Goal: Task Accomplishment & Management: Manage account settings

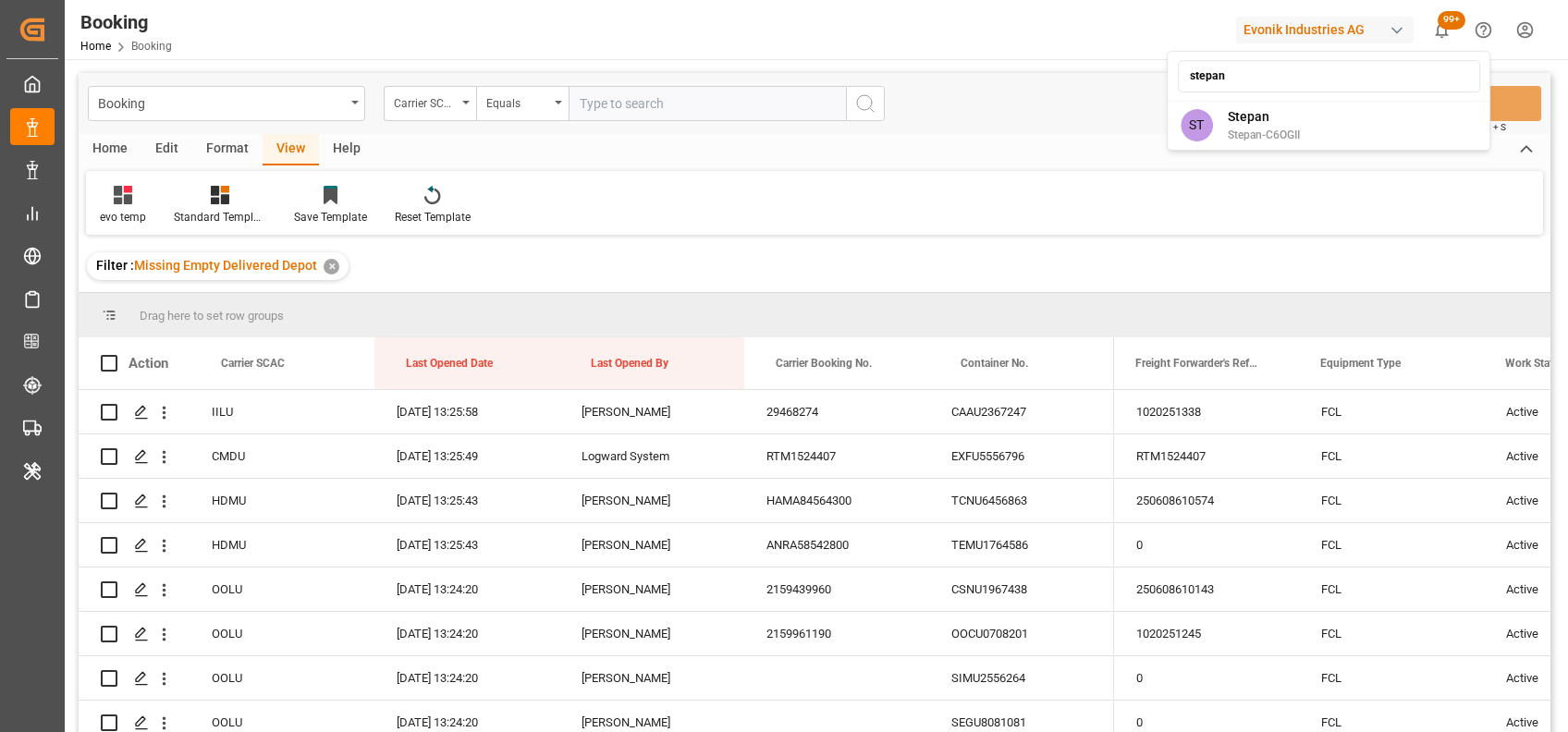
type input "stepan"
click at [1245, 115] on span "Stepan" at bounding box center [1263, 116] width 72 height 20
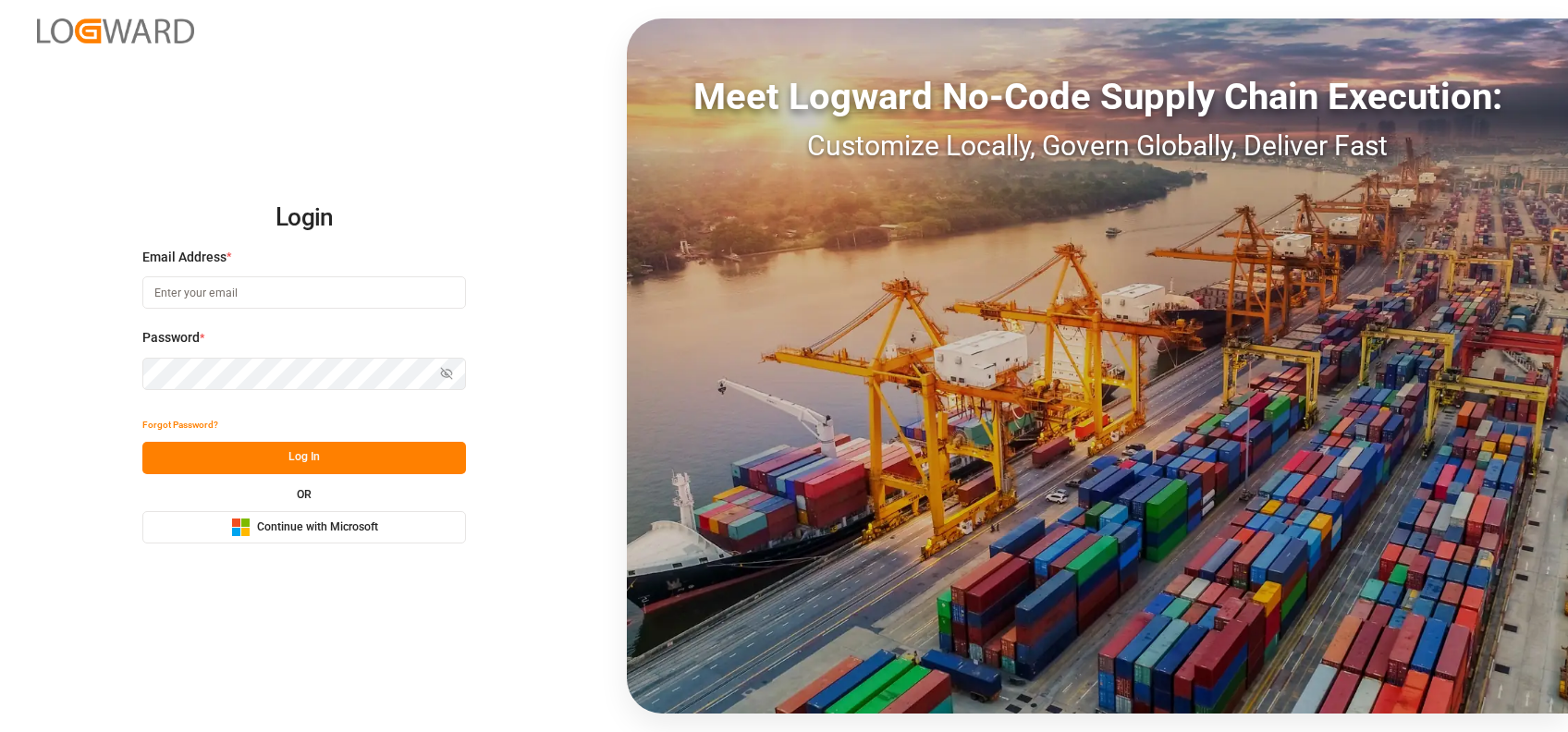
type input "shaini.ghorai@logward.com"
click at [365, 531] on span "Continue with Microsoft" at bounding box center [317, 528] width 121 height 17
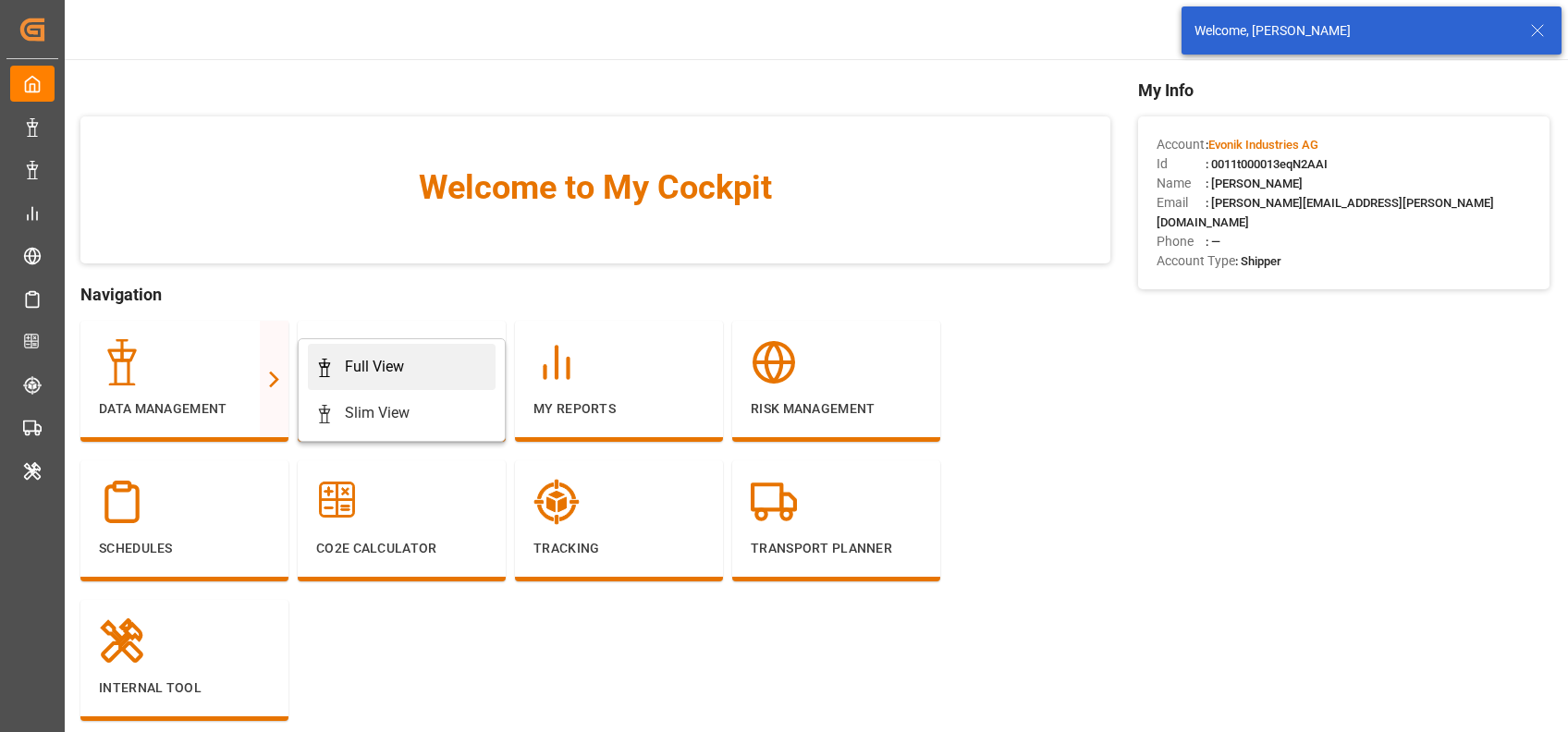
click at [344, 374] on div "Full View" at bounding box center [373, 367] width 59 height 23
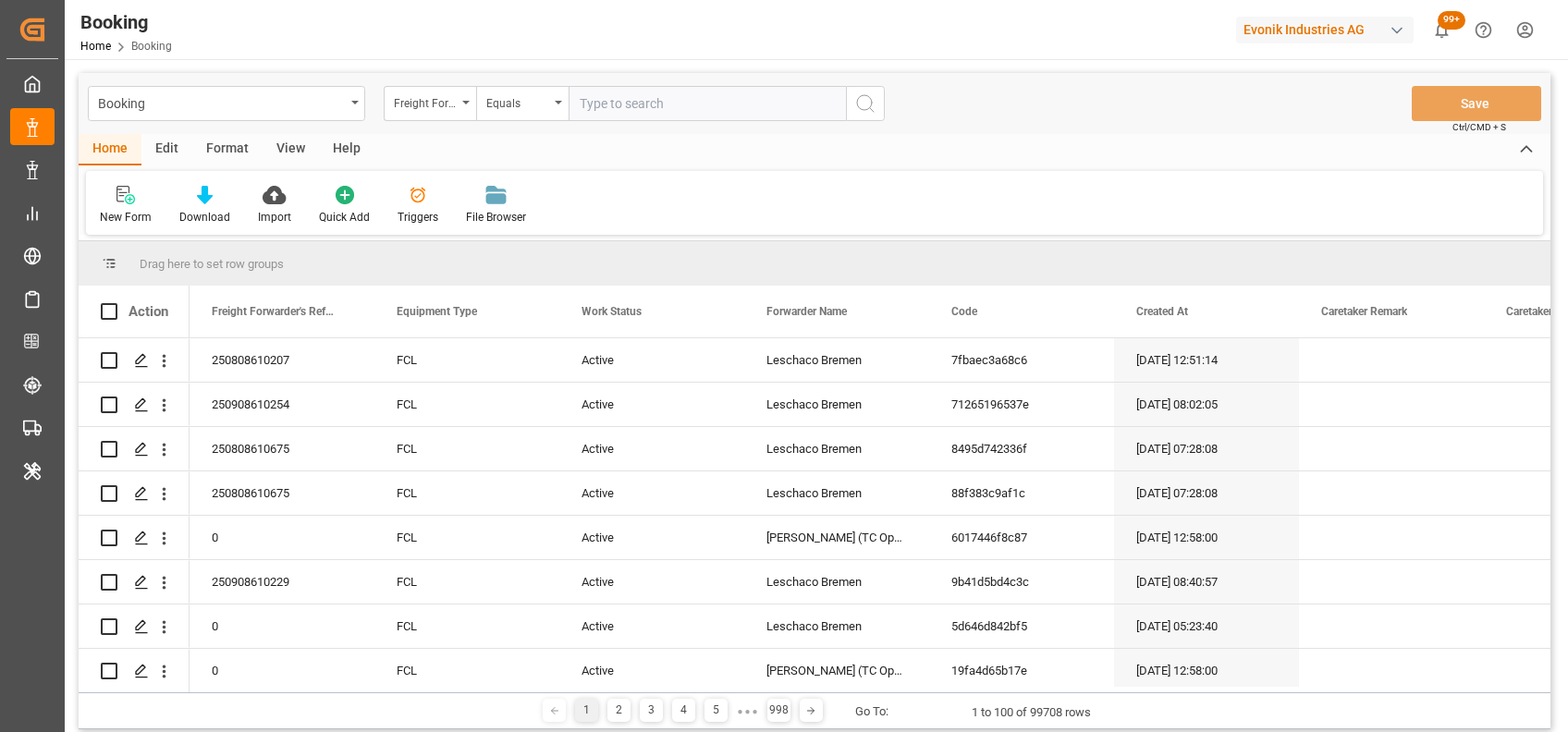
click at [217, 156] on div "Format" at bounding box center [227, 149] width 70 height 31
click at [144, 193] on div at bounding box center [127, 194] width 54 height 20
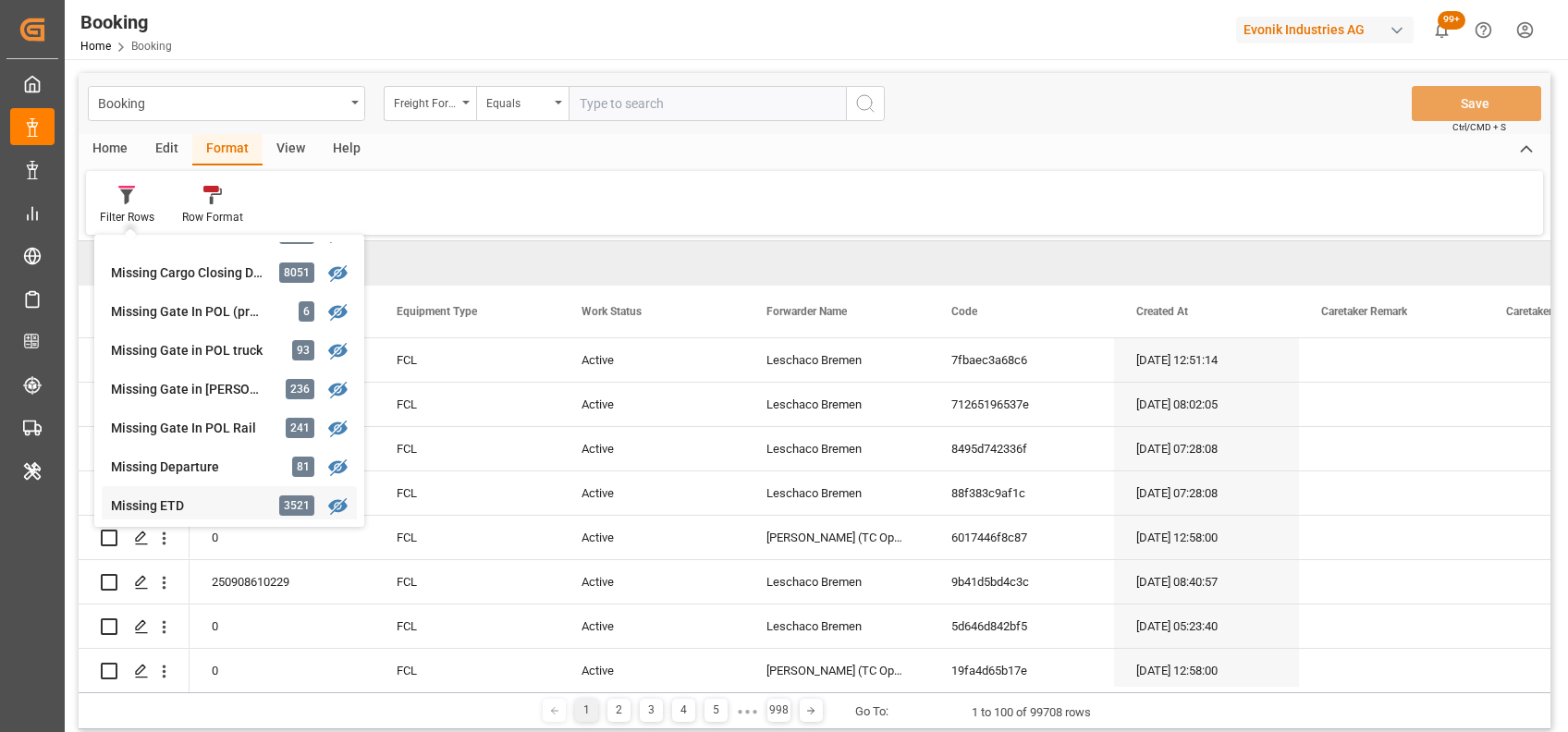
scroll to position [193, 0]
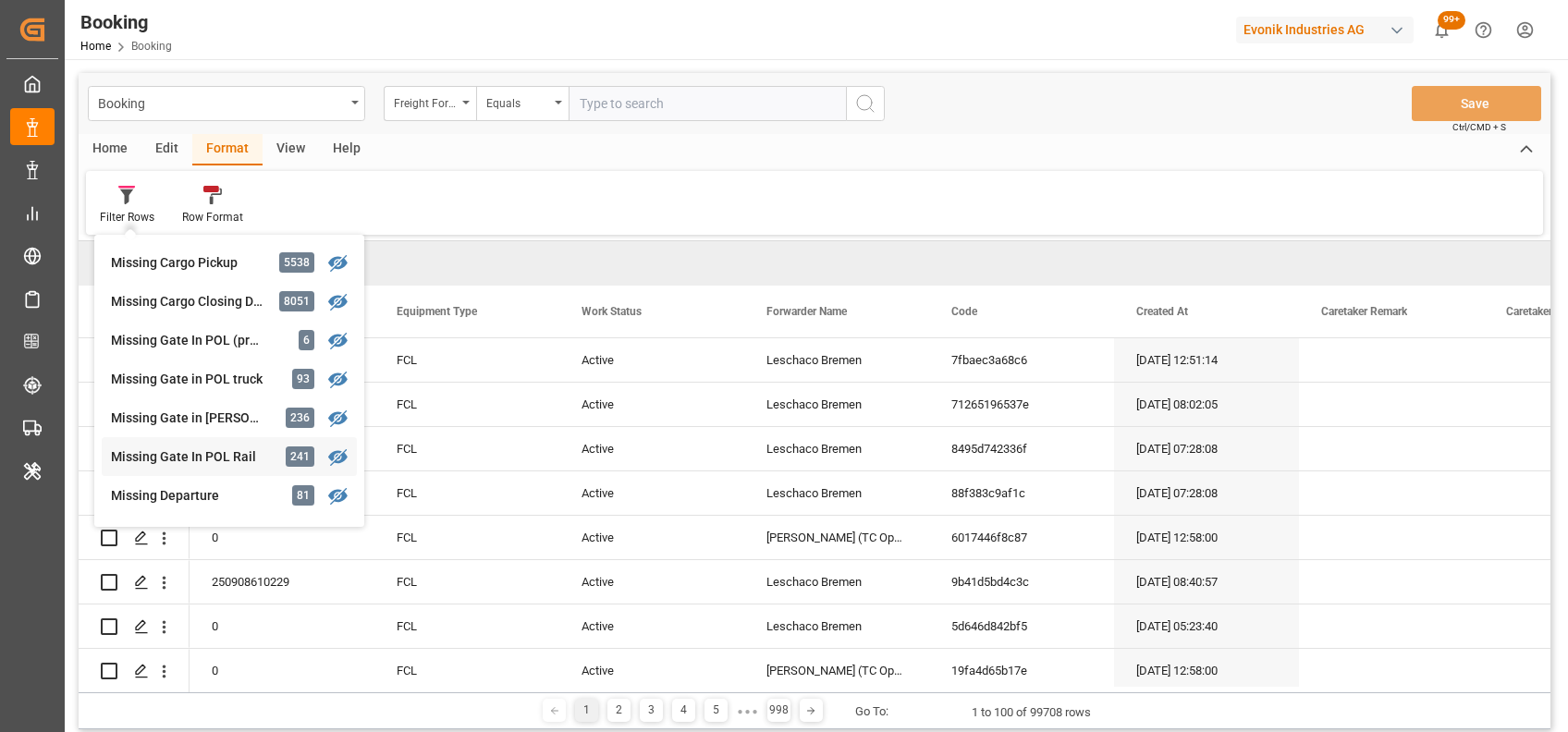
click at [200, 440] on div "Missing Gate In POL Rail 241" at bounding box center [229, 456] width 255 height 38
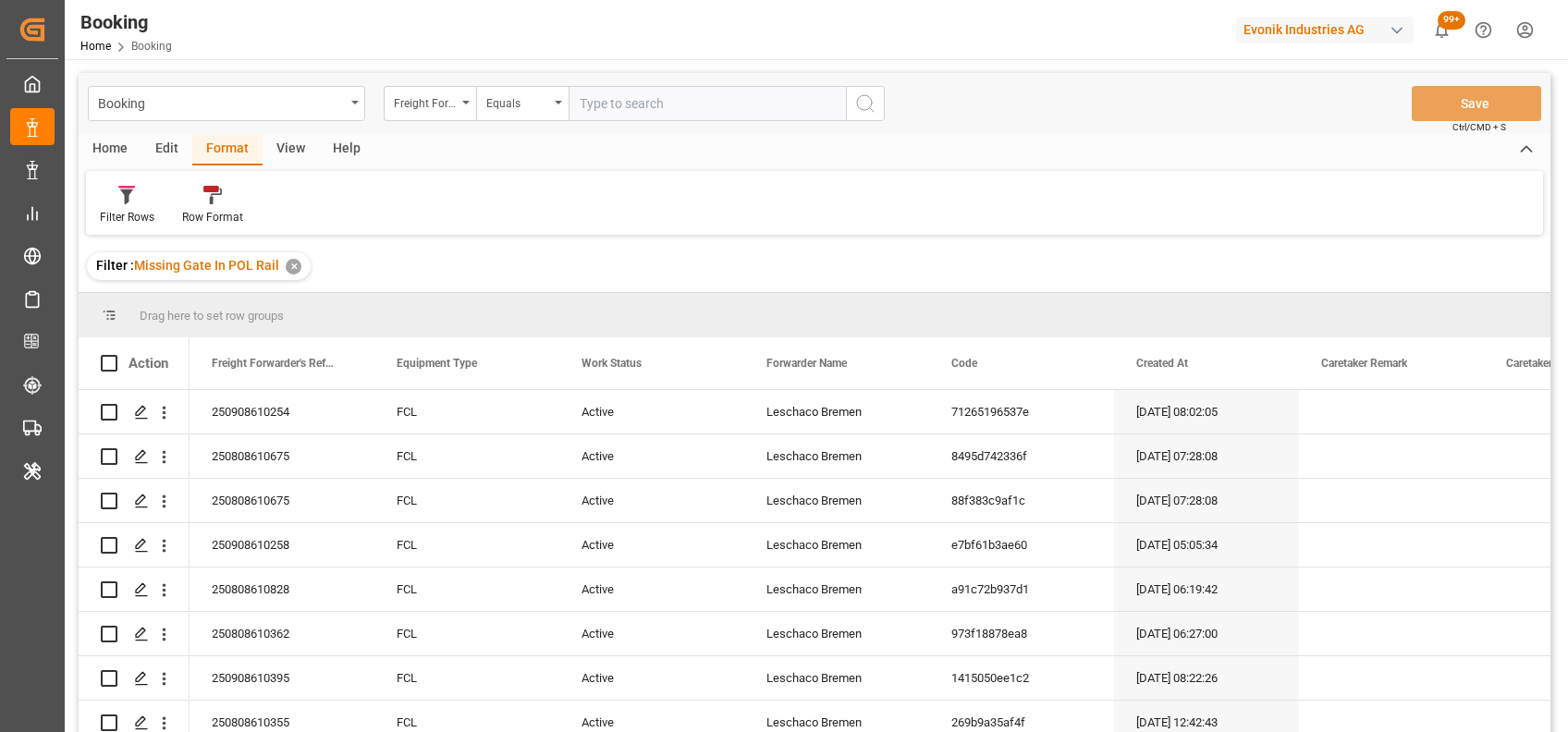
click at [289, 155] on div "View" at bounding box center [291, 149] width 56 height 31
click at [124, 220] on div "Default" at bounding box center [117, 218] width 36 height 17
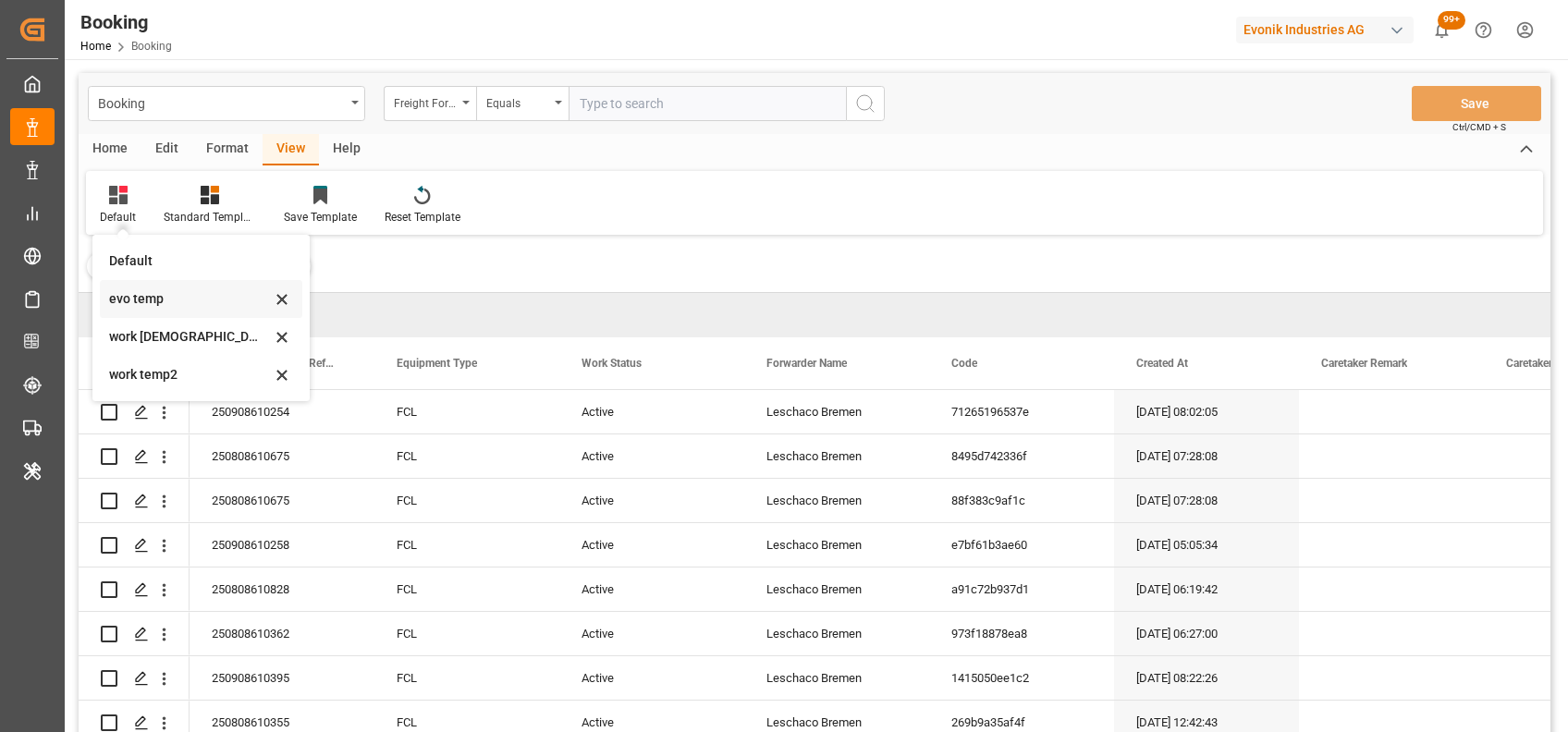
click at [110, 301] on div "evo temp" at bounding box center [190, 298] width 161 height 20
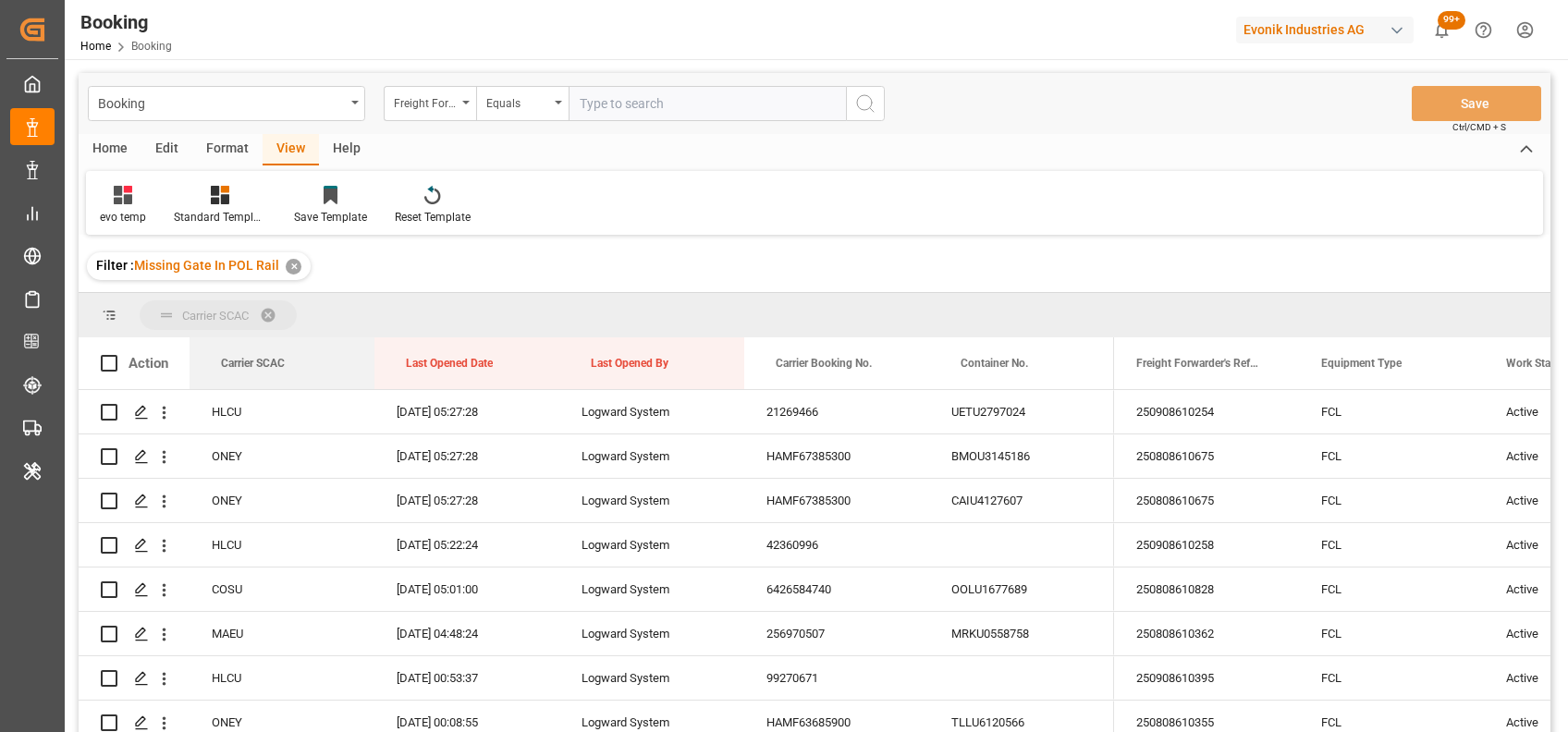
drag, startPoint x: 273, startPoint y: 364, endPoint x: 219, endPoint y: 305, distance: 80.0
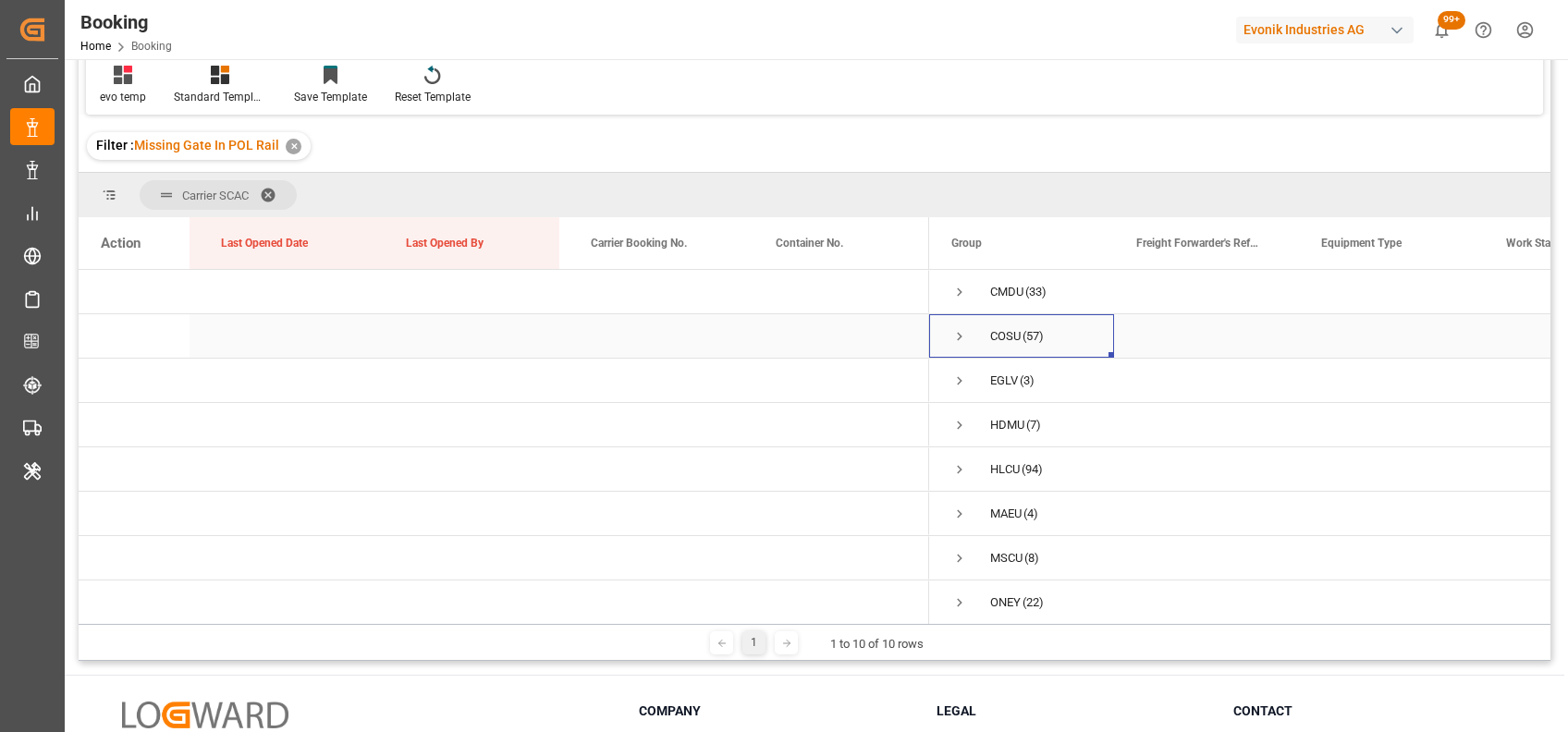
click at [954, 330] on span "Press SPACE to select this row." at bounding box center [960, 337] width 17 height 17
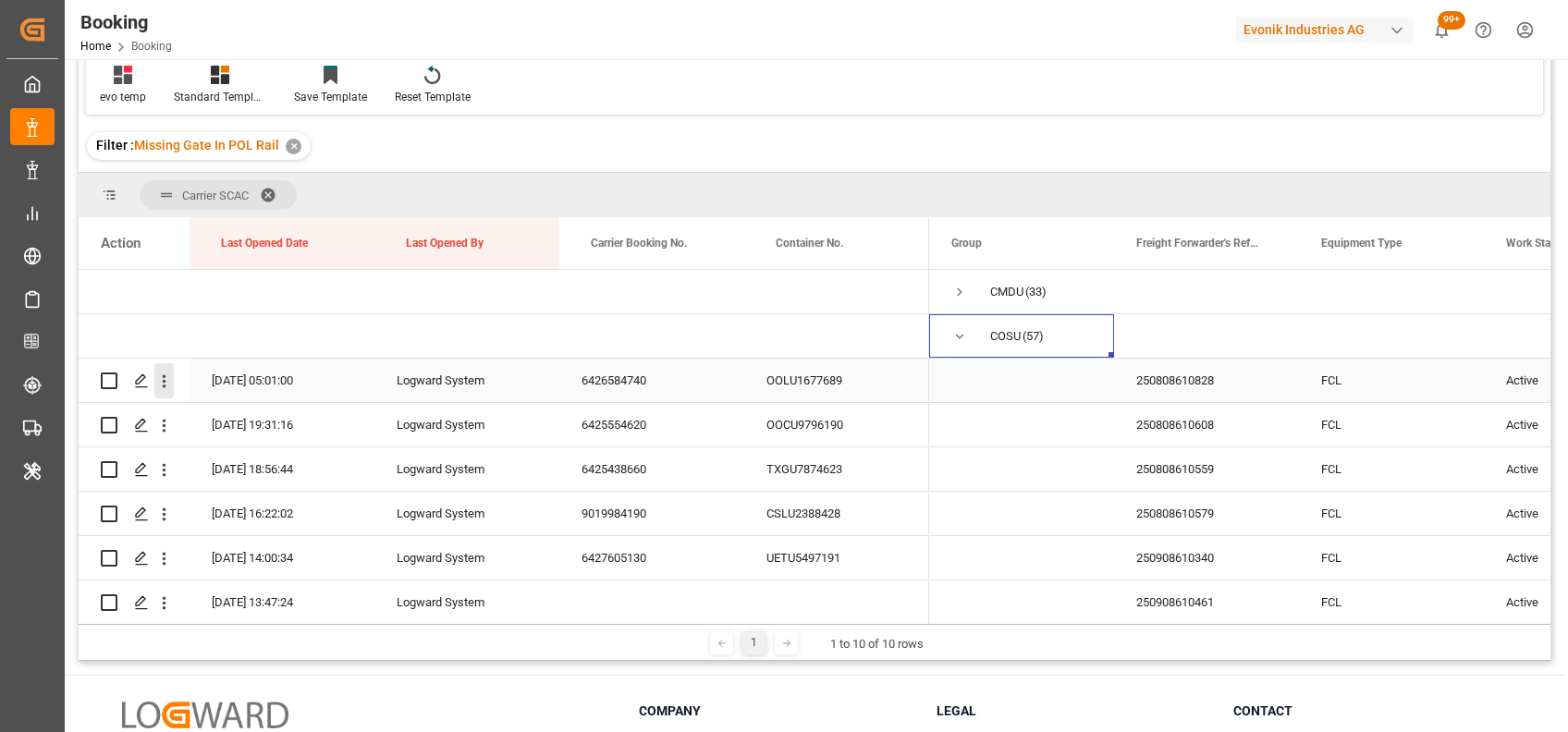
click at [166, 384] on icon "open menu" at bounding box center [164, 381] width 20 height 20
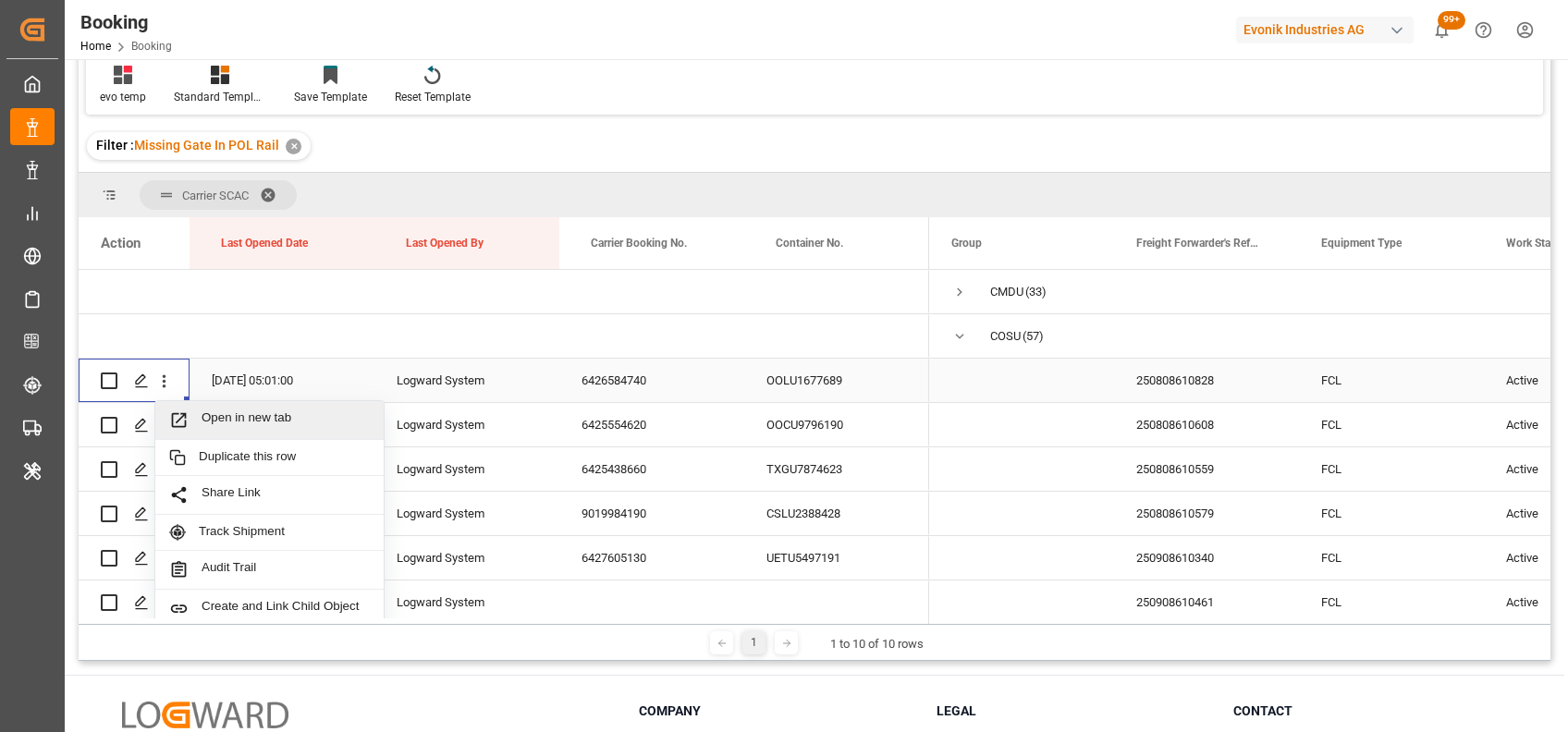
click at [207, 404] on div "Open in new tab" at bounding box center [269, 420] width 228 height 38
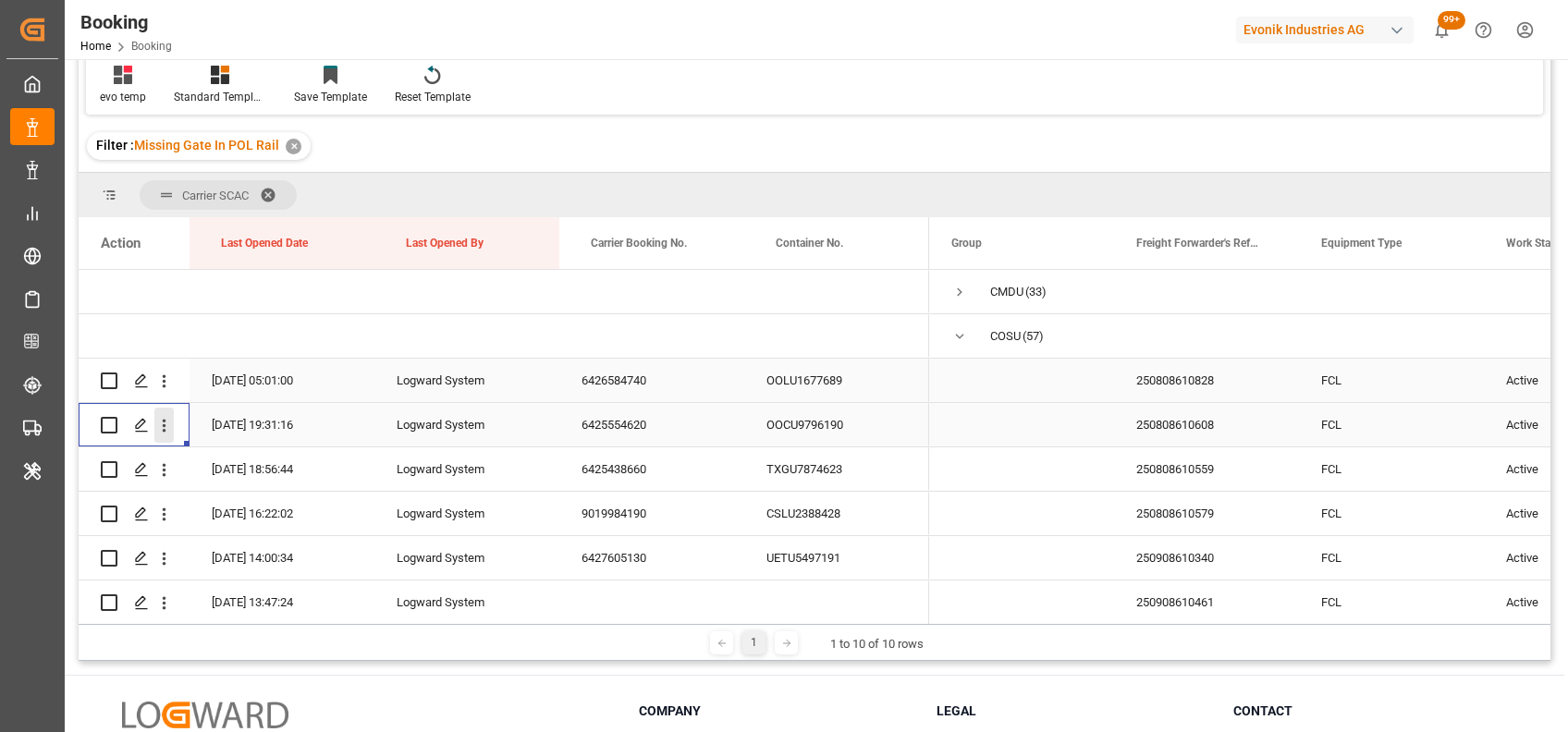
click at [163, 420] on icon "open menu" at bounding box center [164, 426] width 4 height 13
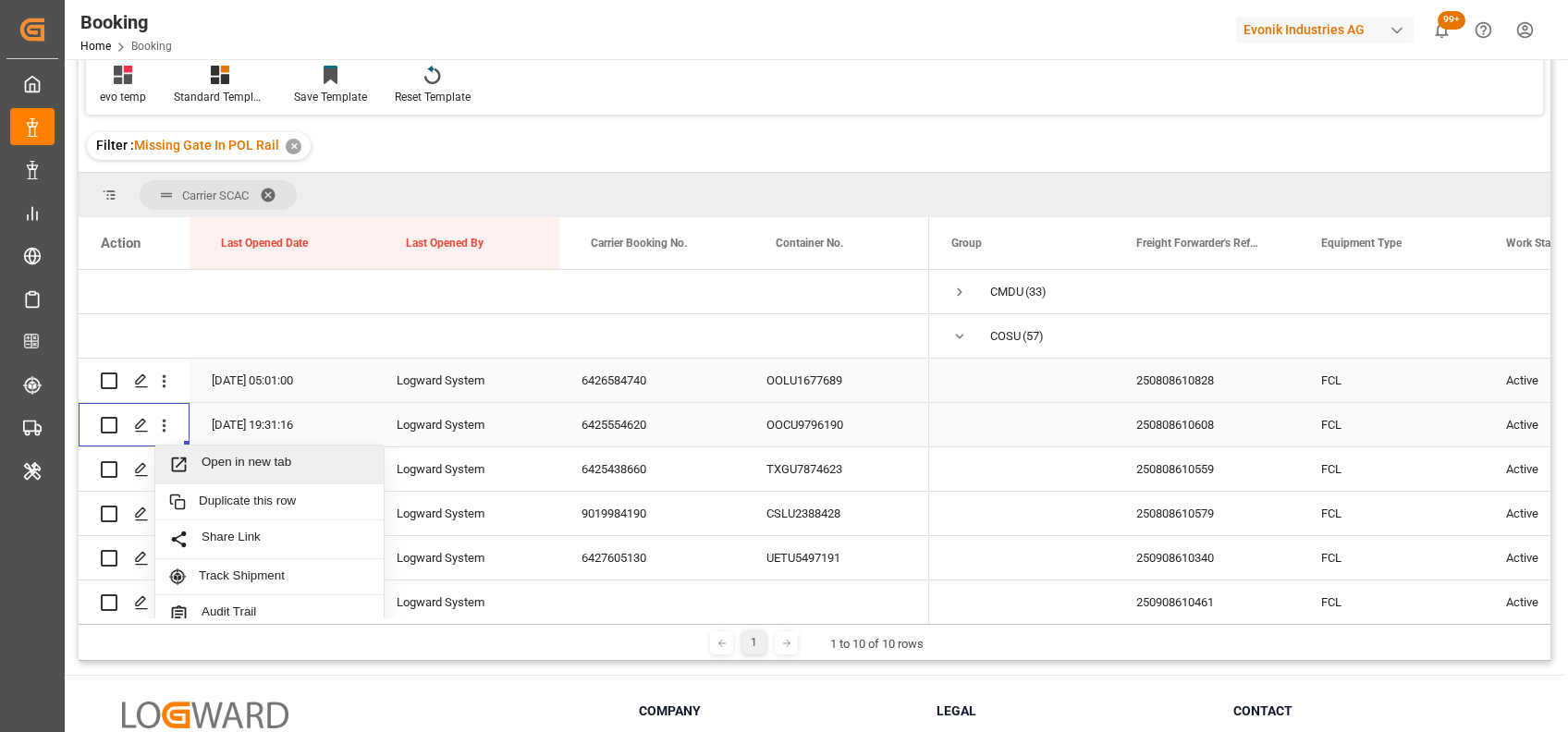
click at [236, 466] on span "Open in new tab" at bounding box center [285, 465] width 168 height 20
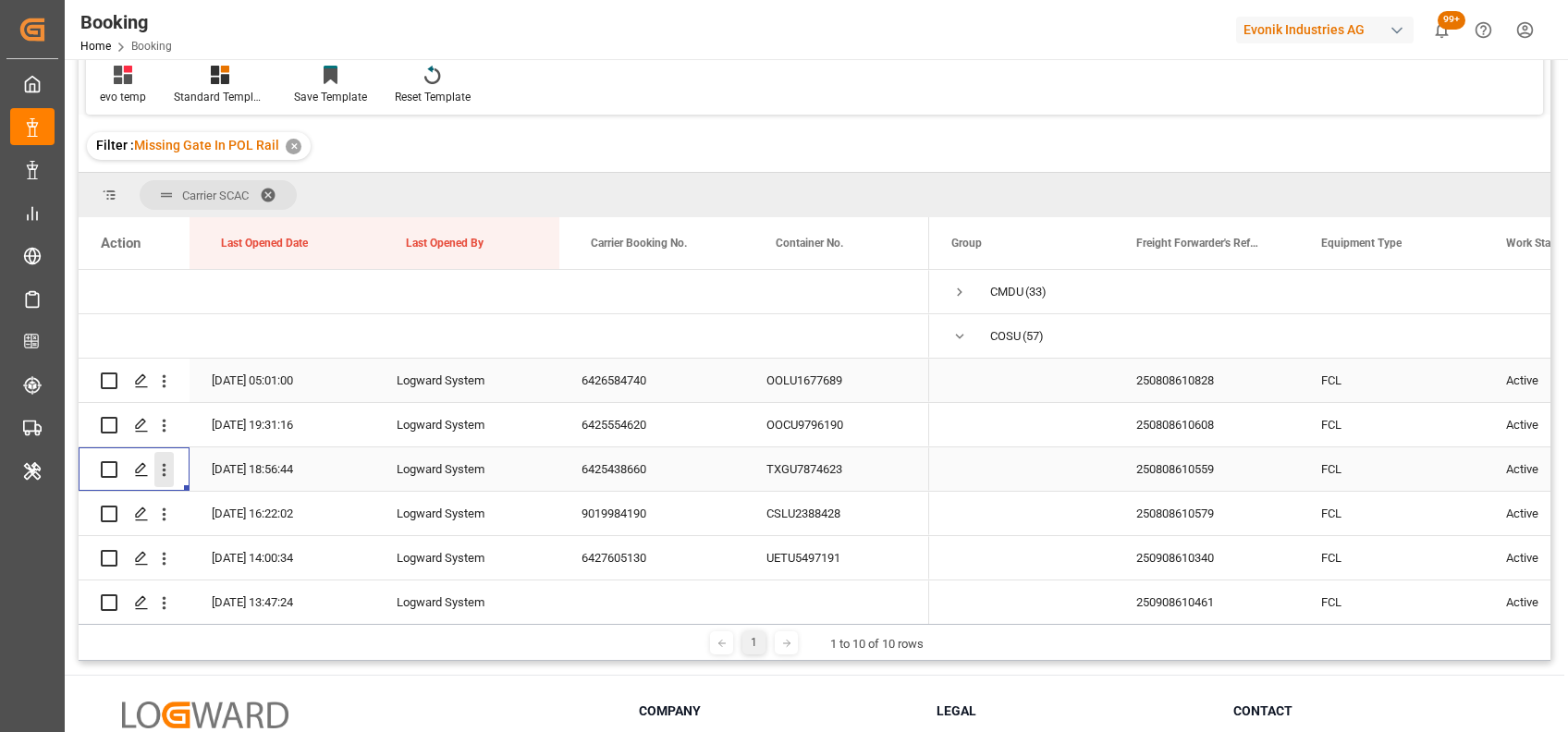
click at [163, 468] on icon "open menu" at bounding box center [164, 471] width 4 height 13
click at [218, 493] on div "Open in new tab" at bounding box center [269, 509] width 228 height 38
click at [170, 520] on icon "open menu" at bounding box center [164, 514] width 20 height 20
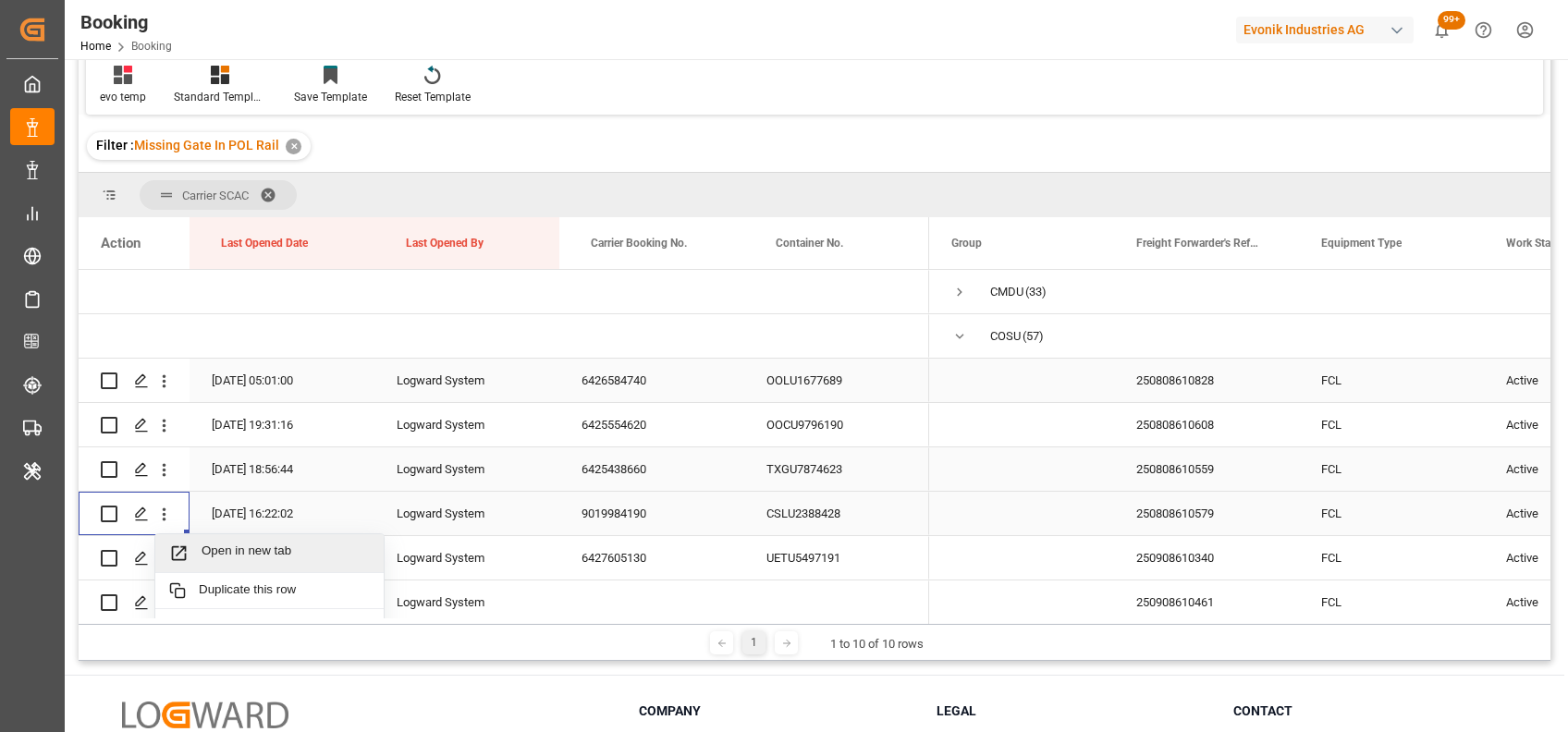
click at [223, 544] on span "Open in new tab" at bounding box center [285, 553] width 168 height 20
click at [163, 562] on icon "open menu" at bounding box center [164, 559] width 4 height 13
click at [224, 588] on span "Open in new tab" at bounding box center [285, 598] width 168 height 20
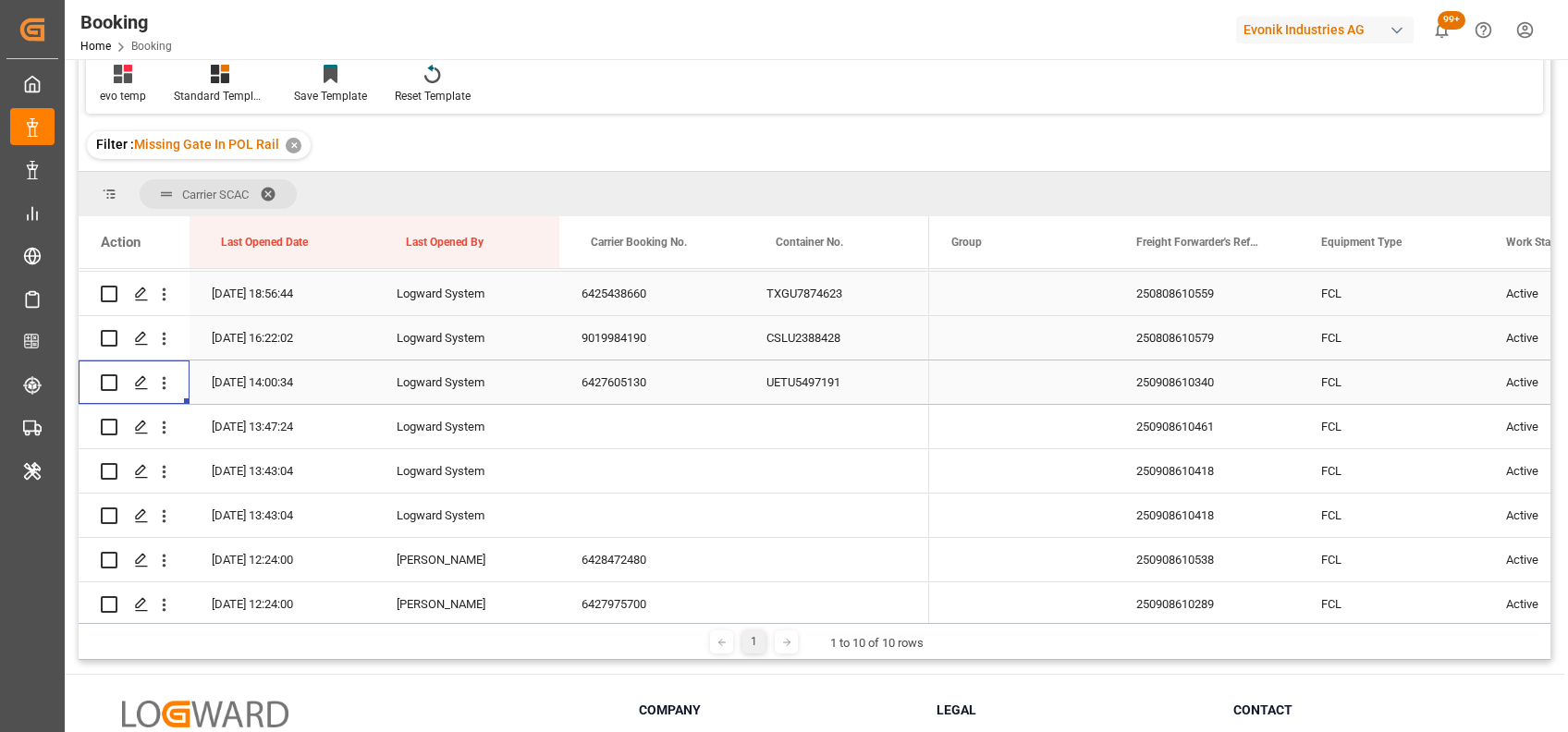
scroll to position [236, 0]
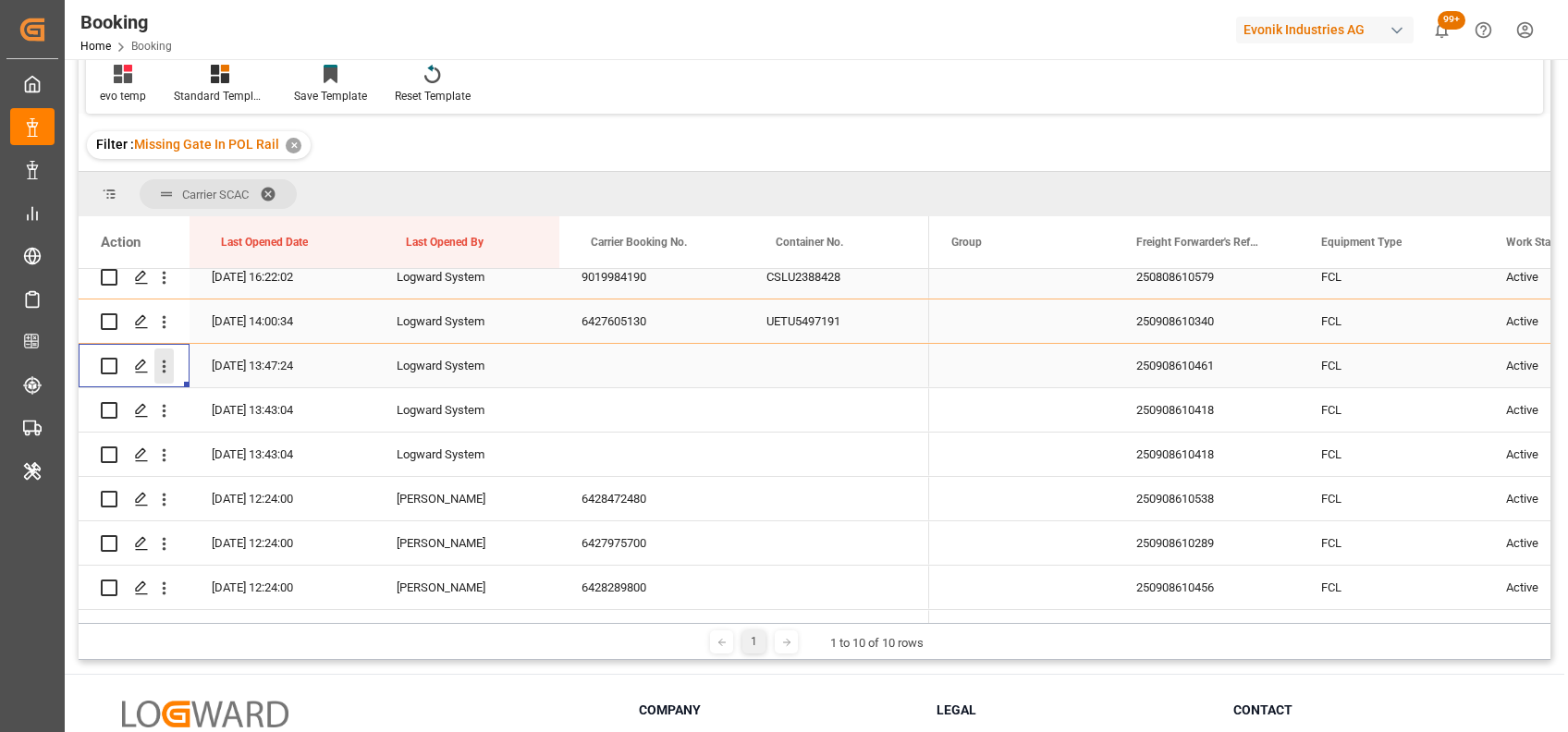
click at [159, 362] on icon "open menu" at bounding box center [164, 366] width 20 height 20
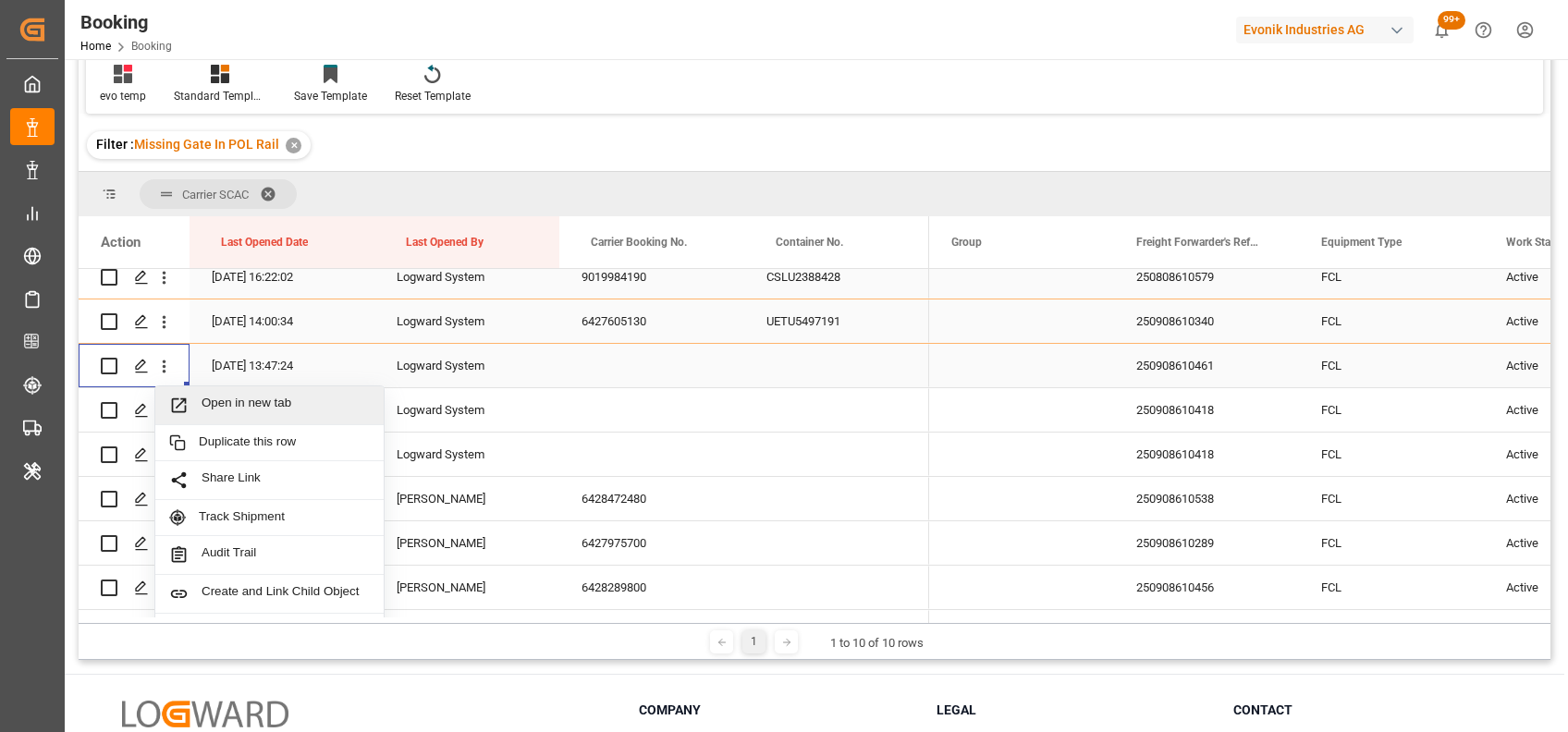
click at [244, 422] on div "Open in new tab" at bounding box center [269, 405] width 228 height 38
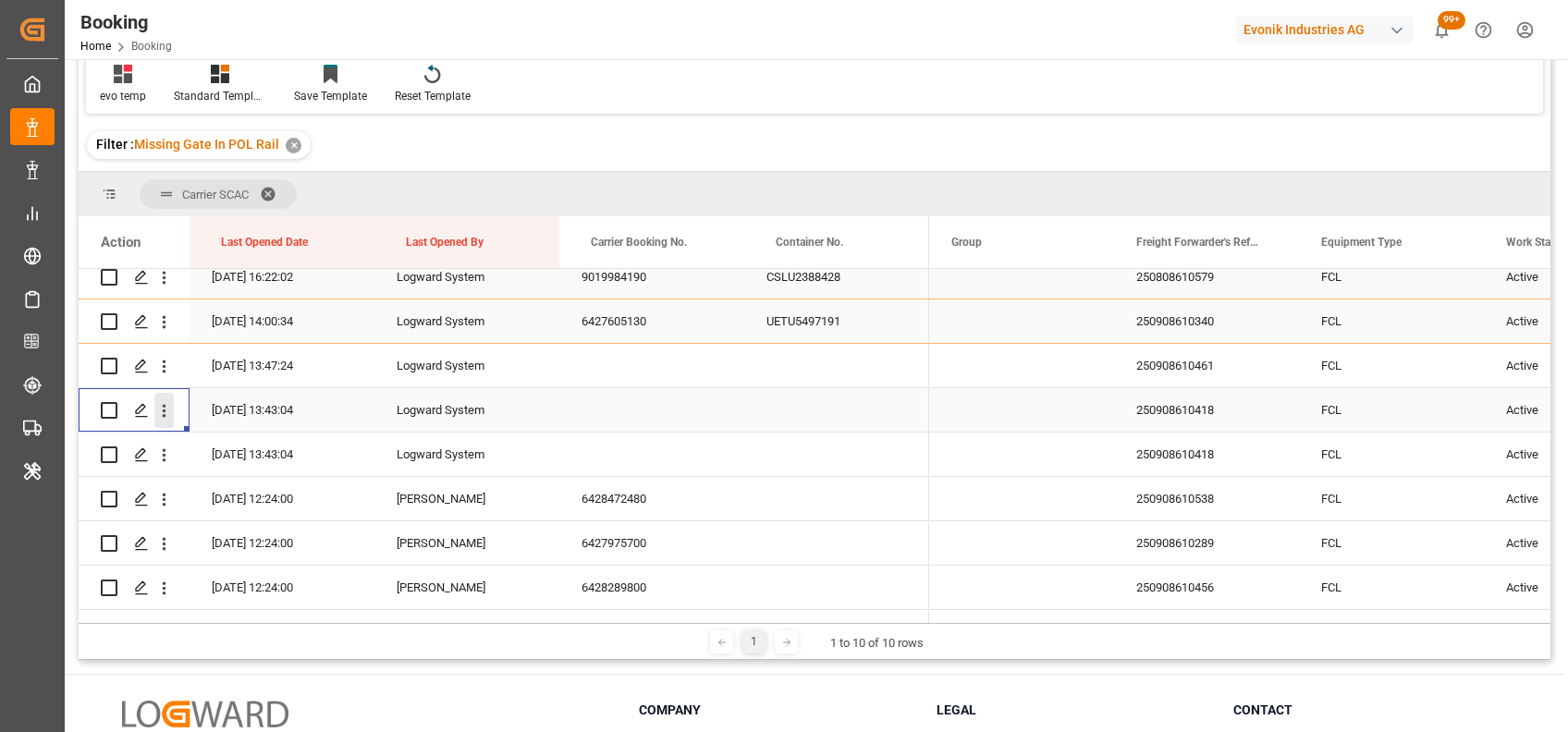
click at [166, 410] on icon "open menu" at bounding box center [164, 411] width 20 height 20
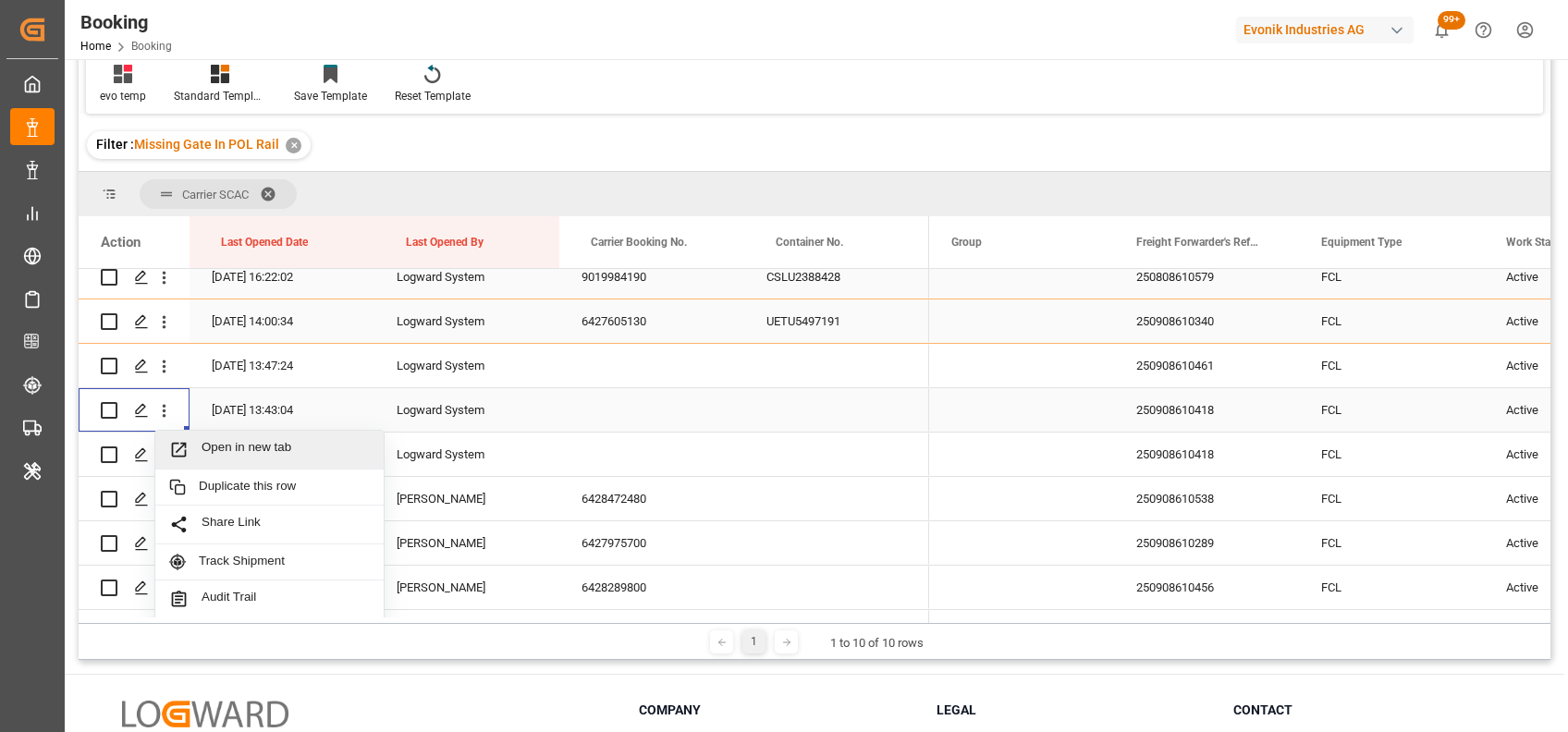
click at [236, 450] on span "Open in new tab" at bounding box center [285, 450] width 168 height 20
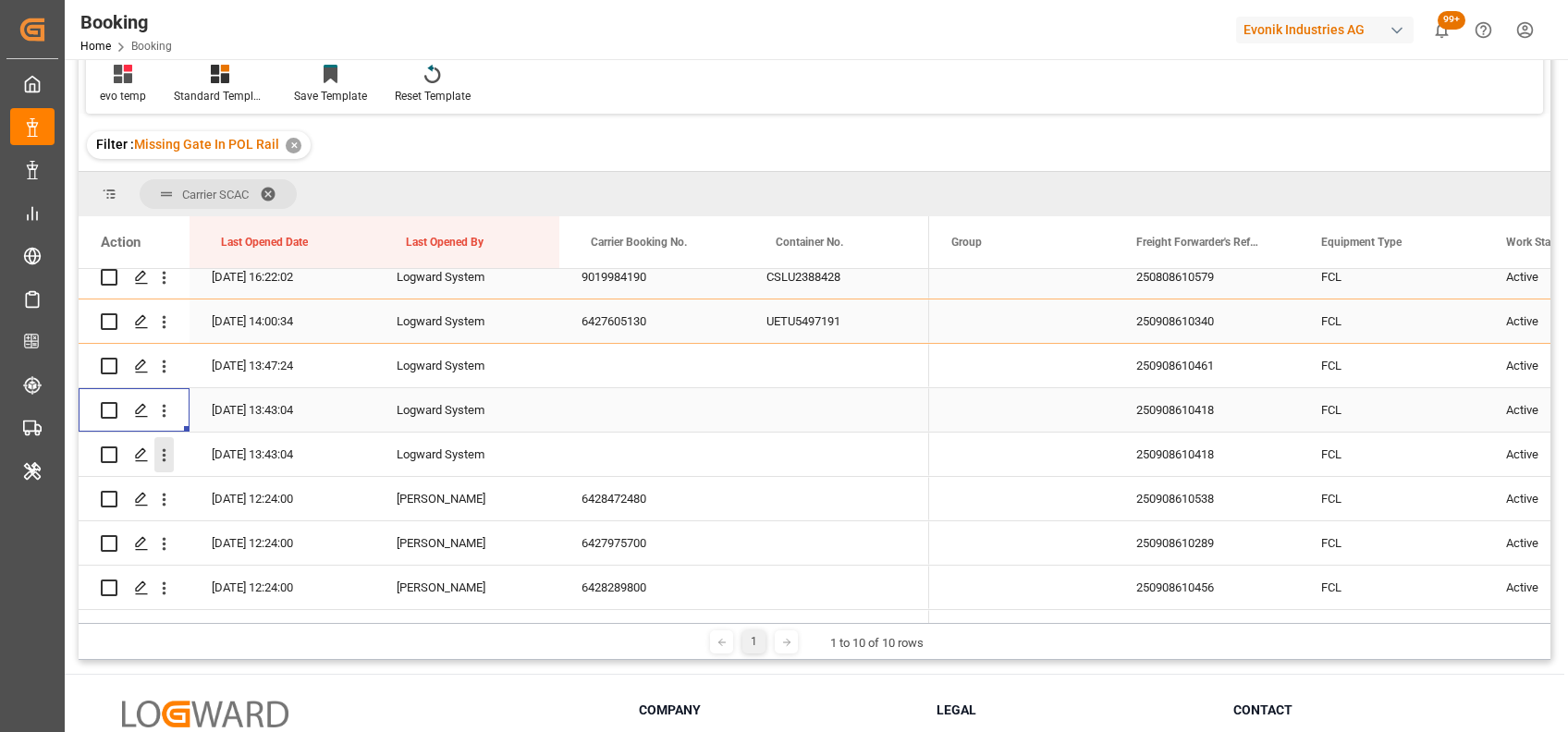
click at [165, 462] on icon "open menu" at bounding box center [164, 455] width 20 height 20
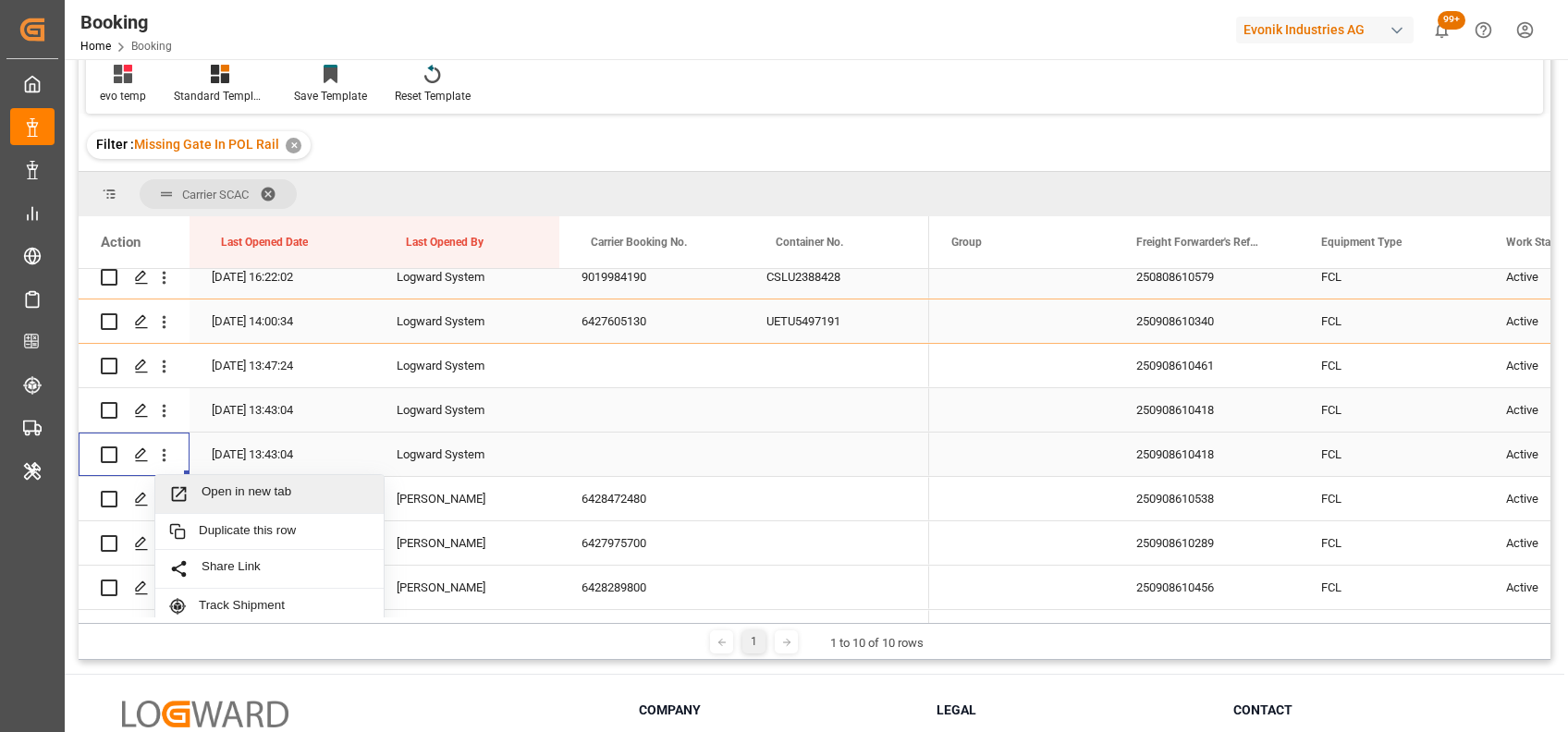
click at [209, 475] on div "Open in new tab" at bounding box center [269, 494] width 228 height 38
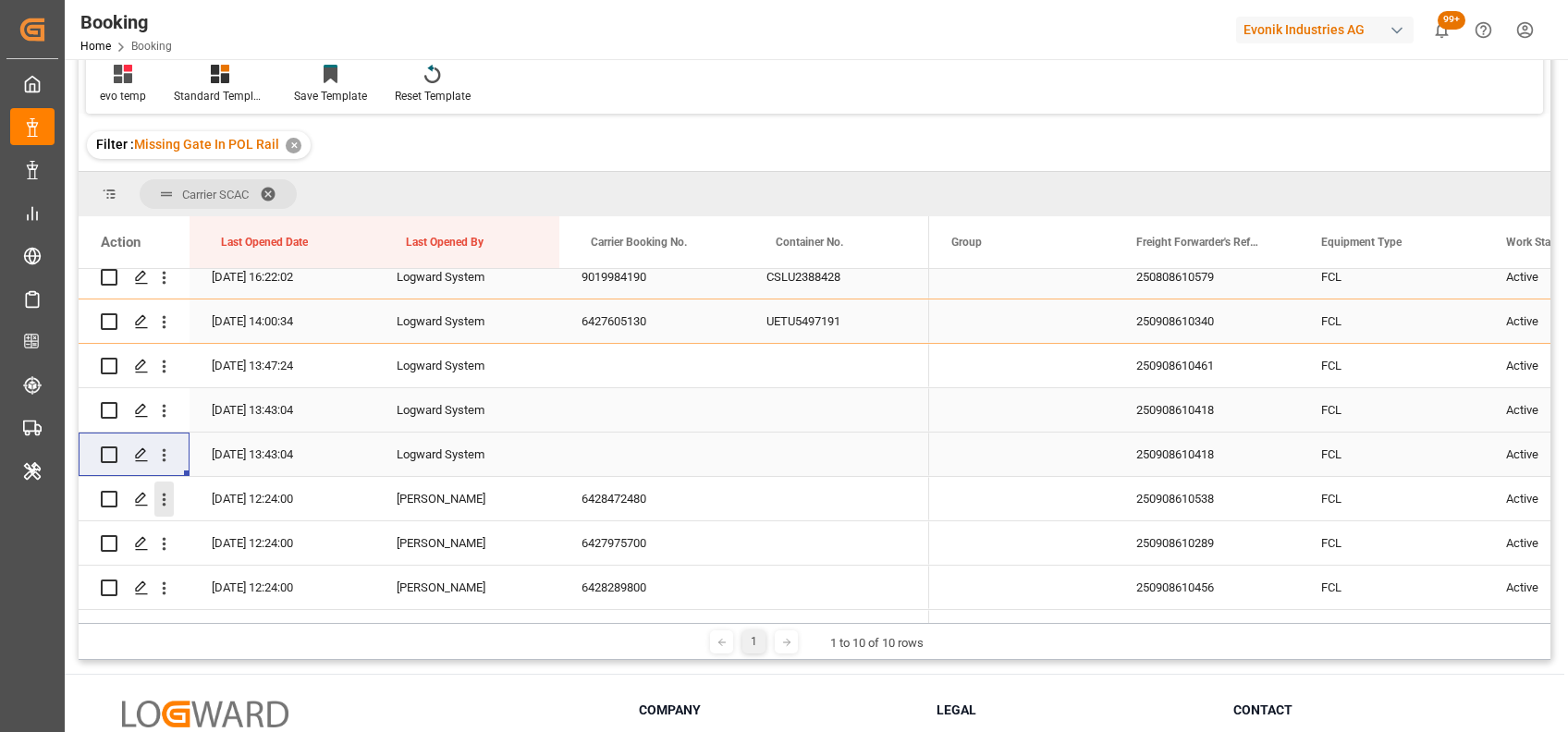
click at [161, 501] on icon "open menu" at bounding box center [164, 499] width 20 height 20
click at [209, 532] on span "Open in new tab" at bounding box center [285, 538] width 168 height 20
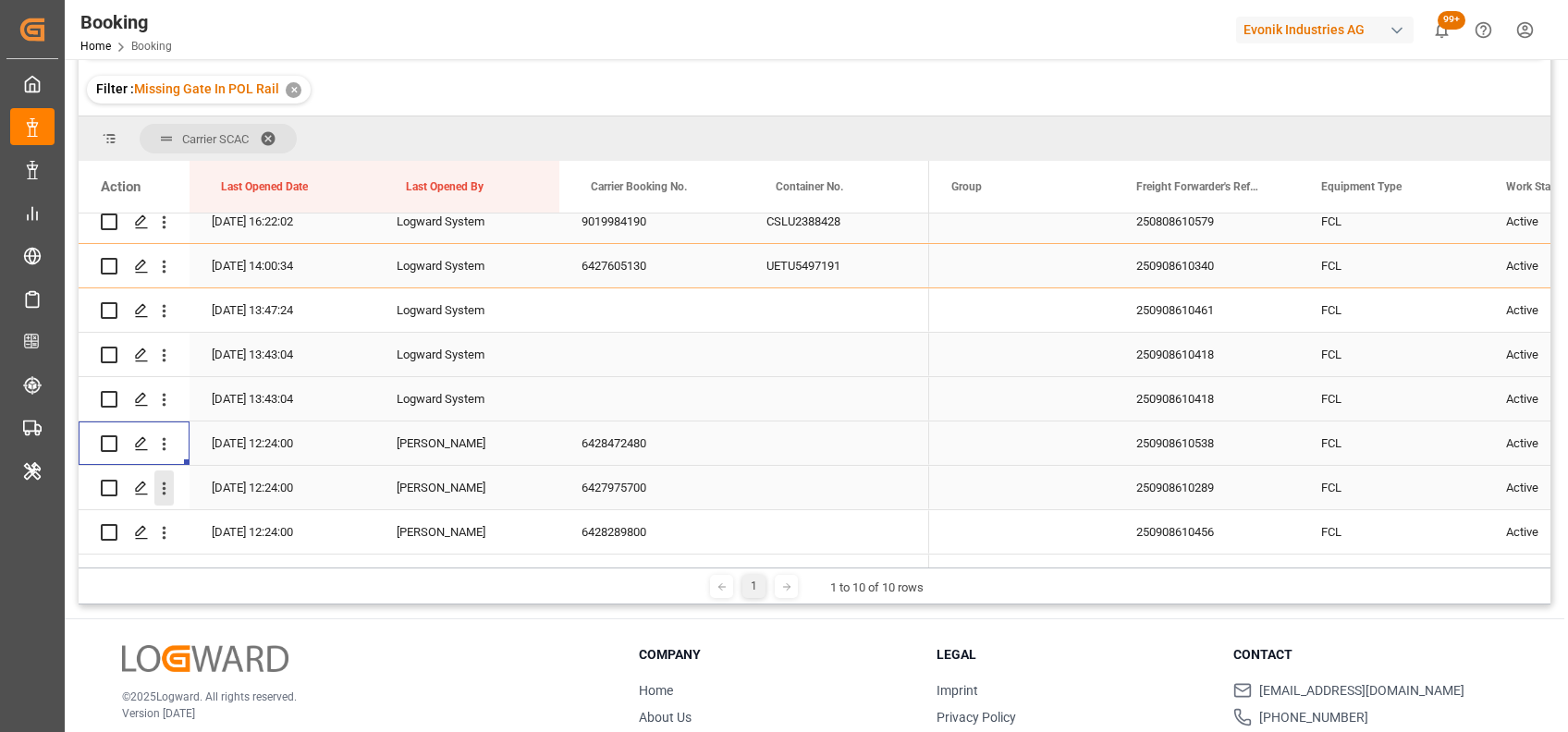
scroll to position [120, 0]
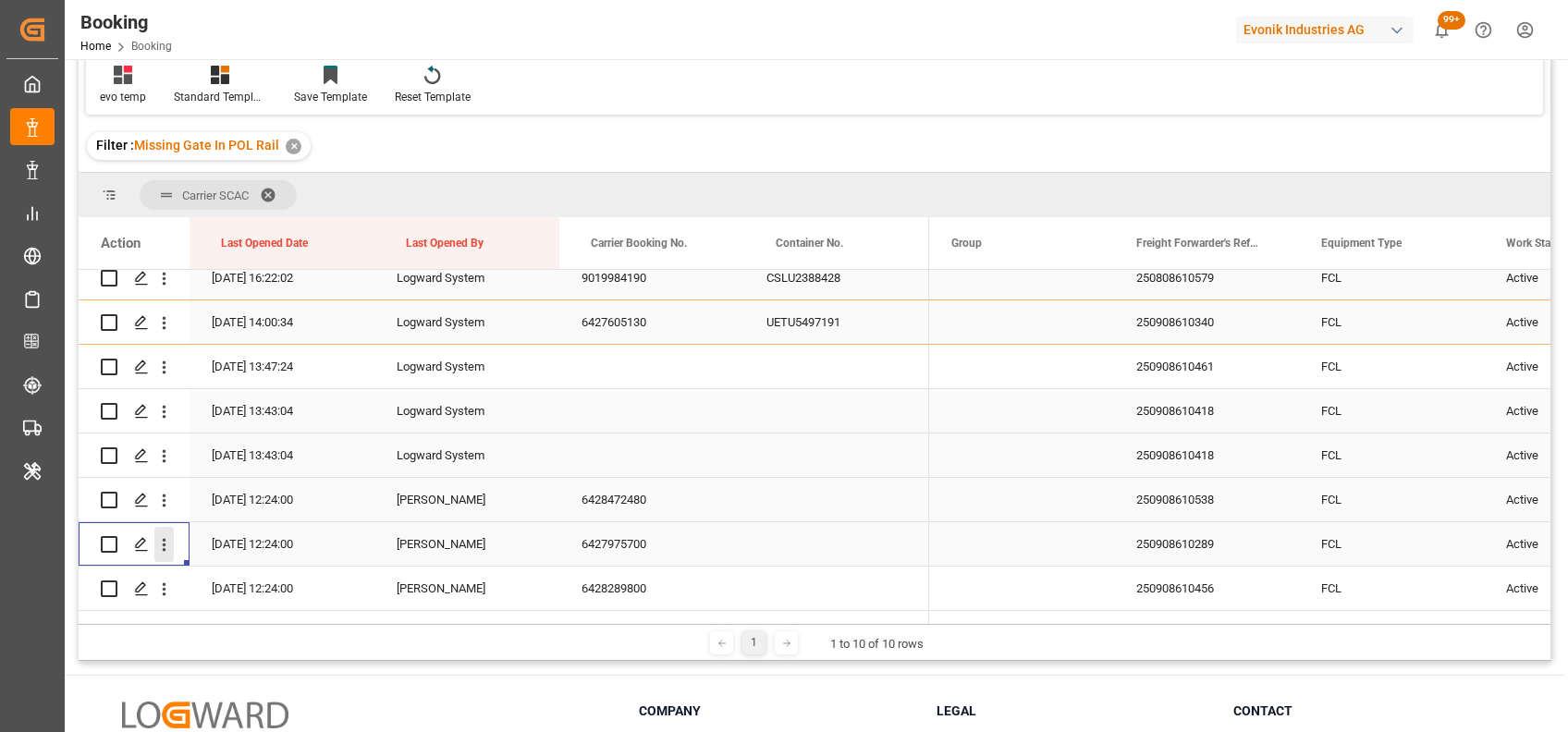
click at [164, 549] on icon "open menu" at bounding box center [164, 545] width 4 height 13
click at [217, 569] on div "Open in new tab" at bounding box center [269, 584] width 228 height 38
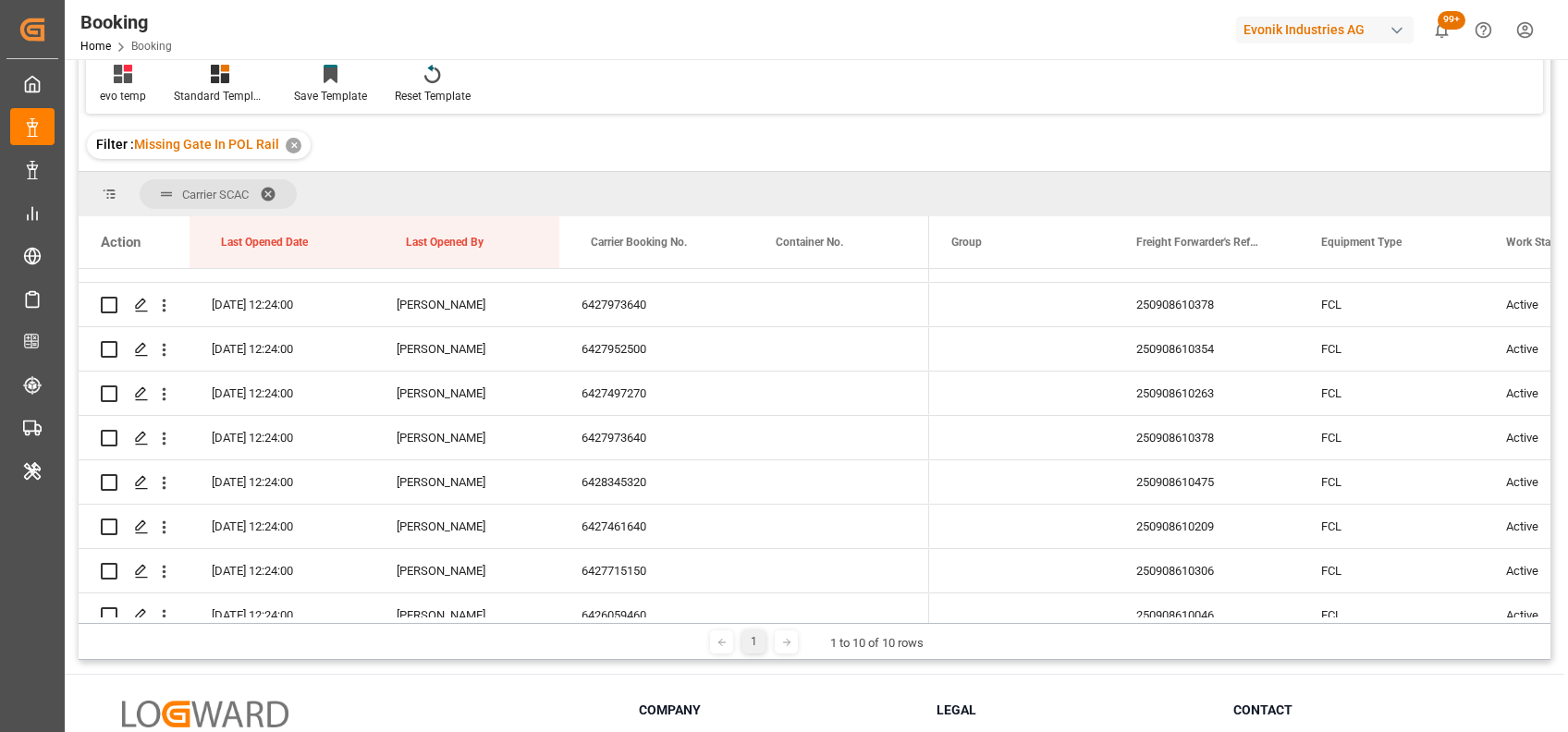
scroll to position [1314, 0]
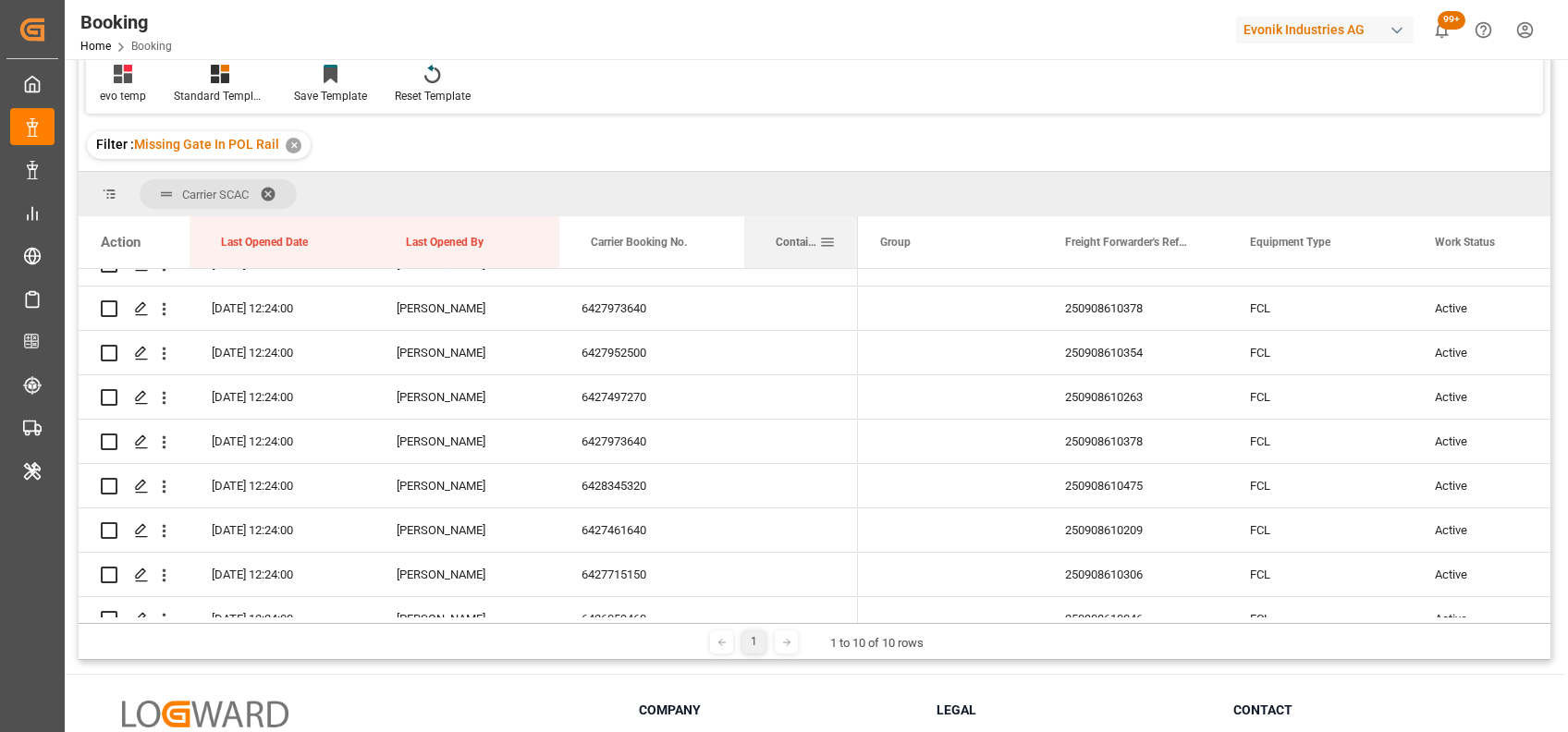
drag, startPoint x: 926, startPoint y: 235, endPoint x: 839, endPoint y: 236, distance: 87.0
click at [854, 236] on div at bounding box center [858, 242] width 8 height 52
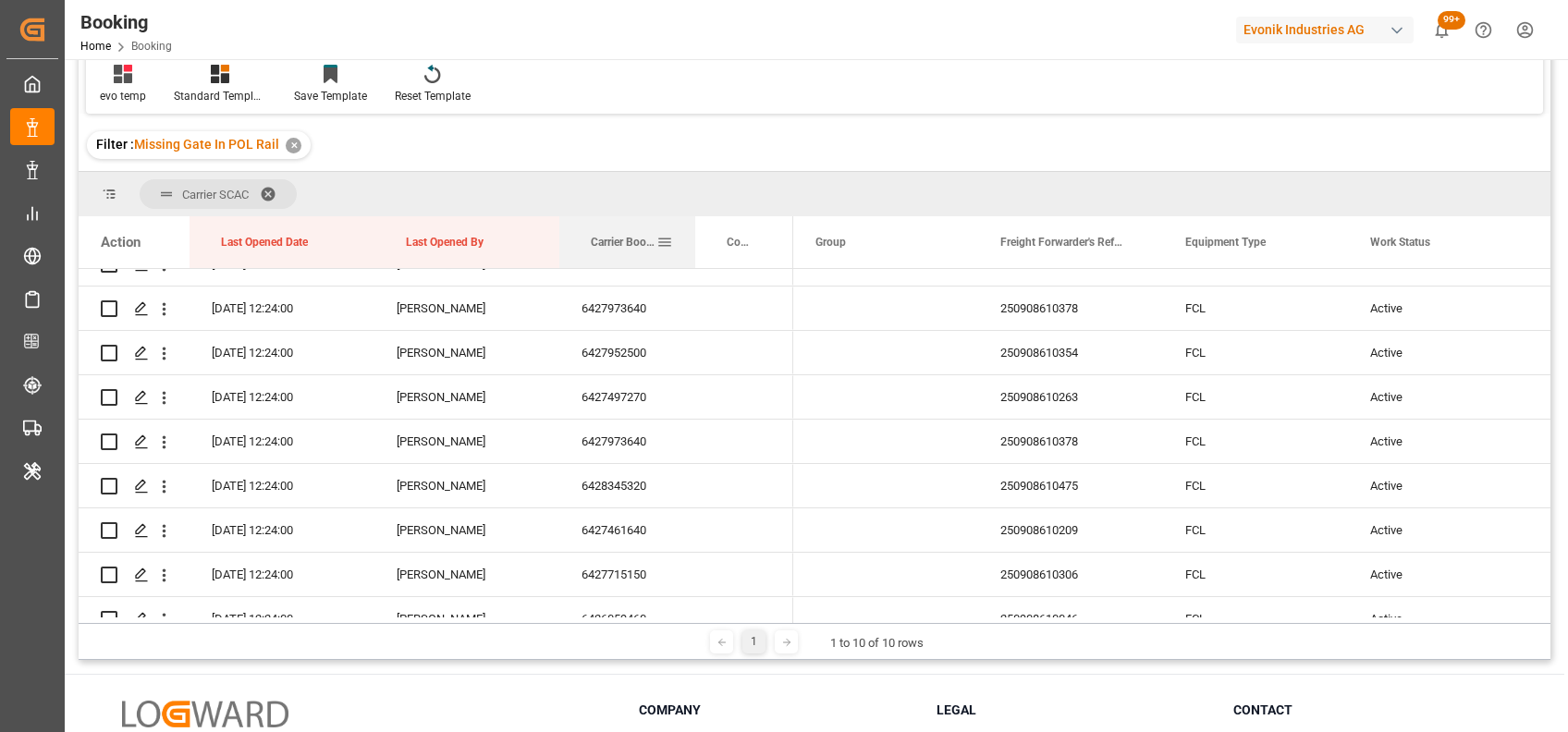
drag, startPoint x: 739, startPoint y: 238, endPoint x: 683, endPoint y: 235, distance: 56.1
click at [692, 235] on div at bounding box center [695, 242] width 8 height 52
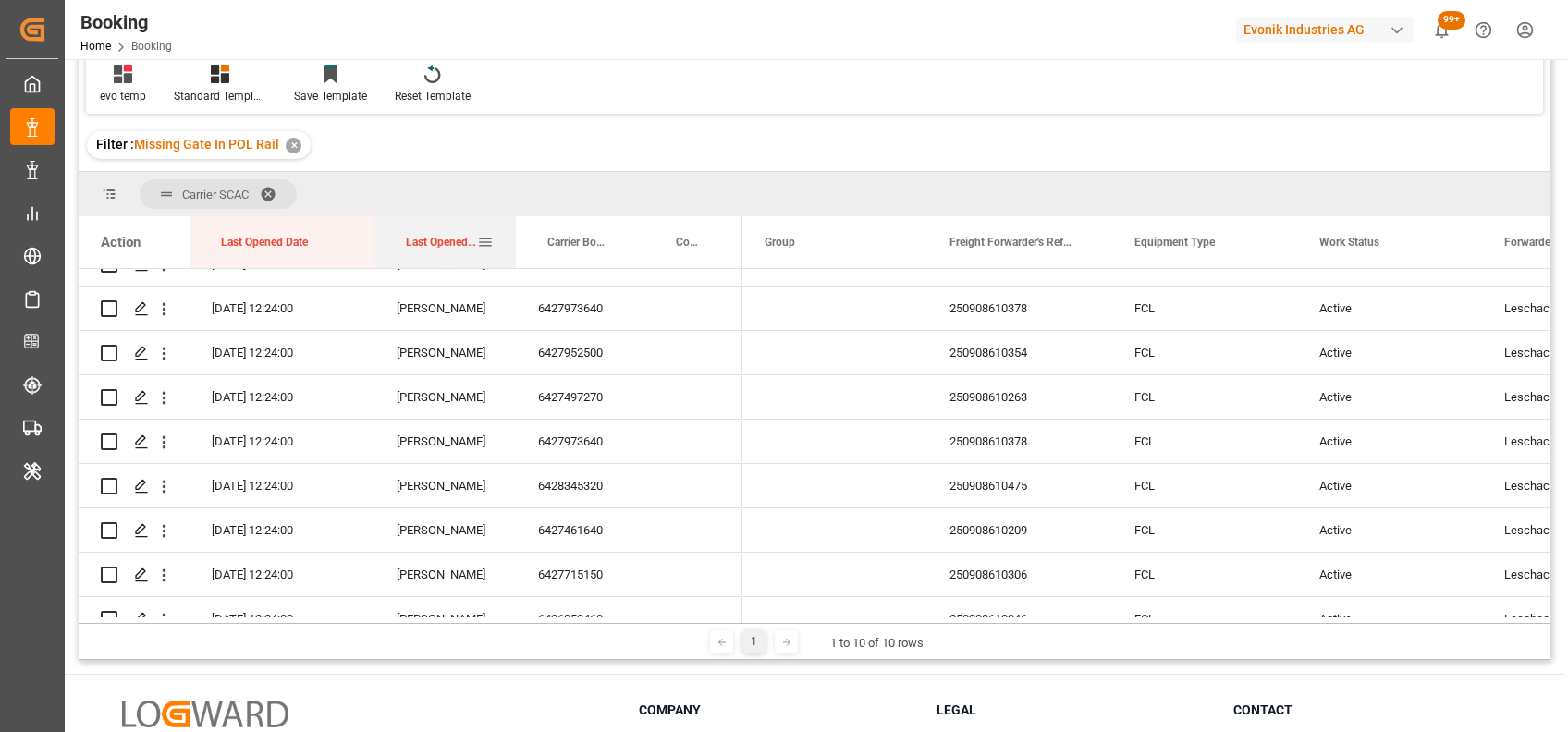
drag, startPoint x: 556, startPoint y: 237, endPoint x: 513, endPoint y: 237, distance: 43.0
click at [513, 237] on div at bounding box center [516, 242] width 8 height 52
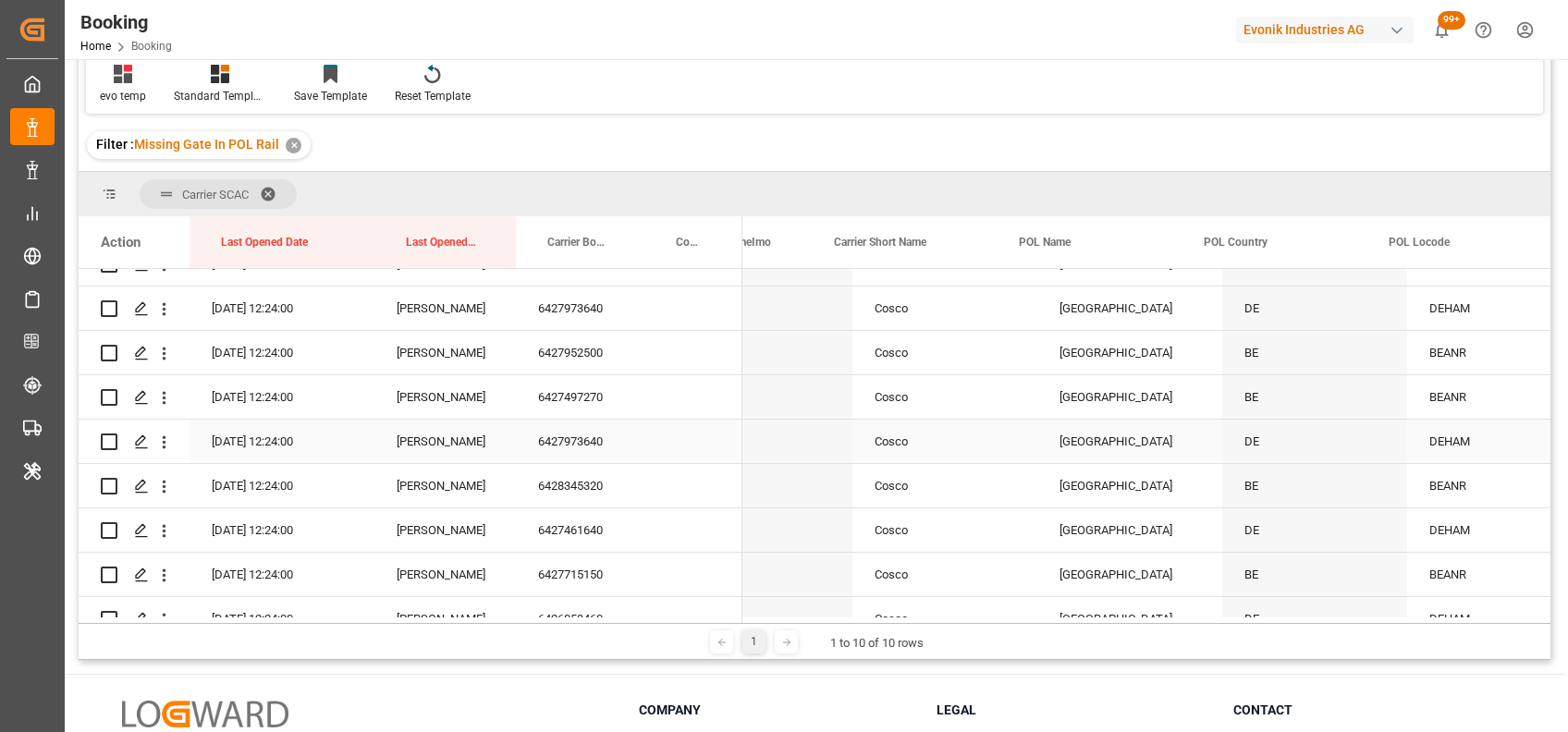
scroll to position [0, 0]
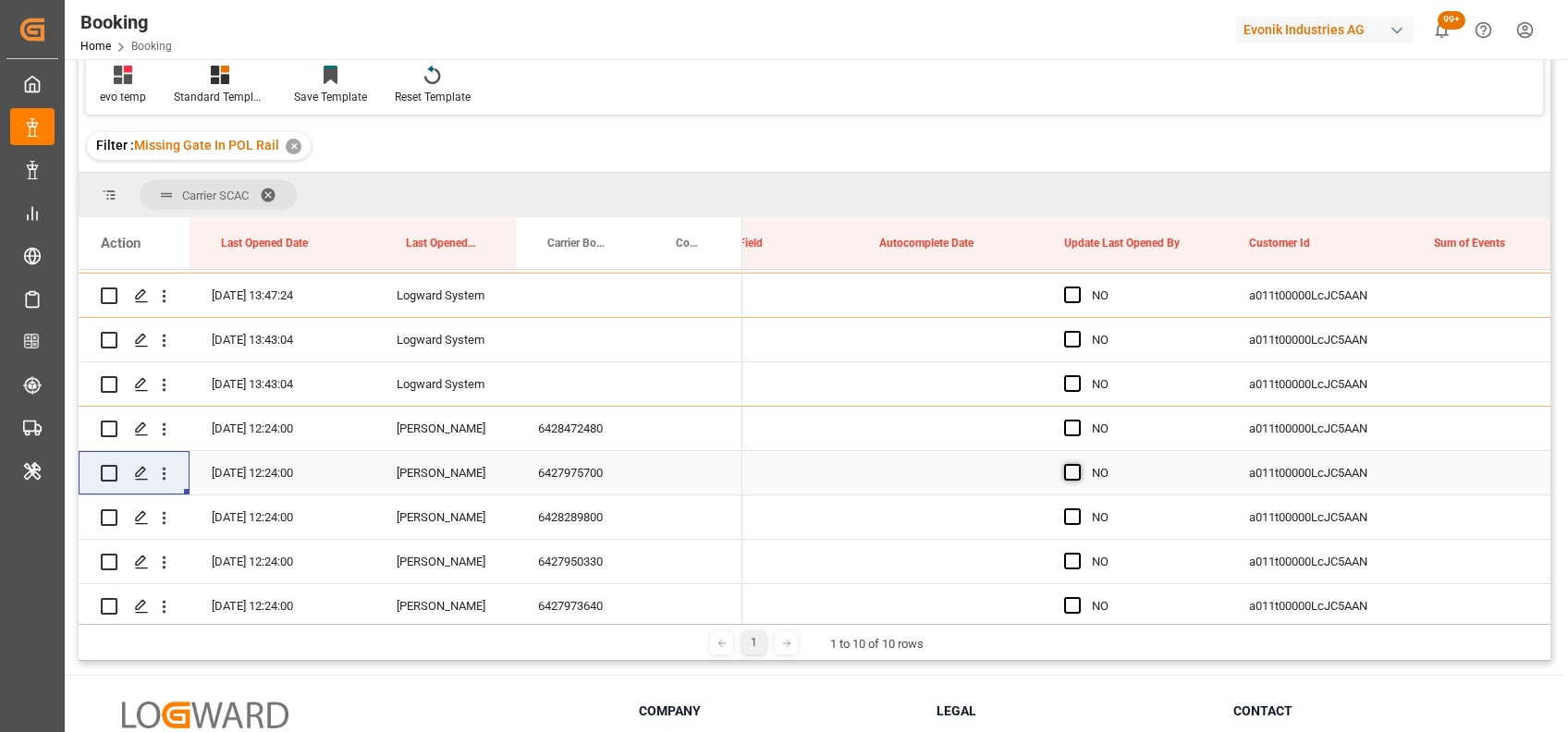
click at [1070, 466] on span "Press SPACE to select this row." at bounding box center [1073, 473] width 17 height 17
click at [1078, 465] on input "Press SPACE to select this row." at bounding box center [1078, 465] width 0 height 0
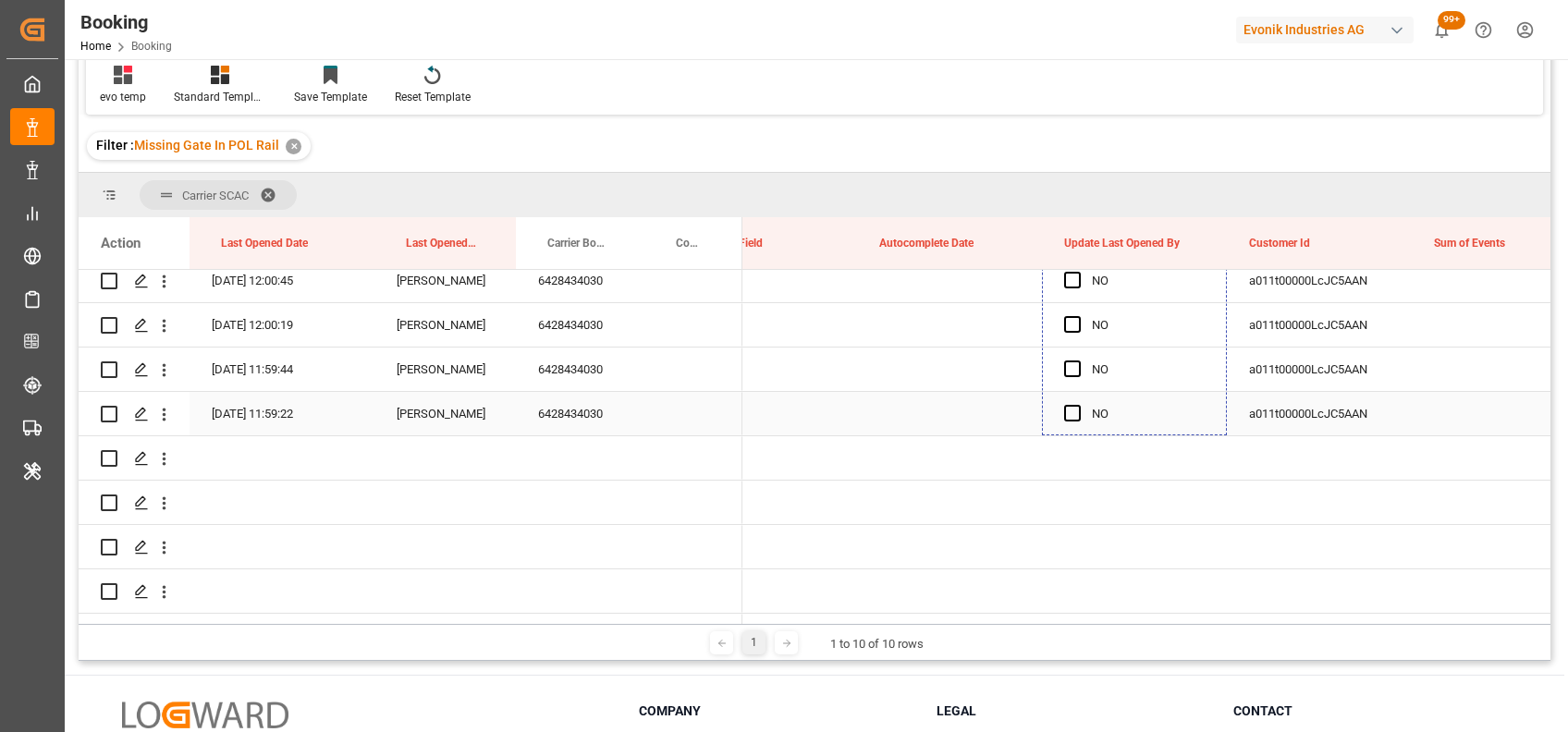
drag, startPoint x: 1220, startPoint y: 492, endPoint x: 1043, endPoint y: 429, distance: 187.9
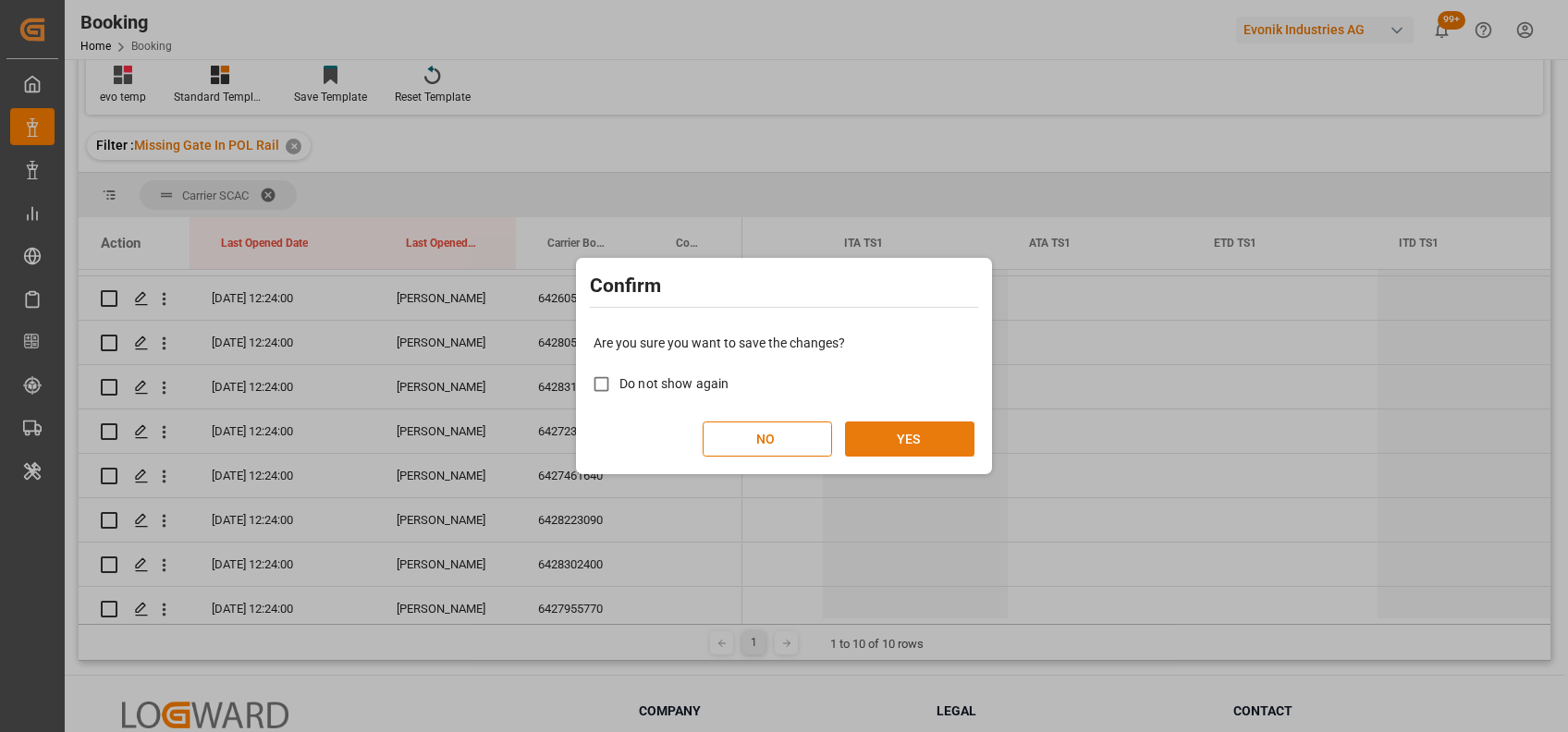
click at [934, 451] on button "YES" at bounding box center [909, 438] width 129 height 35
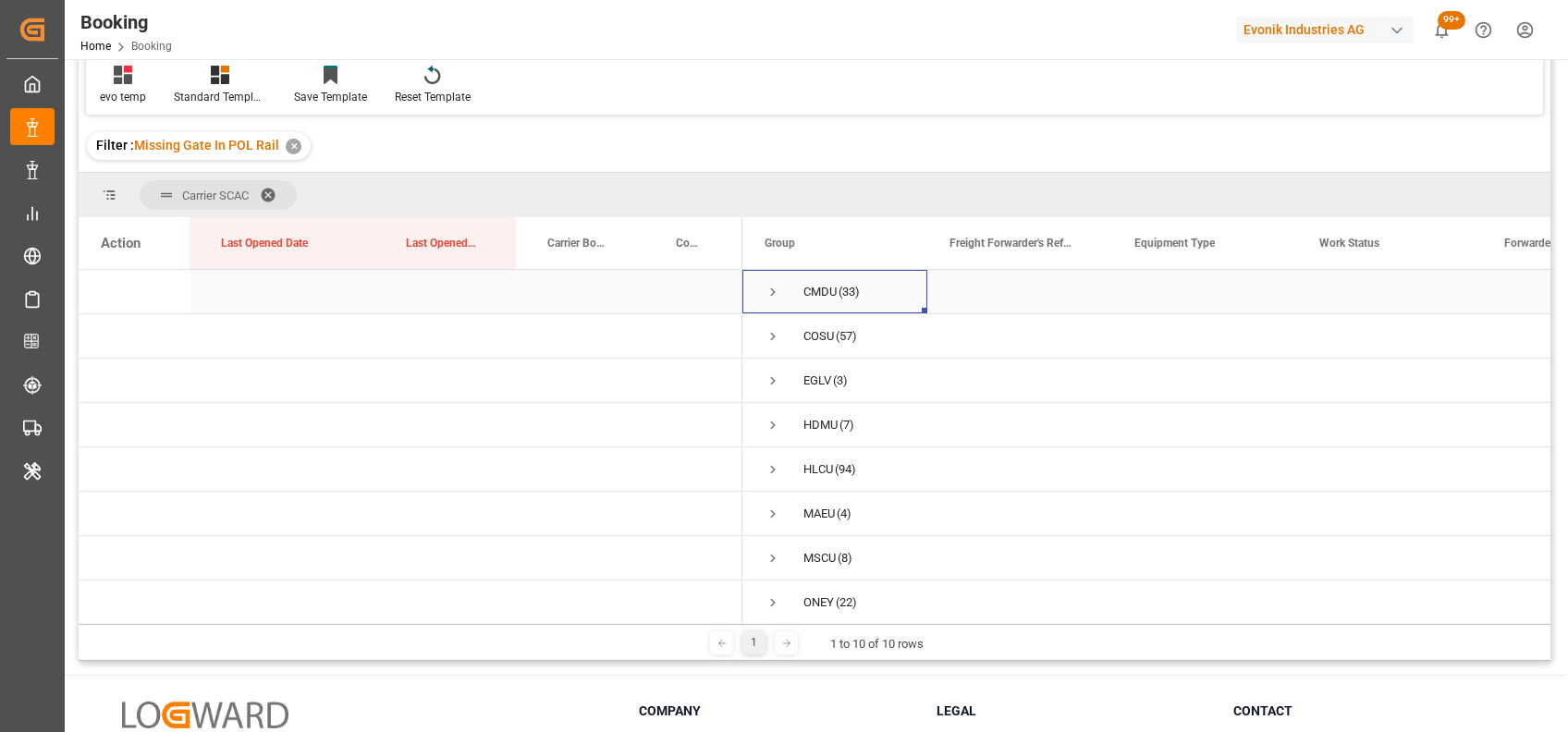
click at [770, 297] on span "Press SPACE to select this row." at bounding box center [773, 292] width 17 height 17
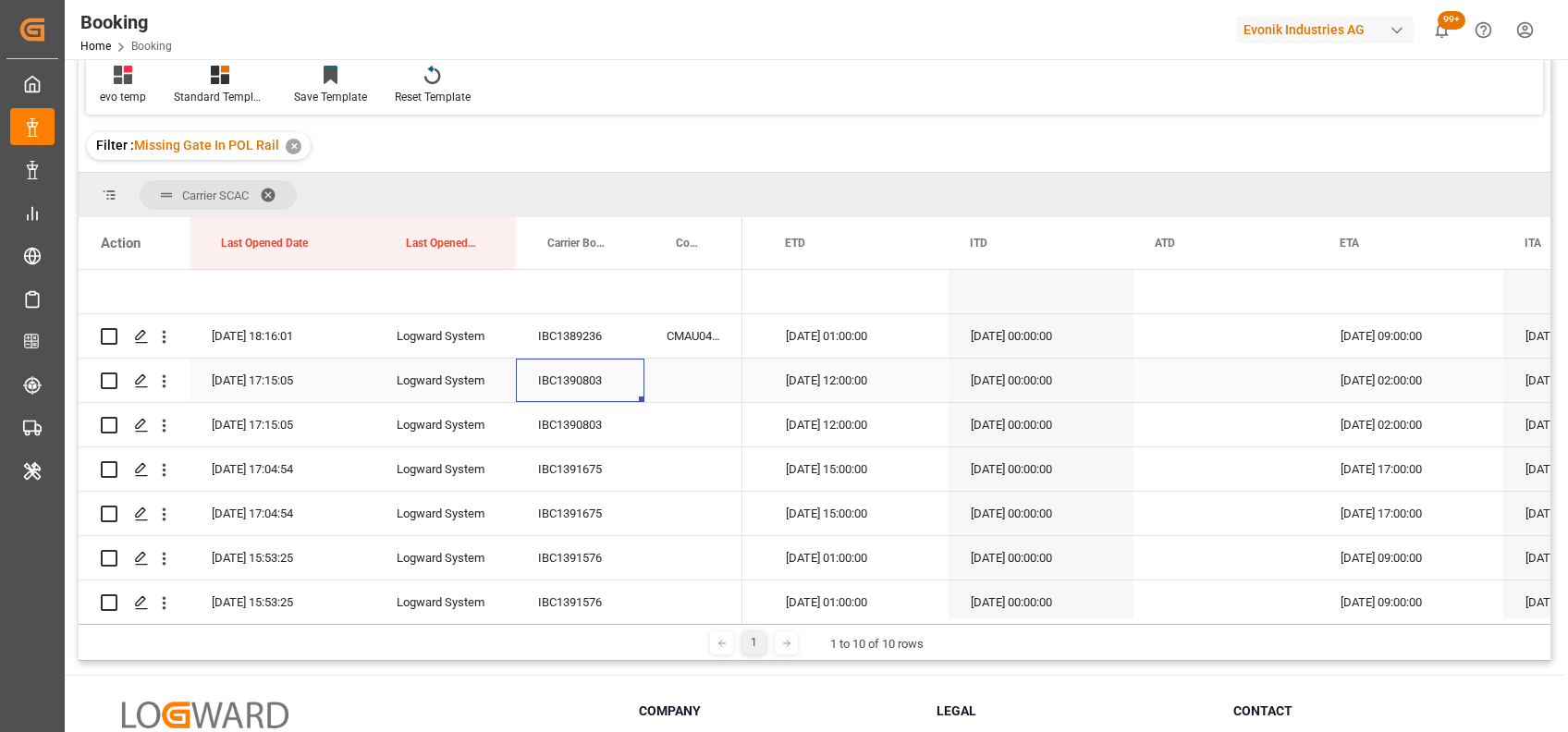
click at [555, 375] on div "IBC1390803" at bounding box center [580, 380] width 129 height 43
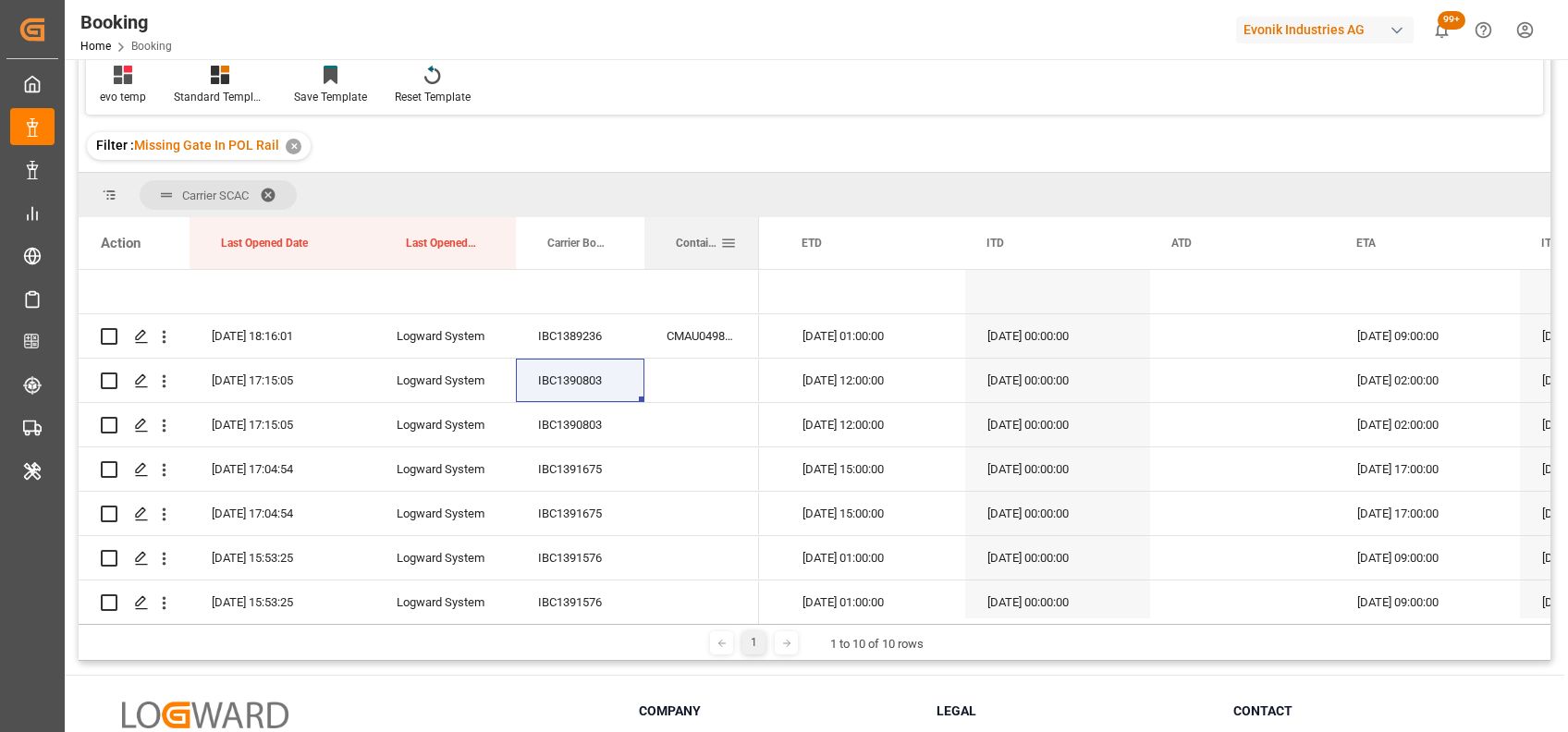
drag, startPoint x: 740, startPoint y: 234, endPoint x: 757, endPoint y: 234, distance: 17.0
click at [757, 234] on div at bounding box center [759, 243] width 8 height 52
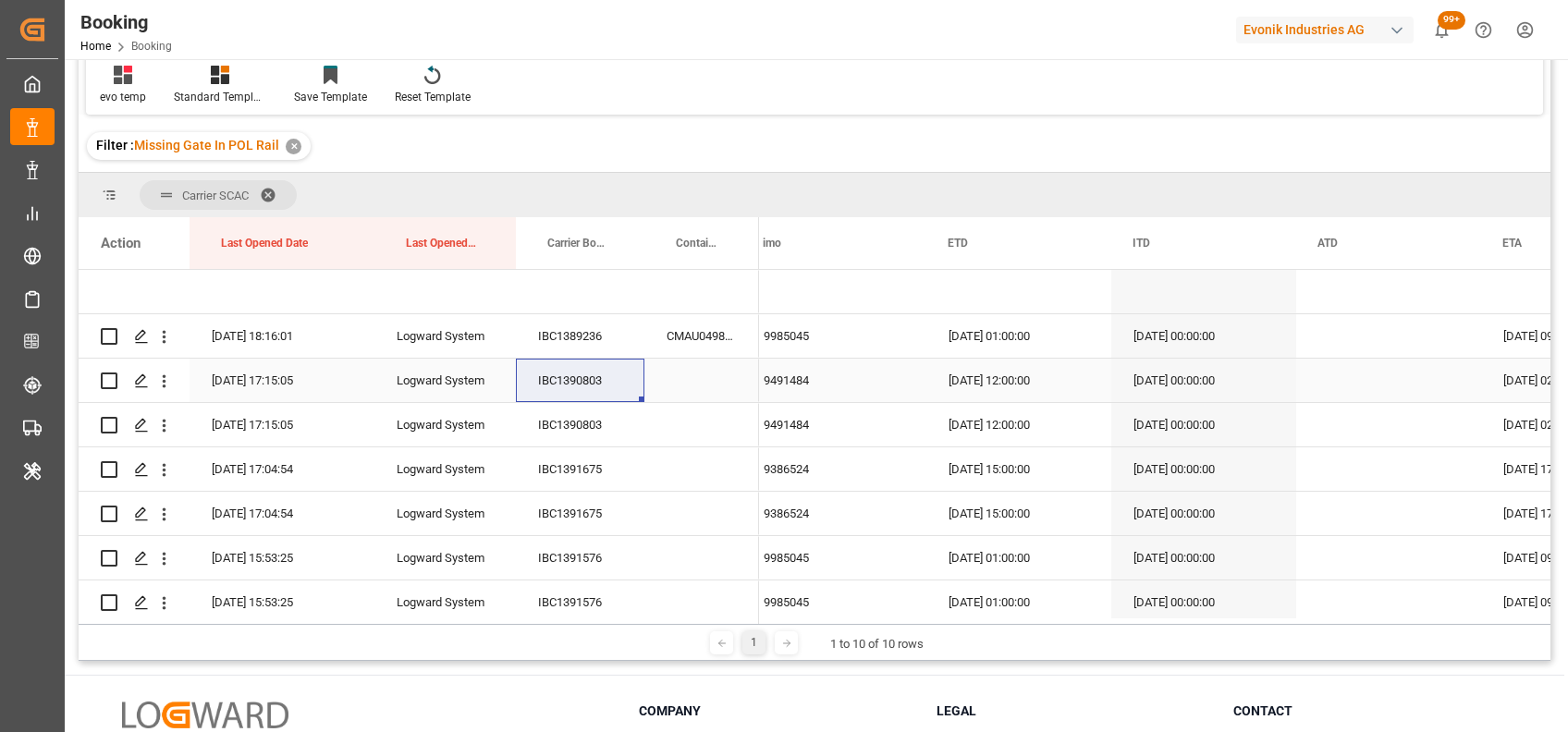
scroll to position [0, 18206]
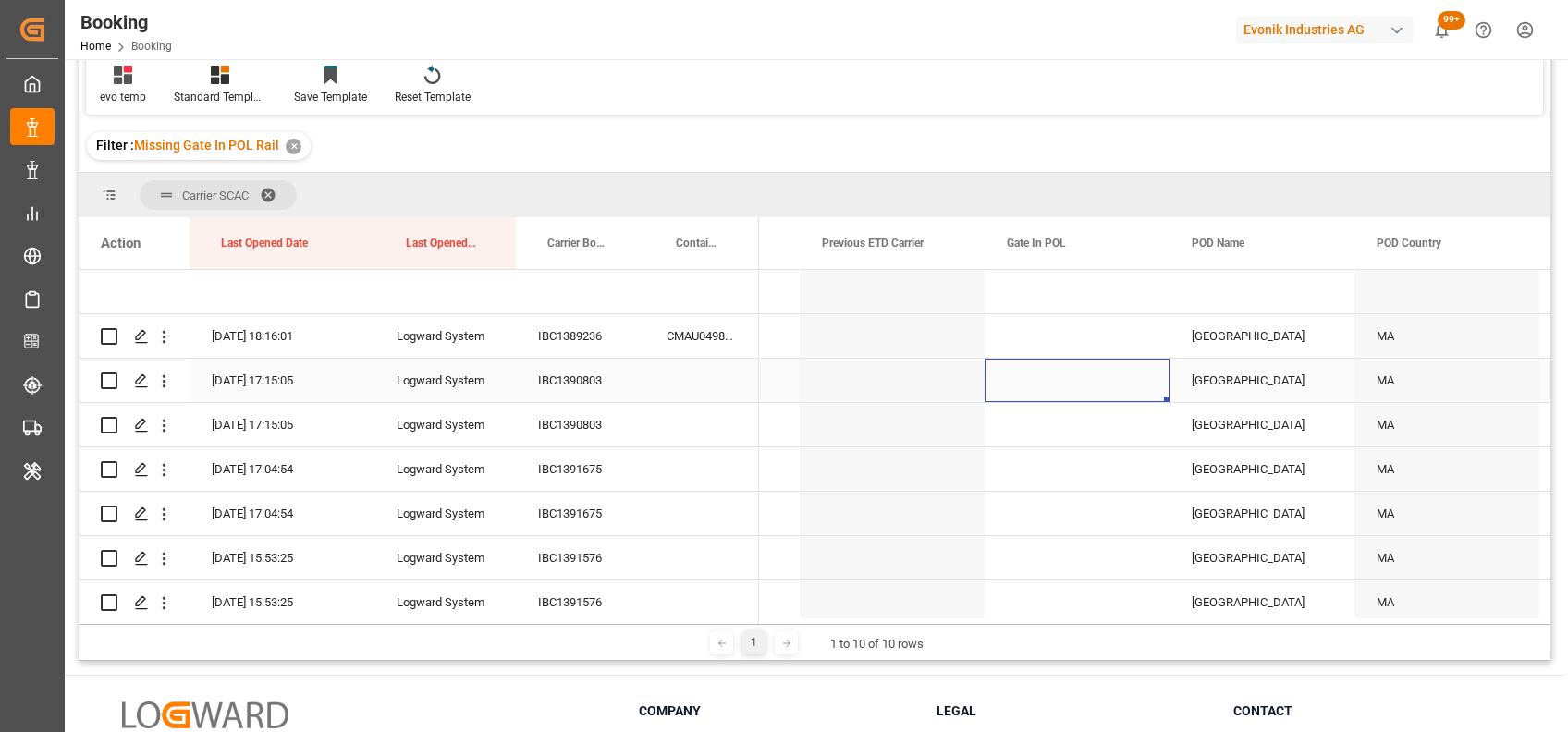
click at [1049, 370] on div "Press SPACE to select this row." at bounding box center [1076, 380] width 185 height 43
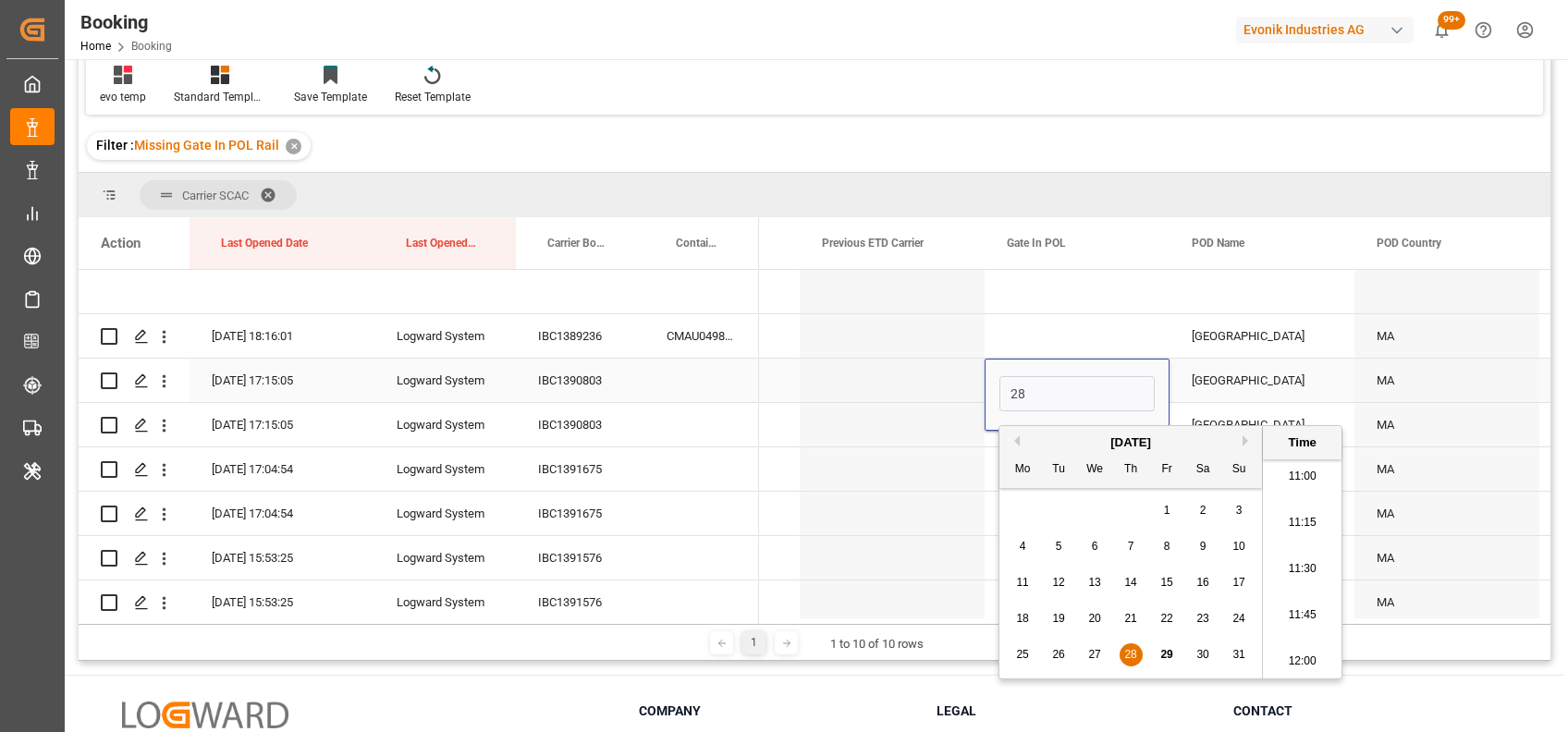
type input "28-08-2025 00:00"
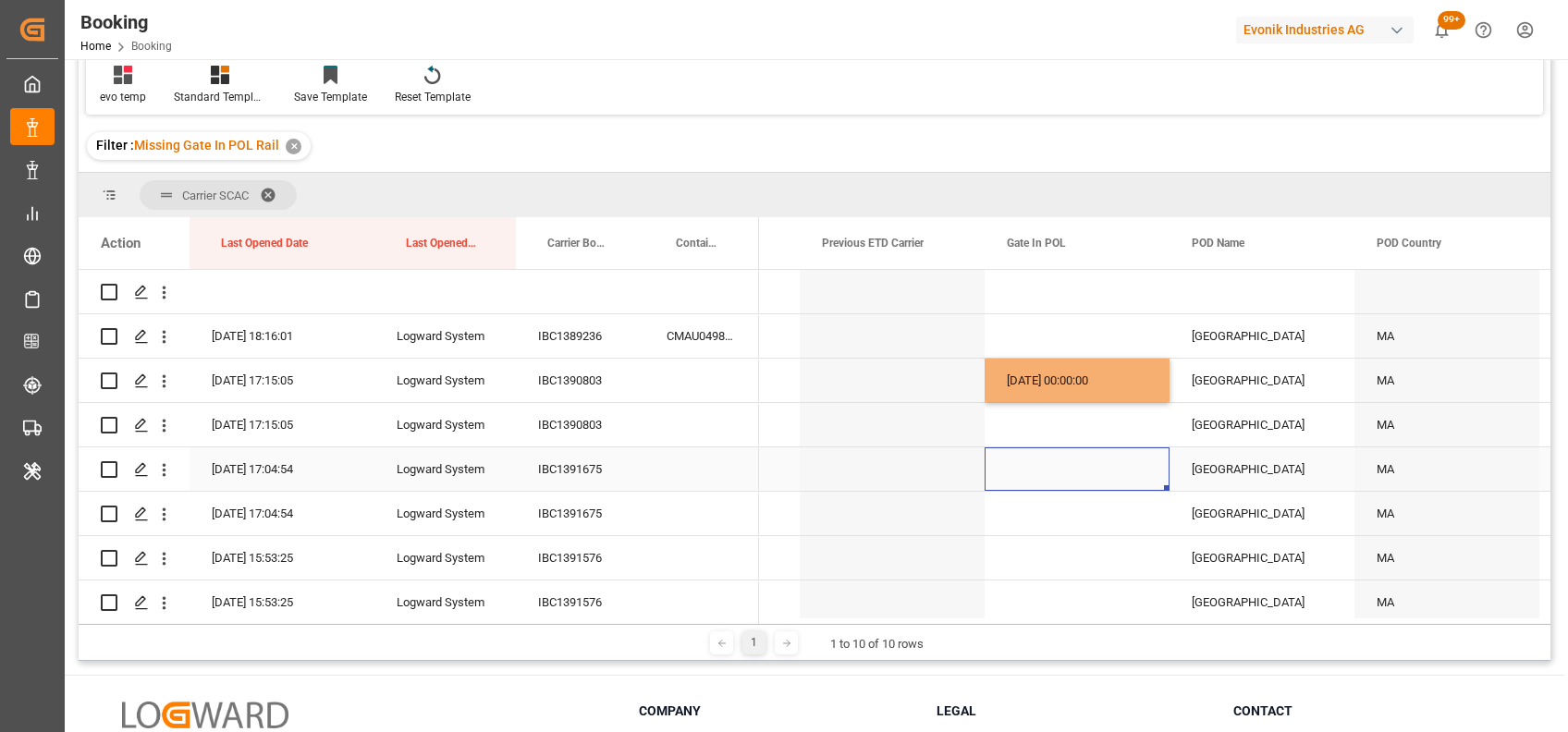
click at [1038, 451] on div "Press SPACE to select this row." at bounding box center [1076, 469] width 185 height 43
click at [1011, 390] on div "28-08-2025 00:00:00" at bounding box center [1076, 380] width 185 height 43
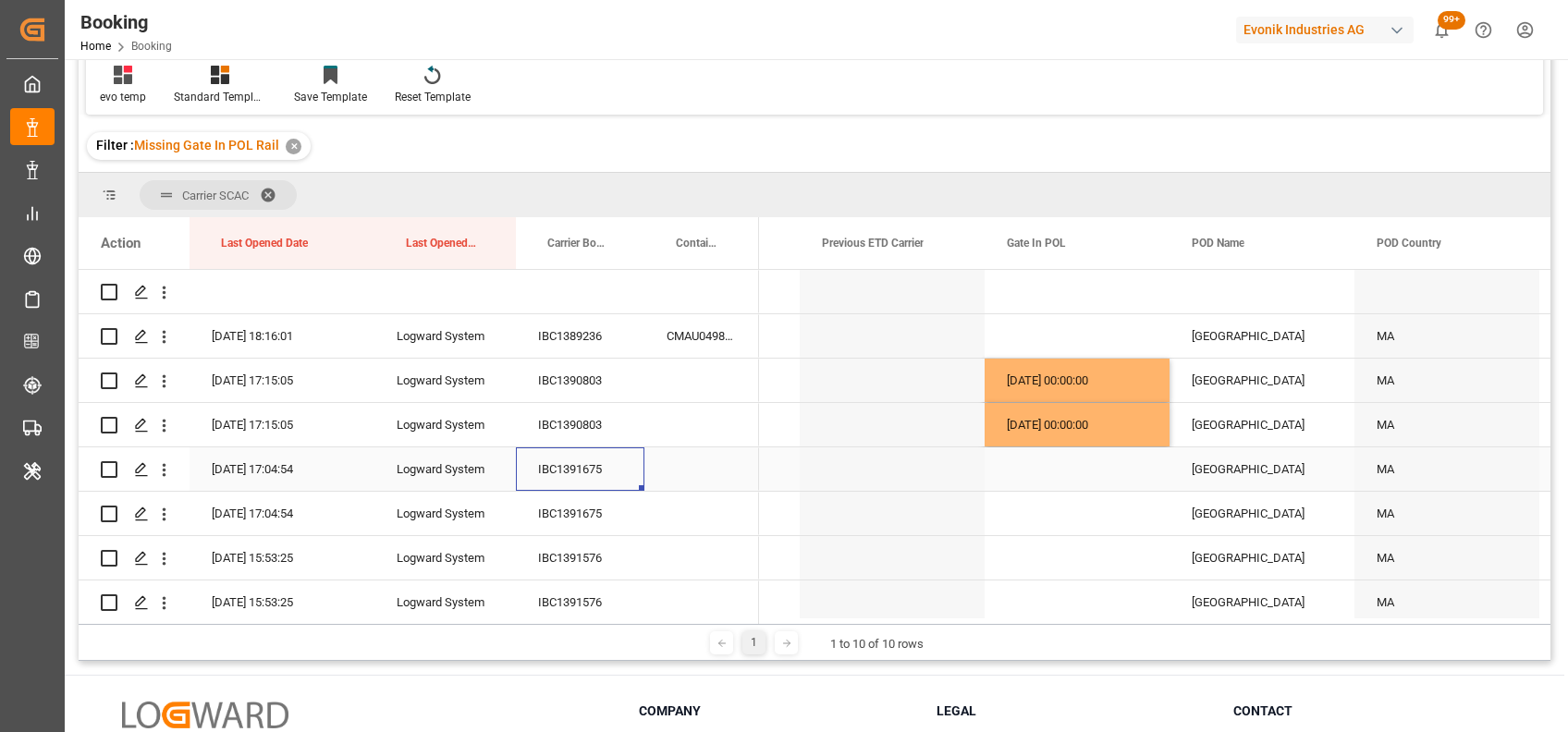
click at [562, 469] on div "IBC1391675" at bounding box center [580, 469] width 129 height 43
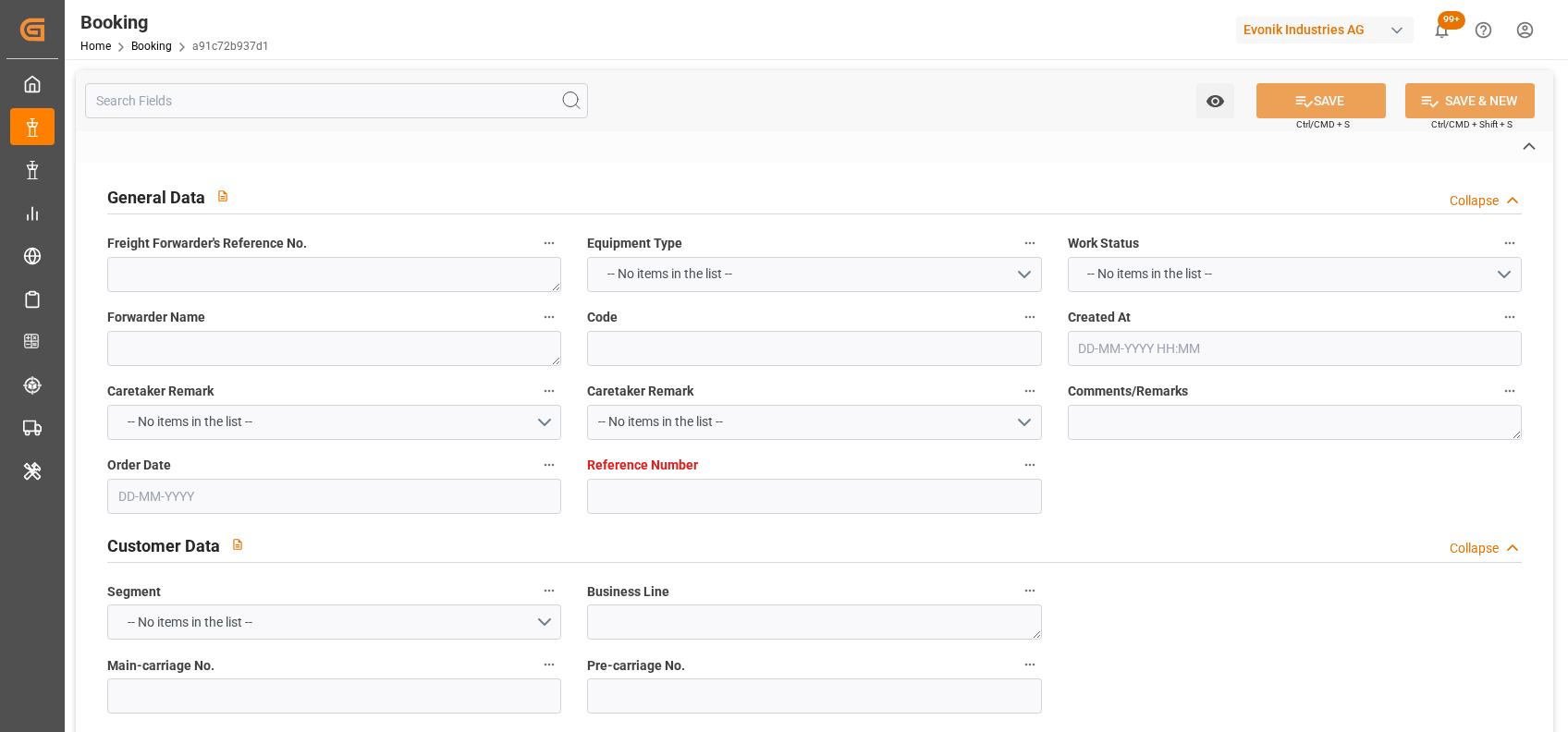
type textarea "250808610828"
type textarea "Leschaco Bremen"
type input "a91c72b937d1"
type input "7001238107"
type textarea "AT-SE"
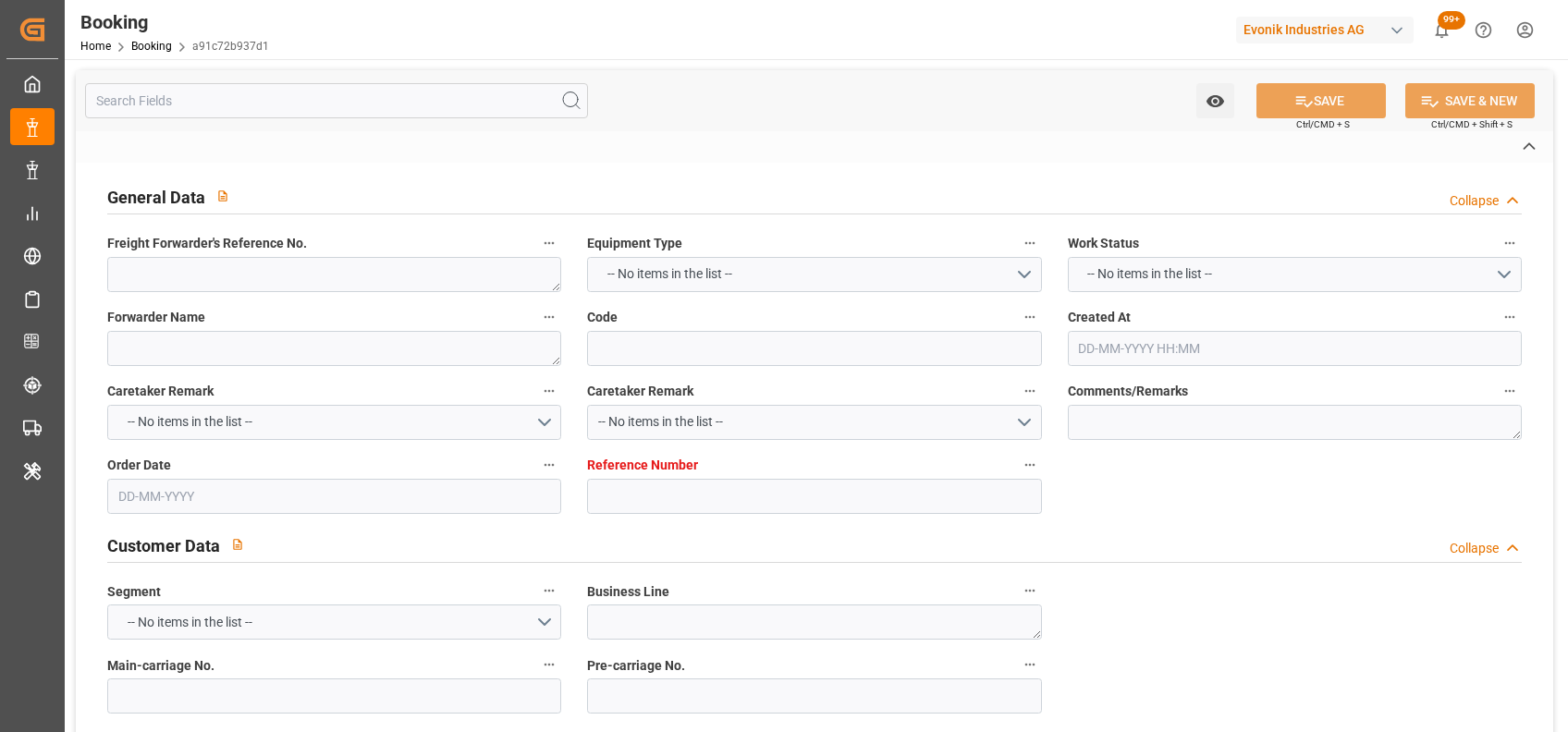
type input "7001238106"
type textarea "CFR"
type textarea "[GEOGRAPHIC_DATA]"
type textarea "OOLU1677689"
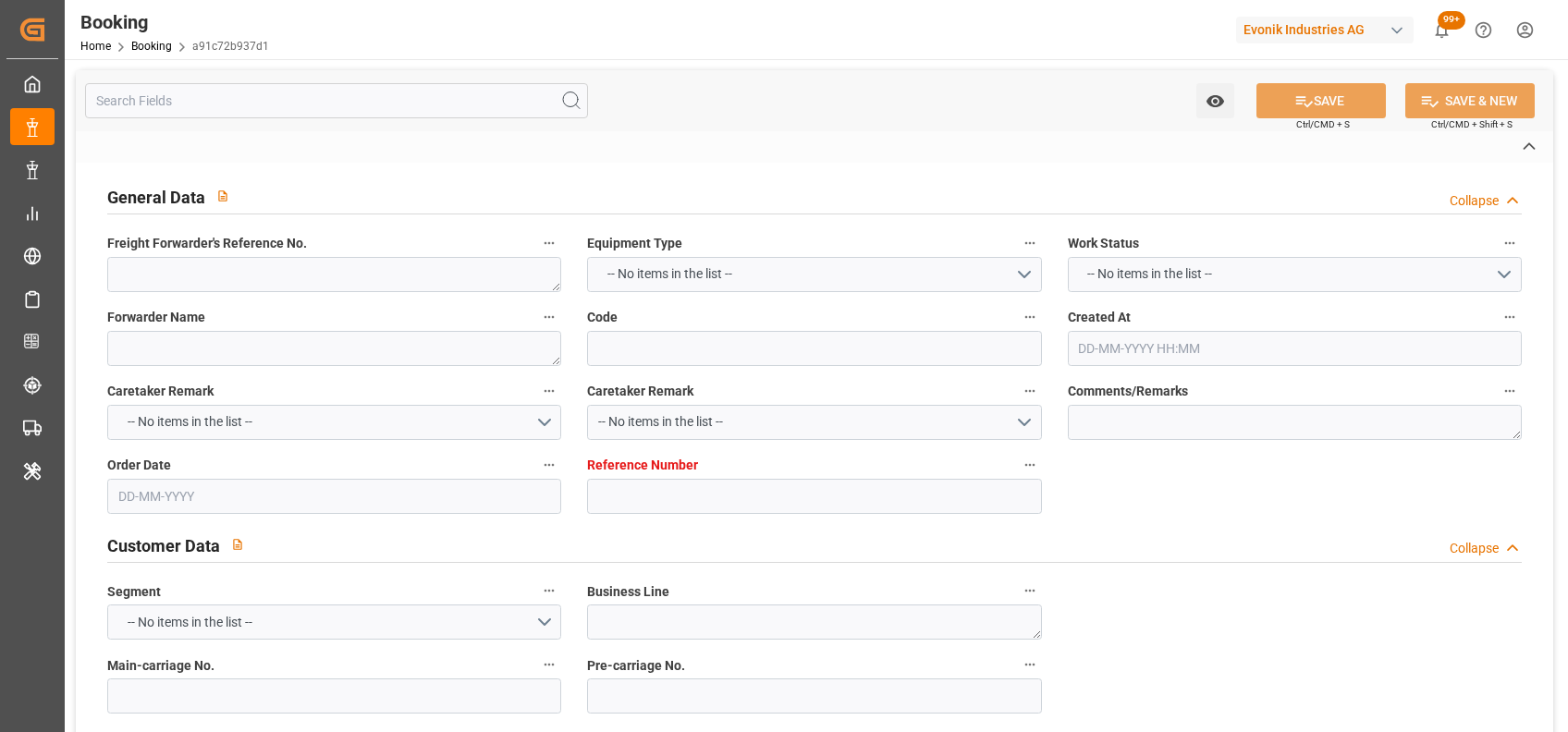
type input "COSCO SHIPPING ARIES"
type input "COSU"
type textarea "6426584740"
type input "[GEOGRAPHIC_DATA]"
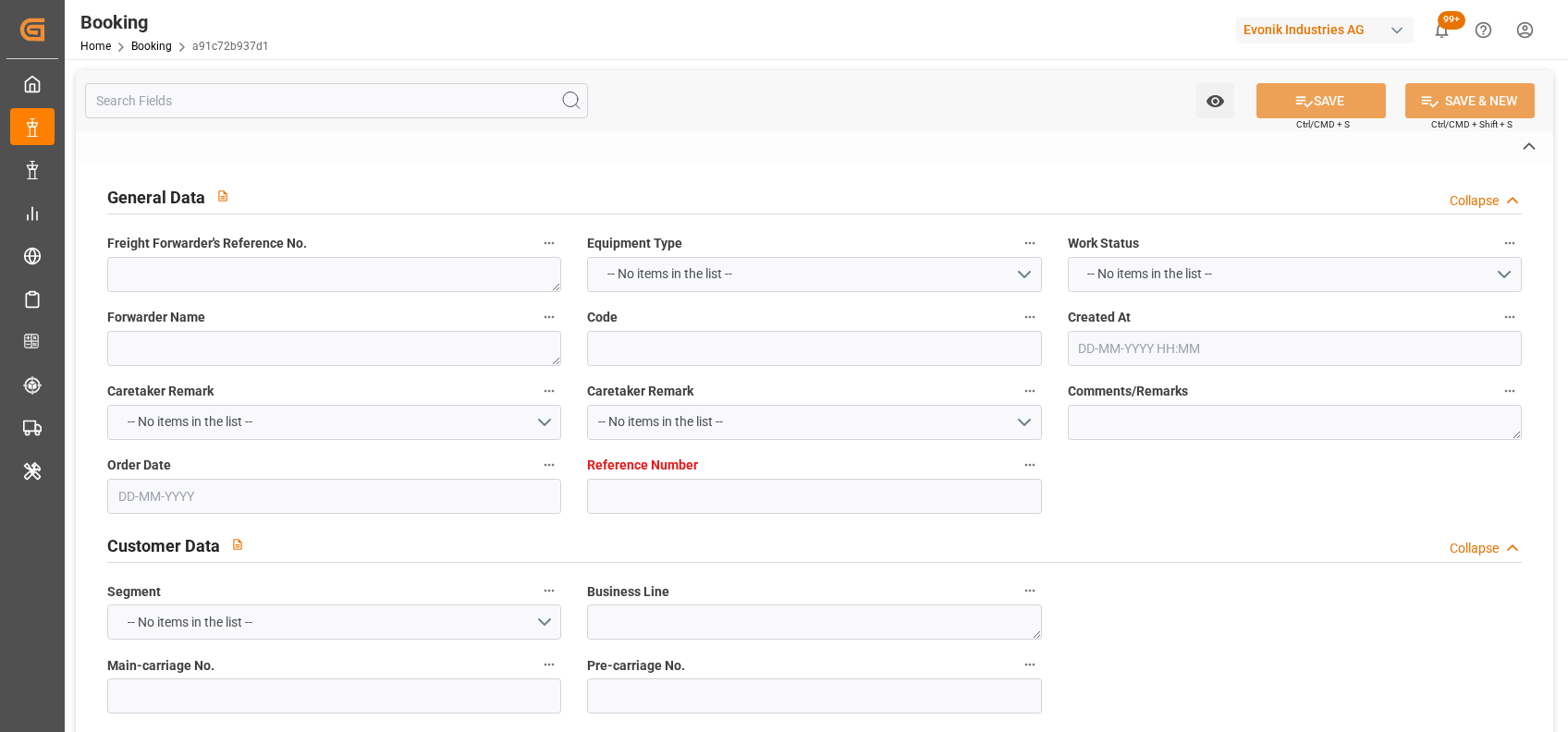
type input "[GEOGRAPHIC_DATA], [GEOGRAPHIC_DATA]"
type input "[GEOGRAPHIC_DATA]"
type textarea "vesselName etd [PERSON_NAME]"
type textarea "INPUT_Evonik_Seeburger_IFTMIN_1003097251_20250829065919432.edi"
type textarea "NWC/[GEOGRAPHIC_DATA] [GEOGRAPHIC_DATA] / [GEOGRAPHIC_DATA]-SE"
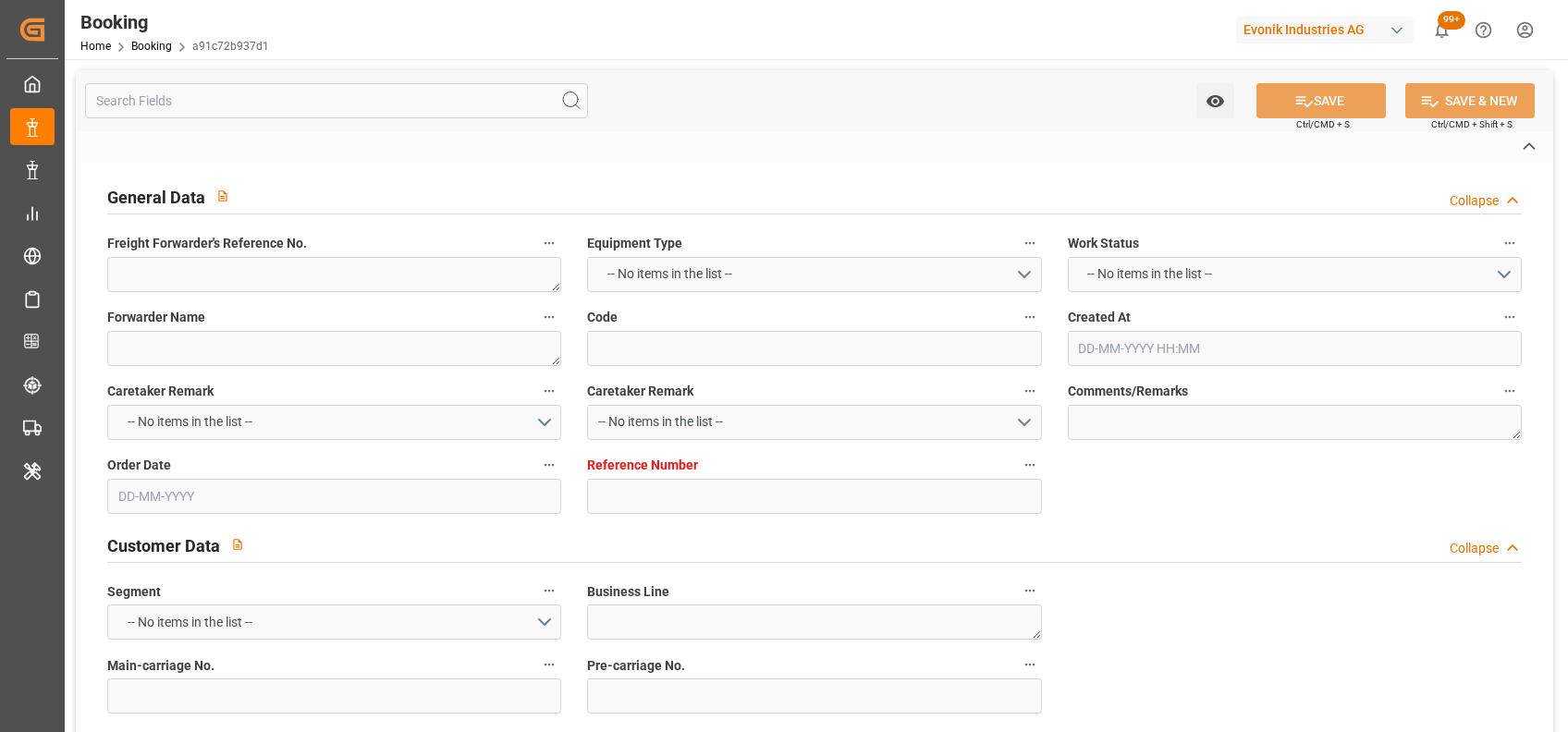
type textarea "INPUT_Evonik_Seeburger_IFTMIN_1003011361_20250801081713430.edi,INPUT_Evonik_See…"
type textarea "1003097251"
type textarea "Logward System"
type textarea "businessDivision-businessLine-"
type textarea "IFTSTA"
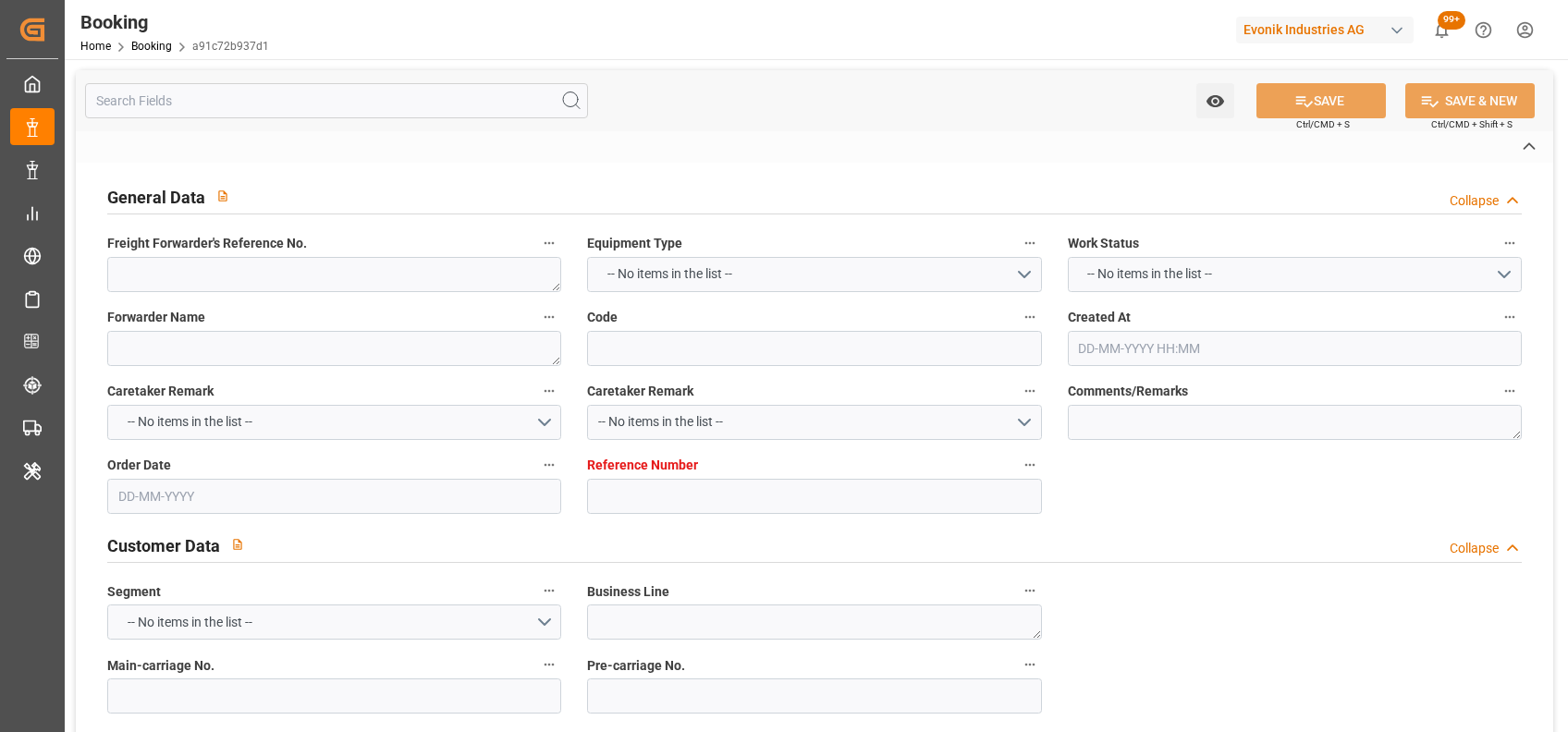
type textarea "a011t00000LcJC5AAN"
type textarea "Yes"
type input "HAMBURG"
type input "AEU3"
type input "034E"
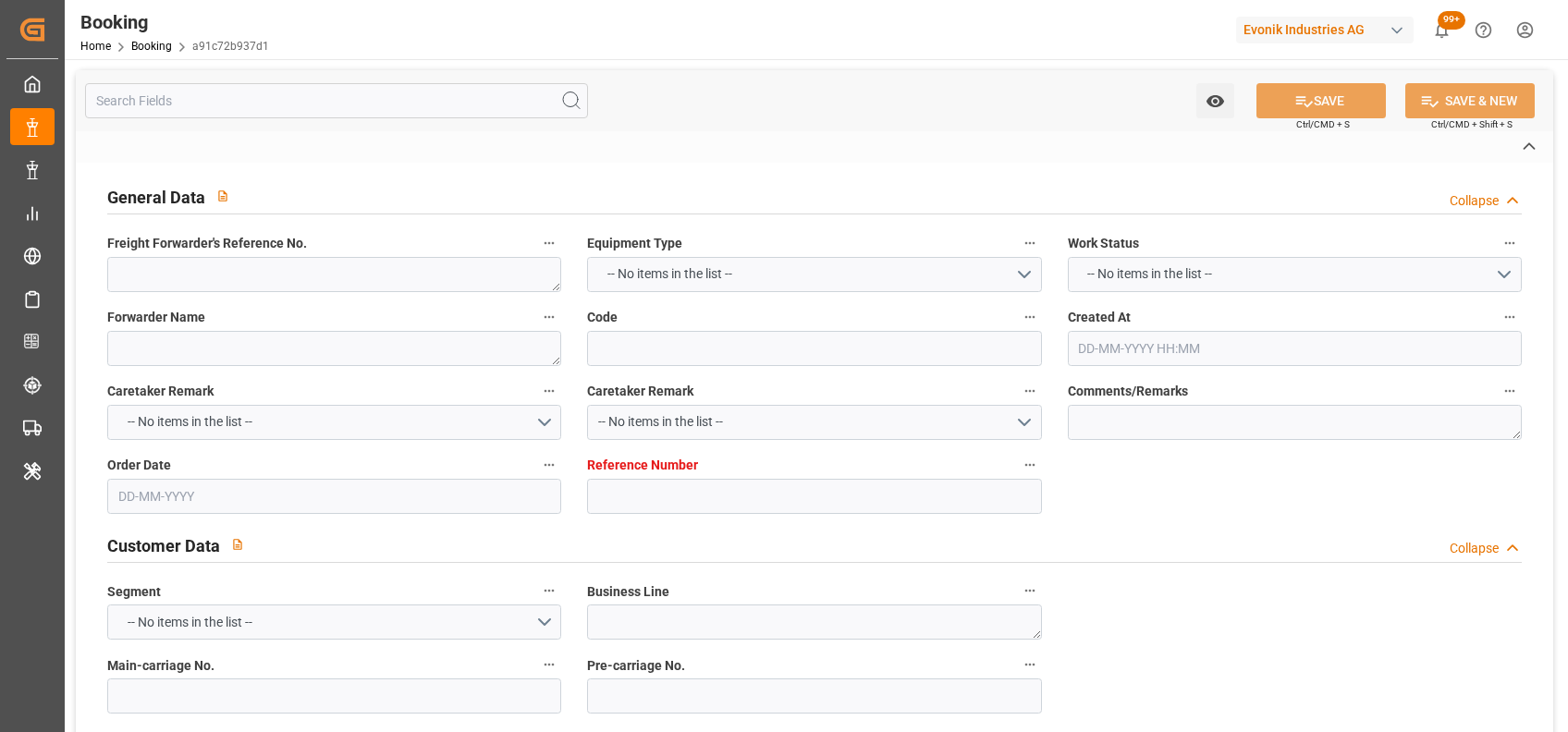
type input "VESSEL"
type input "COSCO CAPRICORN"
type input "037W"
type input "7001238107"
type input "9783497"
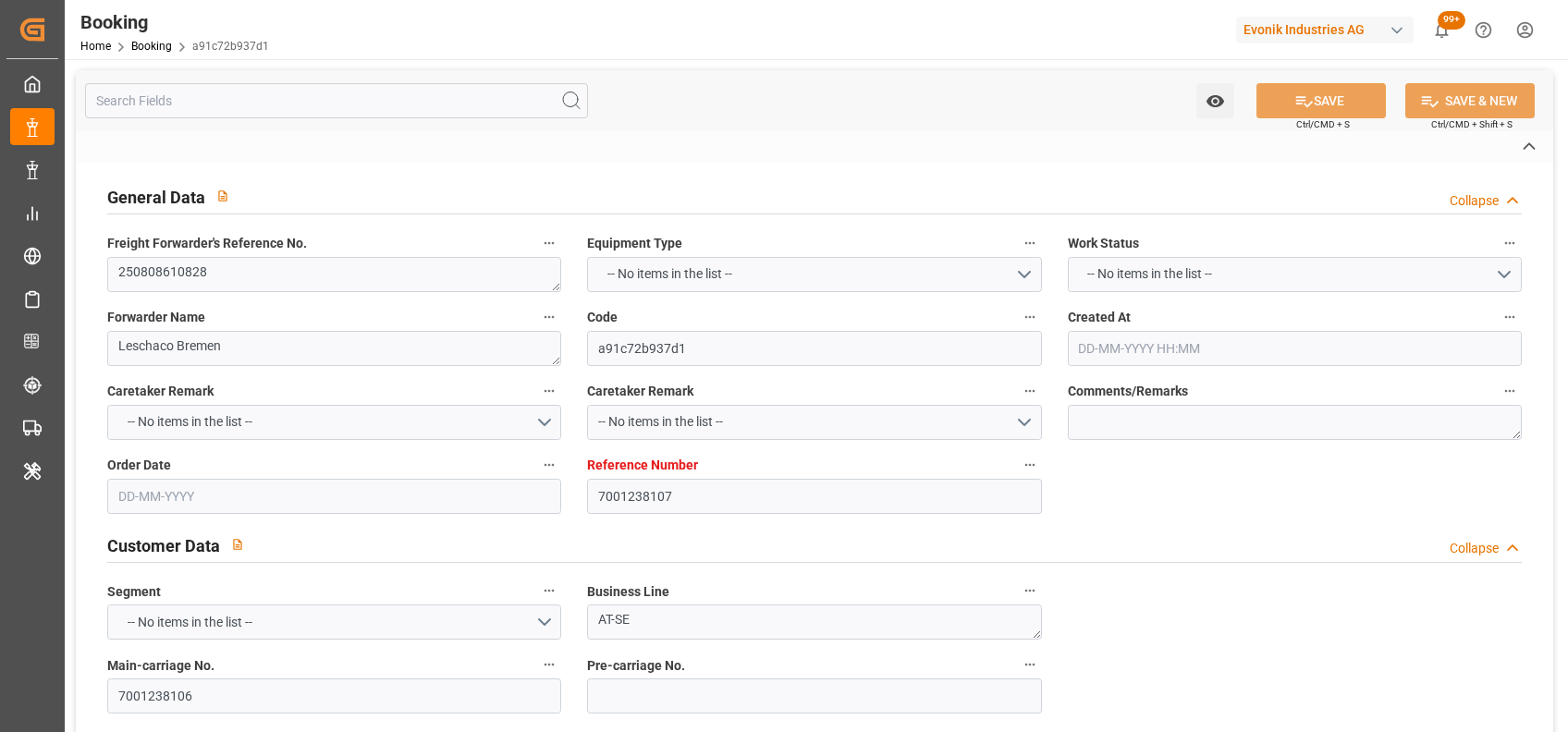
type input "9783497"
type input "Cosco"
type input "COSCO Shipping Co. Ltd."
type input "DEHAM"
type input "JPNGO"
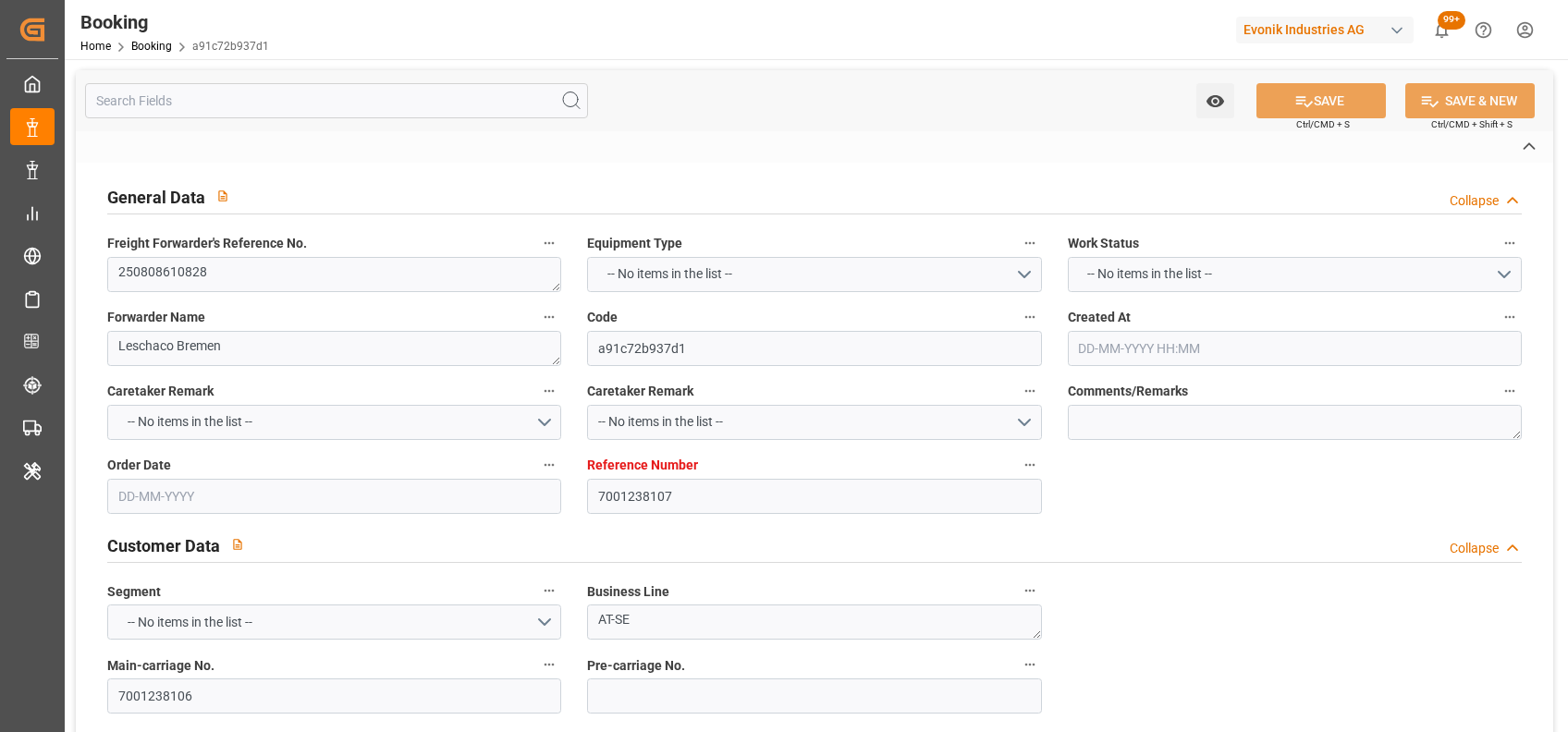
type input "SGSIN"
type input "0"
type input "DEHAM"
type input "9783514"
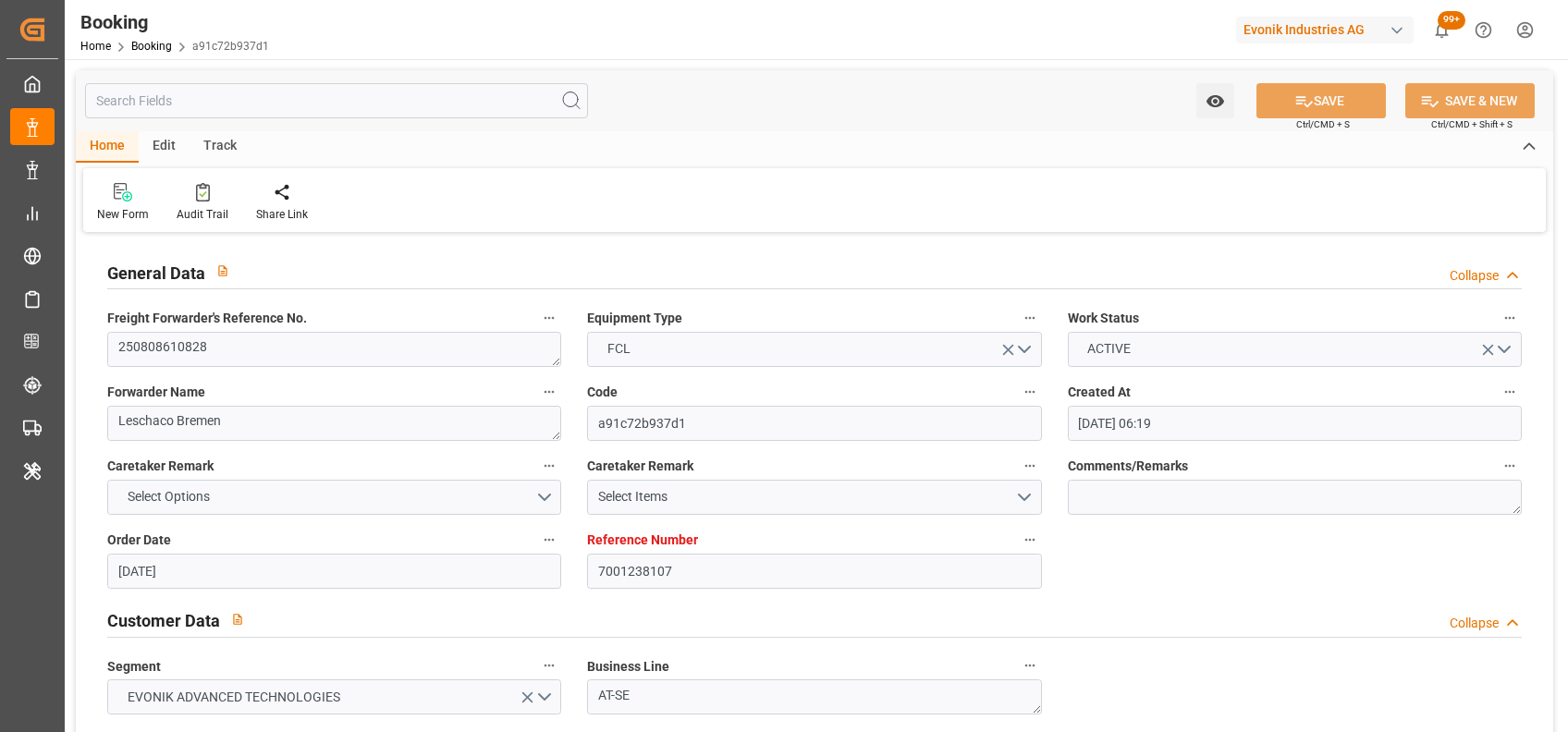
type input "01-08-2025 06:19"
type input "01-08-2025"
type input "25-10-2025"
type input "22-08-2025"
type input "04-08-2025"
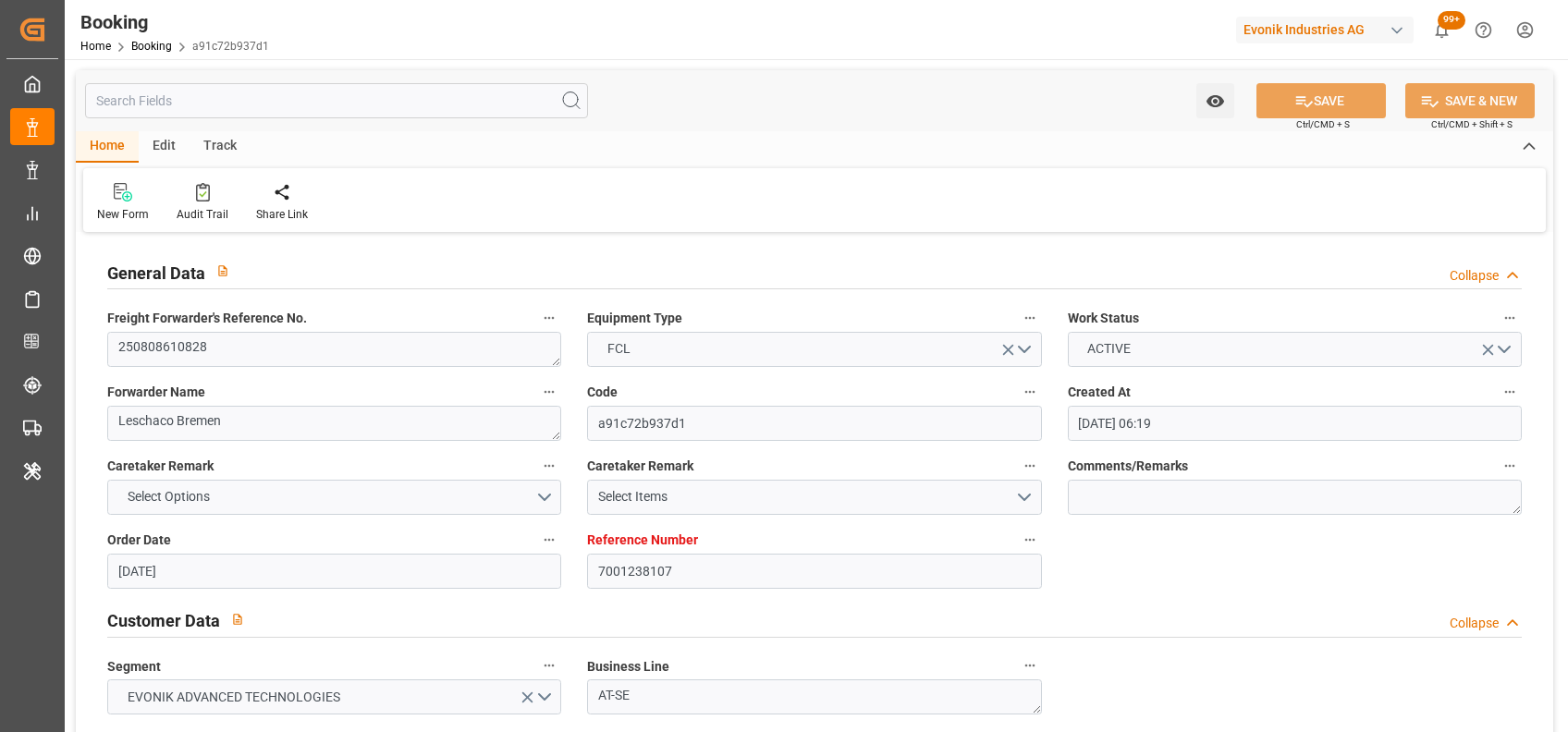
type input "19-08-2025"
type input "[DATE] 00:00"
type input "28-08-2025 00:00"
type input "22-10-2025 00:00"
type input "[DATE] 00:00"
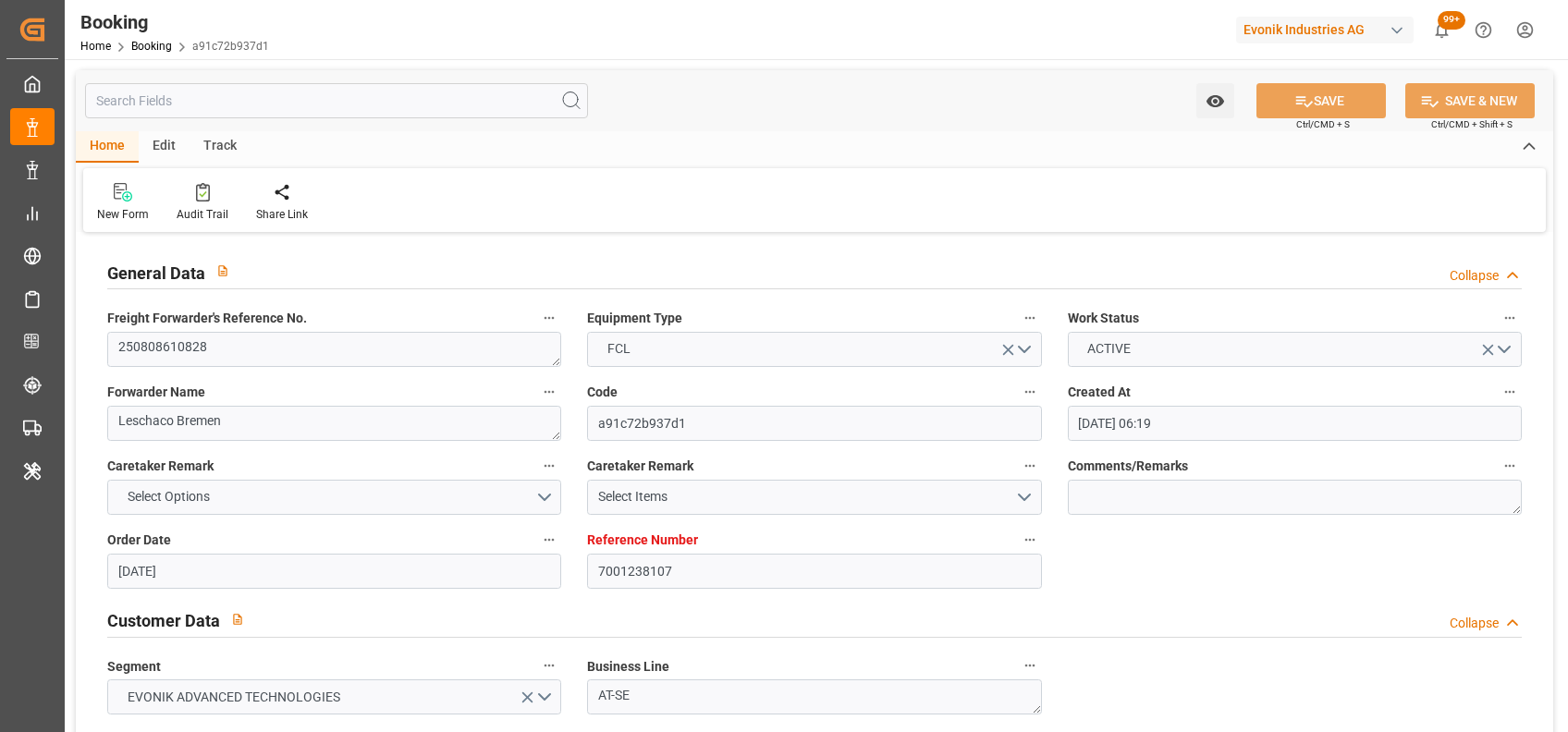
type input "[DATE] 08:00"
type input "07-10-2025 00:00"
type input "12-10-2025 00:00"
type input "19-08-2025"
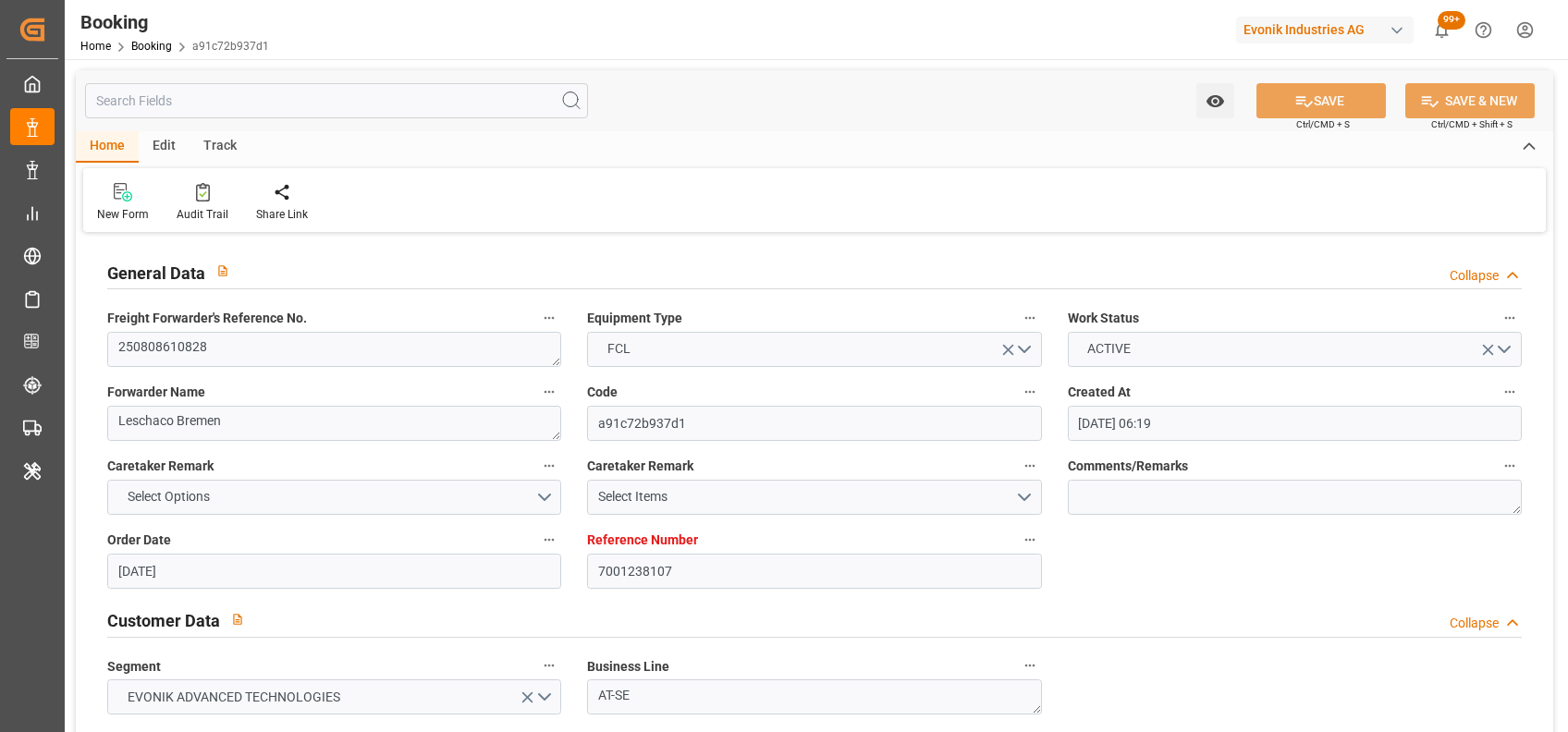
type input "29-08-2025 05:01"
type input "[DATE]"
type input "[DATE] 23:00"
type input "[DATE] 08:00"
type input "09-06-2025 19:21"
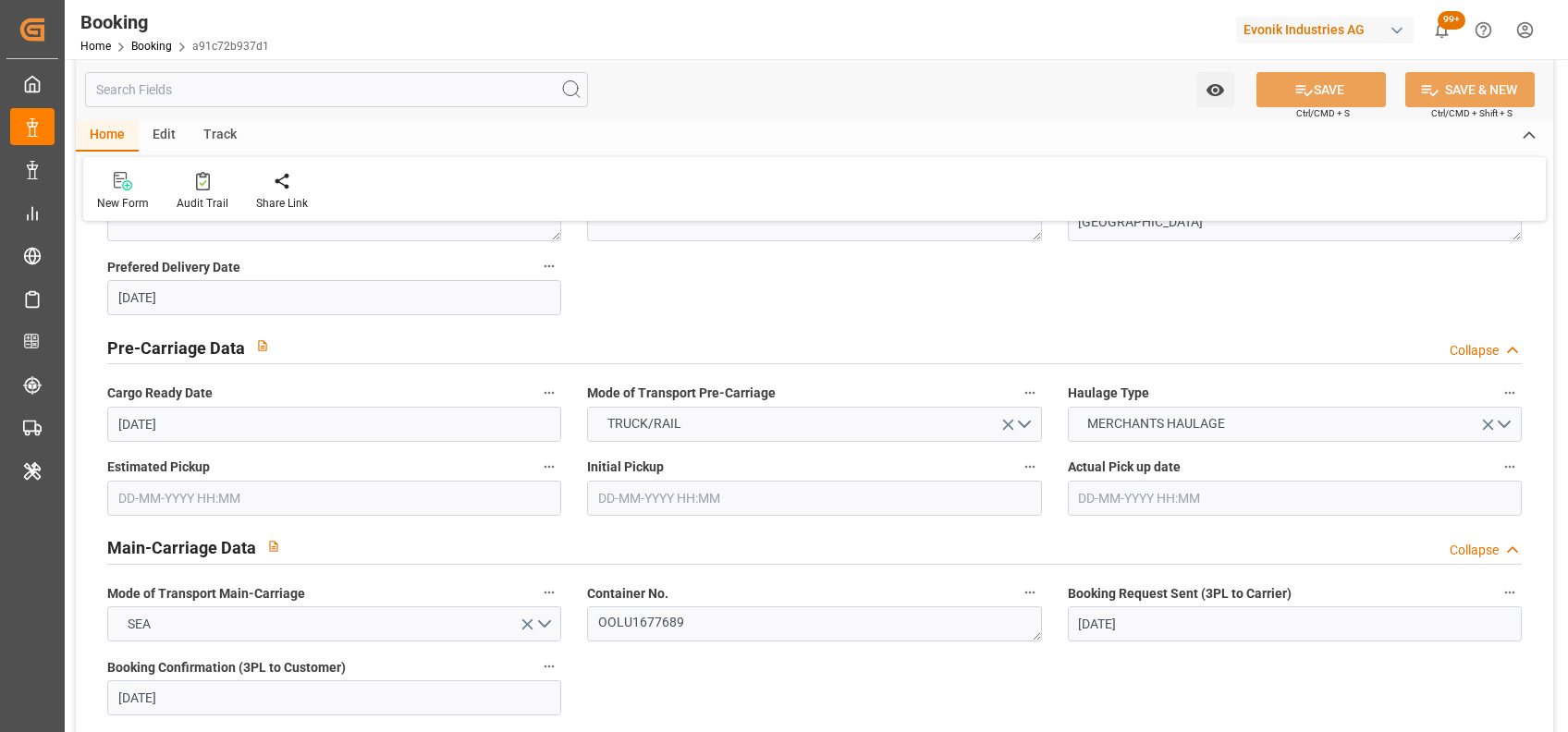
scroll to position [1185, 0]
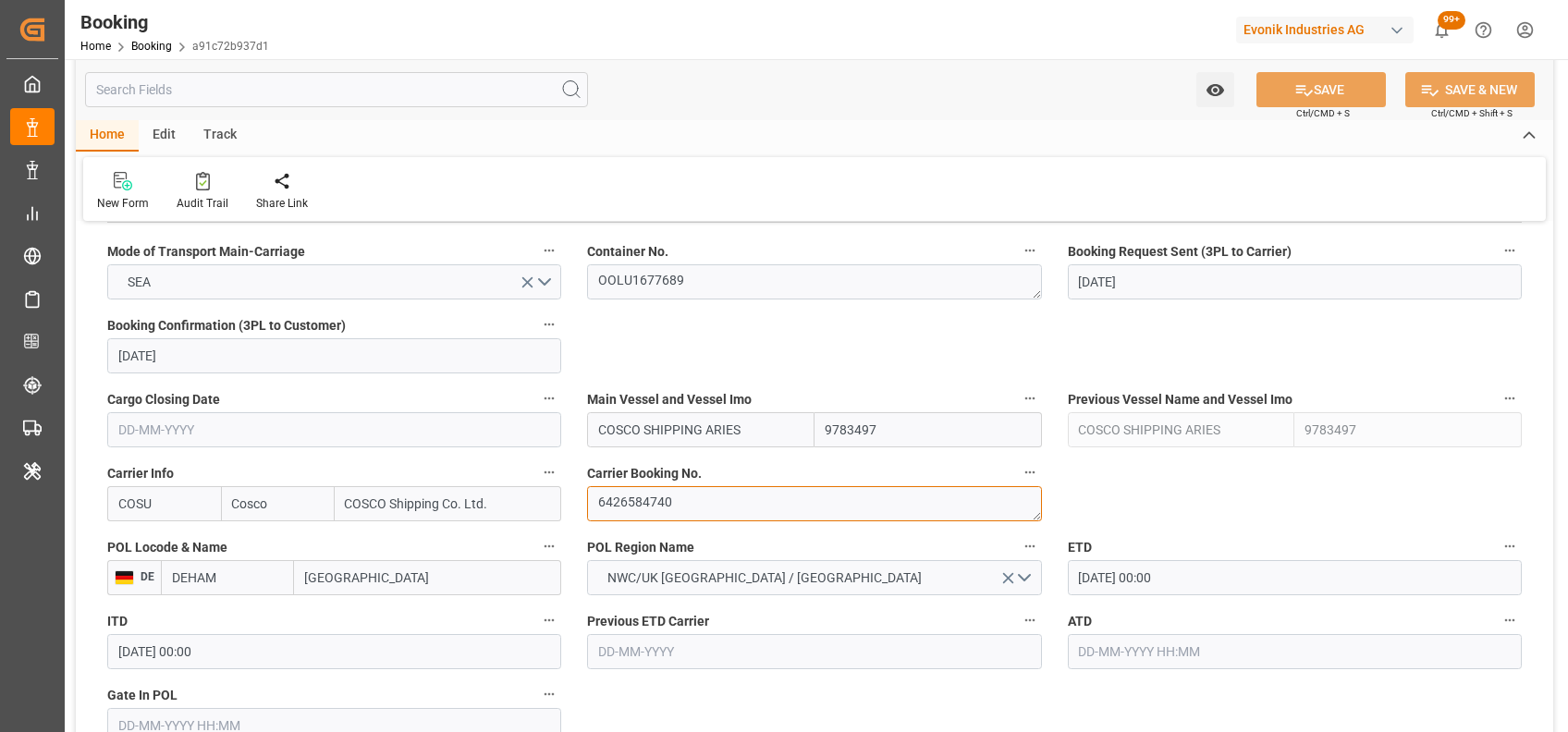
click at [662, 511] on textarea "6426584740" at bounding box center [814, 503] width 454 height 35
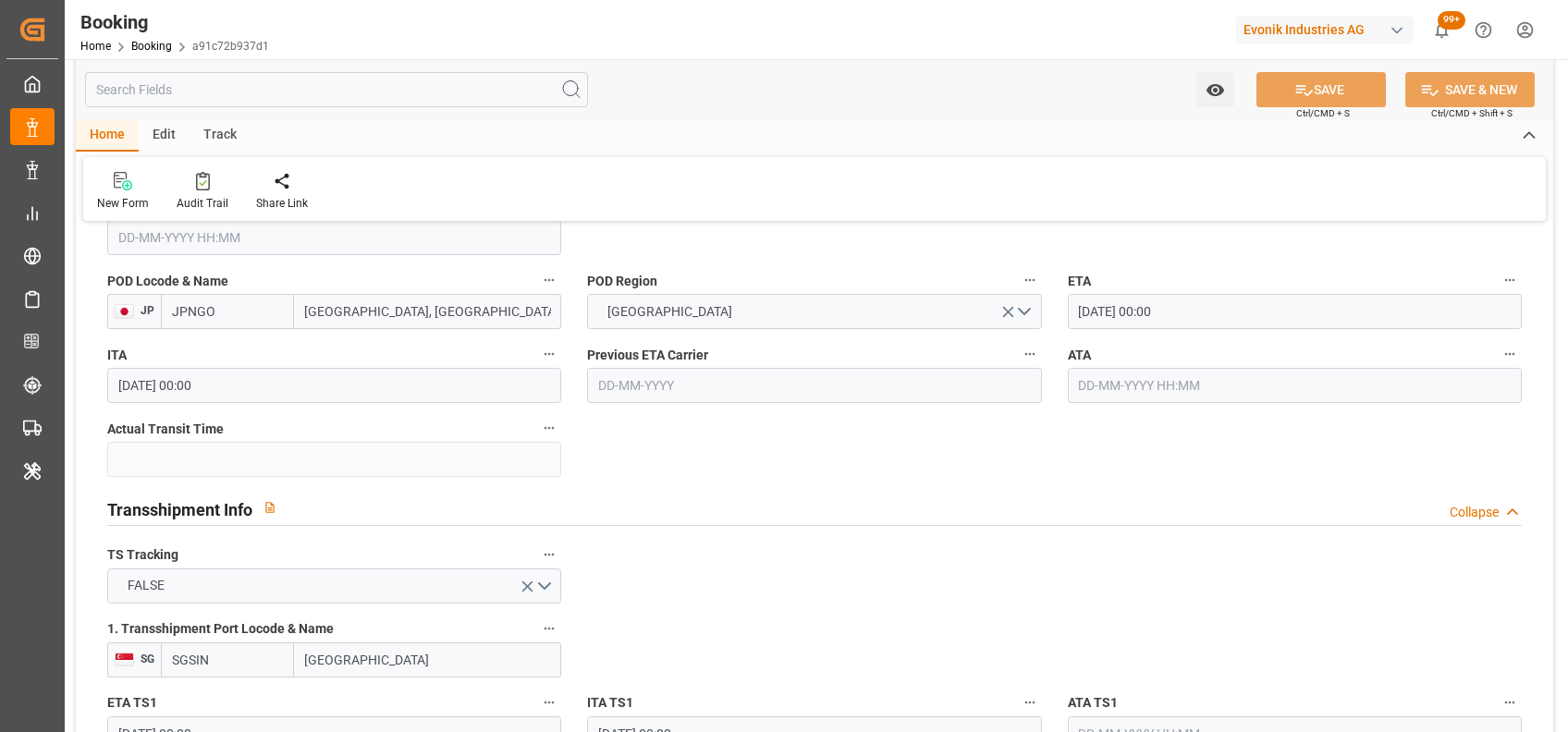
scroll to position [1899, 0]
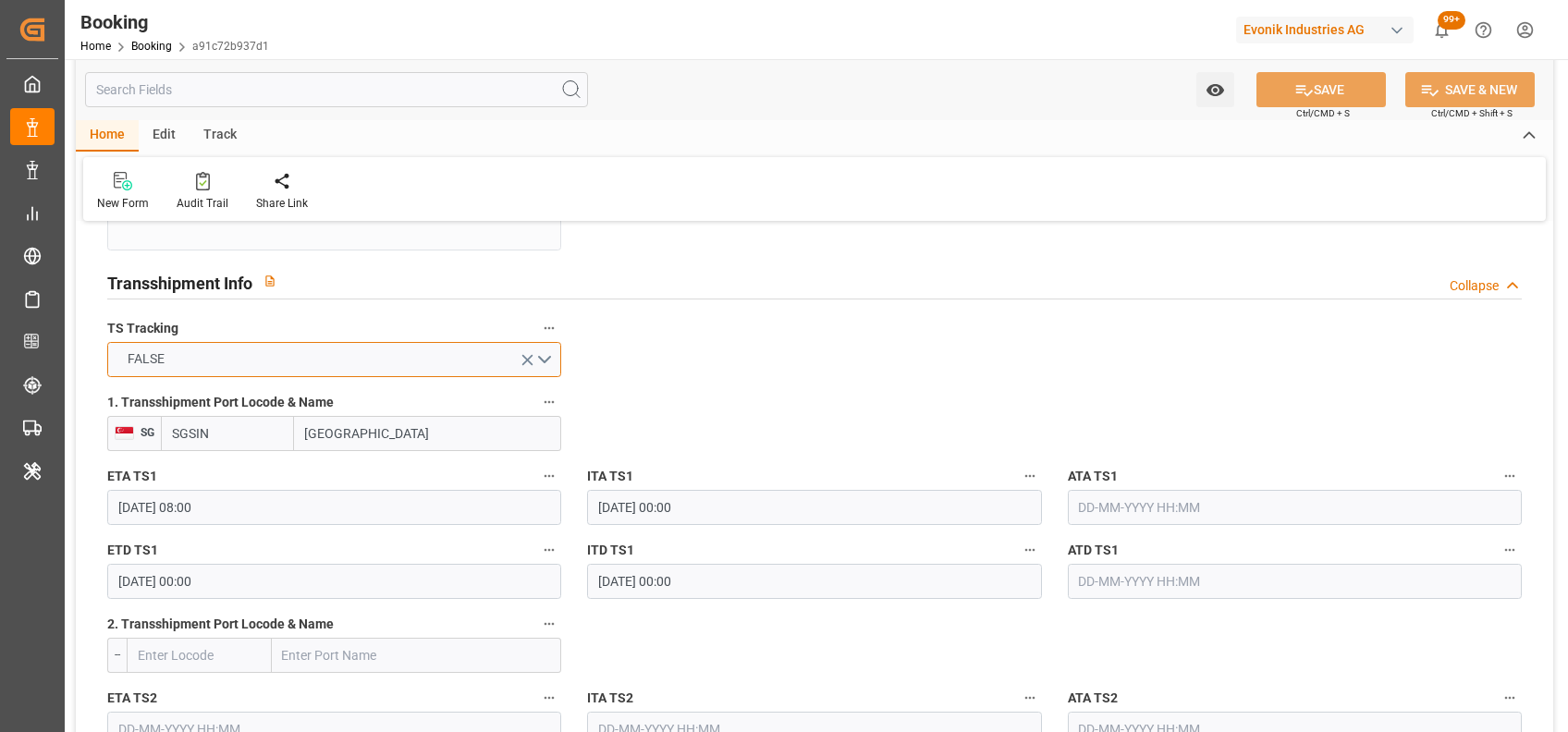
click at [547, 355] on button "FALSE" at bounding box center [334, 358] width 454 height 35
click at [477, 364] on button "FALSE" at bounding box center [334, 358] width 454 height 35
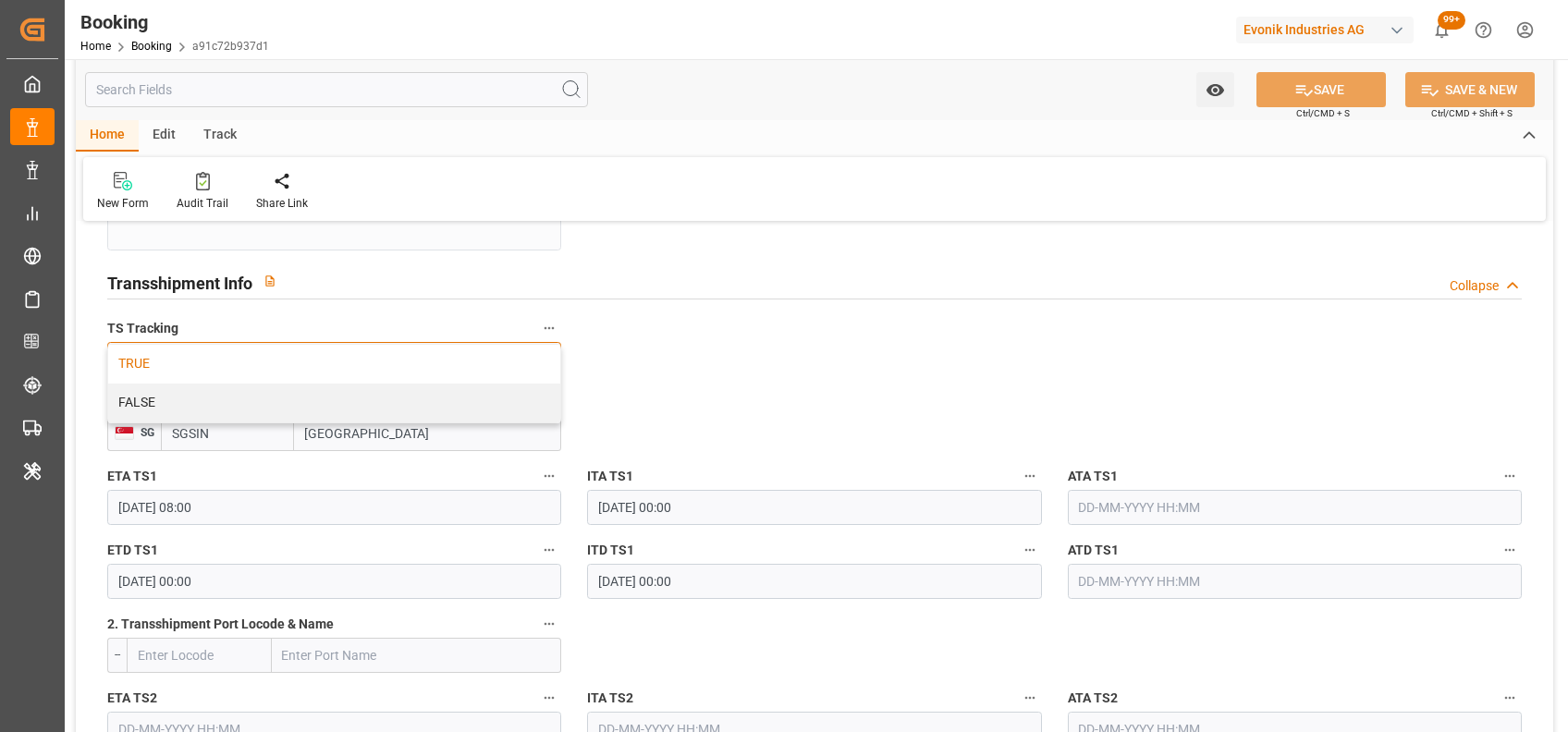
click at [339, 379] on div "TRUE" at bounding box center [334, 363] width 452 height 38
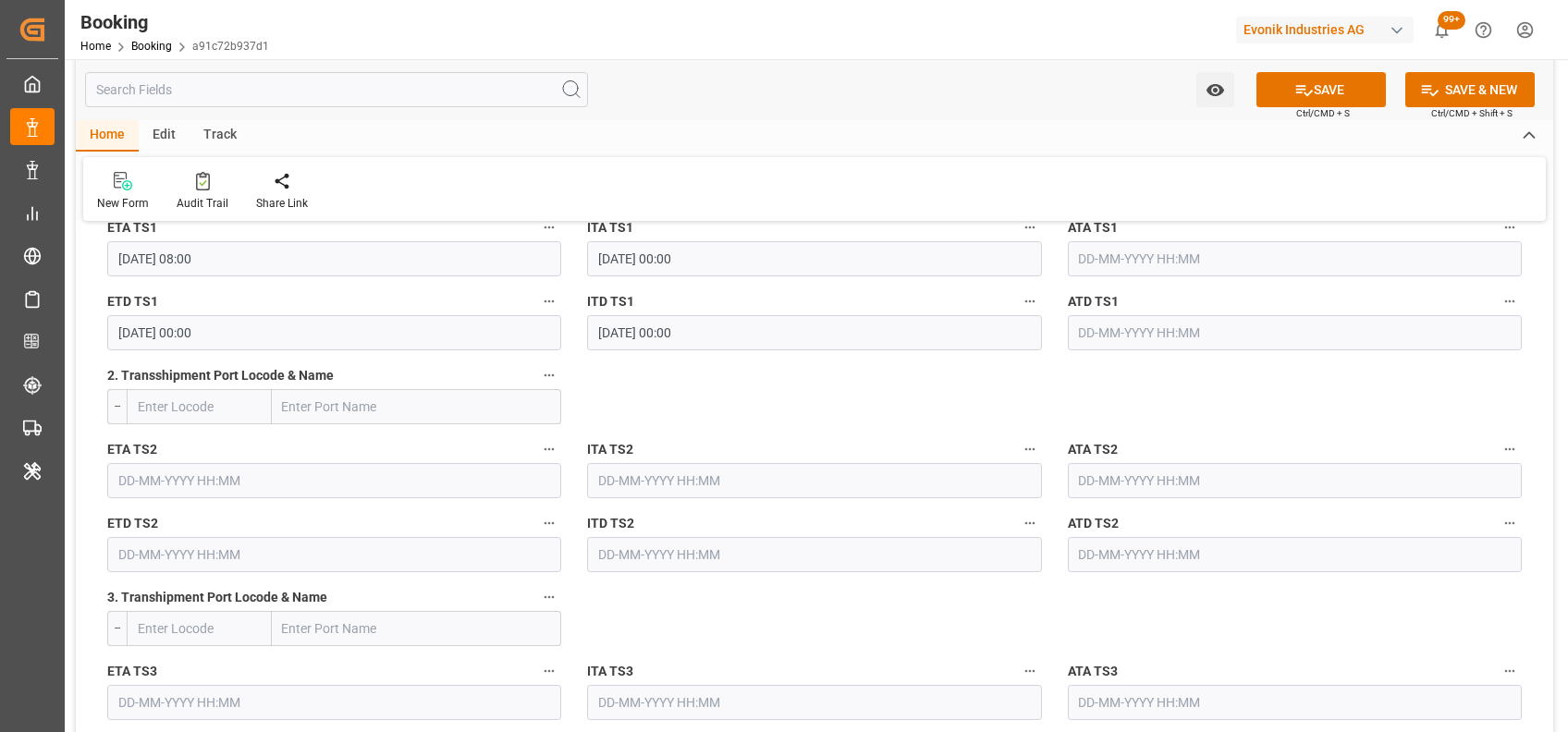
scroll to position [2112, 0]
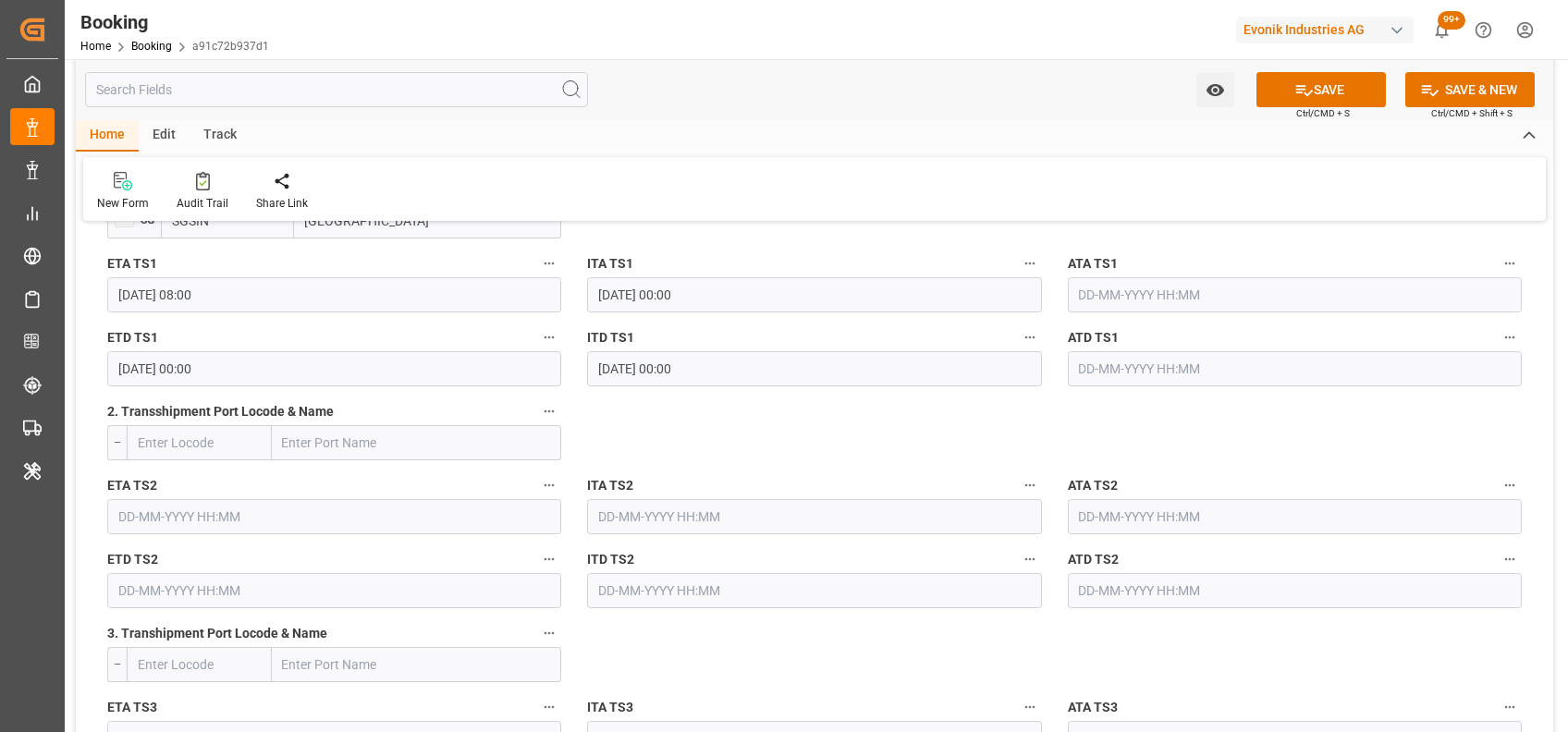
click at [129, 369] on input "12-10-2025 00:00" at bounding box center [334, 368] width 454 height 35
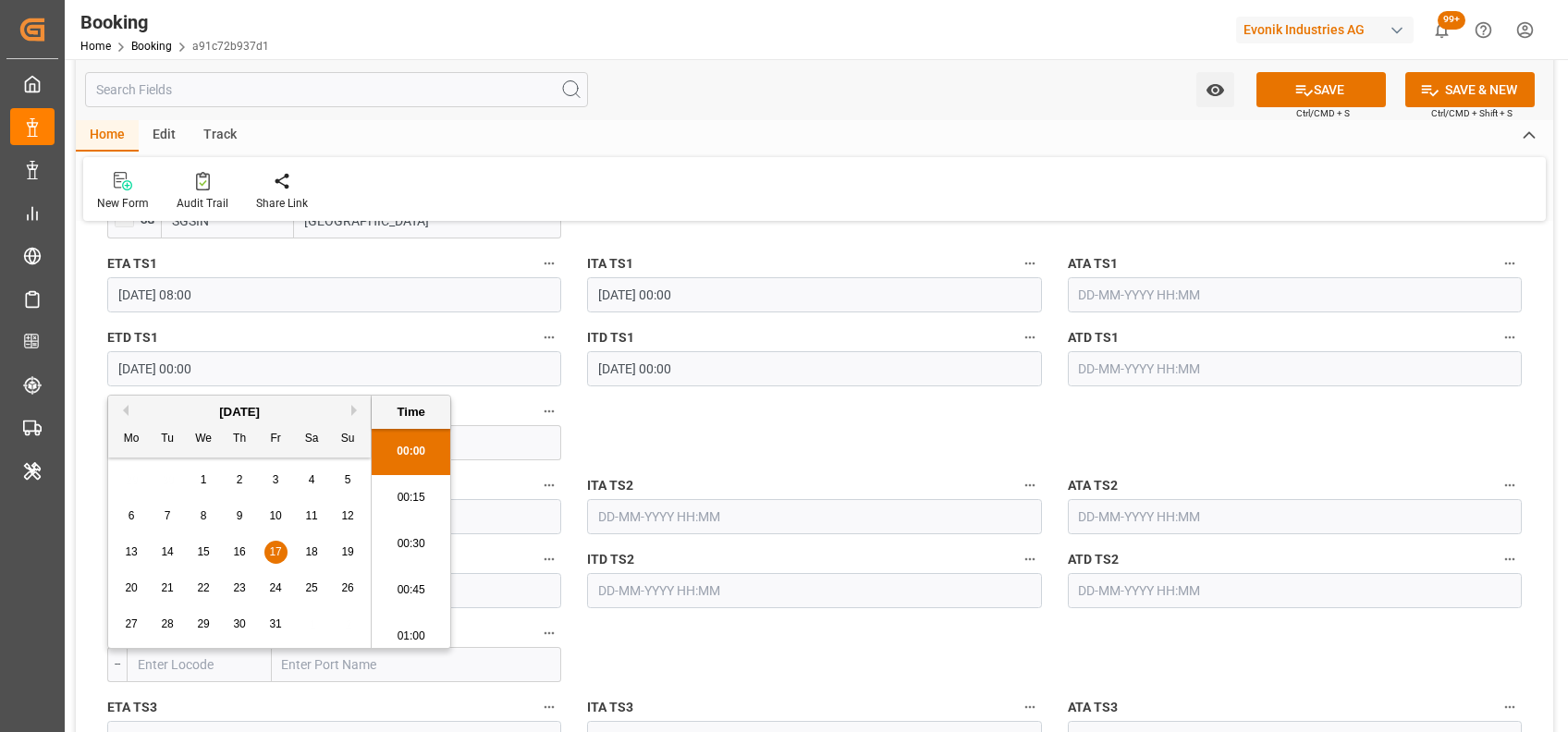
type input "17-10-2025 00:00"
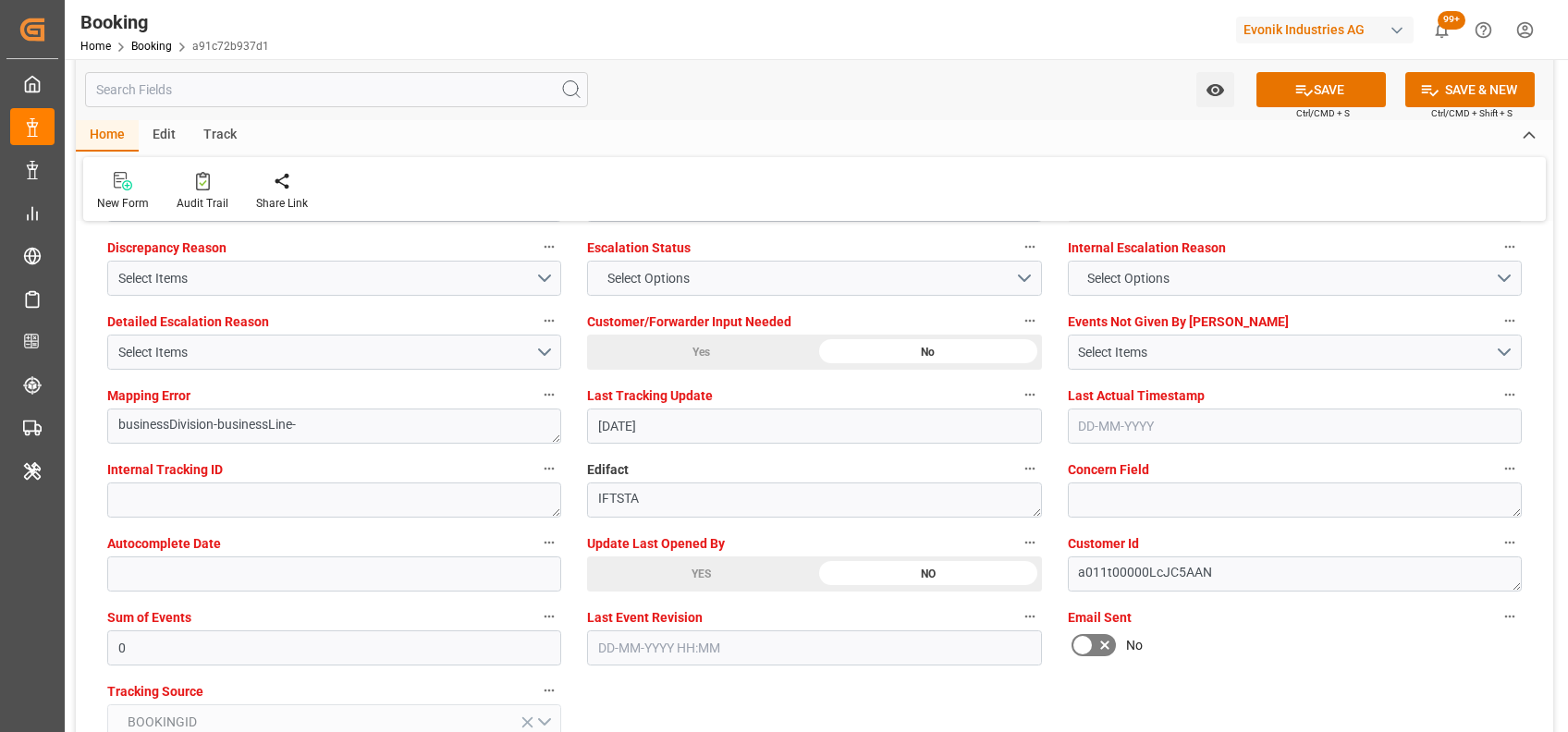
scroll to position [3476, 0]
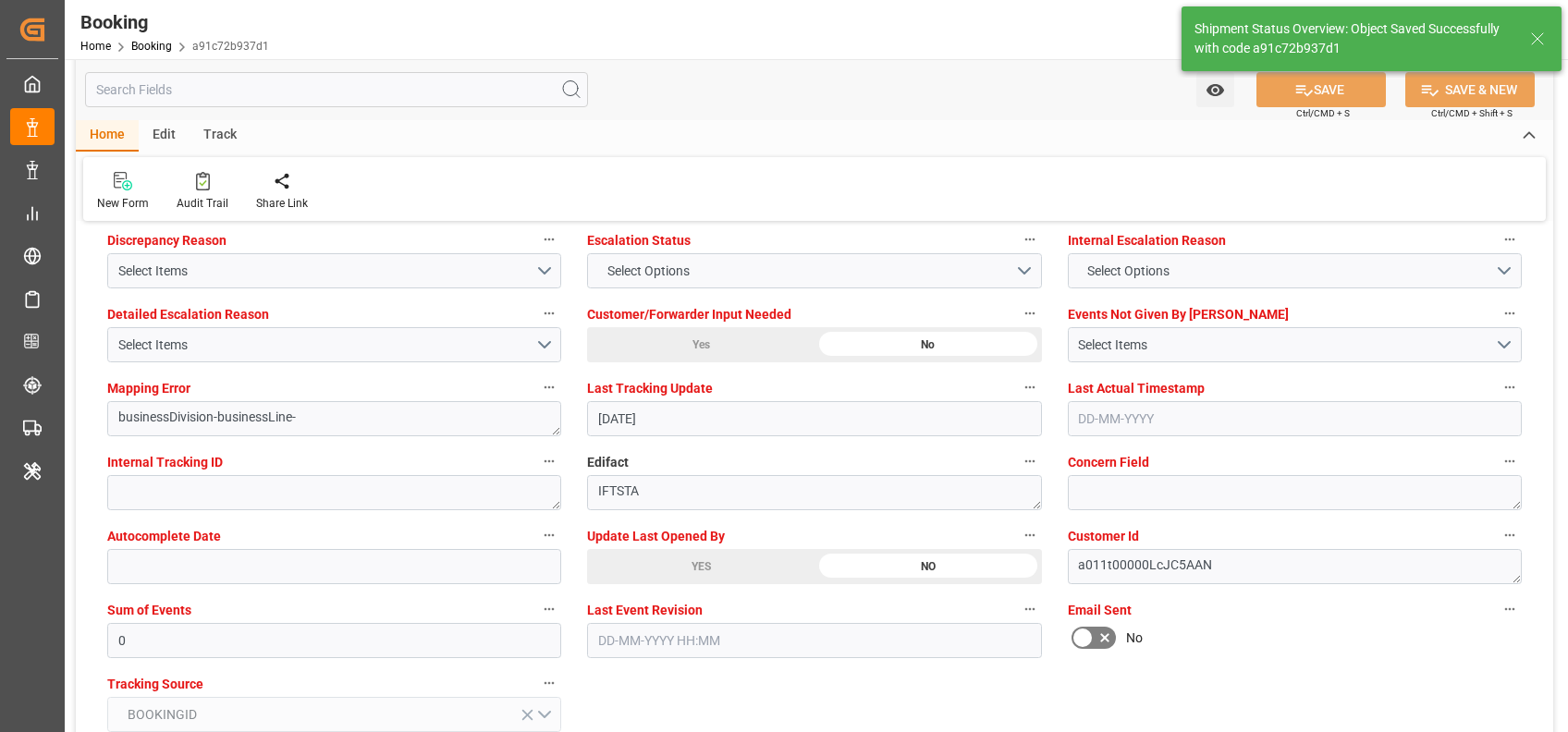
type textarea "[PERSON_NAME]"
type input "[DATE] 05:30"
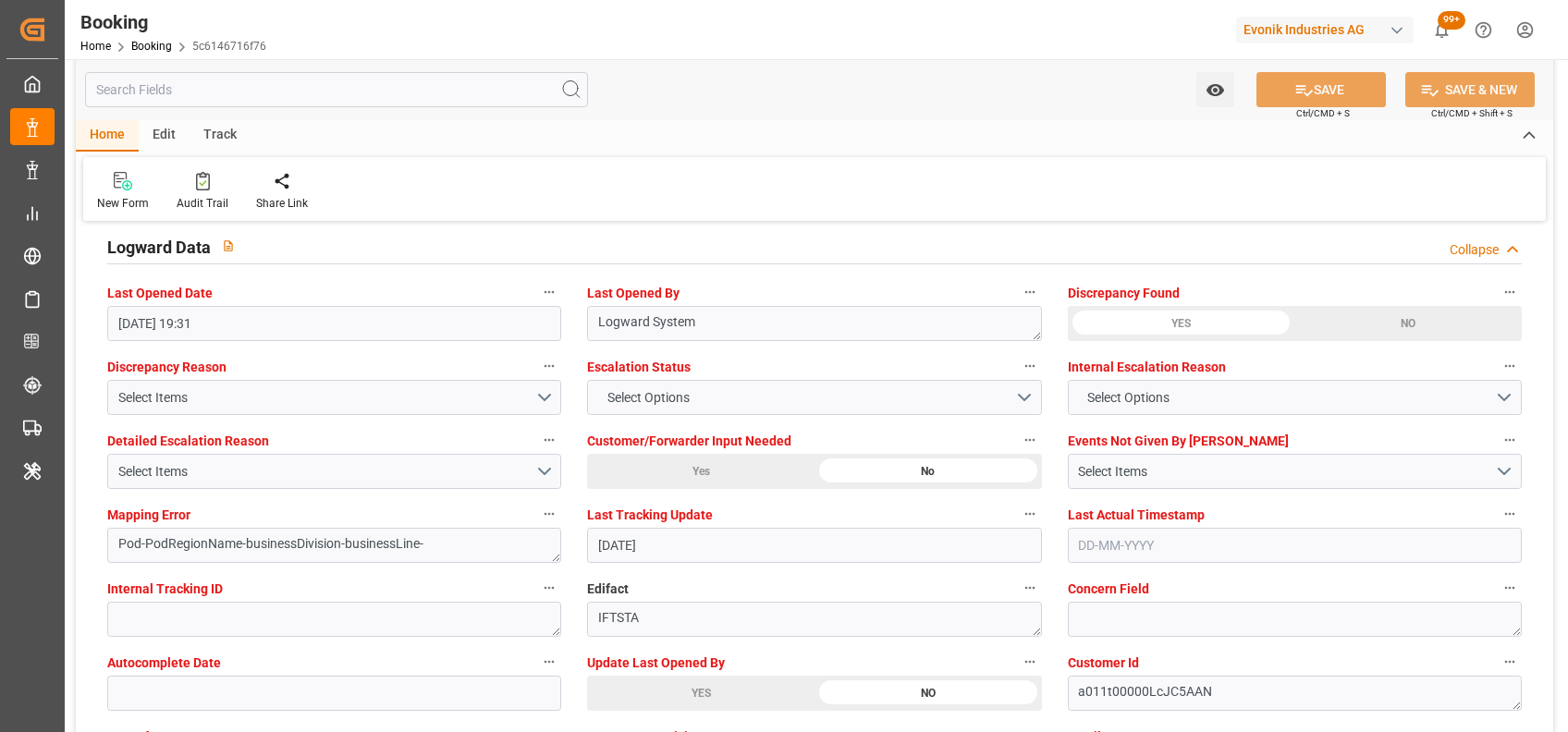
scroll to position [3549, 0]
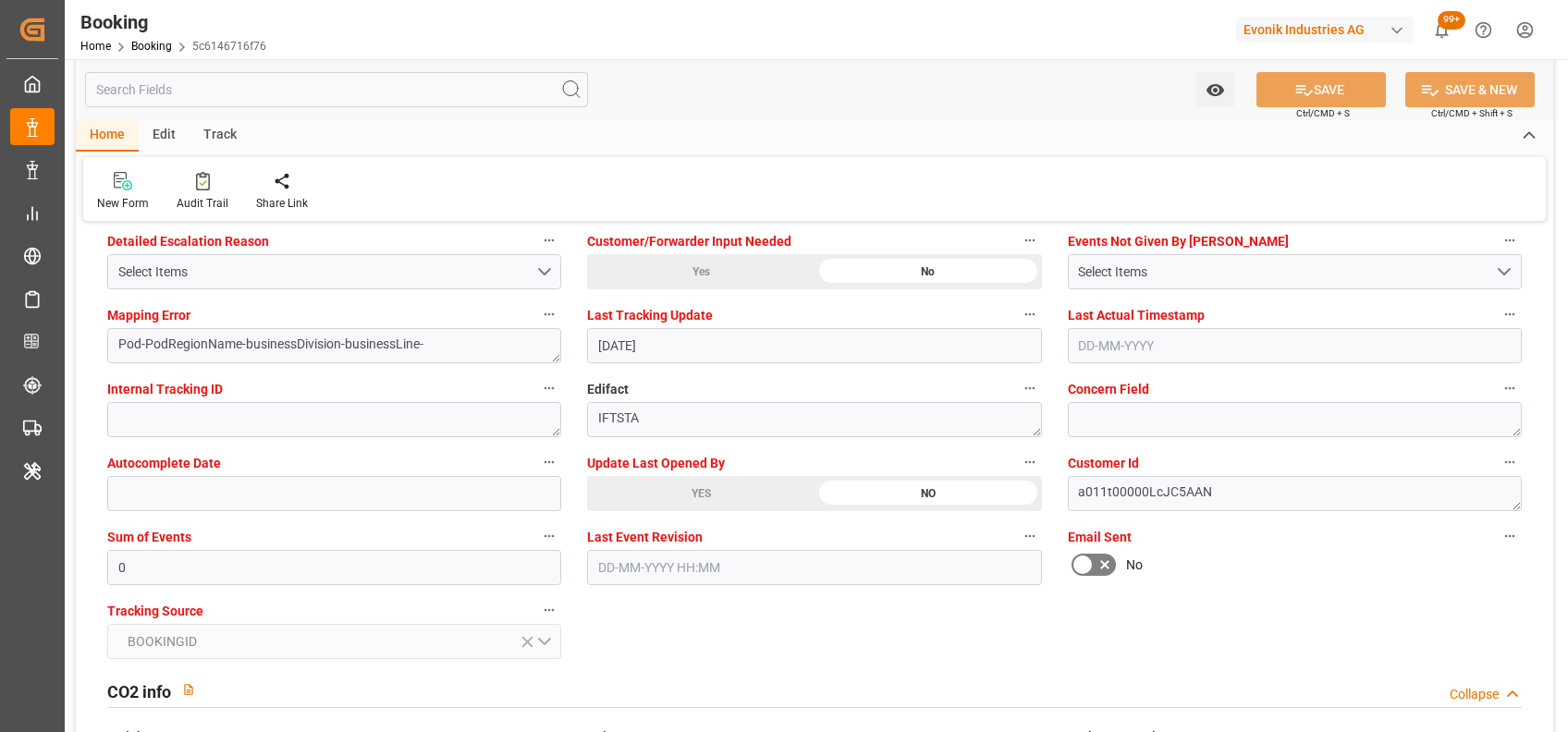
click at [622, 492] on div "YES" at bounding box center [701, 493] width 227 height 35
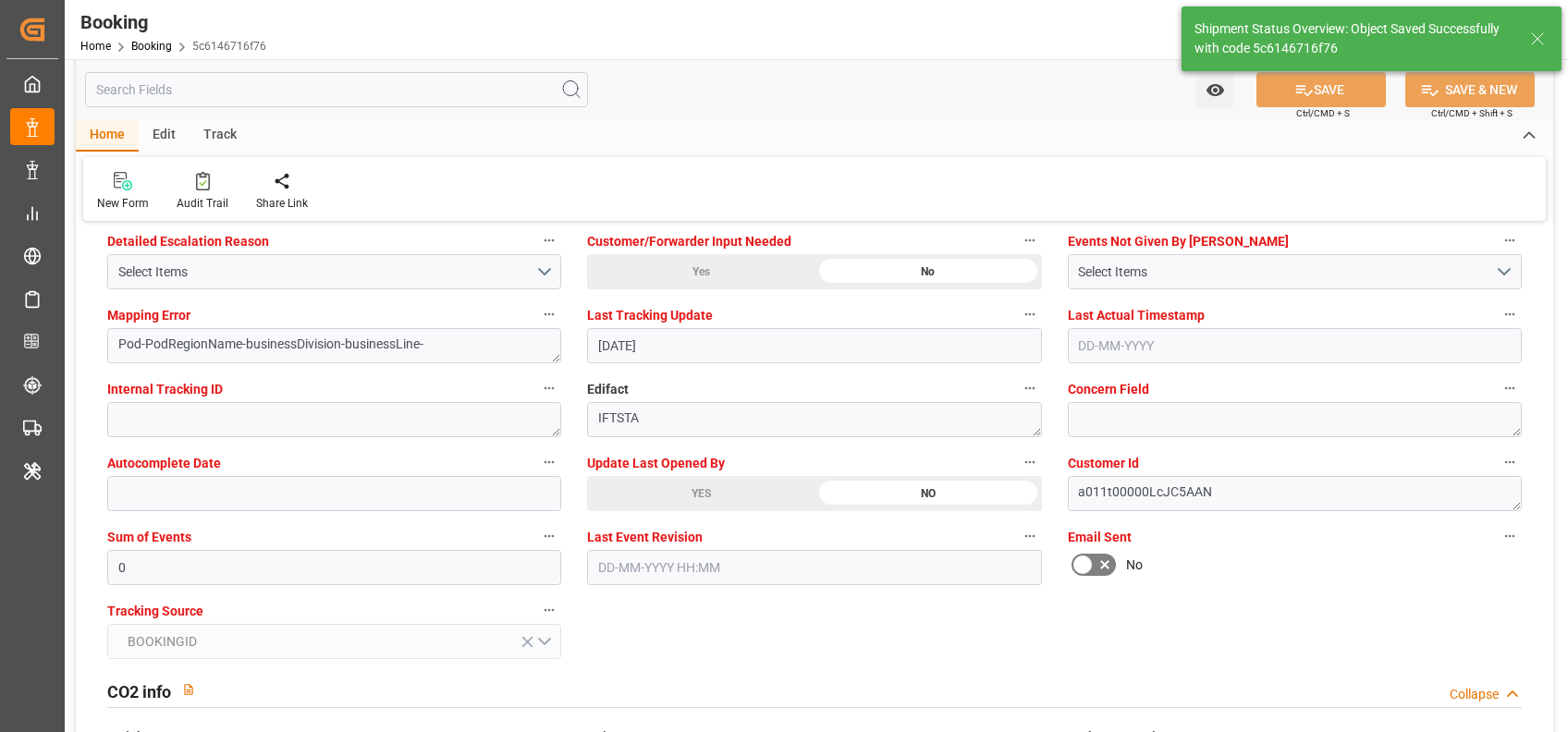
type input "[DATE] 05:30"
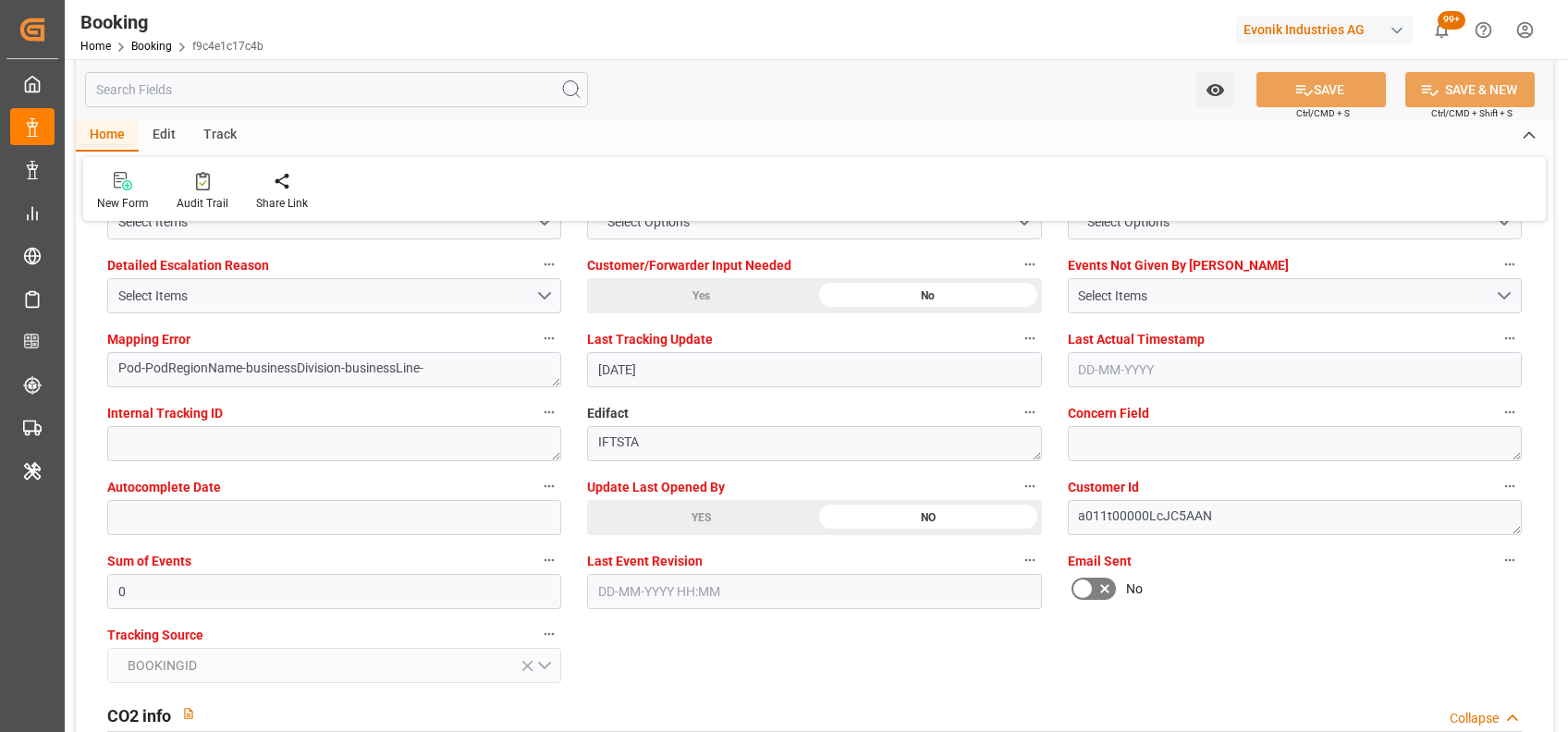
scroll to position [3527, 0]
click at [709, 506] on div "YES" at bounding box center [701, 515] width 227 height 35
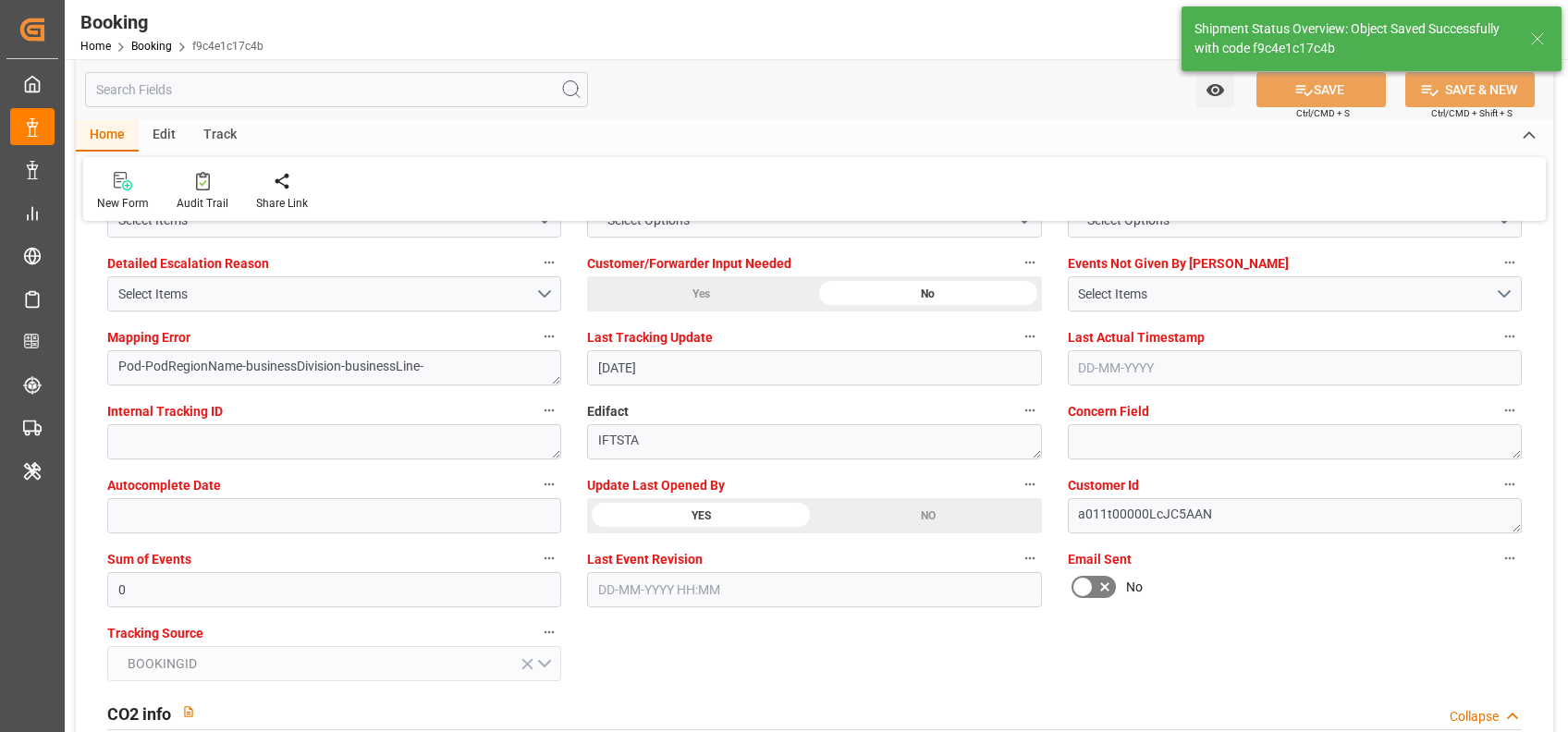
type textarea "[PERSON_NAME]"
type input "[DATE] 05:30"
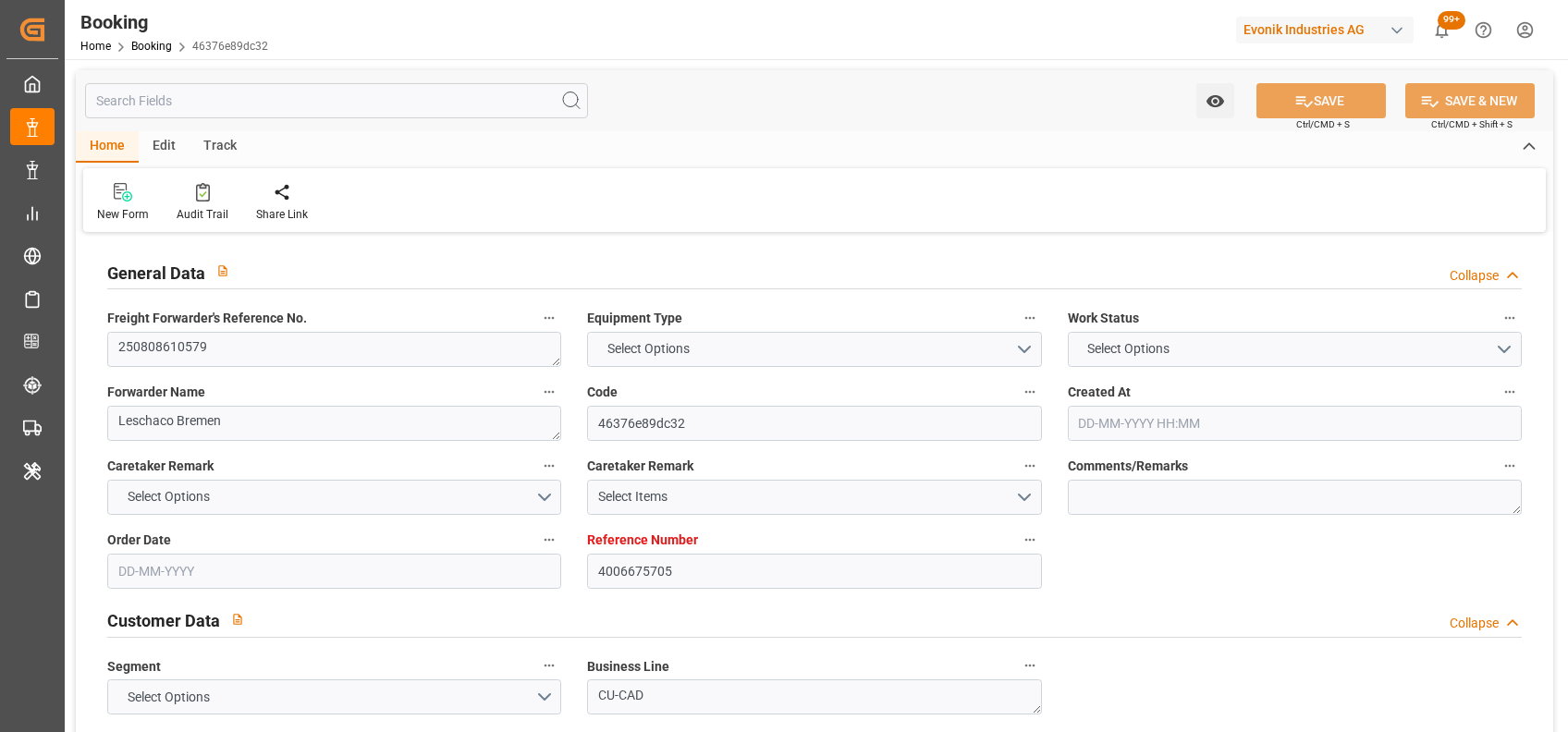
type input "4006675705"
type input "9627904"
type input "Cosco"
type input "COSCO Shipping Co. Ltd."
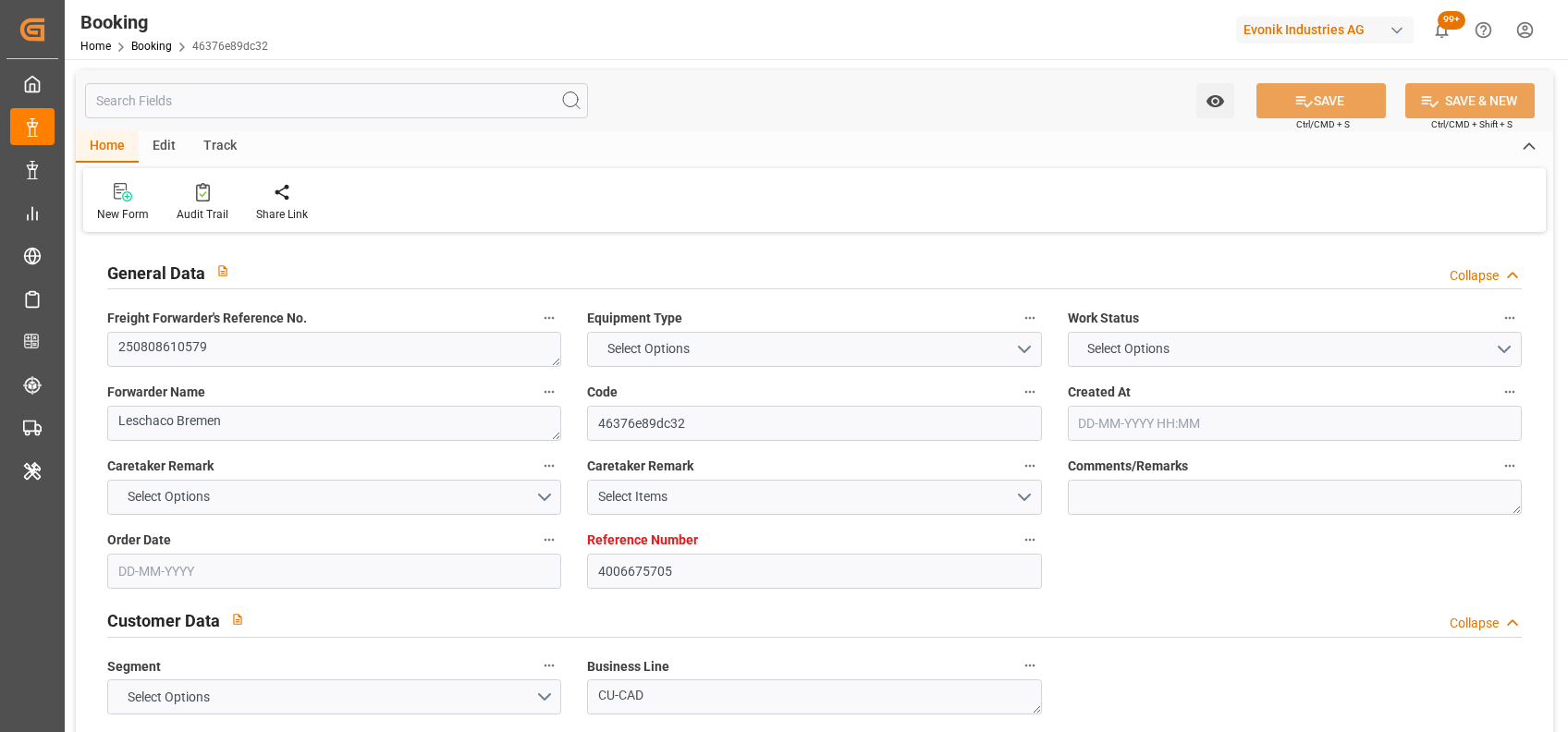
type input "DEBRV"
type input "ILASH"
type input "GRPIR"
type input "DEBRV"
type input "ILASH"
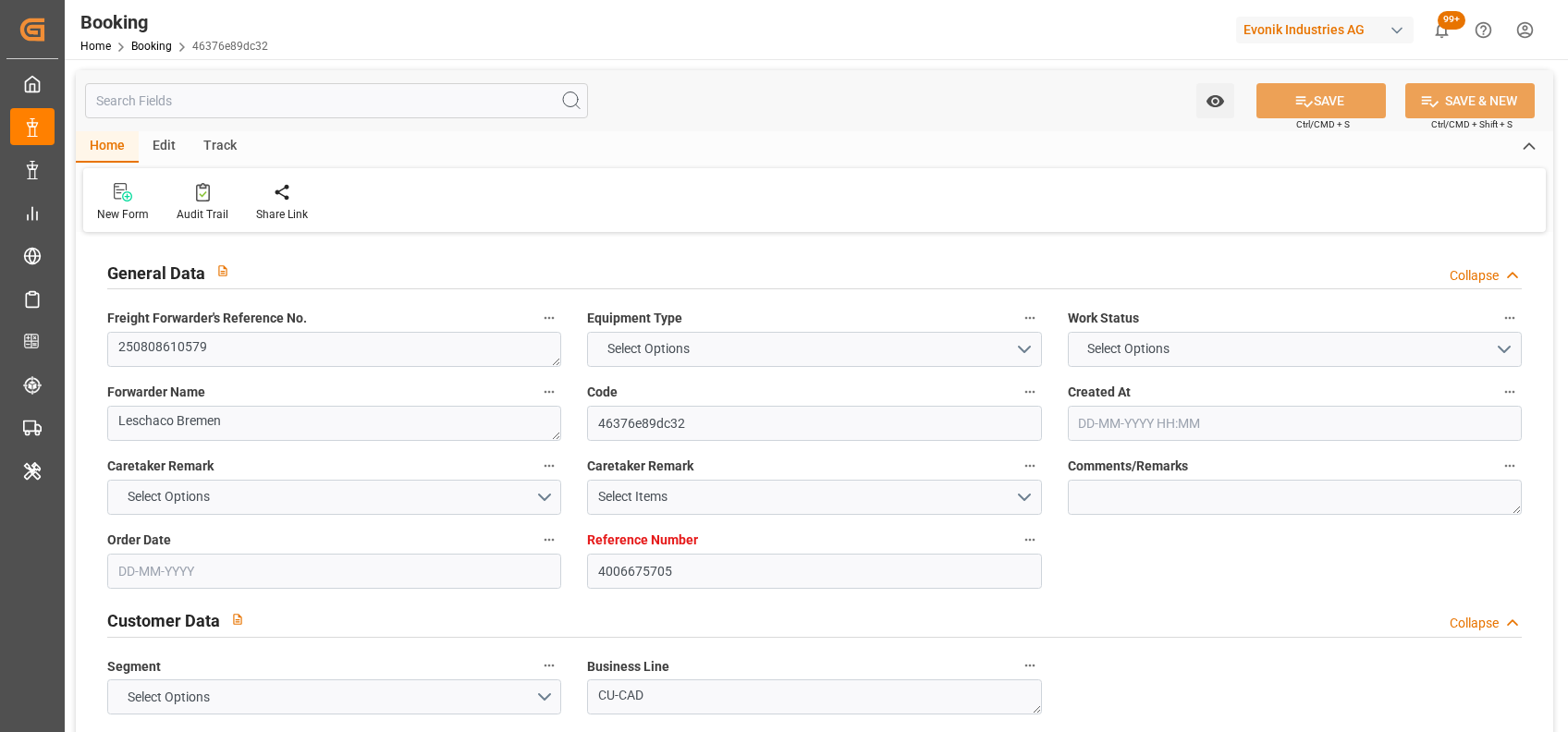
type input "23-07-2025 14:04"
type input "23-07-2025"
type input "20-09-2025"
type input "22-08-2025"
type input "[DATE]"
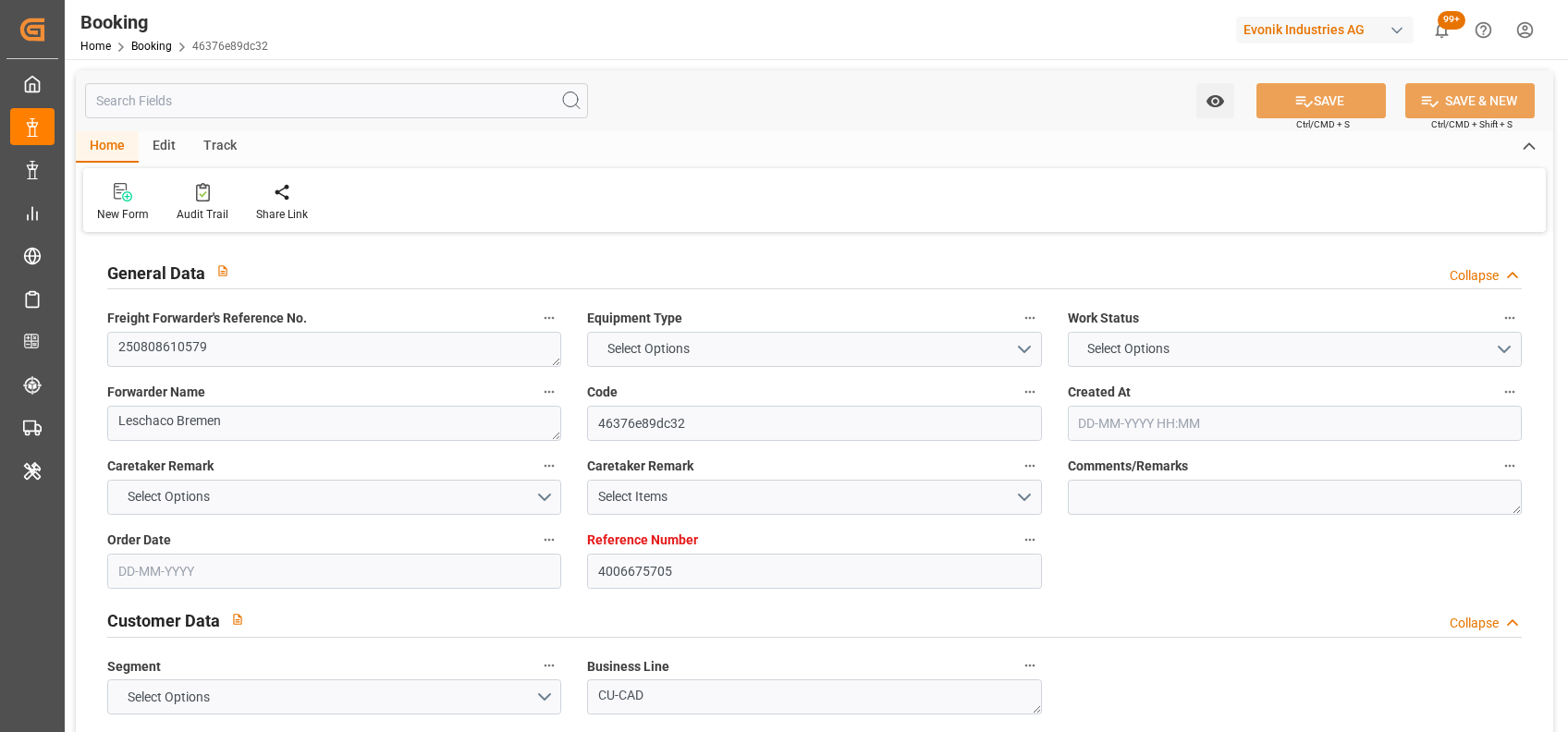
type input "07-09-2025 11:00"
type input "04-09-2025 00:00"
type input "25-09-2025 00:00"
type input "16-09-2025 07:00"
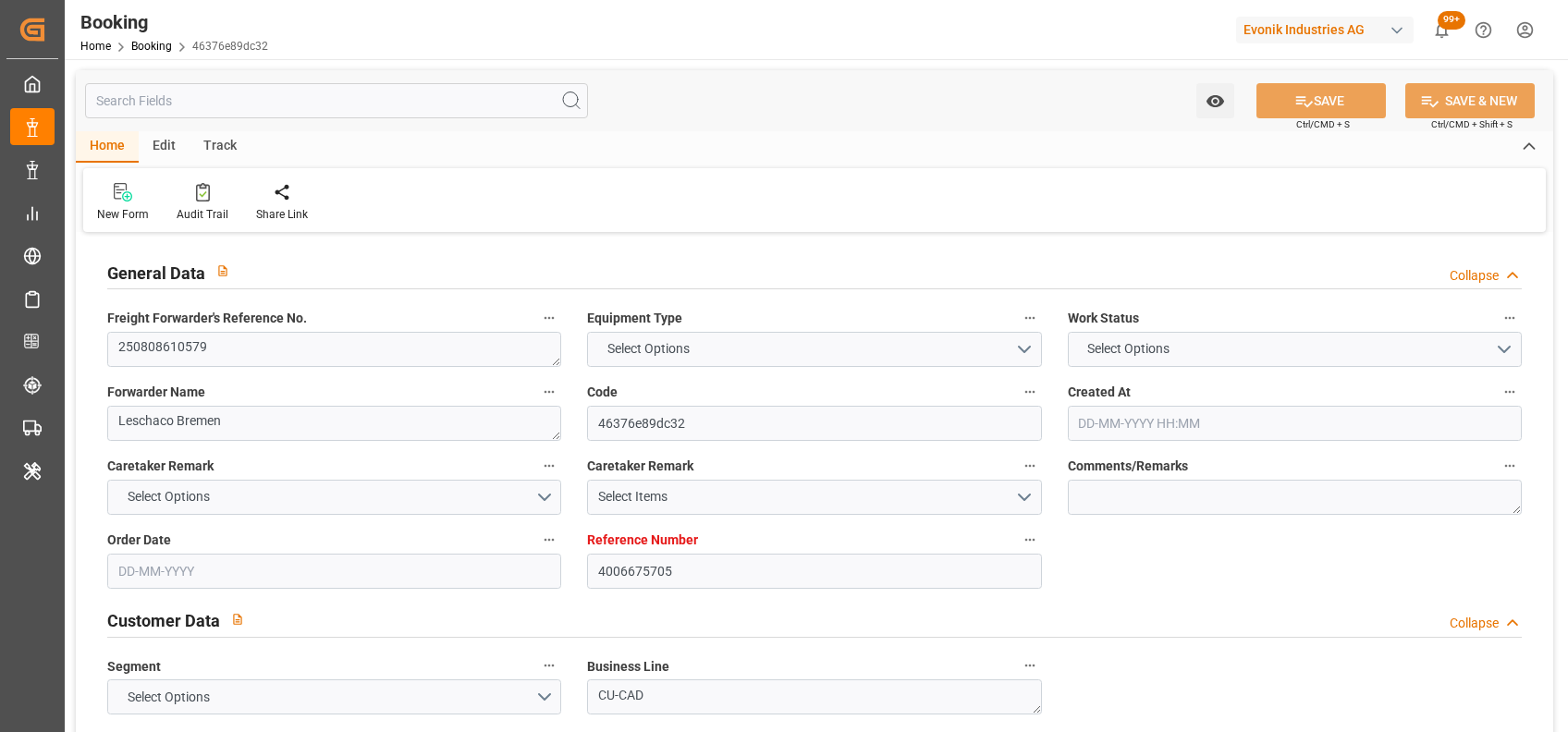
type input "13-09-2025 00:00"
type input "14-09-2025 00:00"
type input "[DATE]"
type input "28-08-2025 16:22"
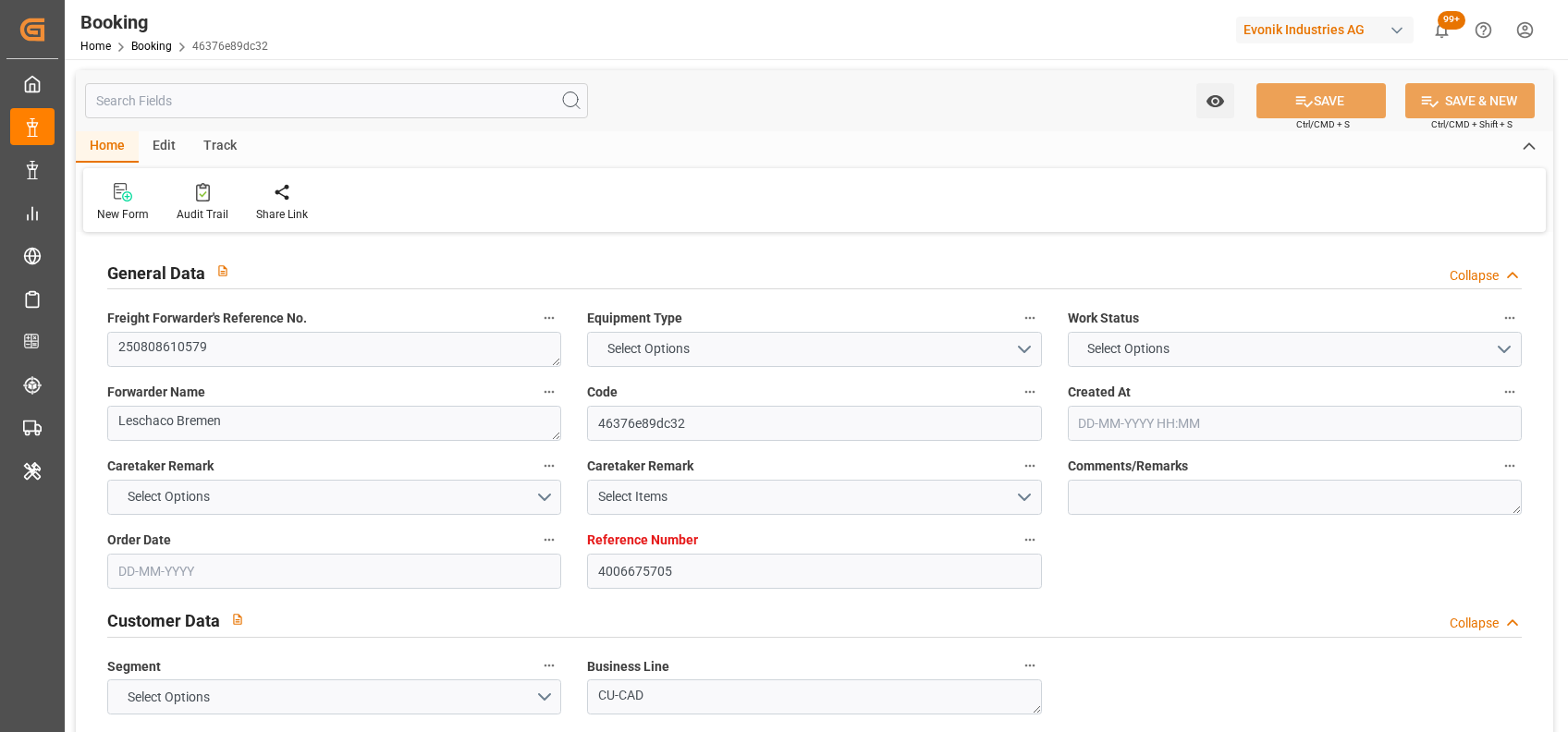
type input "[DATE]"
type input "25-08-2025 10:34"
type input "07-09-2025 11:00"
type input "16-09-2025 07:00"
type input "17-09-2025 06:18"
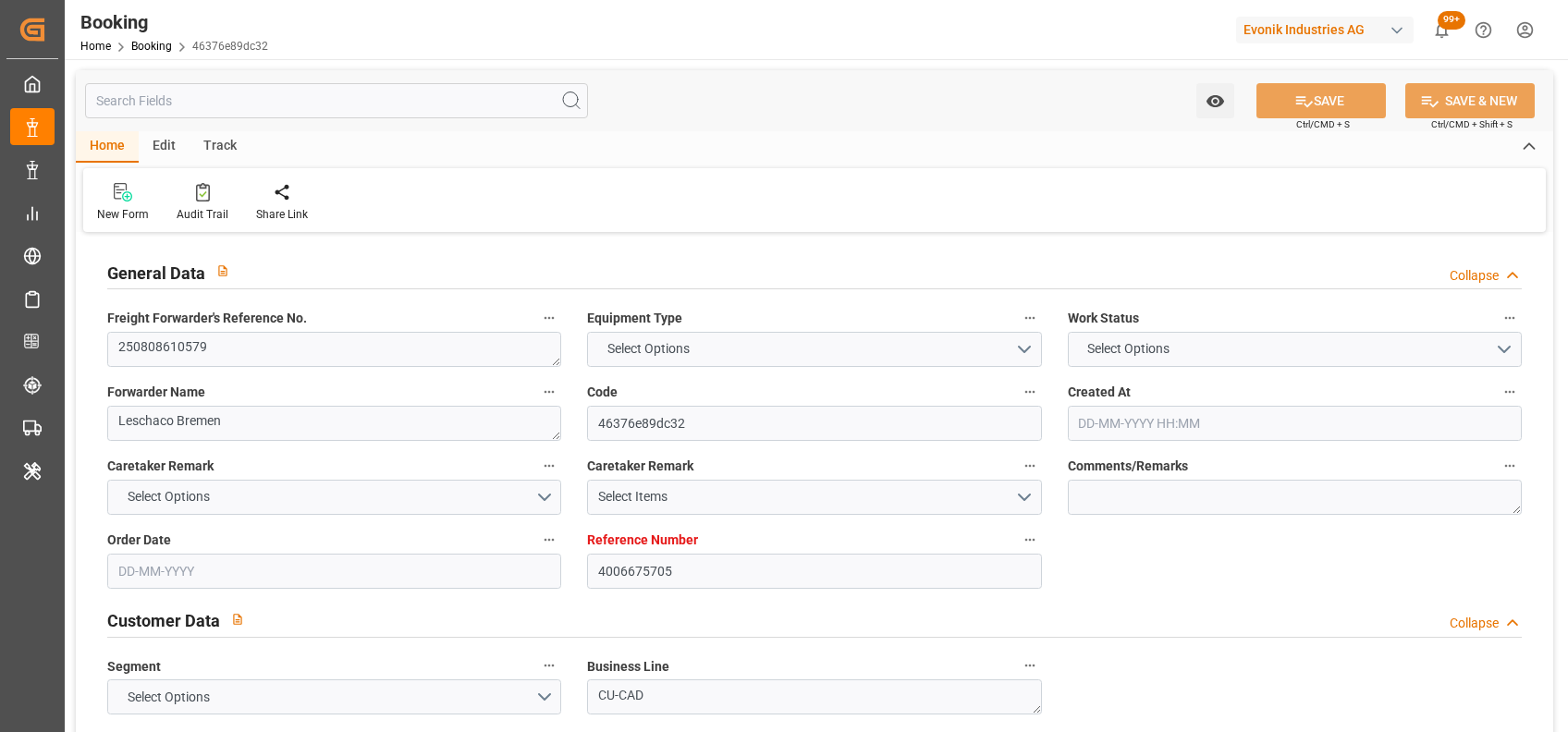
type input "25-09-2025 16:00"
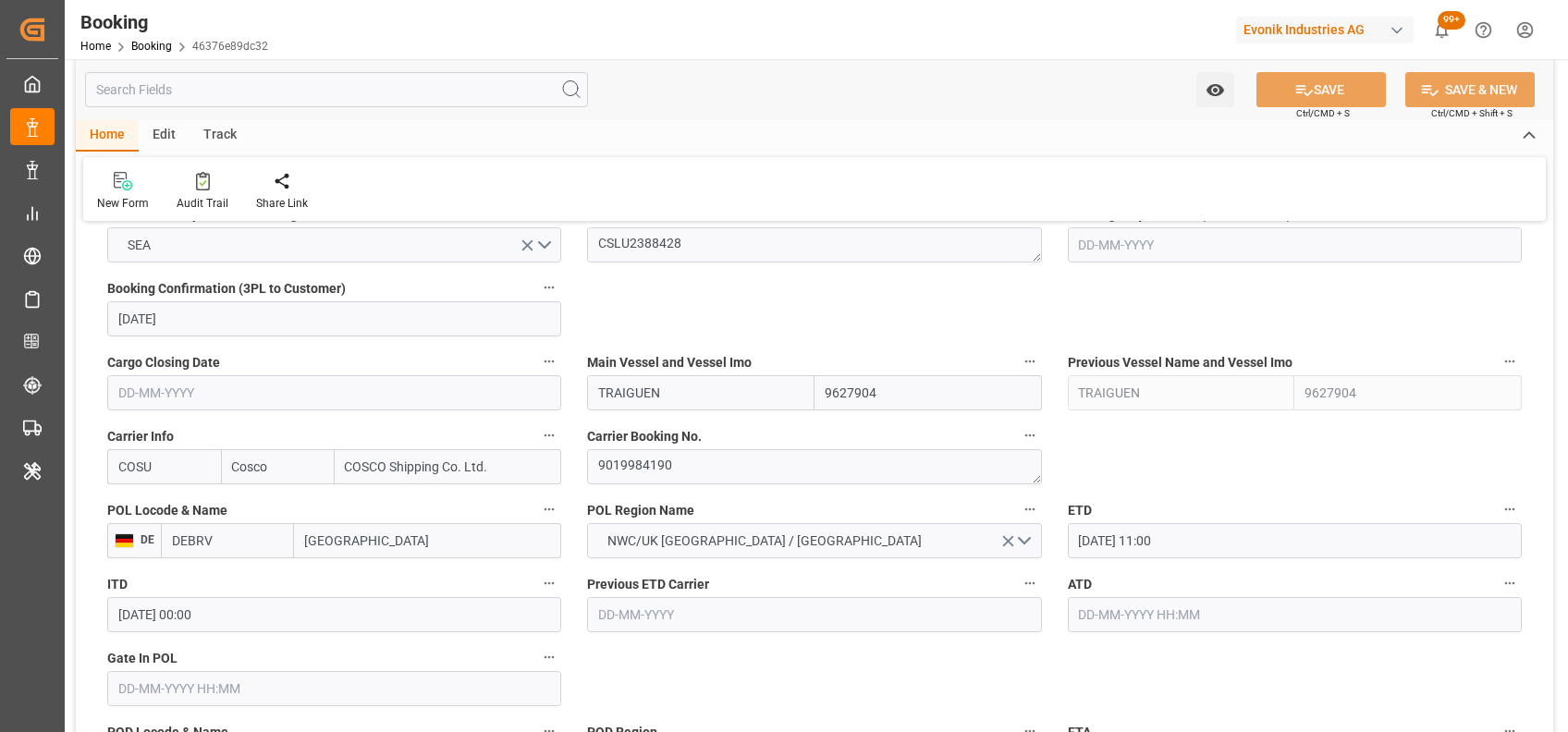
scroll to position [1212, 0]
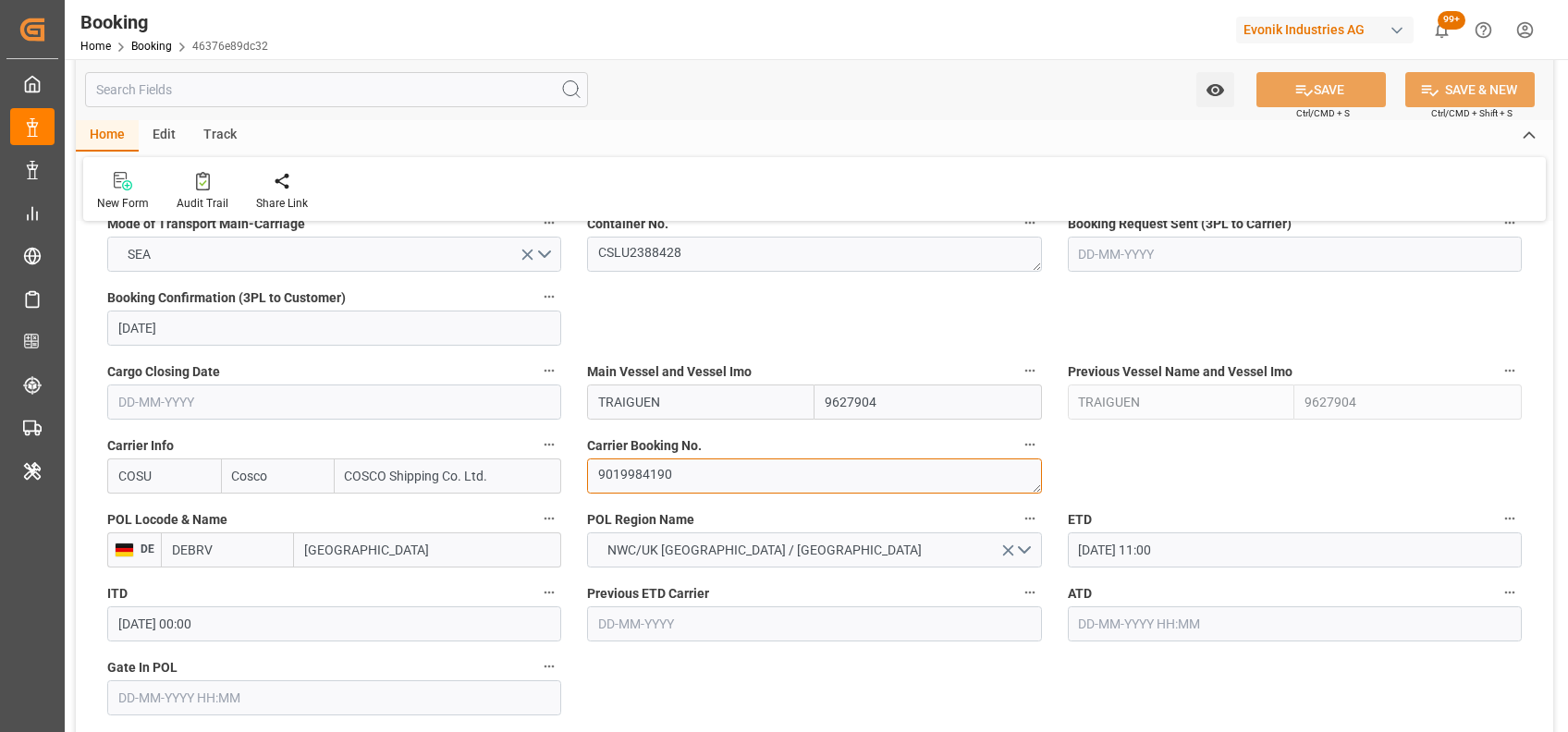
click at [618, 469] on textarea "9019984190" at bounding box center [814, 476] width 454 height 35
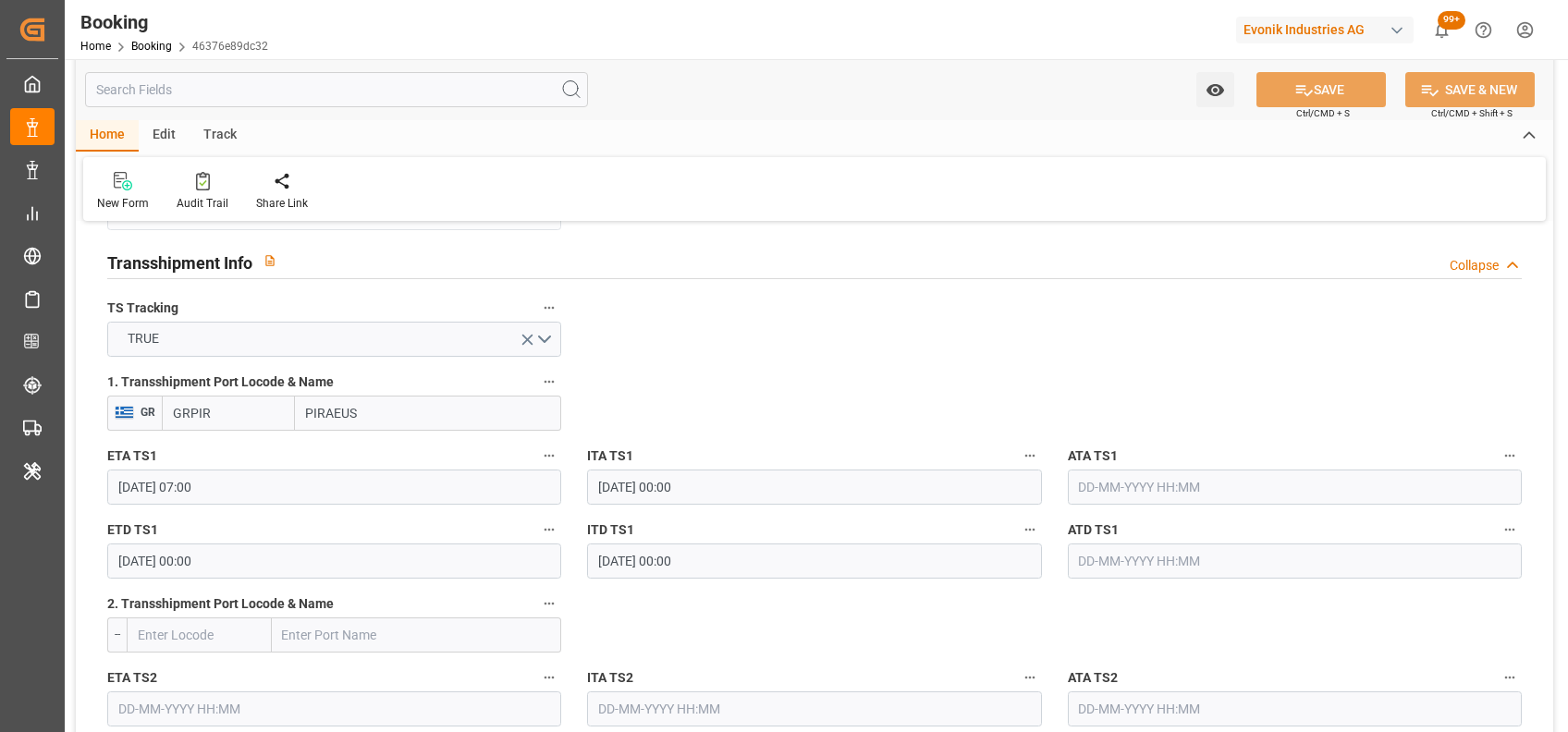
scroll to position [1921, 0]
click at [126, 473] on input "16-09-2025 07:00" at bounding box center [334, 485] width 454 height 35
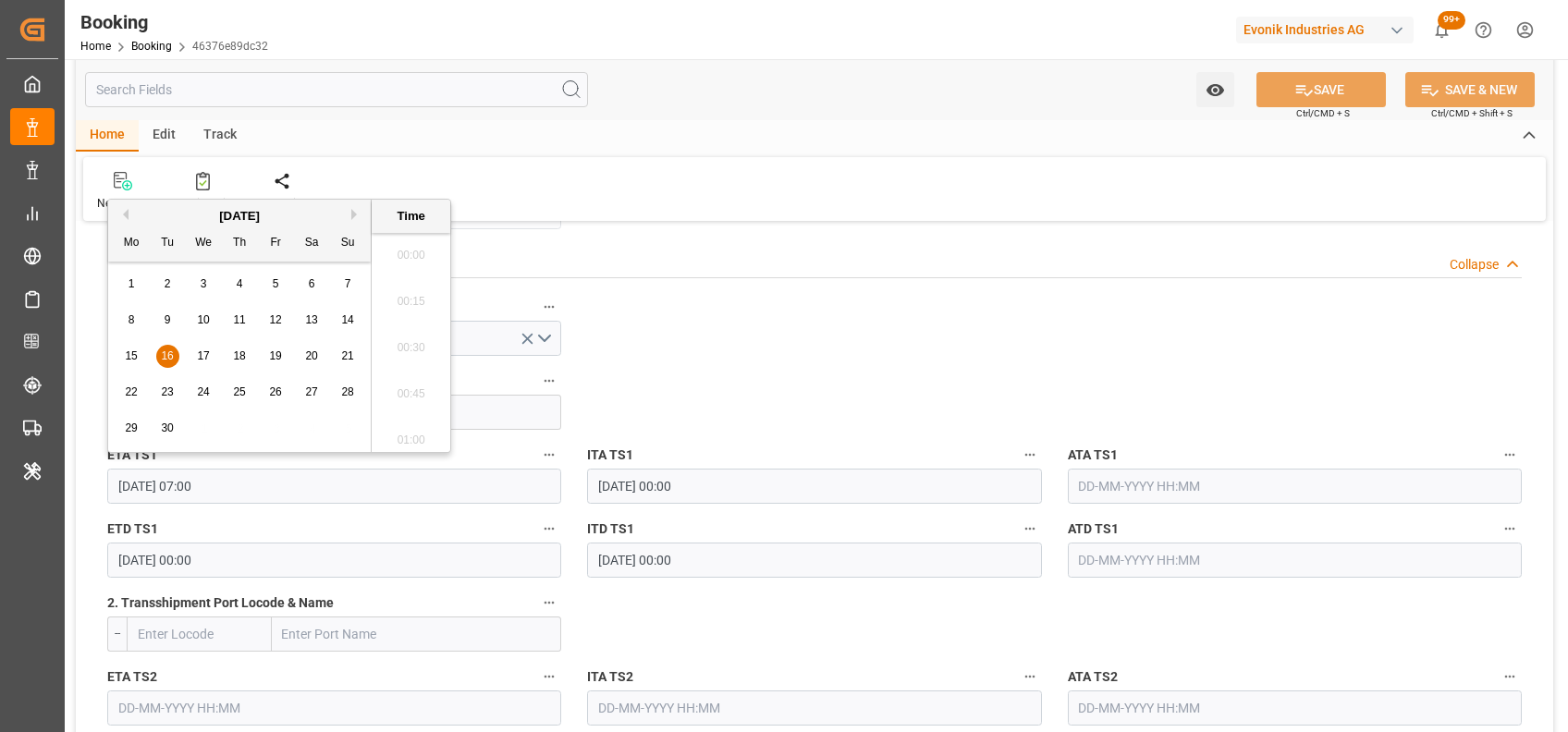
scroll to position [1208, 0]
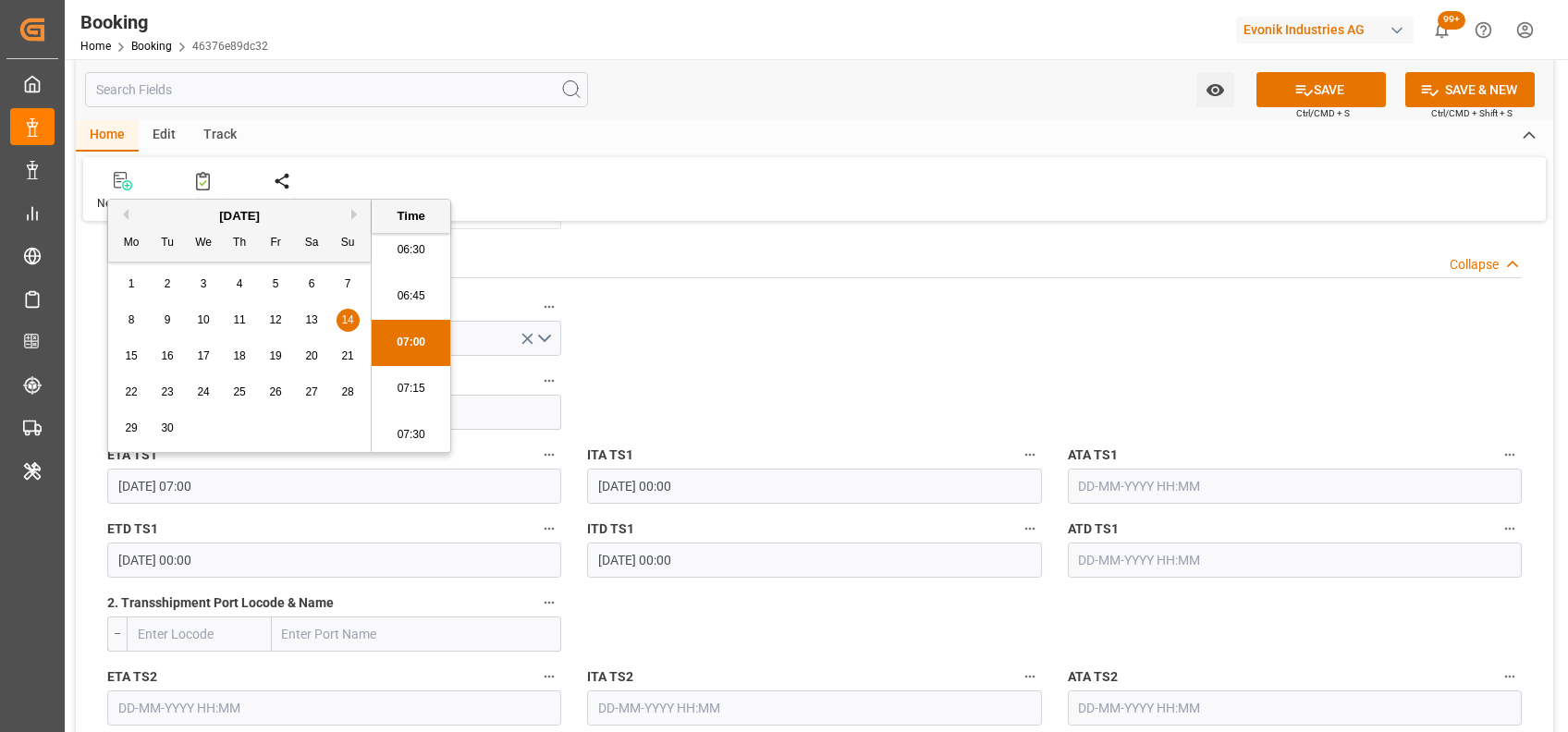
type input "14-09-2025 07:00"
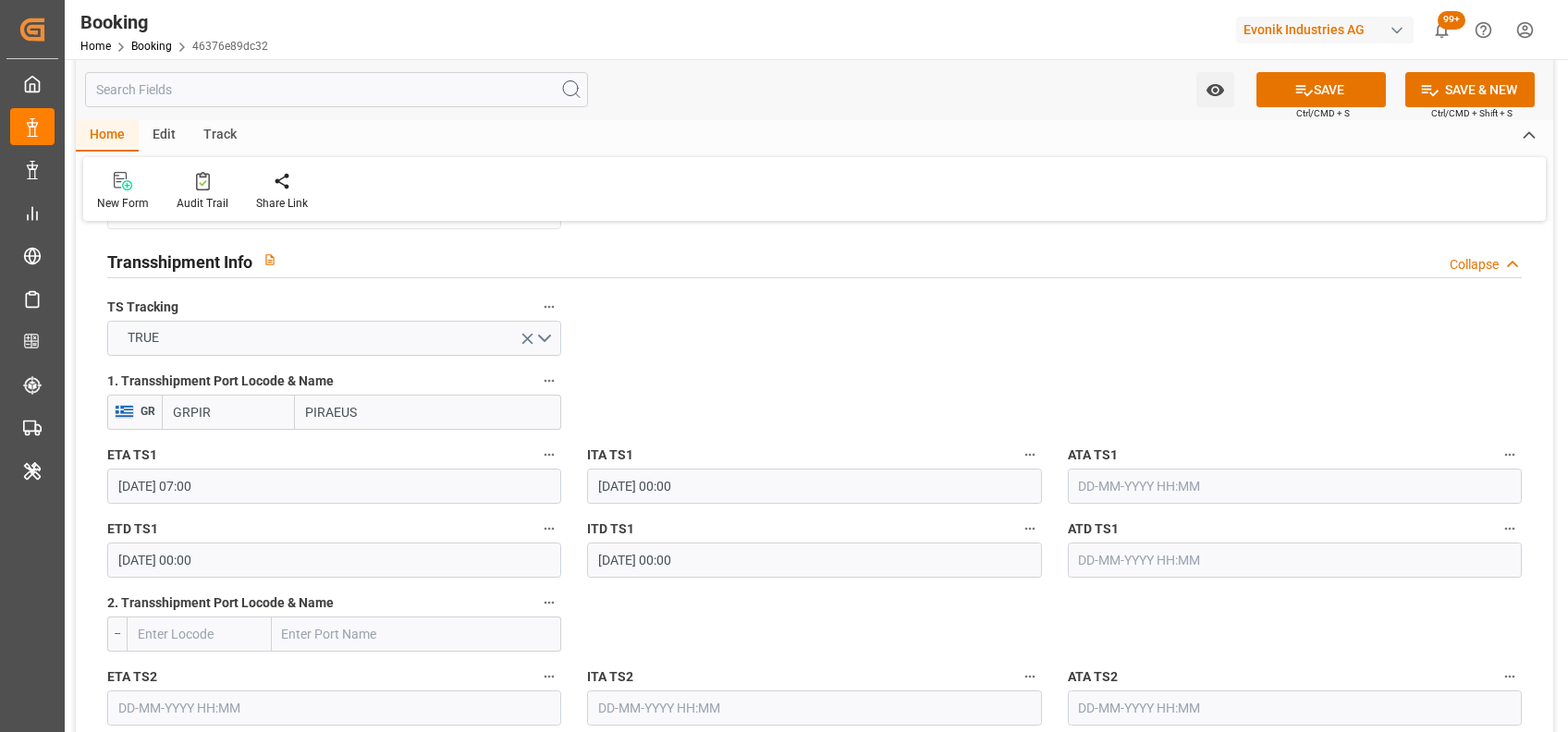
click at [133, 548] on input "14-09-2025 00:00" at bounding box center [334, 559] width 454 height 35
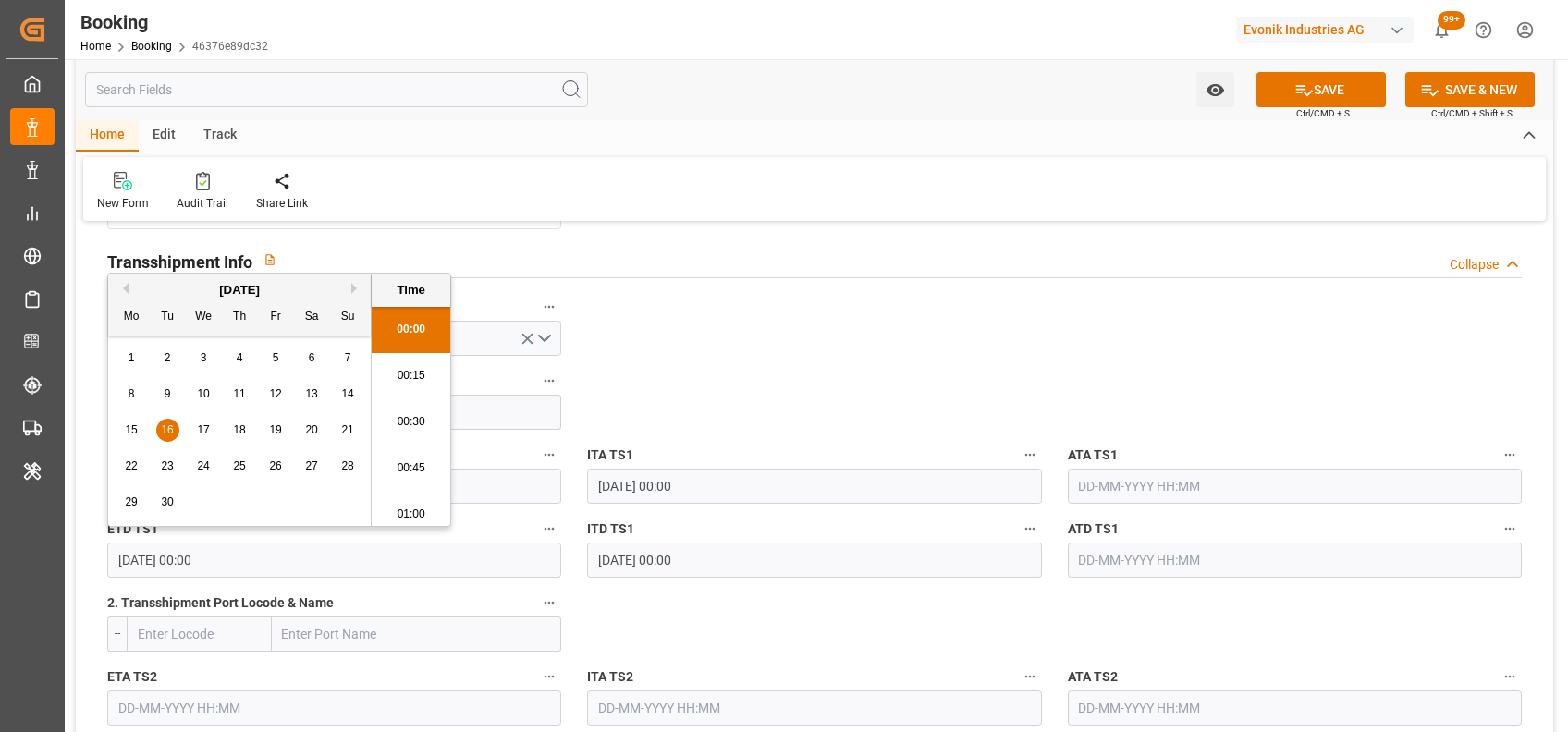
type input "16-09-2025 00:00"
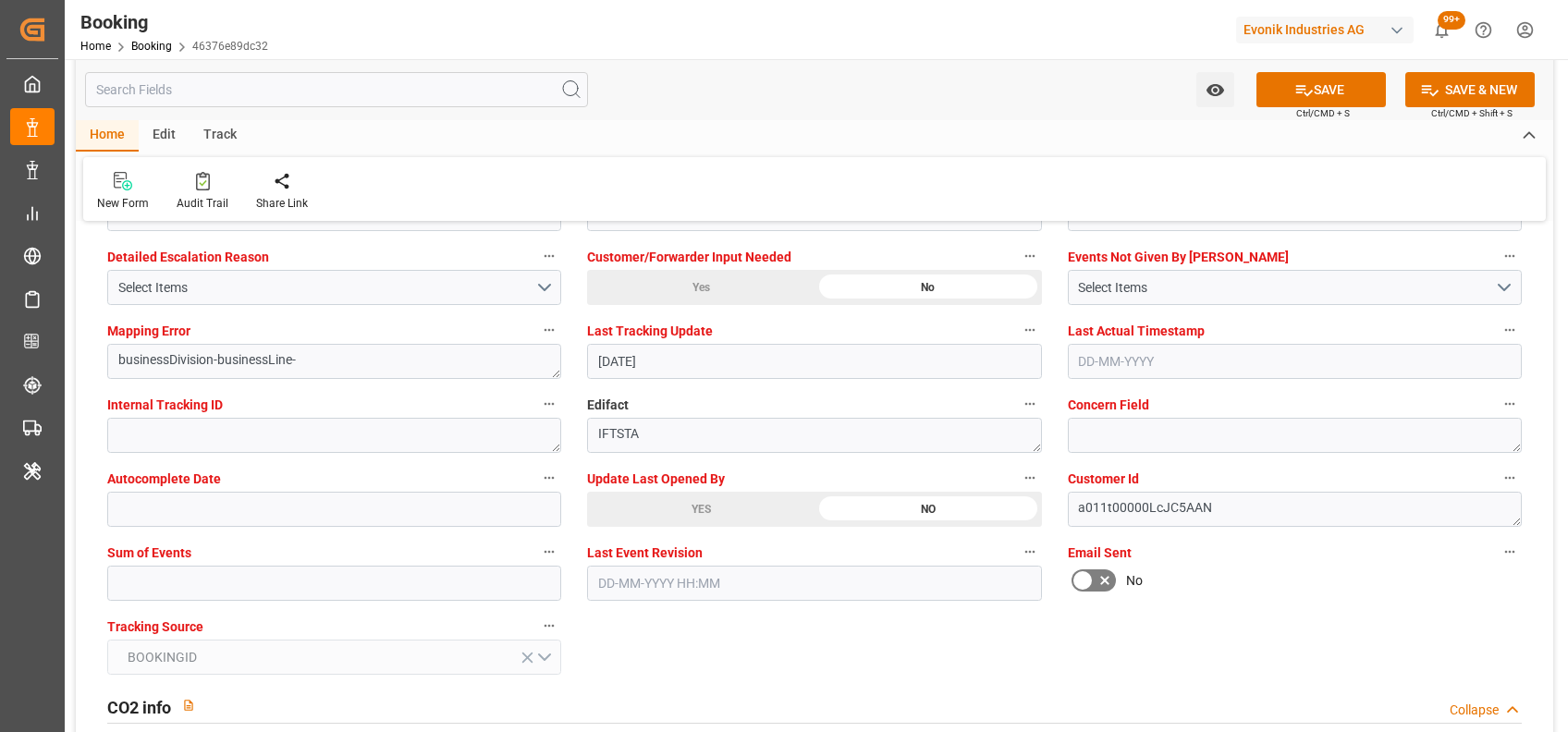
scroll to position [3538, 0]
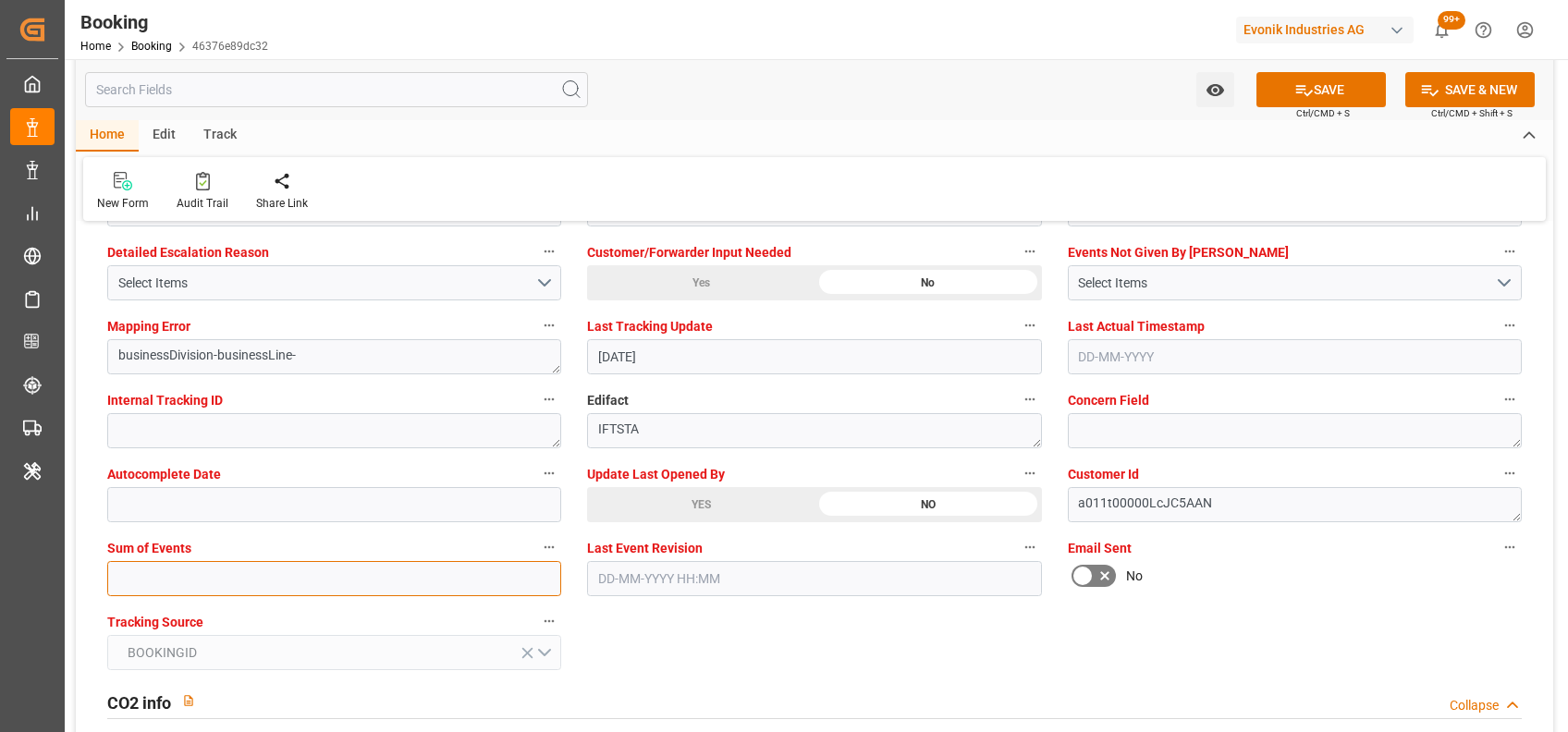
click at [313, 564] on input "text" at bounding box center [334, 578] width 454 height 35
type input "0"
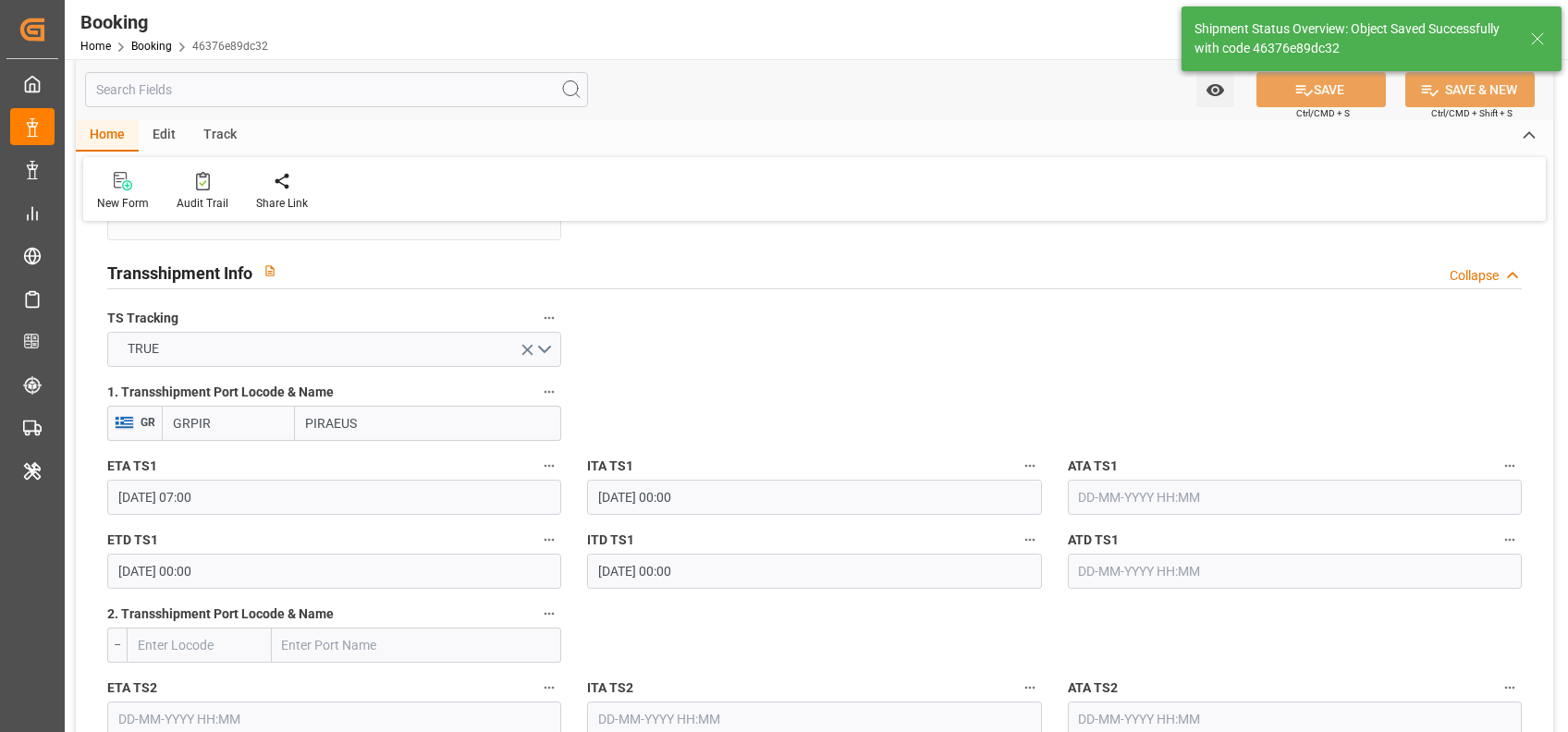
scroll to position [1182, 0]
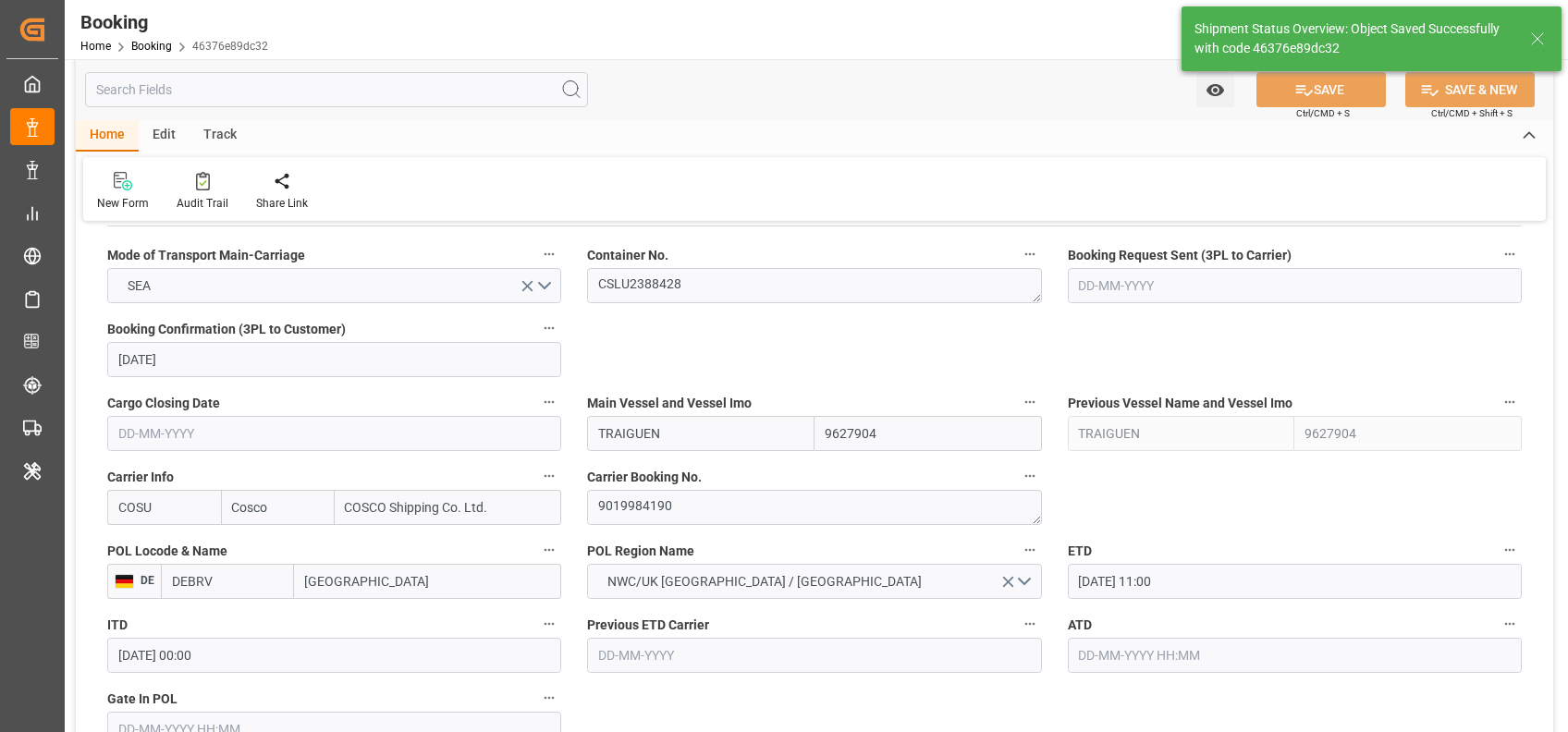
type textarea "shaini ghorai"
type input "29-08-2025 05:32"
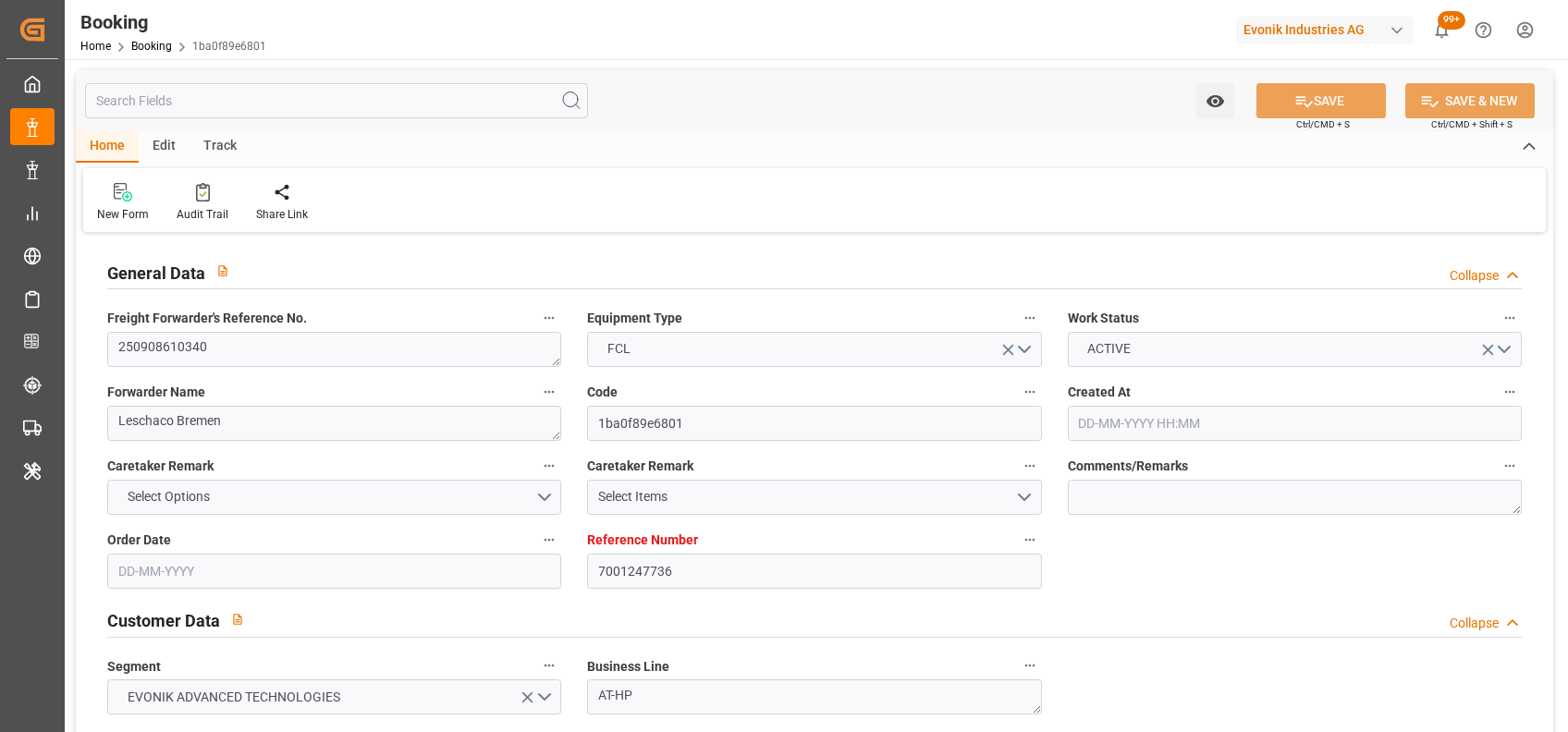
type input "13-08-2025 09:58"
type input "13-08-2025"
type input "15-10-2025"
type input "[DATE]"
type input "22-08-2025 00:00"
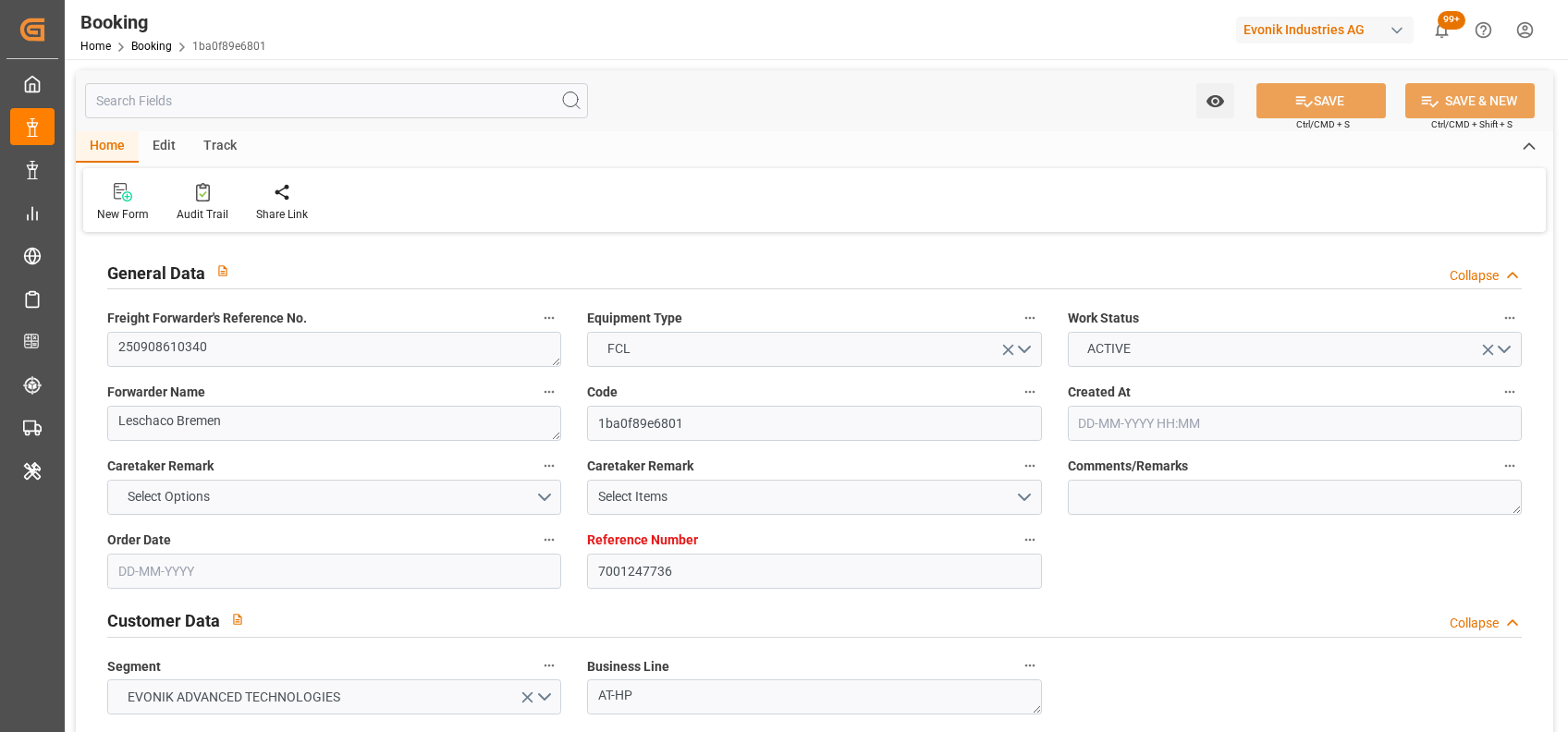
type input "14-08-2025"
type input "[DATE]"
type input "08-09-2025 00:00"
type input "07-09-2025 00:00"
type input "14-10-2025 00:00"
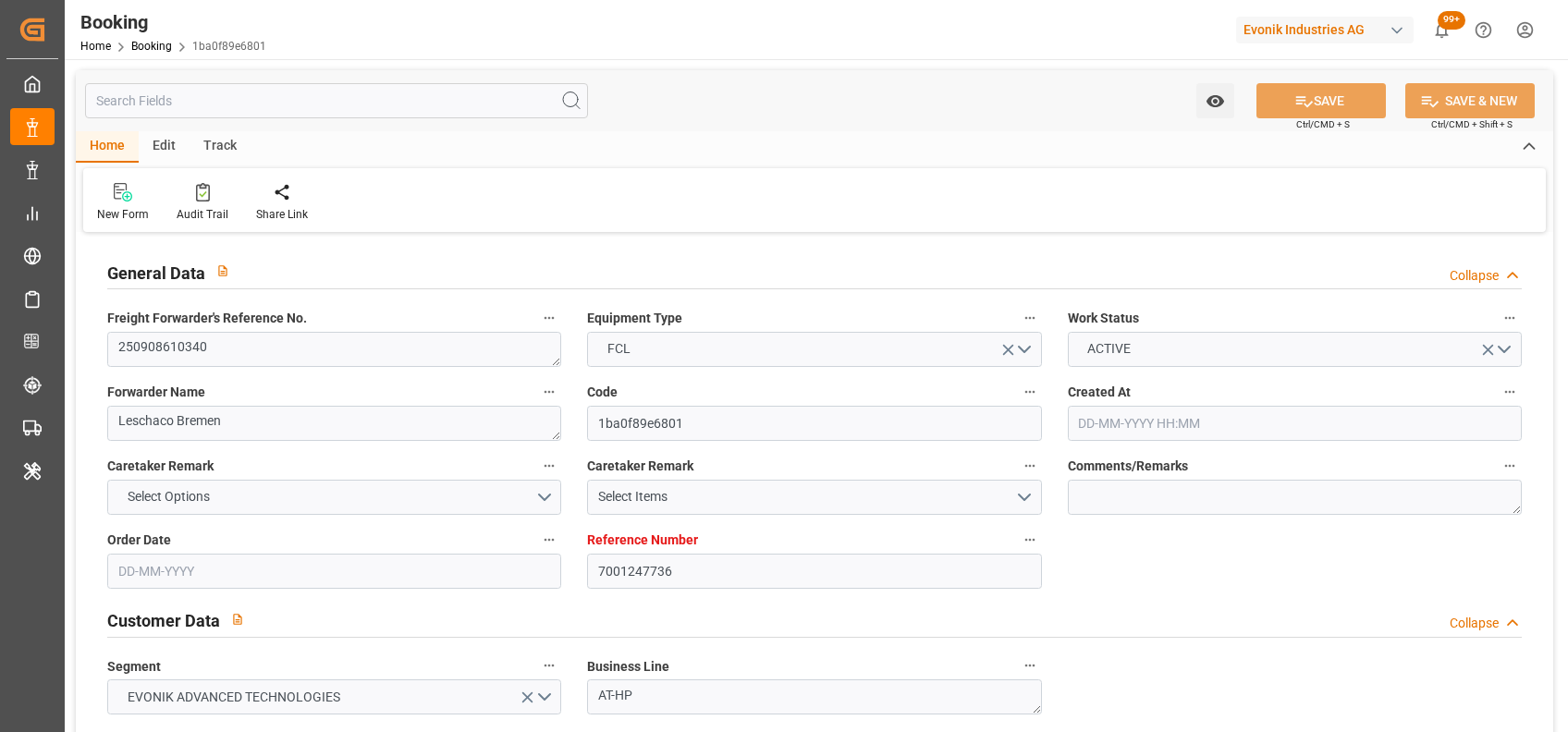
type input "14-10-2025 00:00"
type input "[DATE]"
type input "28-08-2025 14:00"
type input "[DATE]"
type input "22-08-2025 08:11"
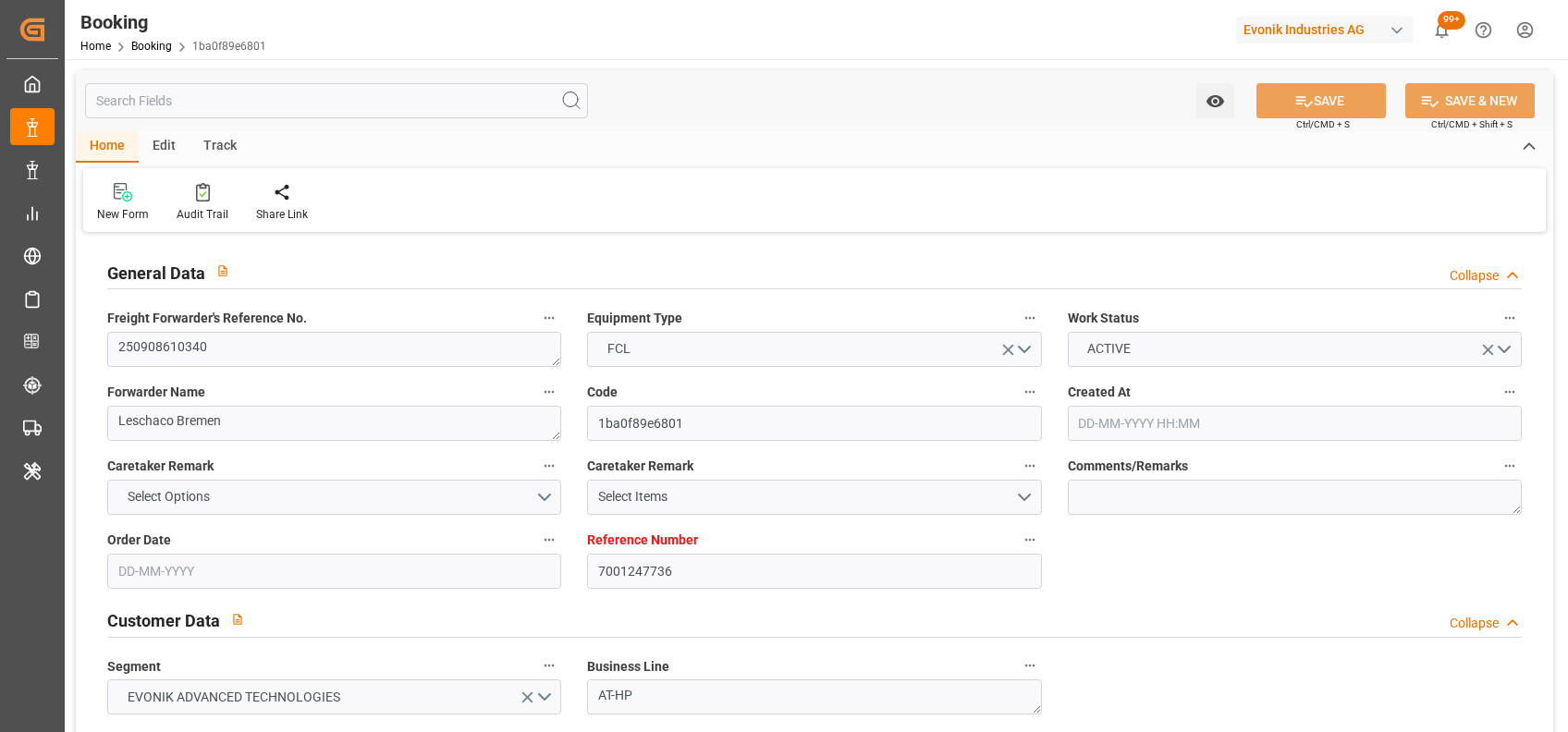
type input "11-09-2025 21:30"
type input "14-10-2025 08:00"
type input "14-10-2025 16:42"
type input "16-10-2025 08:00"
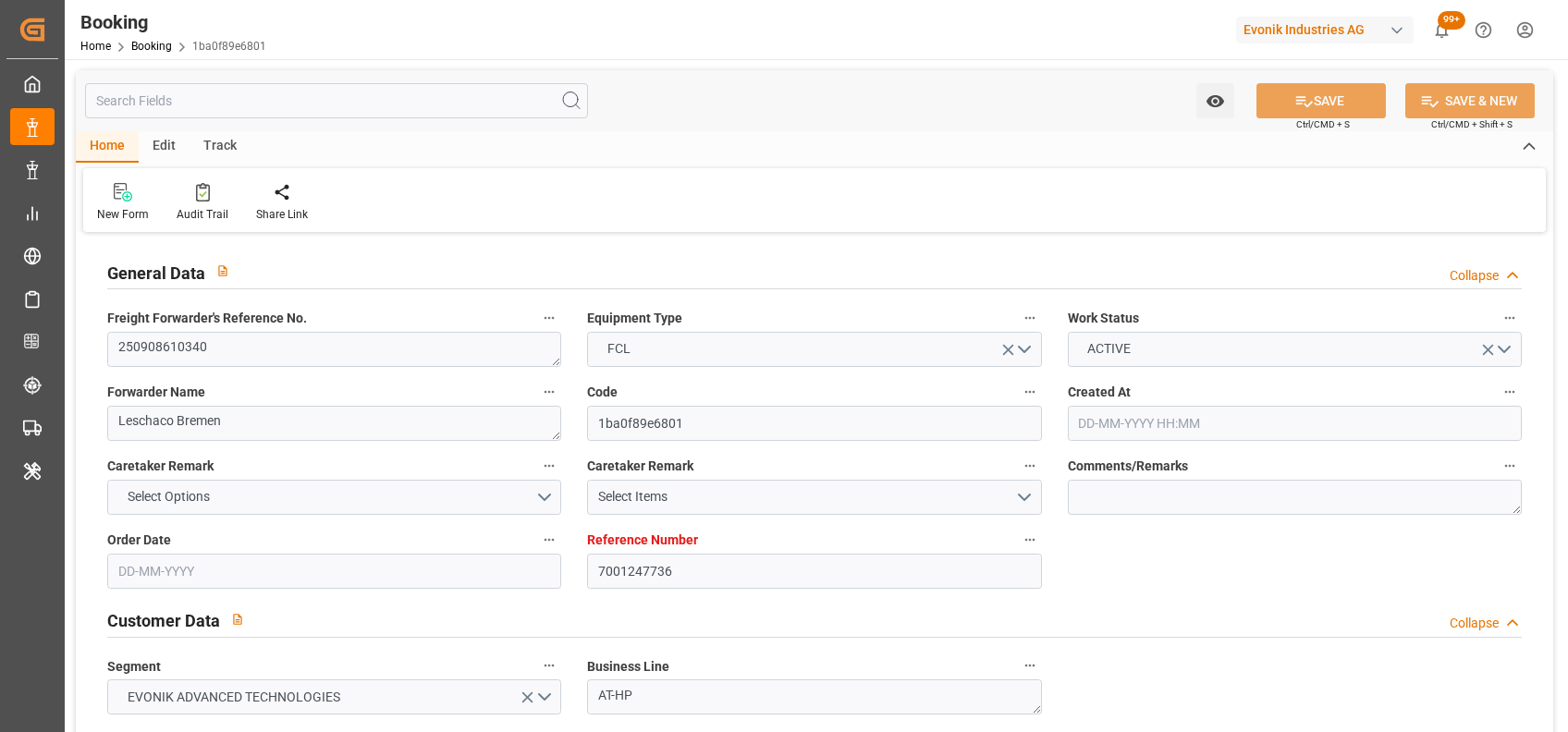
type input "18-10-2025 16:42"
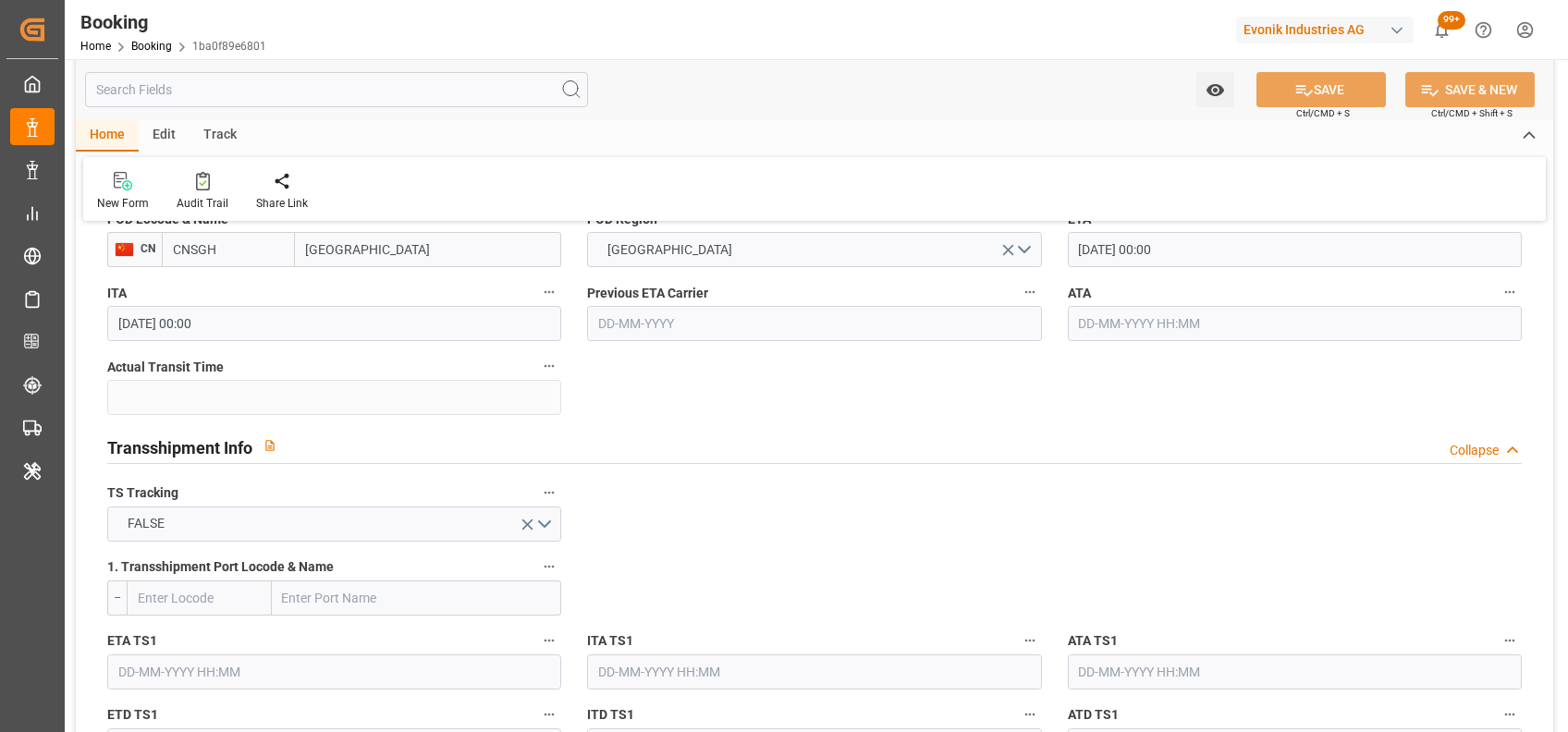
scroll to position [2009, 0]
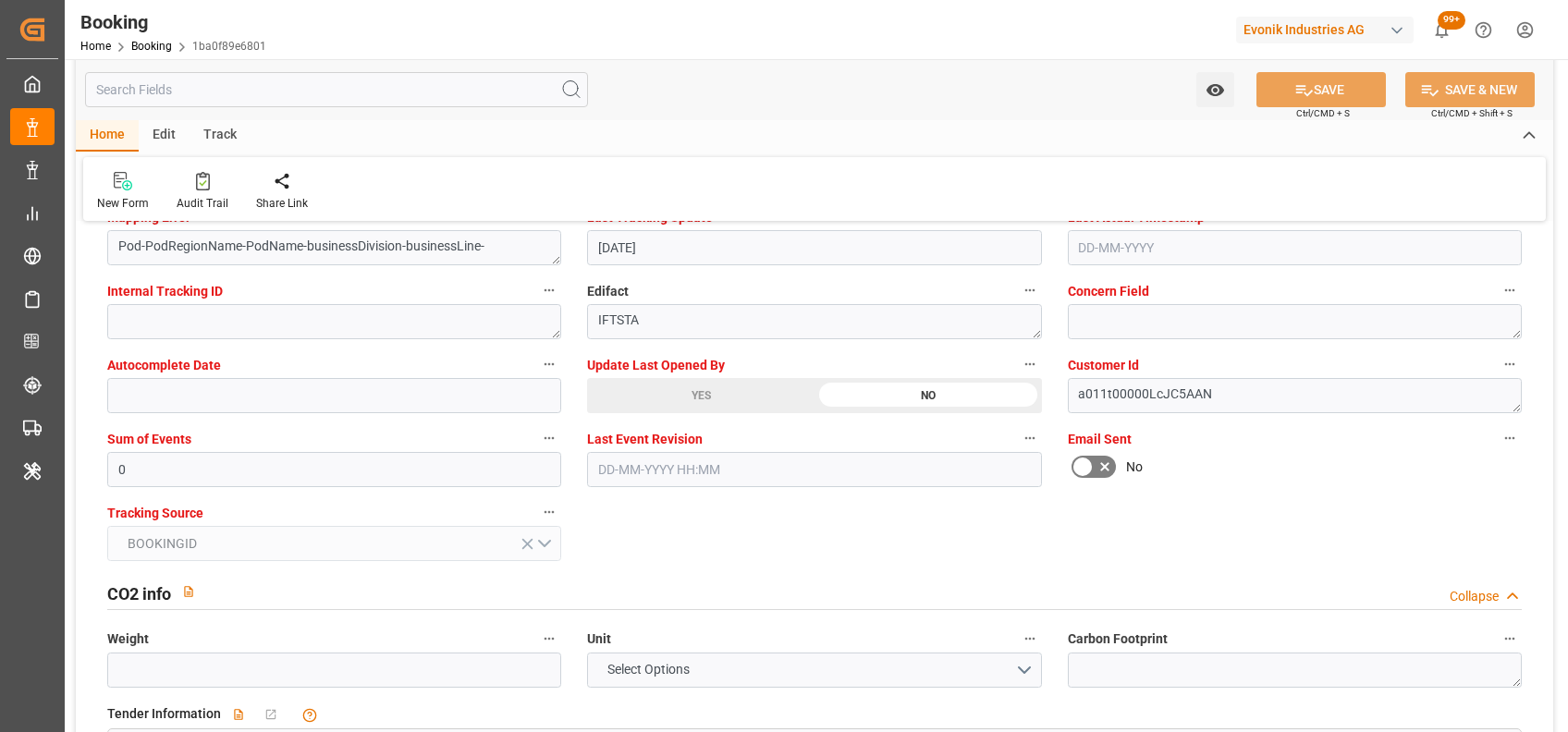
click at [651, 413] on div "YES" at bounding box center [701, 395] width 227 height 35
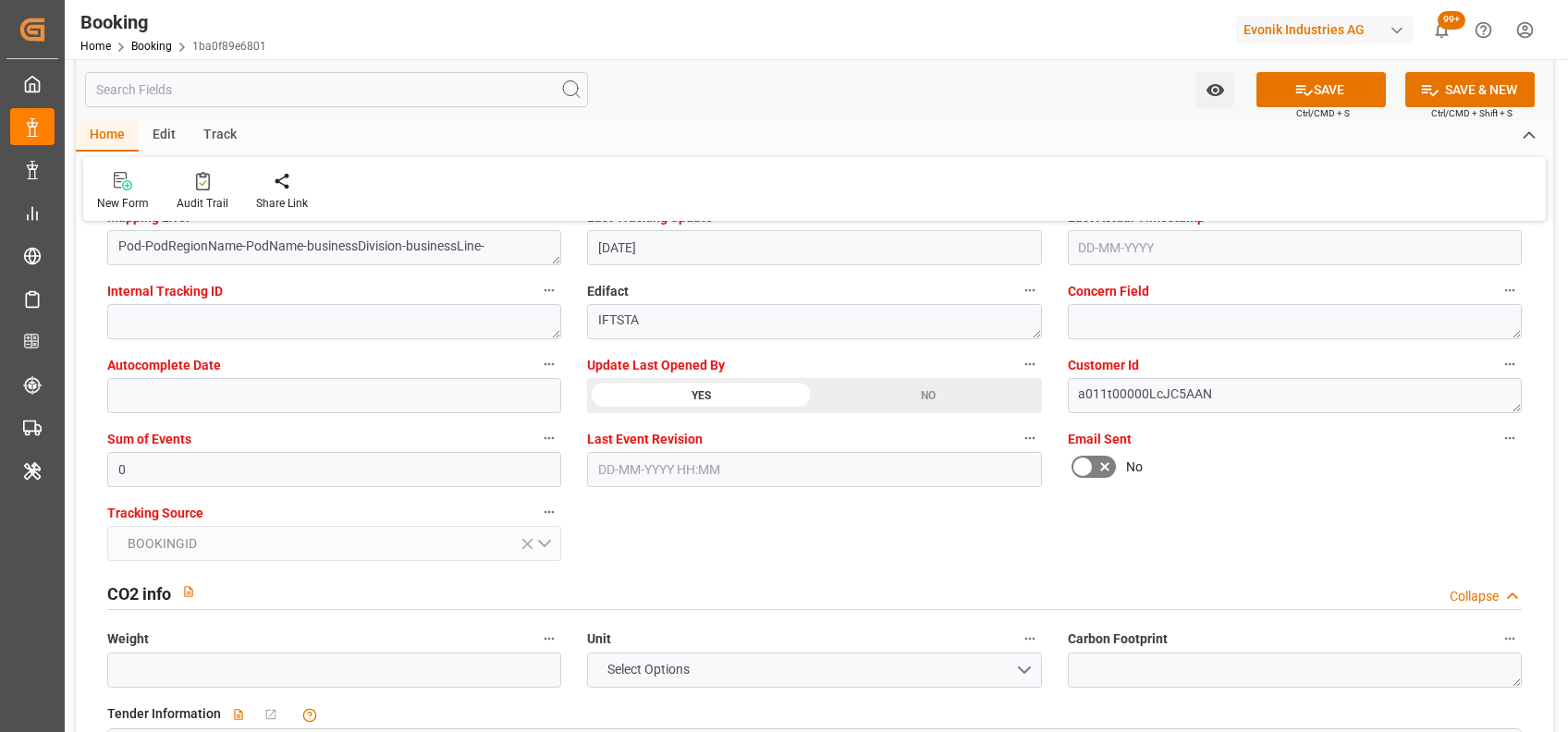
click at [733, 413] on div "YES" at bounding box center [701, 395] width 227 height 35
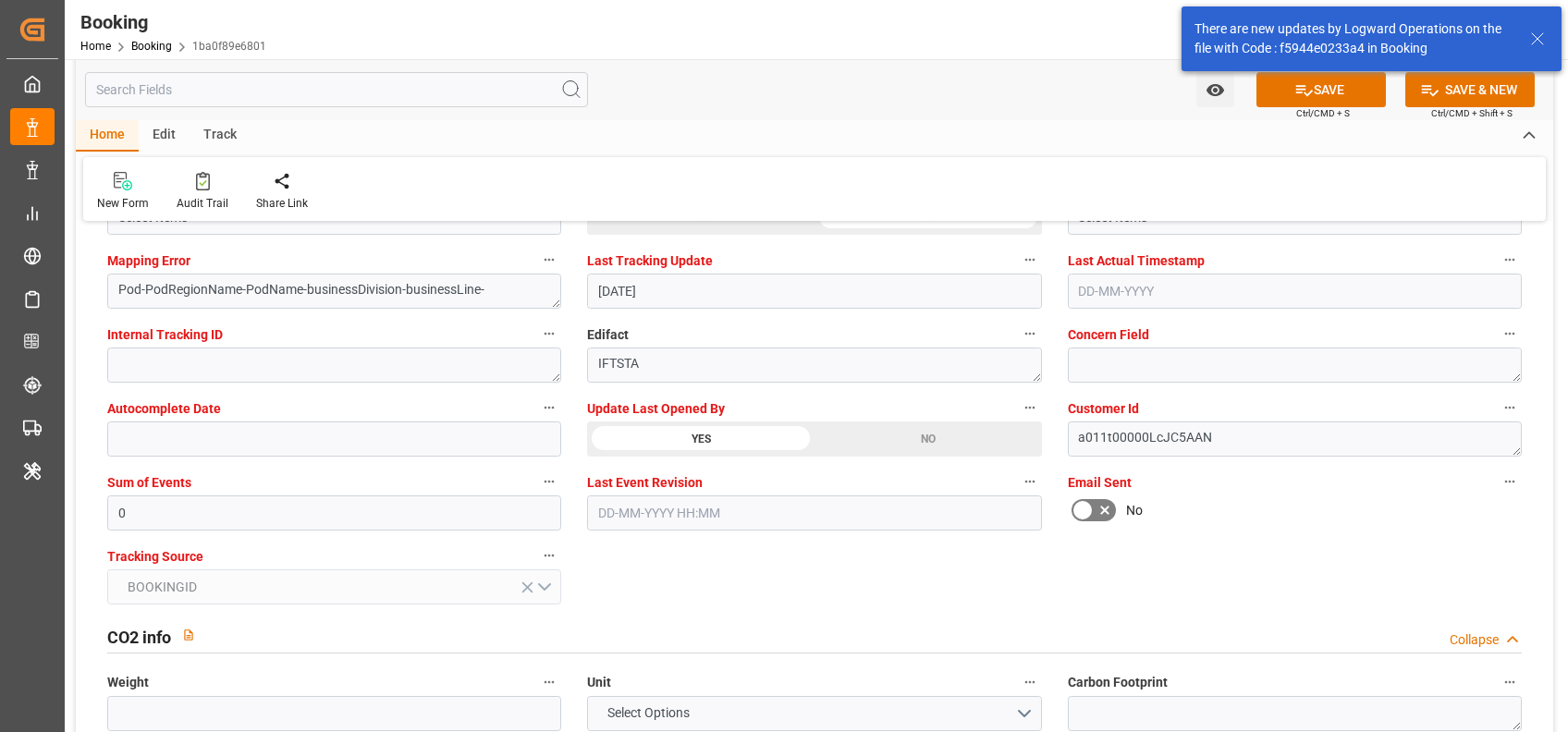
click at [747, 106] on div "Watch Option SAVE Ctrl/CMD + S SAVE & NEW Ctrl/CMD + Shift + S" at bounding box center [814, 89] width 1477 height 61
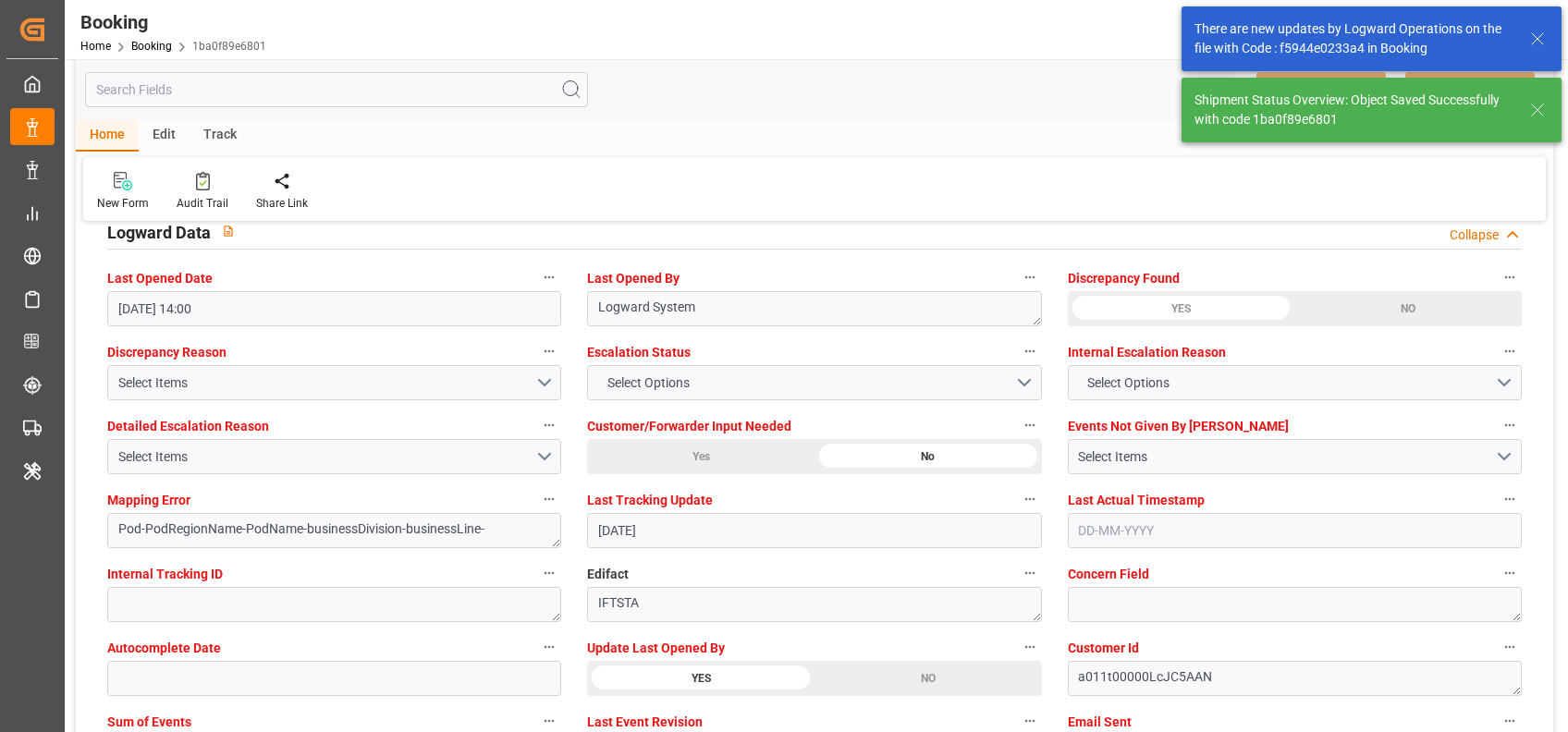
type textarea "[PERSON_NAME]"
type textarea "Pod-PodRegionName-businessDivision-businessLine-"
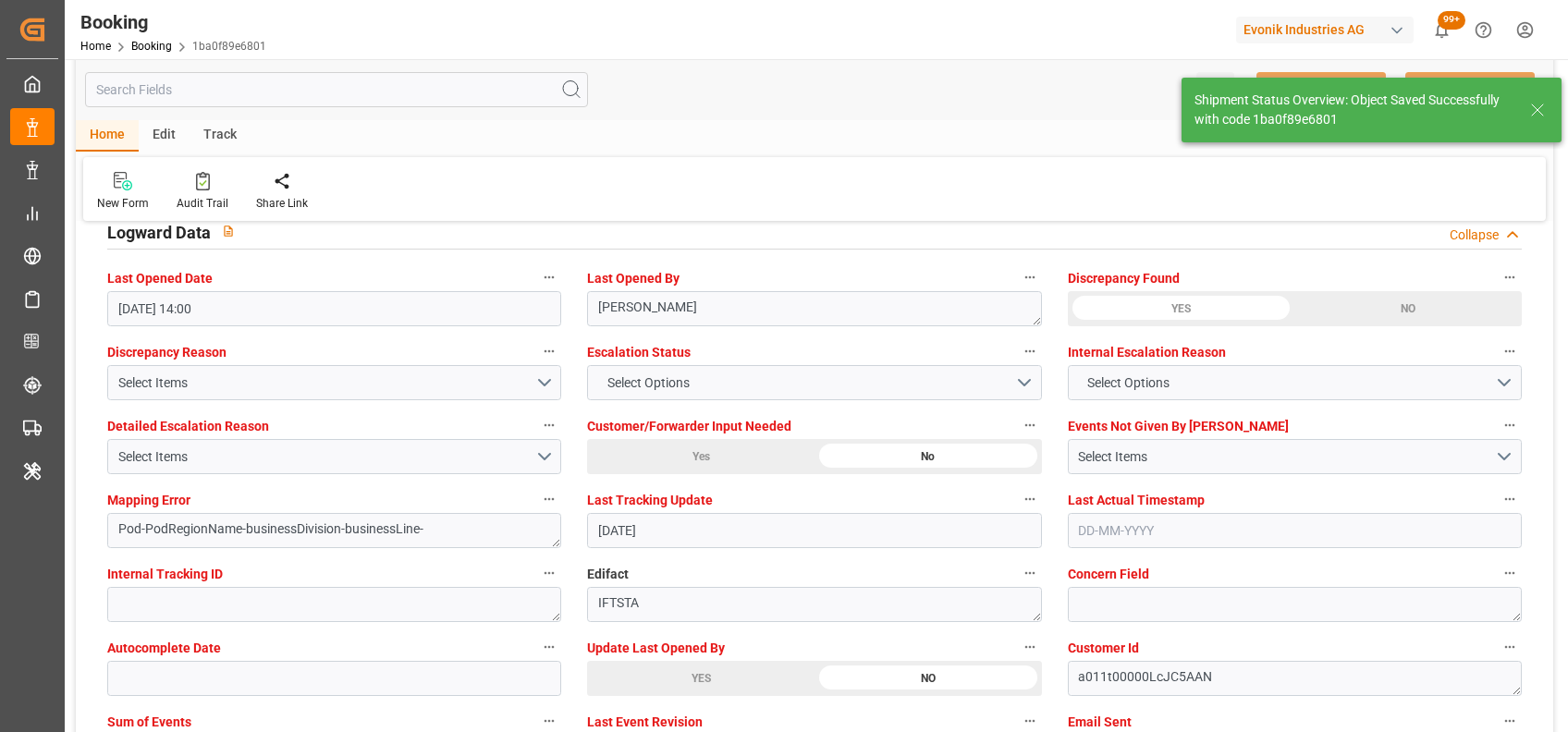
type input "[DATE] 05:32"
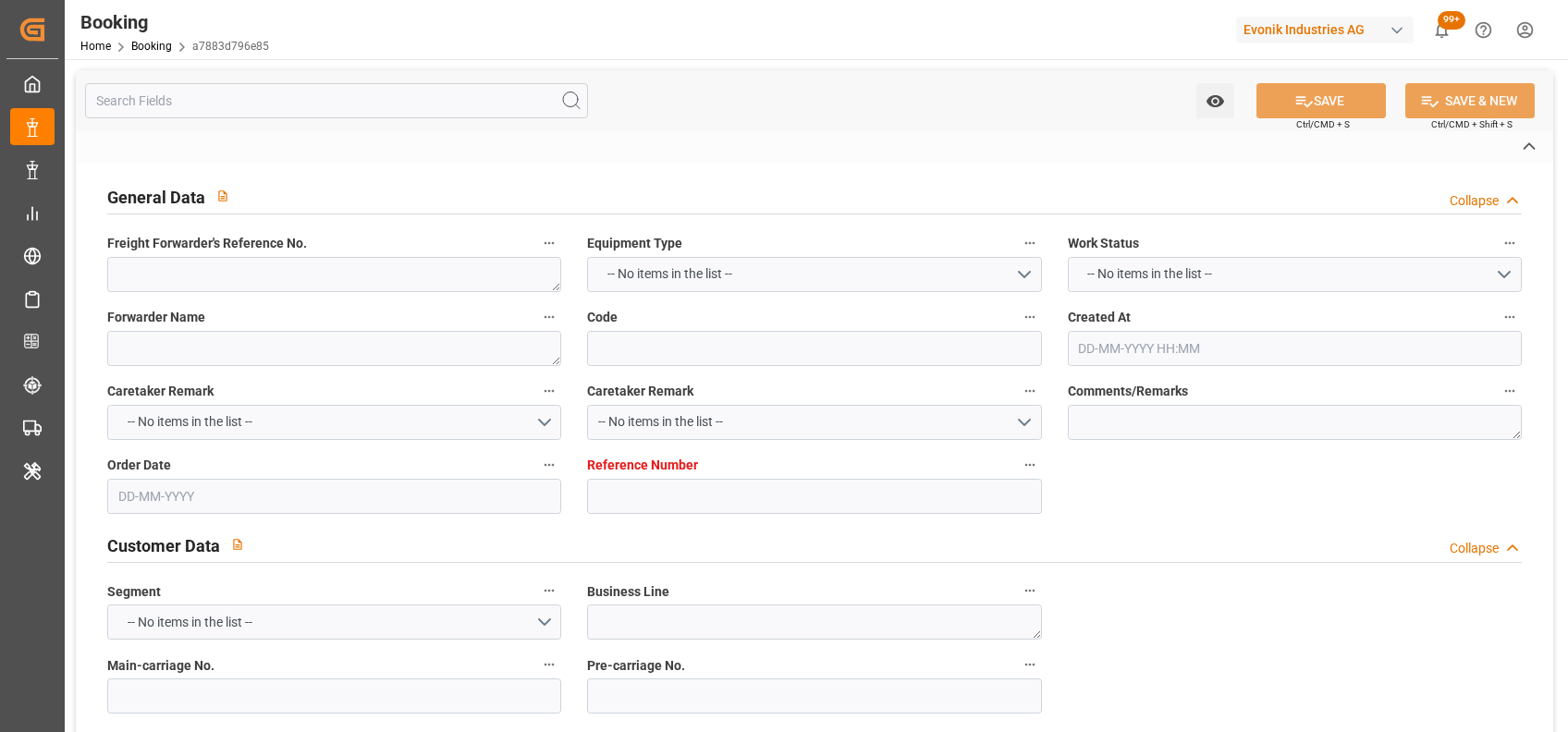
type textarea "250908610461"
type textarea "Leschaco Bremen"
type input "a7883d796e85"
type input "7001253470"
type textarea "CU-AC"
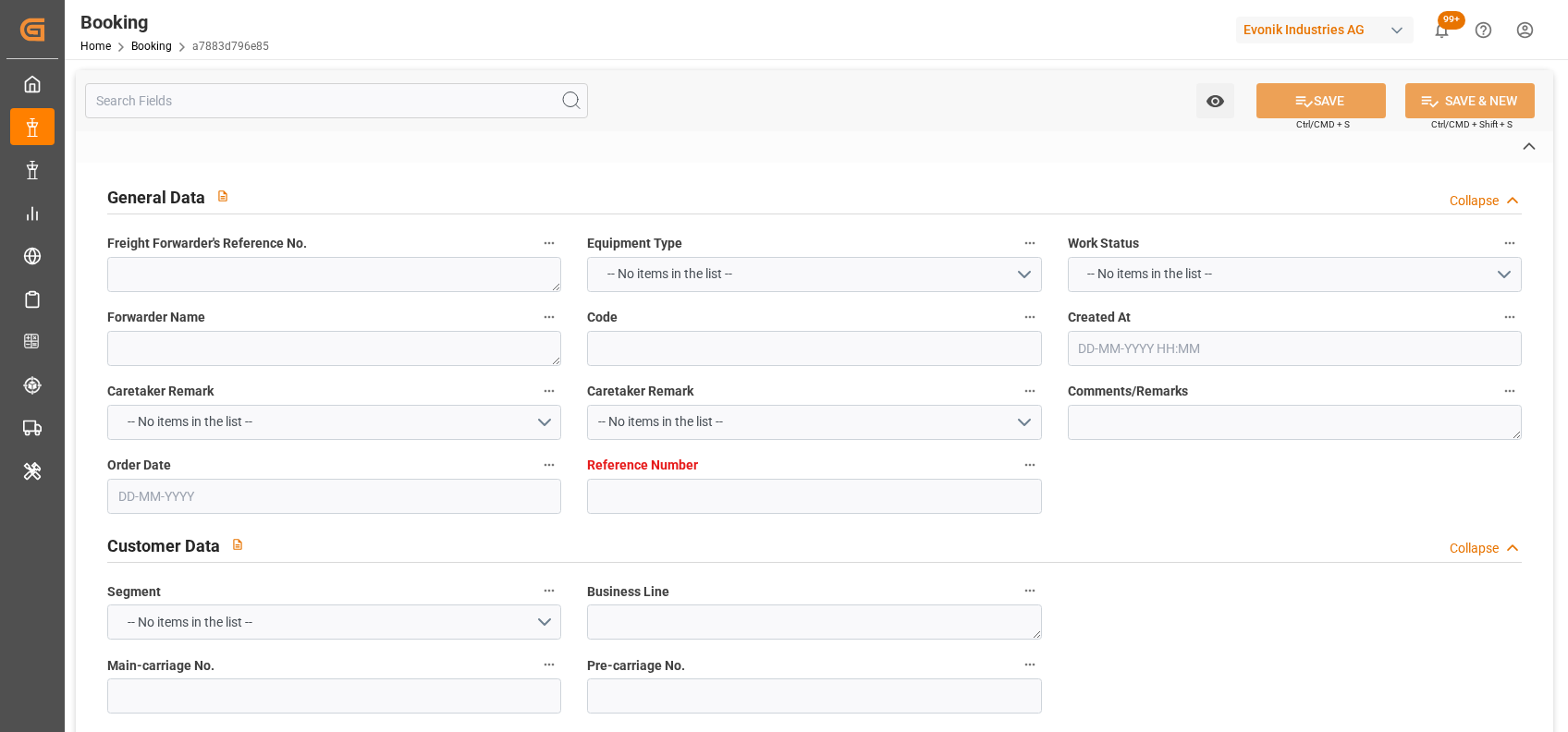
type input "7001253469"
type textarea "alina.benson@evonik.com"
type textarea "CIF"
type textarea "SHANGHAI"
type textarea "Marl"
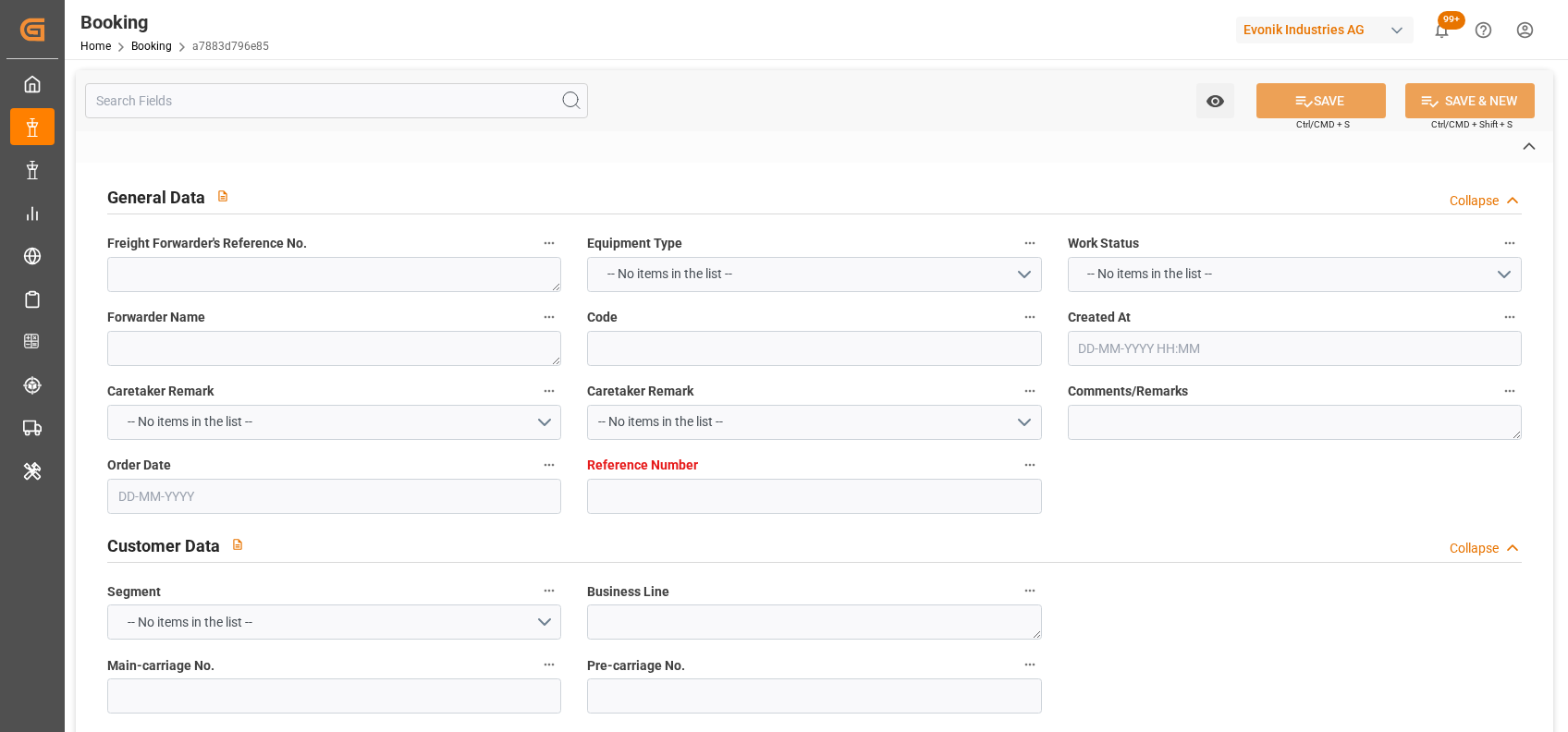
type input "COSCO SHIPPING ARIES"
type input "COSU"
type input "NWC / EU"
type input "Shanghai"
type textarea "eta"
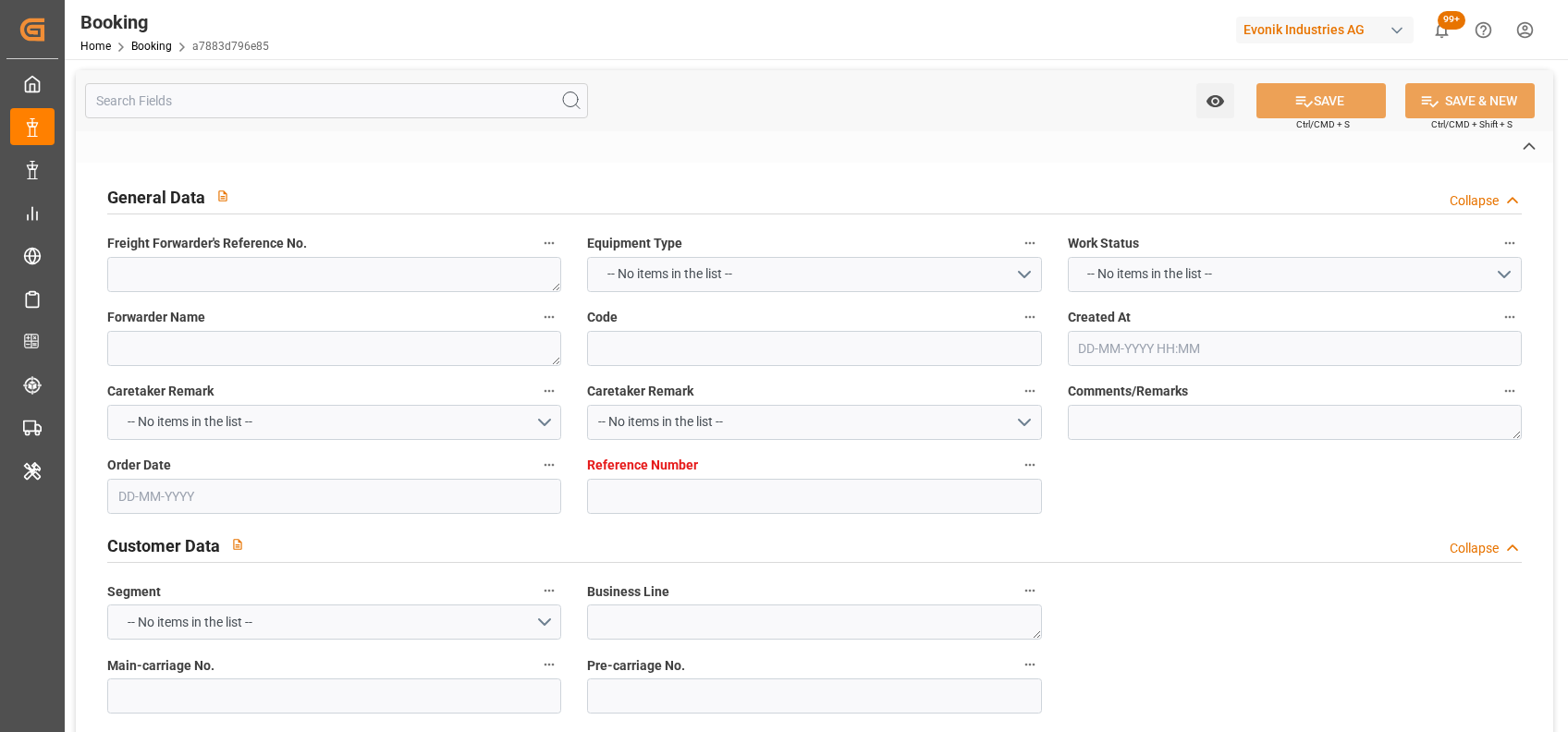
type textarea "INPUT_Evonik_Seeburger_IFTSTA_1003095161_20250828154557082.edi"
type textarea "NWC/UK North West Continent / UK_CNSHA_COSU_CU-AC"
type textarea "INPUT_Evonik_Seeburger_IFTMIN_1003070832_20250820113001400.edi,INPUT_Evonik_See…"
type textarea "1003095161"
type textarea "Logward System"
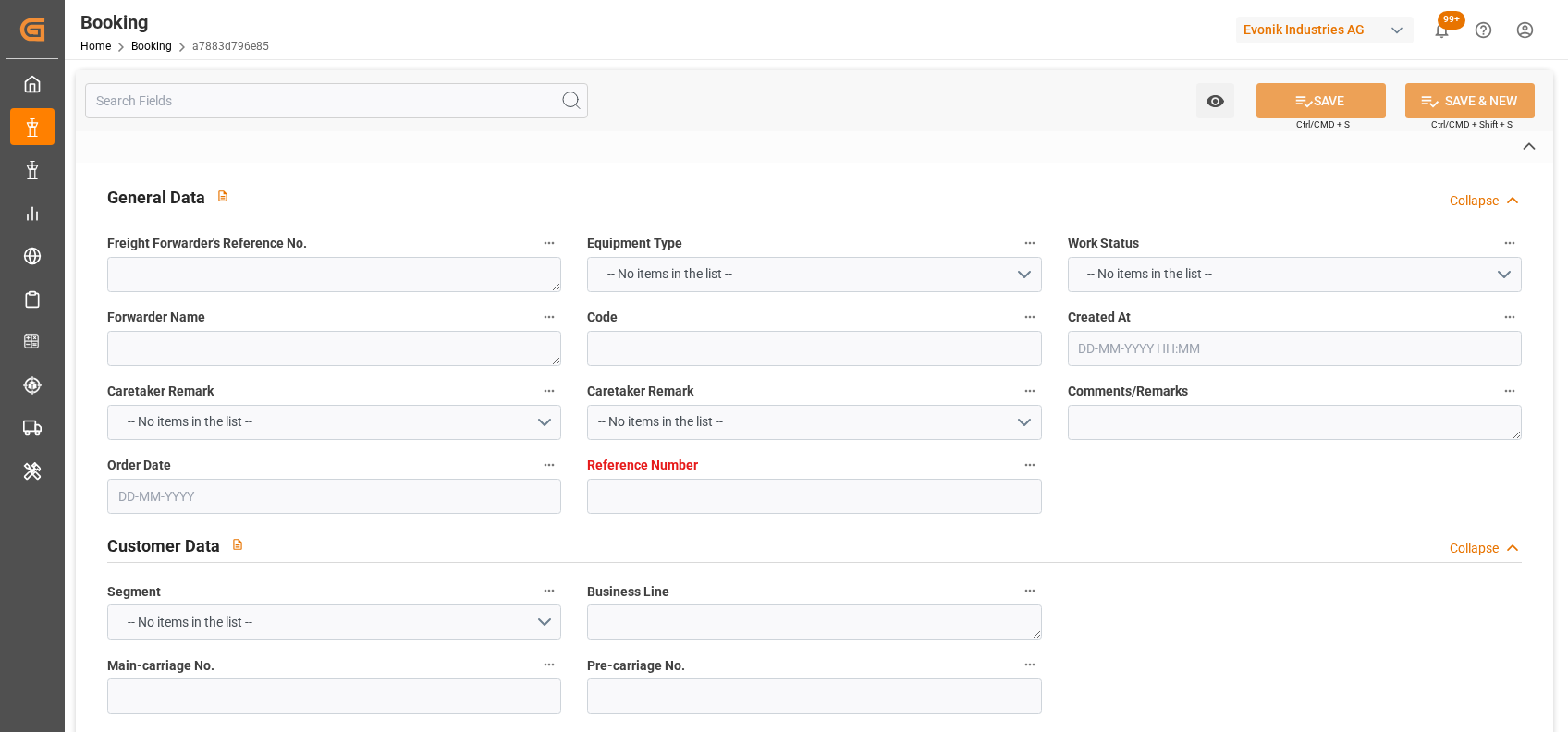
type textarea "Pol-PodRegionName-PolName-businessDivision-businessLine-"
type textarea "IFTSTA"
type textarea "a011t00000LcJC5AAN"
type textarea "No"
type input "7001253470"
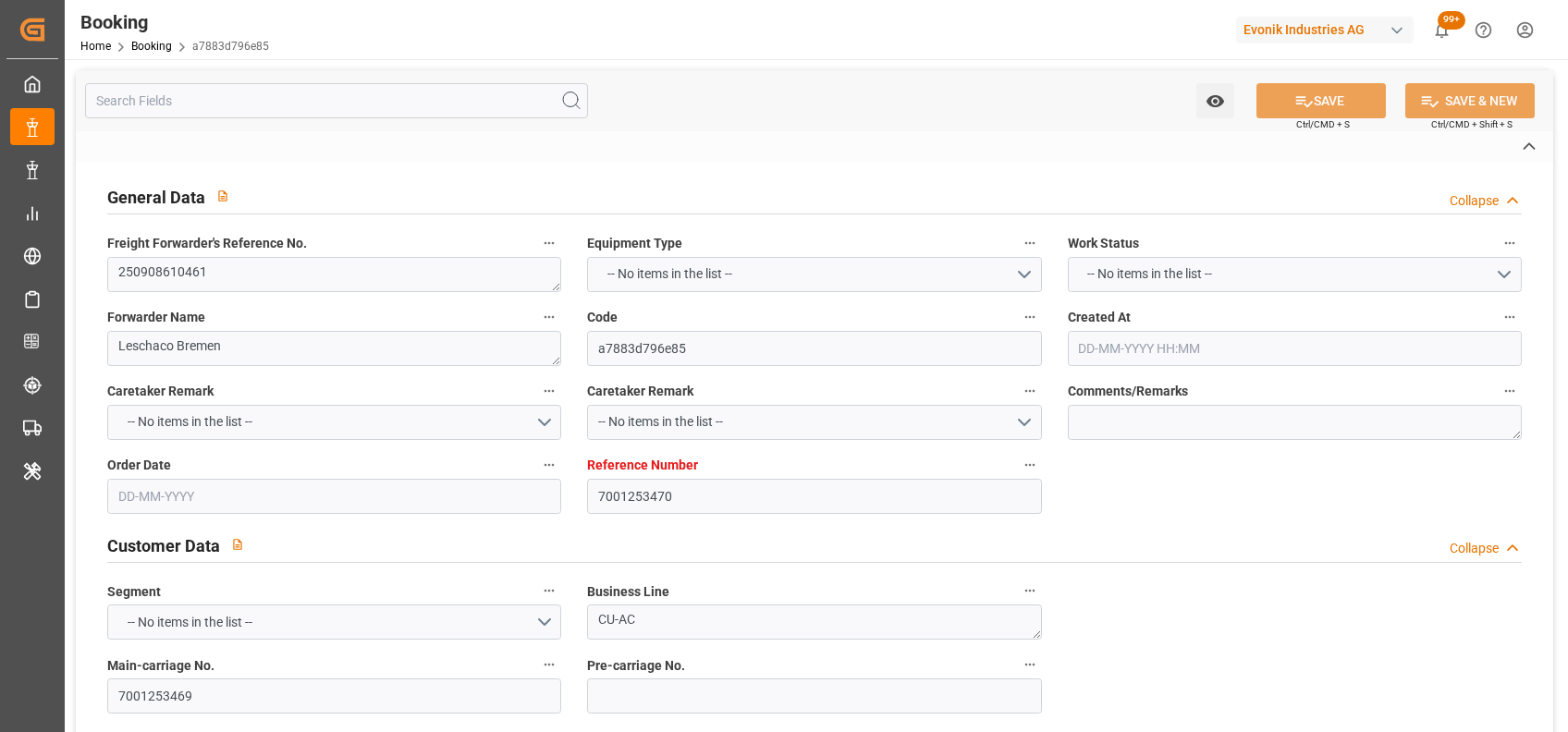
type input "9783497"
type input "Cosco"
type input "COSCO Shipping Co. Ltd."
type input "EUNWC"
type input "CNSHA"
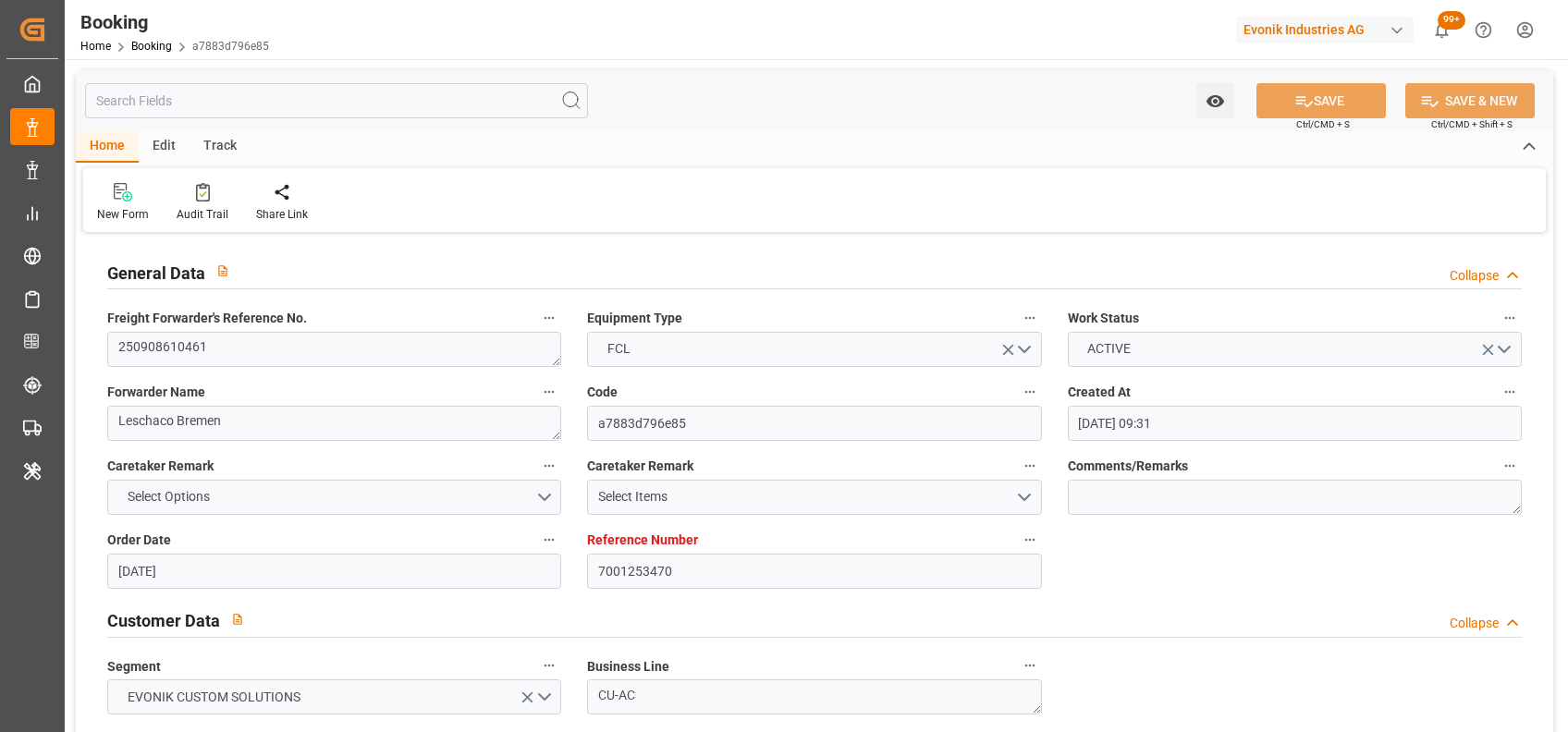
type input "20-08-2025 09:31"
type input "20-08-2025"
type input "07-10-2025"
type input "26-08-2025"
type input "[DATE]"
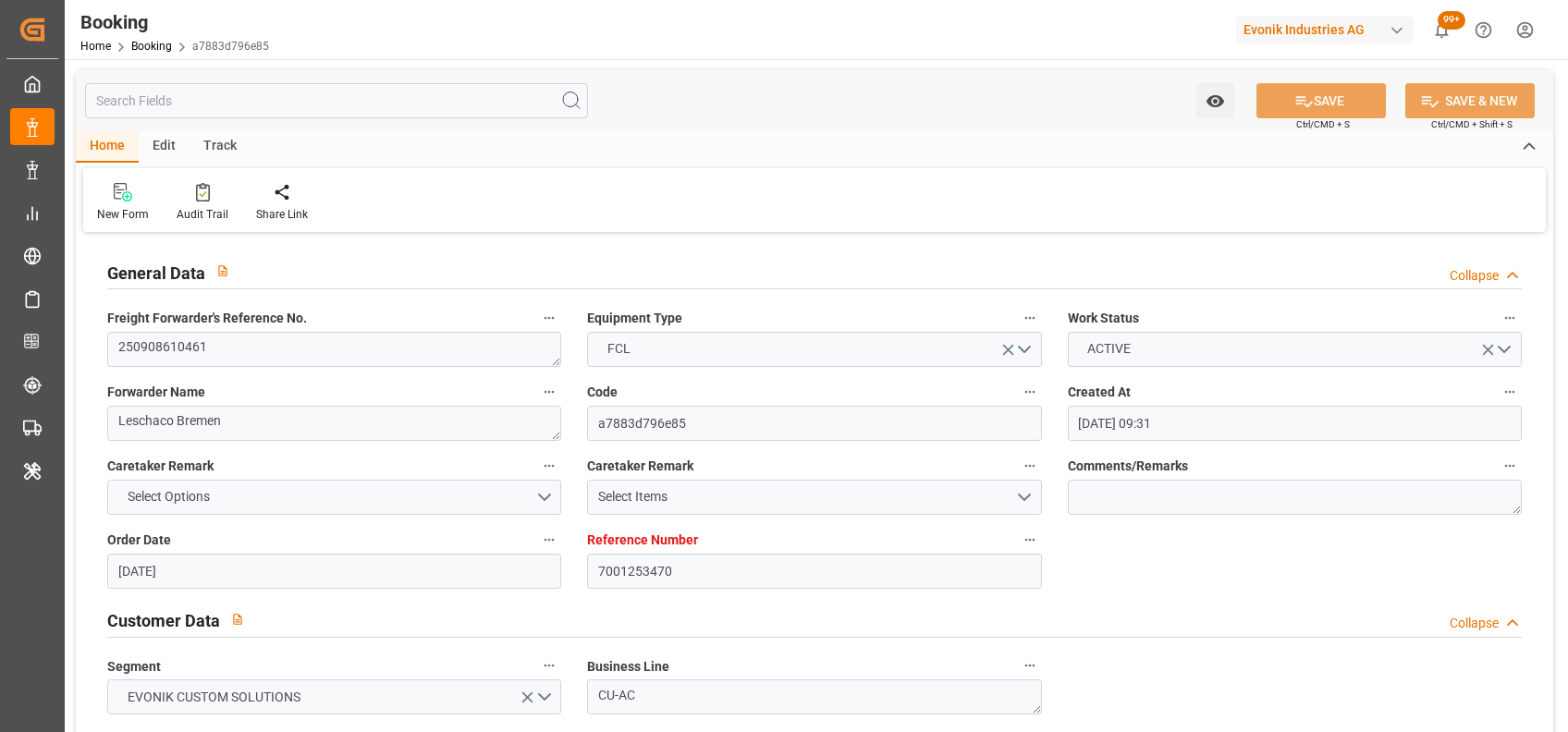
type input "[DATE]"
type input "11-09-2025 00:00"
type input "14-10-2025 00:00"
type input "07-10-2025 00:00"
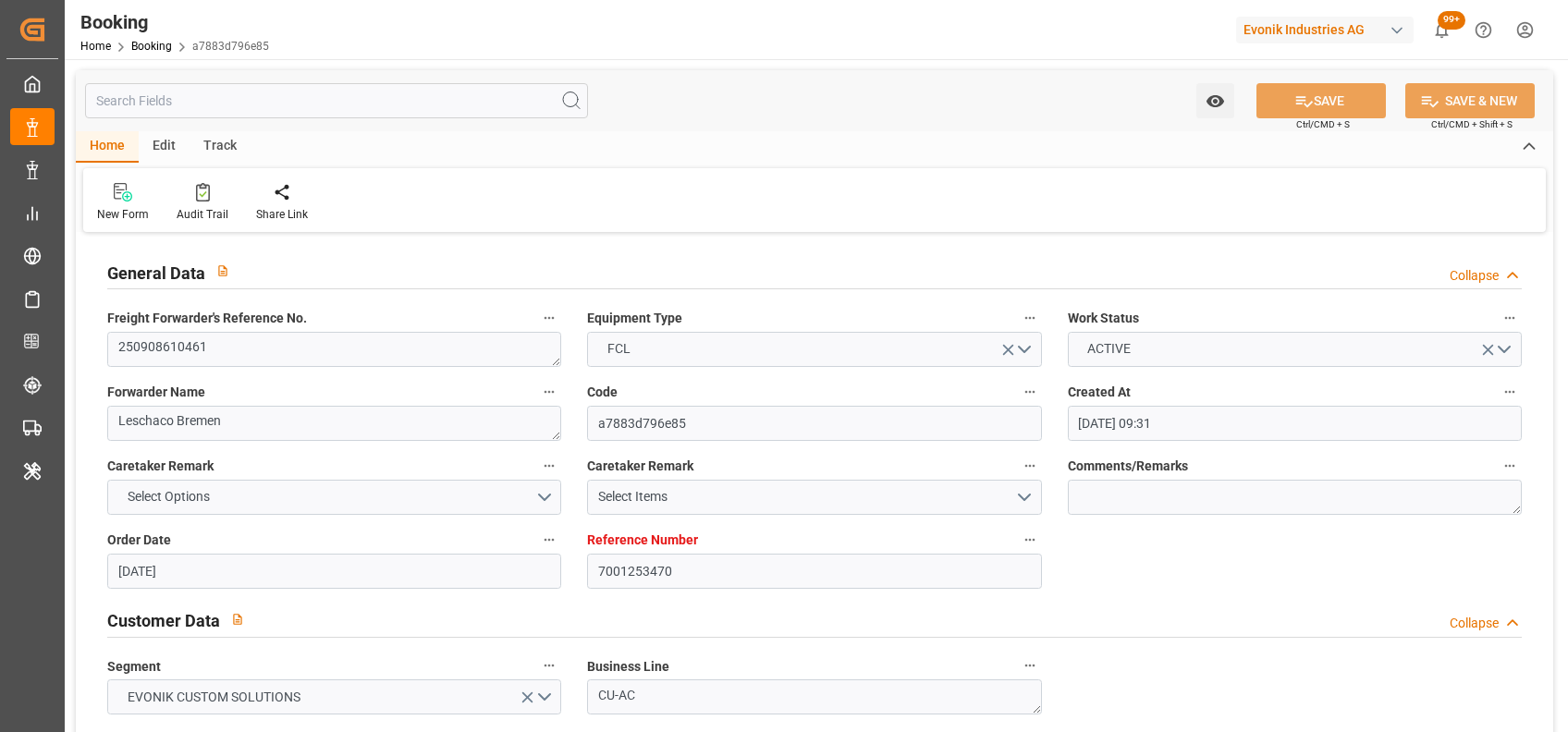
type input "[DATE]"
type input "28-08-2025 13:47"
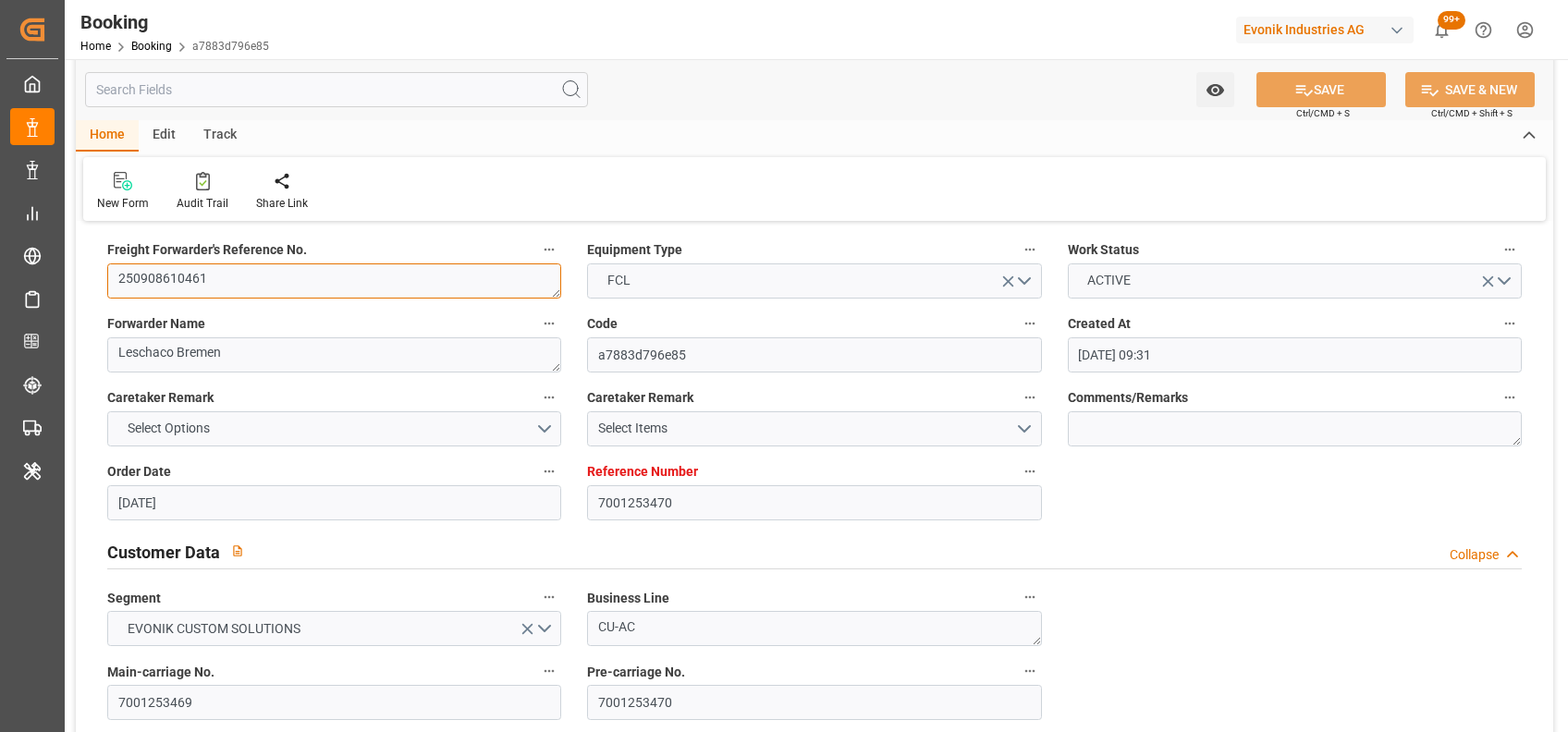
click at [480, 282] on textarea "250908610461" at bounding box center [334, 281] width 454 height 35
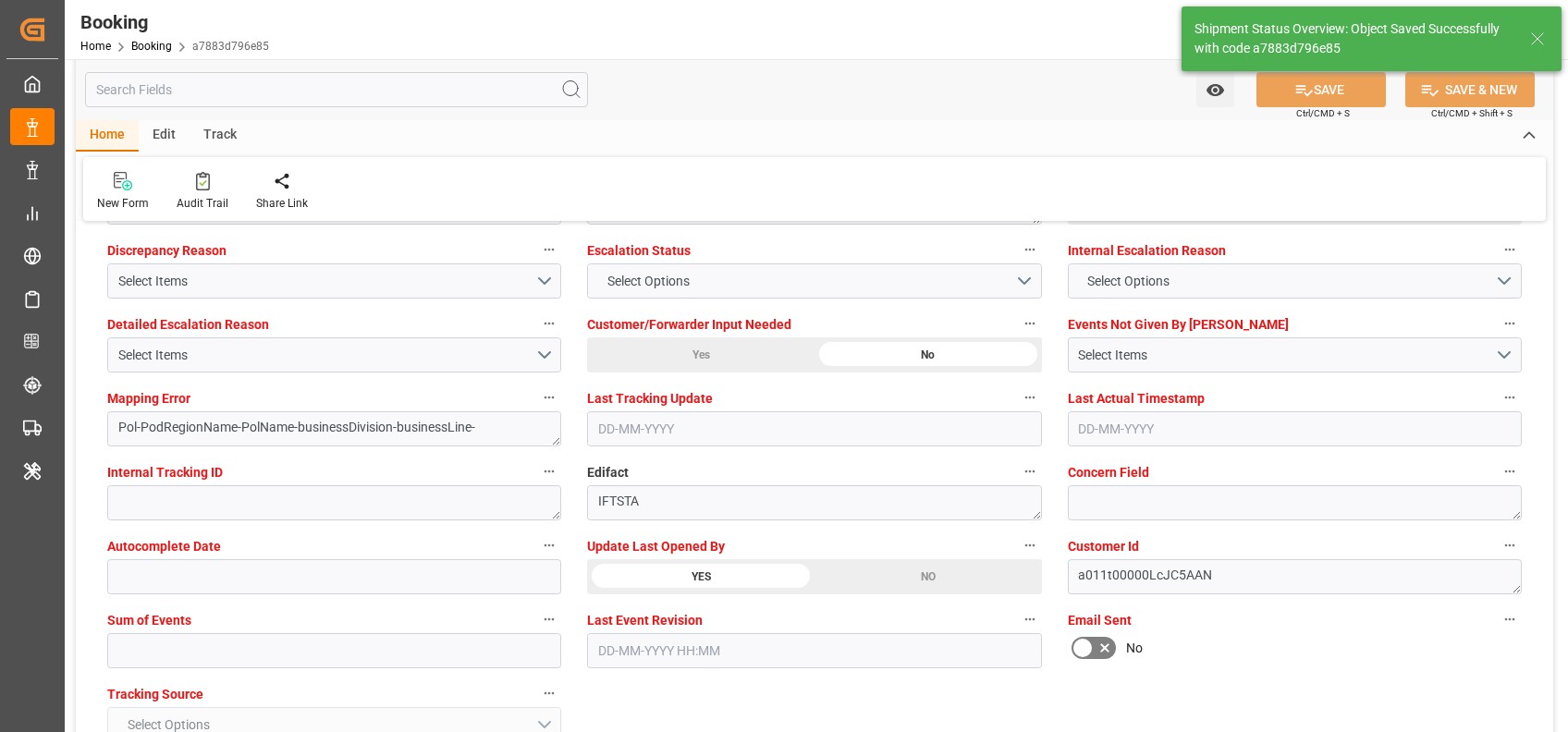
type textarea "[PERSON_NAME]"
type textarea "Pol-PodRegionName-businessDivision-businessLine-"
type input "29-08-2025 05:34"
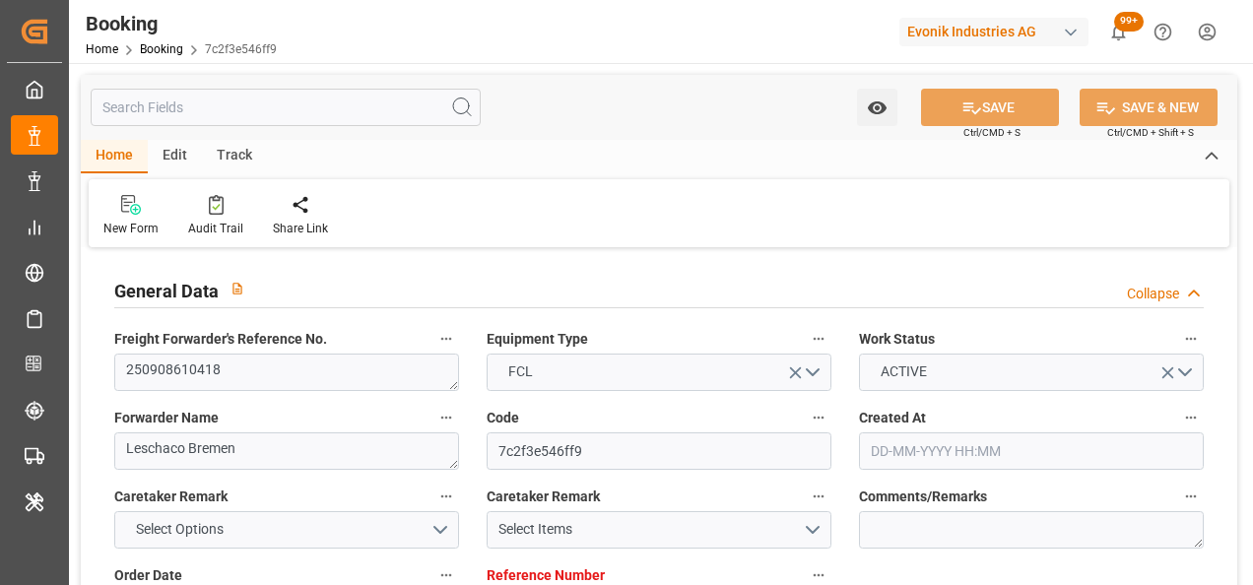
type input "[DATE] 15:03"
type input "[DATE]"
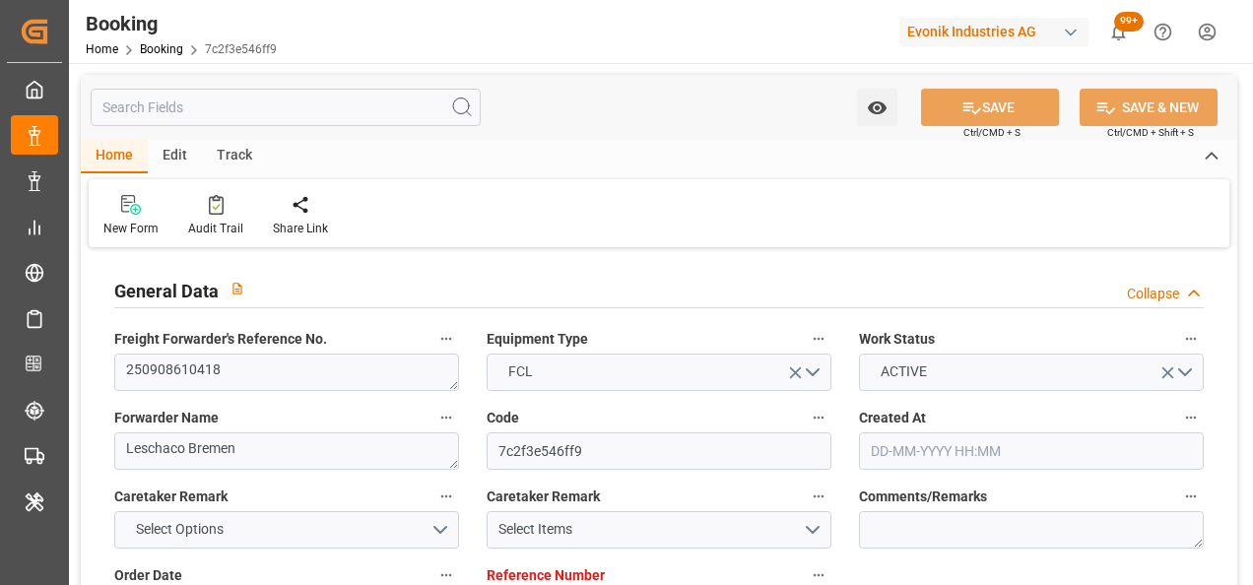
type input "[DATE]"
type input "[DATE] 00:00"
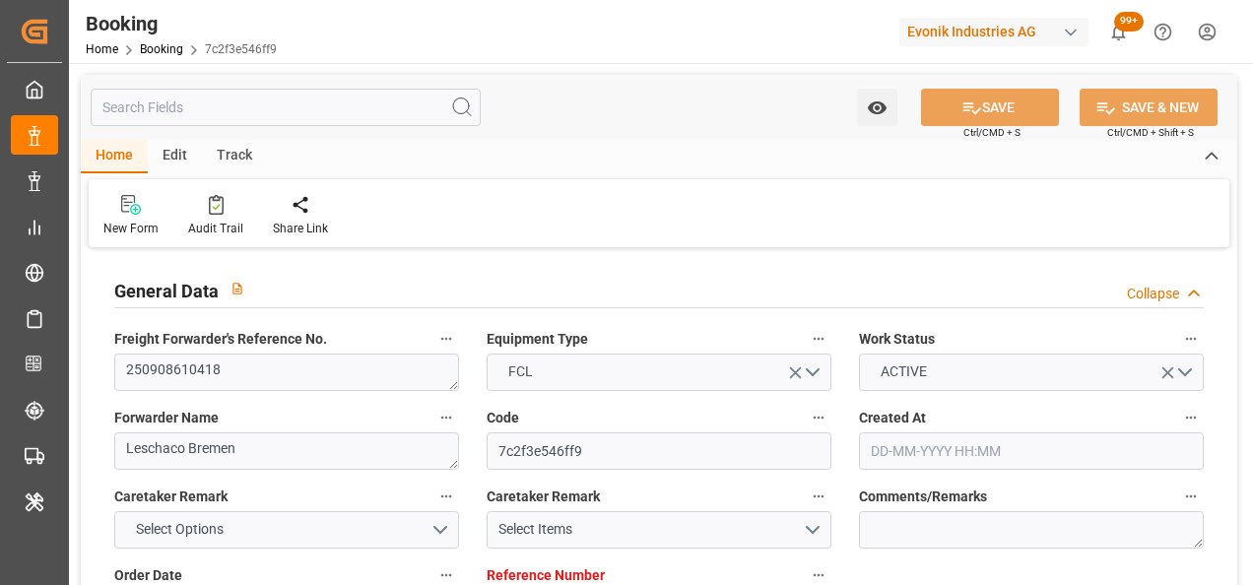
type input "[DATE]"
type input "[DATE] 13:43"
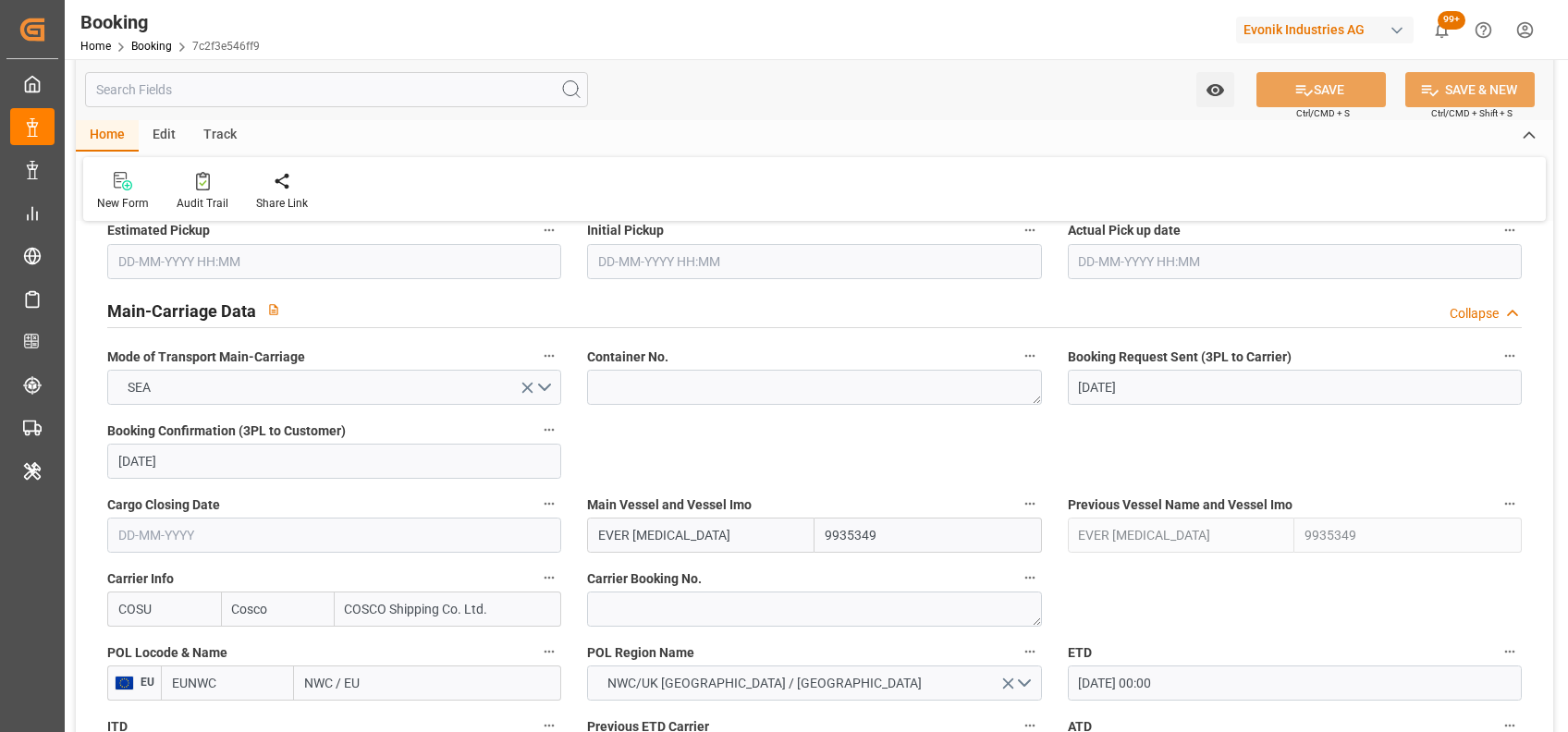
scroll to position [2795, 0]
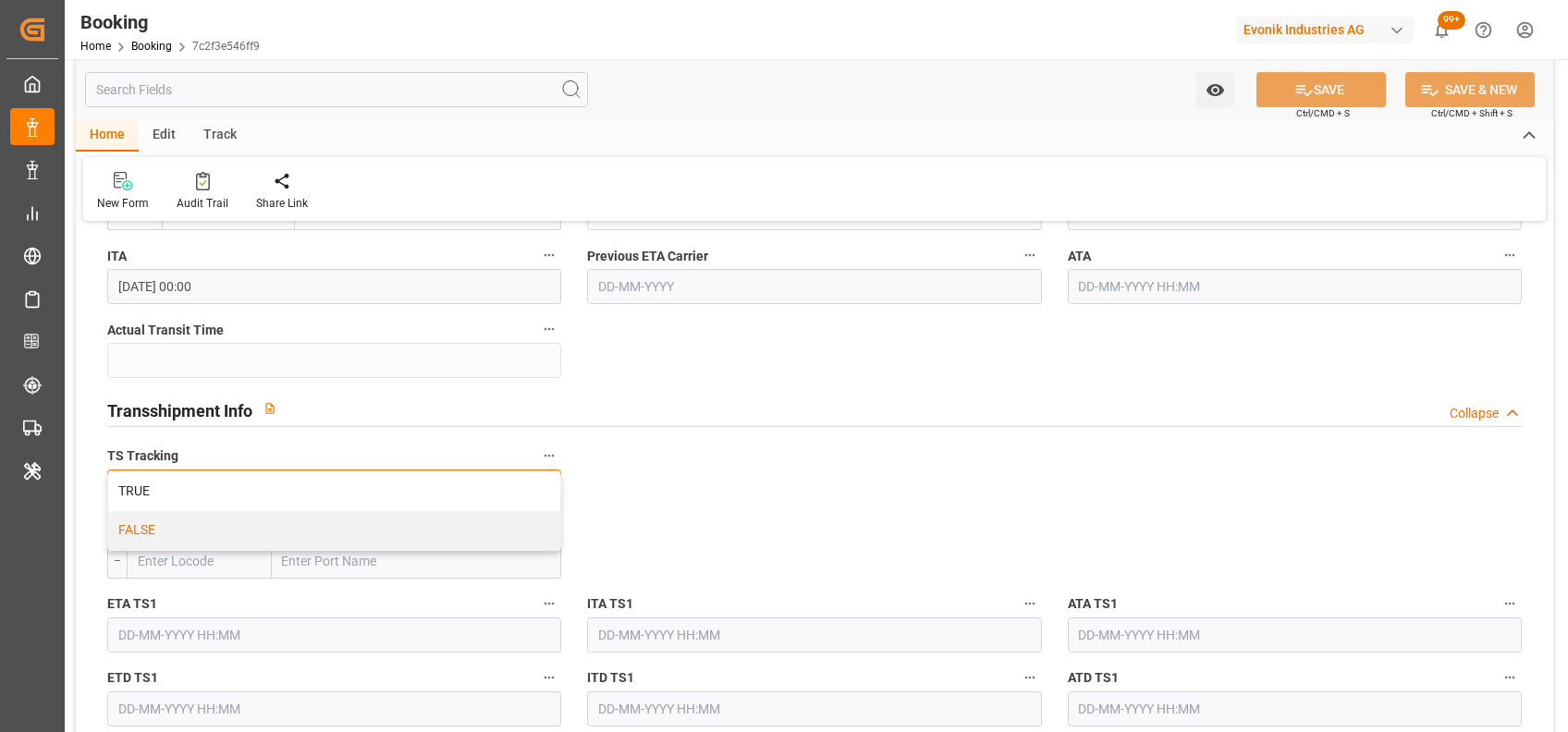
click at [129, 531] on div "FALSE" at bounding box center [334, 530] width 452 height 38
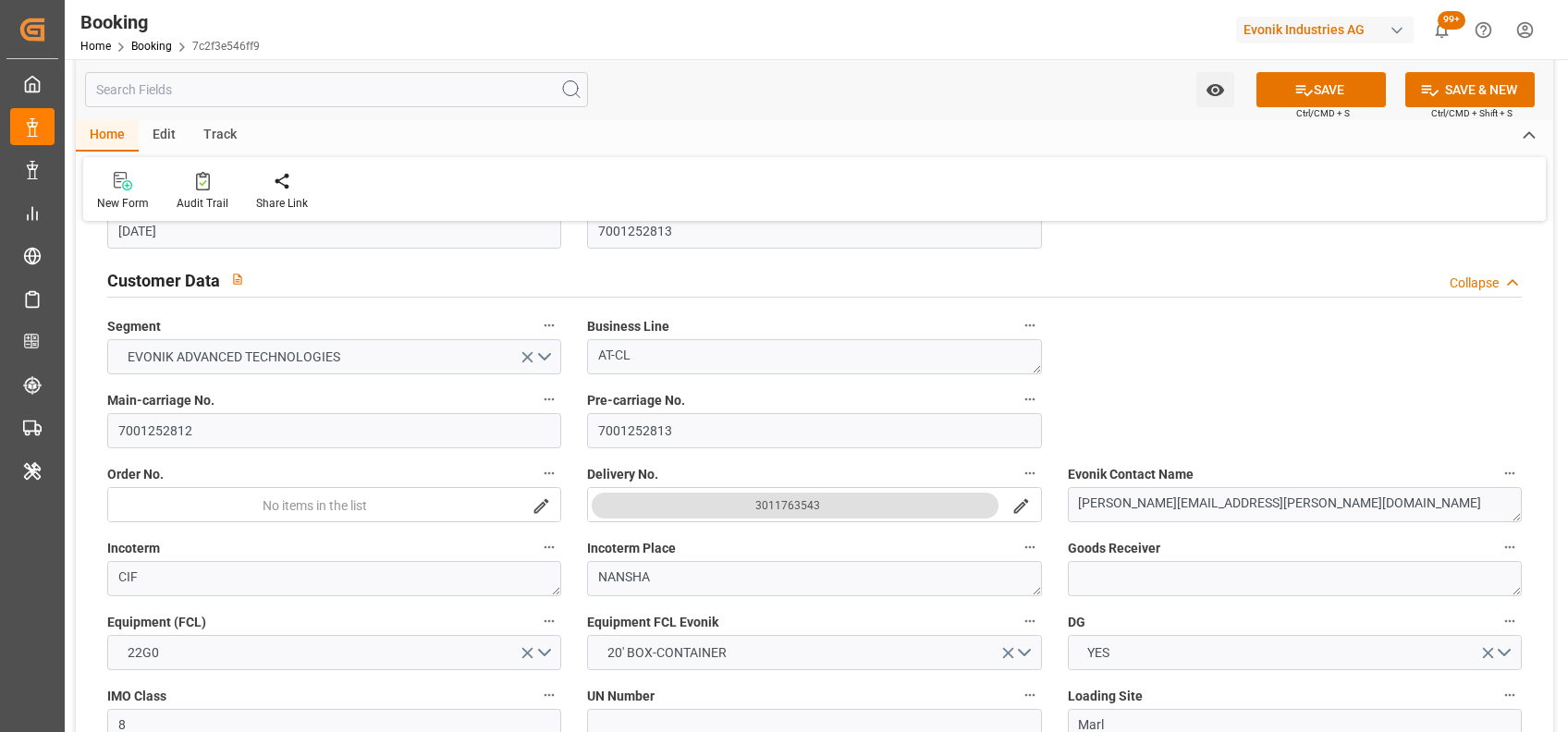
scroll to position [0, 0]
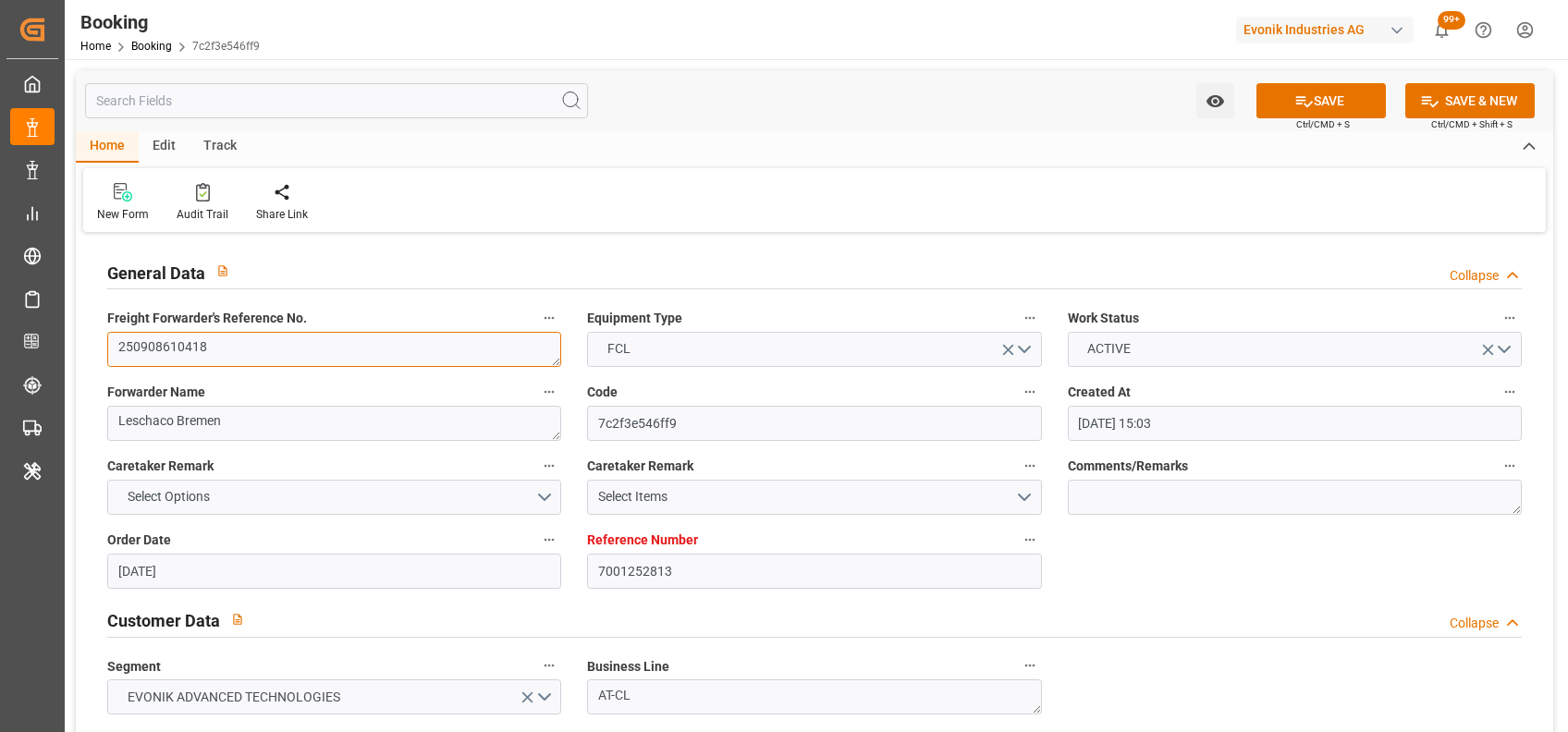
click at [329, 355] on textarea "250908610418" at bounding box center [334, 349] width 454 height 35
click at [916, 176] on div "New Form Audit Trail Share Link" at bounding box center [814, 200] width 1462 height 64
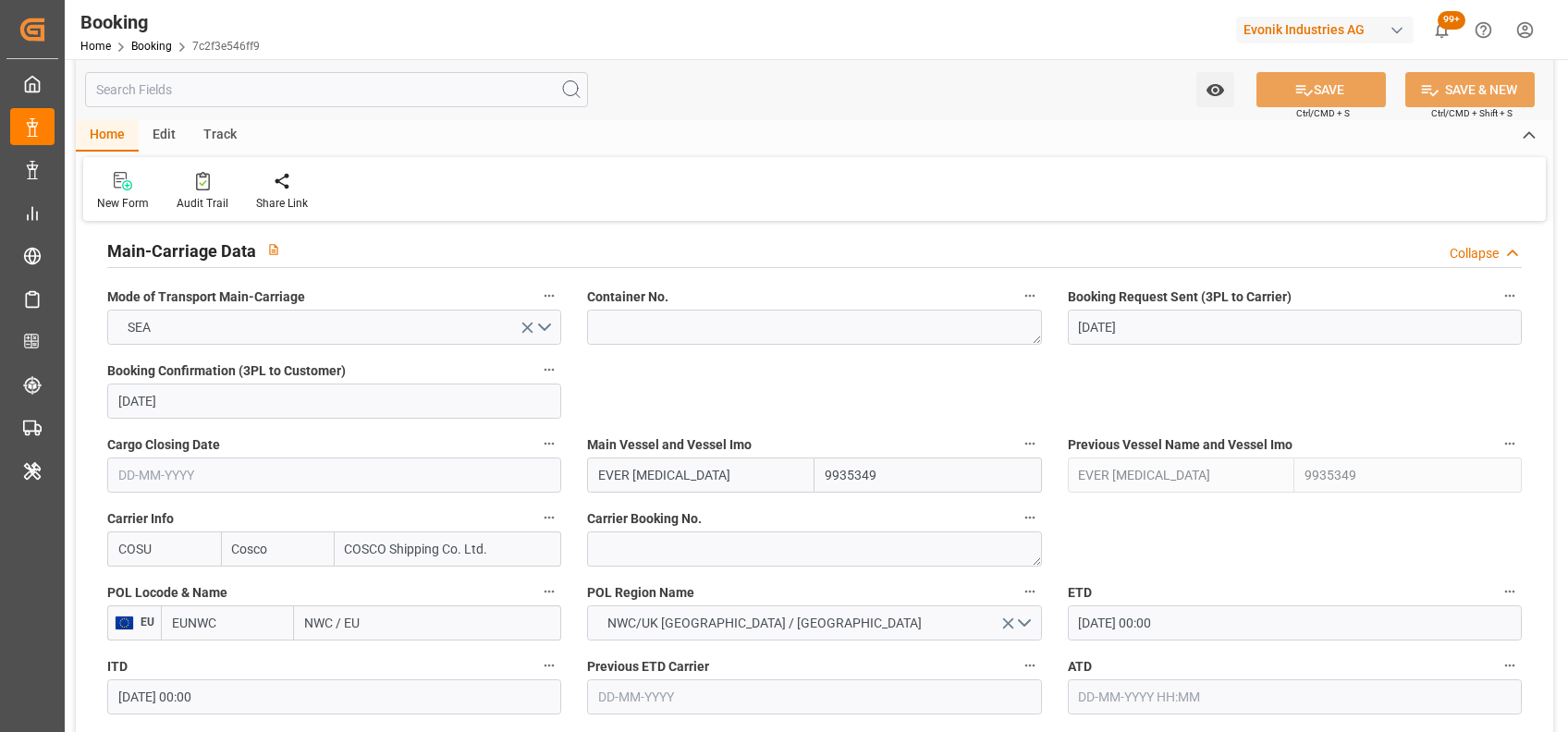
scroll to position [1702, 0]
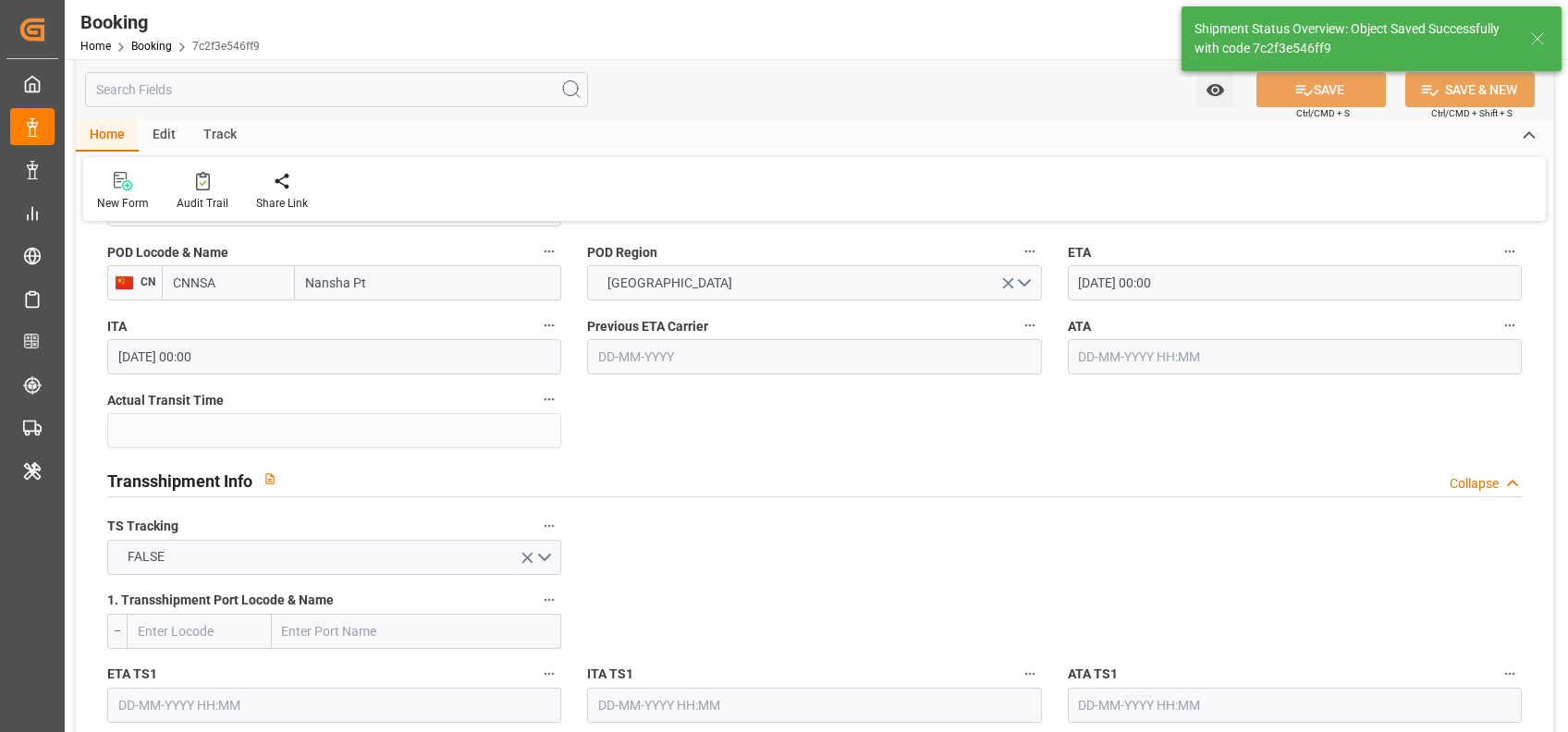
type textarea "[PERSON_NAME]"
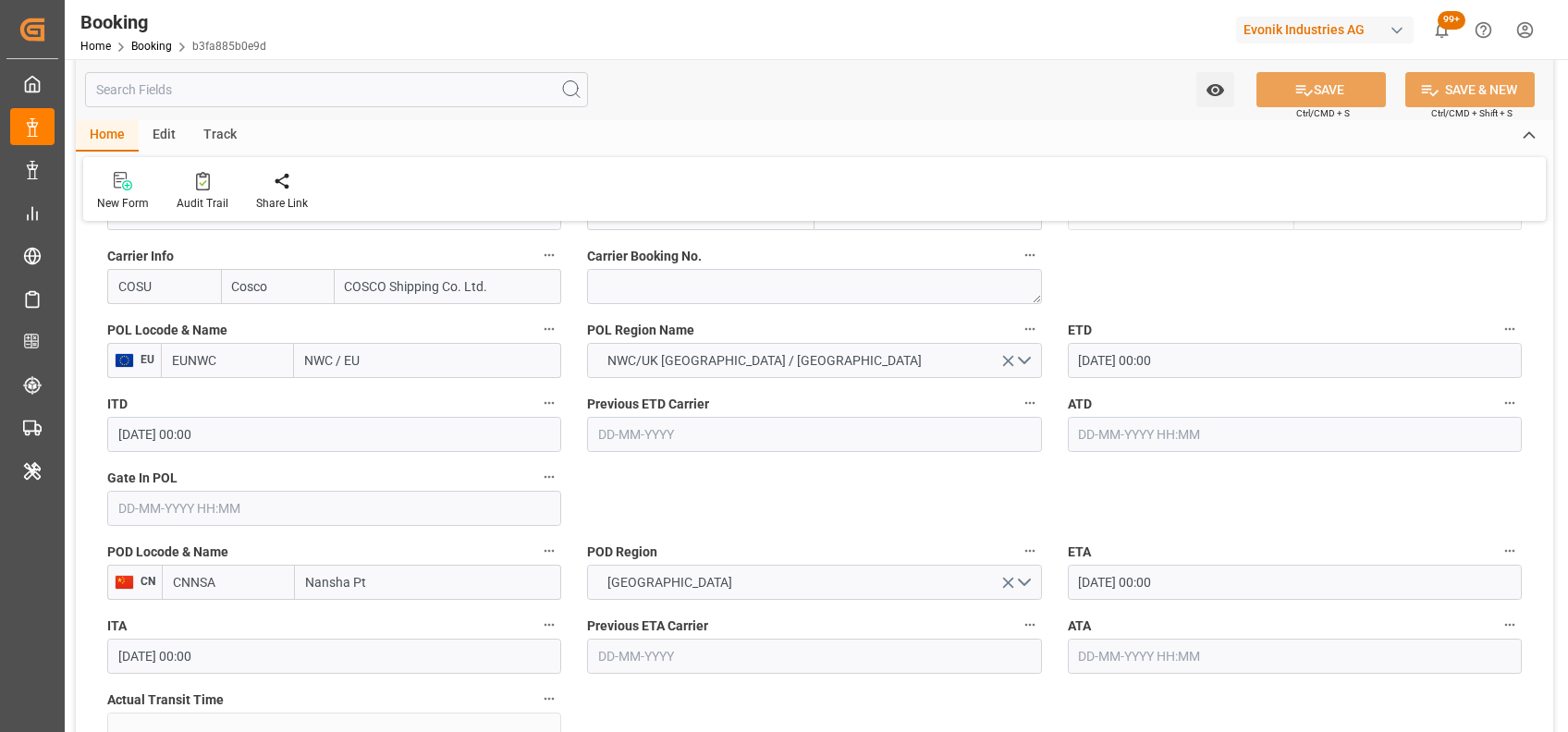
scroll to position [1896, 0]
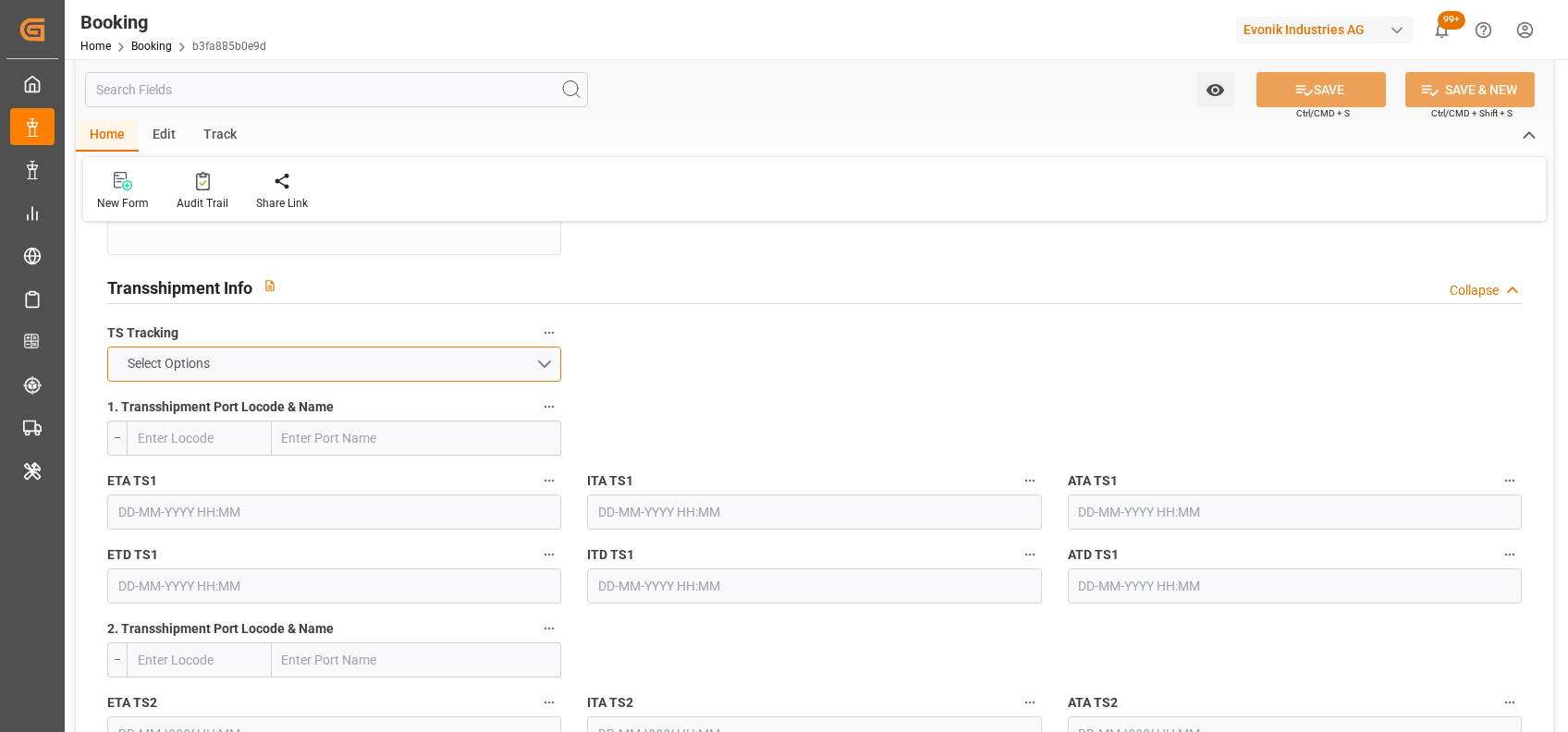
click at [534, 367] on button "Select Options" at bounding box center [334, 363] width 454 height 35
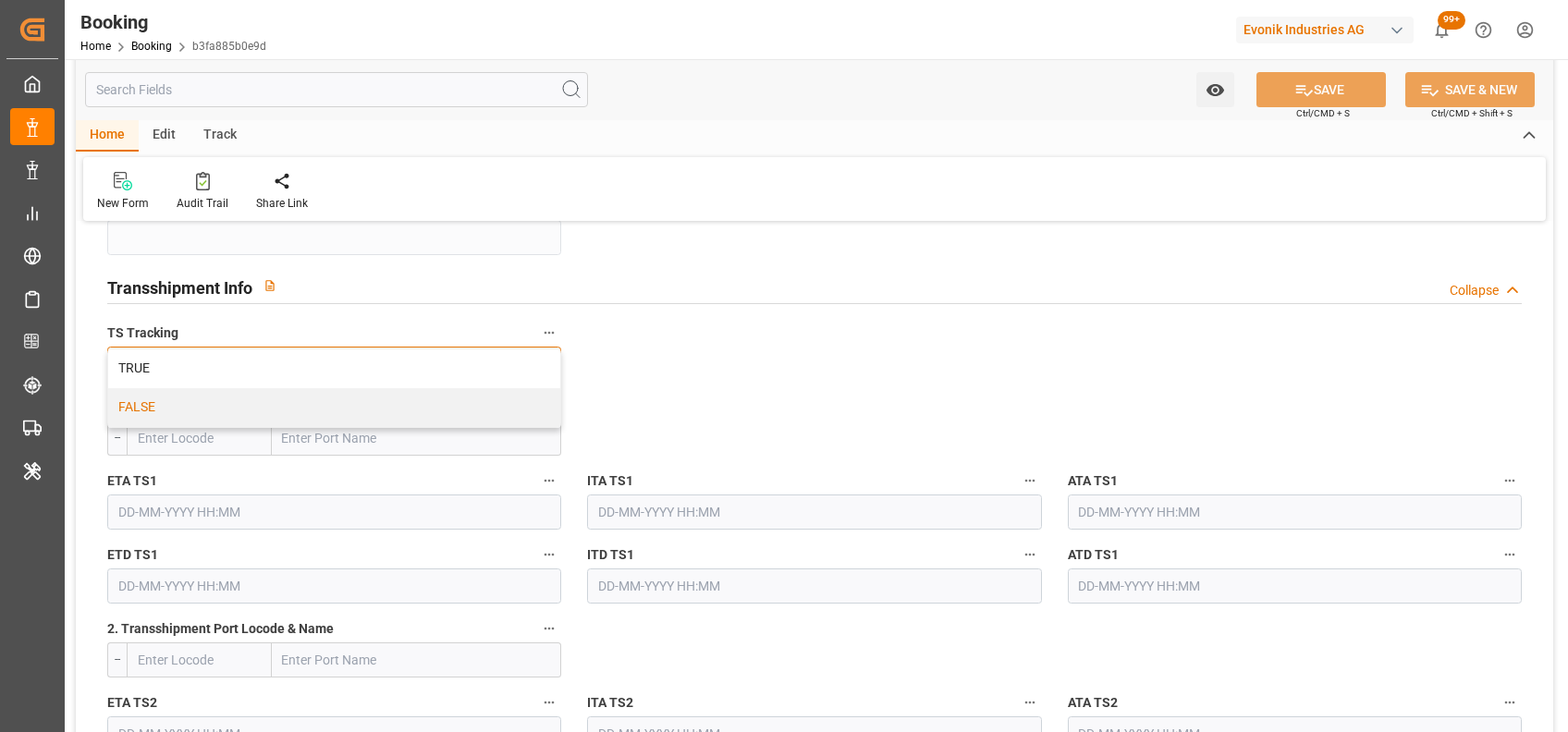
click at [466, 404] on div "FALSE" at bounding box center [334, 407] width 452 height 38
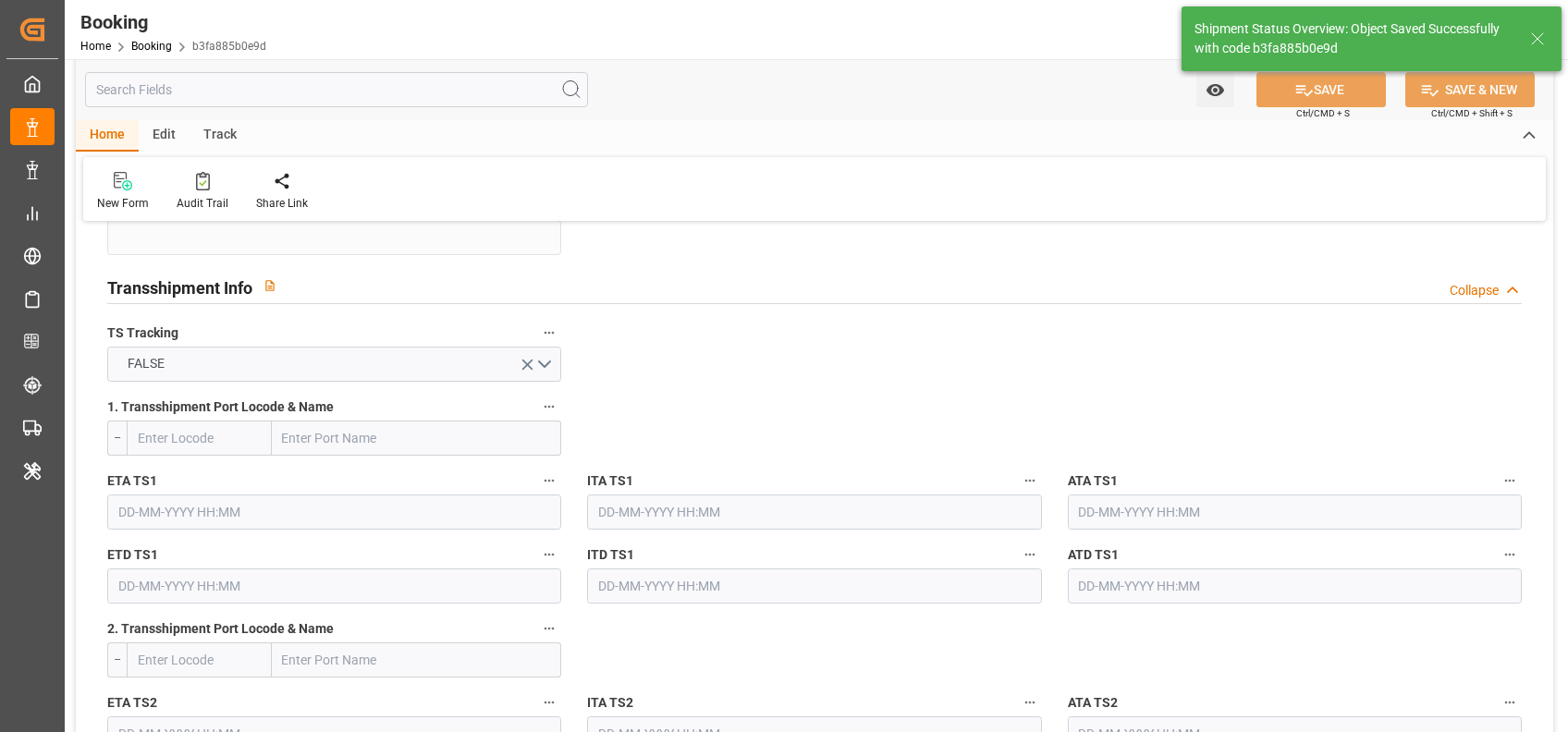
type input "29-08-2025 05:35"
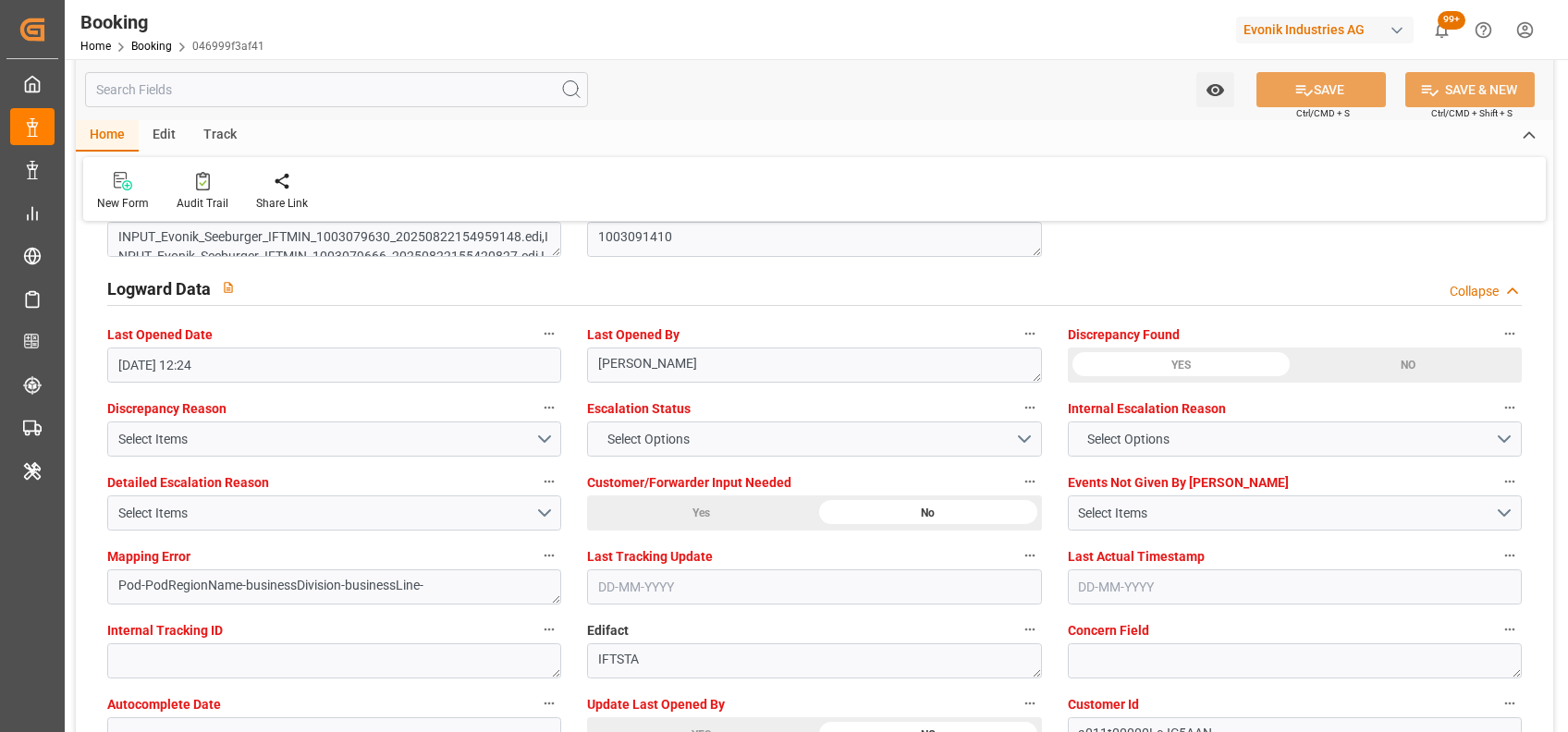
scroll to position [3382, 0]
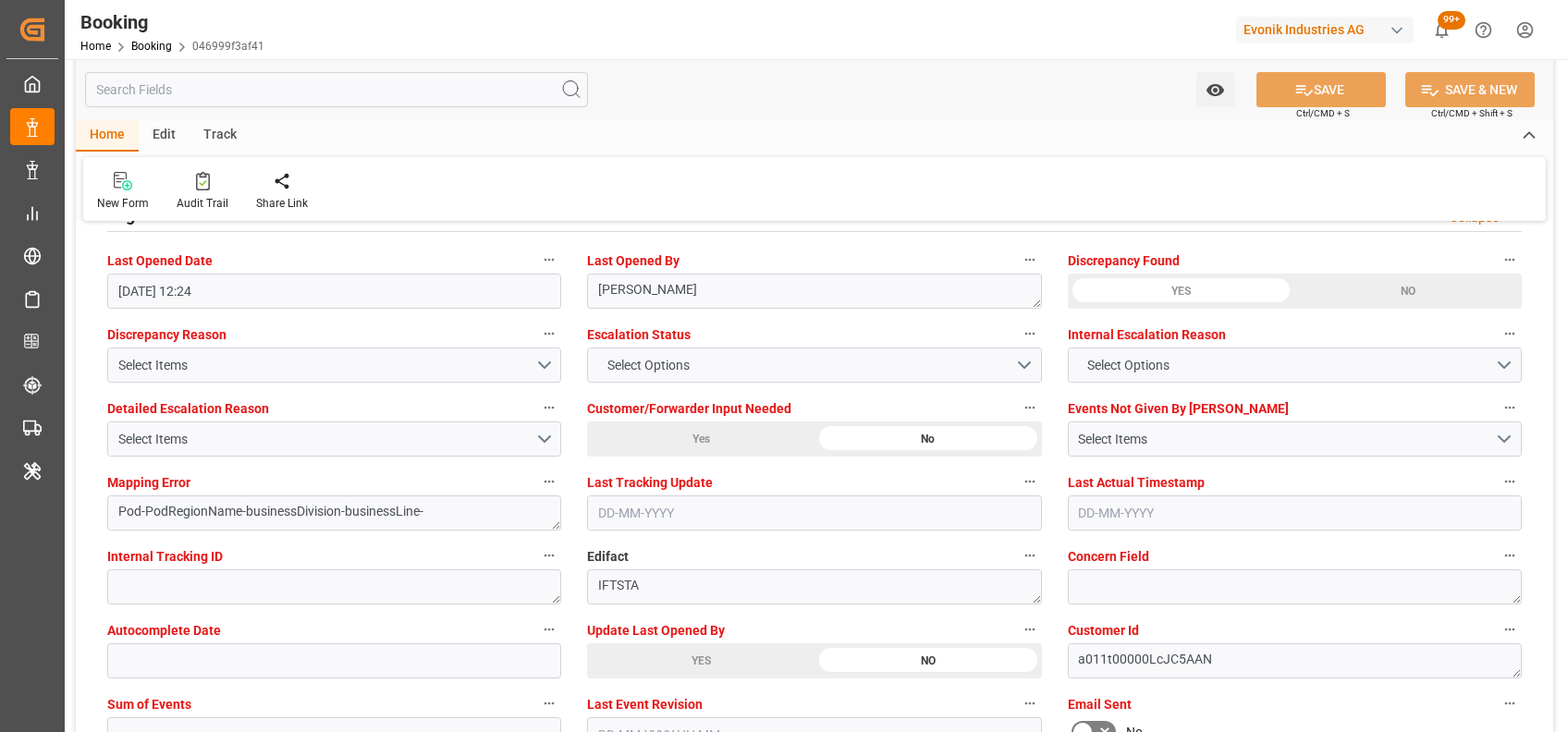
click at [645, 648] on div "YES" at bounding box center [701, 661] width 227 height 35
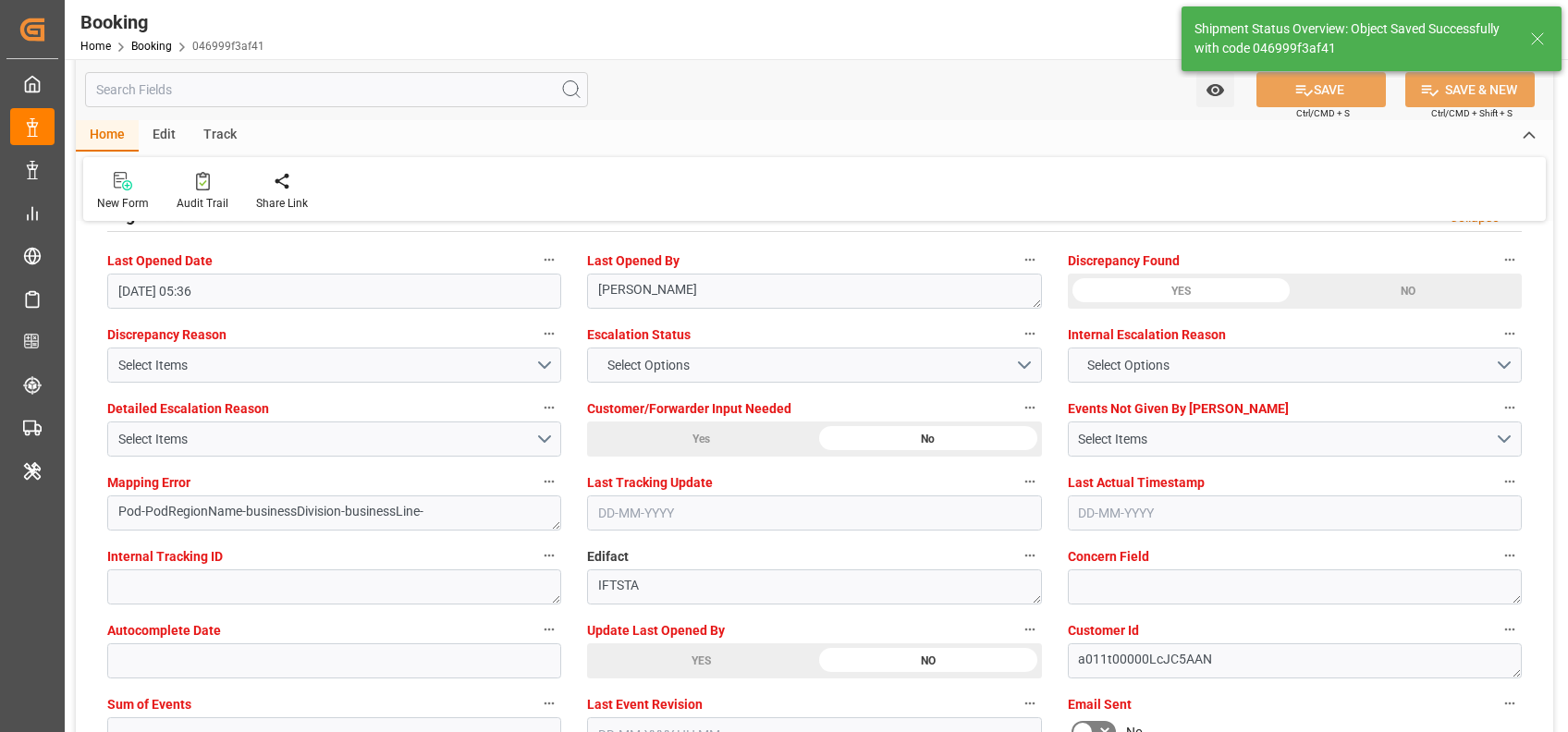
type input "29-08-2025 05:36"
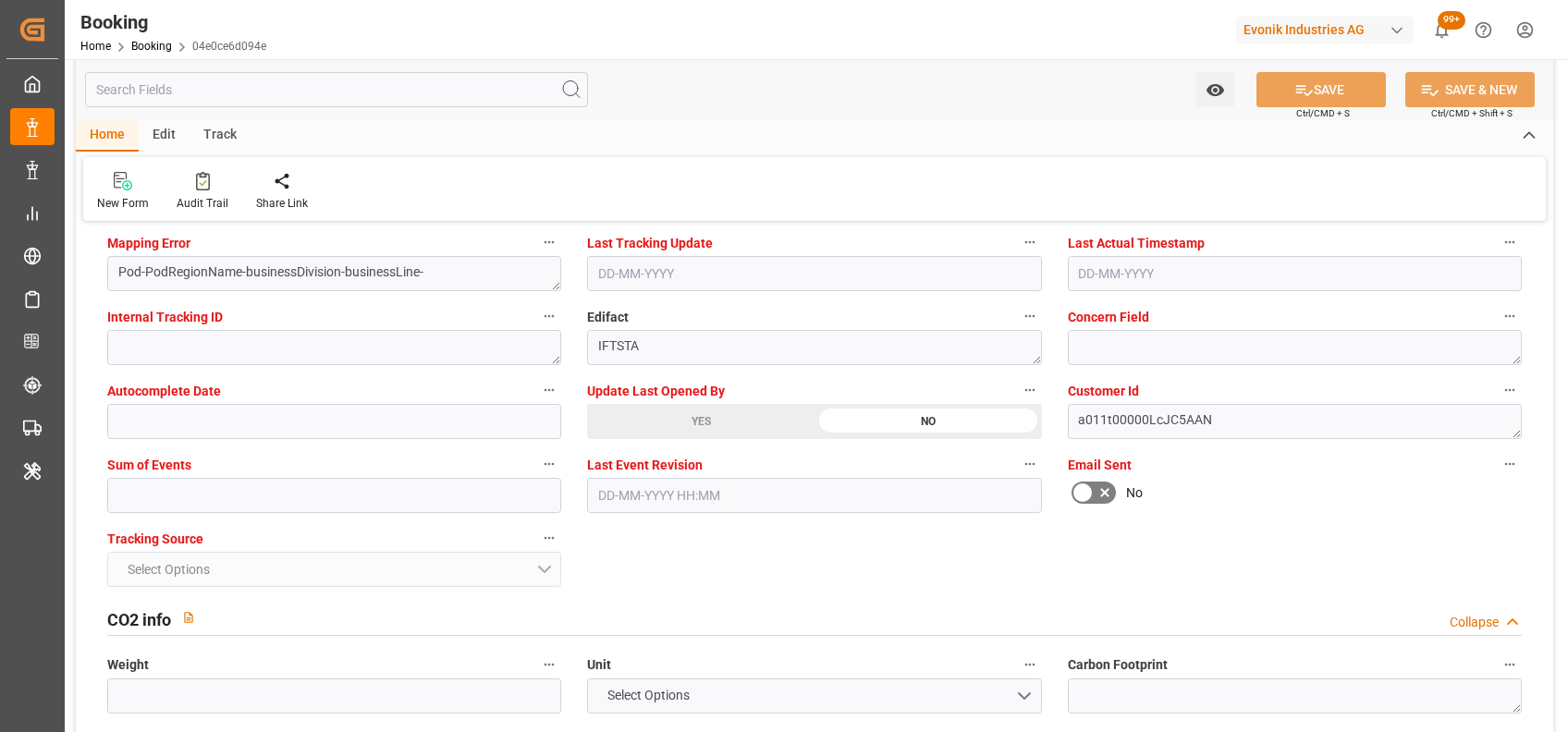
scroll to position [3625, 0]
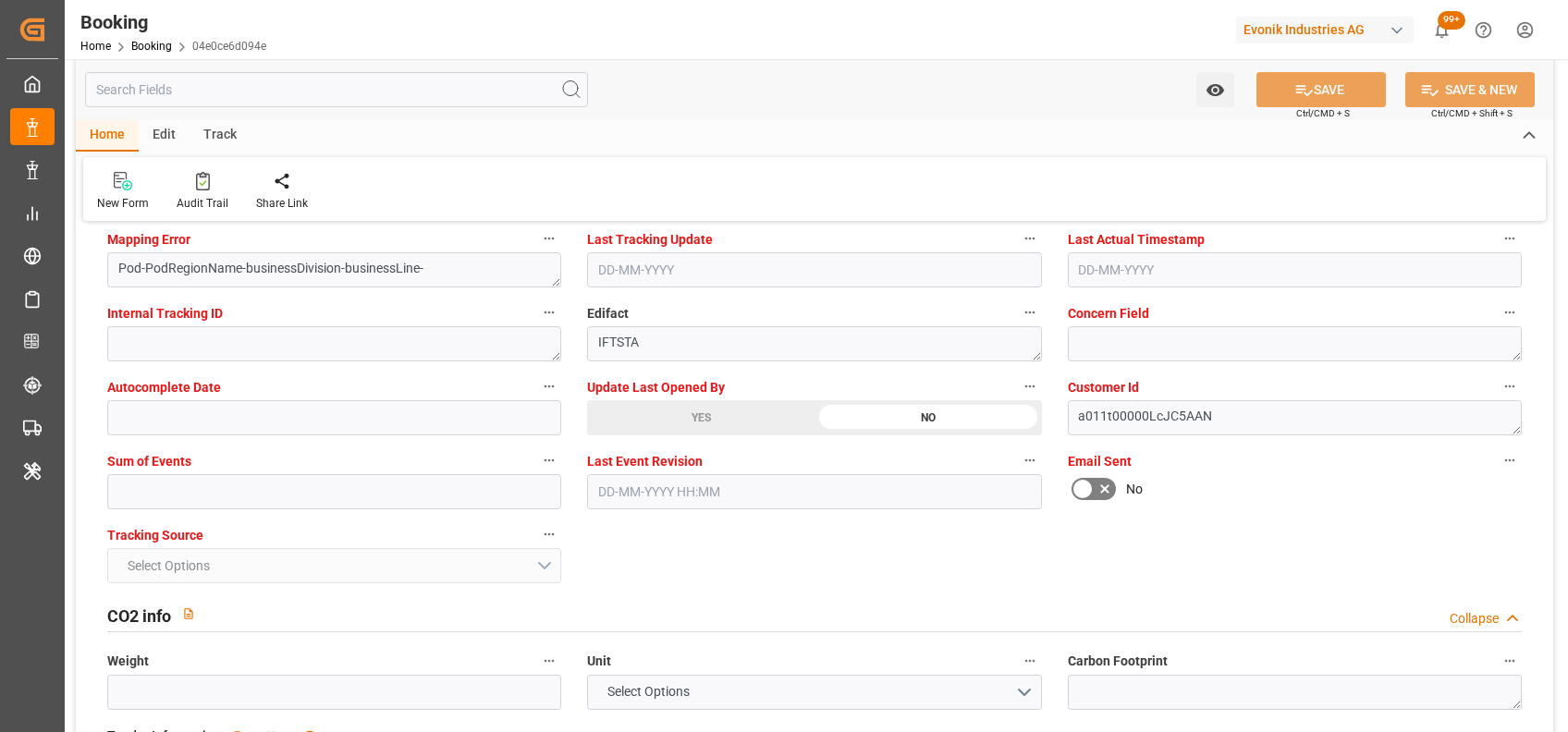
click at [644, 406] on div "YES" at bounding box center [701, 418] width 227 height 35
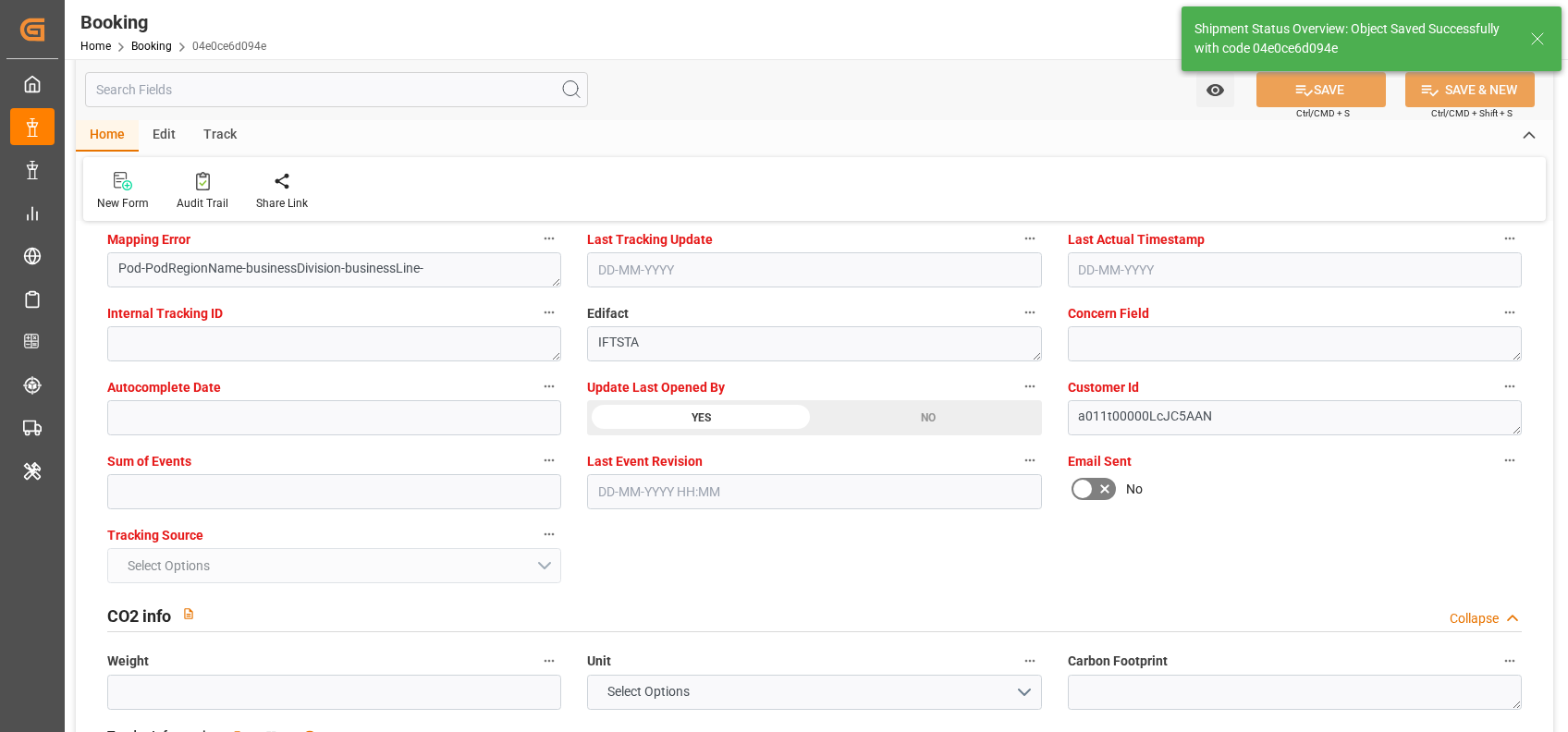
type textarea "[PERSON_NAME]"
type input "[DATE] 05:36"
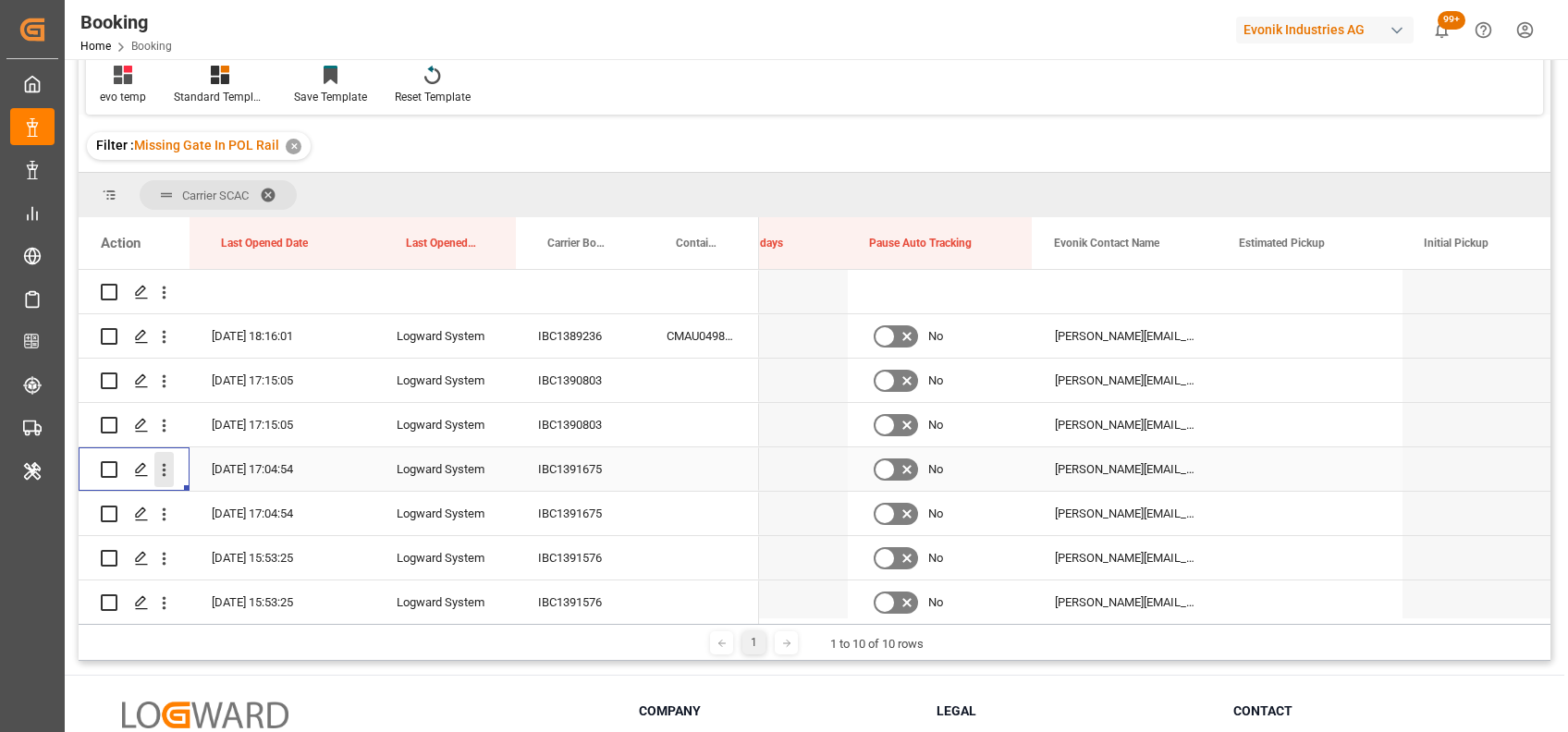
click at [172, 480] on button "open menu" at bounding box center [164, 469] width 20 height 35
click at [258, 507] on span "Open in new tab" at bounding box center [285, 509] width 168 height 20
click at [164, 519] on icon "open menu" at bounding box center [164, 515] width 4 height 13
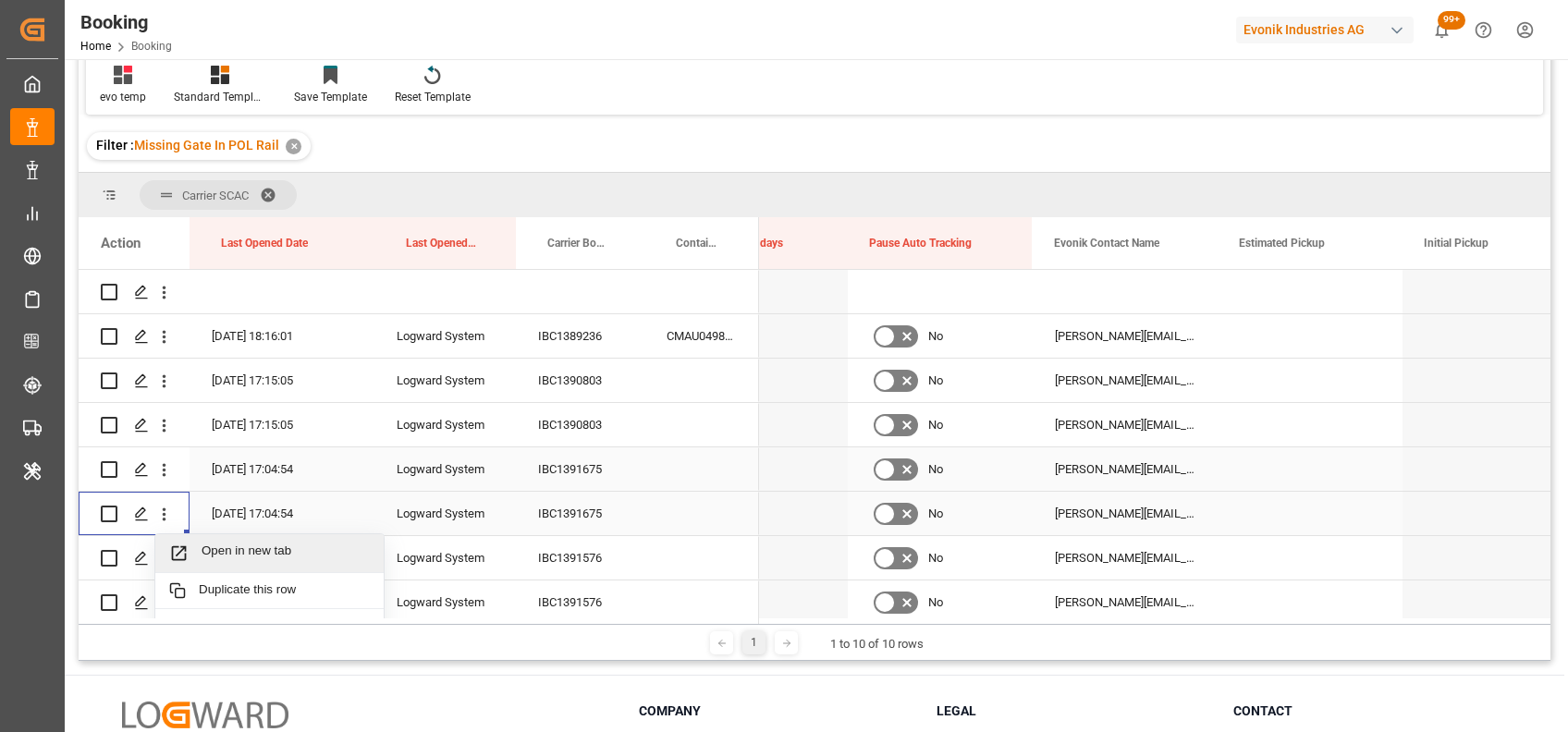
click at [236, 548] on span "Open in new tab" at bounding box center [285, 553] width 168 height 20
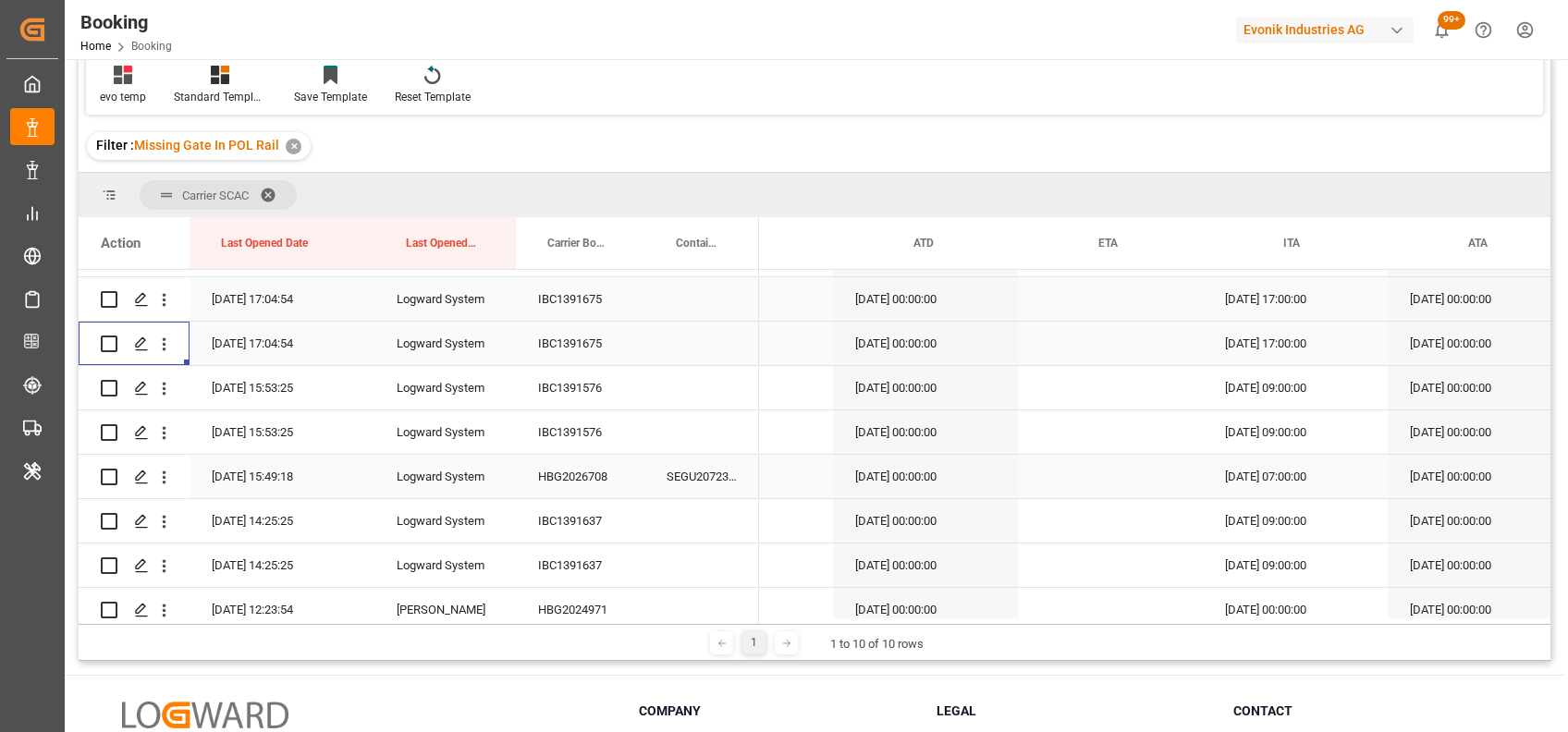
scroll to position [0, 18184]
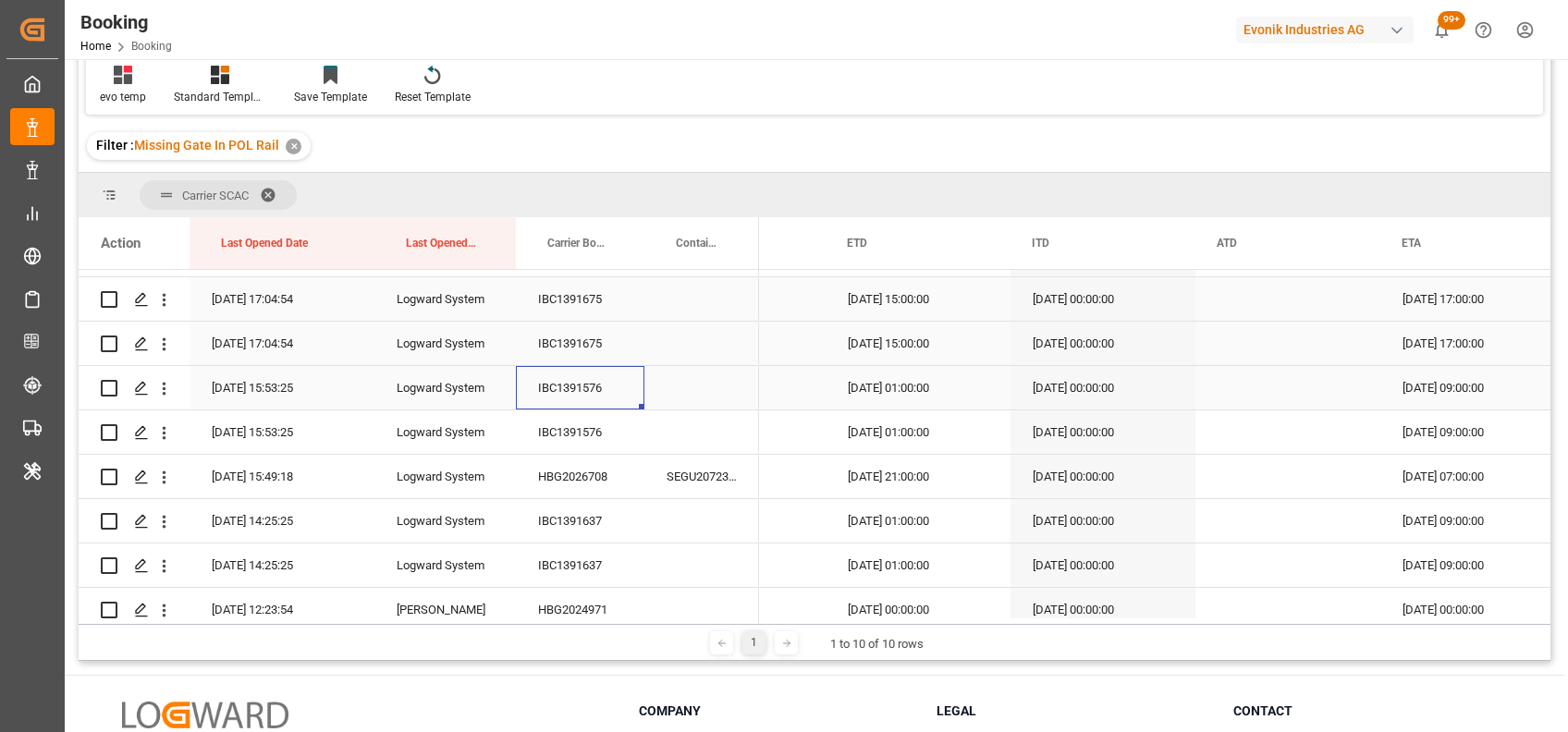
click at [558, 393] on div "IBC1391576" at bounding box center [580, 388] width 129 height 43
click at [582, 469] on div "HBG2026708" at bounding box center [580, 477] width 129 height 43
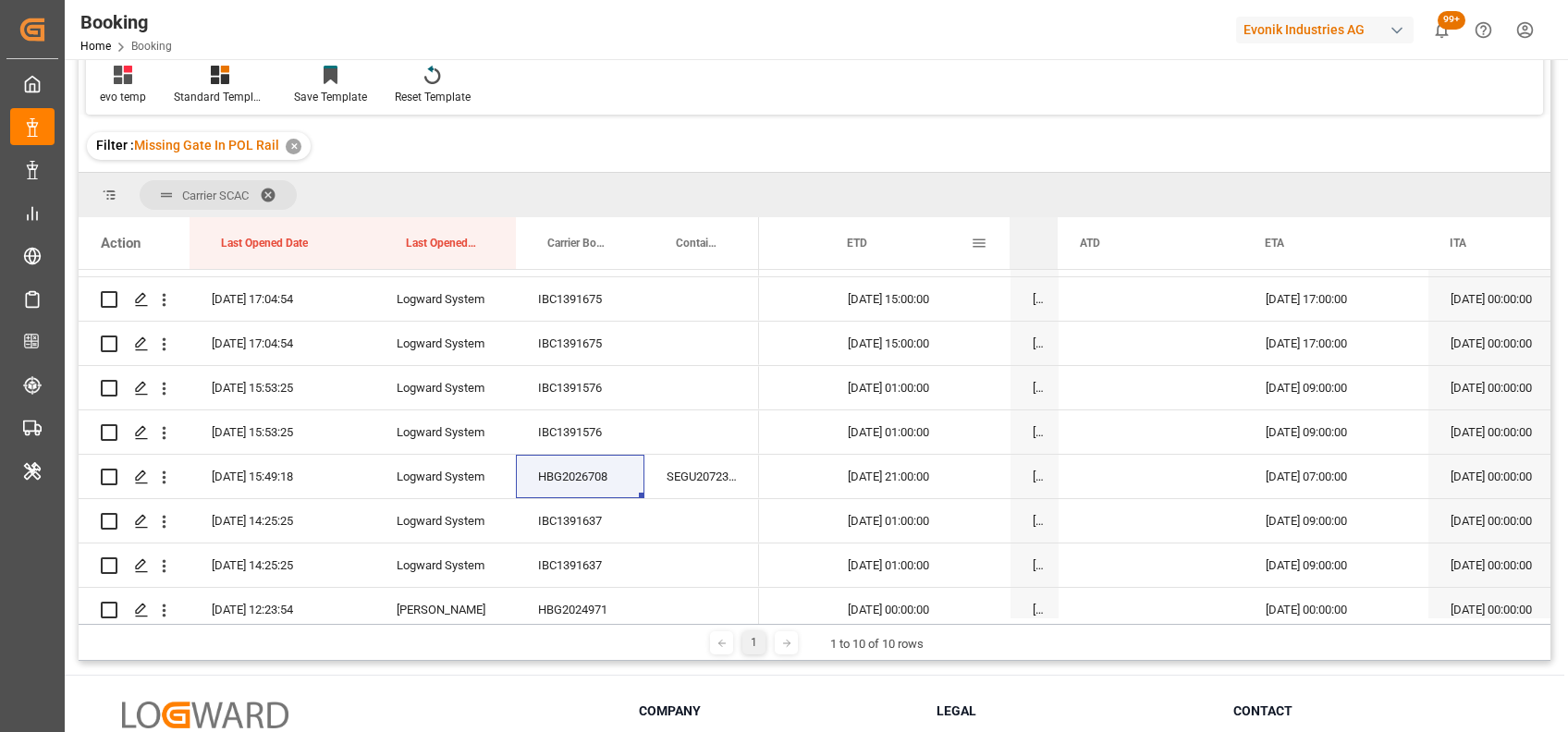
drag, startPoint x: 1192, startPoint y: 236, endPoint x: 985, endPoint y: 252, distance: 207.6
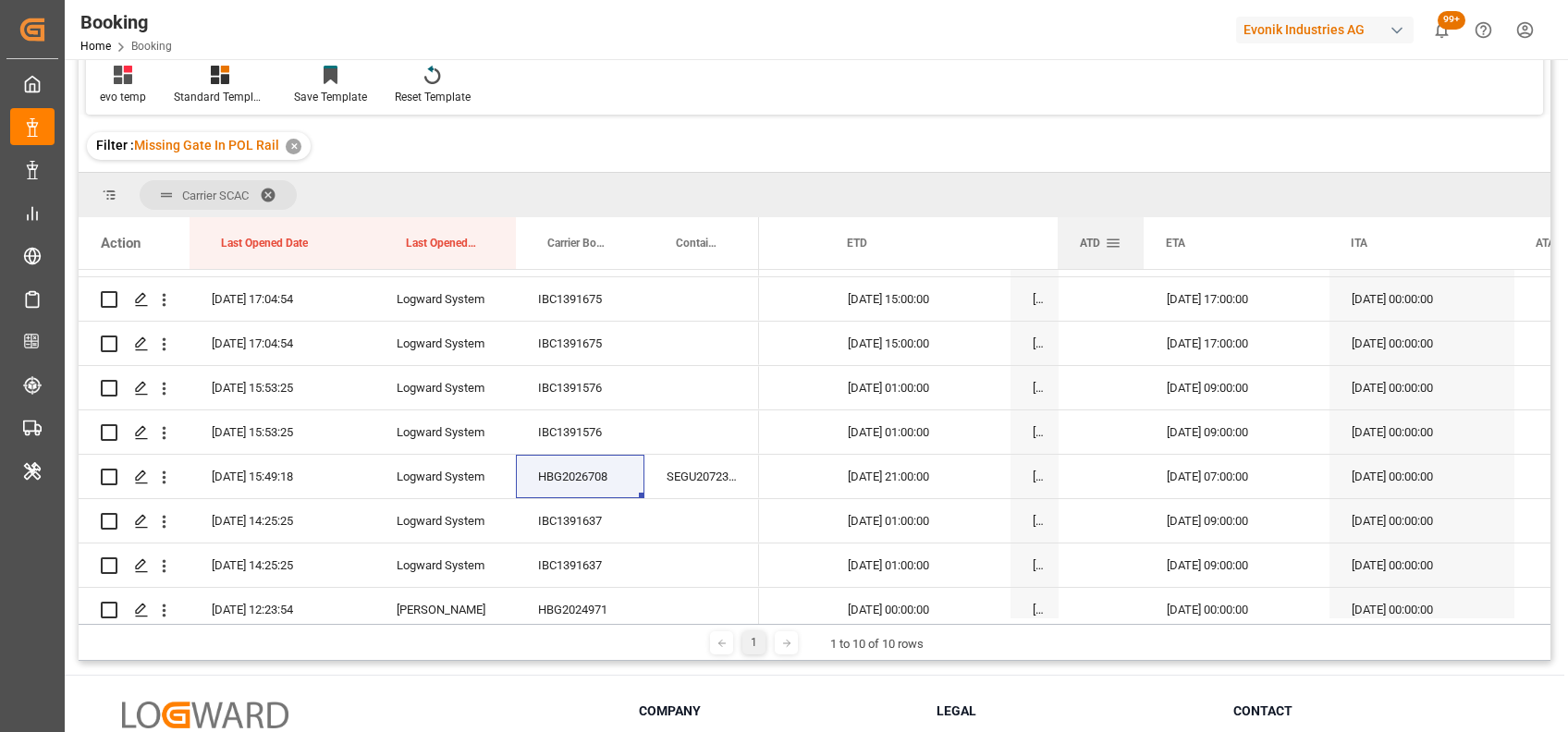
drag, startPoint x: 1241, startPoint y: 254, endPoint x: 1142, endPoint y: 253, distance: 99.0
click at [1142, 253] on div at bounding box center [1144, 243] width 8 height 52
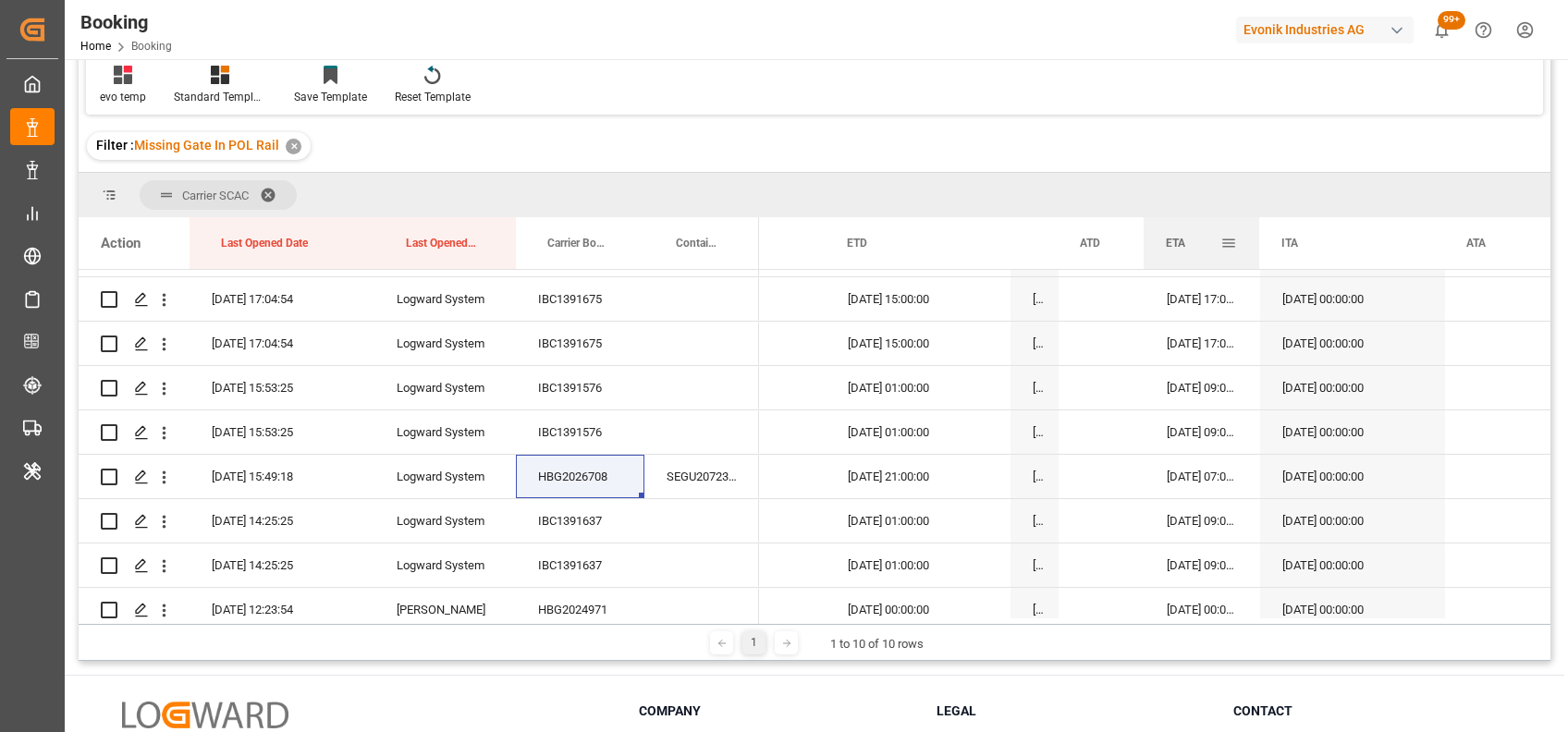
drag, startPoint x: 1327, startPoint y: 245, endPoint x: 1257, endPoint y: 239, distance: 70.3
click at [1257, 239] on div at bounding box center [1259, 243] width 8 height 52
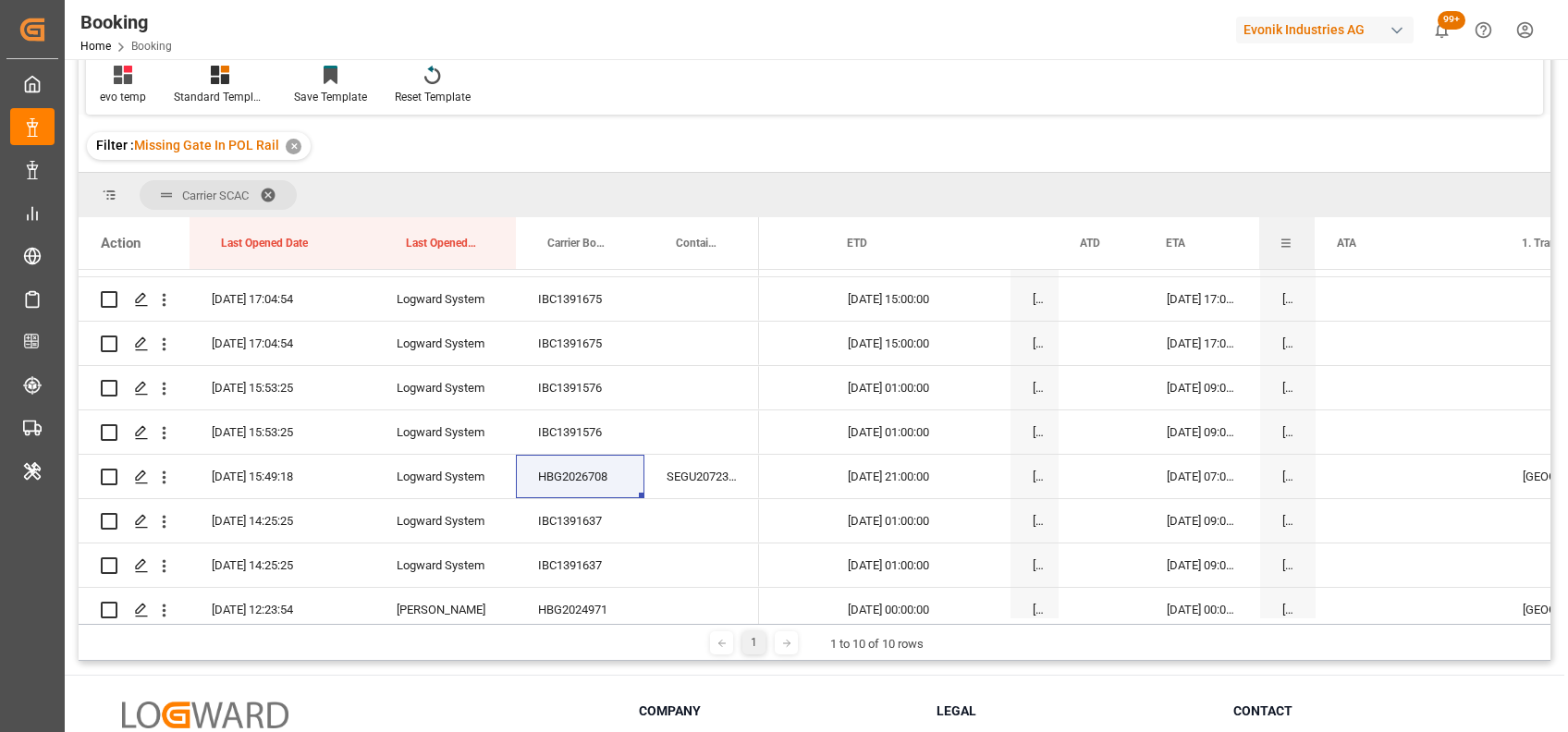
drag, startPoint x: 1441, startPoint y: 240, endPoint x: 1258, endPoint y: 229, distance: 183.3
drag, startPoint x: 1312, startPoint y: 254, endPoint x: 1267, endPoint y: 253, distance: 45.0
click at [1267, 253] on div "ITA" at bounding box center [1286, 243] width 53 height 52
click at [540, 508] on div "IBC1391637" at bounding box center [580, 521] width 129 height 43
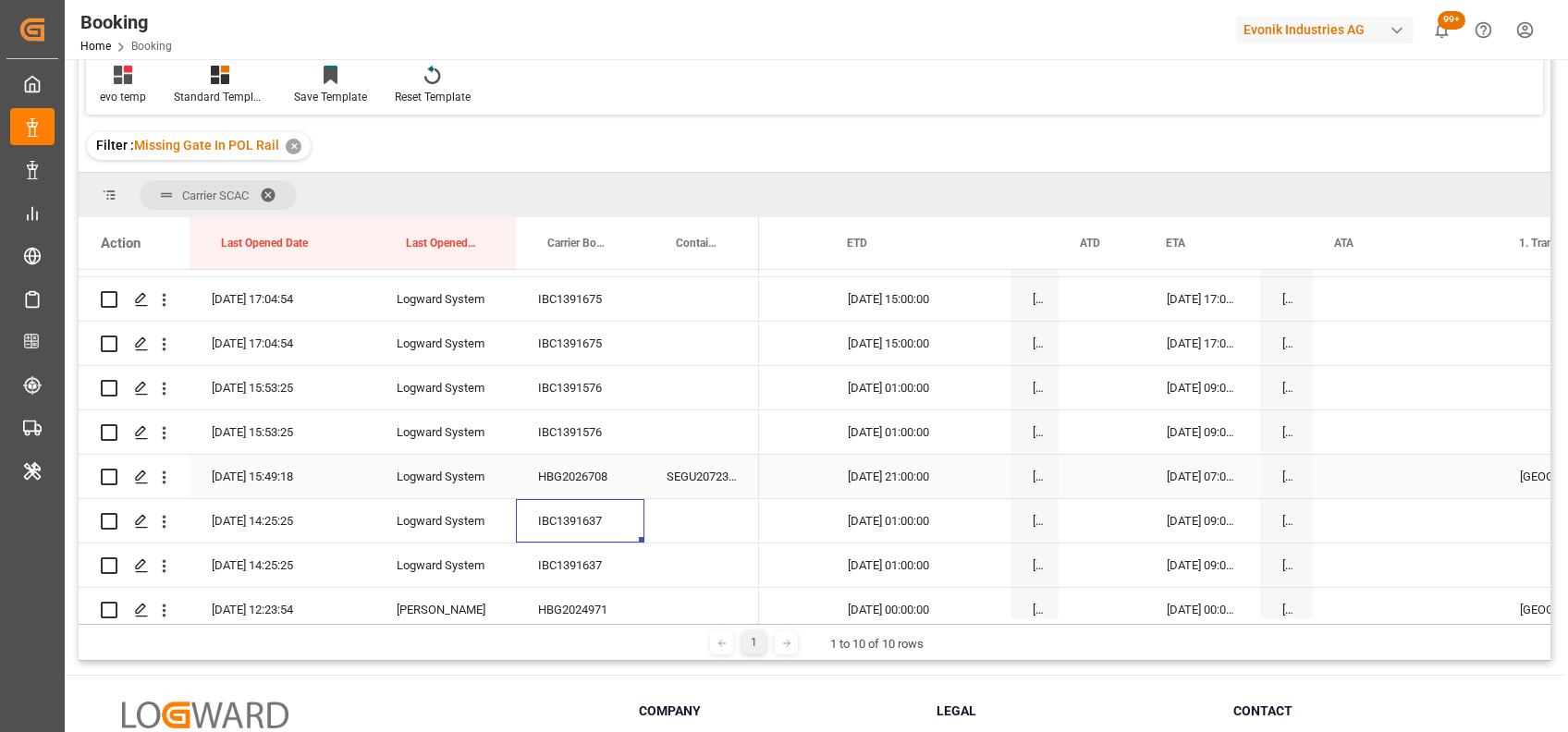
scroll to position [244, 0]
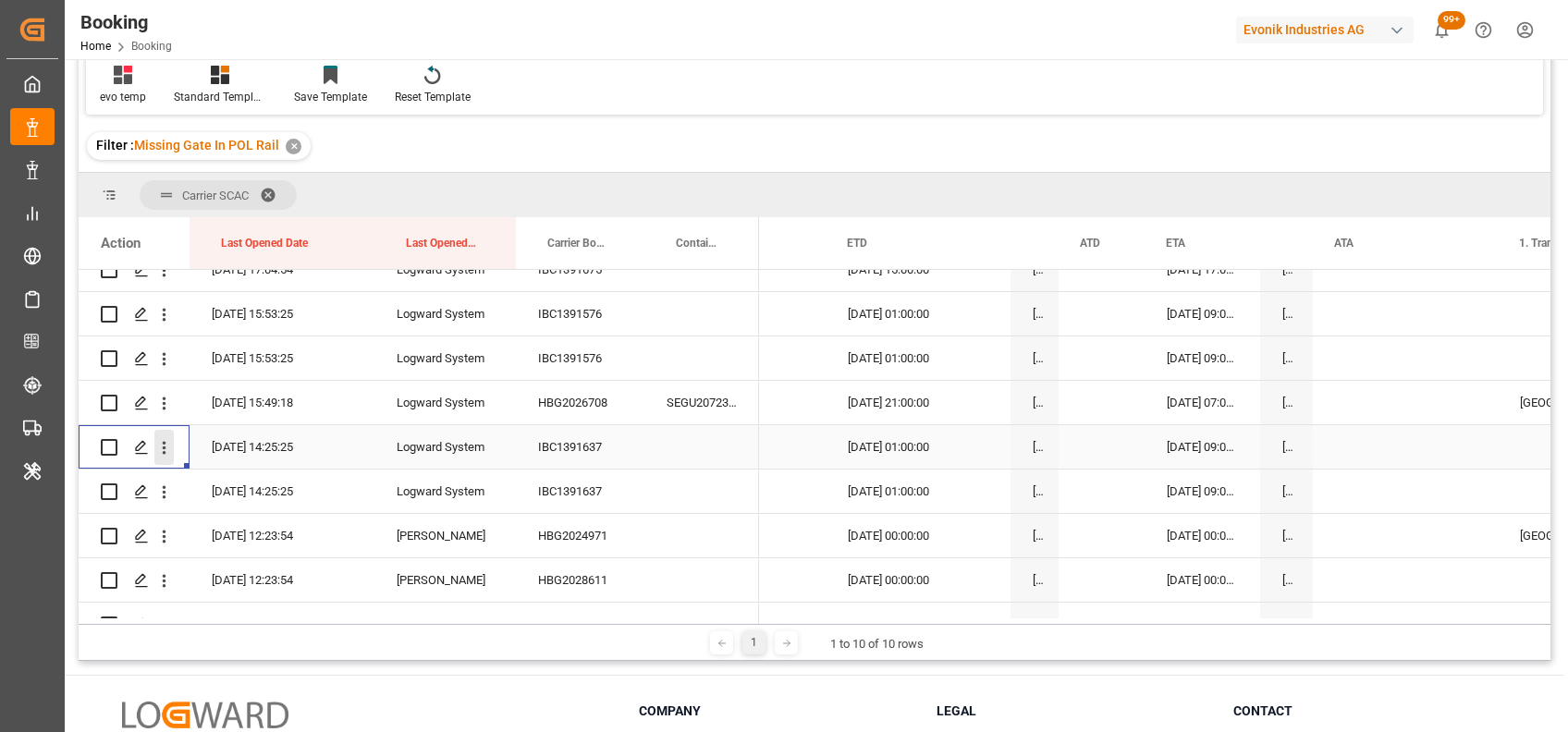
click at [164, 453] on icon "open menu" at bounding box center [164, 448] width 20 height 20
click at [221, 472] on div "Open in new tab" at bounding box center [269, 486] width 228 height 38
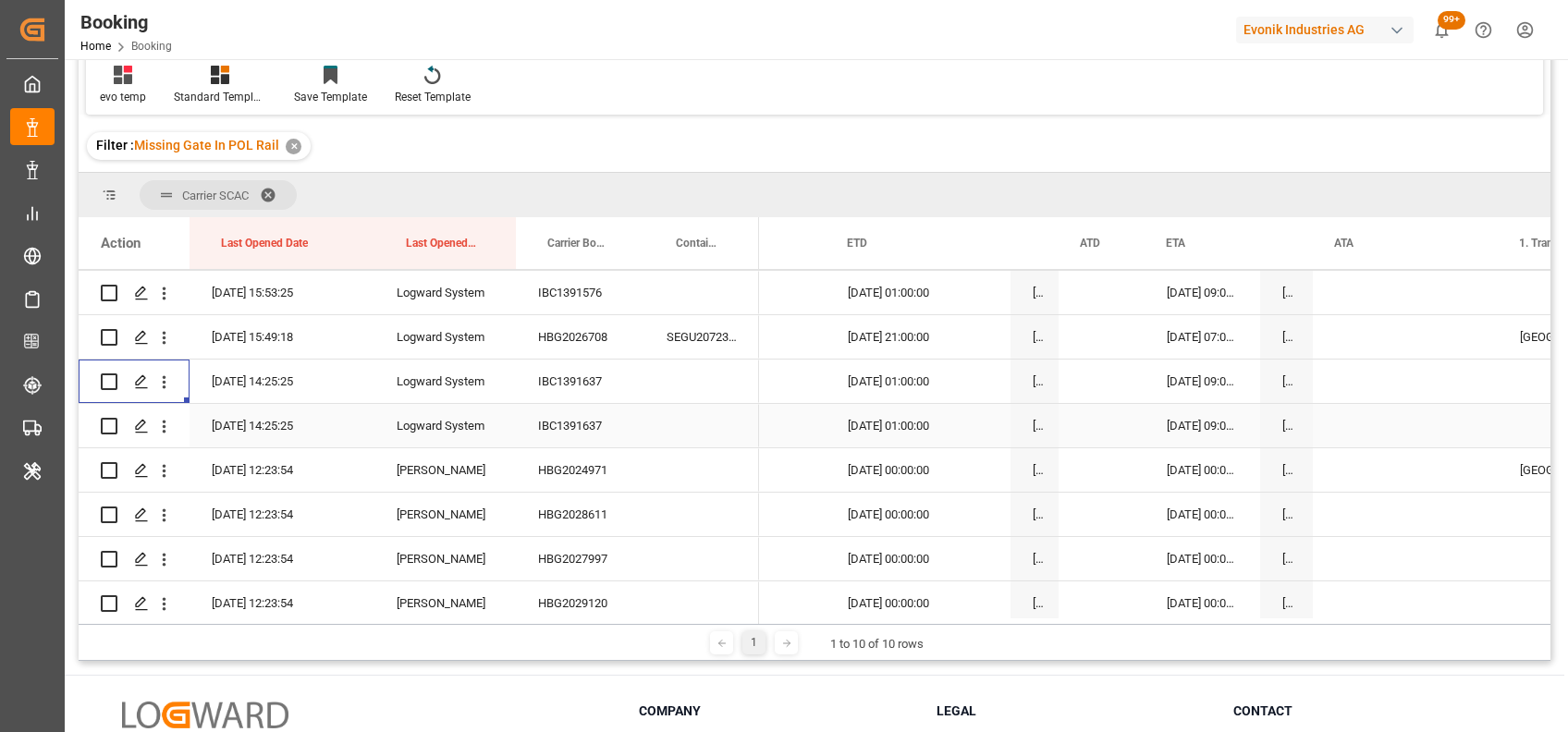
scroll to position [318, 0]
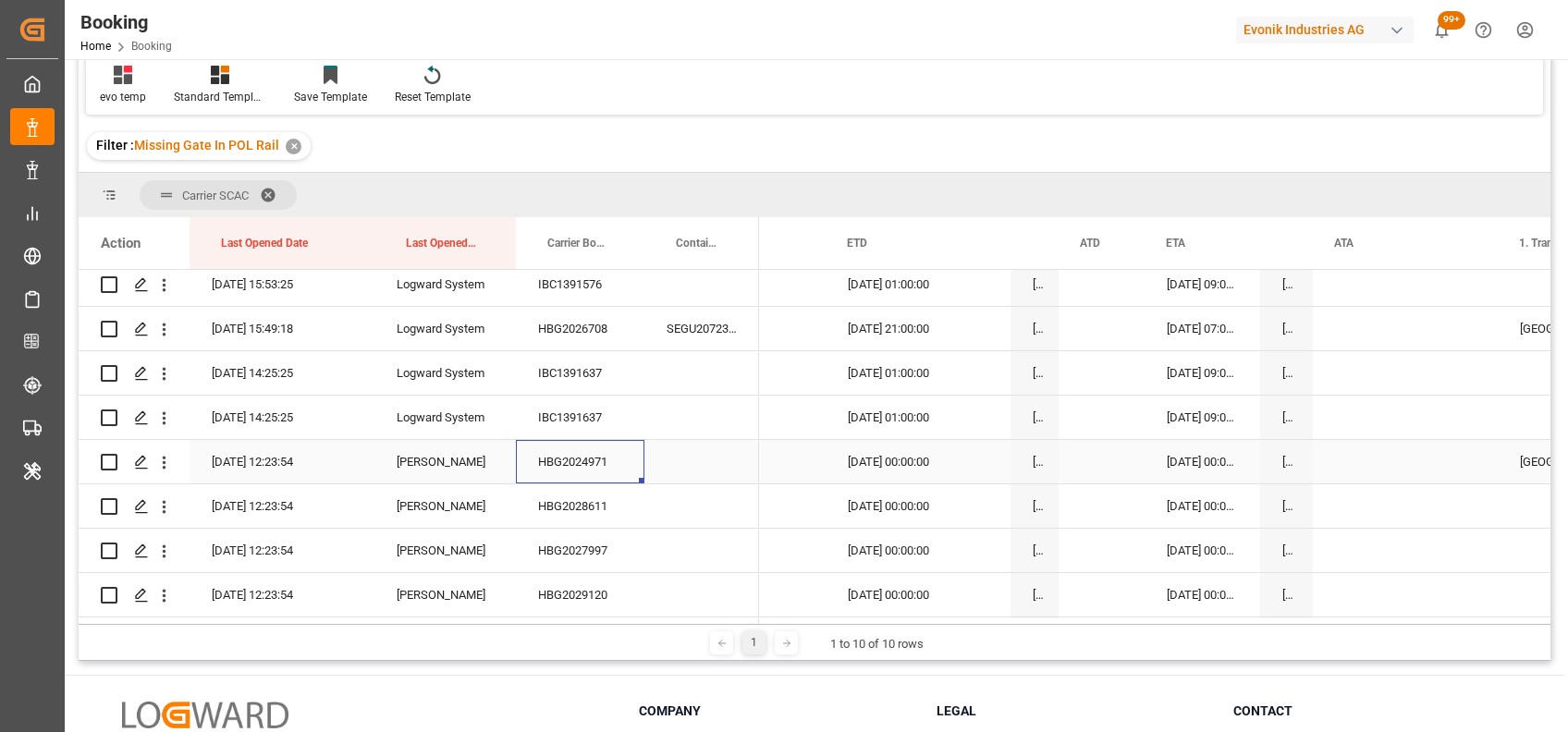
click at [571, 466] on div "HBG2024971" at bounding box center [580, 462] width 129 height 43
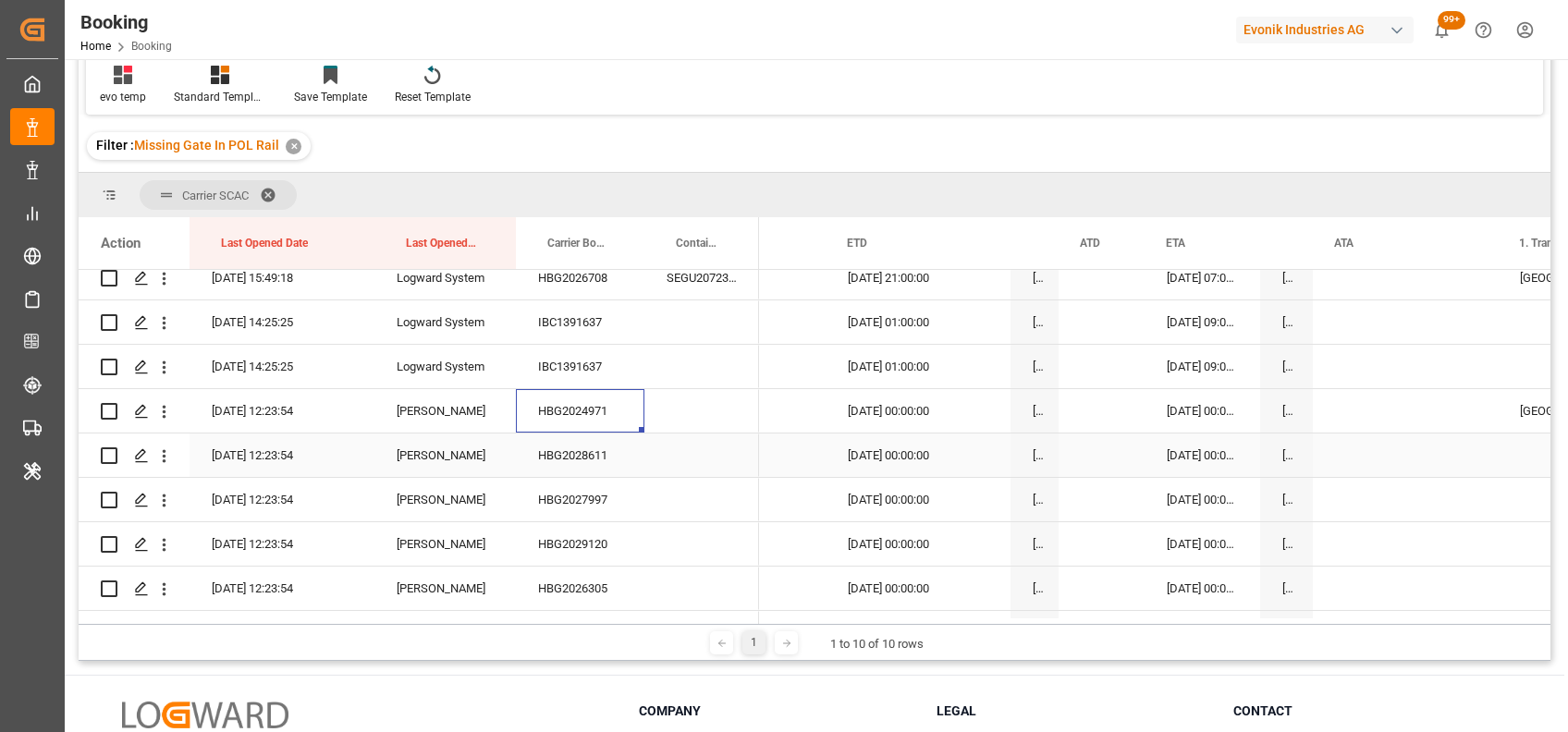
scroll to position [370, 0]
click at [570, 456] on div "HBG2028611" at bounding box center [580, 454] width 129 height 43
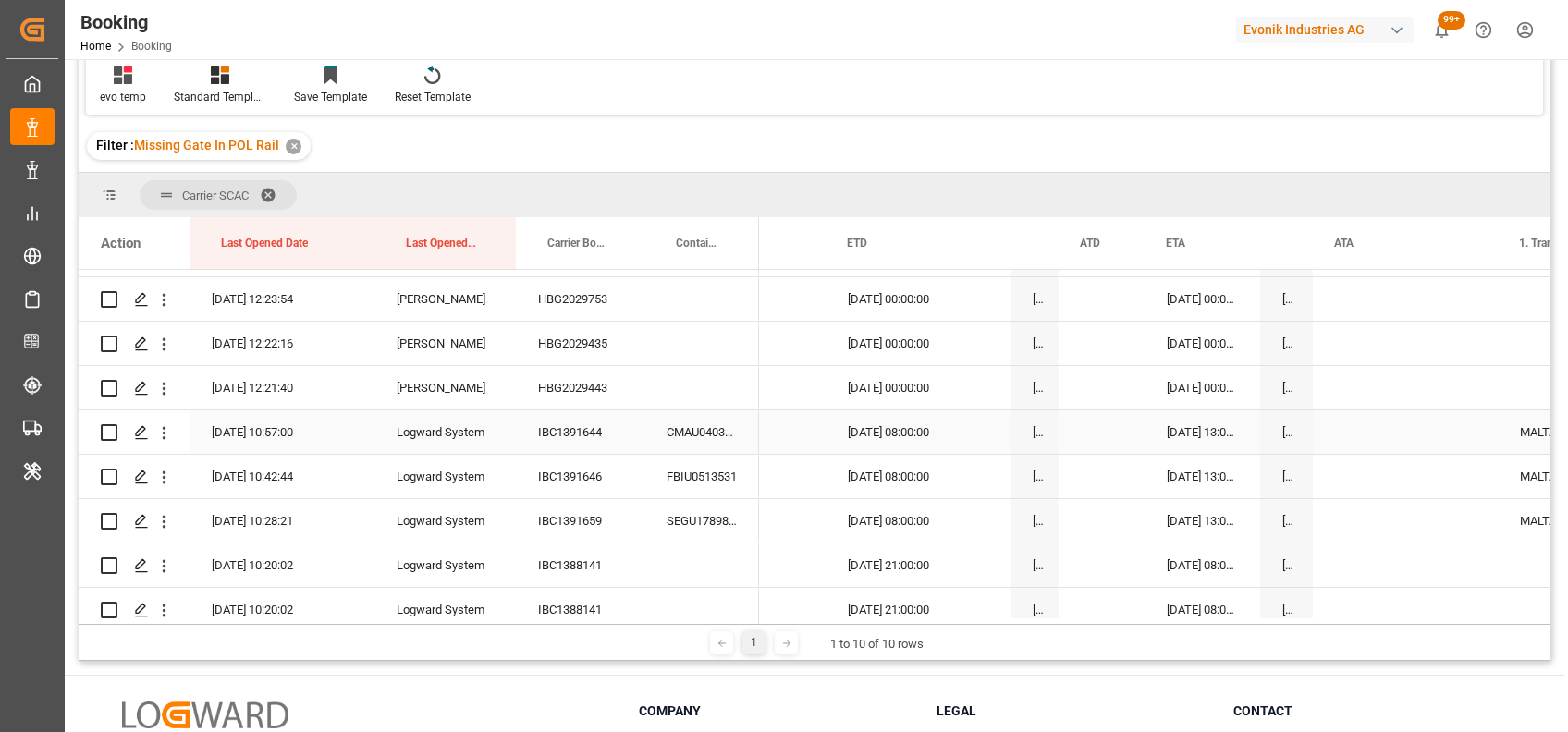
scroll to position [931, 0]
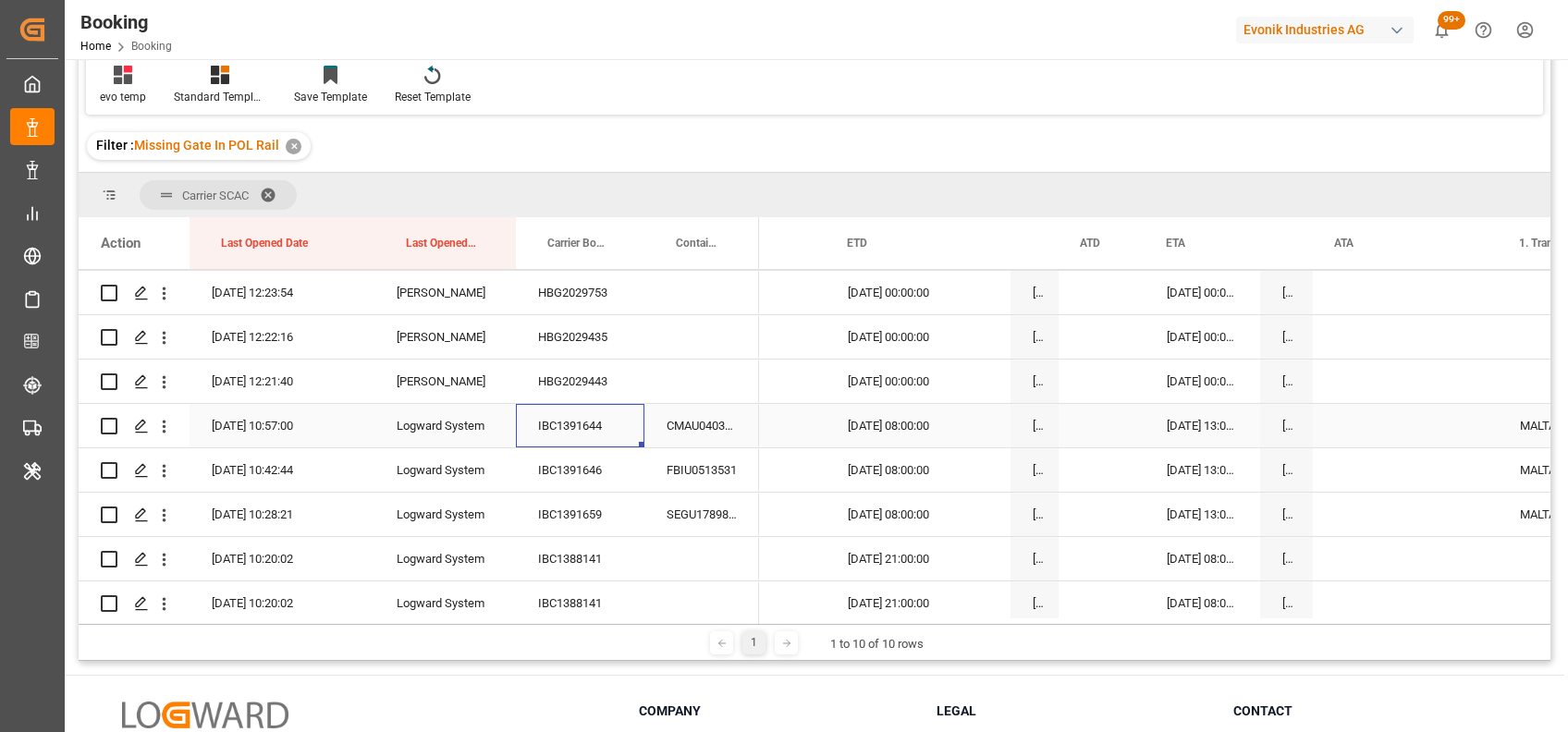
click at [553, 428] on div "IBC1391644" at bounding box center [580, 426] width 129 height 43
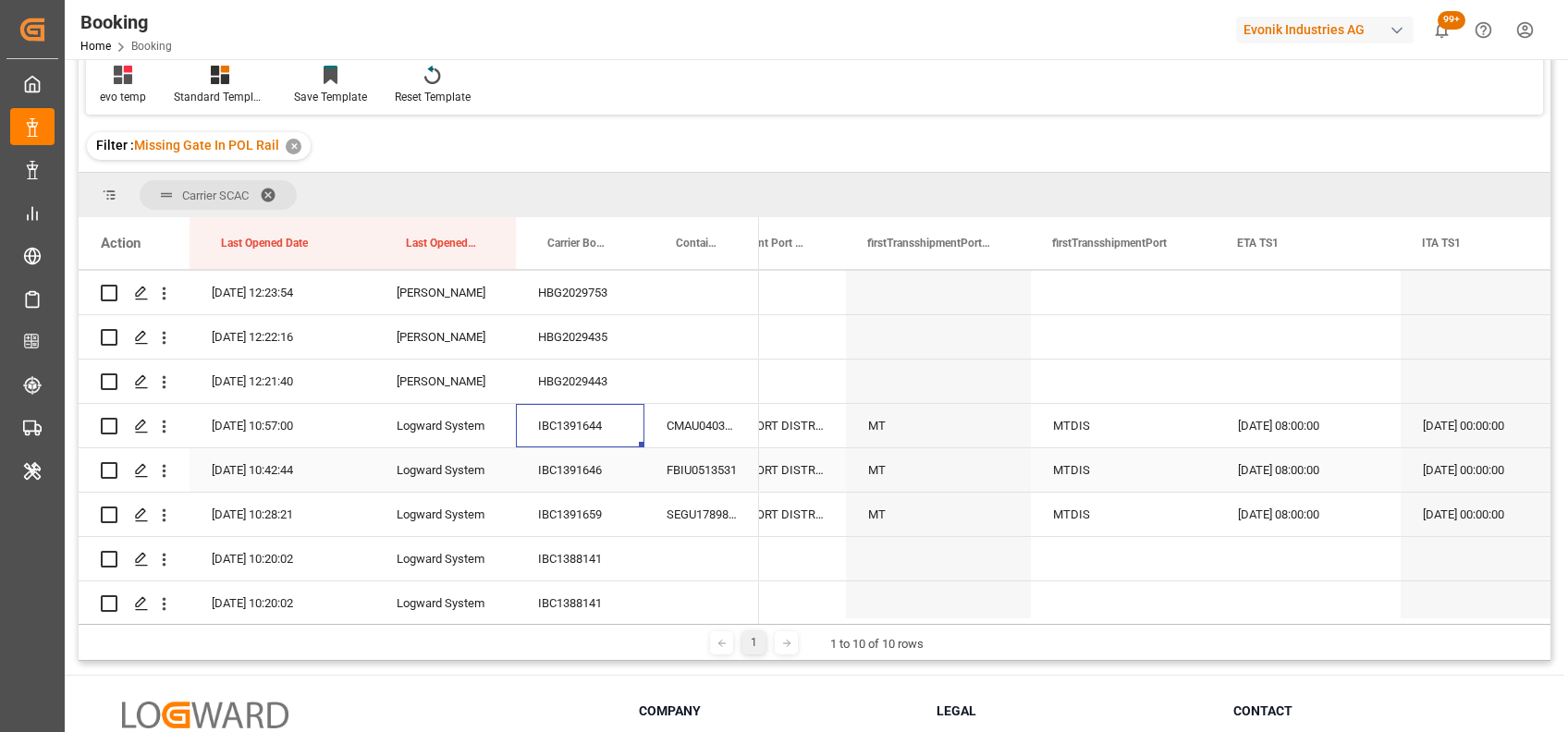
scroll to position [0, 18673]
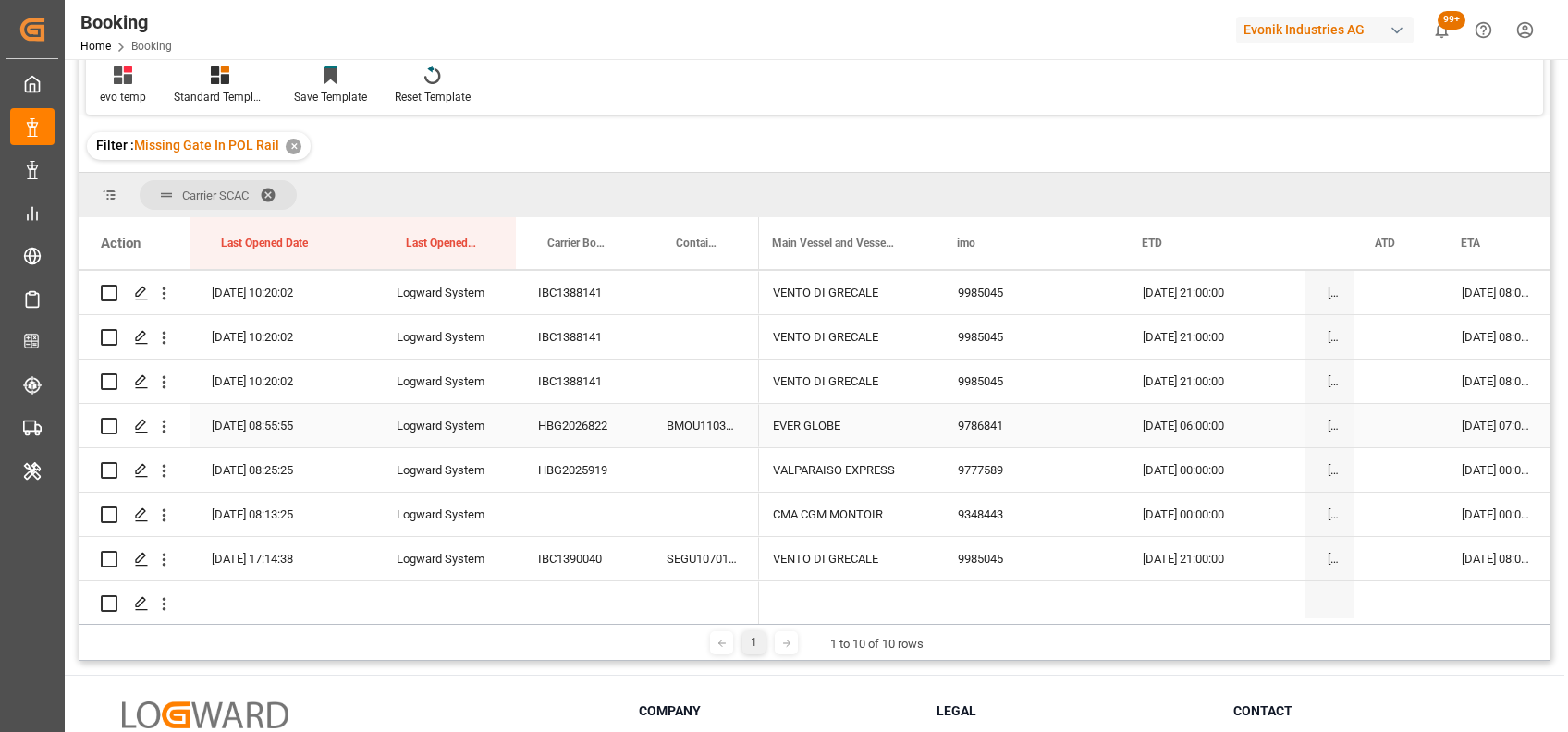
click at [592, 419] on div "HBG2026822" at bounding box center [580, 426] width 129 height 43
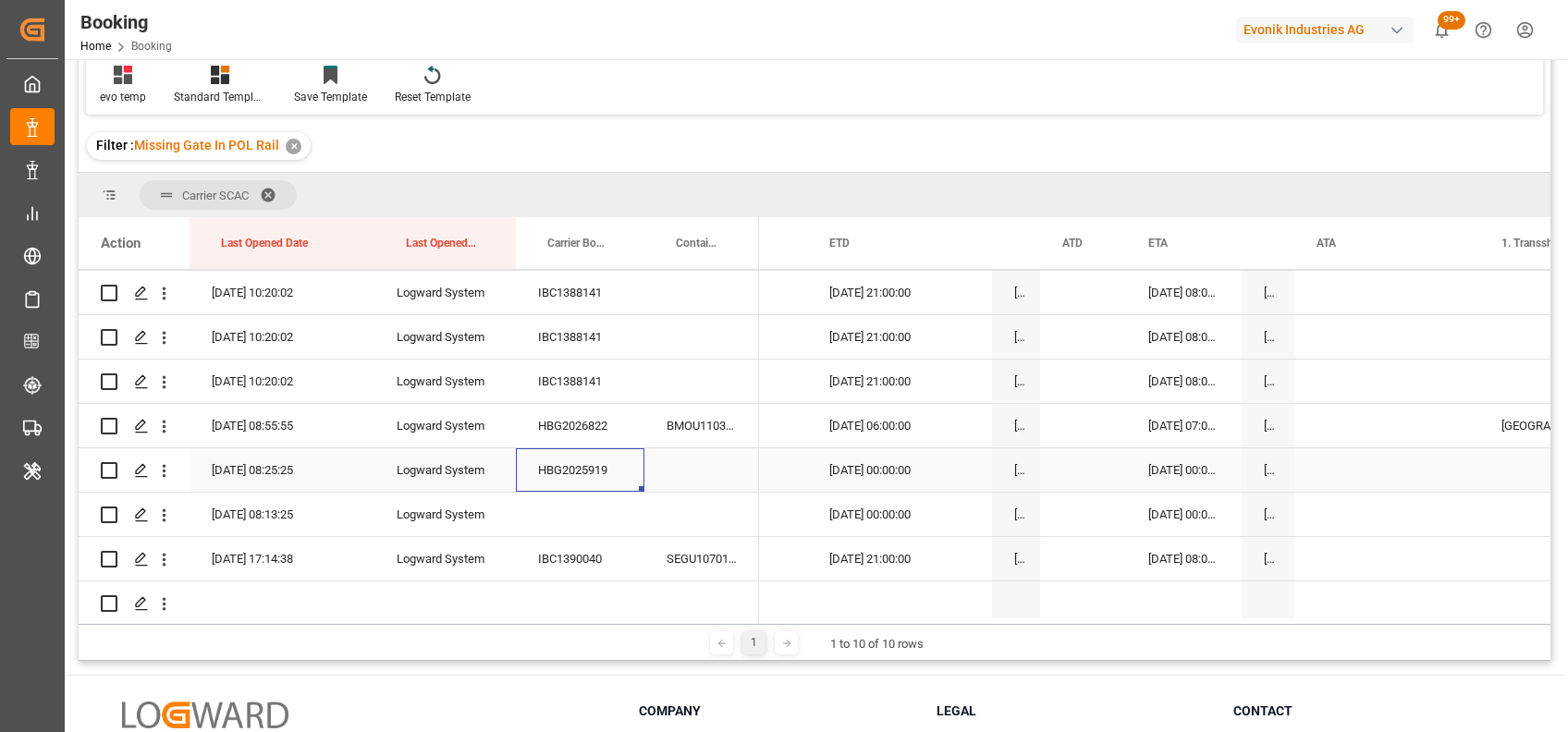
click at [571, 466] on div "HBG2025919" at bounding box center [580, 470] width 129 height 43
click at [158, 519] on icon "open menu" at bounding box center [164, 515] width 20 height 20
click at [226, 547] on span "Open in new tab" at bounding box center [285, 554] width 168 height 20
click at [165, 570] on button "open menu" at bounding box center [164, 558] width 20 height 35
click at [606, 555] on div "IBC1390040" at bounding box center [580, 558] width 129 height 43
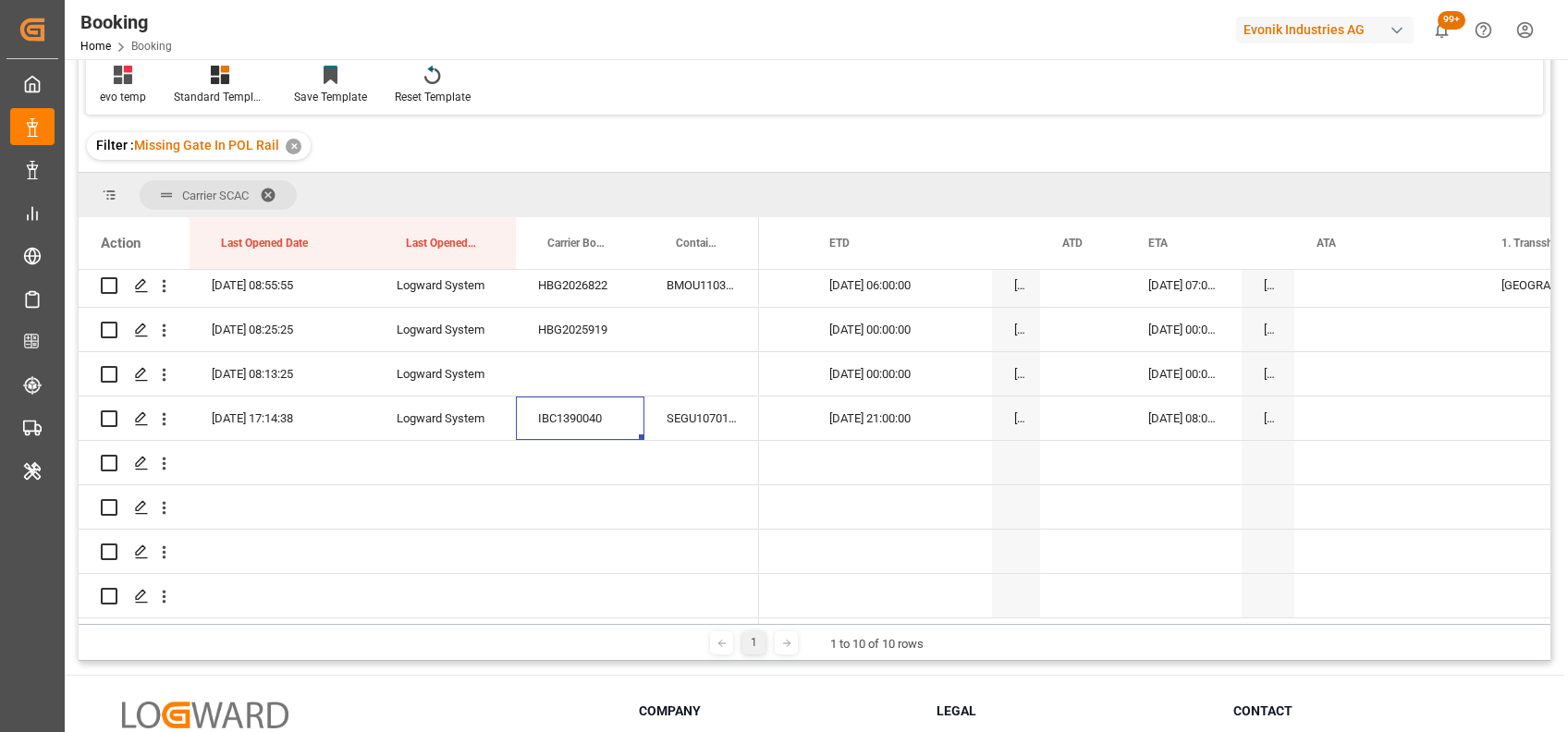
scroll to position [1342, 0]
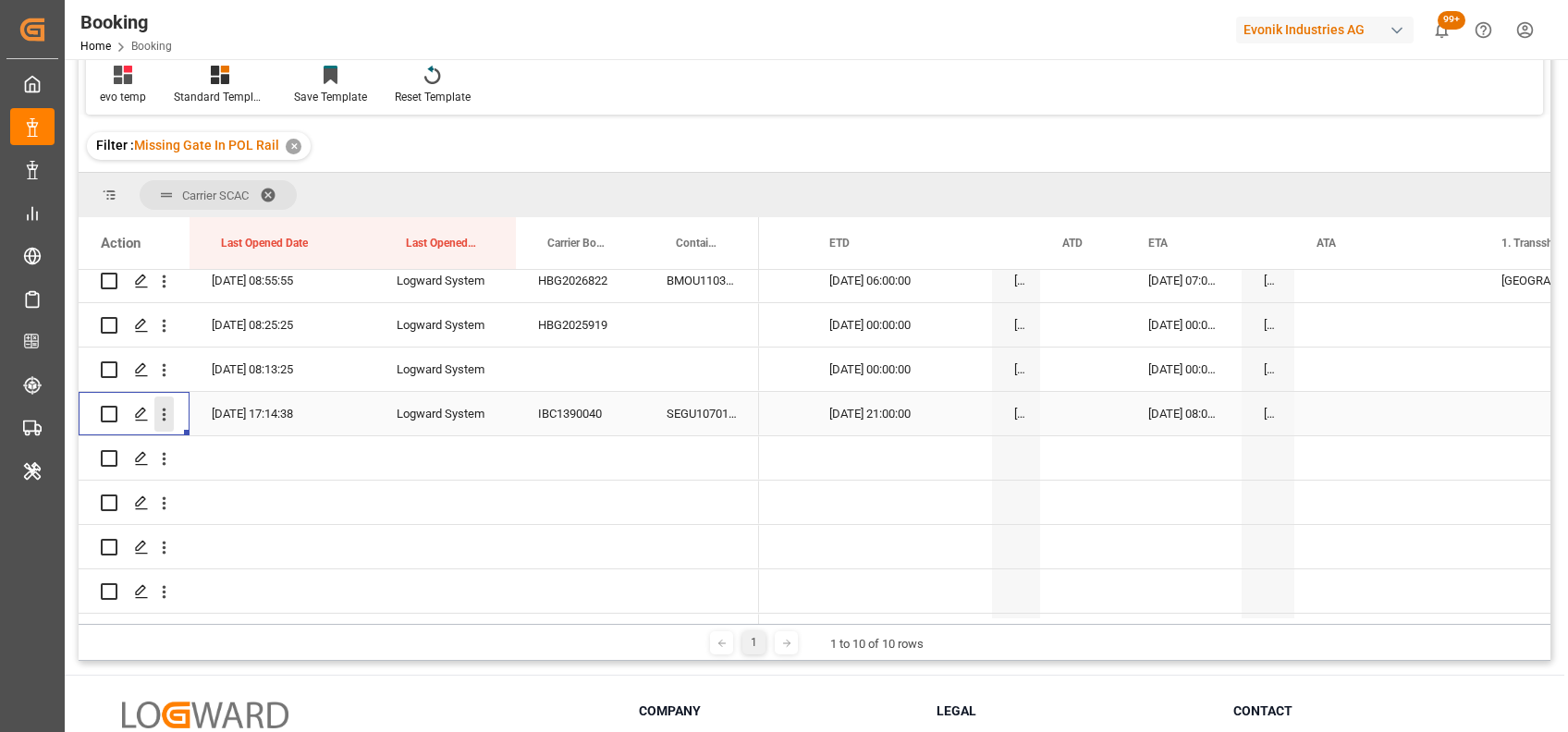
click at [164, 413] on icon "open menu" at bounding box center [164, 415] width 4 height 13
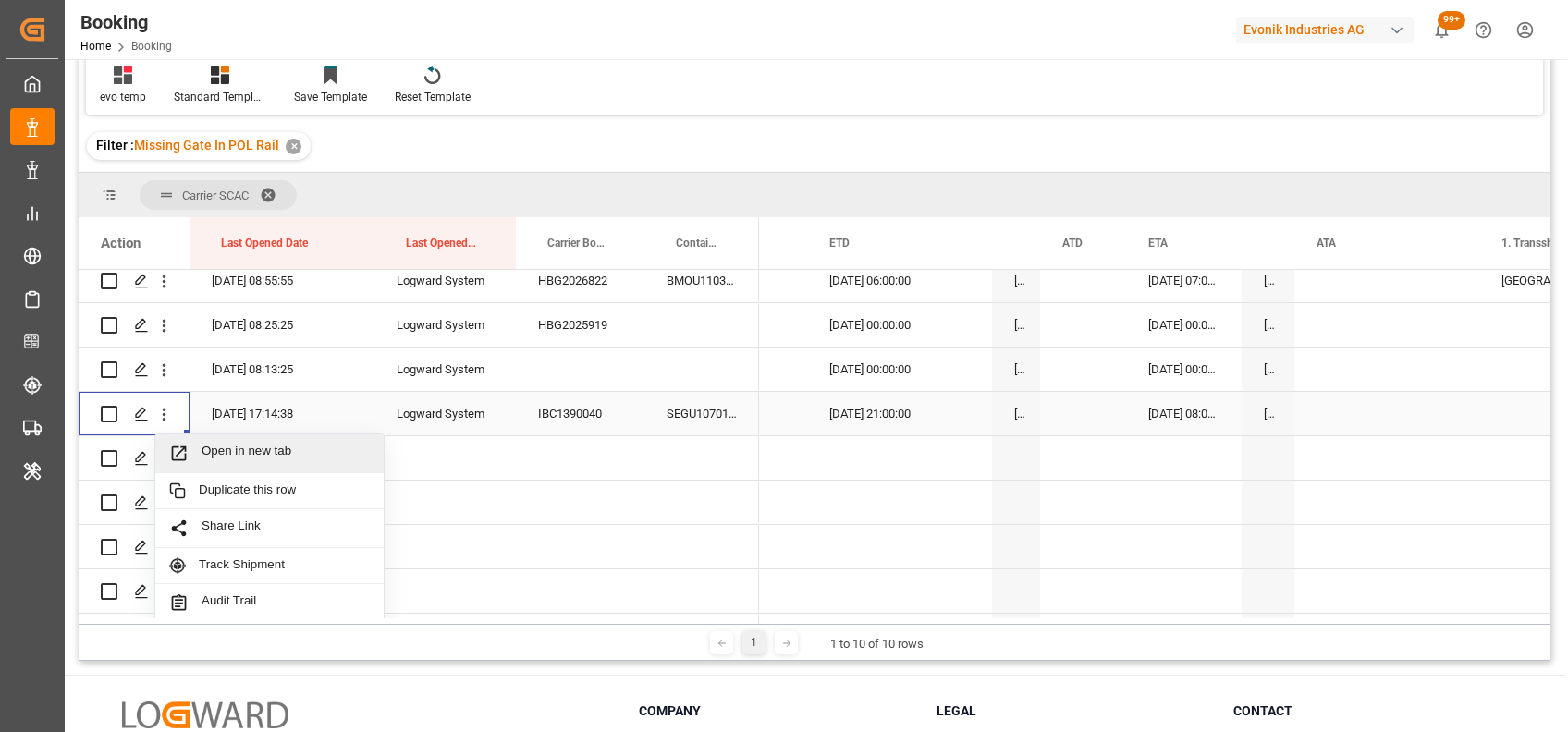
click at [259, 444] on span "Open in new tab" at bounding box center [285, 453] width 168 height 20
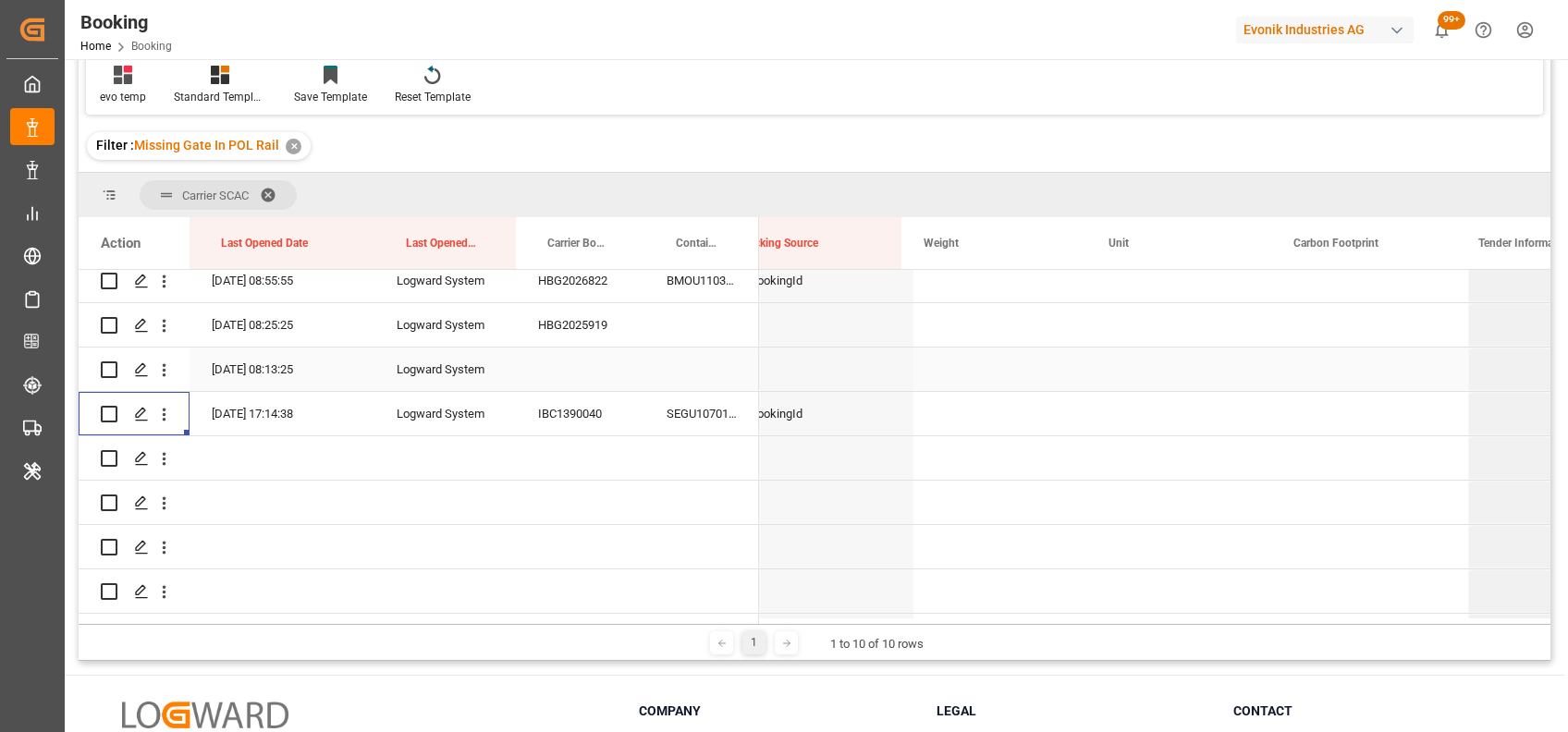
scroll to position [0, 15364]
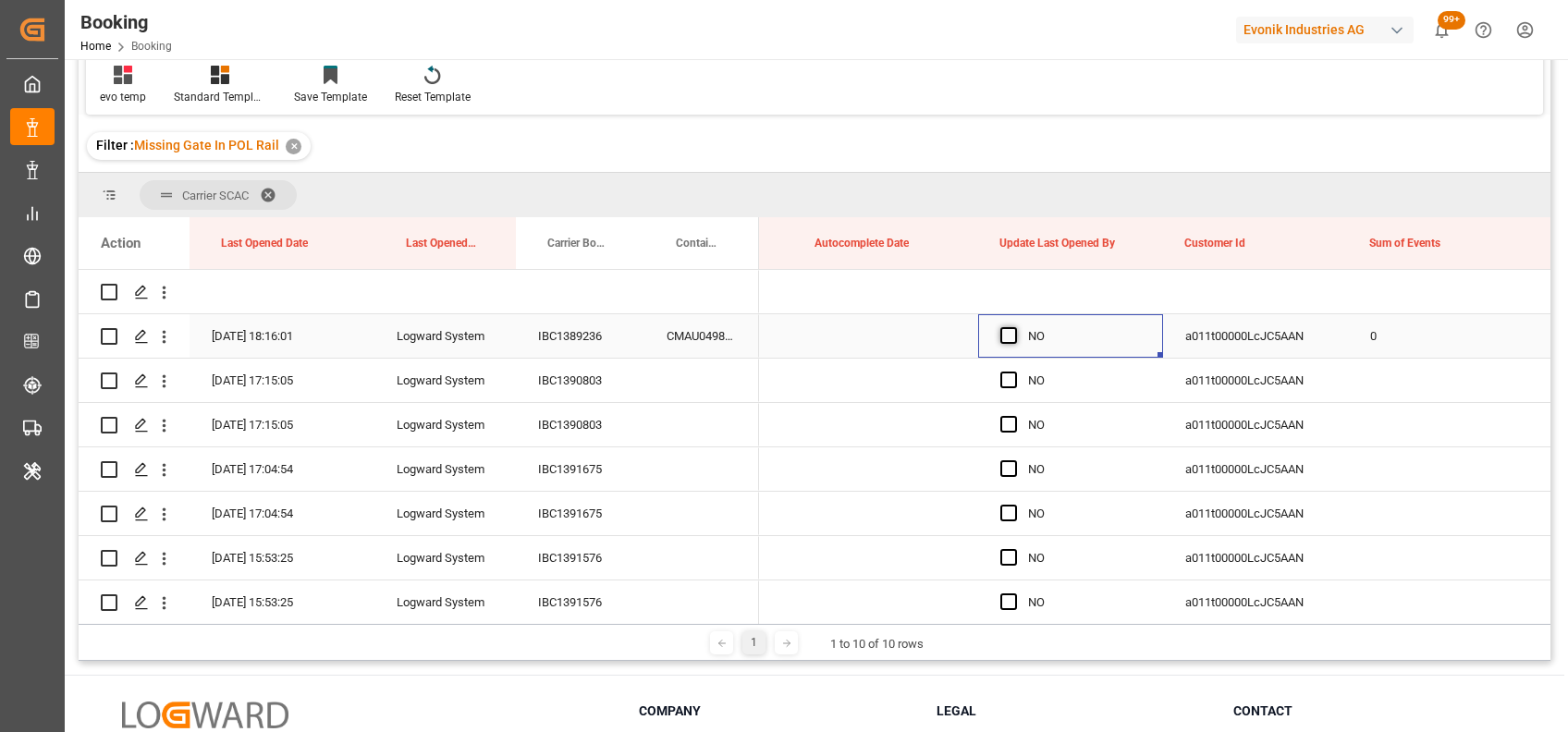
click at [1010, 332] on span "Press SPACE to select this row." at bounding box center [1009, 336] width 17 height 17
click at [1014, 328] on input "Press SPACE to select this row." at bounding box center [1014, 328] width 0 height 0
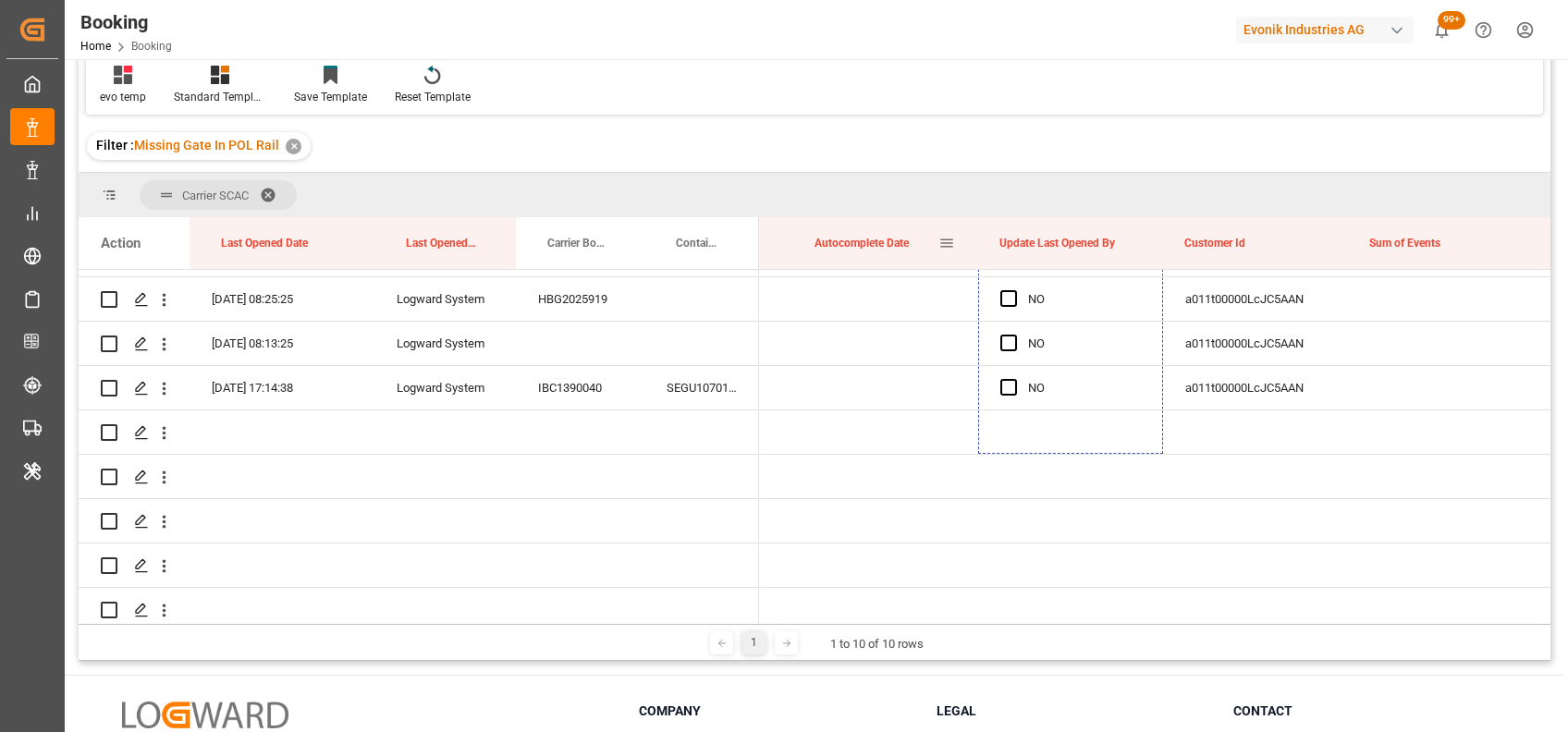
drag, startPoint x: 1160, startPoint y: 352, endPoint x: 962, endPoint y: 267, distance: 215.5
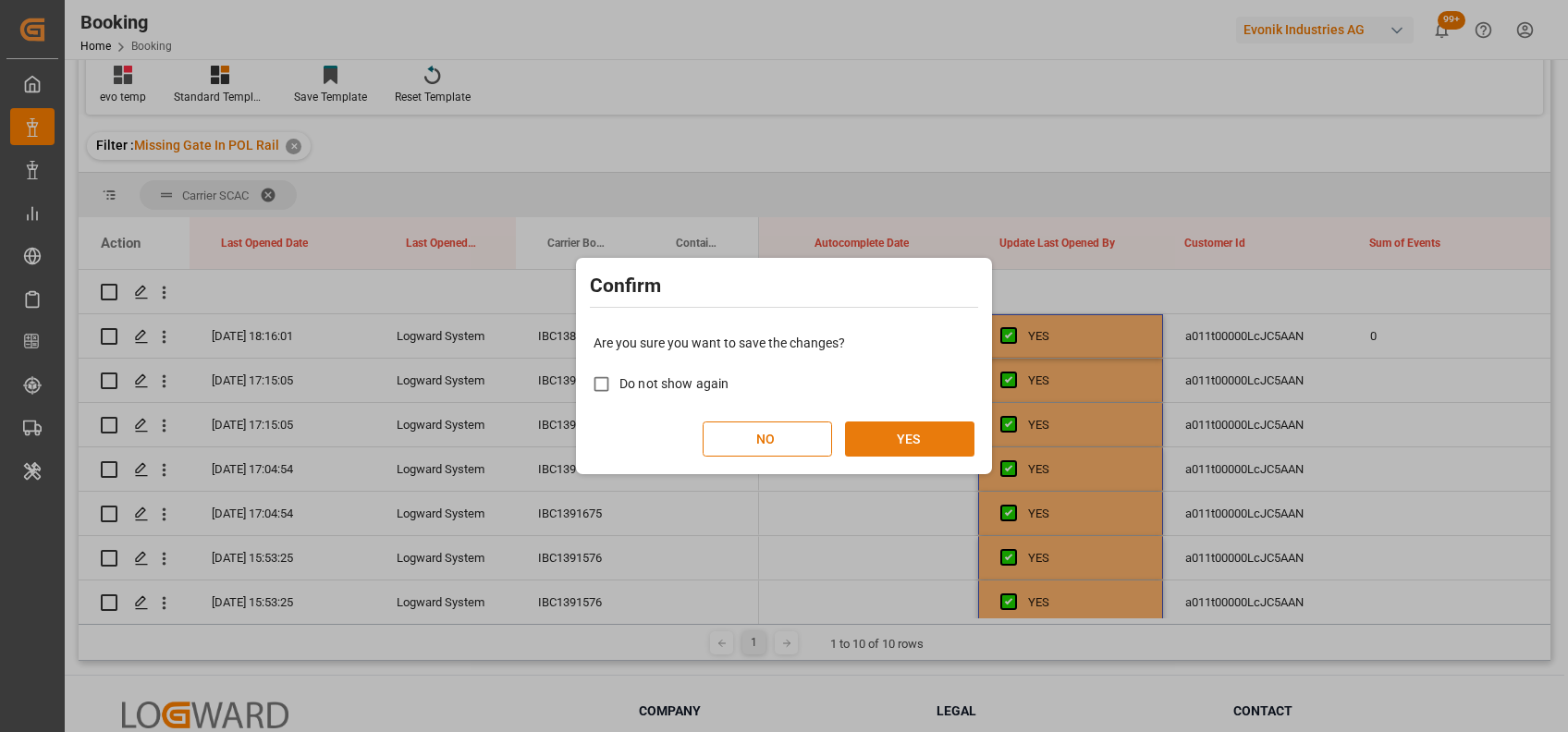
click at [895, 437] on button "YES" at bounding box center [909, 438] width 129 height 35
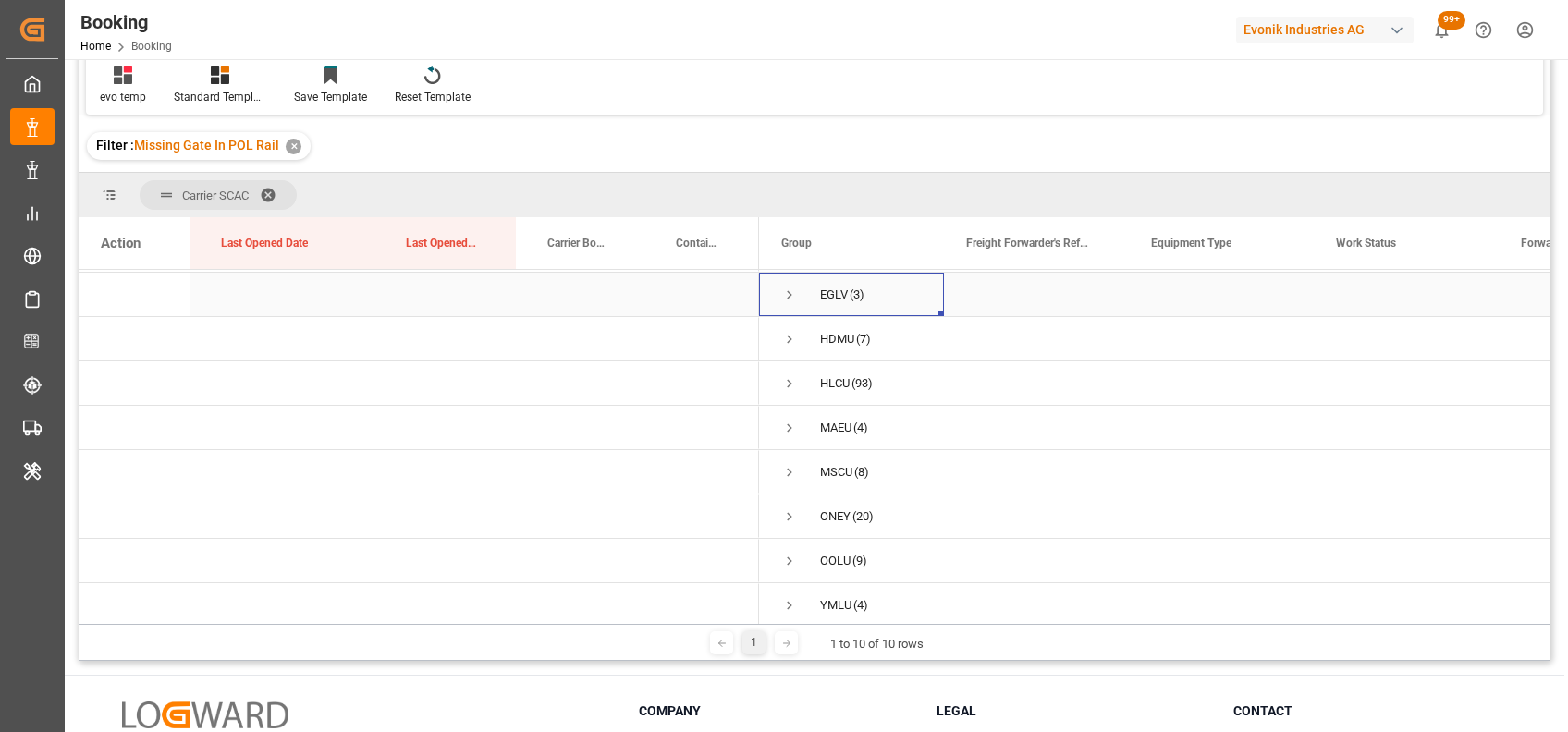
click at [786, 298] on span "Press SPACE to select this row." at bounding box center [789, 295] width 17 height 17
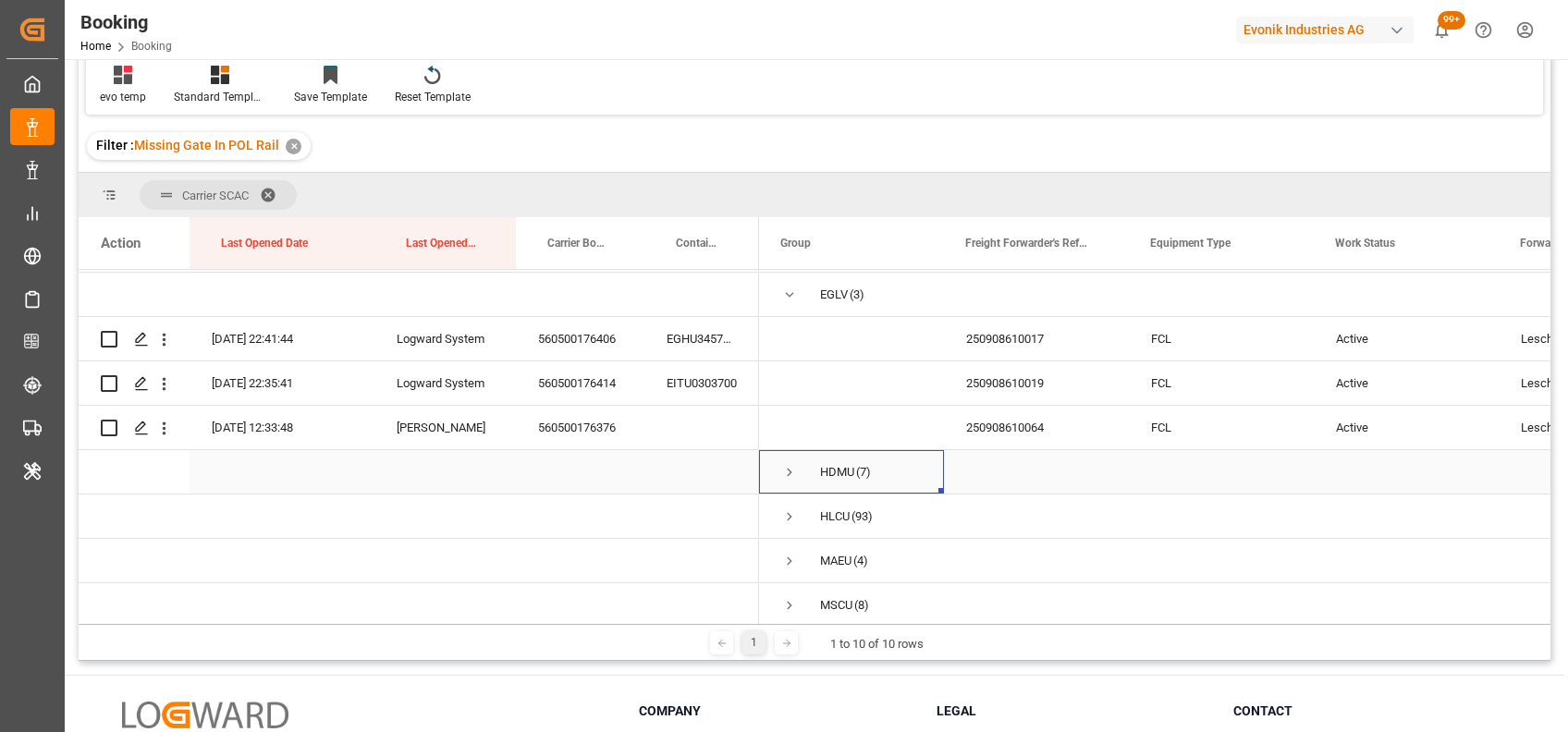
click at [788, 475] on span "Press SPACE to select this row." at bounding box center [789, 473] width 17 height 17
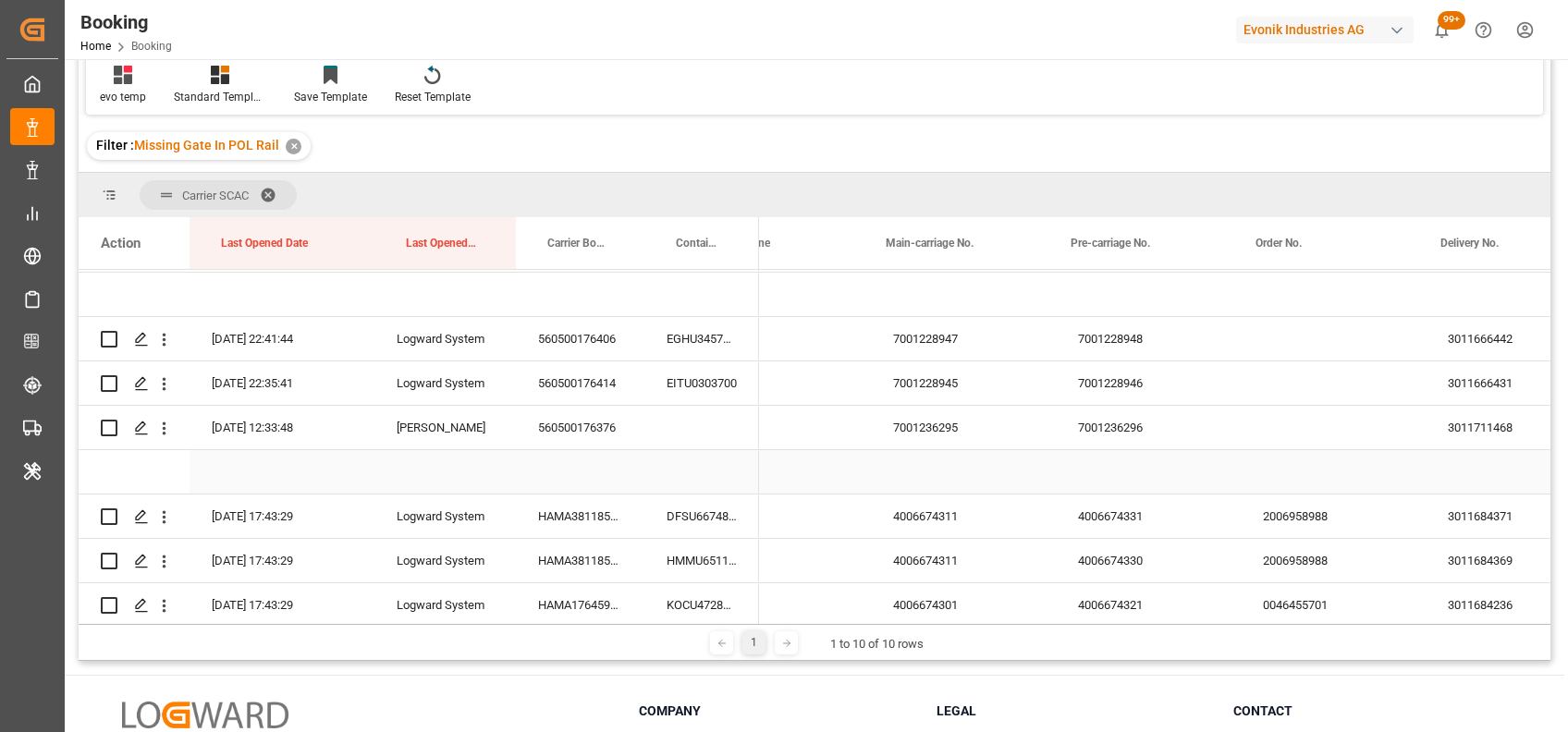
scroll to position [0, 2491]
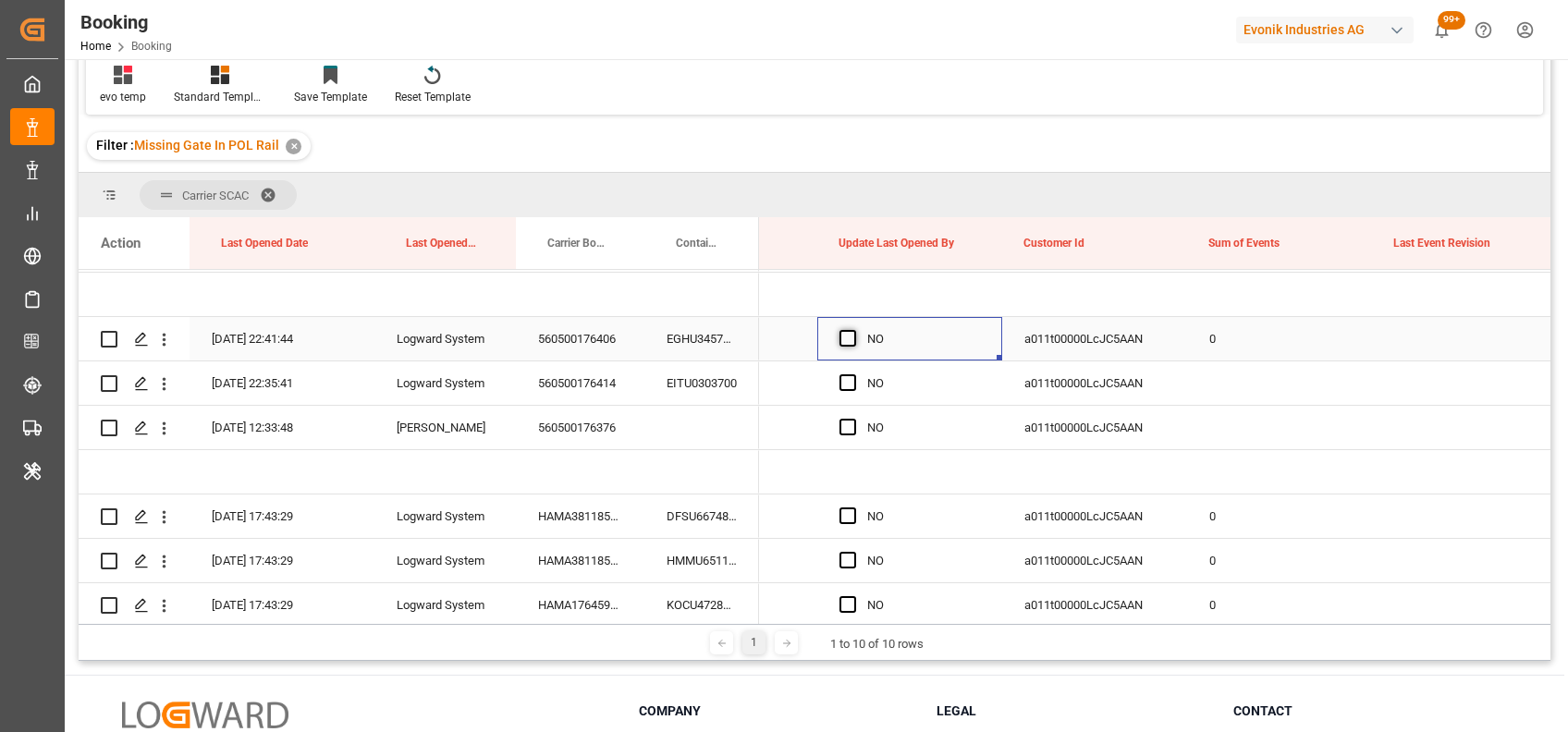
click at [843, 341] on span "Press SPACE to select this row." at bounding box center [847, 339] width 17 height 17
click at [853, 330] on input "Press SPACE to select this row." at bounding box center [853, 330] width 0 height 0
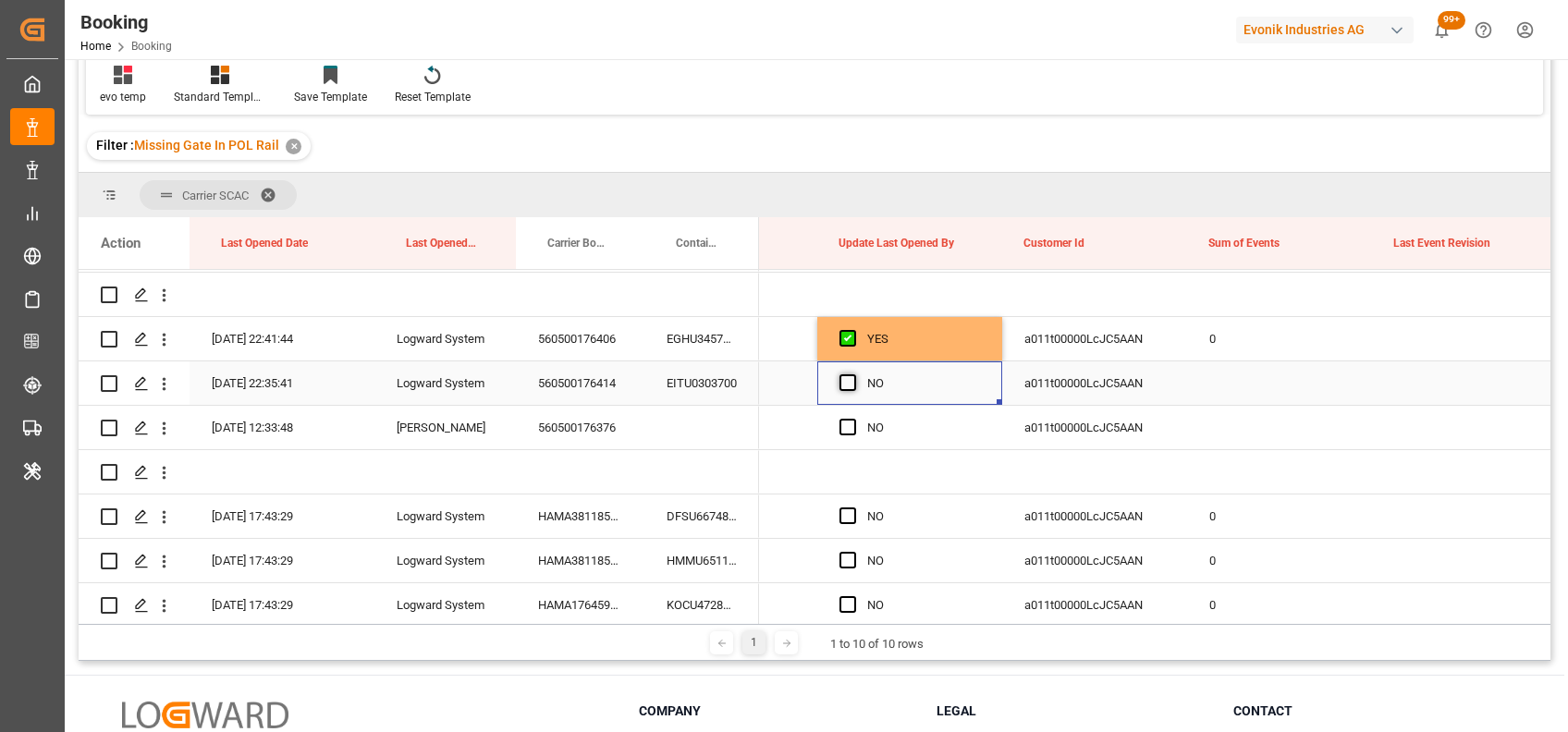
click at [839, 377] on span "Press SPACE to select this row." at bounding box center [847, 383] width 17 height 17
click at [853, 374] on input "Press SPACE to select this row." at bounding box center [853, 374] width 0 height 0
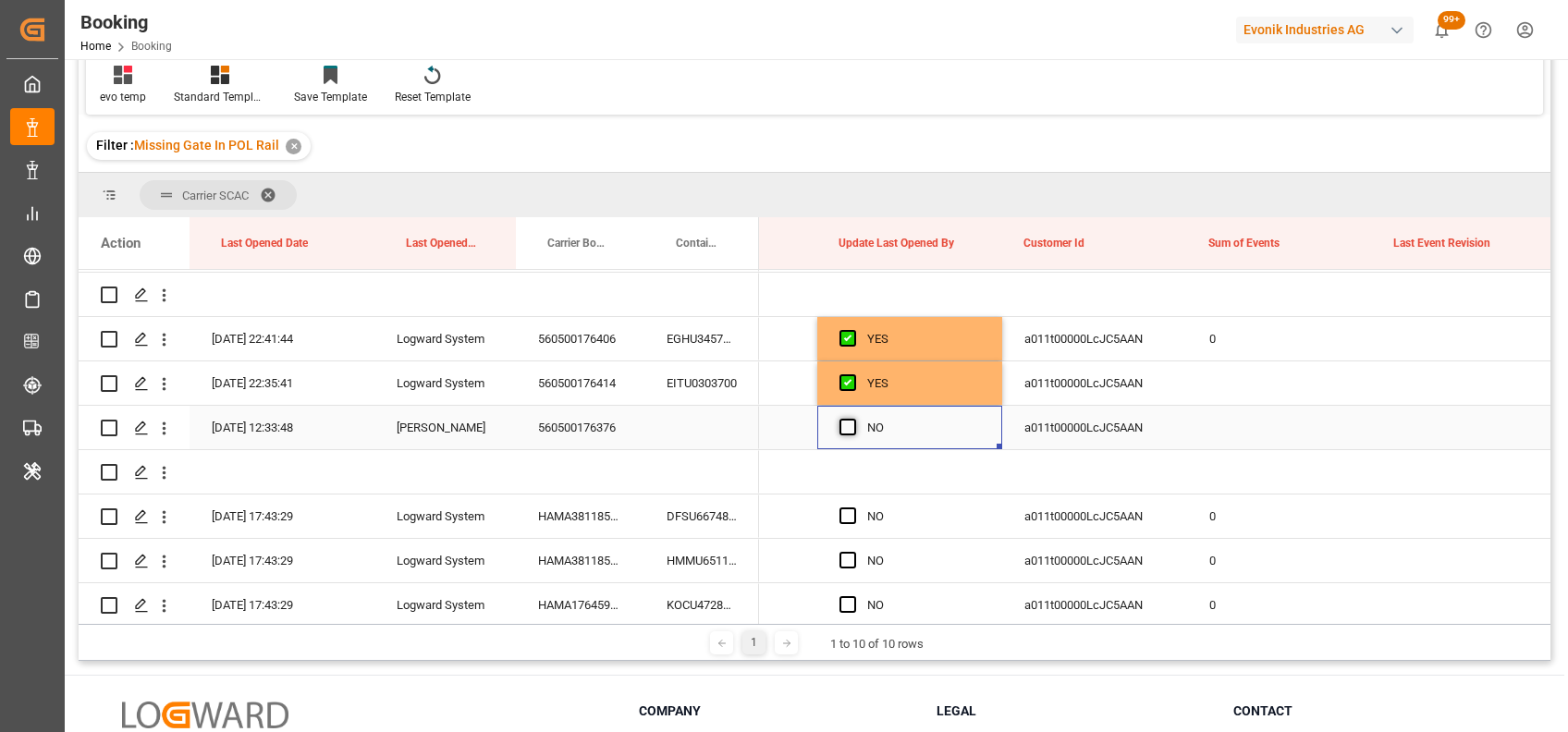
click at [851, 422] on span "Press SPACE to select this row." at bounding box center [847, 427] width 17 height 17
click at [853, 419] on input "Press SPACE to select this row." at bounding box center [853, 419] width 0 height 0
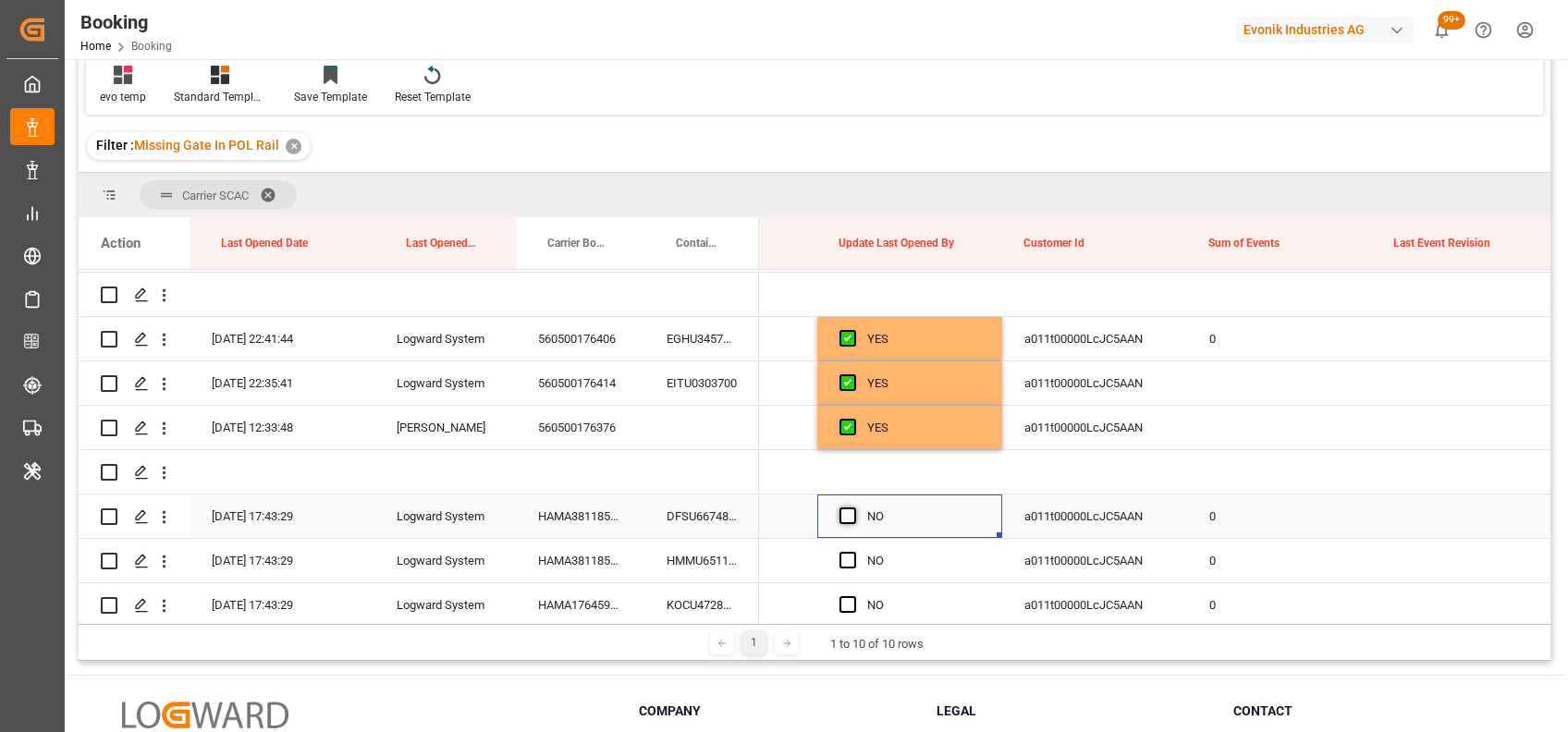
click at [850, 515] on span "Press SPACE to select this row." at bounding box center [847, 516] width 17 height 17
click at [853, 508] on input "Press SPACE to select this row." at bounding box center [853, 508] width 0 height 0
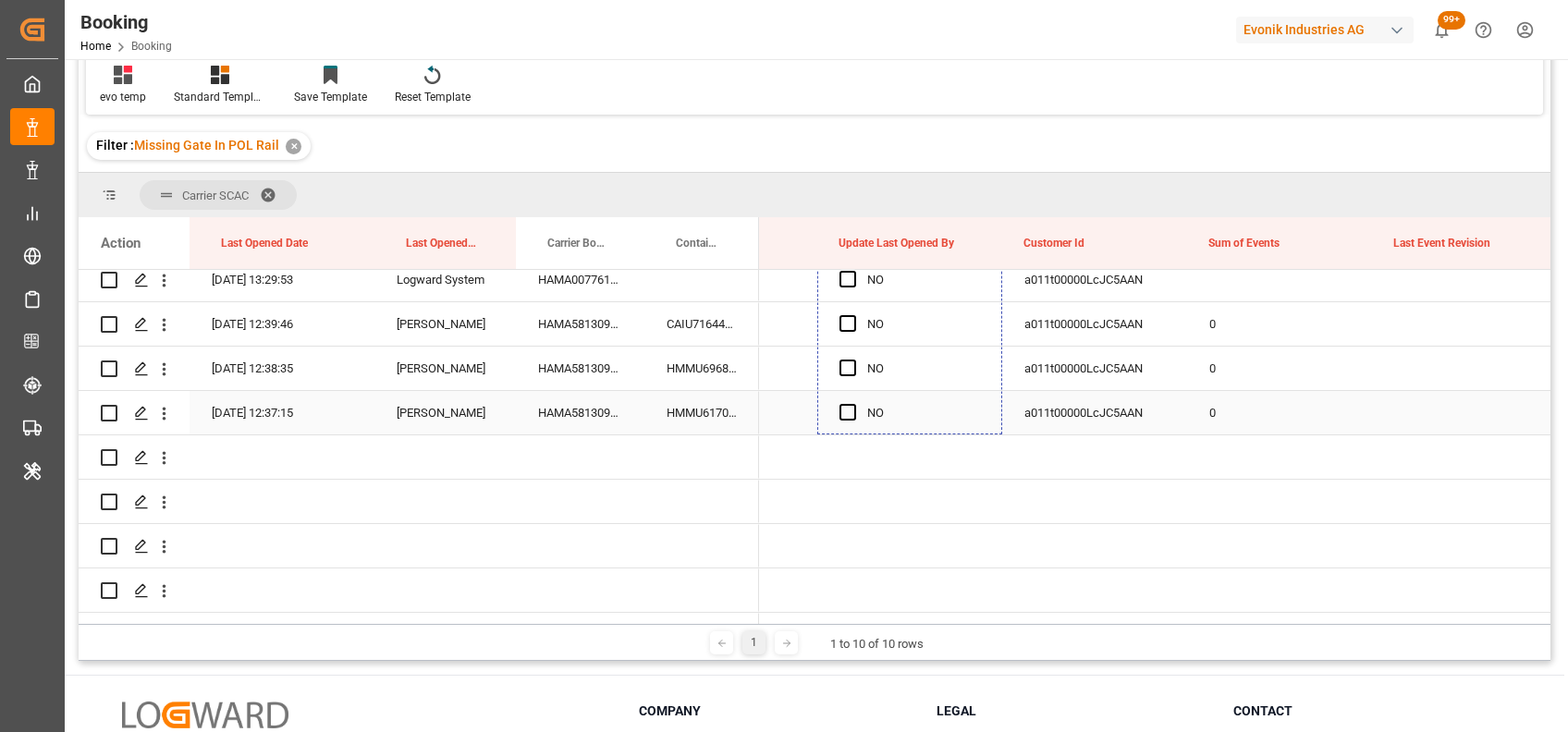
drag, startPoint x: 998, startPoint y: 536, endPoint x: 890, endPoint y: 427, distance: 153.4
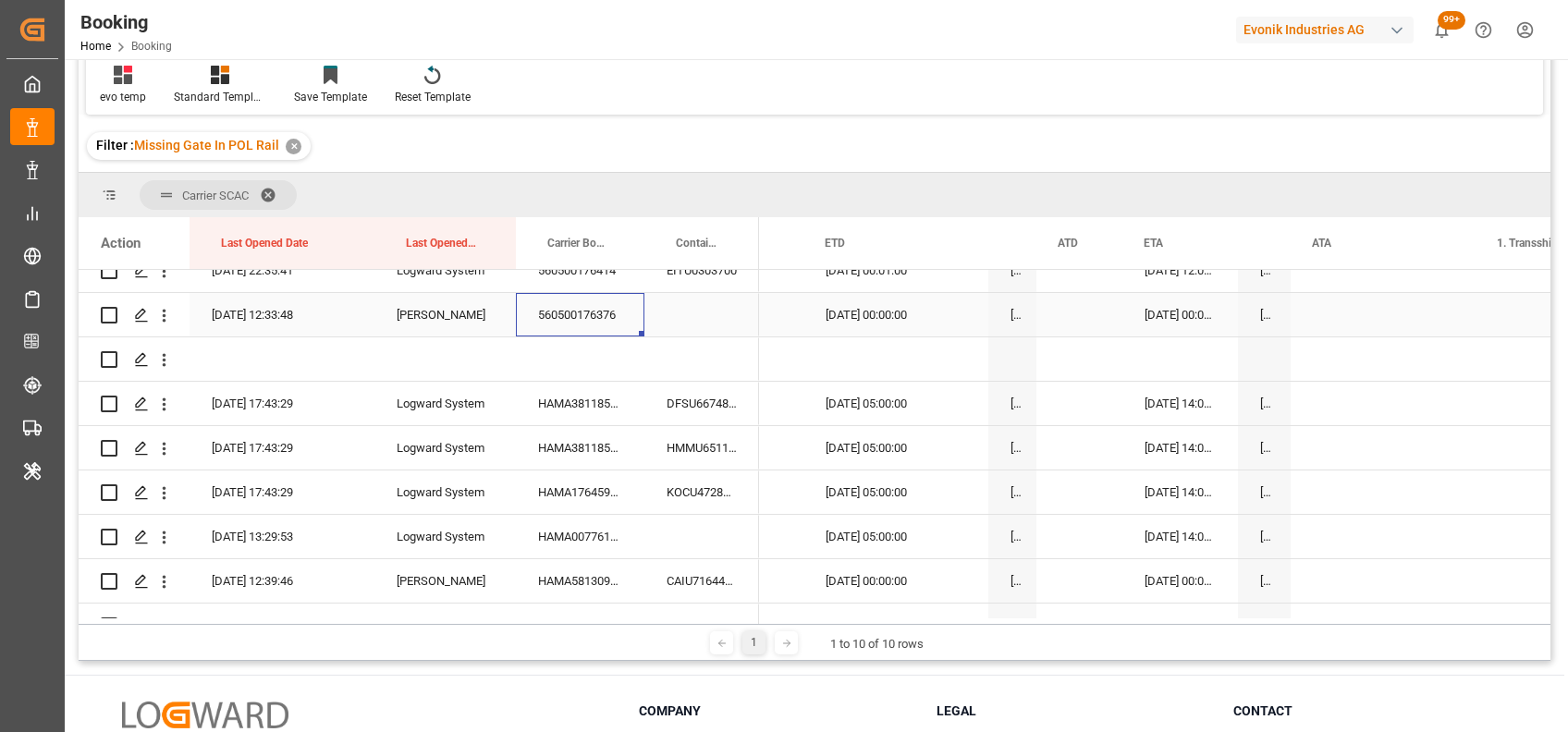
click at [569, 313] on div "560500176376" at bounding box center [580, 314] width 129 height 43
click at [831, 304] on div "04-09-2025 00:00:00" at bounding box center [895, 314] width 185 height 43
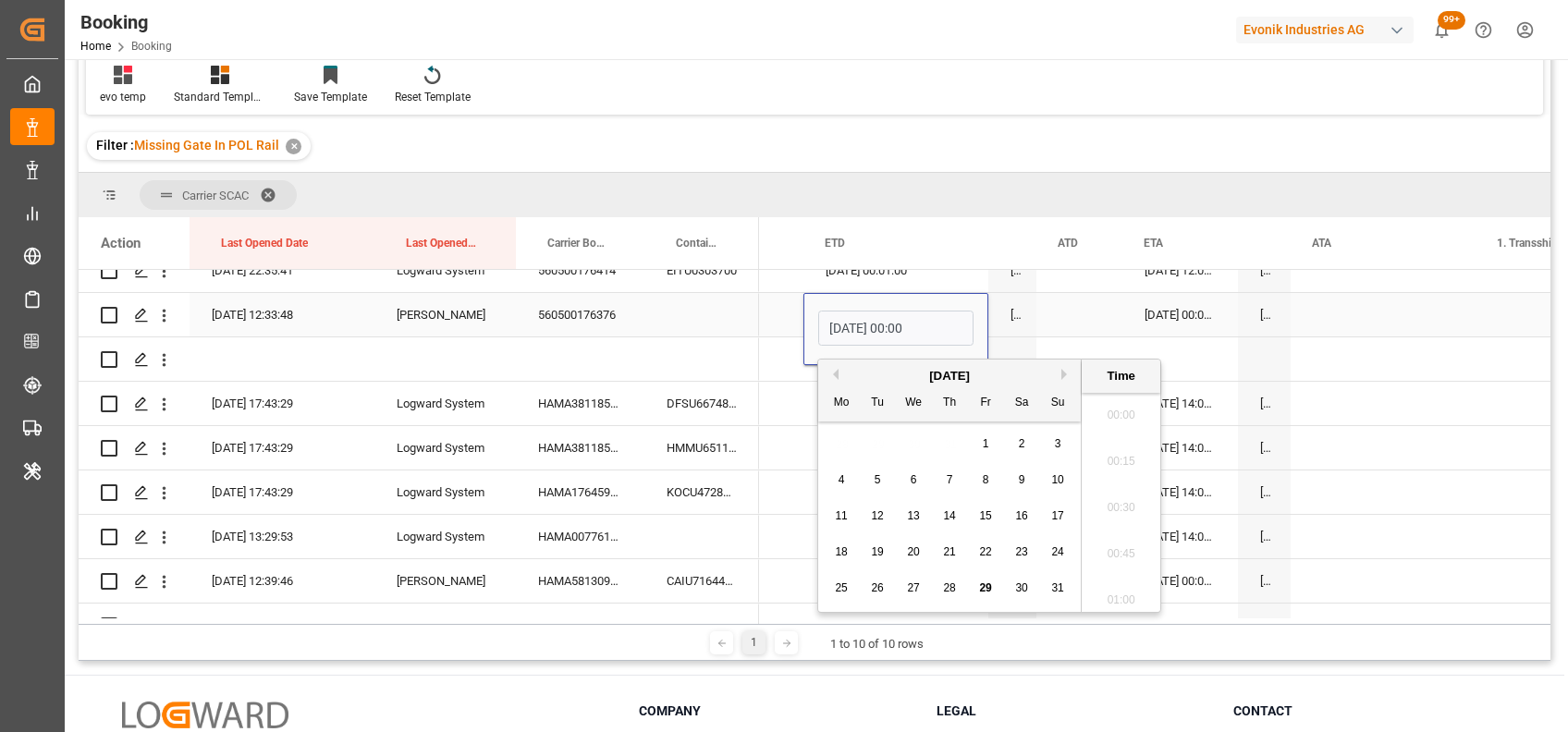
scroll to position [2085, 0]
click at [841, 326] on input "04-09-2025 00:00" at bounding box center [896, 328] width 156 height 35
type input "[DATE] 00:00"
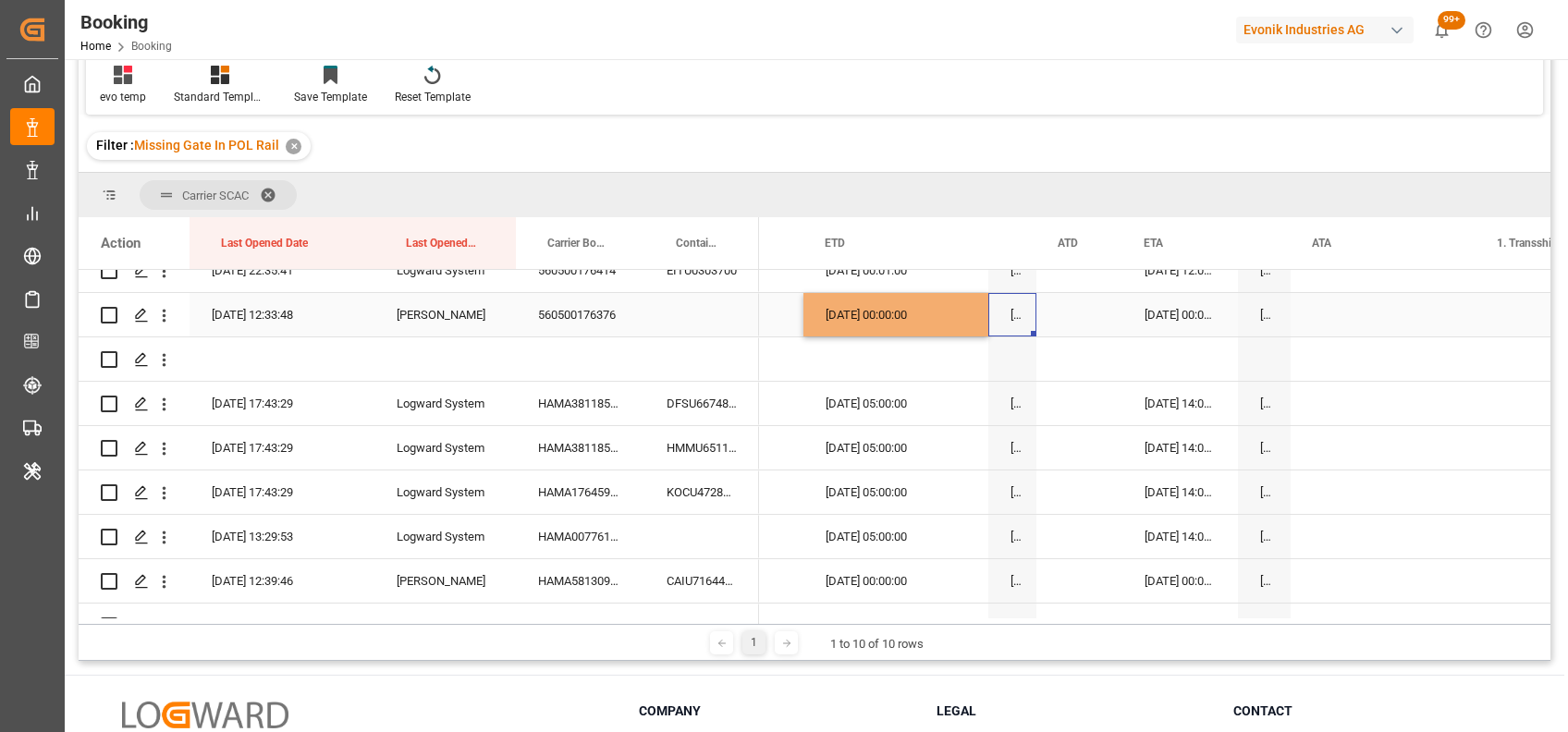
click at [1018, 324] on div "01-09-2025 00:00:00" at bounding box center [1012, 314] width 48 height 43
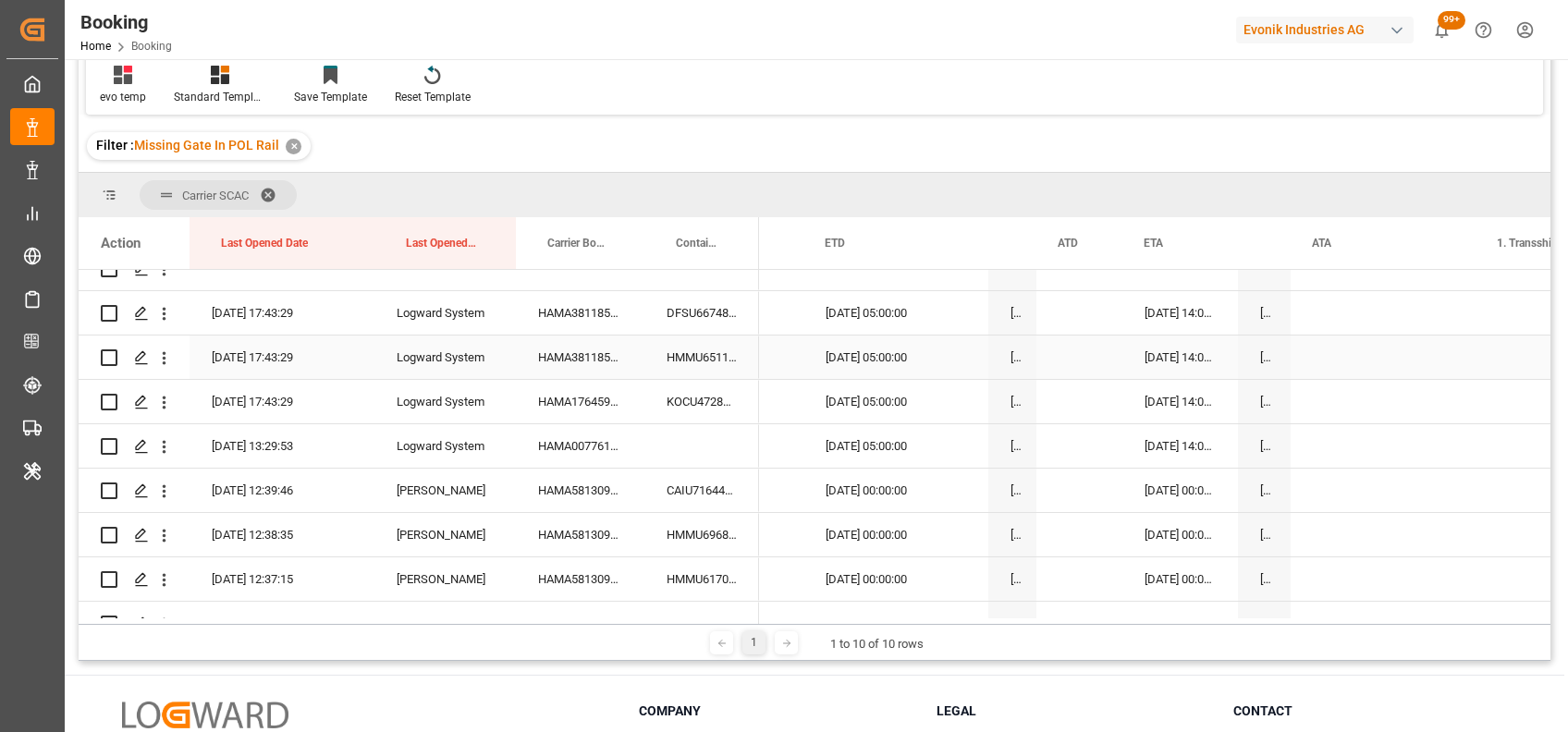
scroll to position [293, 0]
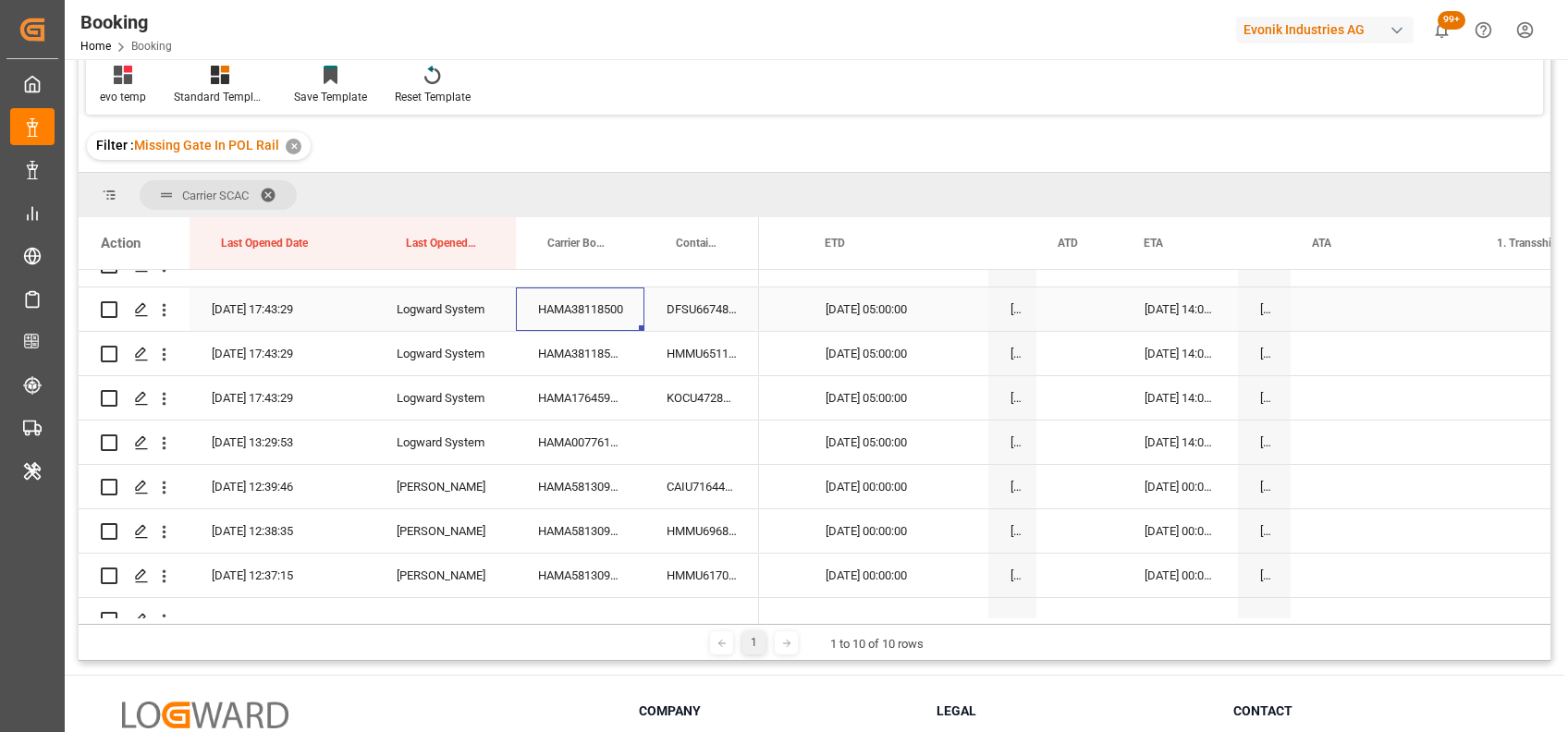
click at [591, 309] on div "HAMA38118500" at bounding box center [580, 309] width 129 height 43
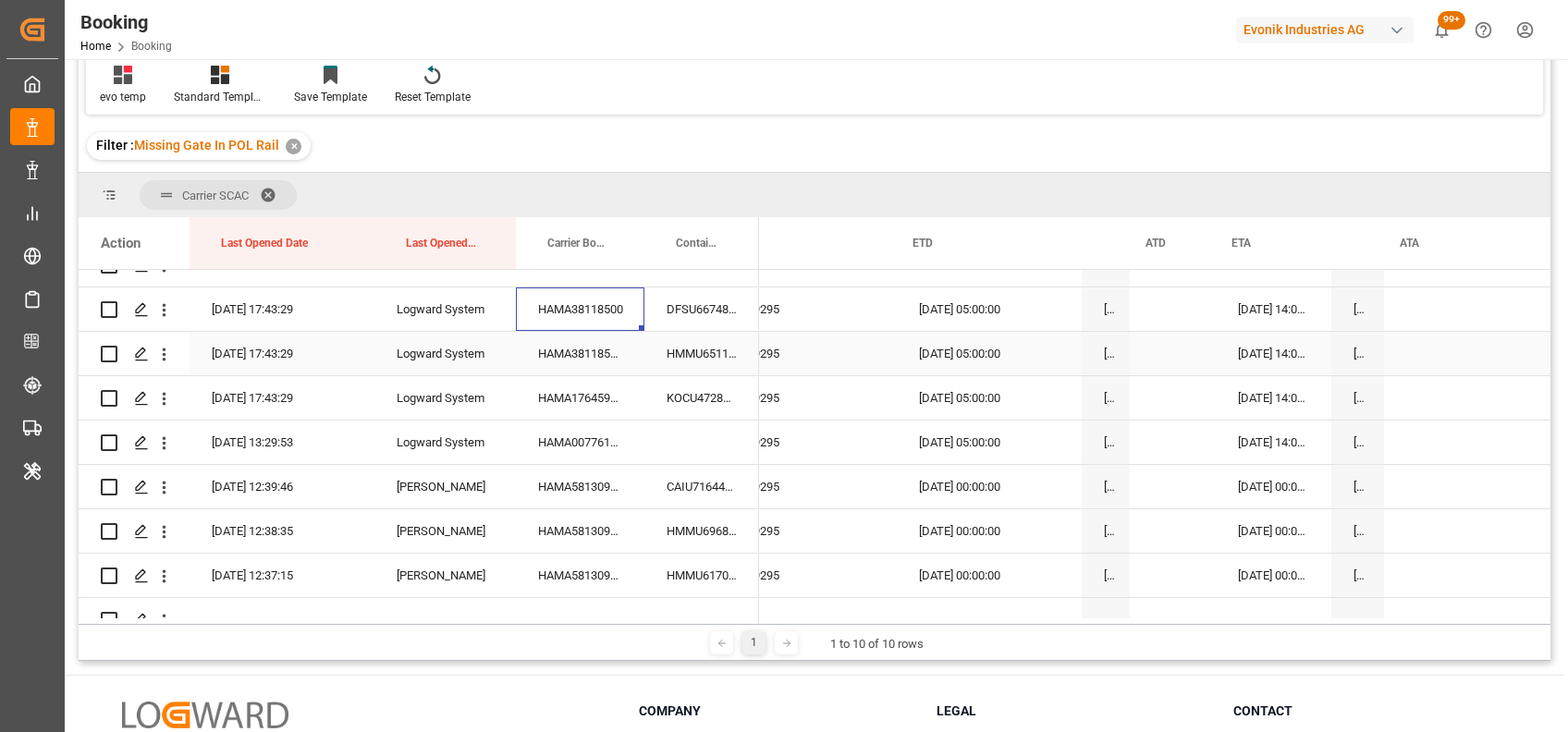
scroll to position [0, 17804]
click at [165, 313] on icon "open menu" at bounding box center [164, 310] width 20 height 20
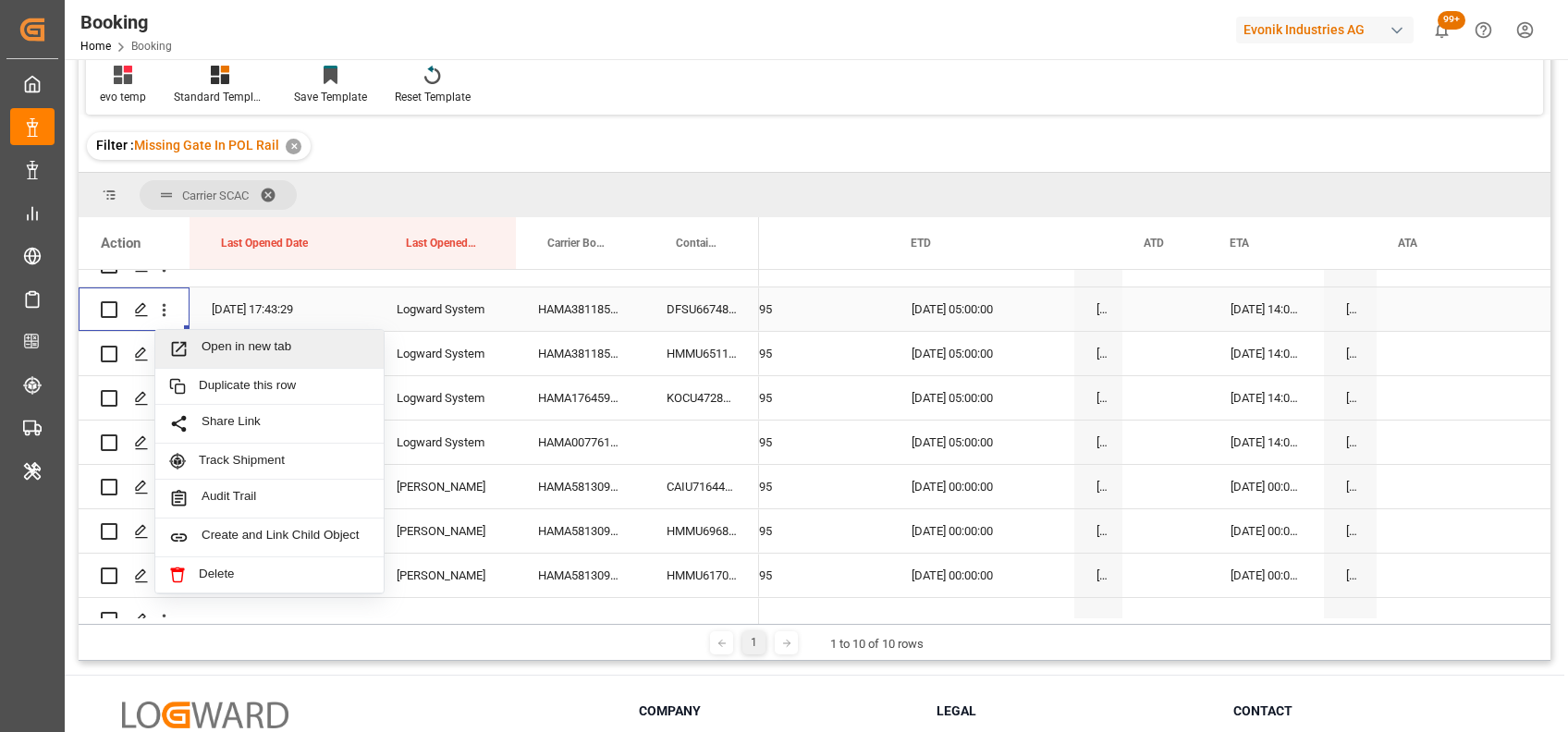
click at [253, 352] on span "Open in new tab" at bounding box center [285, 349] width 168 height 20
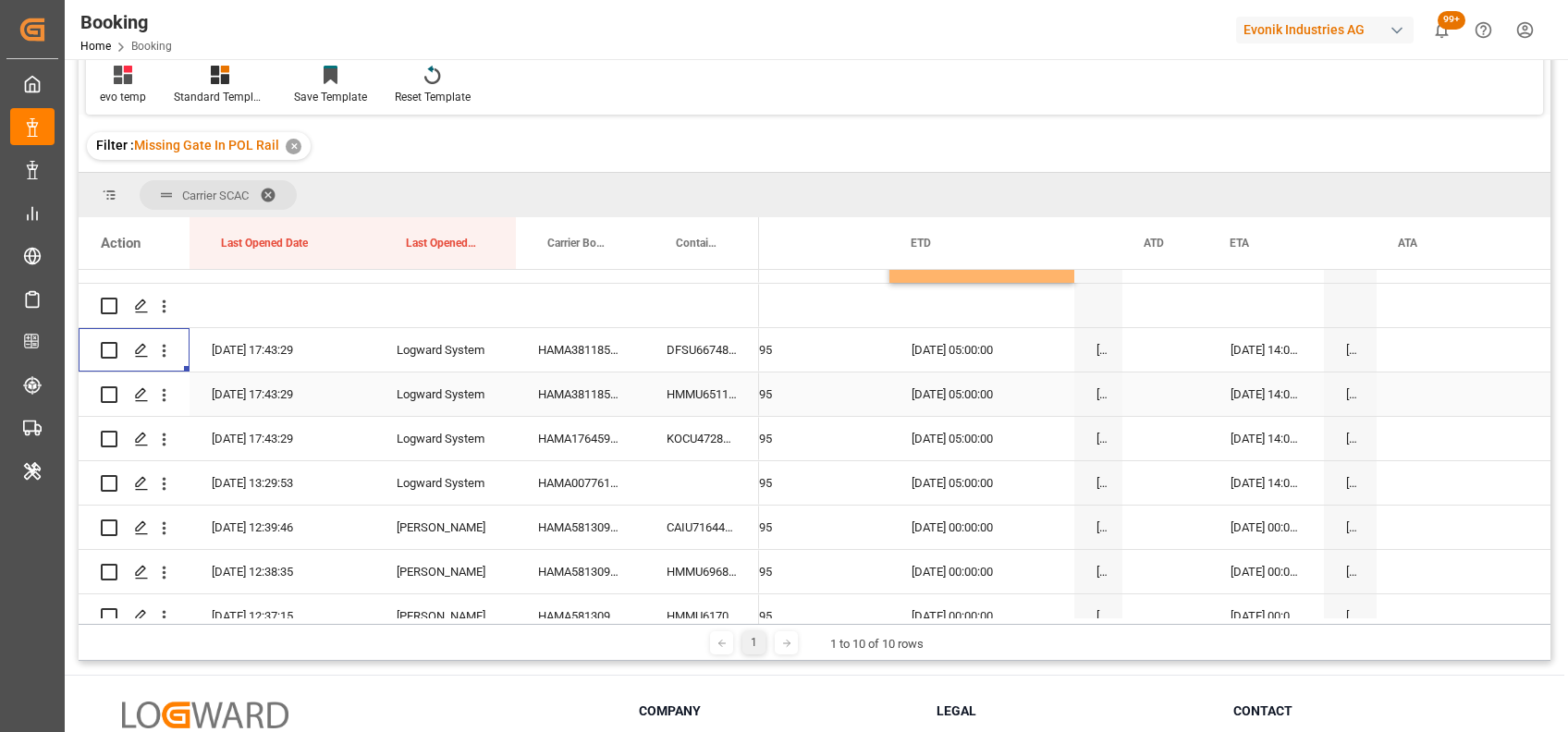
scroll to position [255, 0]
click at [163, 397] on icon "open menu" at bounding box center [164, 393] width 4 height 13
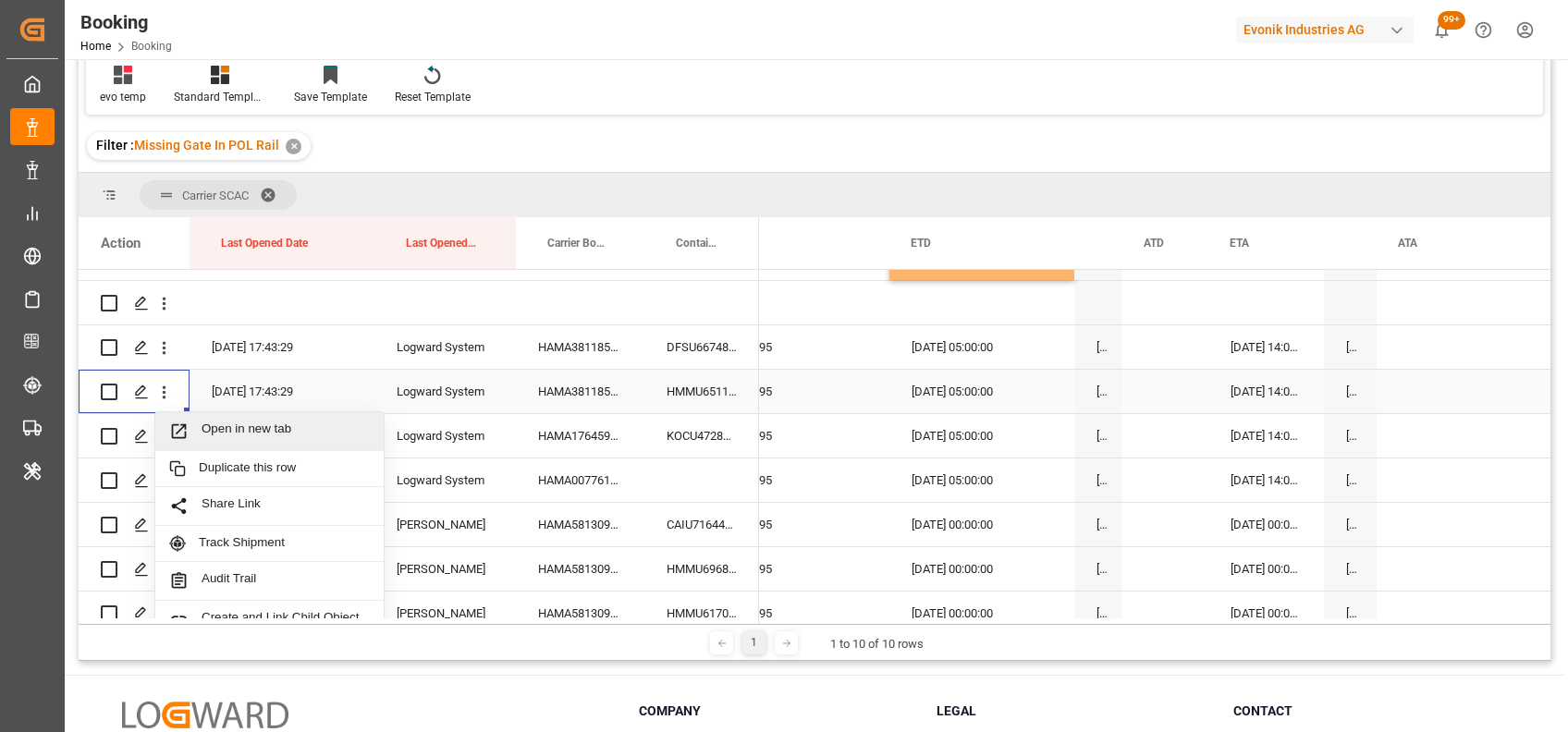
click at [219, 432] on span "Open in new tab" at bounding box center [285, 431] width 168 height 20
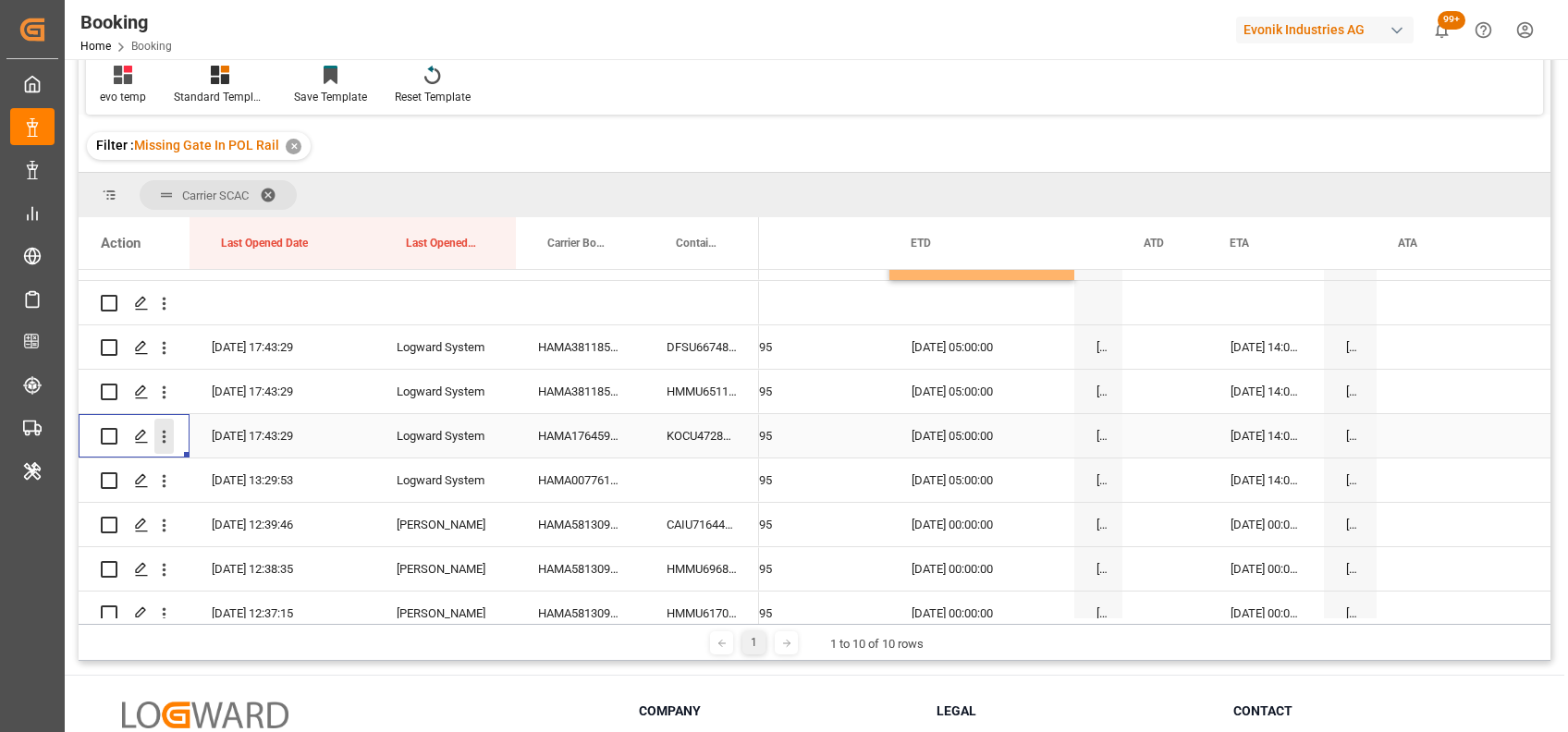
click at [165, 434] on icon "open menu" at bounding box center [164, 436] width 20 height 20
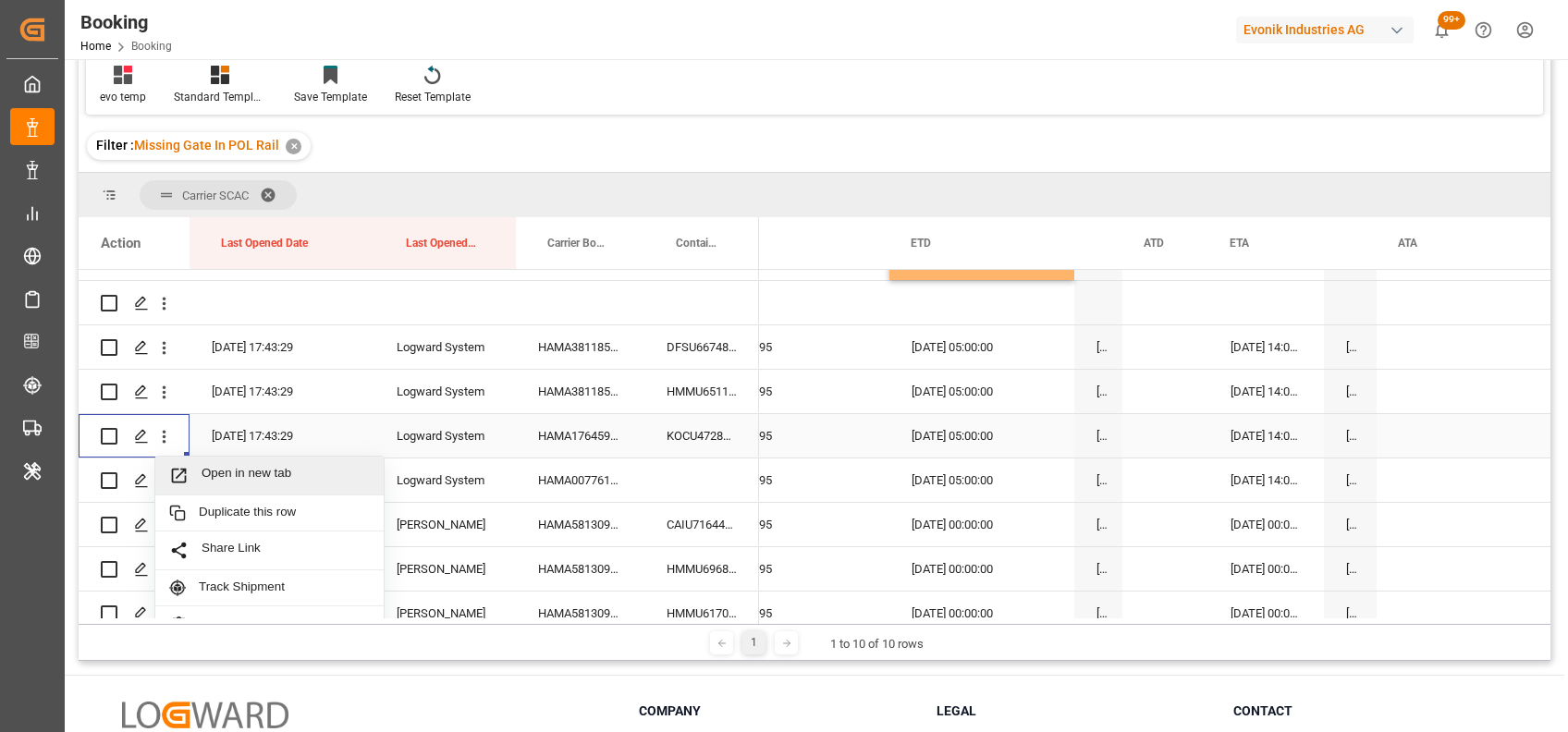
click at [240, 473] on span "Open in new tab" at bounding box center [285, 476] width 168 height 20
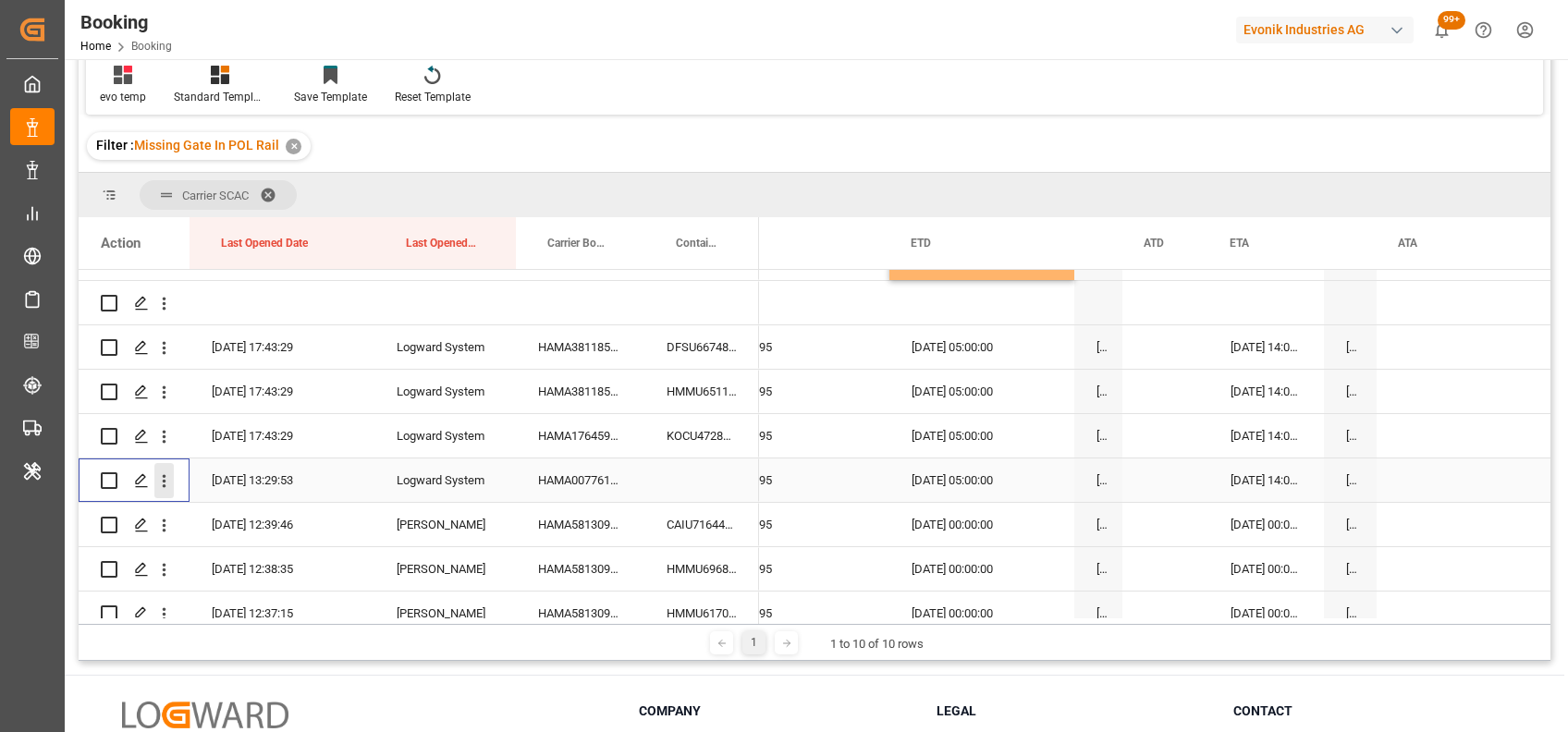
click at [166, 485] on icon "open menu" at bounding box center [164, 480] width 20 height 20
click at [206, 508] on div "Open in new tab" at bounding box center [269, 520] width 228 height 38
click at [159, 526] on icon "open menu" at bounding box center [164, 526] width 20 height 20
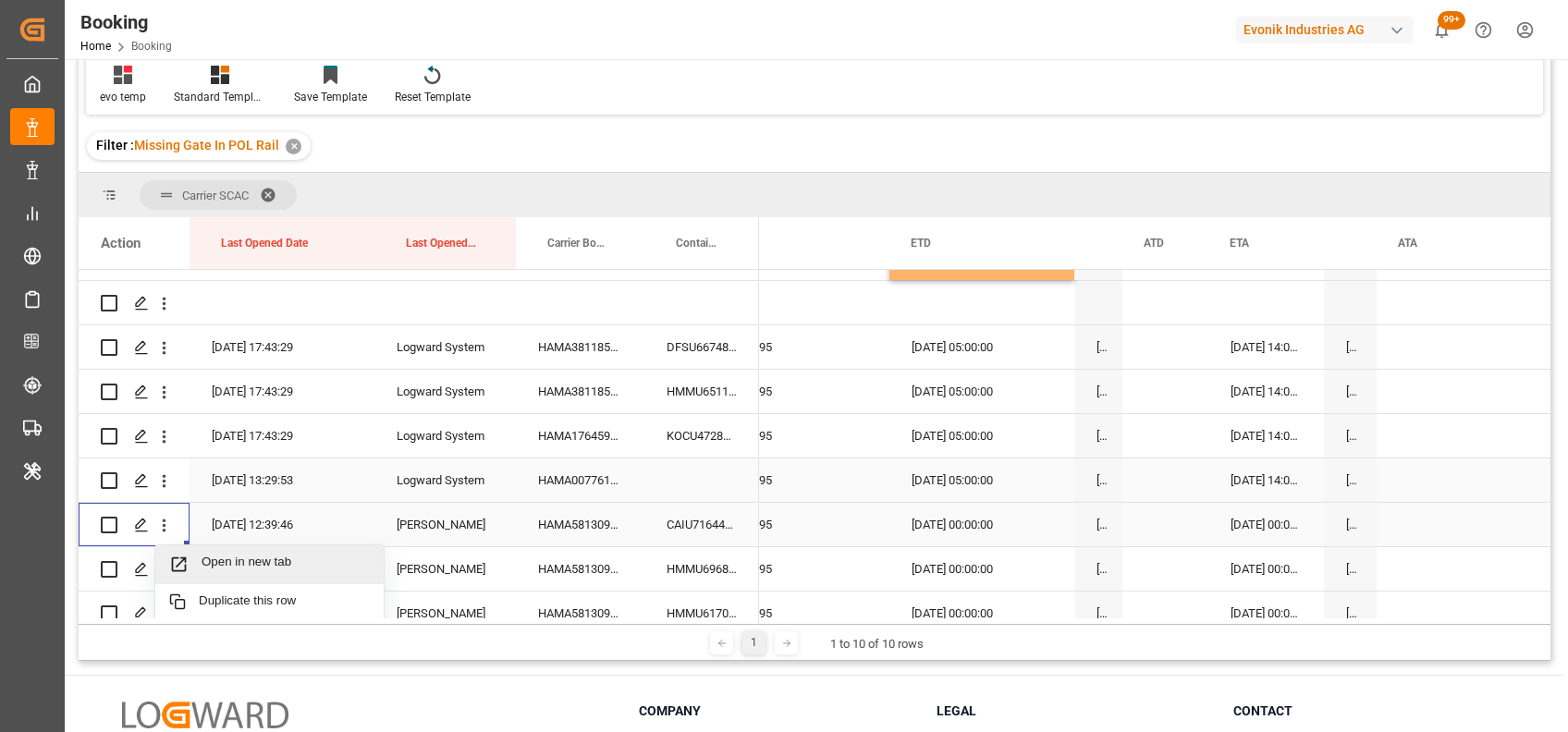
click at [235, 559] on span "Open in new tab" at bounding box center [285, 564] width 168 height 20
click at [160, 560] on icon "open menu" at bounding box center [164, 570] width 20 height 20
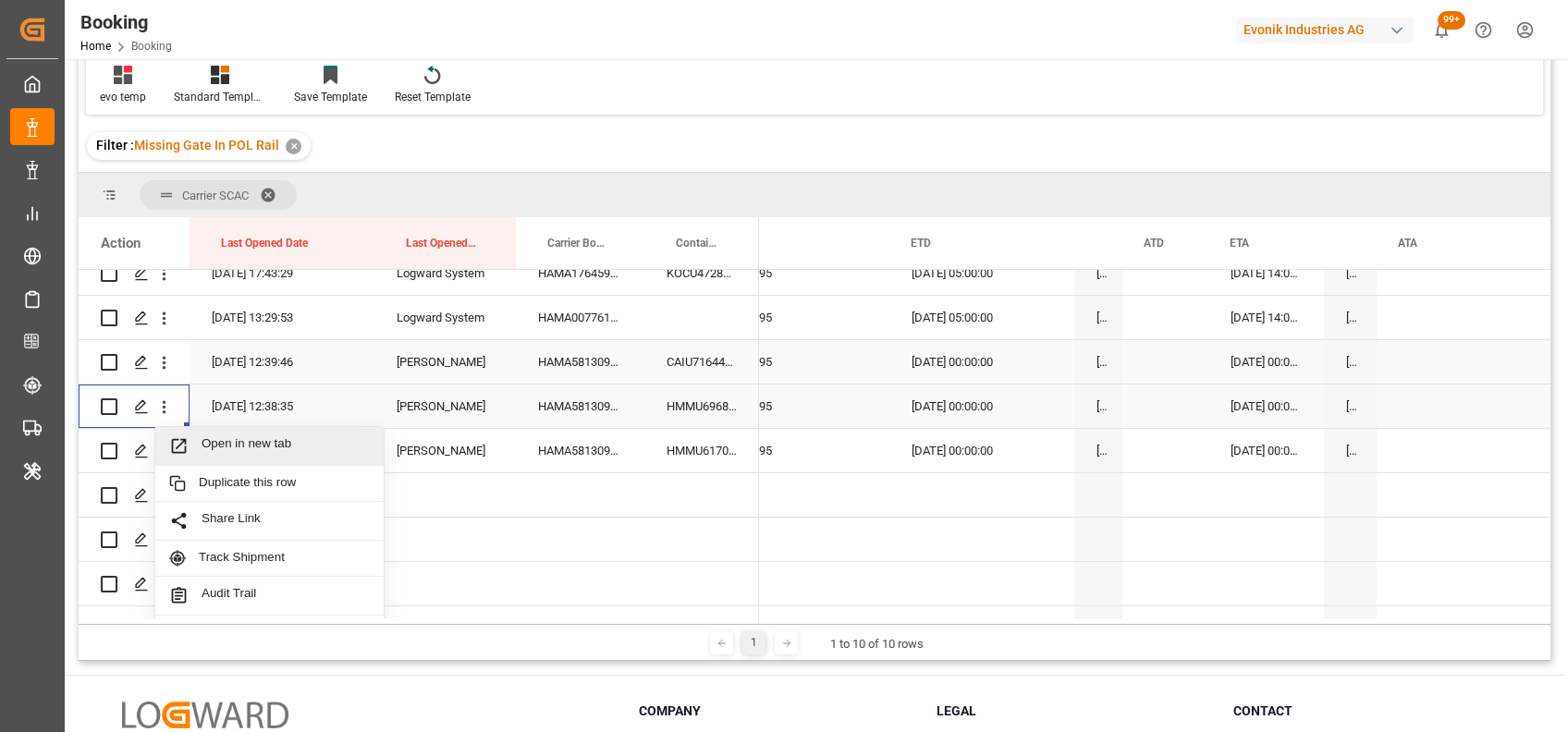
click at [221, 436] on span "Open in new tab" at bounding box center [285, 446] width 168 height 20
click at [160, 450] on icon "open menu" at bounding box center [164, 451] width 20 height 20
click at [230, 489] on span "Open in new tab" at bounding box center [285, 490] width 168 height 20
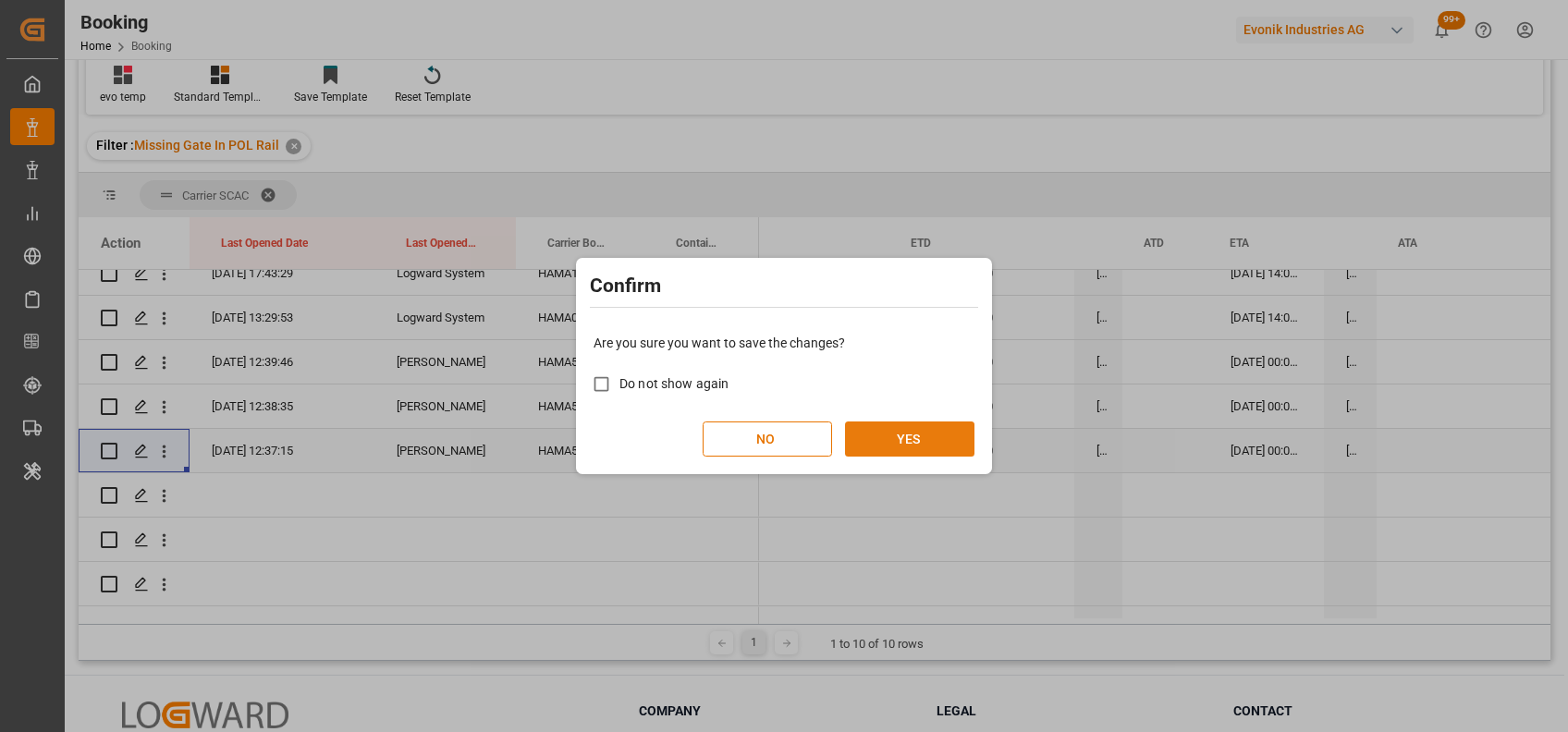
click at [878, 440] on button "YES" at bounding box center [909, 438] width 129 height 35
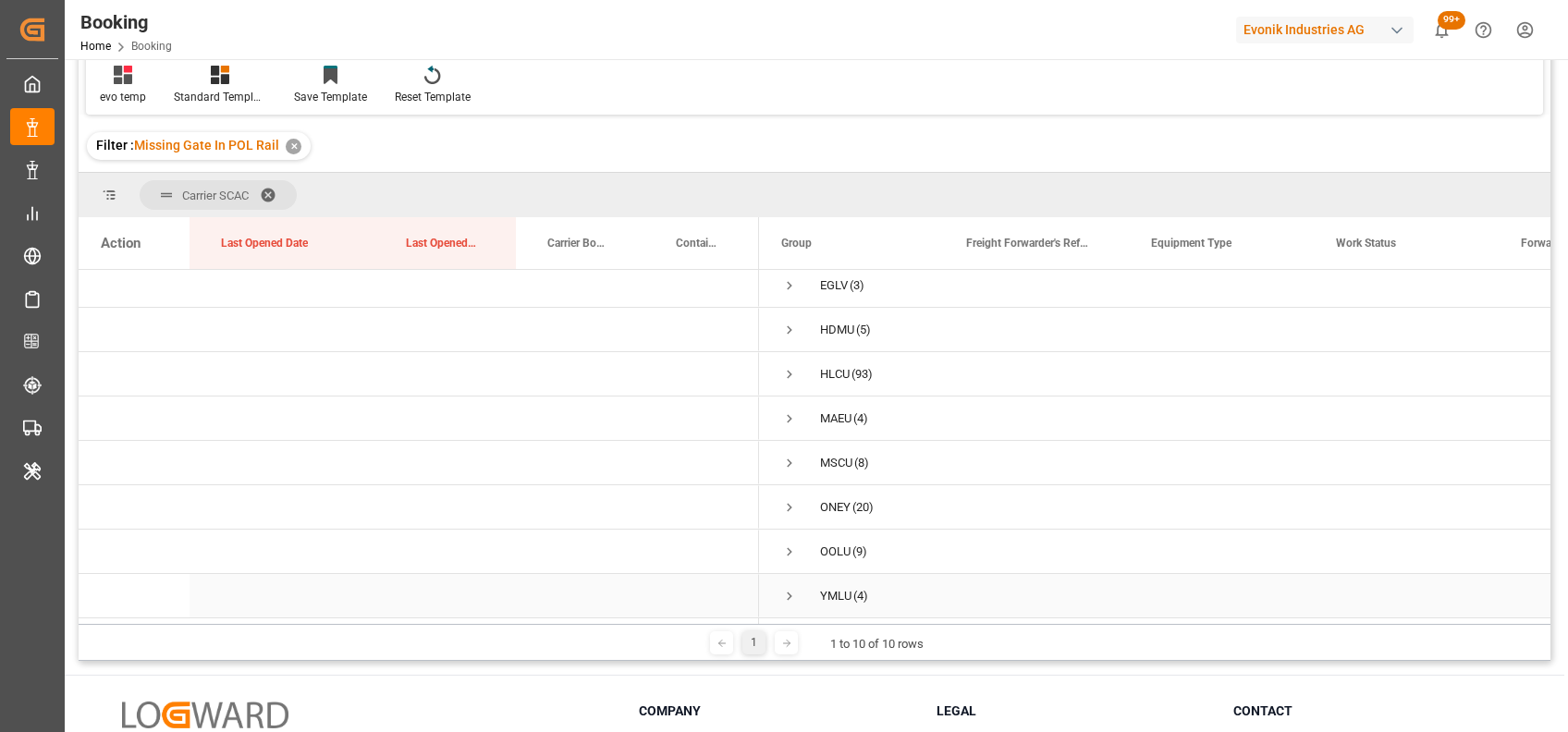
scroll to position [0, 0]
click at [785, 499] on span "Press SPACE to select this row." at bounding box center [789, 508] width 17 height 17
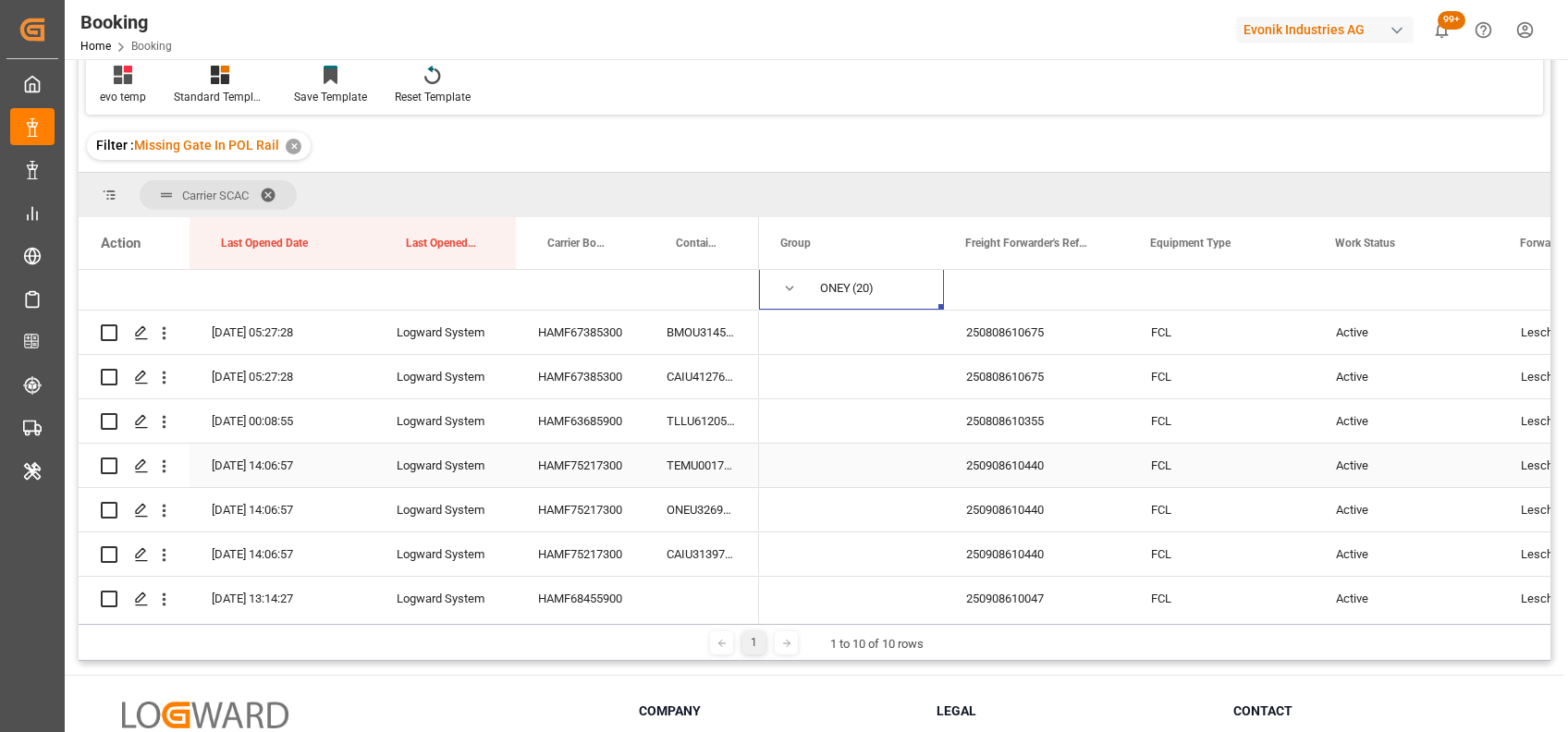
scroll to position [315, 0]
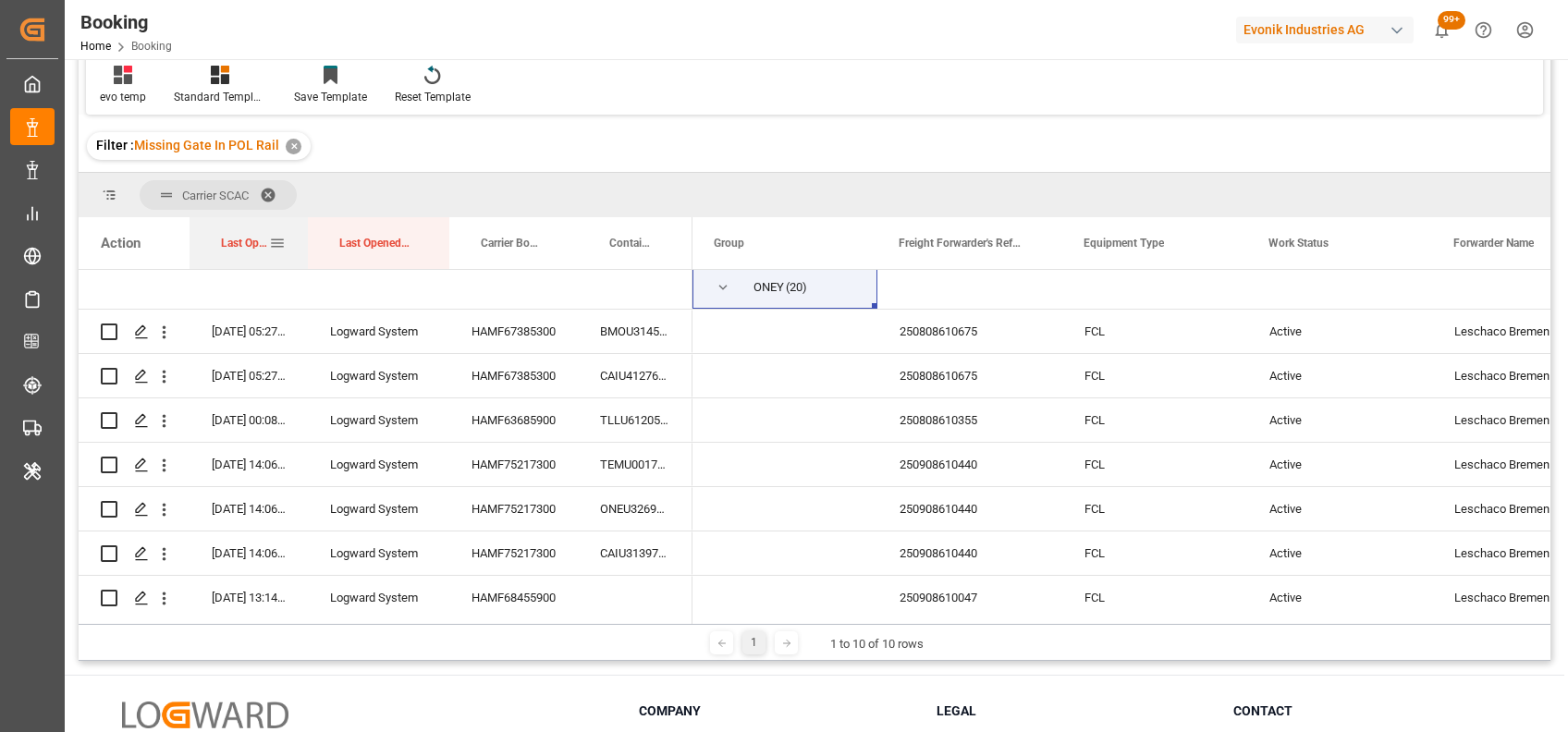
drag, startPoint x: 371, startPoint y: 245, endPoint x: 304, endPoint y: 232, distance: 68.2
click at [304, 232] on div at bounding box center [308, 243] width 8 height 52
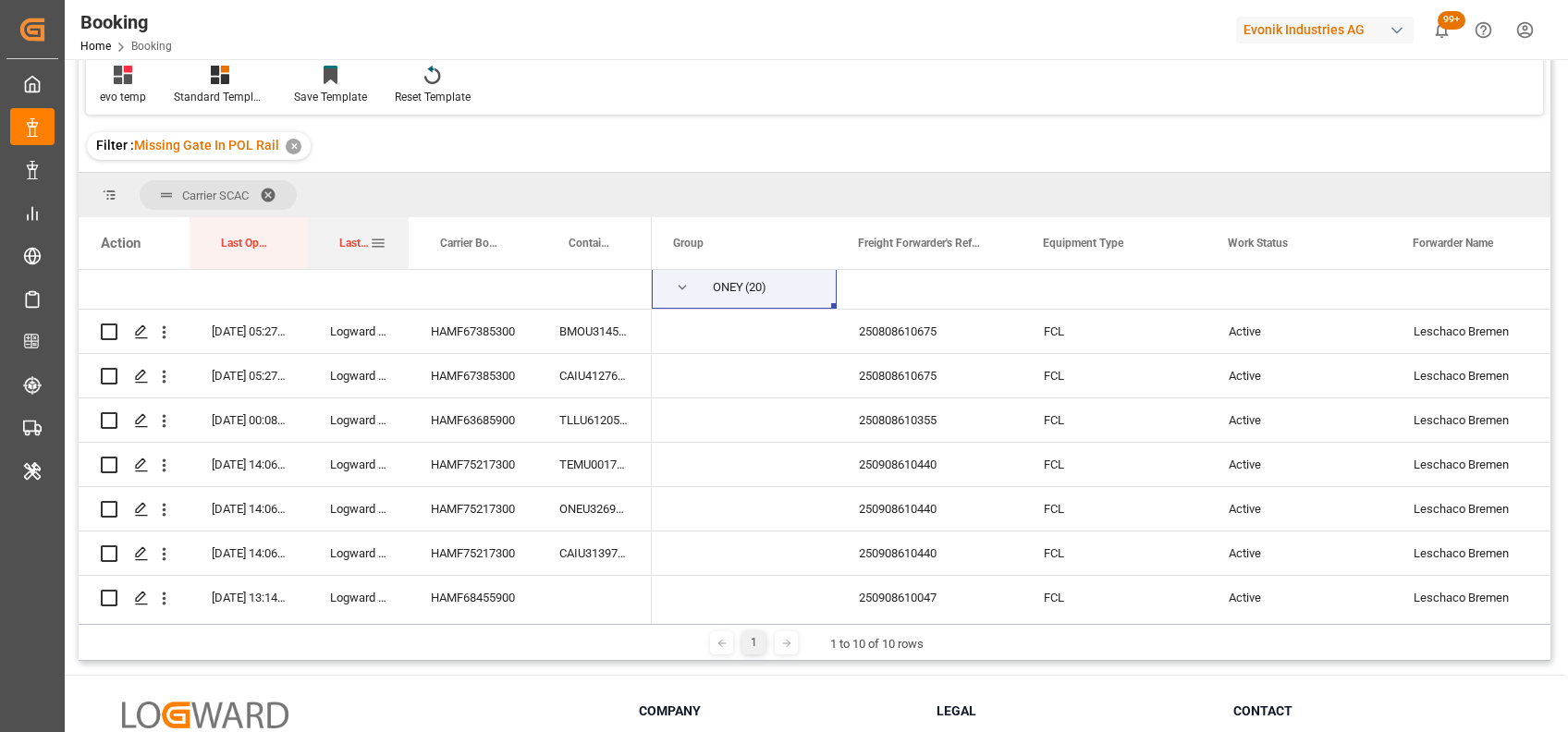
drag, startPoint x: 445, startPoint y: 257, endPoint x: 404, endPoint y: 250, distance: 41.6
click at [404, 250] on div at bounding box center [408, 243] width 8 height 52
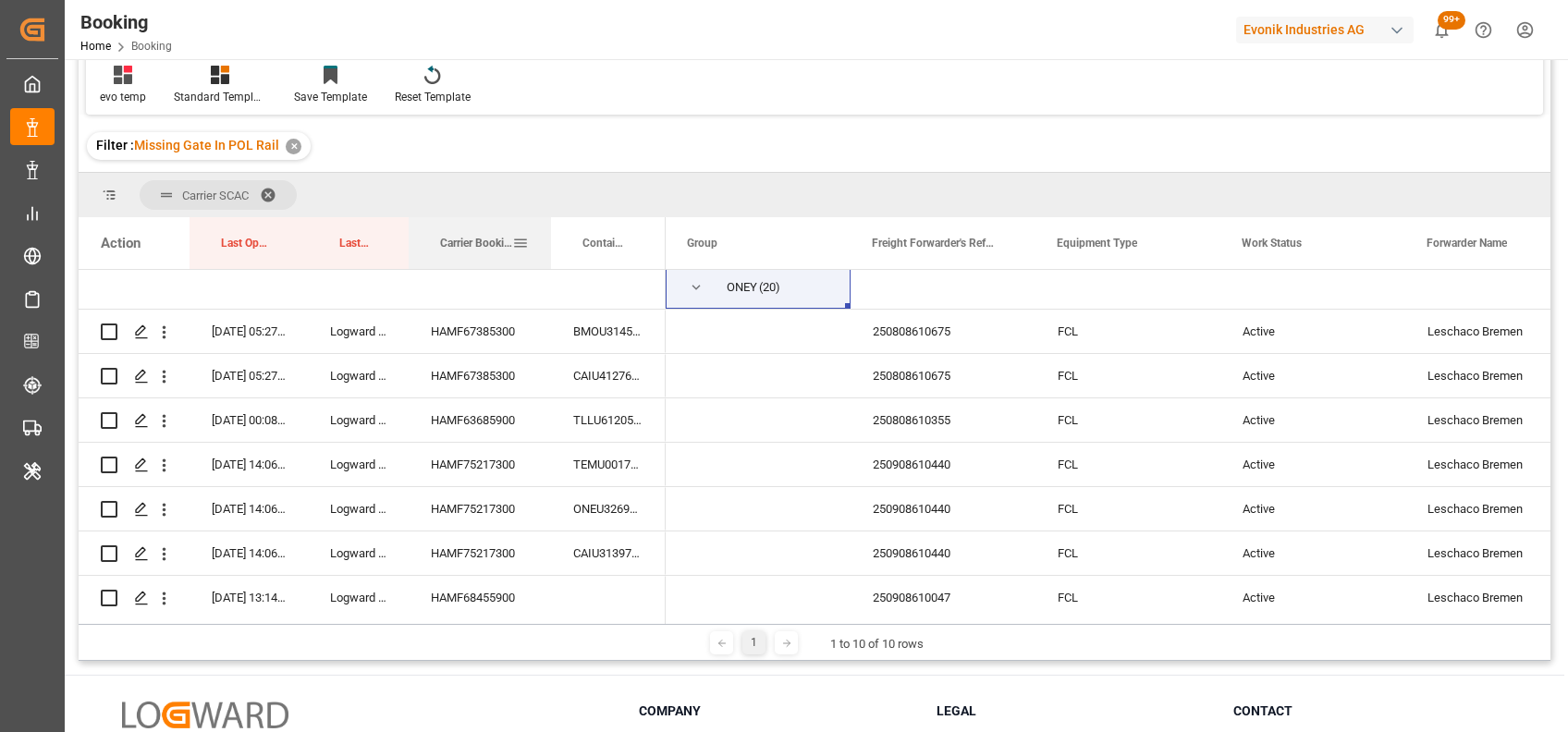
drag, startPoint x: 536, startPoint y: 253, endPoint x: 550, endPoint y: 254, distance: 14.0
click at [550, 254] on div at bounding box center [551, 243] width 8 height 52
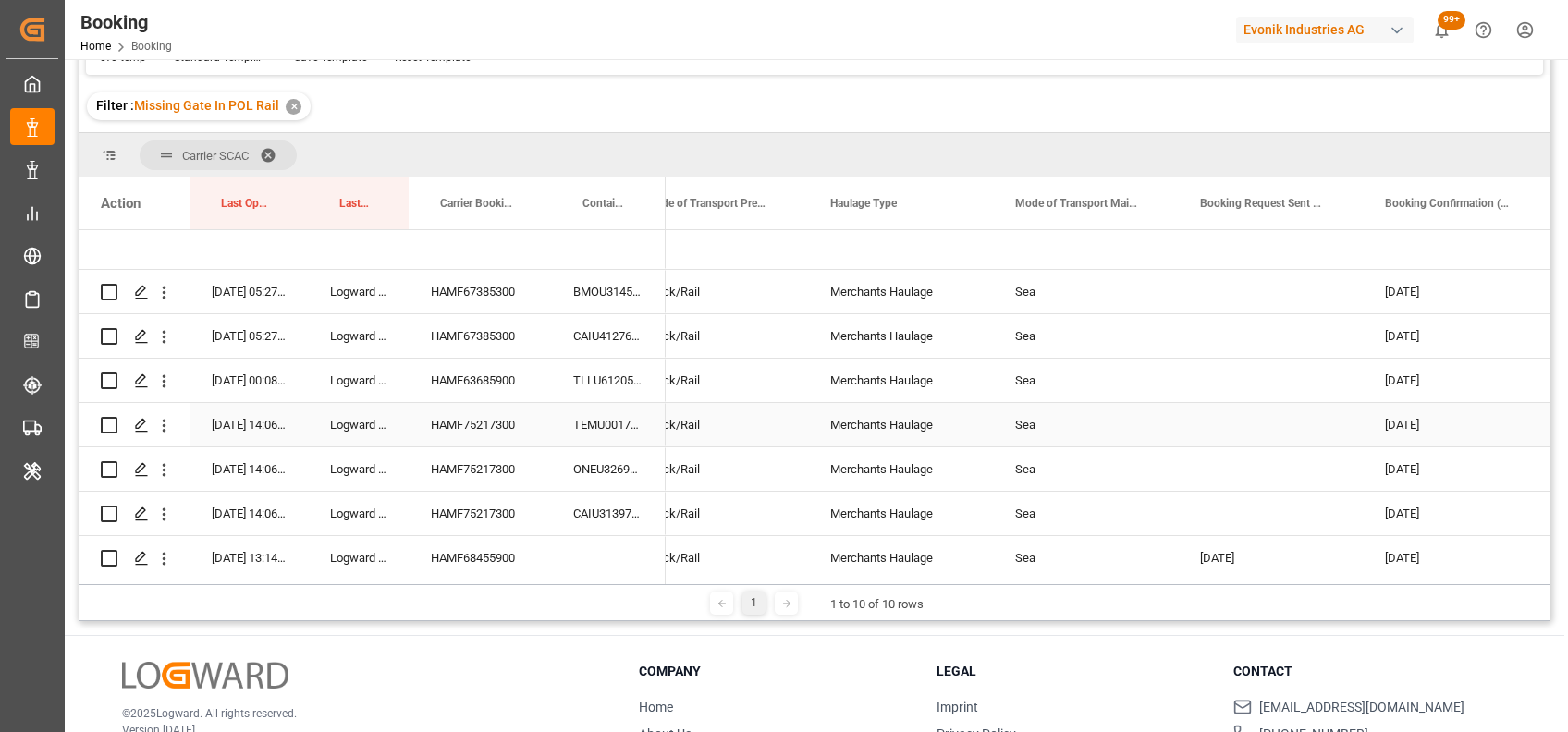
scroll to position [0, 5827]
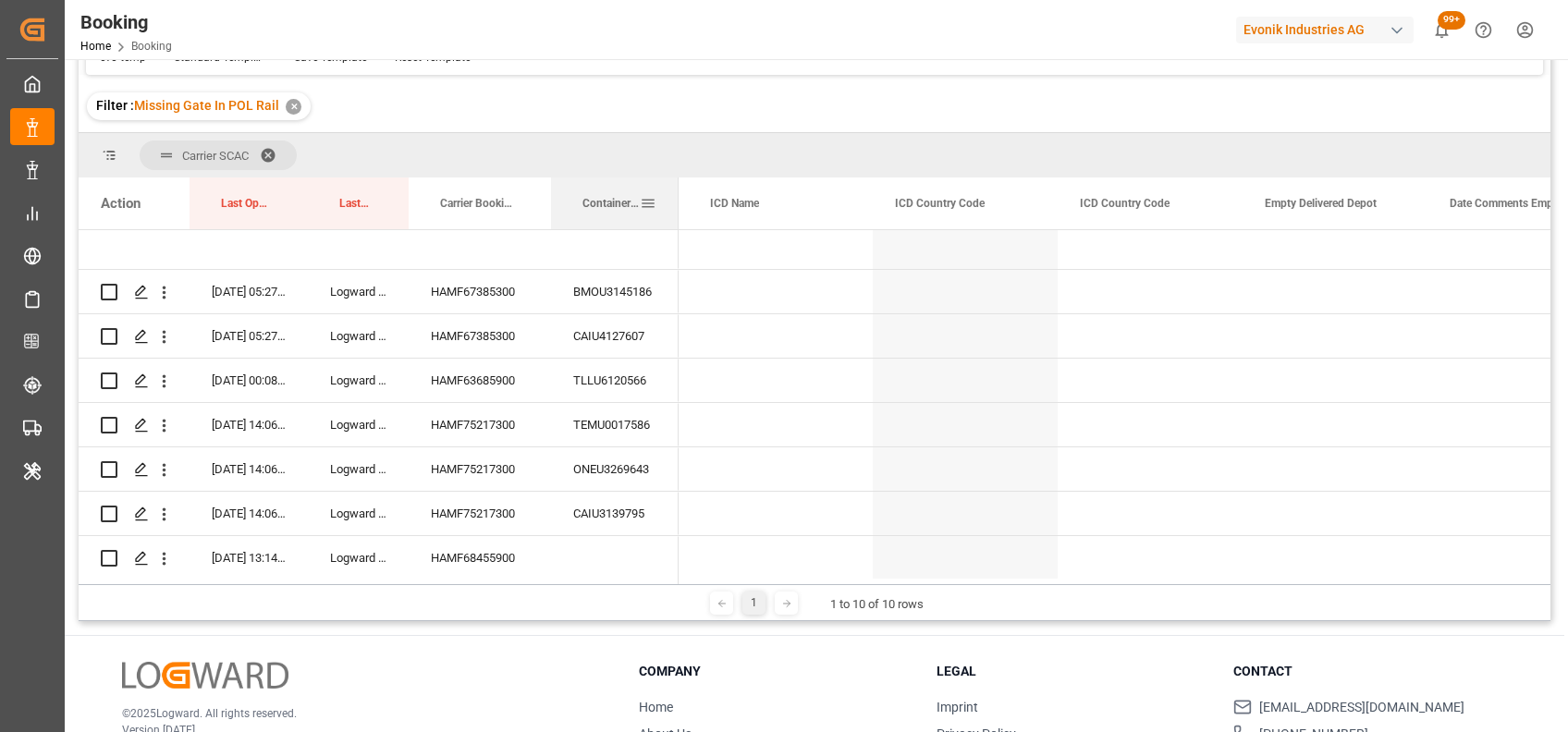
drag, startPoint x: 661, startPoint y: 210, endPoint x: 674, endPoint y: 209, distance: 13.0
click at [675, 209] on div at bounding box center [678, 203] width 8 height 52
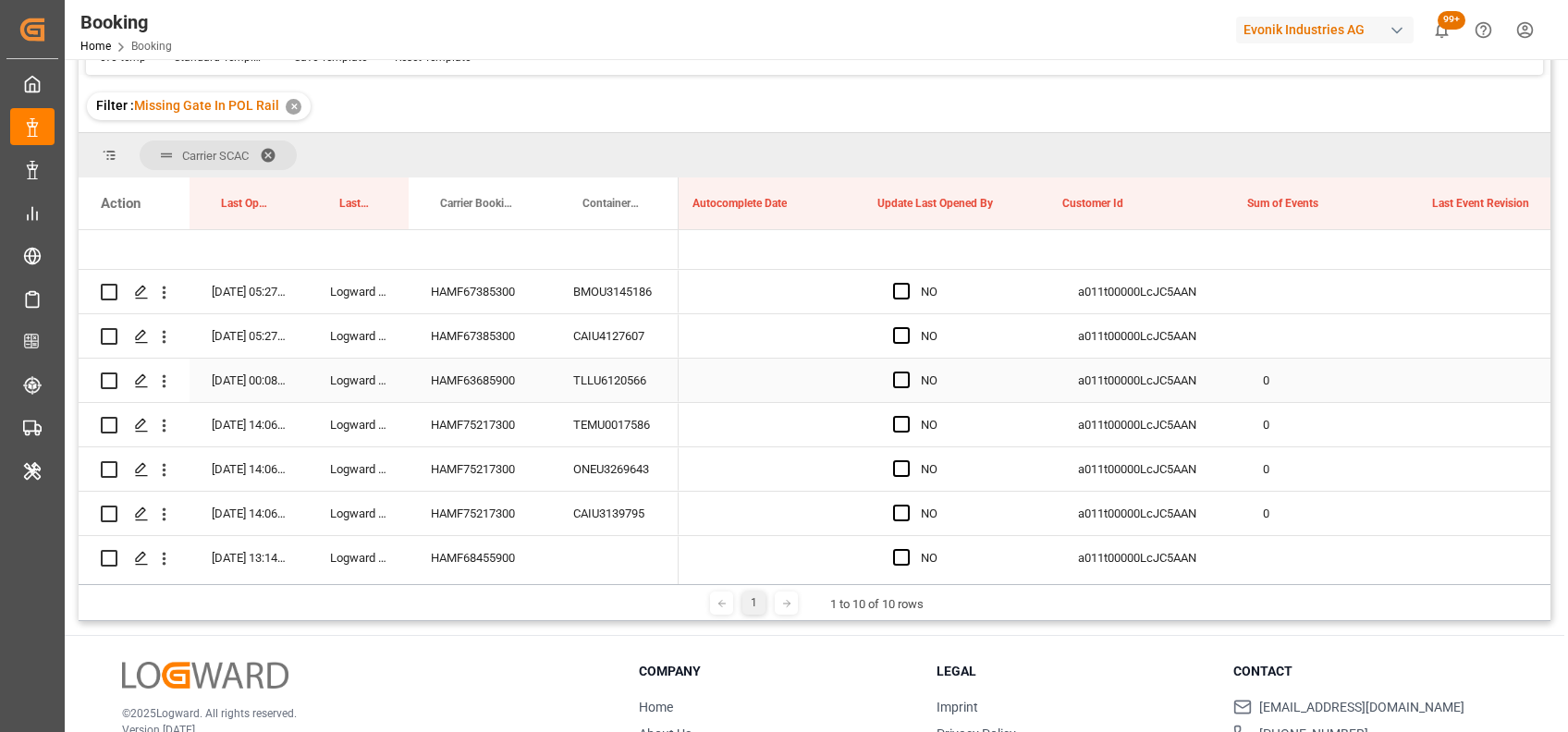
scroll to position [0, 14432]
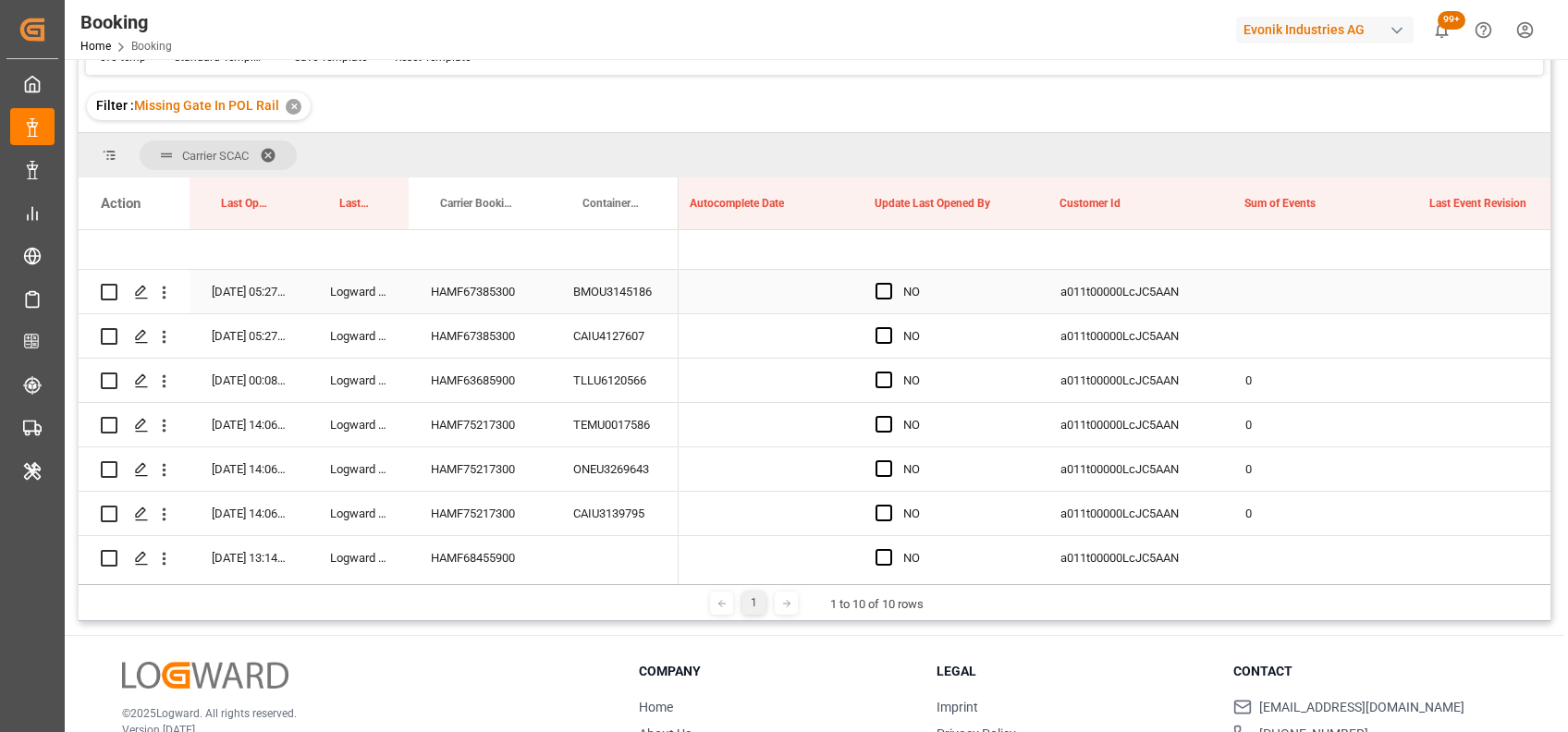
click at [1252, 296] on div "Press SPACE to select this row." at bounding box center [1315, 292] width 185 height 43
click at [1282, 301] on input "Press SPACE to select this row." at bounding box center [1316, 301] width 156 height 35
type input "0"
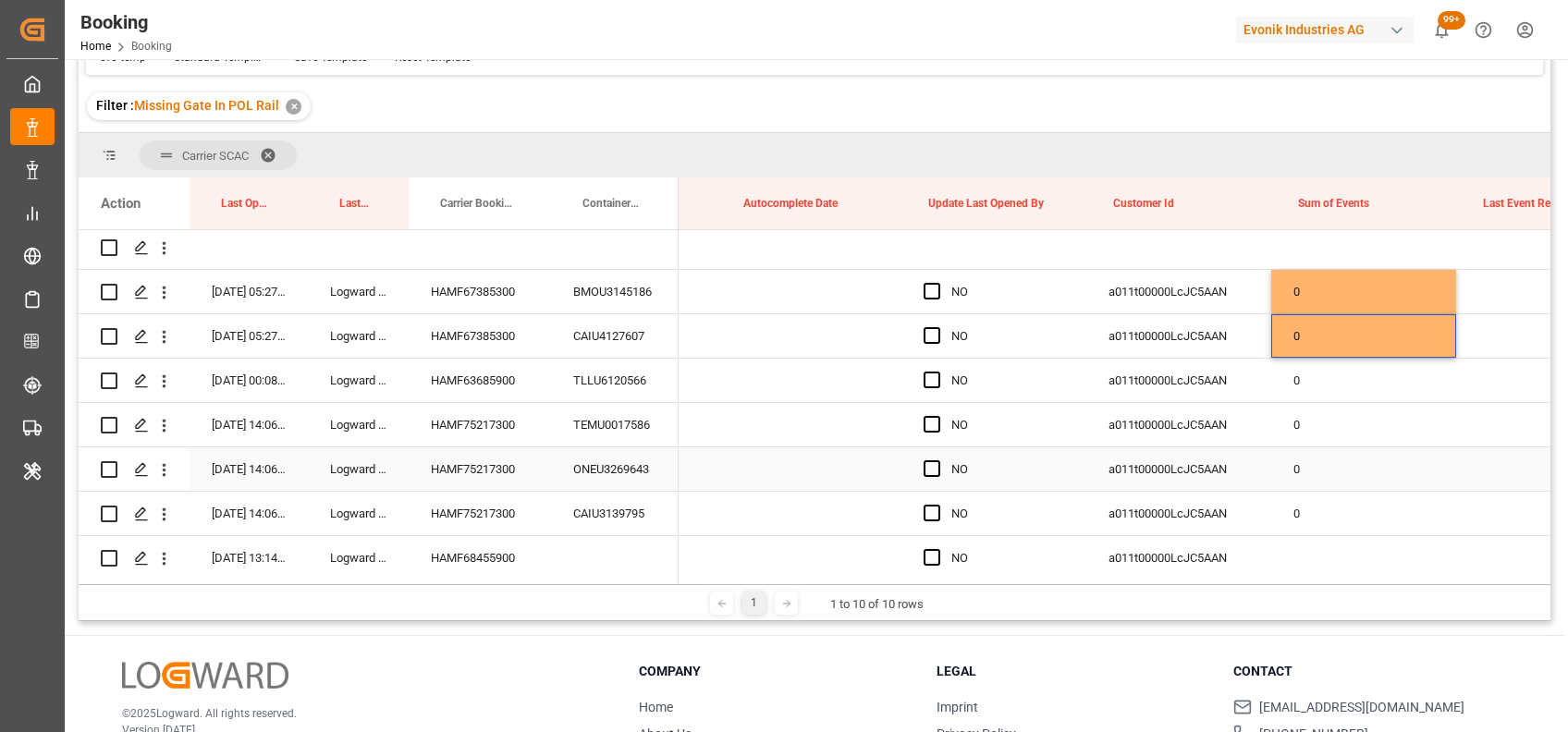
scroll to position [0, 14377]
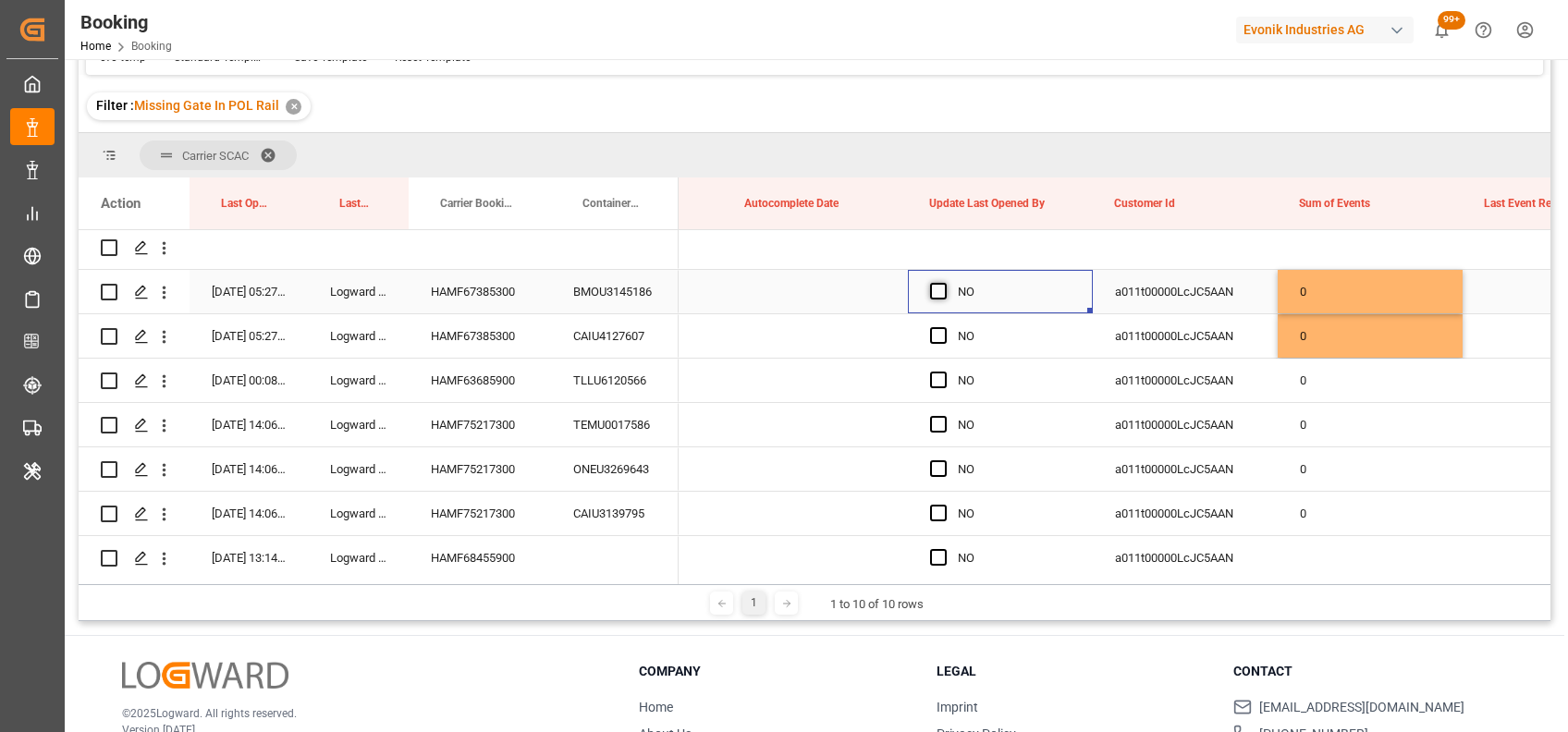
click at [939, 291] on span "Press SPACE to select this row." at bounding box center [938, 291] width 17 height 17
click at [944, 282] on input "Press SPACE to select this row." at bounding box center [944, 282] width 0 height 0
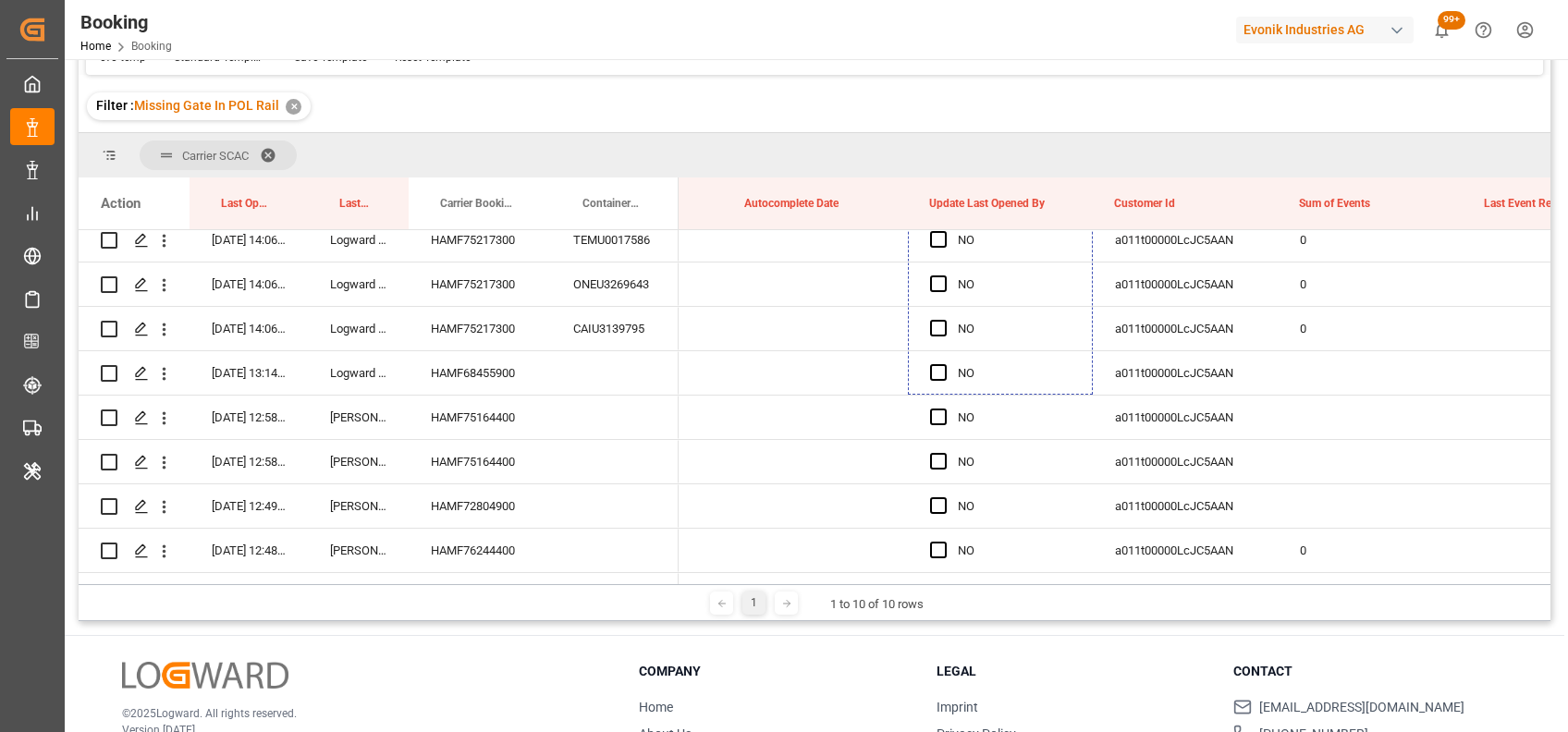
scroll to position [574, 0]
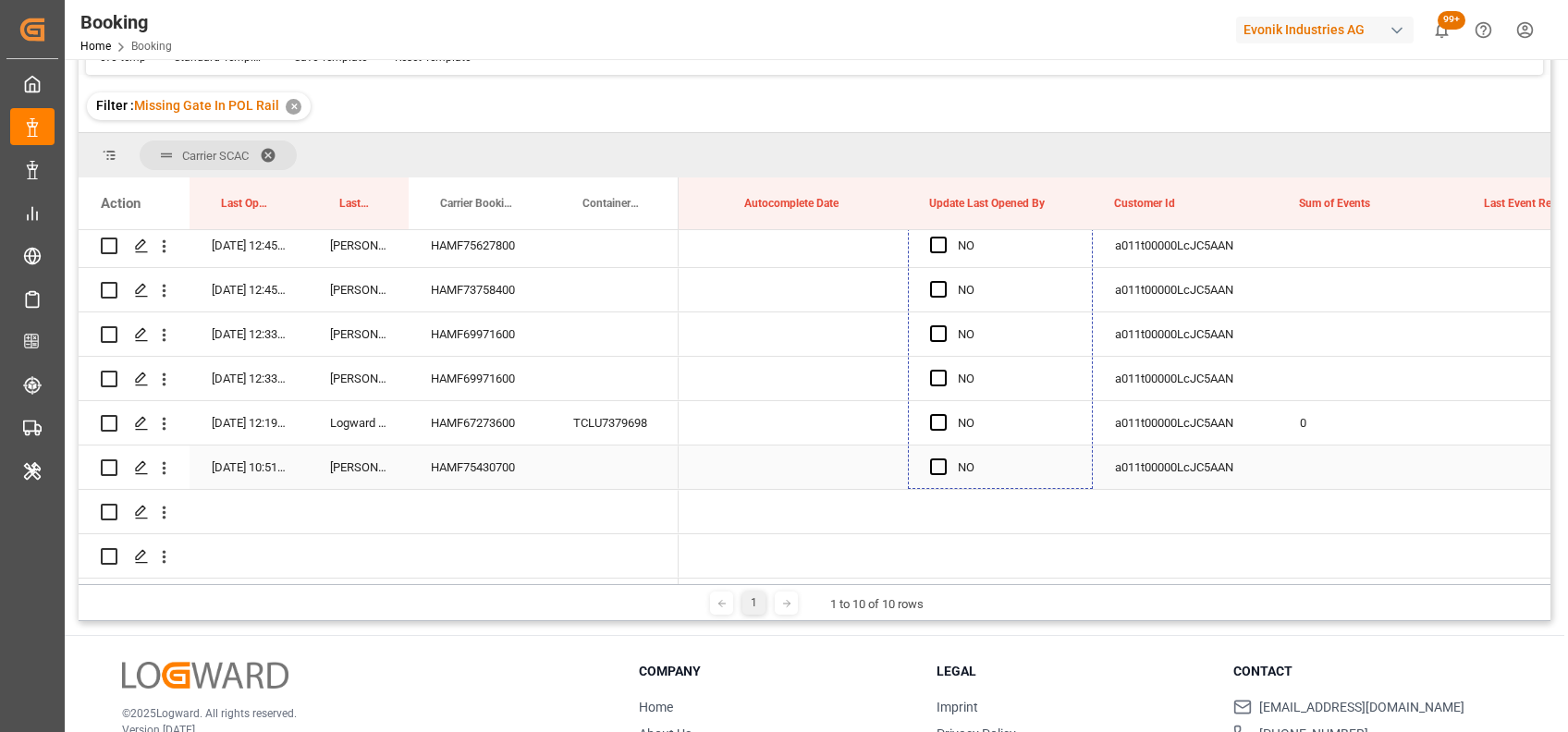
drag, startPoint x: 1088, startPoint y: 311, endPoint x: 954, endPoint y: 480, distance: 215.7
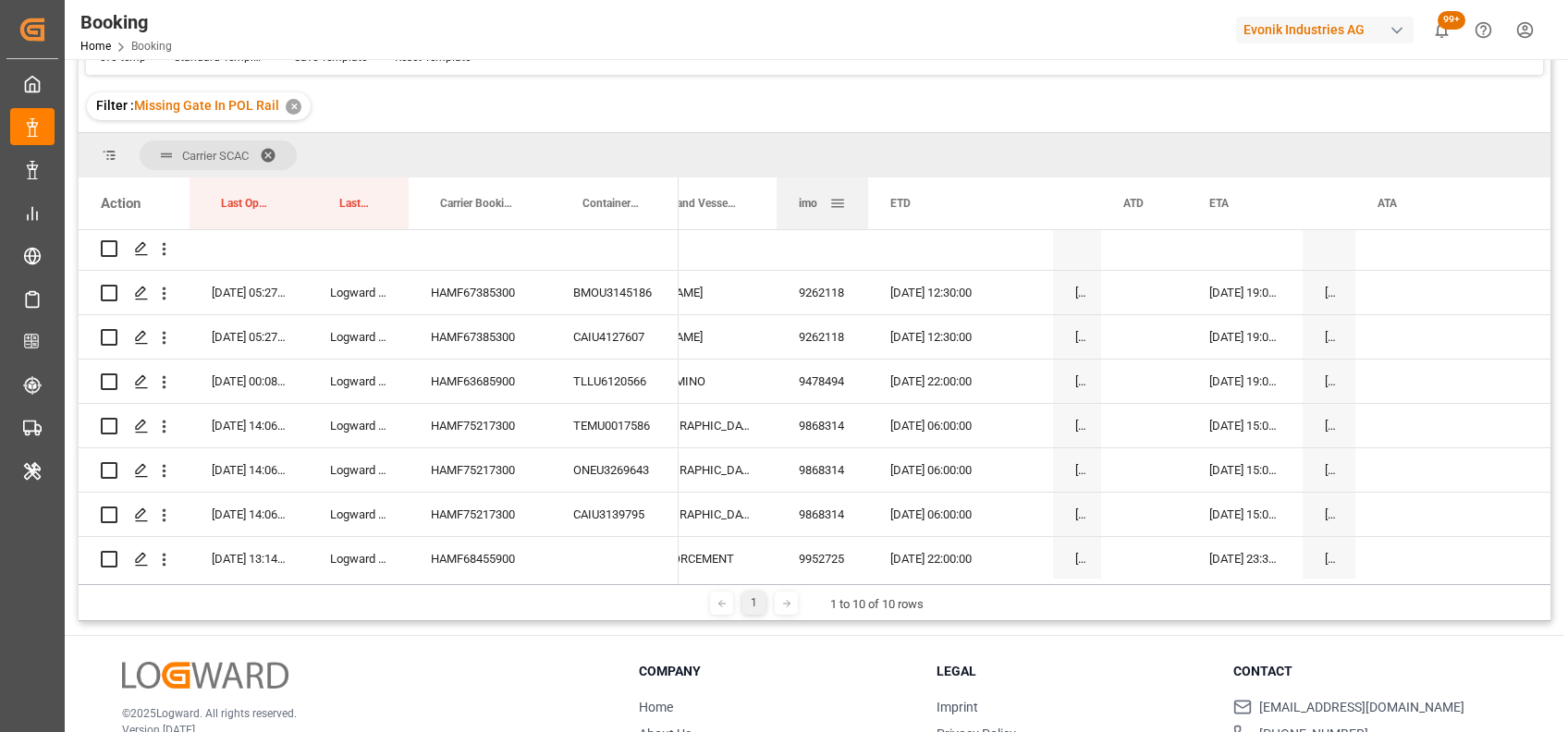
drag, startPoint x: 959, startPoint y: 205, endPoint x: 865, endPoint y: 207, distance: 94.0
click at [865, 207] on div at bounding box center [868, 203] width 8 height 52
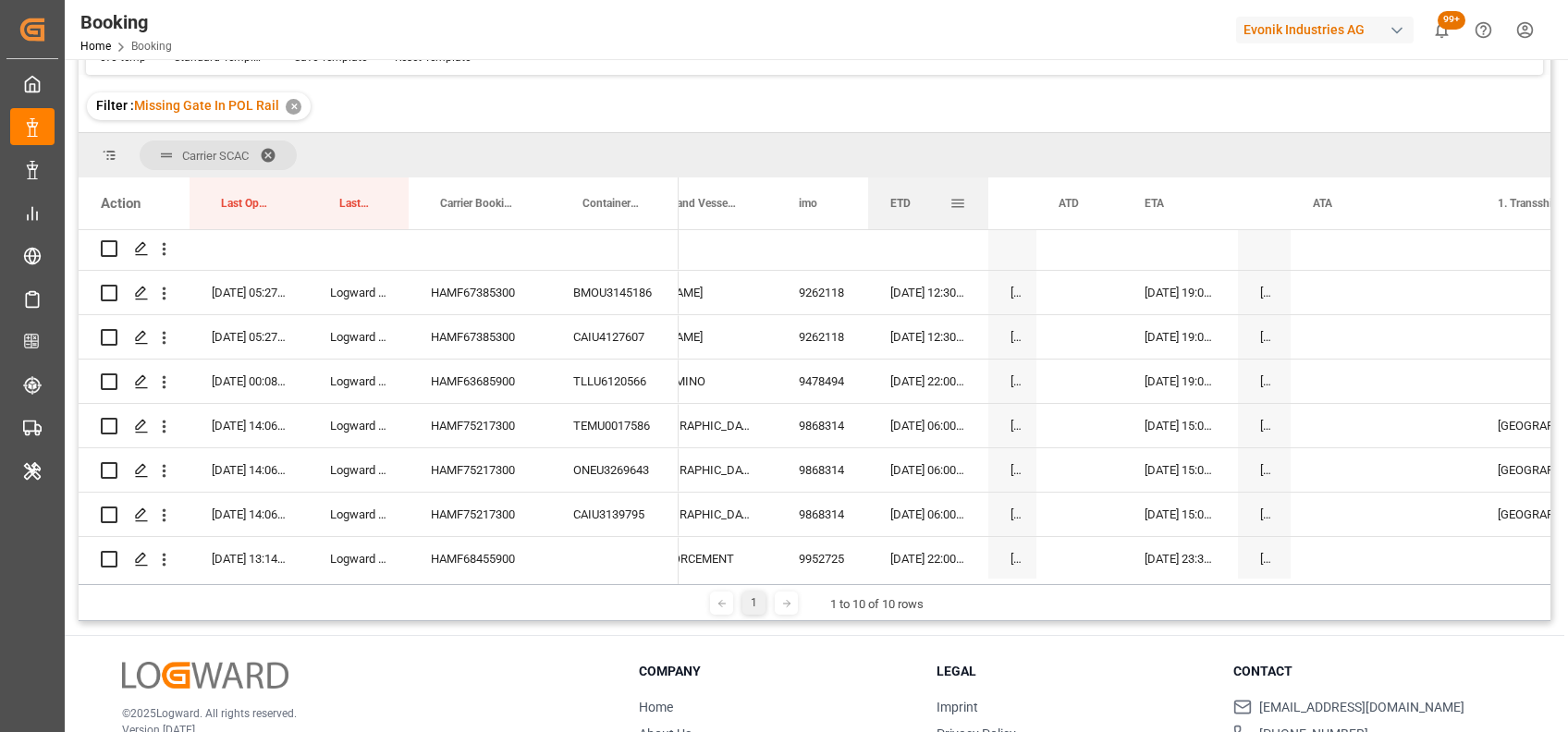
drag, startPoint x: 1050, startPoint y: 193, endPoint x: 985, endPoint y: 189, distance: 65.1
click at [985, 189] on div at bounding box center [988, 203] width 8 height 52
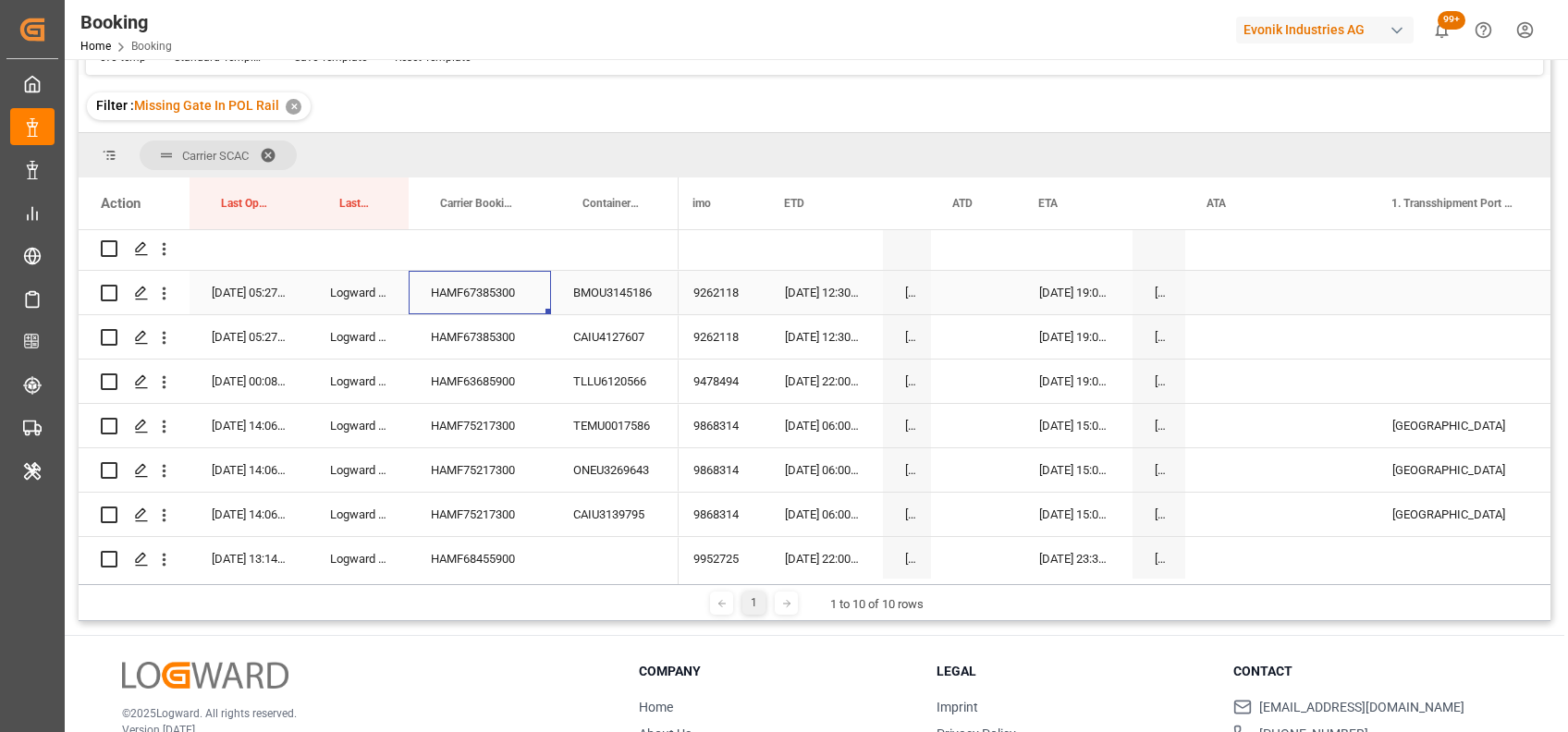
click at [477, 288] on div "HAMF67385300" at bounding box center [480, 293] width 143 height 43
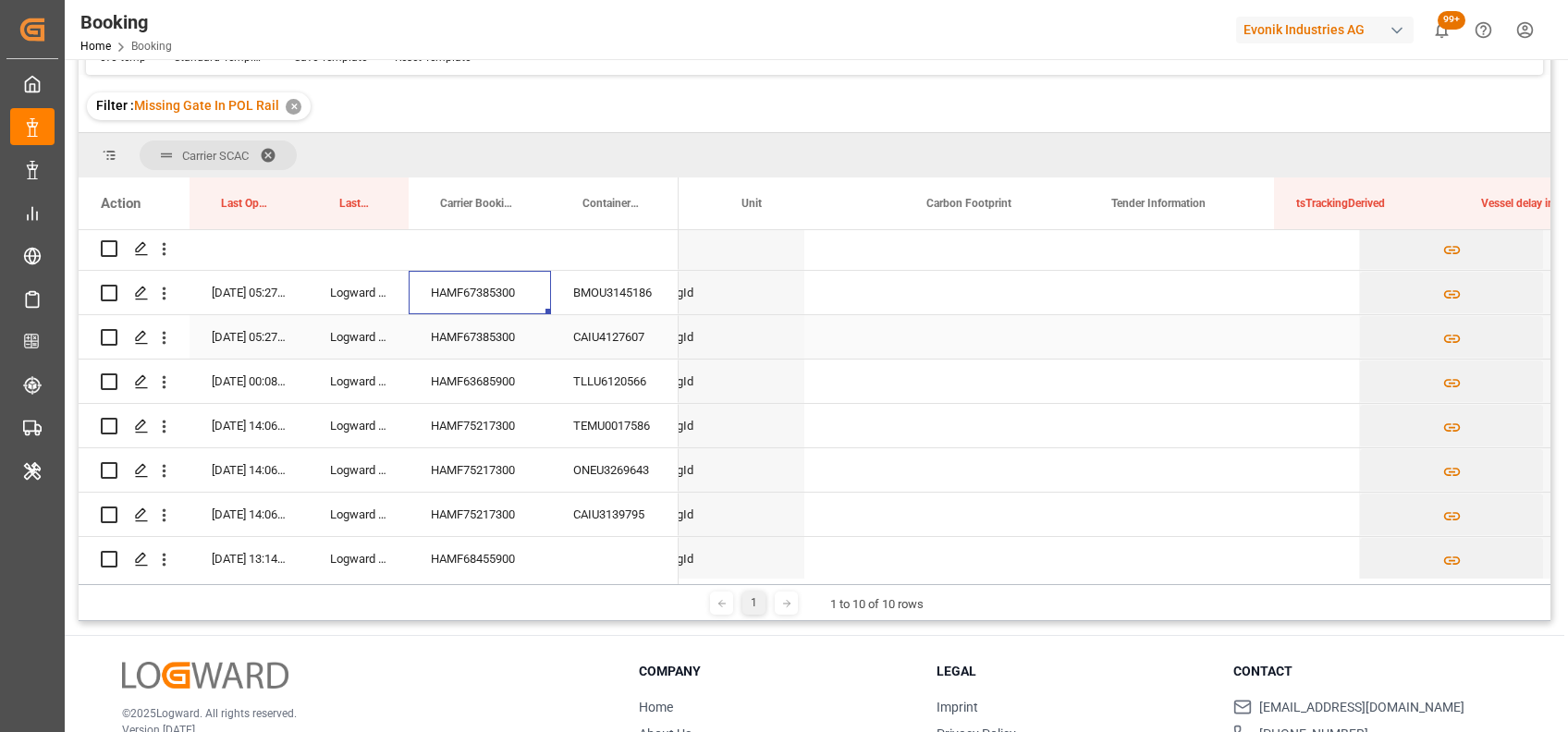
scroll to position [0, 15247]
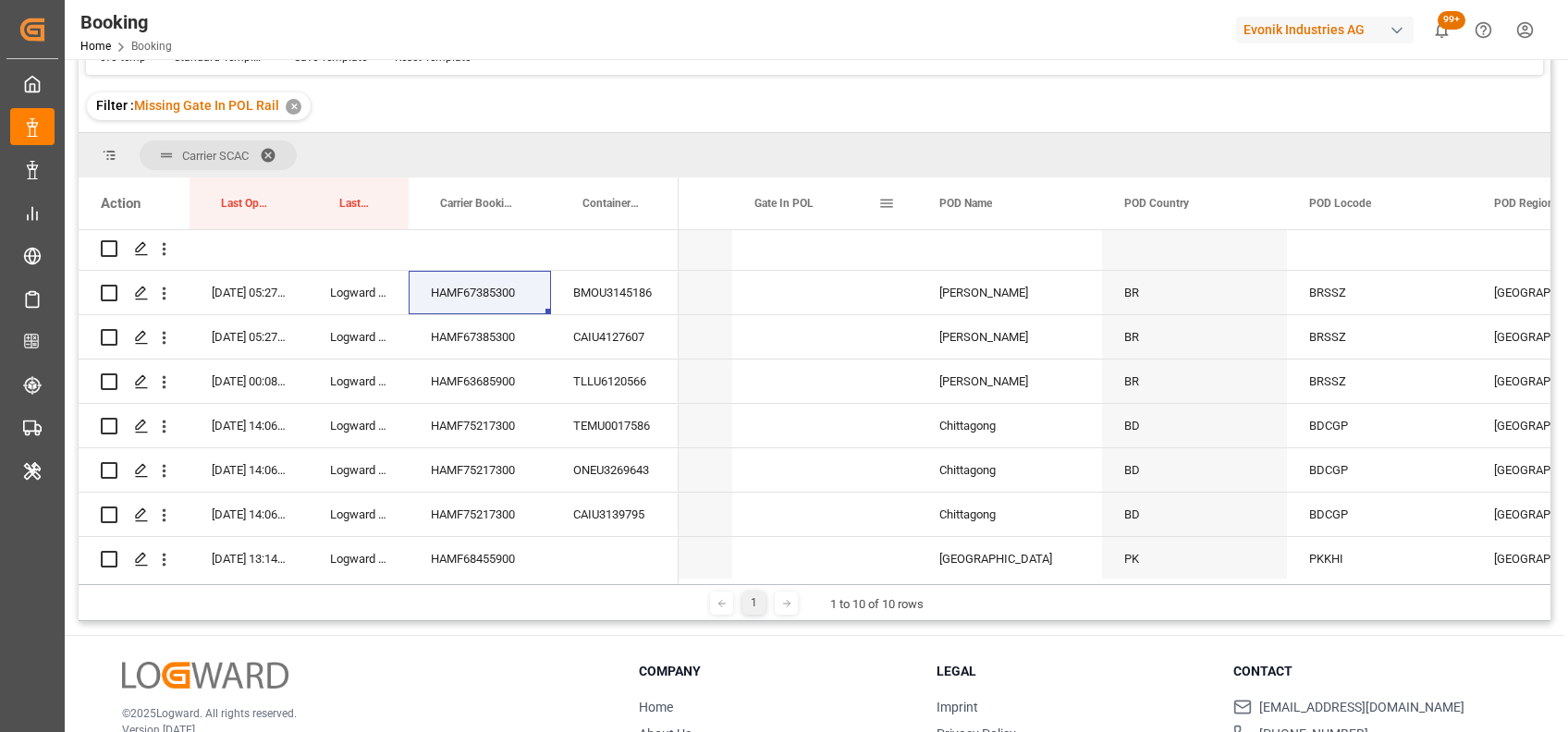
click at [881, 205] on span at bounding box center [887, 204] width 17 height 17
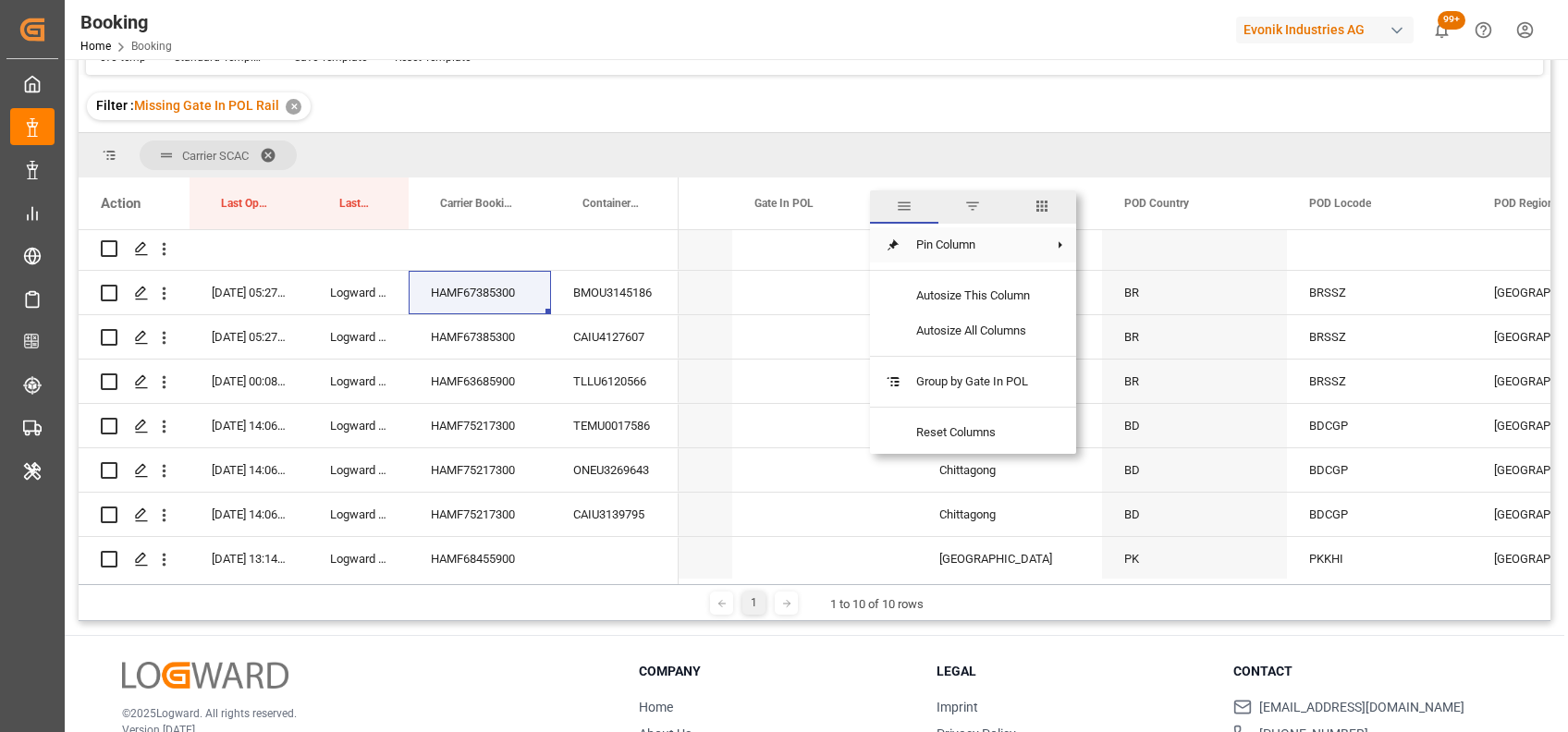
click at [900, 245] on span at bounding box center [893, 245] width 17 height 17
click at [1117, 243] on span "Pin Left" at bounding box center [1147, 252] width 78 height 35
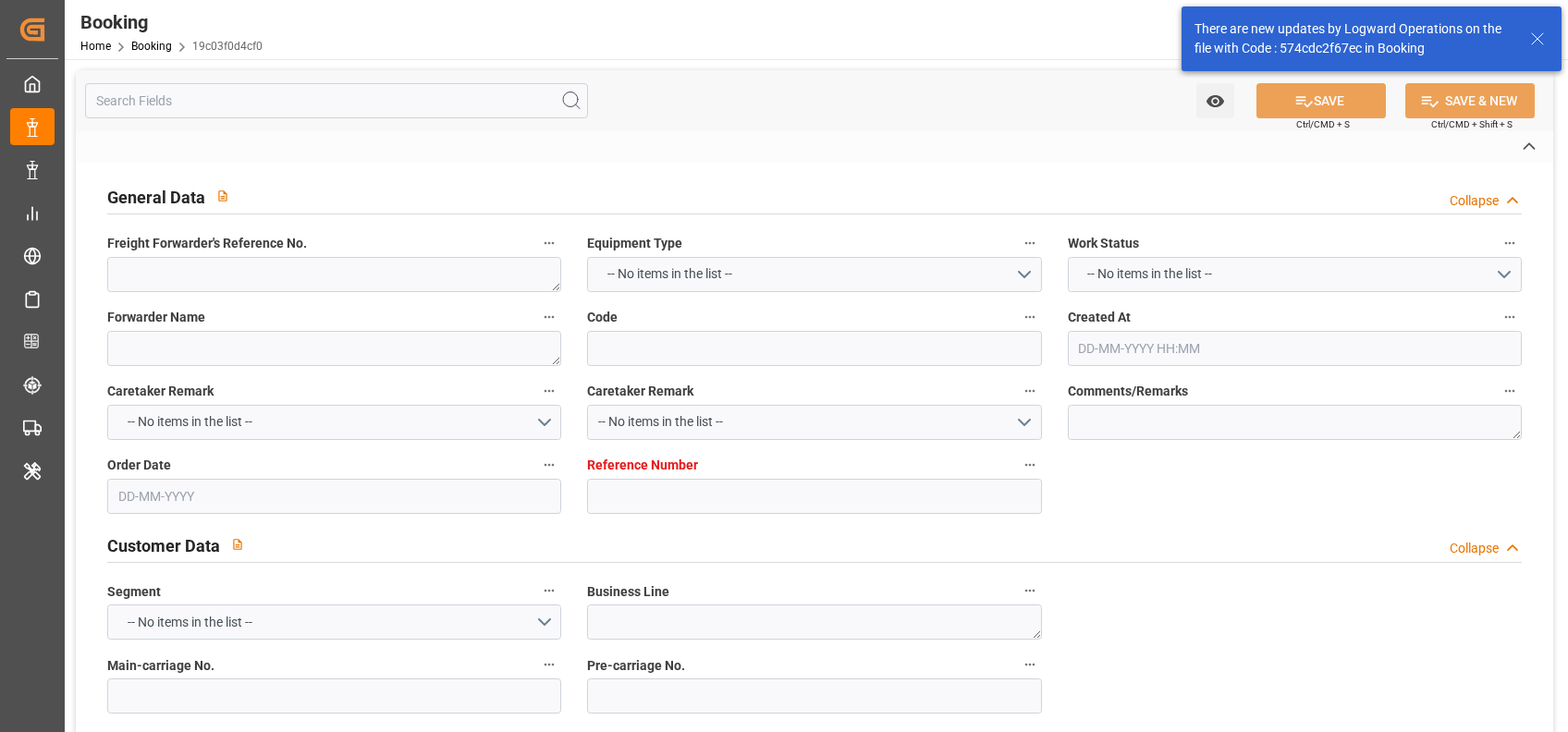
type textarea "250917210005"
type textarea "LESCHACO IBERIA SL [STREET_ADDRESS]. OF. C EDIFICIO MUNTADASII PARQUE EMPRESARI…"
type input "19c03f0d4cf0"
type input "3011743590"
type textarea "AT-AO"
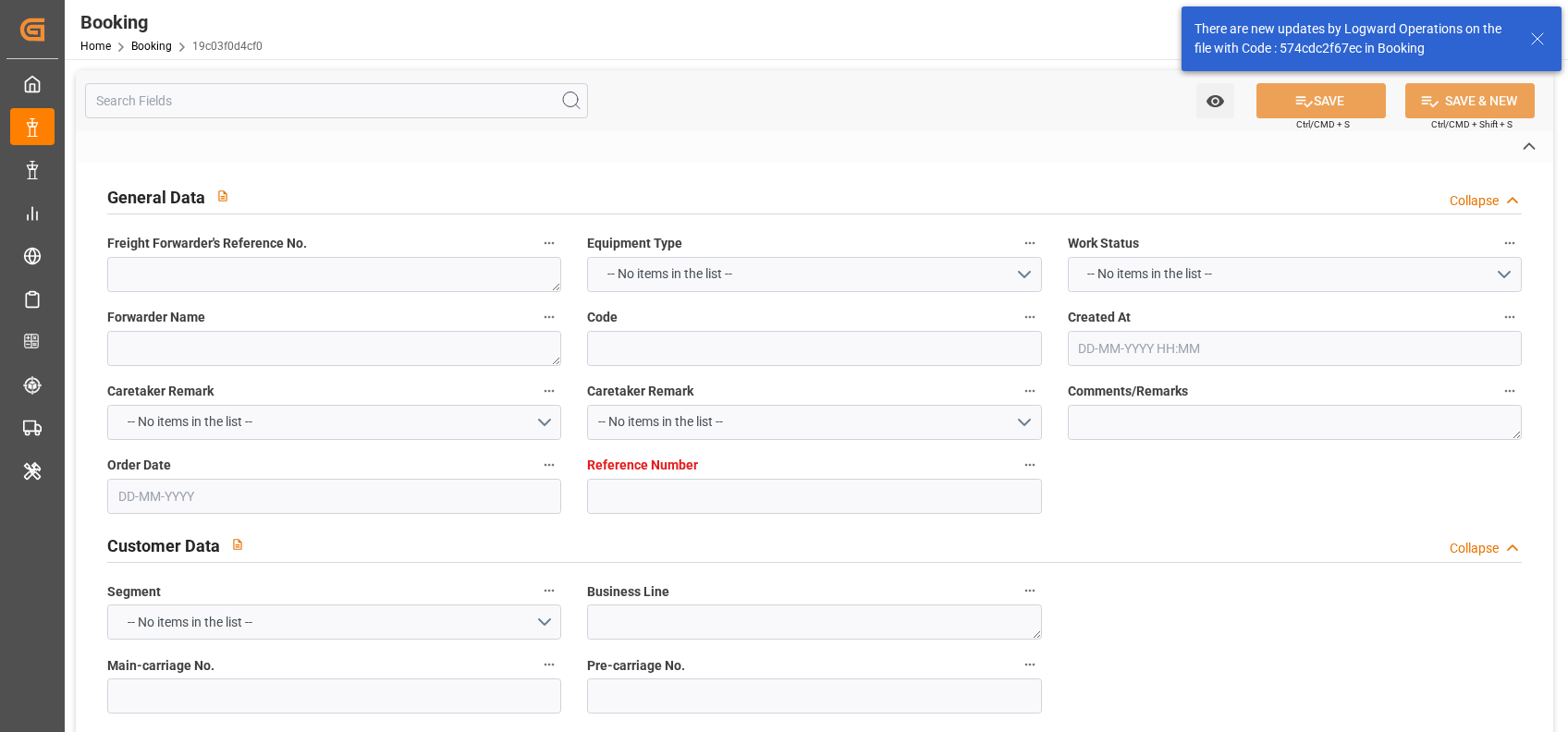
type input "4006695423"
type textarea "[PERSON_NAME][EMAIL_ADDRESS][DOMAIN_NAME]"
type textarea "CFR"
type textarea "[GEOGRAPHIC_DATA]"
type textarea "Evonik Plant 7000172636"
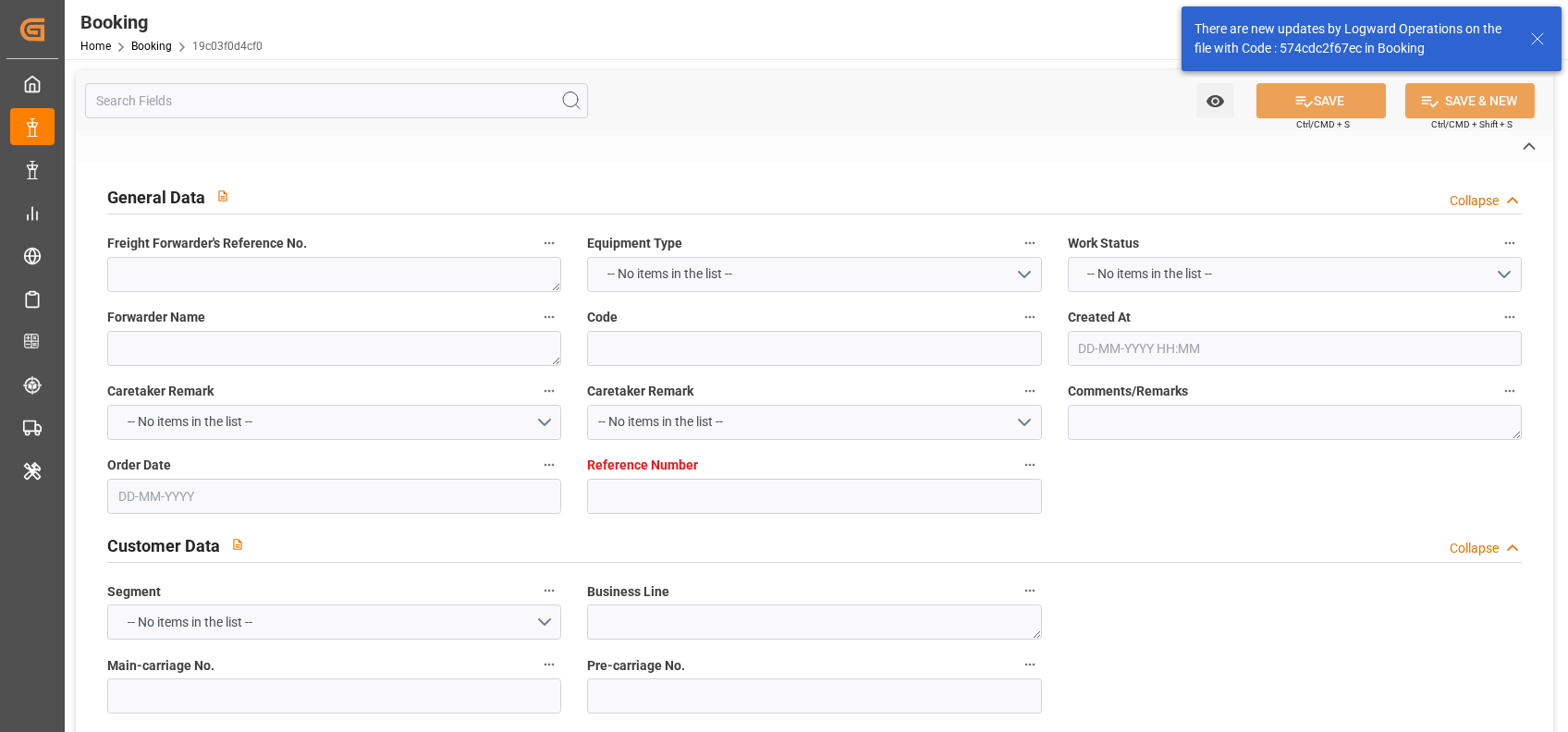
type textarea "5.1"
type textarea "2014"
type textarea "LA [PERSON_NAME] ([GEOGRAPHIC_DATA])"
type input "A LA MARINE"
type input "VENTO DI GRECALE"
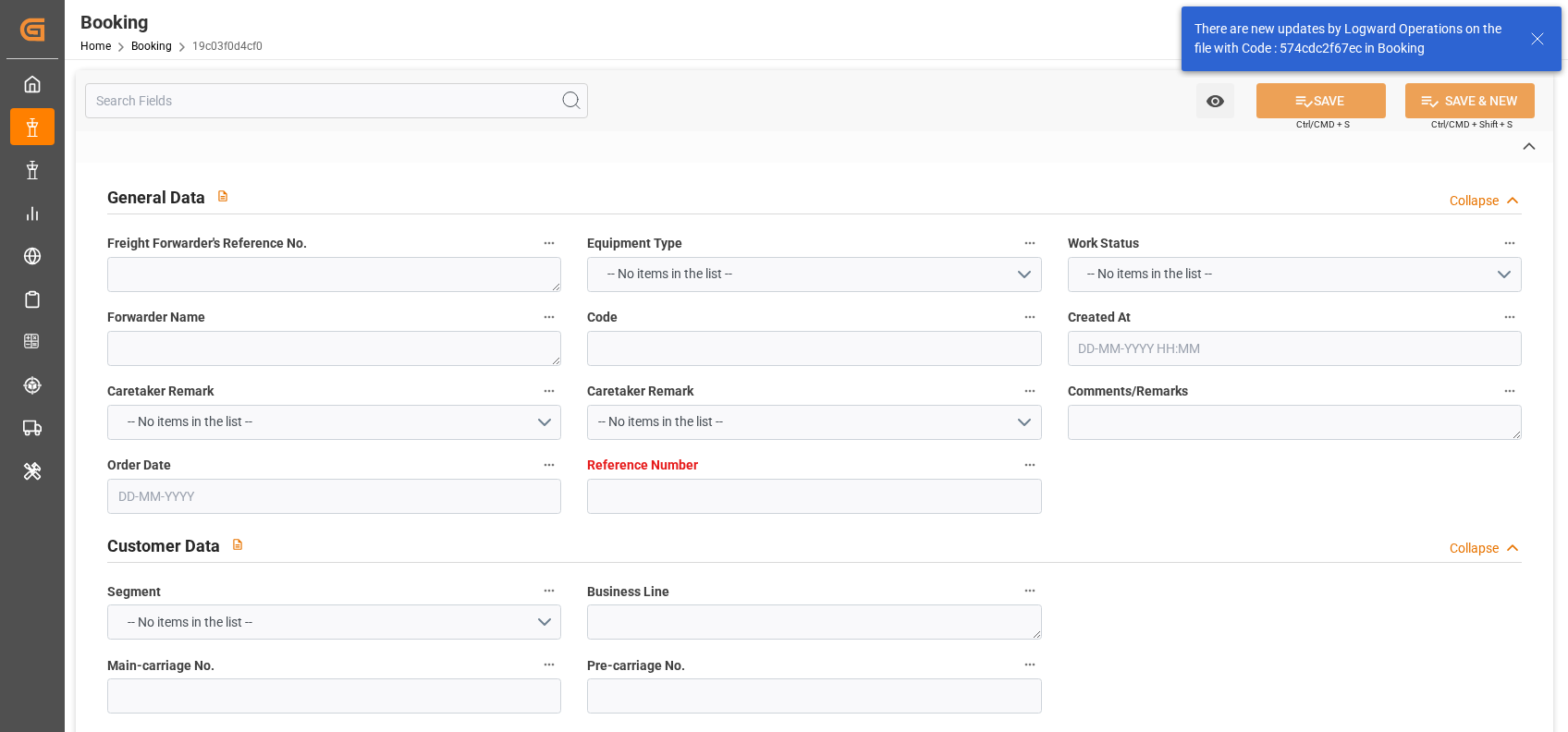
type input "CMDU"
type textarea "IBC1391675"
type input "[GEOGRAPHIC_DATA]"
type textarea "INPUT_Evonik_Seeburger_LoadTenderOcean_1003085621_20250825225929627.xml"
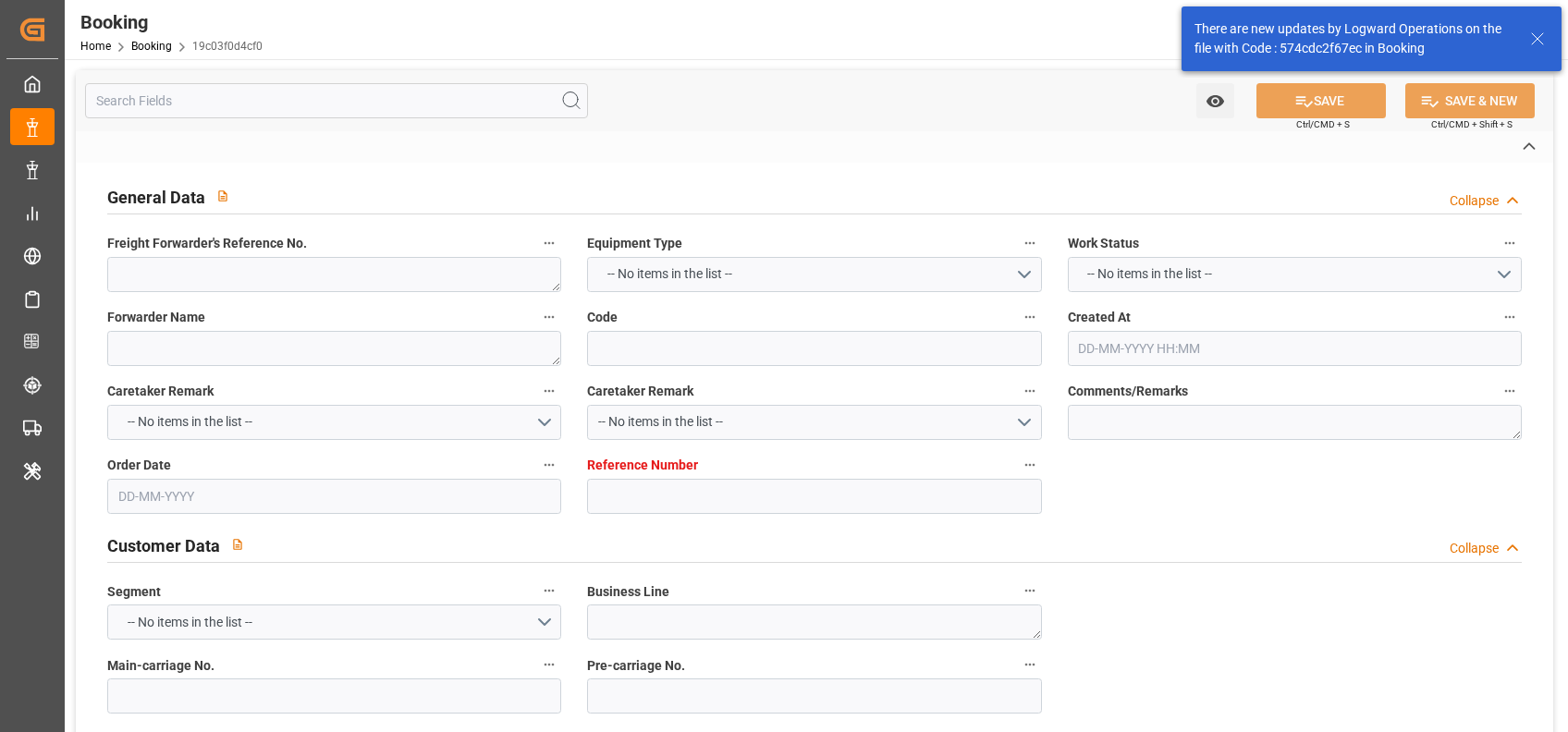
type textarea "West Mediterranean_MACAS_CMDU_AT-AO"
type textarea "INPUT_Evonik_Seeburger_LoadTenderOcean_1003052981_20250814160732825.xml,INPUT_E…"
type textarea "1003085621"
type textarea "Logward System"
type textarea "Pol-businessDivision-businessLine-"
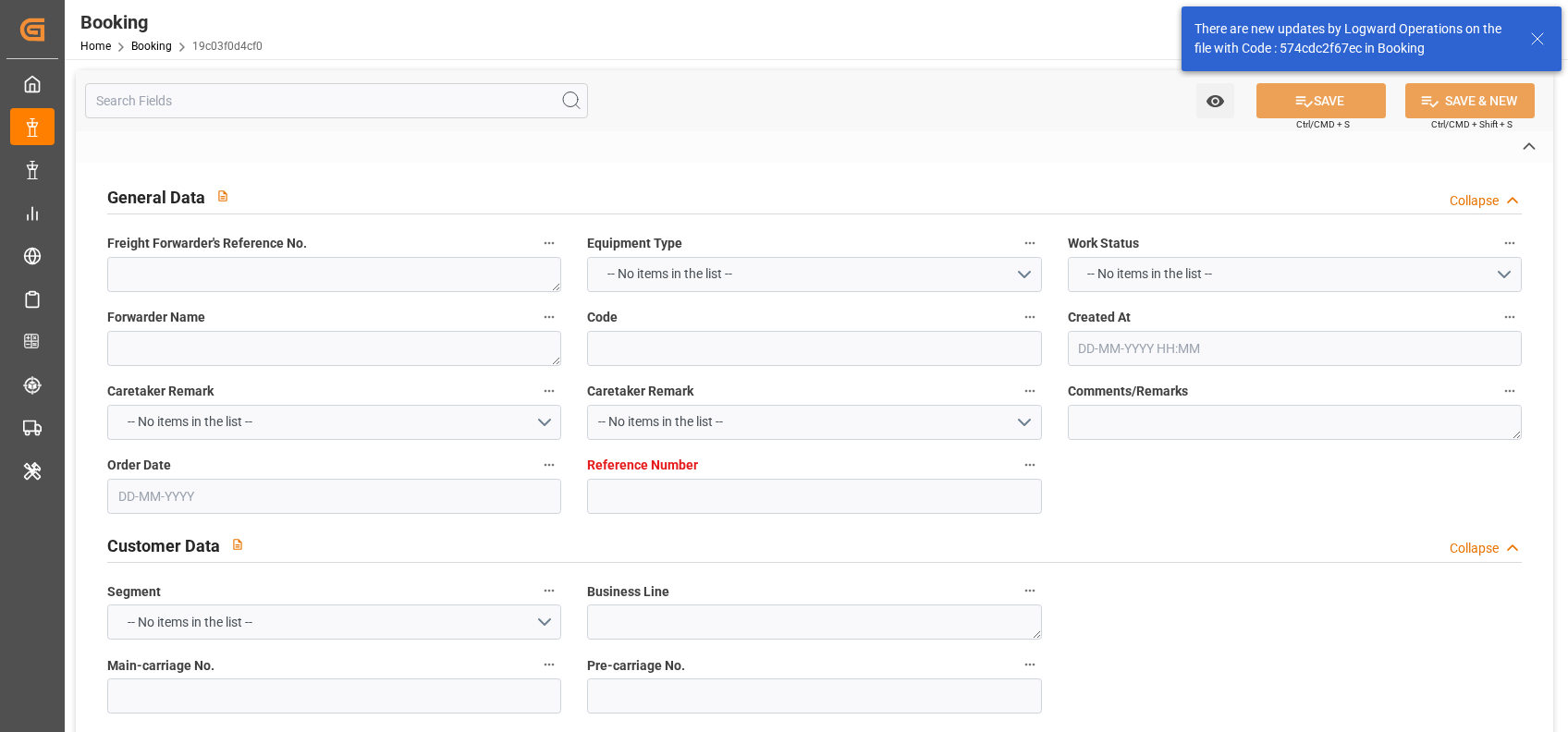
type textarea "IFTSTA"
type textarea "a011t00000LcJC5AAN"
type textarea "No"
type input "[GEOGRAPHIC_DATA]"
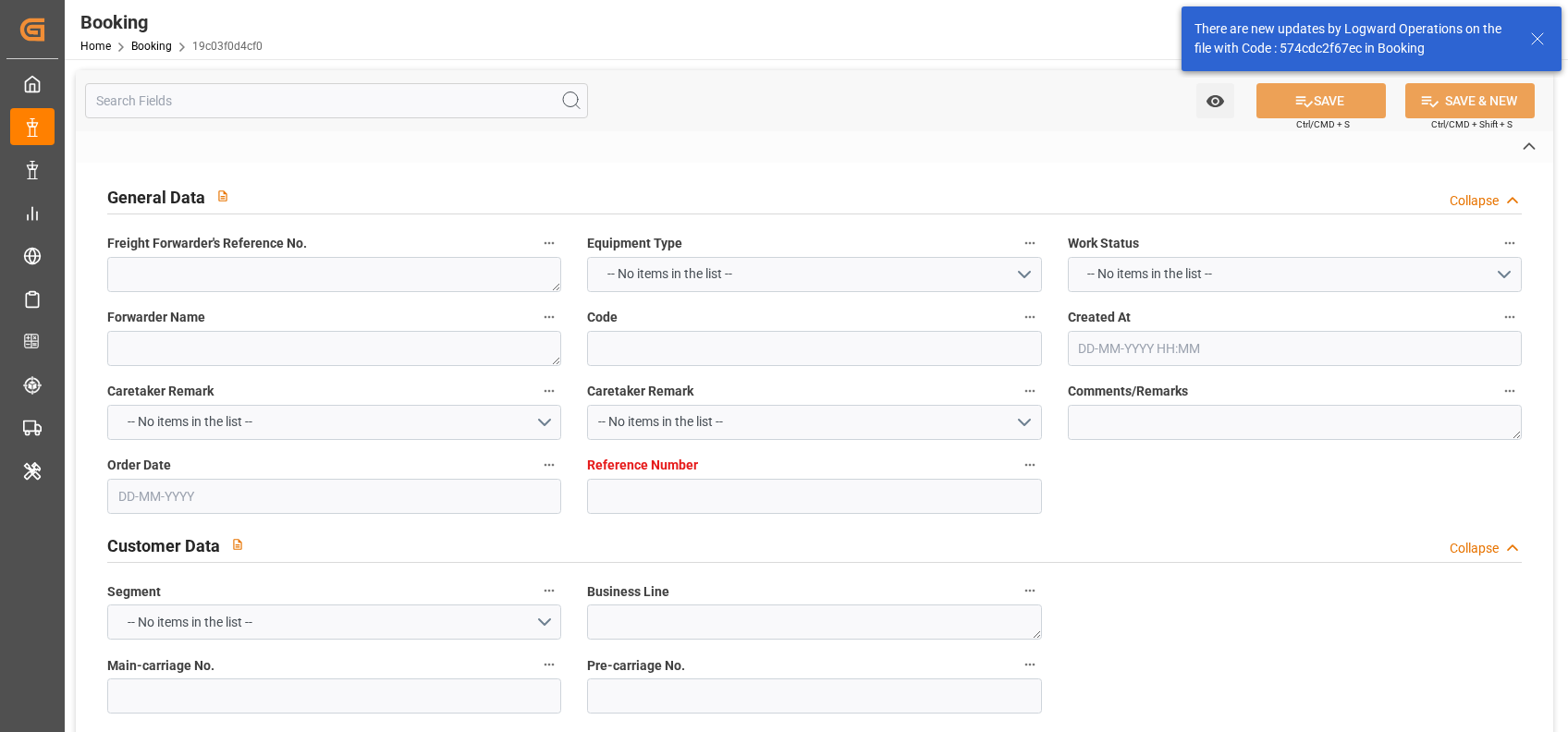
type input "0XPITW1MA"
type input "VESSEL"
type input "A LA MARINE"
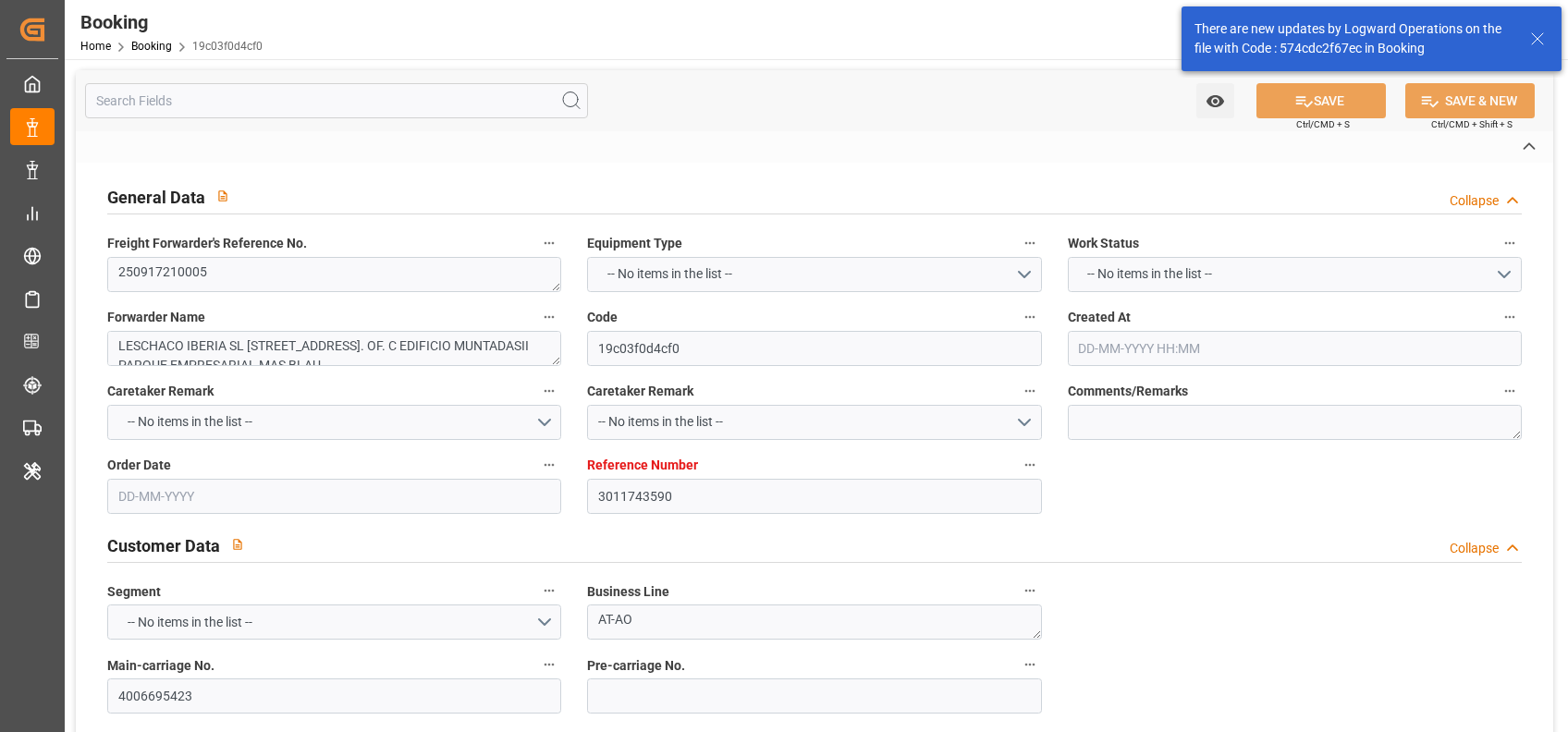
type input "3011743590"
type input "9386524"
type input "9204506"
type input "CMACGM"
type input "CMA CGM Group"
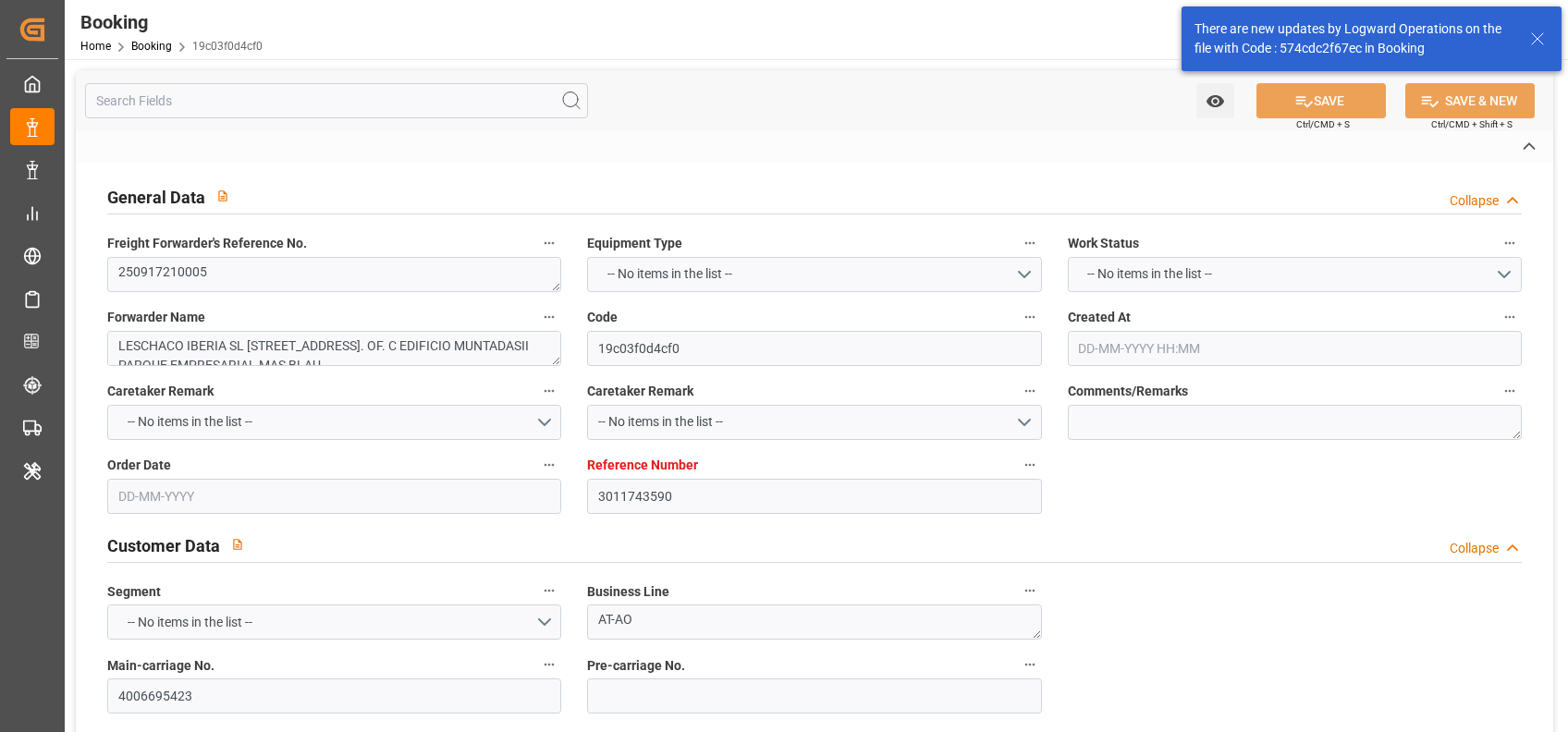
type input "ESBCN"
type input "MACAS"
type input "ESBCN"
type input "MACAS"
type input "9386524"
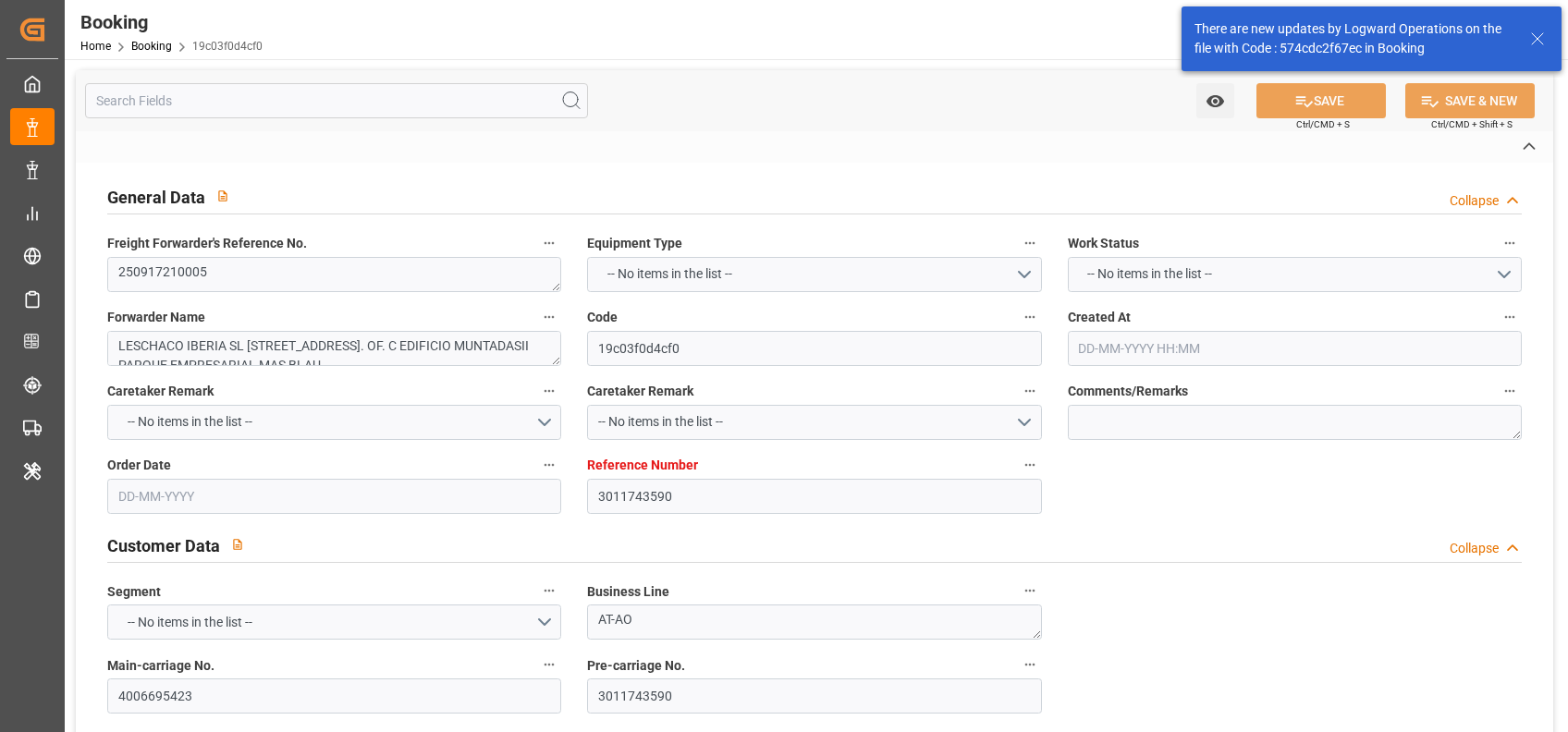
type input "14-08-2025 14:12"
type input "14-08-2025"
type input "03-09-2025"
type input "01-09-2025"
type input "[DATE]"
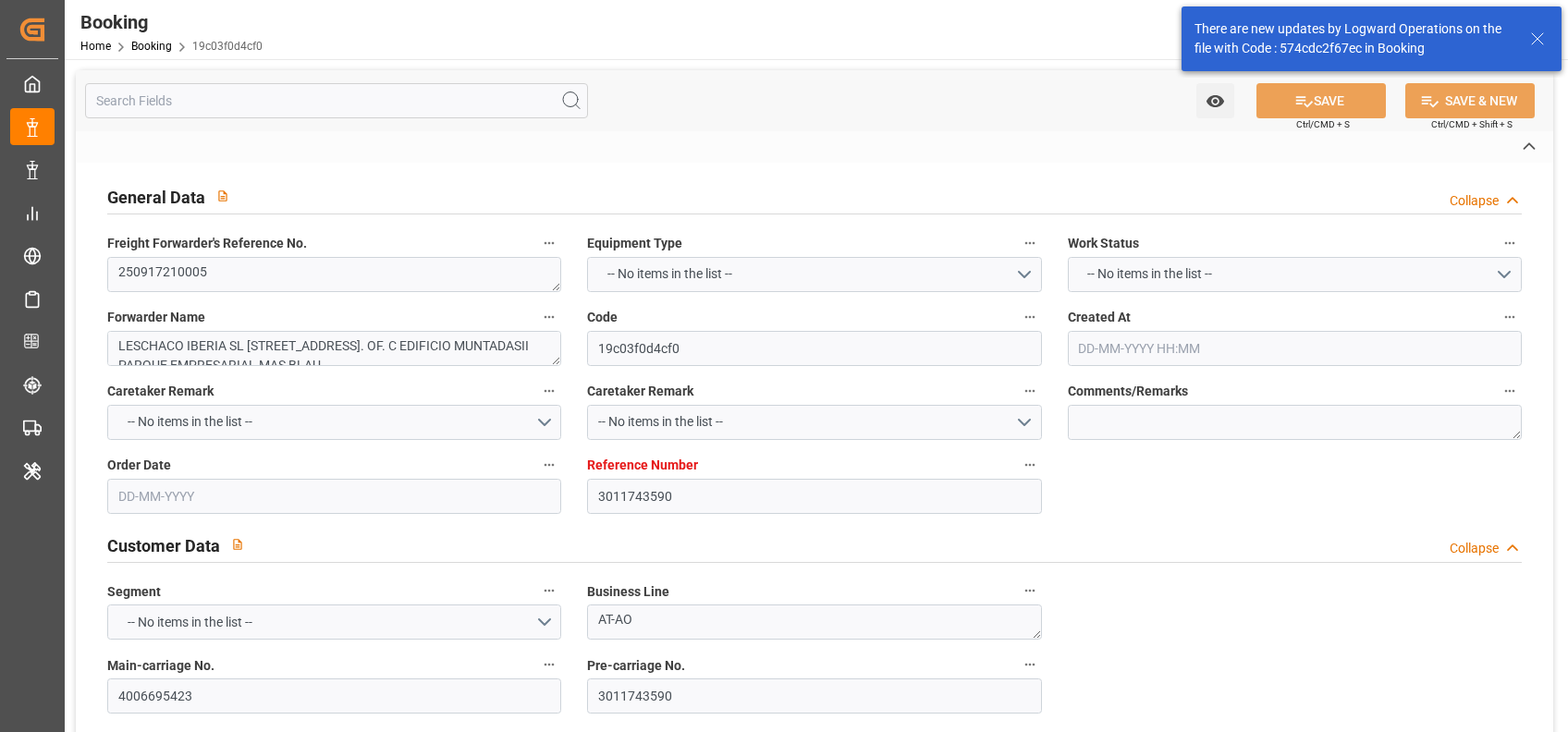
type input "[DATE]"
type input "20-09-2025 15:00"
type input "[DATE] 00:00"
type input "26-09-2025 17:00"
type input "[DATE] 00:00"
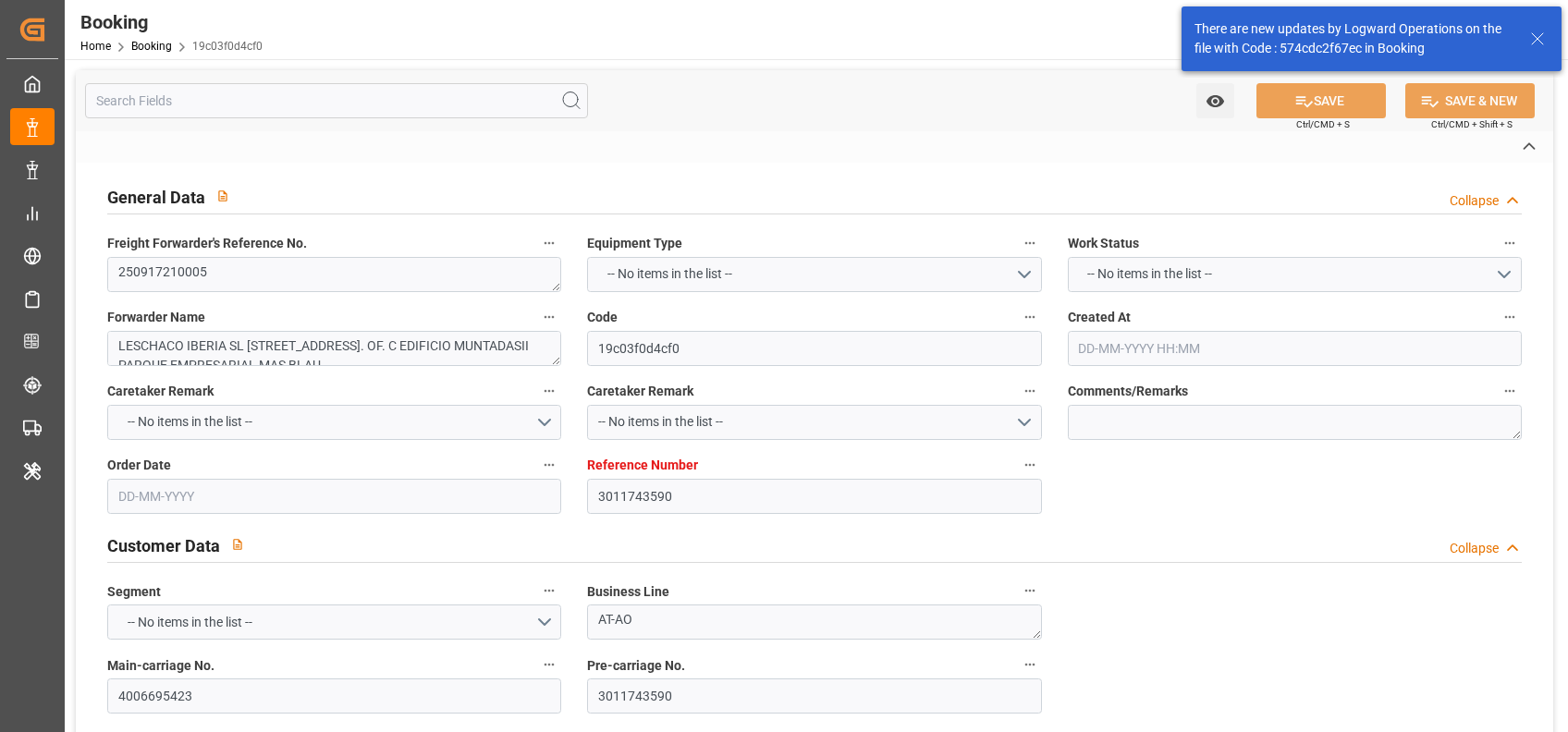
type input "28-08-2025 17:04"
type input "[DATE]"
type input "20-09-2025 15:00"
type input "26-09-2025 17:00"
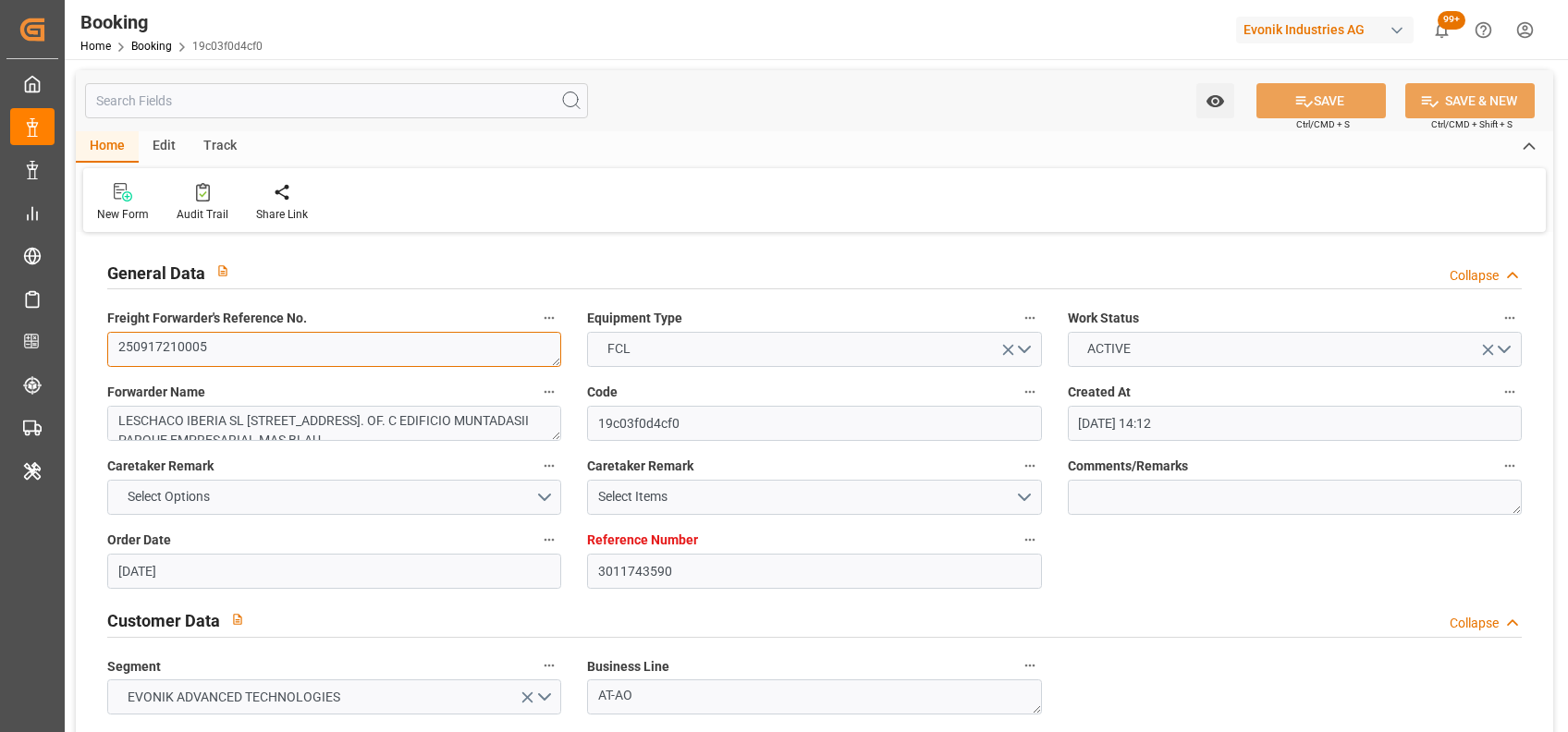
click at [176, 348] on textarea "250917210005" at bounding box center [334, 349] width 454 height 35
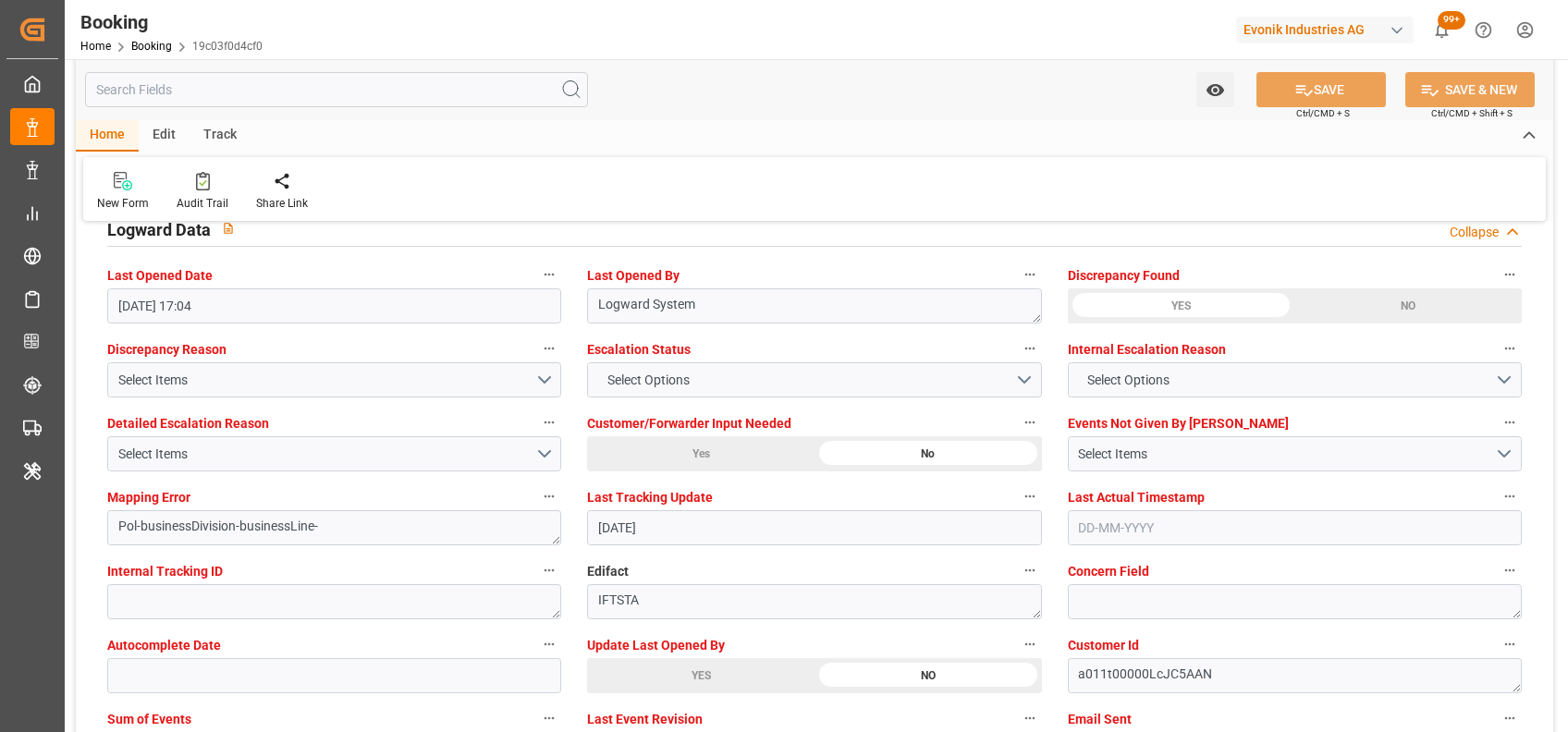
scroll to position [3422, 0]
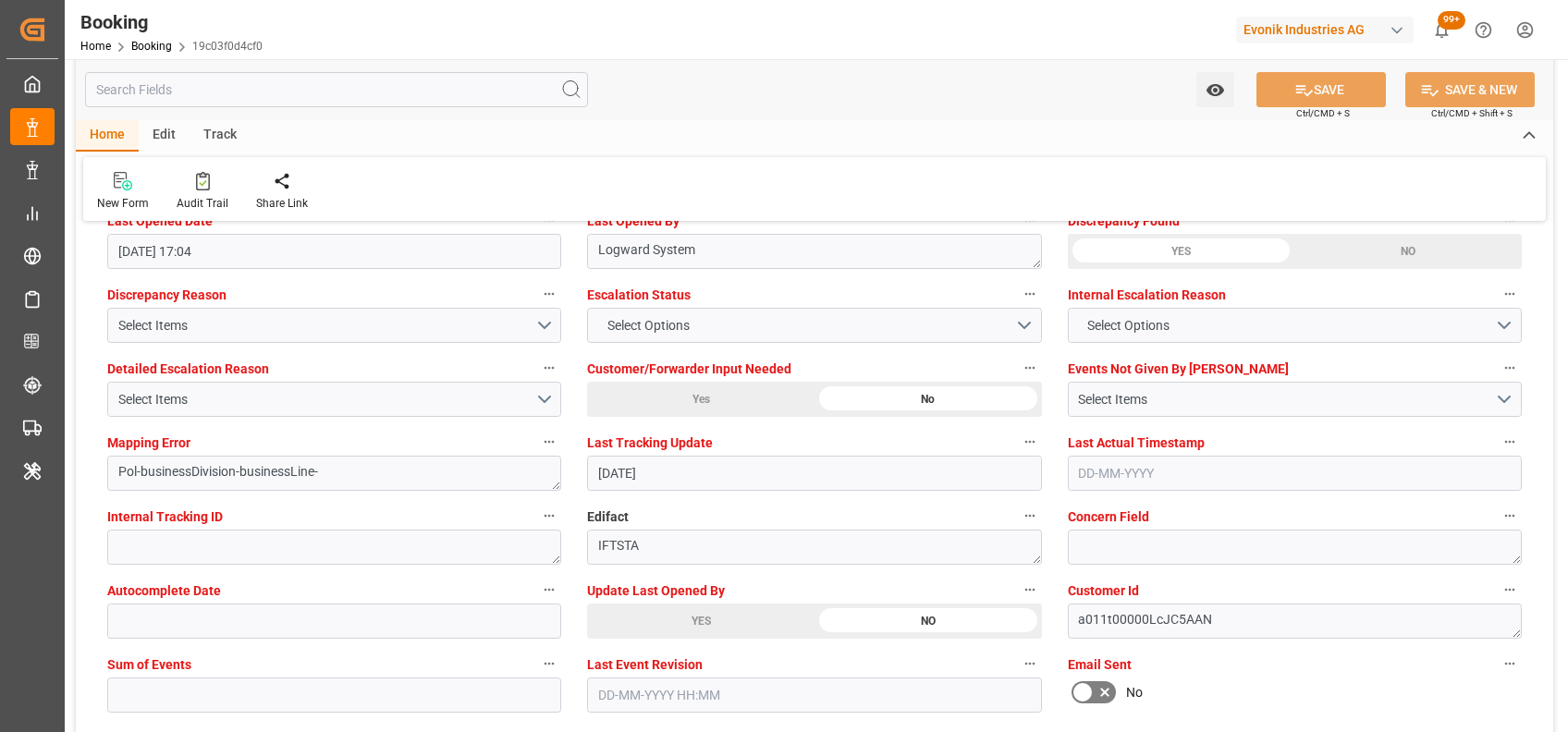
click at [672, 616] on div "YES" at bounding box center [701, 620] width 227 height 35
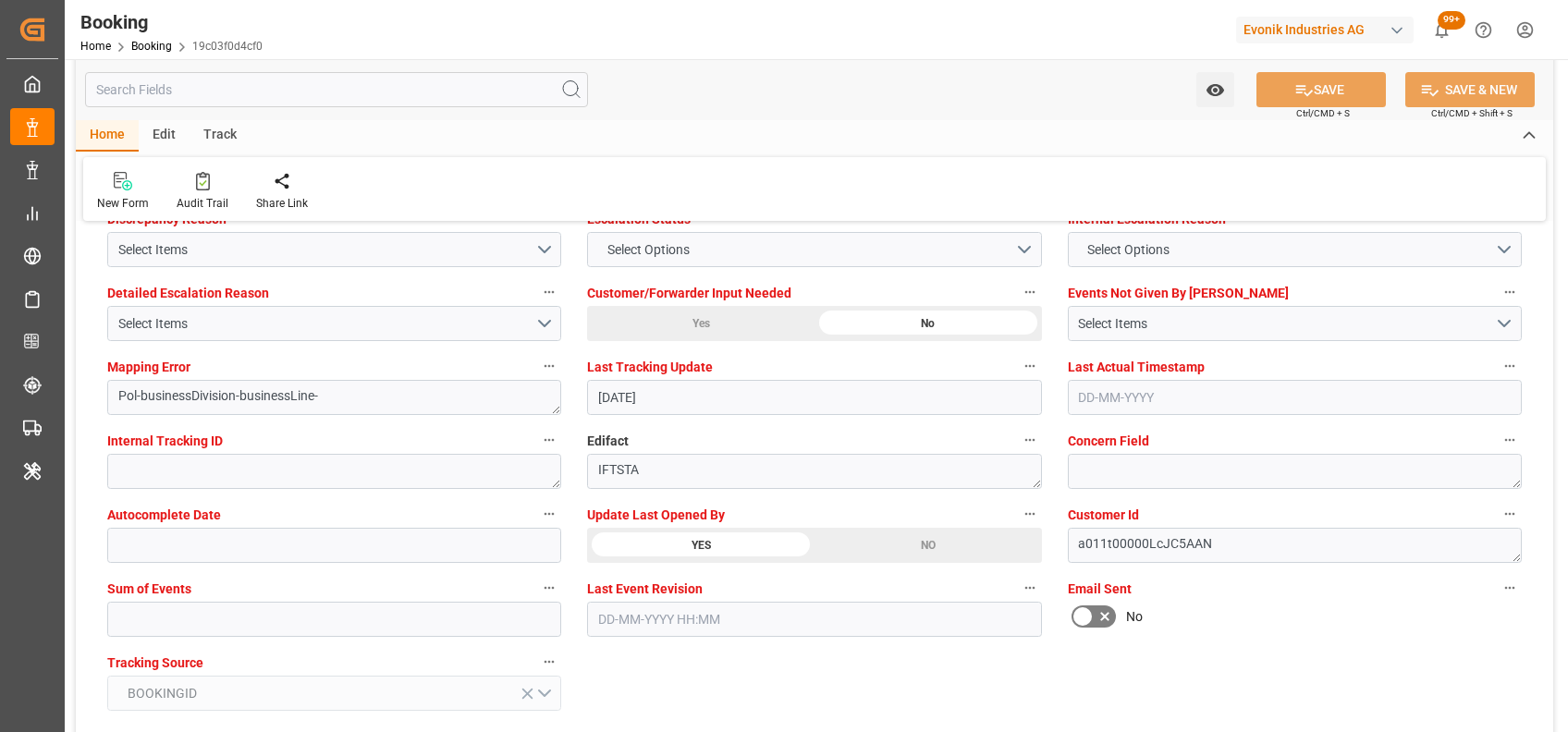
scroll to position [3499, 0]
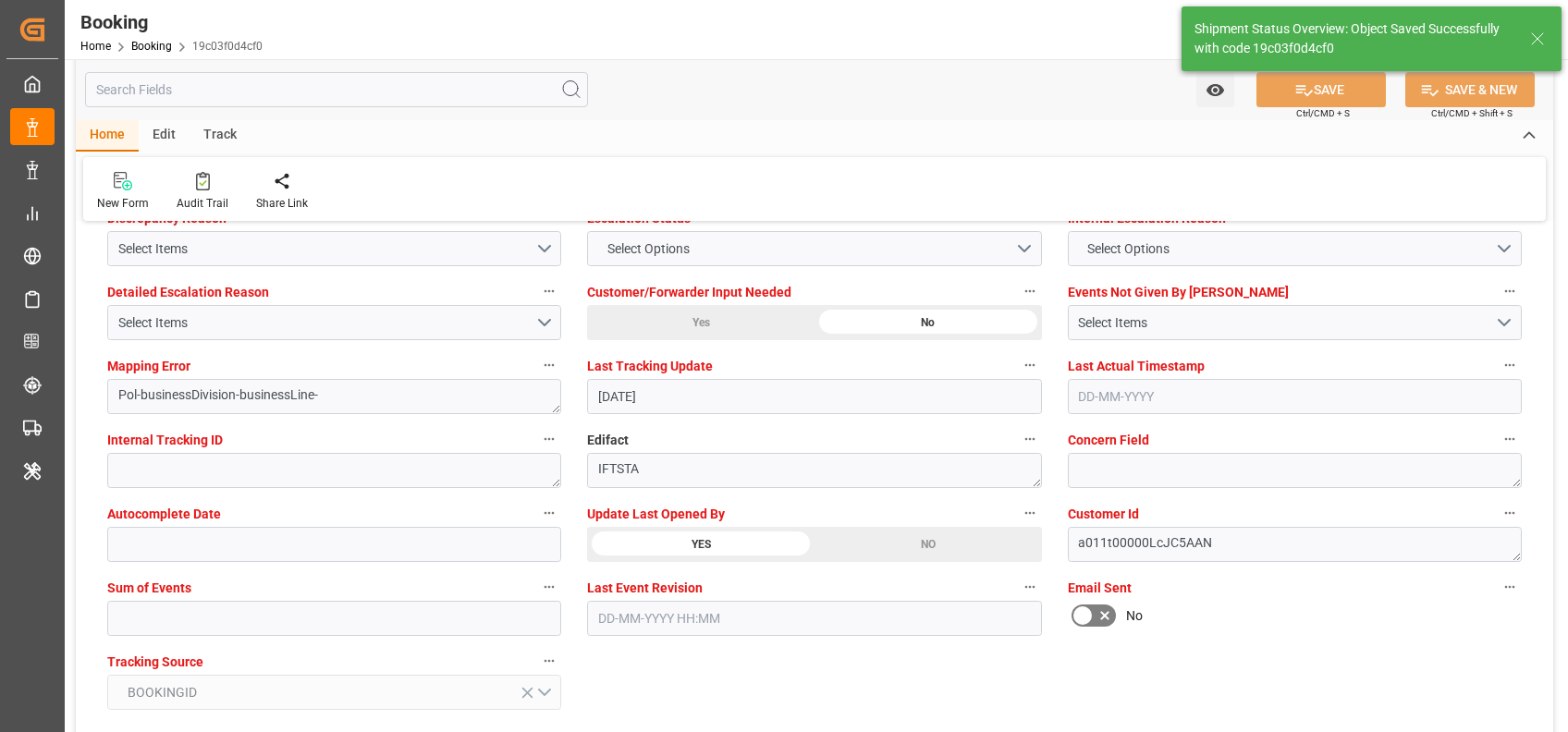
type textarea "shaini ghorai"
type input "29-08-2025 06:02"
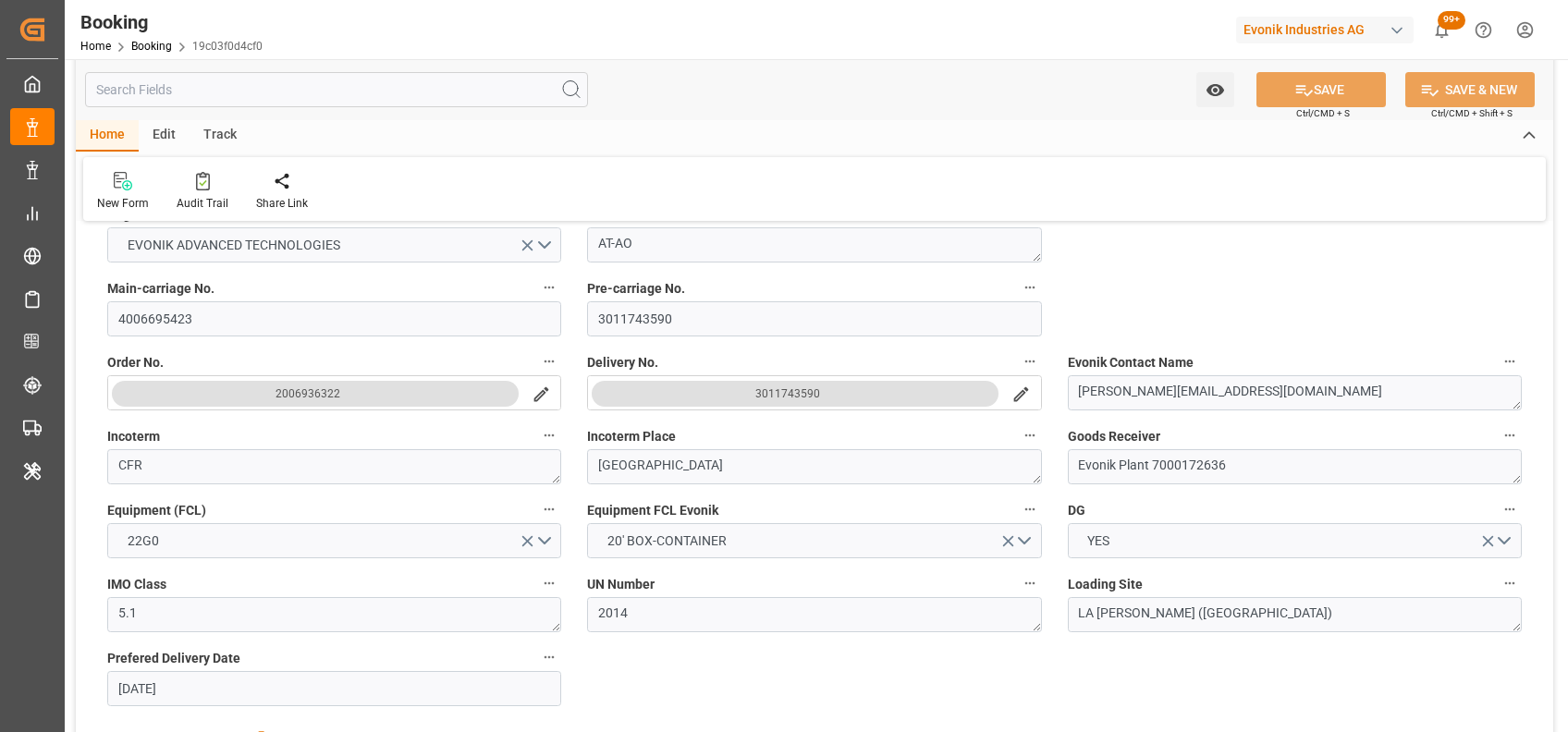
scroll to position [455, 0]
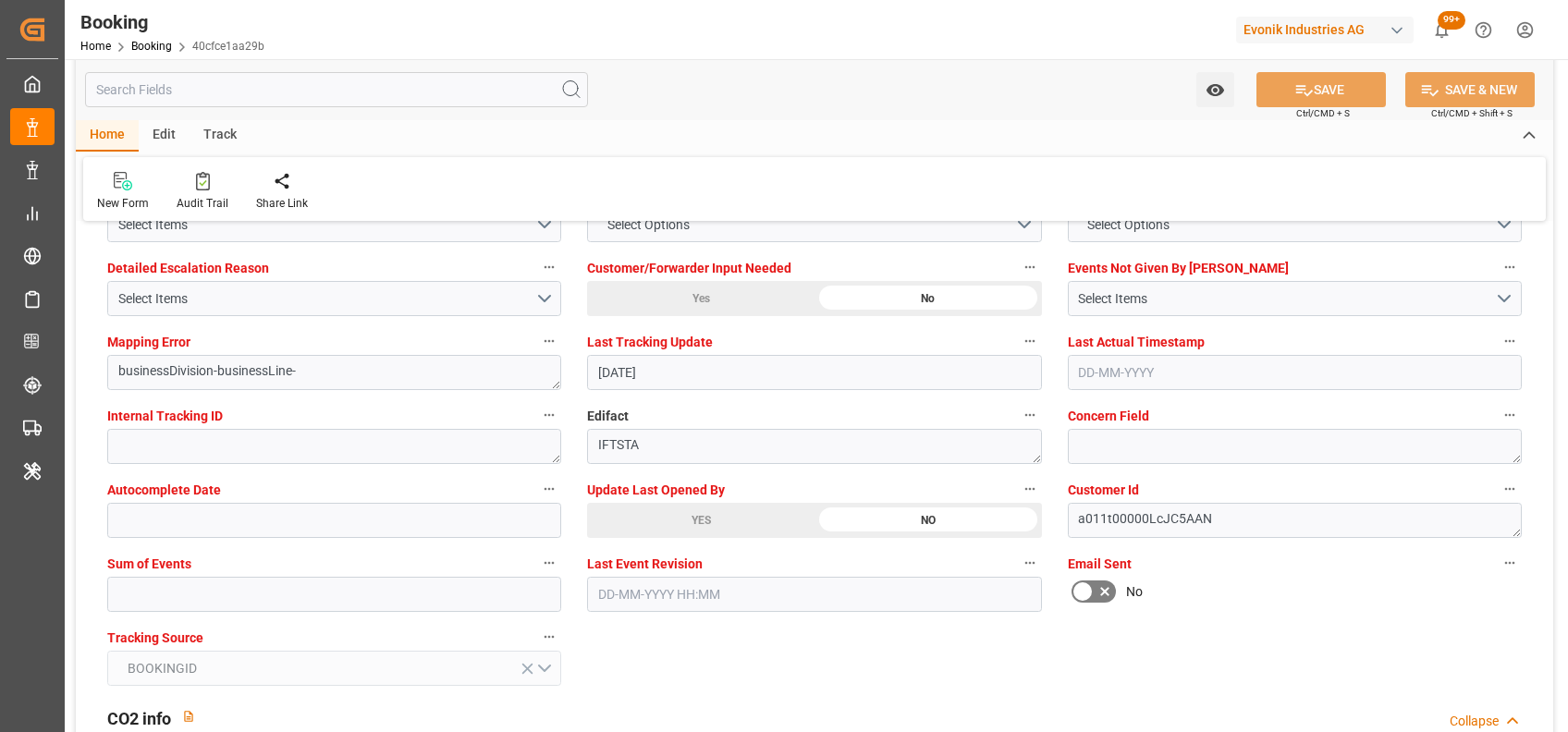
scroll to position [3527, 0]
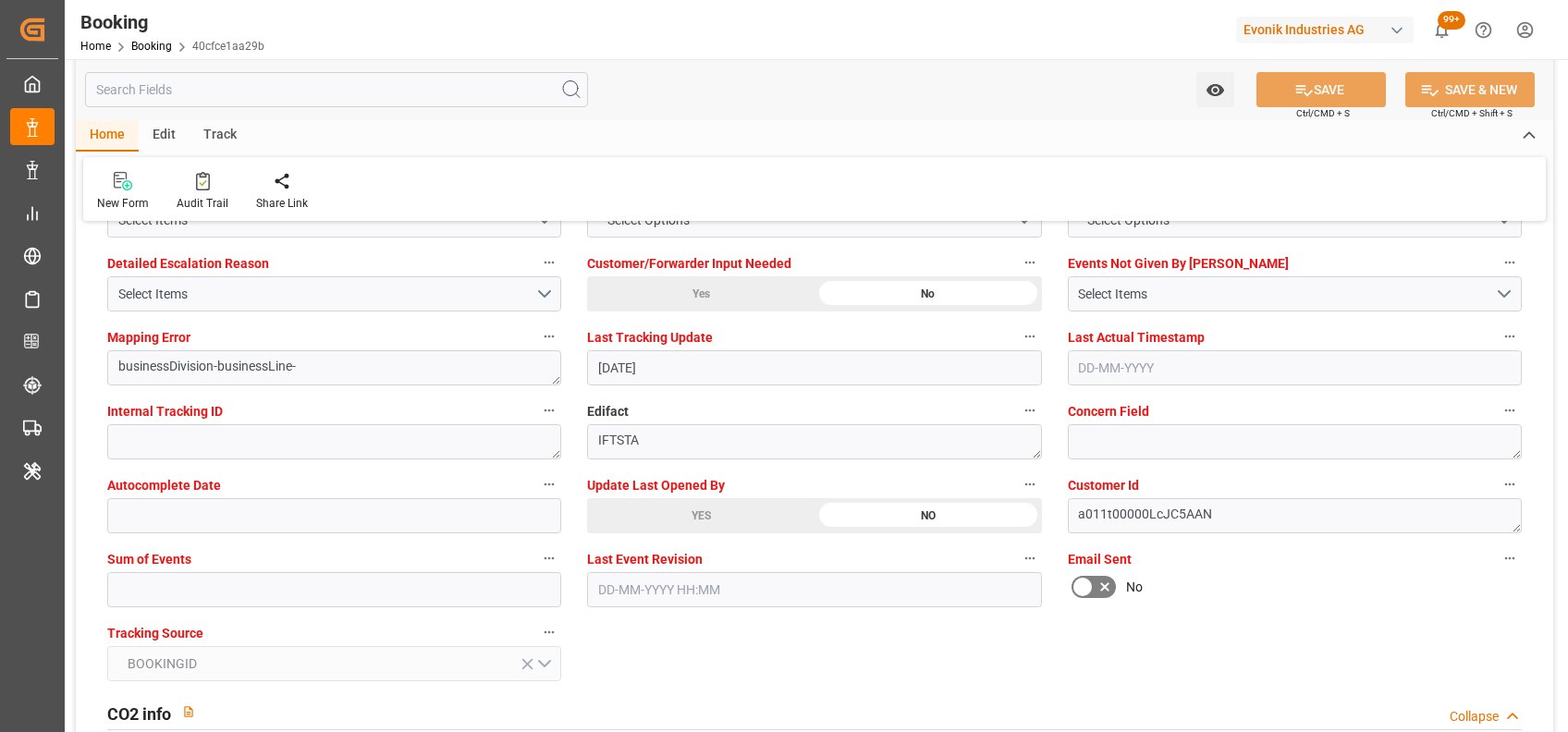
click at [710, 506] on div "YES" at bounding box center [701, 515] width 227 height 35
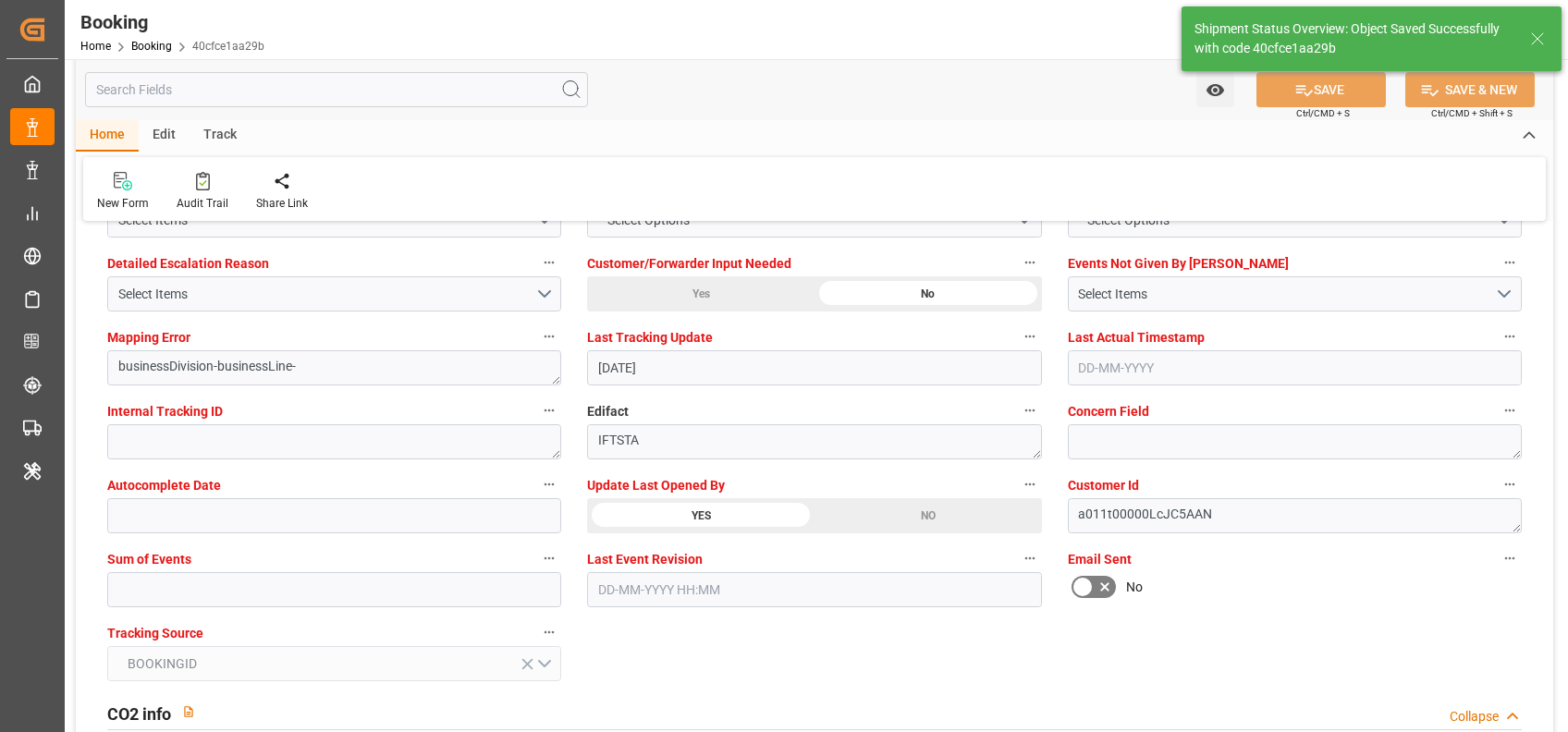
type textarea "[PERSON_NAME]"
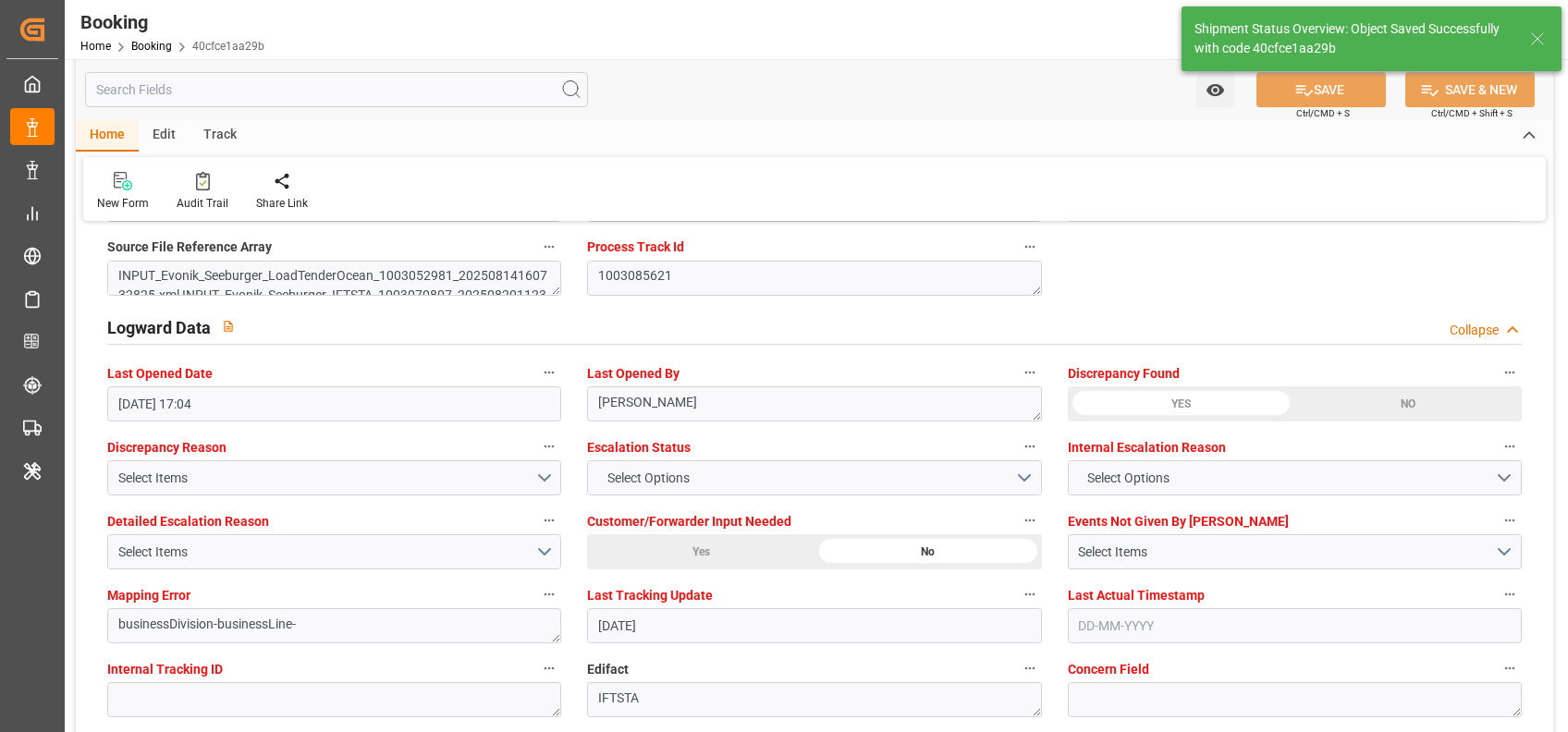
type input "[DATE] 06:04"
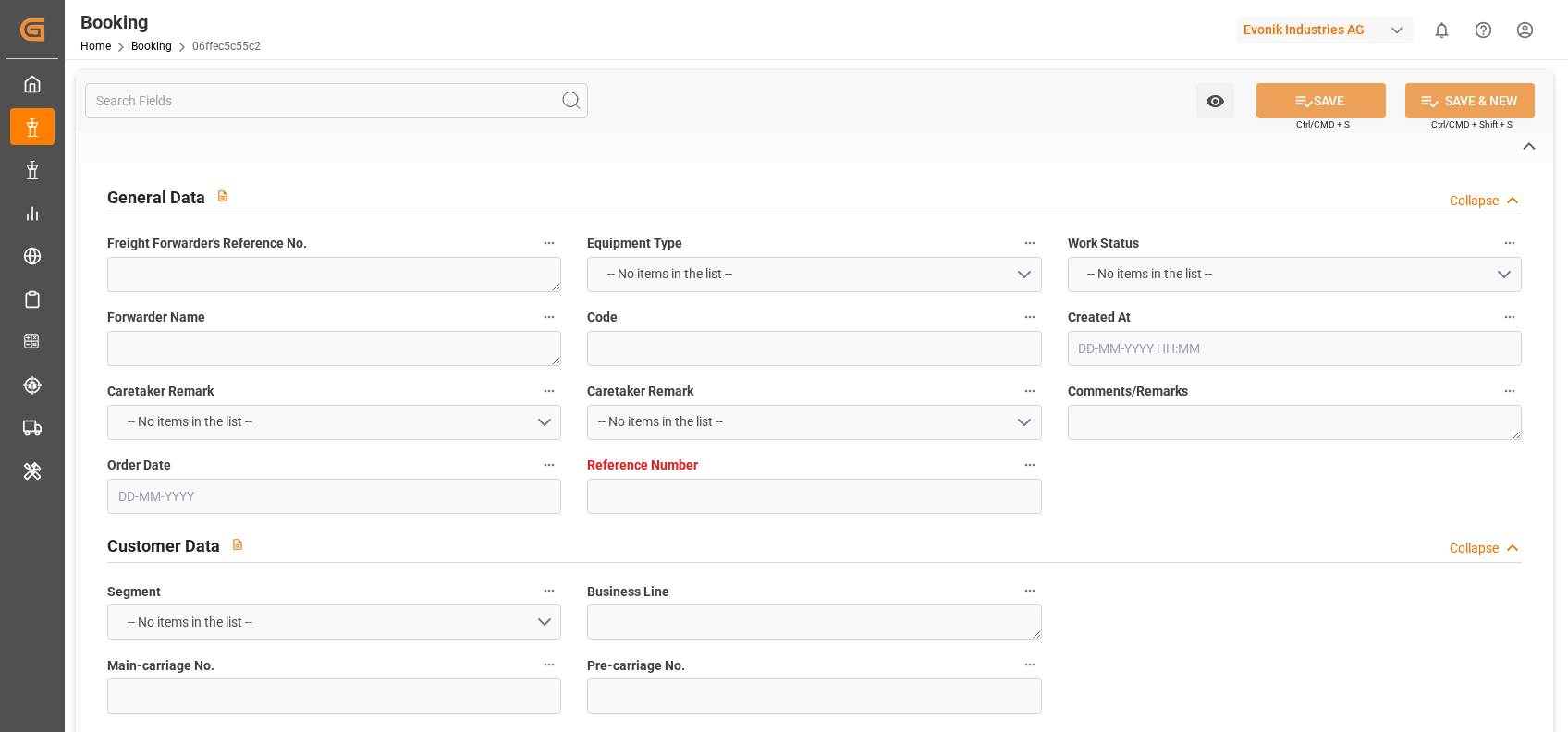
type textarea "250917210006"
type textarea "LESCHACO IBERIA SL [STREET_ADDRESS]. OF. C EDIFICIO MUNTADASII PARQUE EMPRESARI…"
type input "06ffec5c55c2"
type input "3011724196"
type textarea "AT-AO"
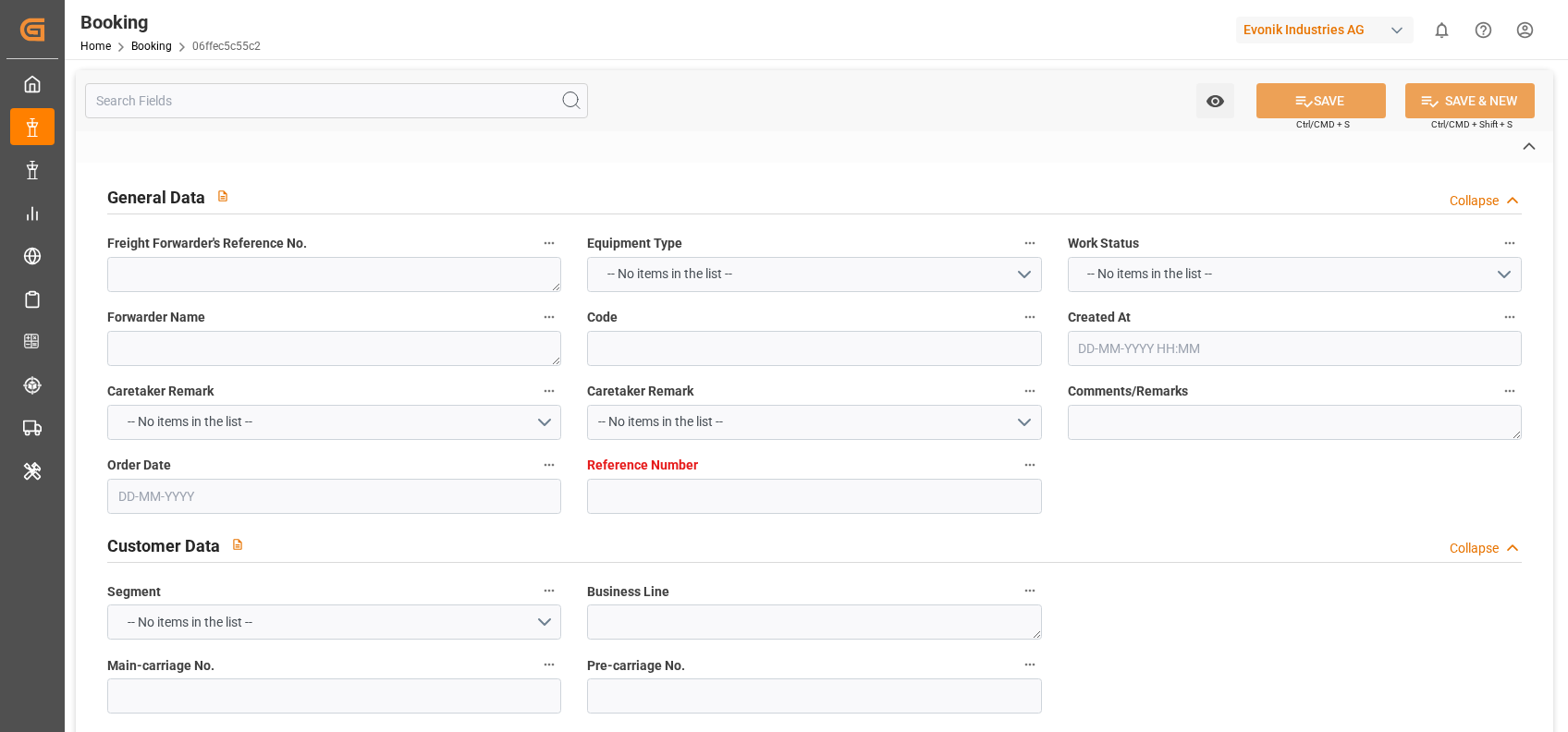
type input "4006688007"
type textarea "[PERSON_NAME][EMAIL_ADDRESS][DOMAIN_NAME]"
type textarea "CFR"
type textarea "[GEOGRAPHIC_DATA]"
type textarea "Evonik Plant 7000162538"
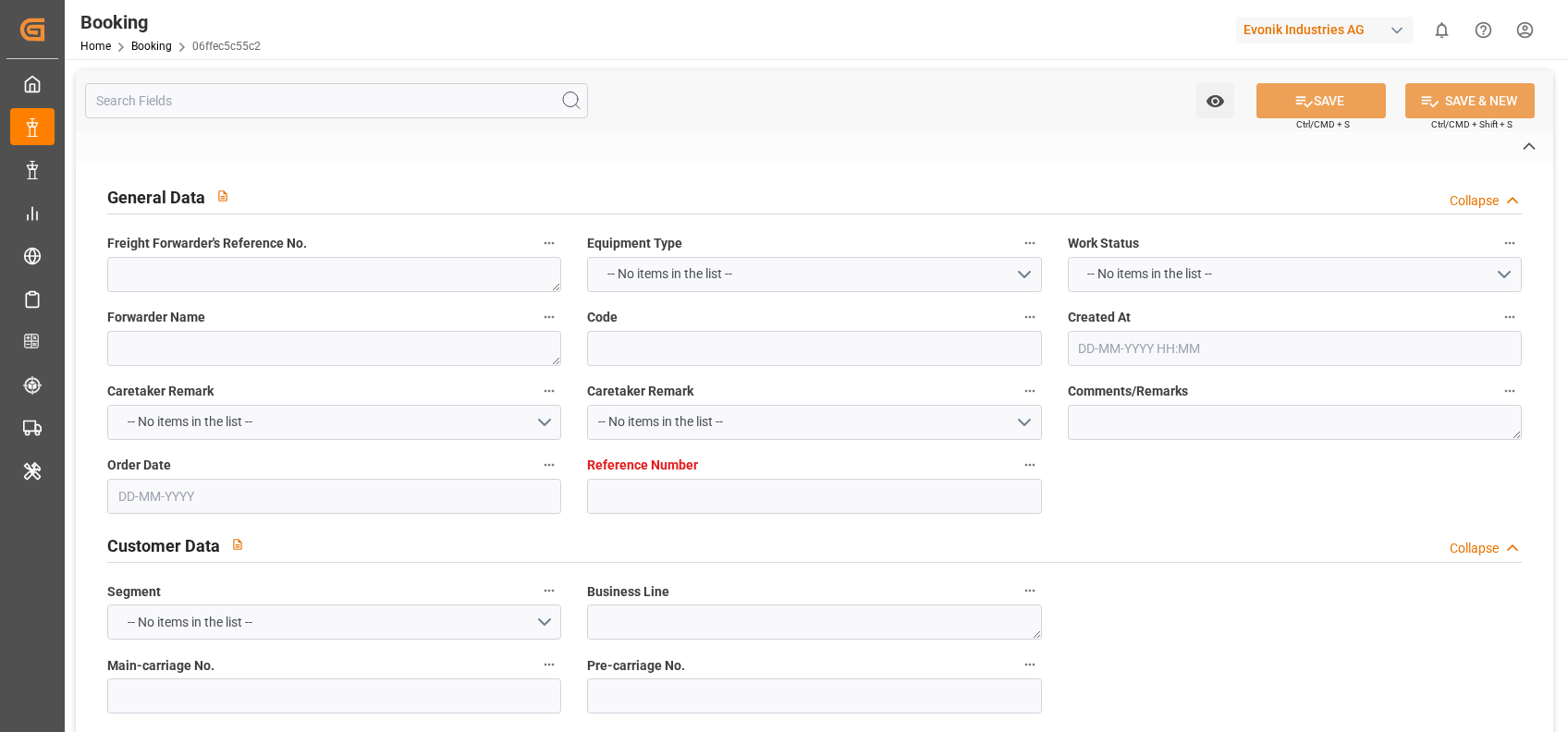
type textarea "5.1"
type textarea "2014"
type textarea "LA [PERSON_NAME] ([GEOGRAPHIC_DATA])"
type input "VENTO DI GRECALE"
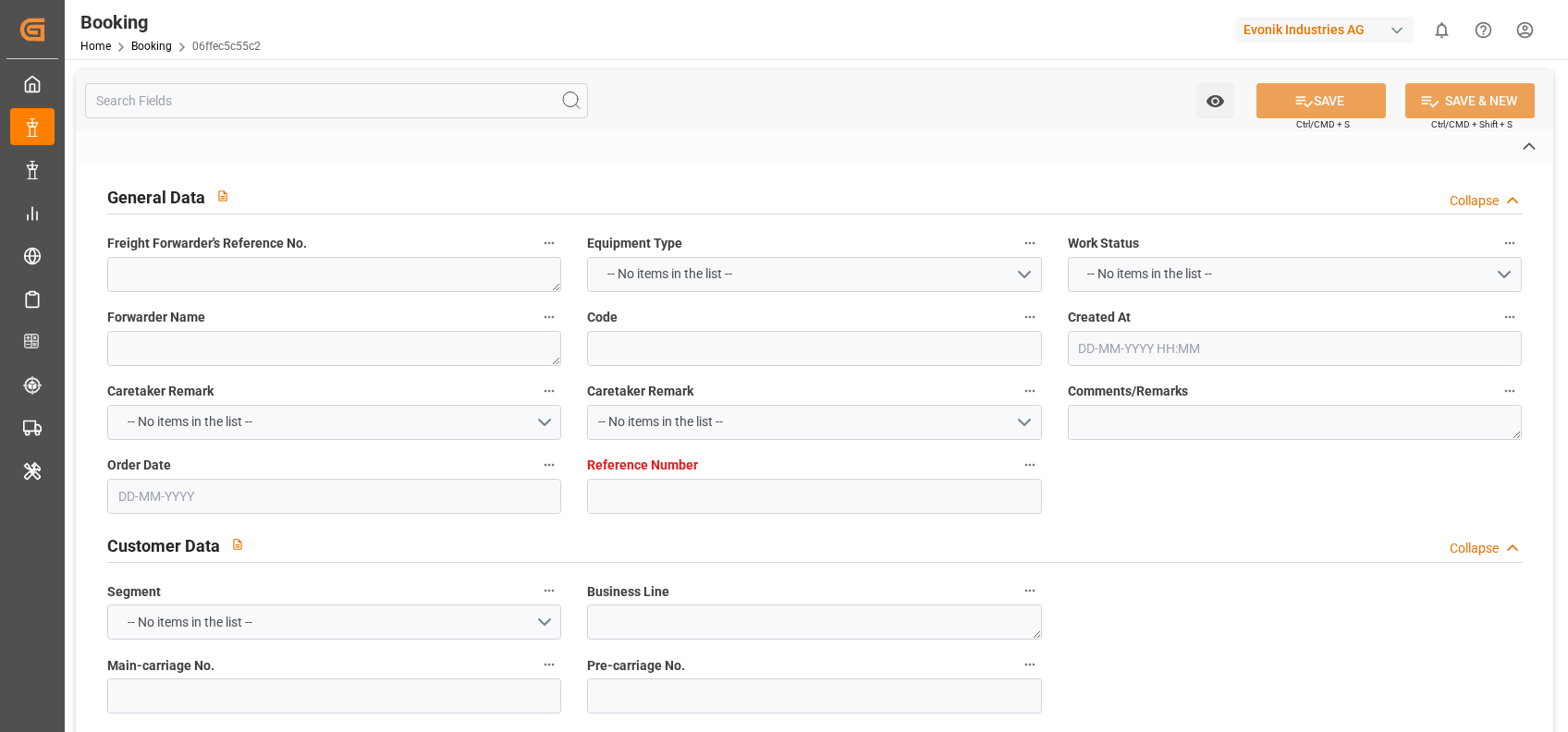
type input "CMDU"
type textarea "IBC1391637"
type input "[GEOGRAPHIC_DATA]"
type textarea "INPUT_Evonik_Seeburger_LoadTenderOcean_1003085626_20250825230139486.xml"
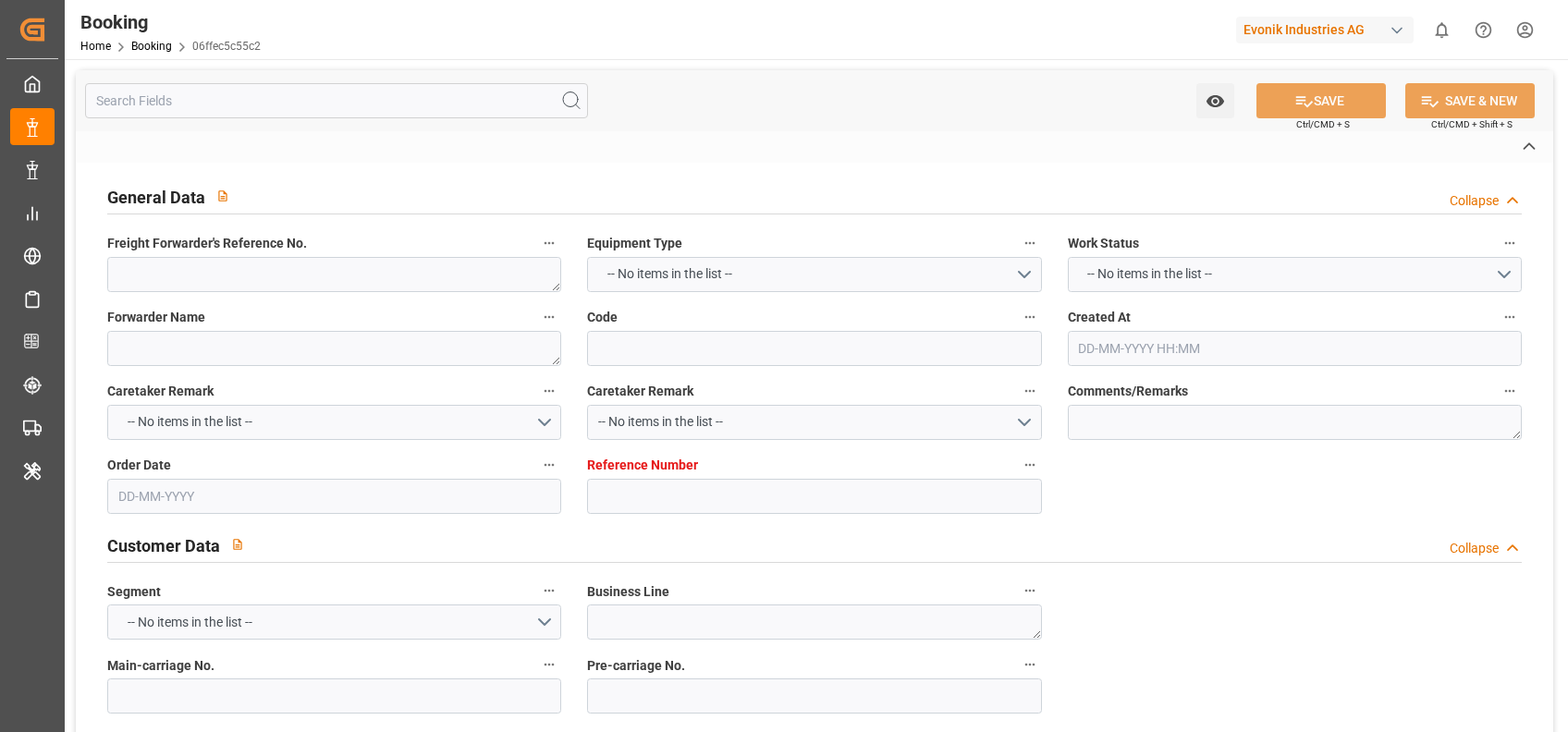
type textarea "West Mediterranean_MACAS_CMDU_AT-AO"
type textarea "INPUT_Evonik_Seeburger_LoadTenderOcean_1003066914_20250819135454719.xml,INPUT_E…"
type textarea "1003085626"
type textarea "Logward System"
type textarea "Pol-businessDivision-businessLine-"
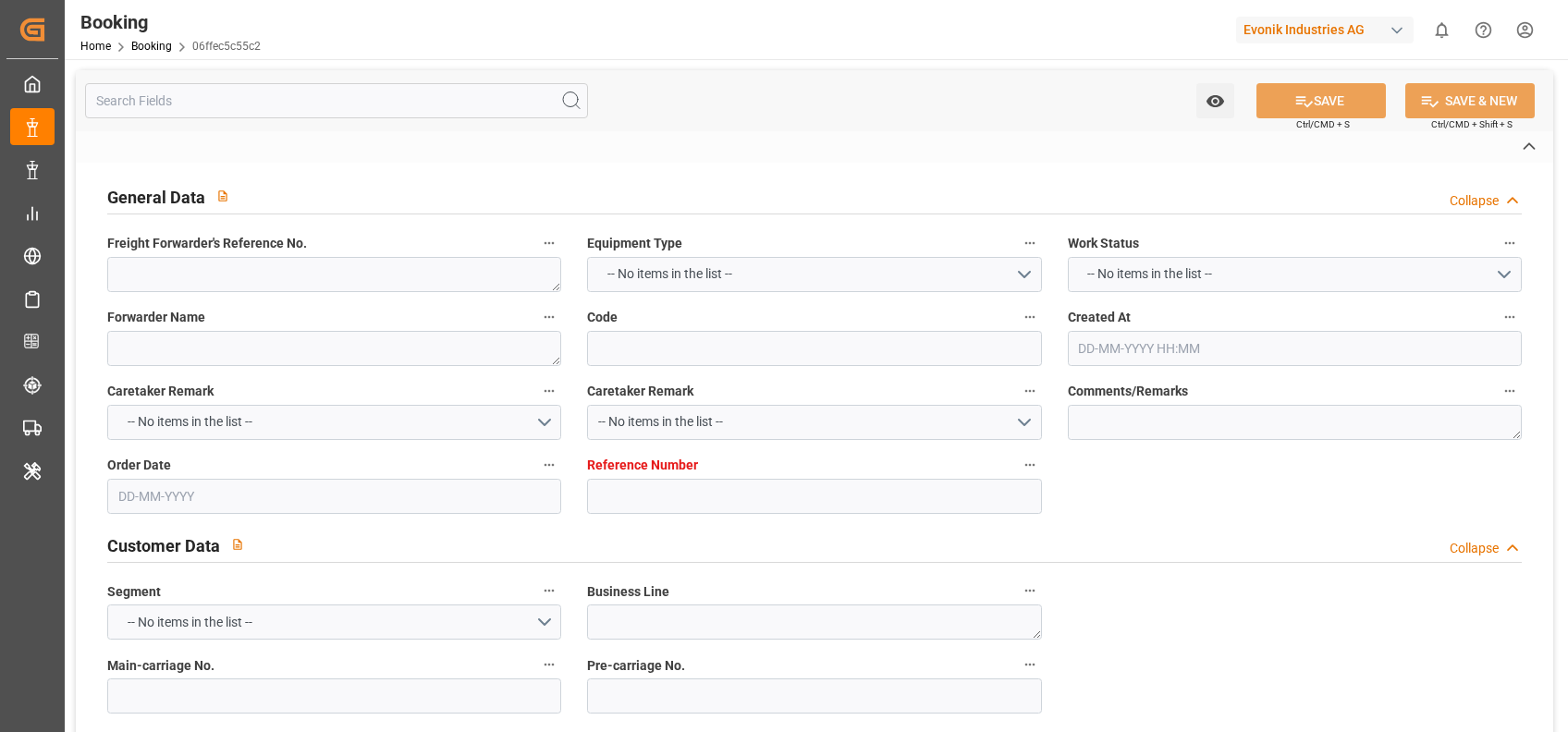
type textarea "IFTSTA"
type textarea "a011t00000LcJC5AAN"
type textarea "No"
type input "[GEOGRAPHIC_DATA]"
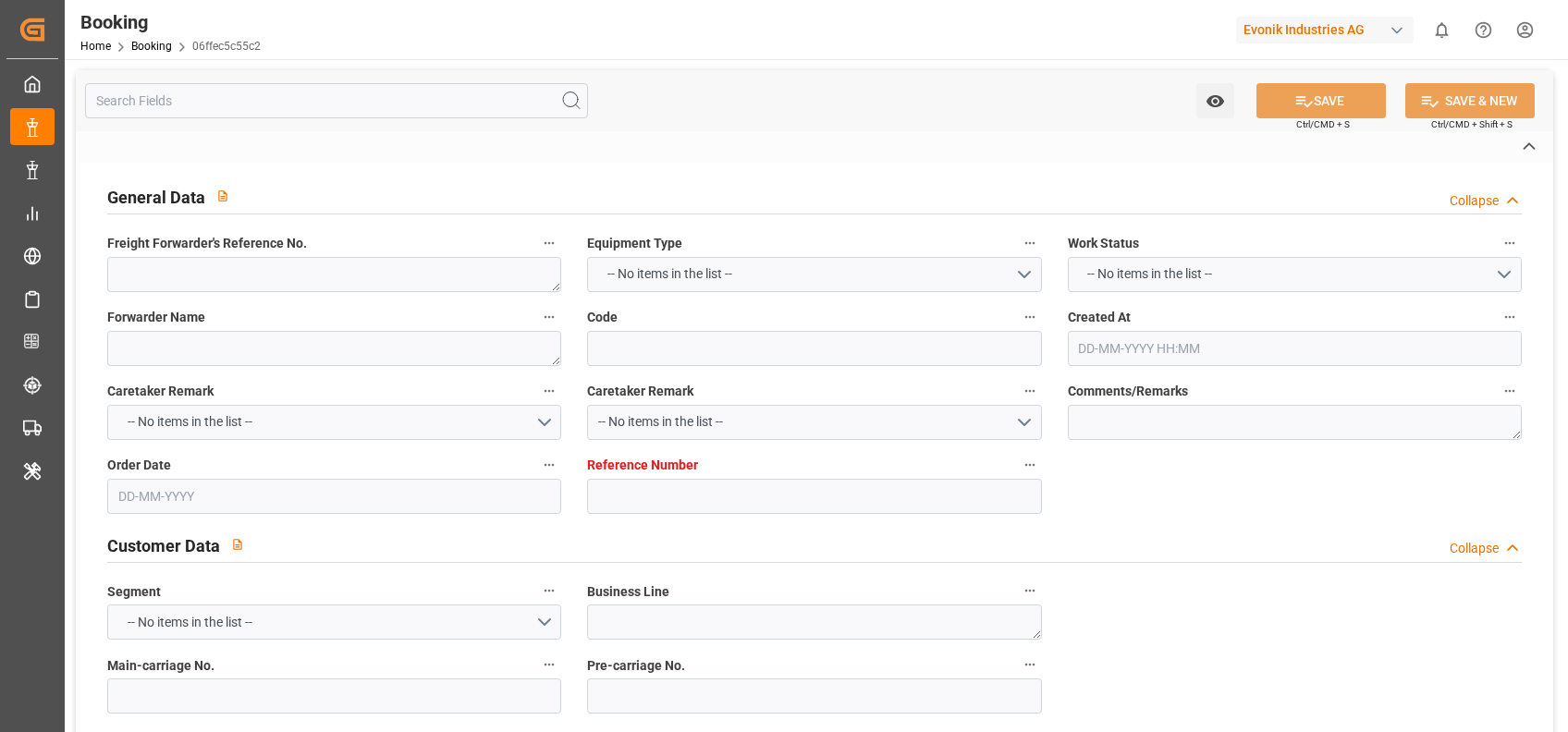
type input "0XPIRW1MA"
type input "VESSEL"
type input "VENTO DI GRECALE"
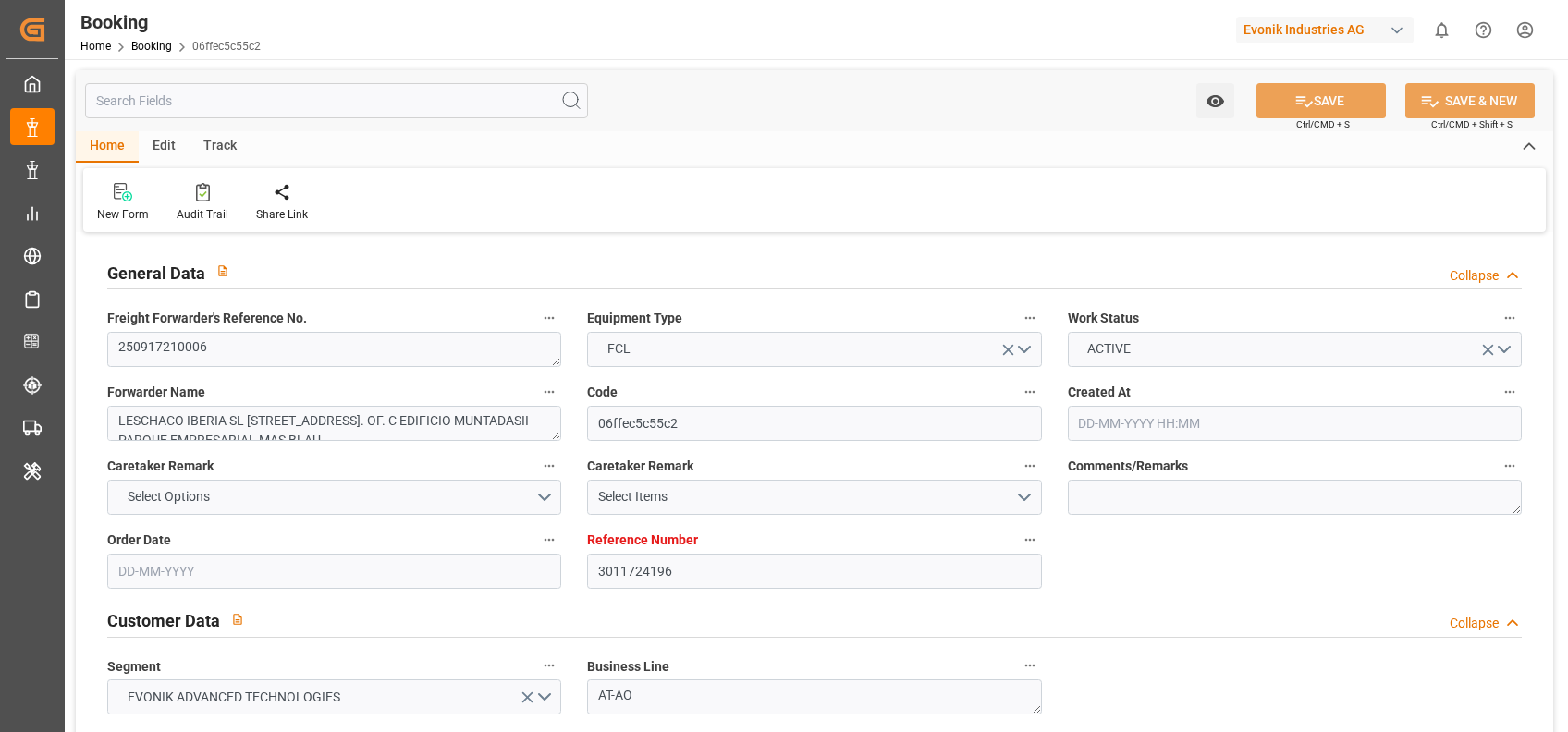
type input "3011724196"
type input "9985045"
type input "9204506"
type input "CMACGM"
type input "CMA CGM Group"
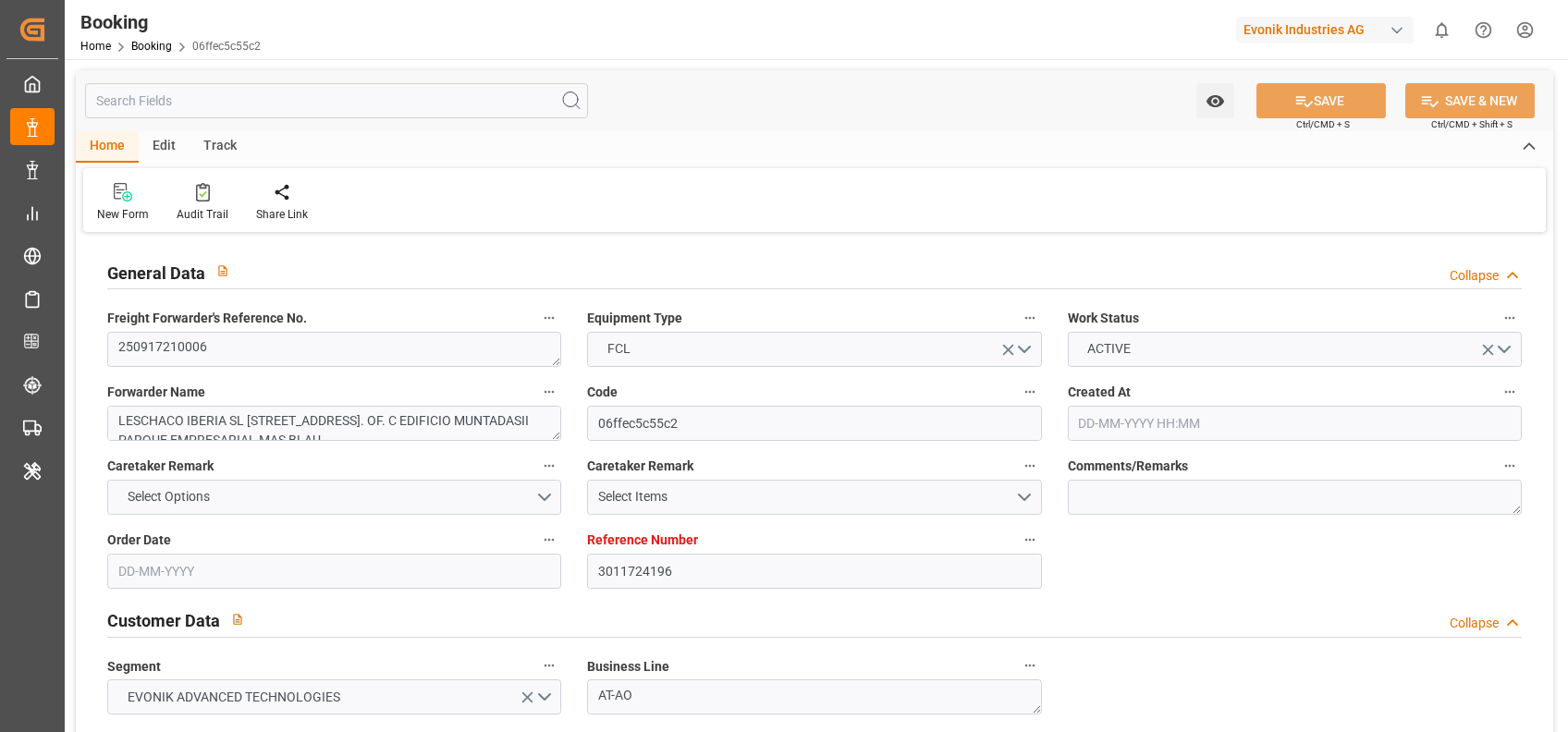
type input "ESBCN"
type input "MACAS"
type input "ESBCN"
type input "MACAS"
type input "9985045"
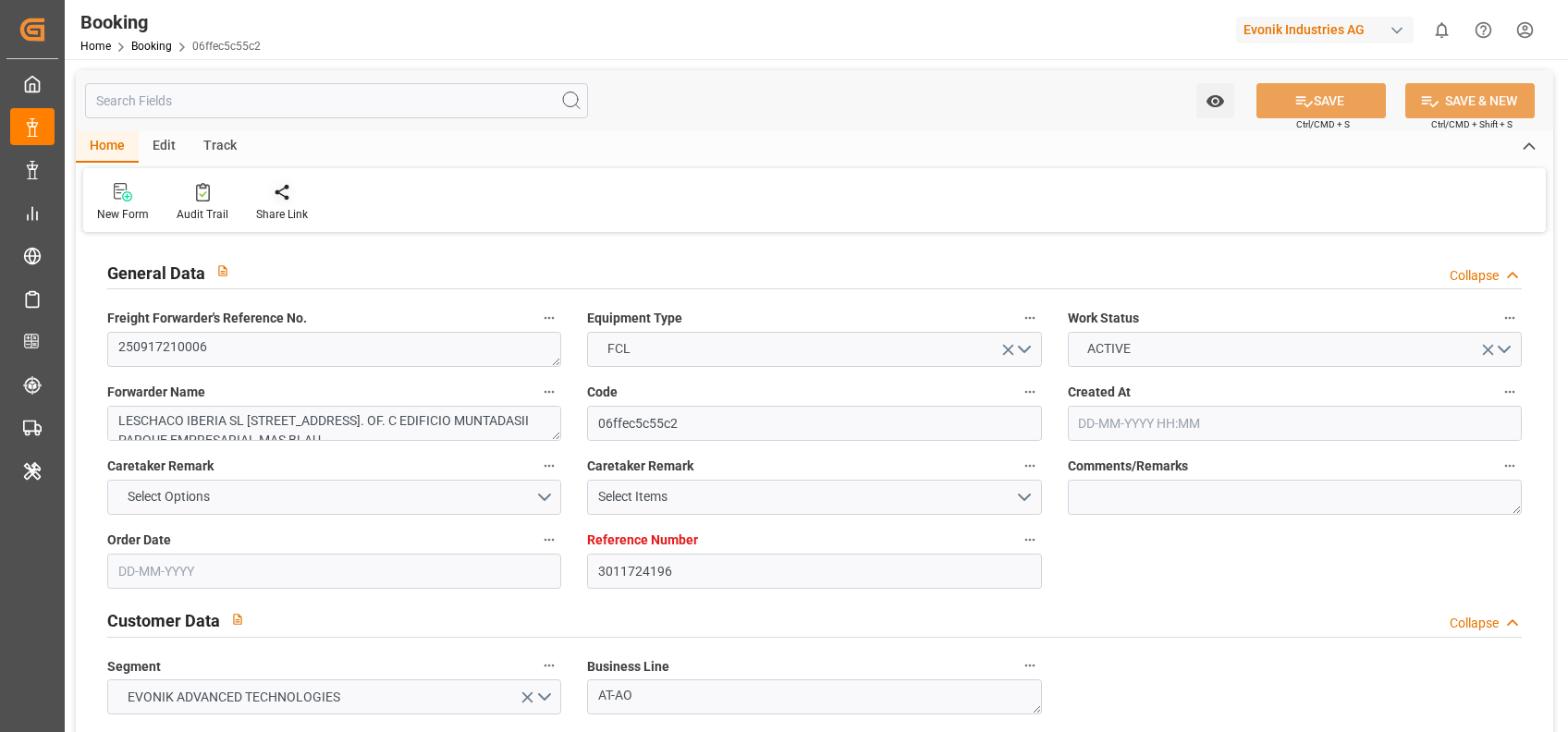
type input "[DATE] 11:57"
type input "[DATE]"
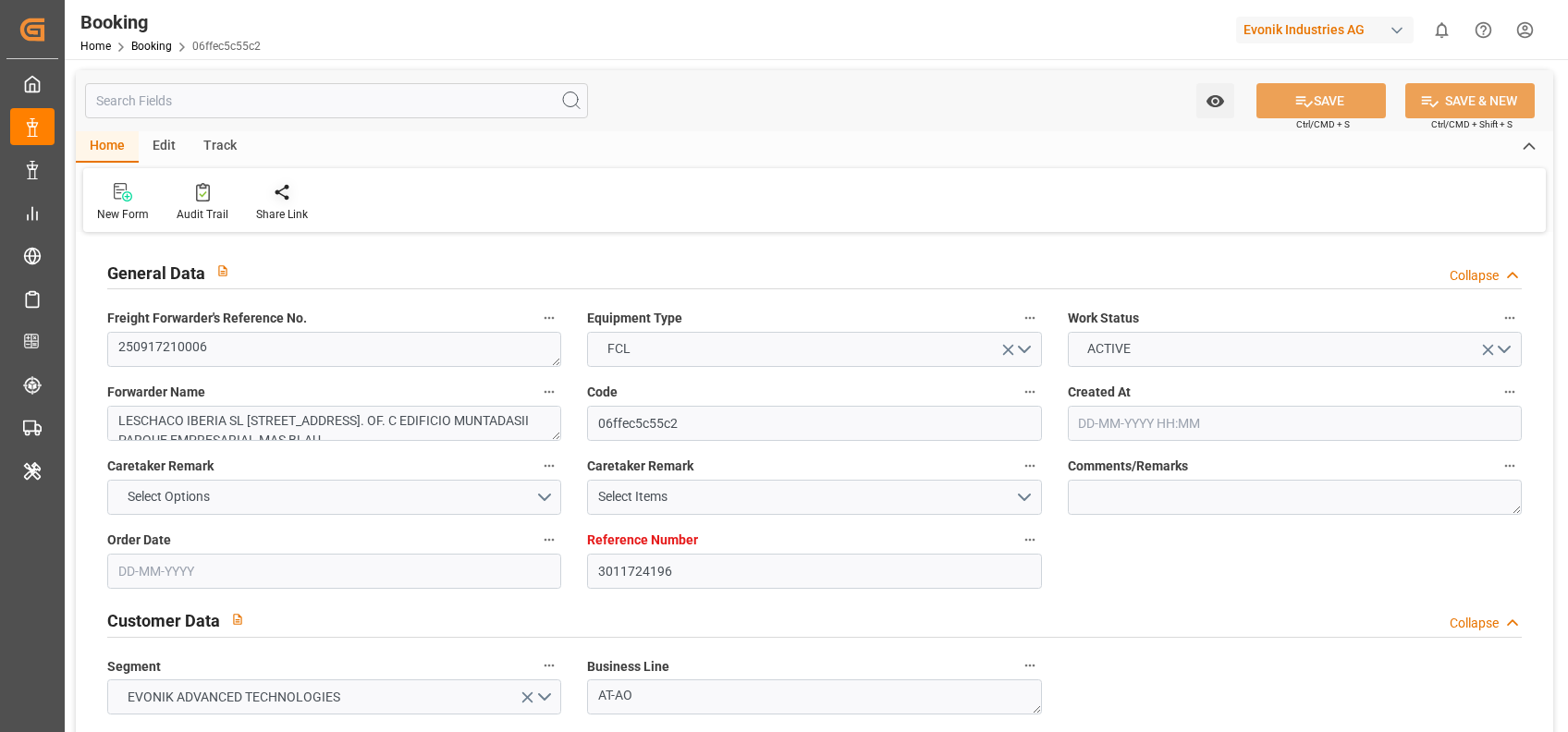
type input "[DATE]"
type input "[DATE] 01:00"
type input "[DATE] 00:00"
type input "[DATE] 09:00"
type input "[DATE] 00:00"
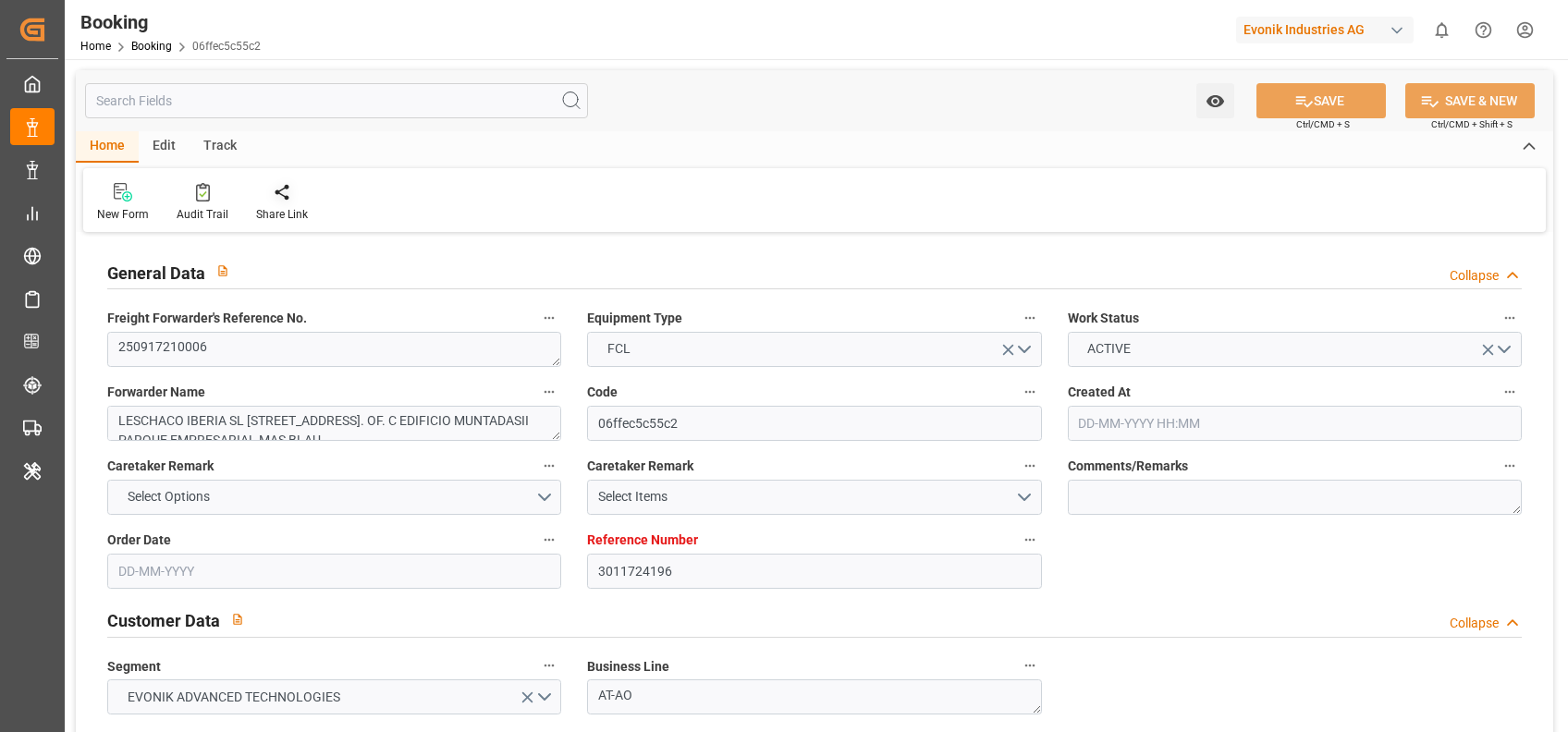
type input "[DATE] 14:25"
type input "[DATE]"
type input "[DATE] 01:00"
type input "[DATE] 09:00"
click at [190, 207] on div "Audit Trail" at bounding box center [202, 215] width 52 height 17
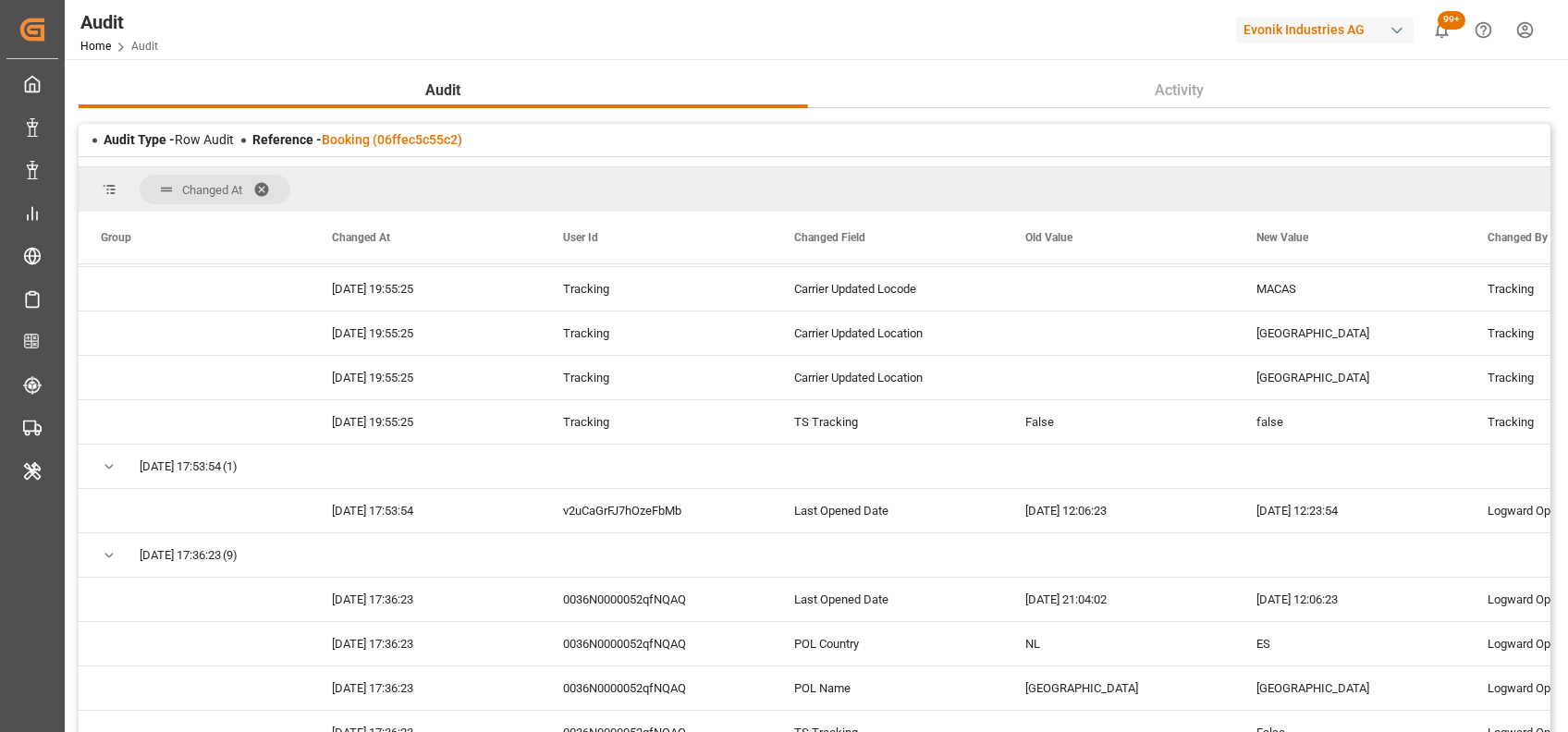
scroll to position [655, 0]
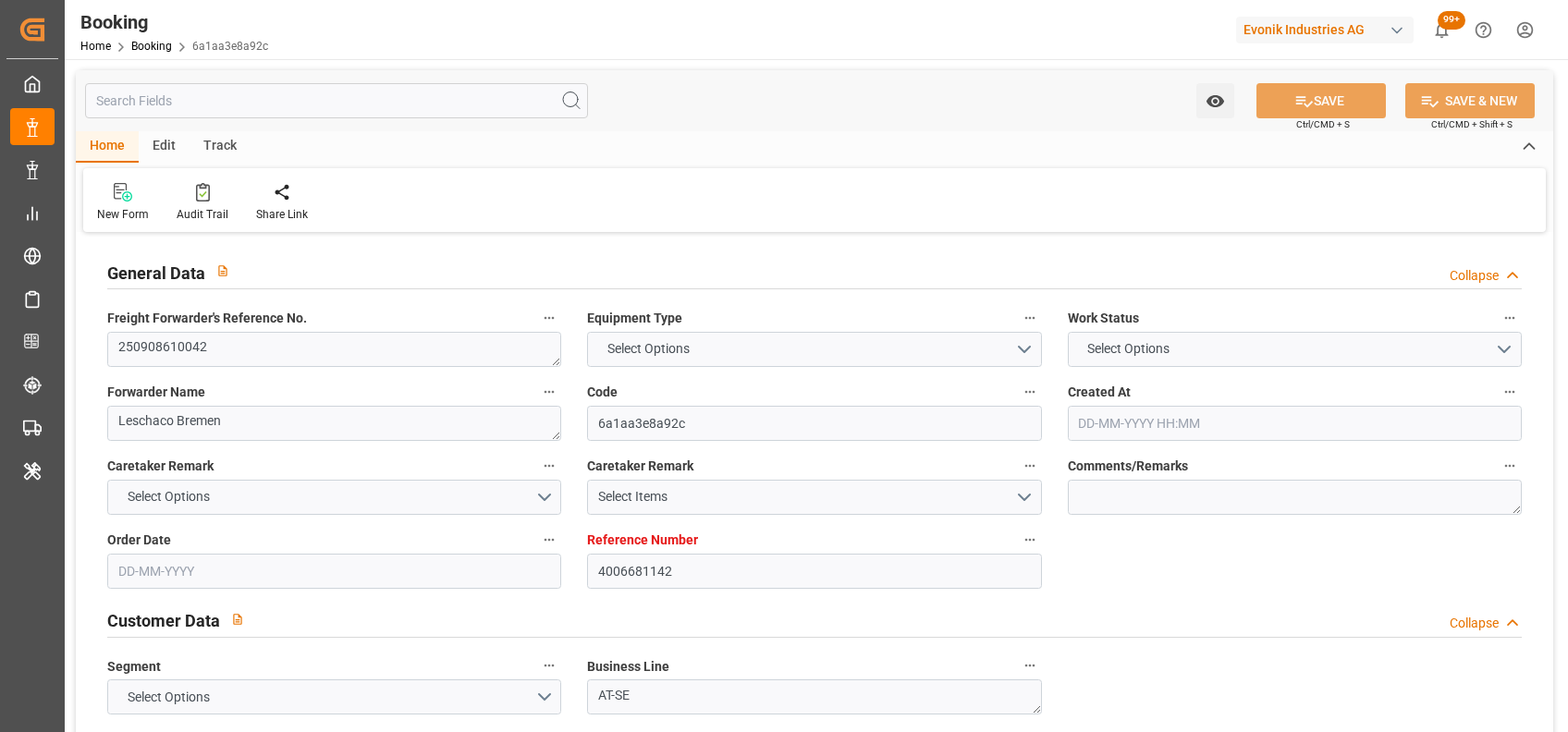
type input "4006681142"
type input "9348443"
type input "CMACGM"
type input "CMA CGM Group"
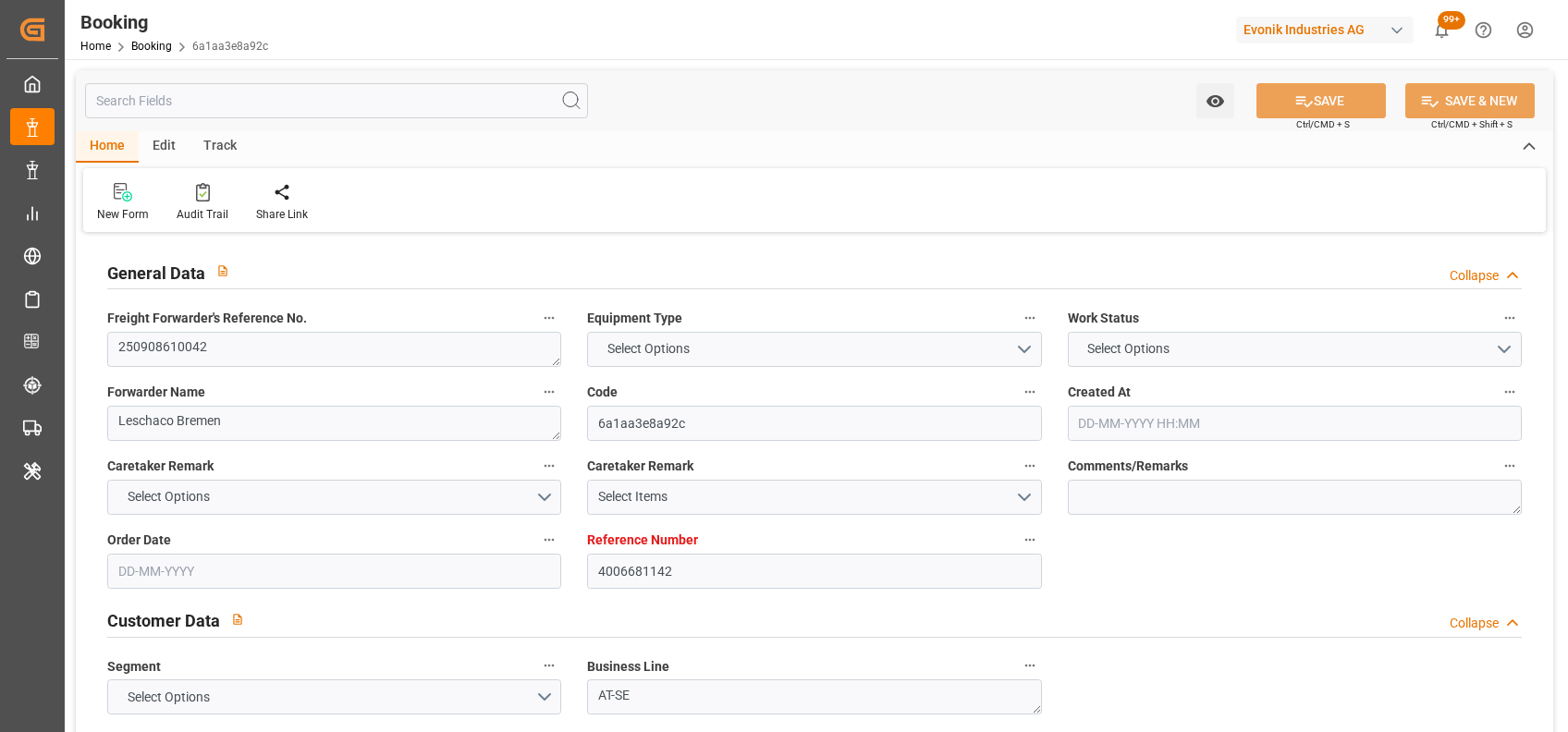
type input "DEHAM"
type input "TRIST"
type input "30-07-2025 06:58"
type input "30-07-2025"
type input "29-09-2025"
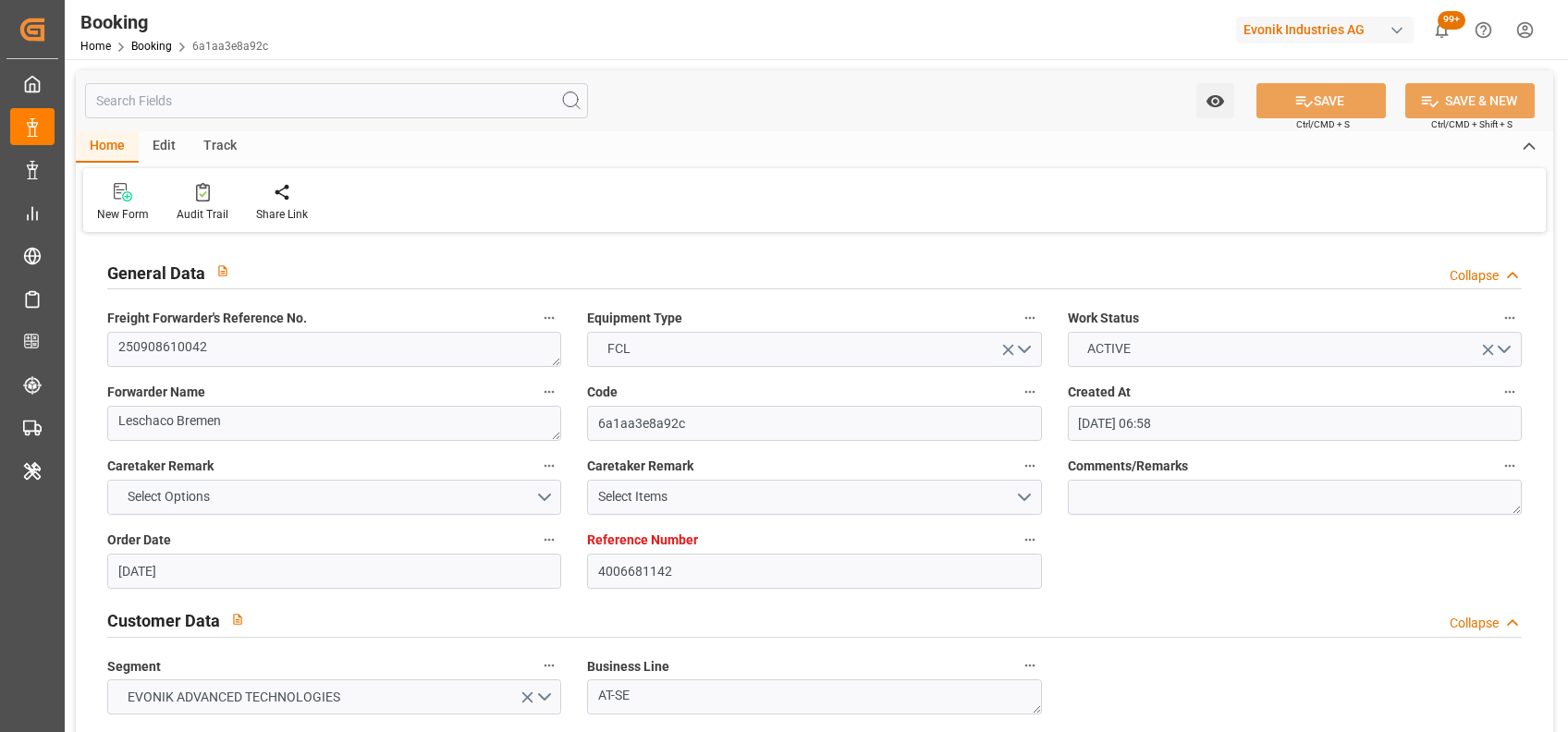
type input "25-08-2025"
type input "[DATE]"
type input "10-09-2025 00:00"
type input "24-09-2025 00:00"
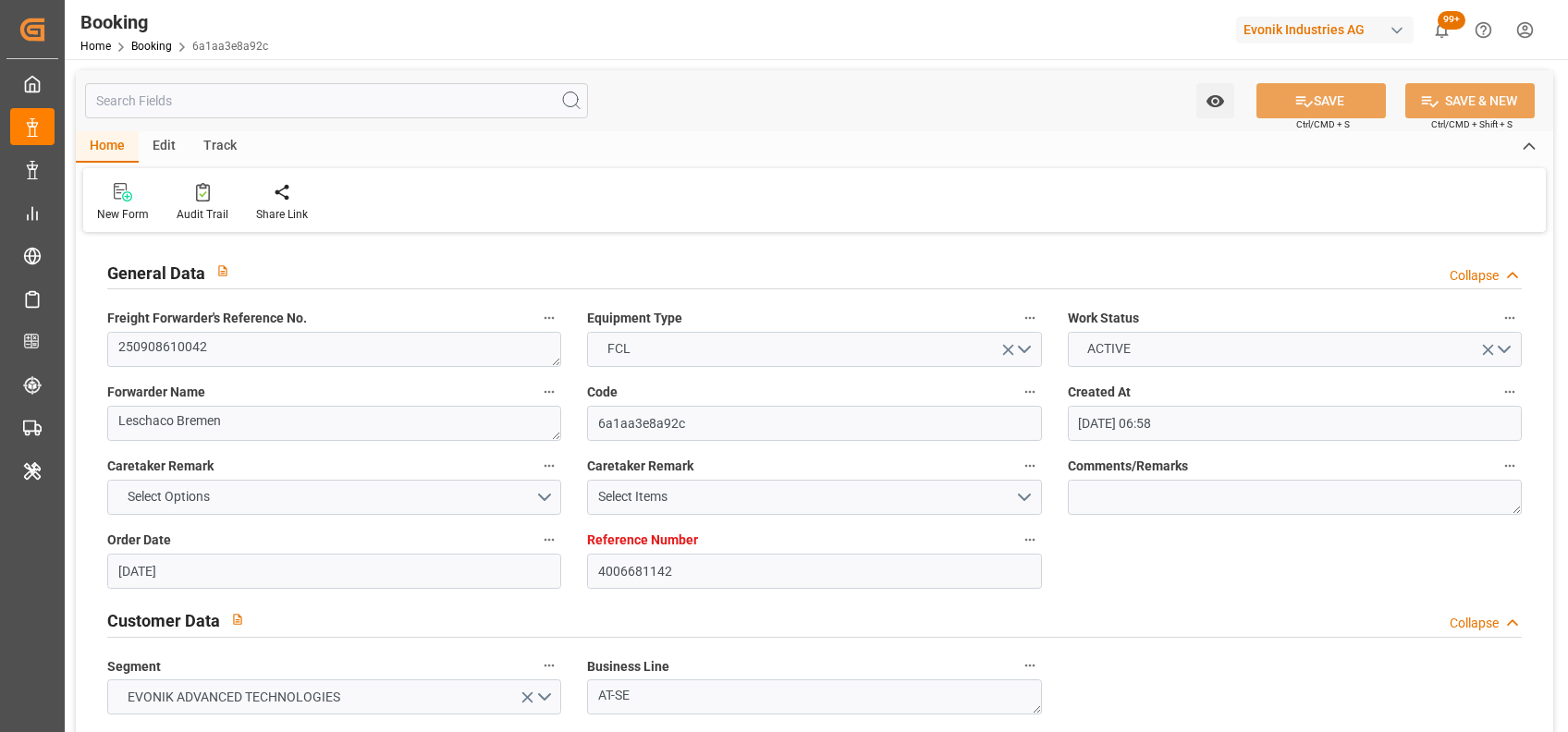
type input "24-09-2025 00:00"
type input "28-08-2025 08:13"
click textarea "250908610042"
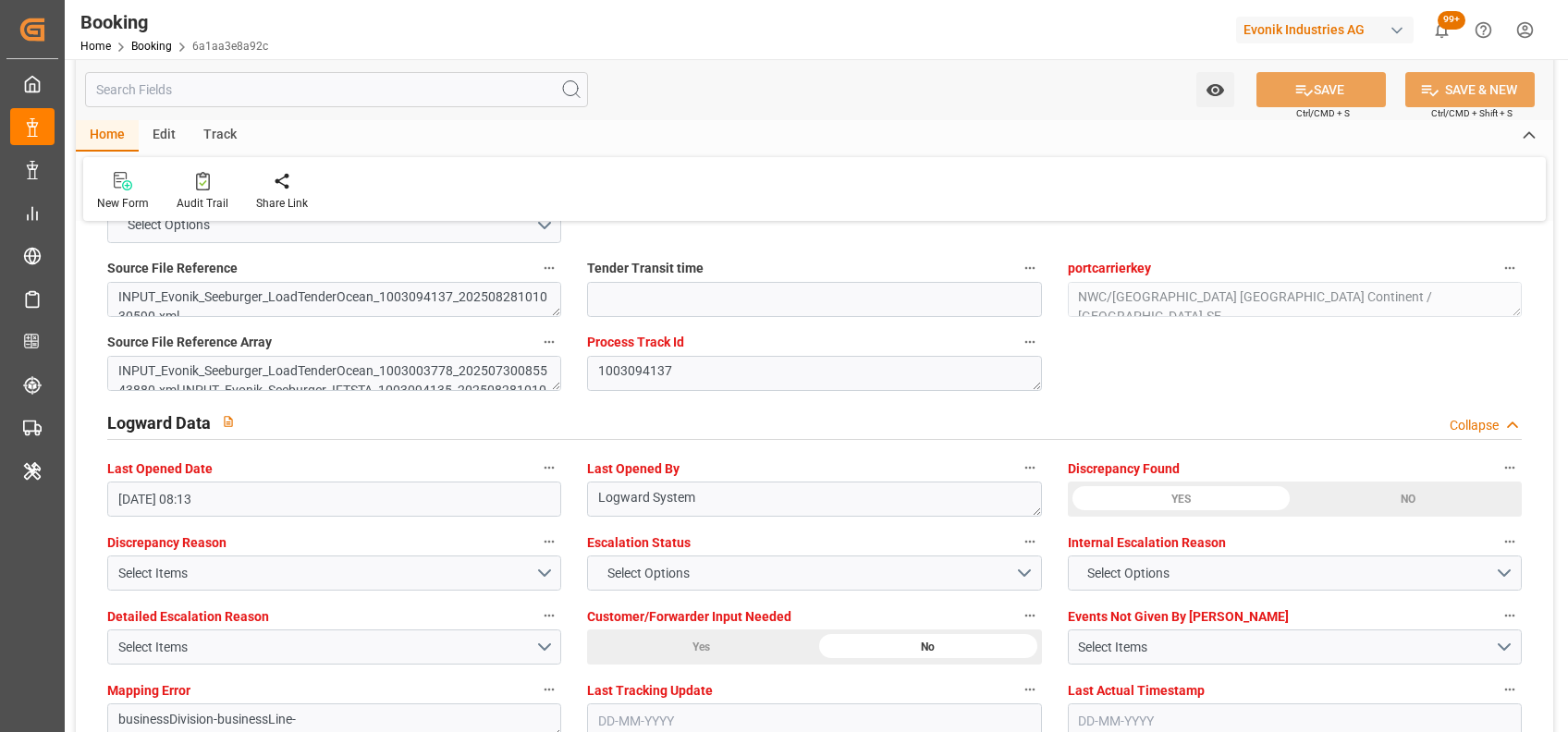
scroll to position [3595, 0]
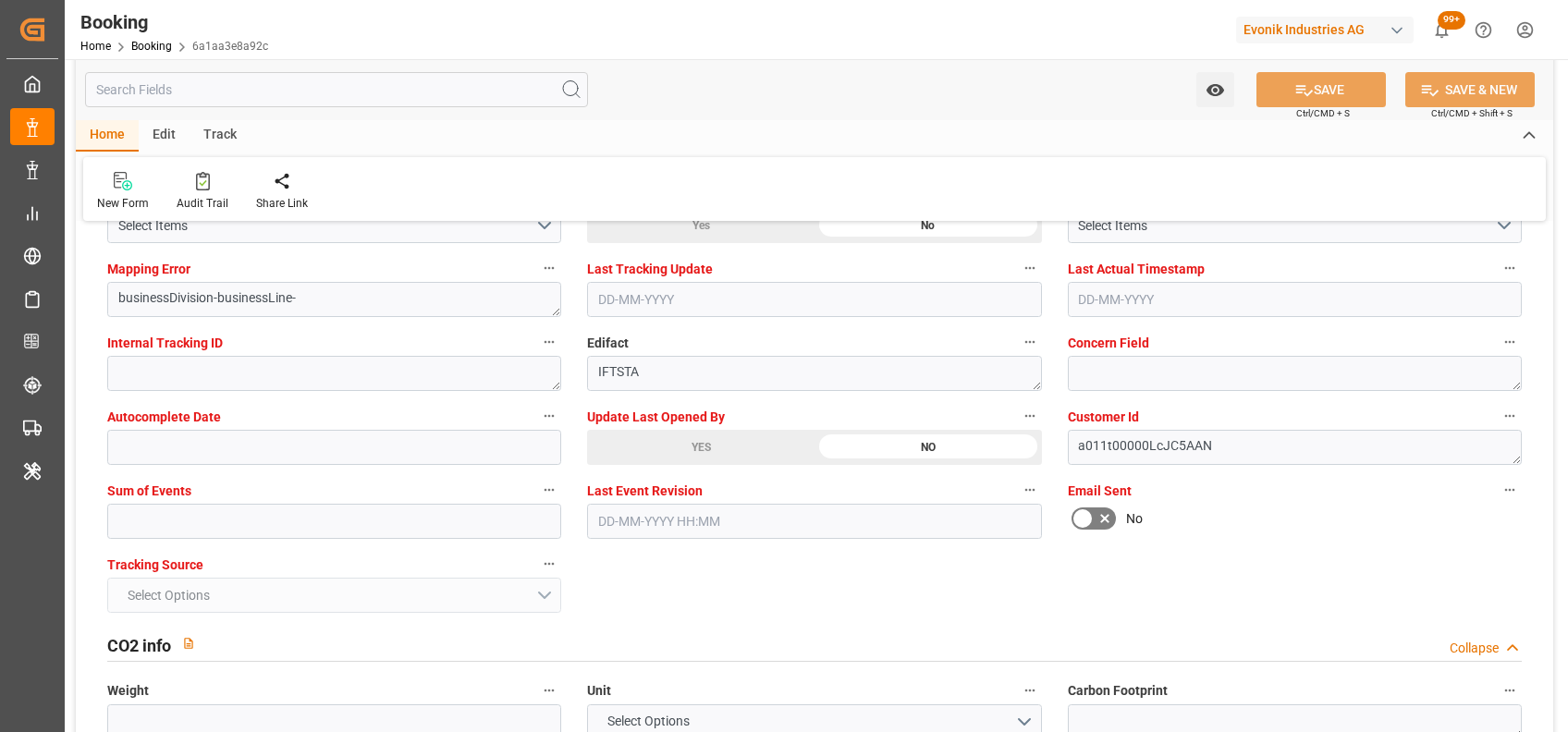
click div "YES"
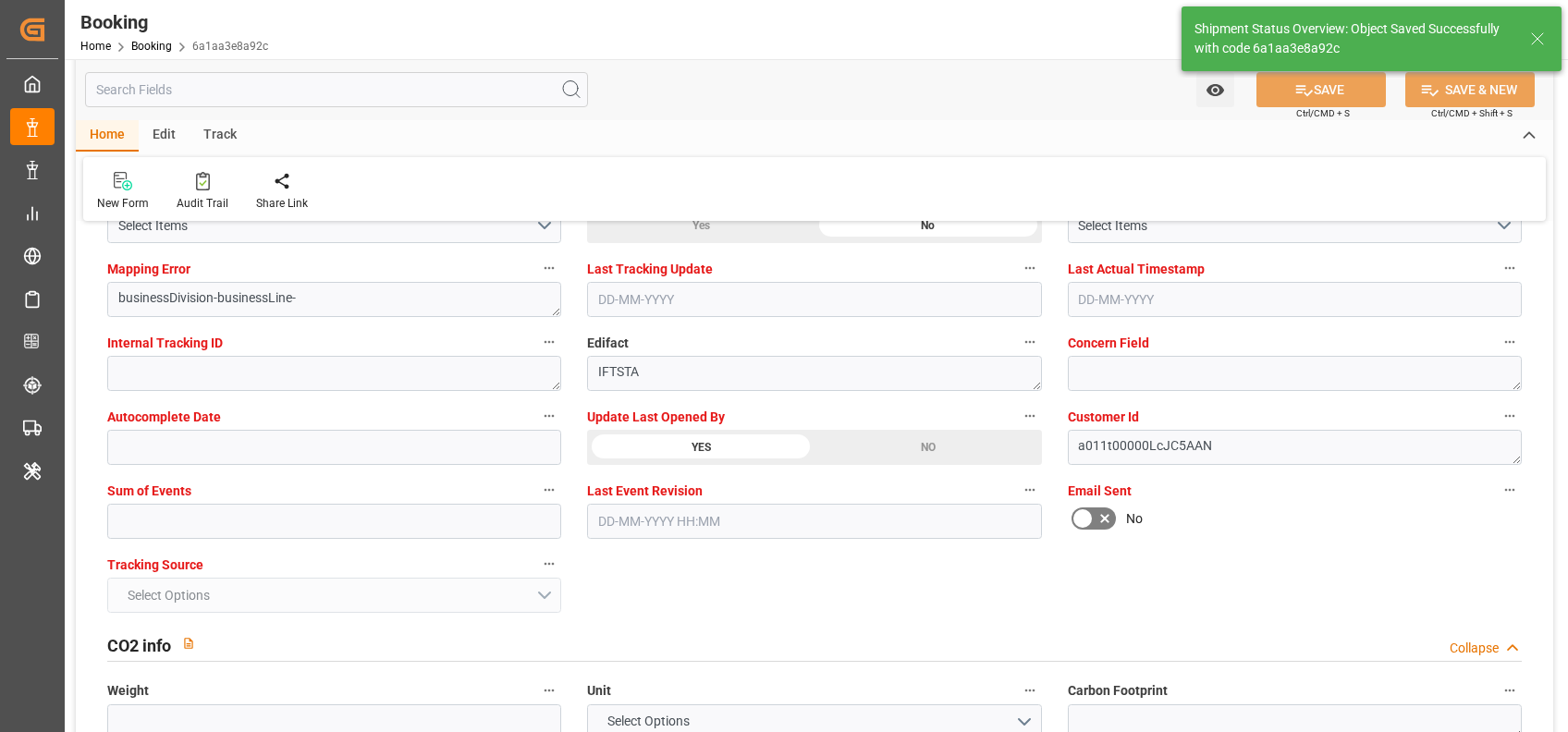
type textarea "[PERSON_NAME]"
type input "29-08-2025 06:12"
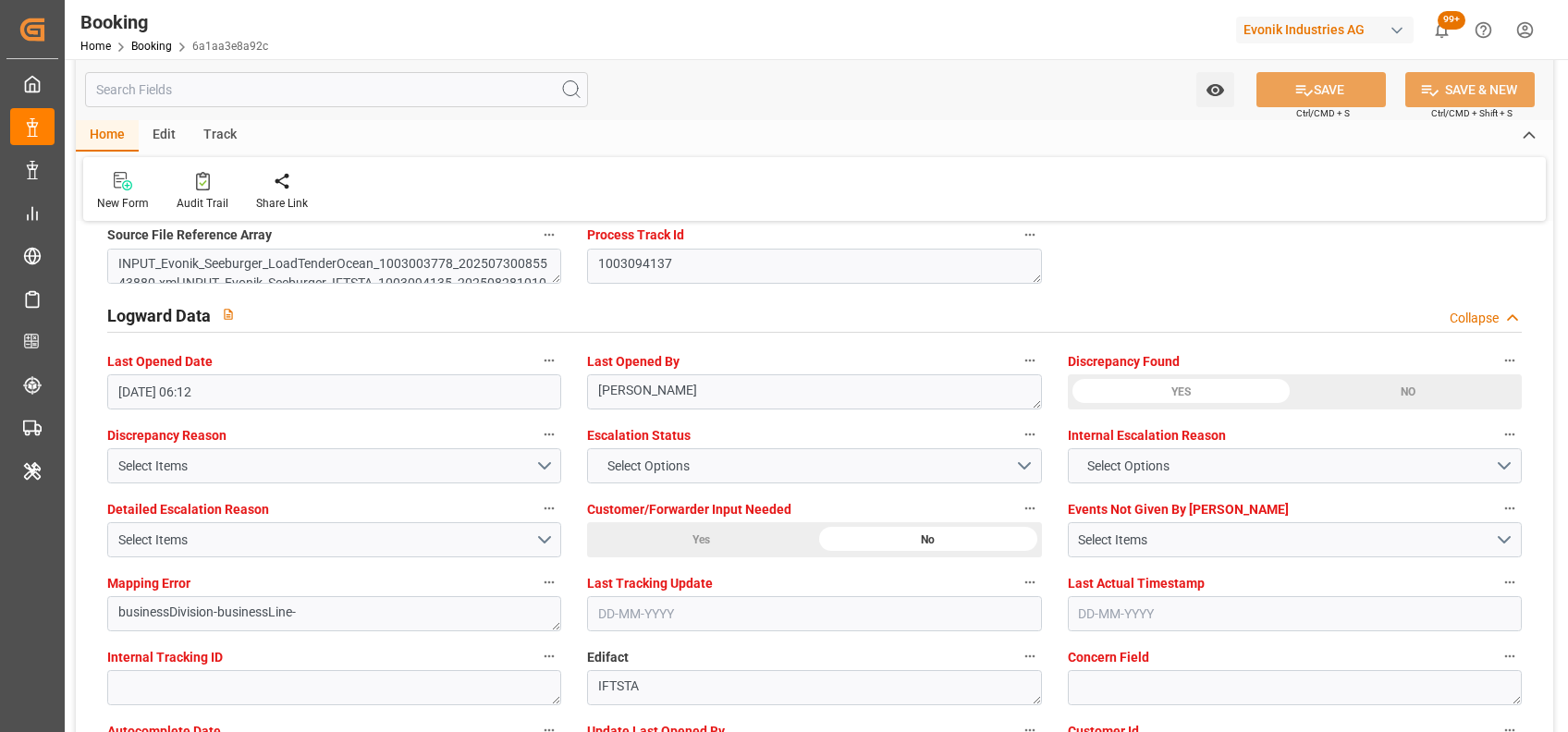
scroll to position [3280, 0]
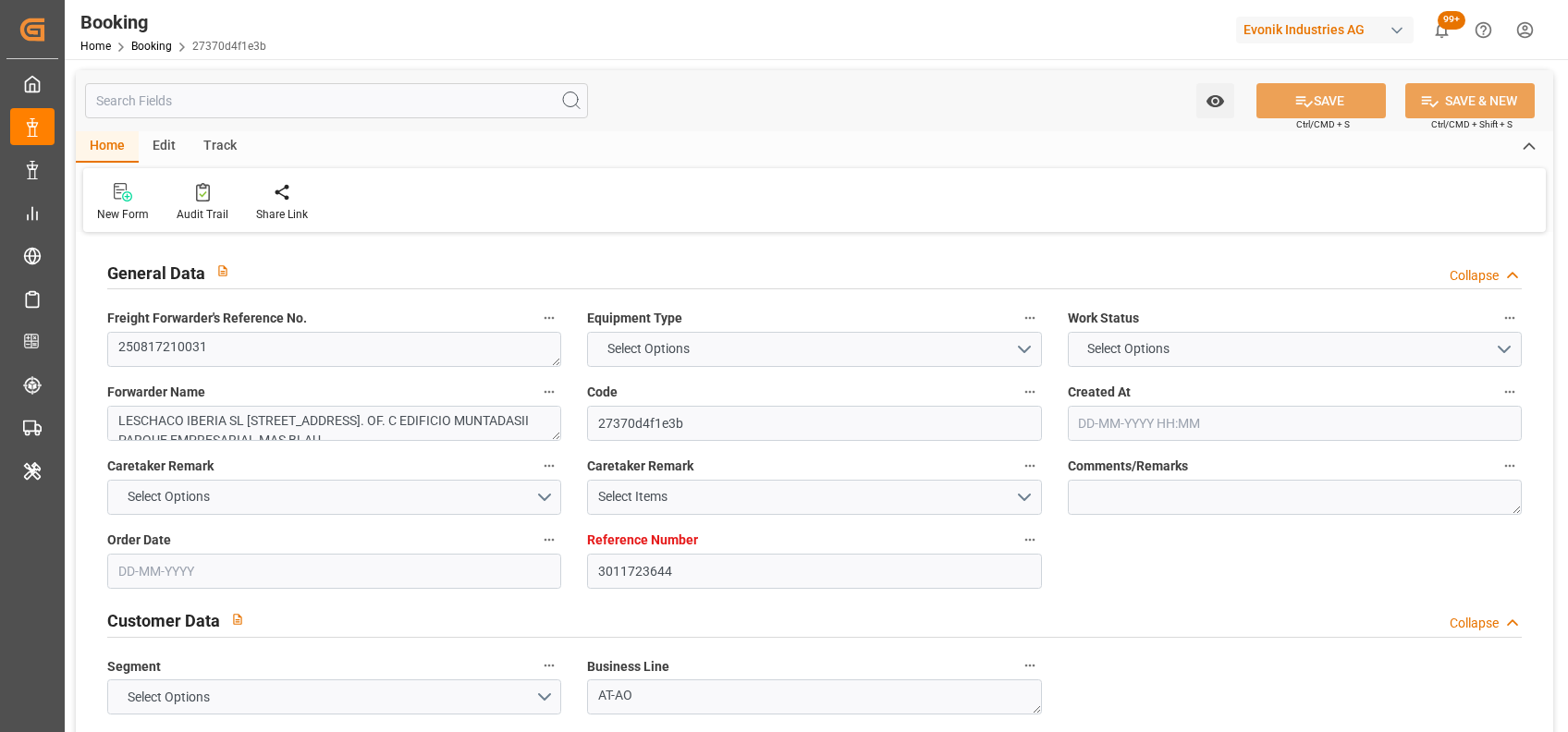
type input "3011723644"
type input "9985045"
type input "9491484"
type input "CMACGM"
type input "CMA CGM Group"
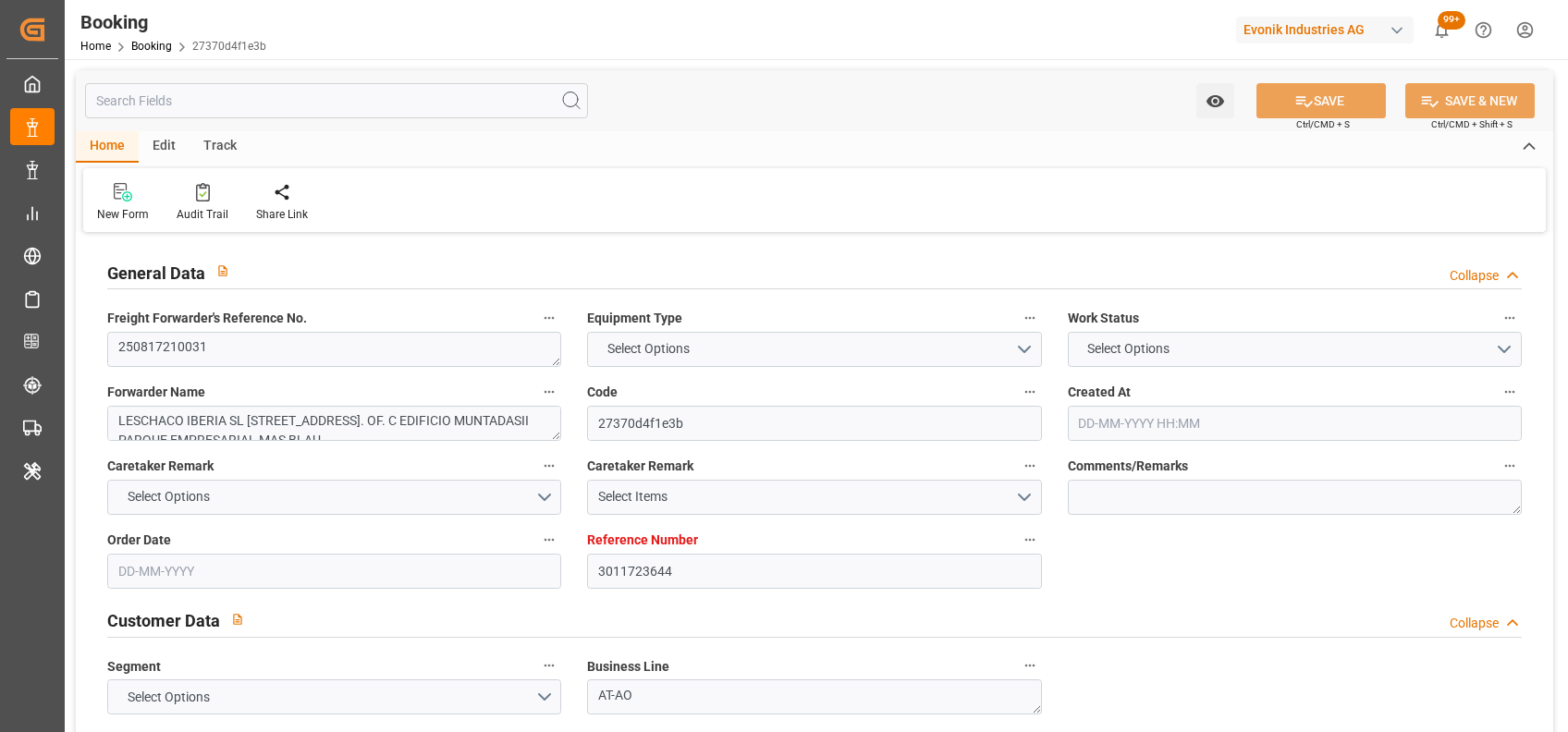
type input "ESBCN"
type input "MACAS"
type input "ESBCN"
type input "MACAS"
type input "9985045"
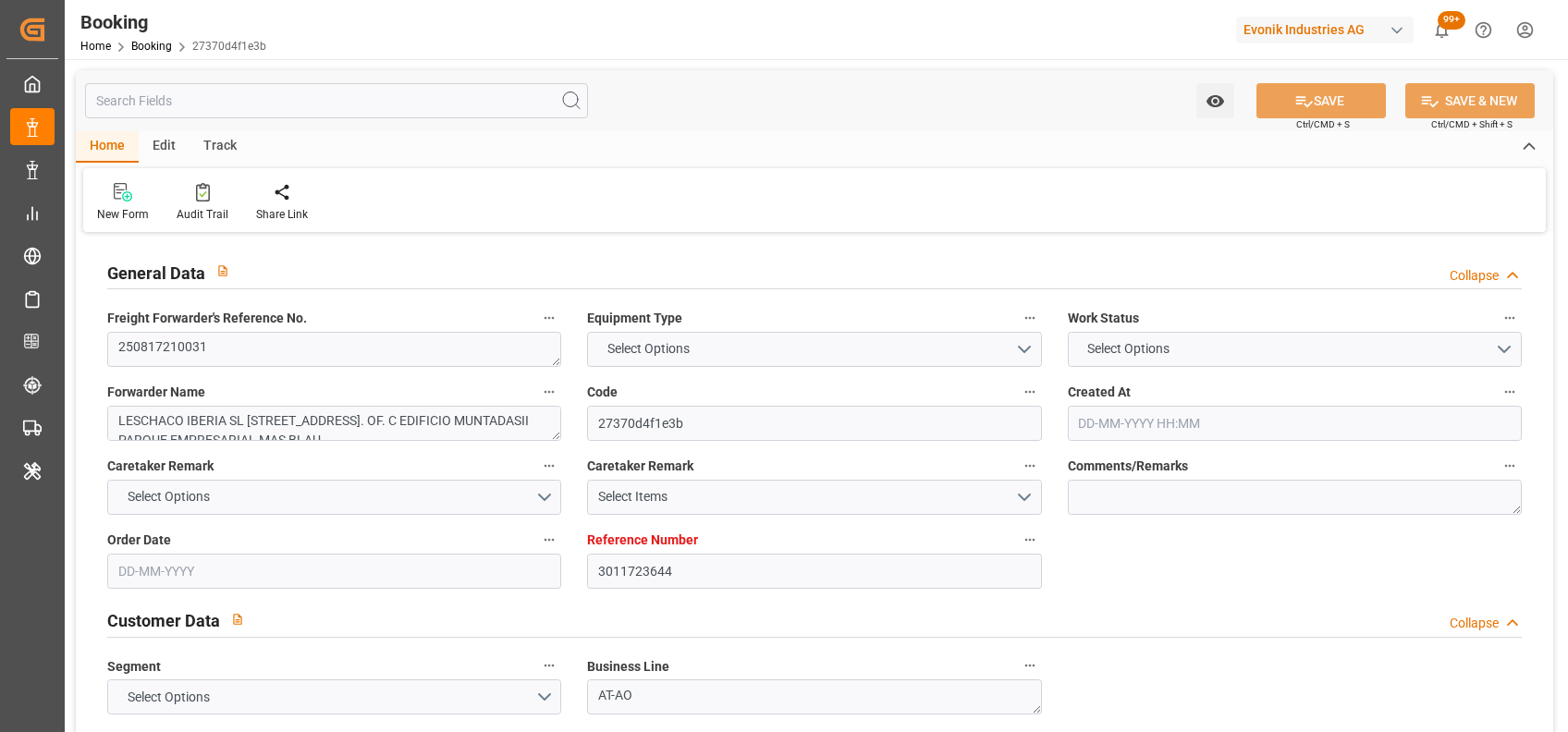
type input "04-08-2025 09:54"
type input "04-08-2025"
type input "26-08-2025"
type input "12-08-2025"
type input "14-08-2025"
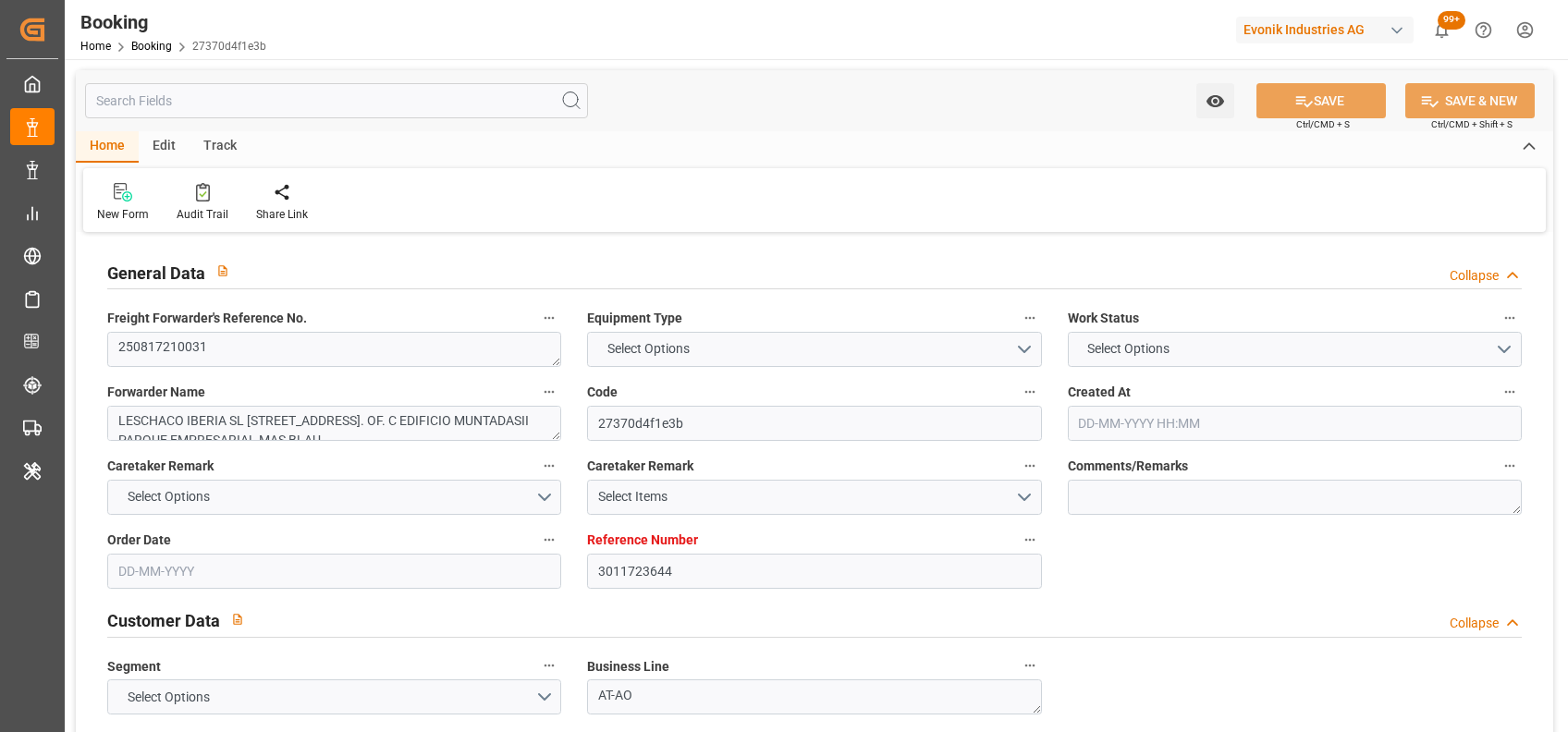
type input "27-08-2025"
type input "07-09-2025 21:00"
type input "30-08-2025 00:00"
type input "12-09-2025 08:00"
type input "05-09-2025 00:00"
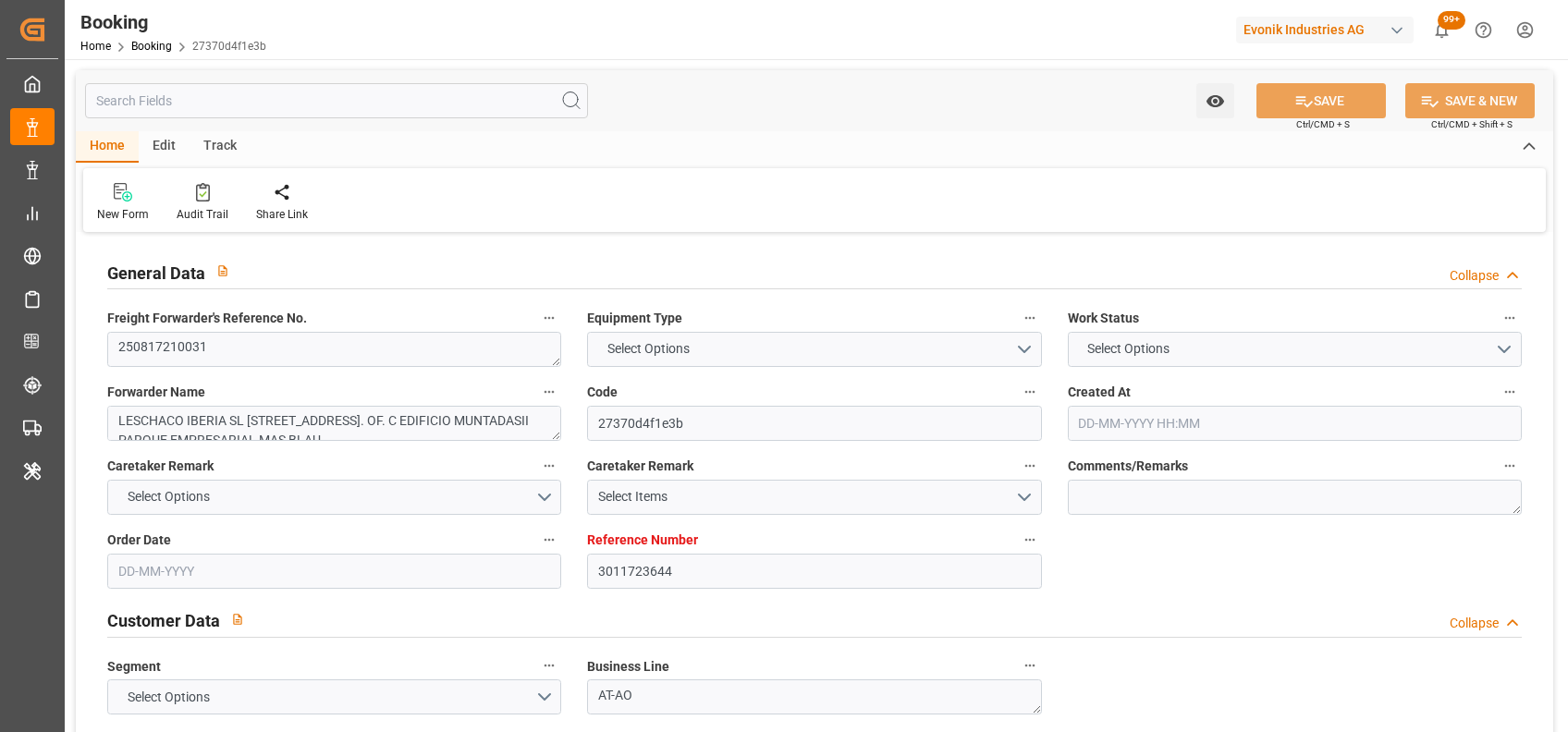
type input "18-08-2025"
type input "27-08-2025 17:14"
type input "27-08-2025"
type input "26-08-2025 11:52"
type input "07-09-2025 21:00"
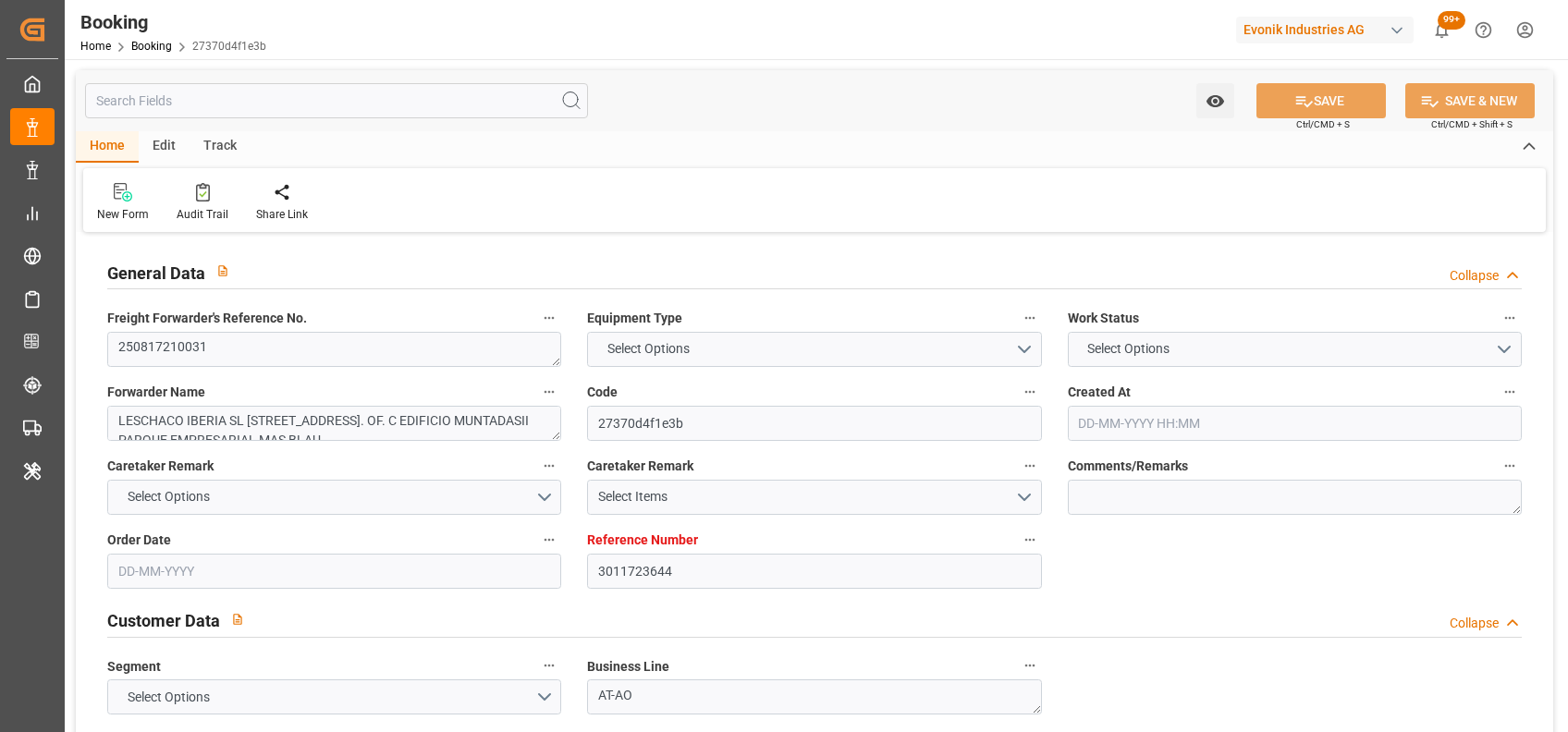
type input "12-09-2025 08:00"
type input "12-09-2025 09:59"
type input "16-09-2025 09:59"
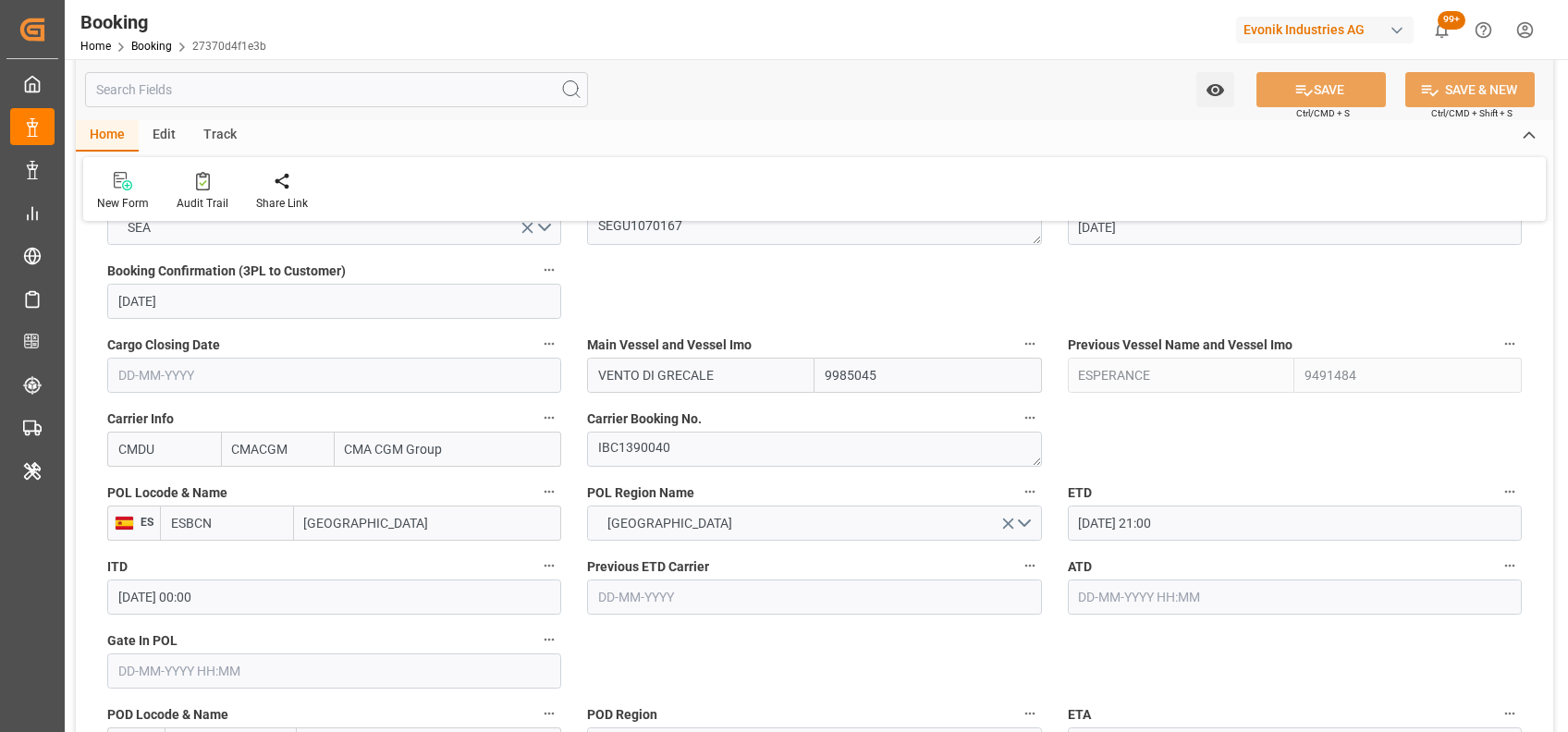
scroll to position [1291, 0]
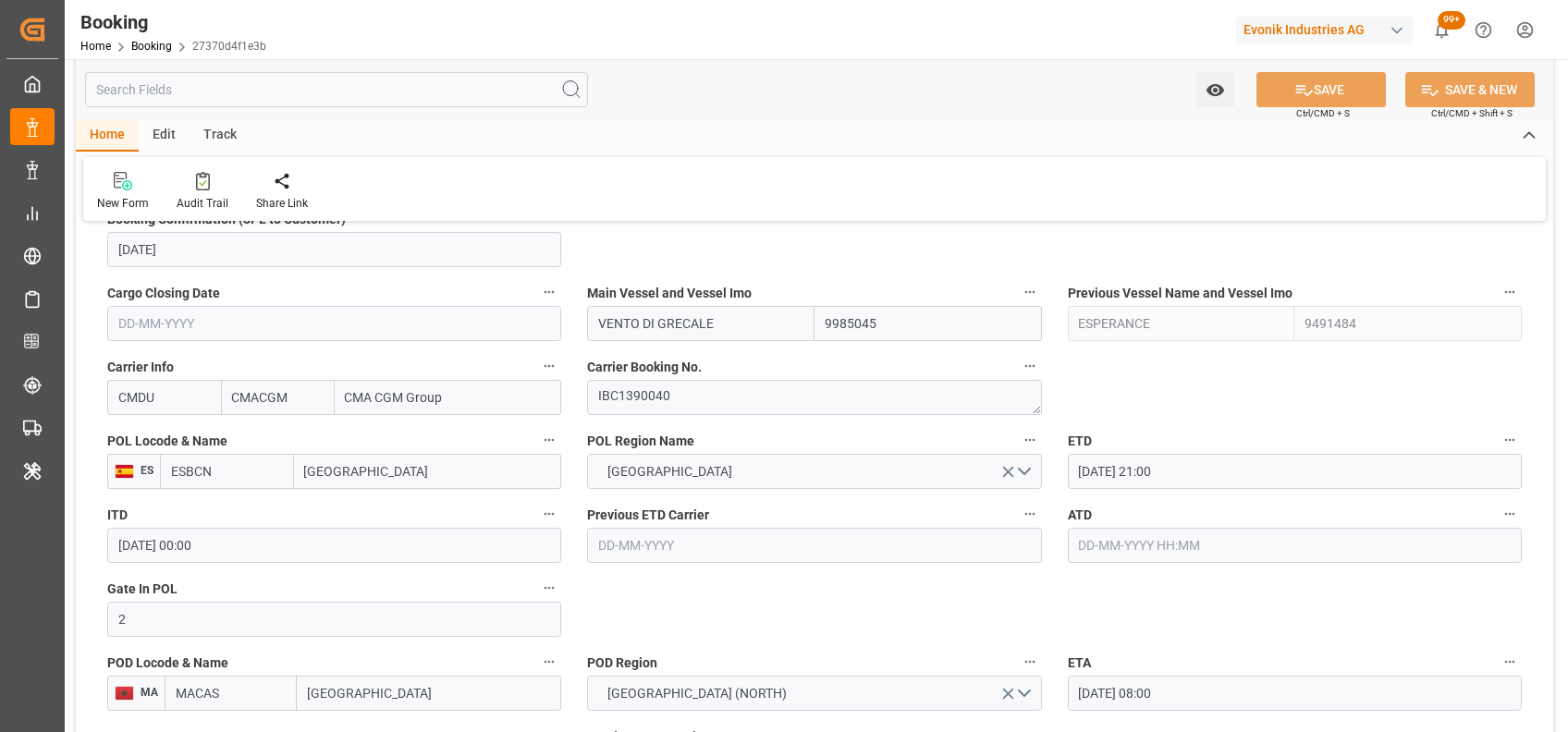
click at [518, 622] on input "2" at bounding box center [334, 618] width 454 height 35
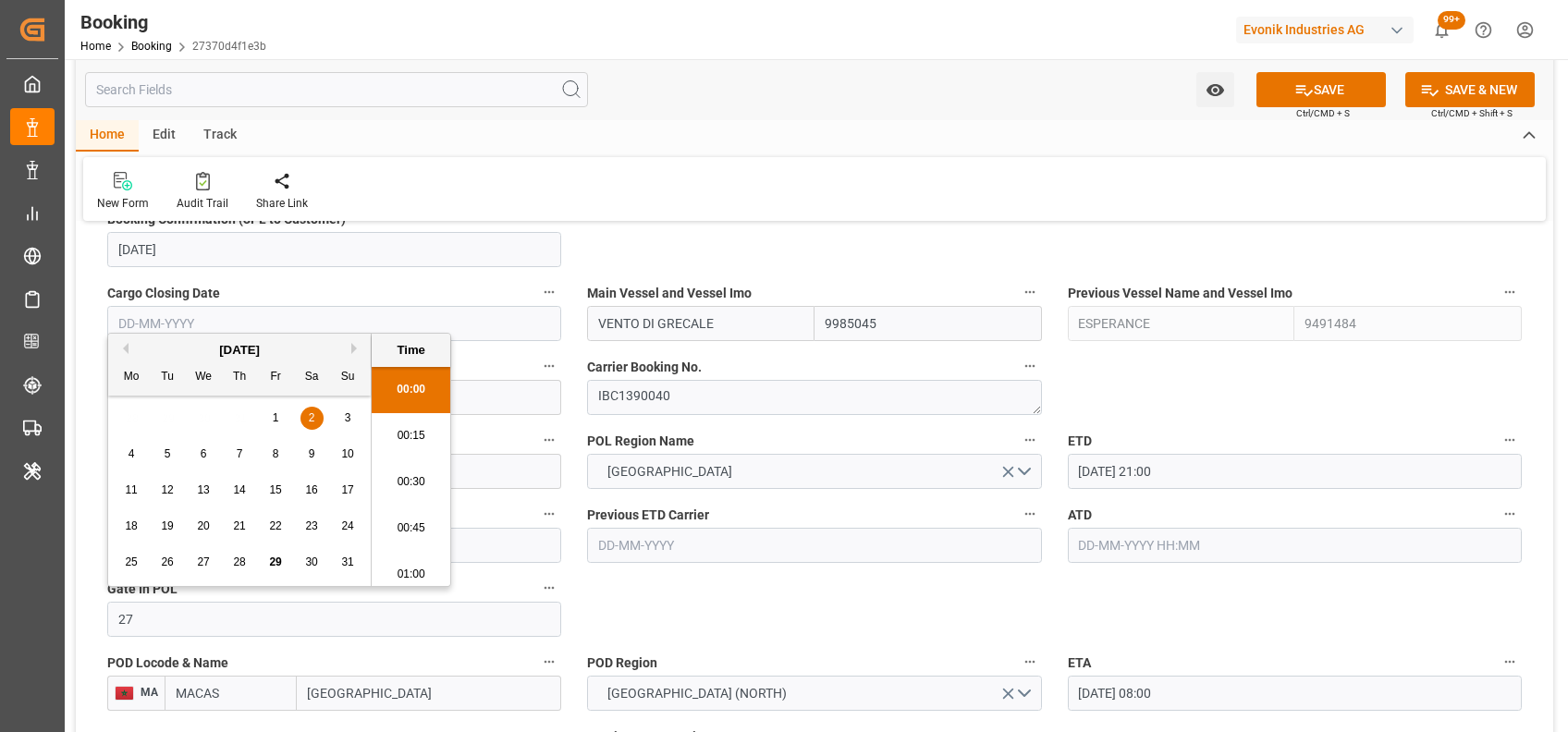
scroll to position [2039, 0]
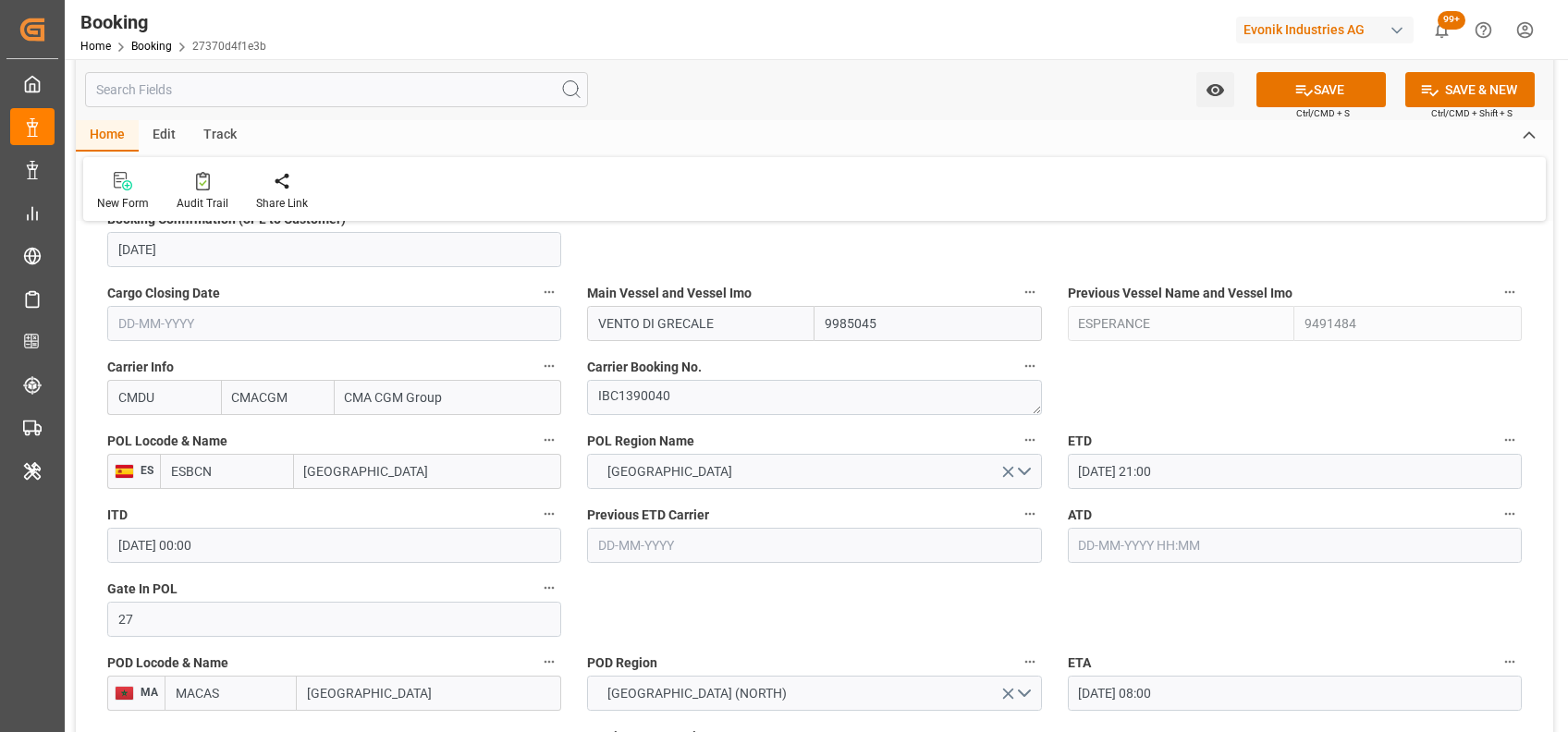
type input "27-08-2025 00:00"
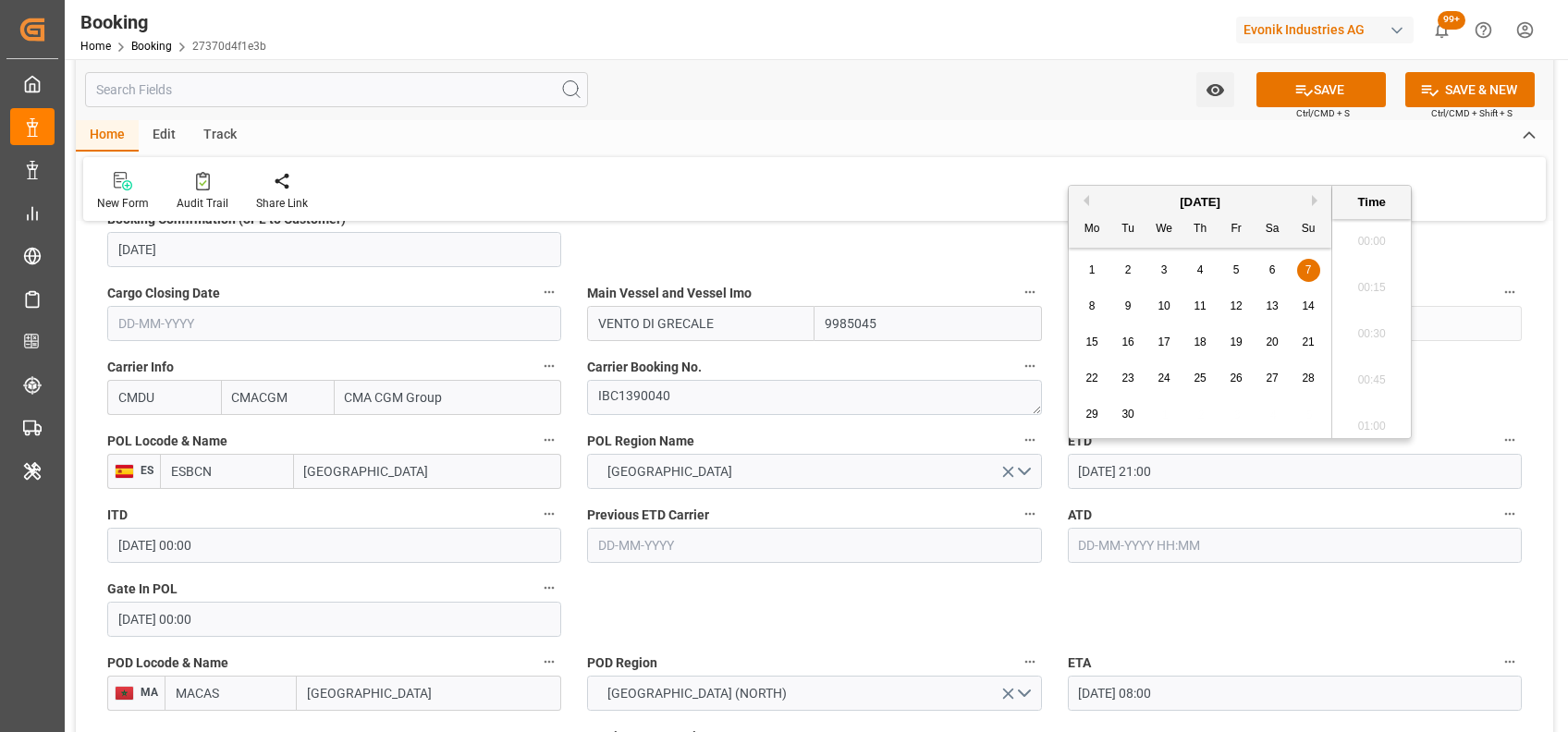
click at [1094, 471] on input "07-09-2025 21:00" at bounding box center [1295, 471] width 454 height 35
type input "08-09-2025 21:00"
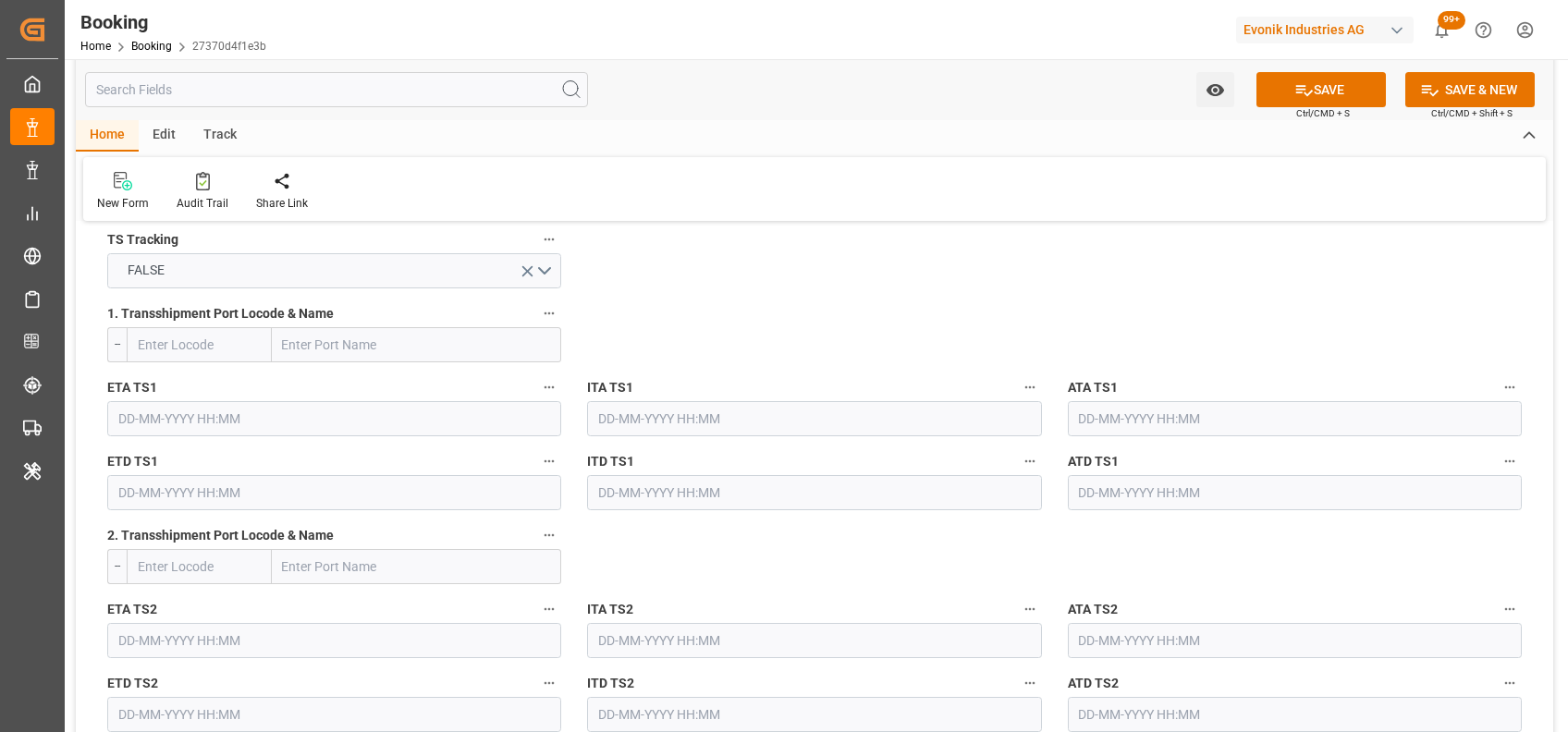
scroll to position [1994, 0]
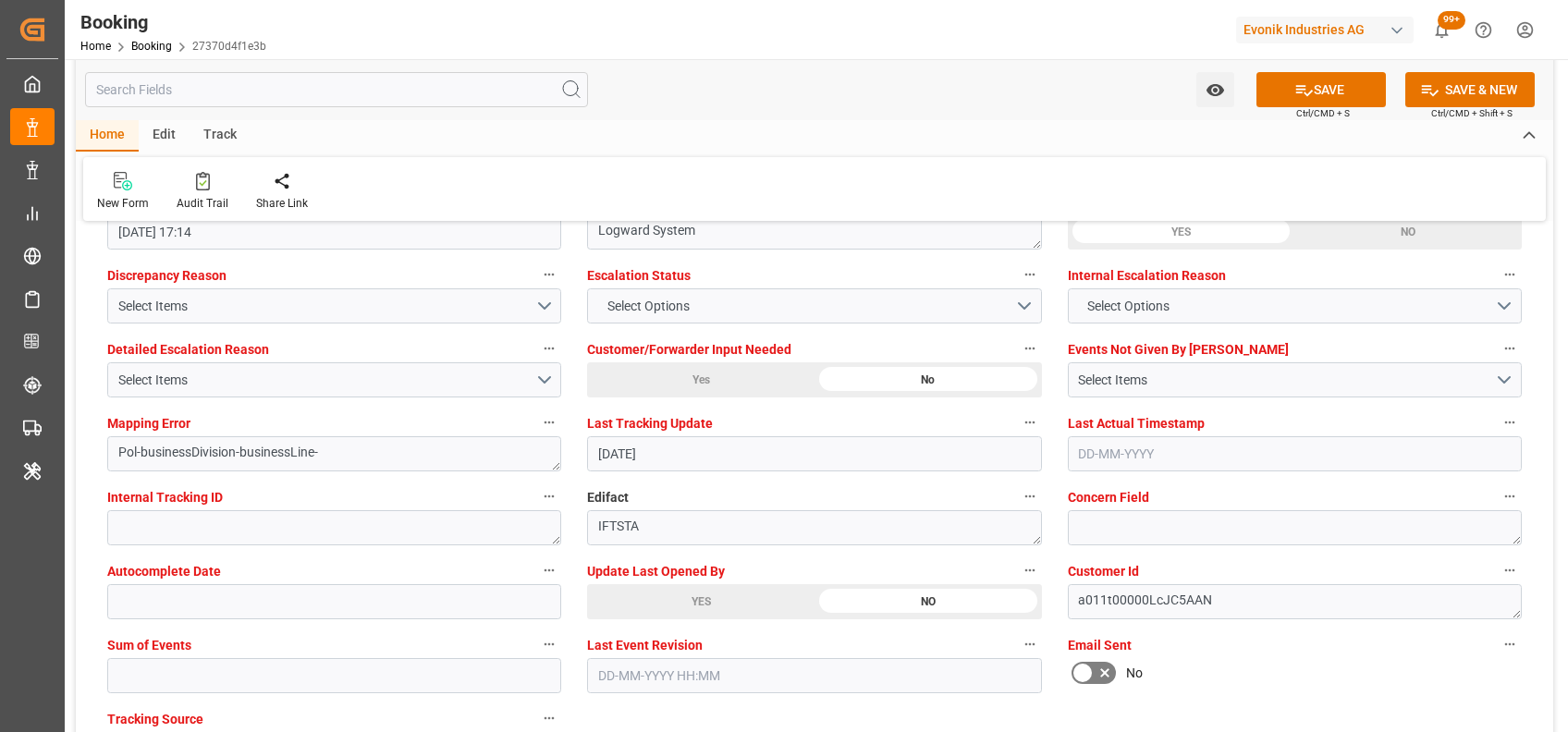
scroll to position [3451, 0]
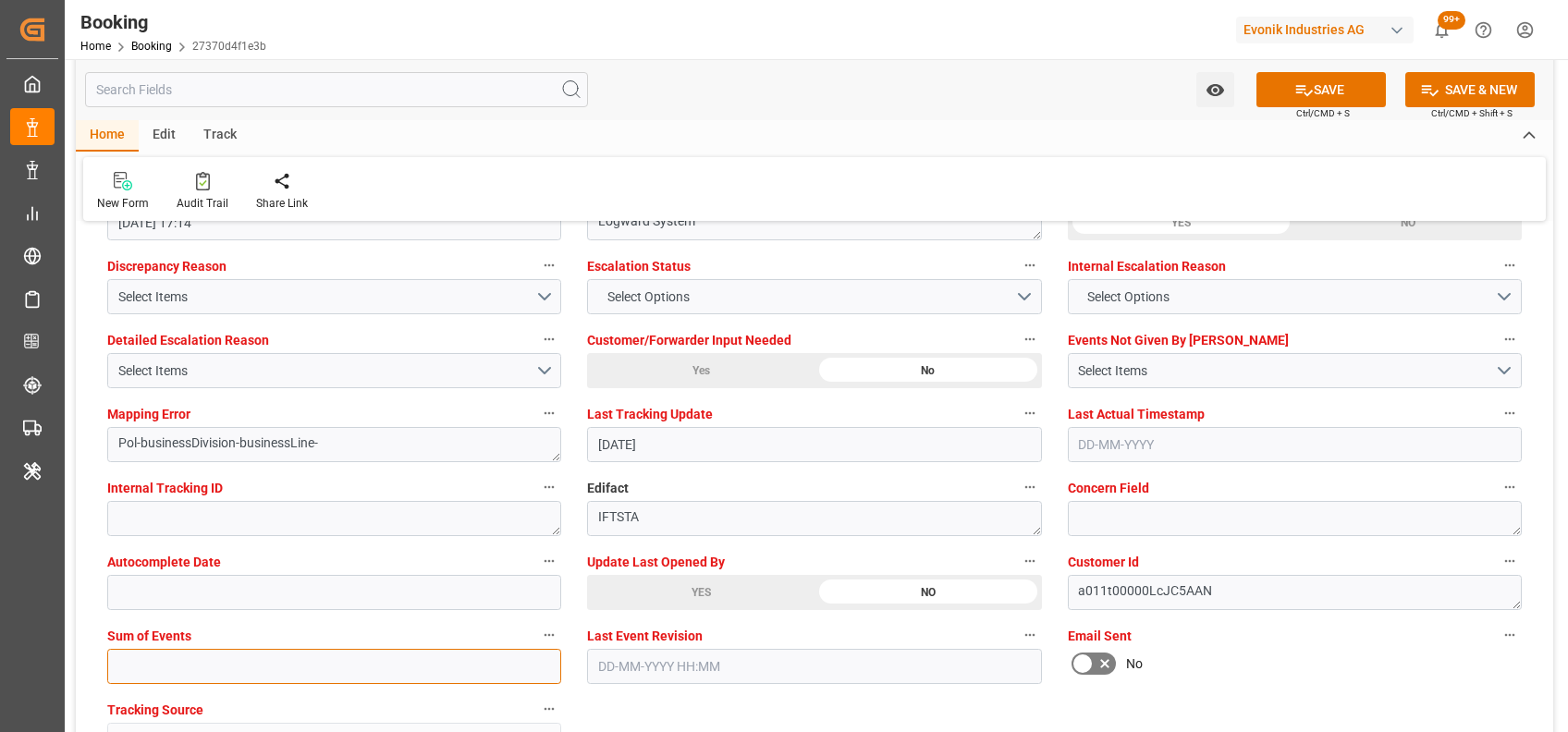
click at [331, 659] on input "text" at bounding box center [334, 666] width 454 height 35
type input "0"
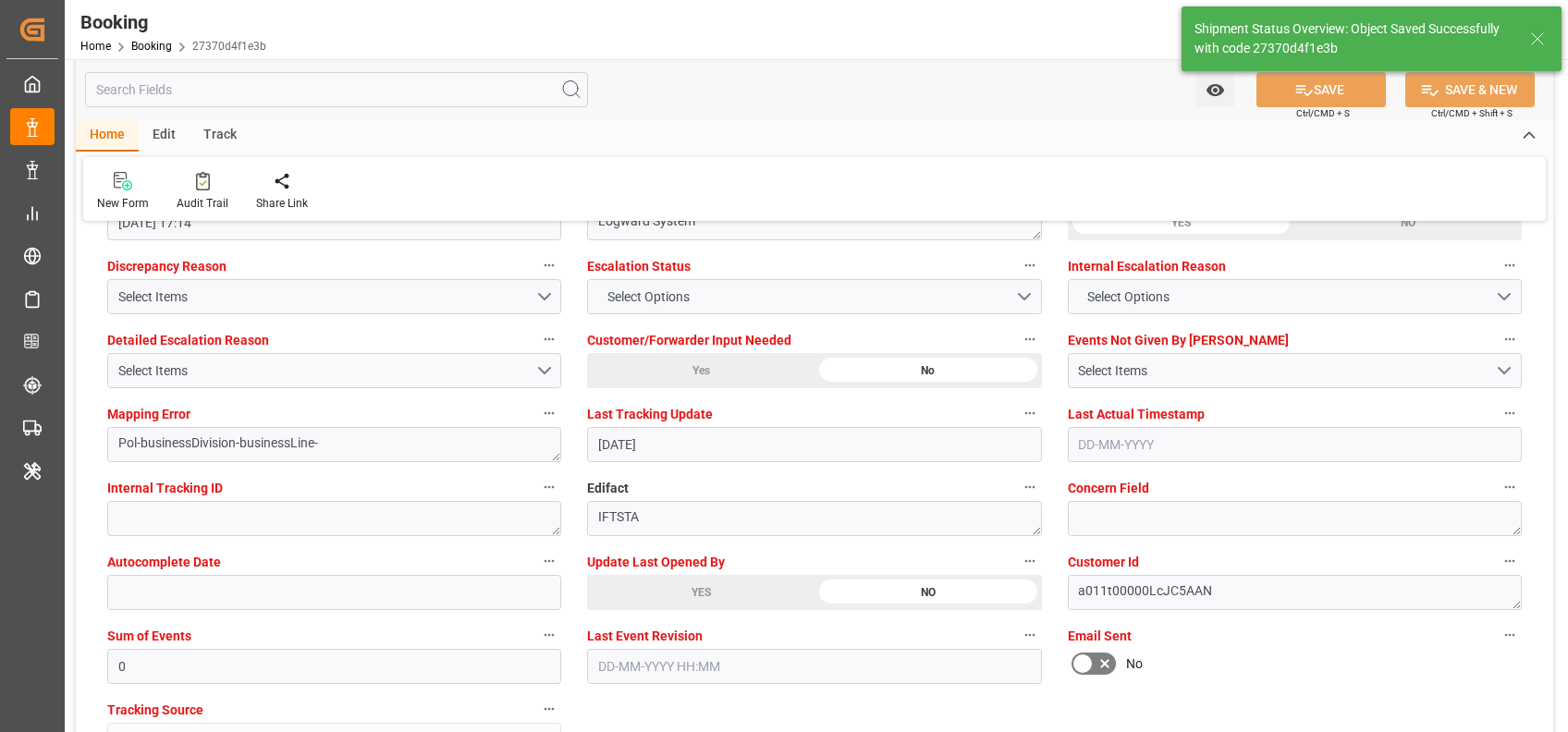
type input "29-08-2025 06:14"
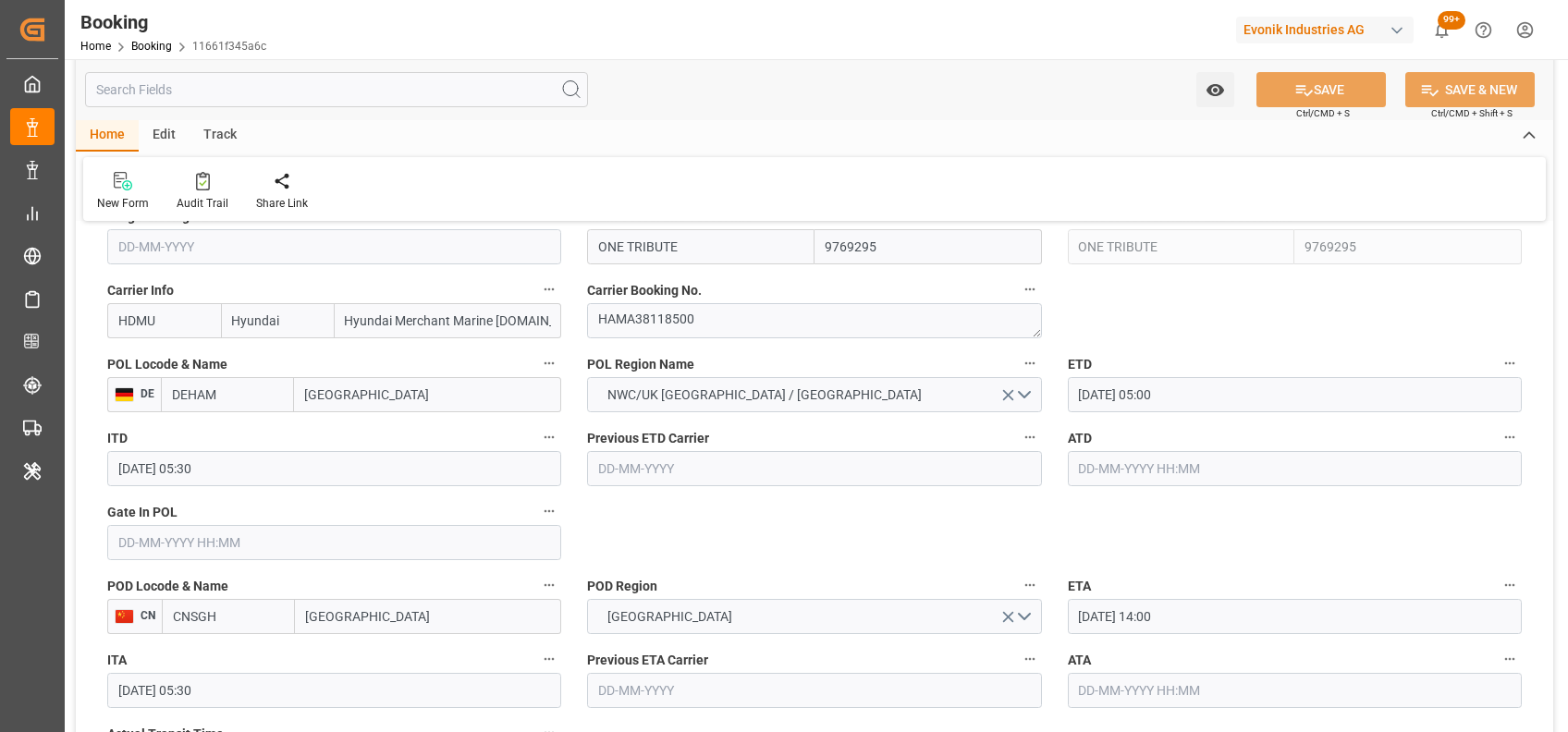
scroll to position [1370, 0]
click at [1088, 623] on input "[DATE] 14:00" at bounding box center [1295, 614] width 454 height 35
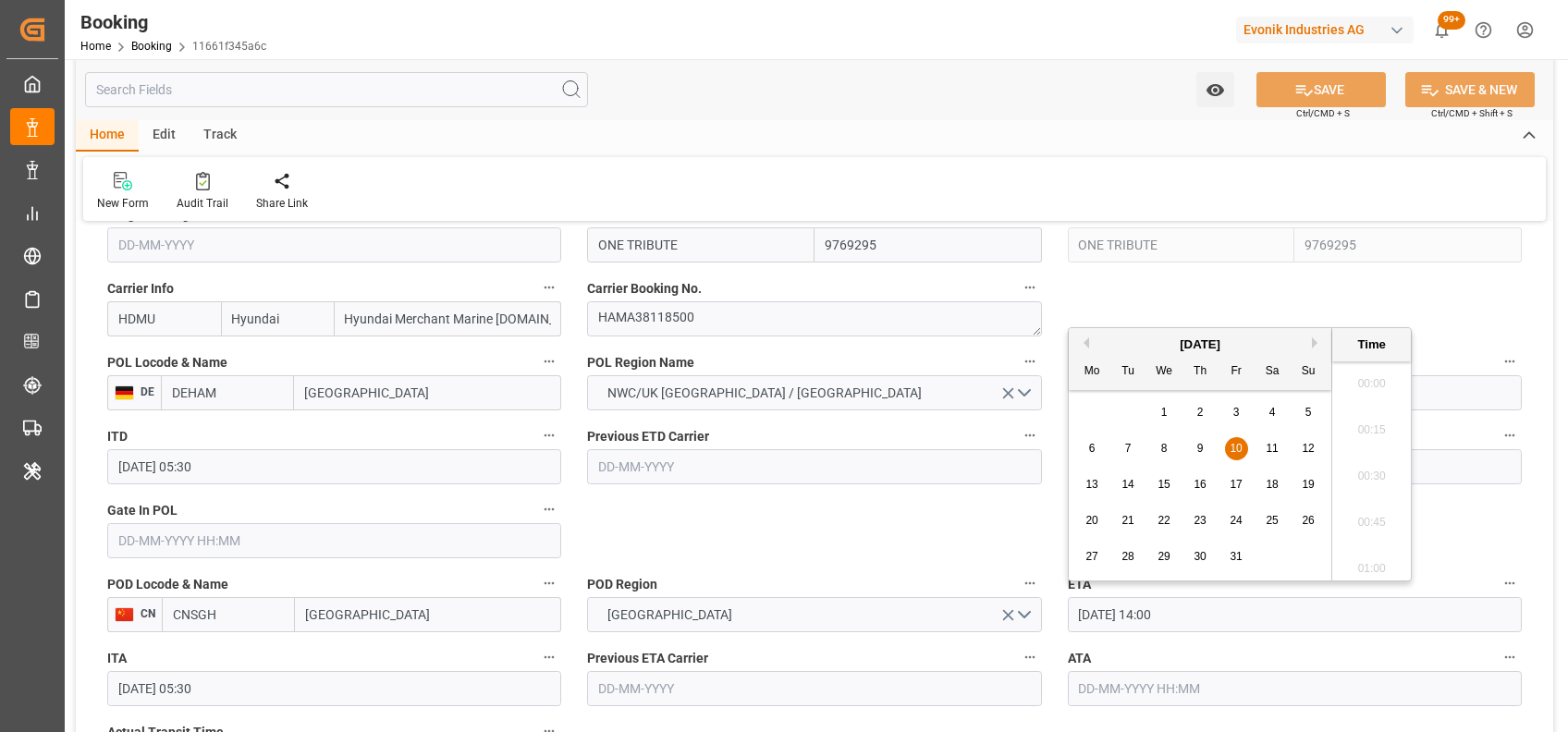
scroll to position [2502, 0]
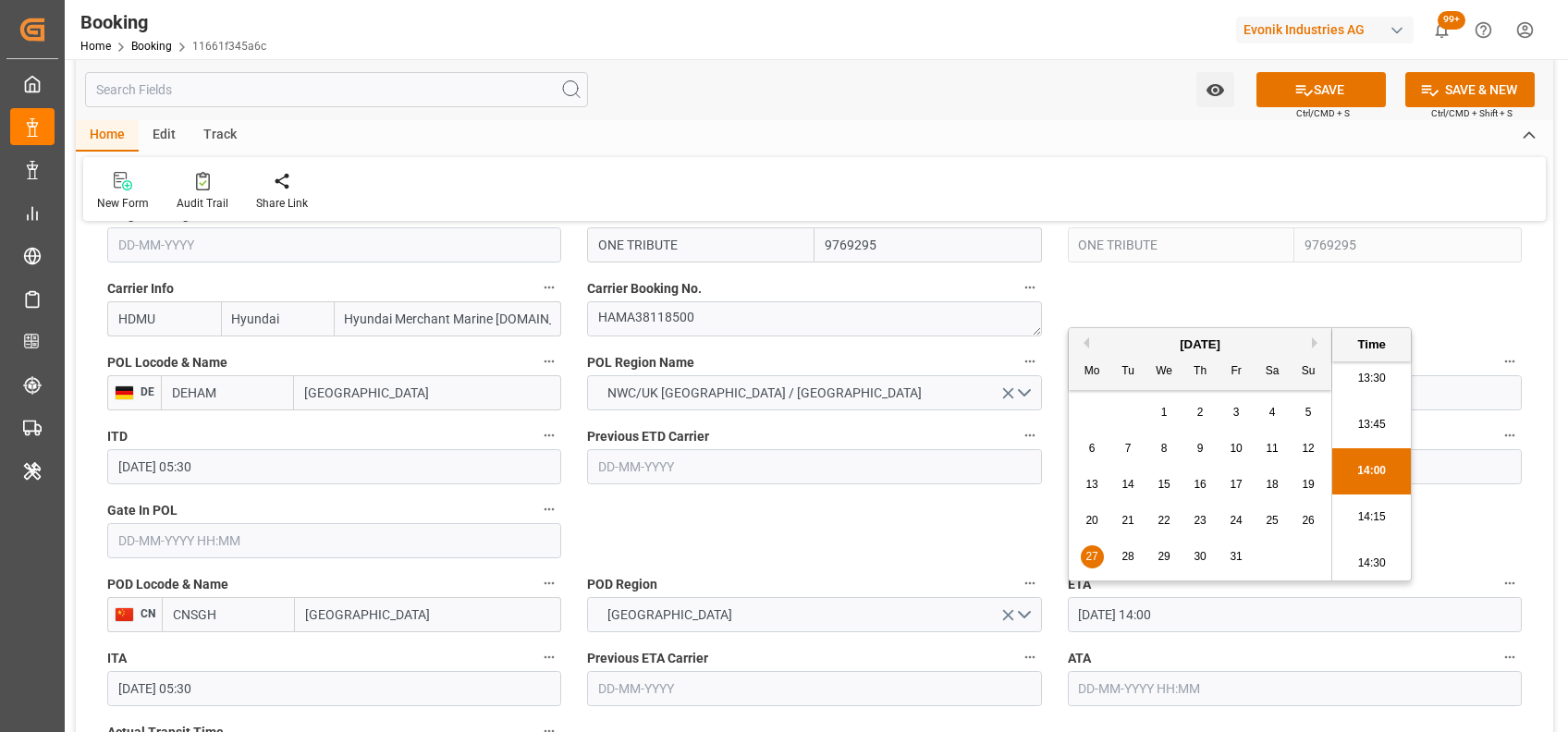
type input "[DATE] 14:00"
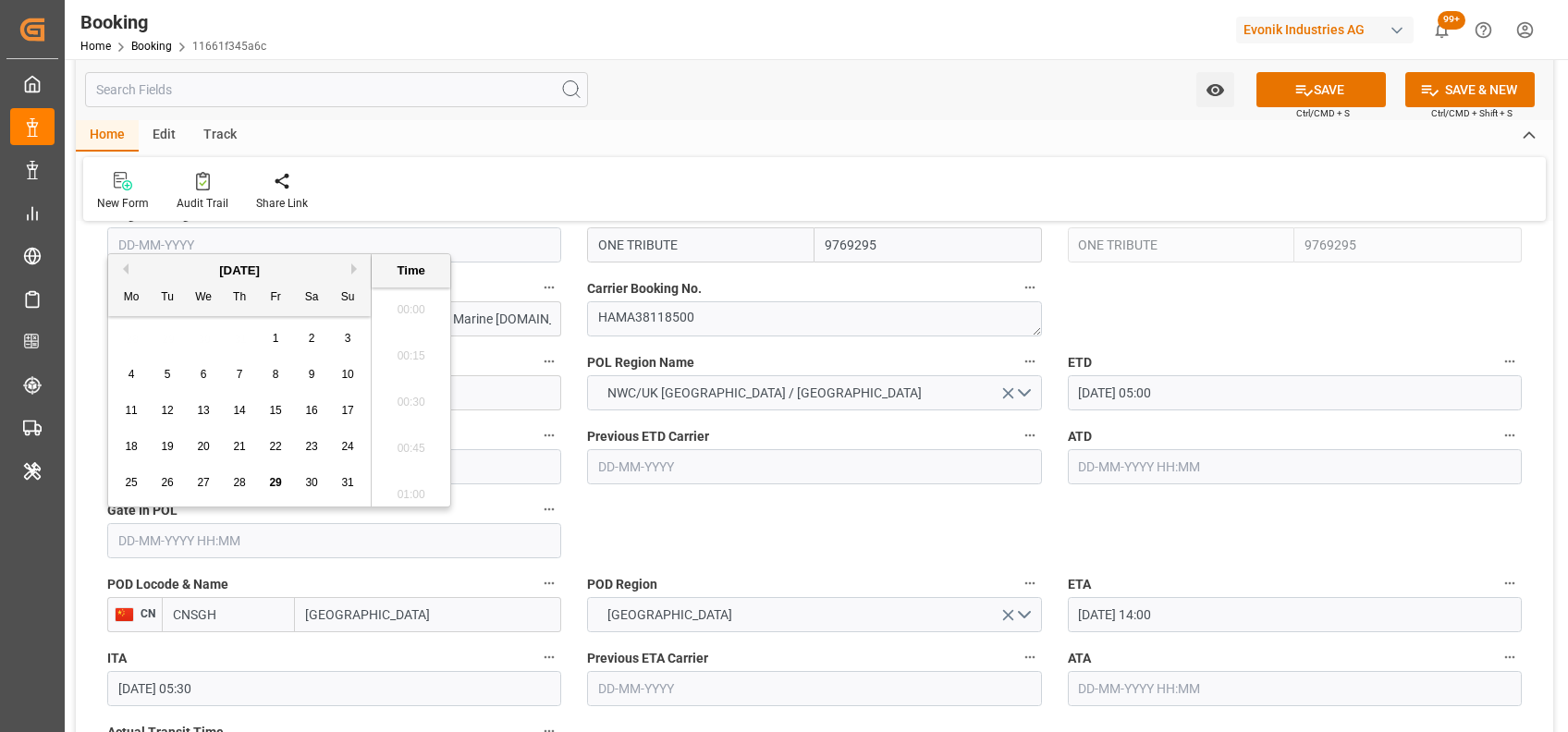
click at [341, 535] on input "text" at bounding box center [334, 541] width 454 height 35
type input "[DATE] 00:00"
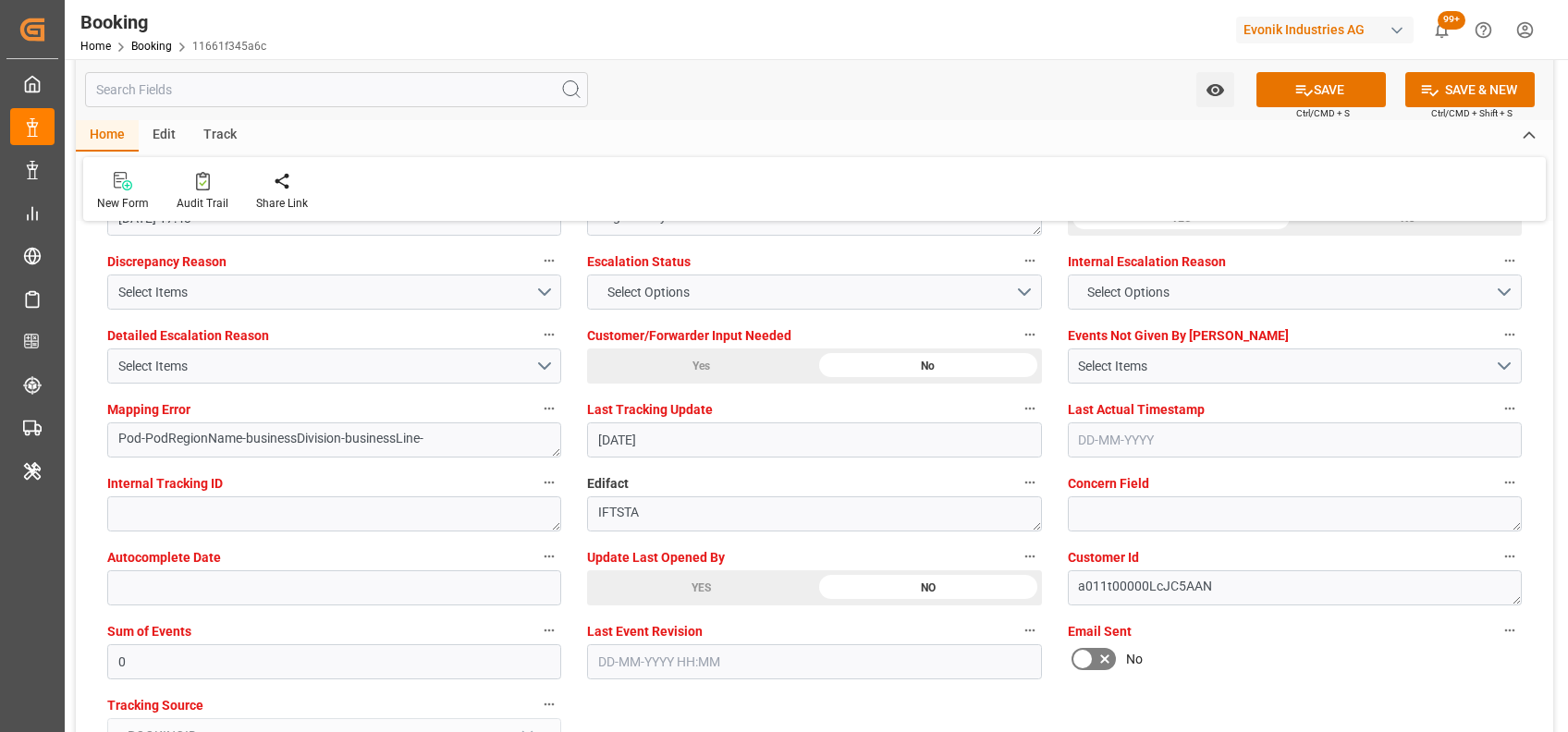
scroll to position [3455, 0]
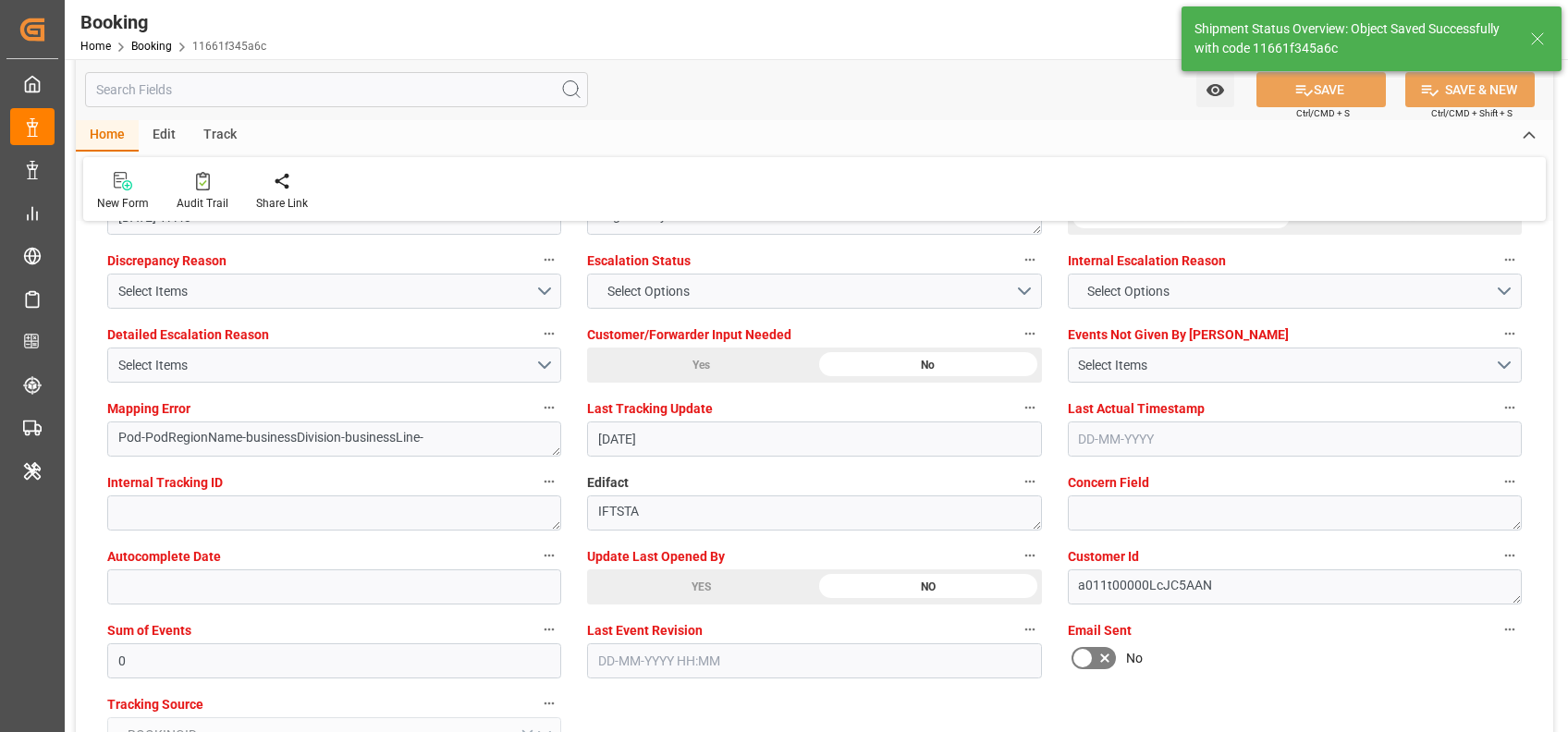
type textarea "[PERSON_NAME]"
type input "[DATE] 06:32"
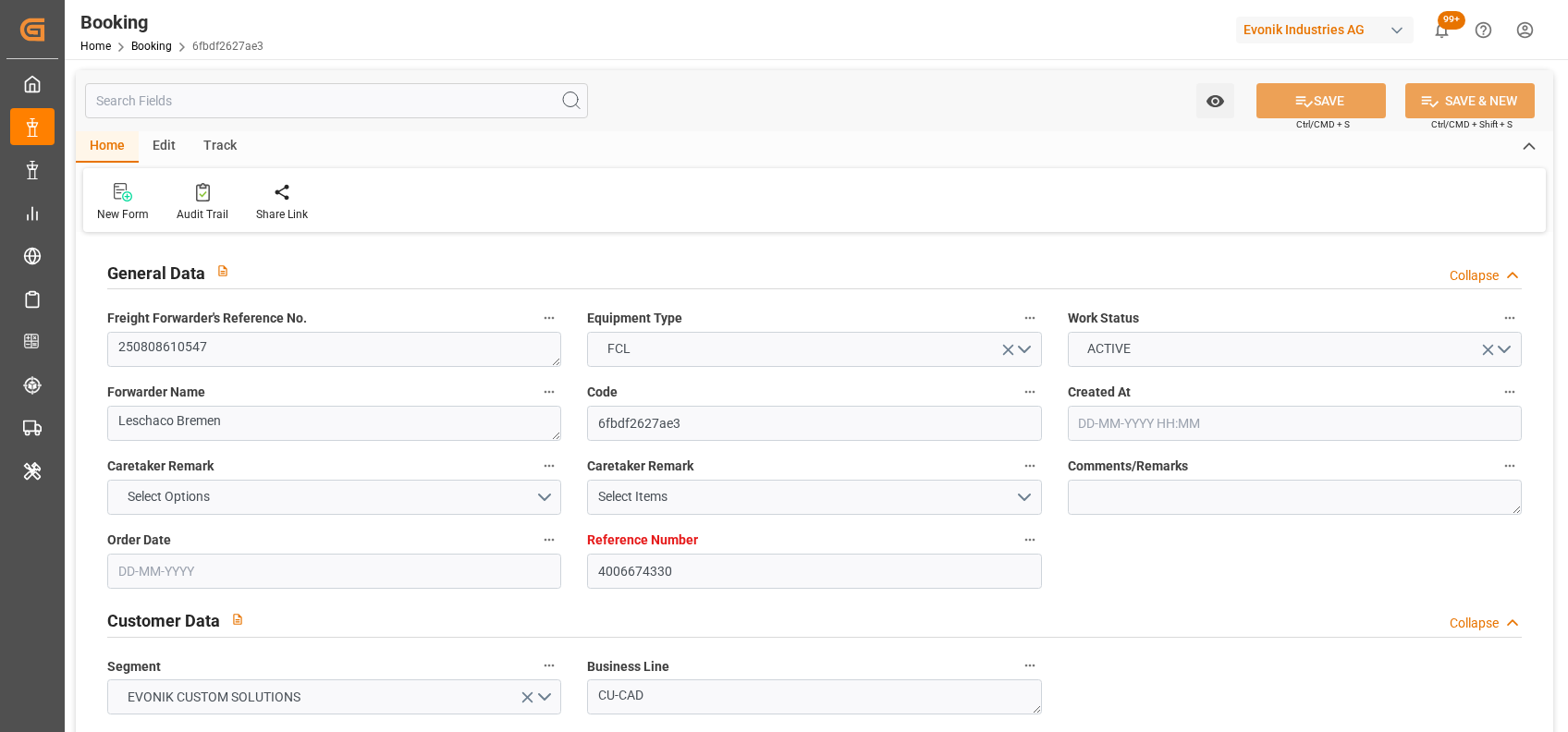
type input "4006674330"
type input "9769295"
type input "Hyundai"
type input "Hyundai Merchant Marine [DOMAIN_NAME]."
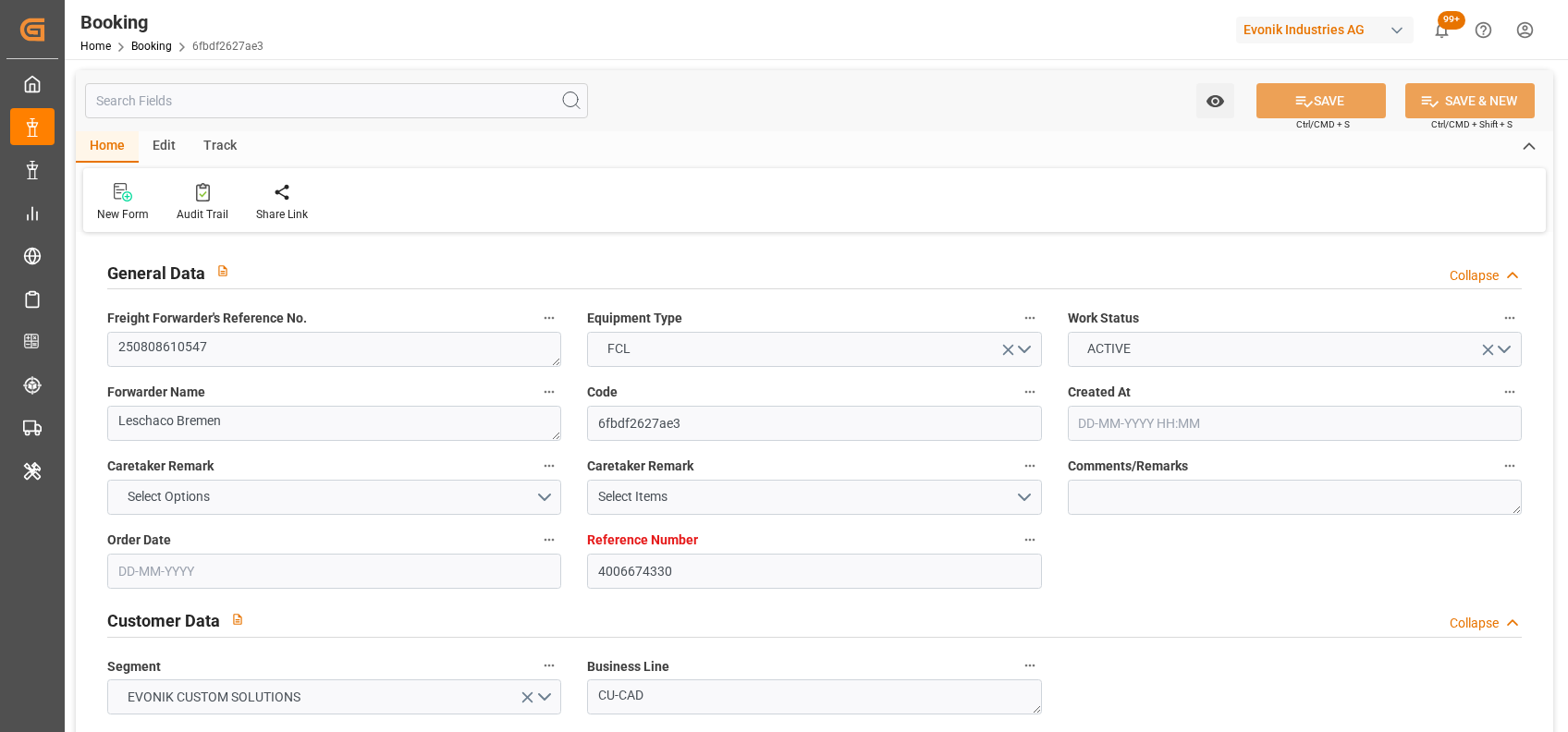
type input "DEHAM"
type input "CNSGH"
type input "0"
type input "DEHAM"
type input "CNSHG"
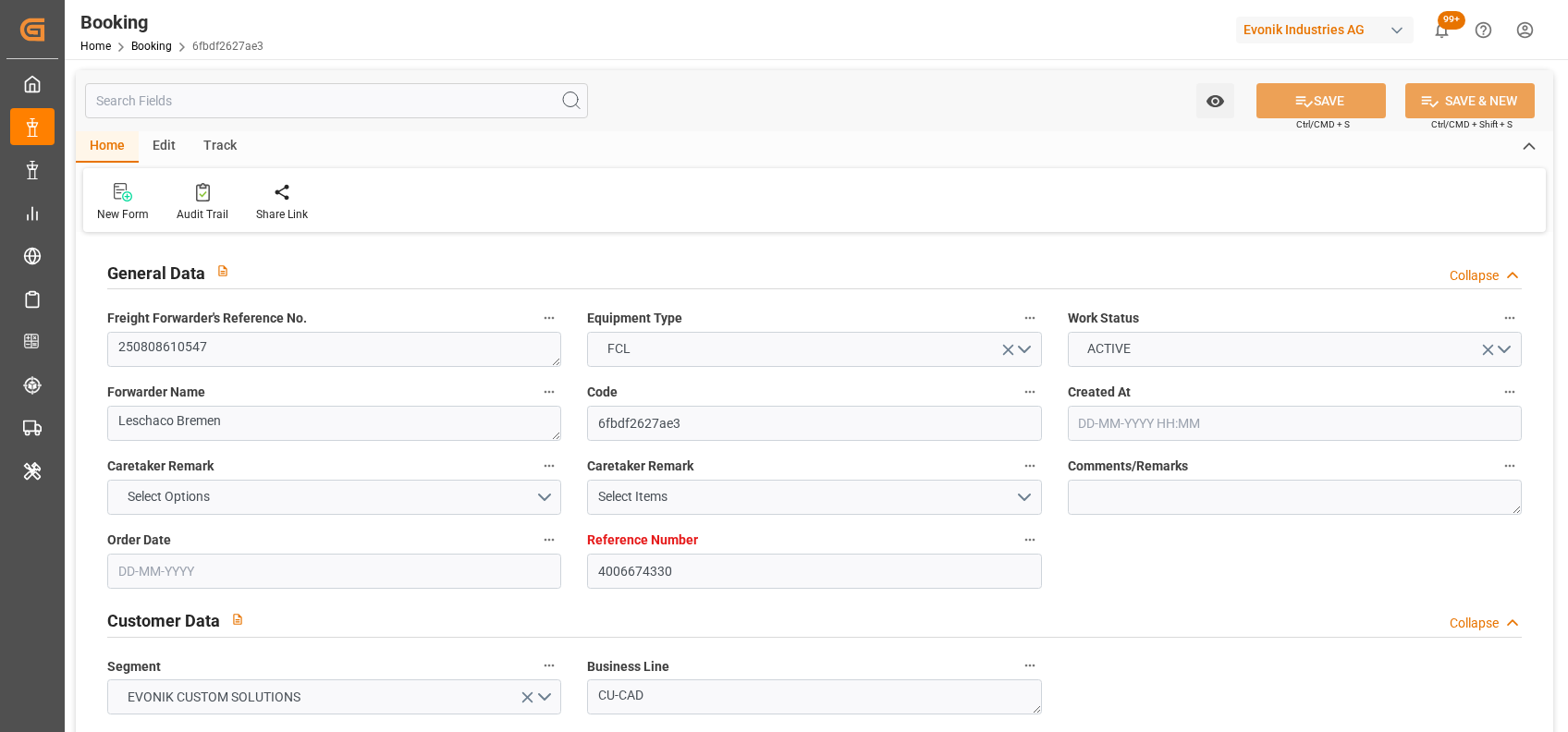
type input "9769295"
type input "[DATE] 15:13"
type input "[DATE]"
type input "15-10-2025"
type input "[DATE]"
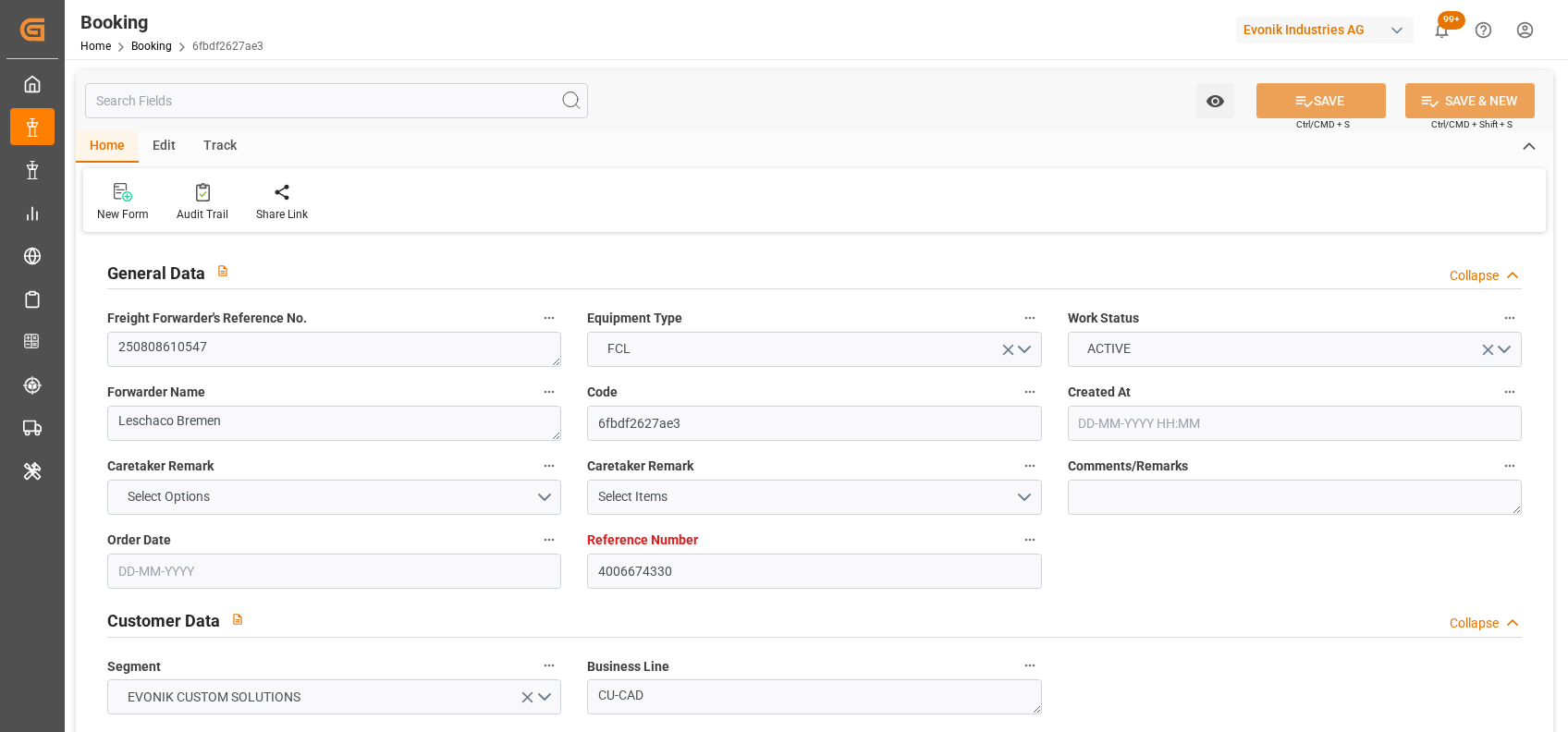
type input "[DATE]"
type input "[DATE] 05:00"
type input "04-09-2025 05:30"
type input "[DATE] 14:00"
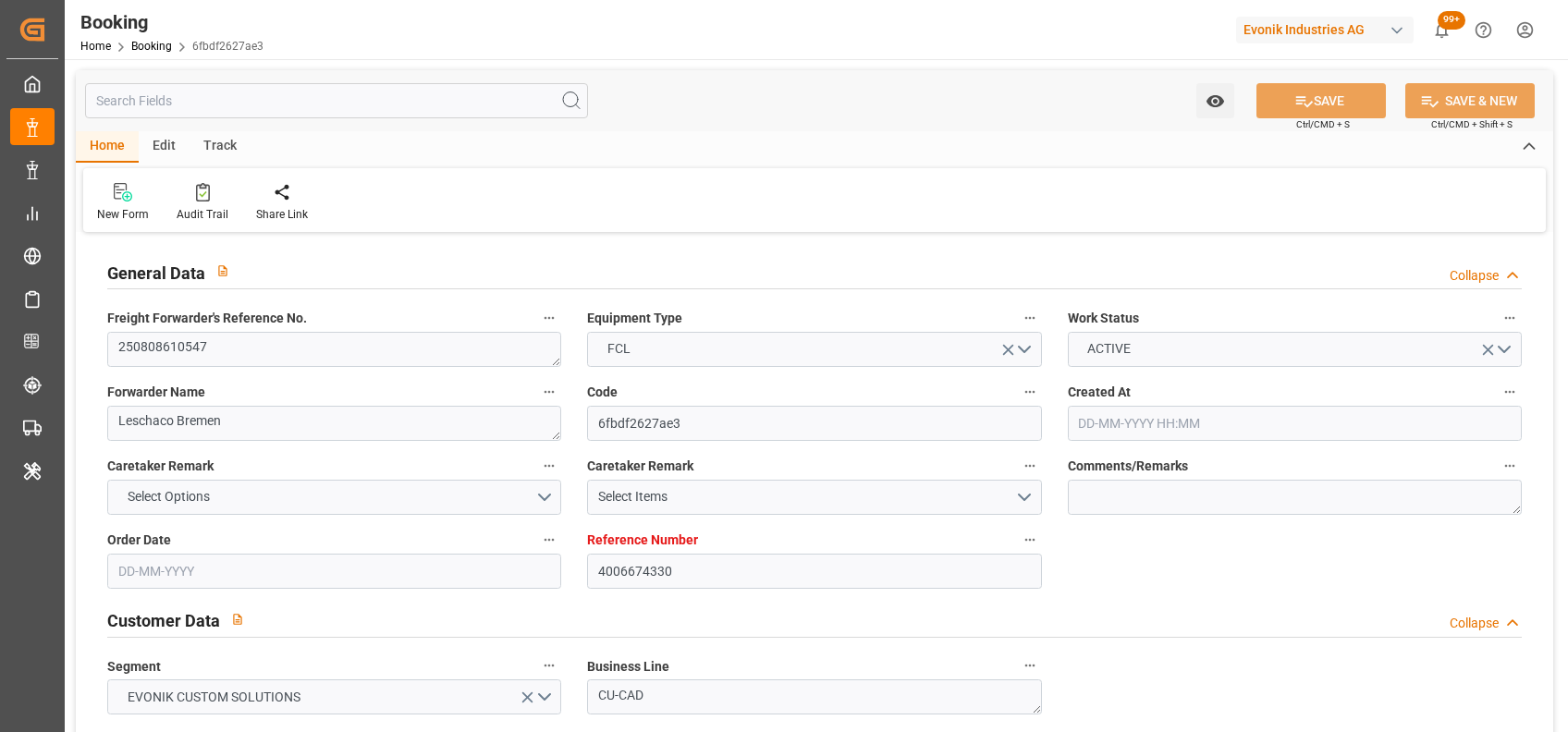
type input "14-10-2025 05:30"
type input "[DATE]"
type input "[DATE] 17:43"
type input "[DATE]"
type input "25-08-2025 09:06"
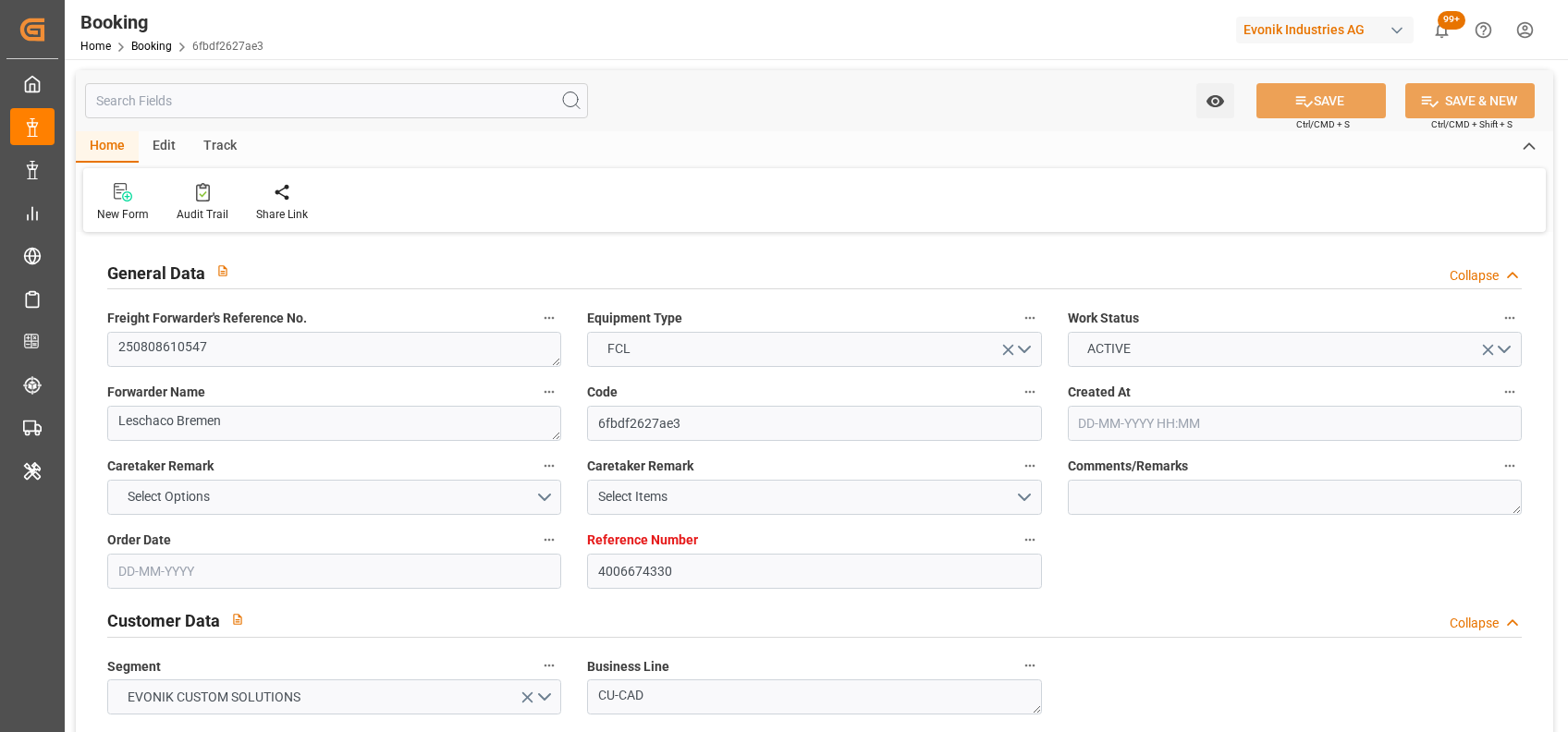
type input "[DATE] 01:00"
type input "[DATE] 16:30"
type input "[DATE] 05:00"
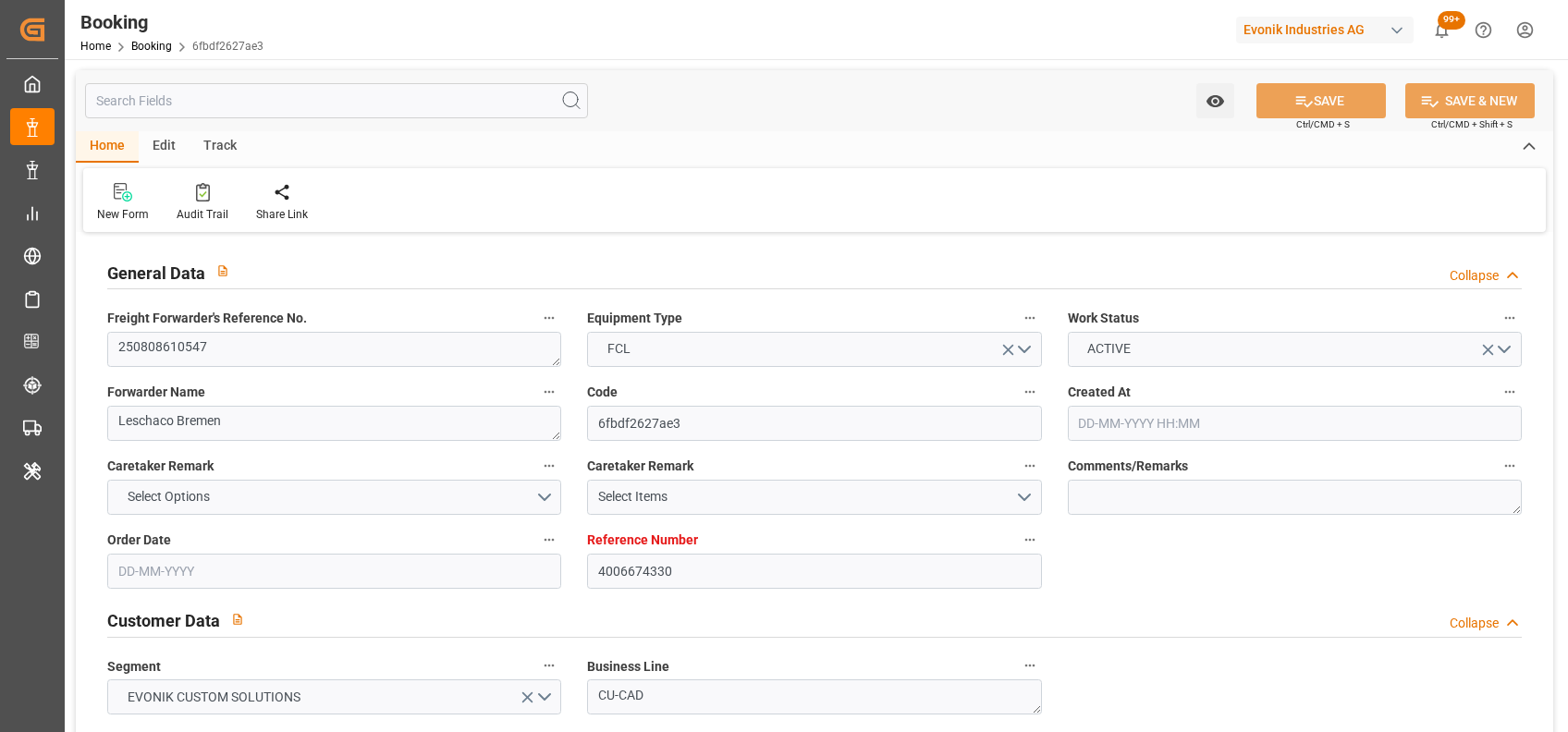
type input "[DATE] 14:00"
type input "[DATE] 22:42"
type input "[DATE] 23:04"
type input "[DATE] 15:04"
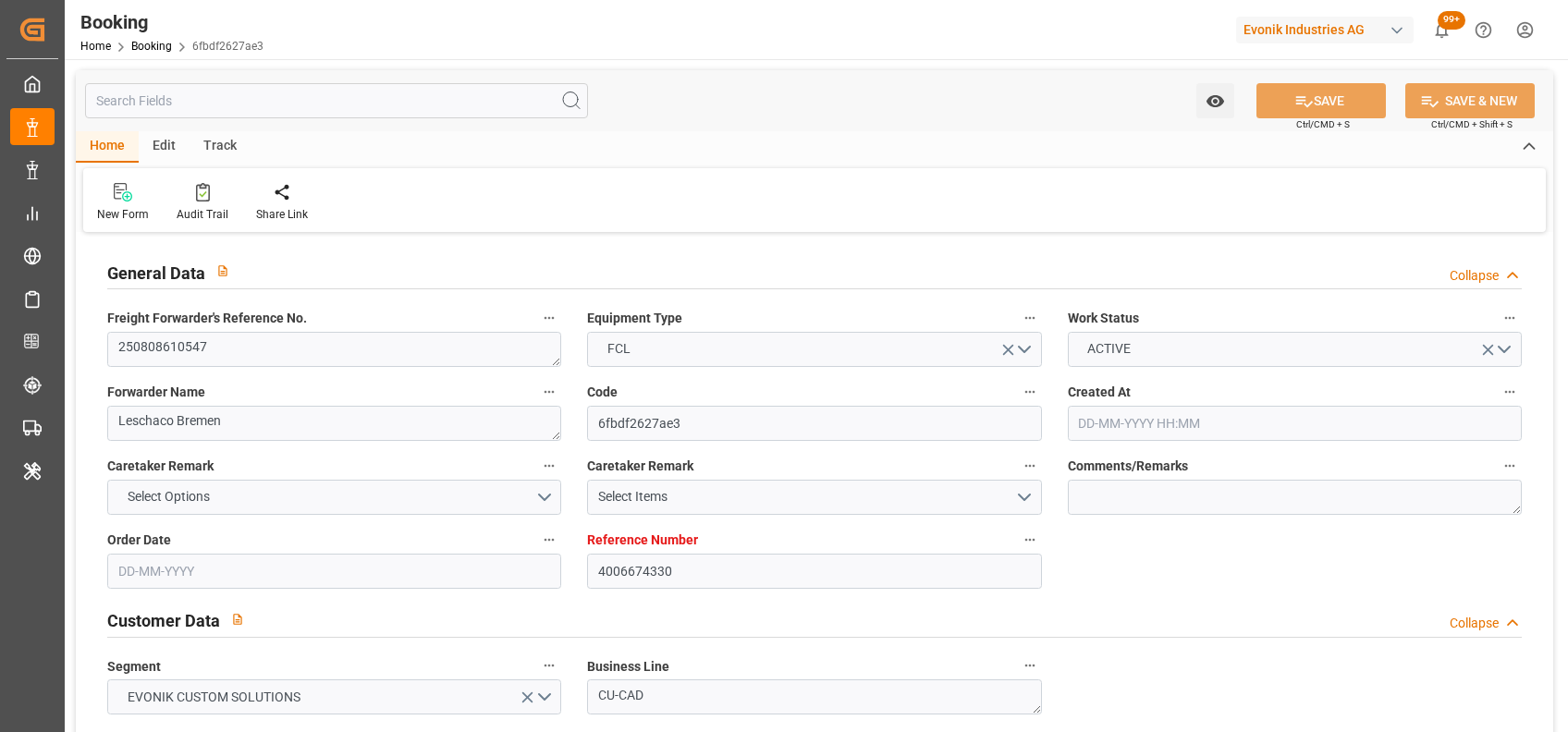
type input "[DATE] 15:04"
type input "[DATE] 22:42"
type input "14-10-2025 03:04"
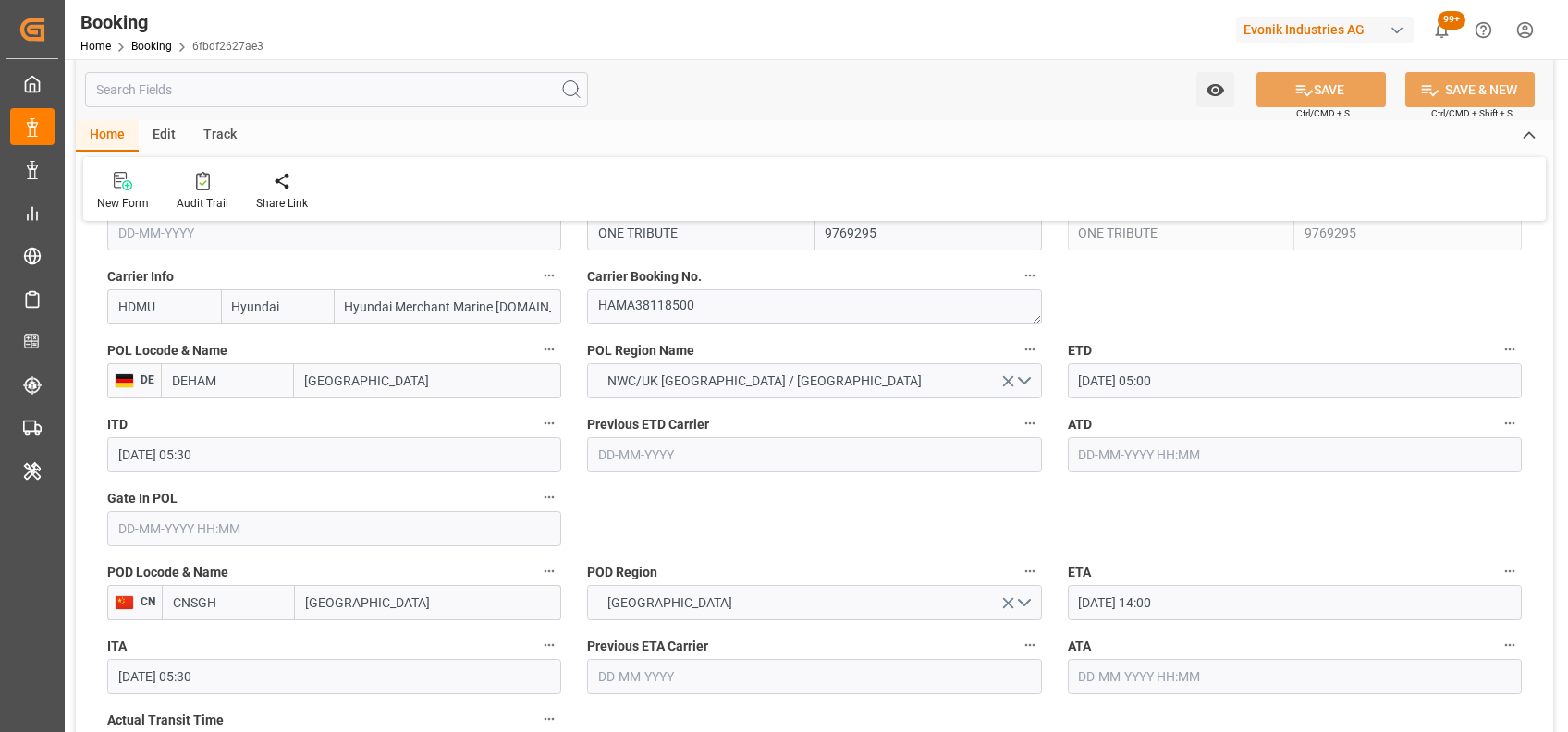
scroll to position [1383, 0]
click at [392, 541] on input "text" at bounding box center [334, 527] width 454 height 35
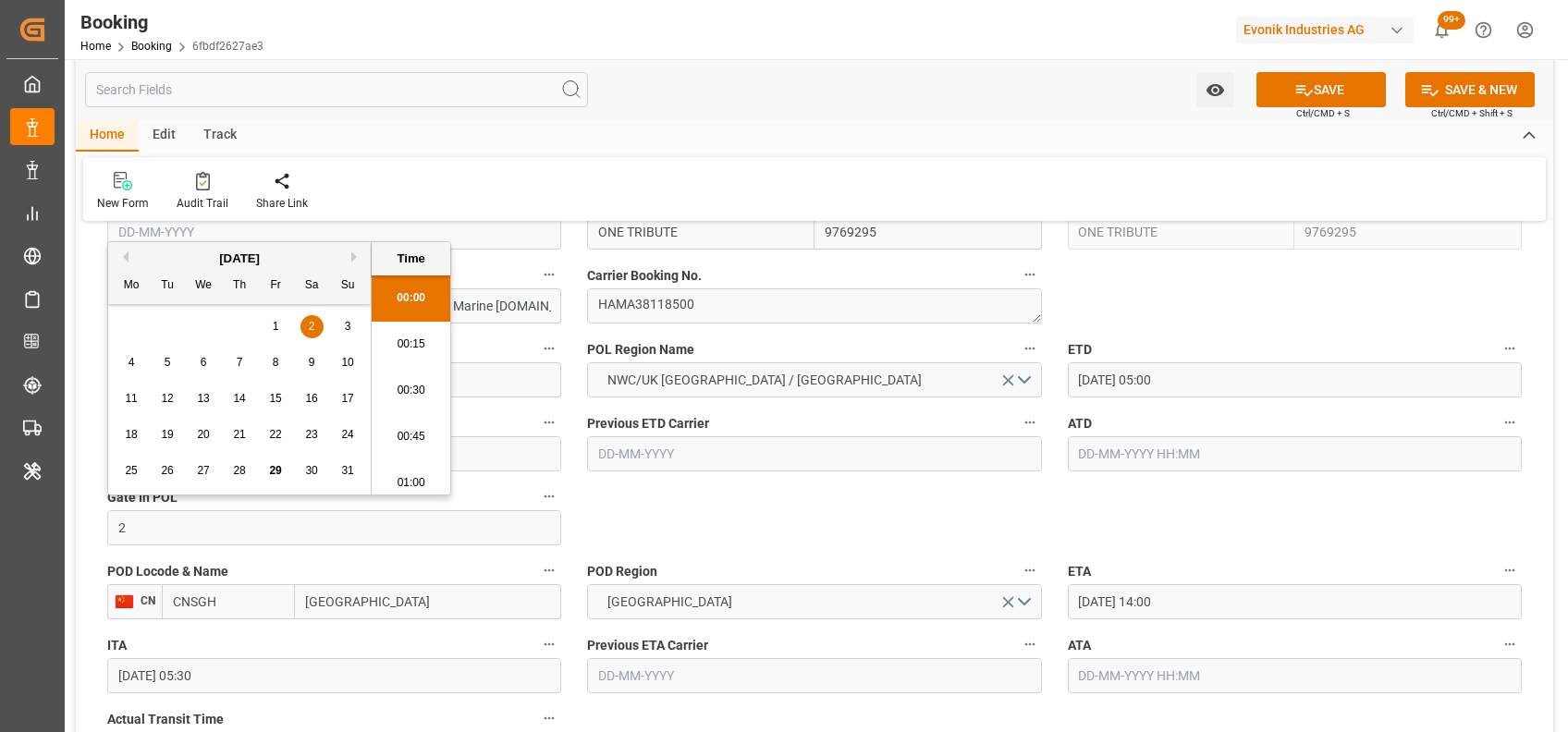
scroll to position [2132, 0]
type input "[DATE] 00:00"
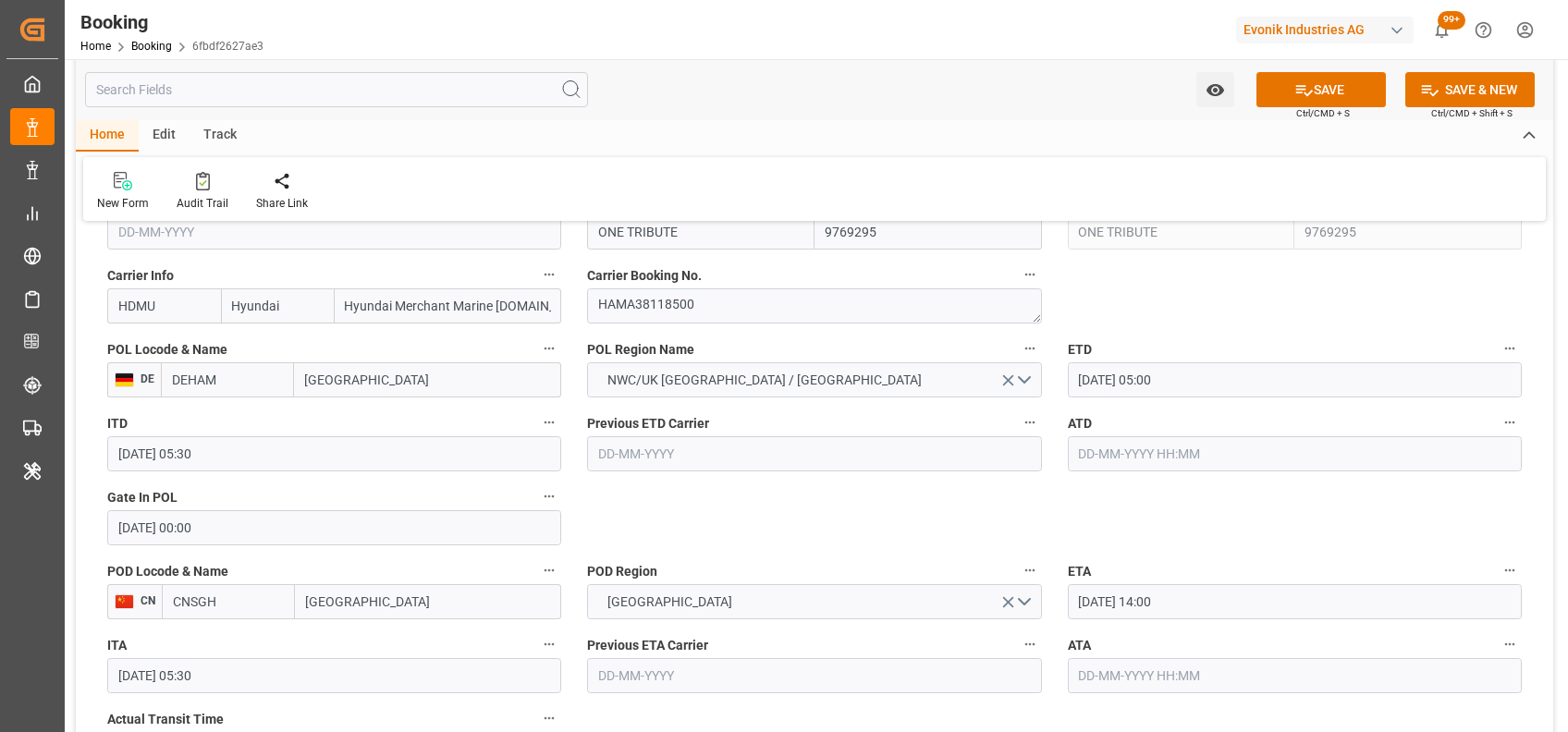
scroll to position [1499, 0]
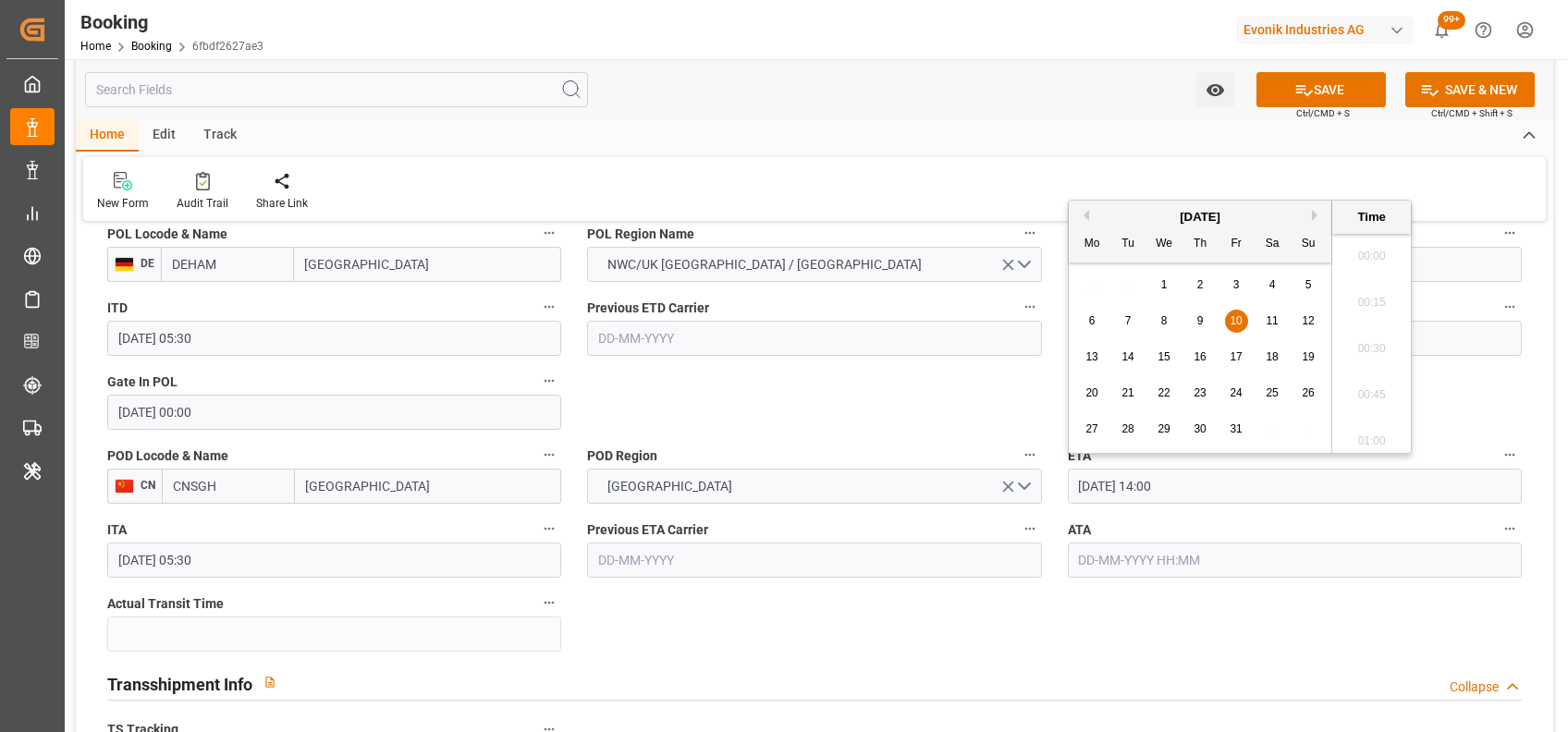
click at [1094, 490] on input "[DATE] 14:00" at bounding box center [1295, 485] width 454 height 35
type input "27-10-2025 14:00"
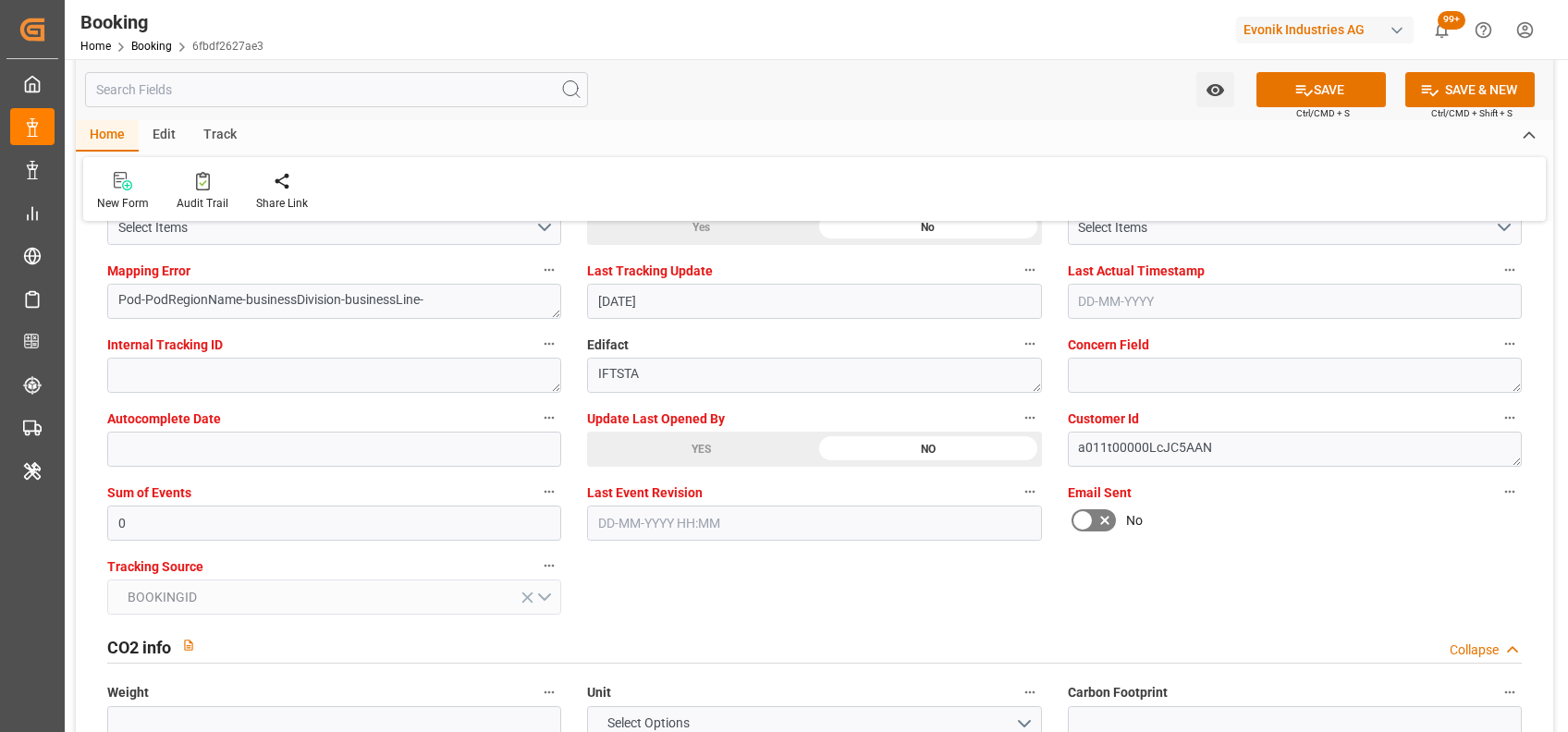
scroll to position [3595, 0]
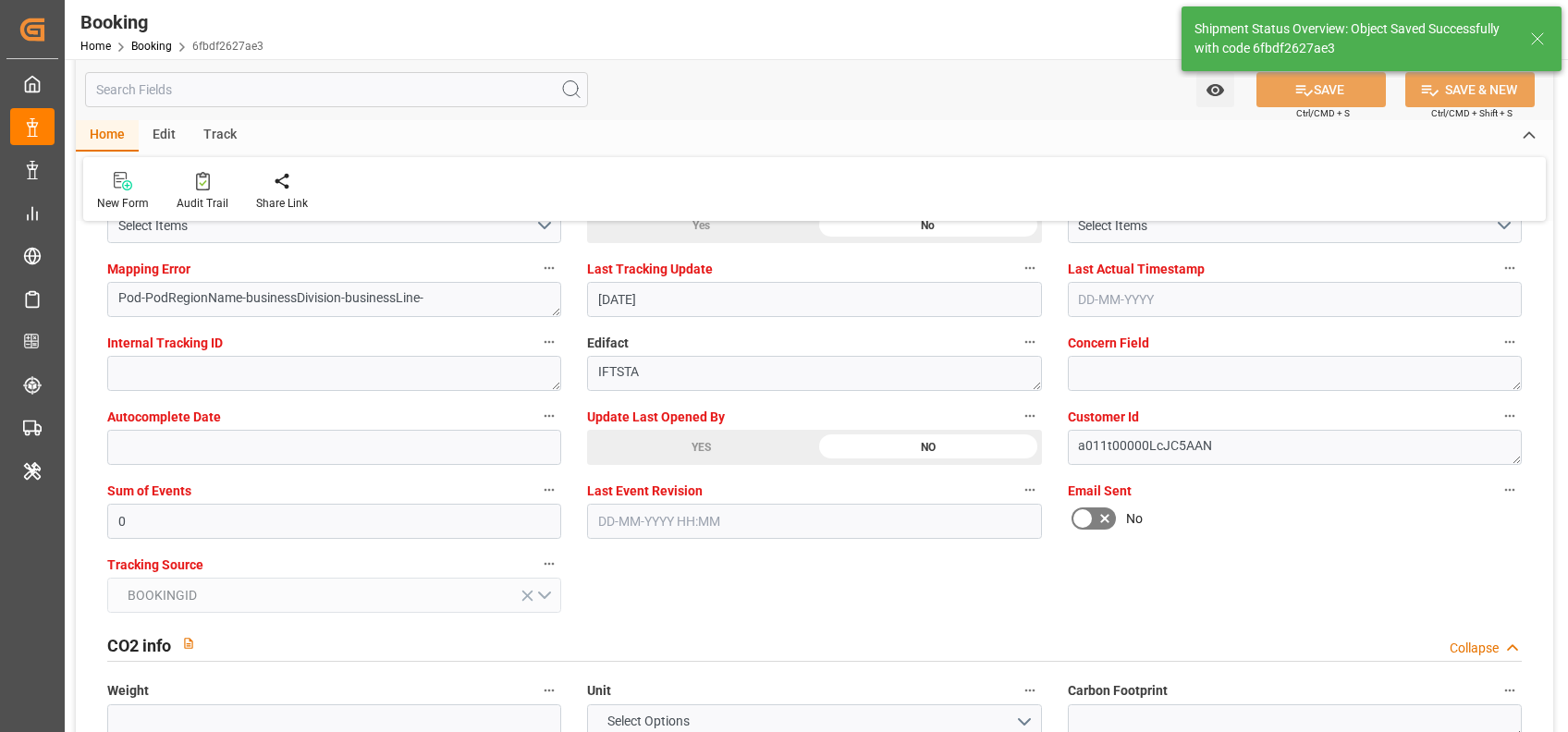
type textarea "shaini ghorai"
type input "29-08-2025 06:33"
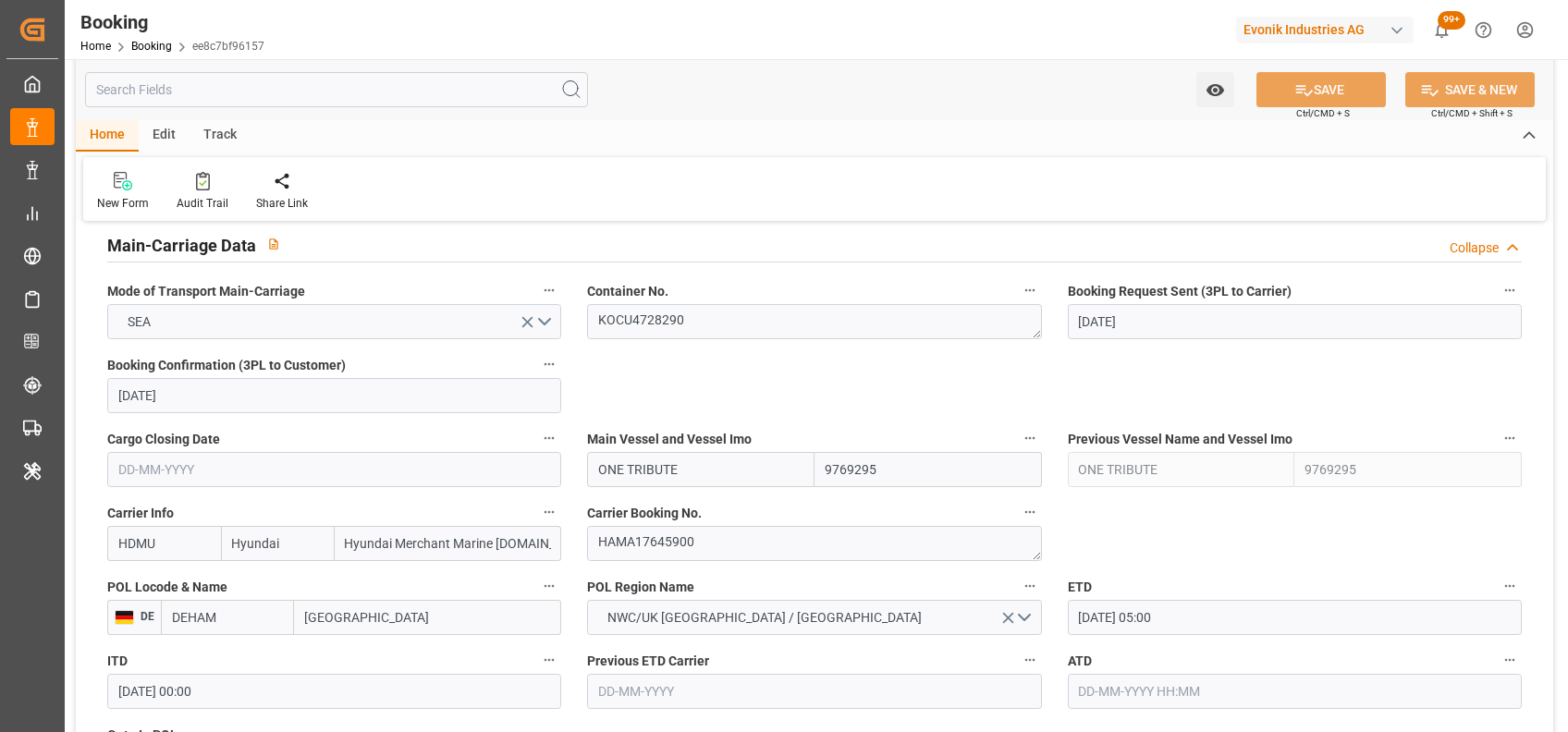
scroll to position [1147, 0]
click at [690, 536] on textarea "HAMA17645900" at bounding box center [814, 542] width 454 height 35
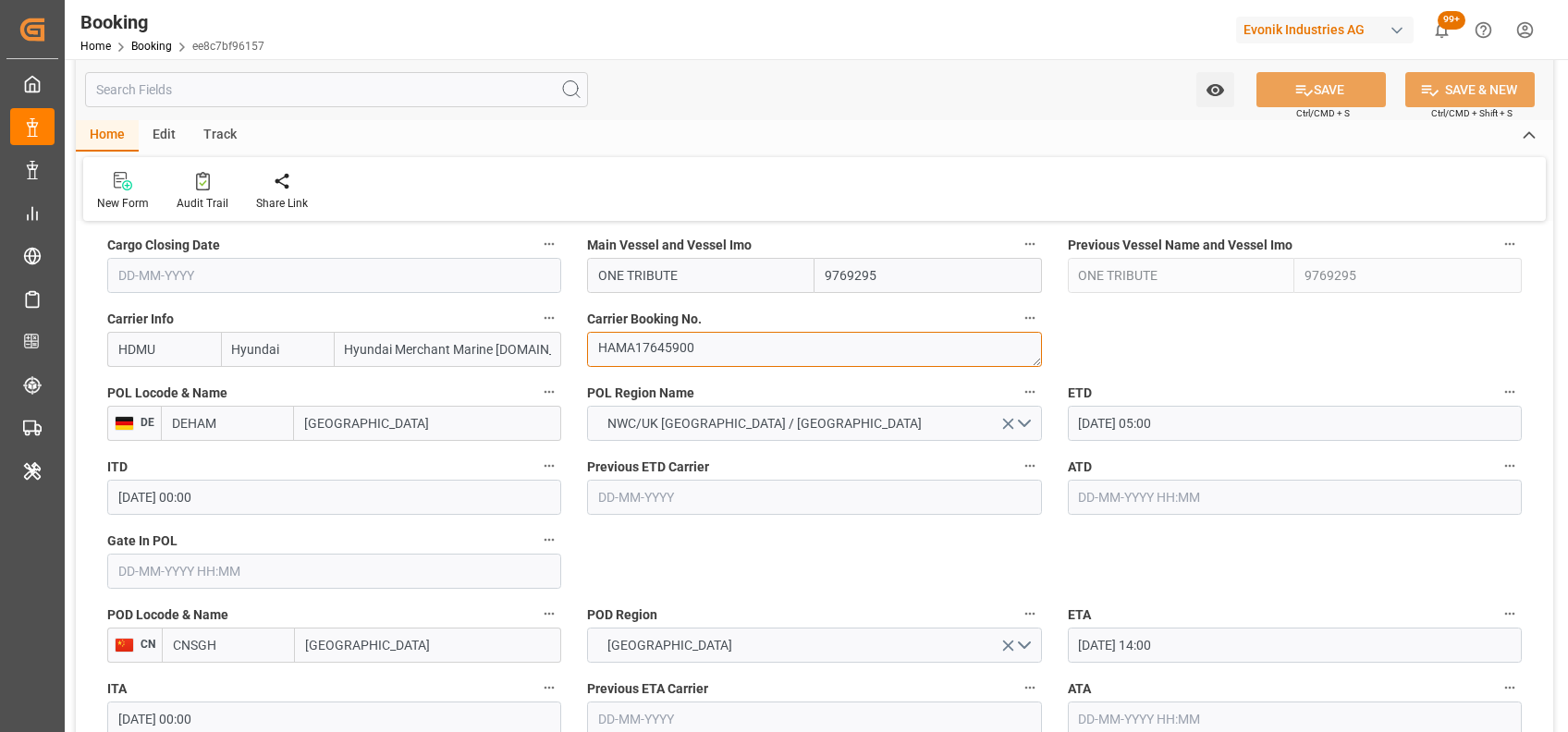
scroll to position [1340, 0]
click at [289, 572] on input "text" at bounding box center [334, 570] width 454 height 35
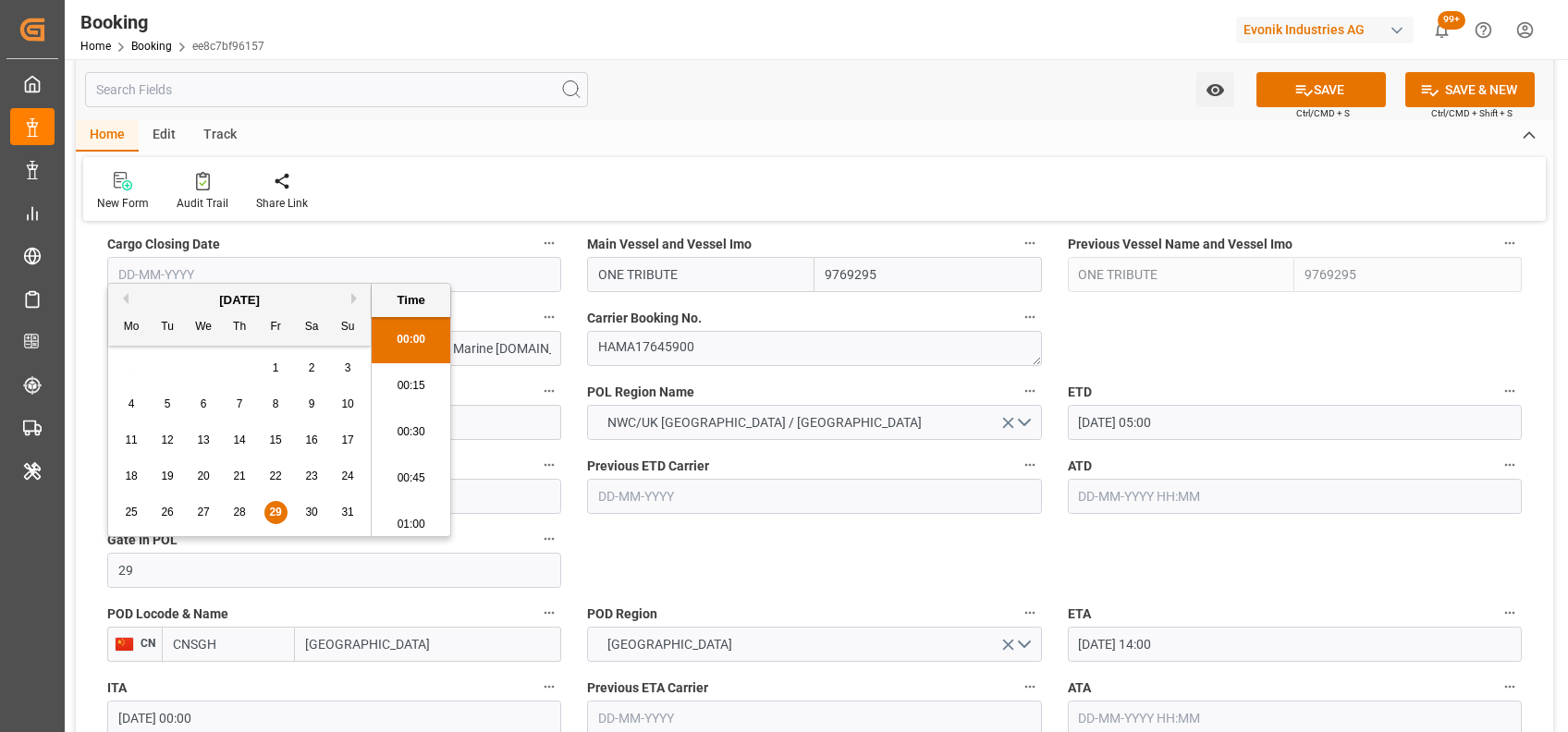
type input "[DATE] 00:00"
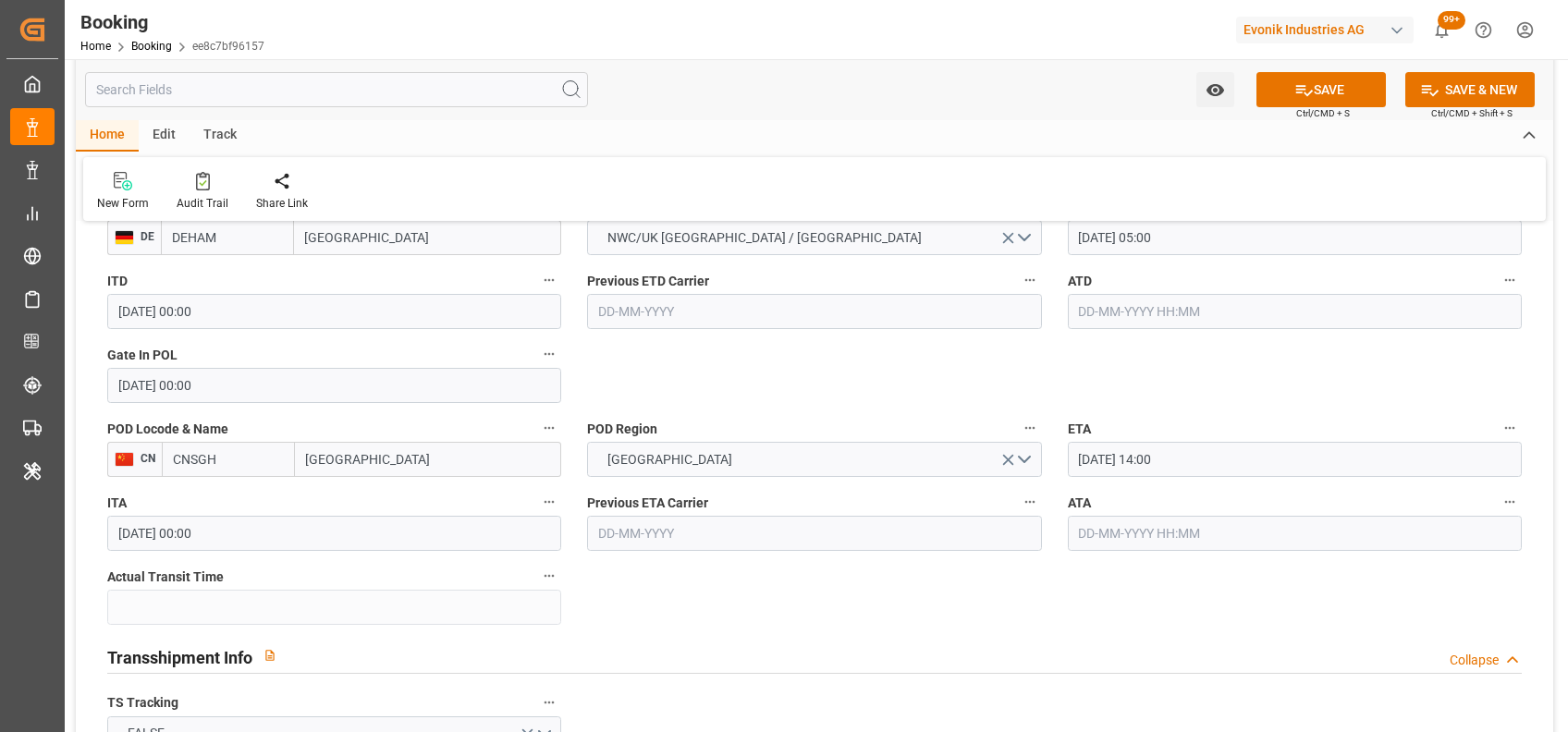
scroll to position [1530, 0]
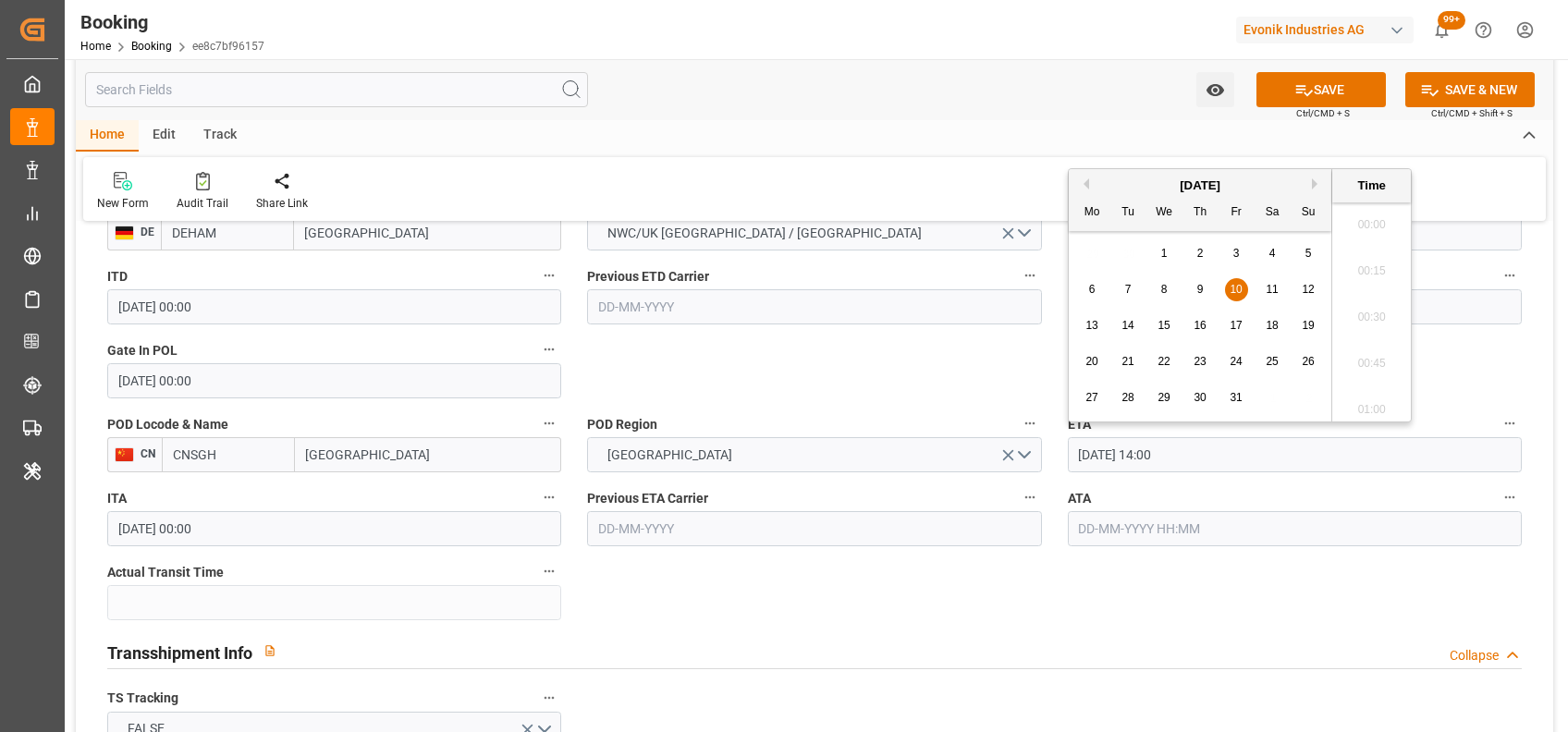
click at [1088, 455] on input "[DATE] 14:00" at bounding box center [1295, 454] width 454 height 35
type input "[DATE] 14:00"
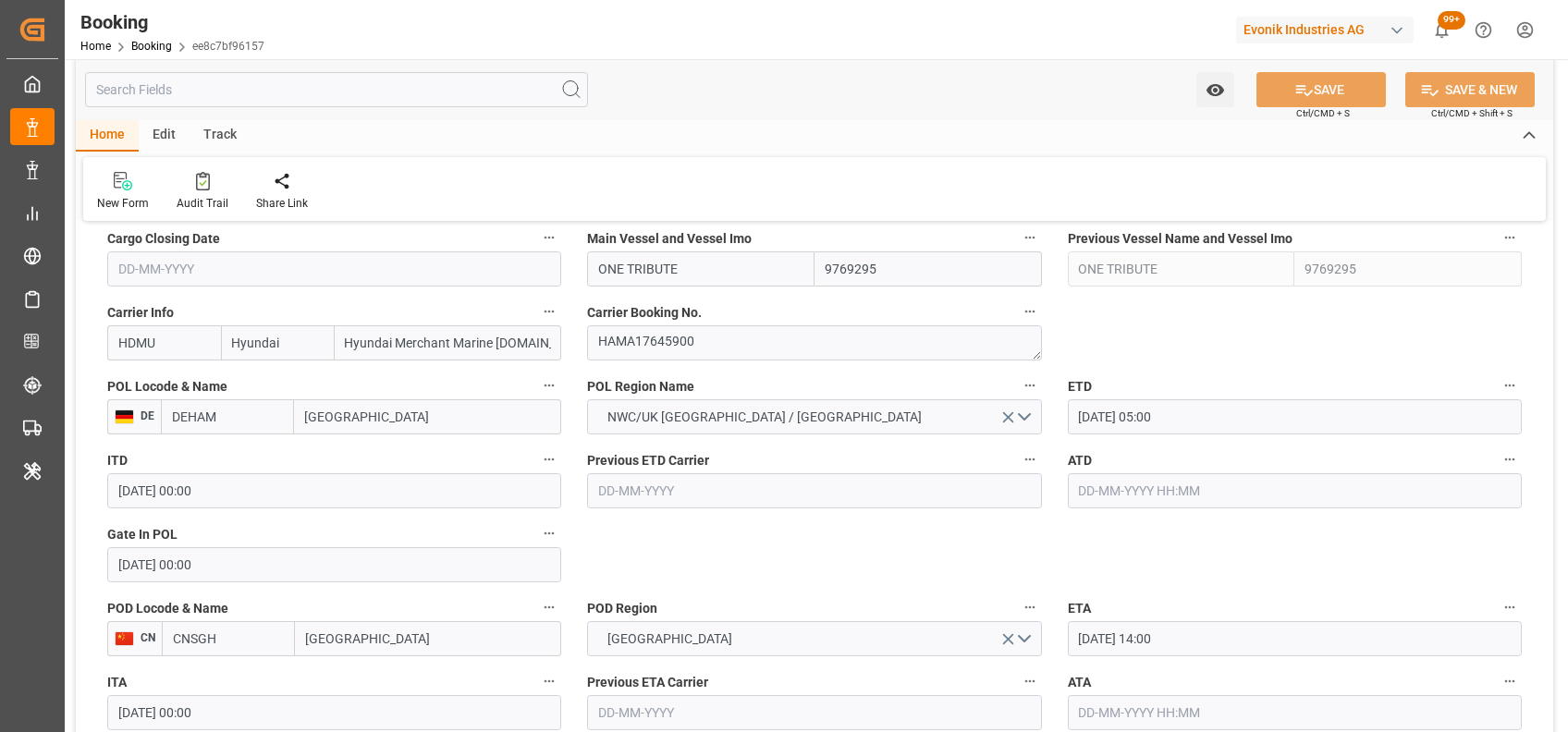
scroll to position [1345, 0]
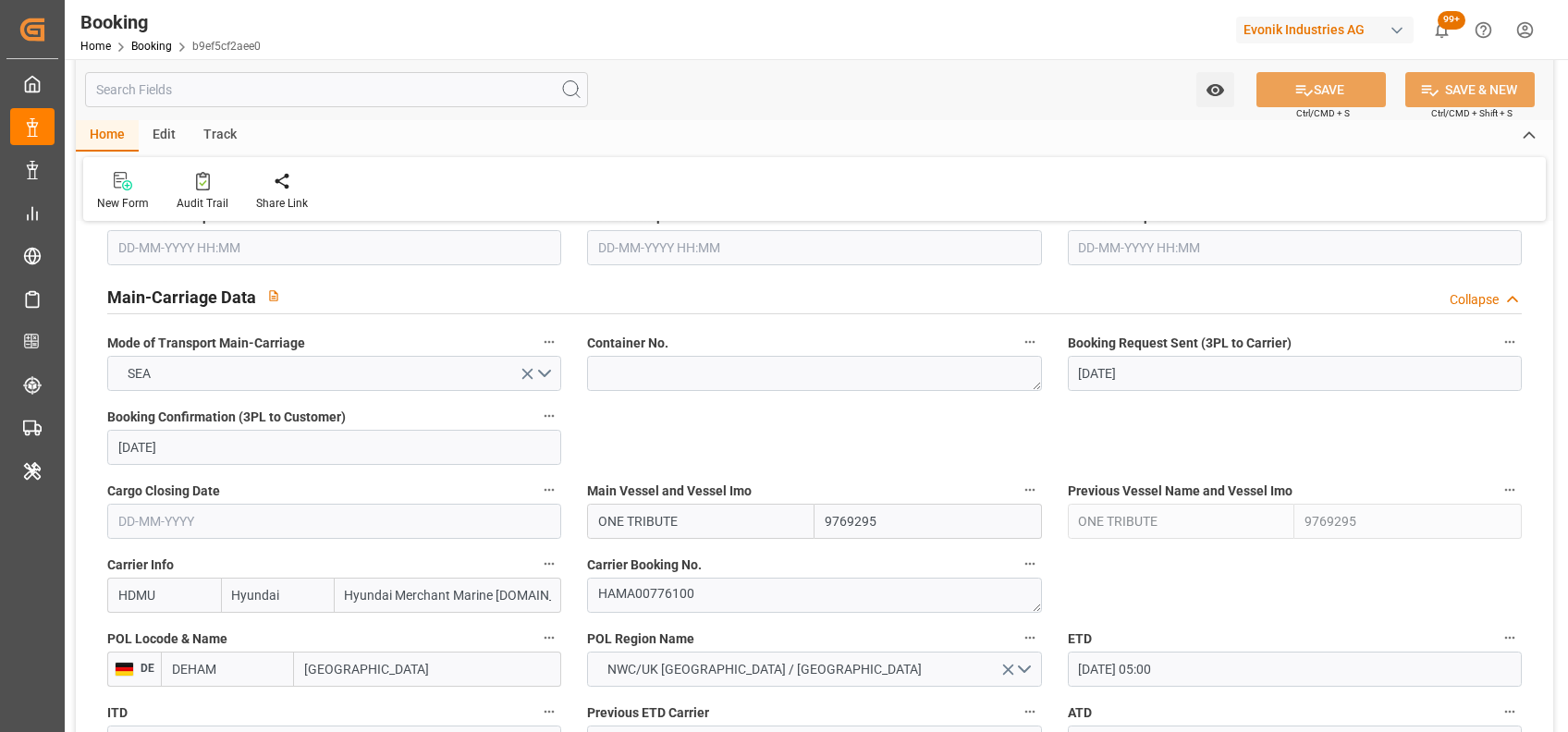
scroll to position [1094, 0]
click at [673, 595] on textarea "HAMA00776100" at bounding box center [814, 594] width 454 height 35
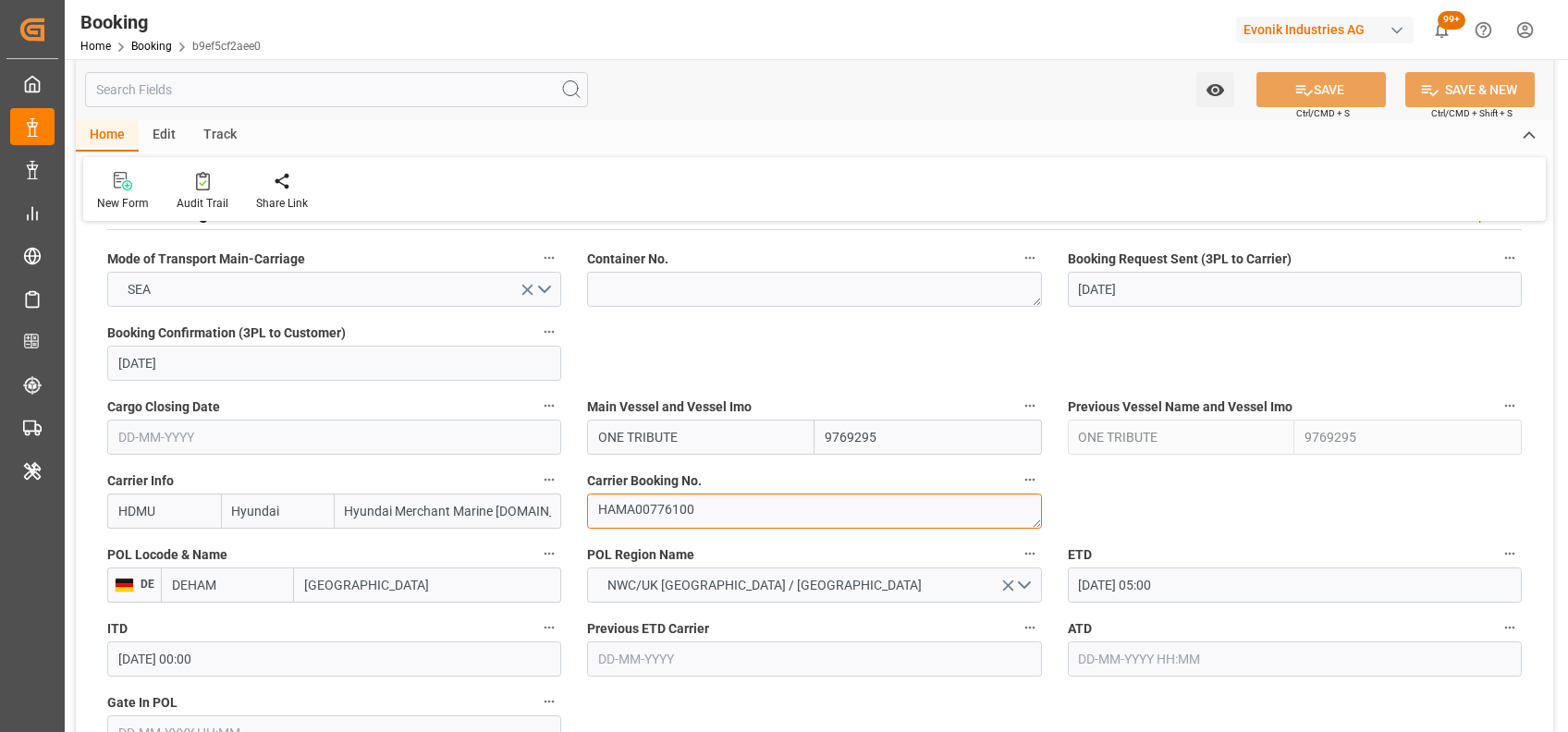
scroll to position [1167, 0]
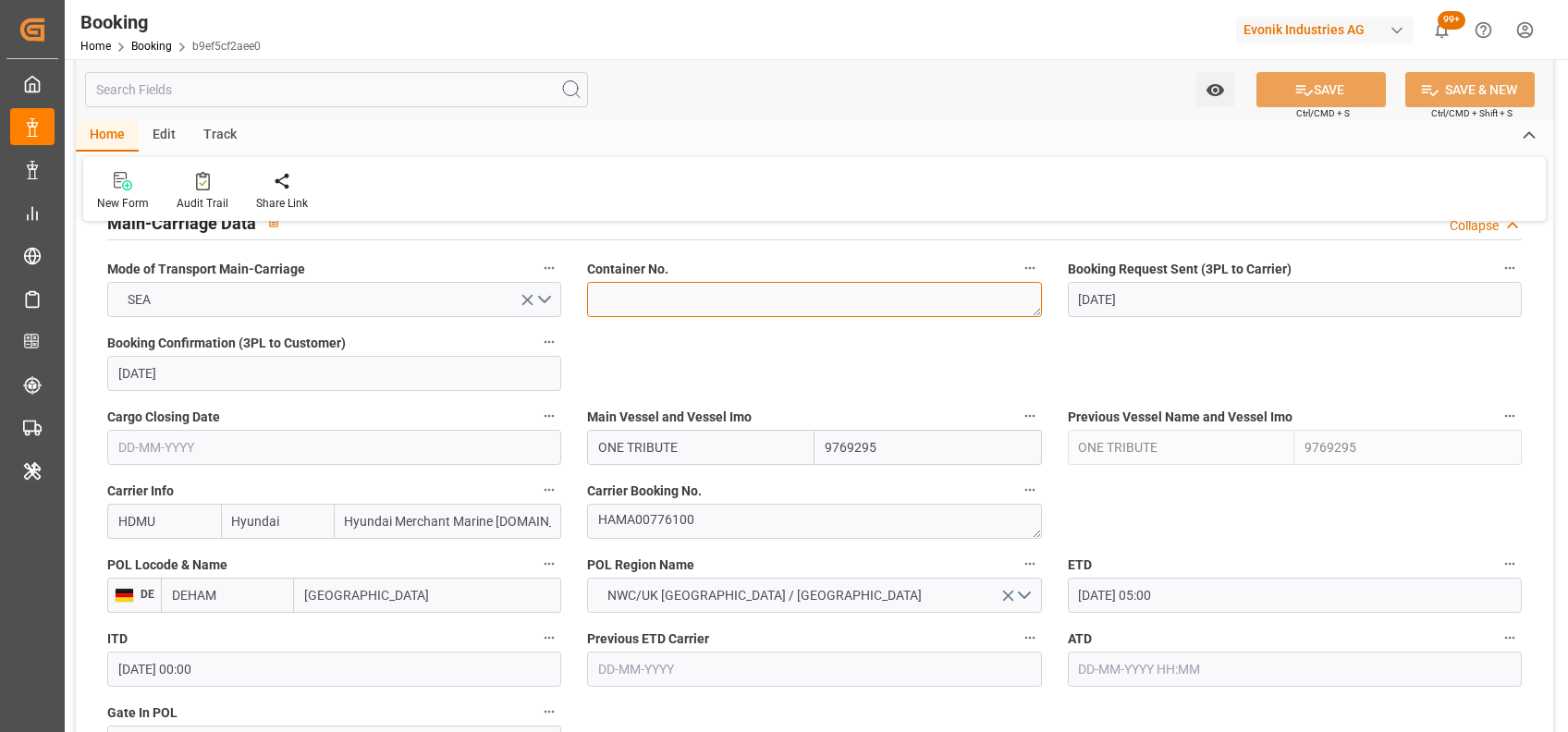
click at [662, 293] on textarea at bounding box center [814, 298] width 454 height 35
paste textarea "KOCU5030832"
type textarea "KOCU5030832"
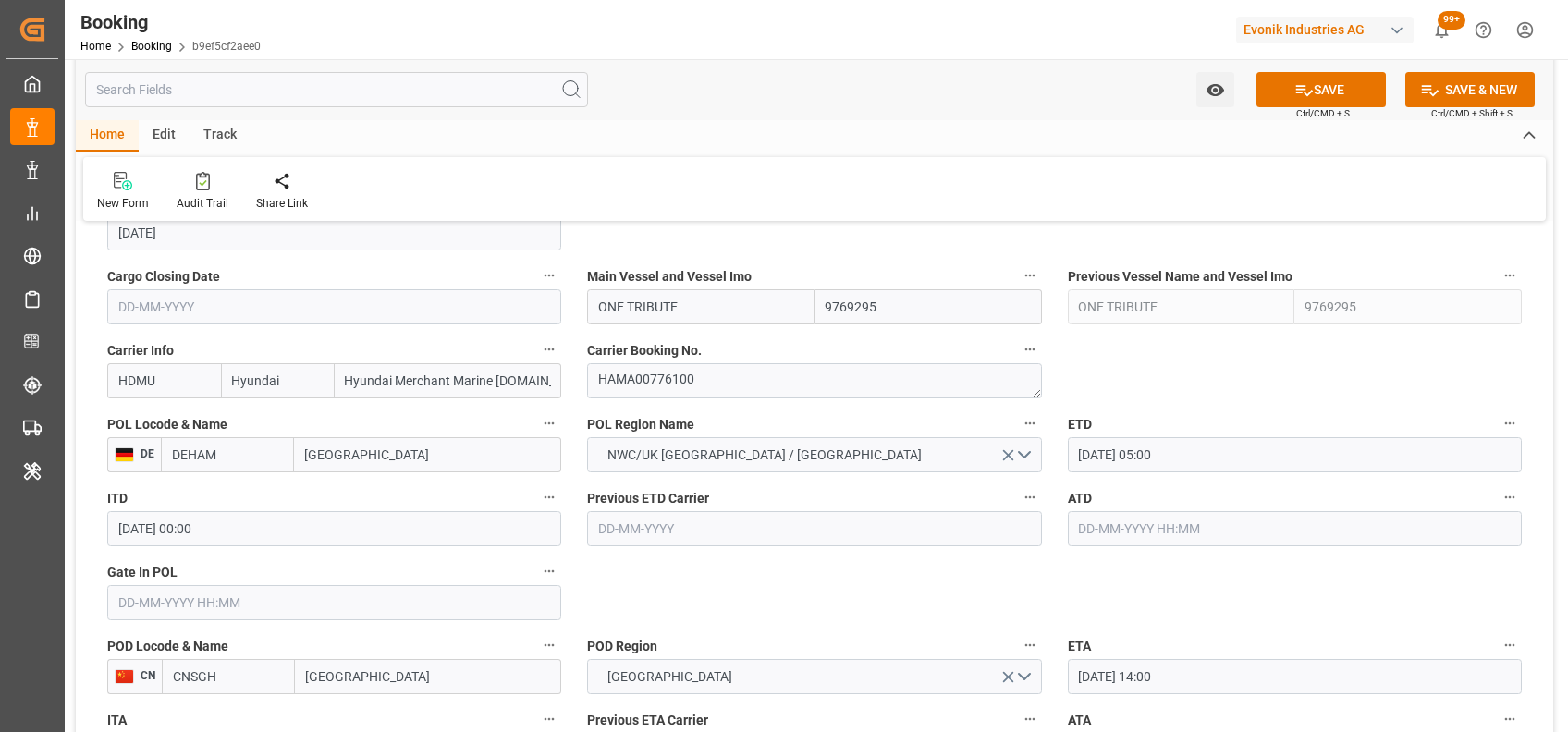
scroll to position [1329, 0]
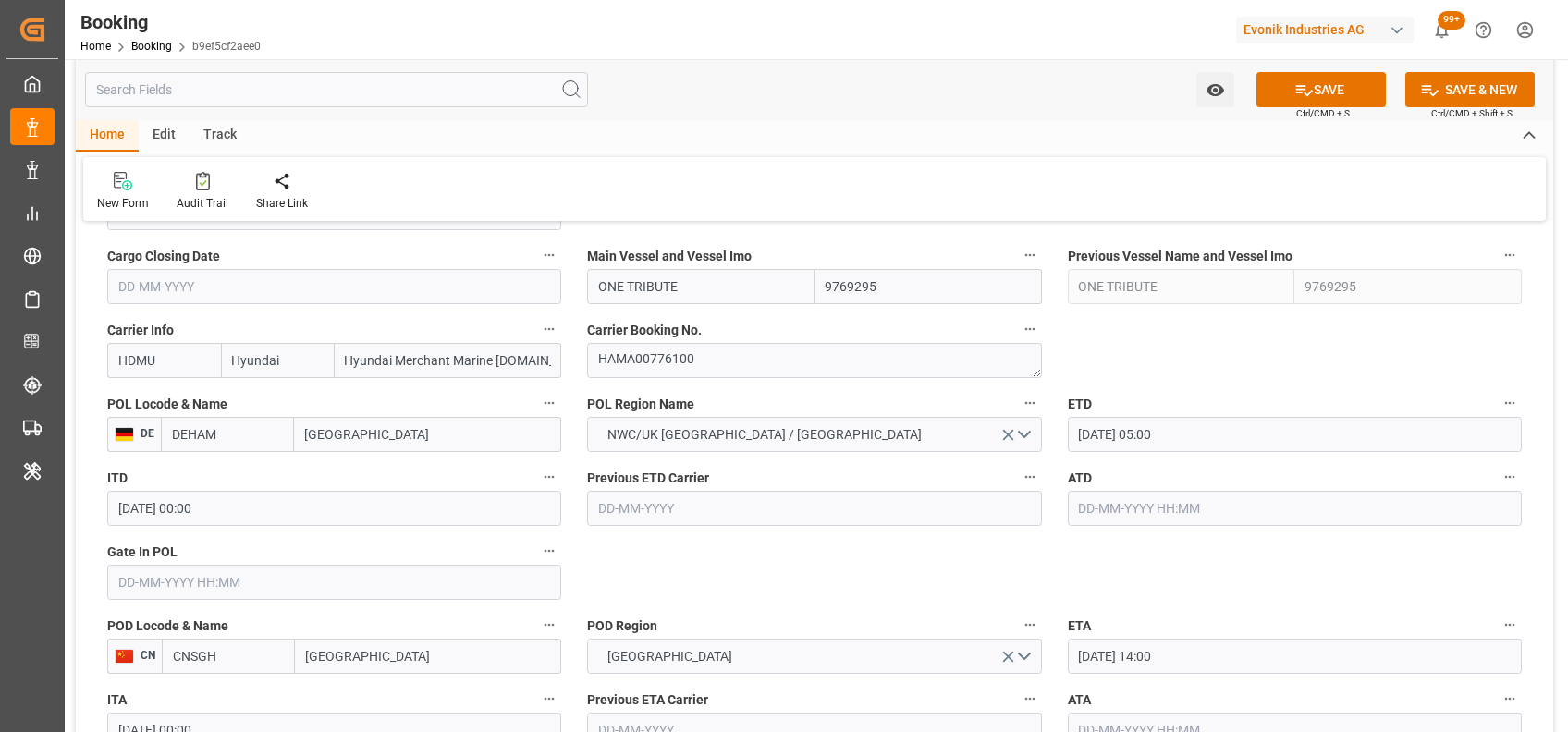
click at [429, 587] on input "text" at bounding box center [334, 582] width 454 height 35
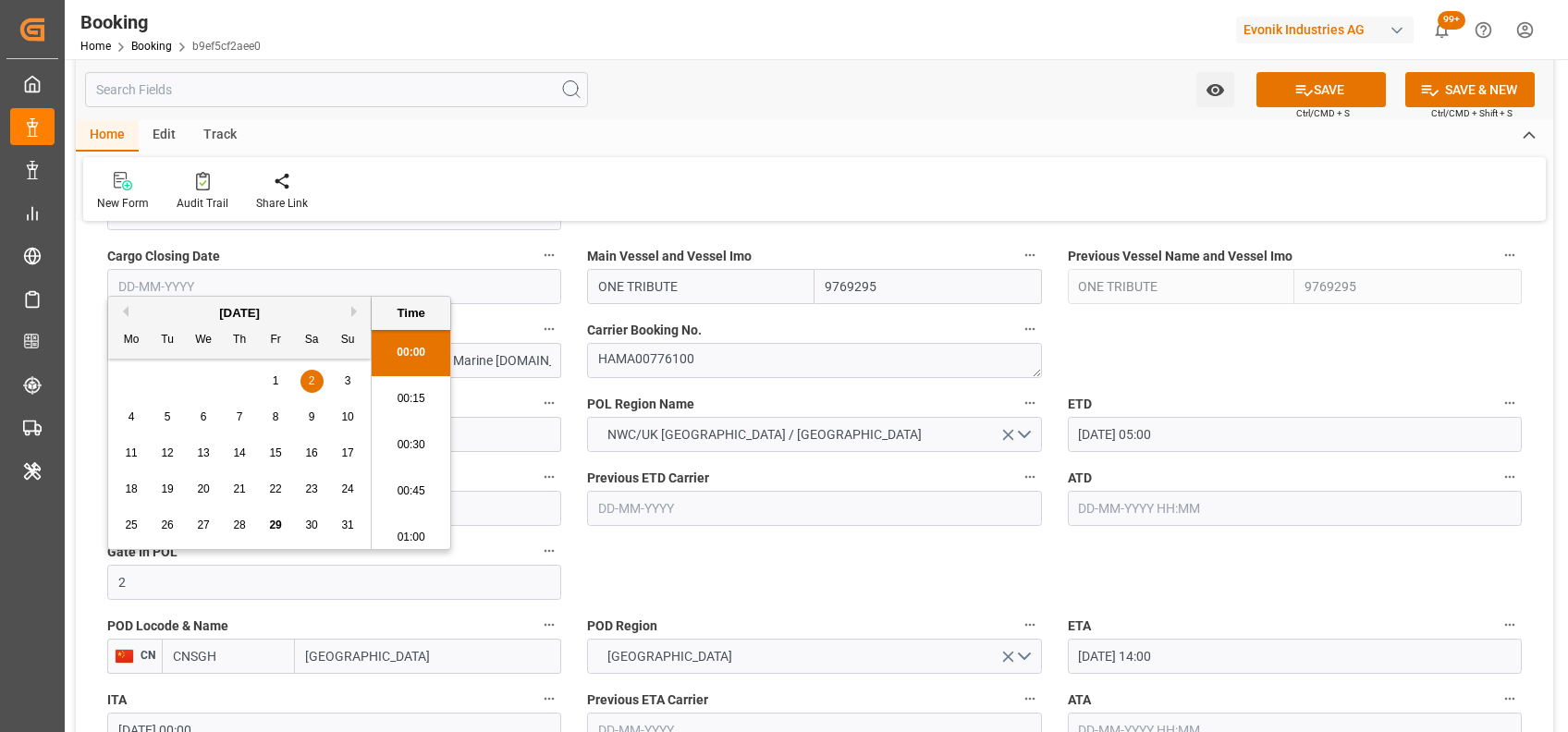
scroll to position [2132, 0]
type input "[DATE] 00:00"
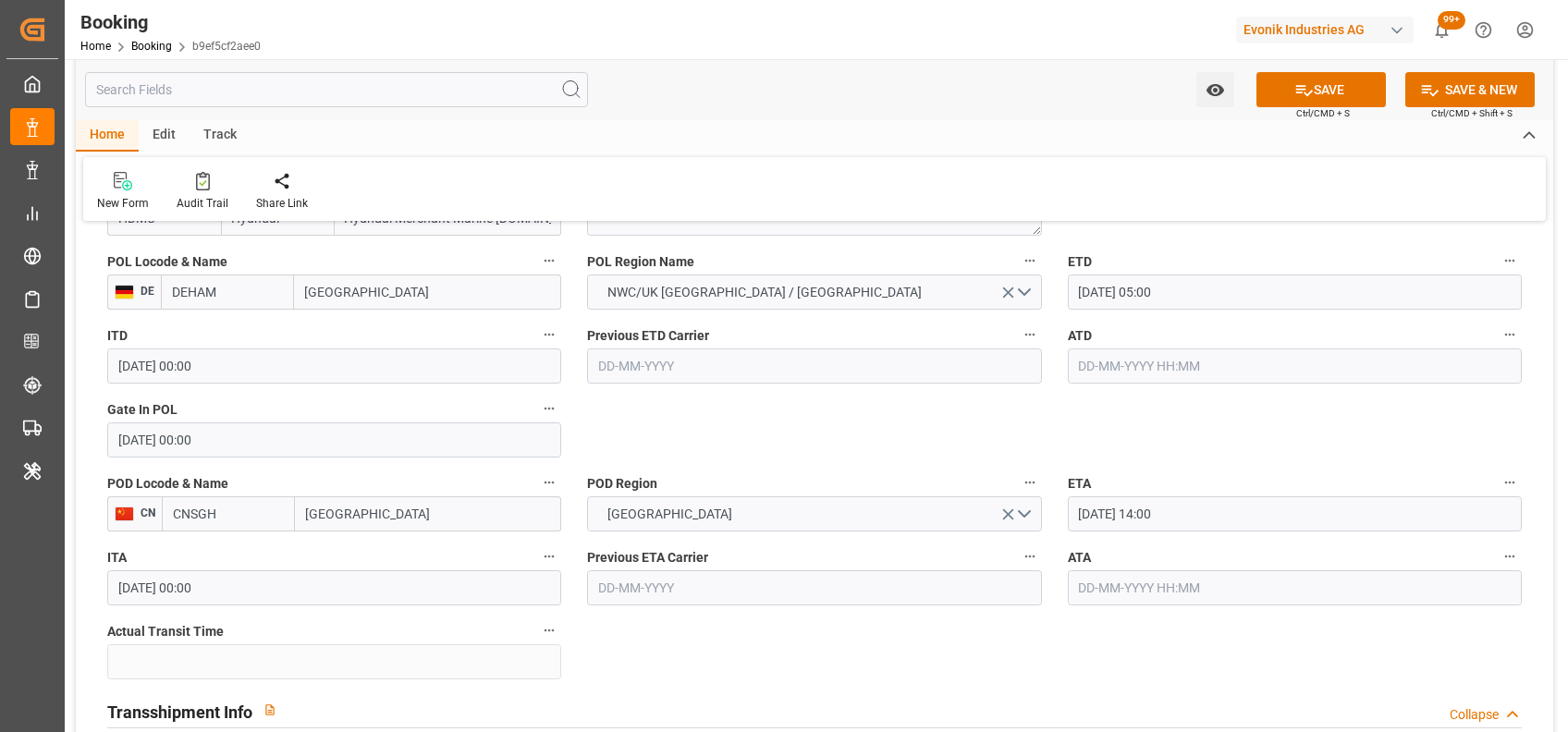
scroll to position [1472, 0]
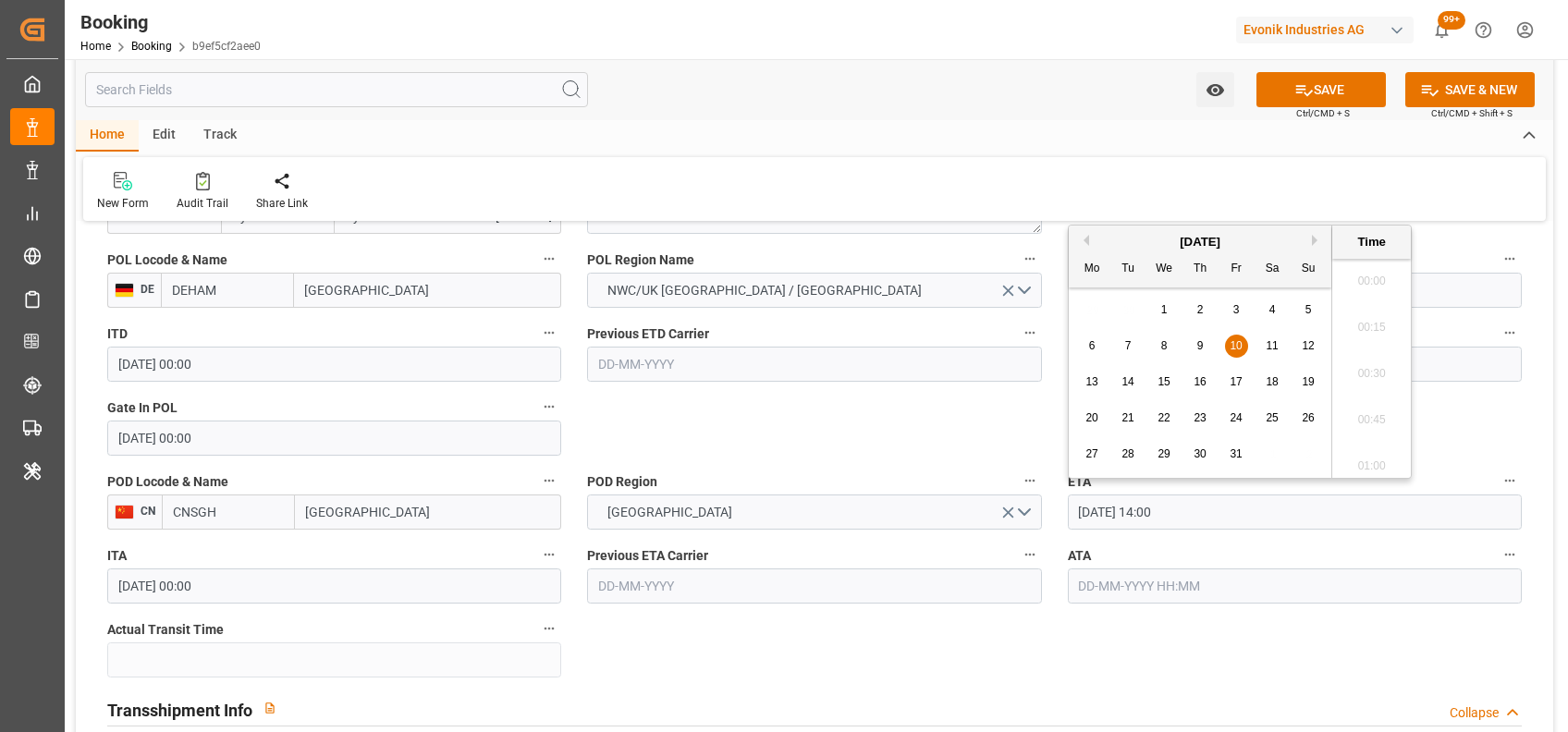
click at [1094, 517] on input "10-10-2025 14:00" at bounding box center [1295, 511] width 454 height 35
type input "27-10-2025 14:00"
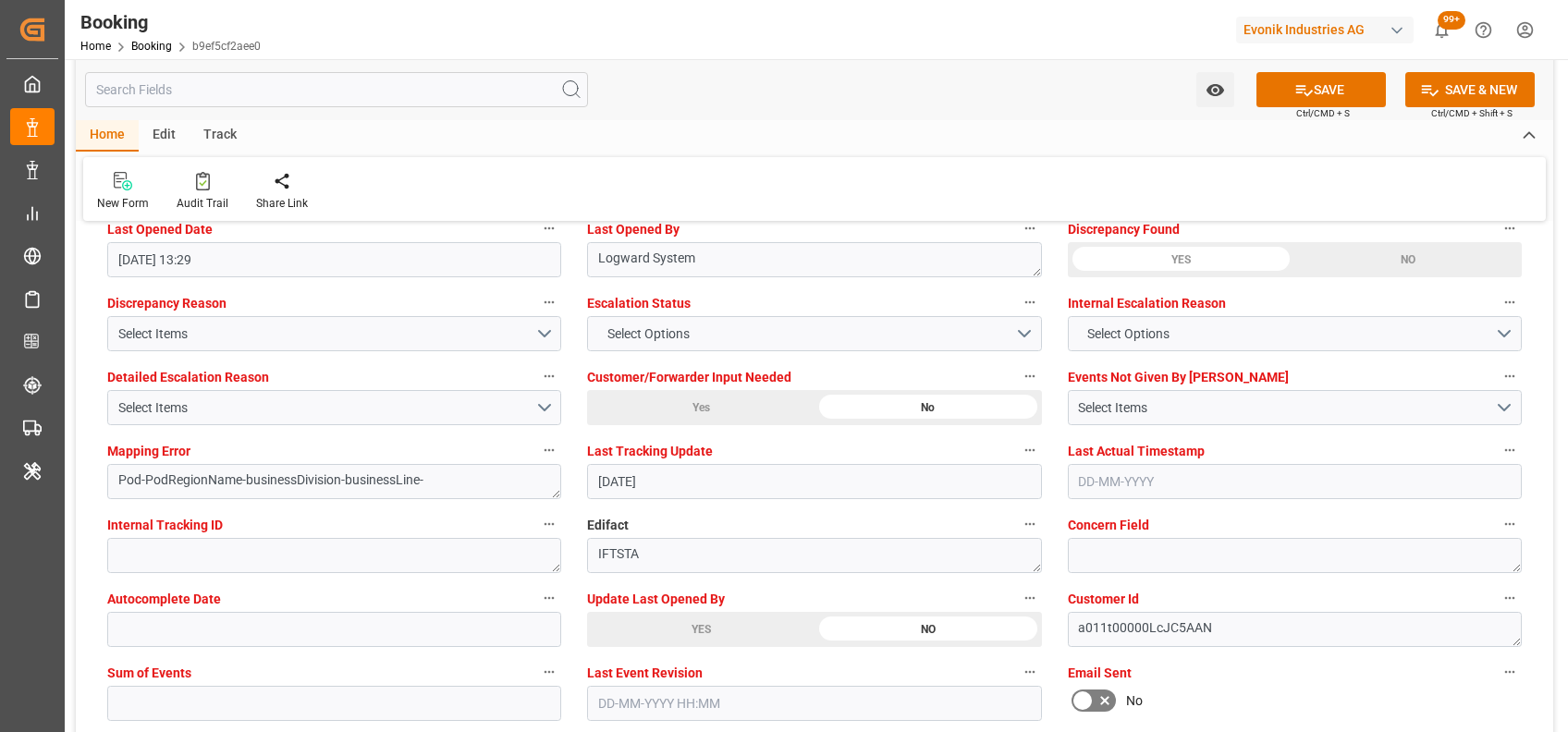
scroll to position [3414, 0]
click at [448, 711] on input "text" at bounding box center [334, 702] width 454 height 35
type input "0"
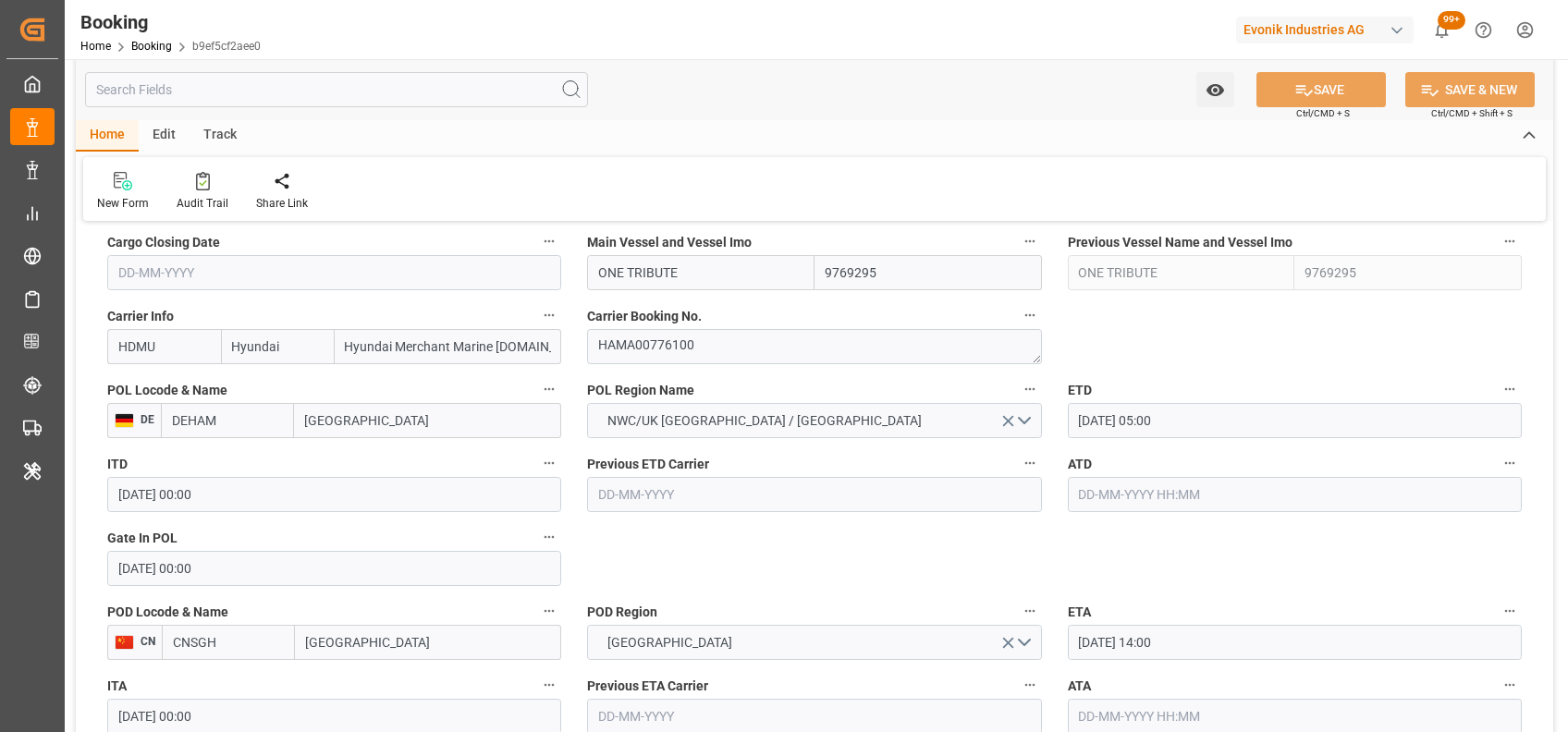
scroll to position [1333, 0]
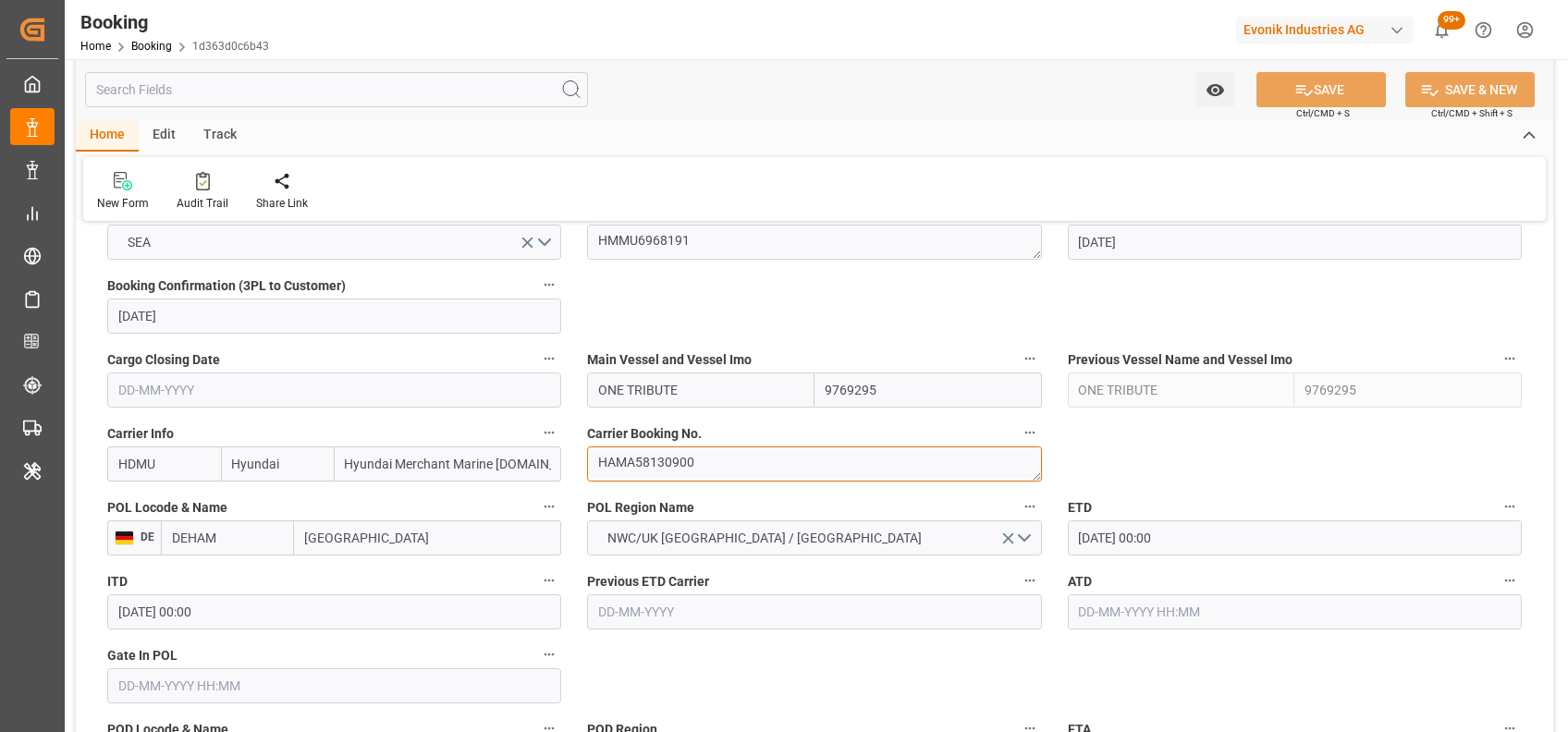
click at [677, 480] on textarea "HAMA58130900" at bounding box center [814, 464] width 454 height 35
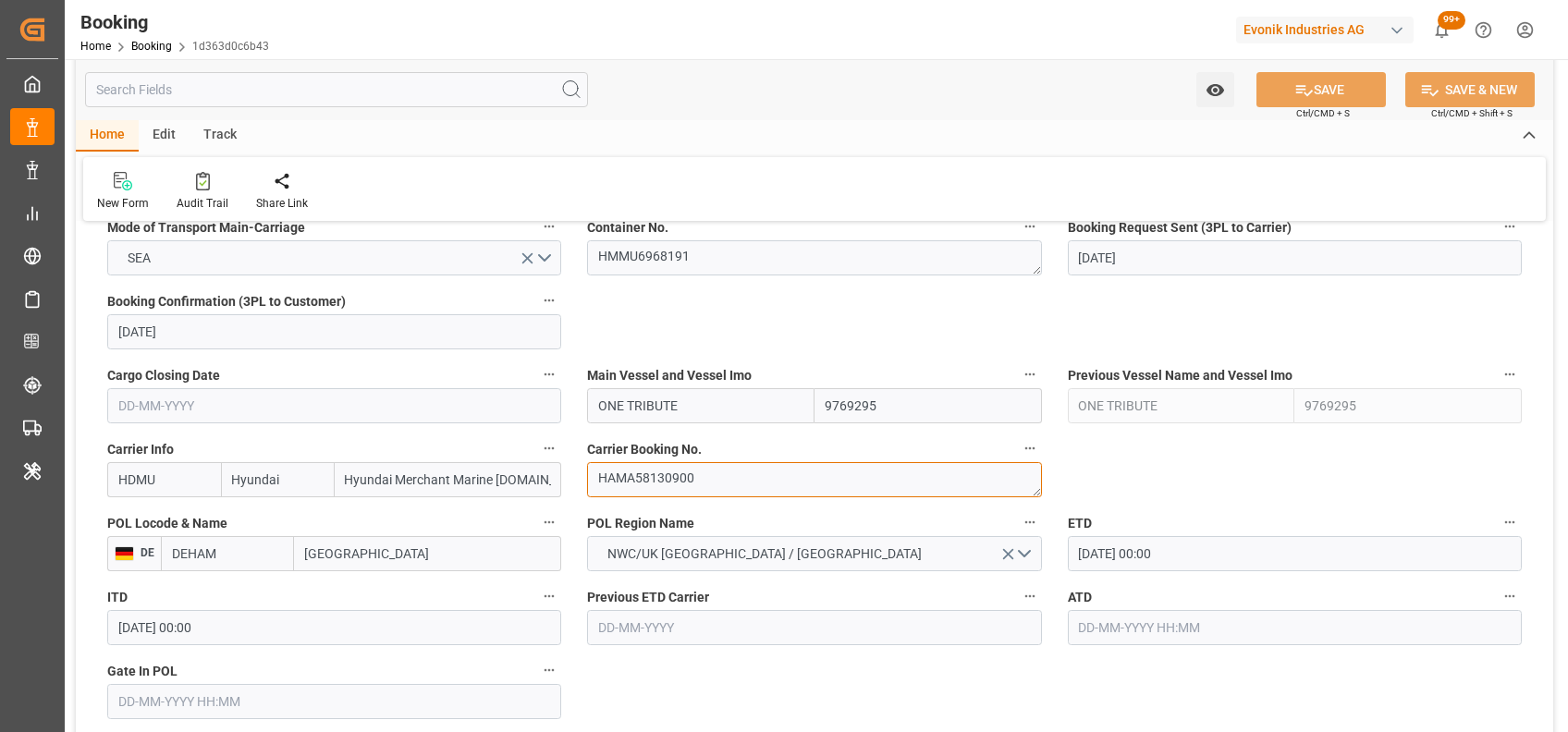
click at [677, 480] on textarea "HAMA58130900" at bounding box center [814, 480] width 454 height 35
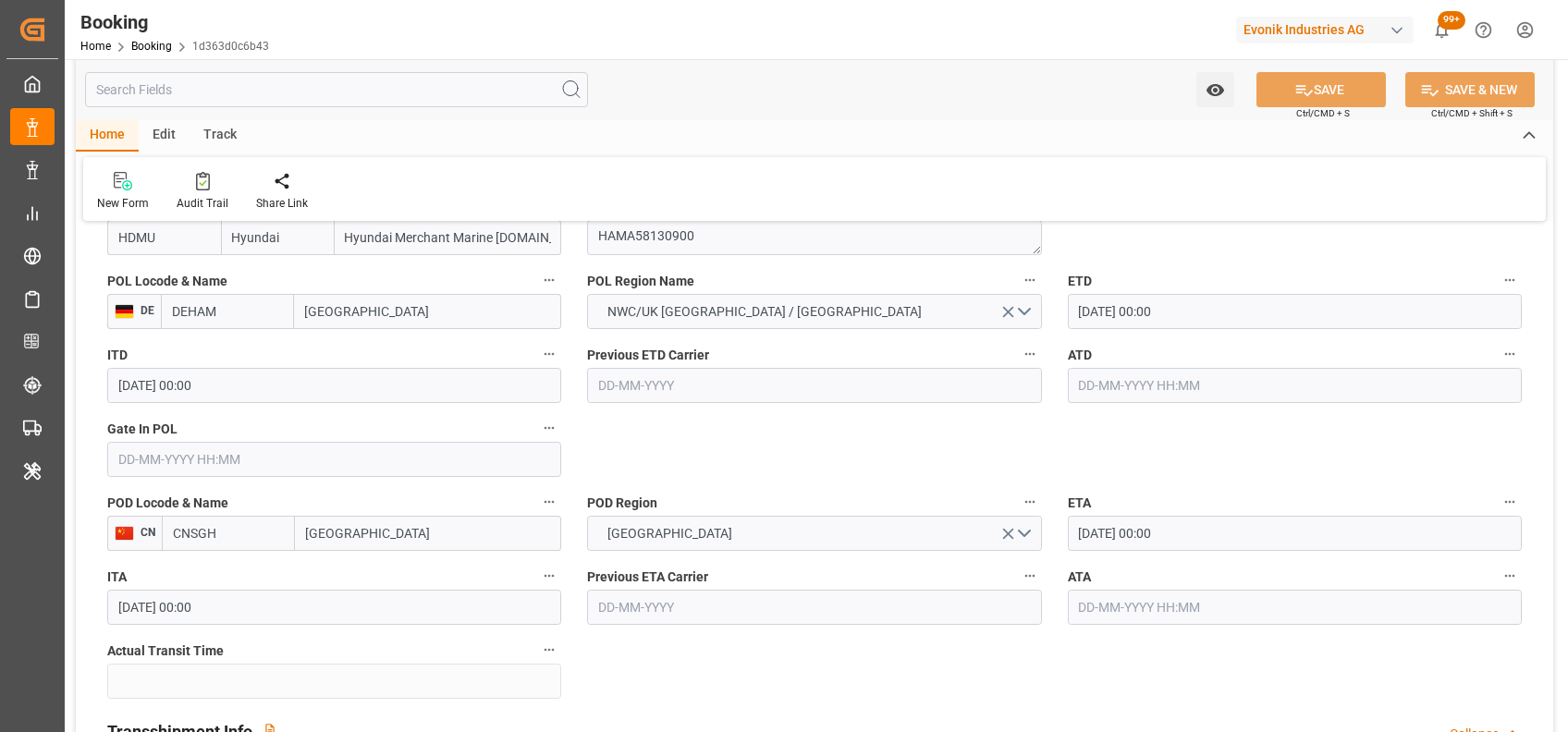
click at [461, 461] on input "text" at bounding box center [334, 459] width 454 height 35
type input "[DATE] 00:00"
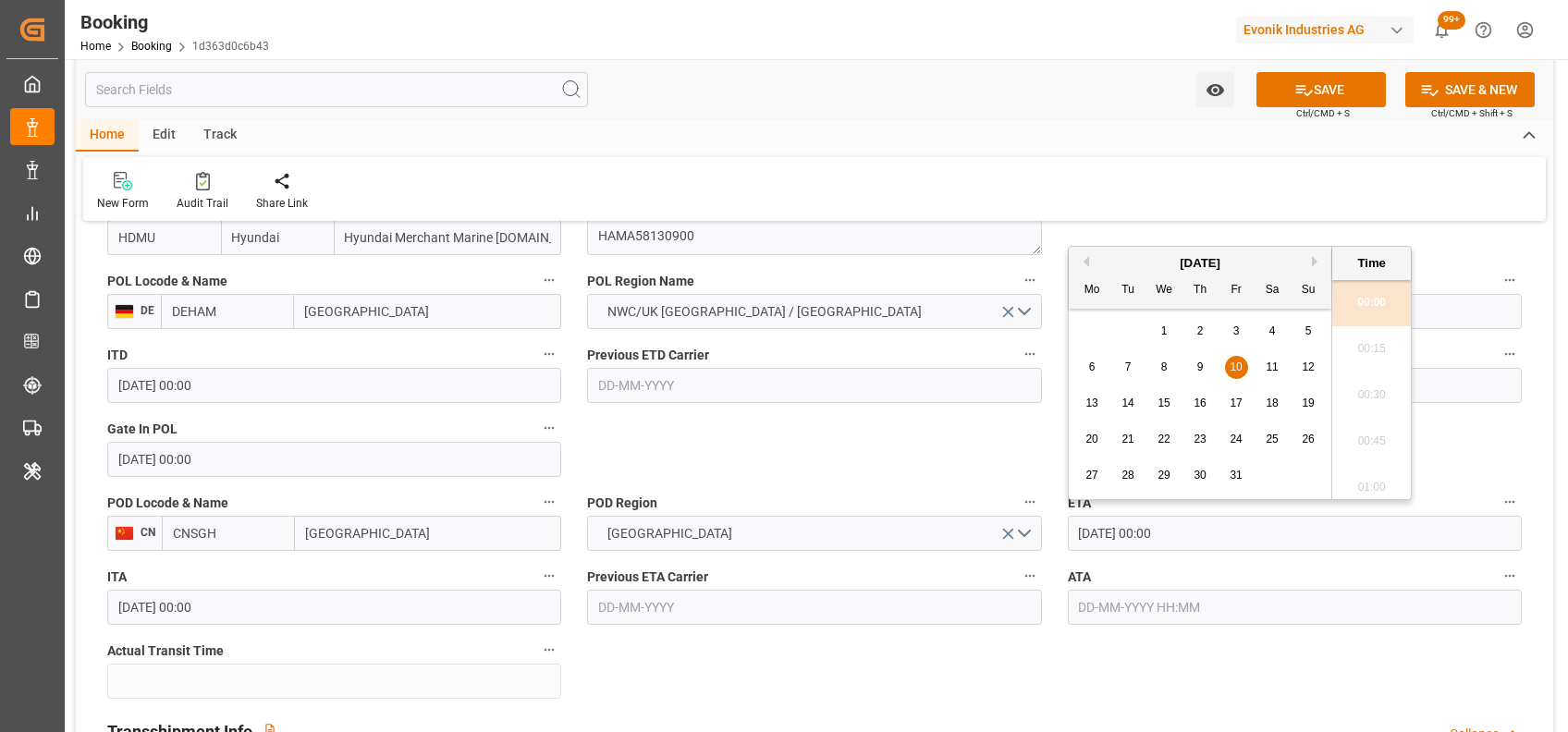
click at [1094, 532] on input "[DATE] 00:00" at bounding box center [1295, 533] width 454 height 35
type input "[DATE] 00:00"
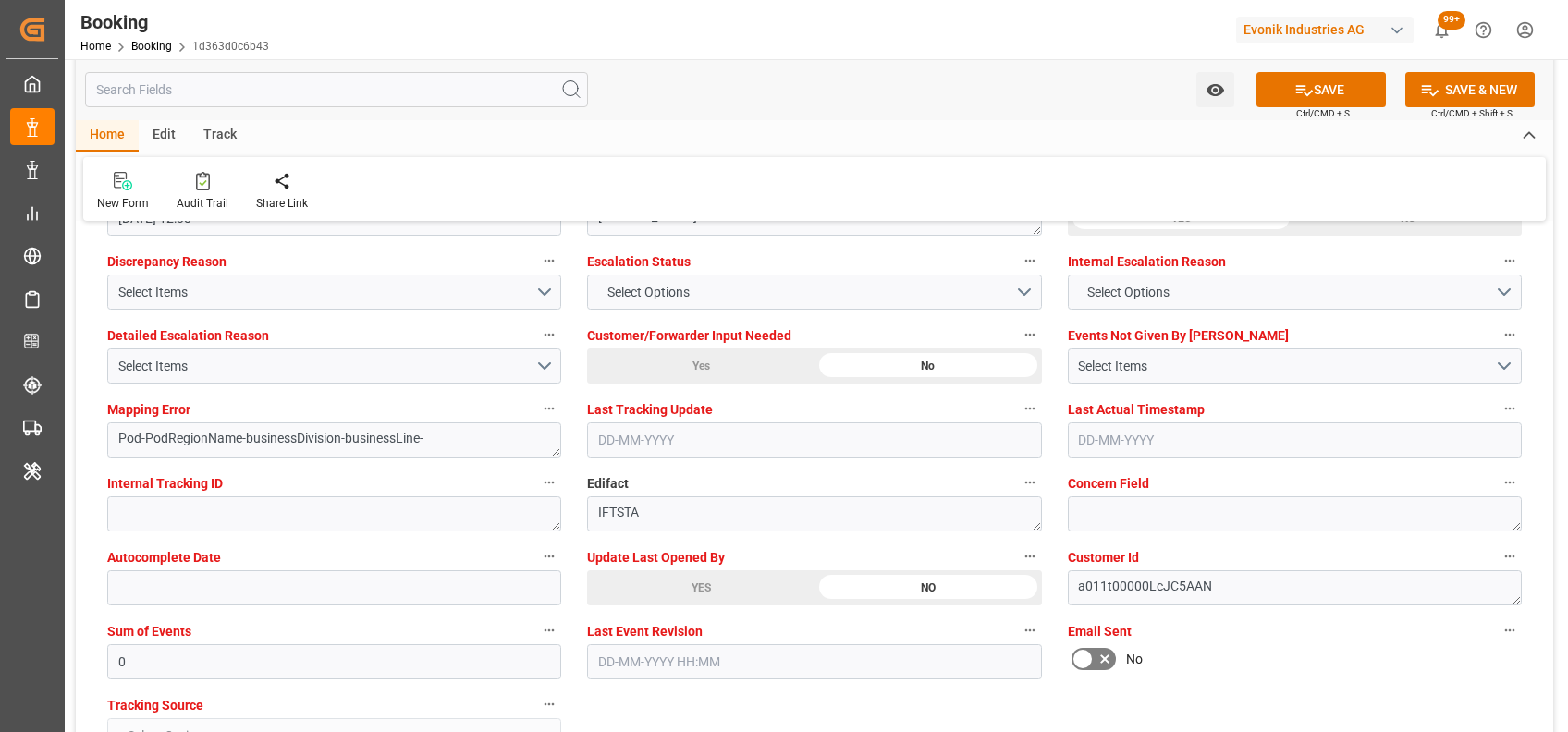
scroll to position [3455, 0]
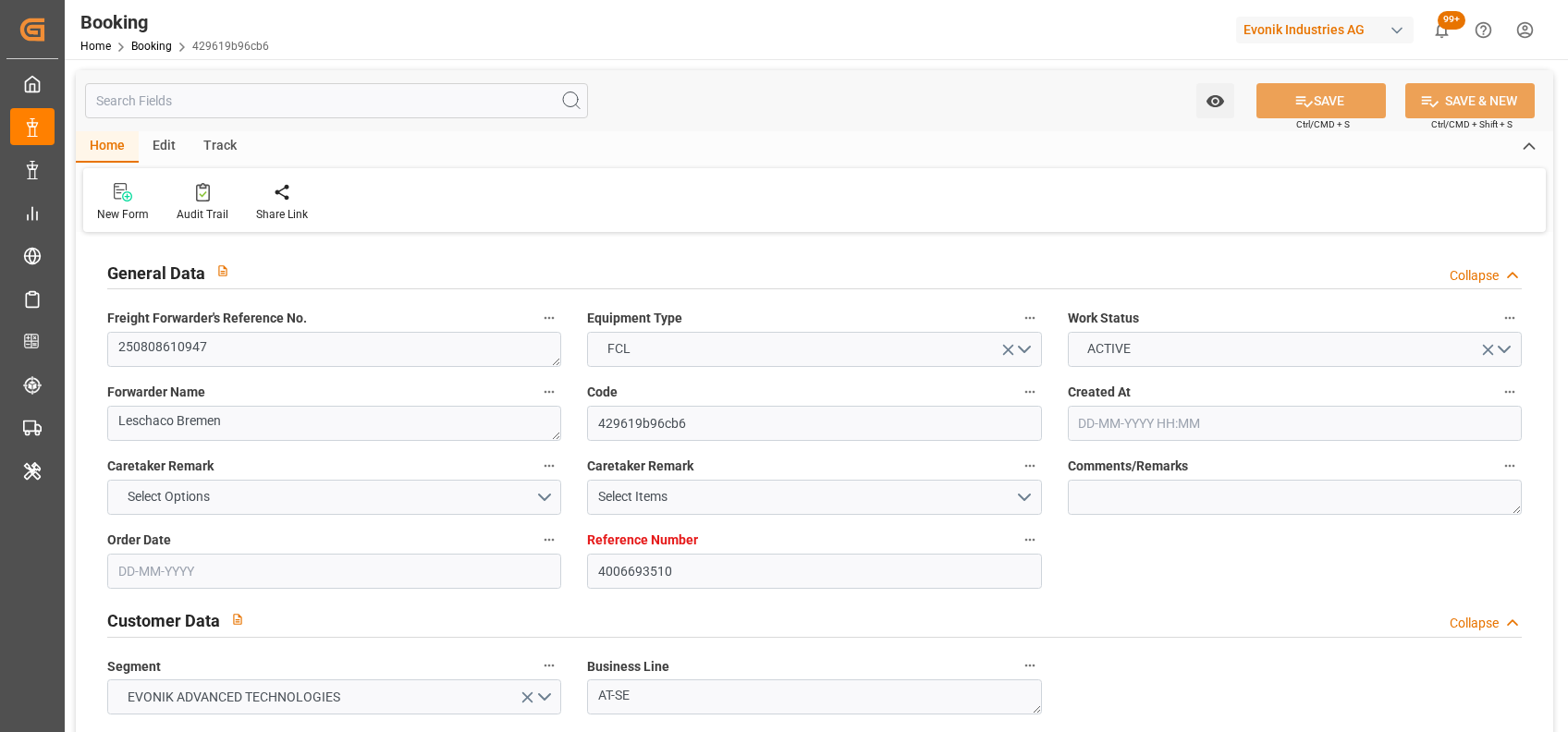
type input "[DATE] 07:58"
type input "[DATE]"
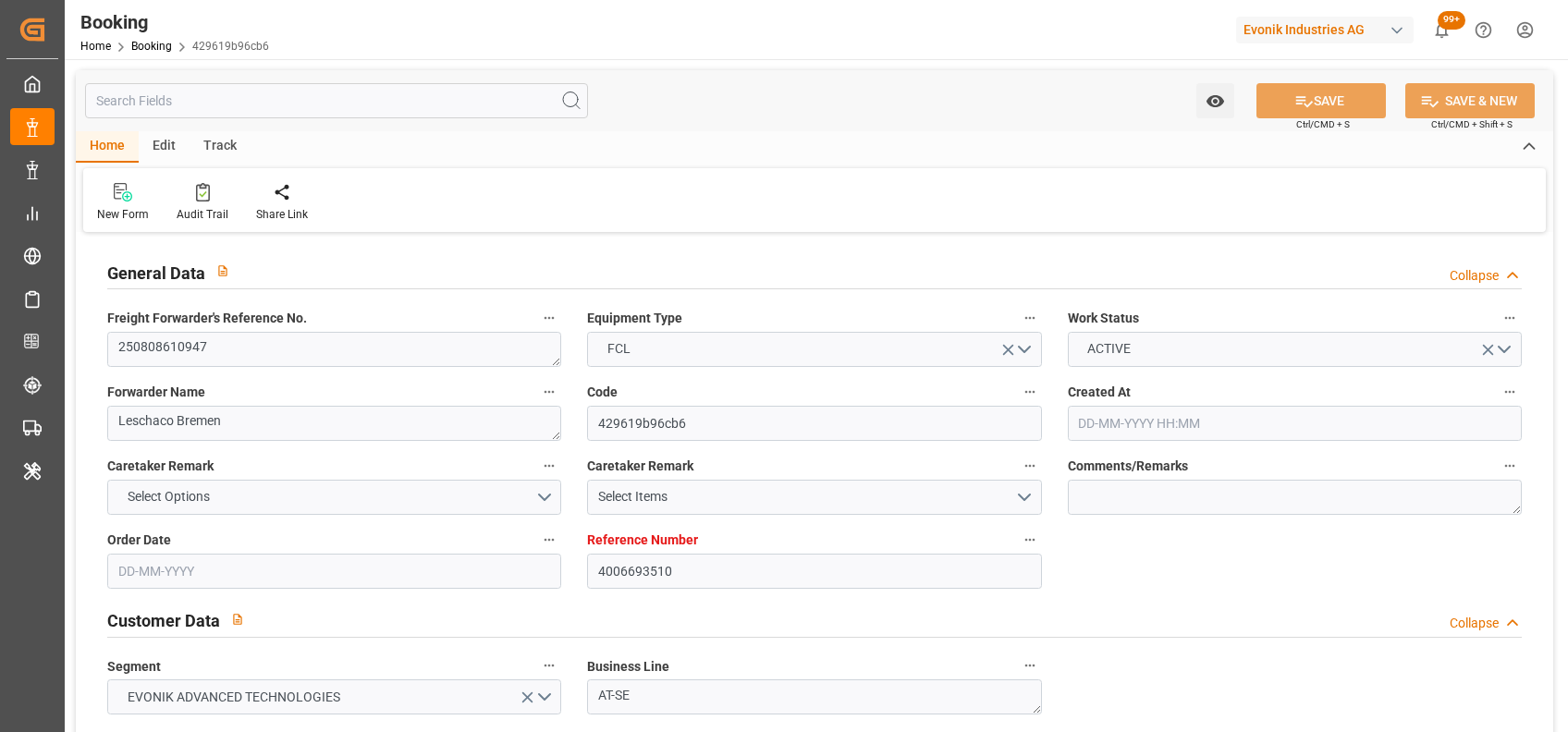
type input "[DATE]"
type input "[DATE] 00:00"
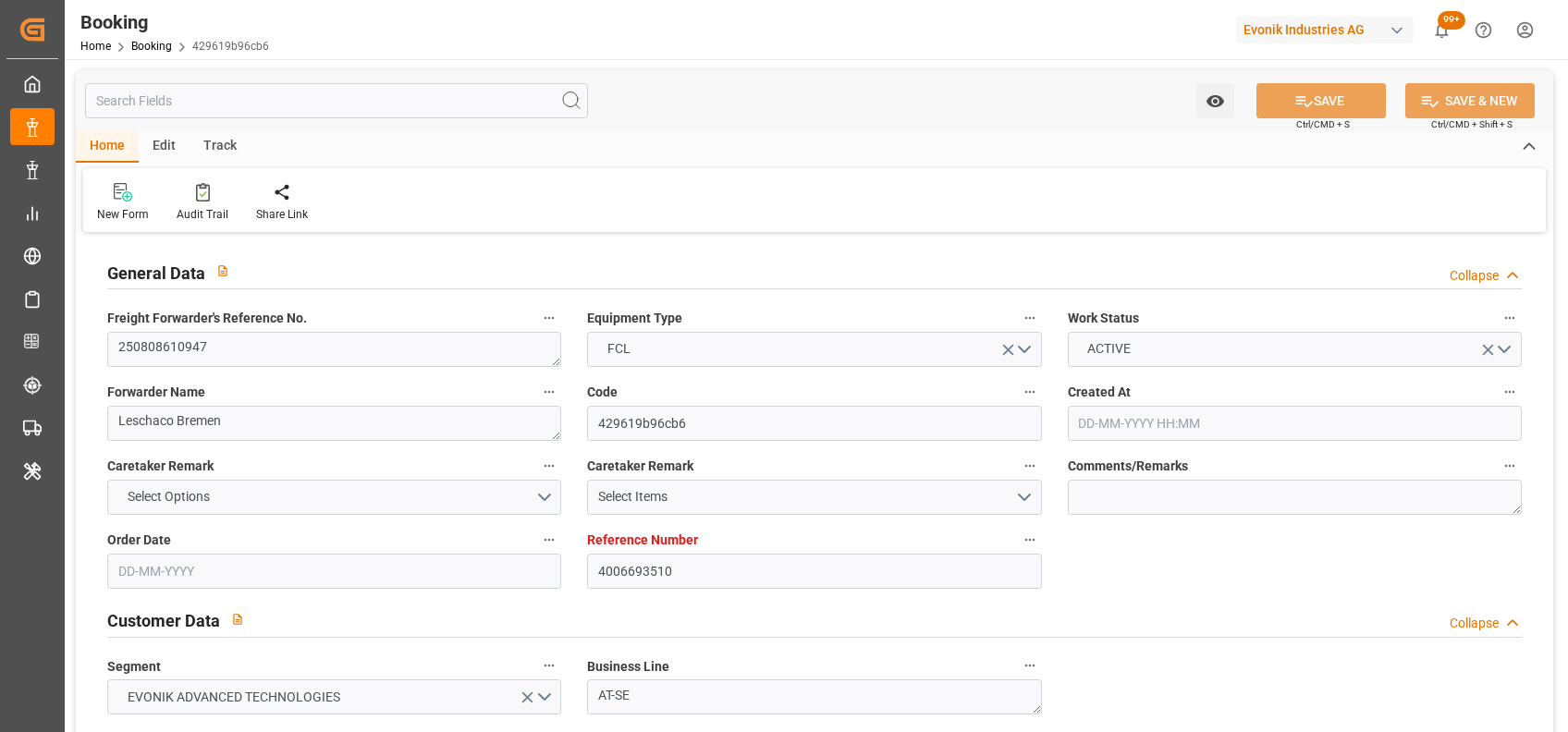
type input "28-08-2025 12:37"
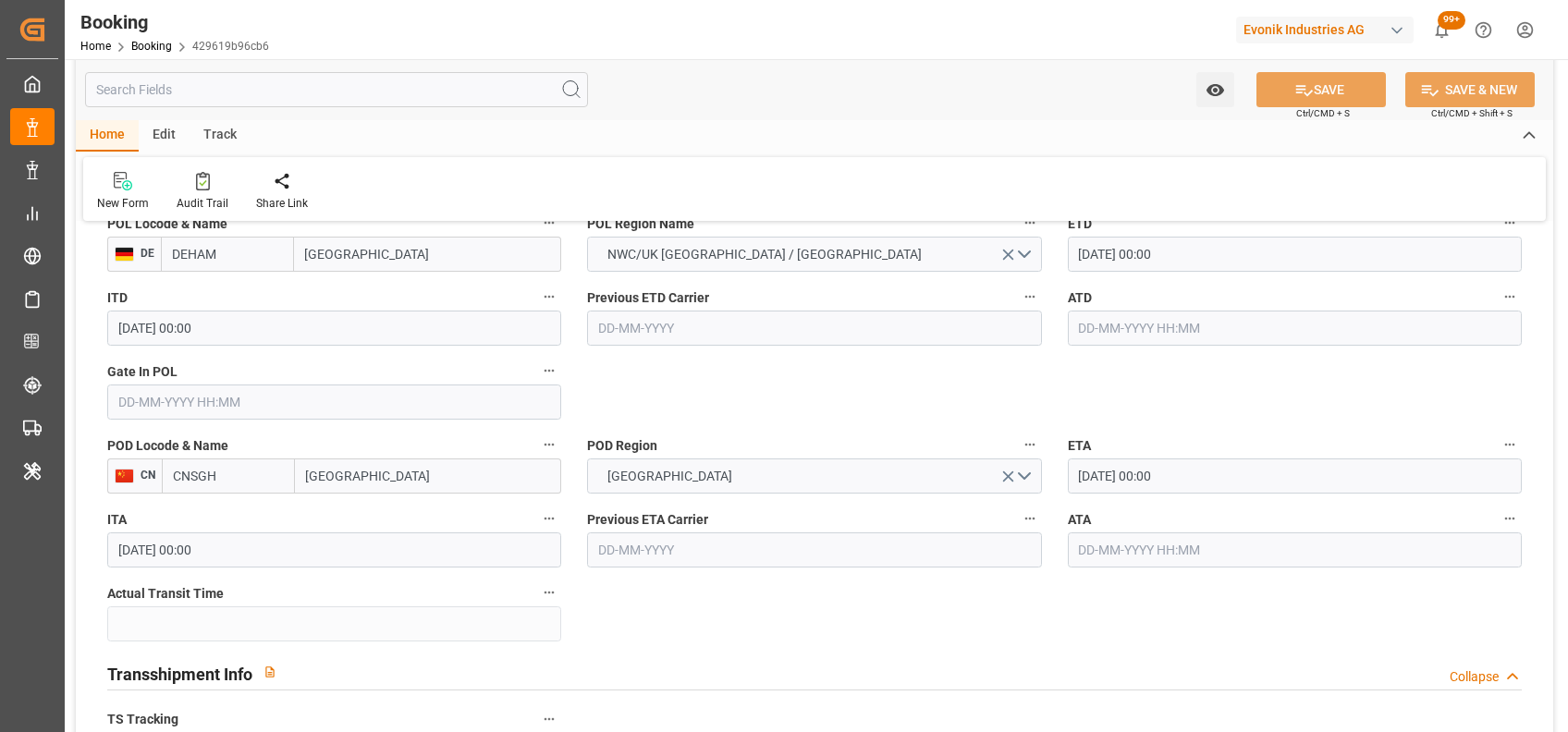
scroll to position [1521, 0]
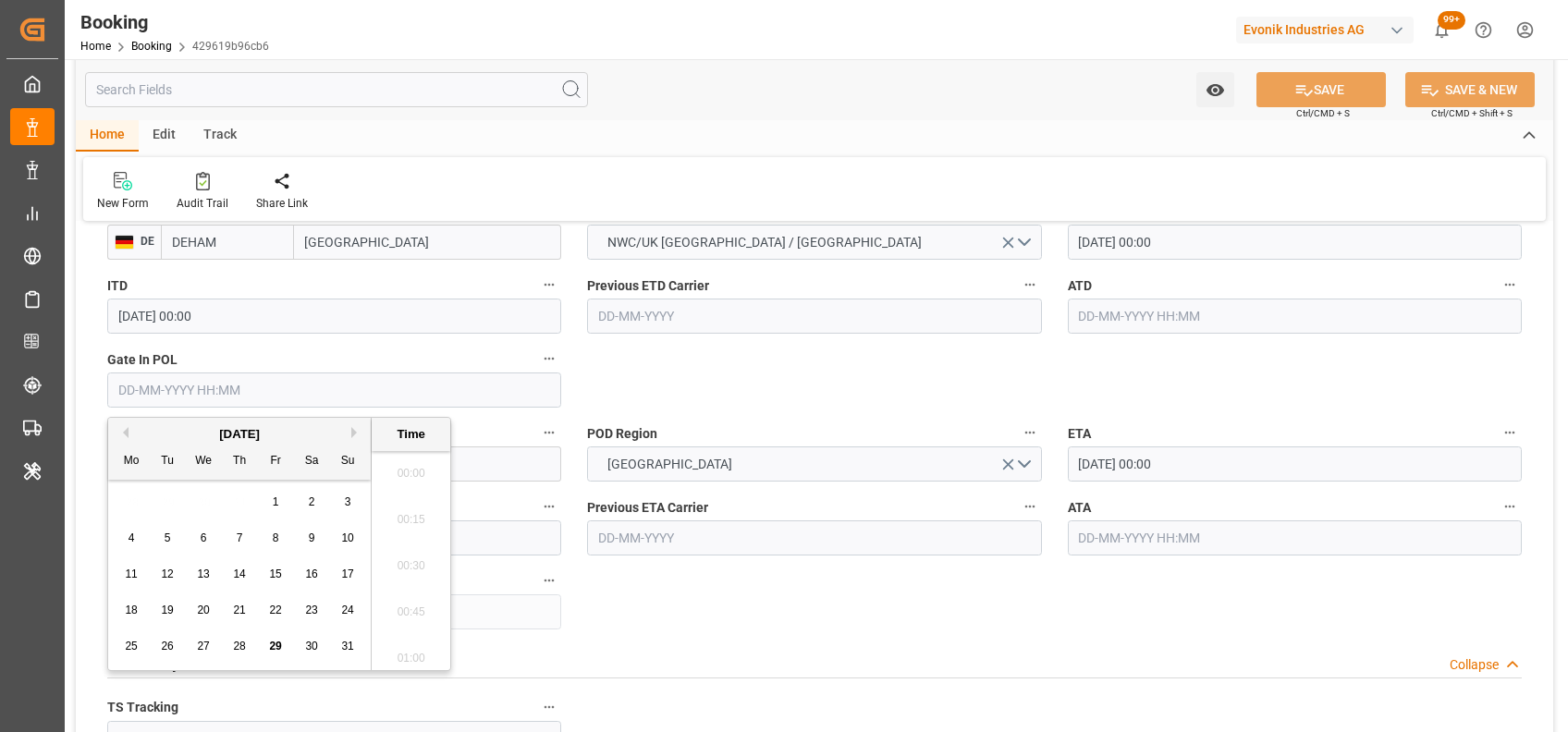
click at [400, 398] on input "text" at bounding box center [334, 389] width 454 height 35
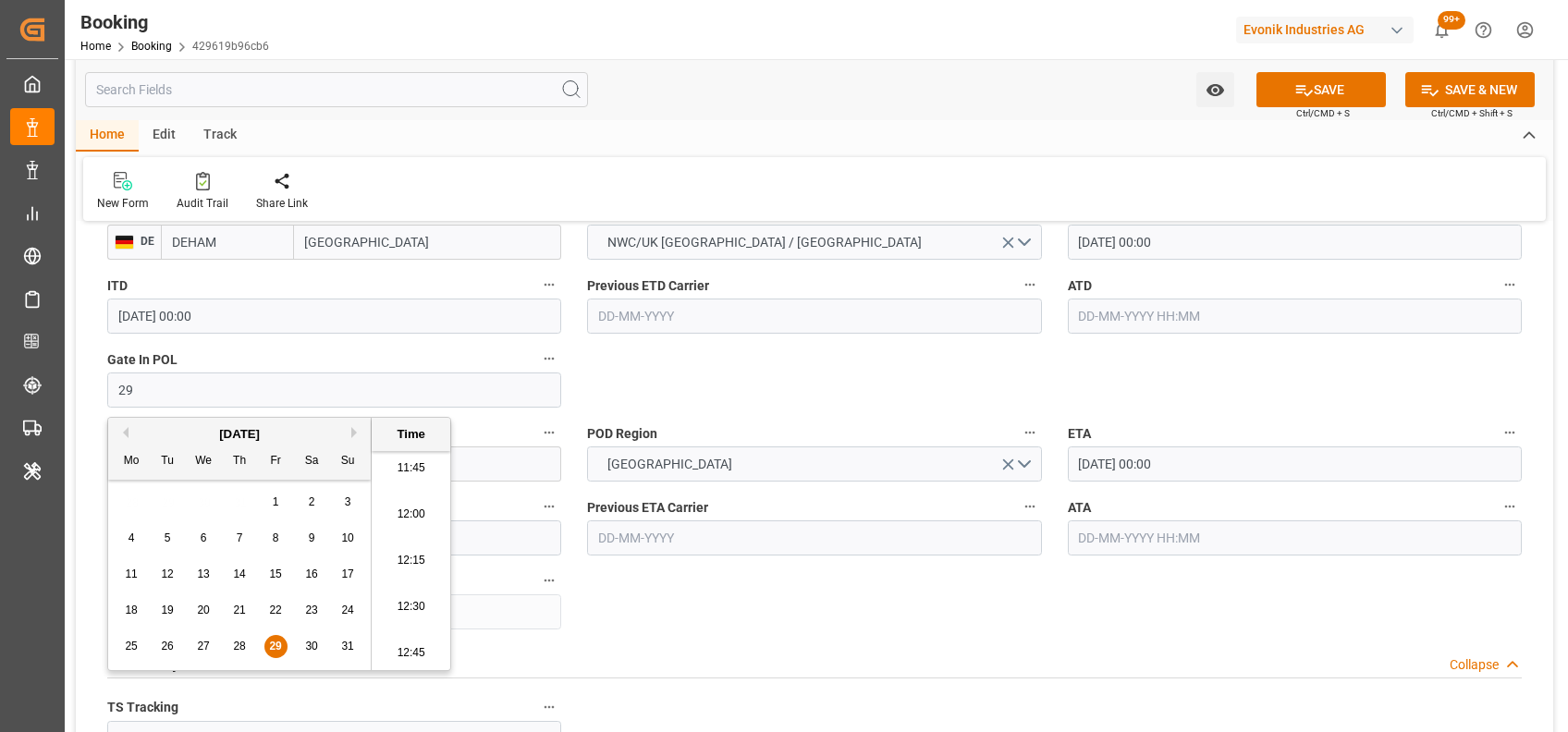
type input "[DATE] 00:00"
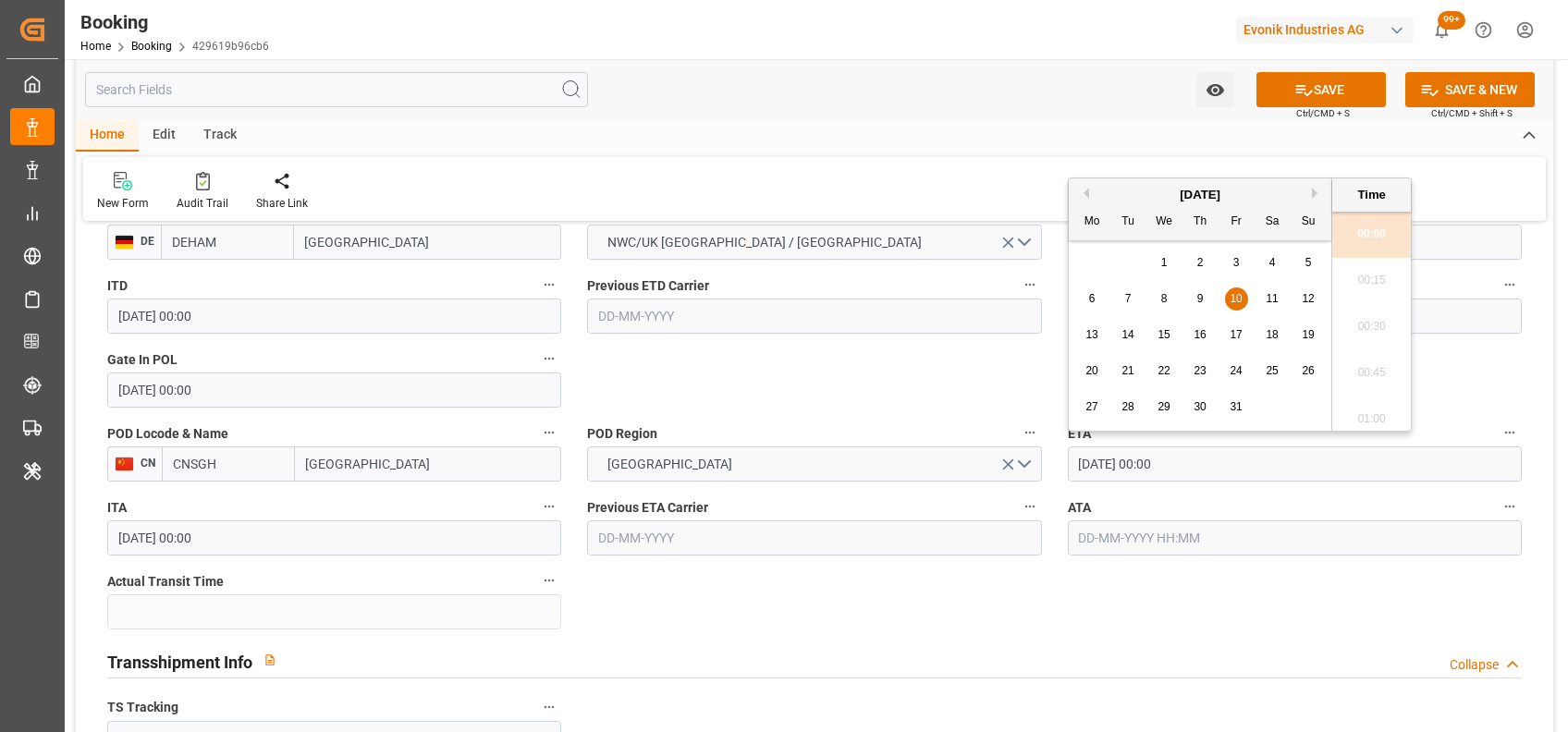
click at [1095, 451] on input "[DATE] 00:00" at bounding box center [1295, 464] width 454 height 35
type input "[DATE] 00:00"
click at [961, 414] on div "POD Region CHINA" at bounding box center [814, 450] width 480 height 74
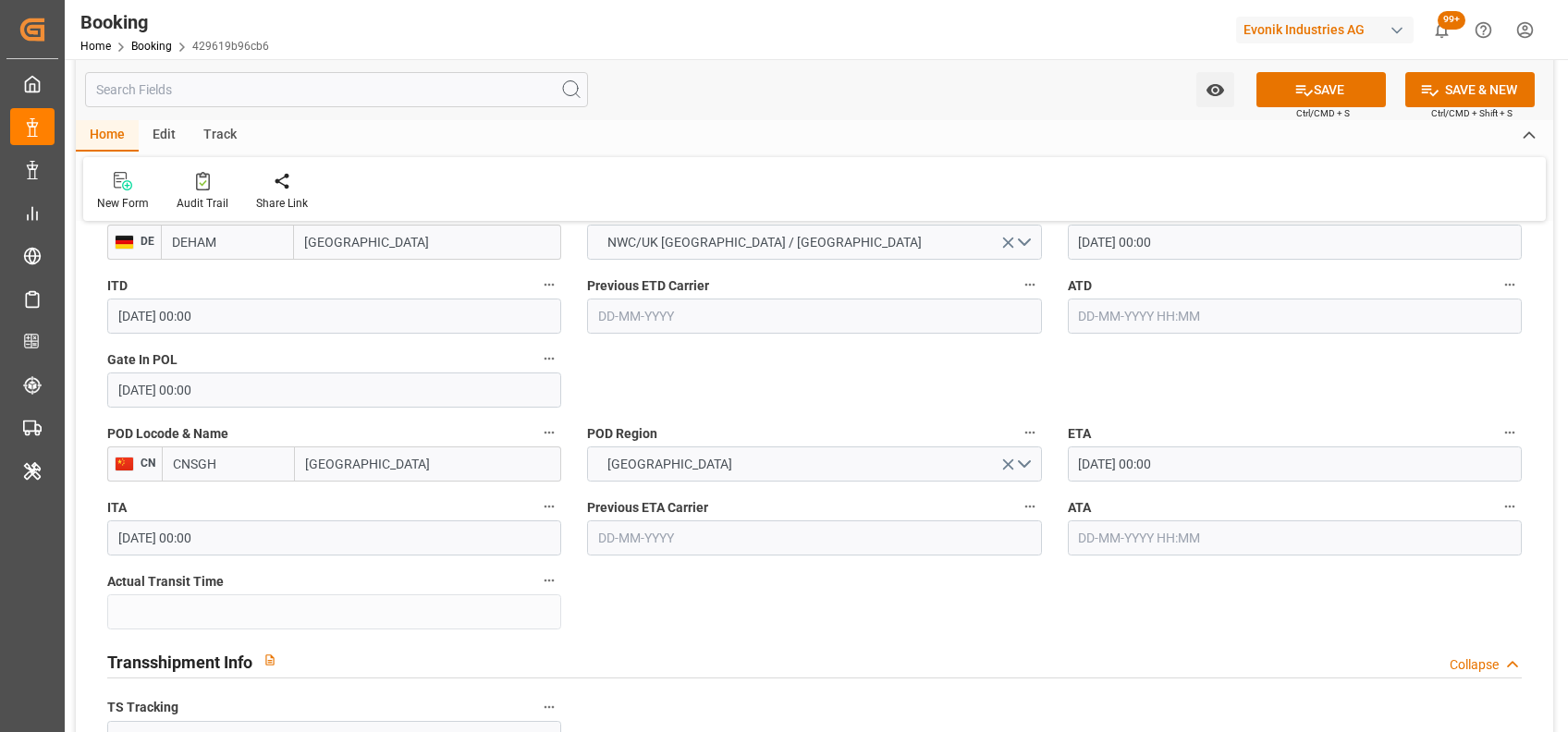
click at [961, 414] on div "POD Region CHINA" at bounding box center [814, 450] width 480 height 74
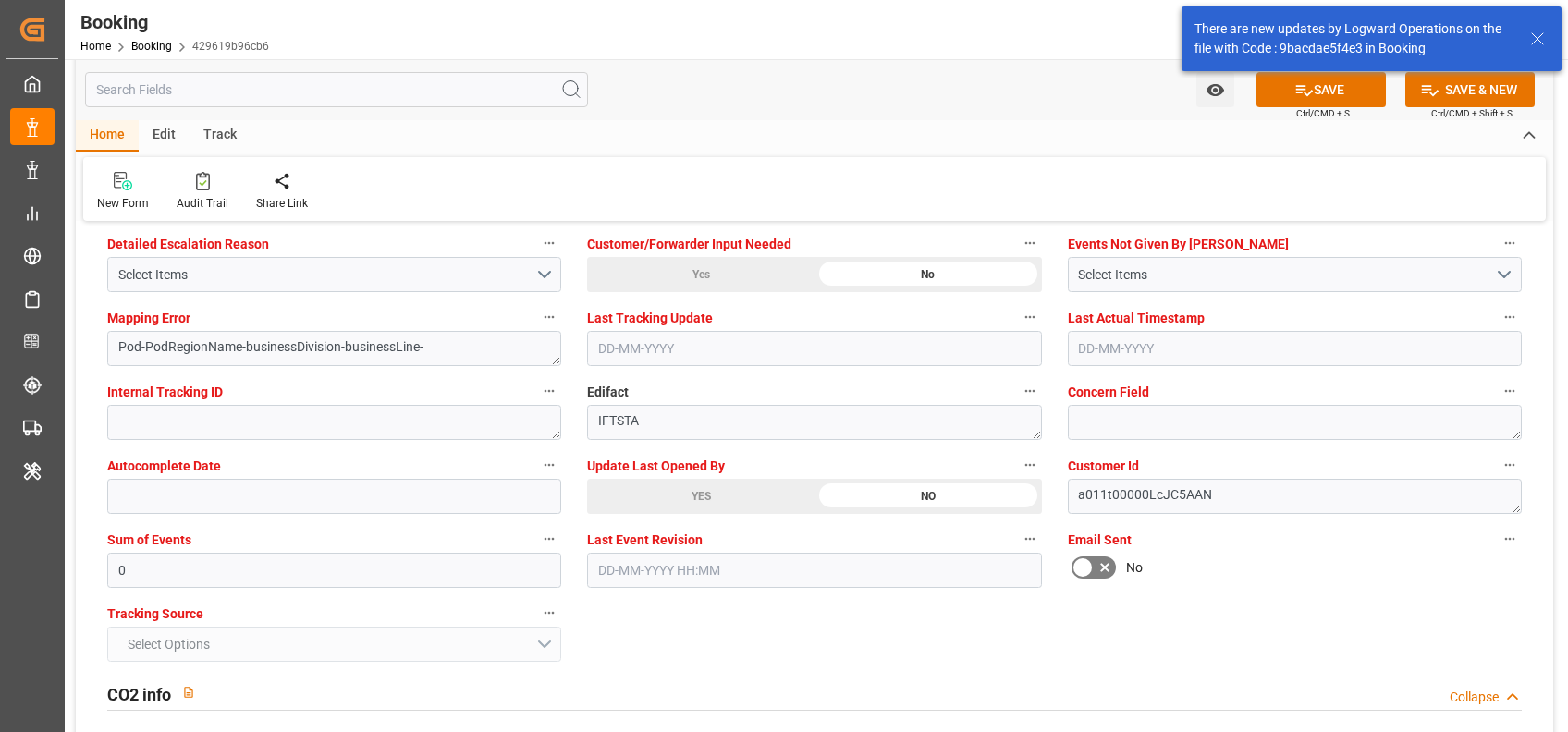
scroll to position [3547, 0]
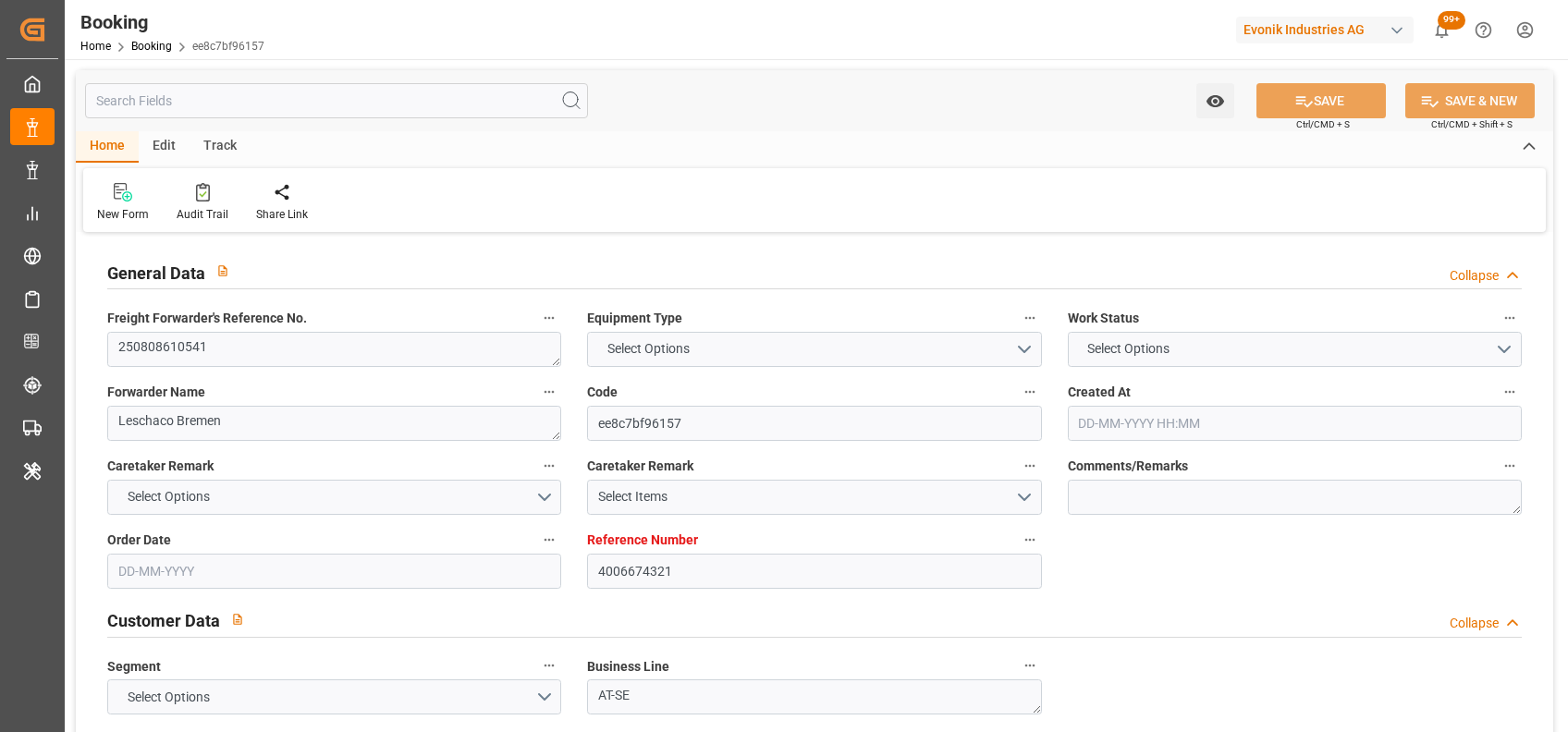
type input "4006674321"
type input "9769295"
type input "Hyundai"
type input "Hyundai Merchant Marine [DOMAIN_NAME]."
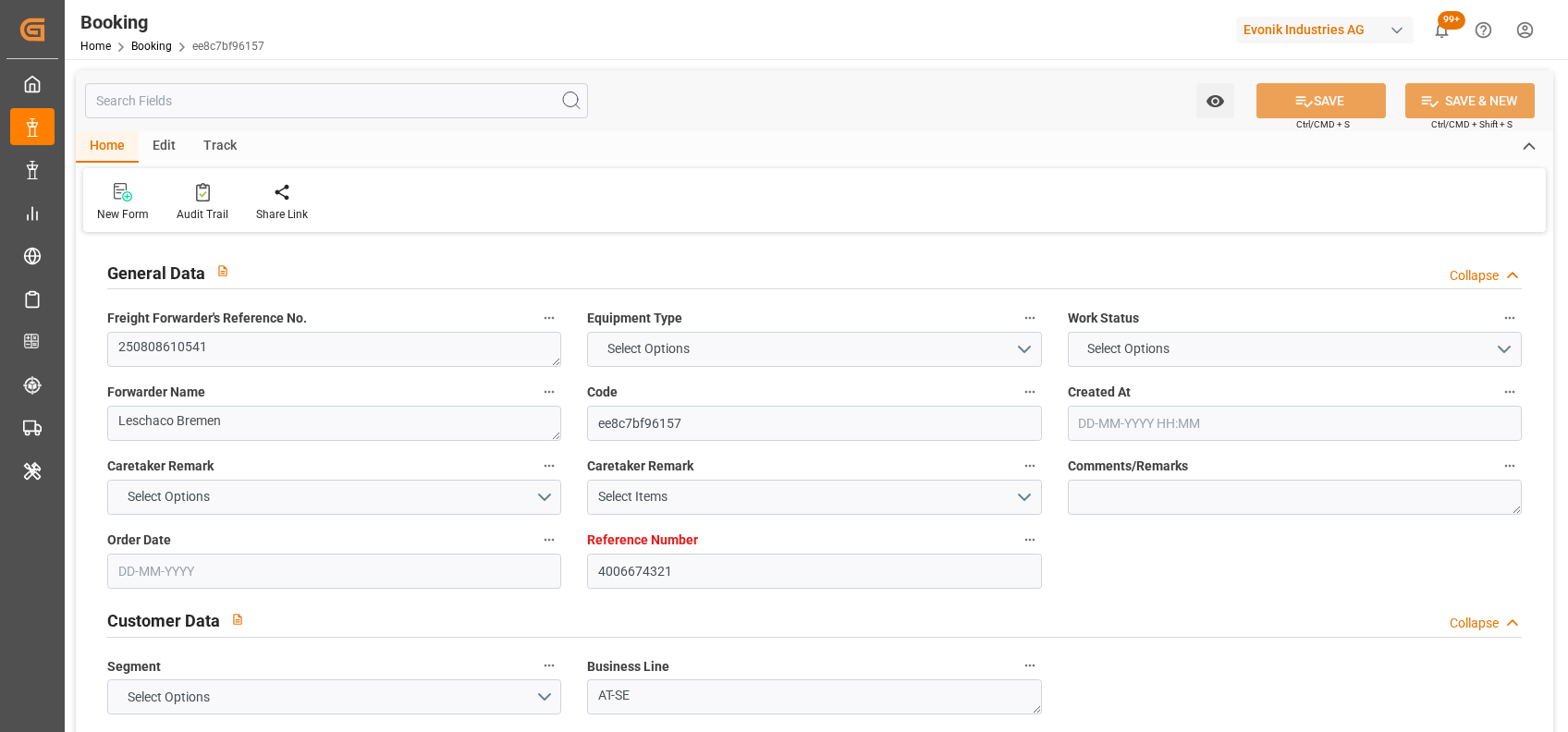
type input "DEHAM"
type input "CNSGH"
type input "0"
type input "DEHAM"
type input "CNSHG"
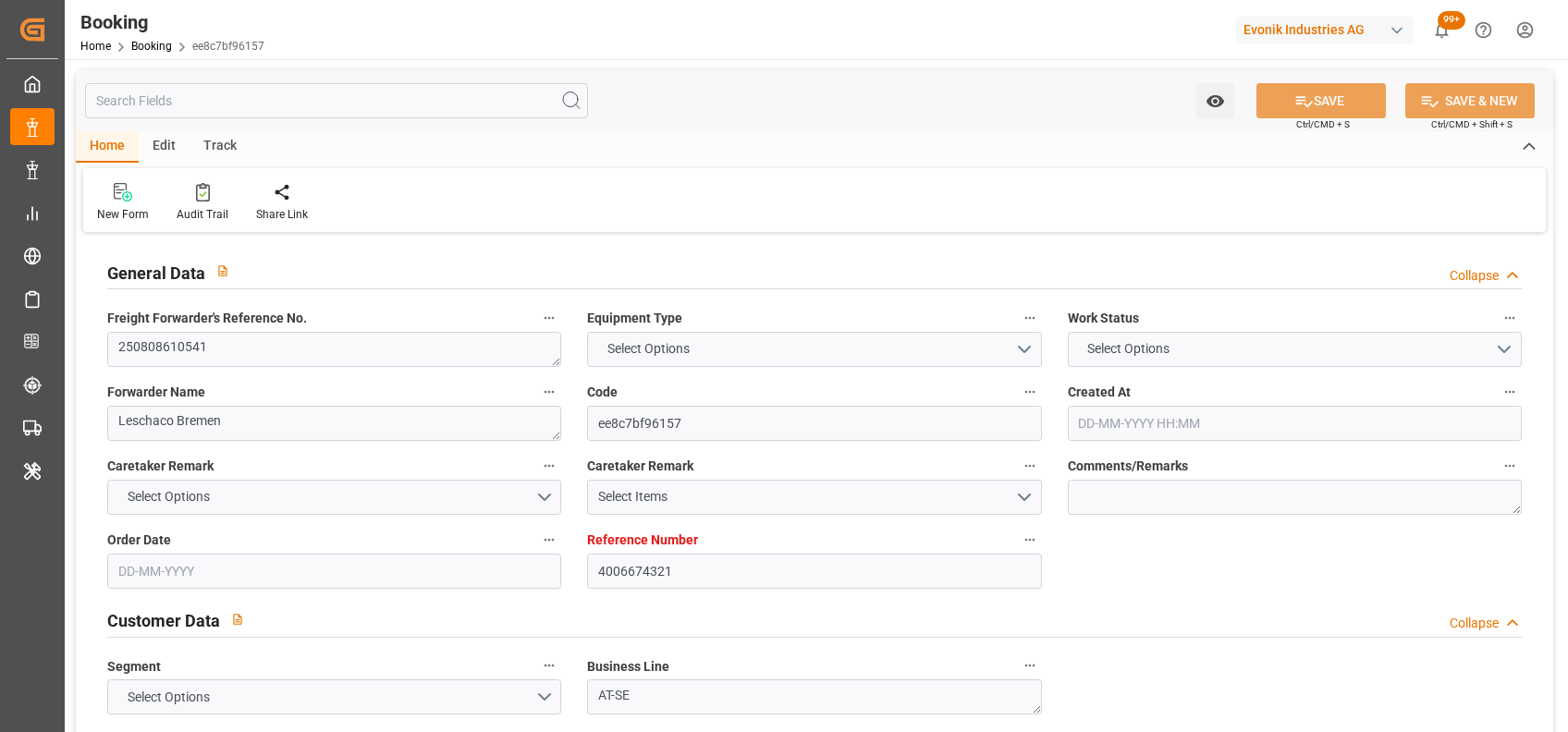
type input "9769295"
type input "22-07-2025 15:13"
type input "22-07-2025"
type input "16-10-2025"
type input "[DATE]"
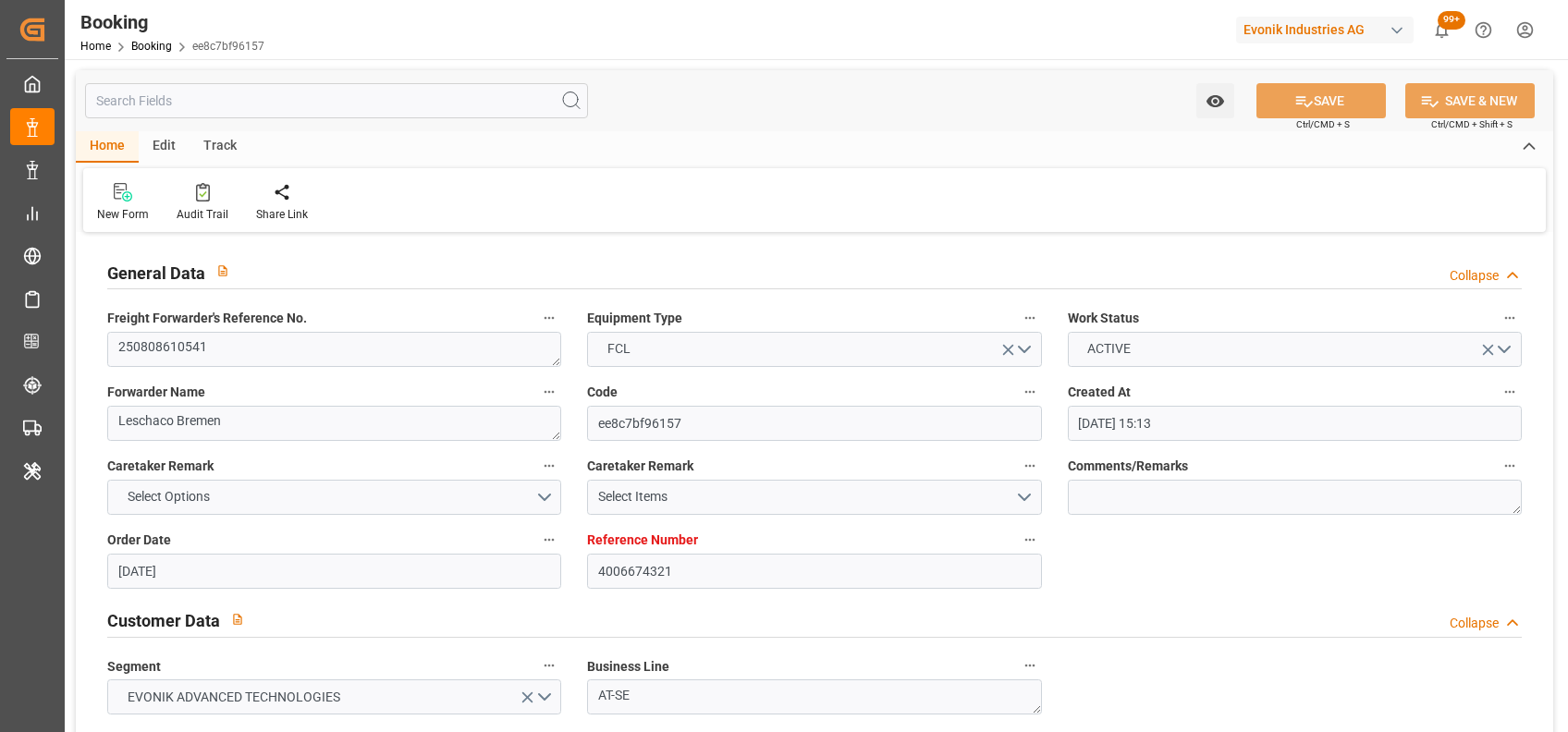
type input "[DATE]"
type input "[DATE] 05:00"
type input "04-09-2025 00:00"
type input "[DATE] 14:00"
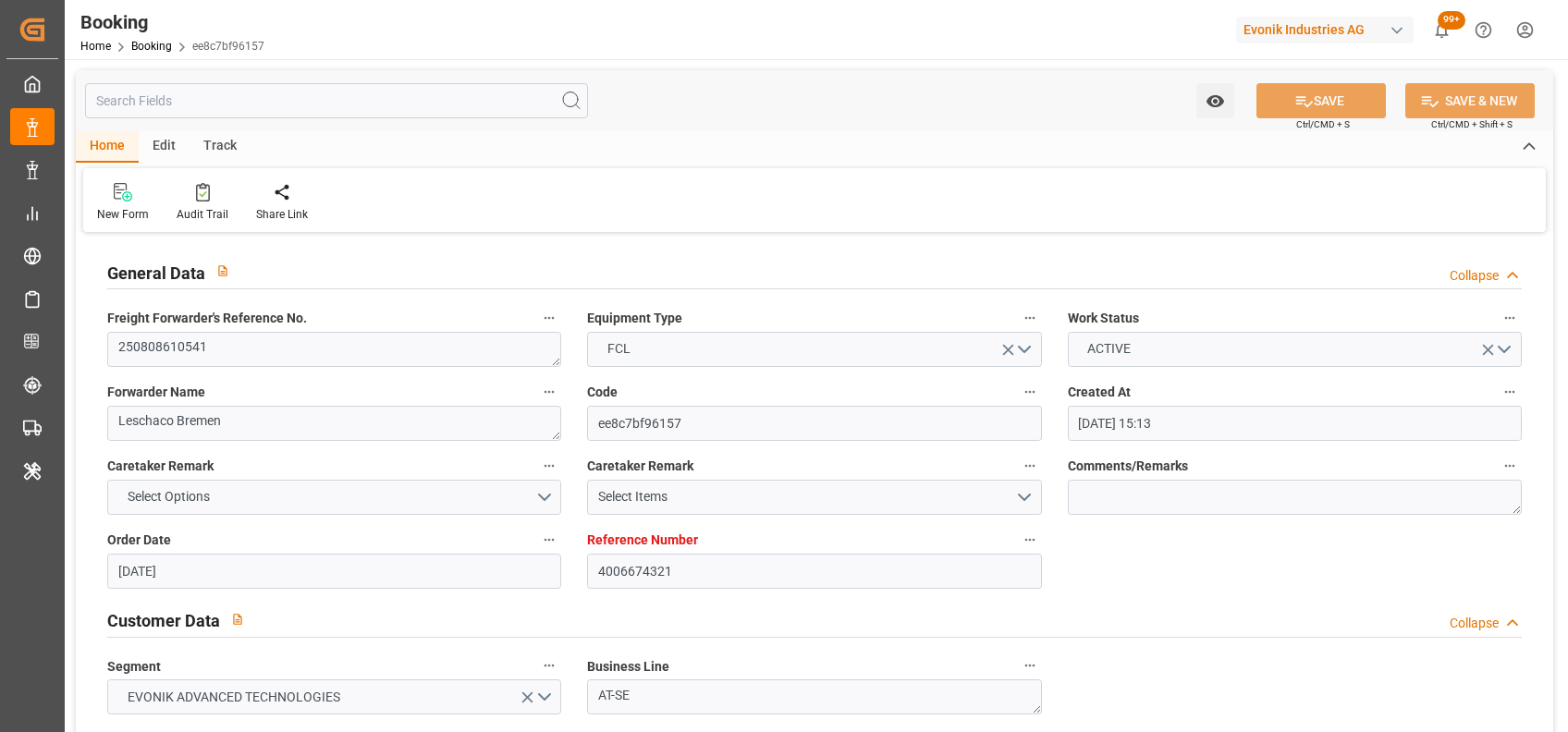
type input "14-10-2025 00:00"
type input "[DATE]"
type input "[DATE] 06:33"
type input "[DATE]"
type input "25-08-2025 10:26"
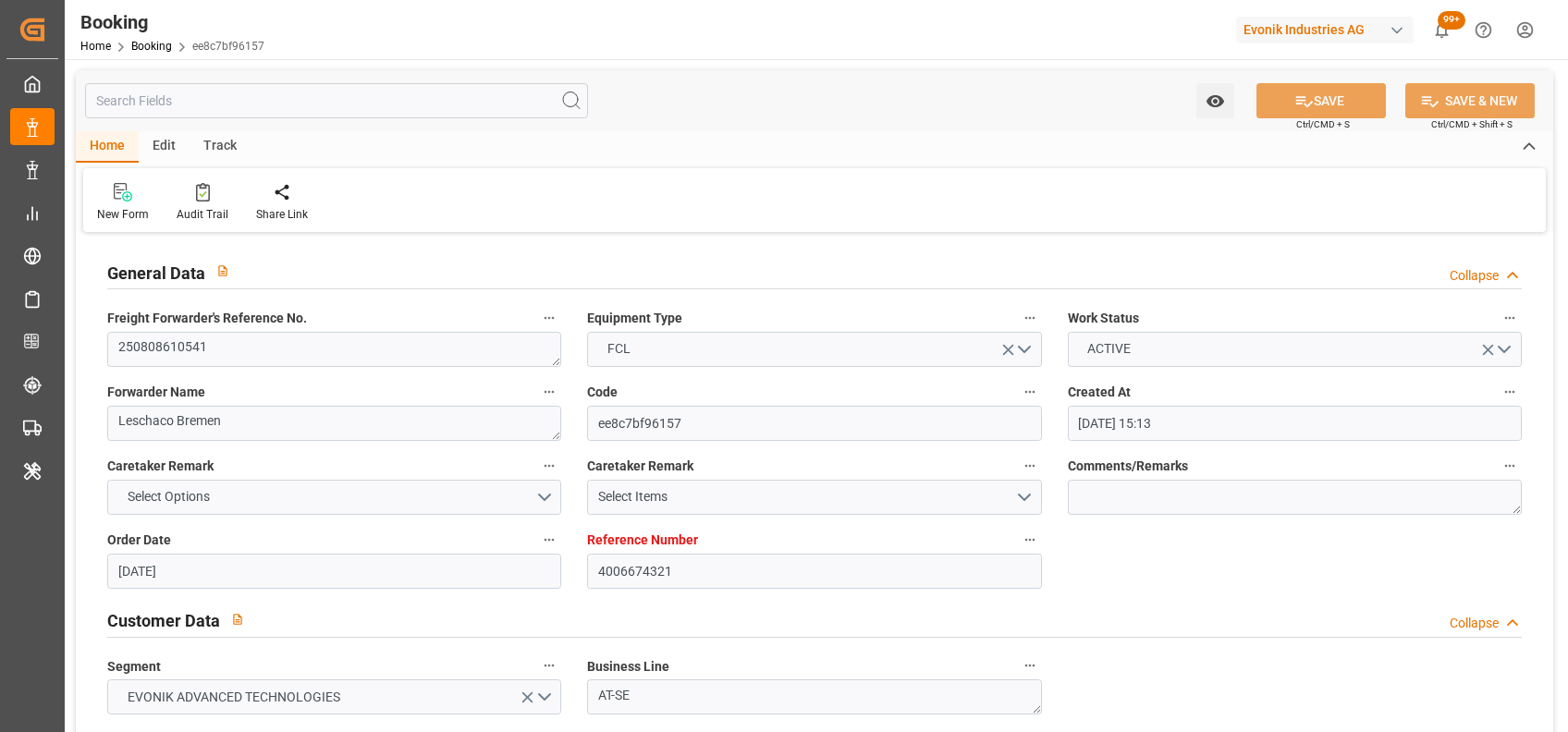
type input "30-08-2025 01:00"
type input "02-09-2025 16:30"
type input "[DATE] 05:00"
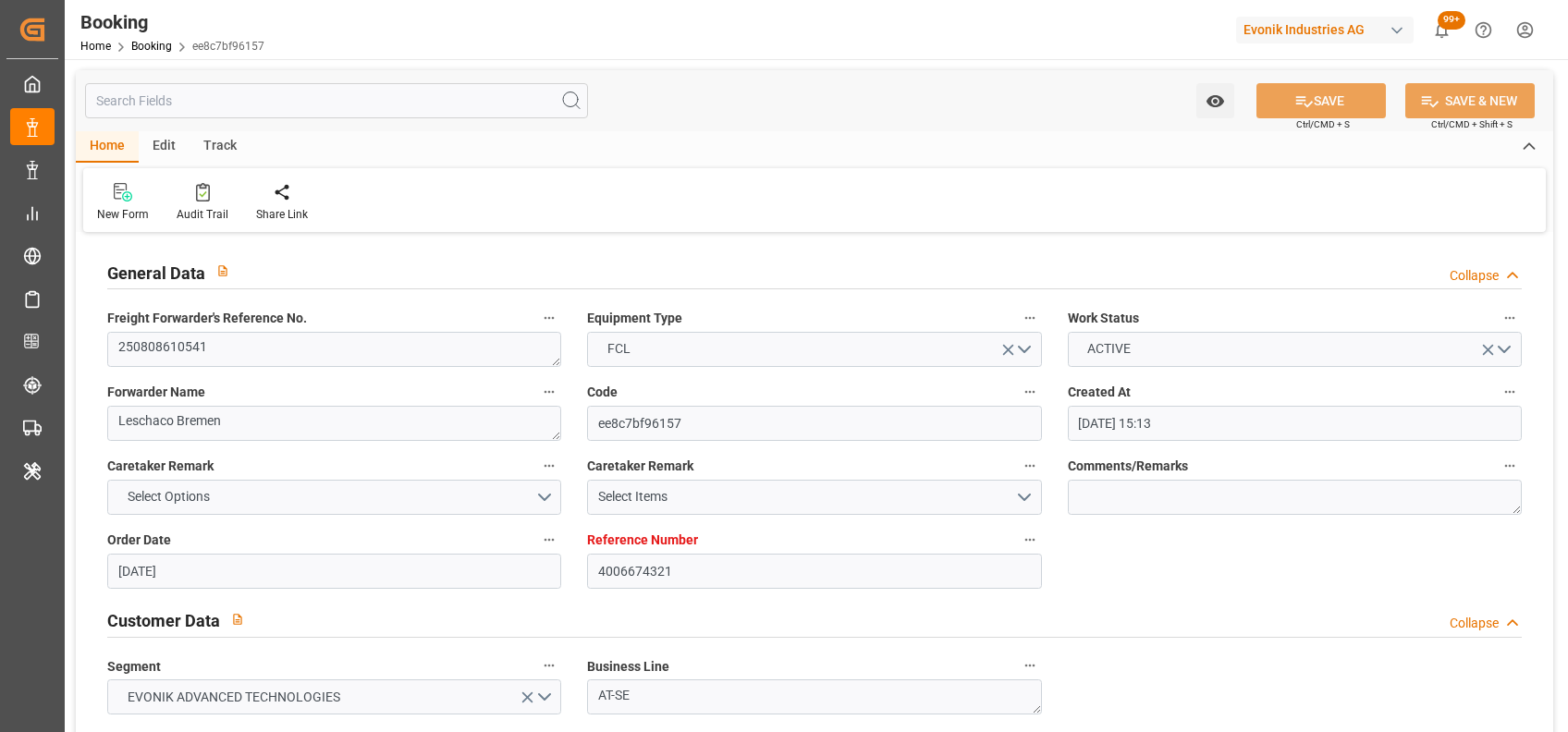
type input "[DATE] 14:00"
type input "10-10-2025 22:42"
type input "10-10-2025 23:04"
type input "13-10-2025 15:04"
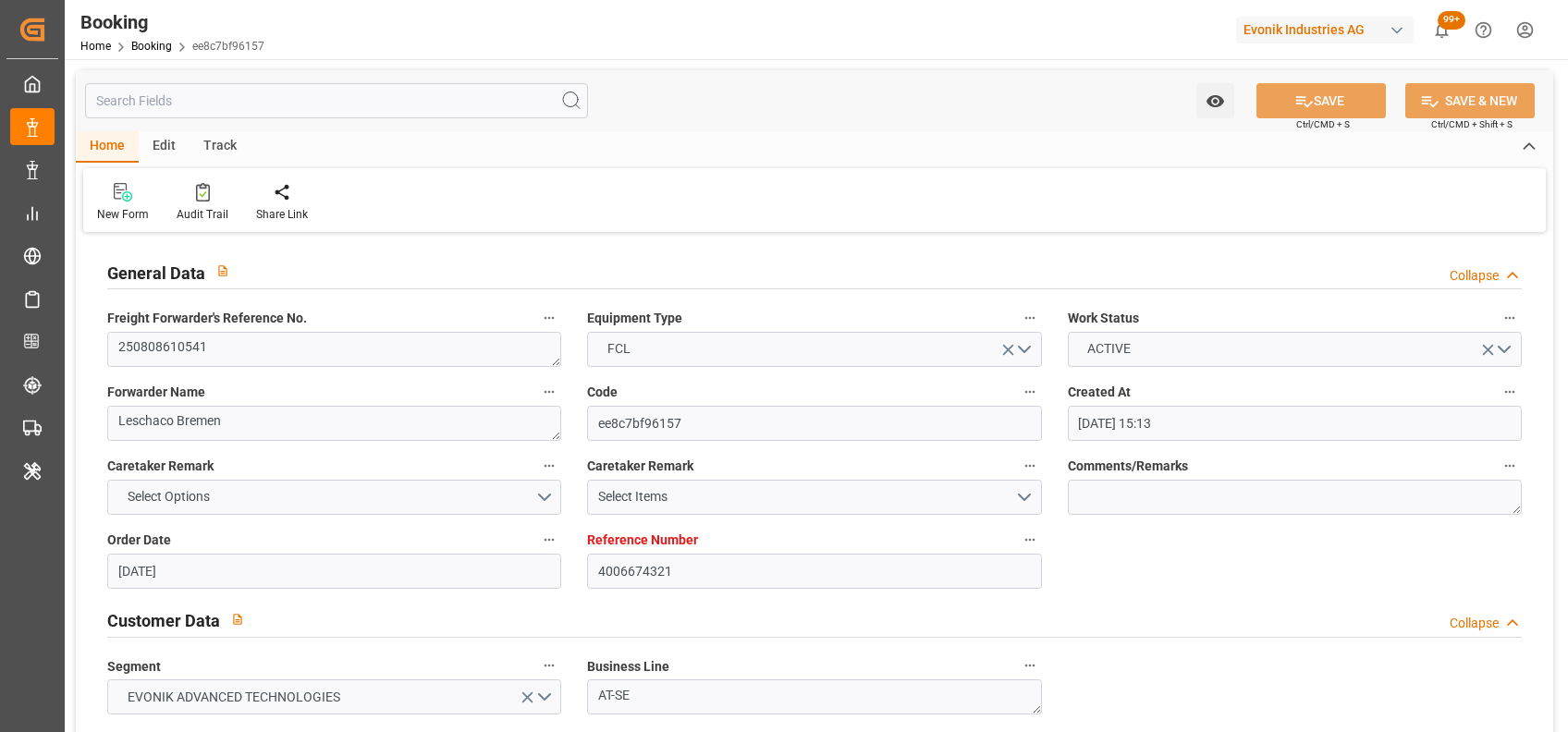
type input "13-10-2025 15:04"
type input "14-10-2025 22:42"
type input "14-10-2025 03:04"
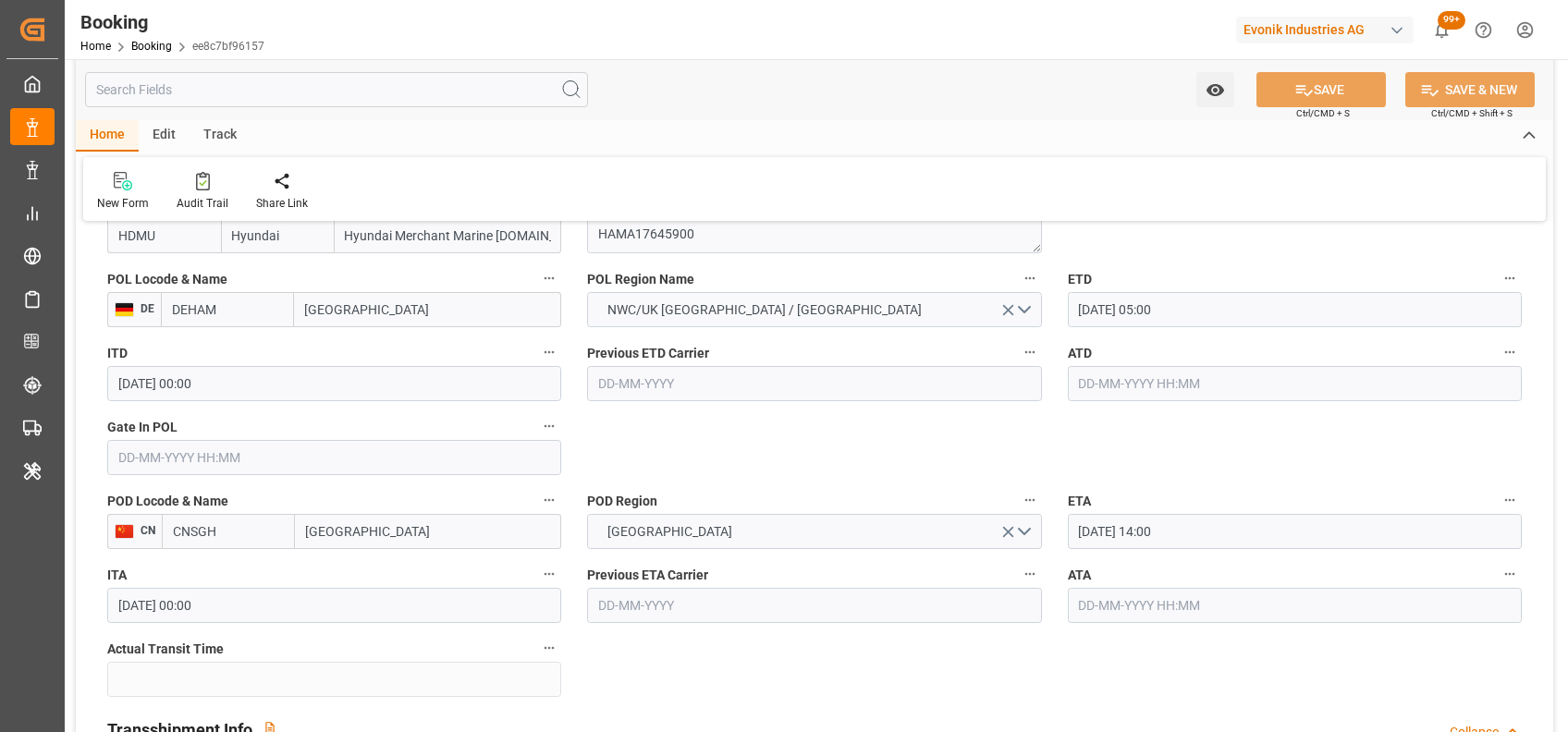
scroll to position [1455, 0]
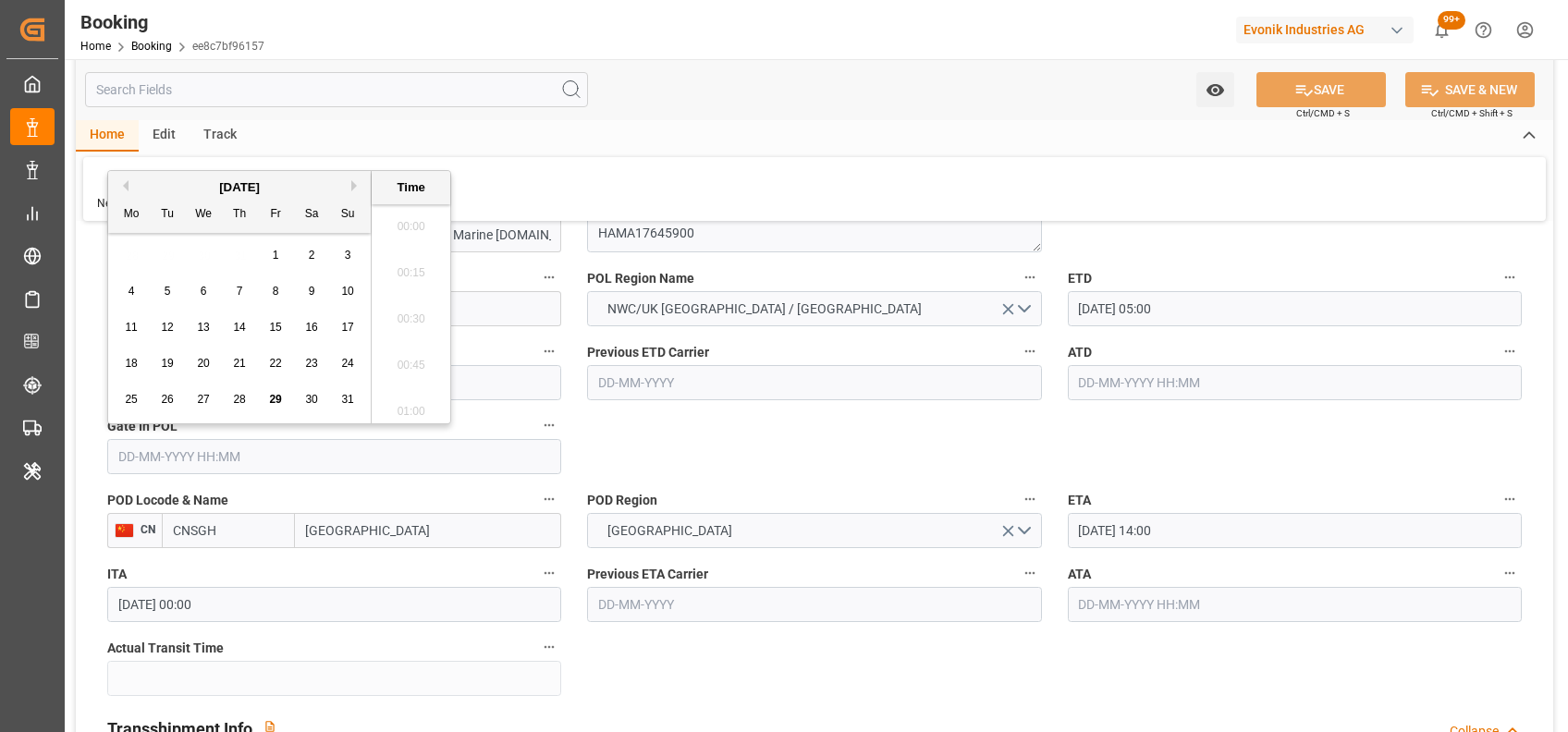
click at [327, 467] on input "text" at bounding box center [334, 456] width 454 height 35
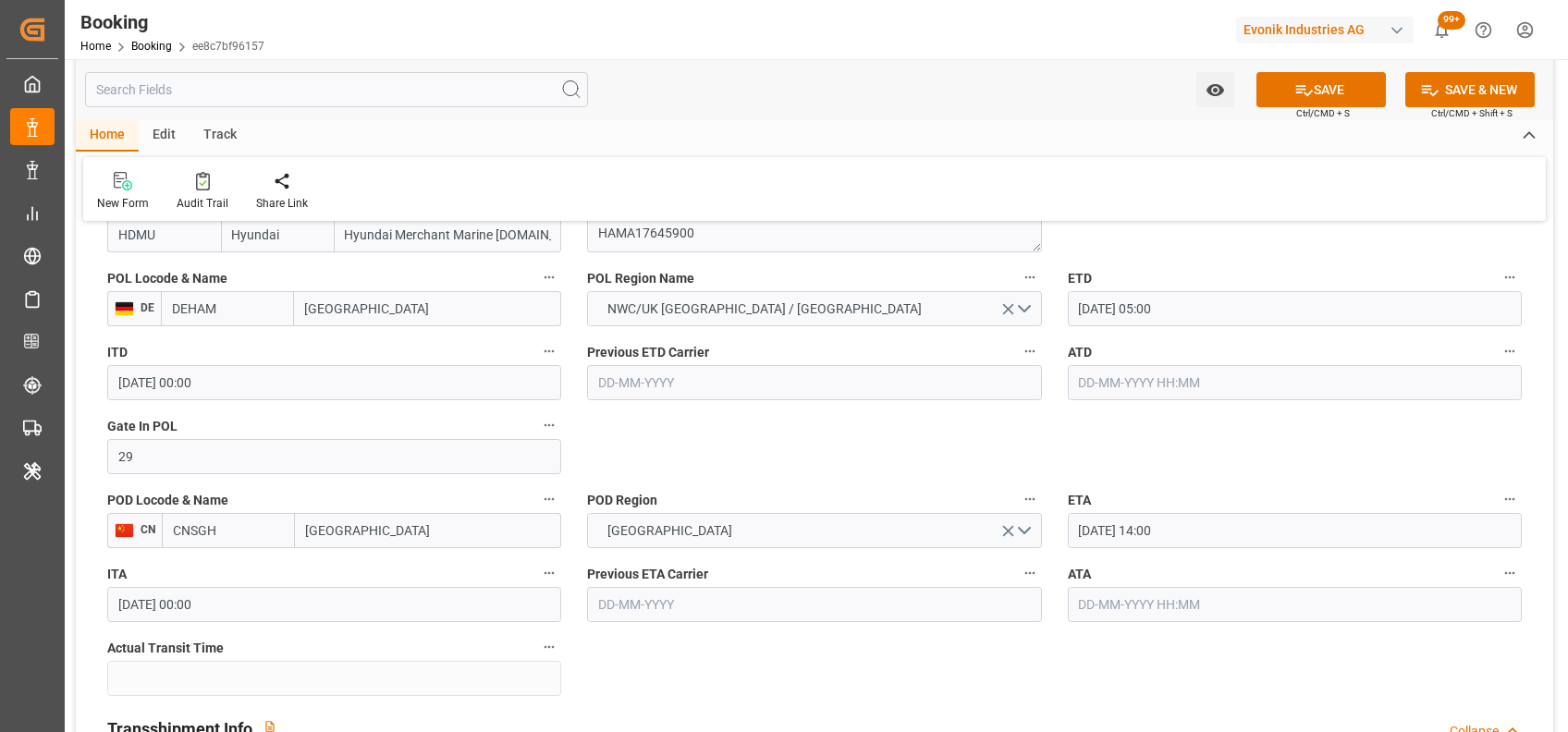
type input "[DATE] 00:00"
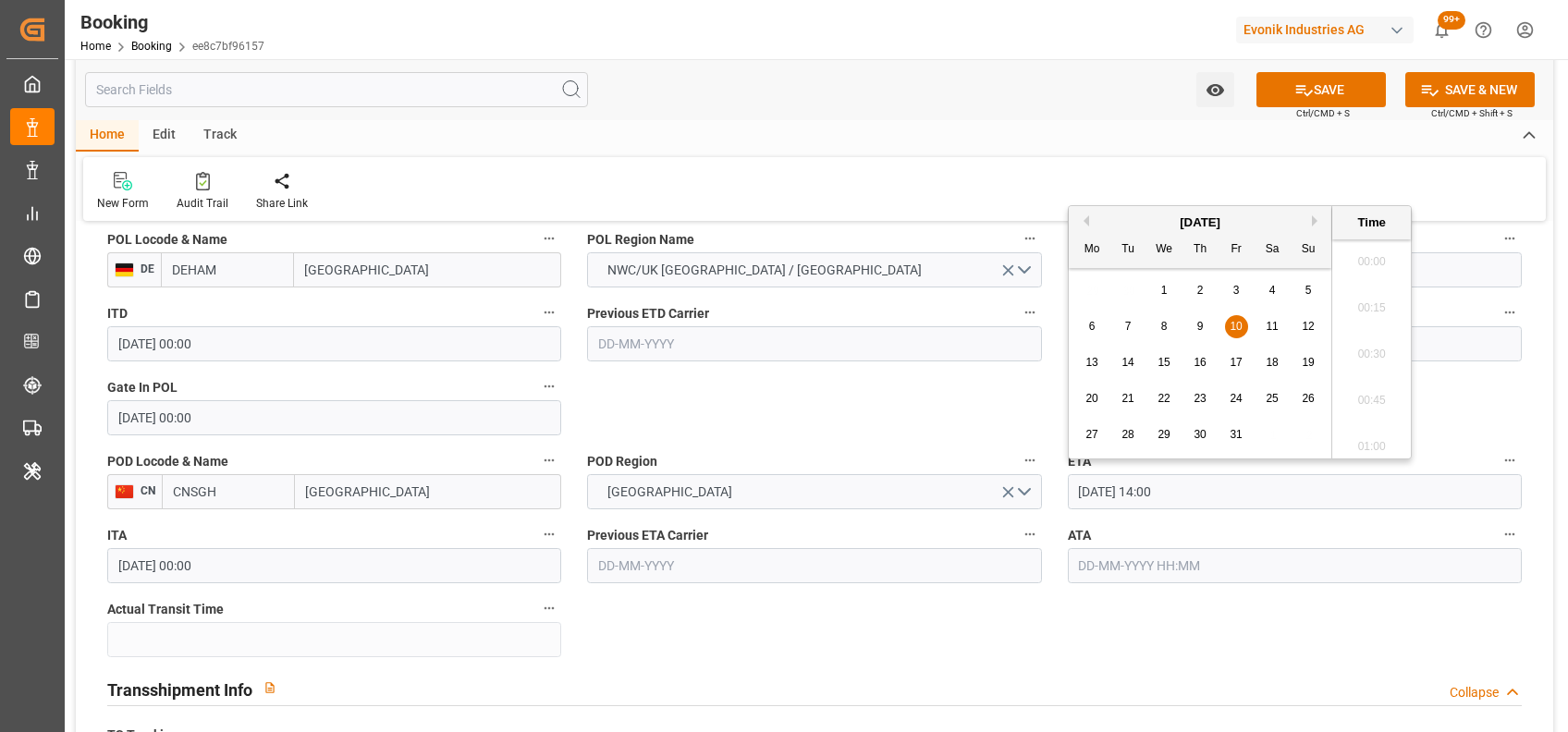
click at [1090, 496] on input "[DATE] 14:00" at bounding box center [1295, 491] width 454 height 35
type input "[DATE] 14:00"
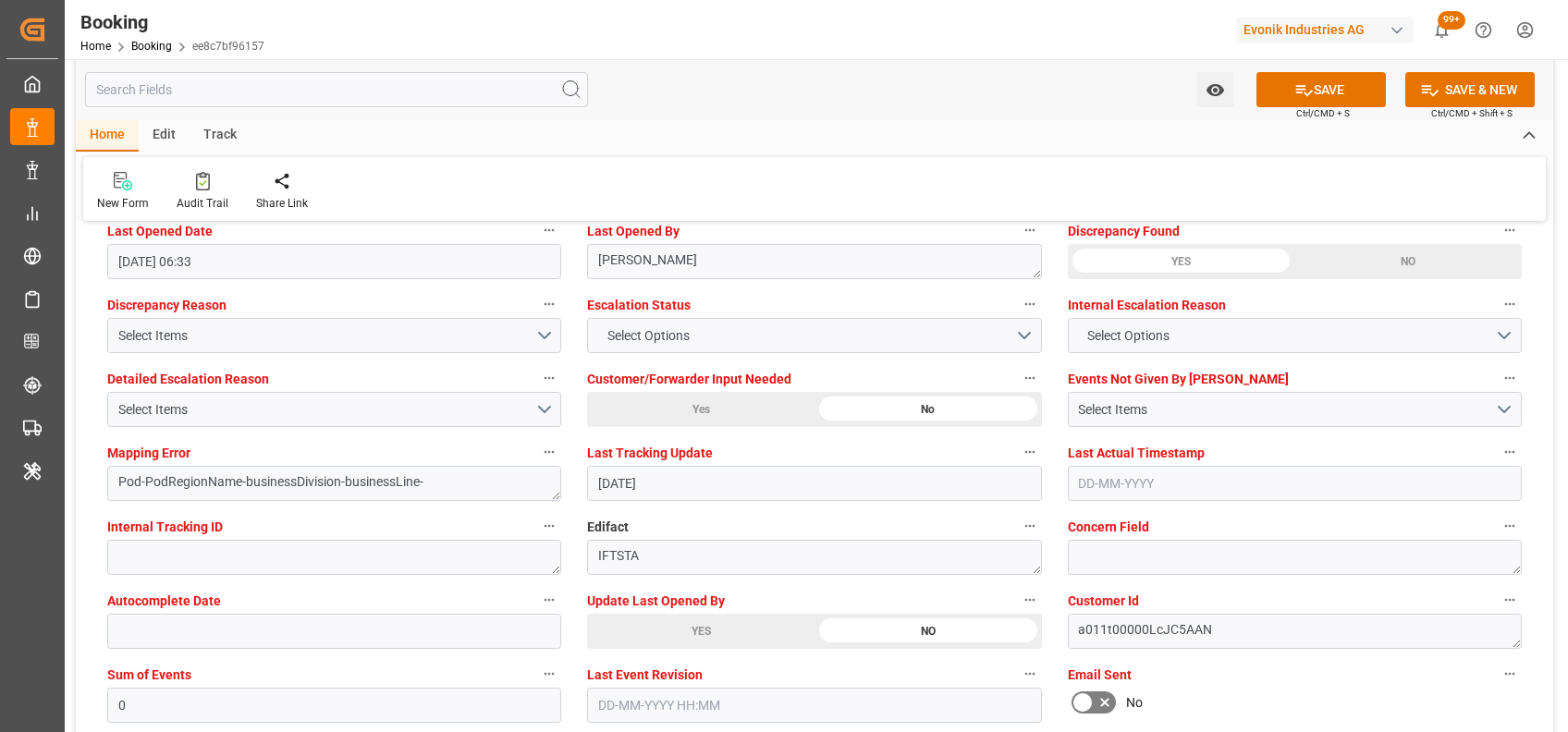
scroll to position [3413, 0]
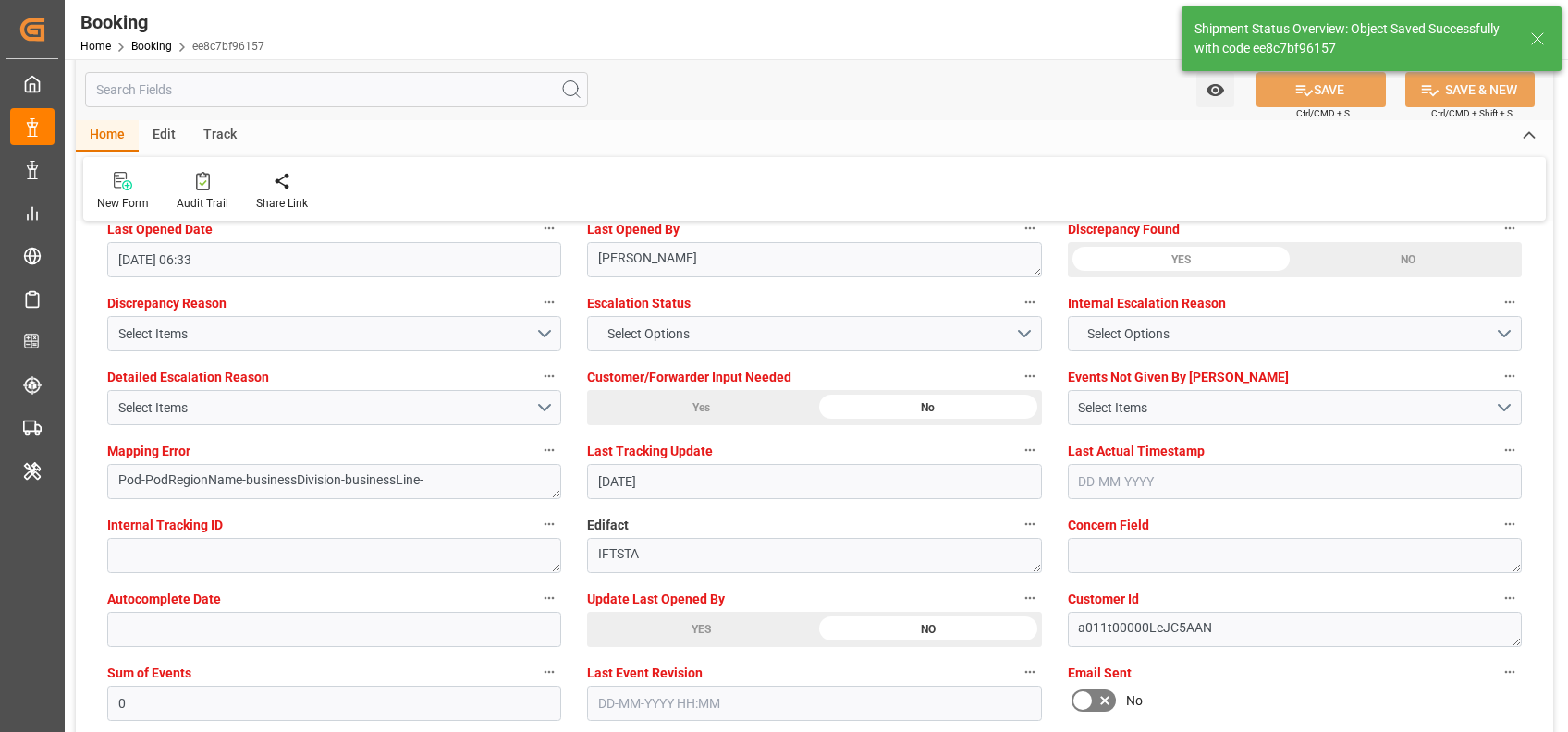
type input "29-08-2025 06:37"
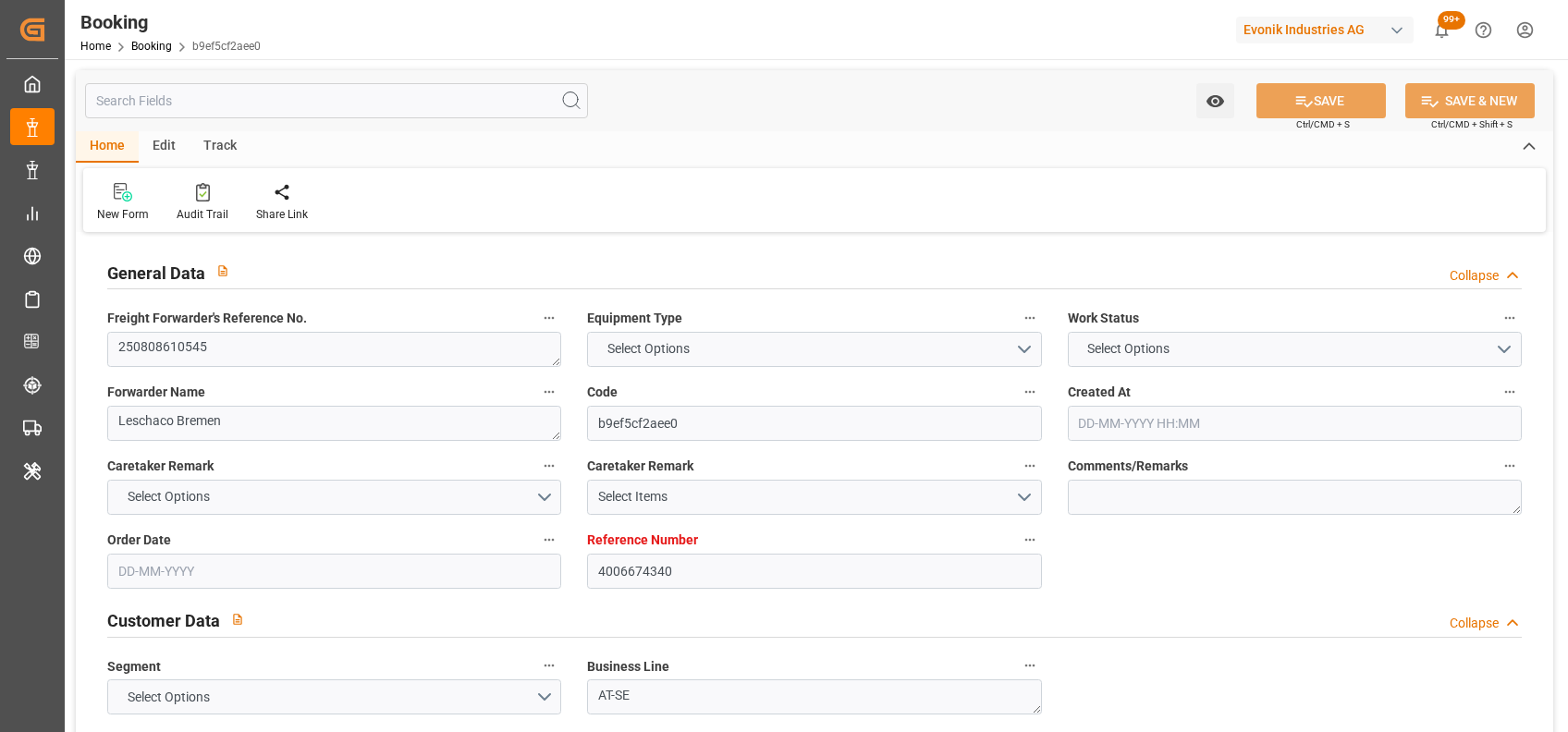
type textarea "250808610545"
type textarea "Leschaco Bremen"
type input "b9ef5cf2aee0"
type input "4006674340"
type textarea "AT-SE"
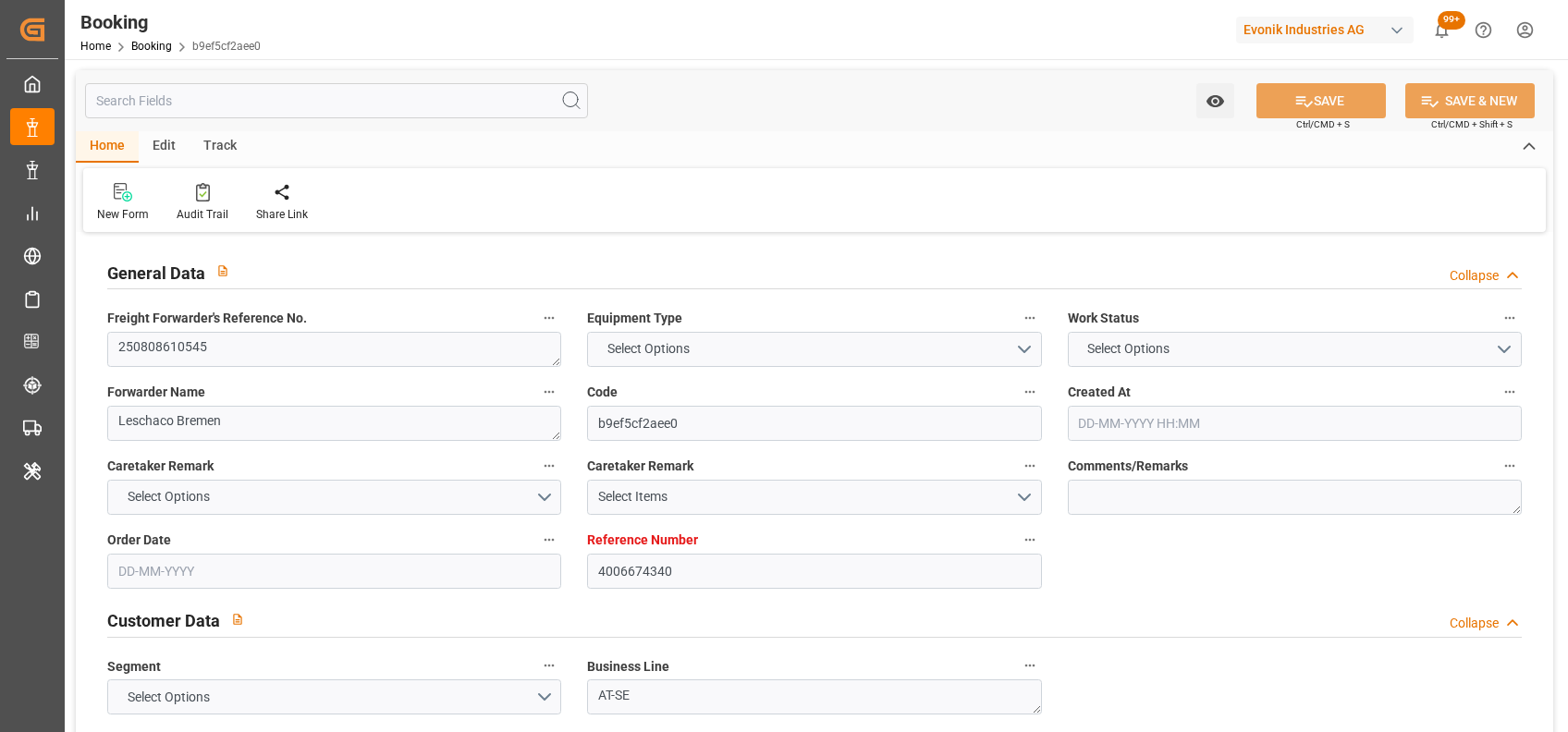
type input "4006674303"
type textarea "CIF"
type textarea "[GEOGRAPHIC_DATA]"
type textarea "Evonik Plant 0000503247"
type textarea "Hombourg"
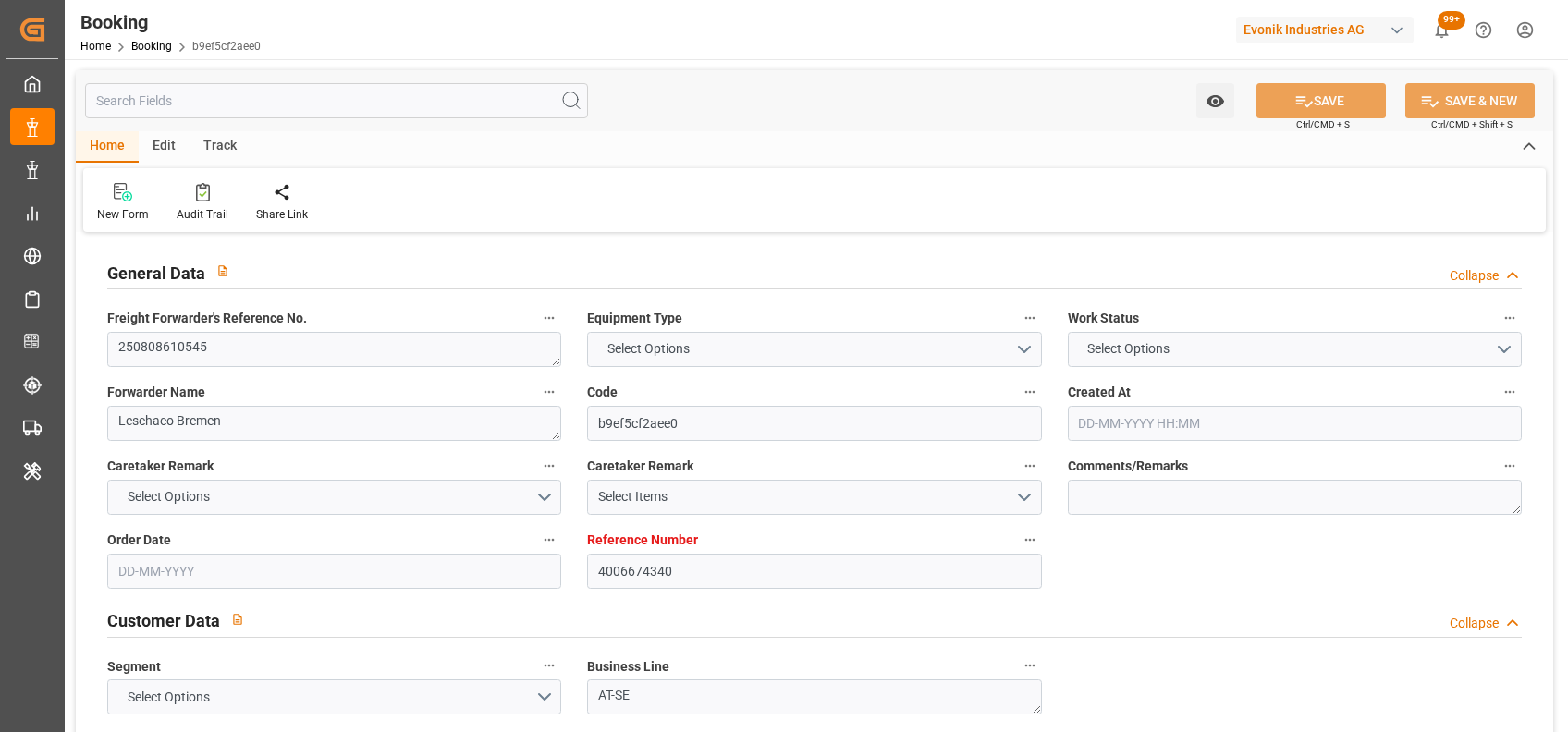
type input "ONE TRIBUTE"
type input "HDMU"
type textarea "HAMA00776100"
type input "[GEOGRAPHIC_DATA]"
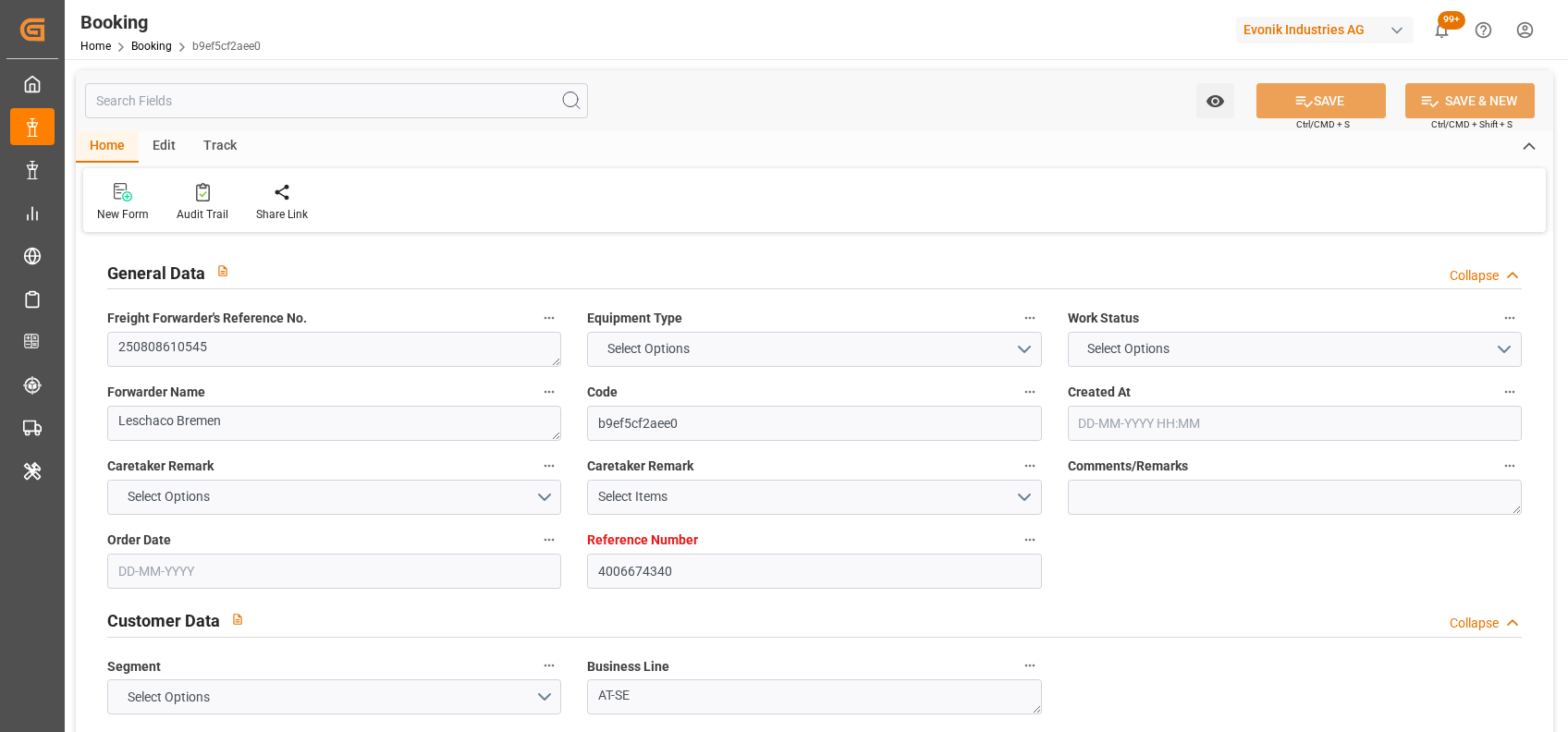
type input "[GEOGRAPHIC_DATA]"
type textarea "vesselName etd [PERSON_NAME]"
type textarea "INPUT_Evonik_Seeburger_IFTSTA_1003090426_20250827090701395.edi"
type textarea "NWC/[GEOGRAPHIC_DATA] [GEOGRAPHIC_DATA] / [GEOGRAPHIC_DATA]-SE"
type textarea "INPUT_Evonik_Seeburger_LoadTenderOcean_1002987628_20250724132614153.xml,INPUT_E…"
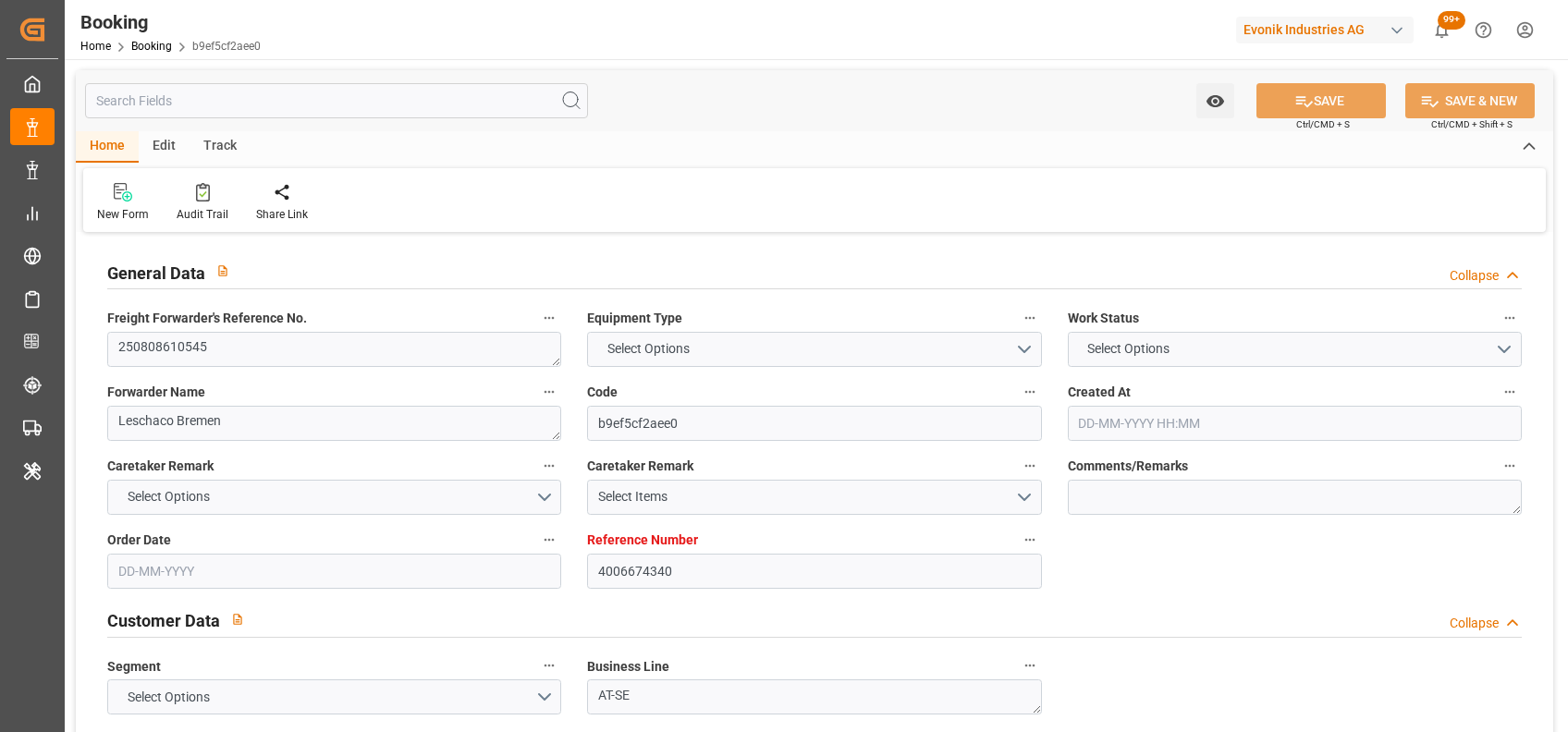
type textarea "1003090426"
type textarea "[PERSON_NAME]"
type textarea "Pod-PodRegionName-businessDivision-businessLine-"
type textarea "IFTSTA"
type textarea "a011t00000LcJC5AAN"
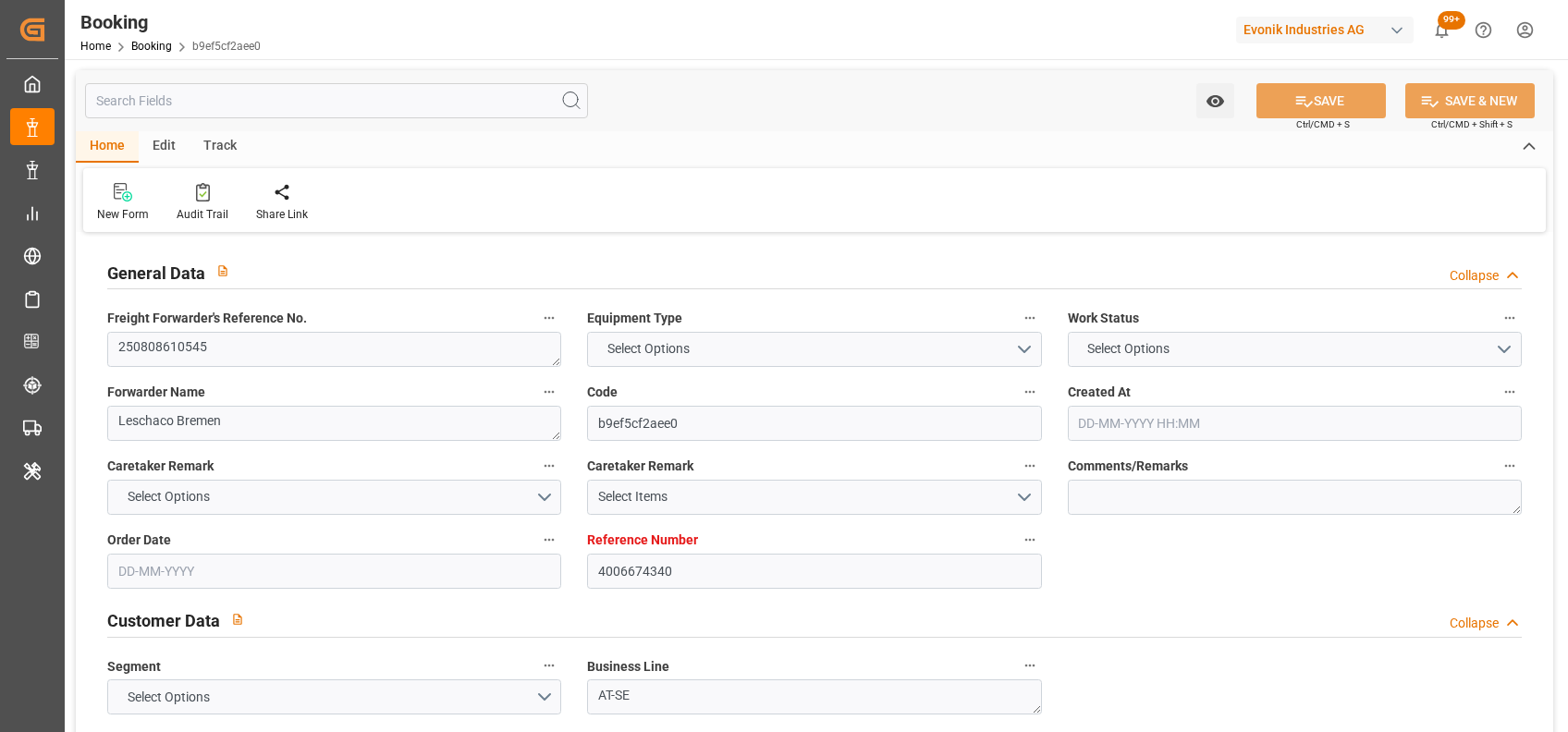
type textarea "No"
type input "[GEOGRAPHIC_DATA]"
type input "SHANGHAI PT"
type input "FE4"
type input "0028E"
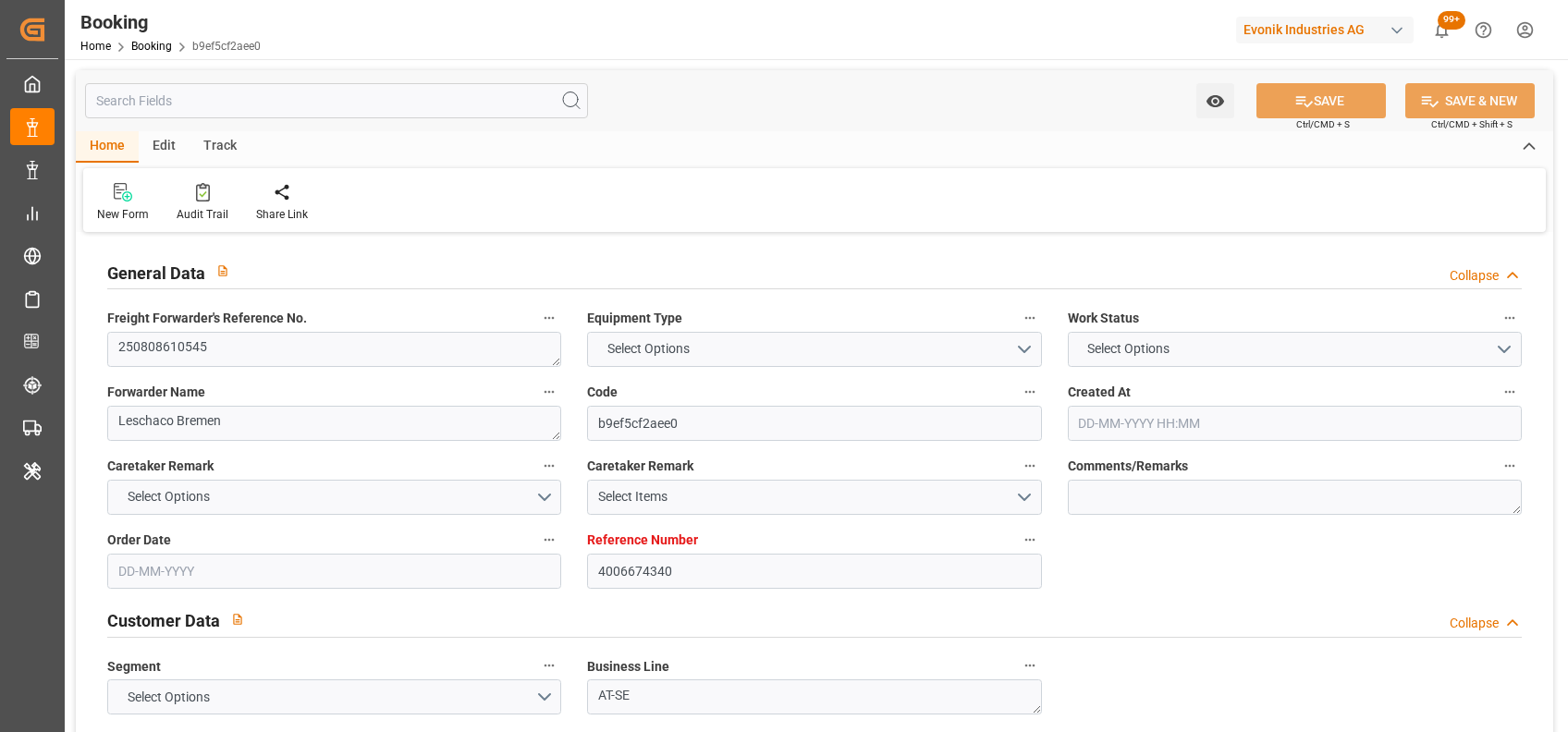
type input "VESSEL"
type input "ONE TRIBUTE"
type input "4006674340"
type input "9769295"
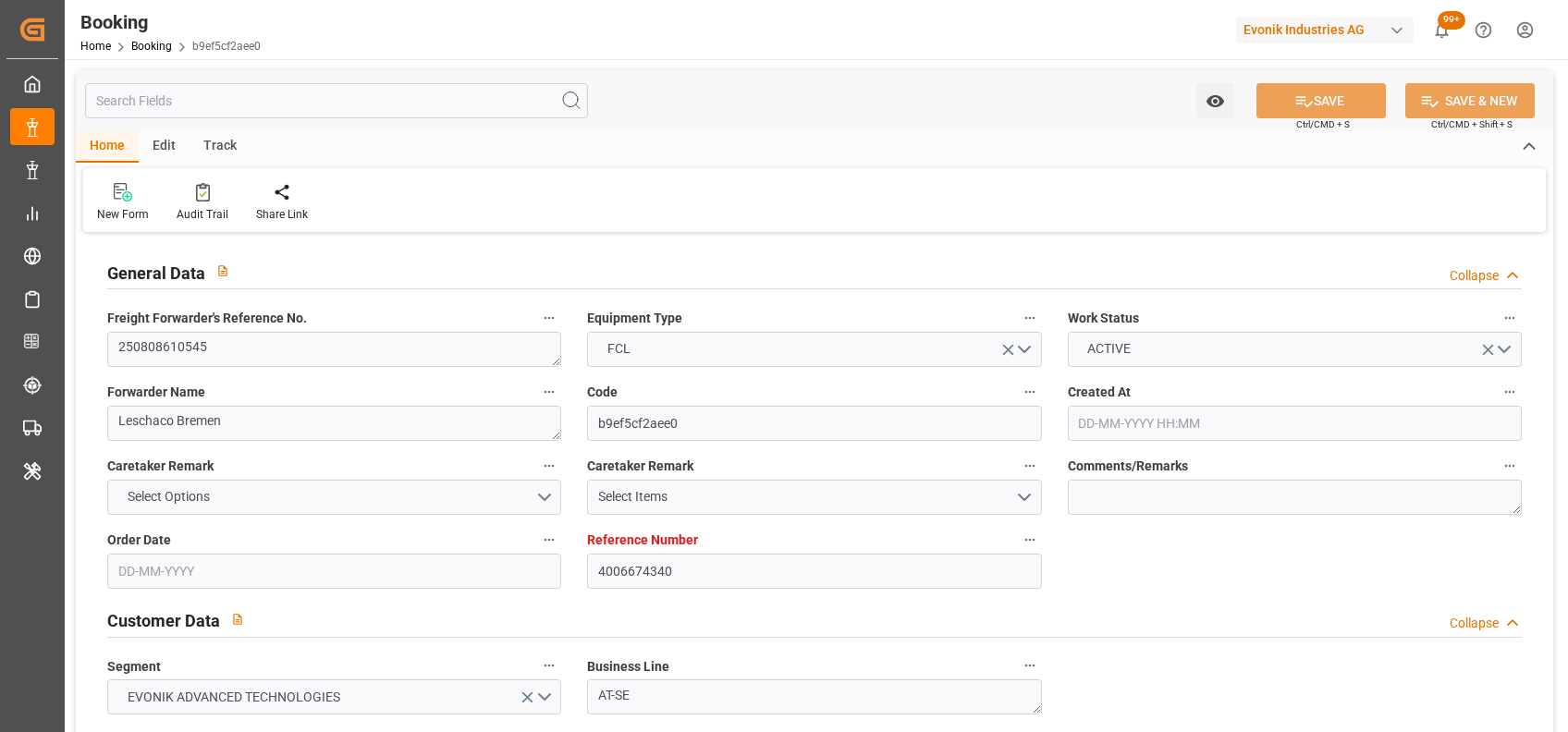
type input "Hyundai"
type input "Hyundai Merchant Marine [DOMAIN_NAME]."
type input "DEHAM"
type input "CNSGH"
type input "DEHAM"
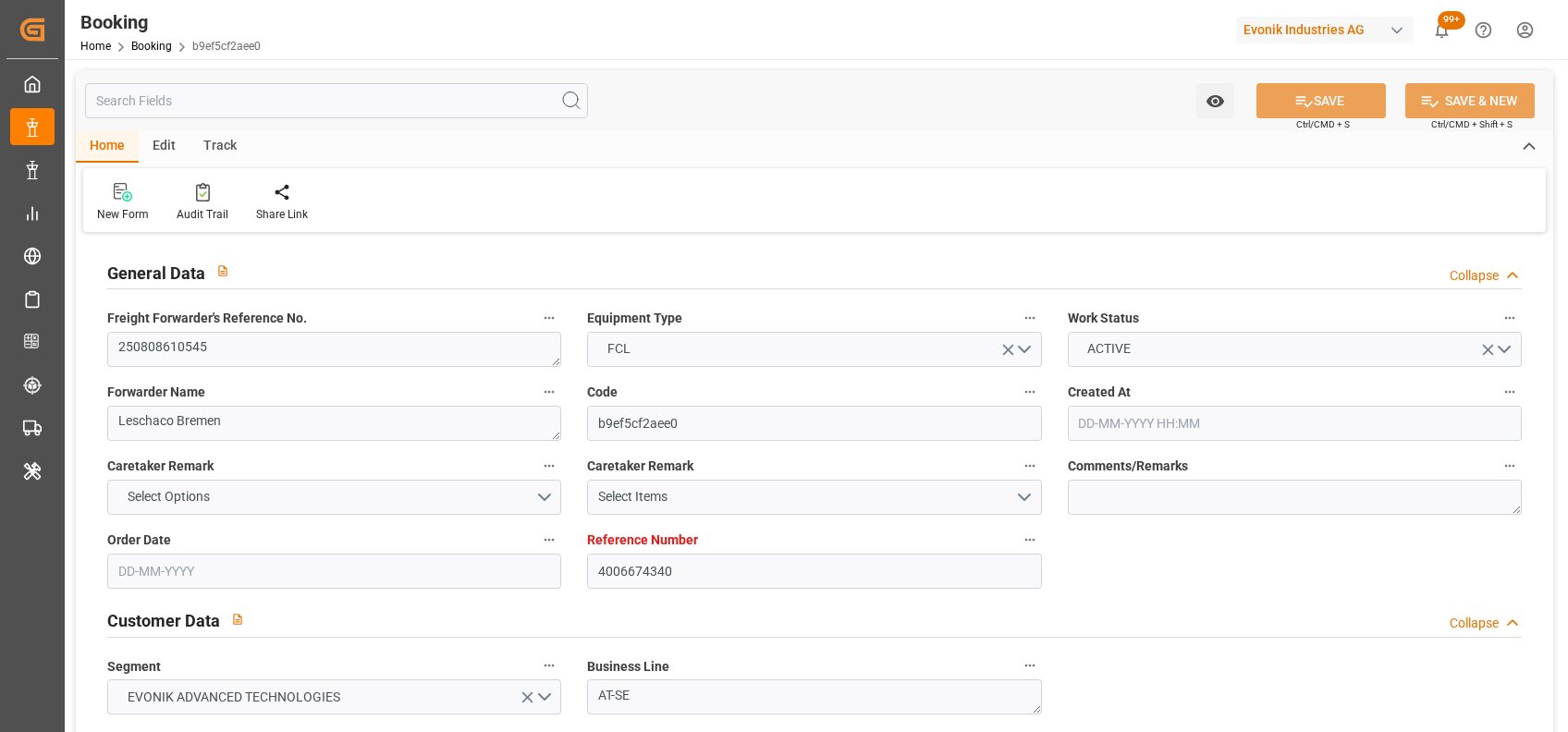
type input "CNSHG"
type input "9769295"
type input "[DATE] 11:28"
type input "[DATE]"
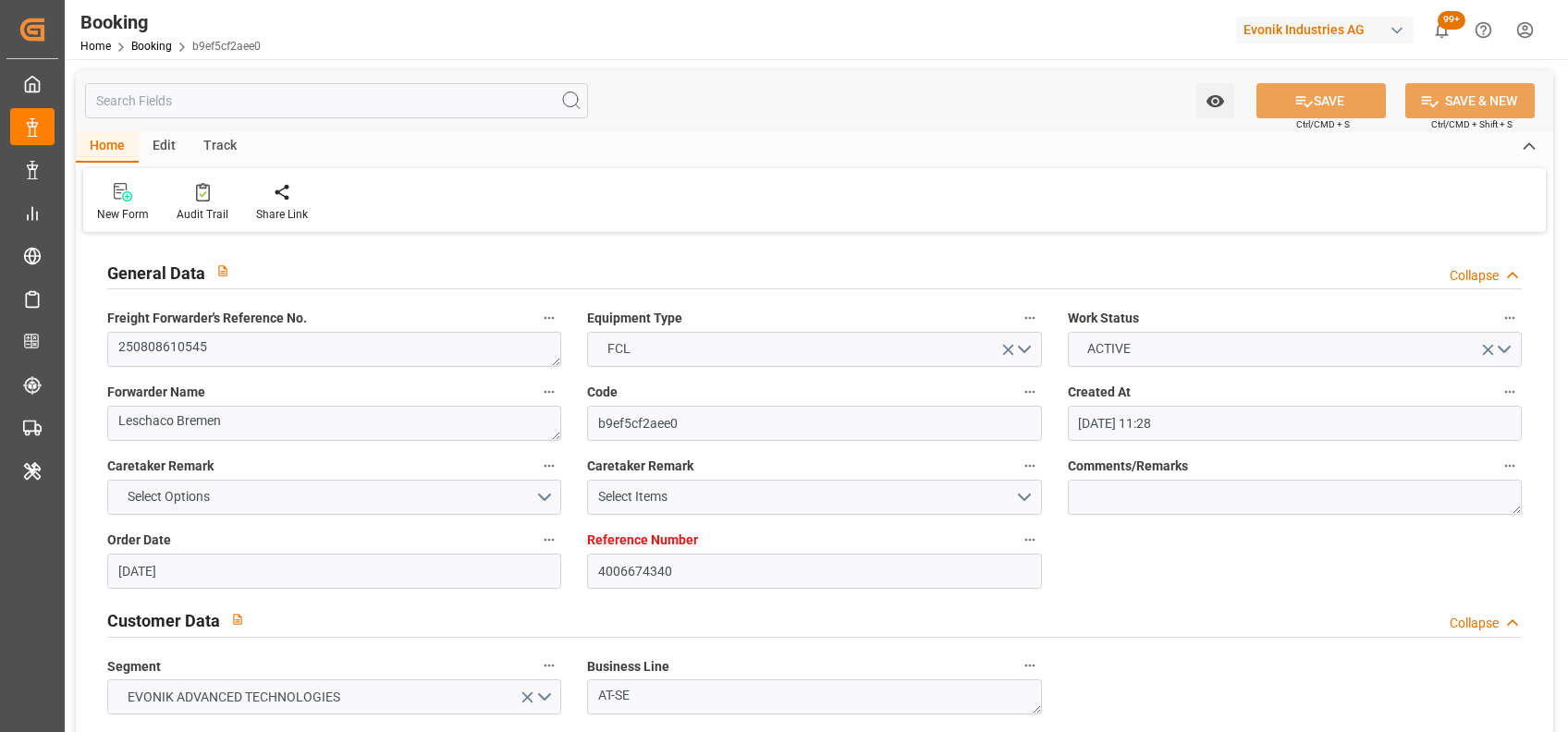
type input "[DATE]"
type input "[DATE] 05:00"
type input "[DATE] 00:00"
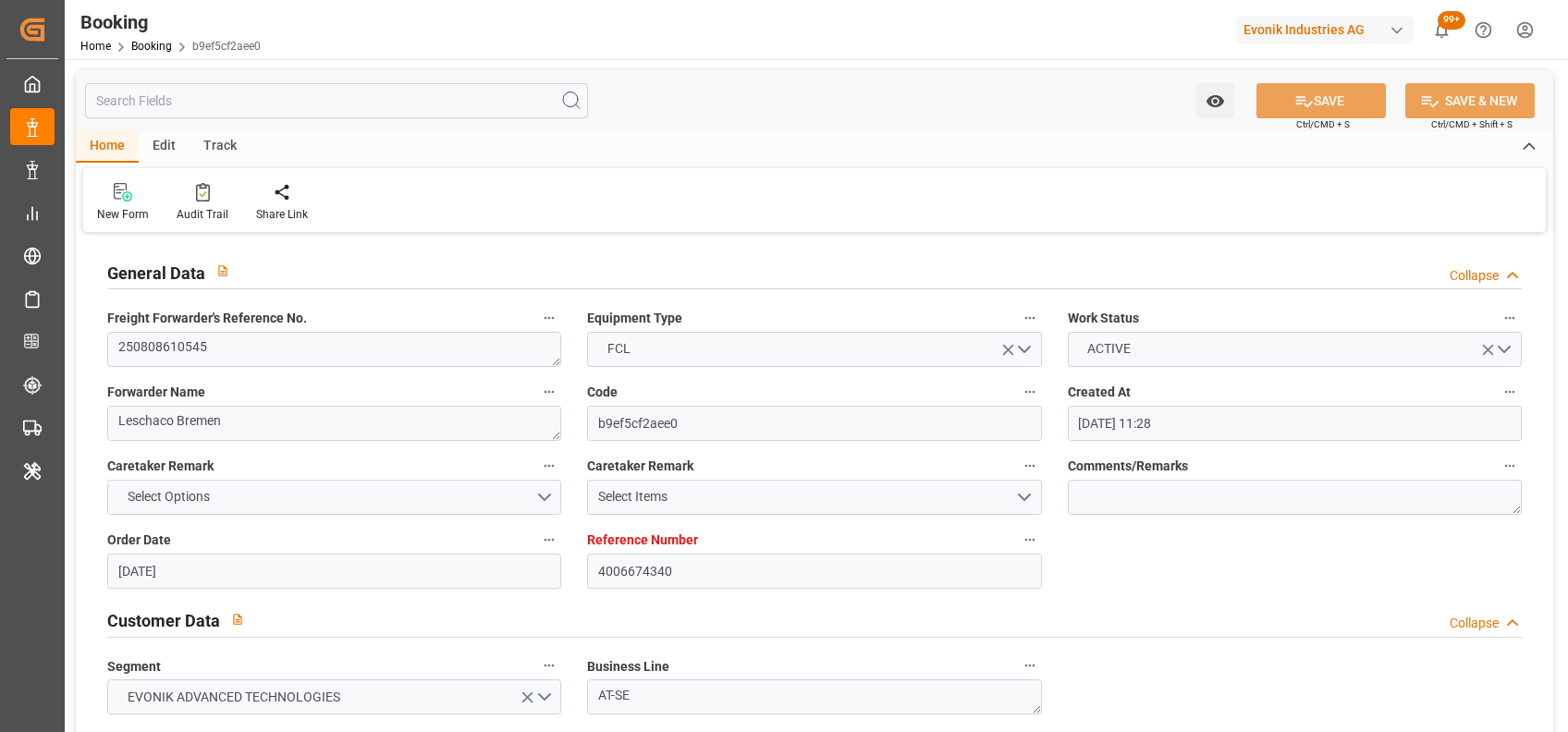
type input "[DATE] 14:00"
type input "[DATE] 00:00"
type input "[DATE]"
type input "[DATE] 06:33"
type input "[DATE]"
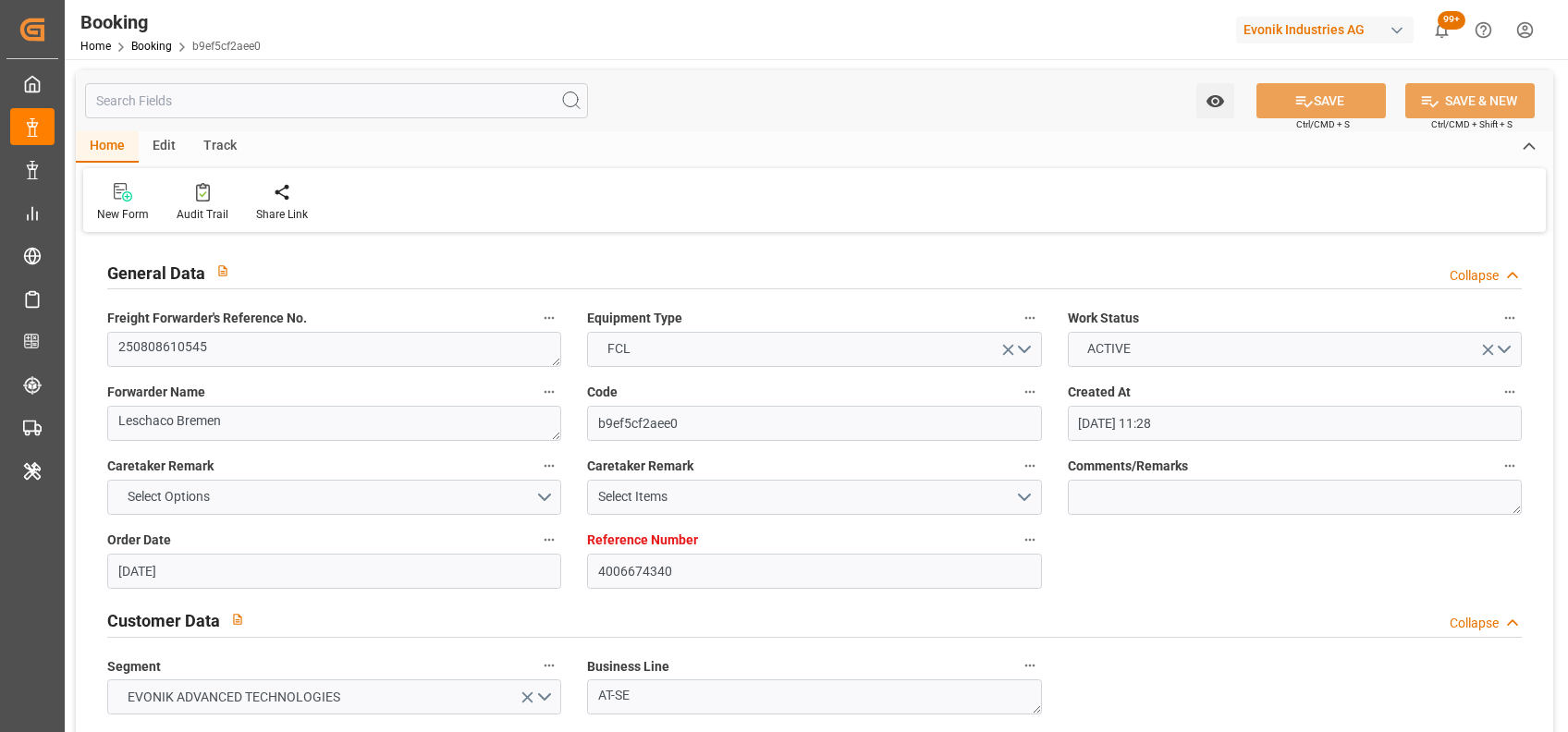
type input "[DATE] 05:00"
type input "[DATE] 14:00"
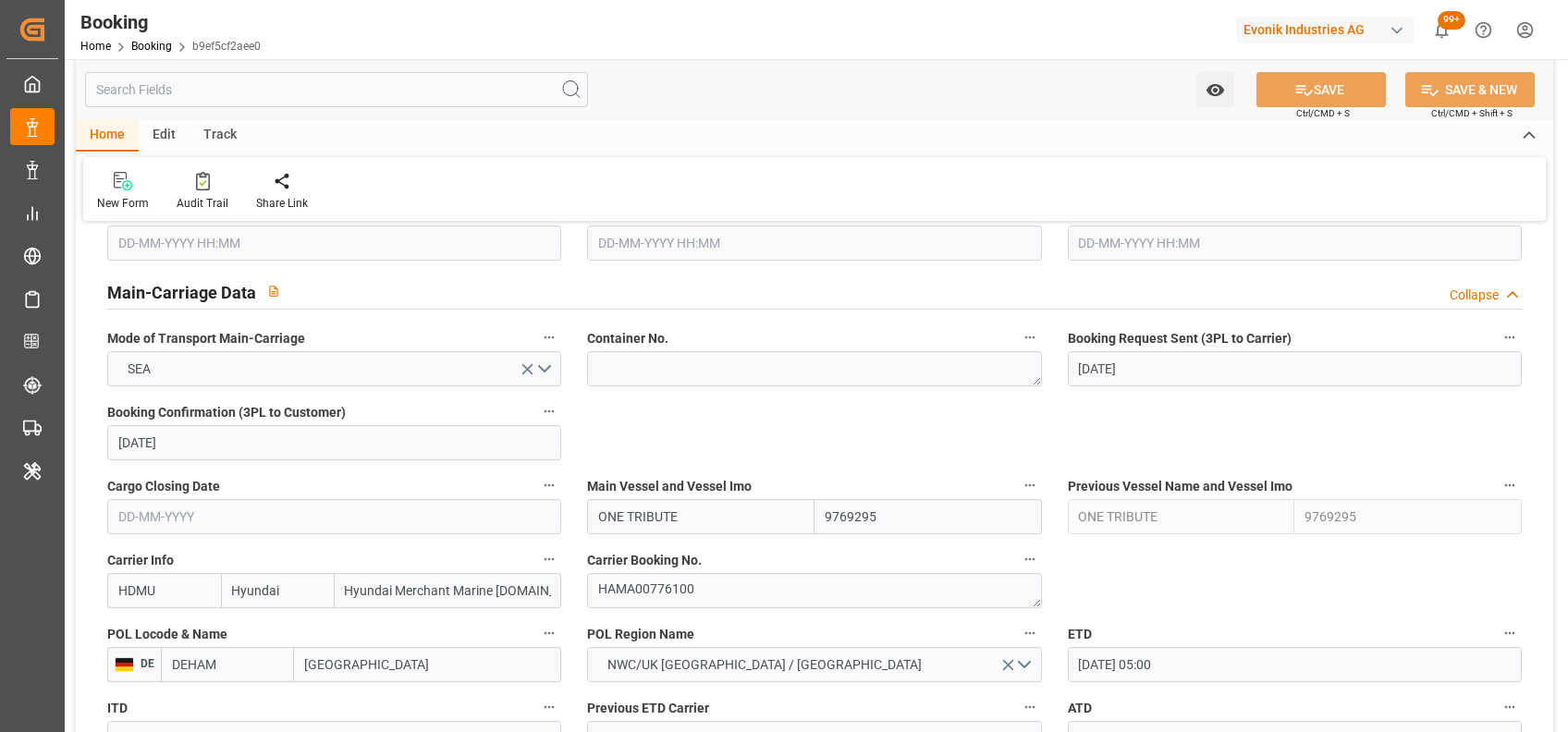
scroll to position [1118, 0]
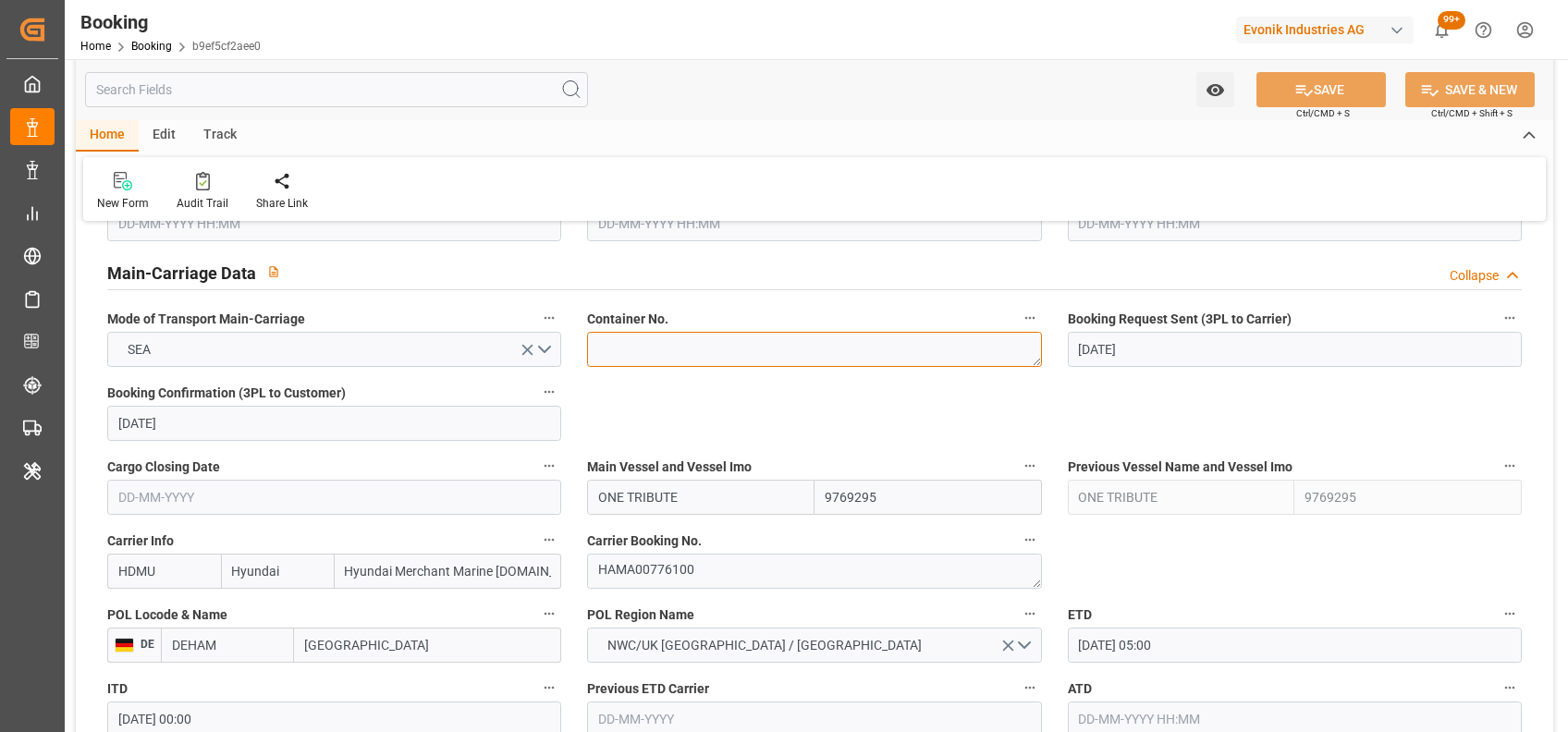
click at [672, 332] on textarea at bounding box center [814, 349] width 454 height 35
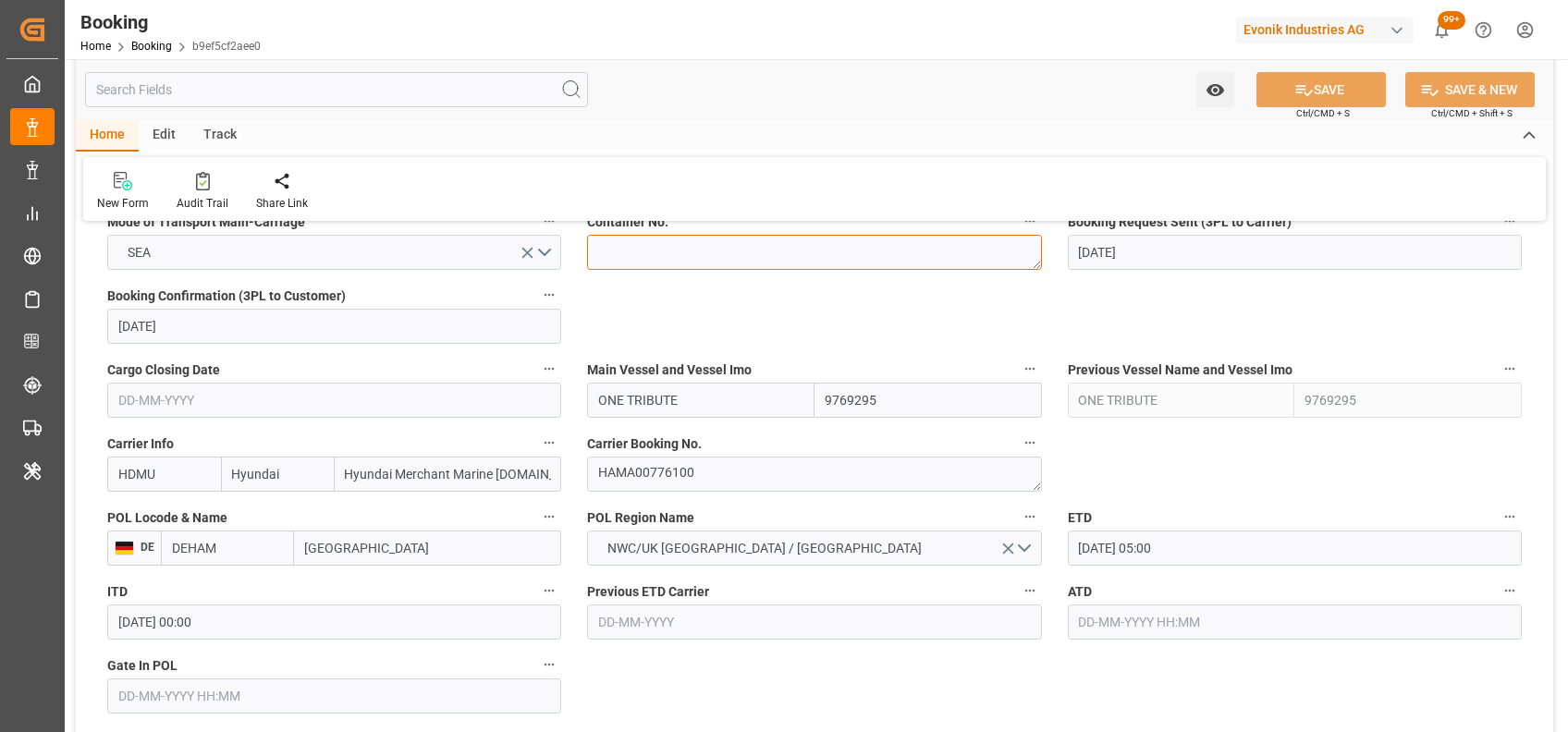
paste textarea "KOCU5030832"
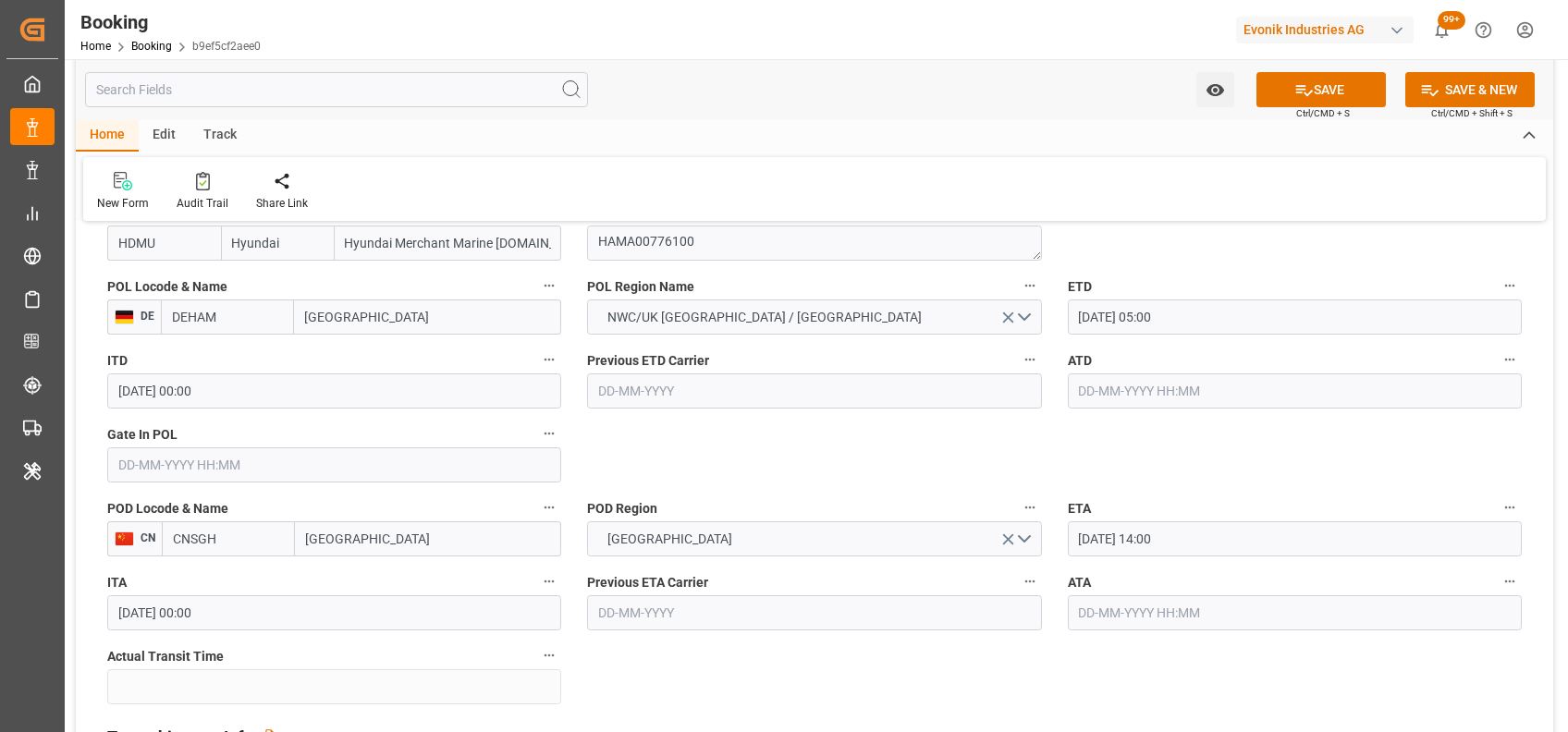
scroll to position [1447, 0]
type textarea "KOCU5030832"
click at [394, 476] on input "text" at bounding box center [334, 464] width 454 height 35
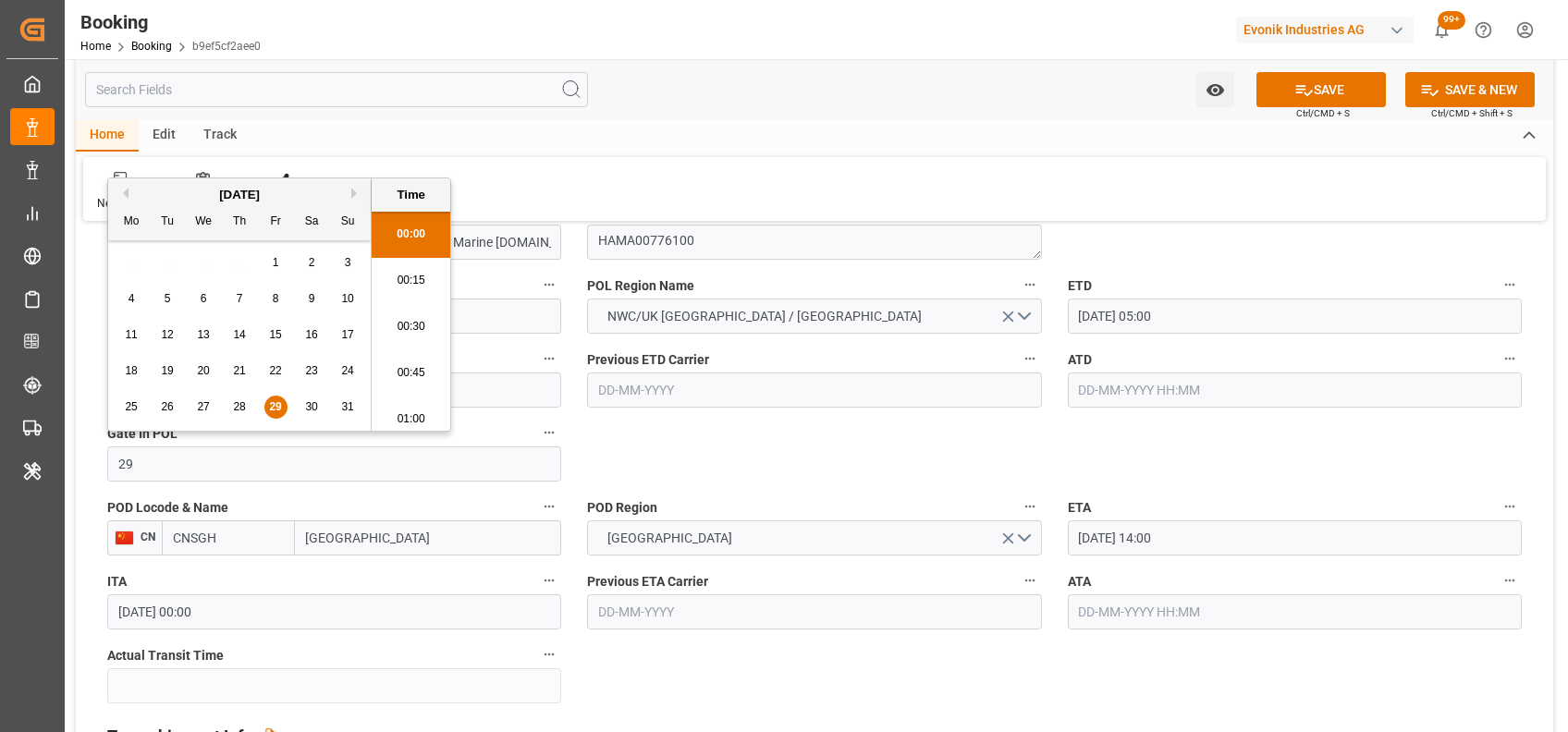
scroll to position [2132, 0]
type input "[DATE] 00:00"
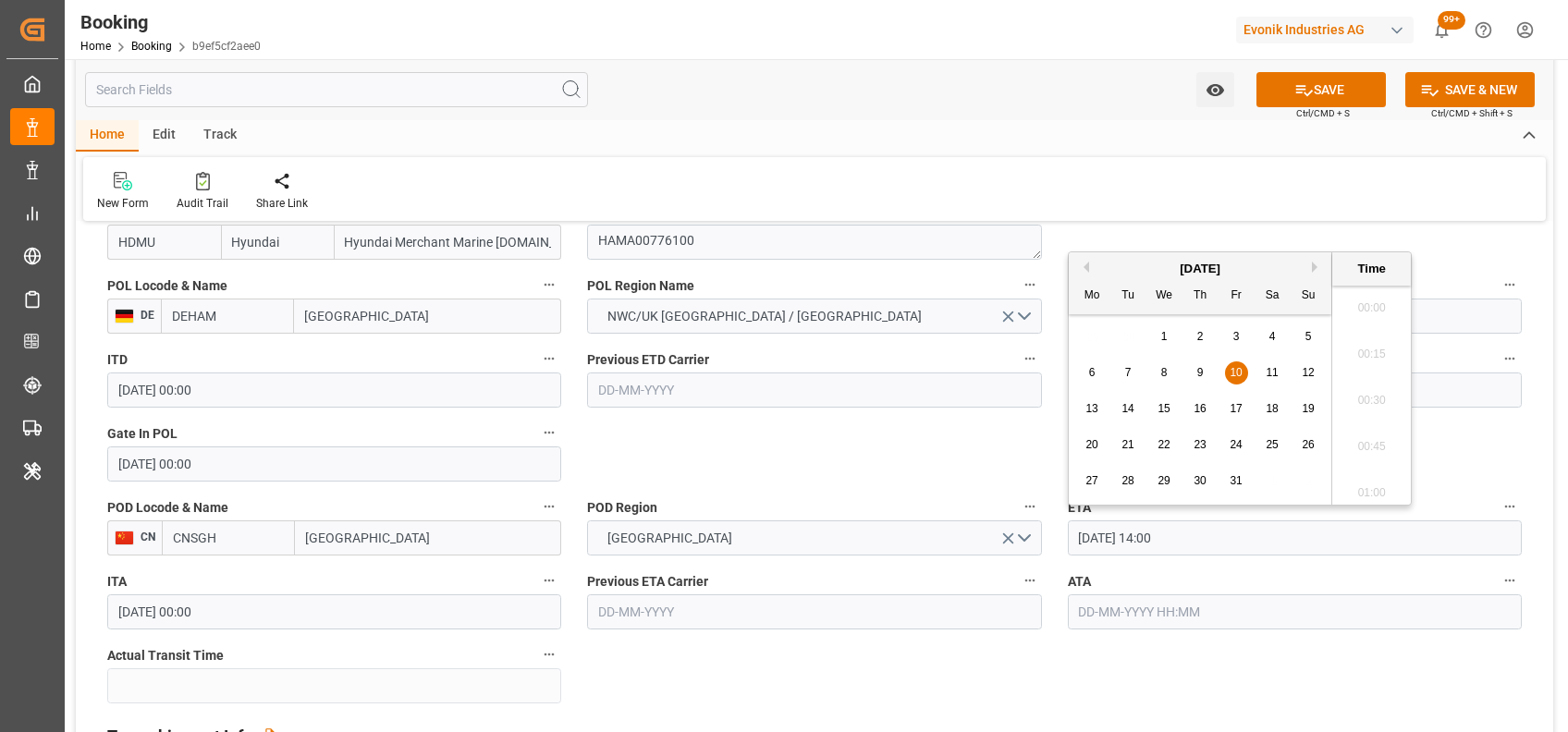
click at [1088, 541] on input "[DATE] 14:00" at bounding box center [1295, 538] width 454 height 35
type input "[DATE] 14:00"
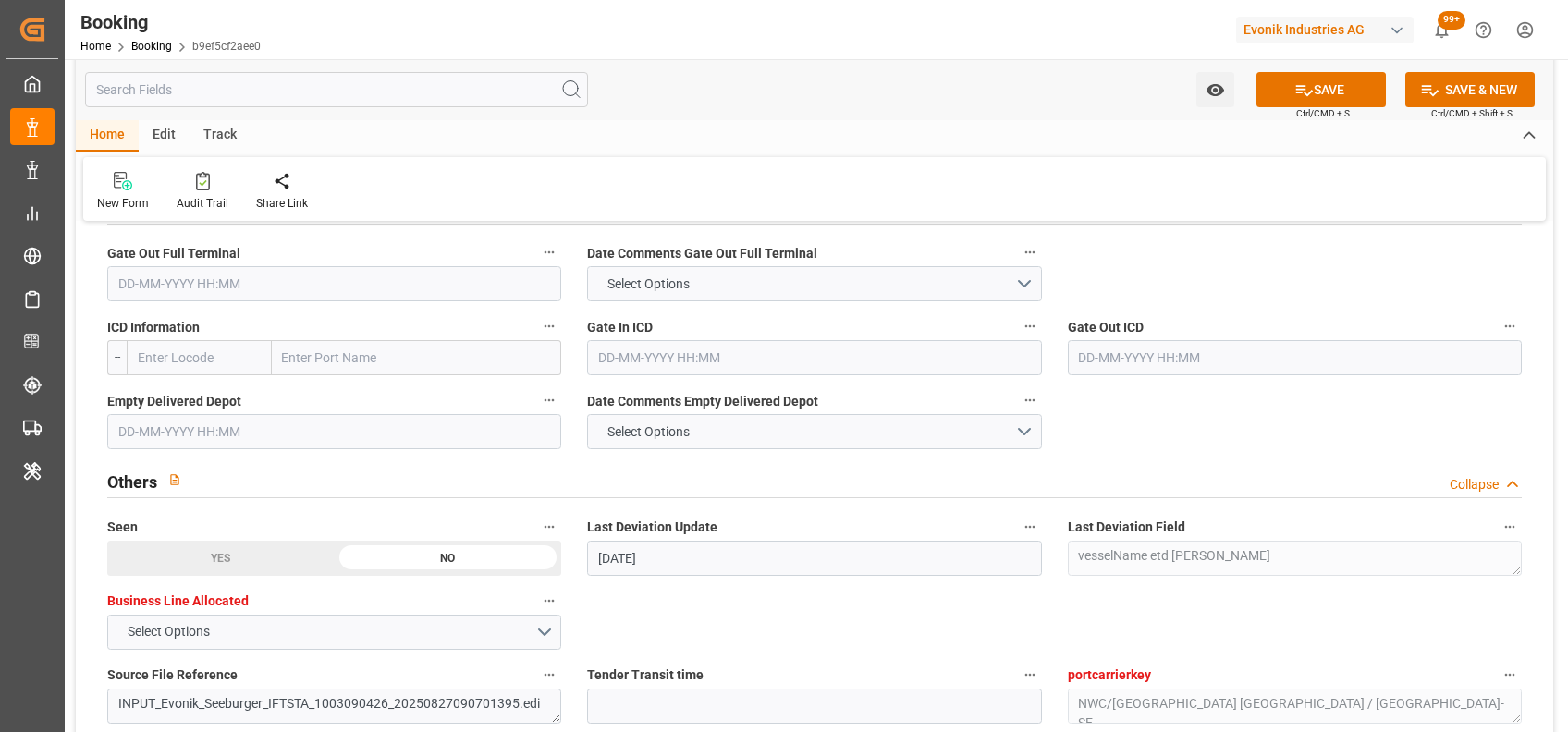
scroll to position [2913, 0]
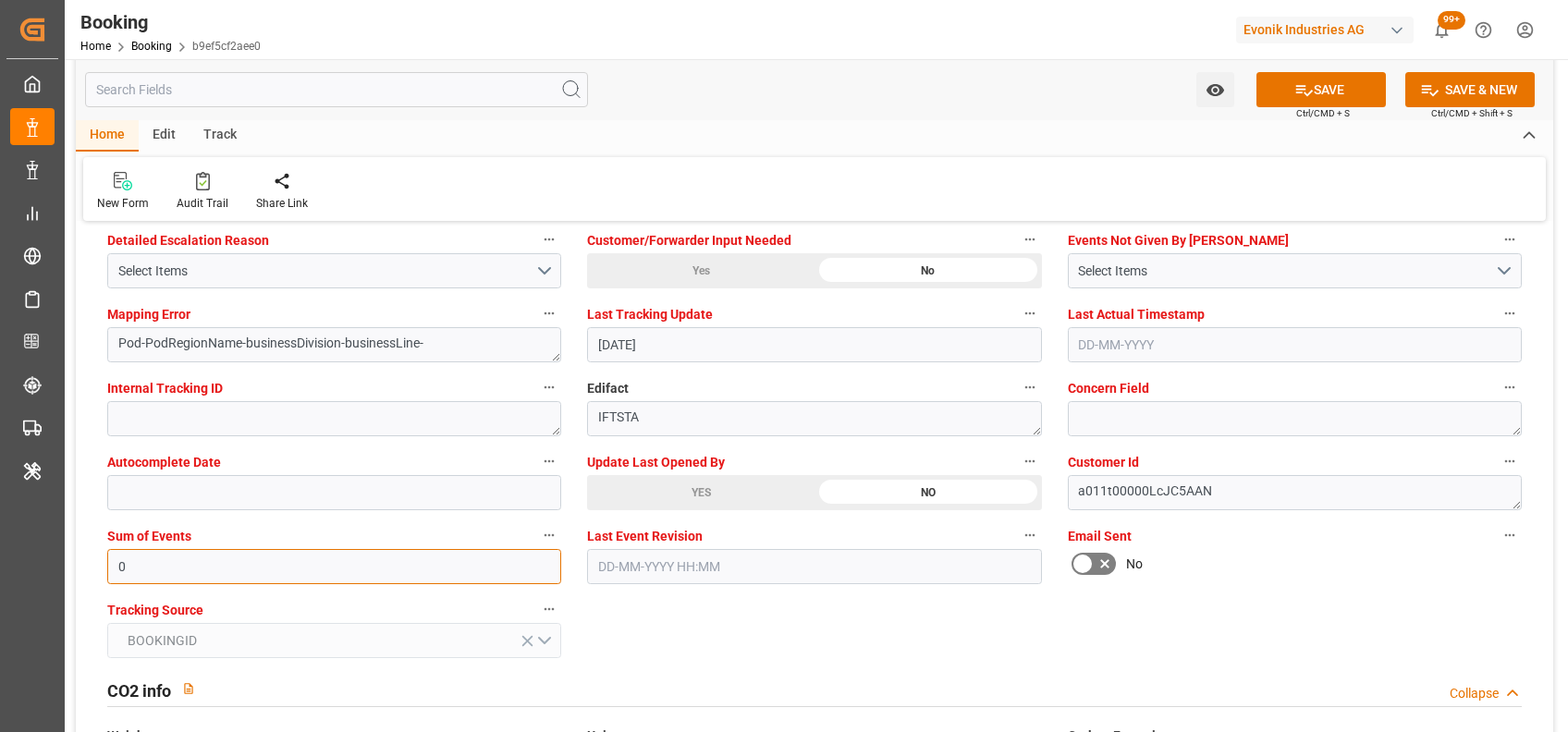
type input "0"
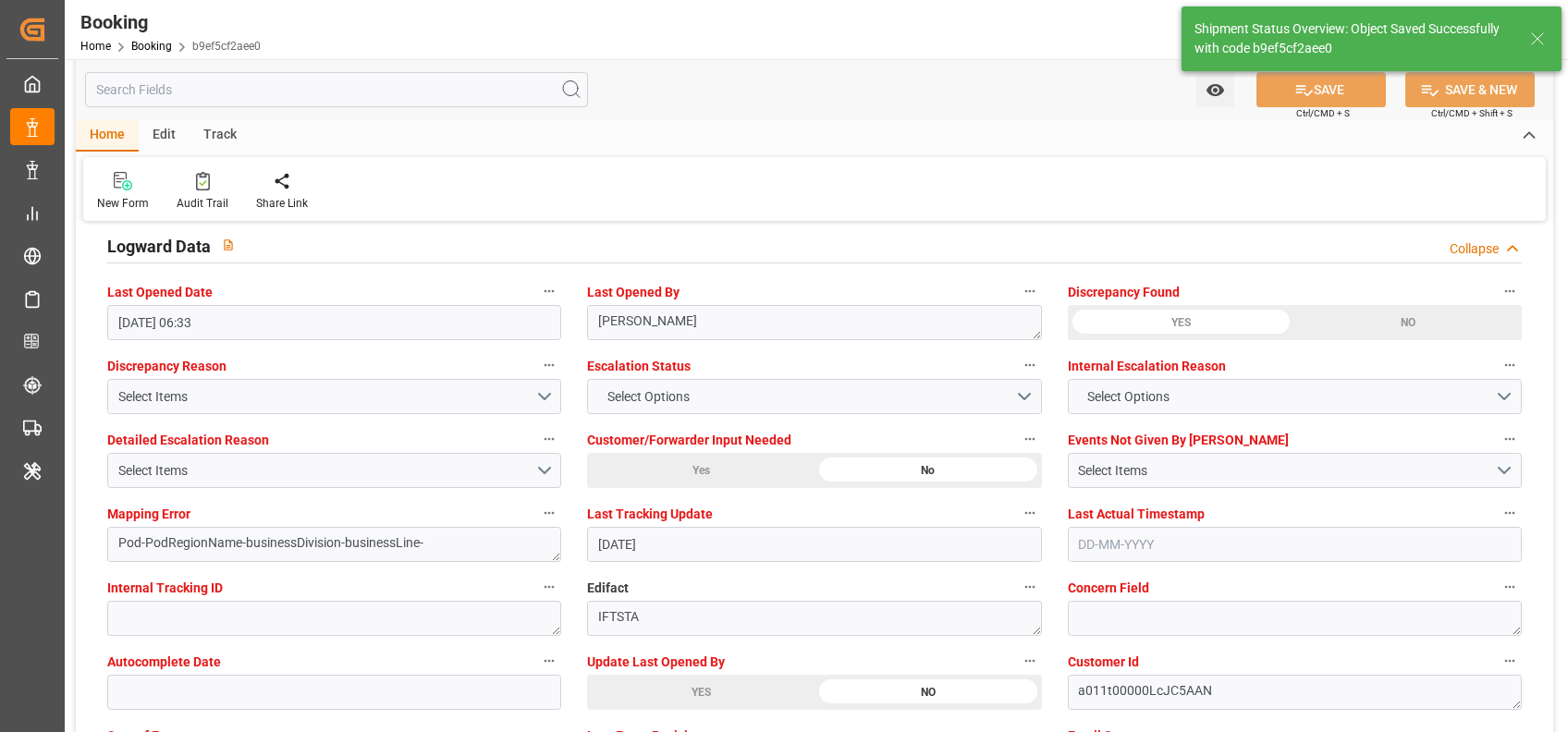
scroll to position [3310, 0]
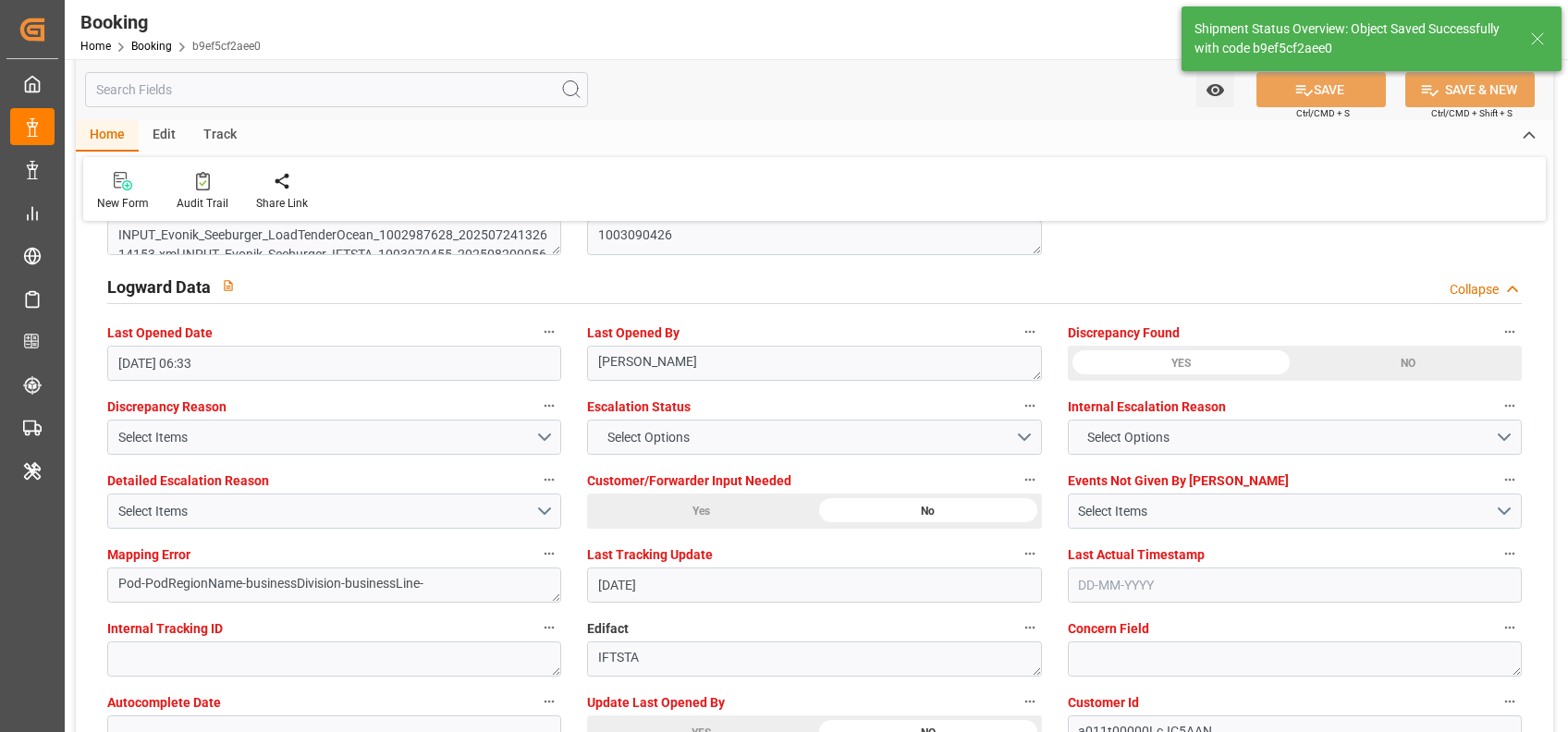
type input "29-08-2025 06:41"
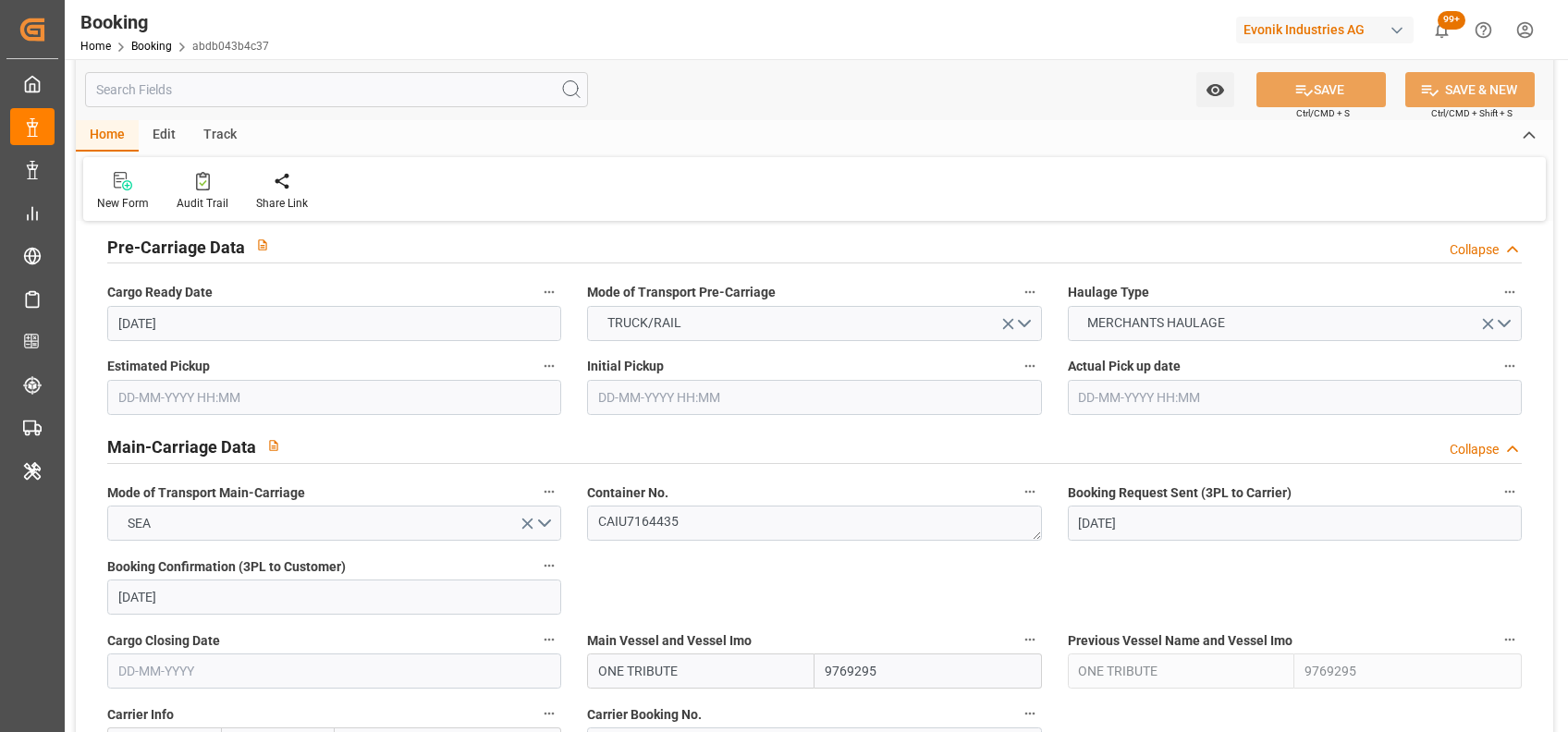
scroll to position [1027, 0]
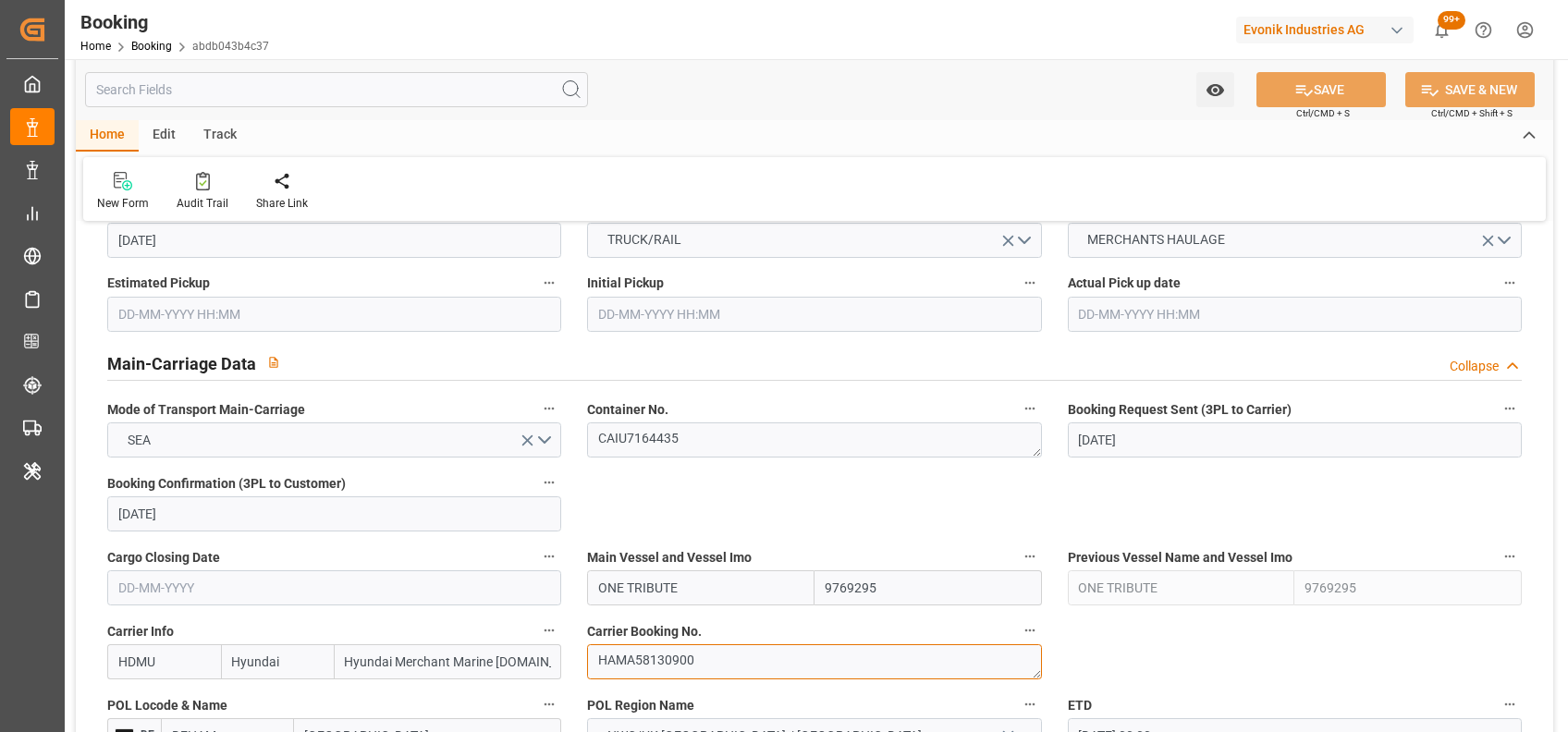
click at [694, 658] on textarea "HAMA58130900" at bounding box center [814, 662] width 454 height 35
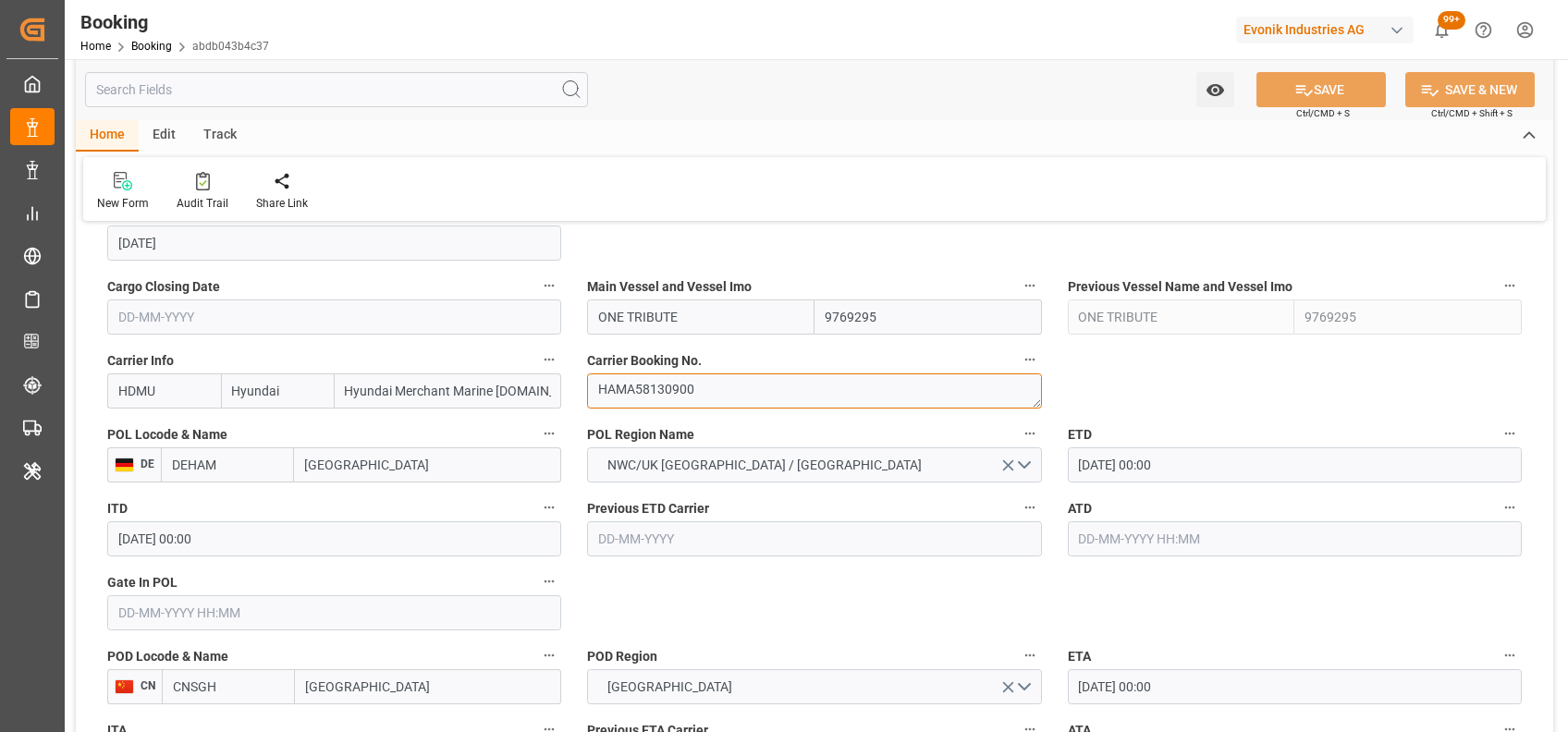
scroll to position [1303, 0]
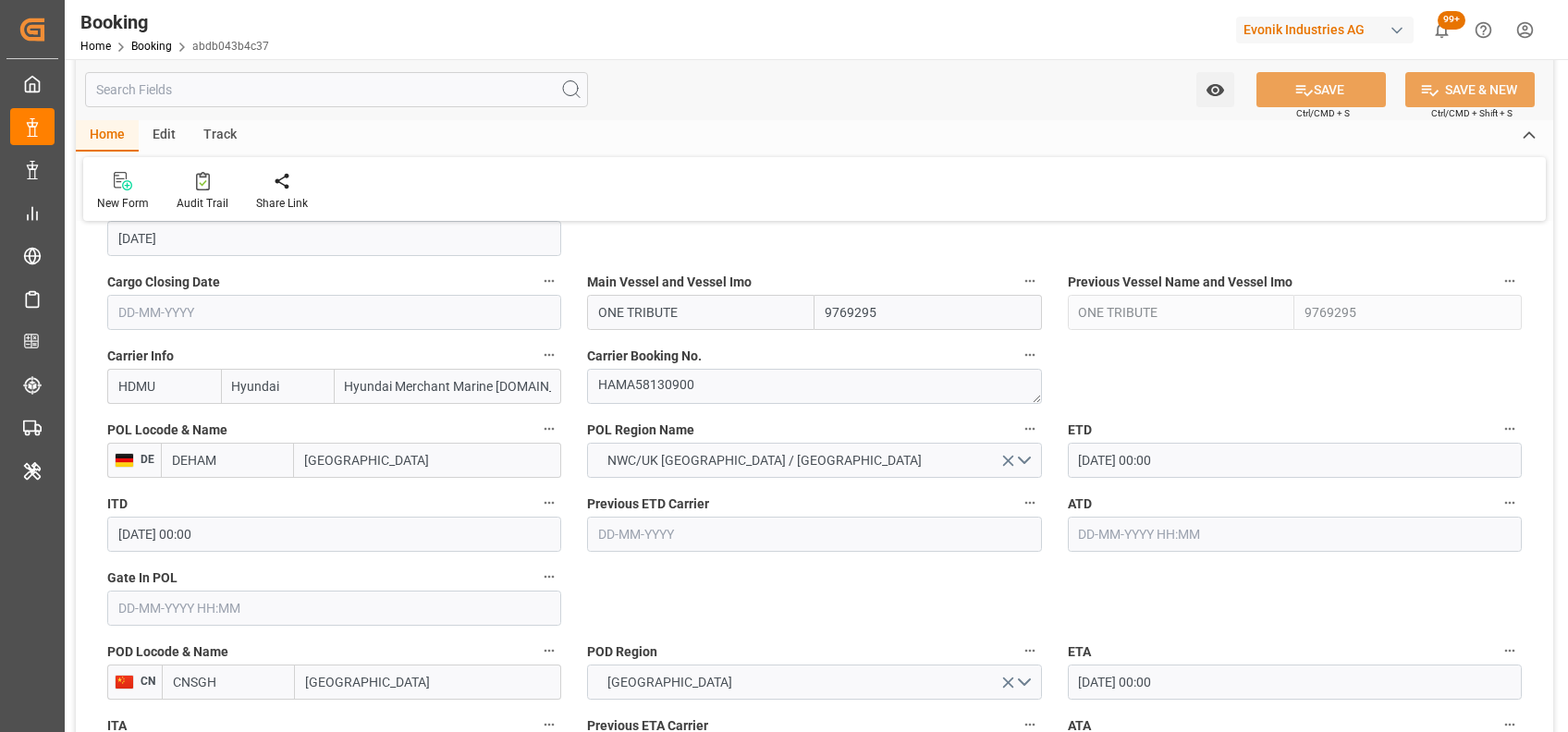
click at [389, 593] on input "text" at bounding box center [334, 607] width 454 height 35
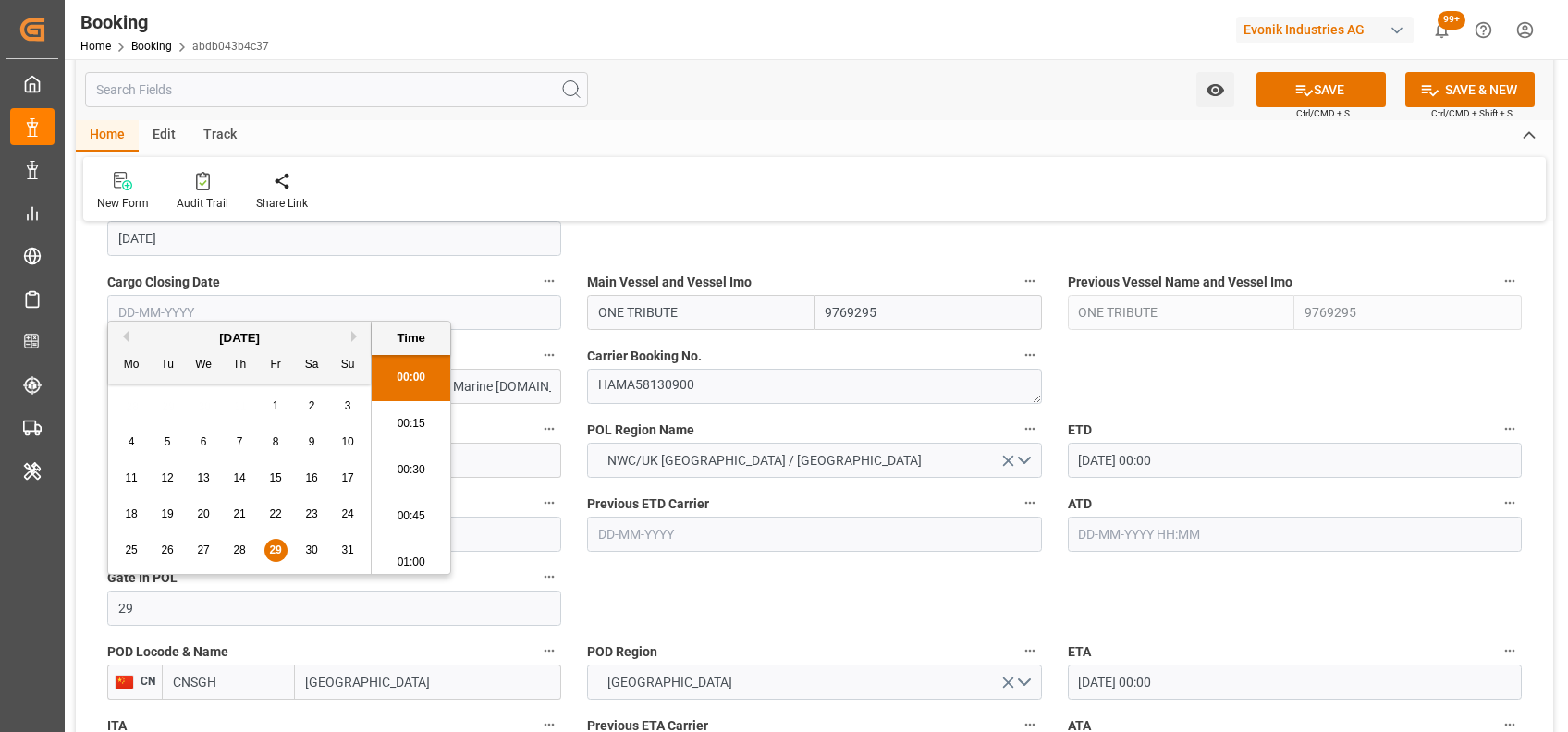
type input "[DATE] 00:00"
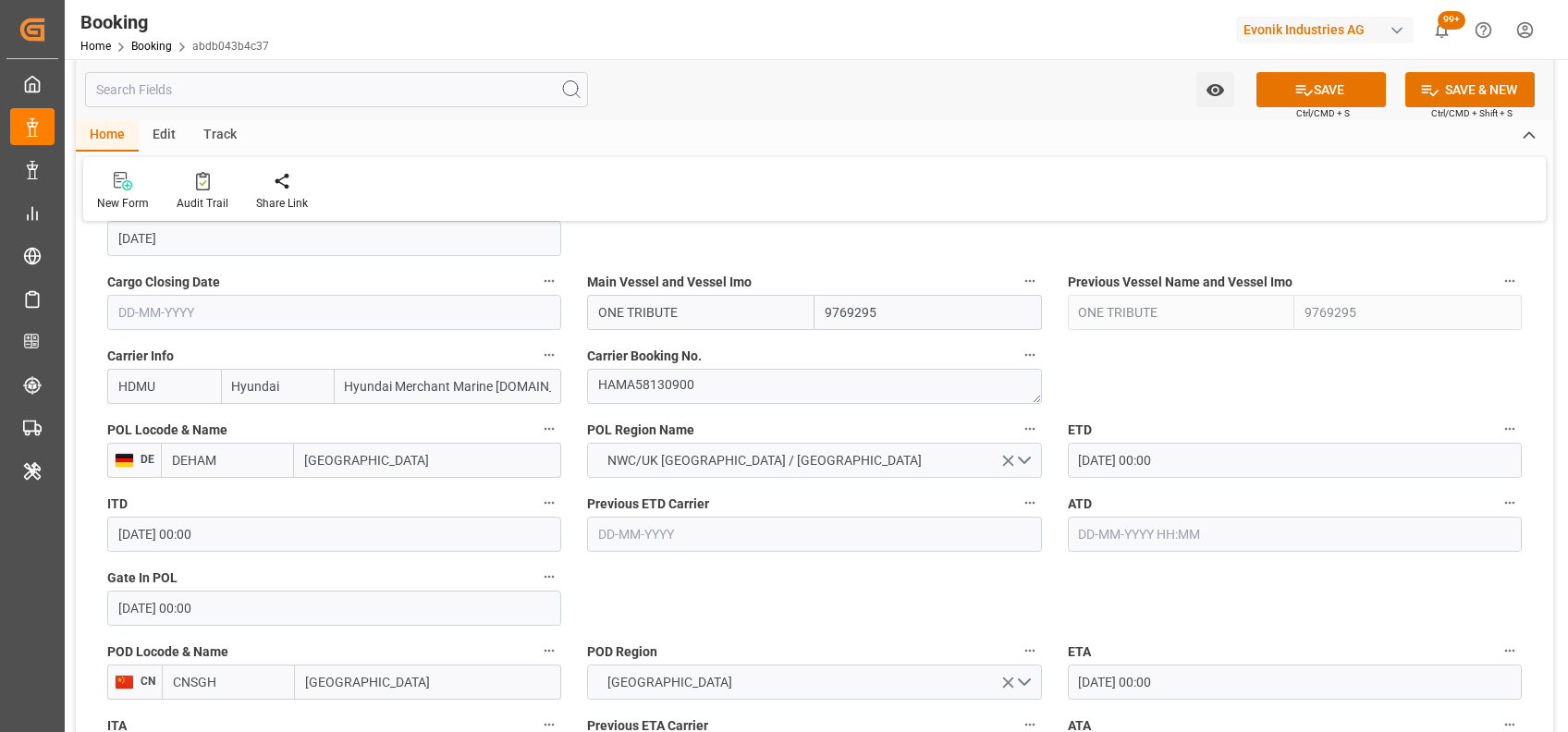
scroll to position [1478, 0]
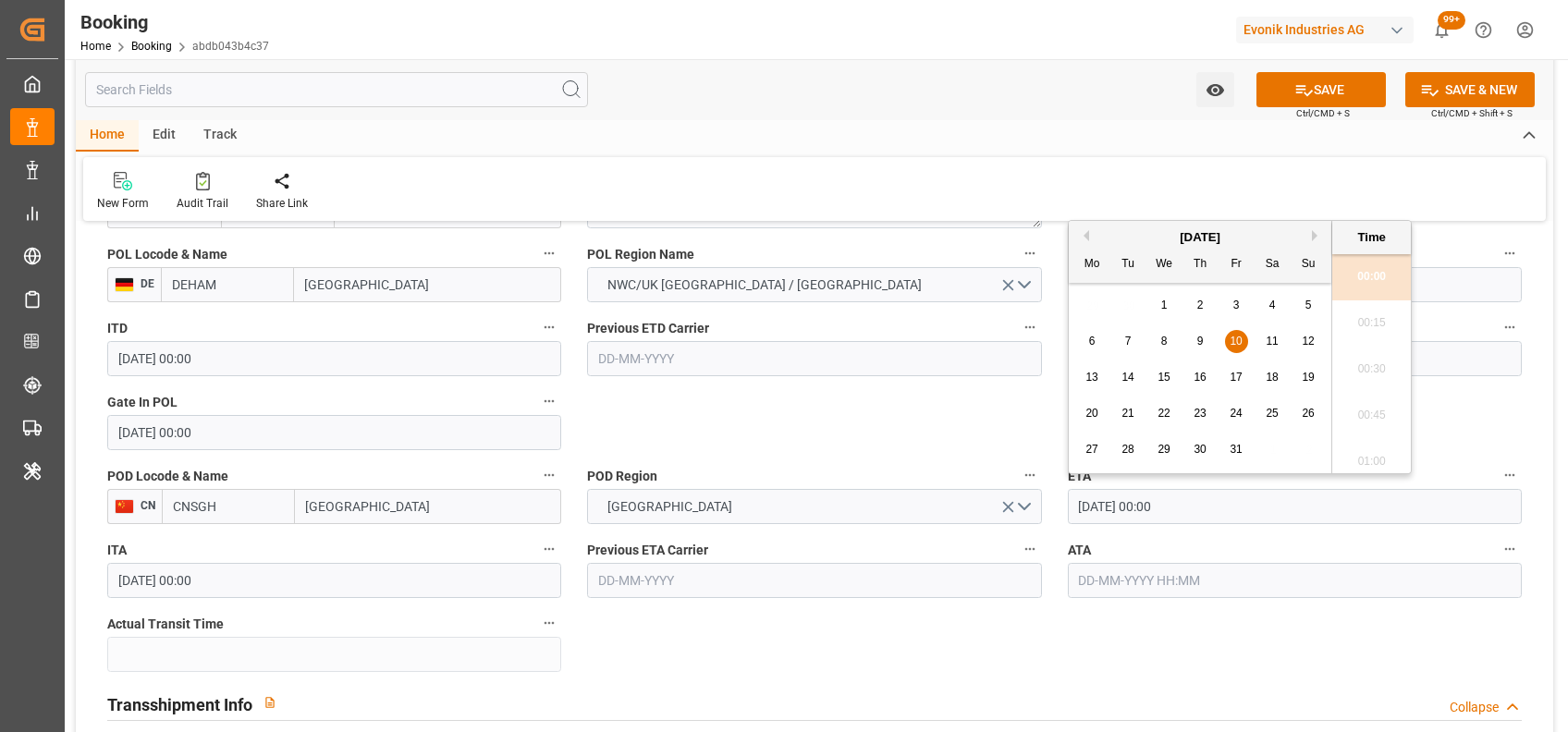
click at [1088, 503] on input "[DATE] 00:00" at bounding box center [1295, 506] width 454 height 35
type input "[DATE] 00:00"
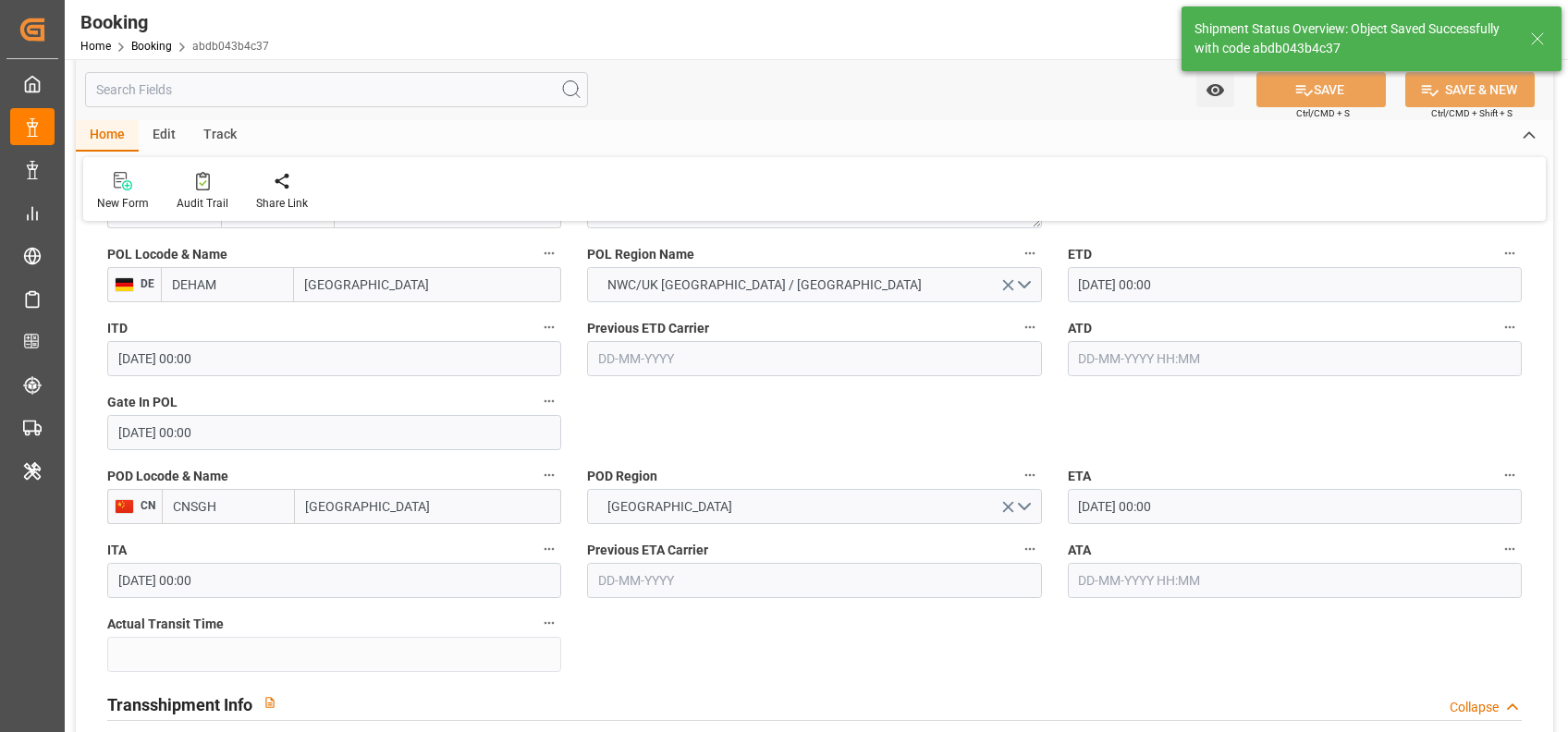
type input "29-08-2025 06:42"
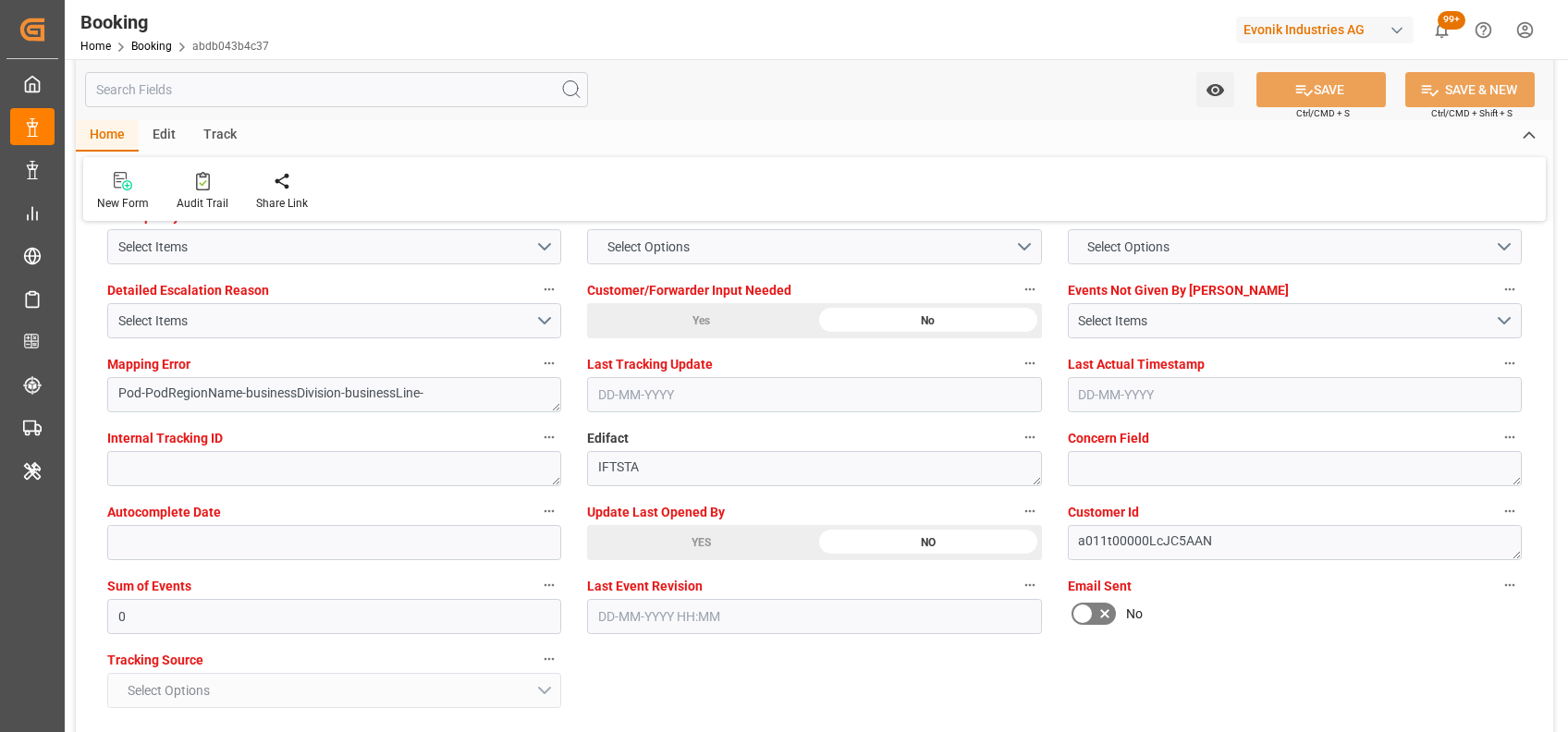
scroll to position [3613, 0]
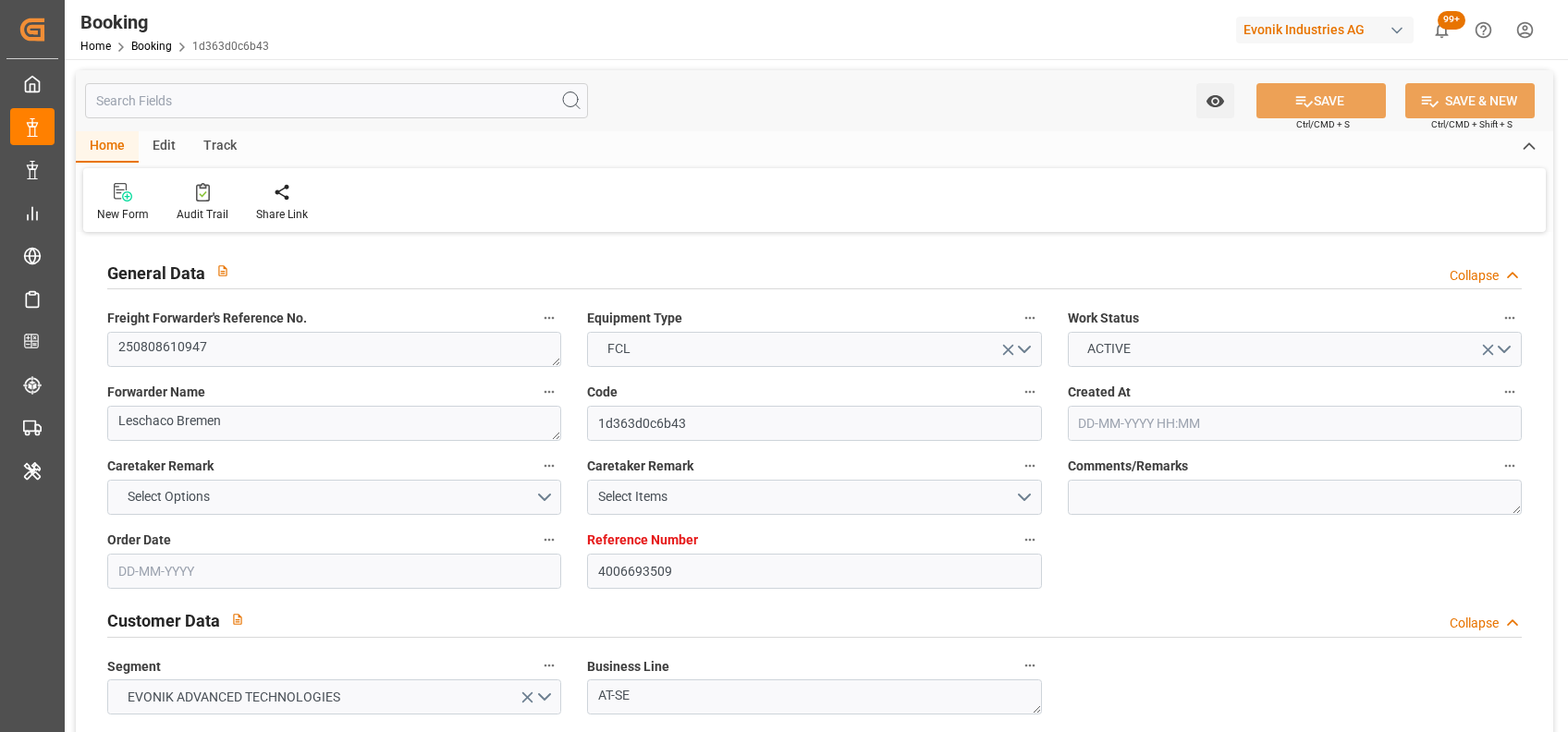
type input "4006693509"
type input "9769295"
type input "Hyundai"
type input "Hyundai Merchant Marine [DOMAIN_NAME]."
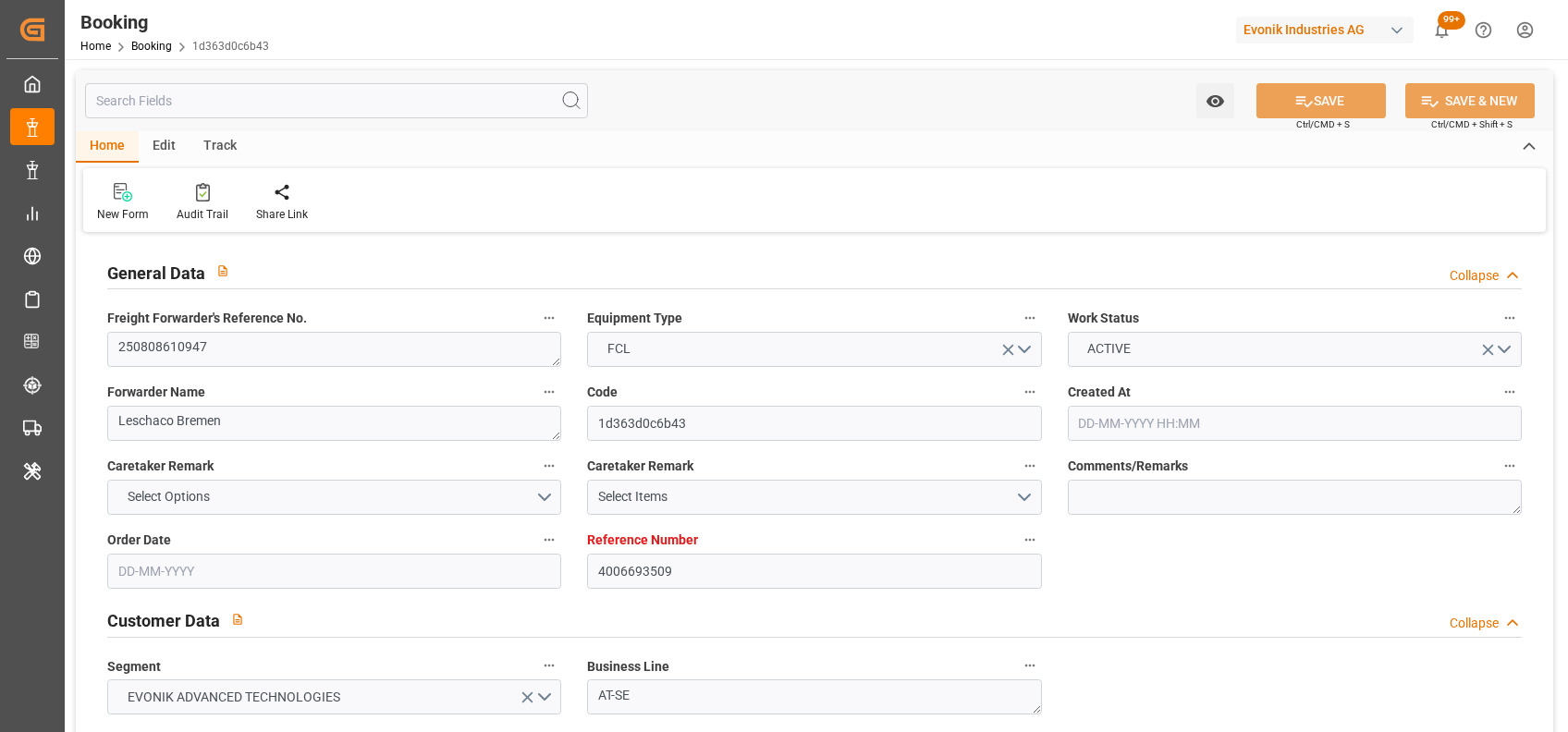
type input "DEHAM"
type input "CNSGH"
type input "0"
type input "[DATE] 07:58"
type input "[DATE]"
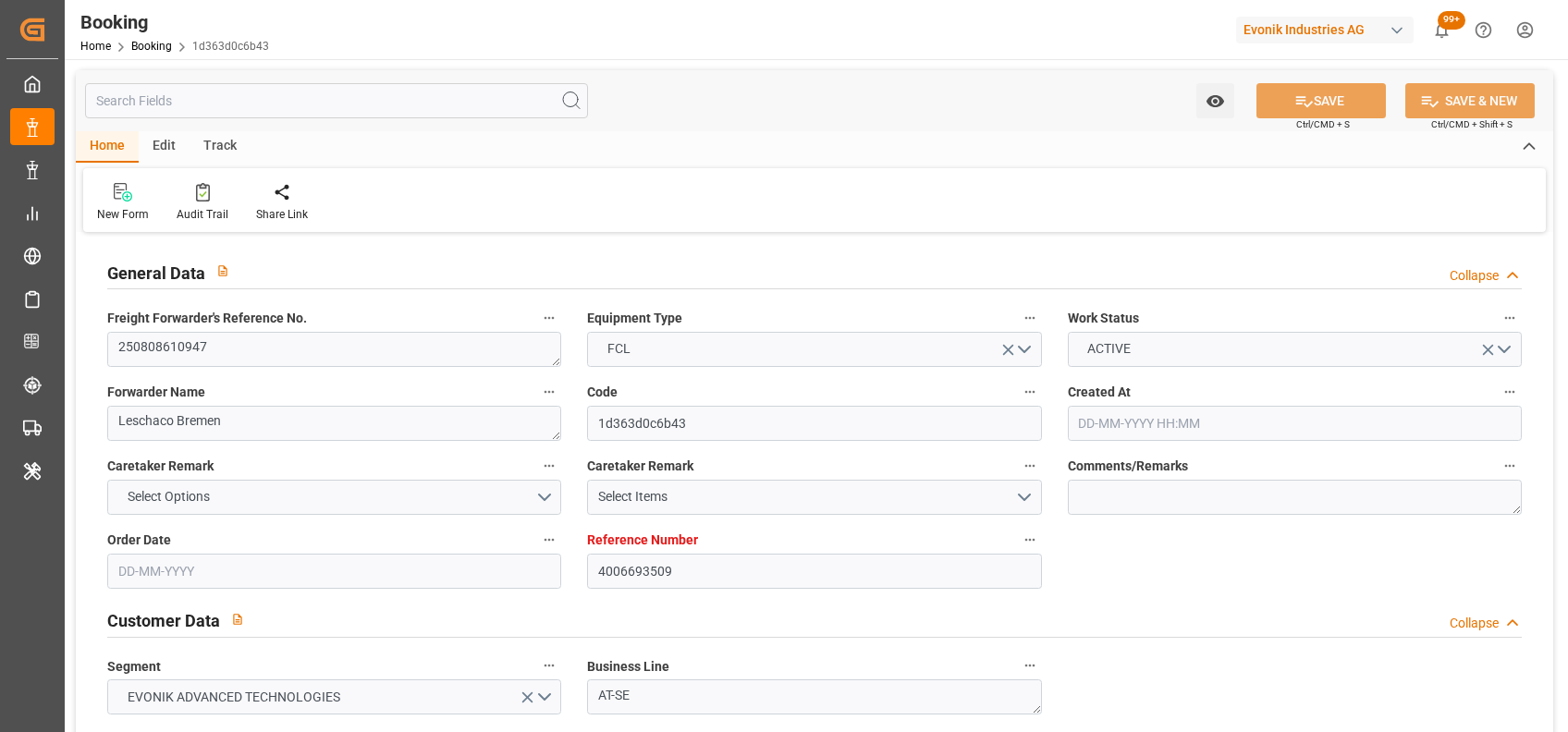
type input "[DATE]"
type input "[DATE] 00:00"
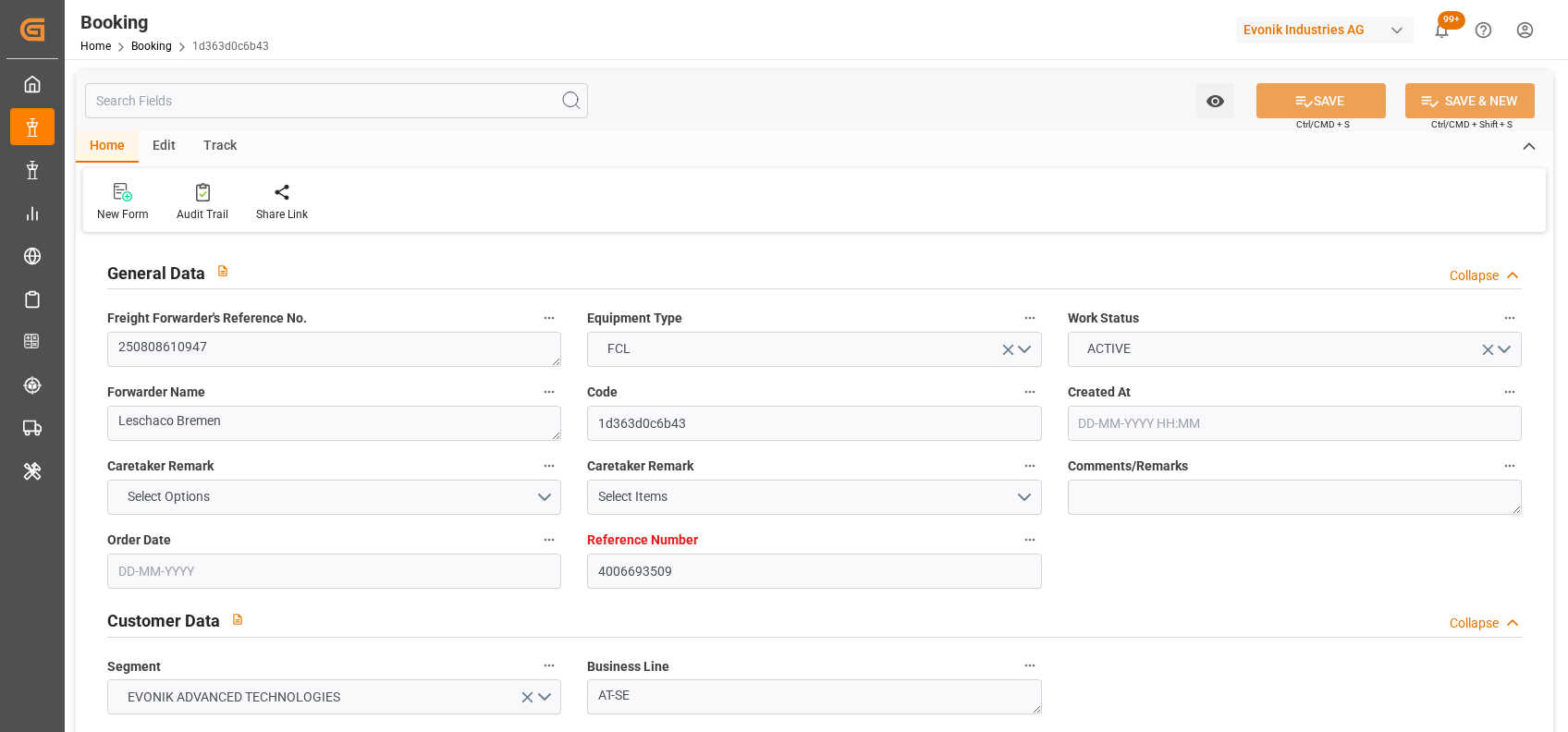
type input "[DATE] 00:00"
type input "[DATE] 06:33"
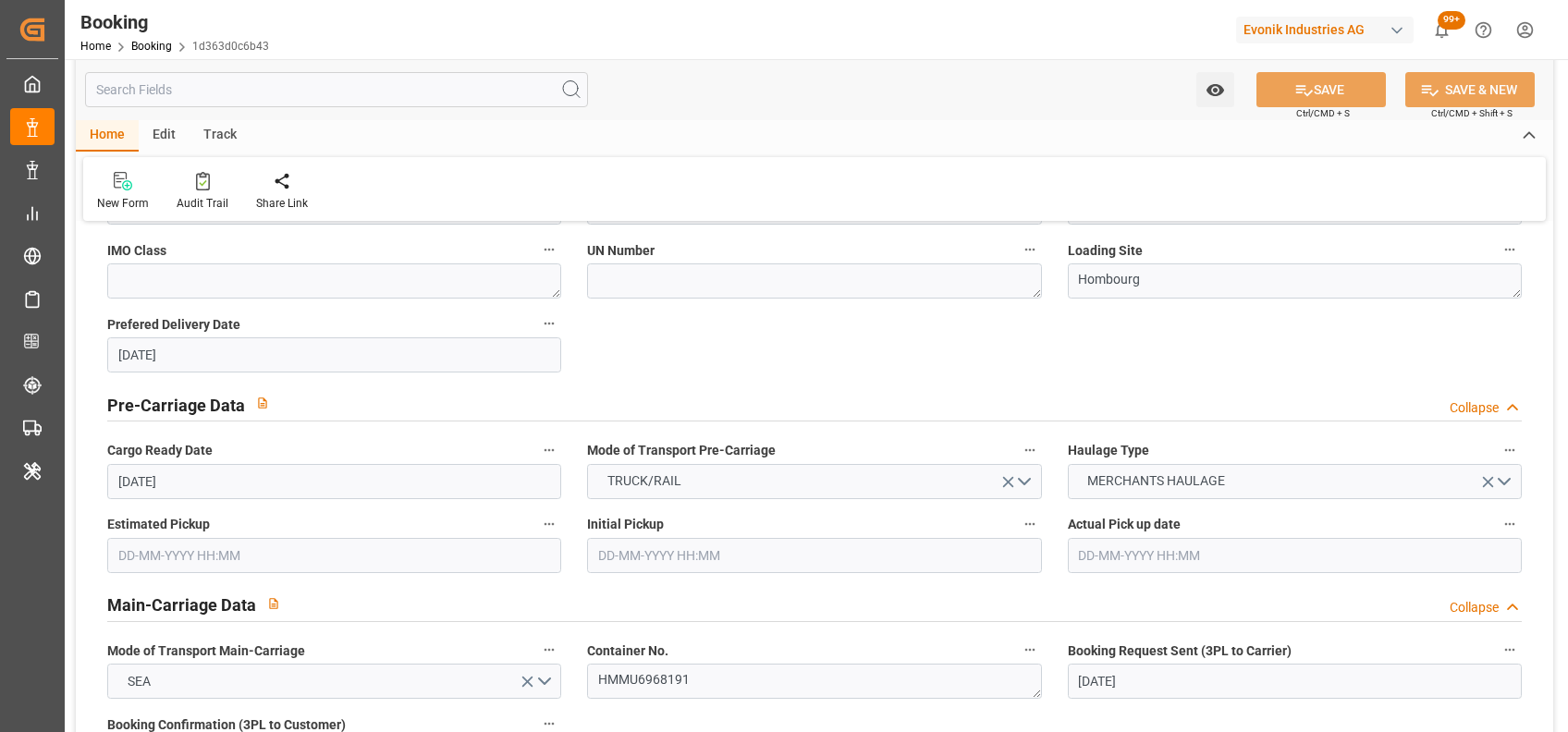
scroll to position [952, 0]
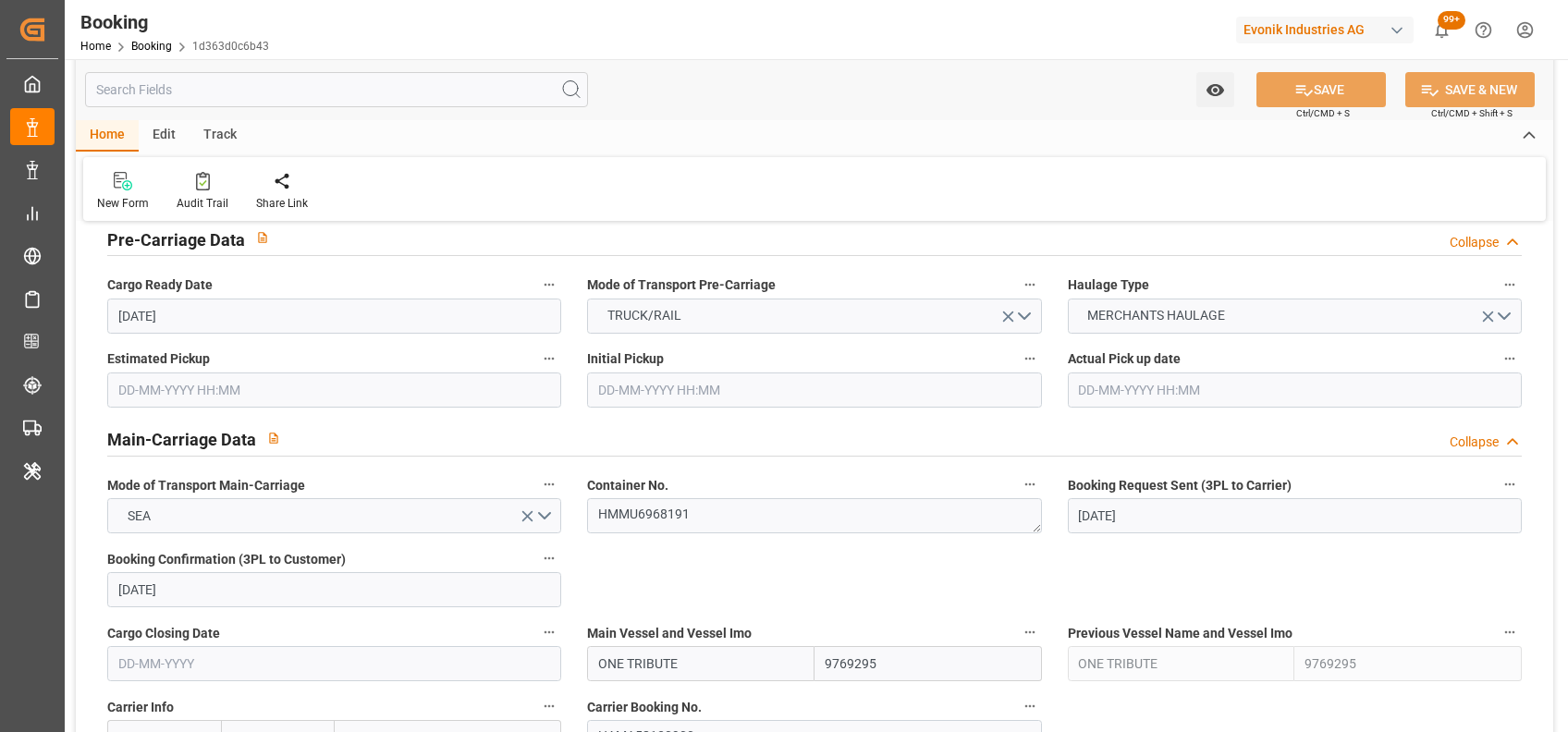
type input "[DATE] 00:00"
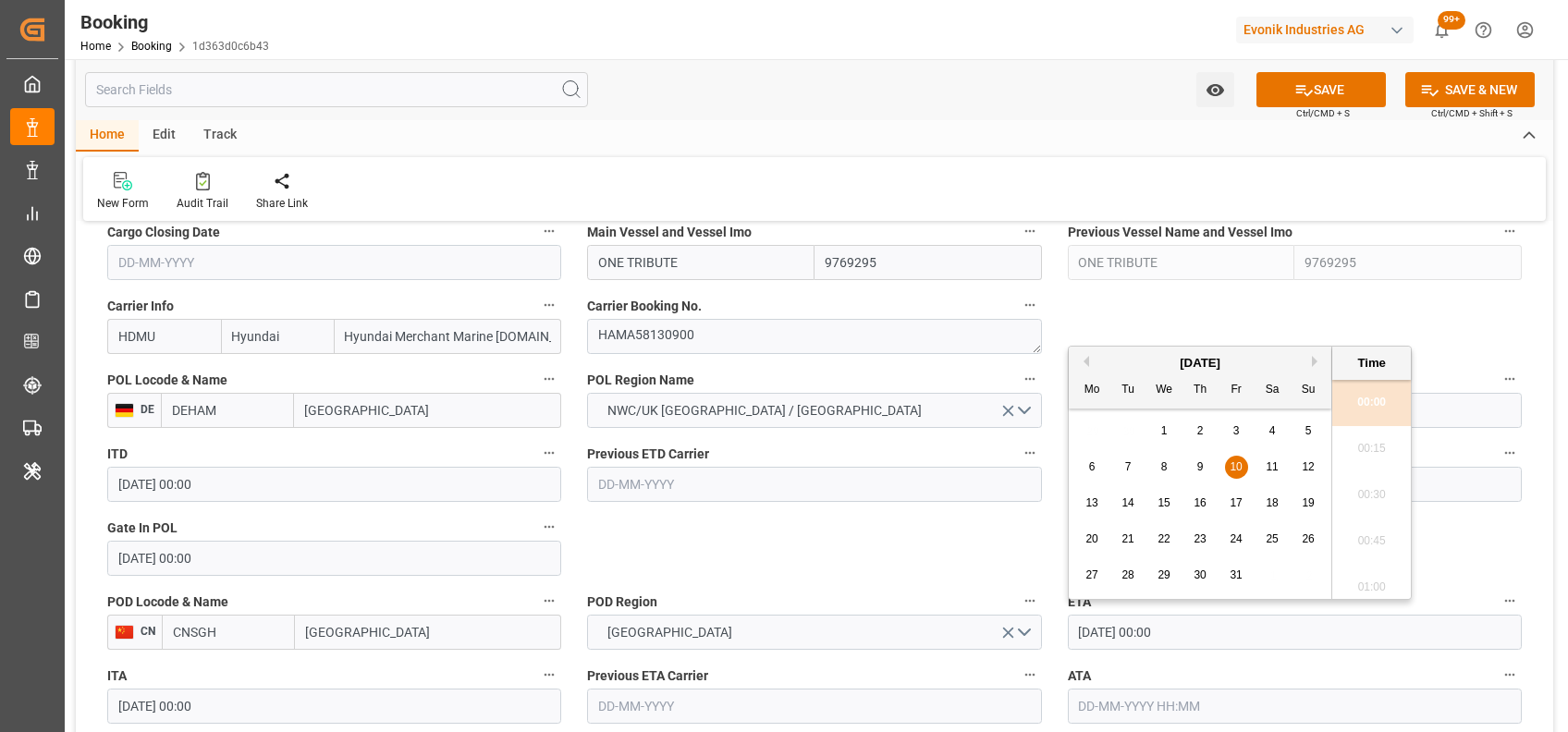
click at [1081, 634] on input "10-10-2025 00:00" at bounding box center [1295, 632] width 454 height 35
type input "27-10-2025 00:00"
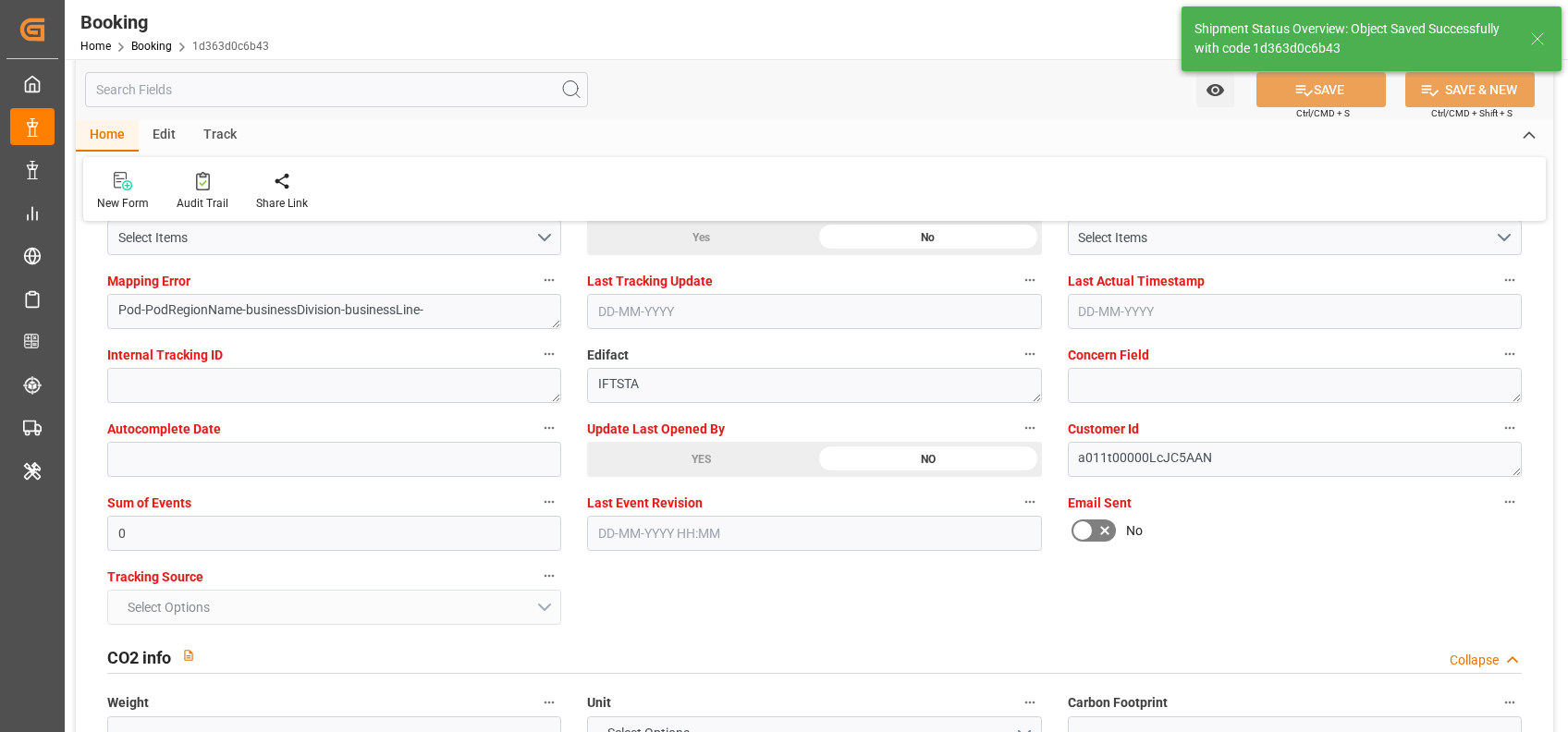
scroll to position [3196, 0]
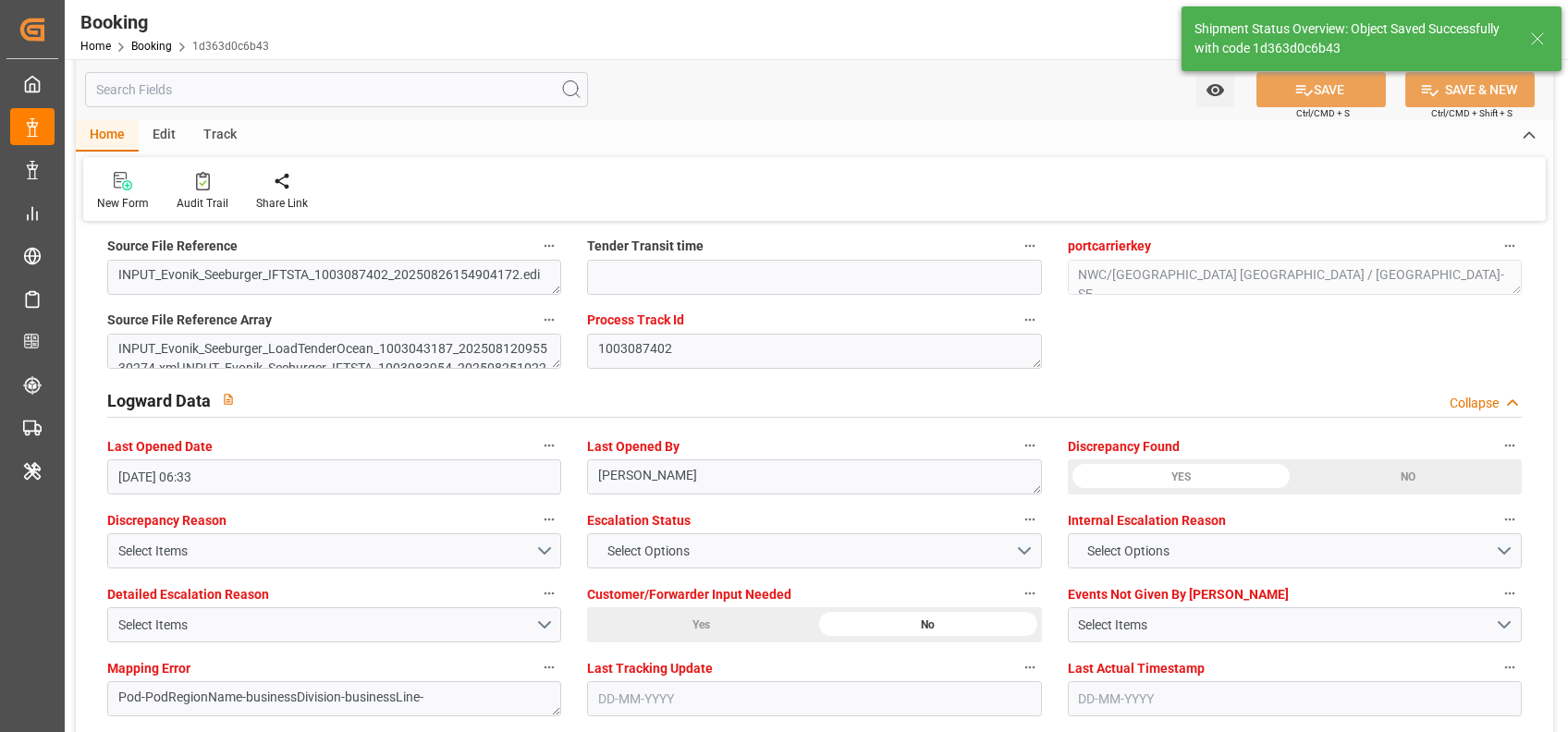
type input "29-08-2025 06:45"
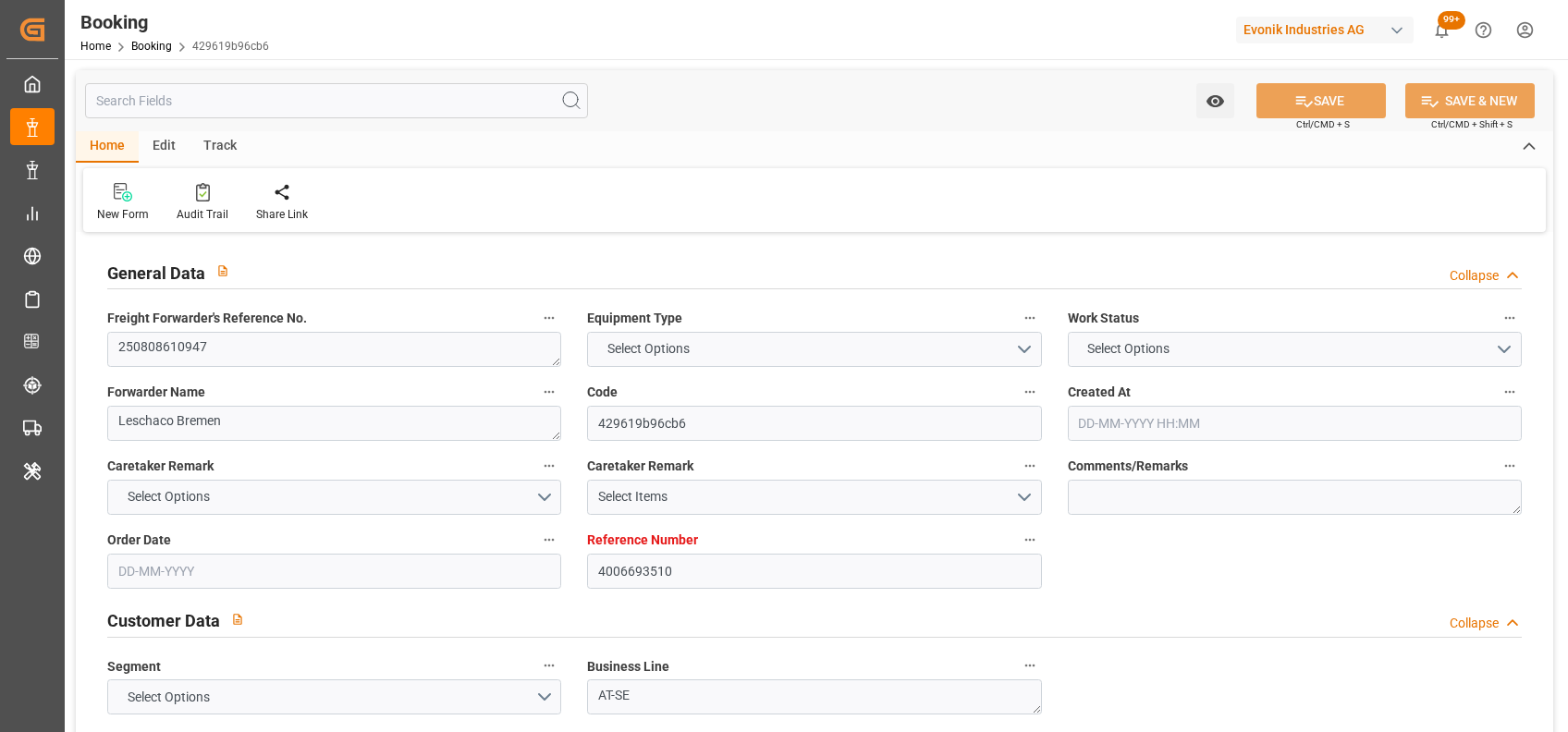
type input "4006693510"
type input "9769295"
type input "Hyundai"
type input "Hyundai Merchant Marine [DOMAIN_NAME]."
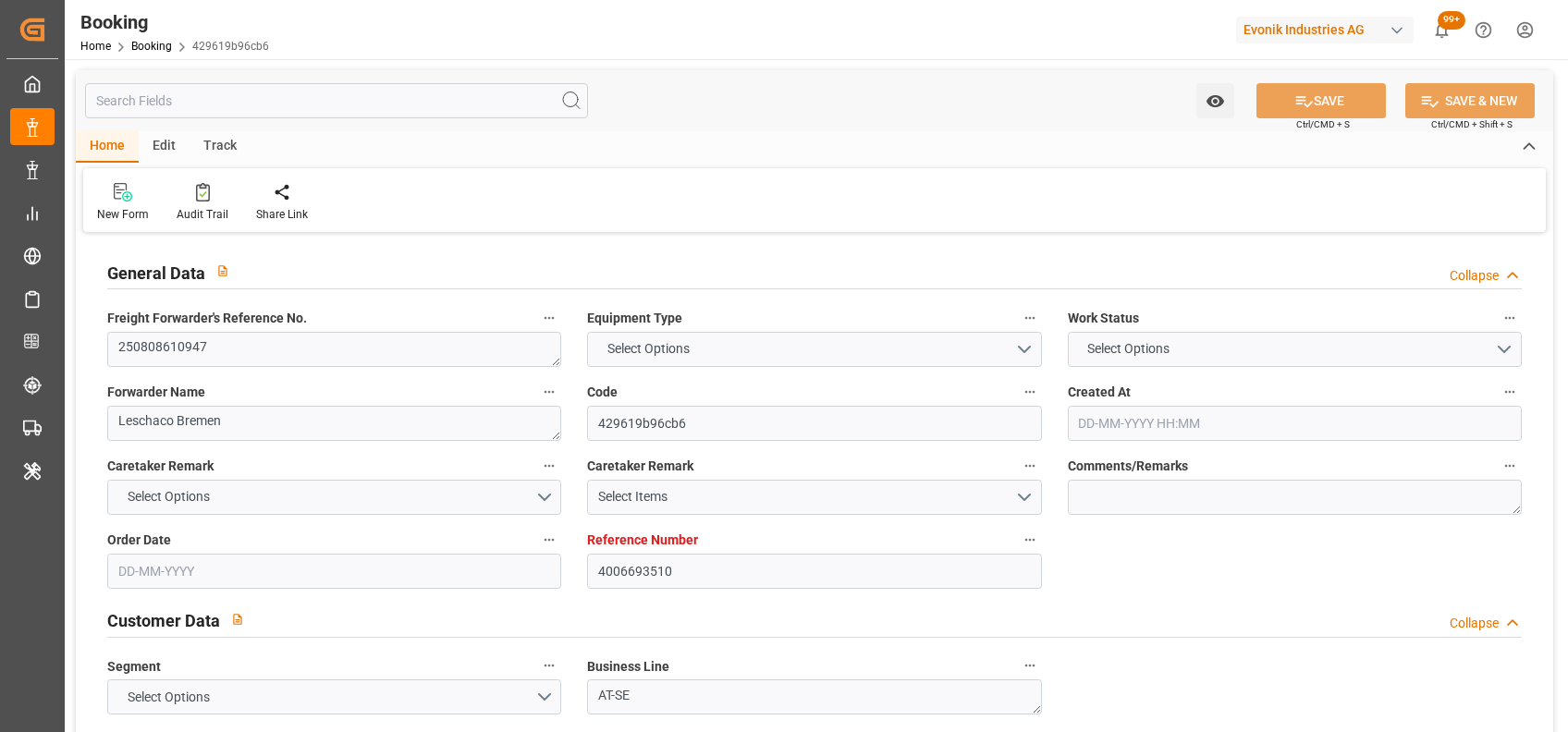
type input "DEHAM"
type input "CNSGH"
type input "0"
type input "[DATE] 07:58"
type input "[DATE]"
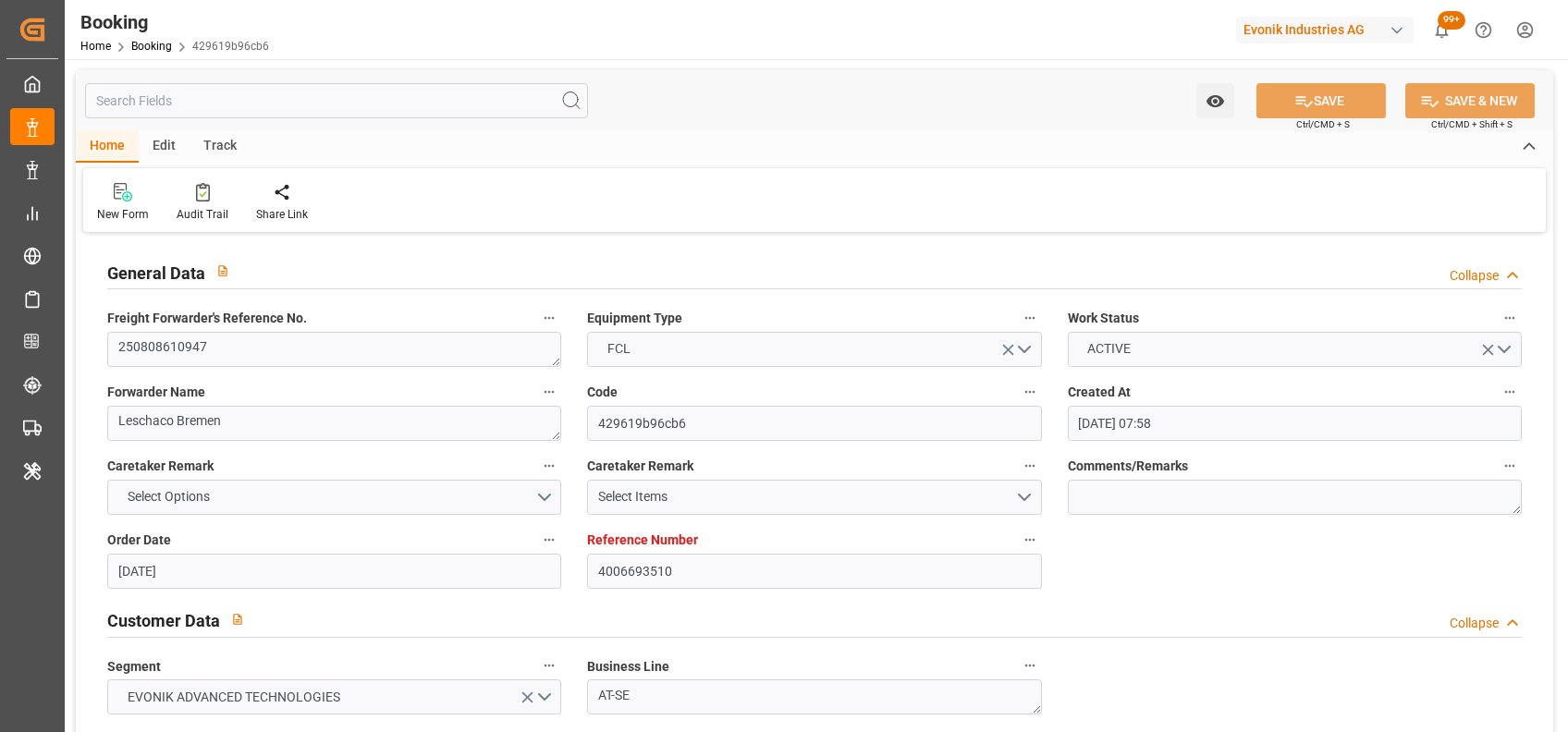
type input "[DATE]"
type input "[DATE] 00:00"
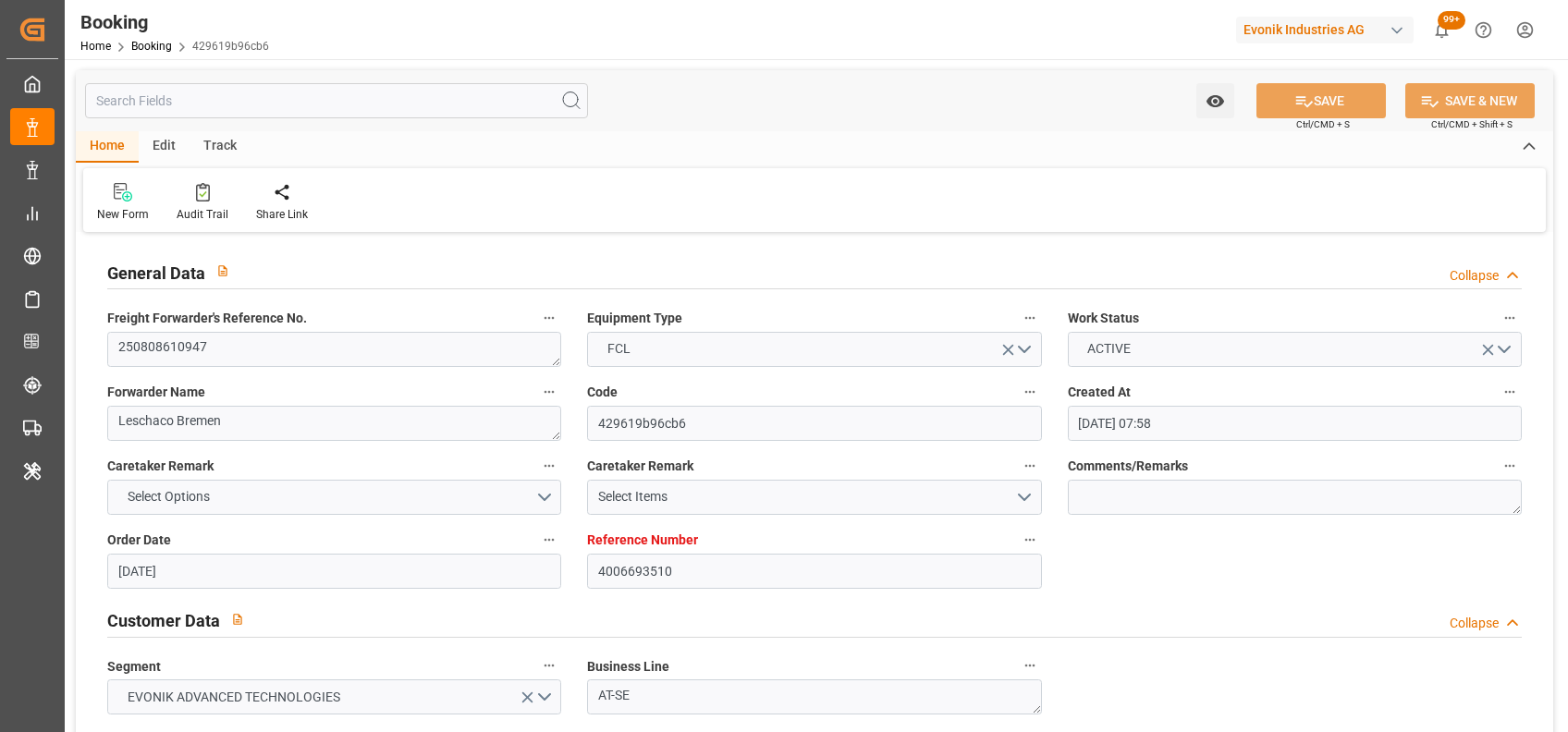
type input "[DATE] 00:00"
type input "14-10-2025 00:00"
type input "29-08-2025 06:33"
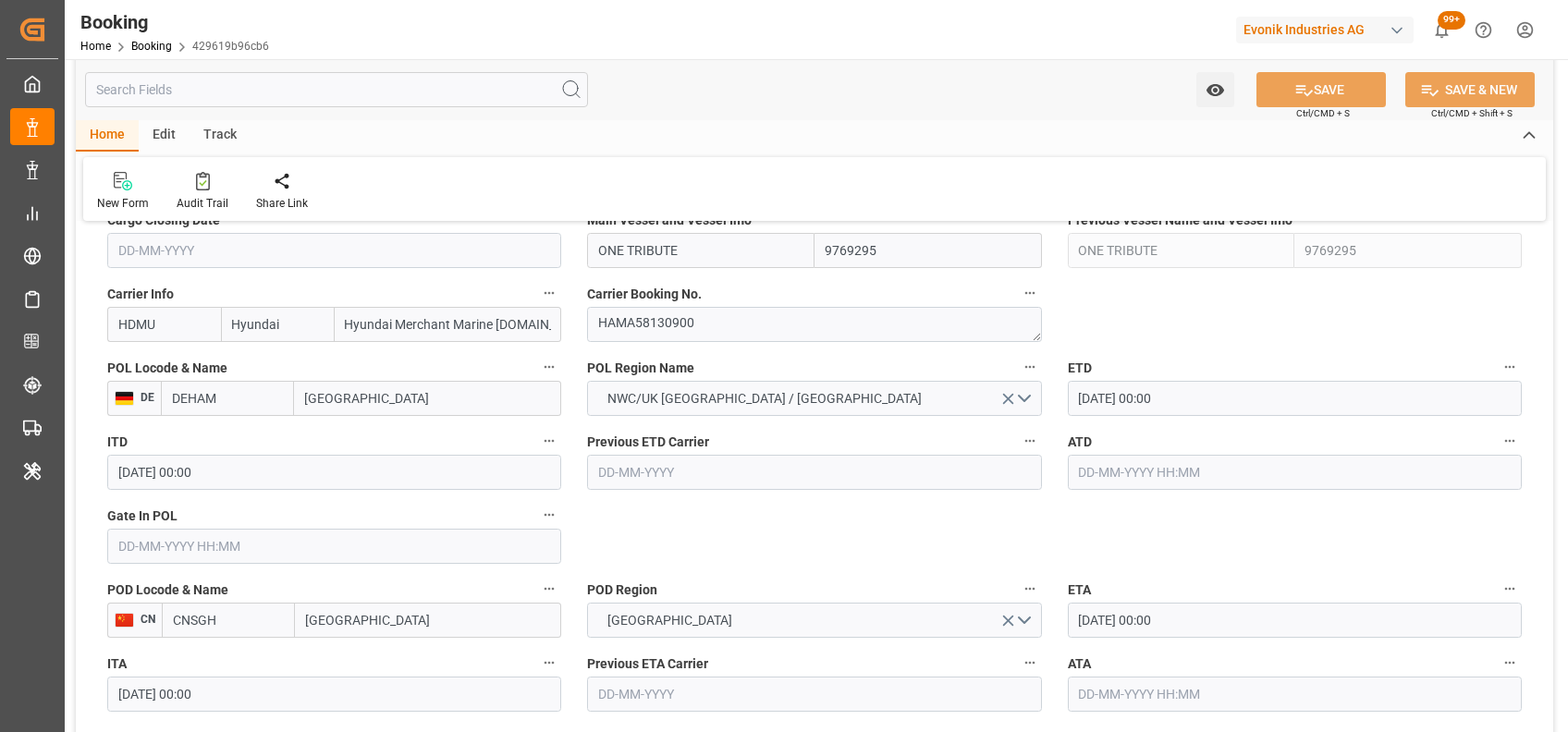
scroll to position [1365, 0]
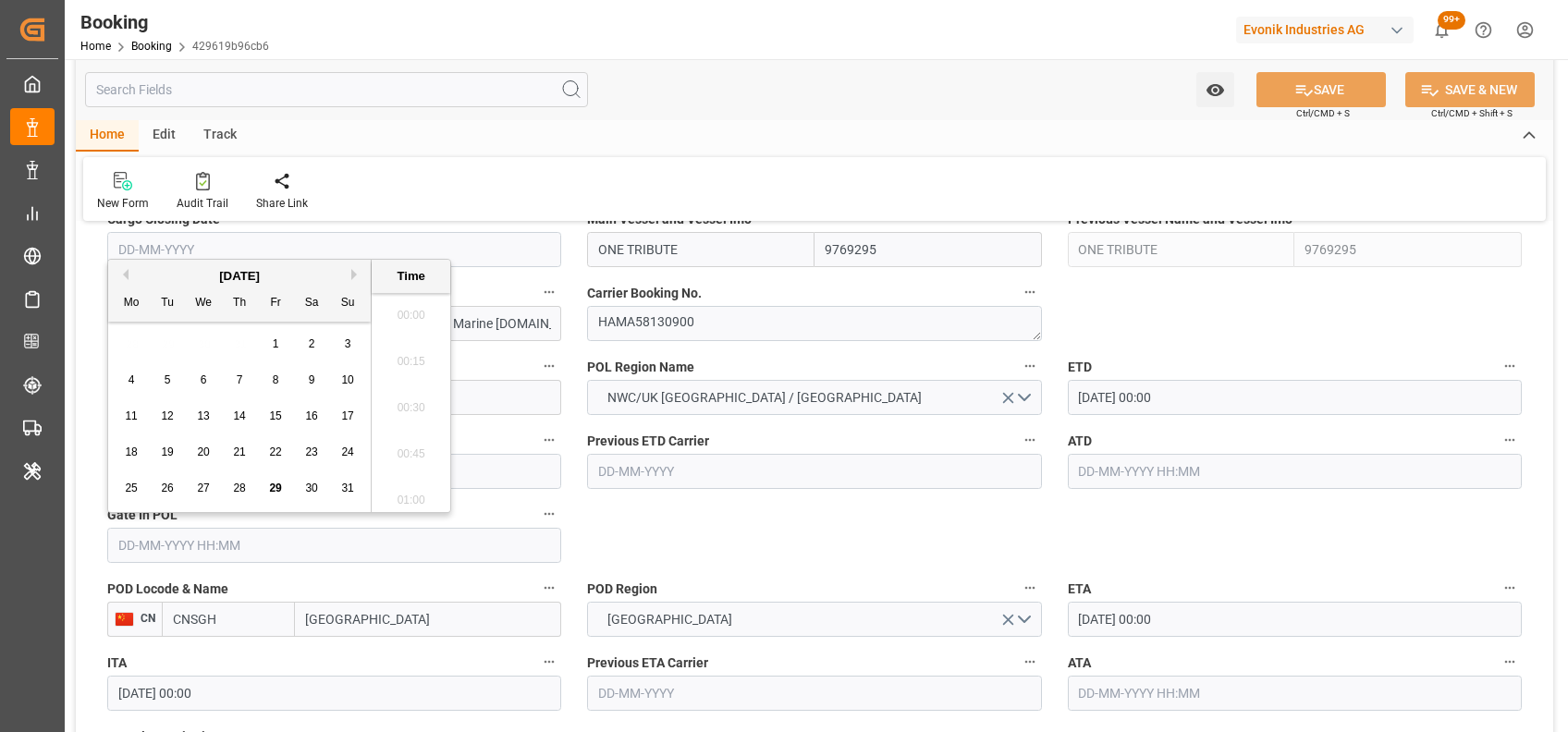
click at [362, 548] on input "text" at bounding box center [334, 545] width 454 height 35
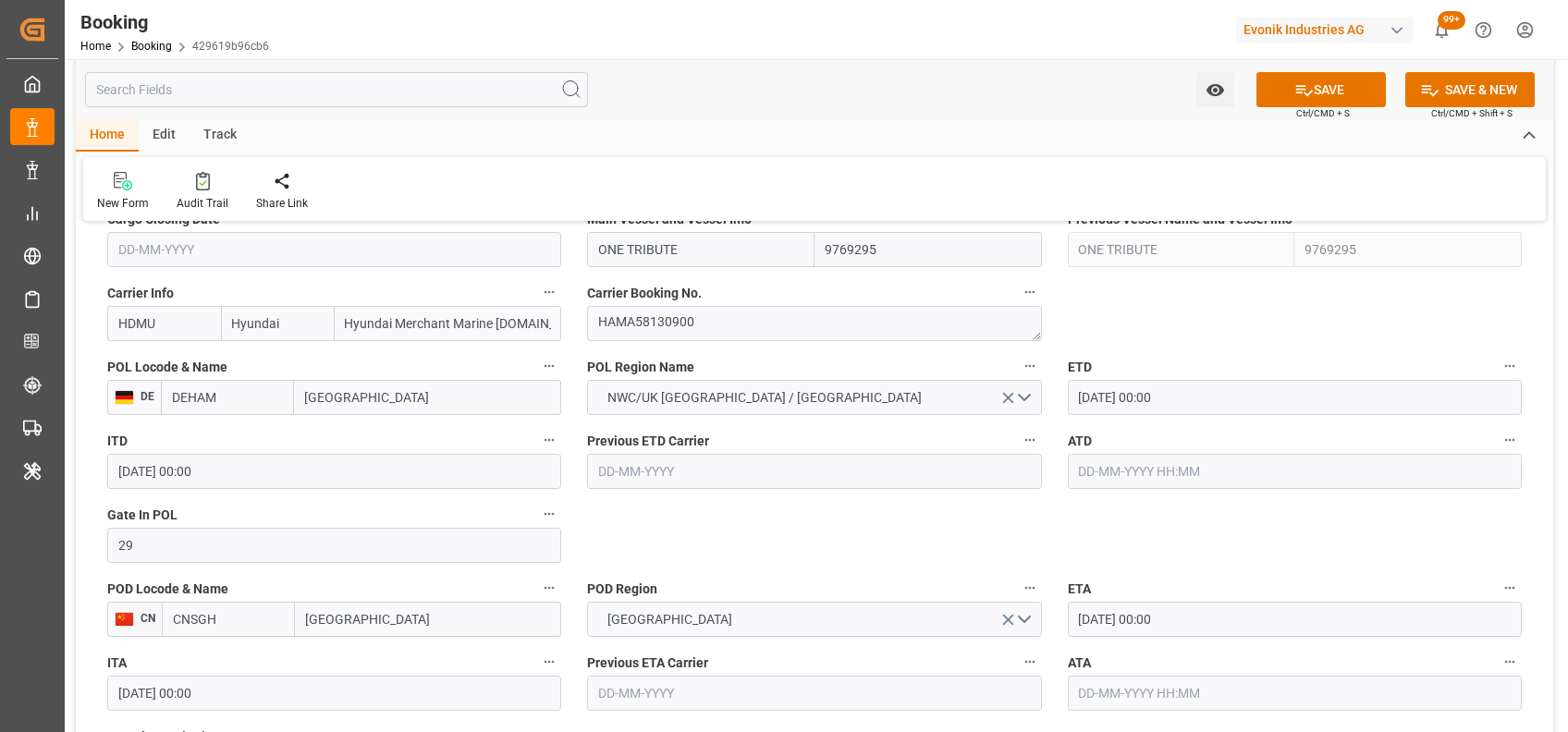
type input "29-08-2025 00:00"
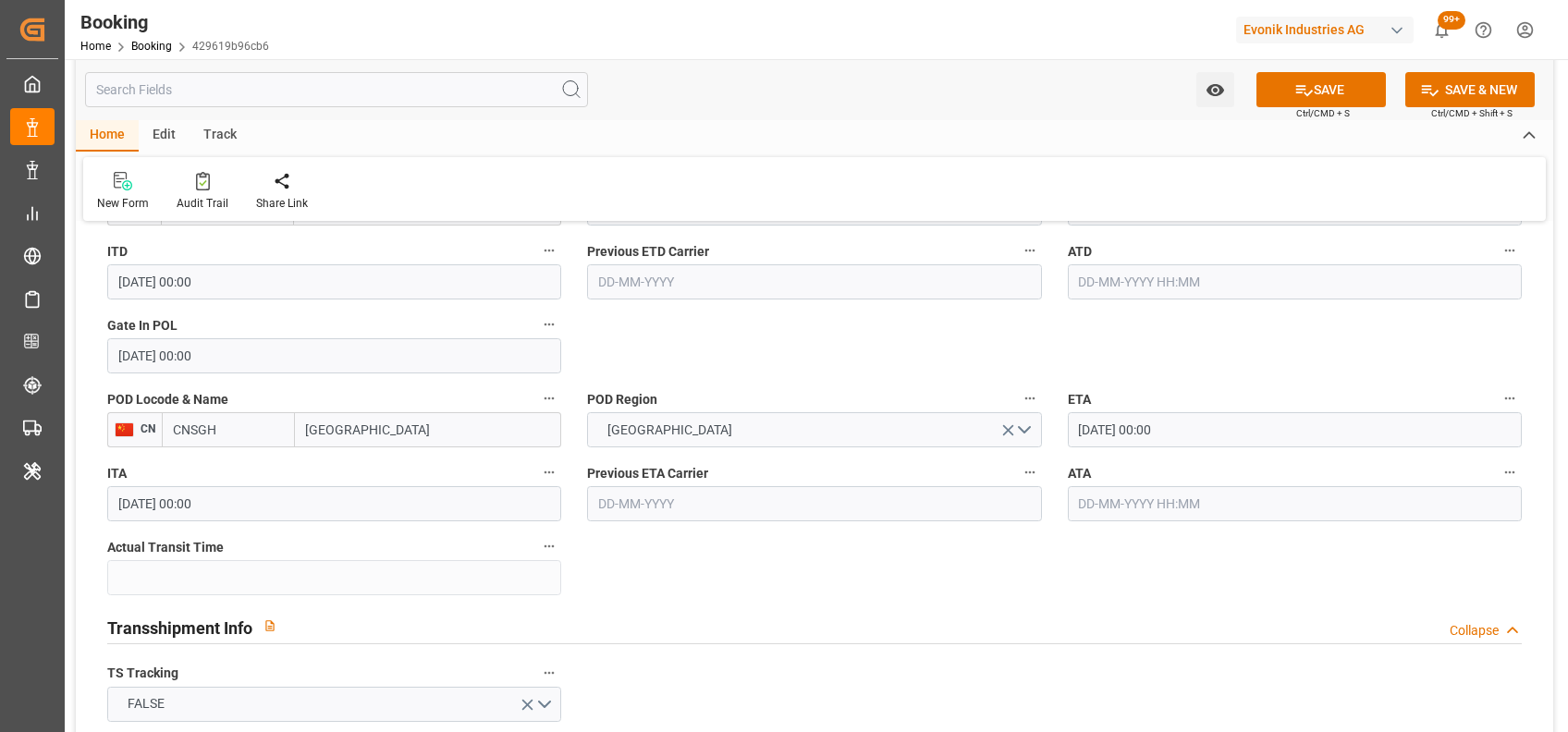
click at [1083, 429] on input "10-10-2025 00:00" at bounding box center [1295, 429] width 454 height 35
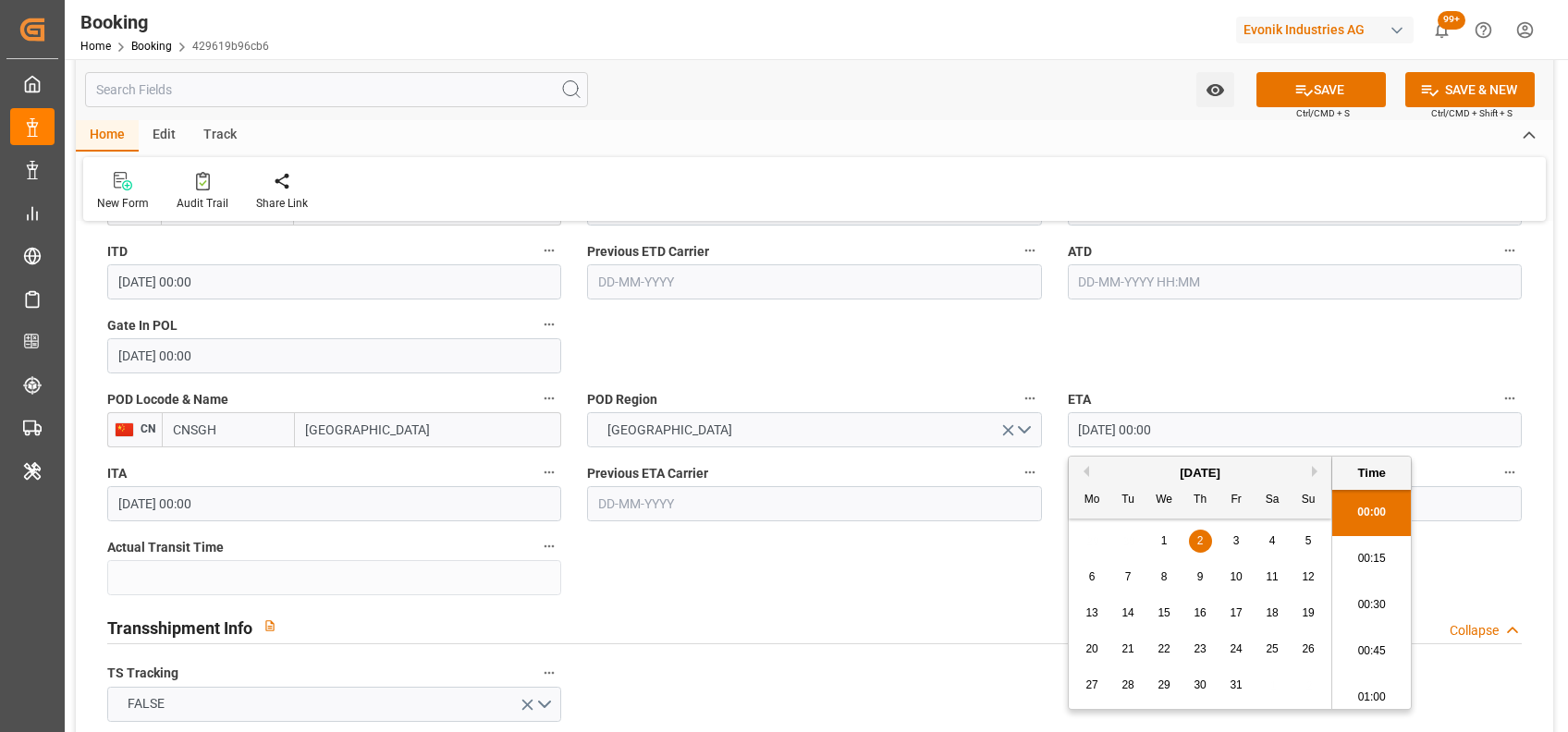
type input "27-10-2025 00:00"
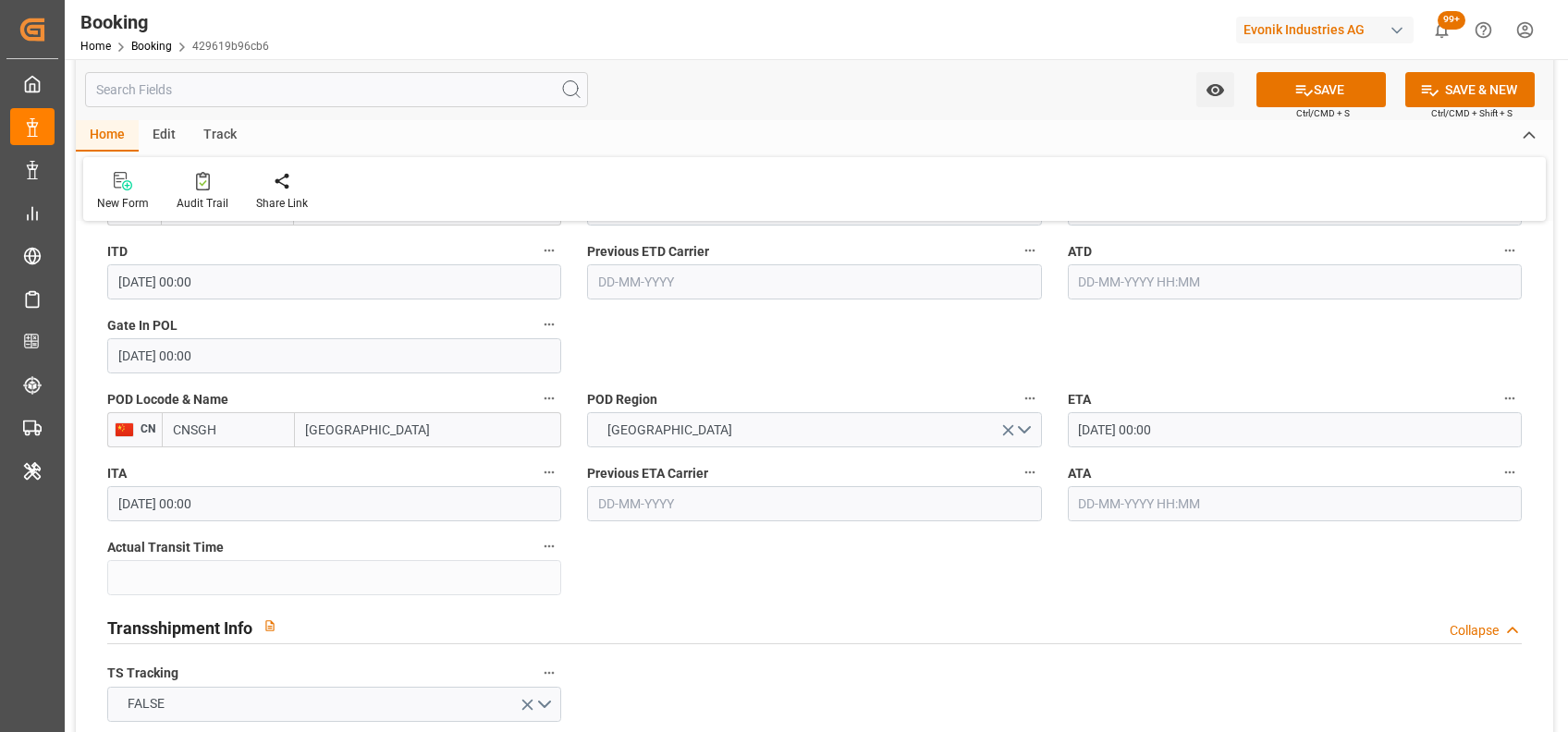
scroll to position [3602, 0]
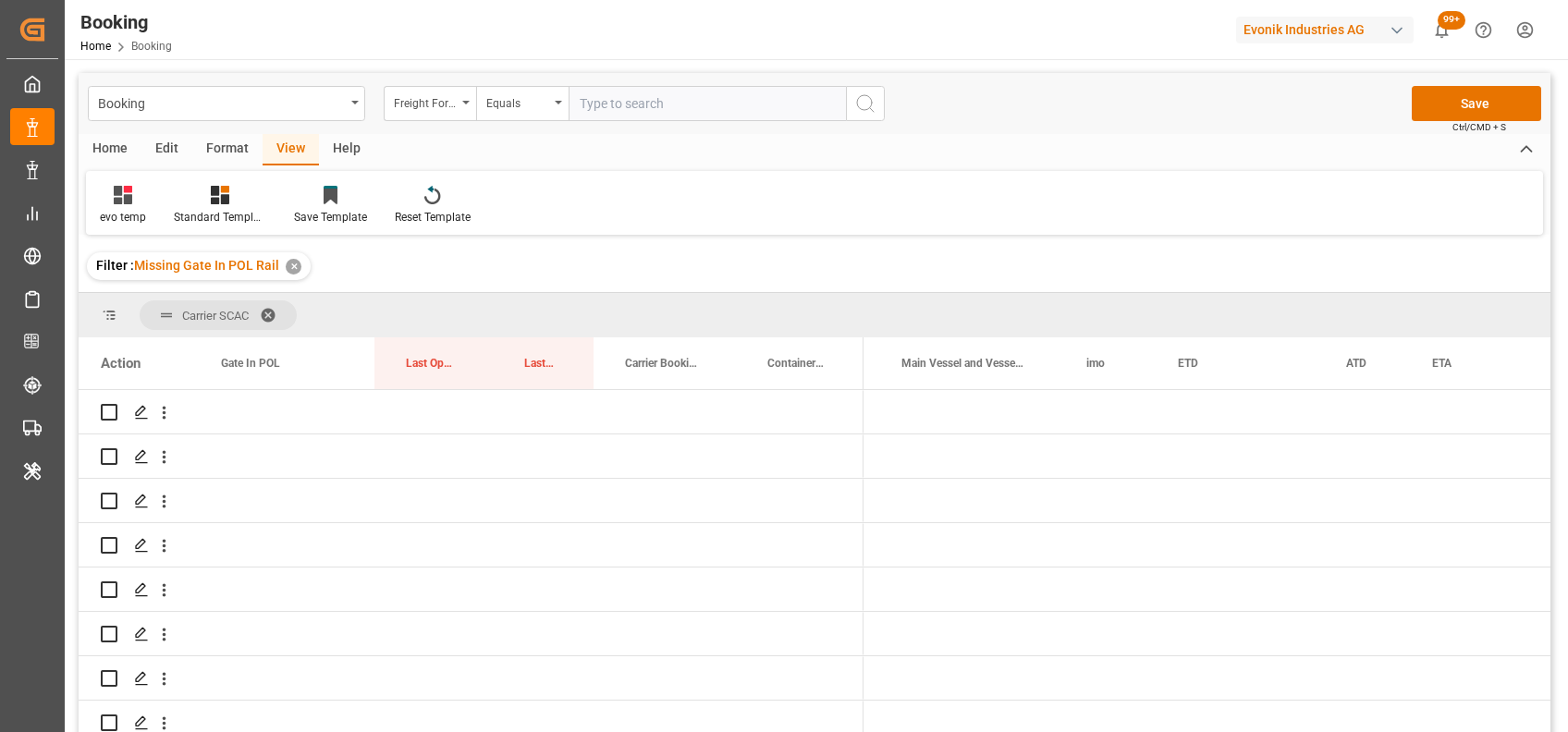
scroll to position [0, 17363]
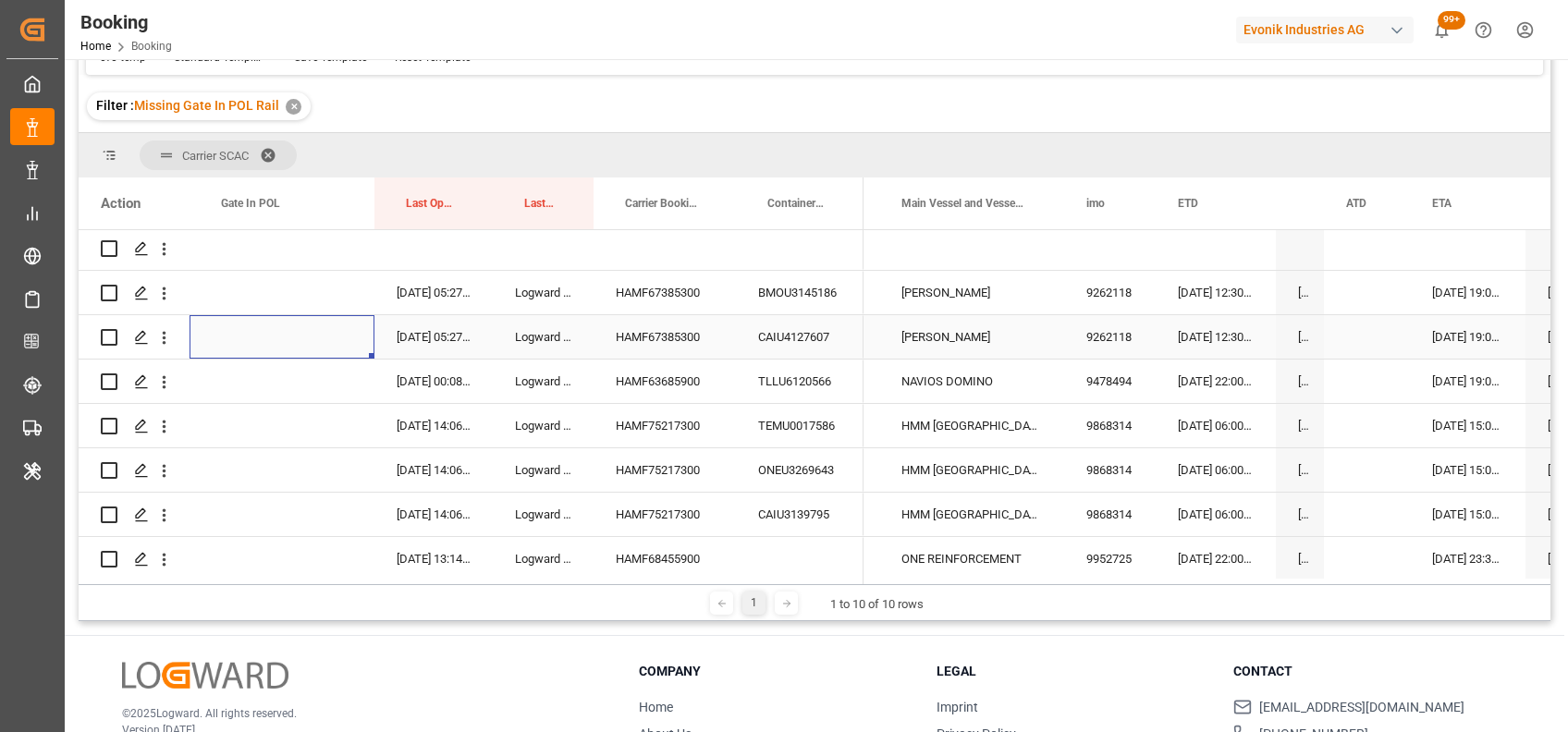
click at [297, 340] on div "Press SPACE to select this row." at bounding box center [282, 337] width 185 height 43
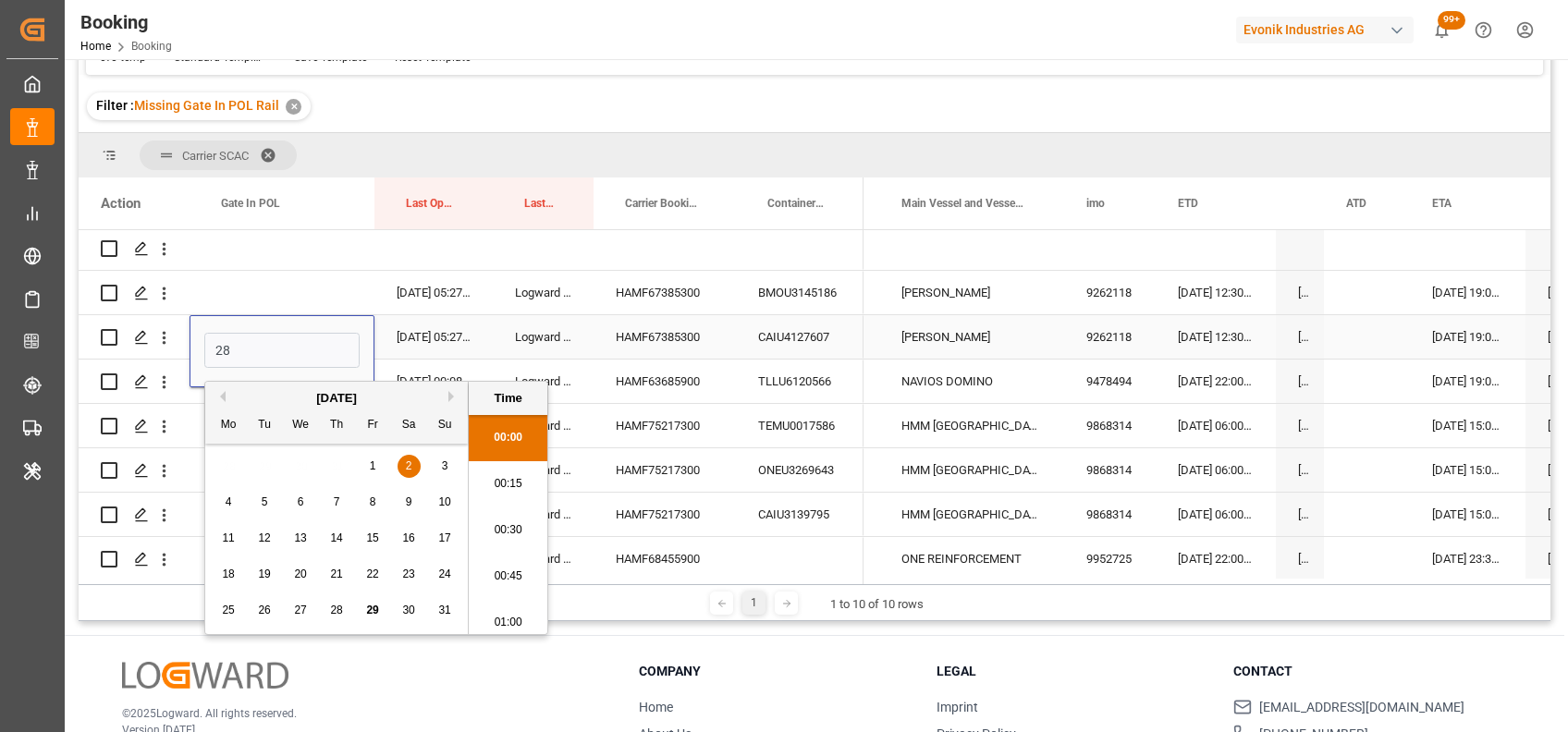
scroll to position [2224, 0]
type input "[DATE] 00:00"
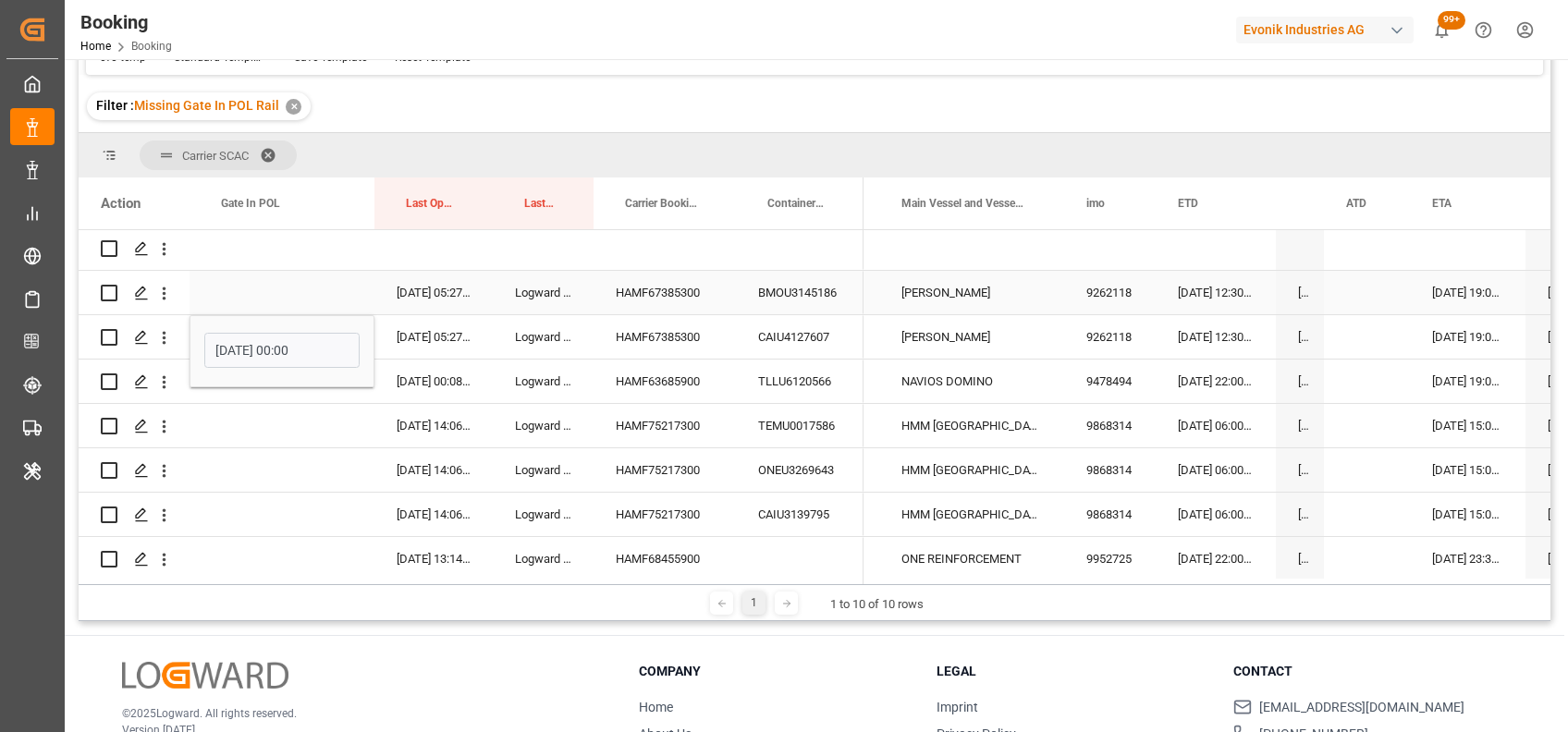
click at [255, 281] on div "Press SPACE to select this row." at bounding box center [282, 293] width 185 height 43
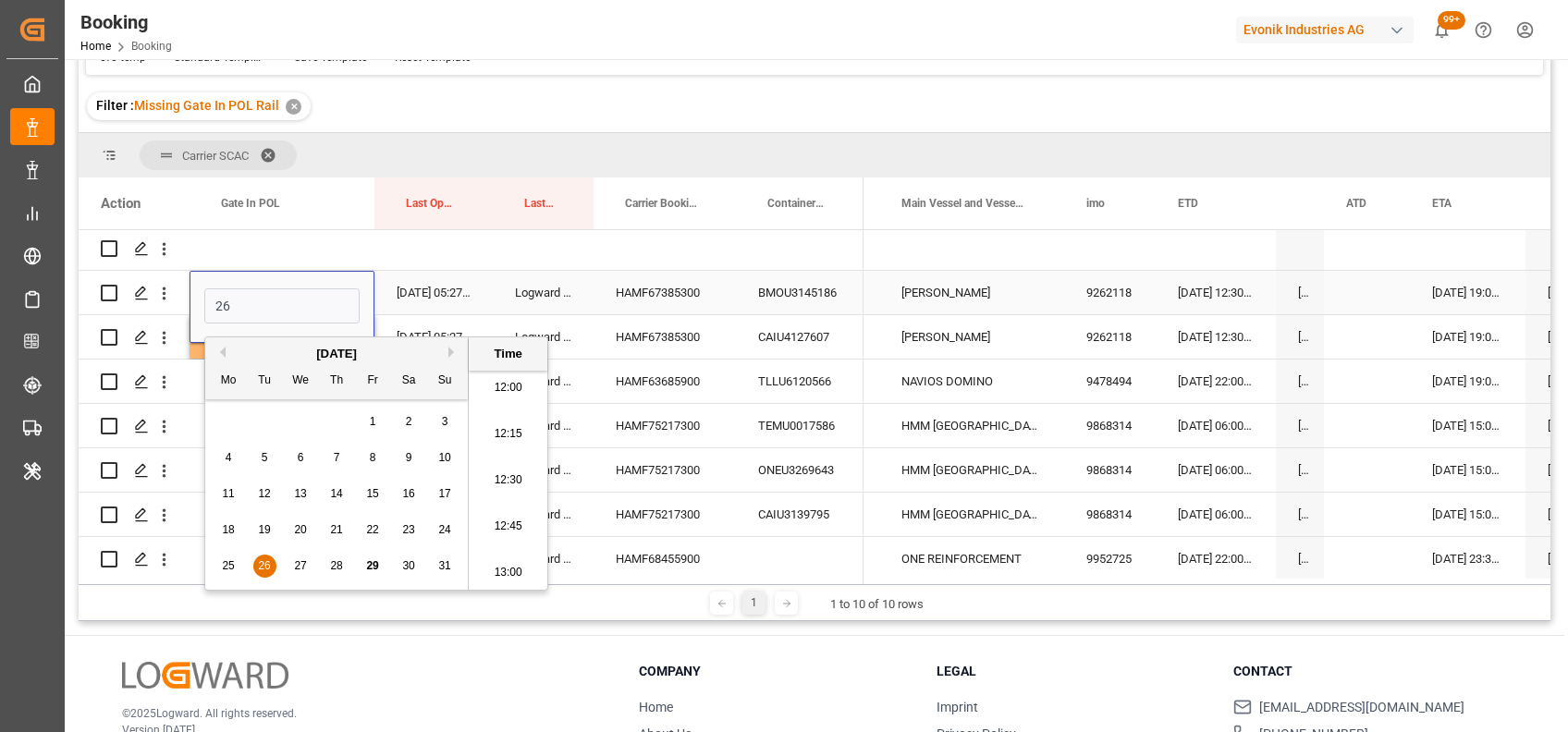
type input "26-08-2025 00:00"
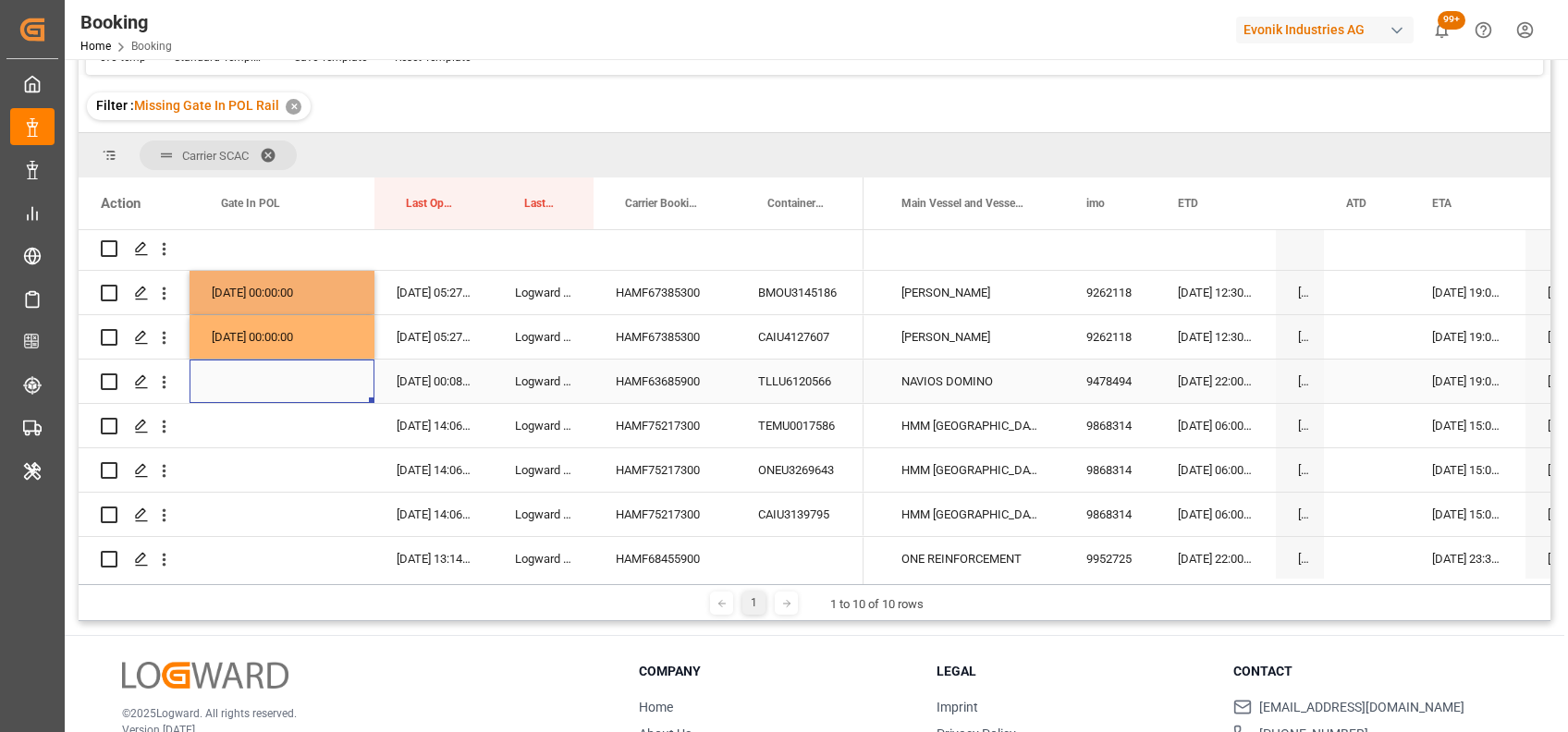
click at [322, 384] on div "Press SPACE to select this row." at bounding box center [282, 381] width 185 height 43
click at [647, 384] on div "HAMF63685900" at bounding box center [664, 381] width 143 height 43
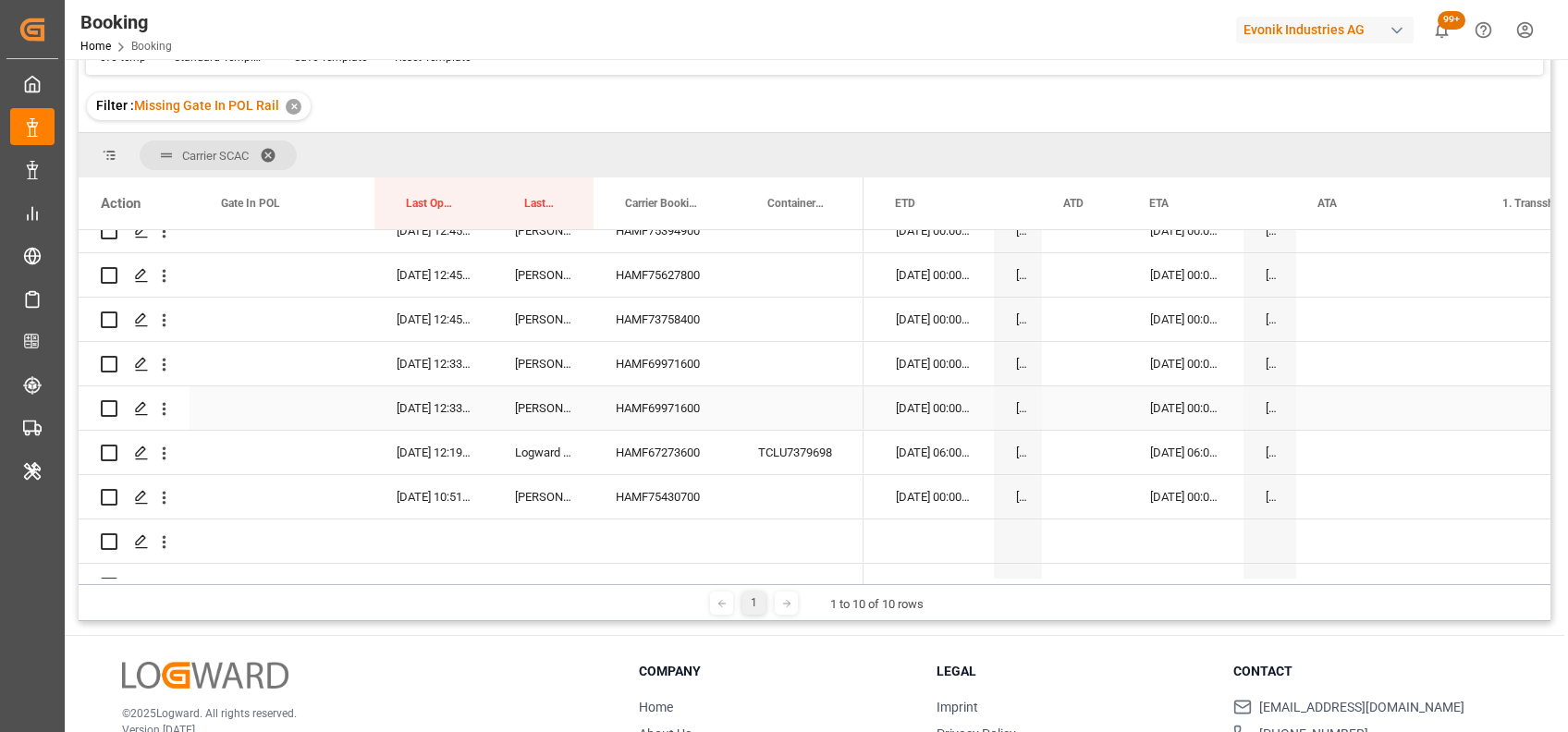
scroll to position [988, 0]
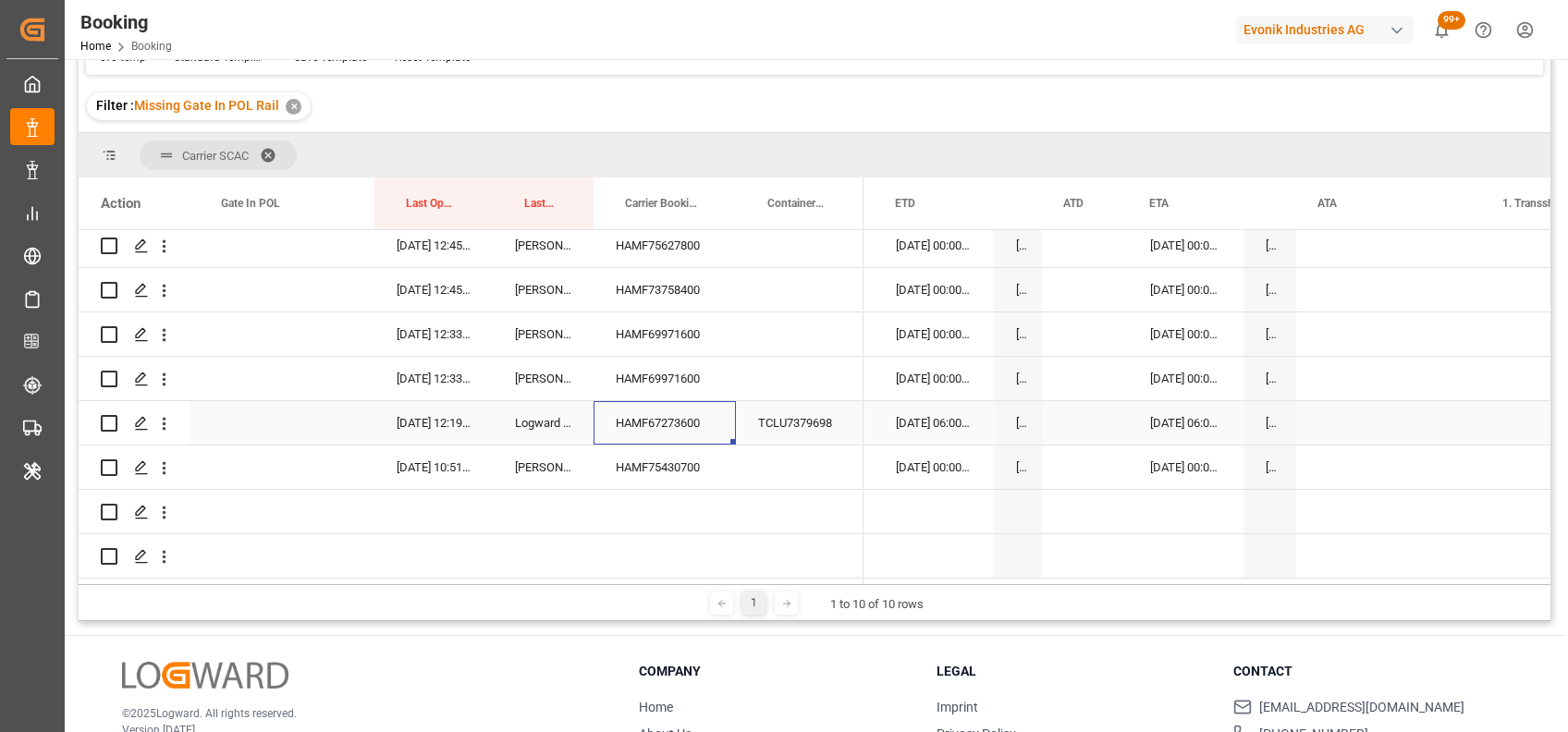
click at [657, 419] on div "HAMF67273600" at bounding box center [664, 423] width 143 height 43
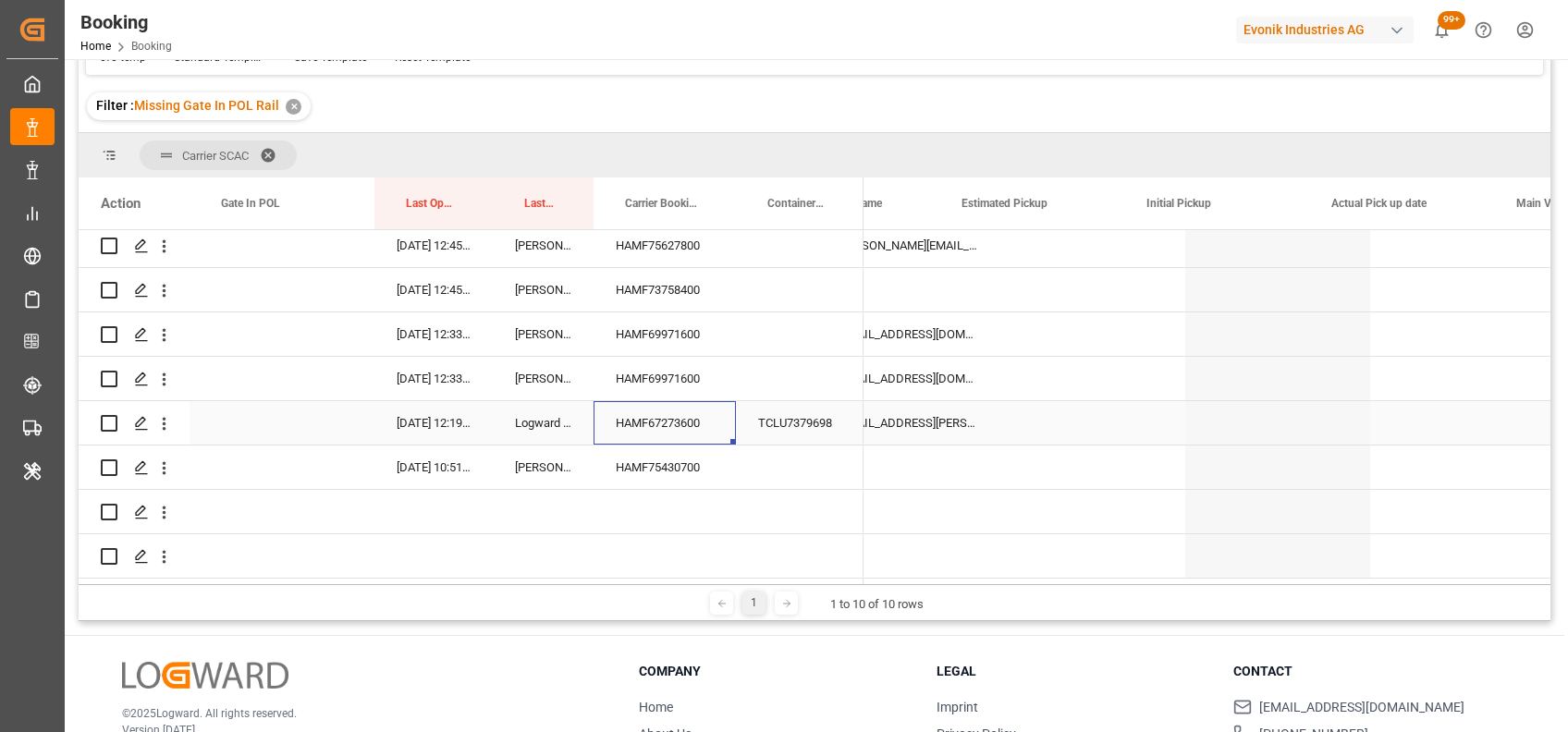
scroll to position [0, 16660]
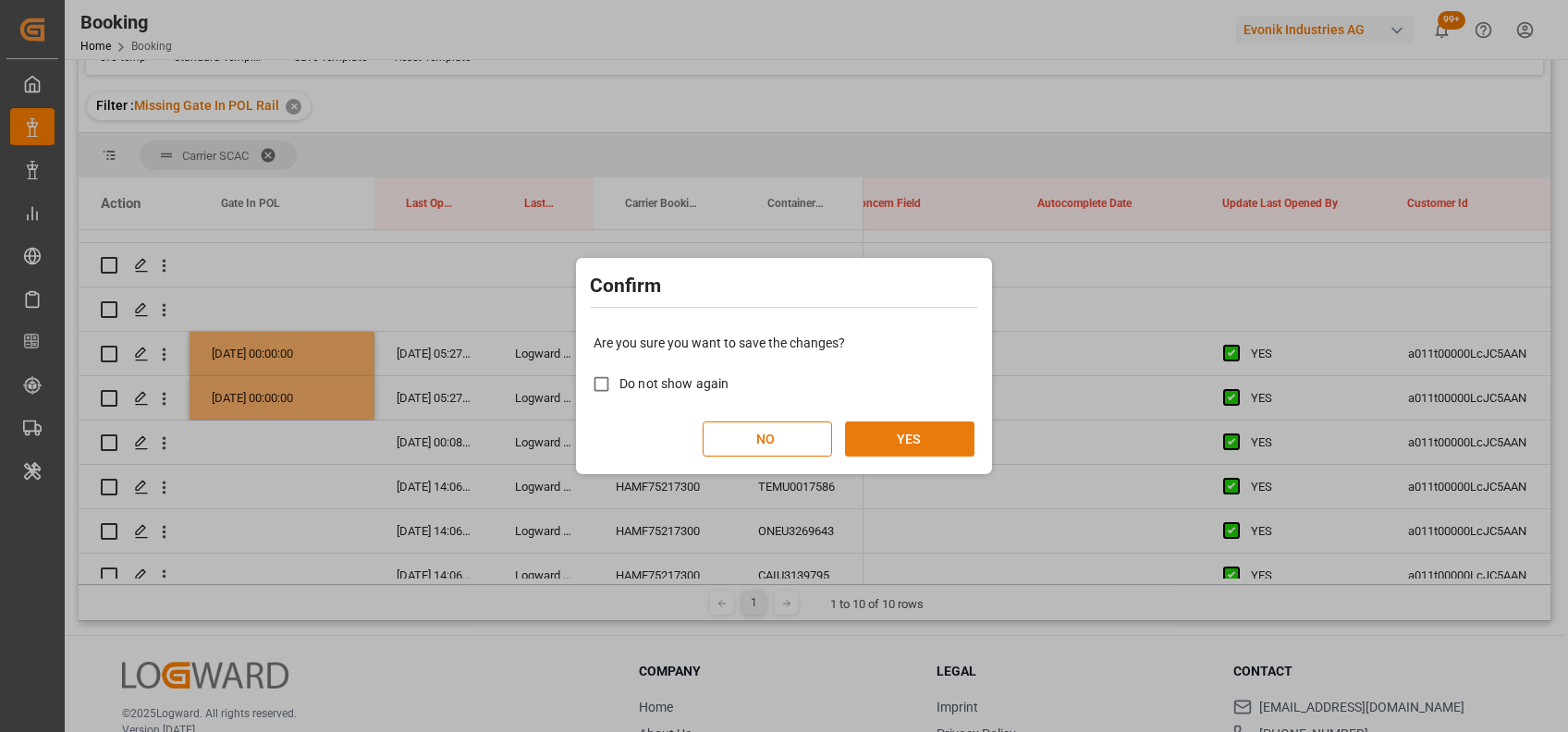
click at [936, 445] on button "YES" at bounding box center [909, 438] width 129 height 35
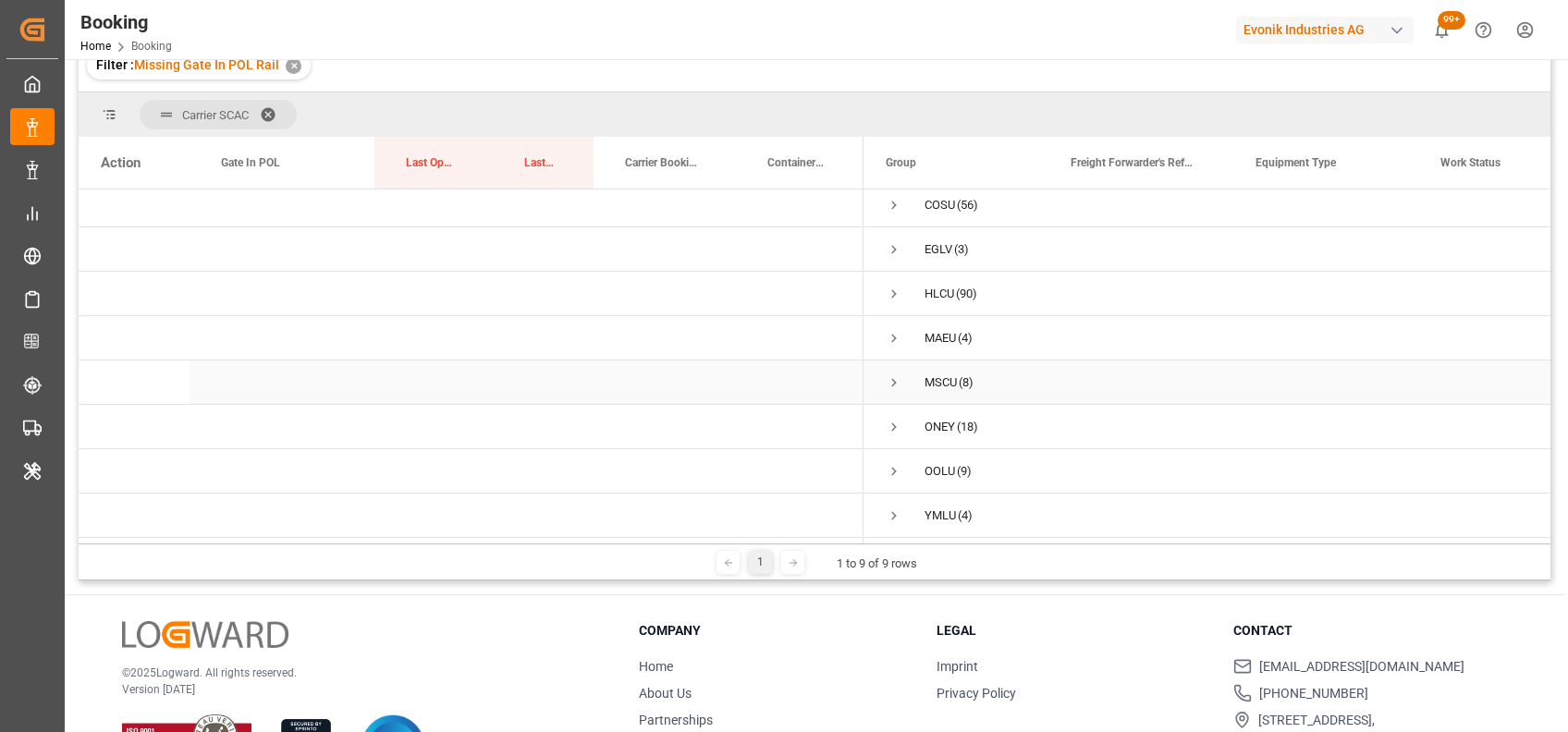
scroll to position [202, 0]
click at [891, 286] on span "Press SPACE to select this row." at bounding box center [894, 293] width 17 height 17
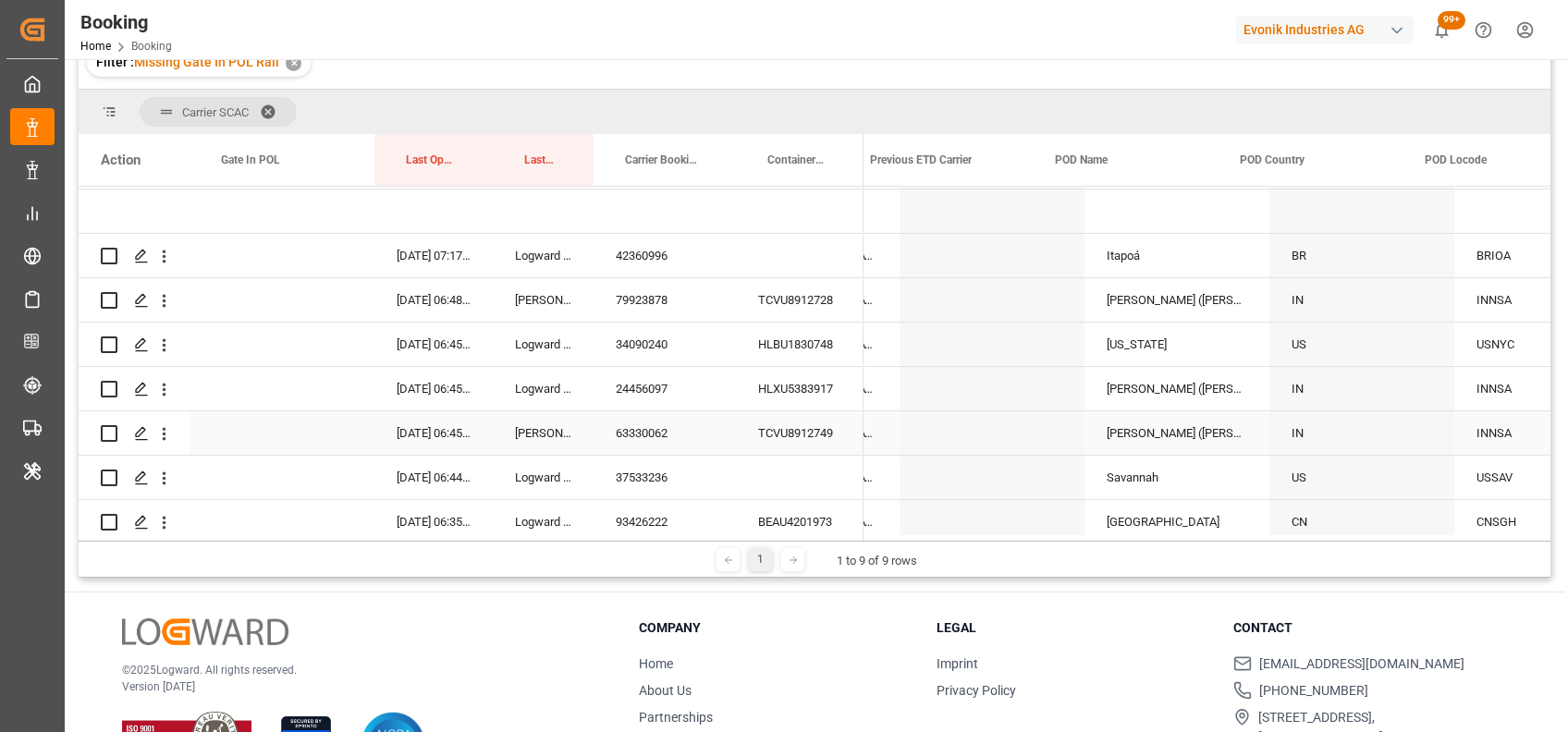
scroll to position [0, 7809]
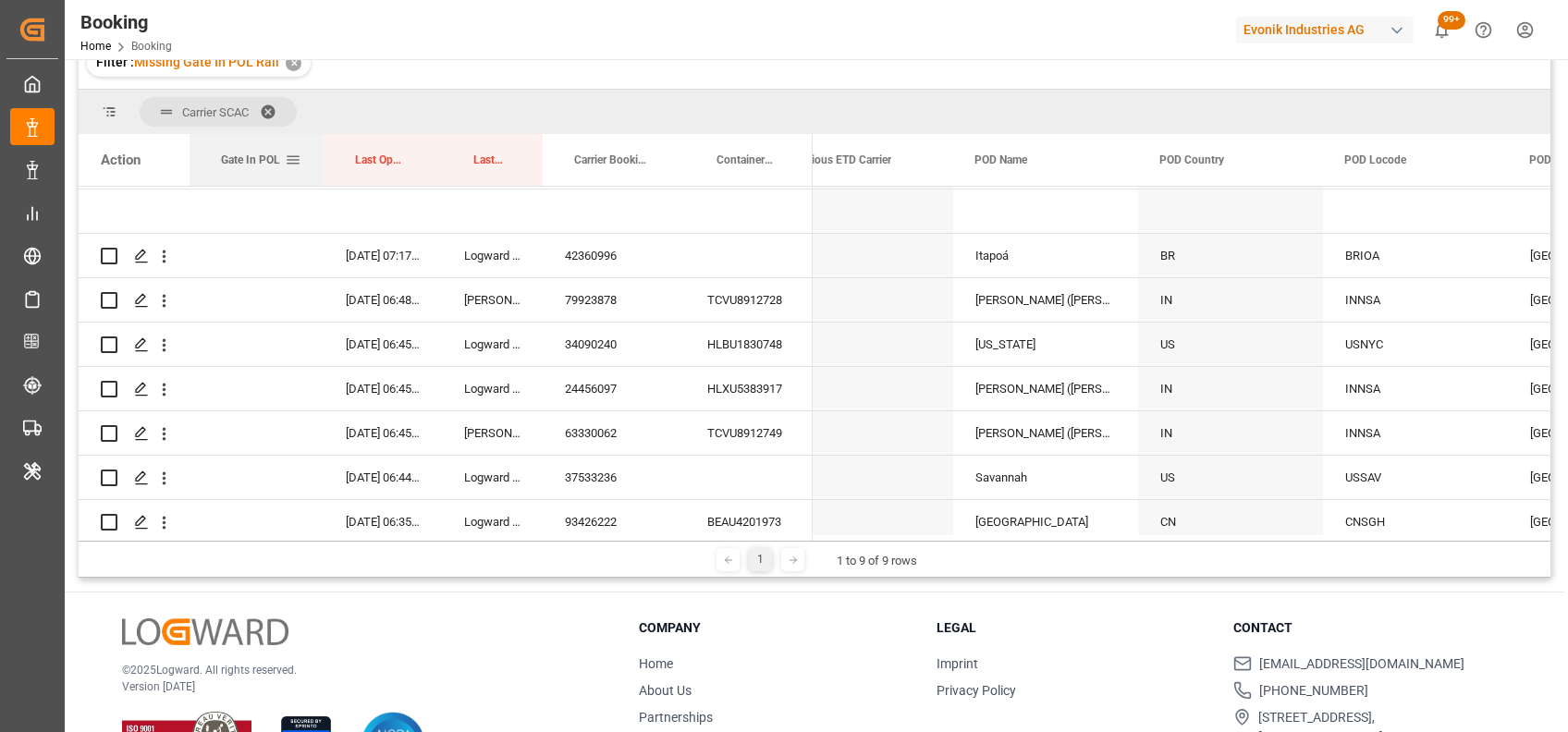
drag, startPoint x: 370, startPoint y: 156, endPoint x: 319, endPoint y: 153, distance: 51.1
click at [320, 153] on div at bounding box center [324, 160] width 8 height 52
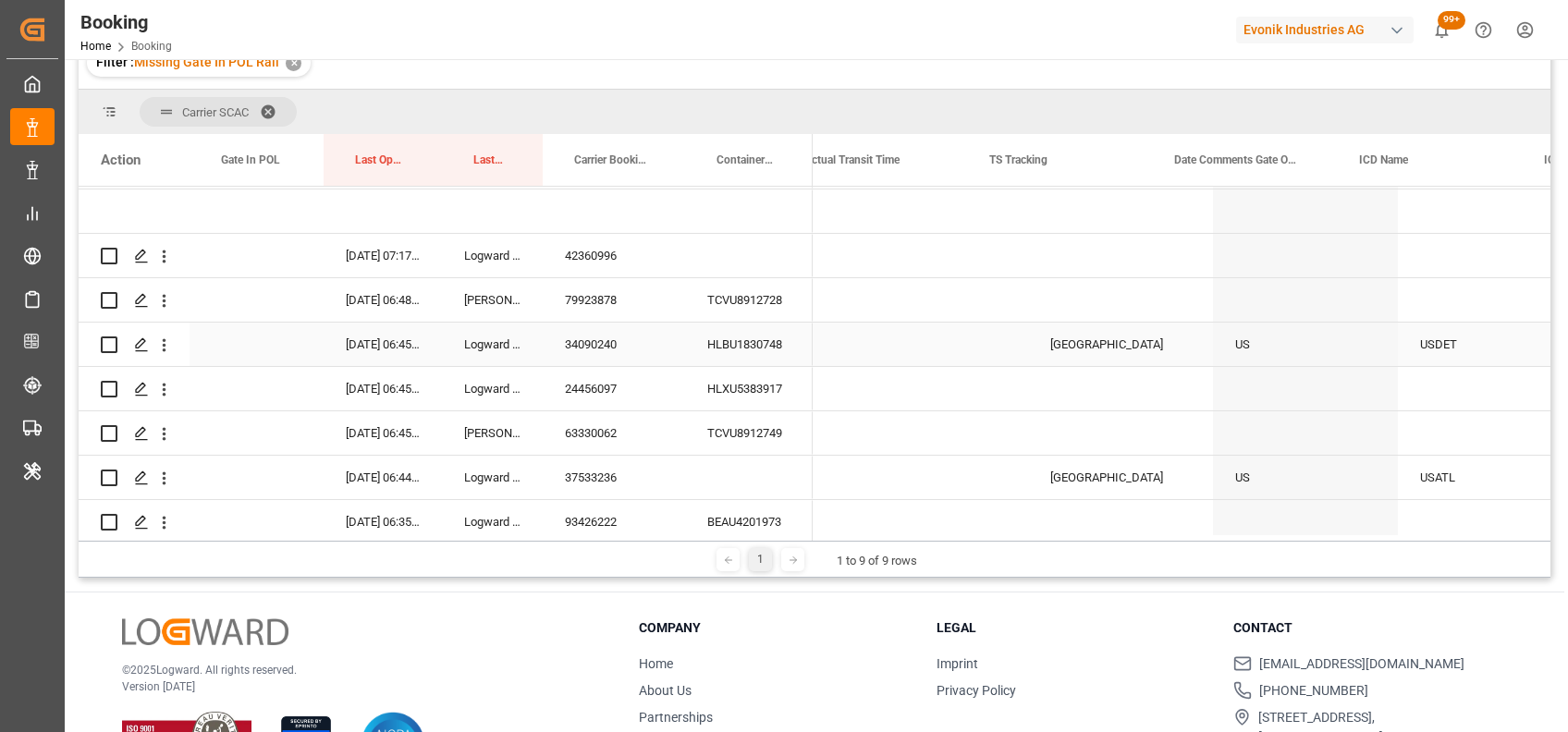
scroll to position [0, 9214]
click at [1367, 325] on div "US" at bounding box center [1304, 344] width 185 height 43
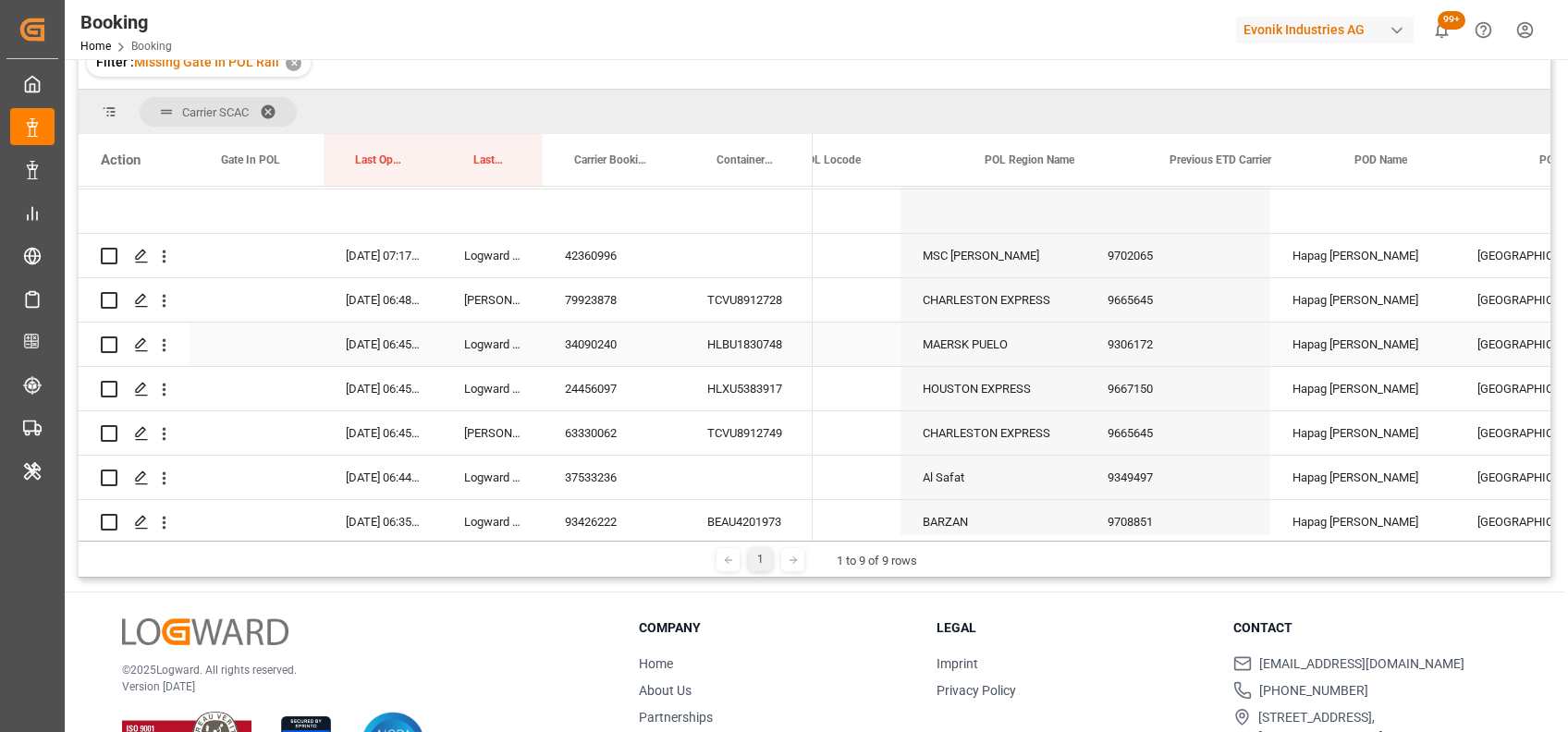
scroll to position [0, 7624]
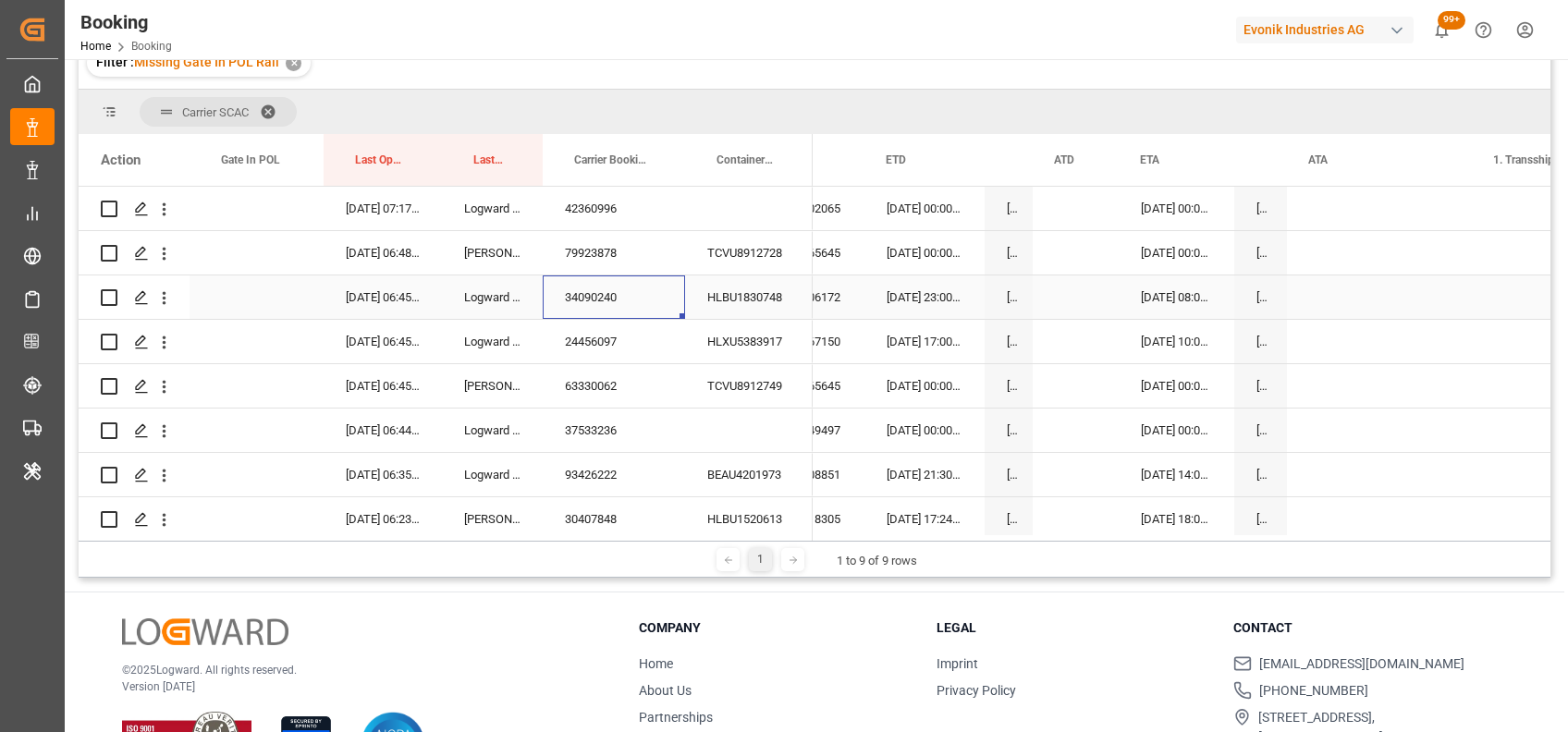
click at [621, 297] on div "34090240" at bounding box center [614, 297] width 143 height 43
click at [586, 327] on div "24456097" at bounding box center [614, 342] width 143 height 43
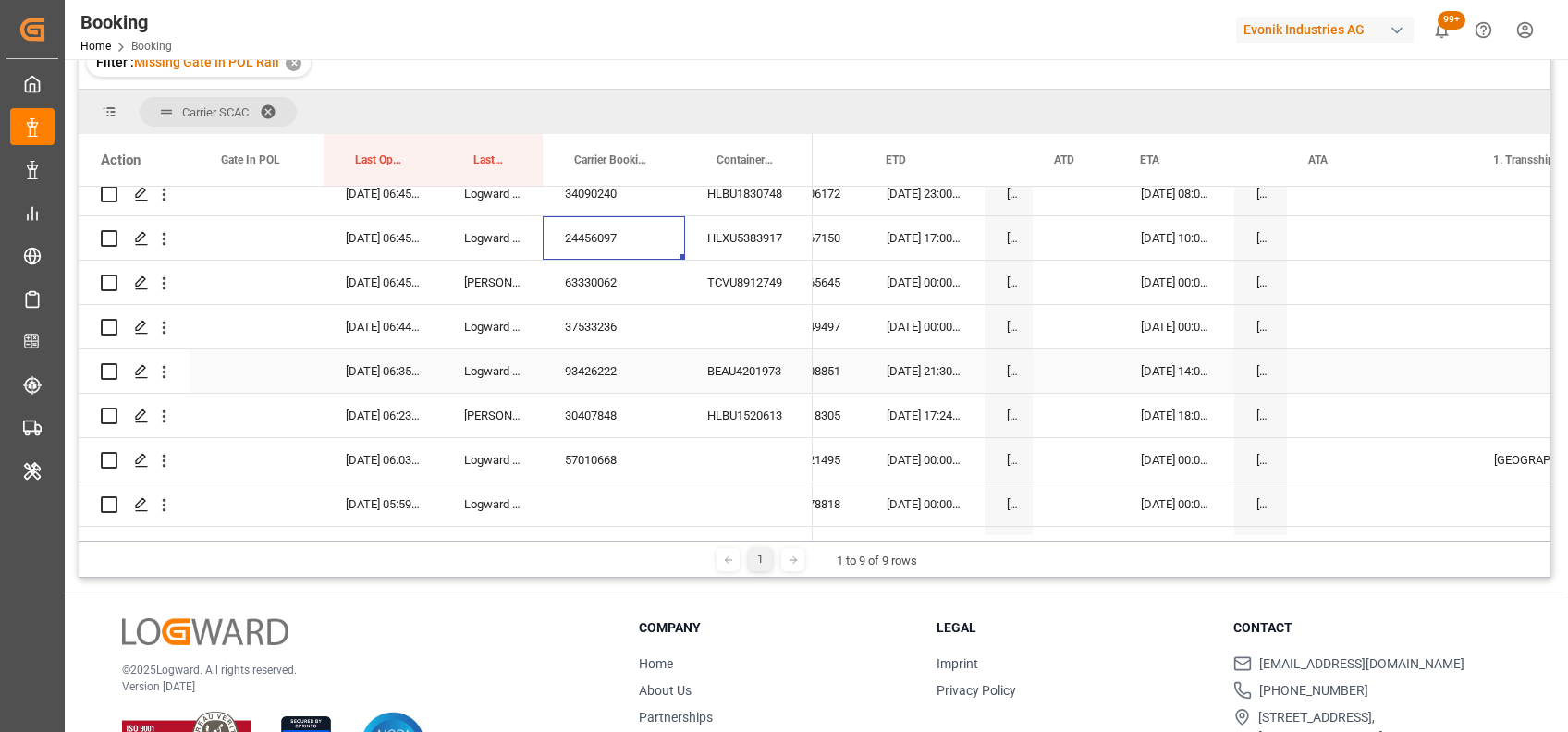
scroll to position [285, 0]
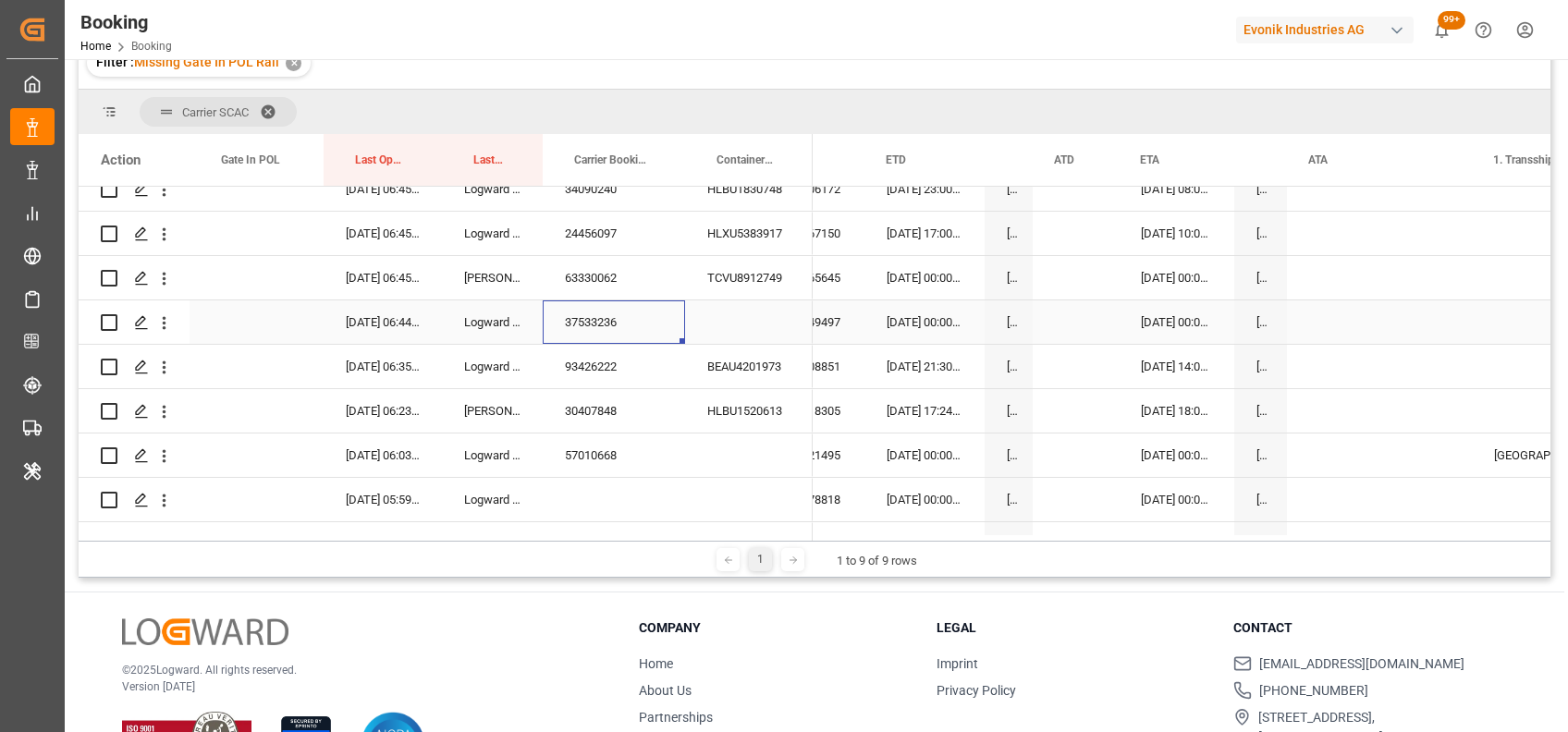
click at [582, 313] on div "37533236" at bounding box center [614, 322] width 143 height 43
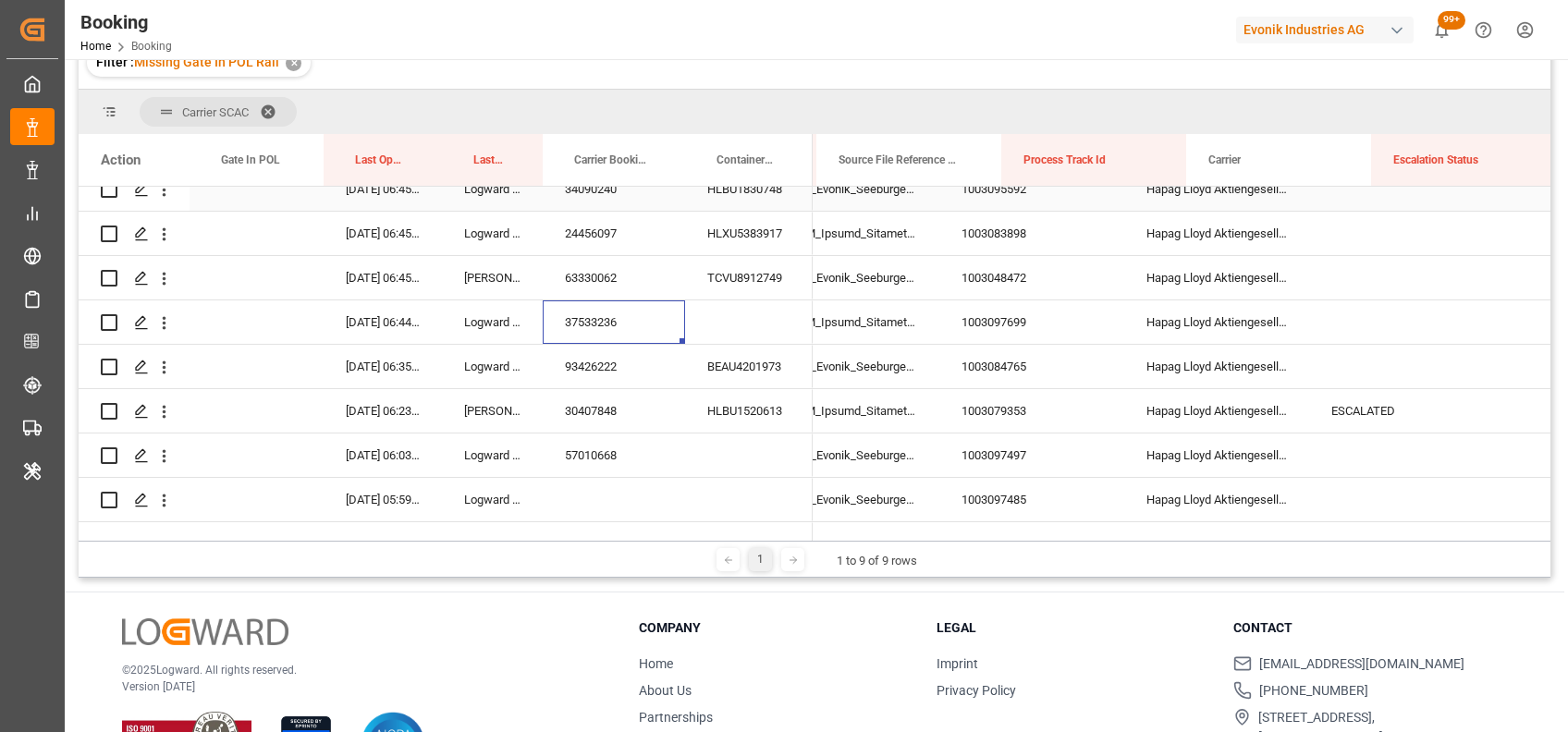
scroll to position [0, 11644]
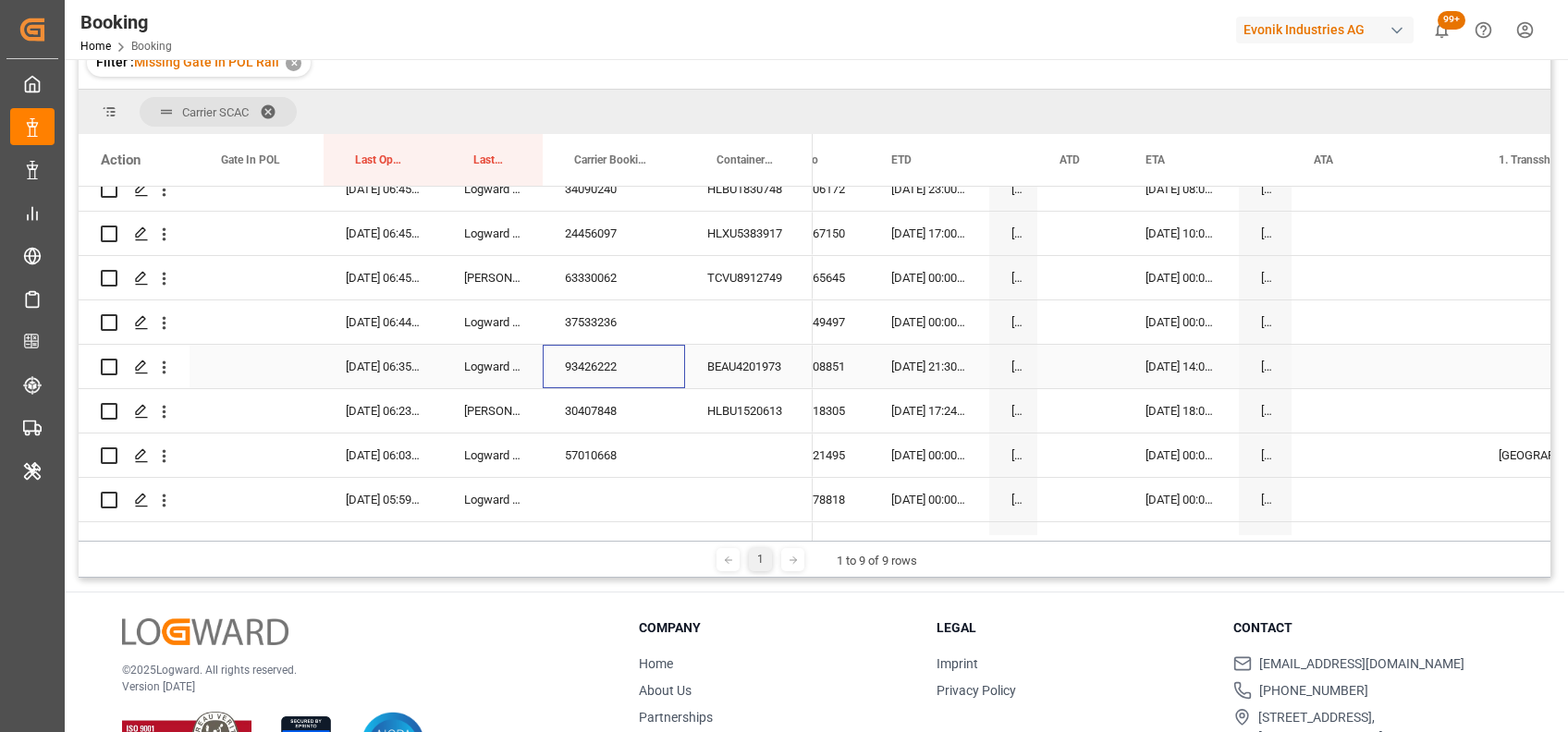
click at [591, 375] on div "93426222" at bounding box center [614, 366] width 143 height 43
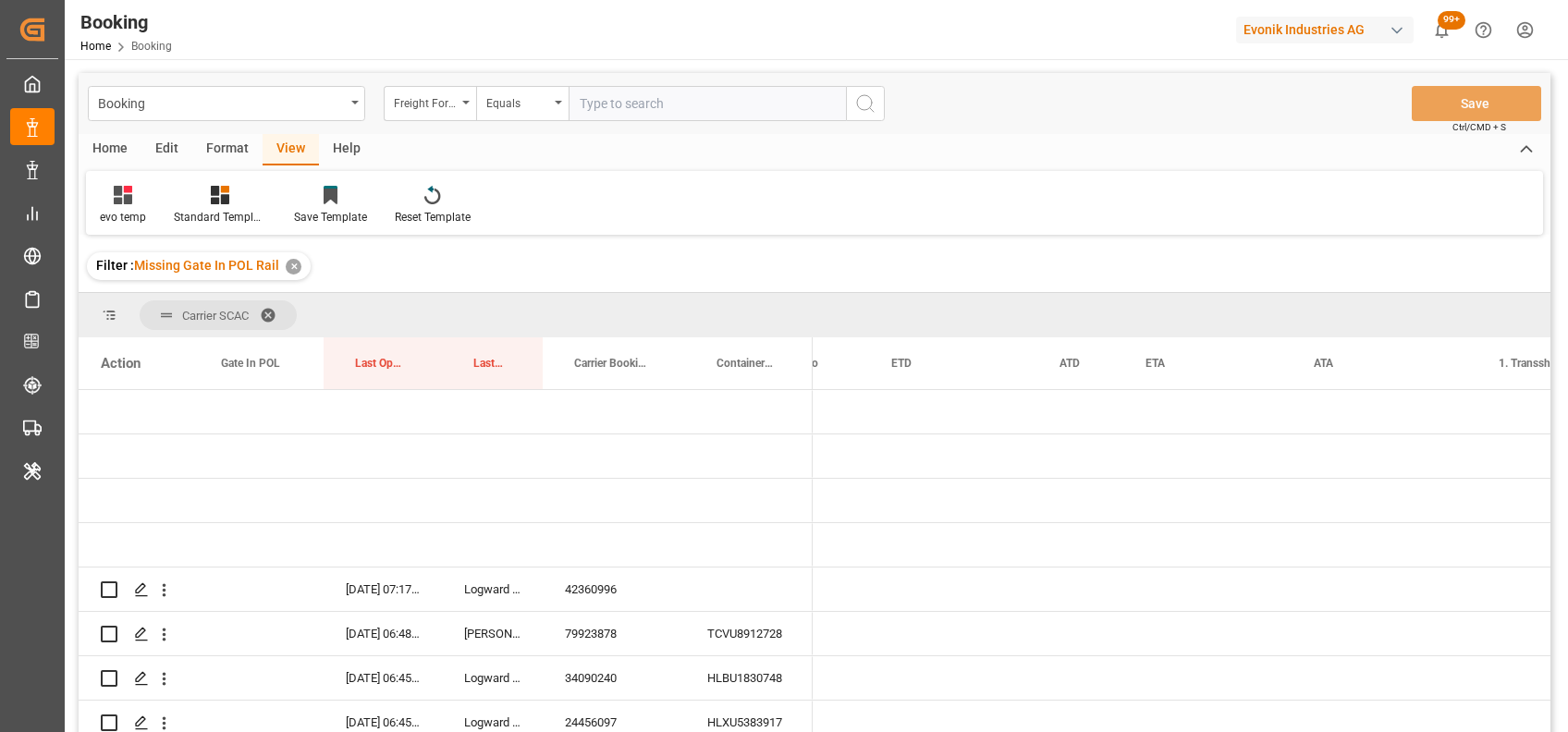
scroll to position [0, 17599]
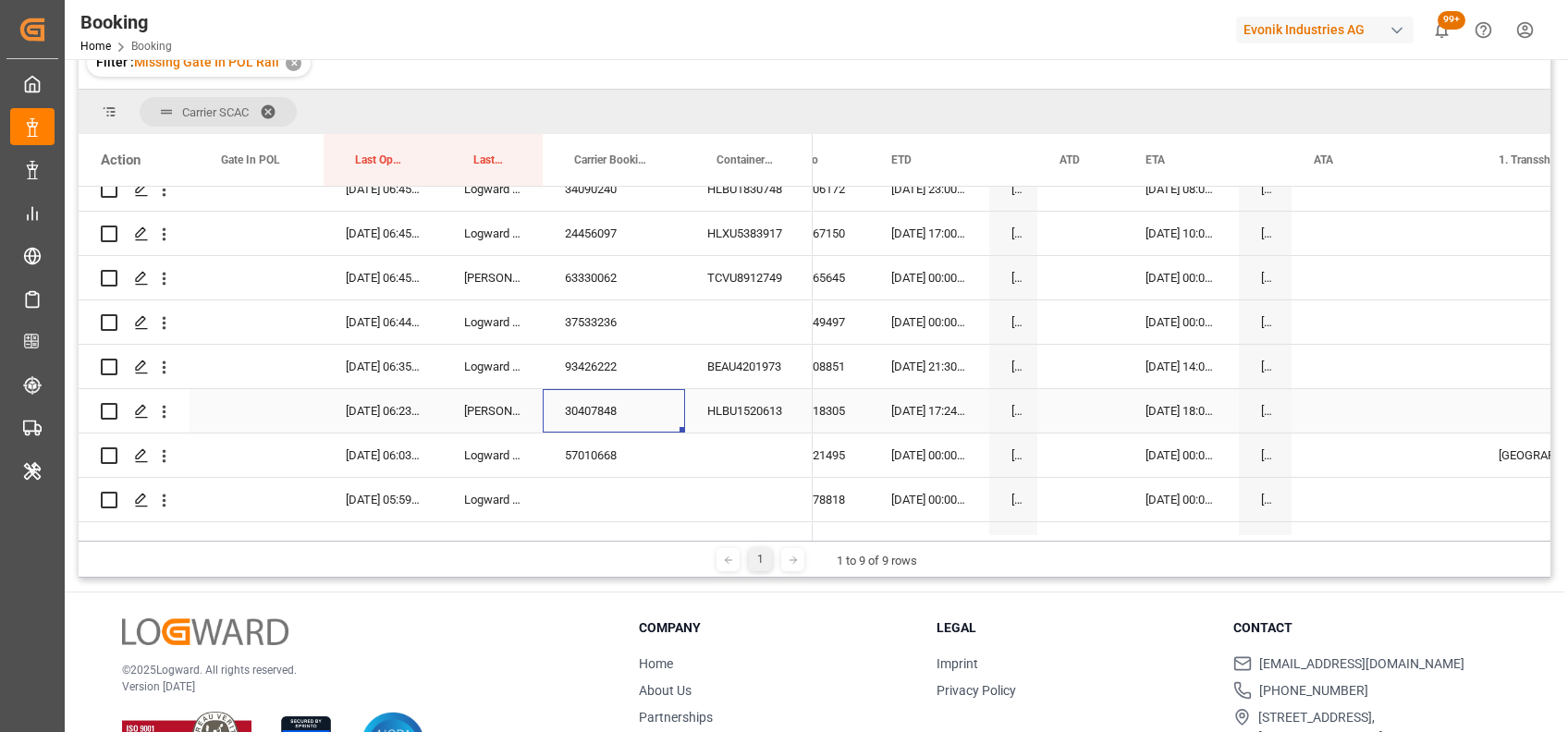
click at [586, 411] on div "30407848" at bounding box center [614, 411] width 143 height 43
click at [161, 410] on icon "open menu" at bounding box center [164, 412] width 20 height 20
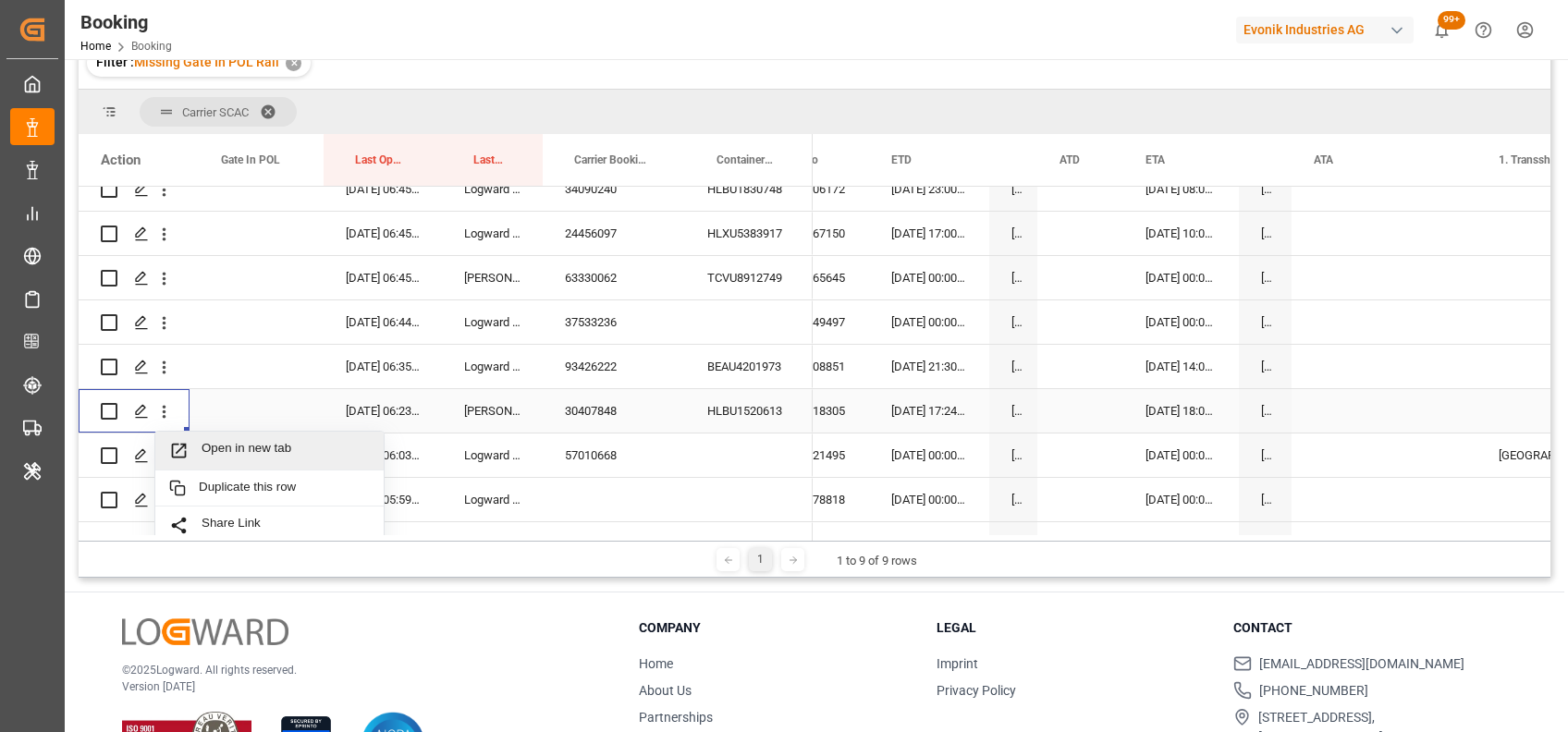
click at [229, 450] on span "Open in new tab" at bounding box center [285, 450] width 168 height 20
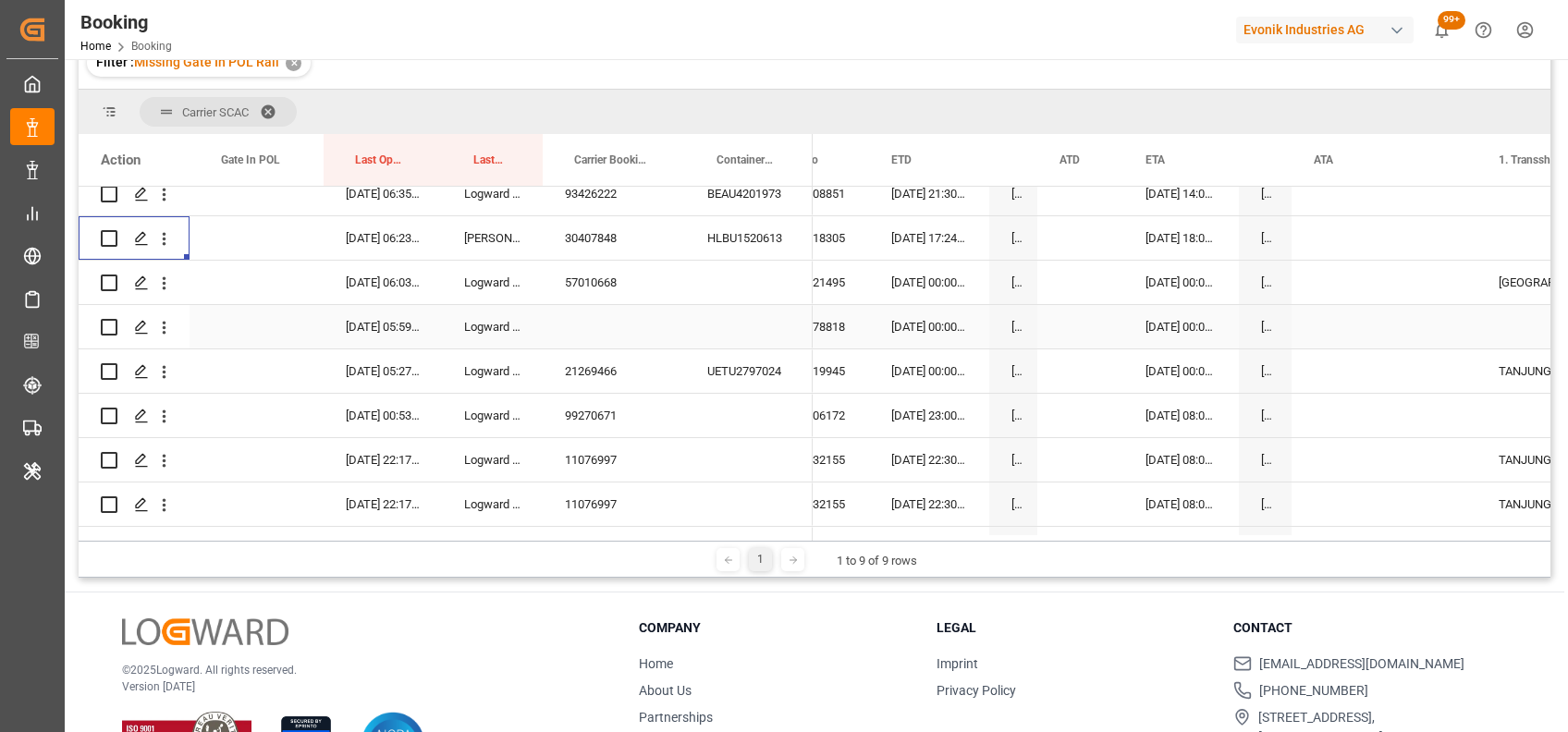
scroll to position [460, 0]
click at [594, 276] on div "57010668" at bounding box center [614, 282] width 143 height 43
click at [599, 365] on div "21269466" at bounding box center [614, 370] width 143 height 43
click at [594, 400] on div "99270671" at bounding box center [614, 415] width 143 height 43
click at [160, 421] on icon "open menu" at bounding box center [164, 415] width 20 height 20
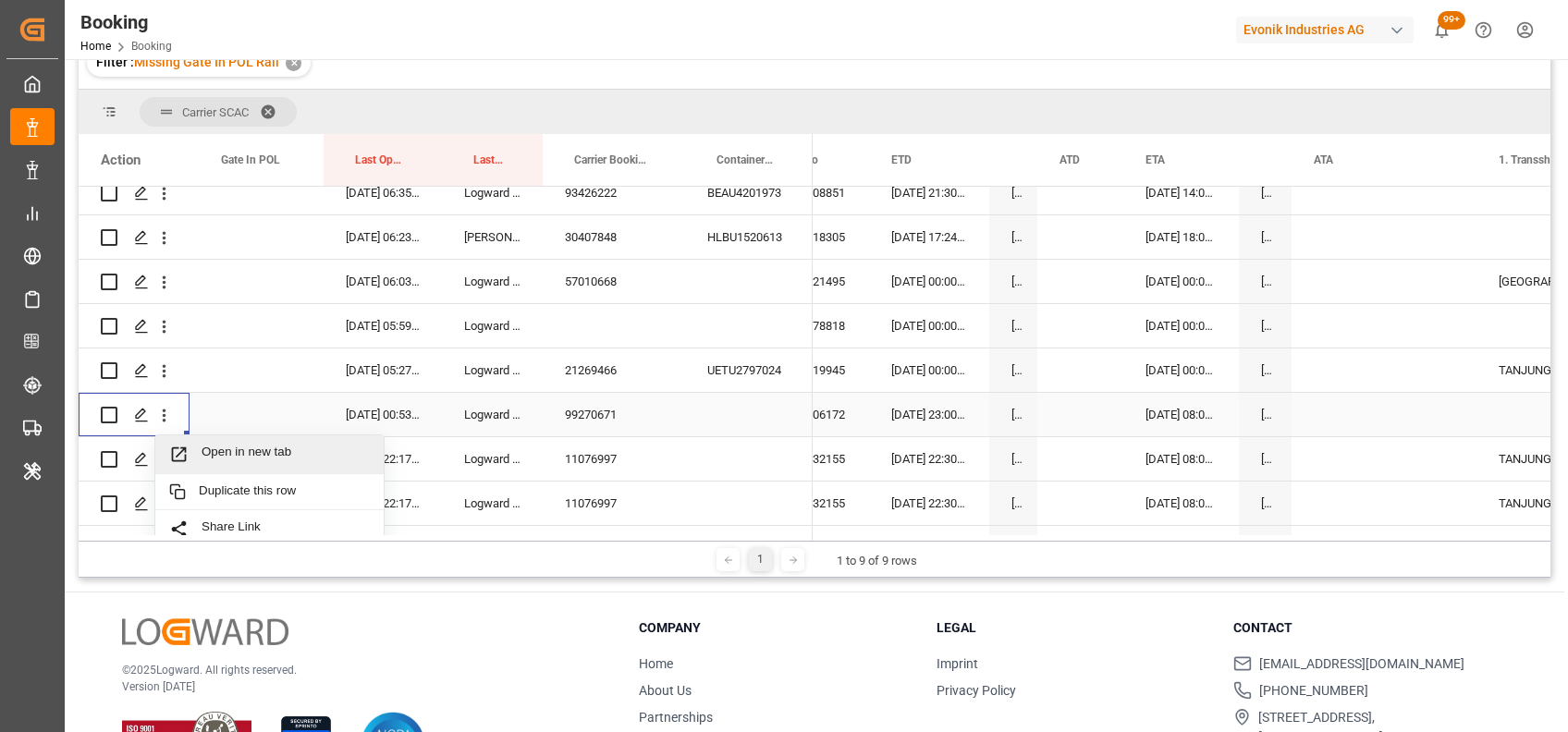
click at [239, 445] on span "Open in new tab" at bounding box center [285, 454] width 168 height 20
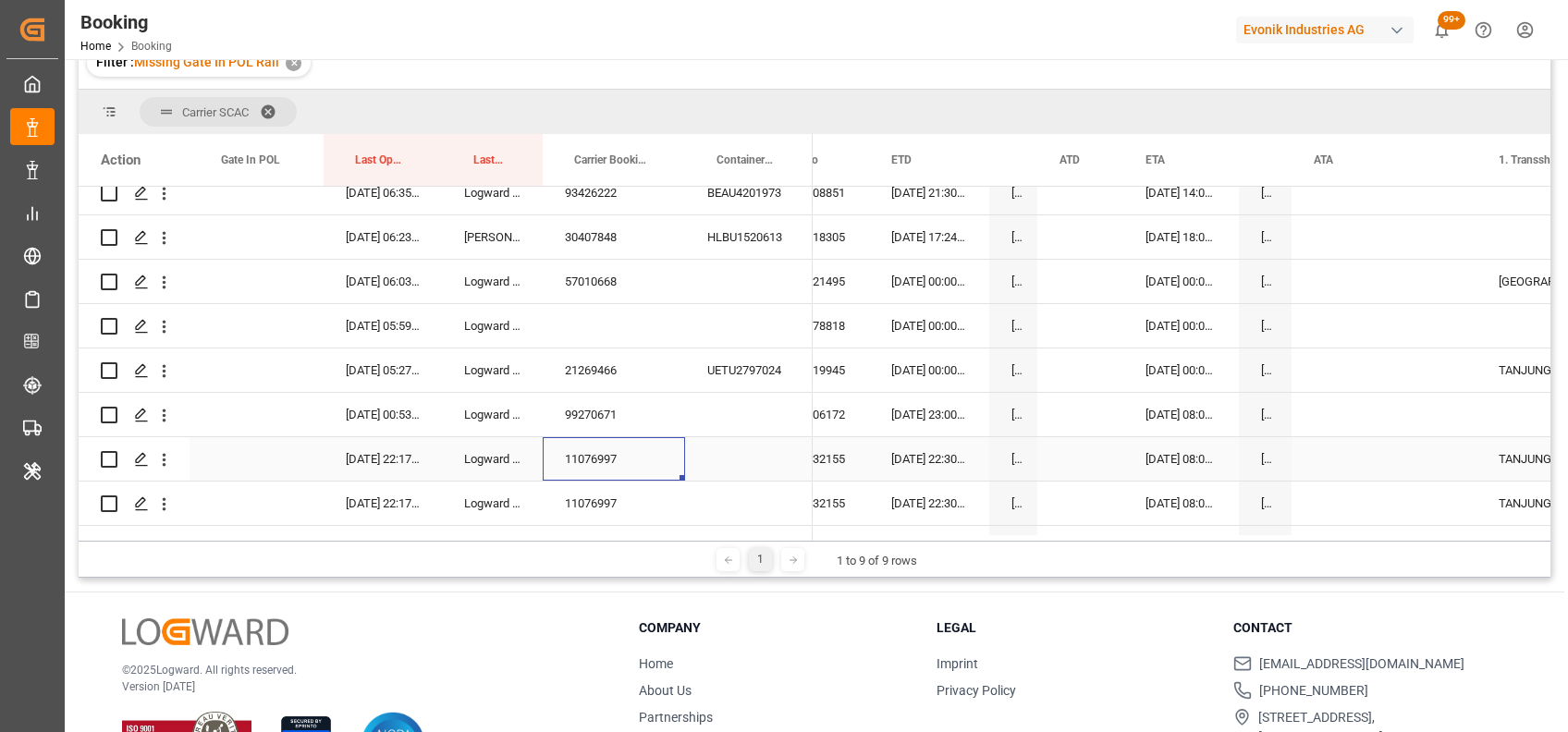
click at [600, 456] on div "11076997" at bounding box center [614, 459] width 143 height 43
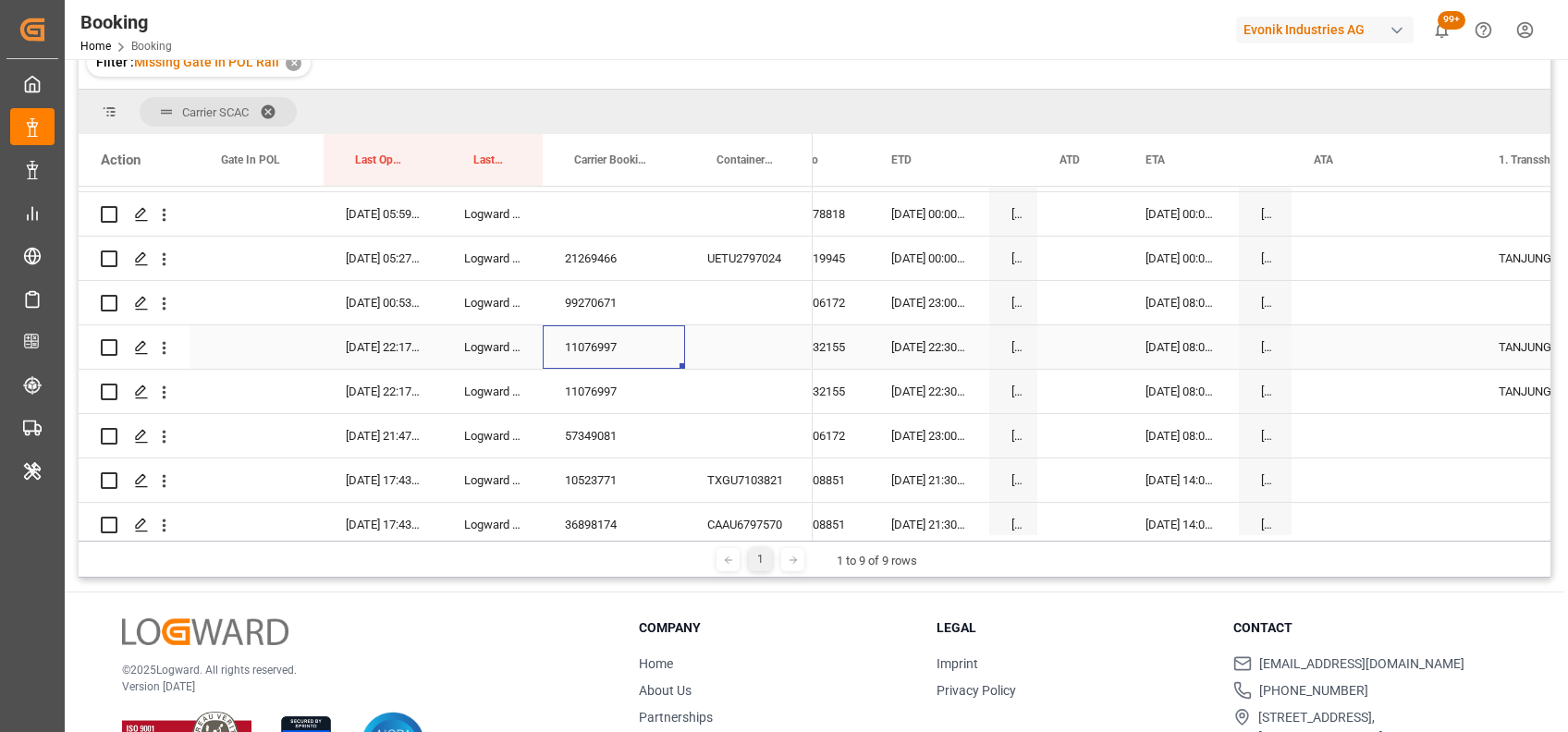
scroll to position [578, 0]
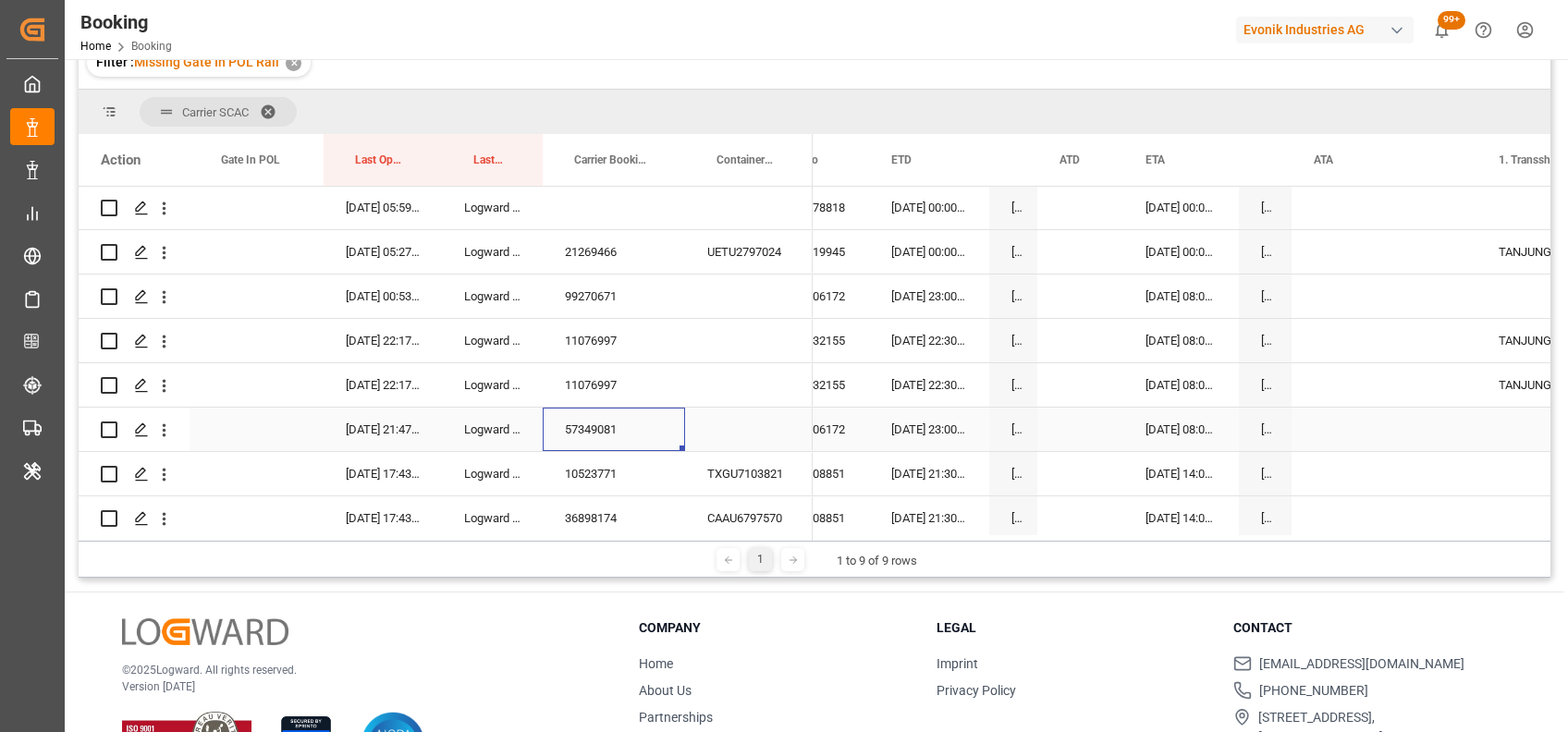
click at [599, 429] on div "57349081" at bounding box center [614, 429] width 143 height 43
click at [162, 426] on icon "open menu" at bounding box center [164, 430] width 20 height 20
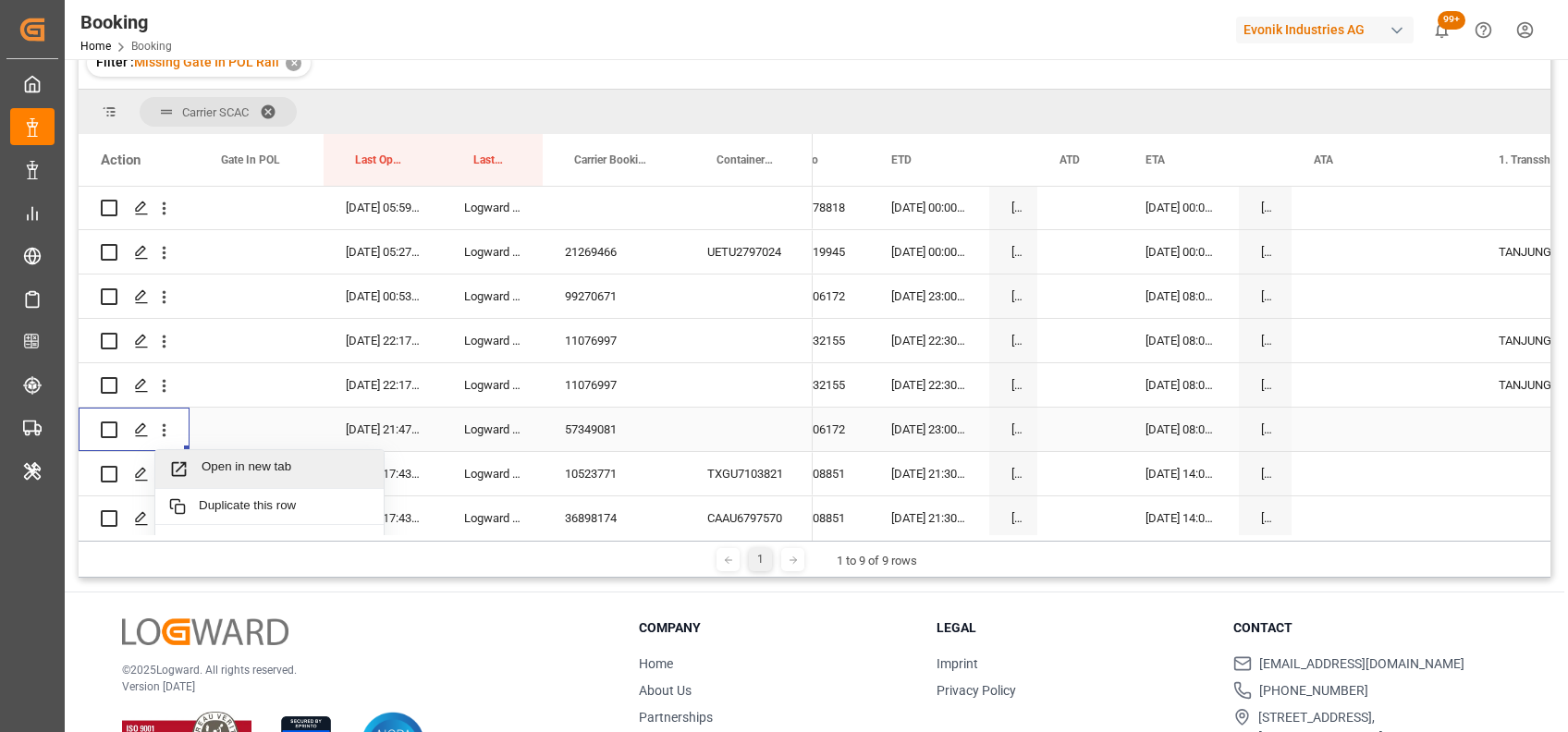
click at [205, 450] on div "Open in new tab" at bounding box center [269, 469] width 228 height 38
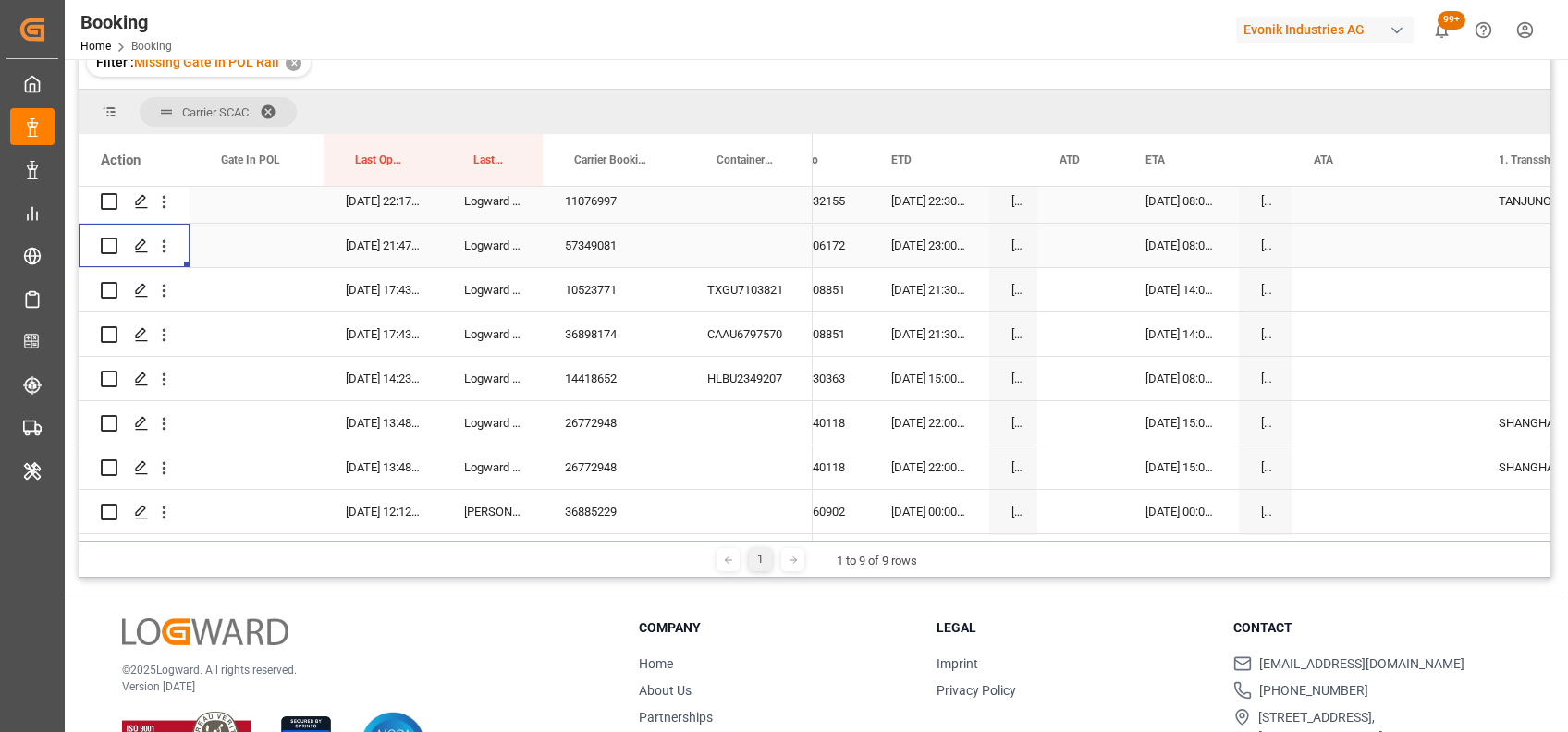
scroll to position [776, 0]
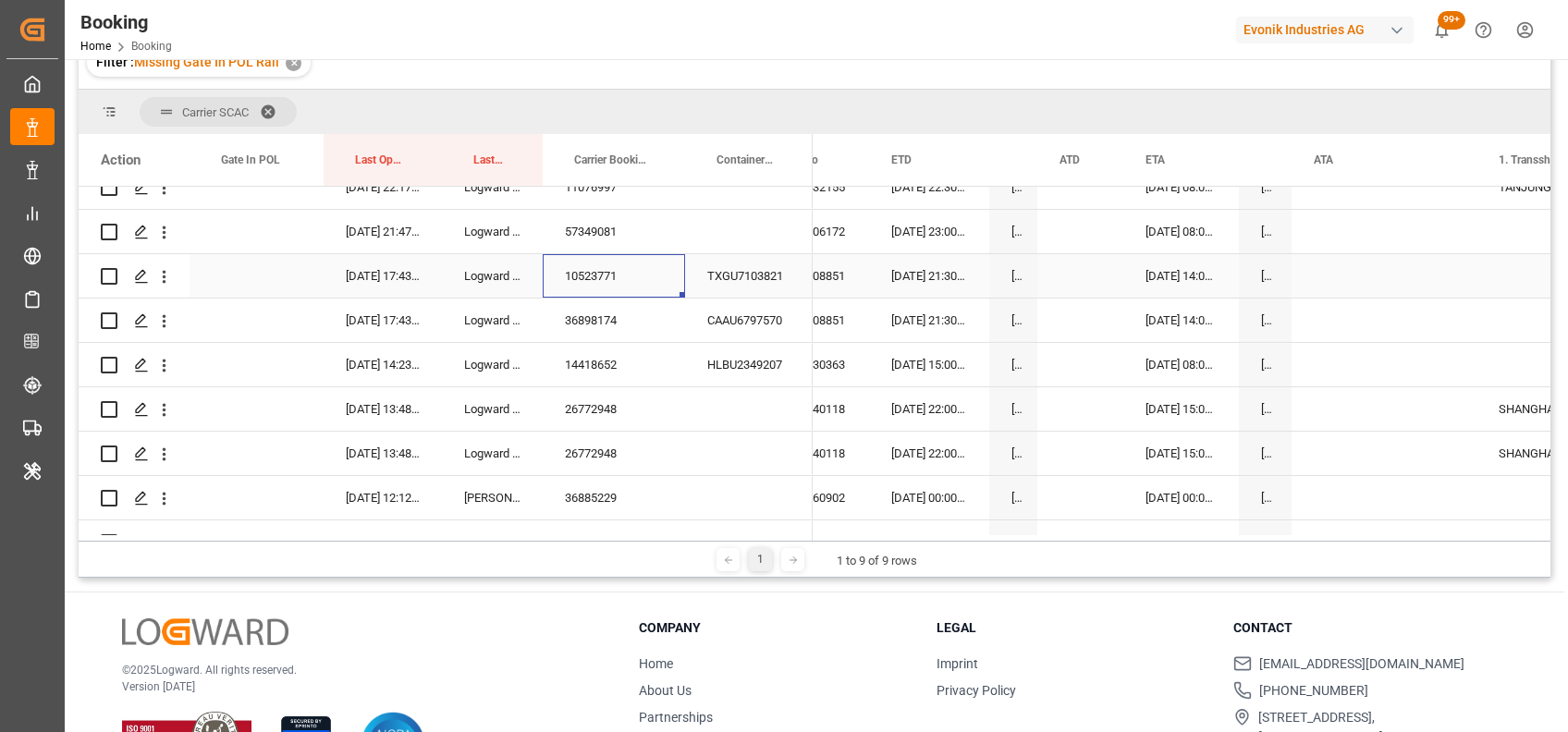
click at [606, 271] on div "10523771" at bounding box center [614, 276] width 143 height 43
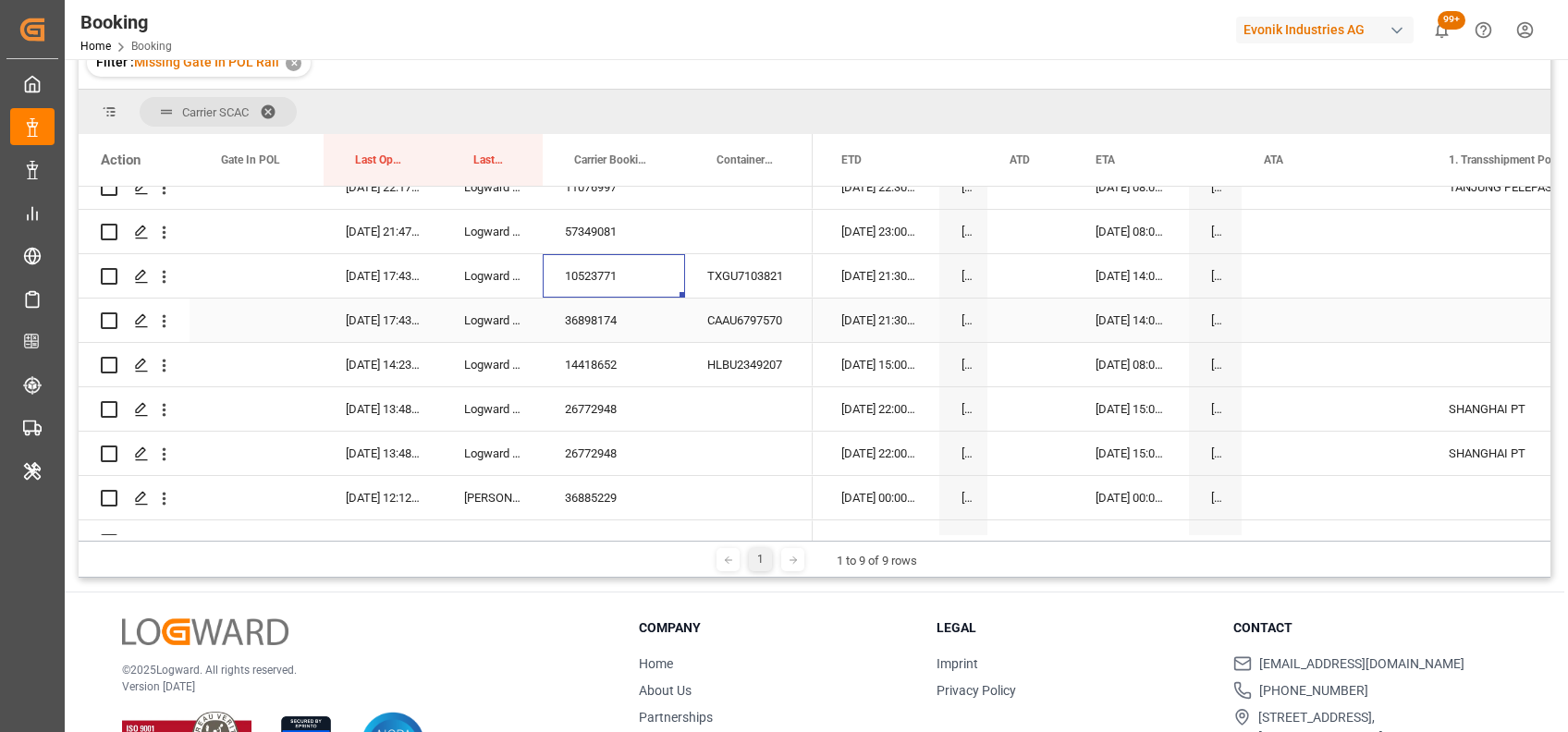
scroll to position [0, 17651]
click at [599, 326] on div "36898174" at bounding box center [614, 320] width 143 height 43
click at [607, 371] on div "14418652" at bounding box center [614, 364] width 143 height 43
click at [592, 406] on div "26772948" at bounding box center [614, 409] width 143 height 43
click at [160, 414] on icon "open menu" at bounding box center [164, 410] width 20 height 20
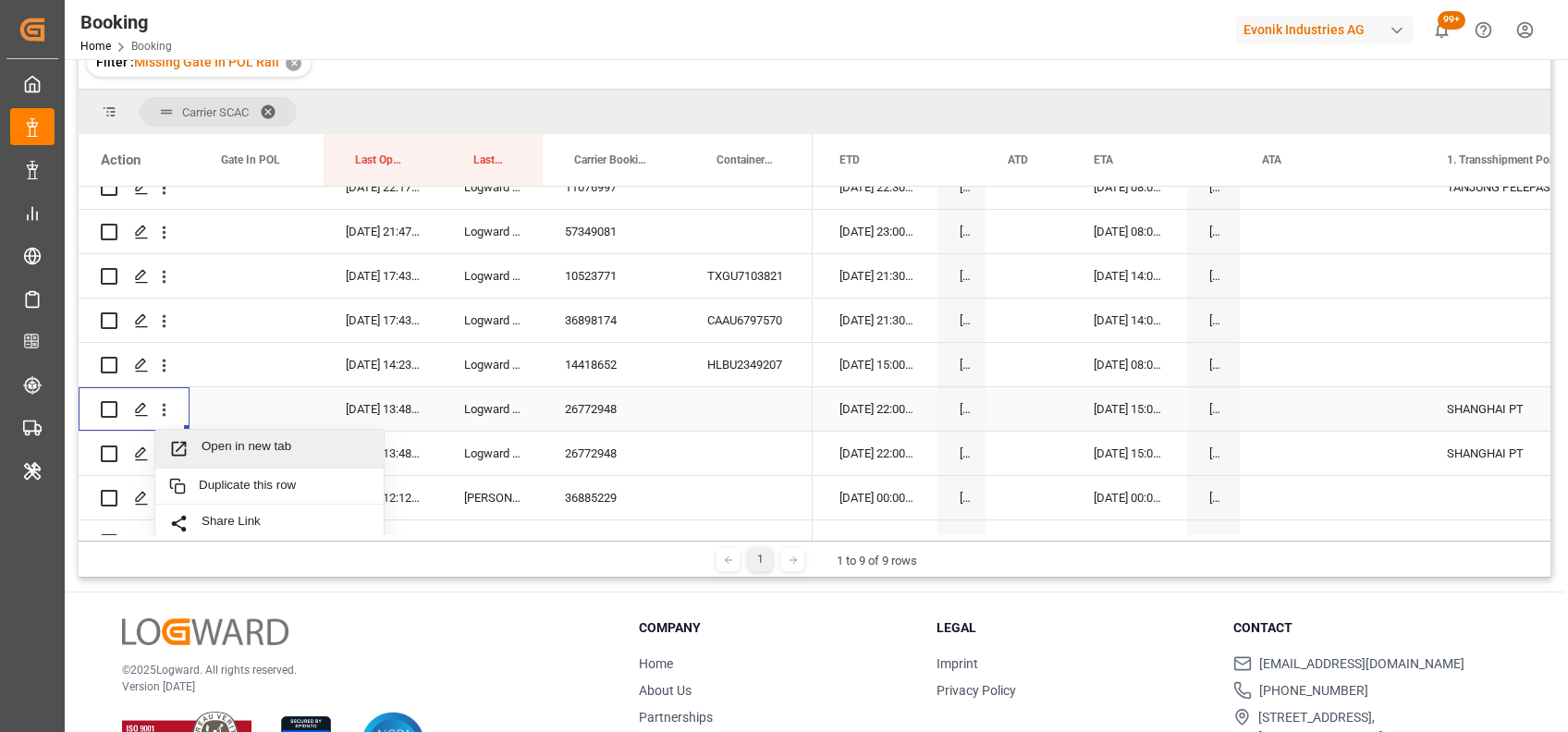
click at [237, 444] on span "Open in new tab" at bounding box center [285, 449] width 168 height 20
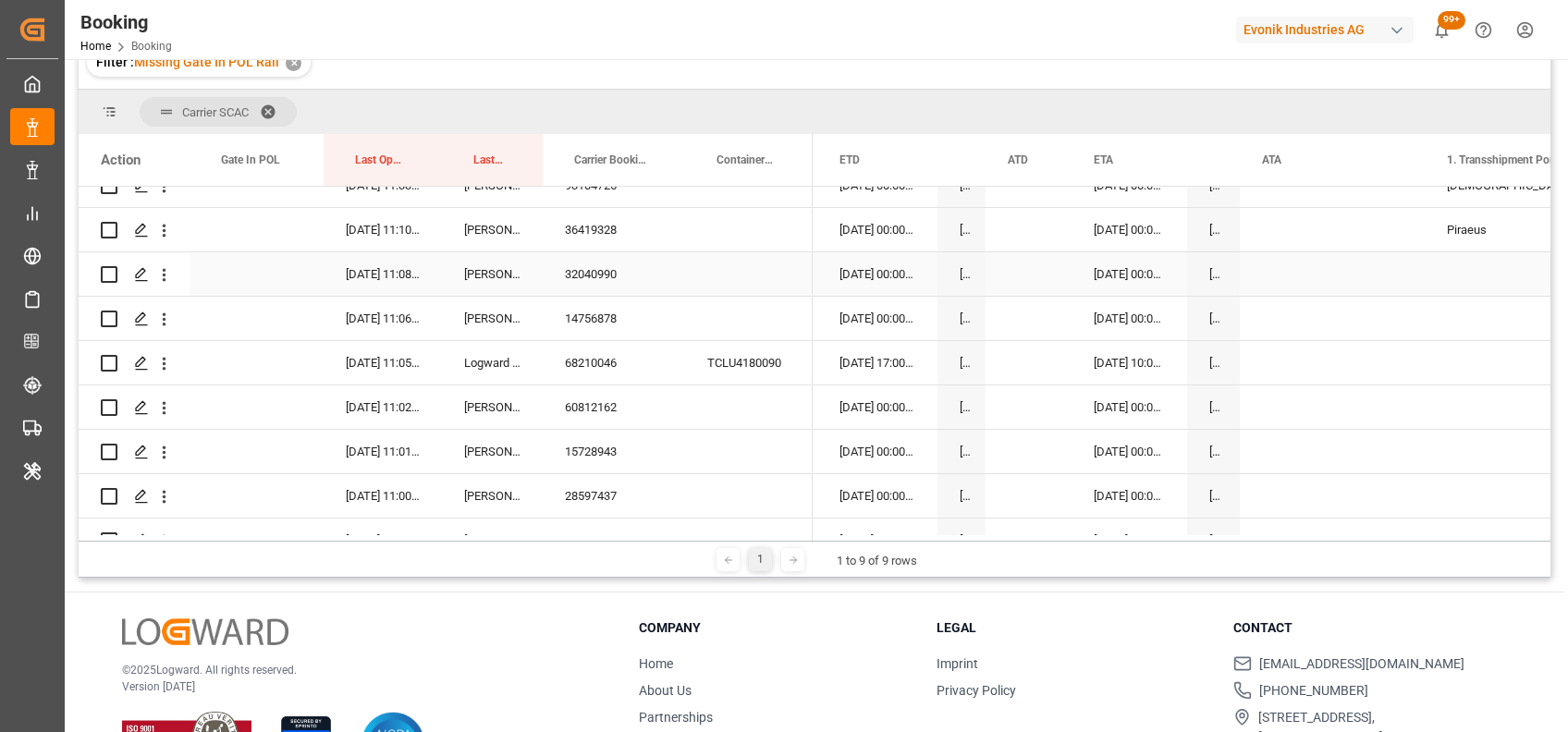
scroll to position [2199, 0]
click at [609, 363] on div "68210046" at bounding box center [614, 362] width 143 height 43
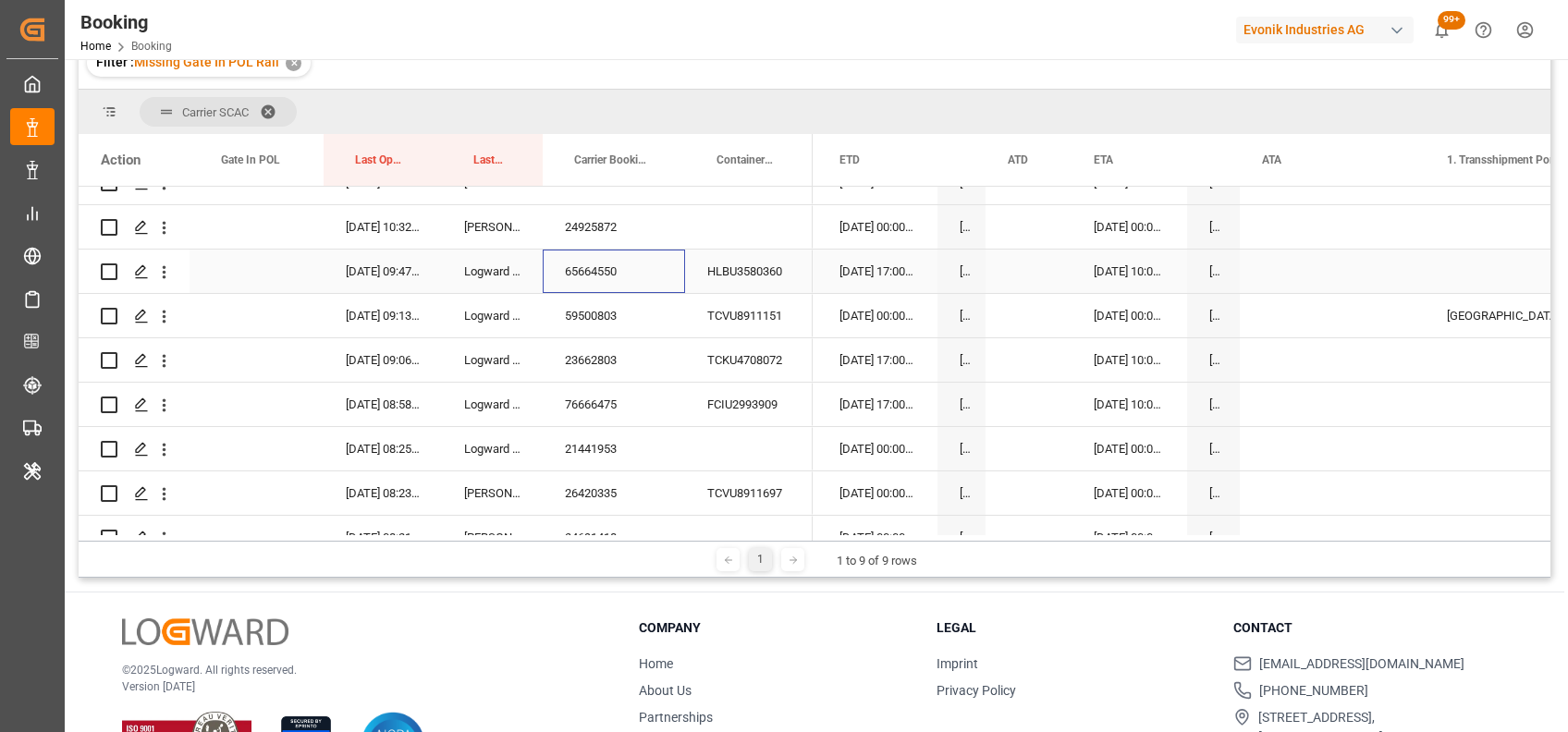
click at [602, 277] on div "65664550" at bounding box center [614, 271] width 143 height 43
click at [590, 357] on div "23662803" at bounding box center [614, 360] width 143 height 43
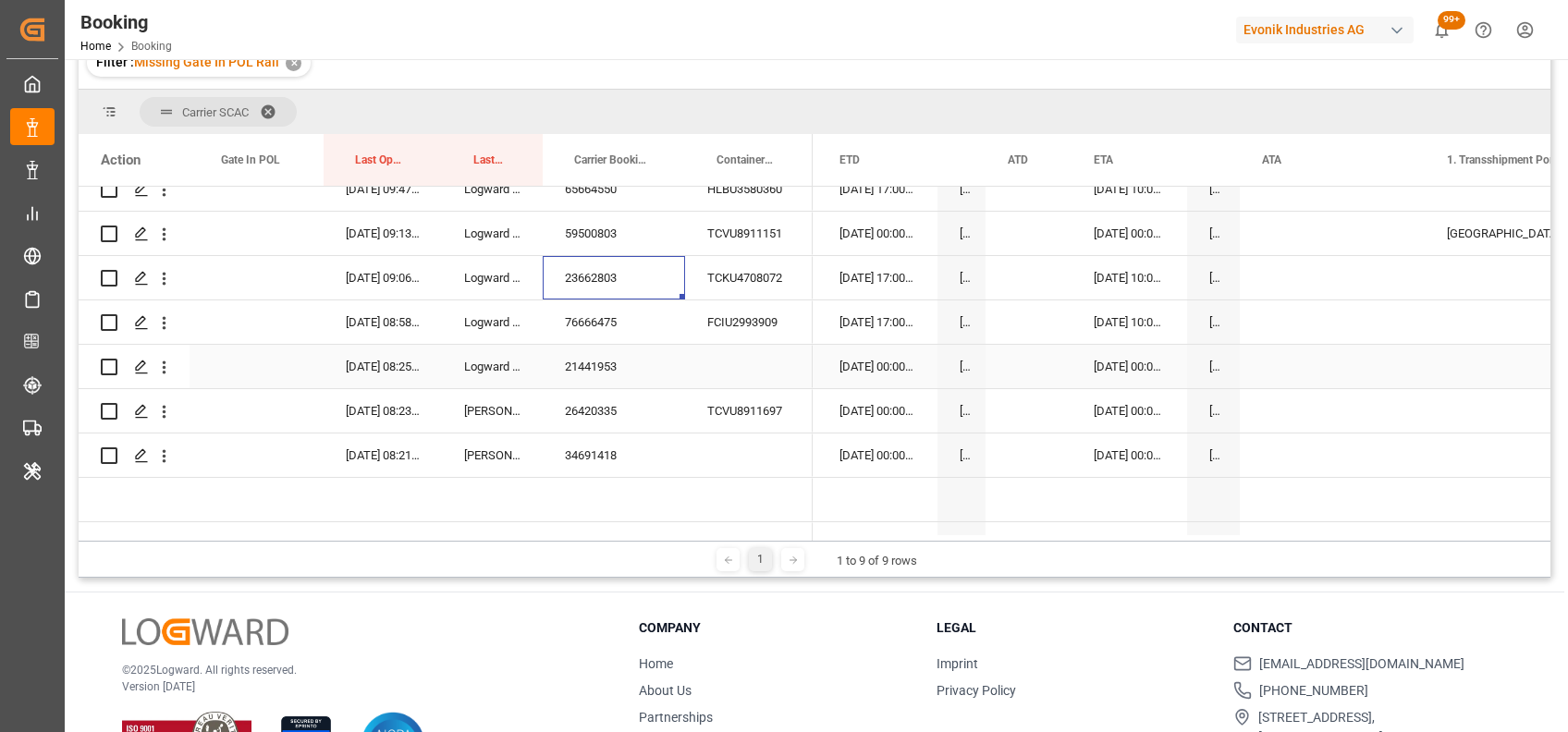
scroll to position [3882, 0]
click at [593, 363] on div "21441953" at bounding box center [614, 364] width 143 height 43
click at [591, 392] on div "26420335" at bounding box center [614, 409] width 143 height 43
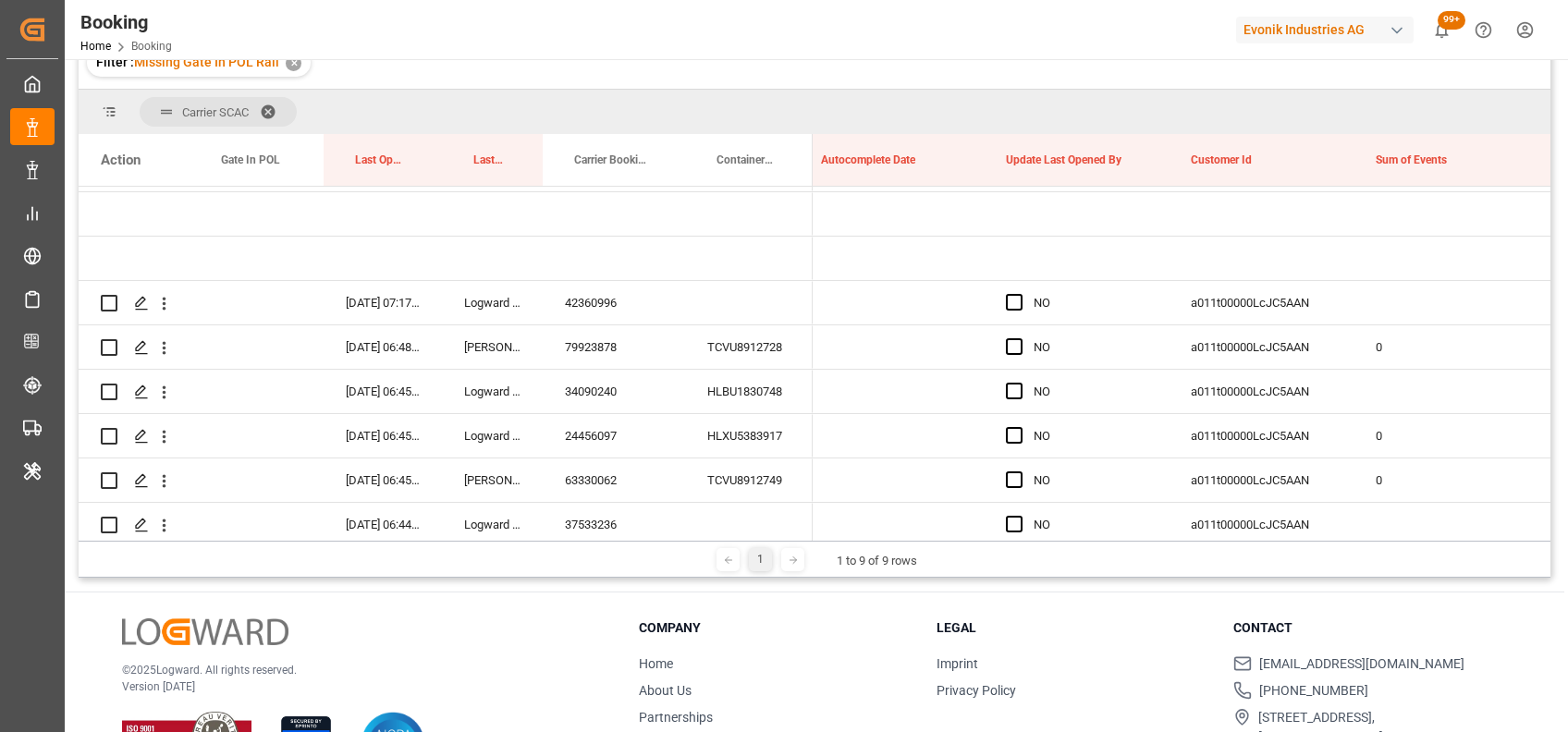
scroll to position [0, 0]
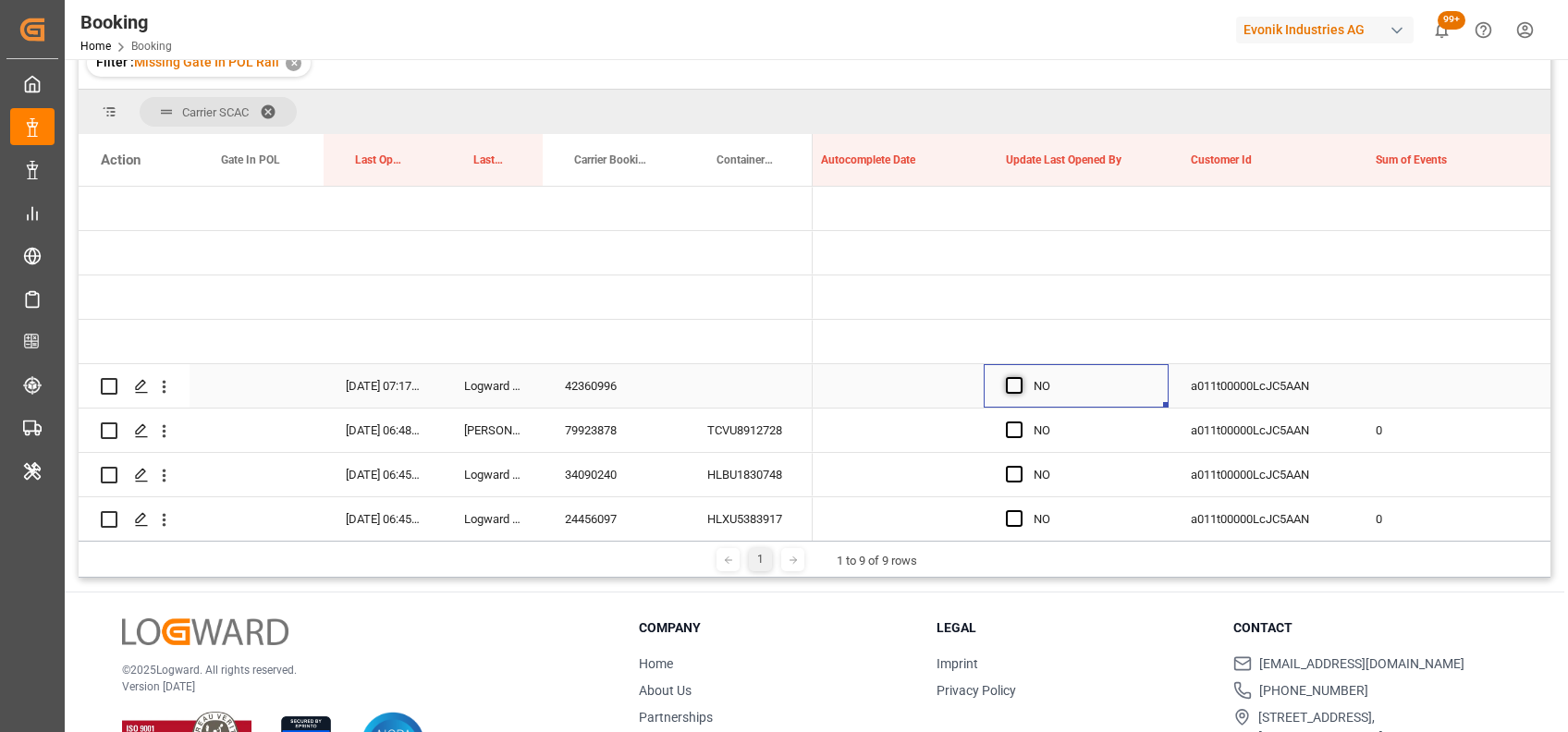
click at [1015, 389] on span "Press SPACE to select this row." at bounding box center [1014, 386] width 17 height 17
click at [1020, 377] on input "Press SPACE to select this row." at bounding box center [1020, 377] width 0 height 0
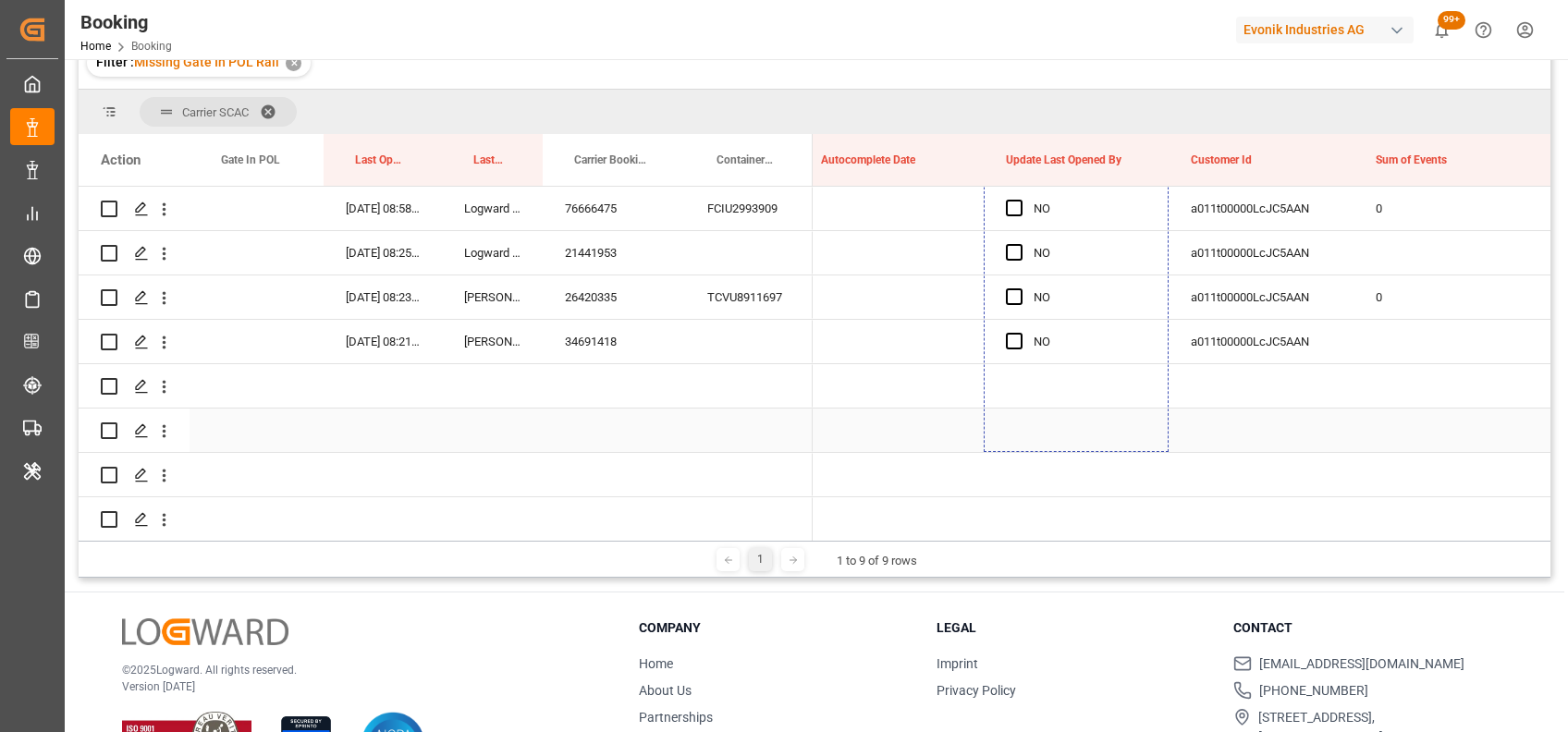
scroll to position [4031, 0]
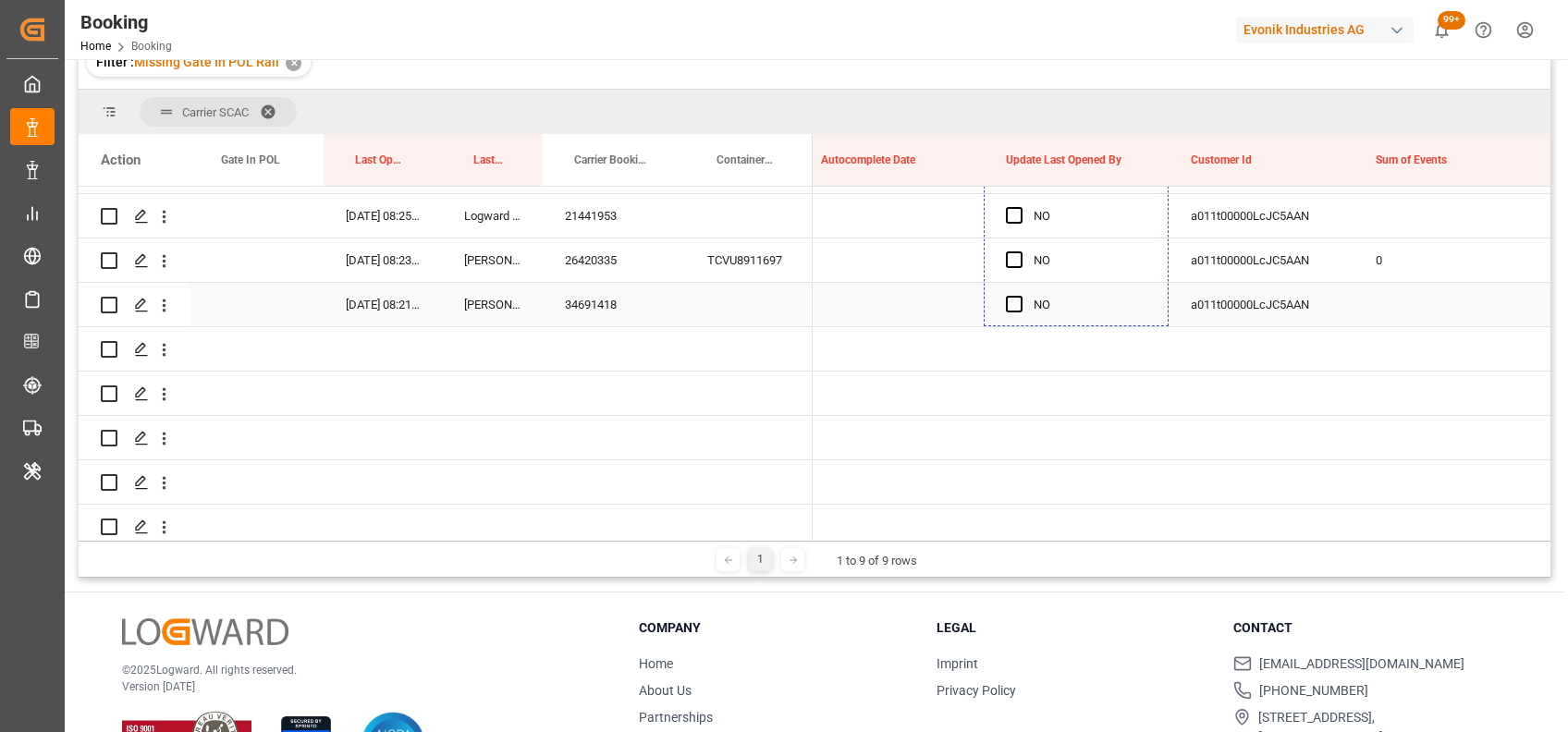
drag, startPoint x: 1165, startPoint y: 404, endPoint x: 992, endPoint y: 317, distance: 193.6
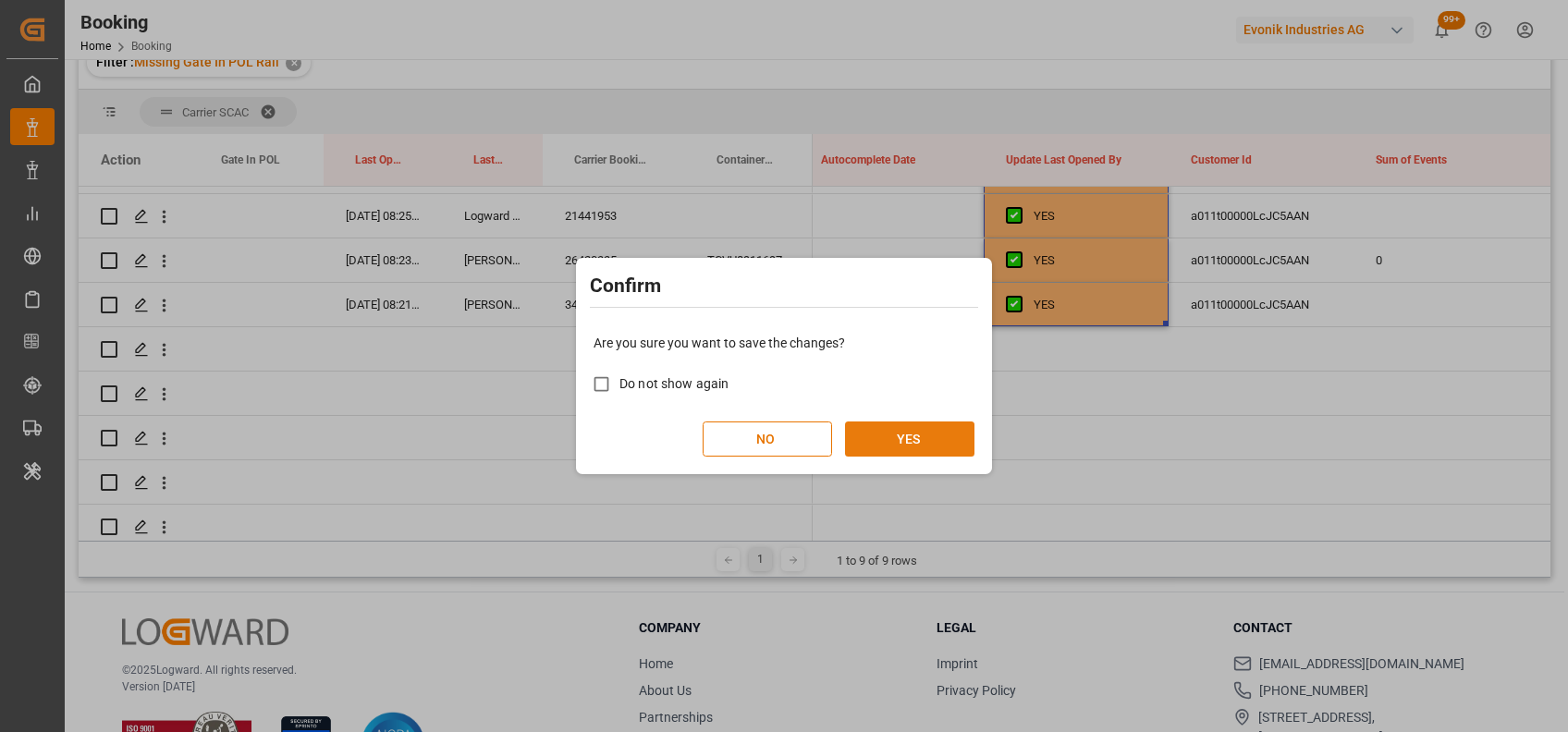
click at [929, 428] on button "YES" at bounding box center [909, 438] width 129 height 35
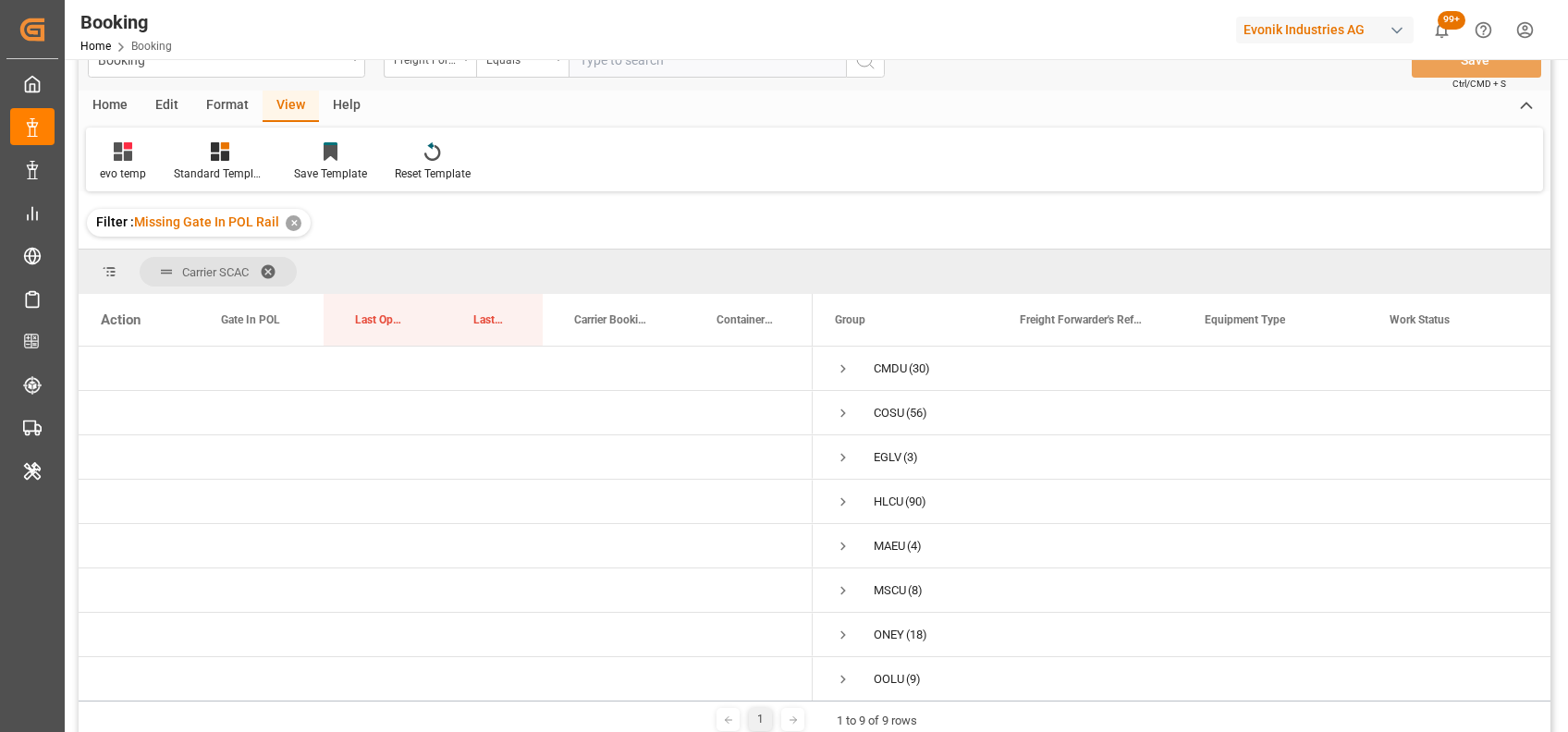
scroll to position [37, 0]
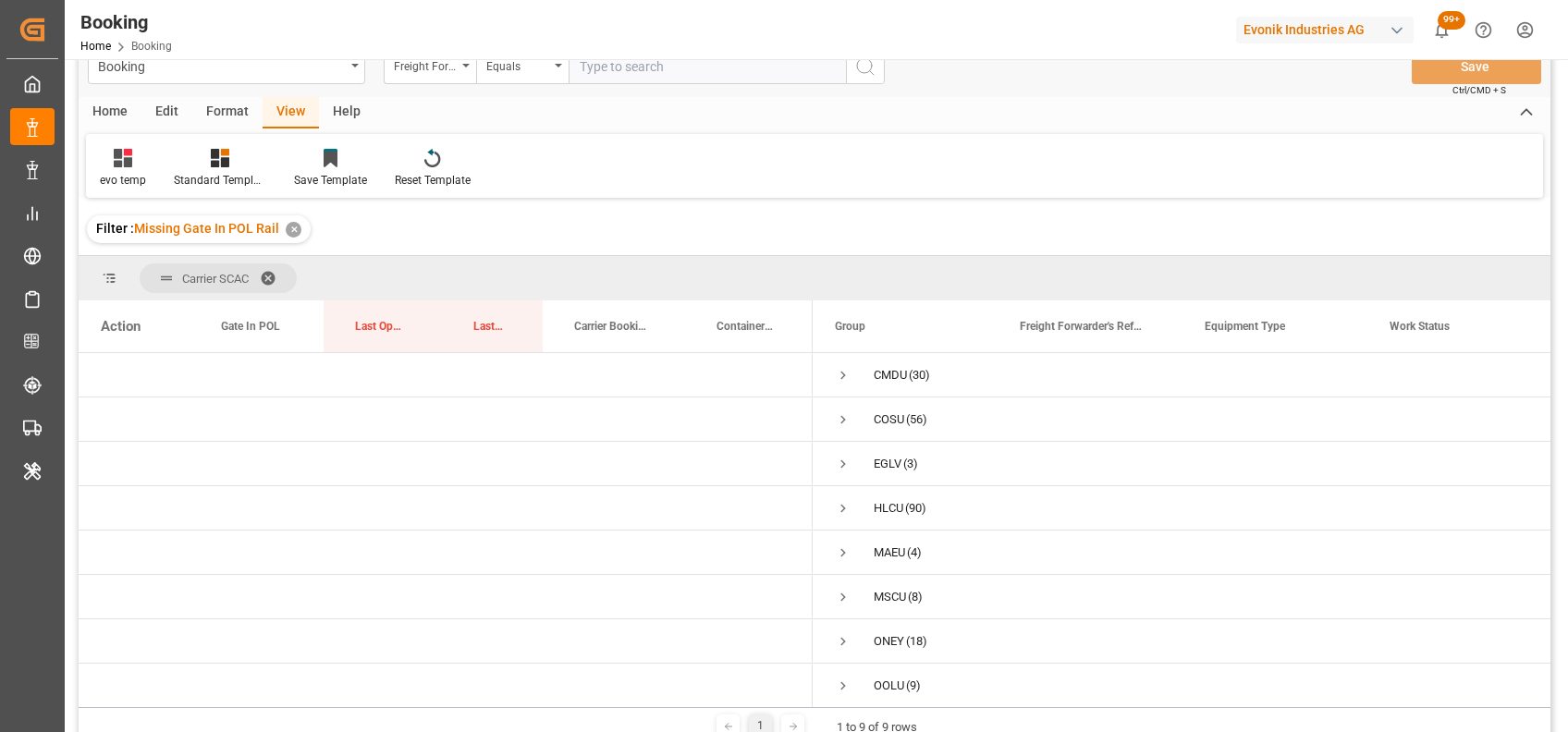
click at [271, 276] on span at bounding box center [275, 279] width 30 height 17
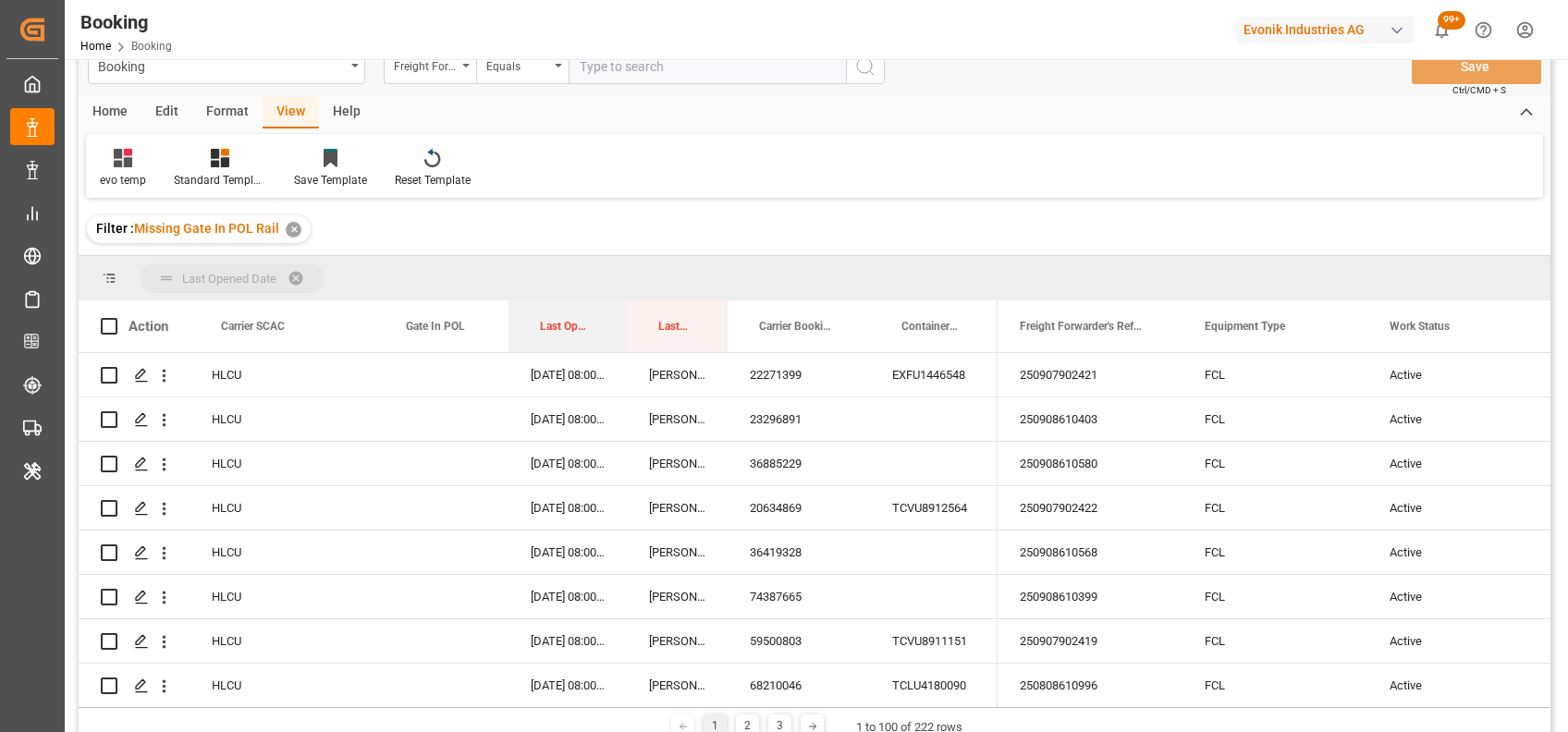
drag, startPoint x: 552, startPoint y: 323, endPoint x: 532, endPoint y: 285, distance: 42.9
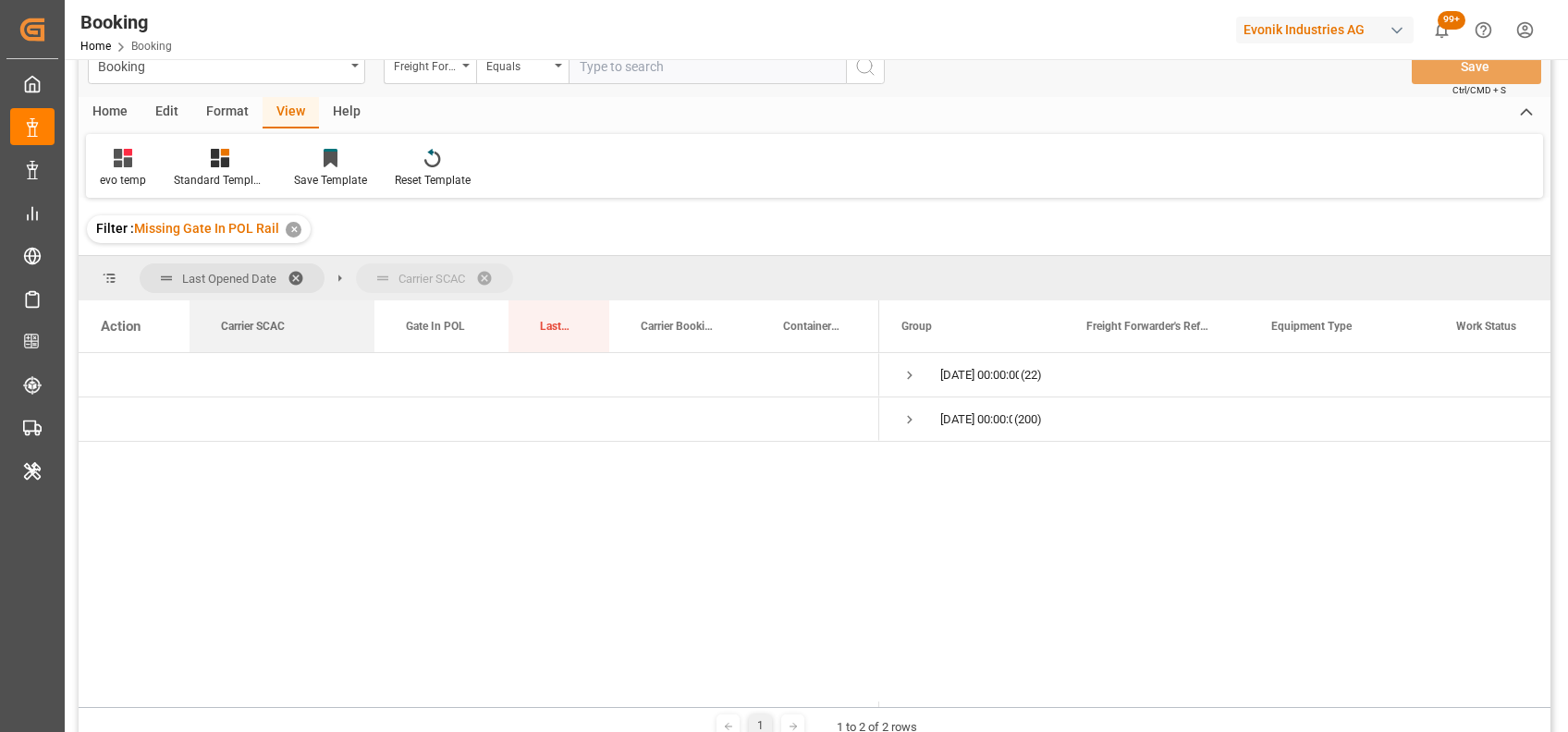
drag, startPoint x: 280, startPoint y: 328, endPoint x: 361, endPoint y: 281, distance: 93.6
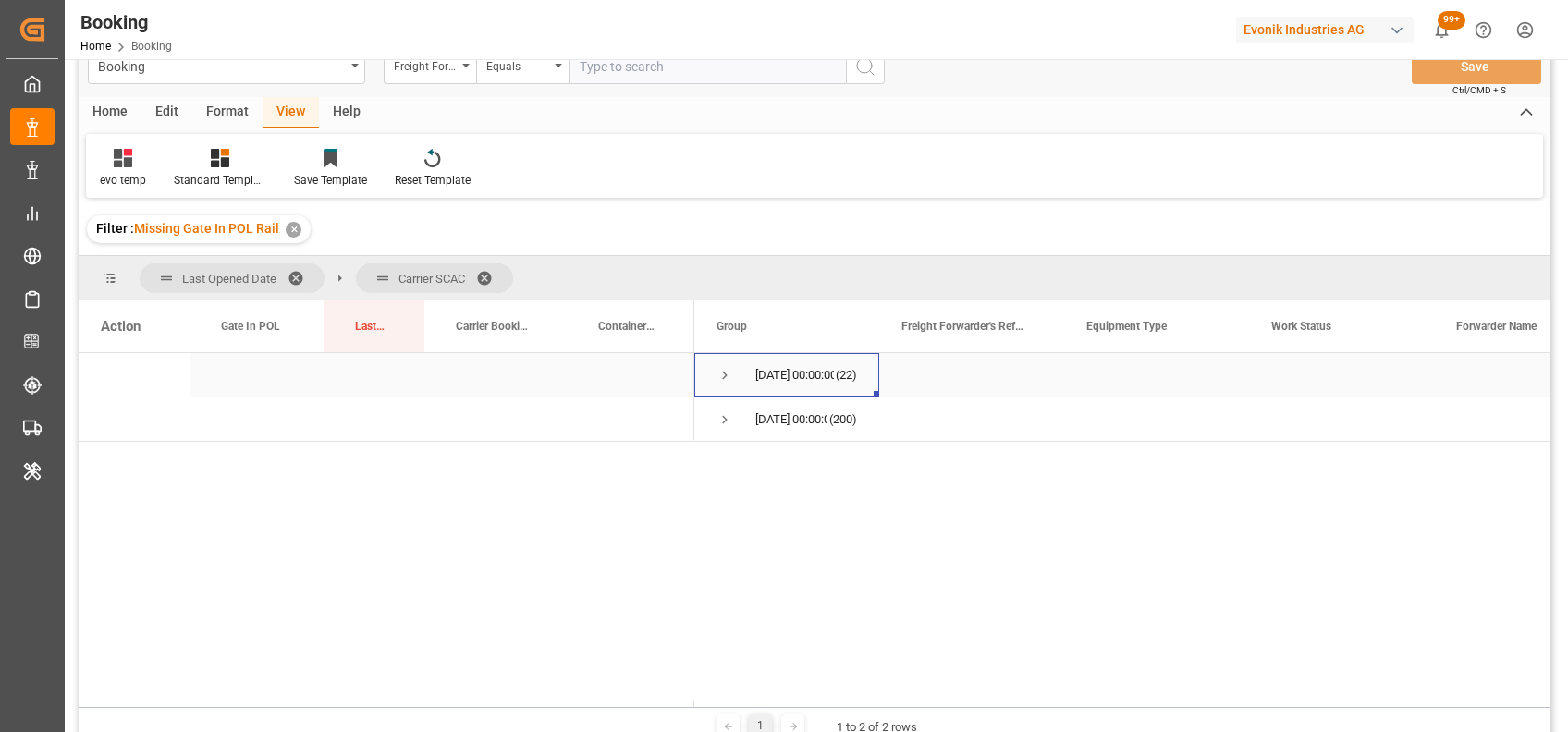
click at [723, 378] on span "Press SPACE to select this row." at bounding box center [724, 375] width 17 height 17
click at [762, 425] on span "Press SPACE to select this row." at bounding box center [764, 419] width 17 height 17
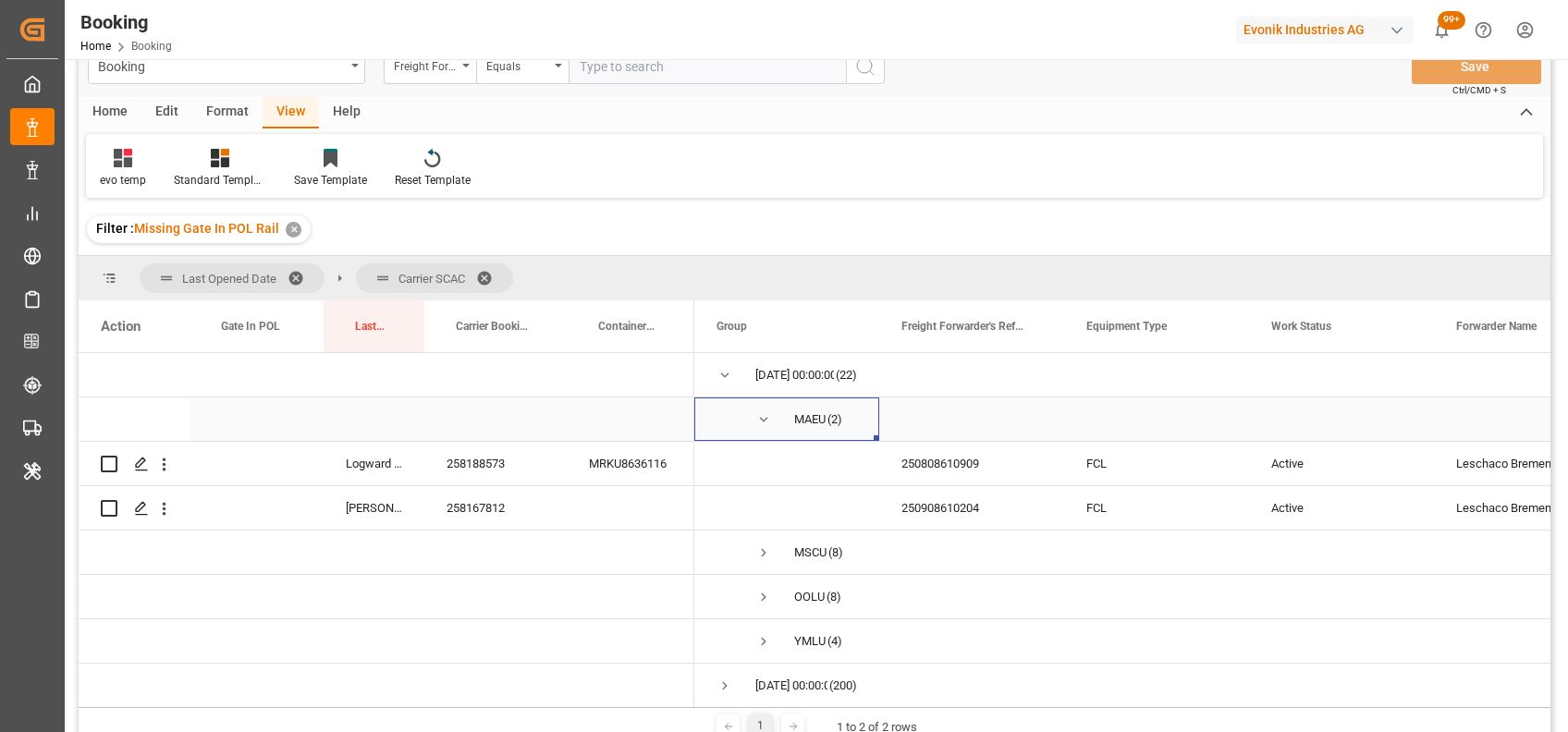
scroll to position [12, 0]
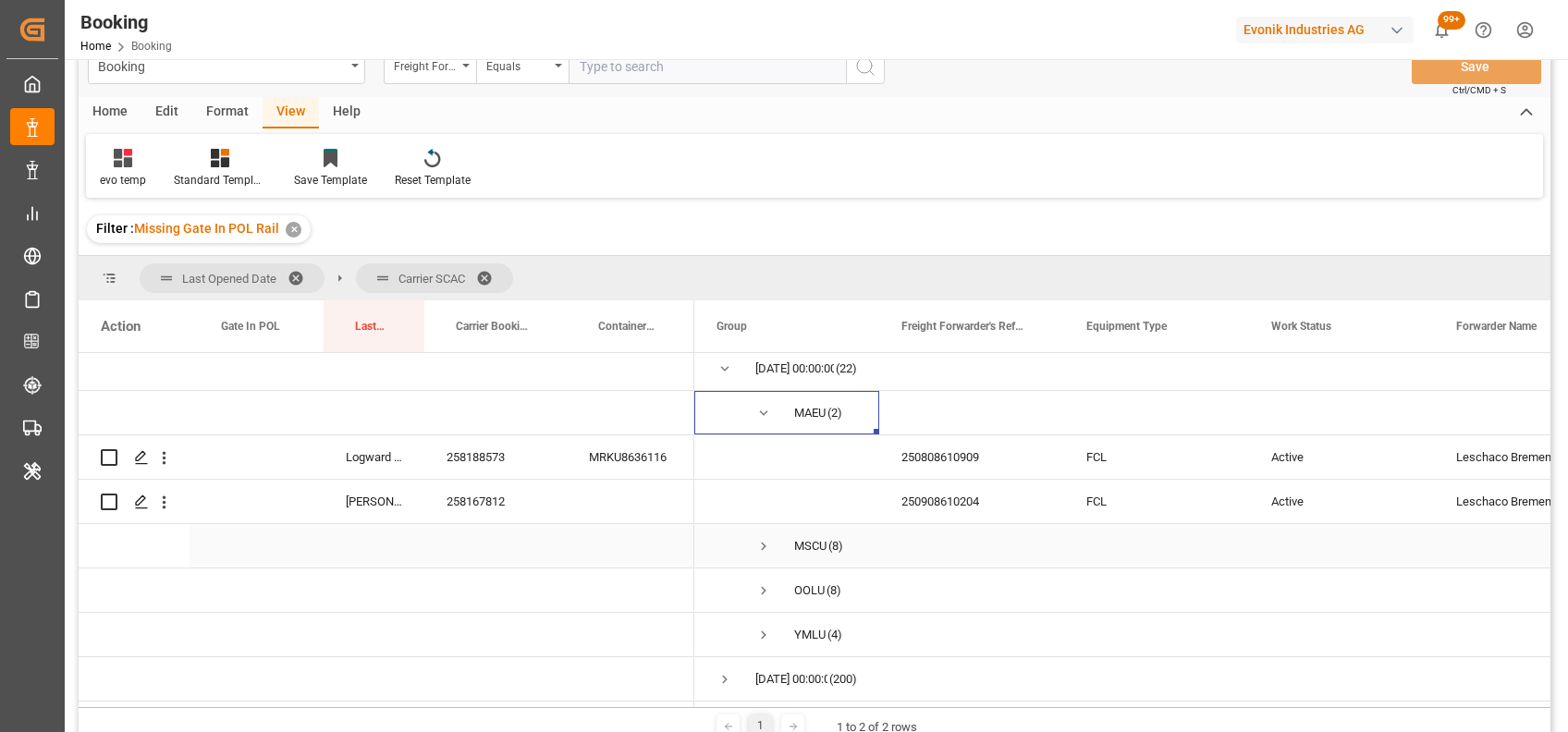
click at [764, 541] on span "Press SPACE to select this row." at bounding box center [764, 546] width 17 height 17
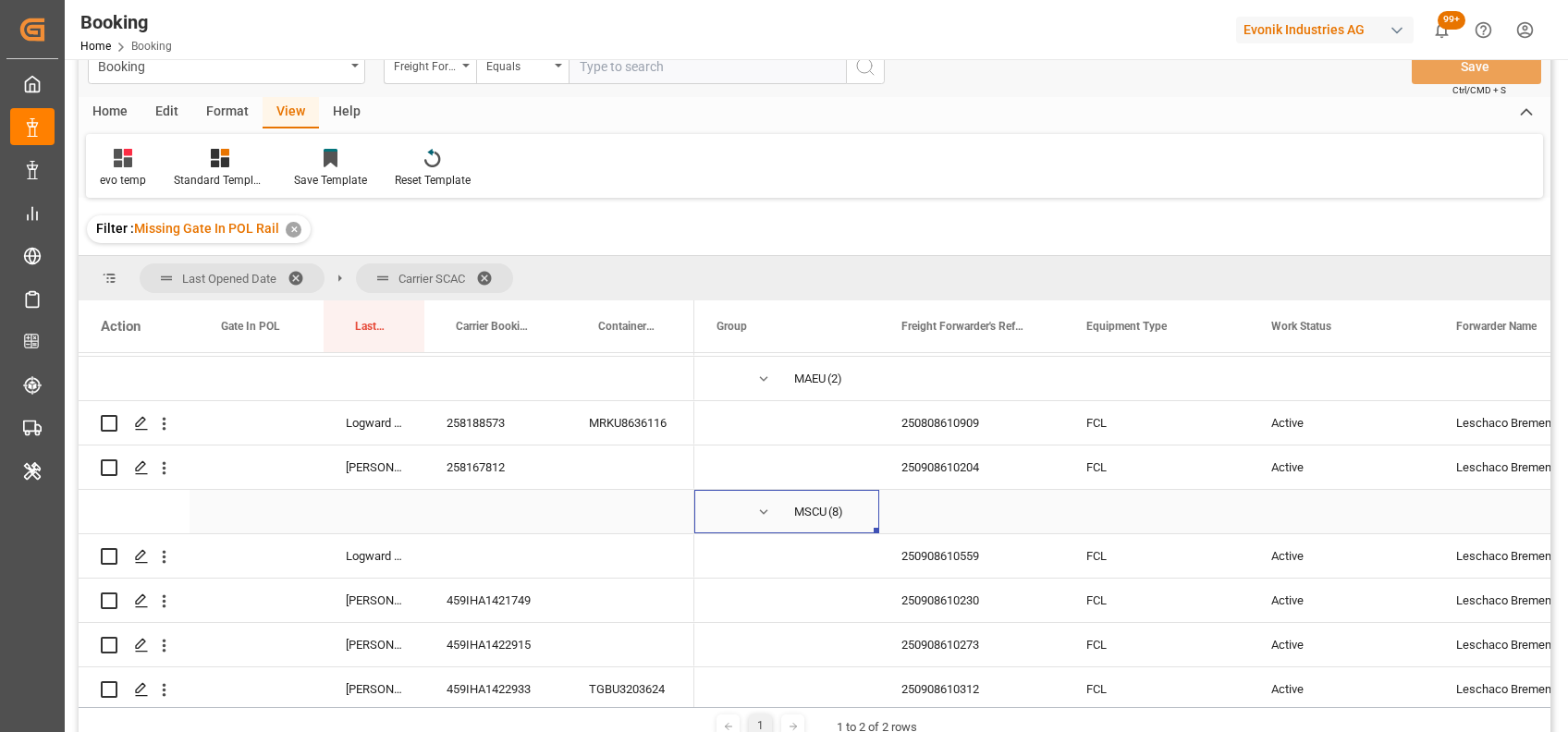
scroll to position [38, 0]
click at [501, 415] on div "258188573" at bounding box center [495, 425] width 143 height 43
click at [933, 409] on div "250808610909" at bounding box center [971, 425] width 185 height 43
click at [165, 429] on icon "open menu" at bounding box center [164, 425] width 20 height 20
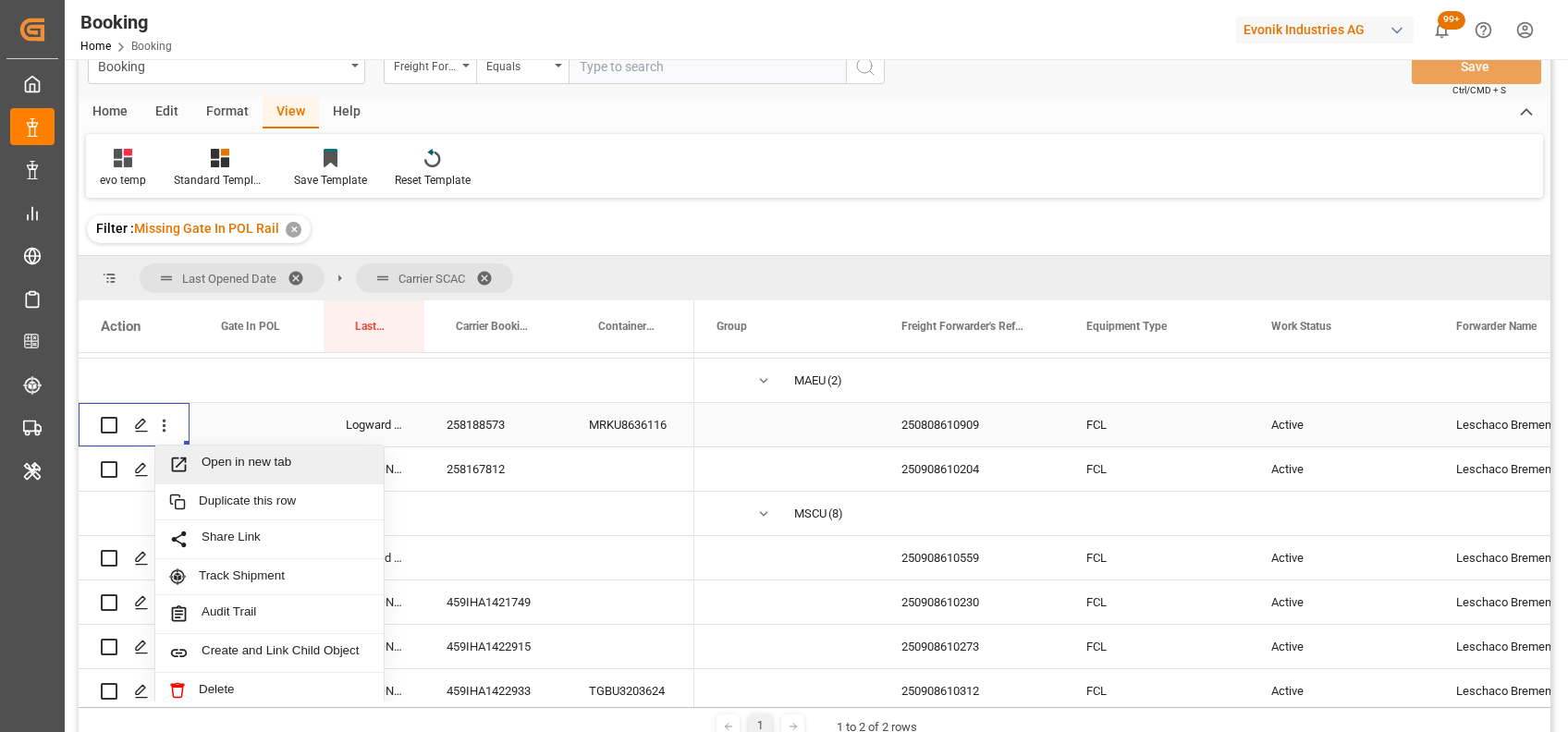
click at [231, 466] on span "Open in new tab" at bounding box center [285, 465] width 168 height 20
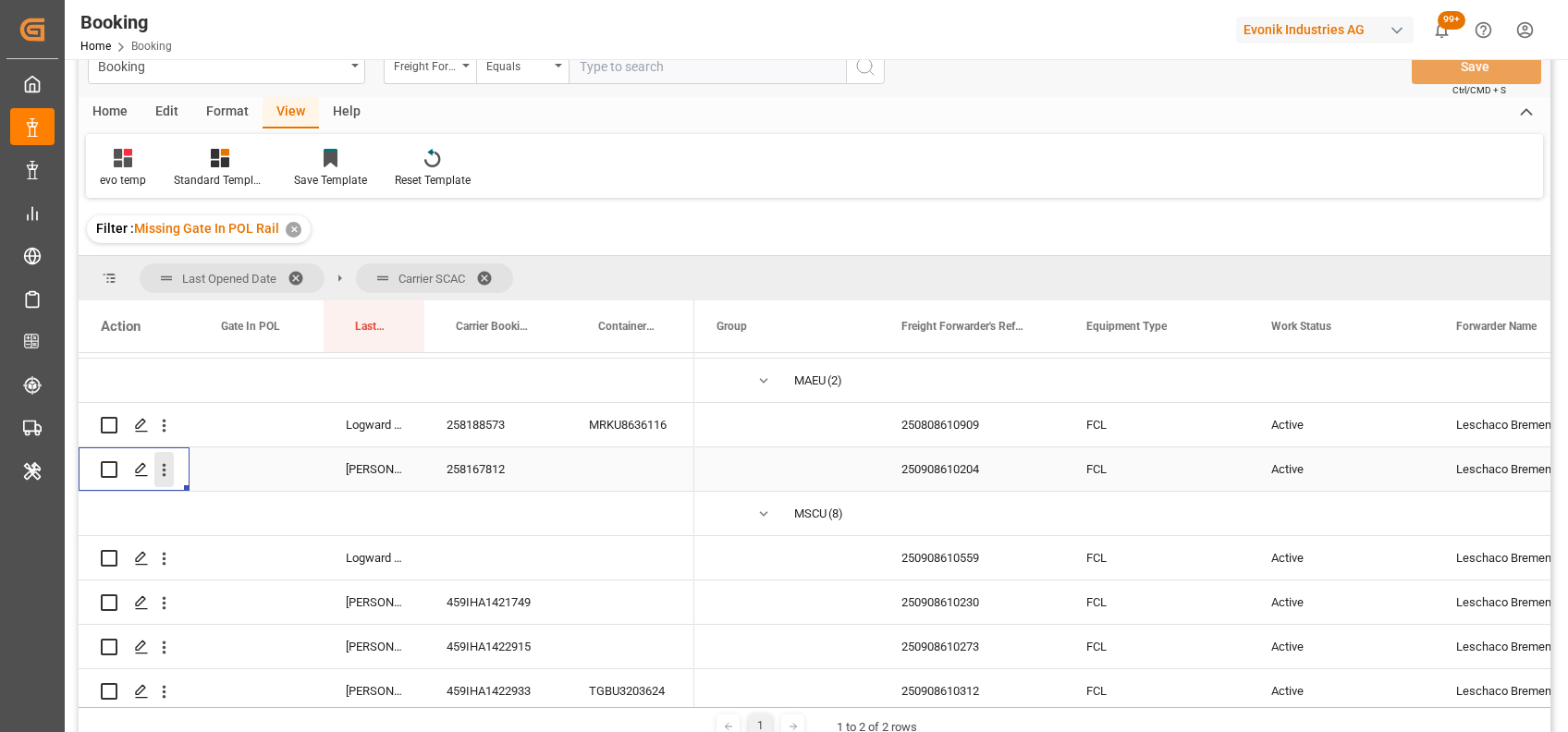
click at [165, 481] on button "open menu" at bounding box center [164, 469] width 20 height 35
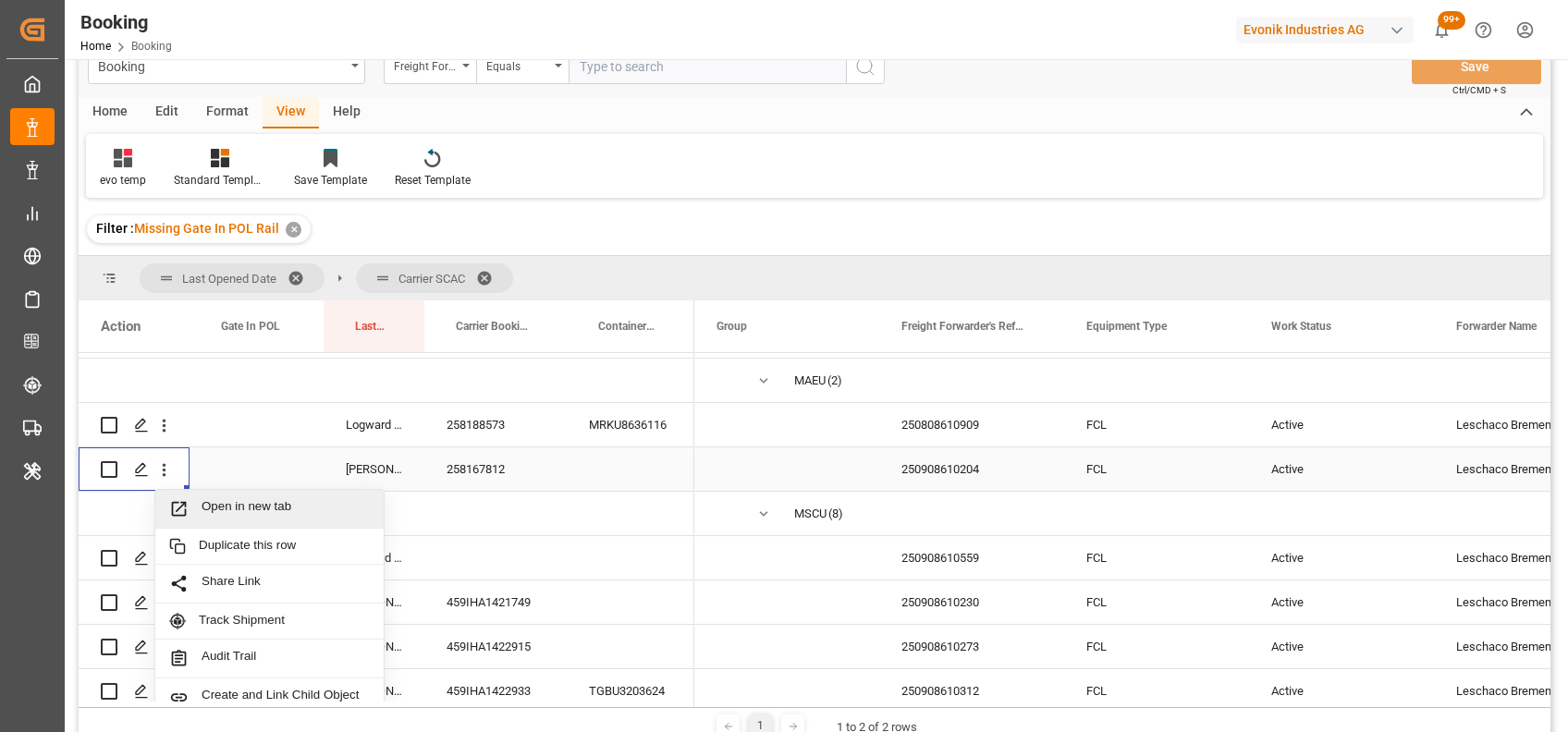
click at [228, 503] on span "Open in new tab" at bounding box center [285, 509] width 168 height 20
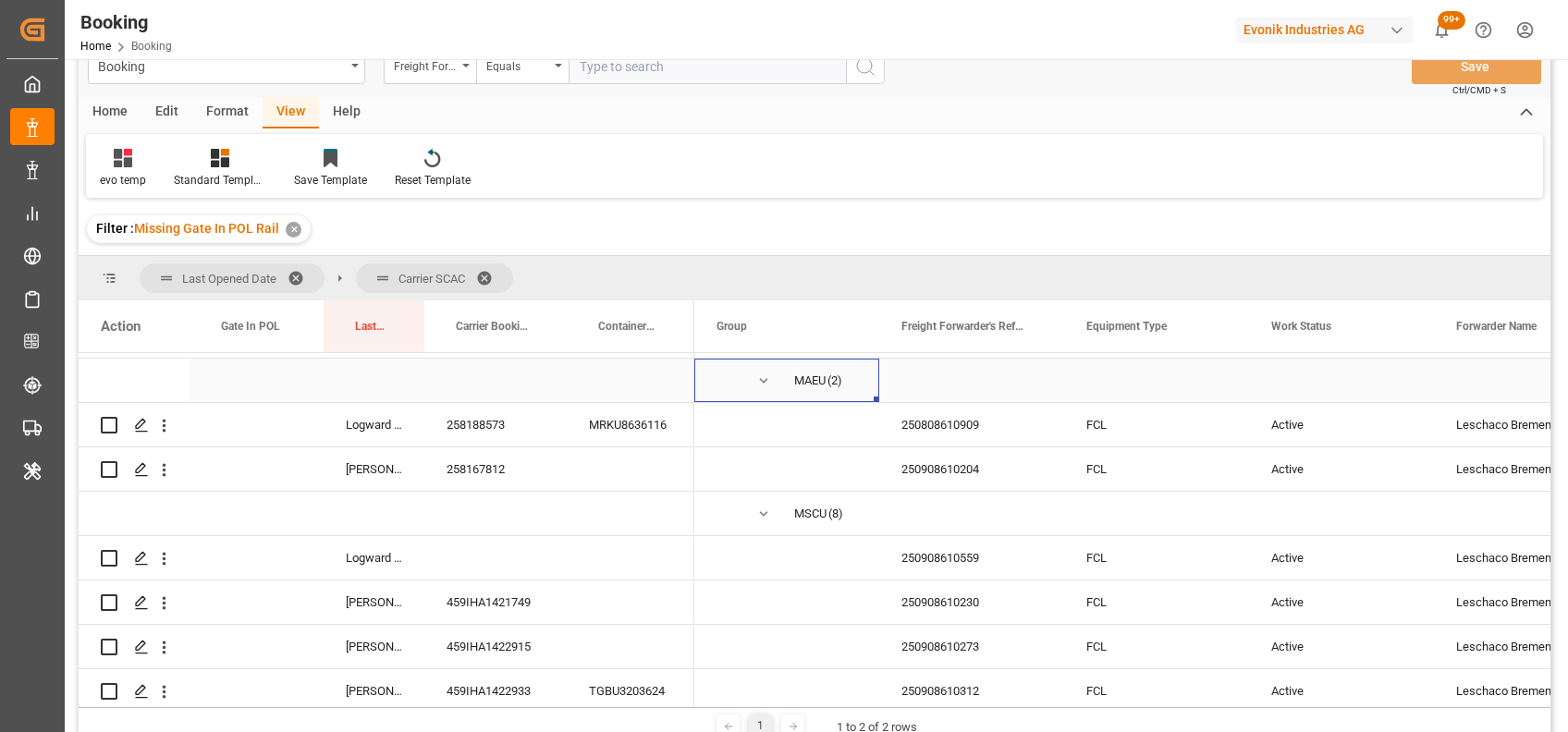
click at [767, 382] on span "Press SPACE to select this row." at bounding box center [764, 381] width 17 height 17
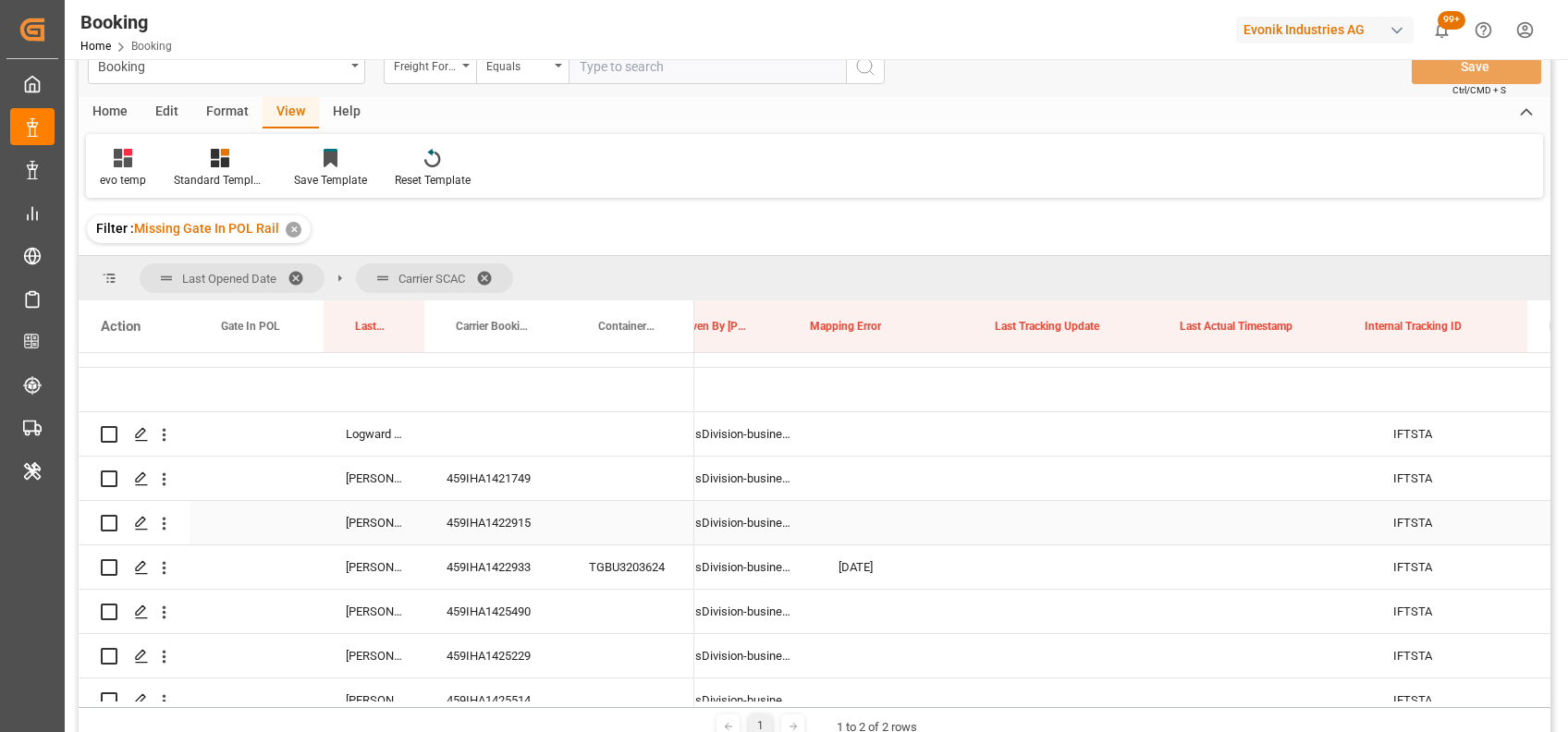
scroll to position [0, 13271]
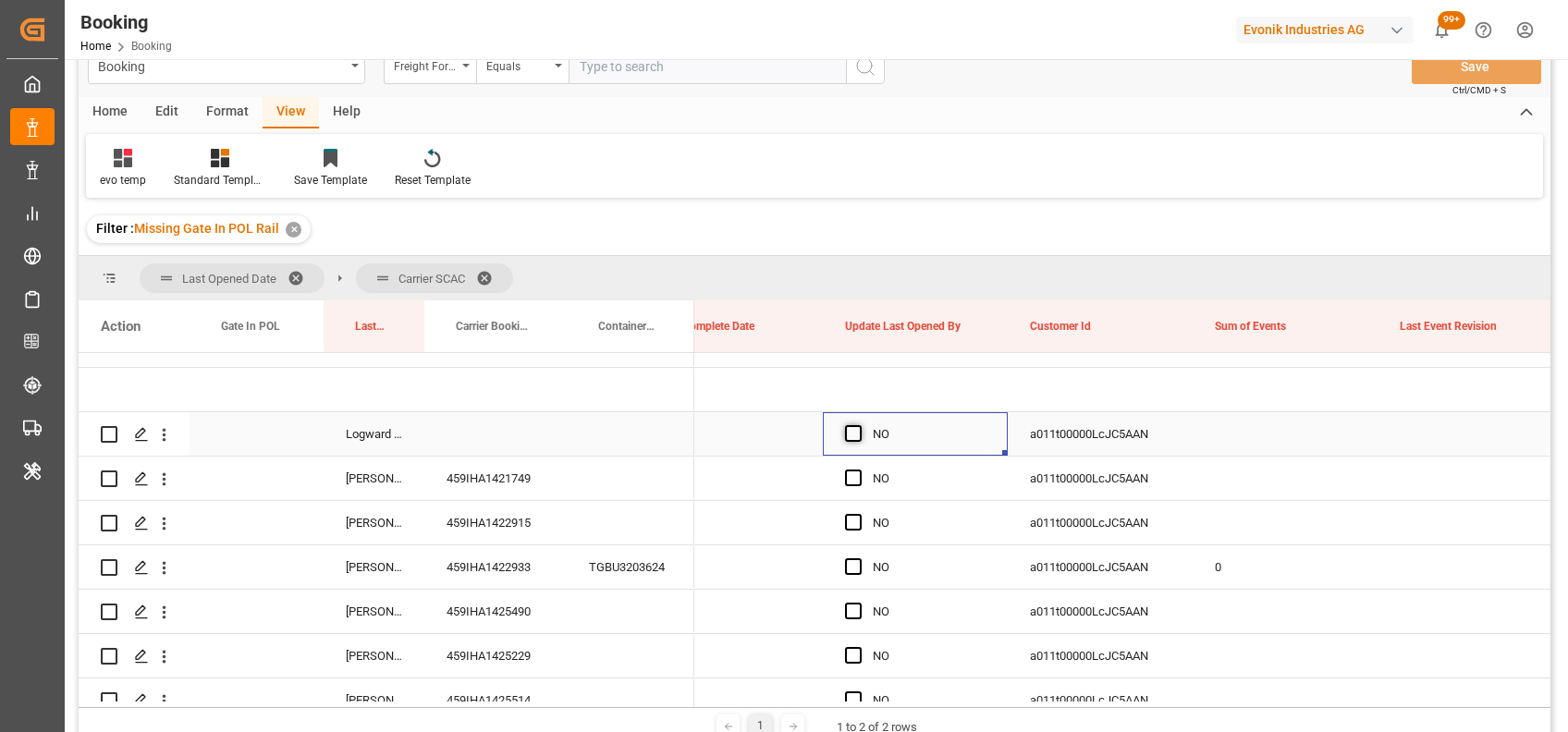
click at [845, 434] on span "Press SPACE to select this row." at bounding box center [853, 434] width 17 height 17
click at [859, 425] on input "Press SPACE to select this row." at bounding box center [859, 425] width 0 height 0
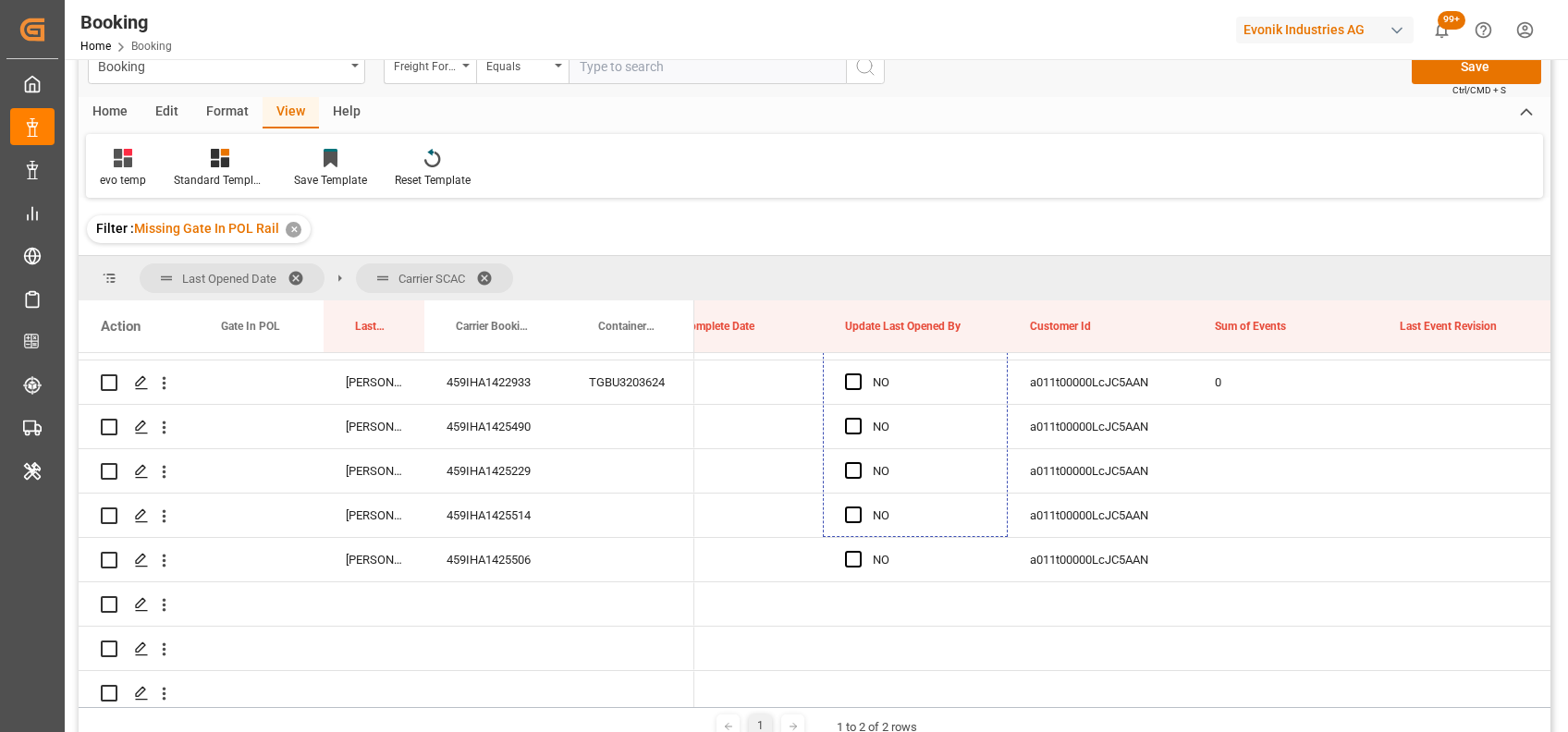
scroll to position [279, 0]
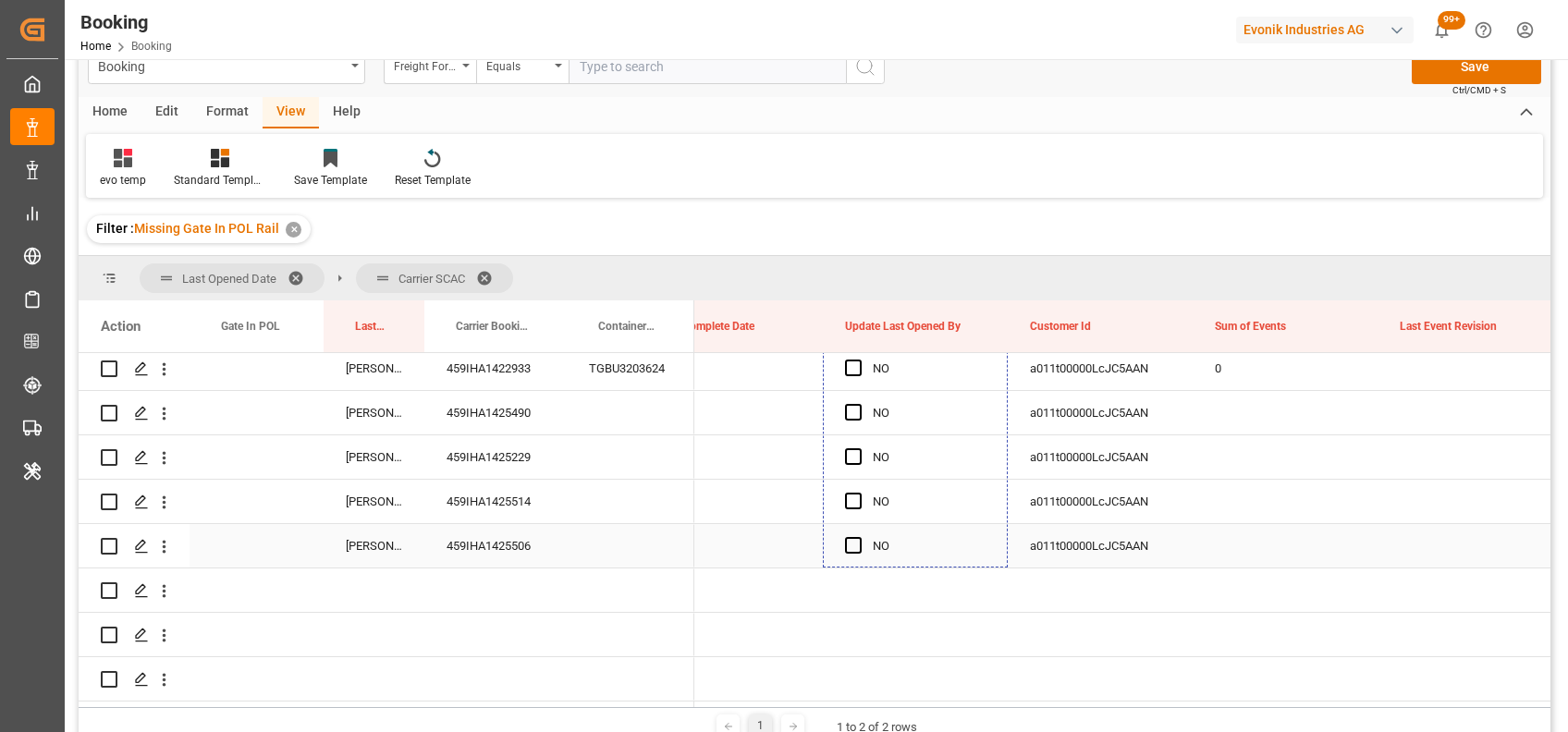
drag, startPoint x: 1005, startPoint y: 453, endPoint x: 903, endPoint y: 538, distance: 132.8
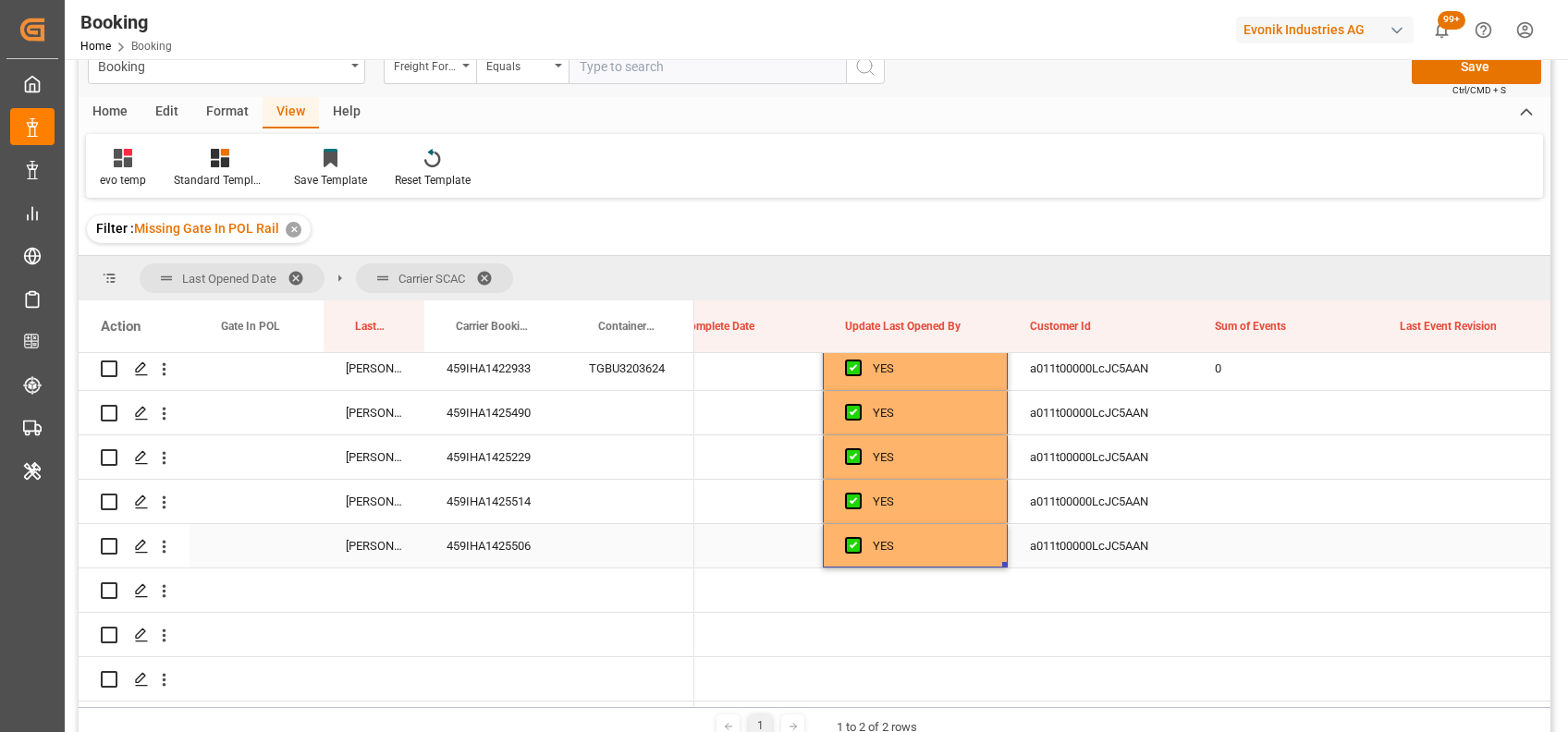
scroll to position [0, 0]
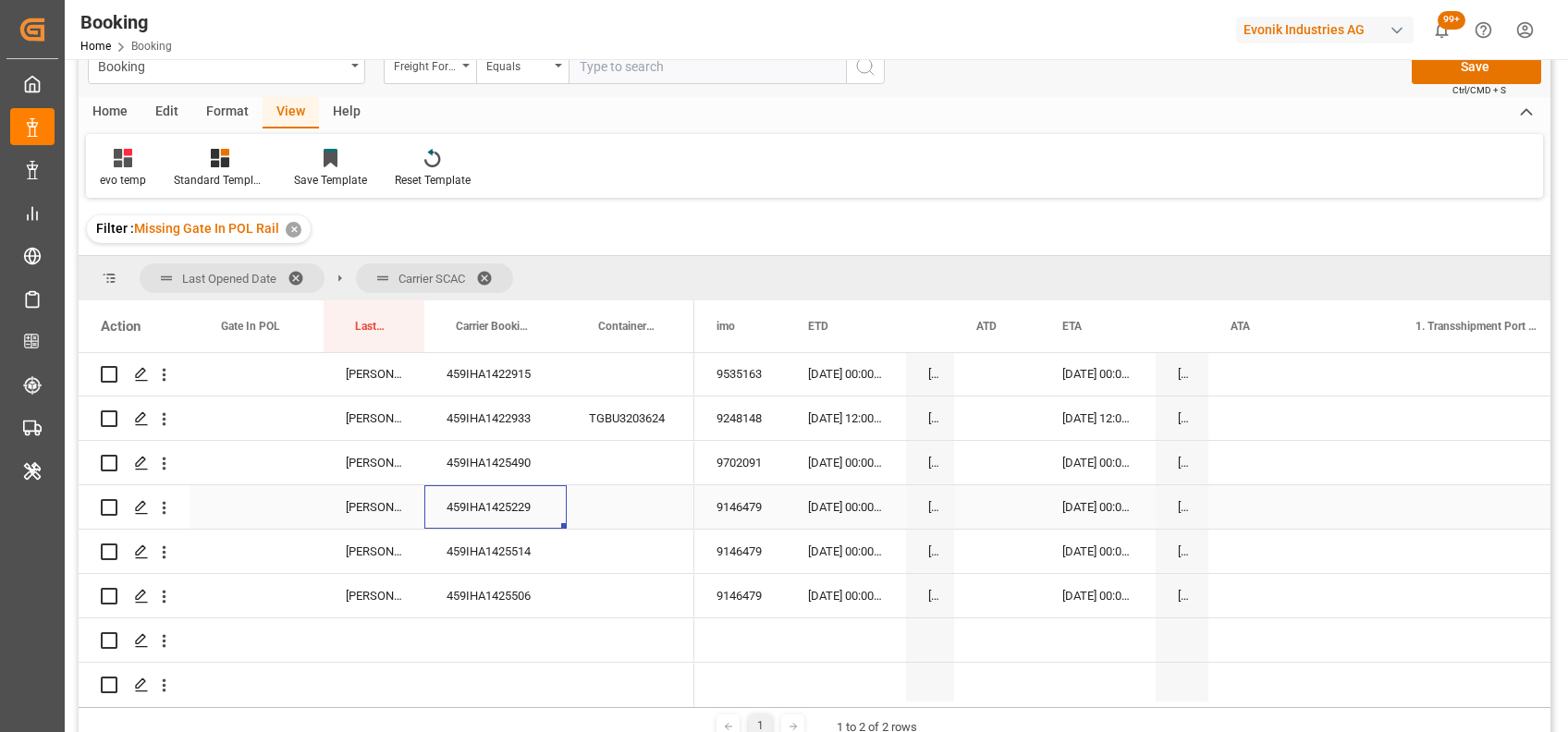
click at [513, 508] on div "459IHA1425229" at bounding box center [495, 507] width 143 height 43
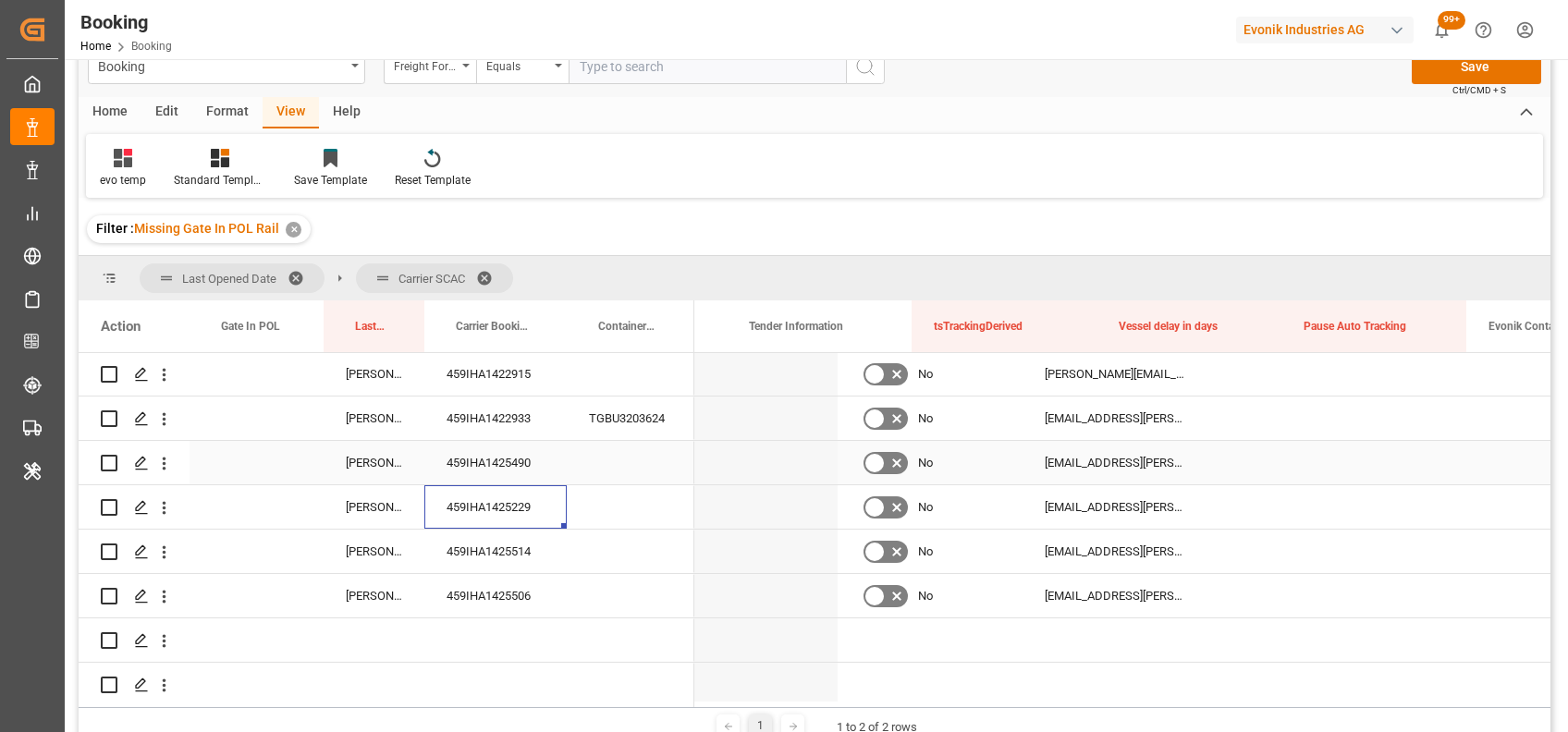
scroll to position [0, 15775]
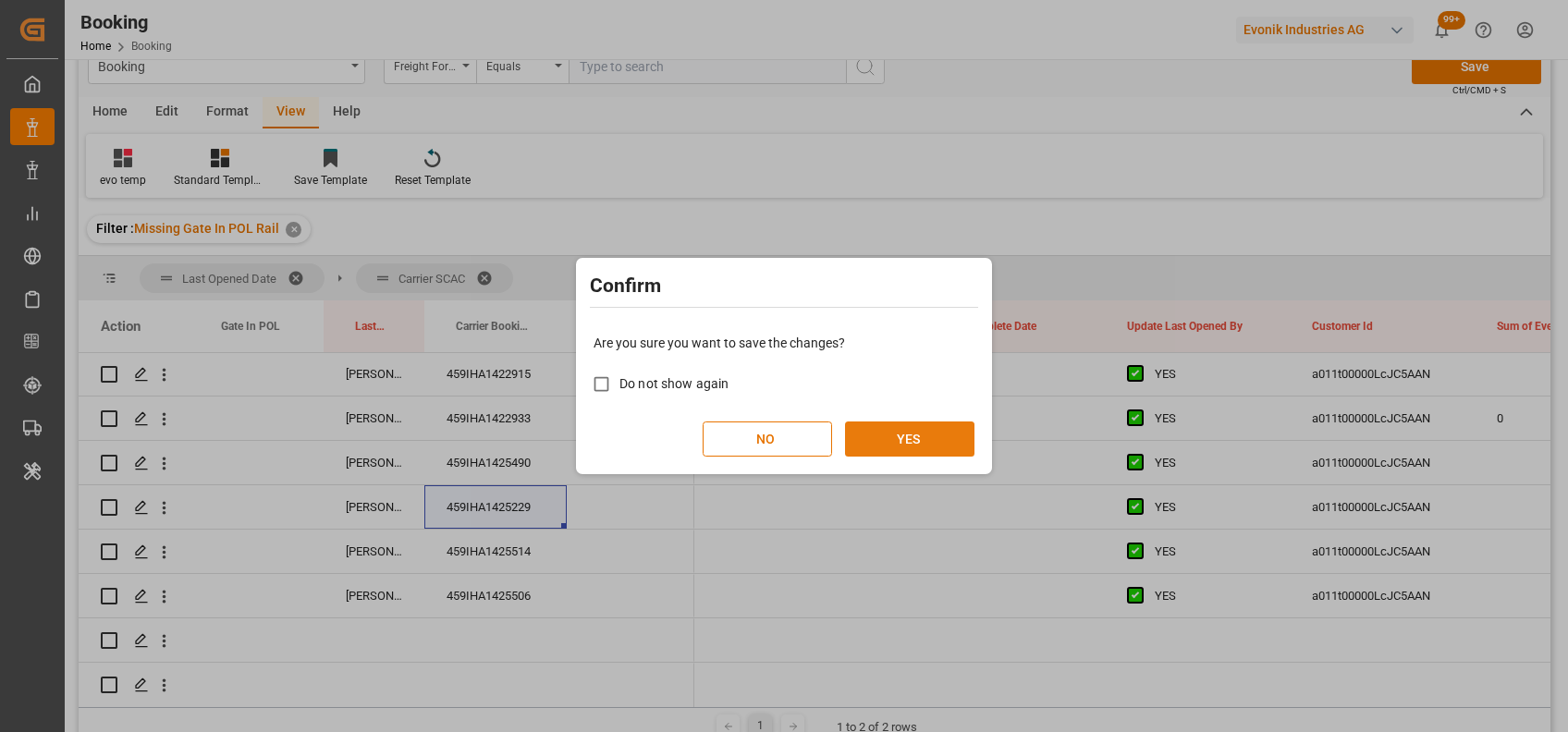
click at [964, 448] on button "YES" at bounding box center [909, 438] width 129 height 35
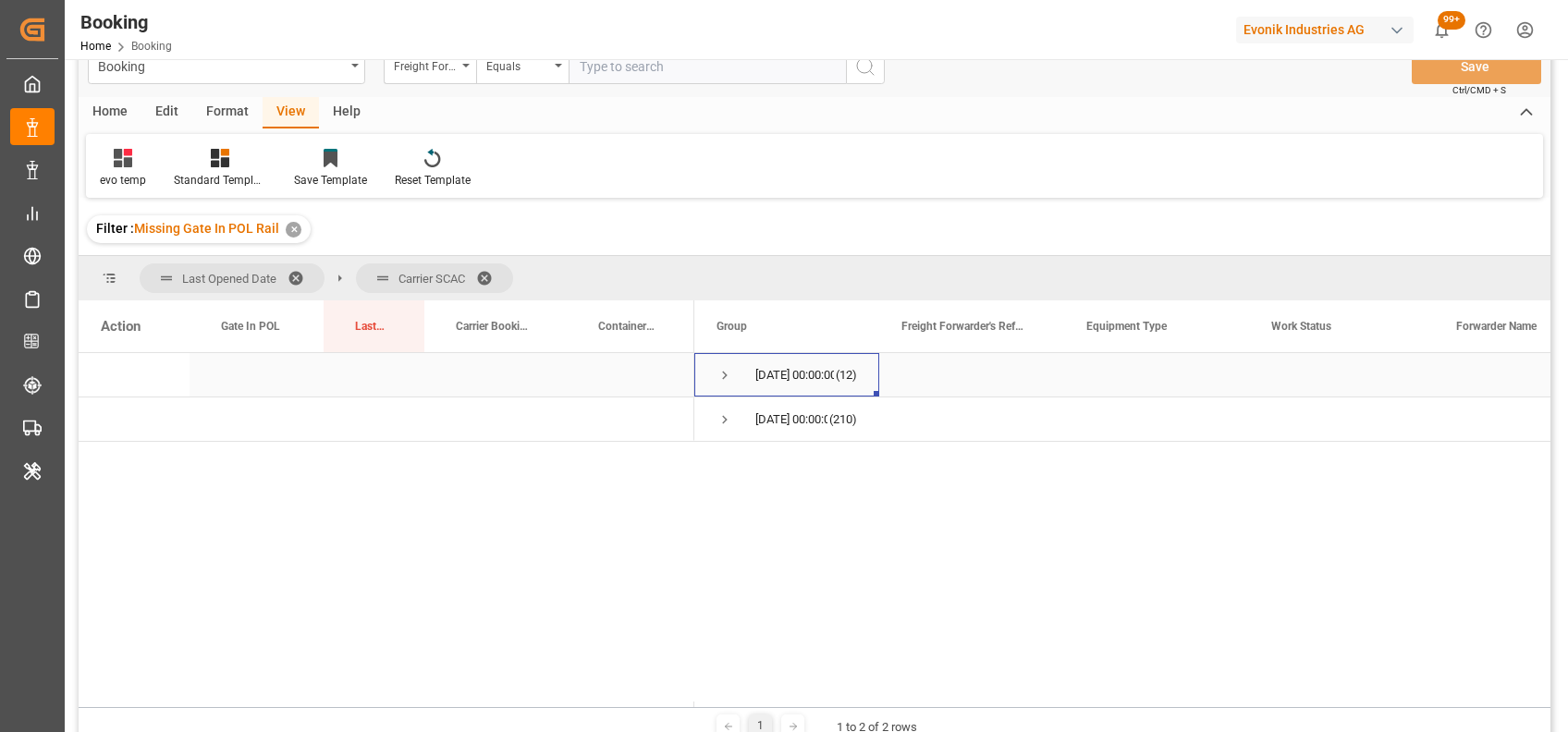
click at [723, 377] on span "Press SPACE to select this row." at bounding box center [724, 375] width 17 height 17
click at [765, 420] on span "Press SPACE to select this row." at bounding box center [764, 419] width 17 height 17
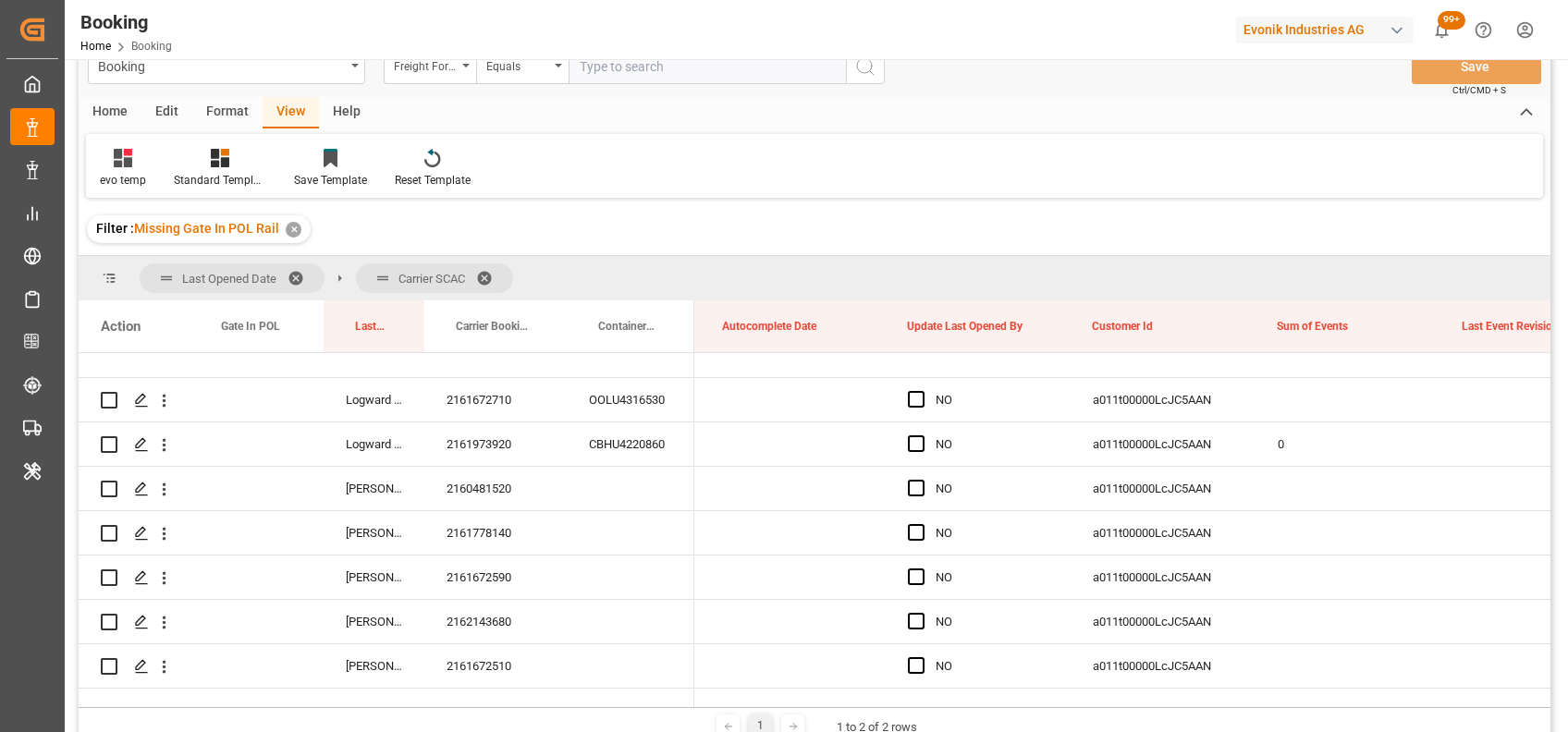
scroll to position [133, 0]
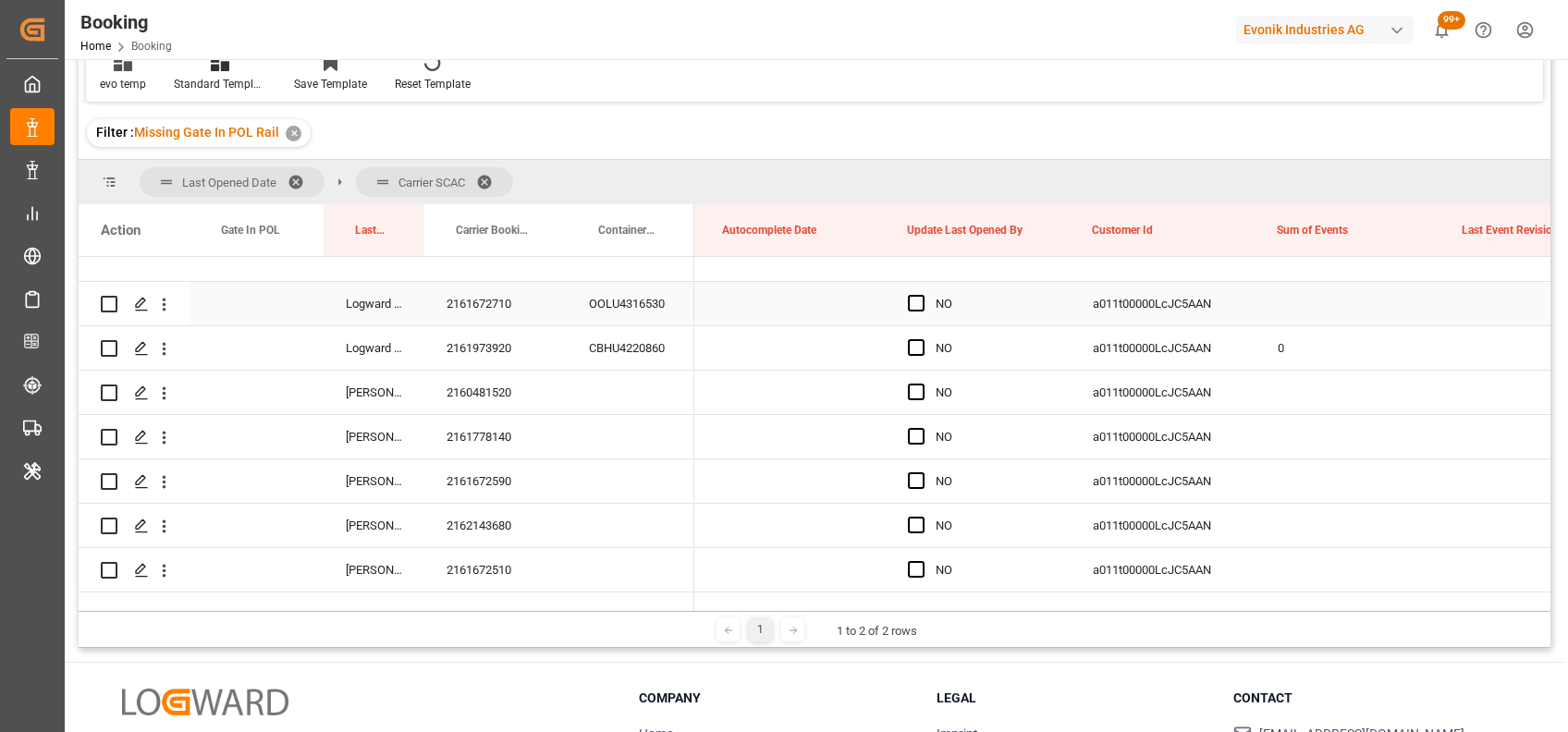
click at [524, 300] on div "2161672710" at bounding box center [495, 303] width 143 height 43
click at [917, 306] on span "Press SPACE to select this row." at bounding box center [916, 303] width 17 height 17
click at [921, 295] on input "Press SPACE to select this row." at bounding box center [921, 295] width 0 height 0
drag, startPoint x: 1067, startPoint y: 324, endPoint x: 1073, endPoint y: 602, distance: 278.1
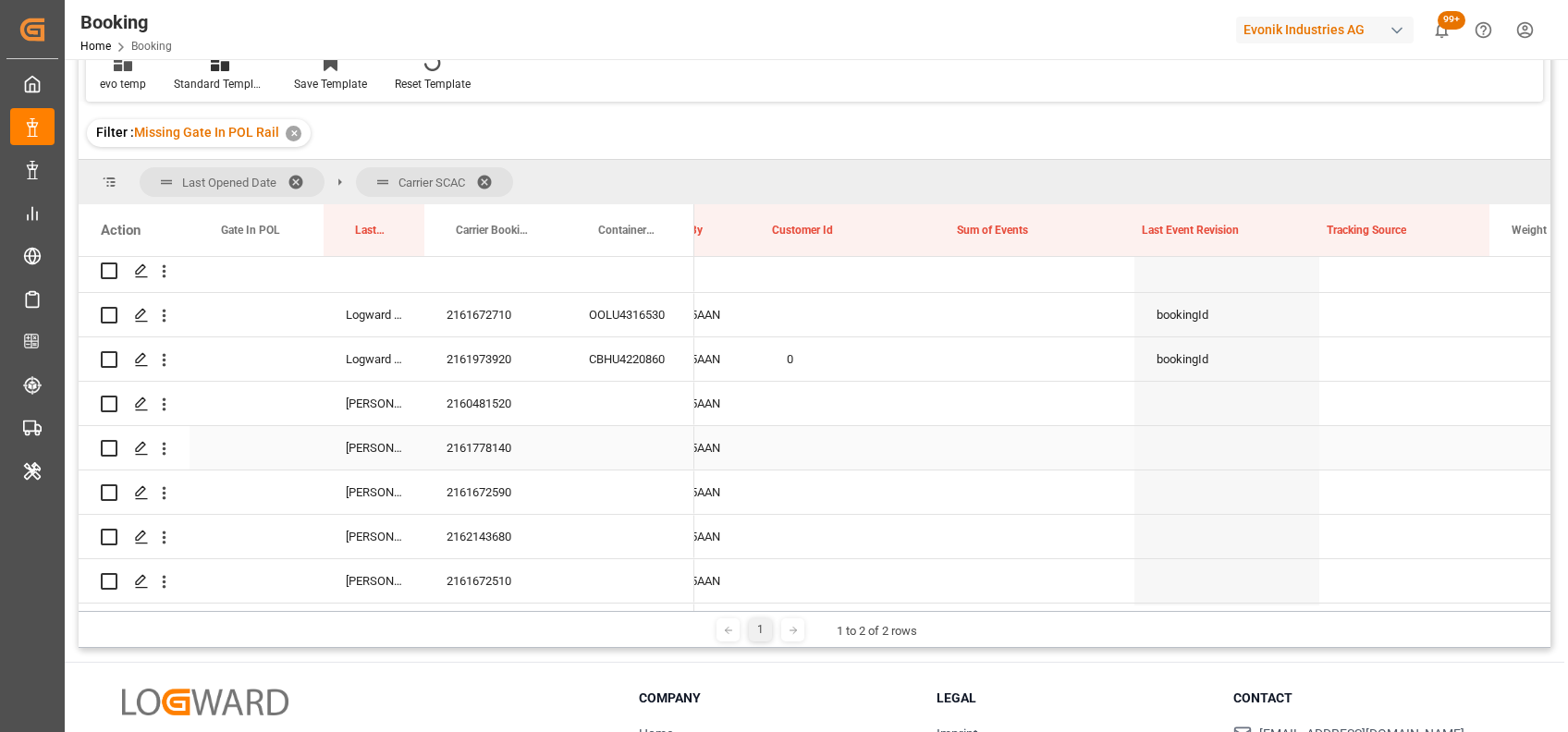
scroll to position [0, 14530]
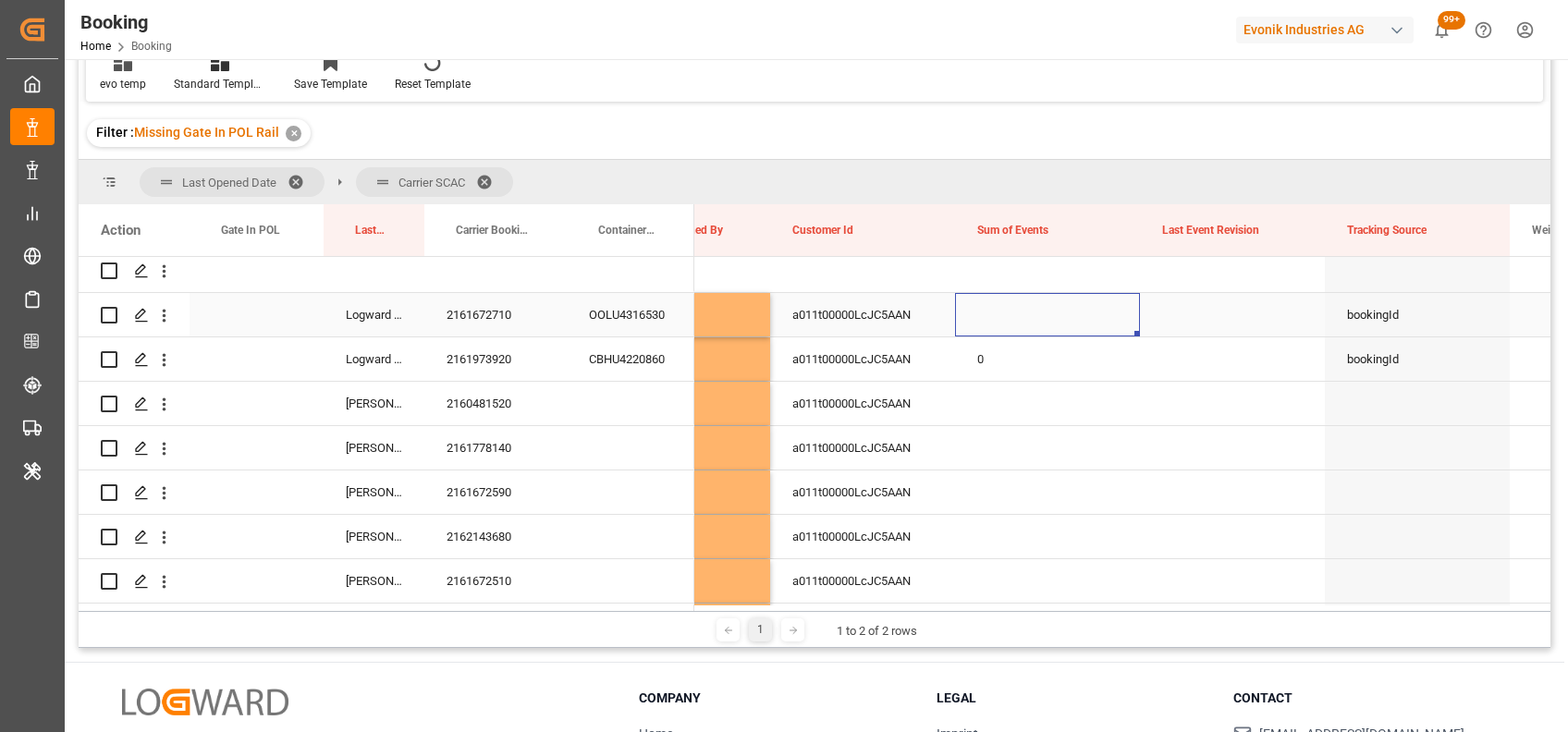
click at [991, 312] on div "Press SPACE to select this row." at bounding box center [1047, 314] width 185 height 43
click at [991, 312] on input "Press SPACE to select this row." at bounding box center [1047, 325] width 156 height 35
type input "0"
click at [1153, 329] on div "Press SPACE to select this row." at bounding box center [1232, 314] width 185 height 43
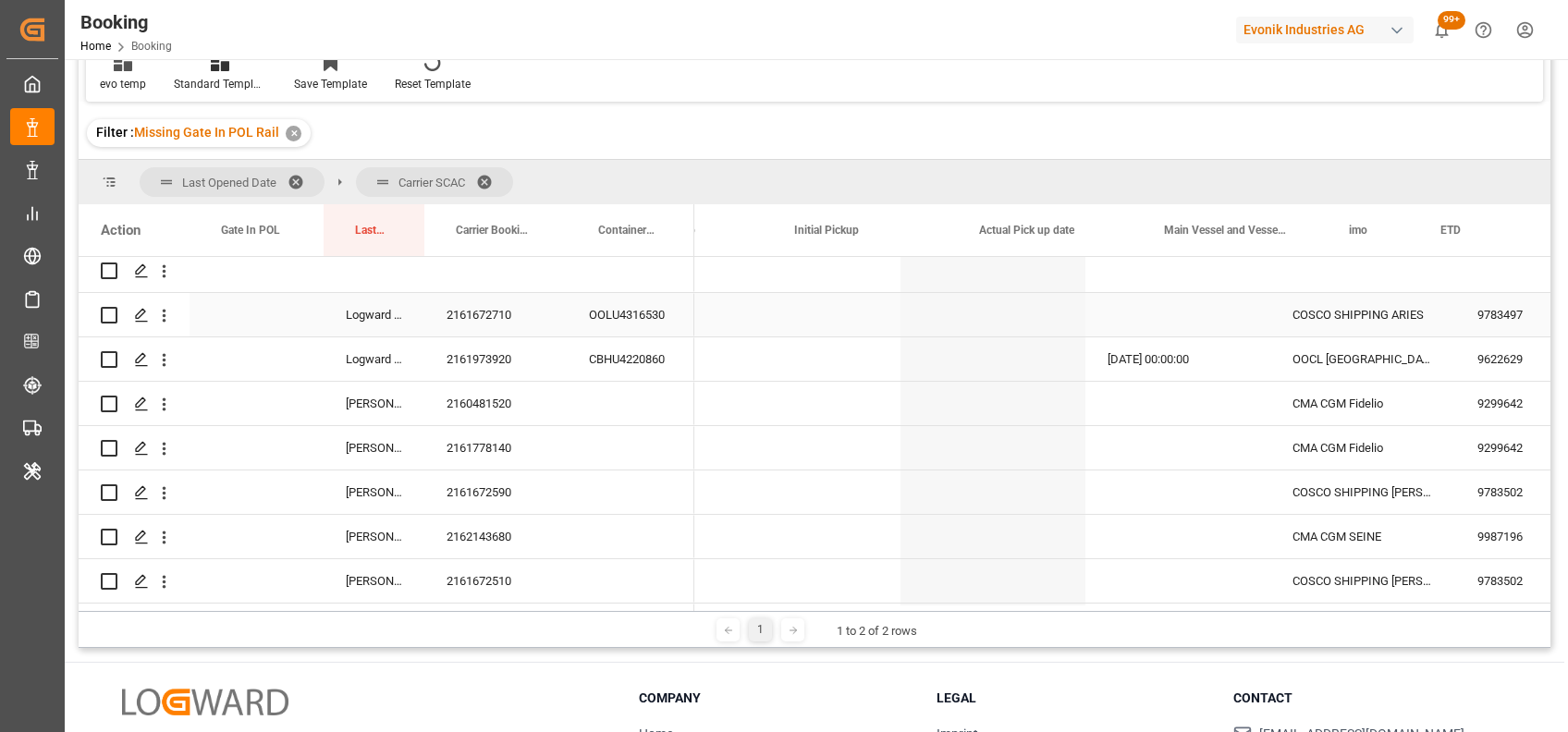
scroll to position [0, 17053]
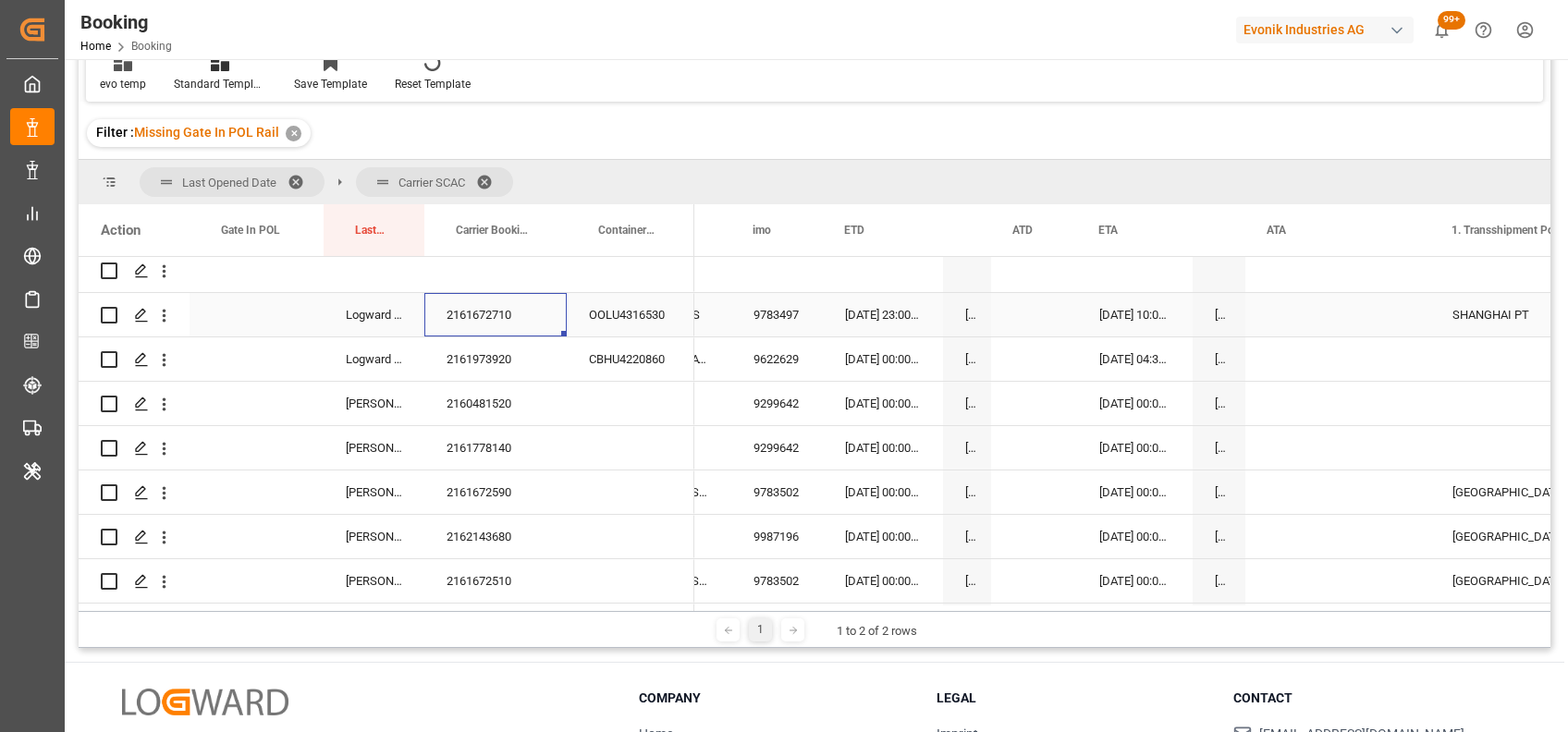
click at [505, 313] on div "2161672710" at bounding box center [495, 314] width 143 height 43
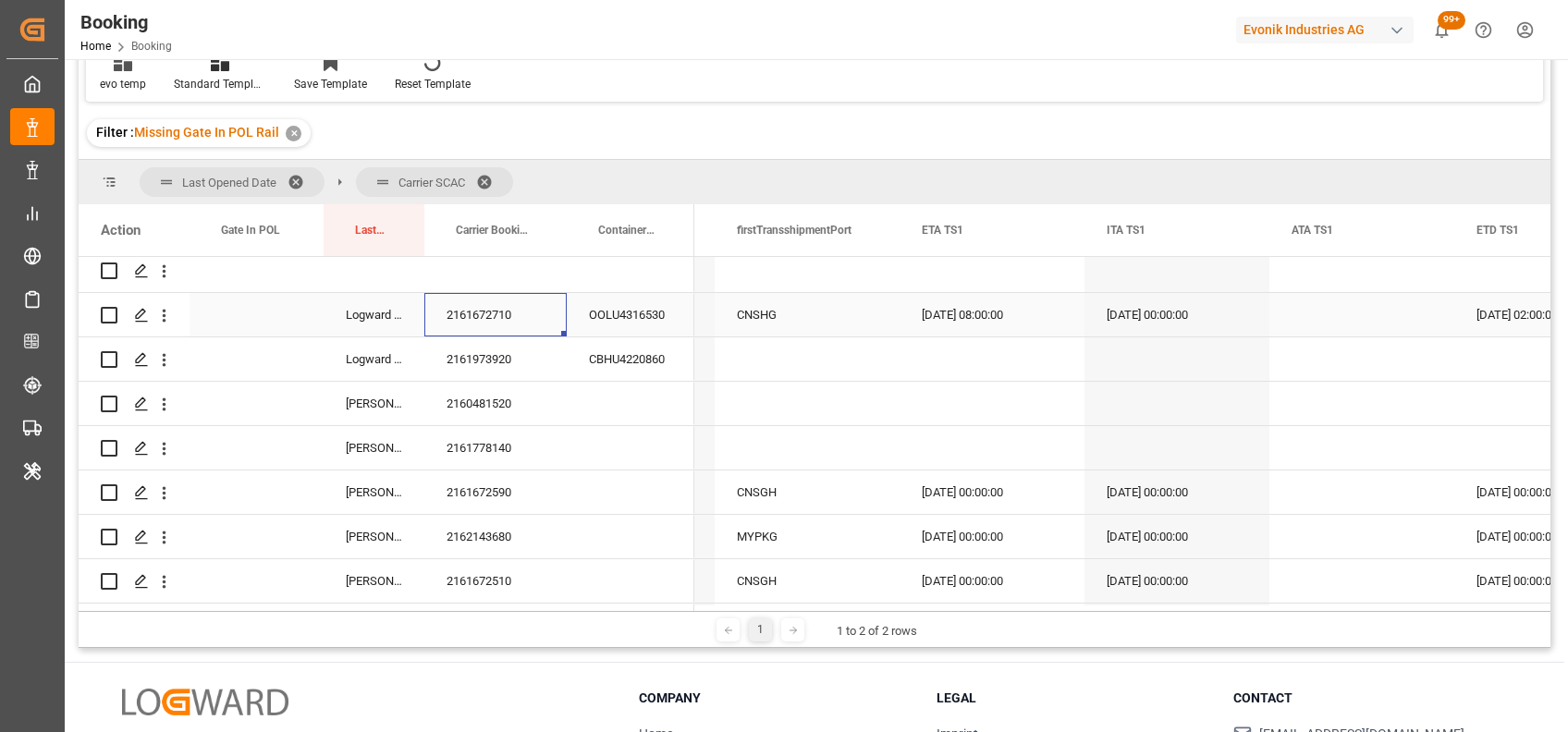
scroll to position [0, 18695]
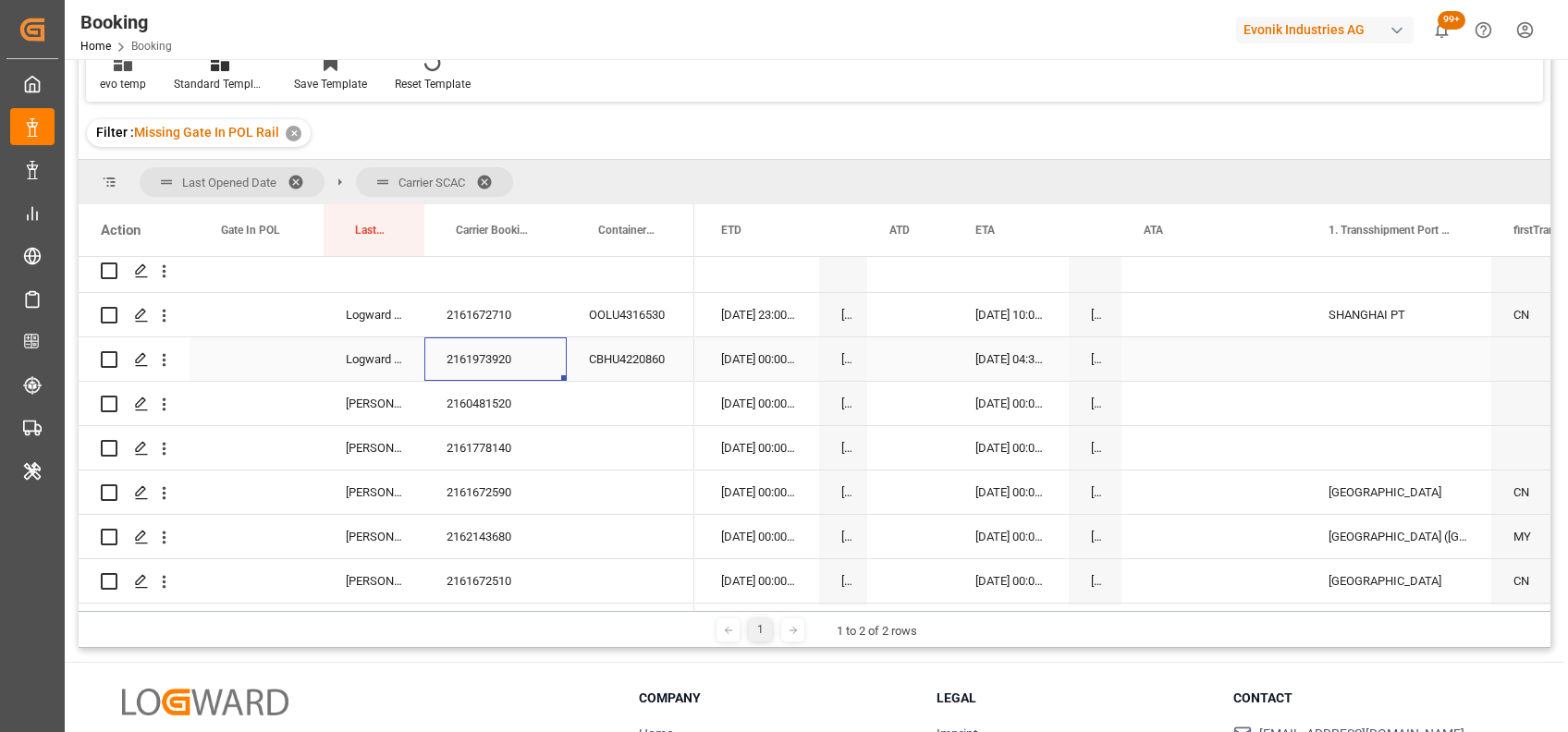
click at [463, 358] on div "2161973920" at bounding box center [495, 359] width 143 height 43
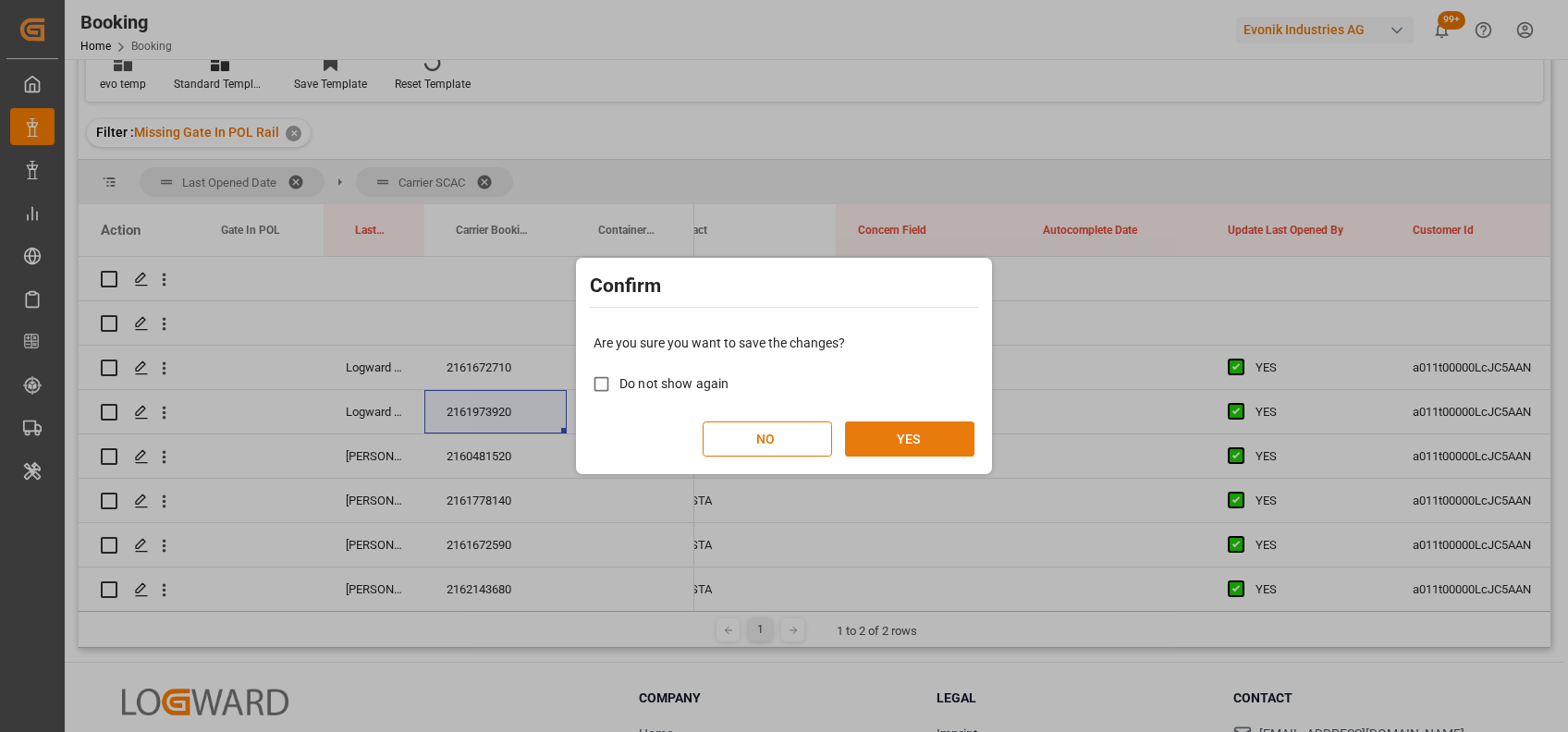
click at [928, 429] on button "YES" at bounding box center [909, 438] width 129 height 35
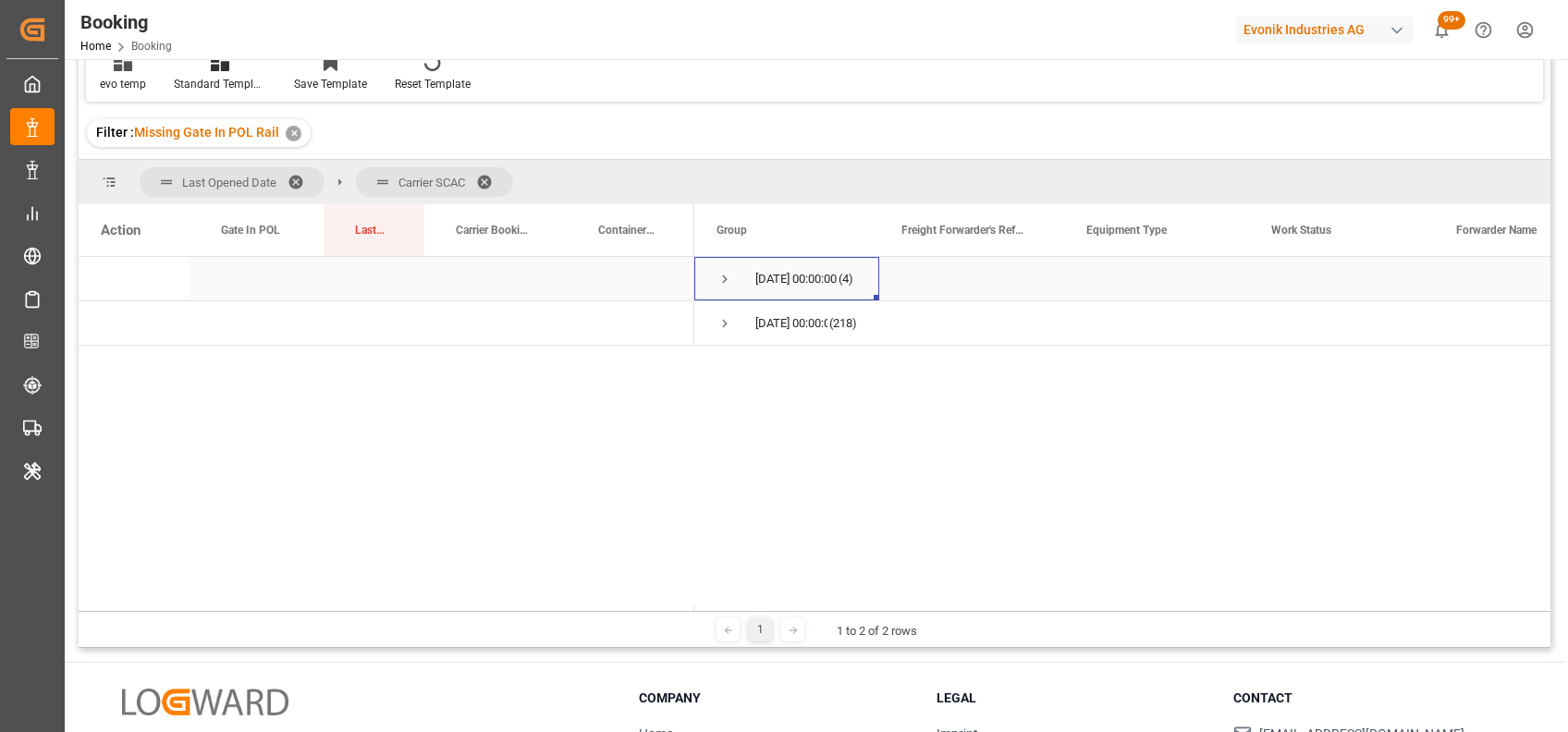
click at [723, 280] on span "Press SPACE to select this row." at bounding box center [724, 280] width 17 height 17
click at [762, 328] on span "Press SPACE to select this row." at bounding box center [764, 324] width 17 height 17
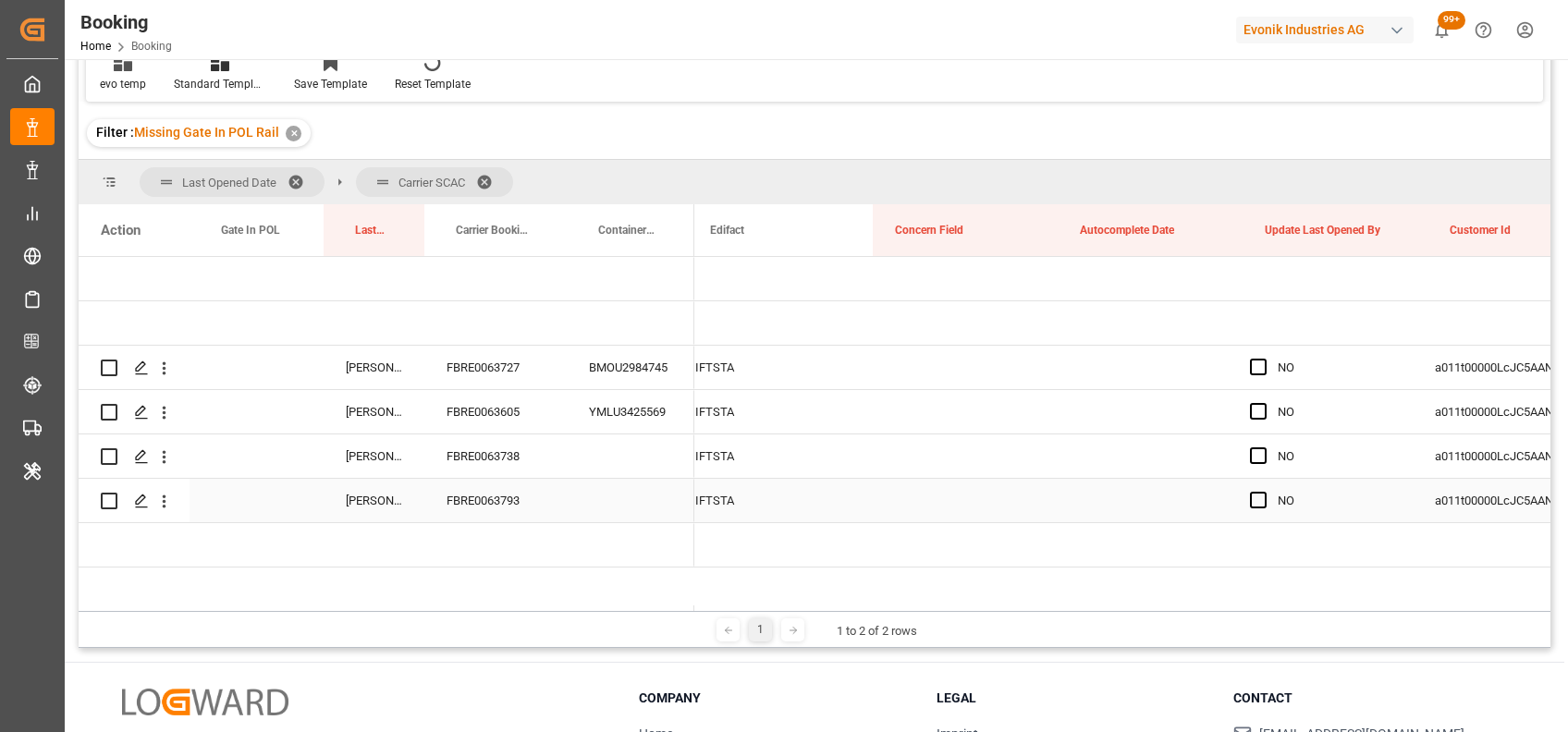
scroll to position [0, 13891]
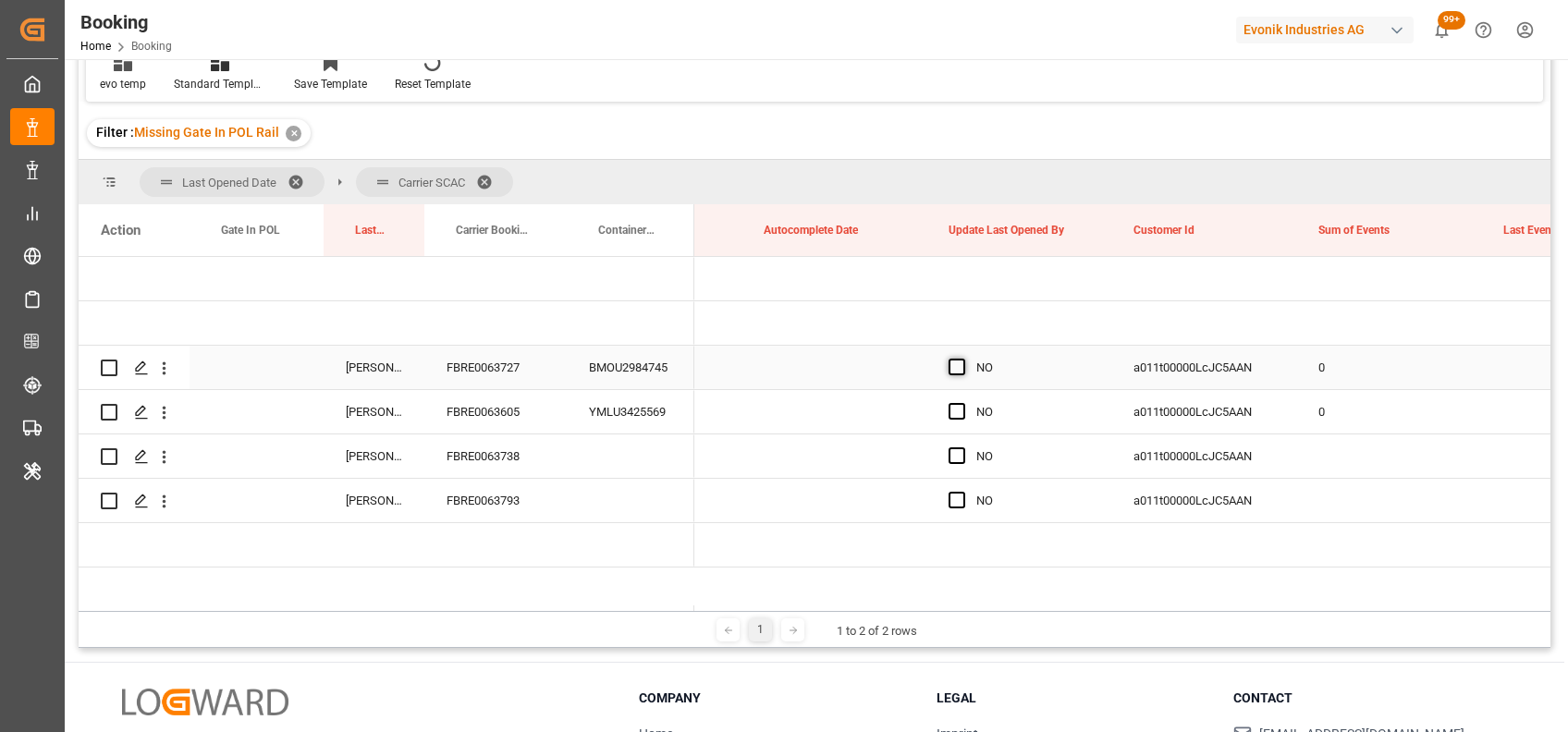
click at [954, 367] on span "Press SPACE to select this row." at bounding box center [957, 367] width 17 height 17
click at [963, 358] on input "Press SPACE to select this row." at bounding box center [963, 358] width 0 height 0
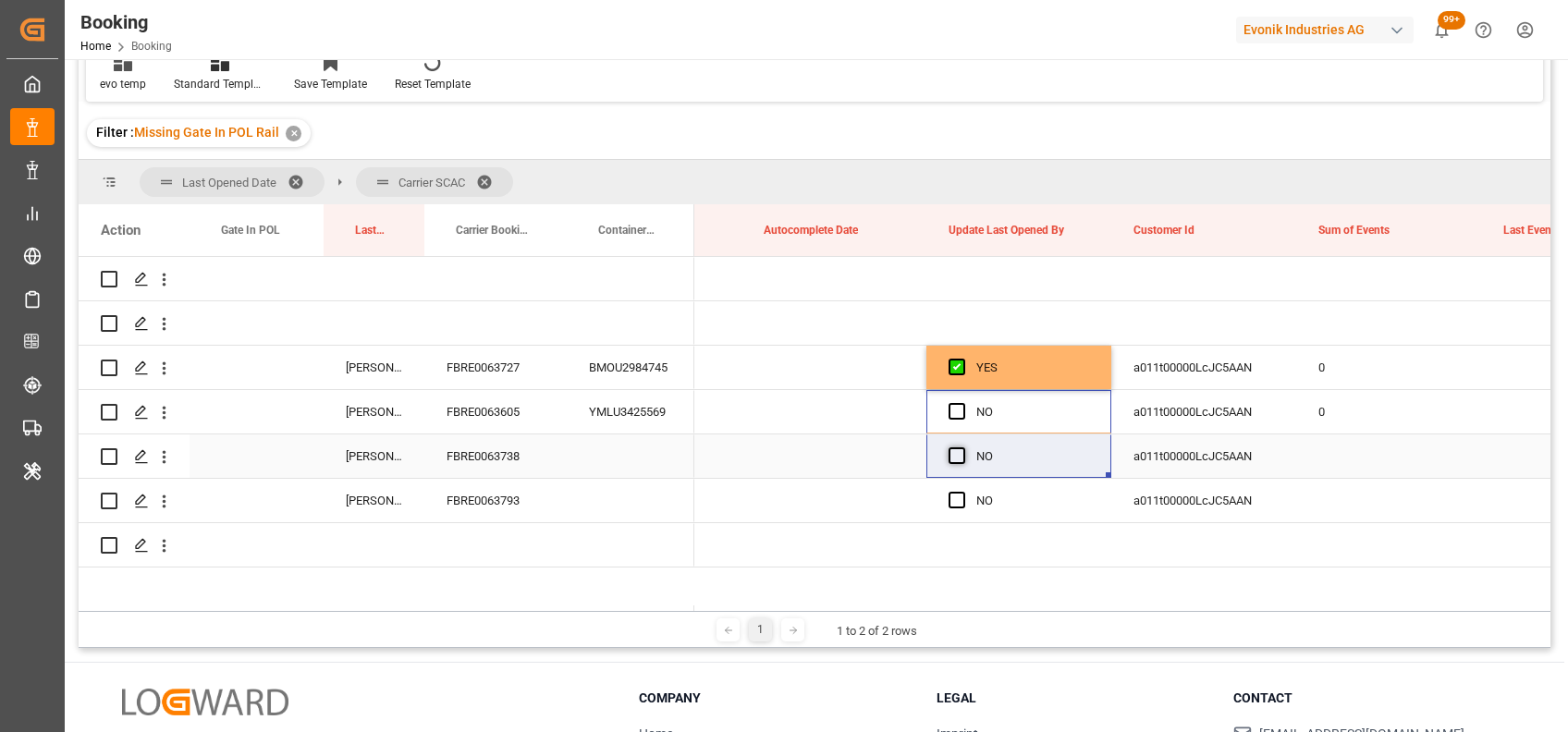
drag, startPoint x: 951, startPoint y: 407, endPoint x: 957, endPoint y: 459, distance: 52.3
click at [957, 459] on span "Press SPACE to select this row." at bounding box center [957, 456] width 17 height 17
click at [963, 448] on input "Press SPACE to select this row." at bounding box center [963, 448] width 0 height 0
click at [951, 412] on span "Press SPACE to select this row." at bounding box center [957, 412] width 17 height 17
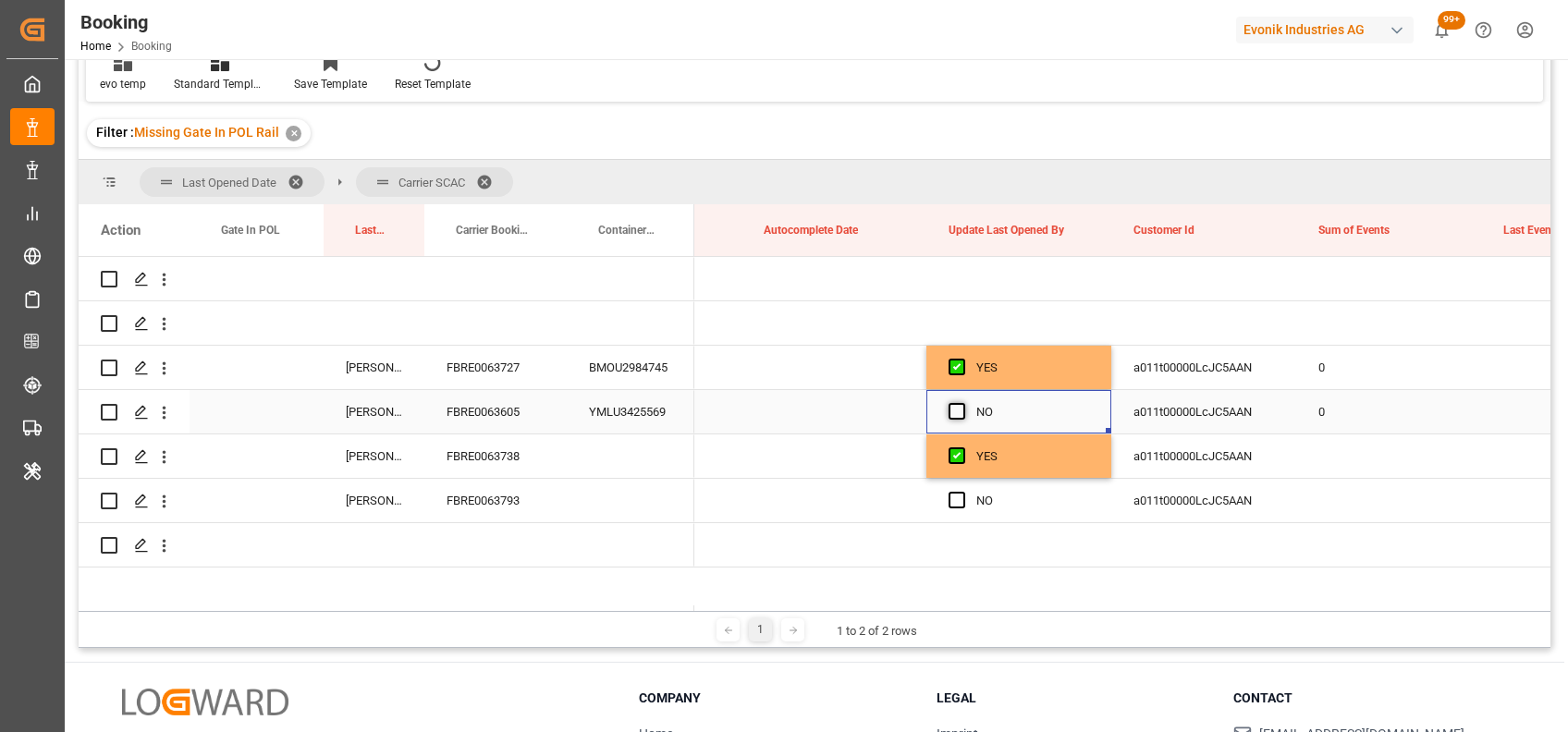
click at [963, 404] on input "Press SPACE to select this row." at bounding box center [963, 404] width 0 height 0
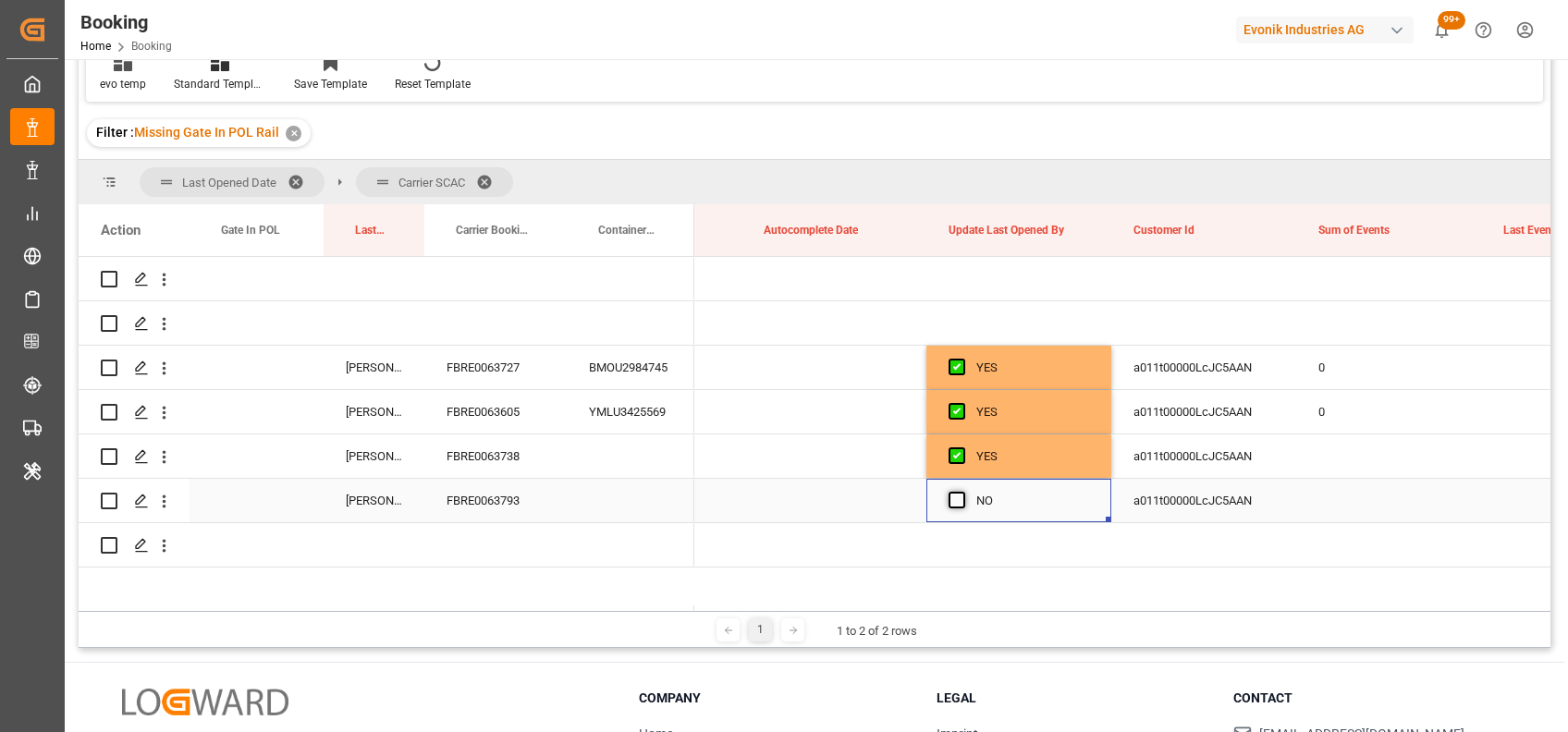
click at [952, 507] on span "Press SPACE to select this row." at bounding box center [957, 500] width 17 height 17
click at [963, 492] on input "Press SPACE to select this row." at bounding box center [963, 492] width 0 height 0
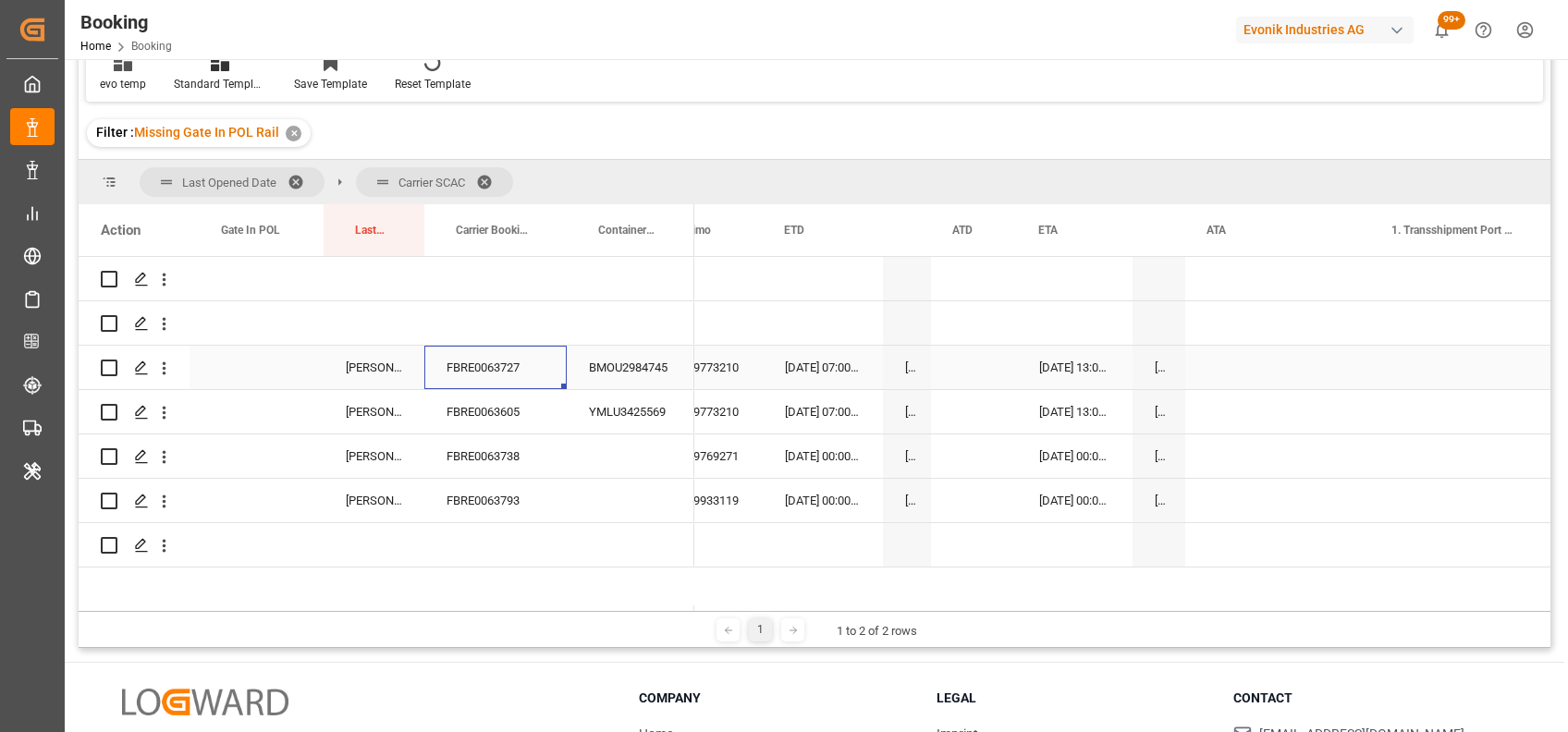
click at [473, 372] on div "FBRE0063727" at bounding box center [495, 367] width 143 height 43
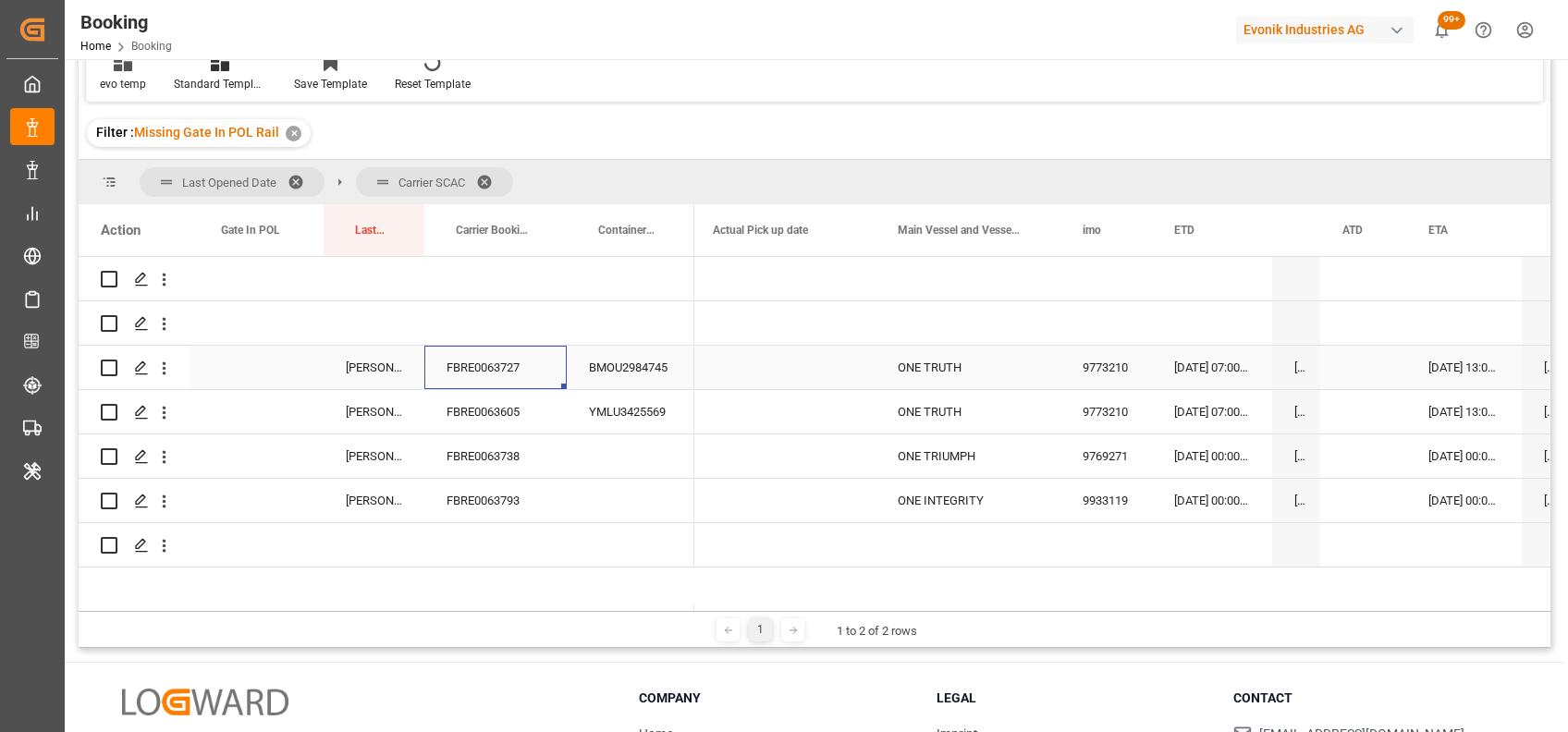
scroll to position [0, 17197]
click at [464, 453] on div "FBRE0063738" at bounding box center [495, 456] width 143 height 43
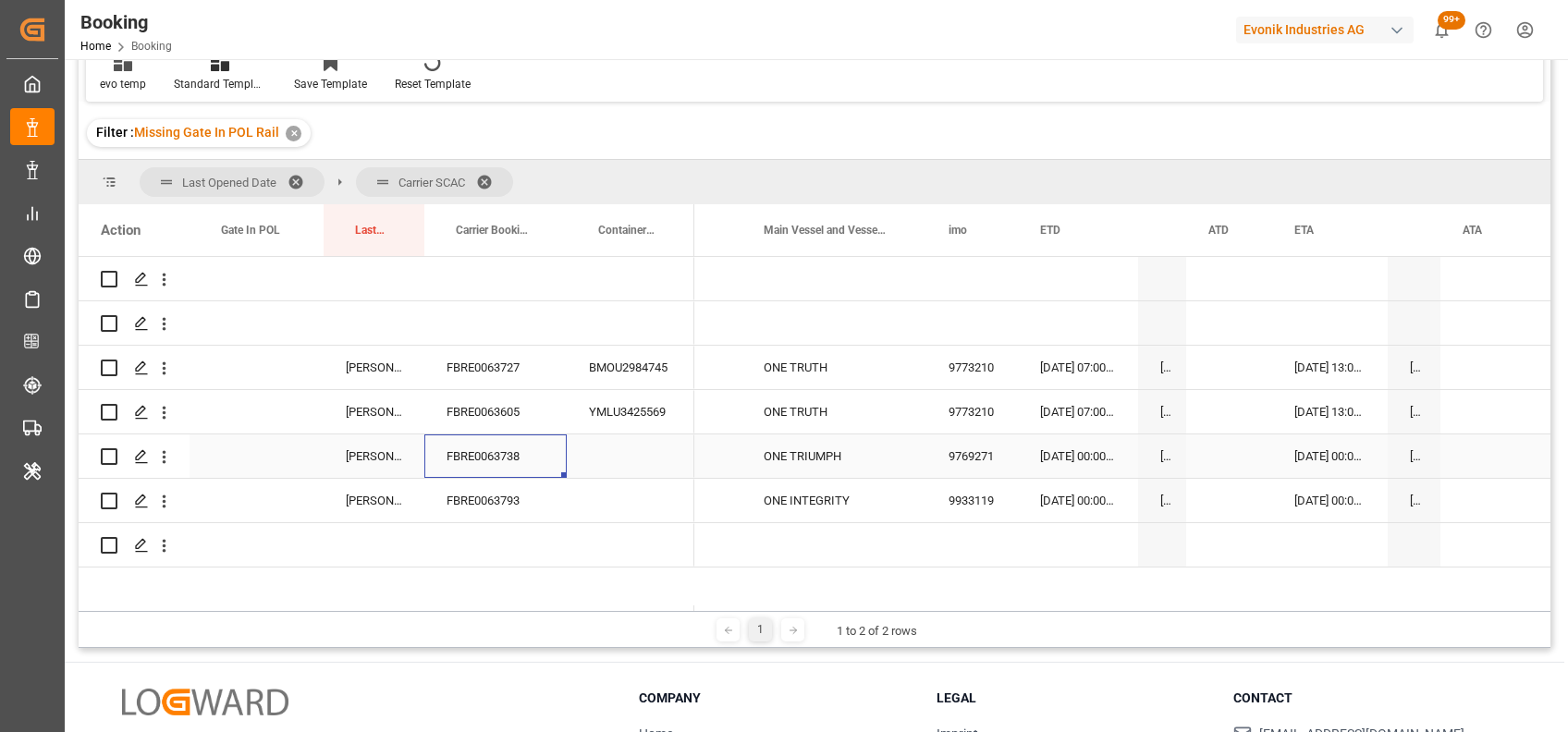
scroll to position [0, 17333]
click at [505, 498] on div "FBRE0063793" at bounding box center [495, 500] width 143 height 43
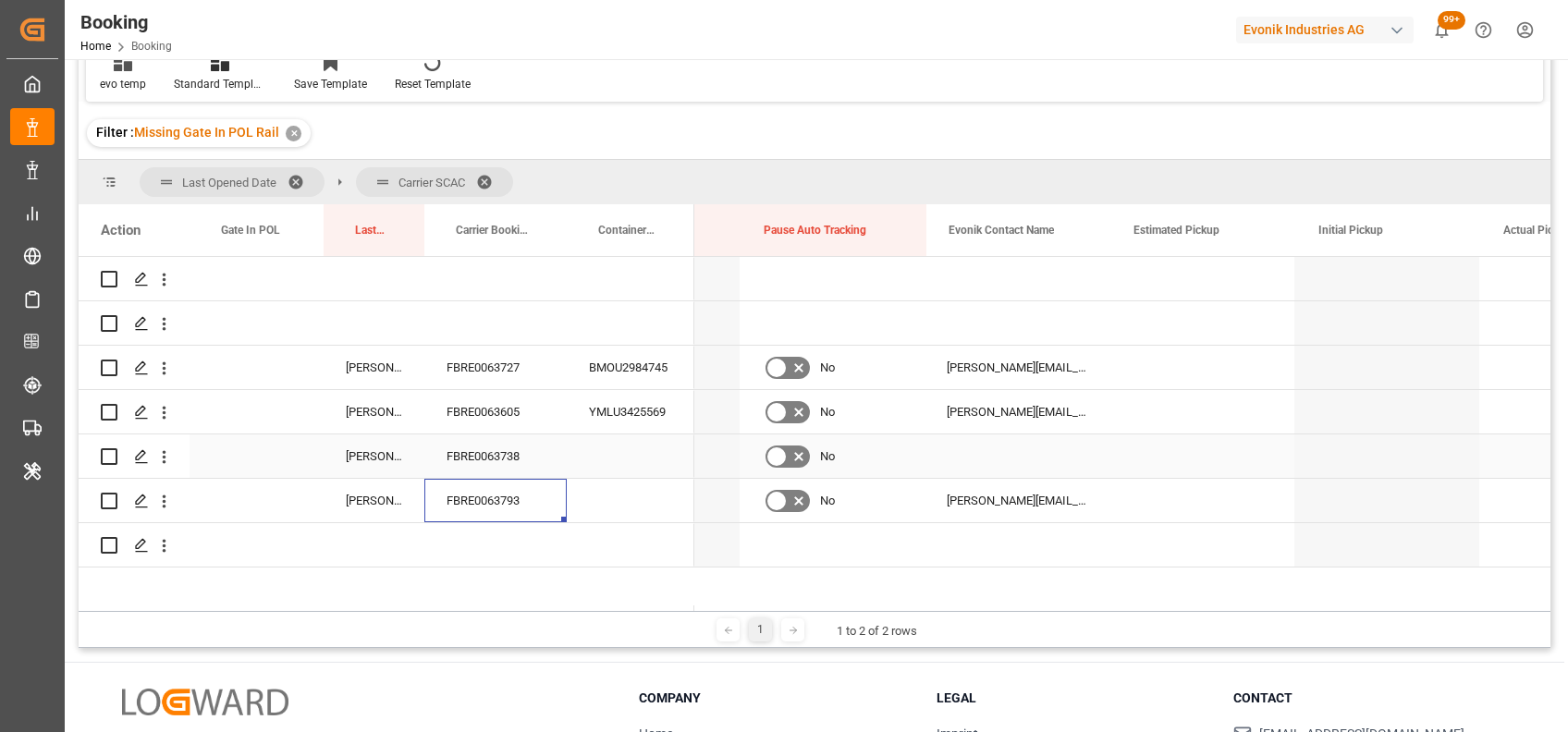
scroll to position [0, 16407]
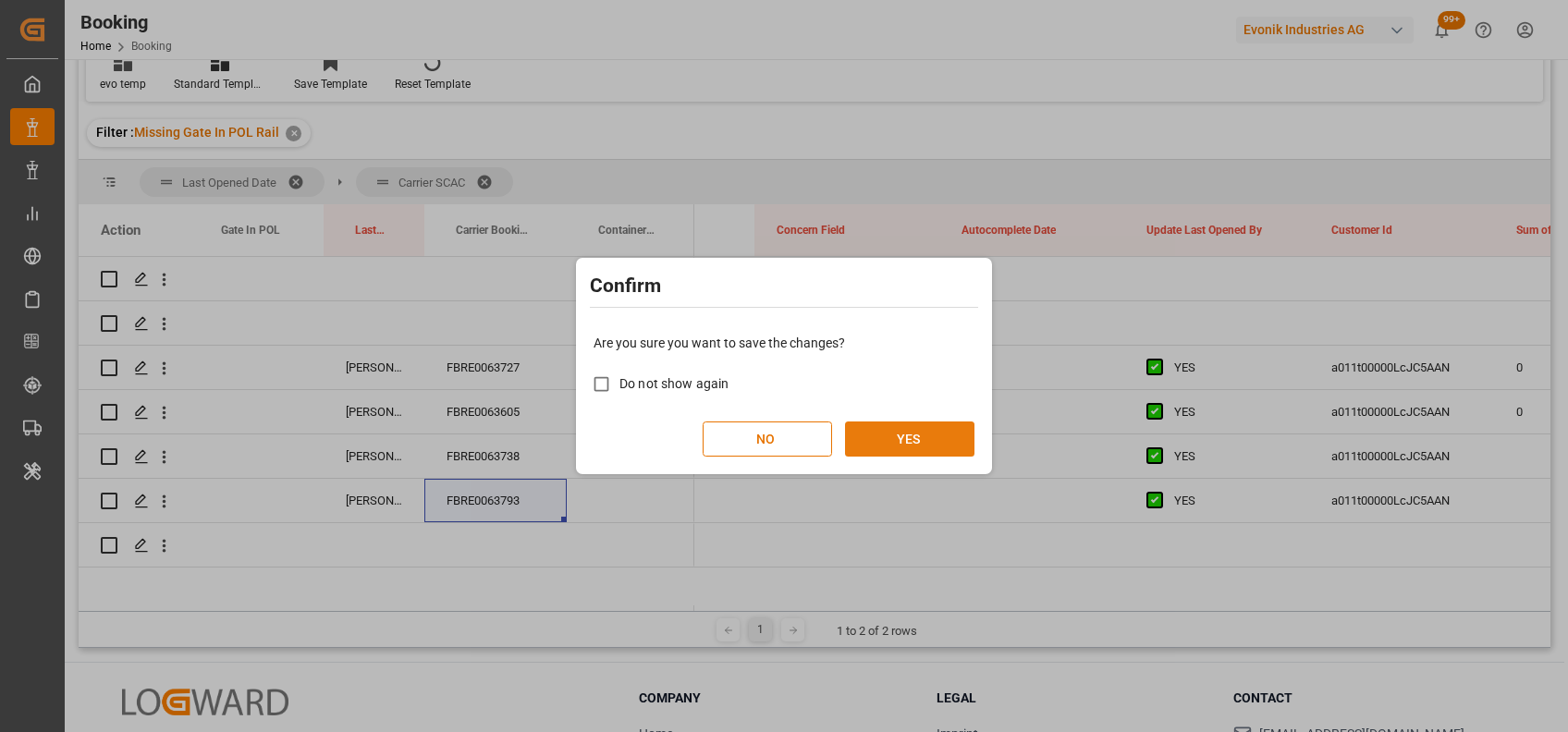
click at [875, 430] on button "YES" at bounding box center [909, 438] width 129 height 35
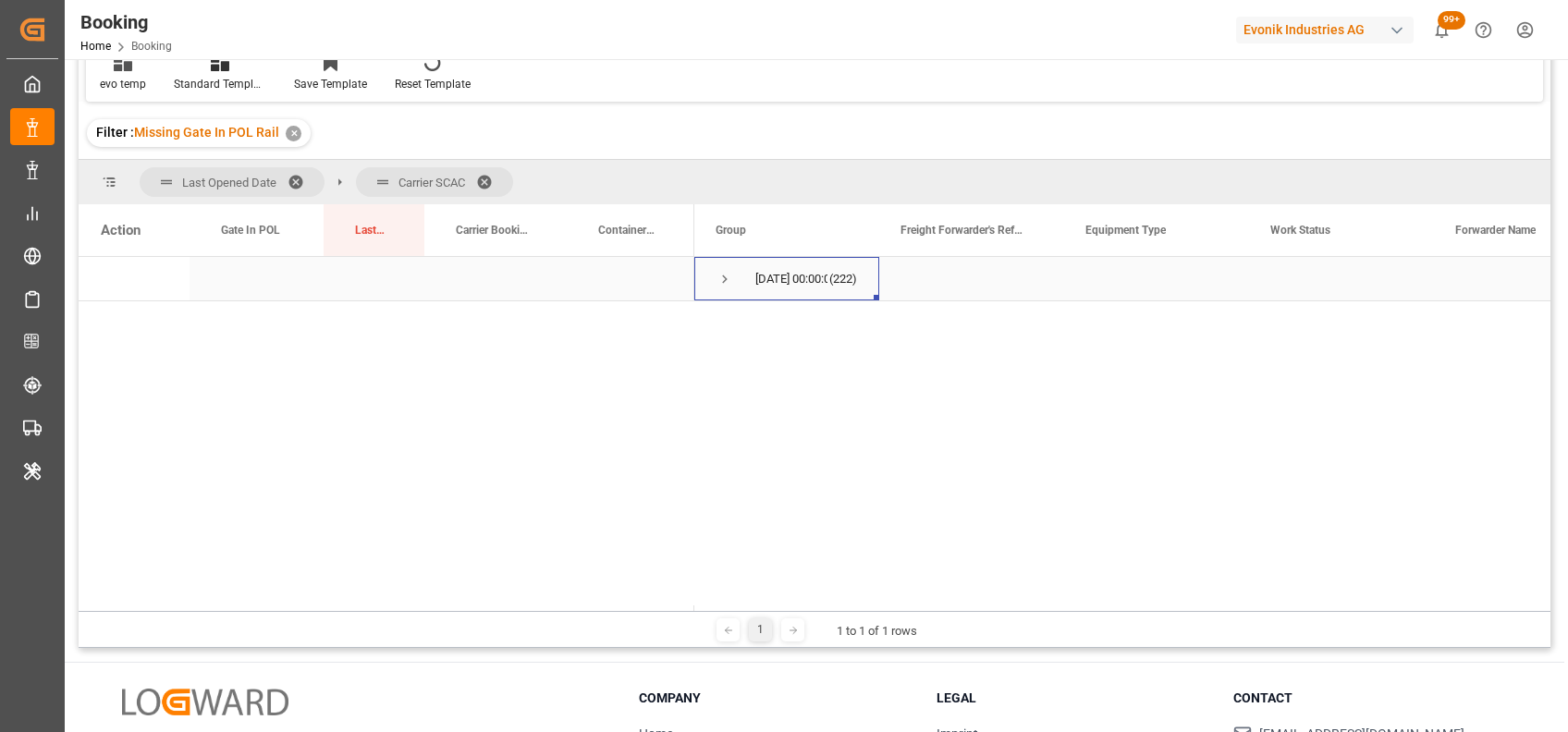
click at [722, 280] on span "Press SPACE to select this row." at bounding box center [724, 280] width 17 height 17
click at [723, 281] on span "Press SPACE to select this row." at bounding box center [724, 280] width 17 height 17
click at [485, 181] on span at bounding box center [491, 182] width 30 height 17
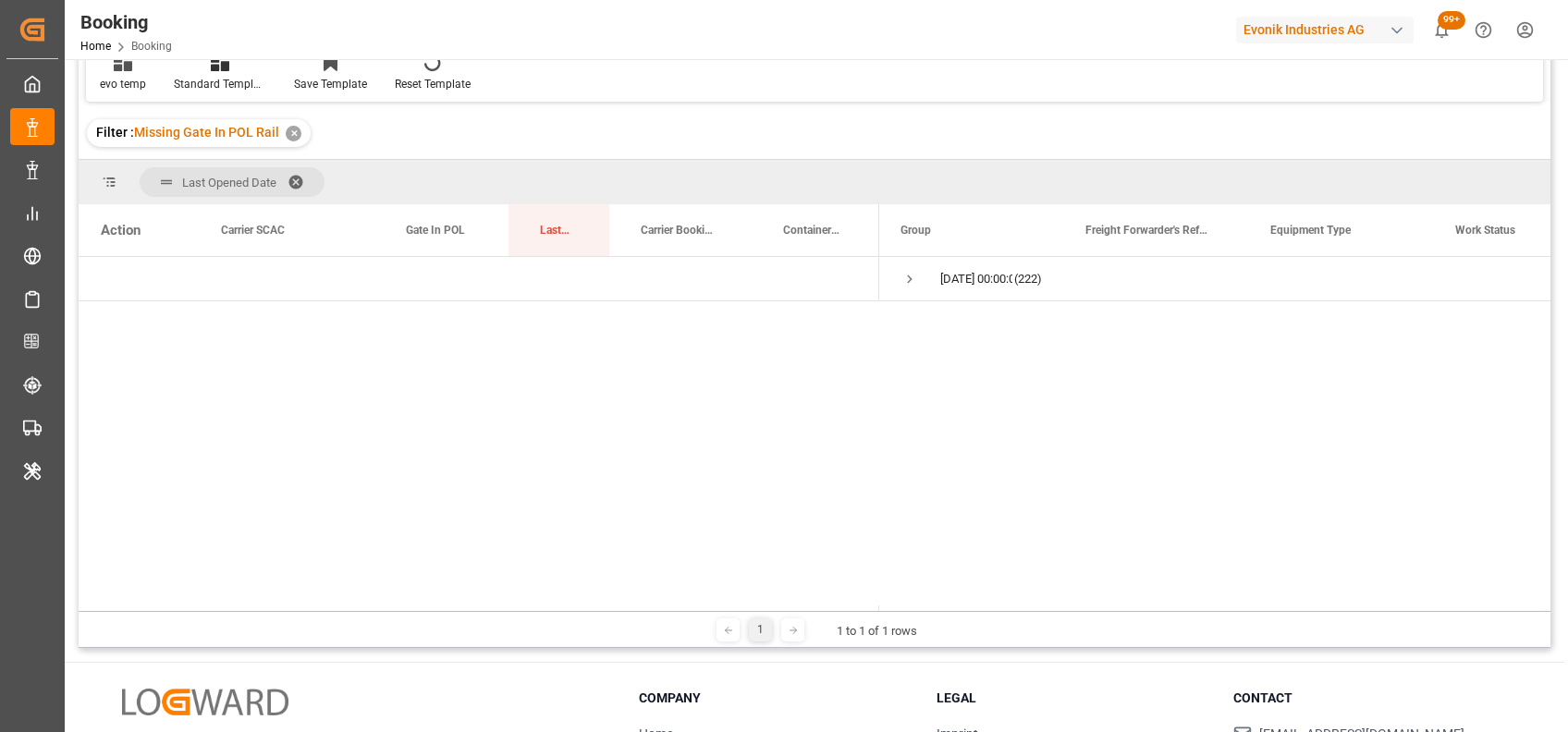
drag, startPoint x: 528, startPoint y: 236, endPoint x: 540, endPoint y: 183, distance: 54.3
click at [540, 183] on div "Last Opened Date Drag here to set column labels Action Carrier SCAC Gate In POL…" at bounding box center [814, 385] width 1471 height 451
drag, startPoint x: 553, startPoint y: 236, endPoint x: 532, endPoint y: 194, distance: 47.0
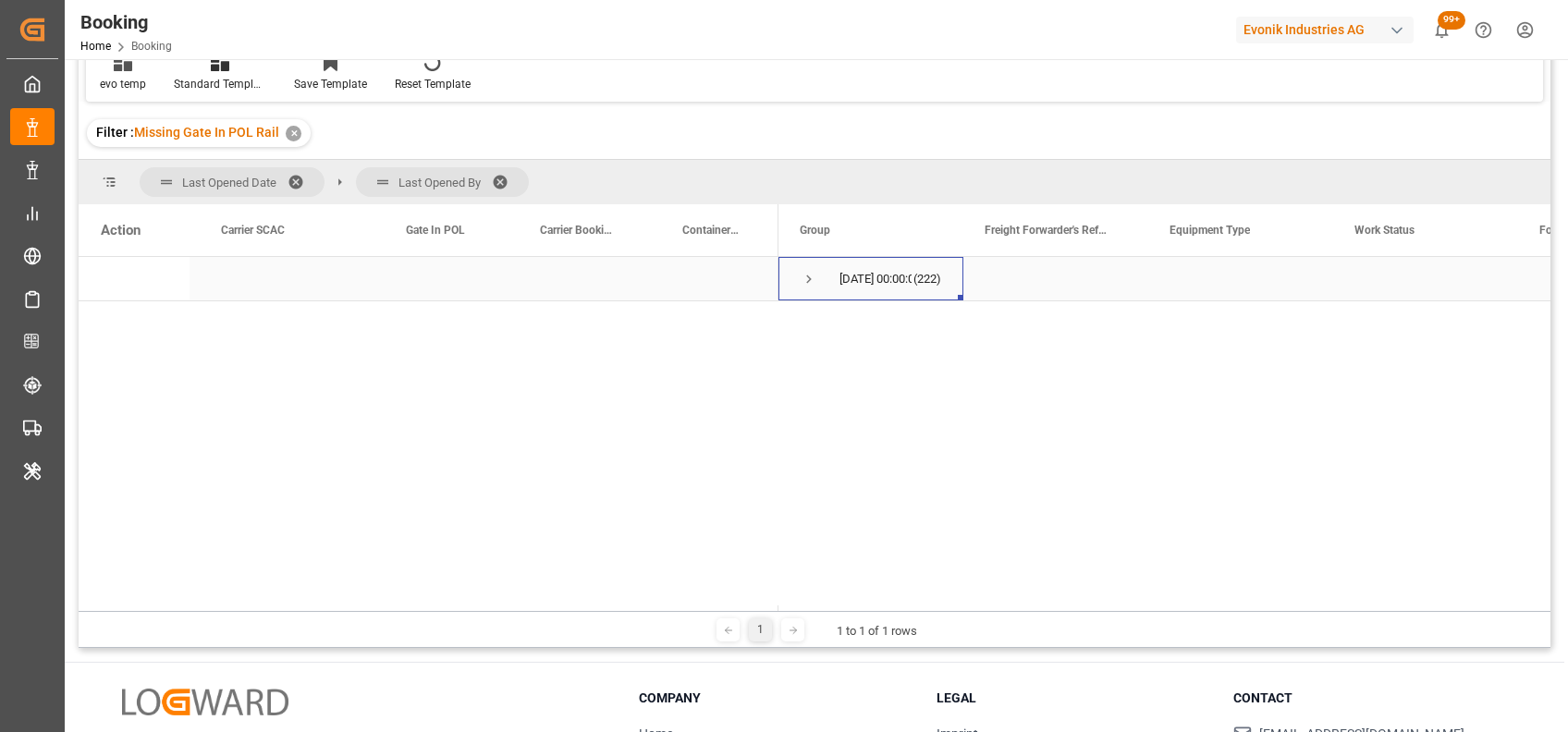
click at [806, 279] on span "Press SPACE to select this row." at bounding box center [809, 280] width 17 height 17
click at [846, 324] on span "Press SPACE to select this row." at bounding box center [847, 324] width 17 height 17
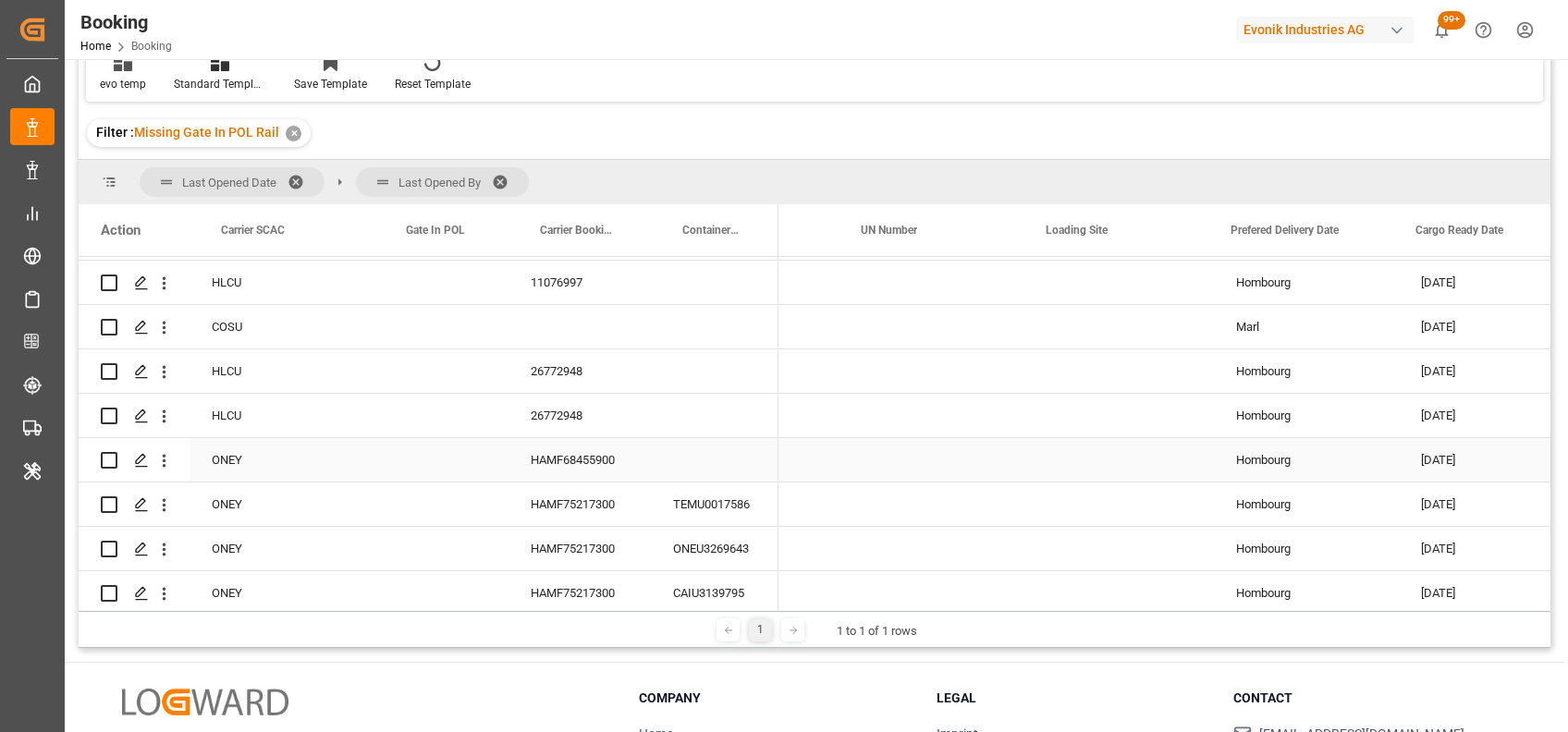
scroll to position [0, 4688]
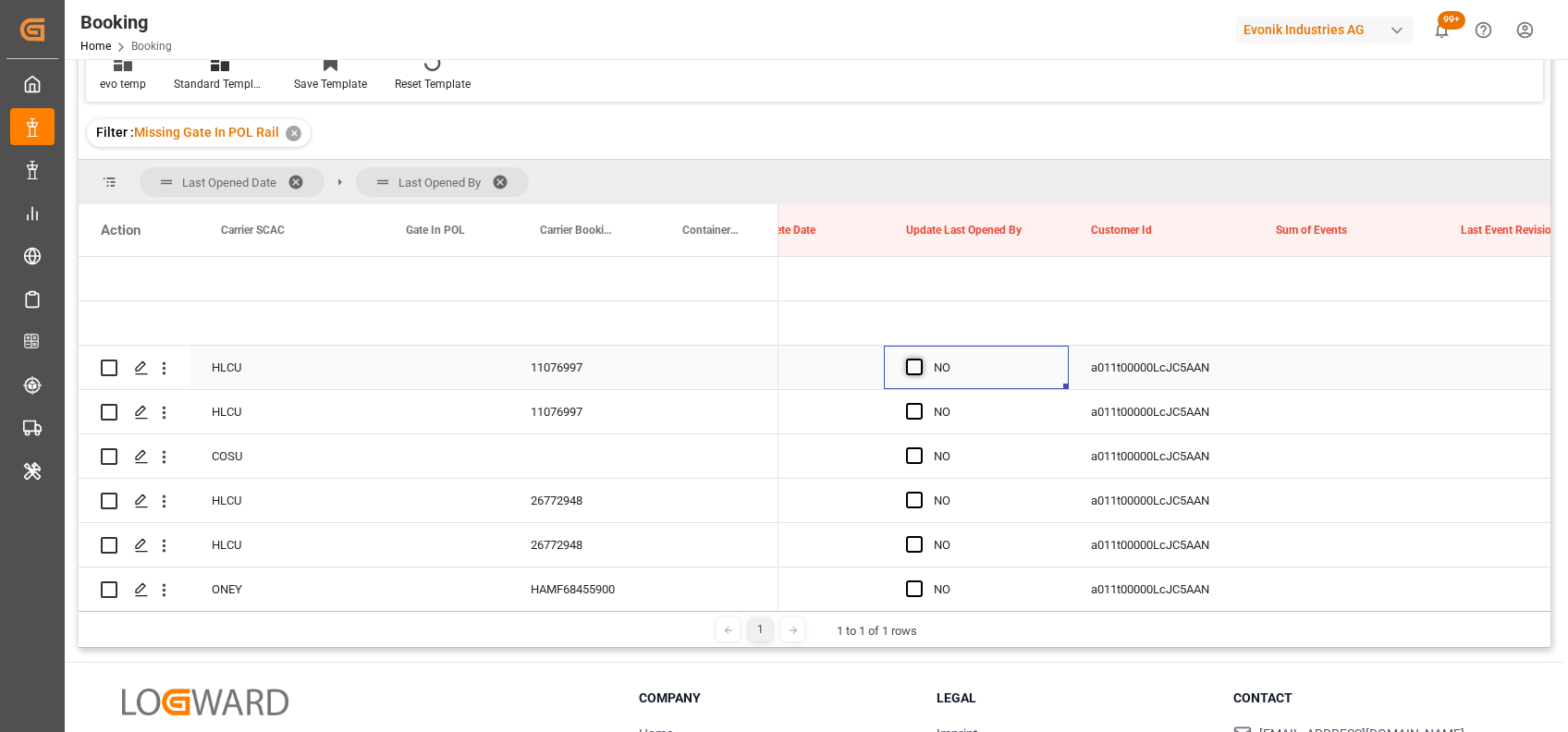
click at [911, 369] on span "Press SPACE to select this row." at bounding box center [914, 367] width 17 height 17
click at [920, 358] on input "Press SPACE to select this row." at bounding box center [920, 358] width 0 height 0
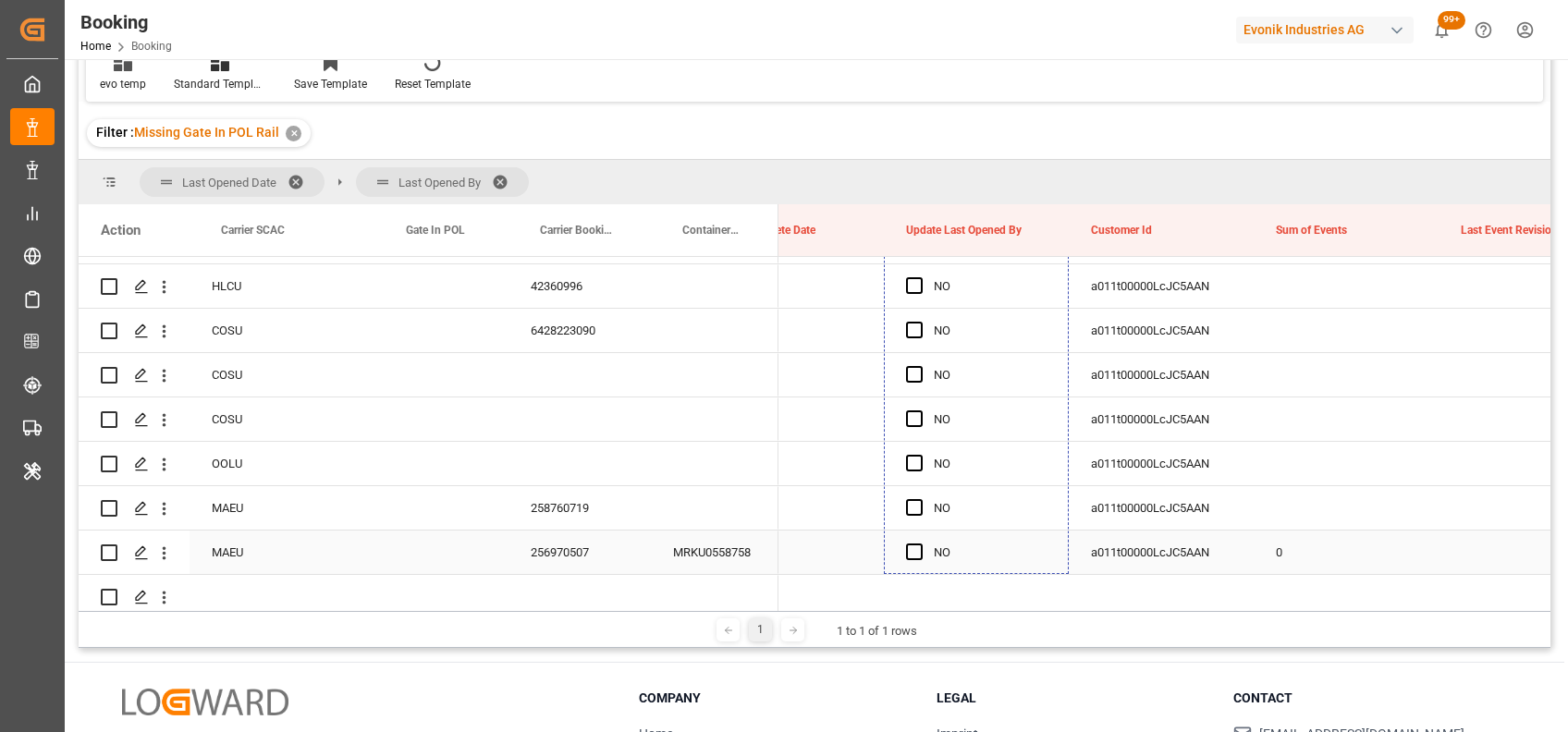
drag, startPoint x: 1065, startPoint y: 388, endPoint x: 923, endPoint y: 539, distance: 207.3
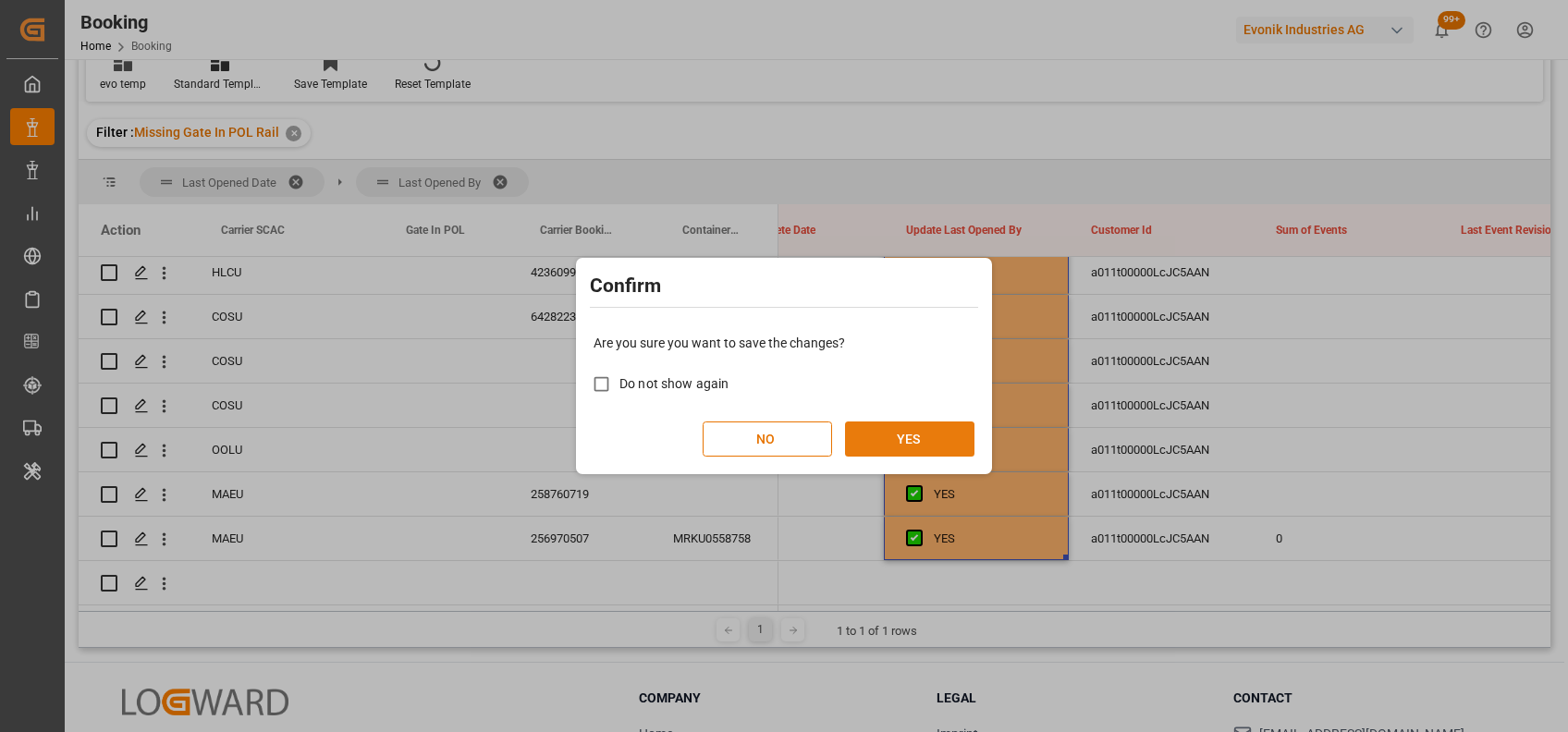
click at [869, 430] on button "YES" at bounding box center [909, 438] width 129 height 35
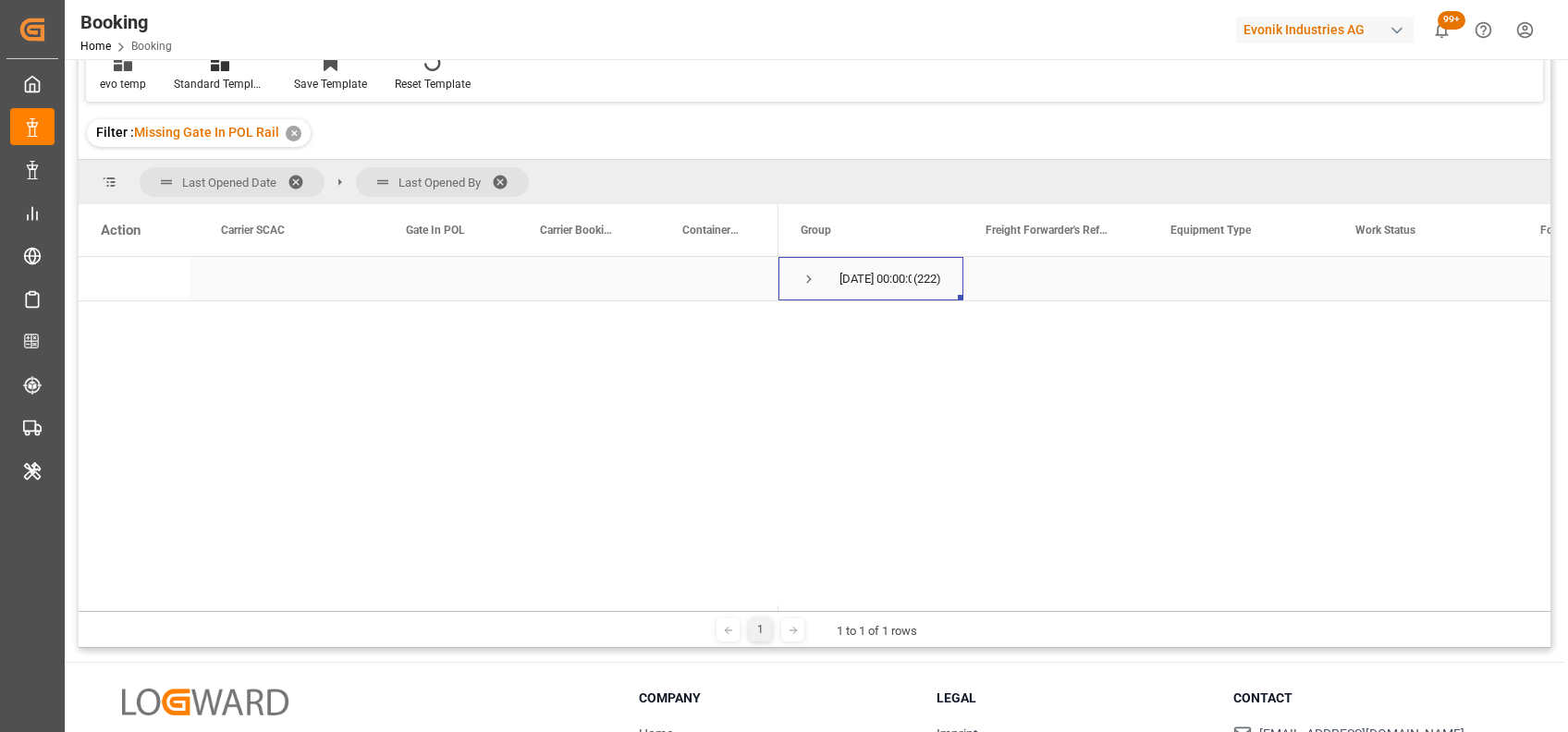
click at [809, 274] on span "Press SPACE to select this row." at bounding box center [809, 280] width 17 height 17
click at [1064, 480] on div "29-08-2025 00:00:00 (222) shaini ghorai (222)" at bounding box center [1164, 434] width 772 height 354
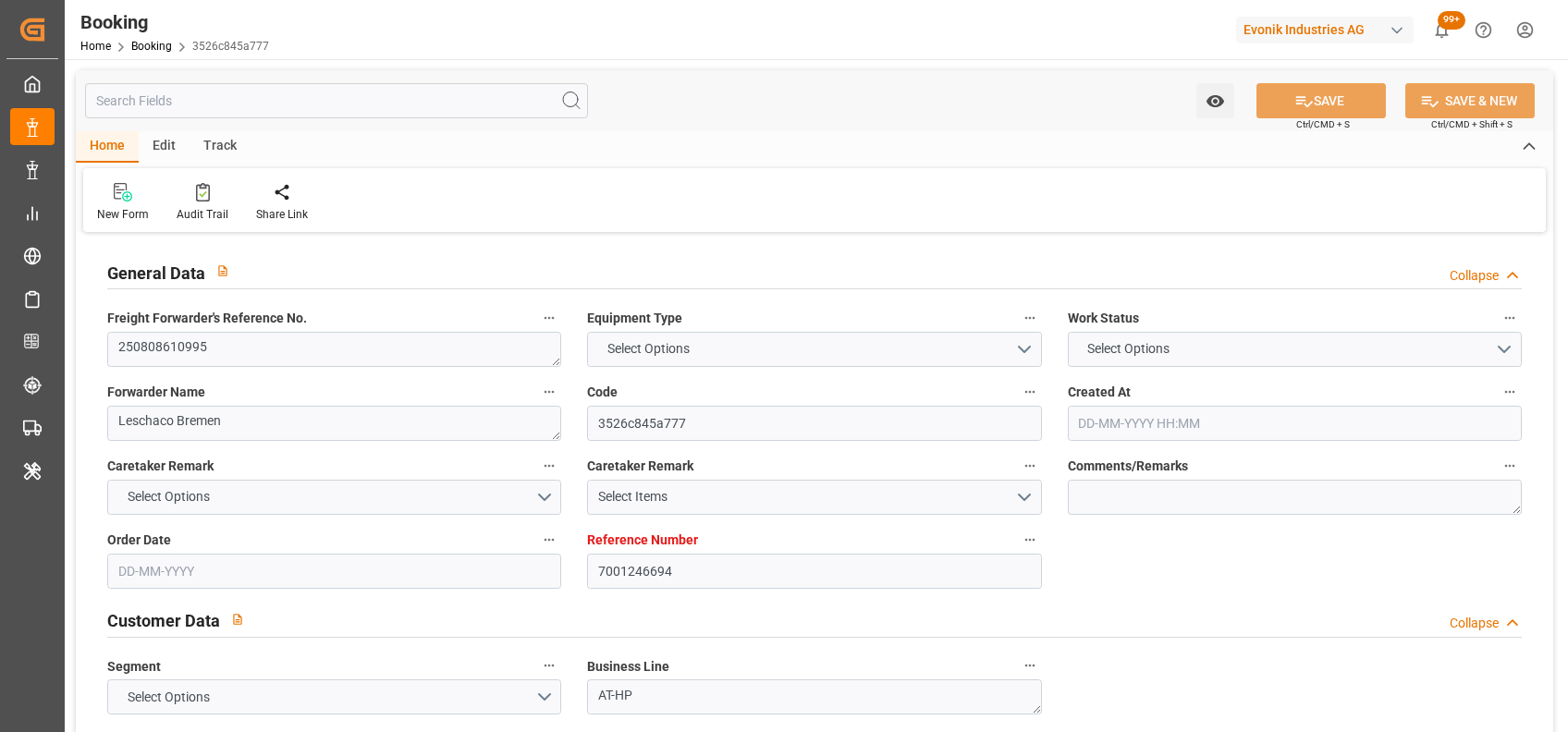
type input "7001246694"
type input "9618305"
type input "Hapag [PERSON_NAME]"
type input "Hapag Lloyd Aktiengesellschaft"
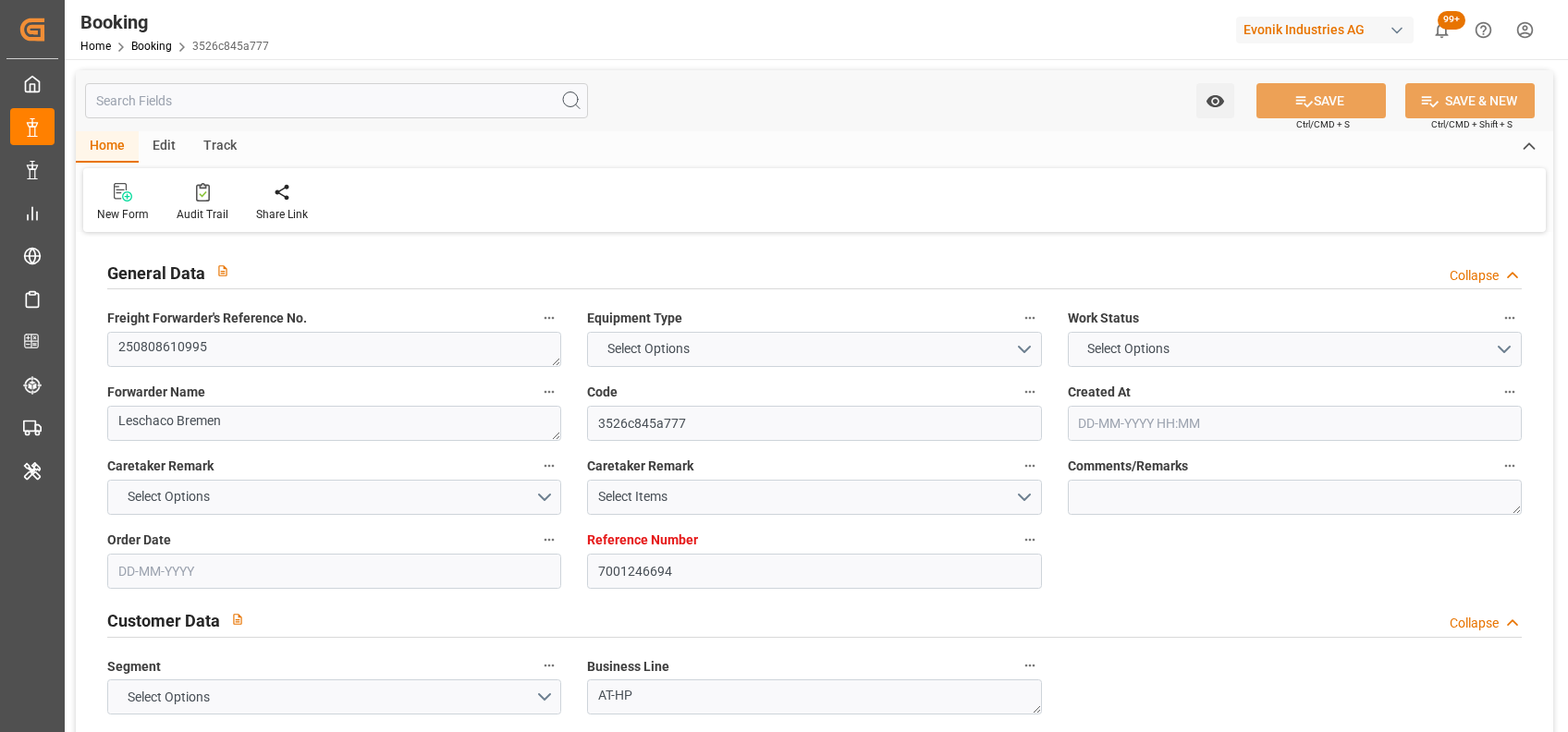
type input "NLRTM"
type input "BRIOA"
type input "0"
type input "NLRTM"
type input "BRIOA"
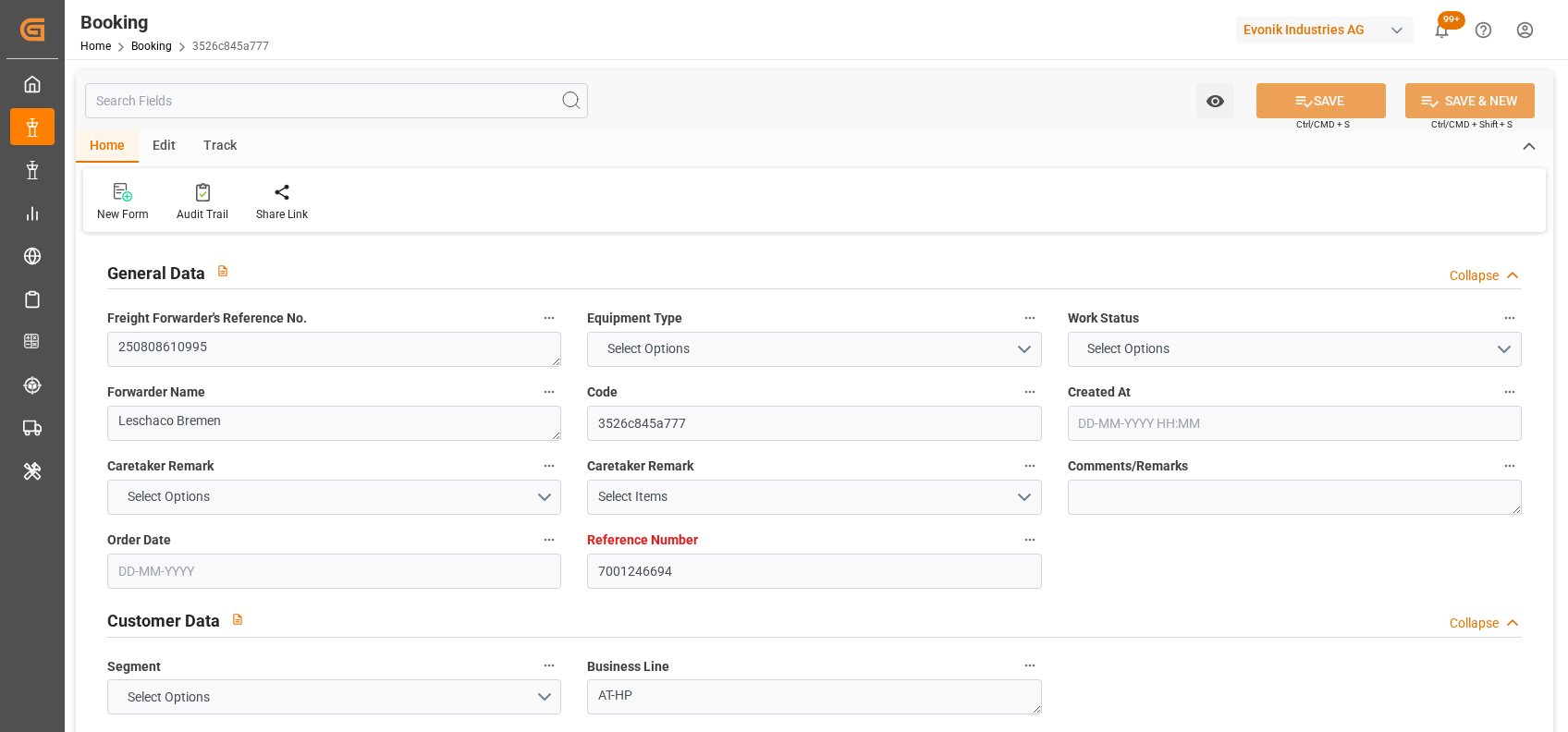
type input "9618305"
type input "[DATE] 15:00"
type input "[DATE]"
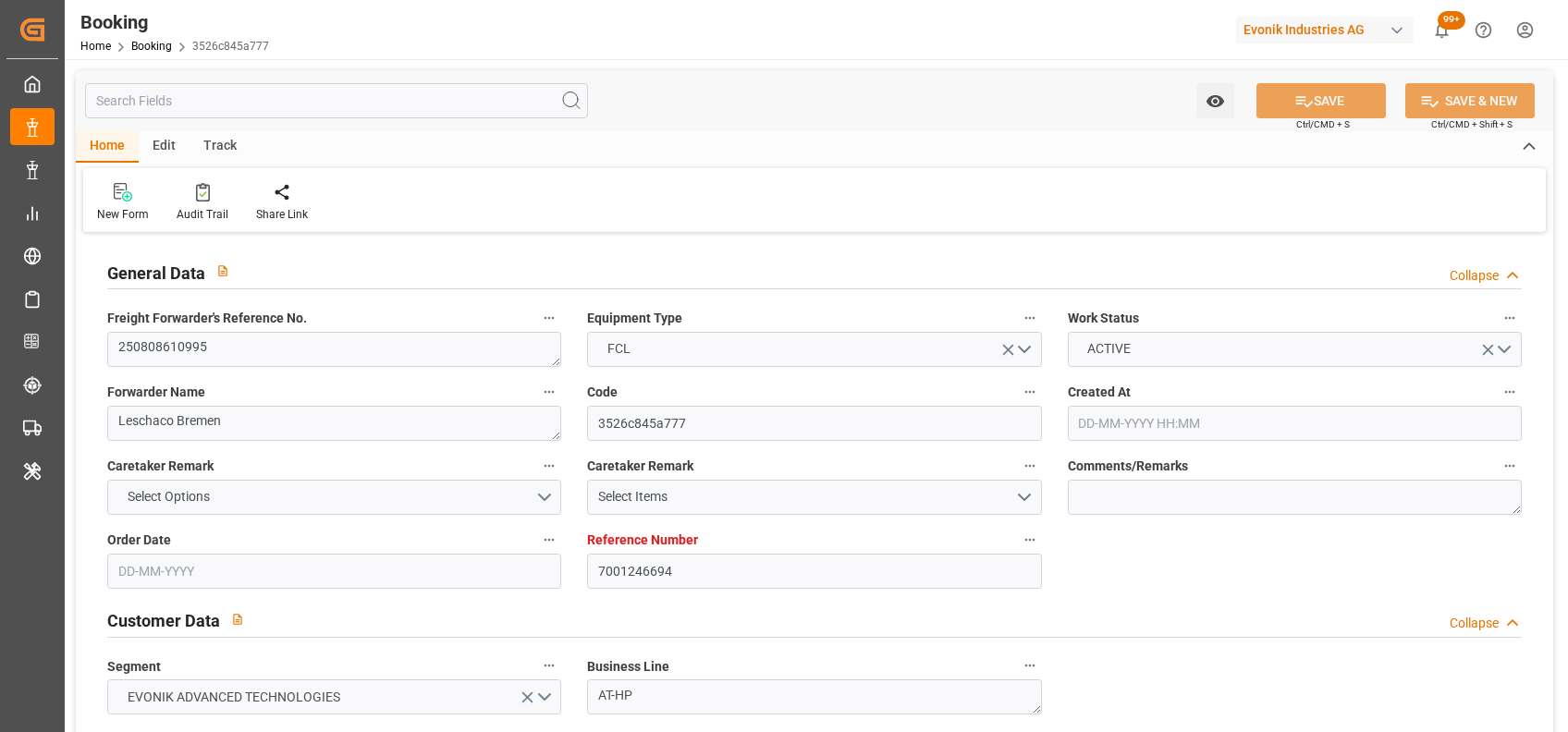
type input "[DATE]"
type input "[DATE] 17:24"
type input "[DATE] 00:00"
type input "[DATE] 18:00"
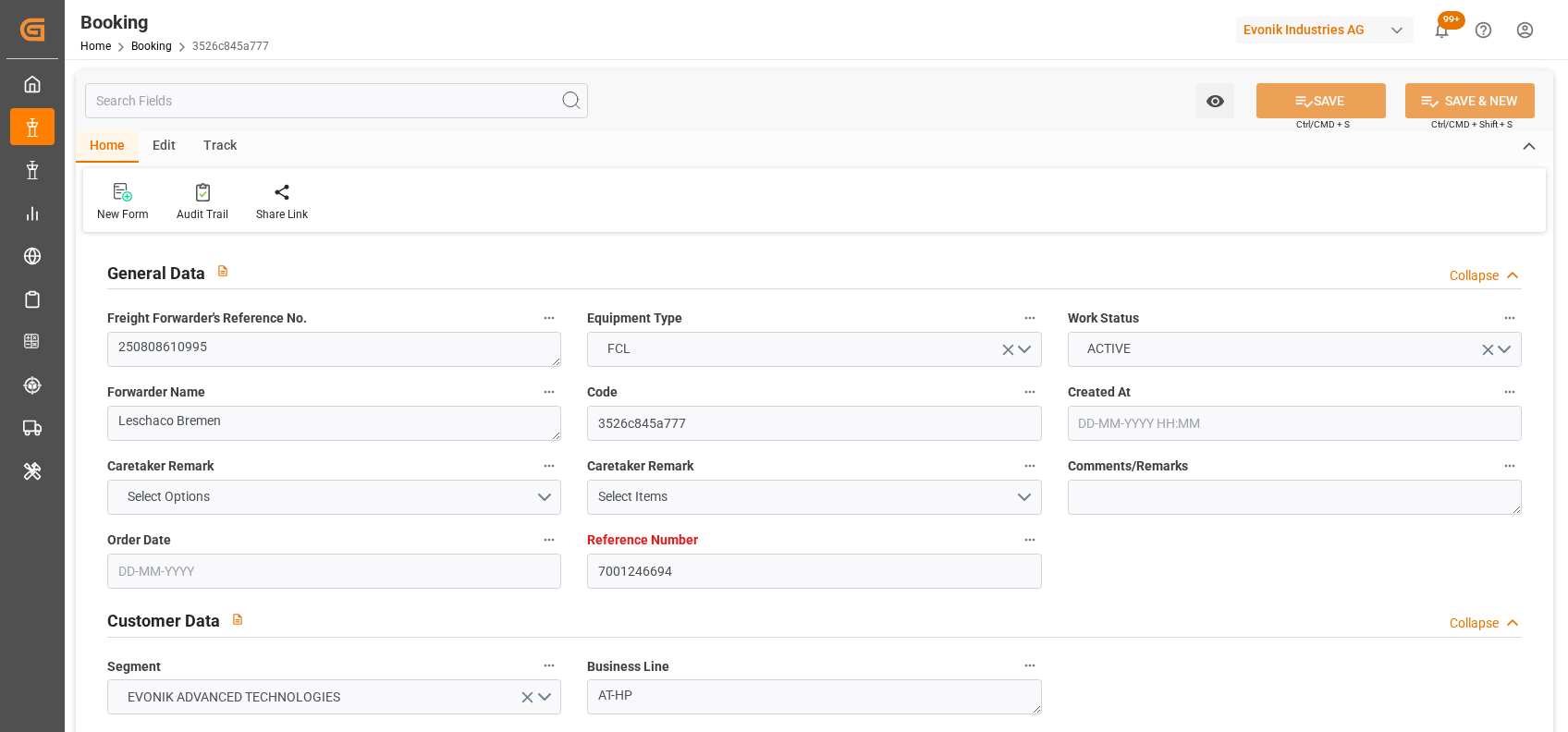
type input "[DATE] 00:00"
type input "[DATE]"
type input "[DATE] 06:23"
type input "28-08-2025"
type input "16-08-2025 03:56"
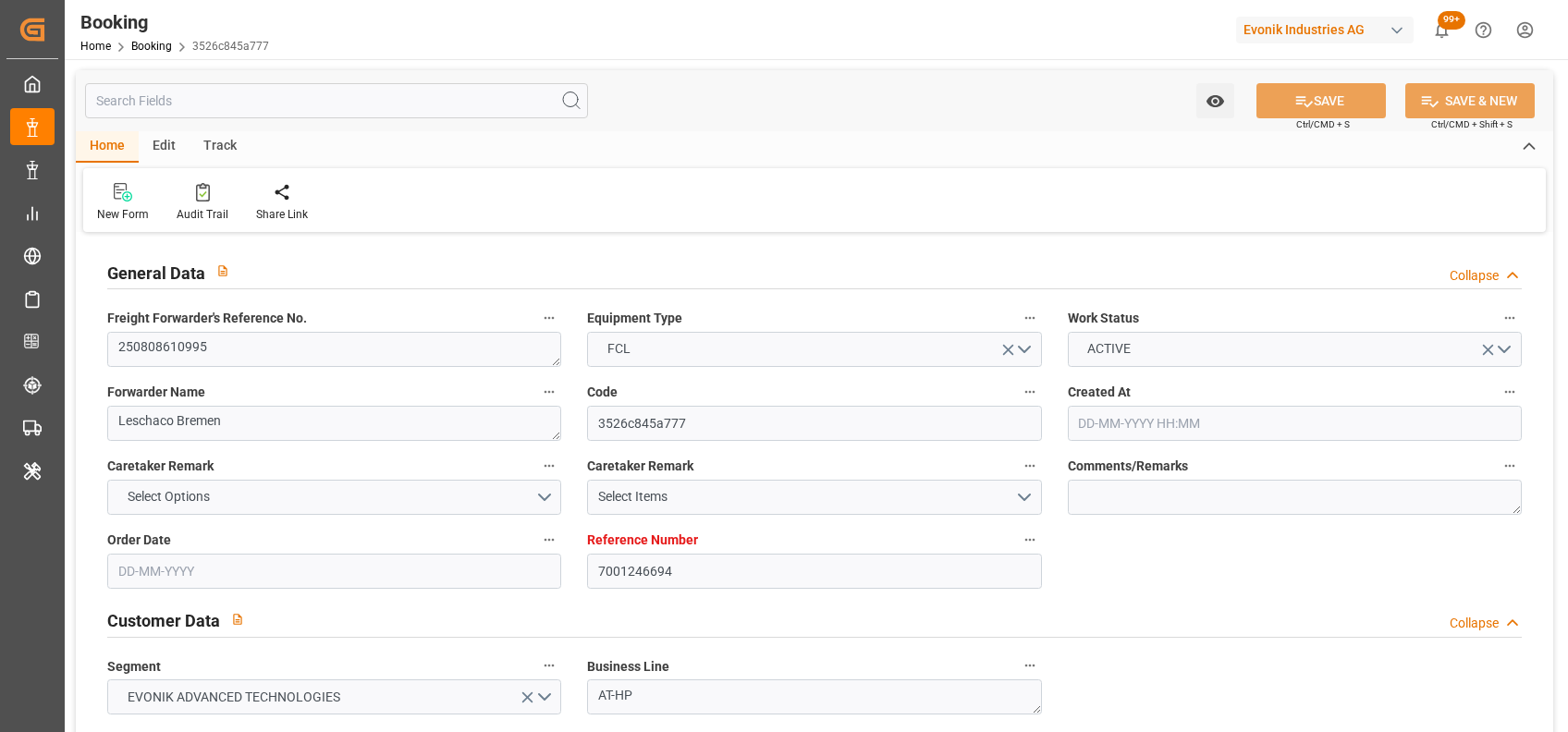
type input "28-08-2025 17:24"
type input "02-10-2025 18:00"
type input "03-10-2025 05:24"
type input "07-10-2025 05:24"
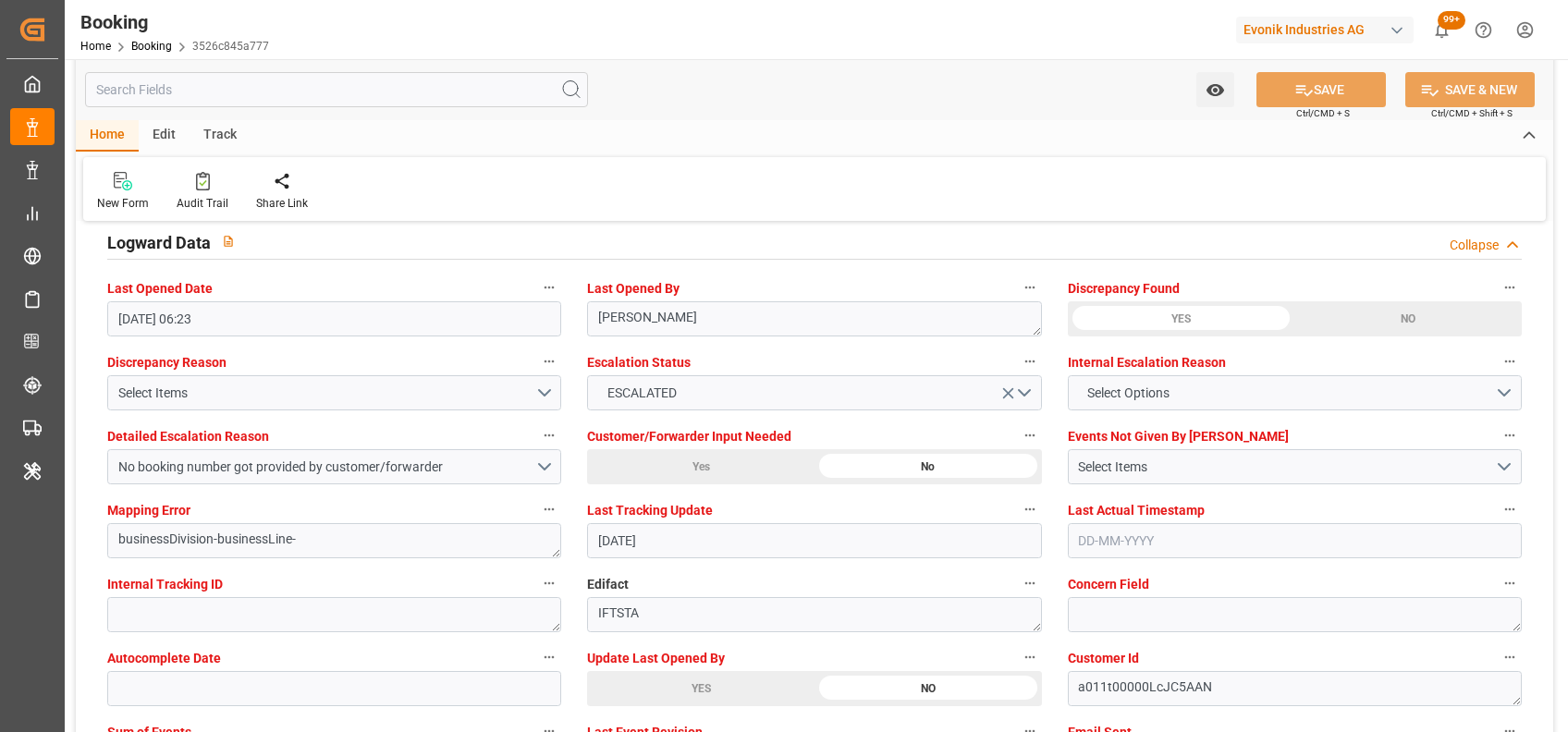
scroll to position [3500, 0]
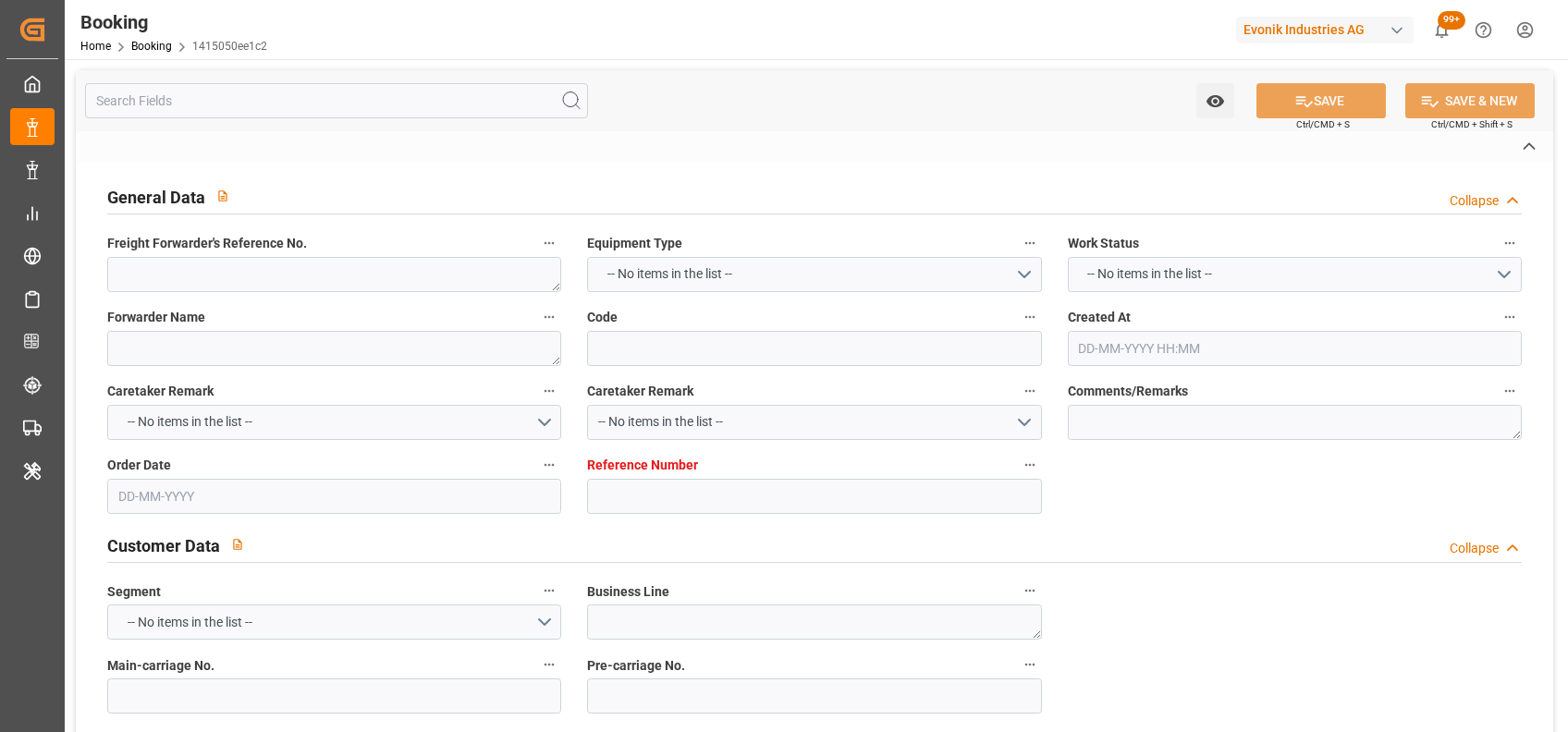
type textarea "250908610395"
type textarea "Leschaco Bremen"
type input "1415050ee1c2"
type input "7001252232"
type textarea "AT-HP"
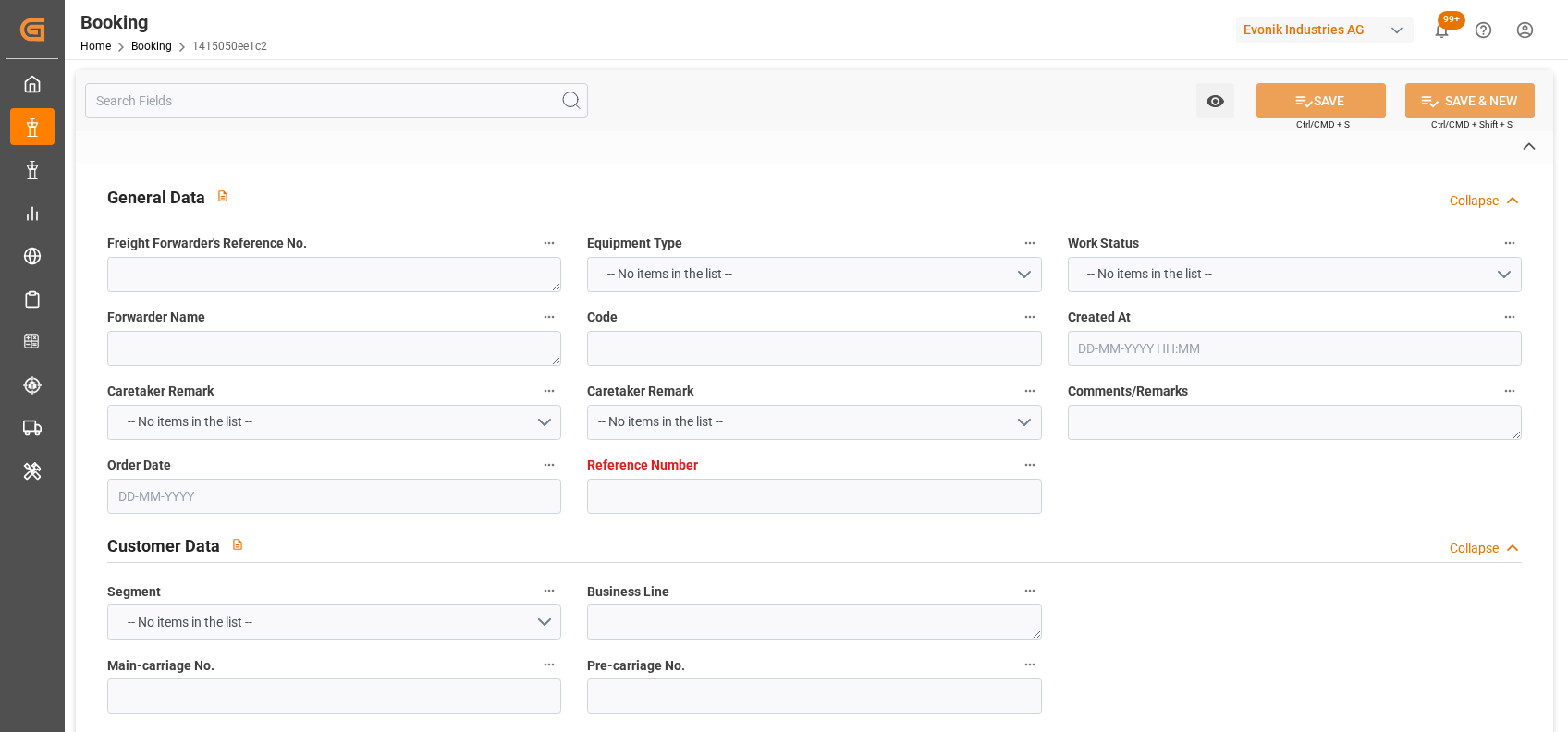
type input "7001252231"
type textarea "[PERSON_NAME][EMAIL_ADDRESS][DOMAIN_NAME]"
type textarea "DAP"
type textarea "MELVINDALE"
type textarea "Marl"
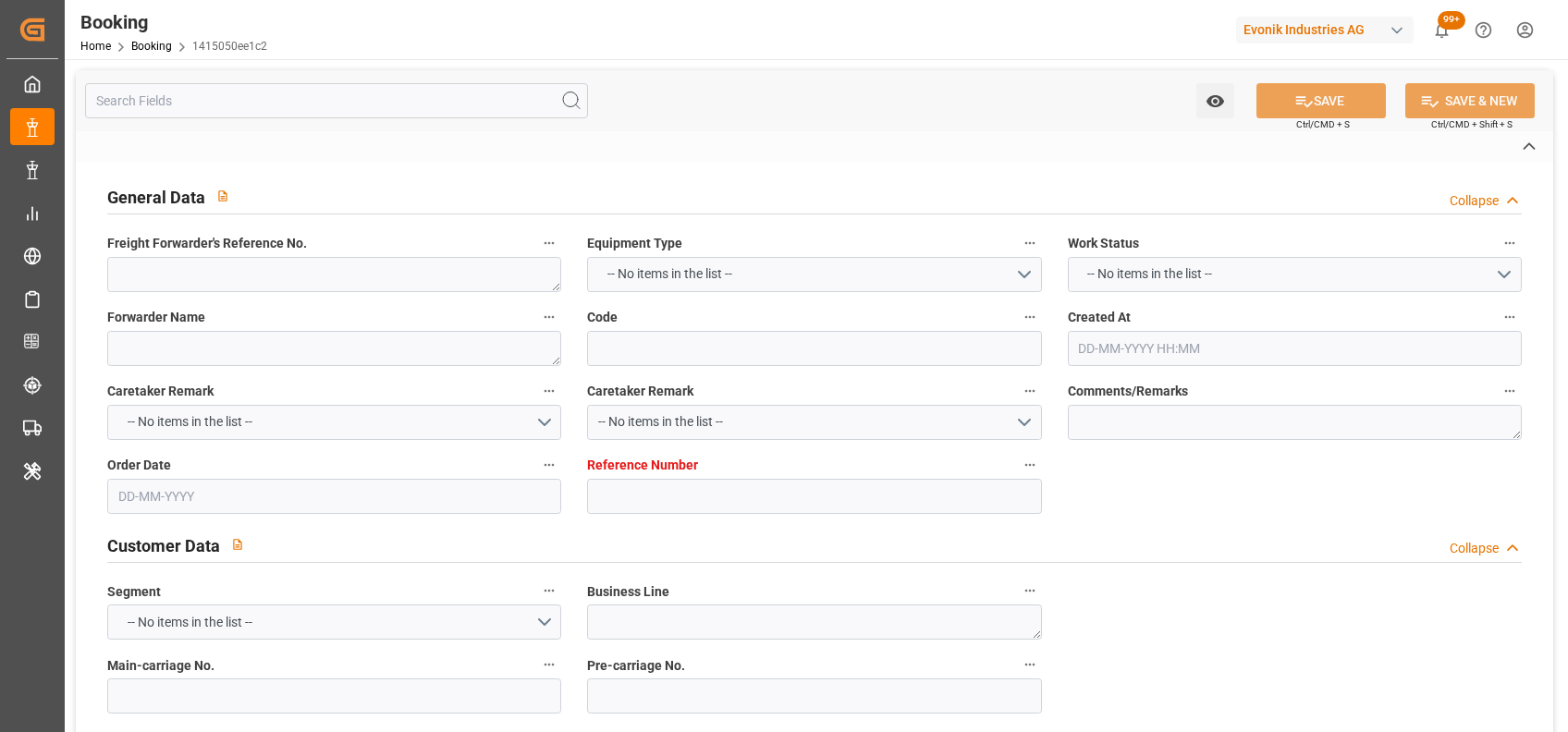
type input "MAERSK PUELO"
type input "Maersk Puelo"
type input "HLCU"
type textarea "99270671"
type input "[GEOGRAPHIC_DATA]"
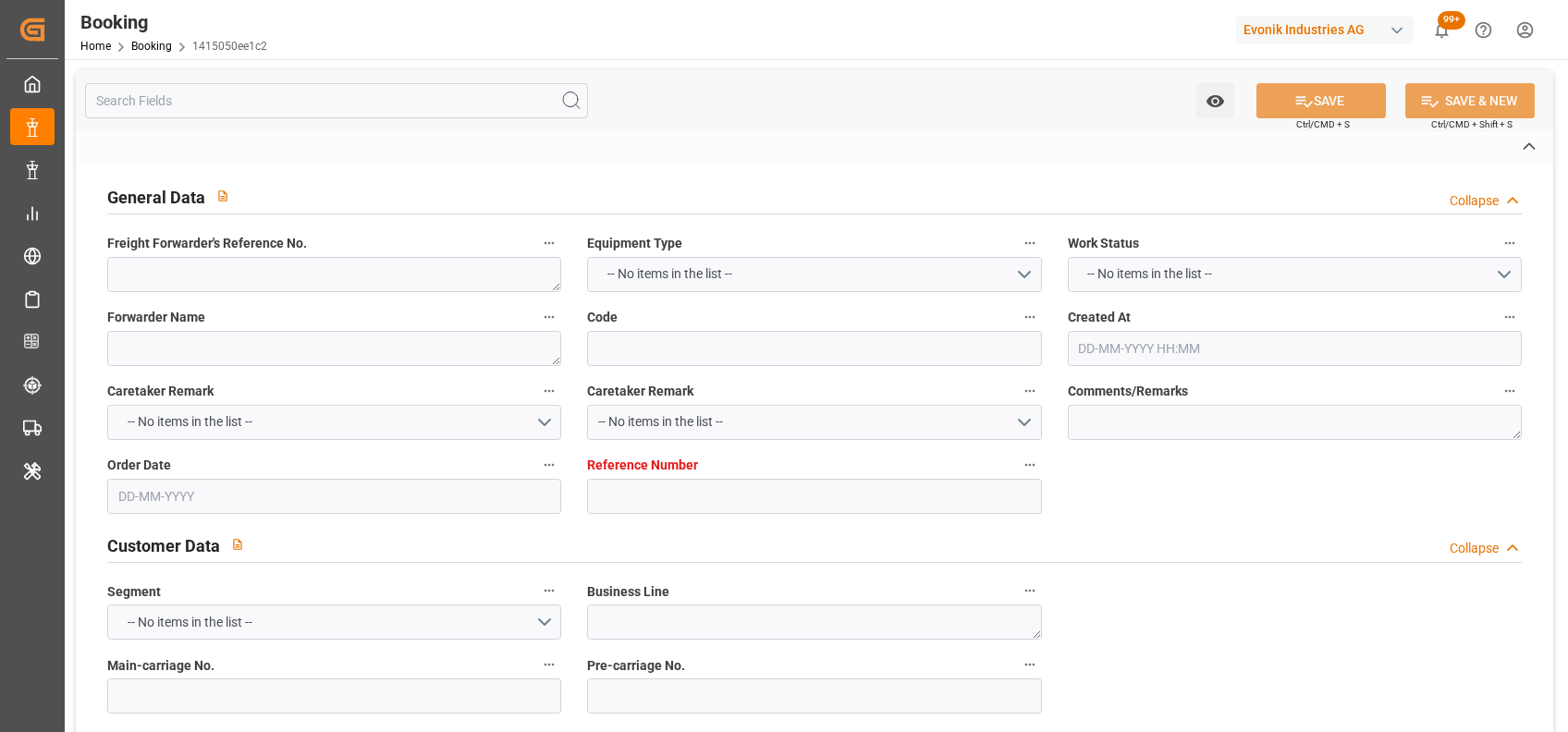
type input "[US_STATE]"
type input "[GEOGRAPHIC_DATA]"
type textarea "vesselName etd [PERSON_NAME]"
type textarea "INPUT_Evonik_Seeburger_IFTMIN_1003071466_20250820142931136.edi"
type textarea "NWC/[GEOGRAPHIC_DATA] [GEOGRAPHIC_DATA] Continent / [GEOGRAPHIC_DATA]-HP"
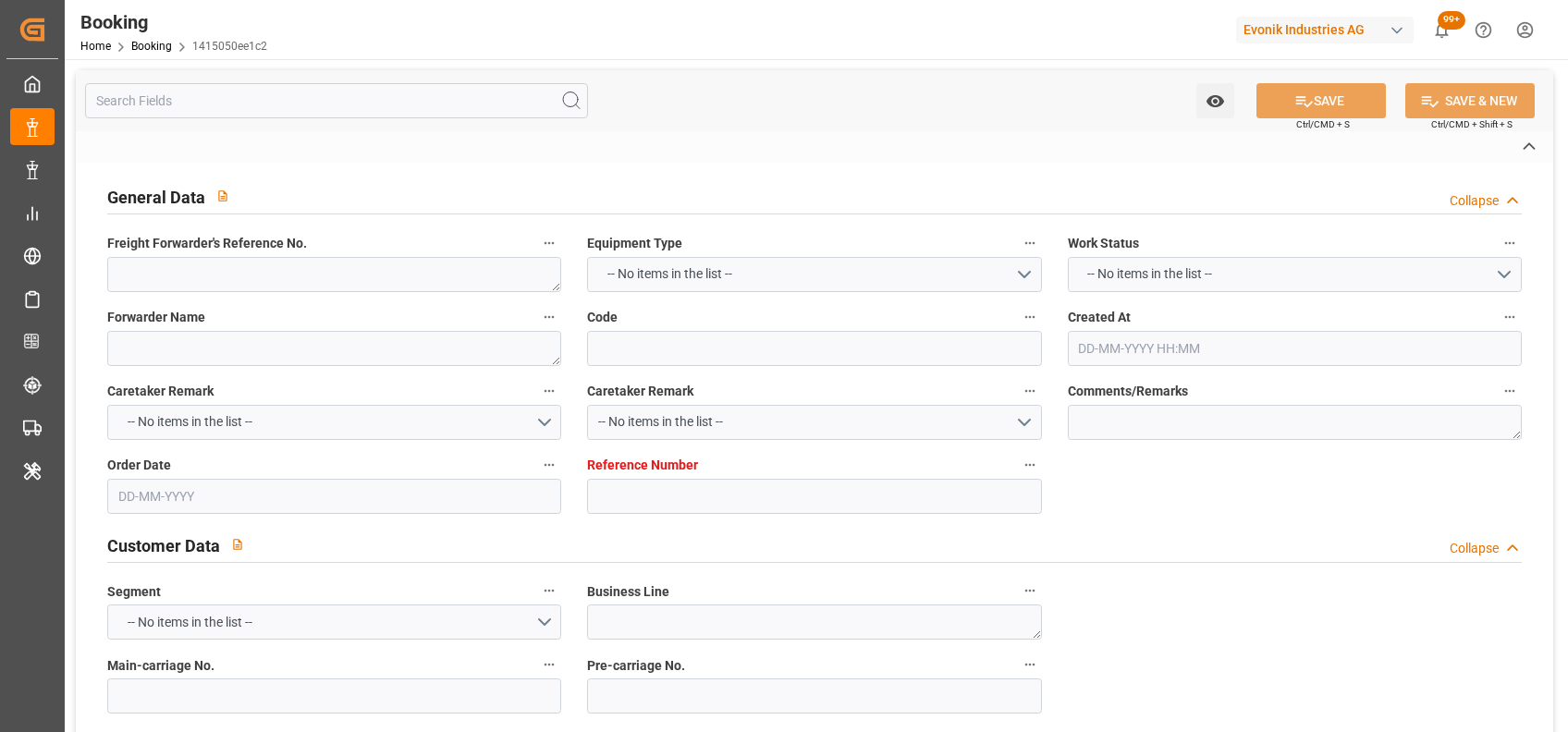
type textarea "INPUT_Evonik_Seeburger_IFTMIN_1003066177_20250819102118861.edi,INPUT_Evonik_See…"
type textarea "1003071466"
type textarea "Logward System"
type textarea "businessDivision-businessLine-"
type textarea "IFTSTA"
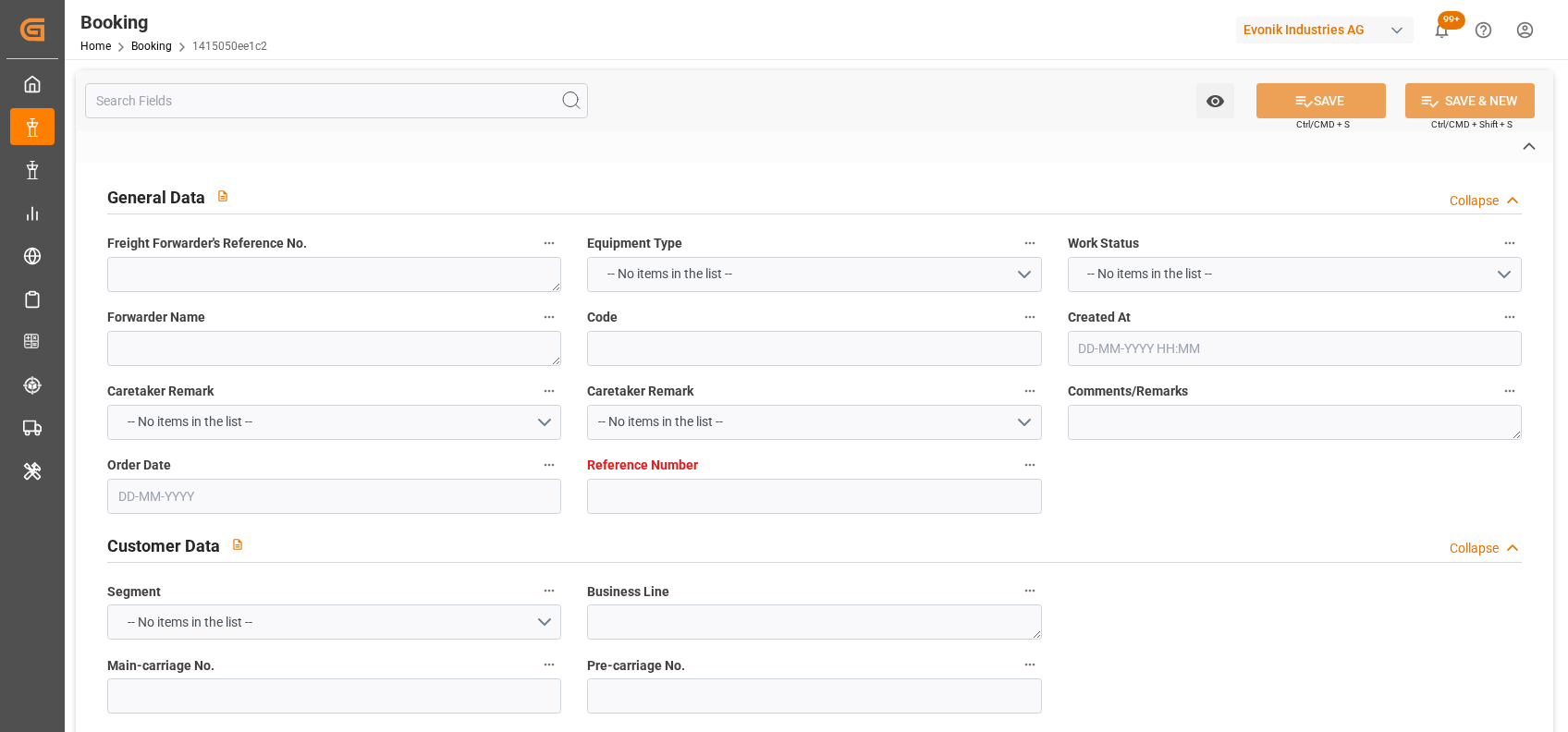
type textarea "a011t00000LcJC5AAN"
type textarea "No"
type input "[GEOGRAPHIC_DATA]"
type input "[US_STATE]"
type input "537W"
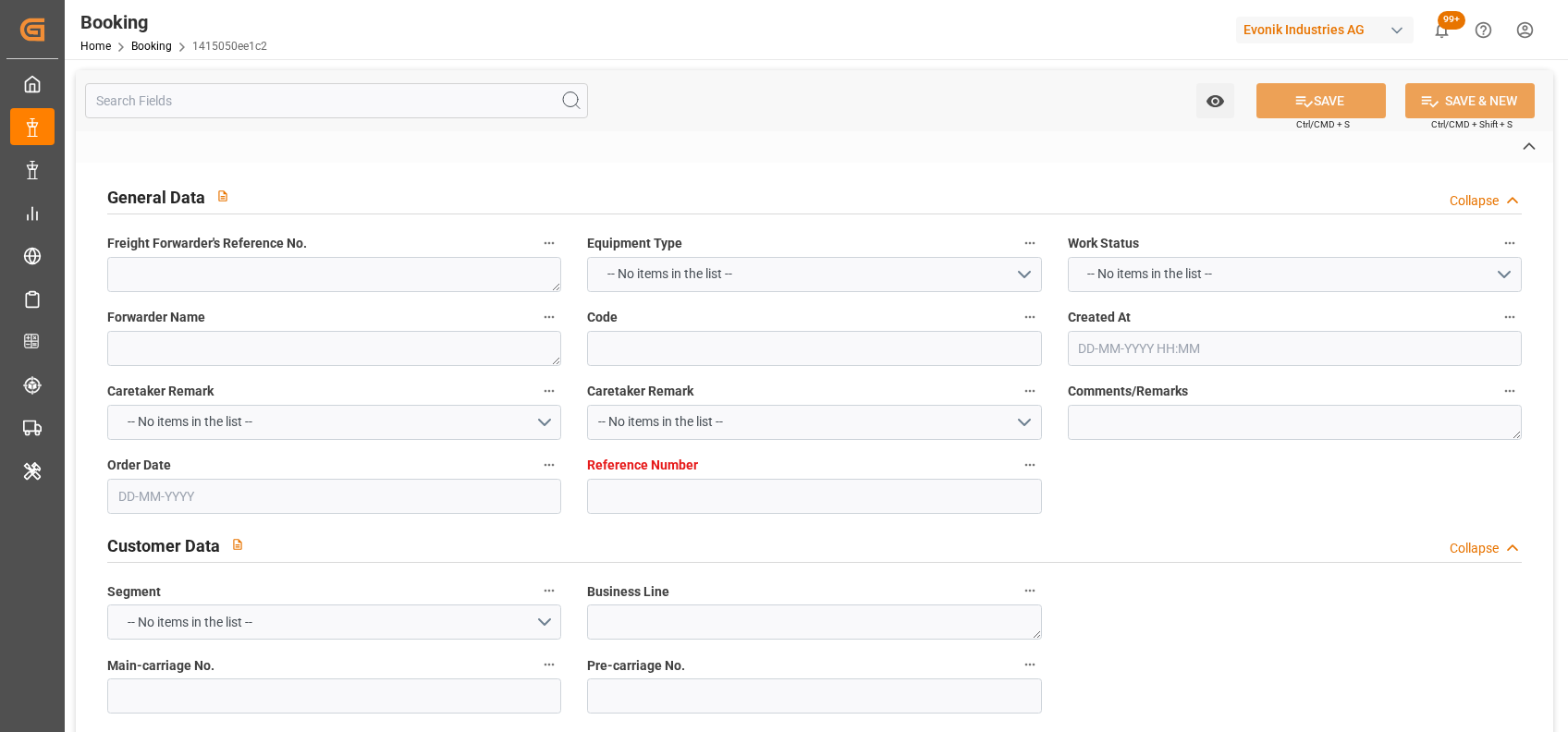
type input "VESSEL"
type input "MAERSK PUELO"
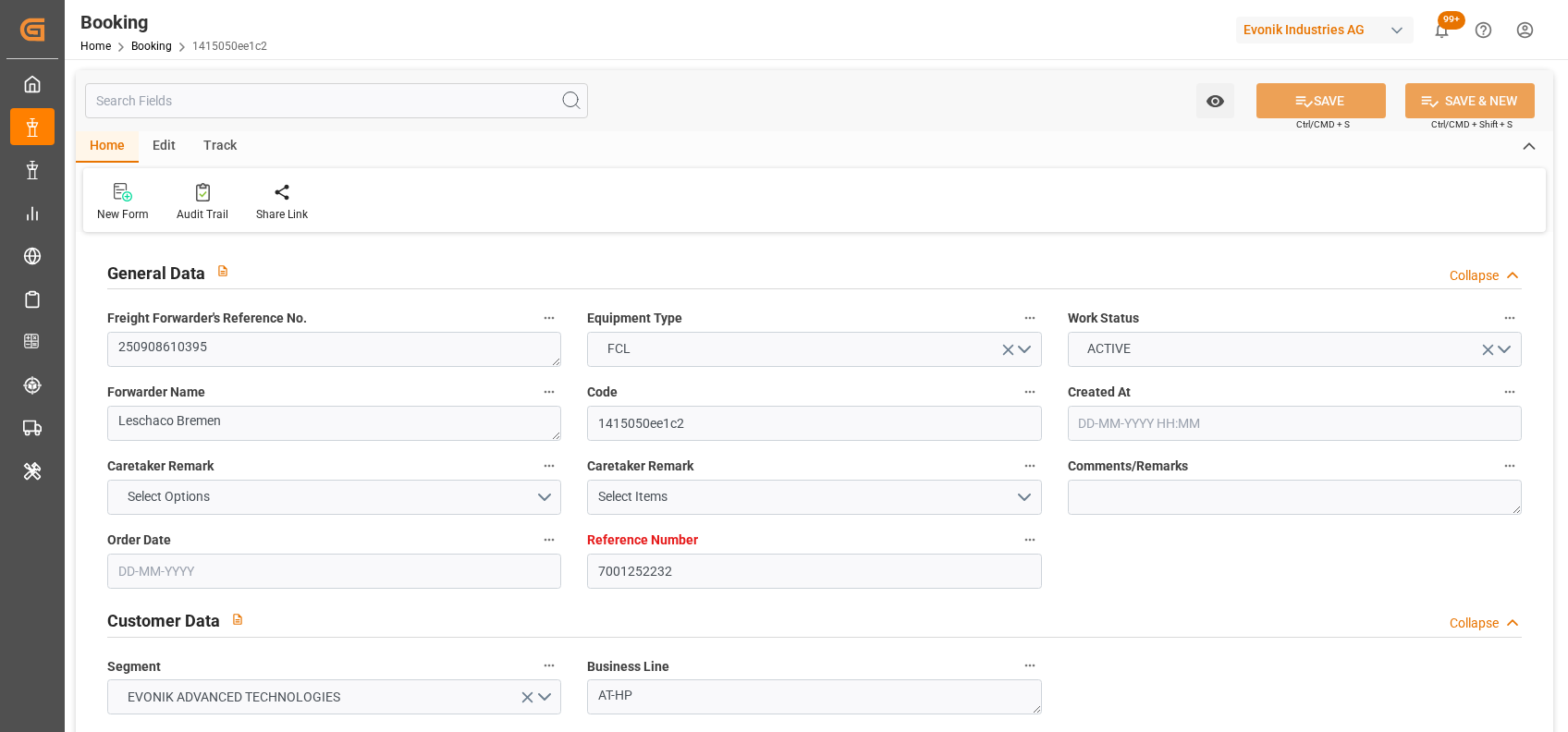
type input "7001252232"
type input "9306172"
type input "Hapag [PERSON_NAME]"
type input "Hapag Lloyd Aktiengesellschaft"
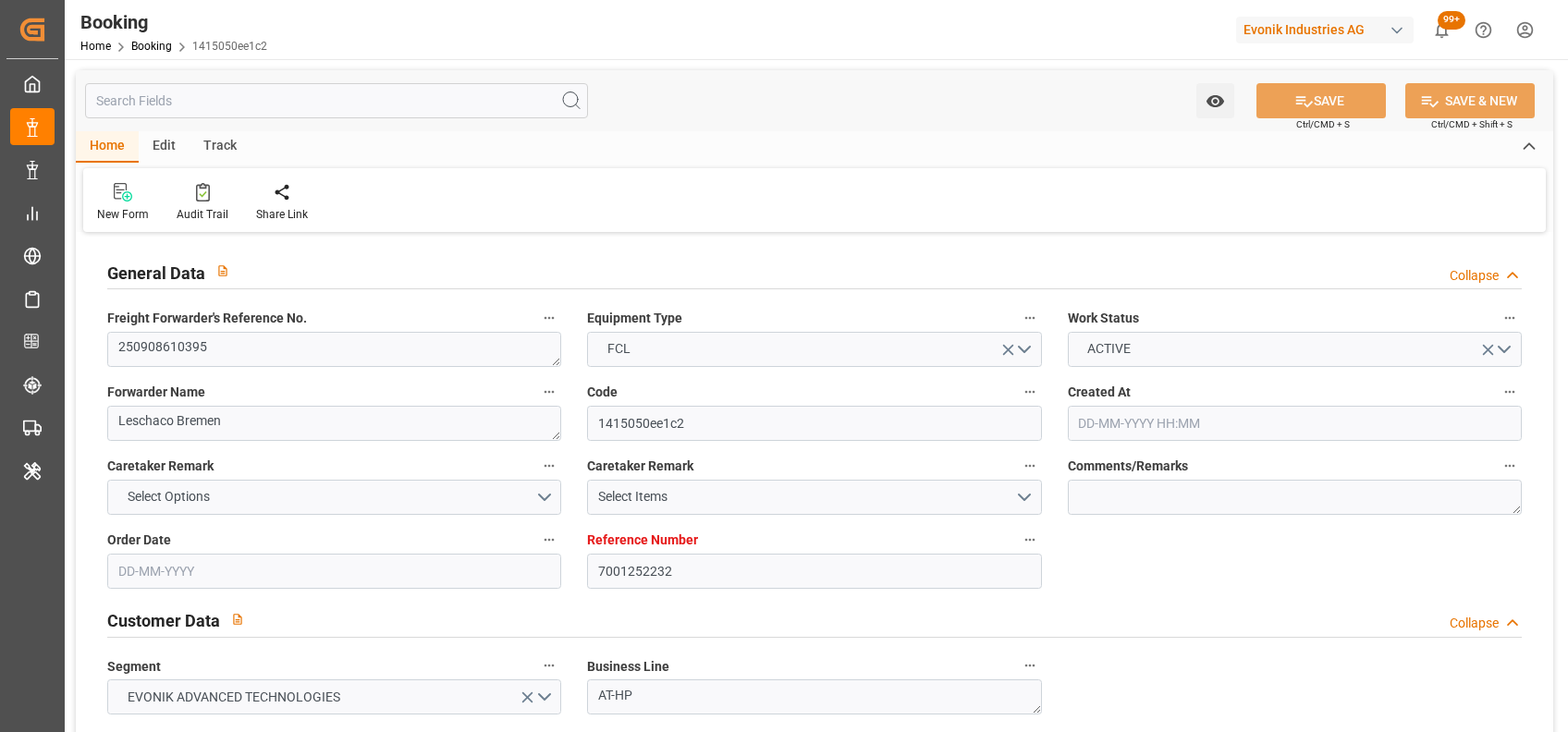
type input "NLRTM"
type input "USNYC"
type input "USDET"
type input "NLRTM"
type input "USNYC"
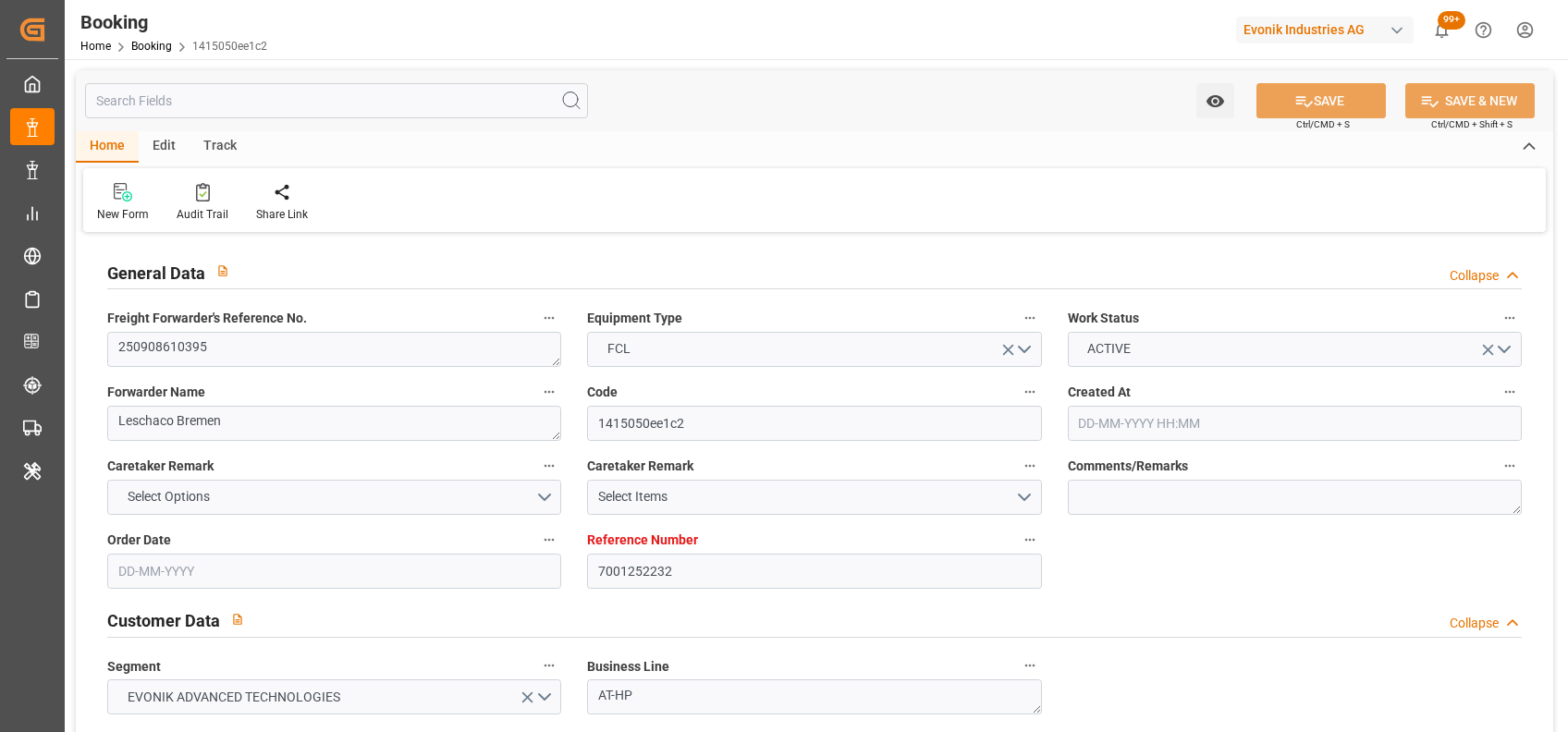
type input "9306172"
type input "19-08-2025 08:22"
type input "[DATE]"
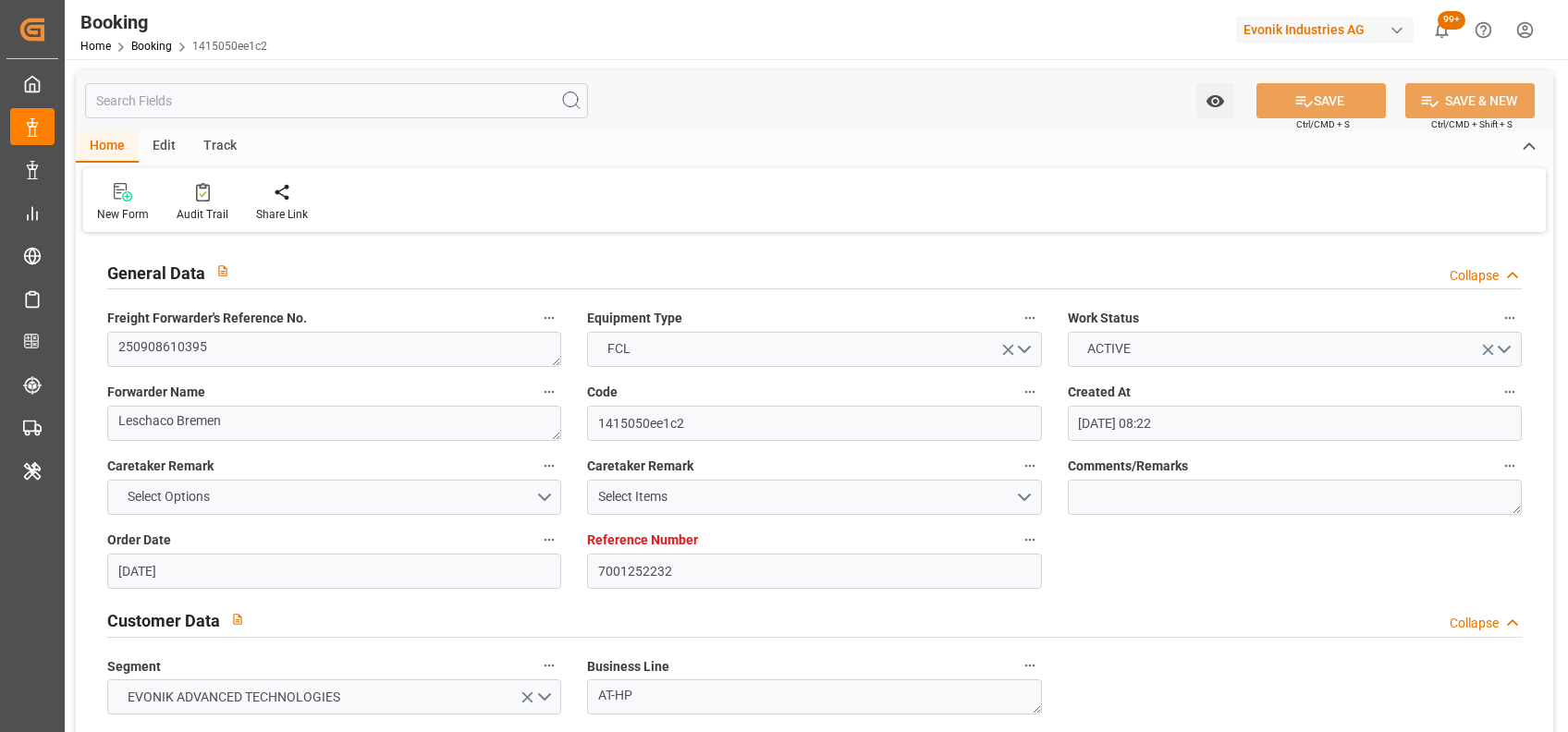
type input "[DATE]"
type input "[DATE] 23:00"
type input "[DATE] 00:00"
type input "[DATE] 08:00"
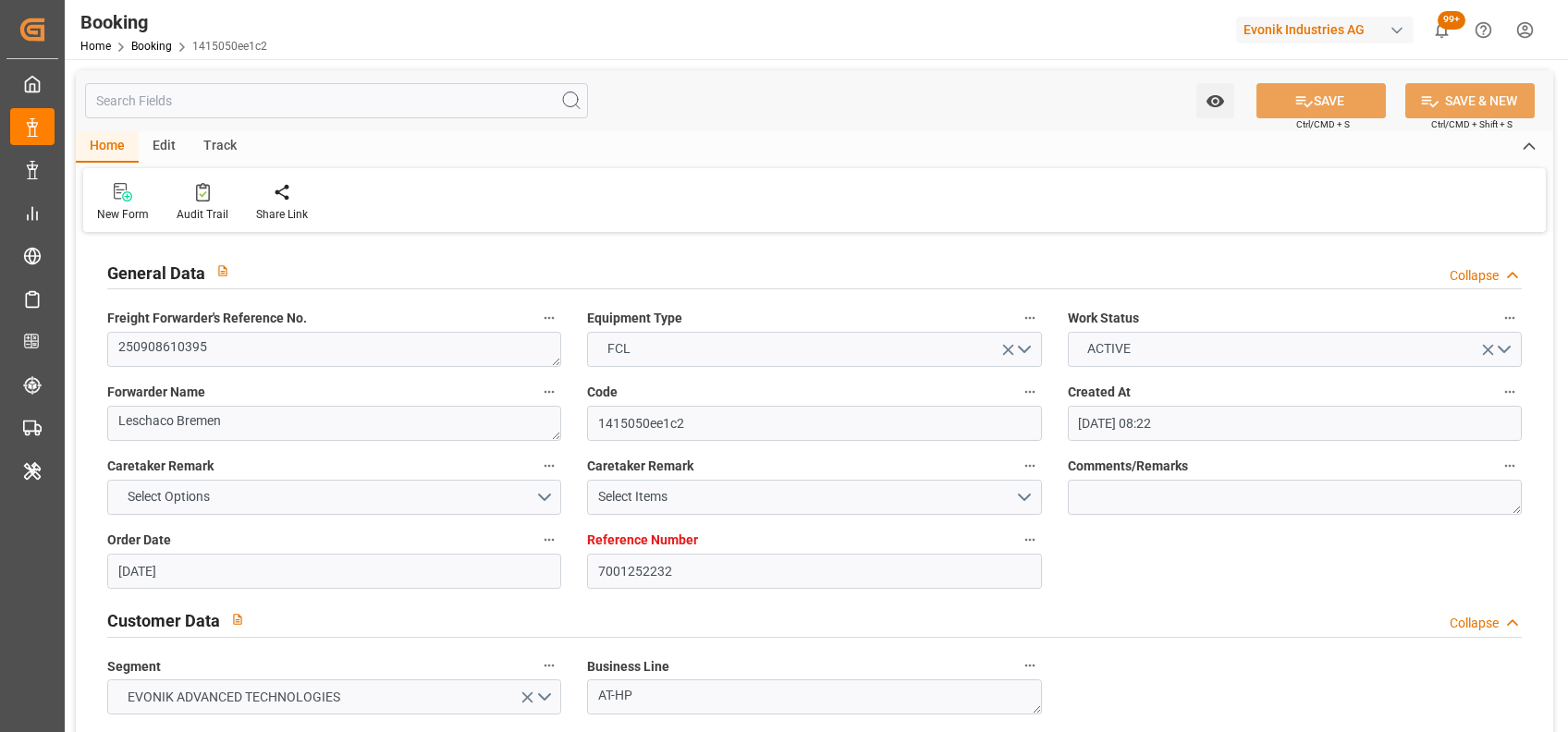
type input "[DATE] 00:00"
type input "[DATE]"
type input "29-08-2025 00:53"
type input "29-08-2025"
type input "[DATE] 23:00"
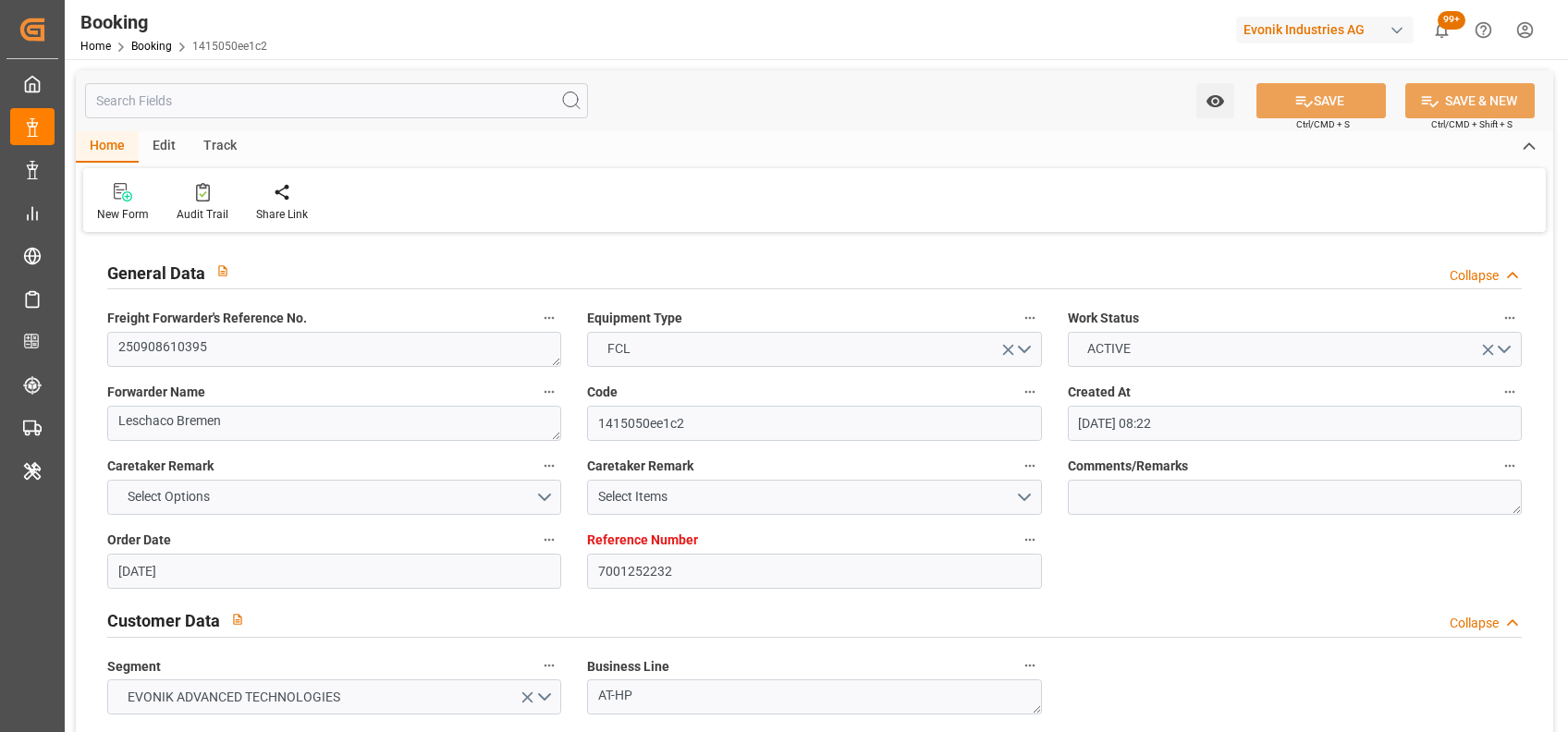
type input "[DATE] 08:00"
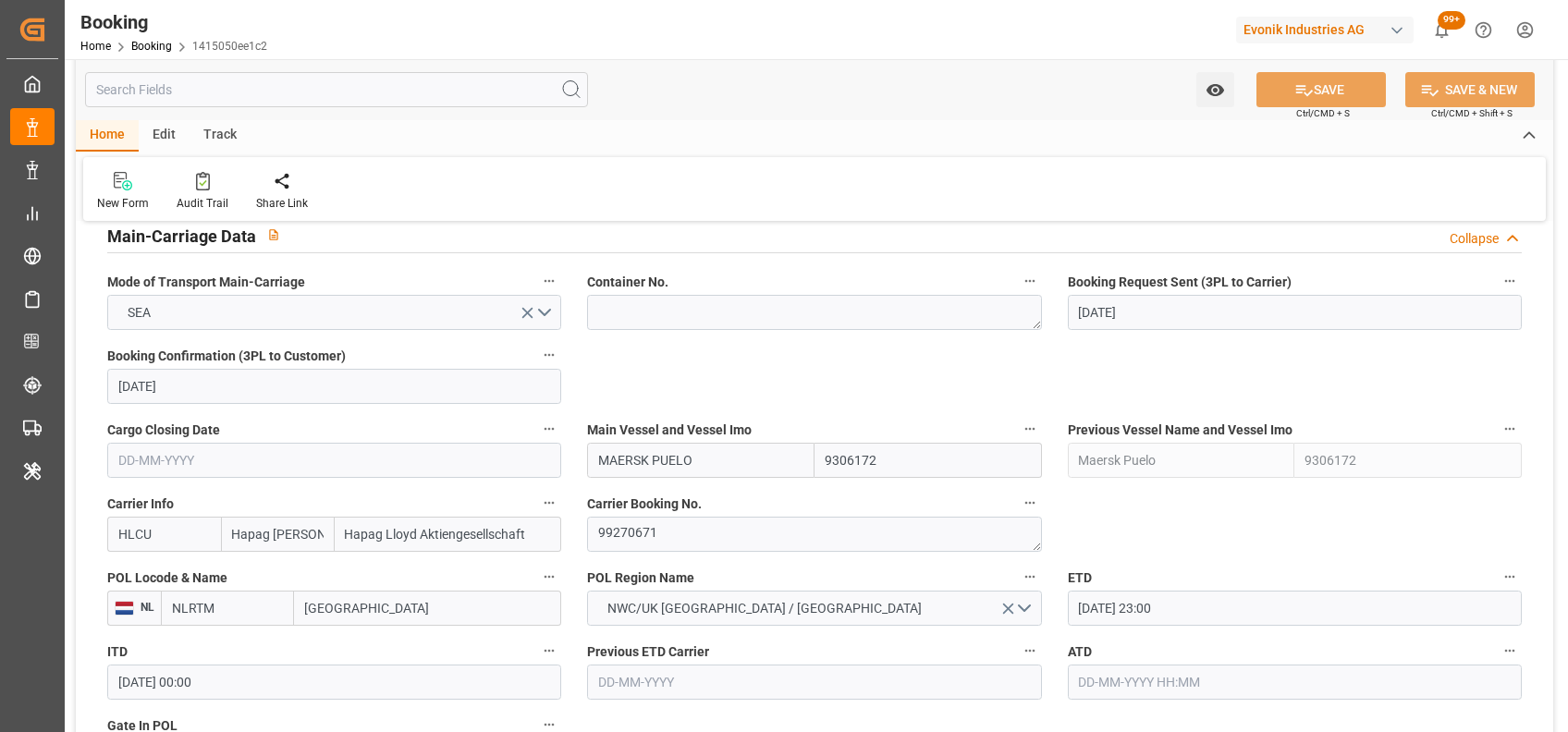
scroll to position [1157, 0]
click at [665, 314] on textarea at bounding box center [814, 309] width 454 height 35
paste textarea "HLBU 1517918"
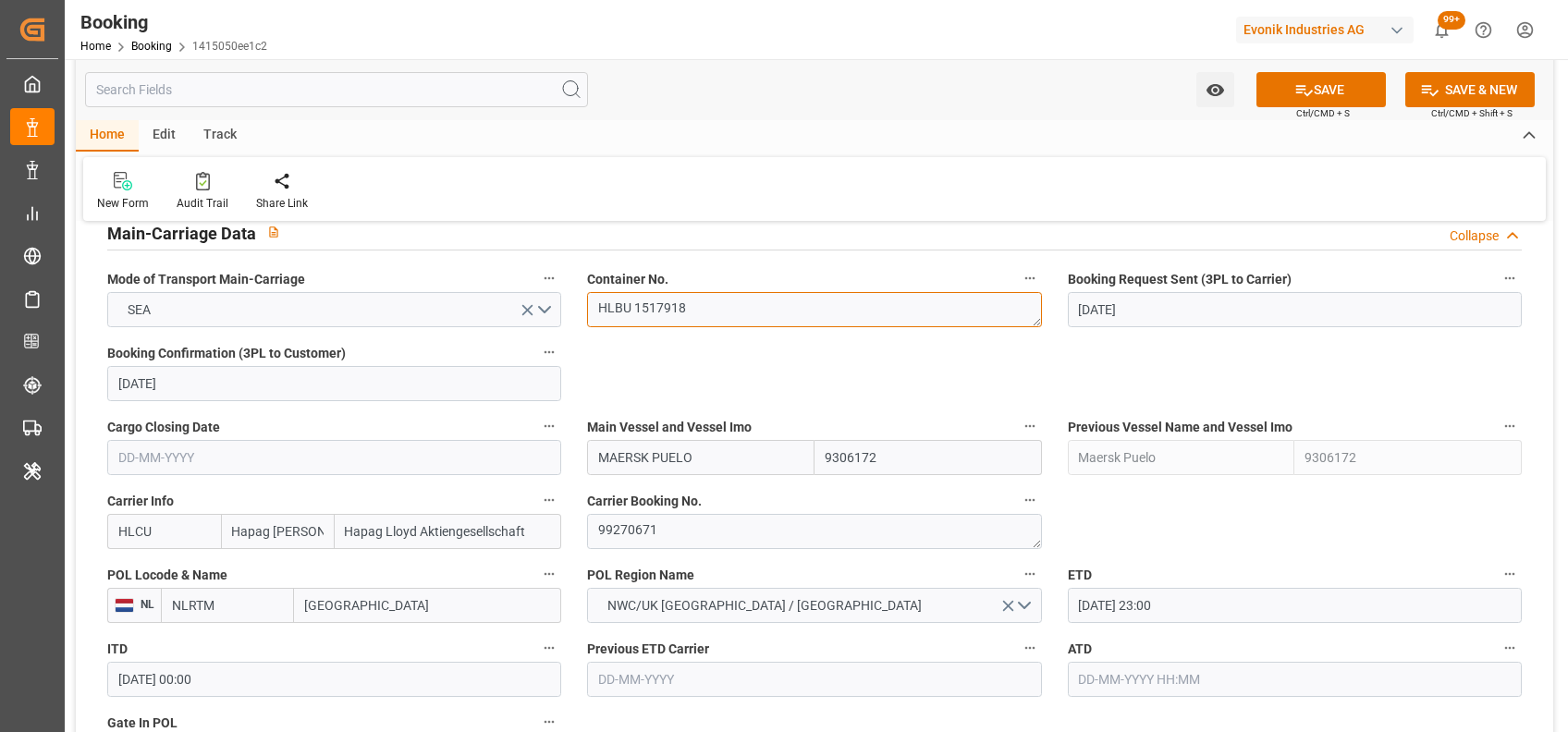
click at [646, 311] on textarea "HLBU 1517918" at bounding box center [814, 309] width 454 height 35
click at [601, 317] on textarea "HLBU1517918" at bounding box center [814, 309] width 454 height 35
type textarea "HLBU1517918"
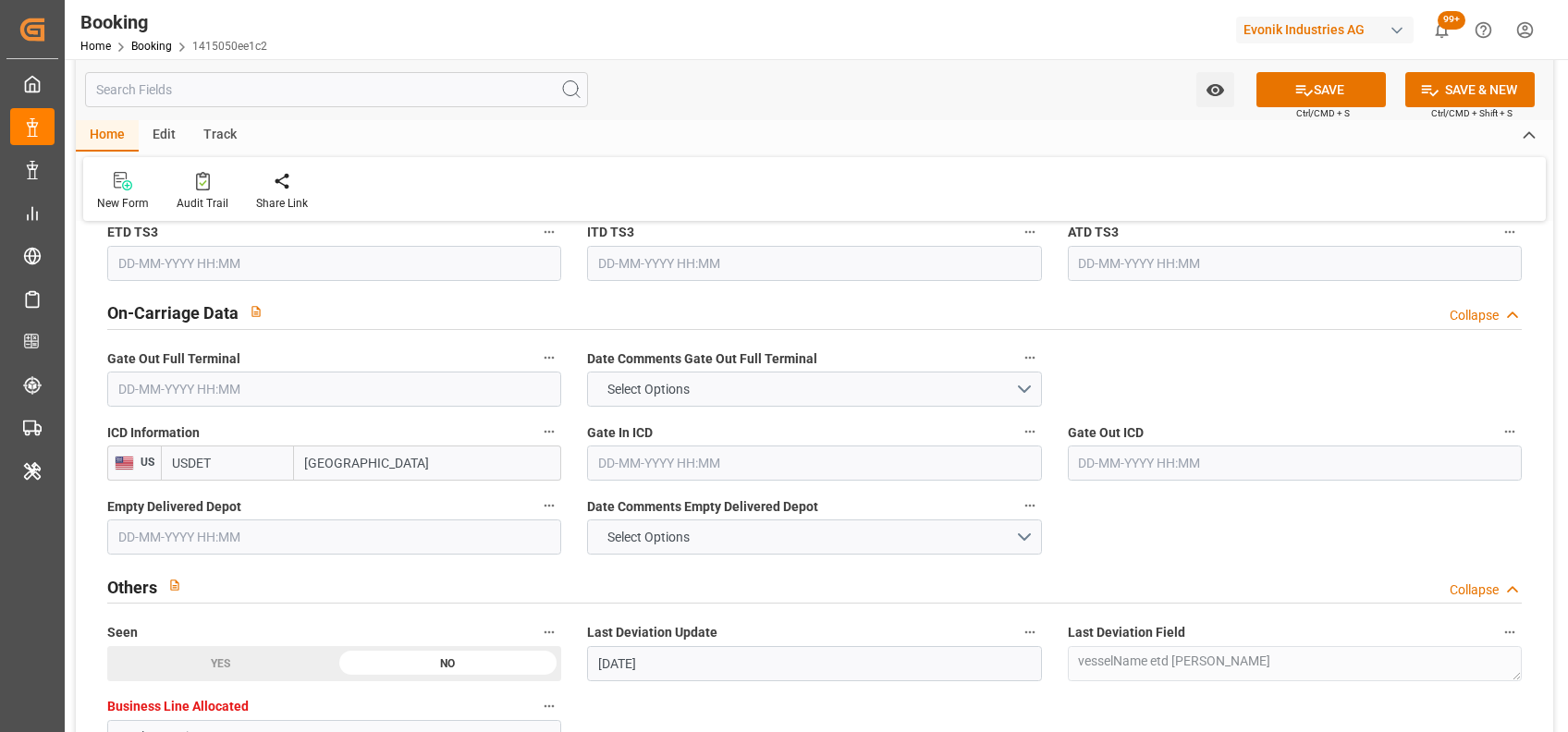
scroll to position [2767, 0]
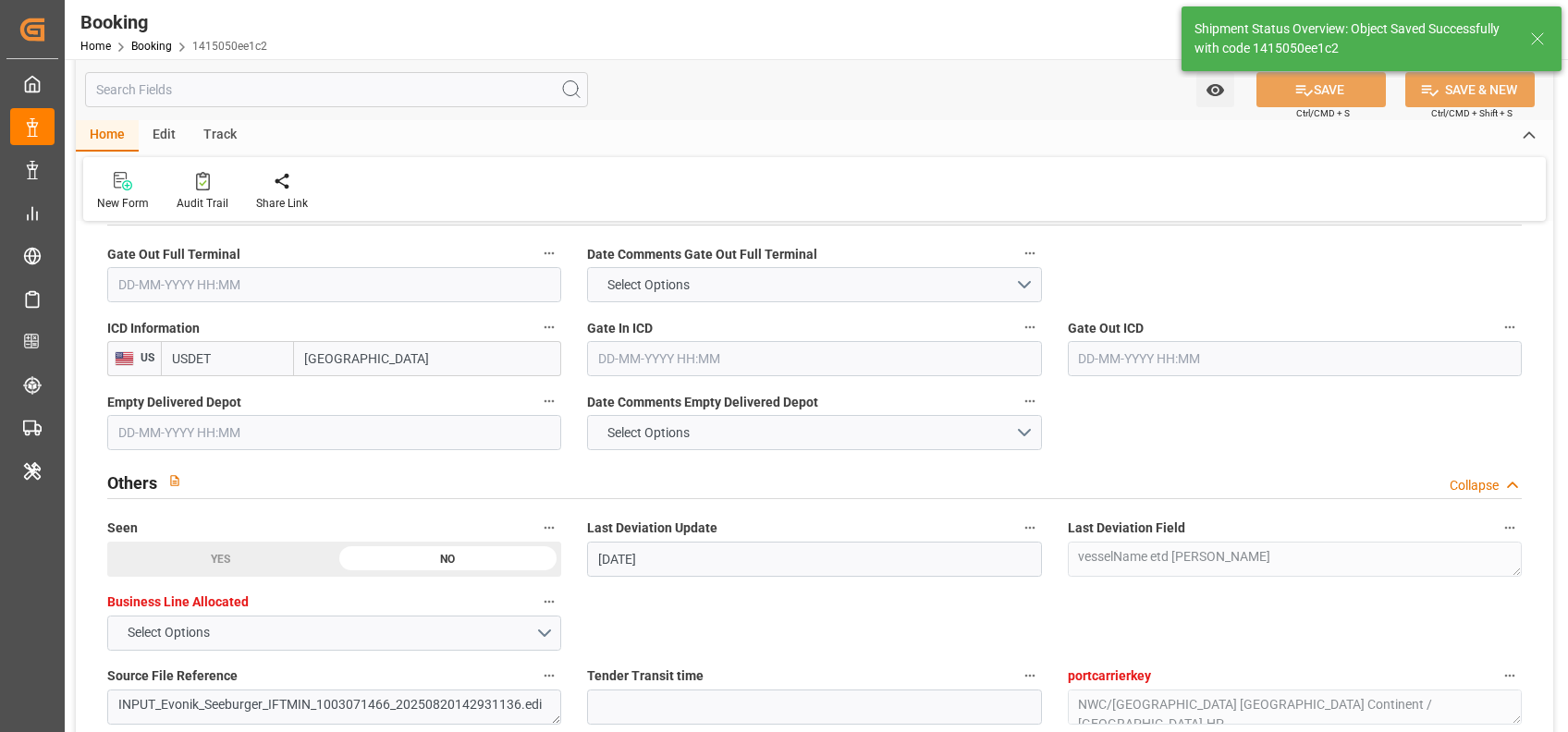
type textarea "[PERSON_NAME]"
type input "29-08-2025 07:38"
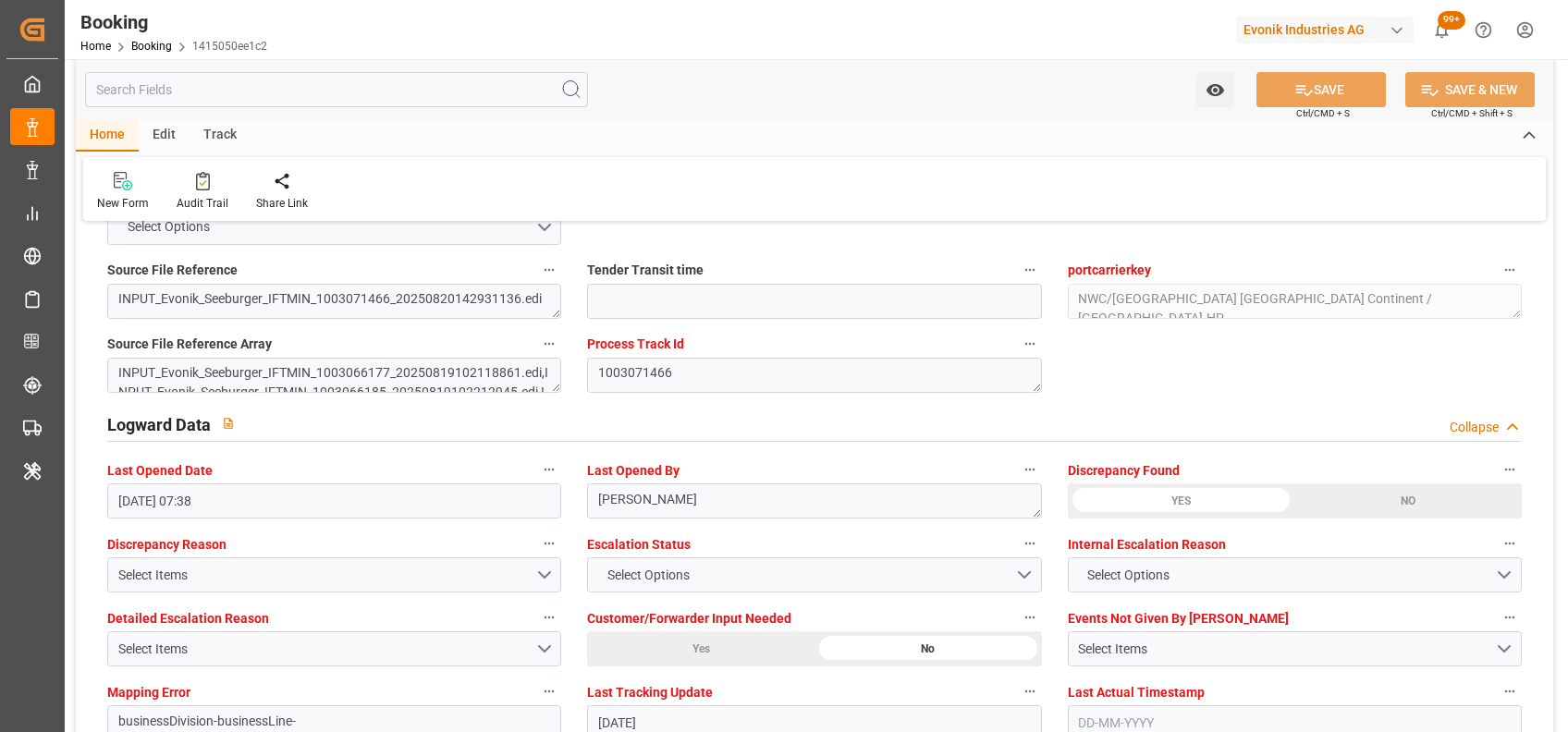
scroll to position [3410, 0]
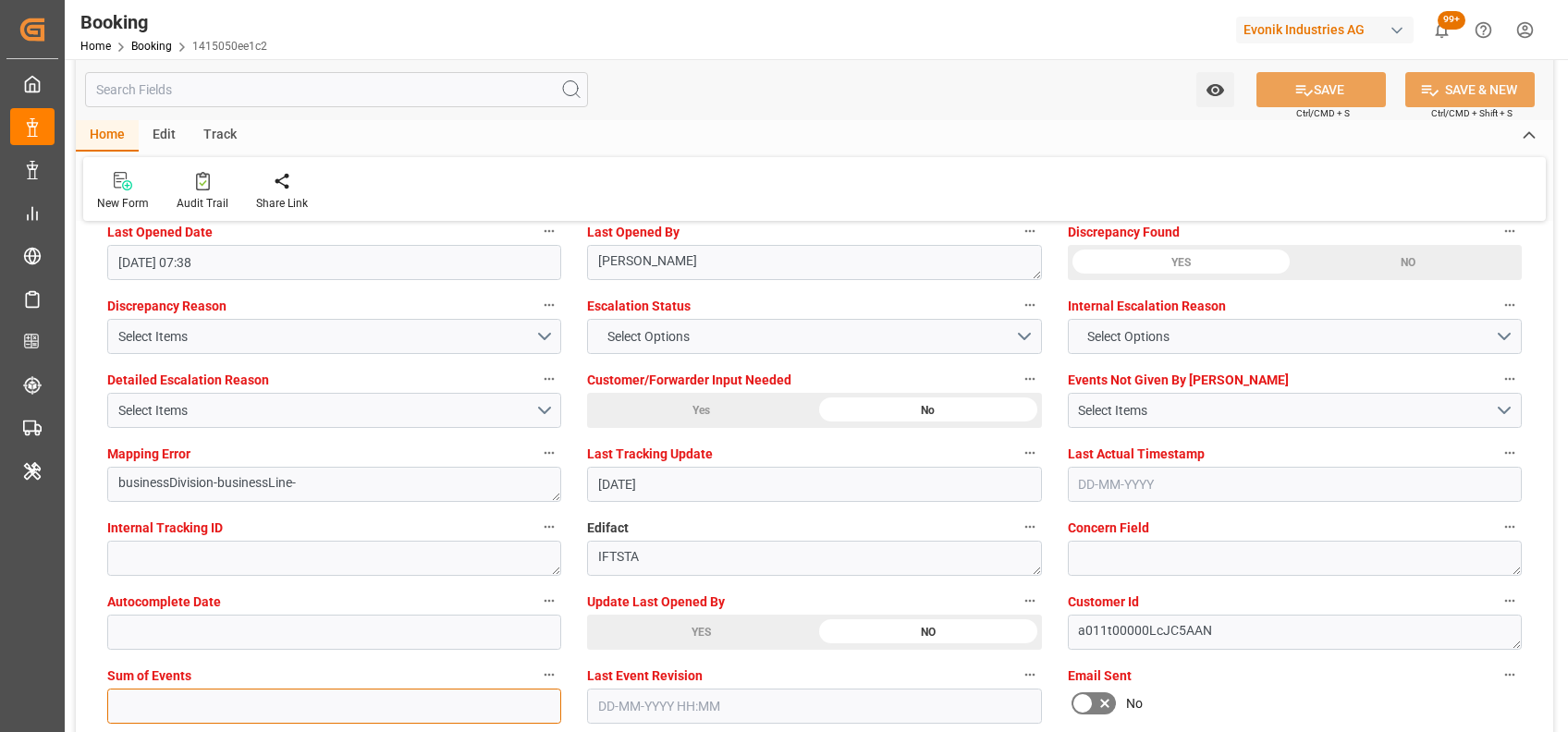
click at [370, 548] on input "text" at bounding box center [334, 706] width 454 height 35
type input "0"
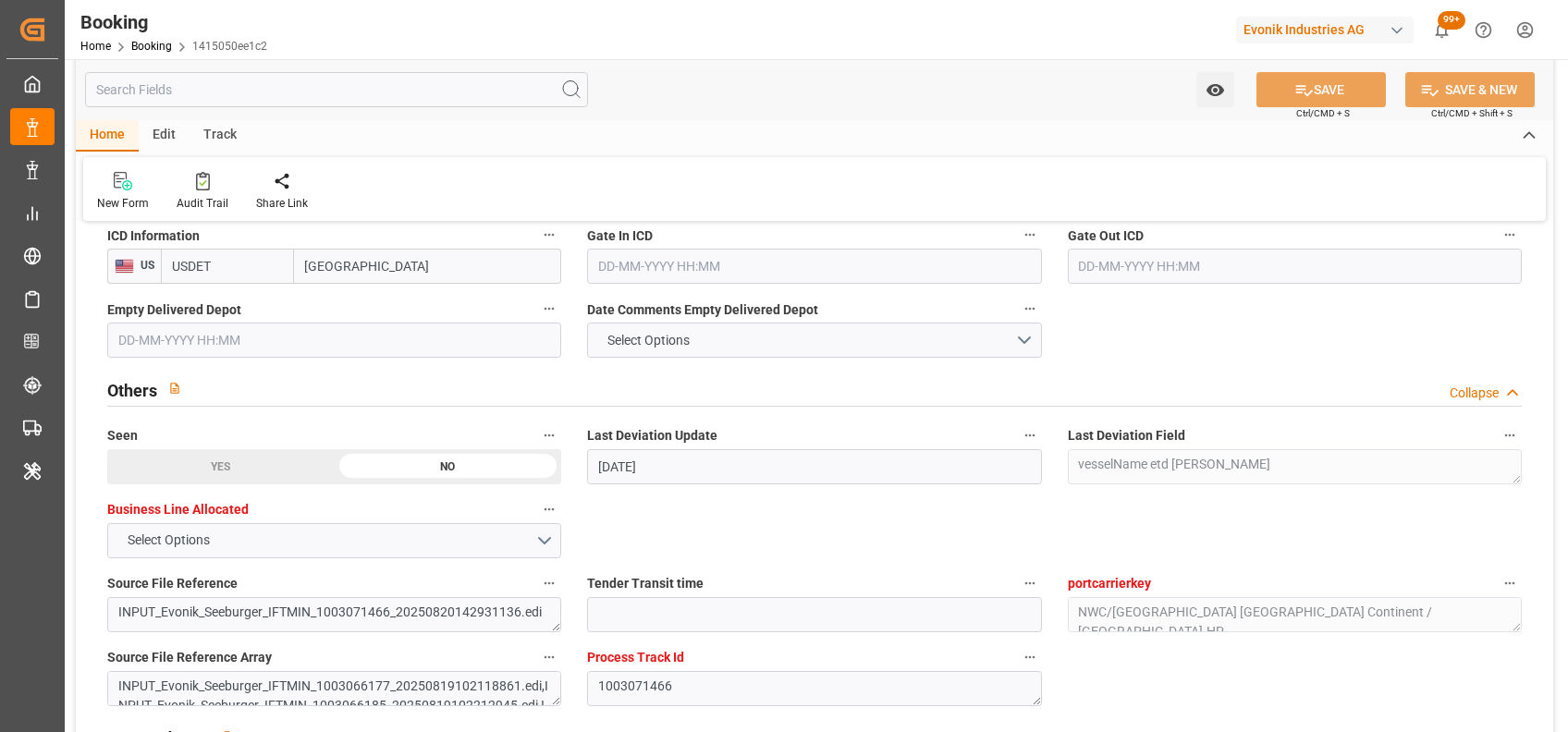
scroll to position [2064, 0]
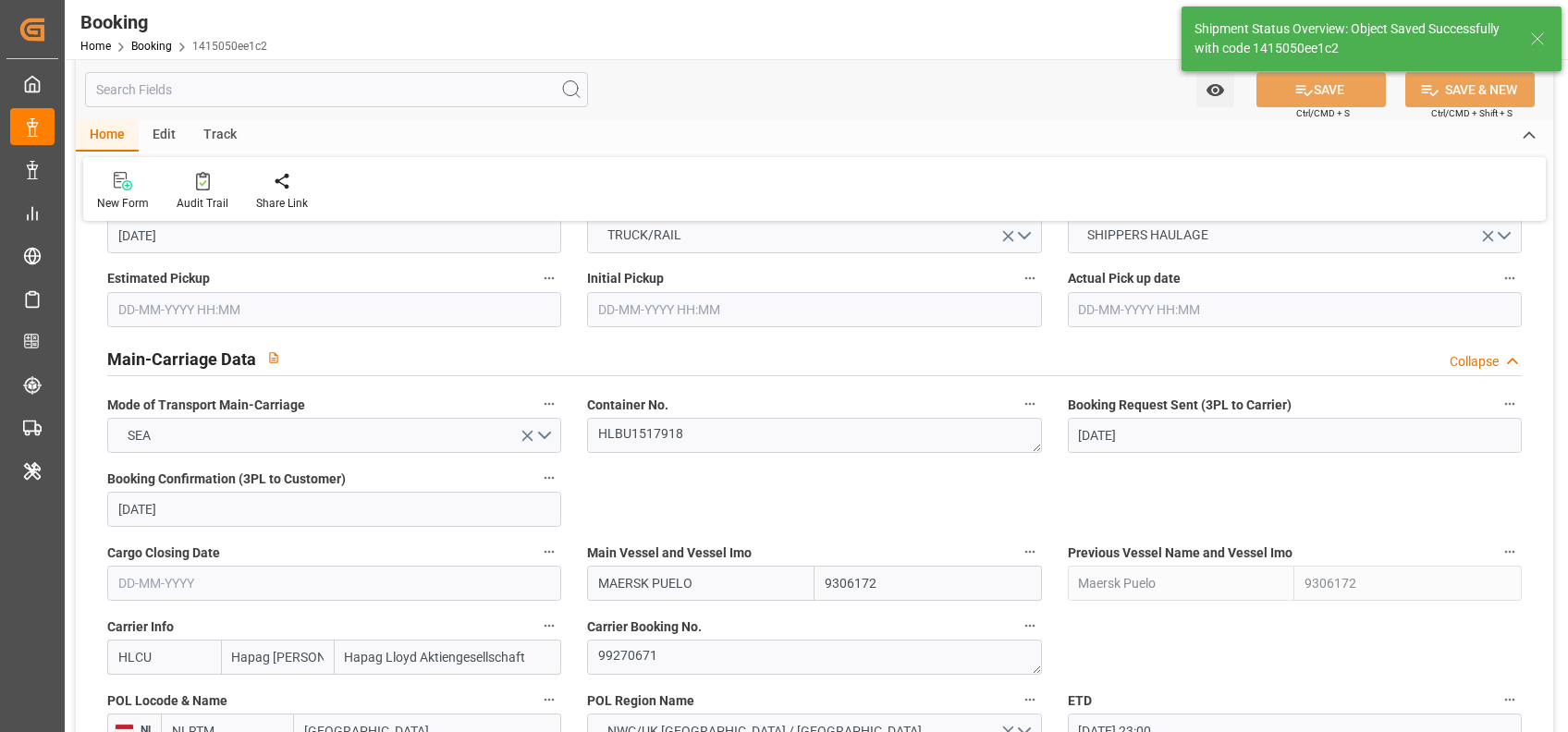
type input "29-08-2025 07:39"
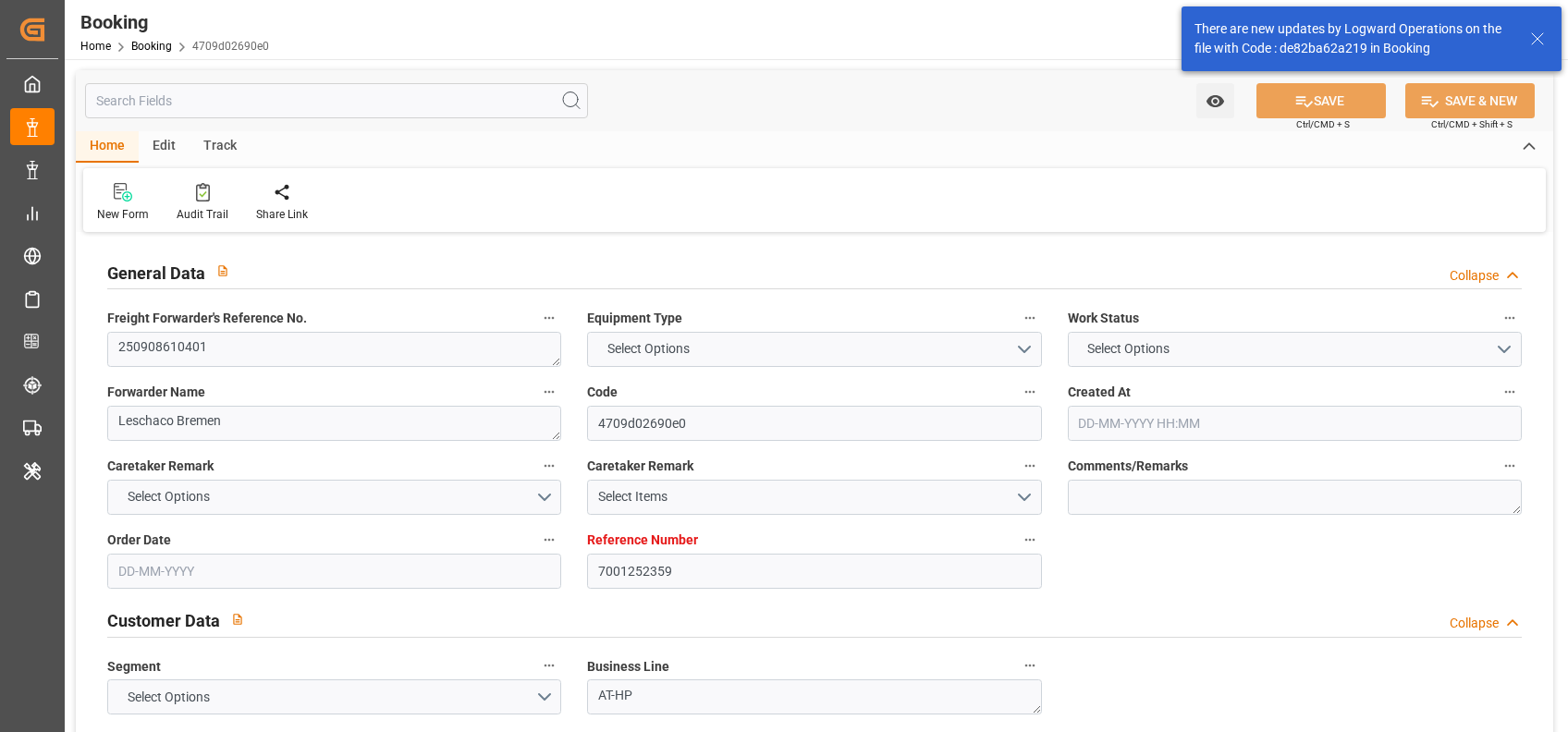
type input "7001252359"
type input "9306172"
type input "Hapag [PERSON_NAME]"
type input "Hapag Lloyd Aktiengesellschaft"
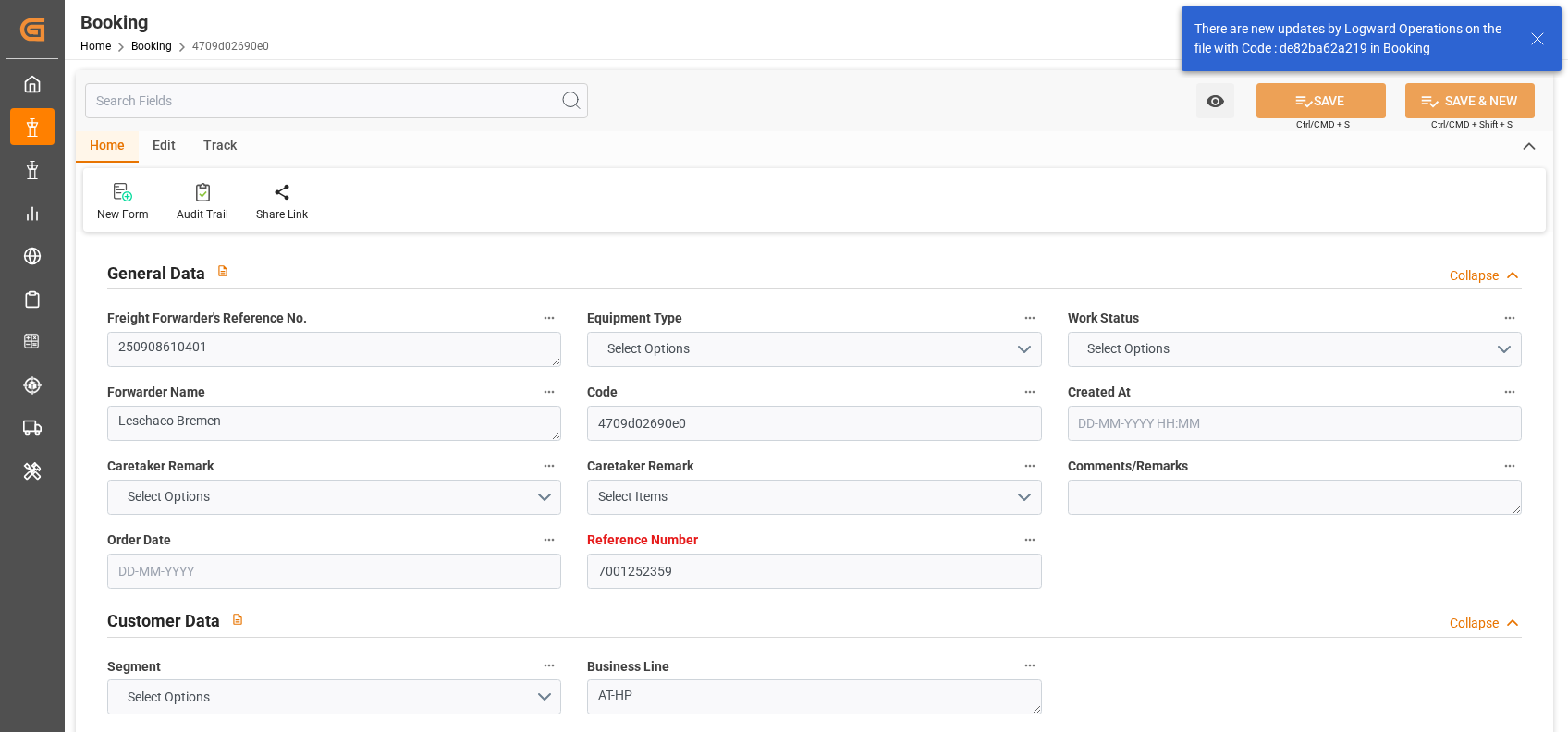
type input "NLRTM"
type input "USNYC"
type input "USDET"
type input "NLRTM"
type input "USNYC"
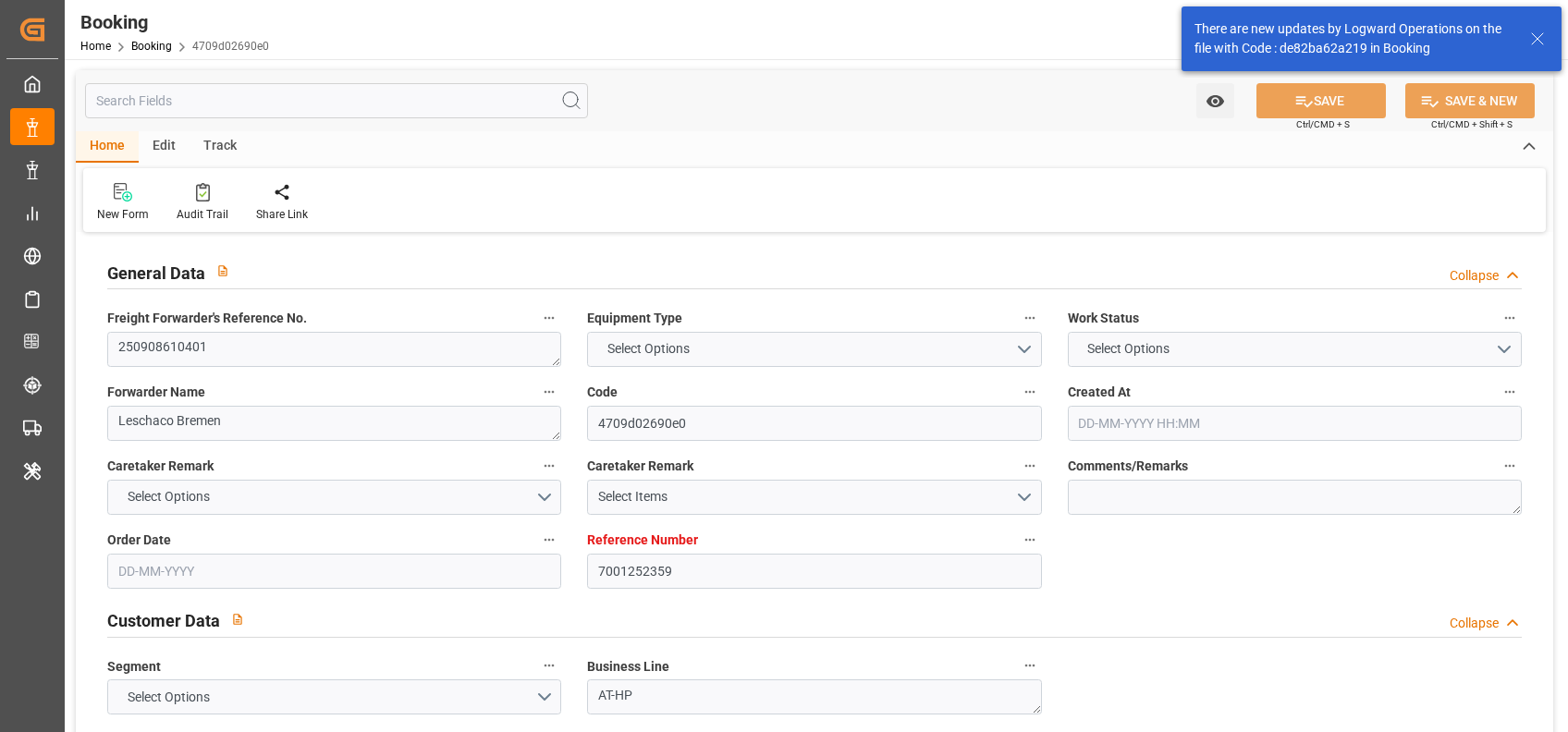
type input "9306172"
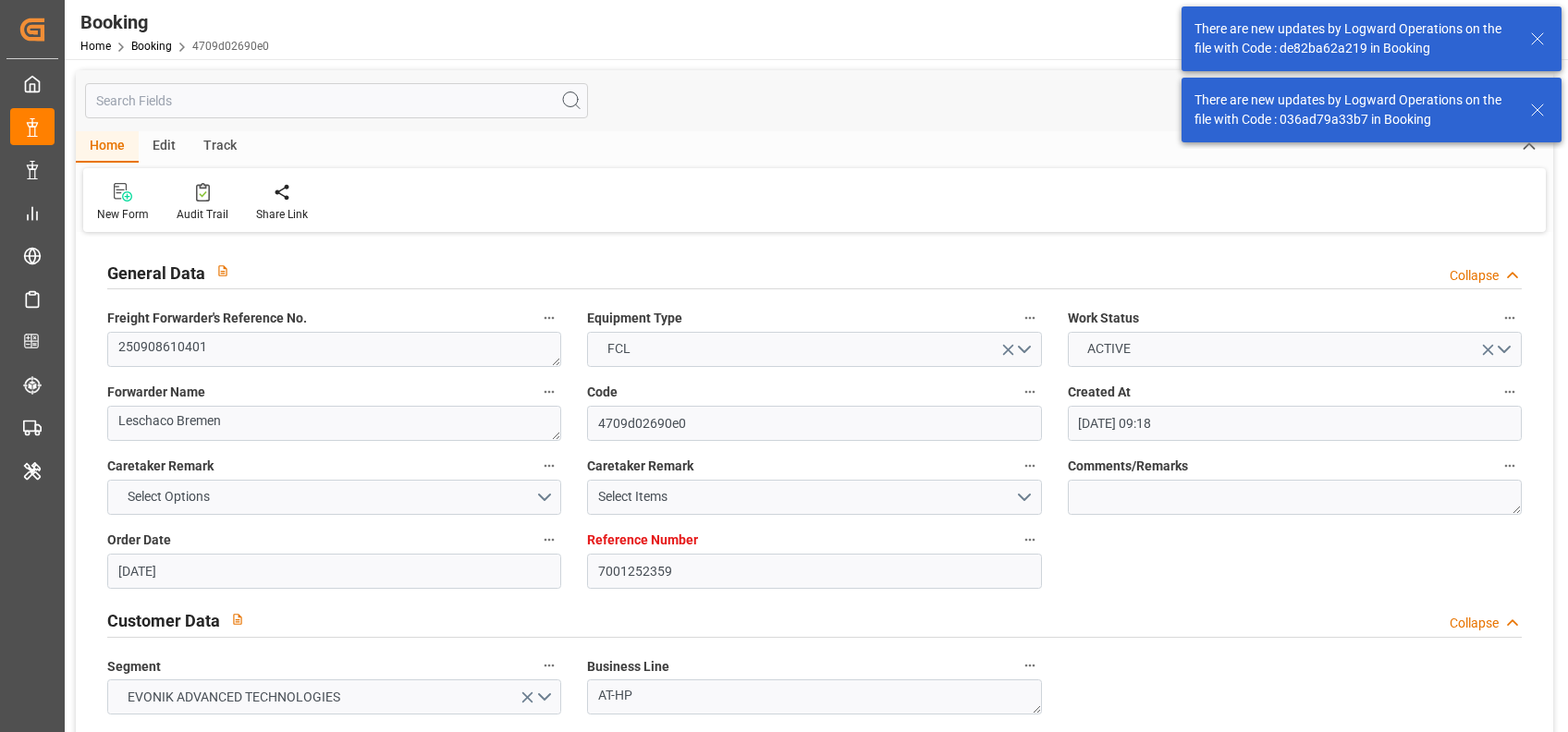
type input "[DATE] 09:18"
type input "[DATE]"
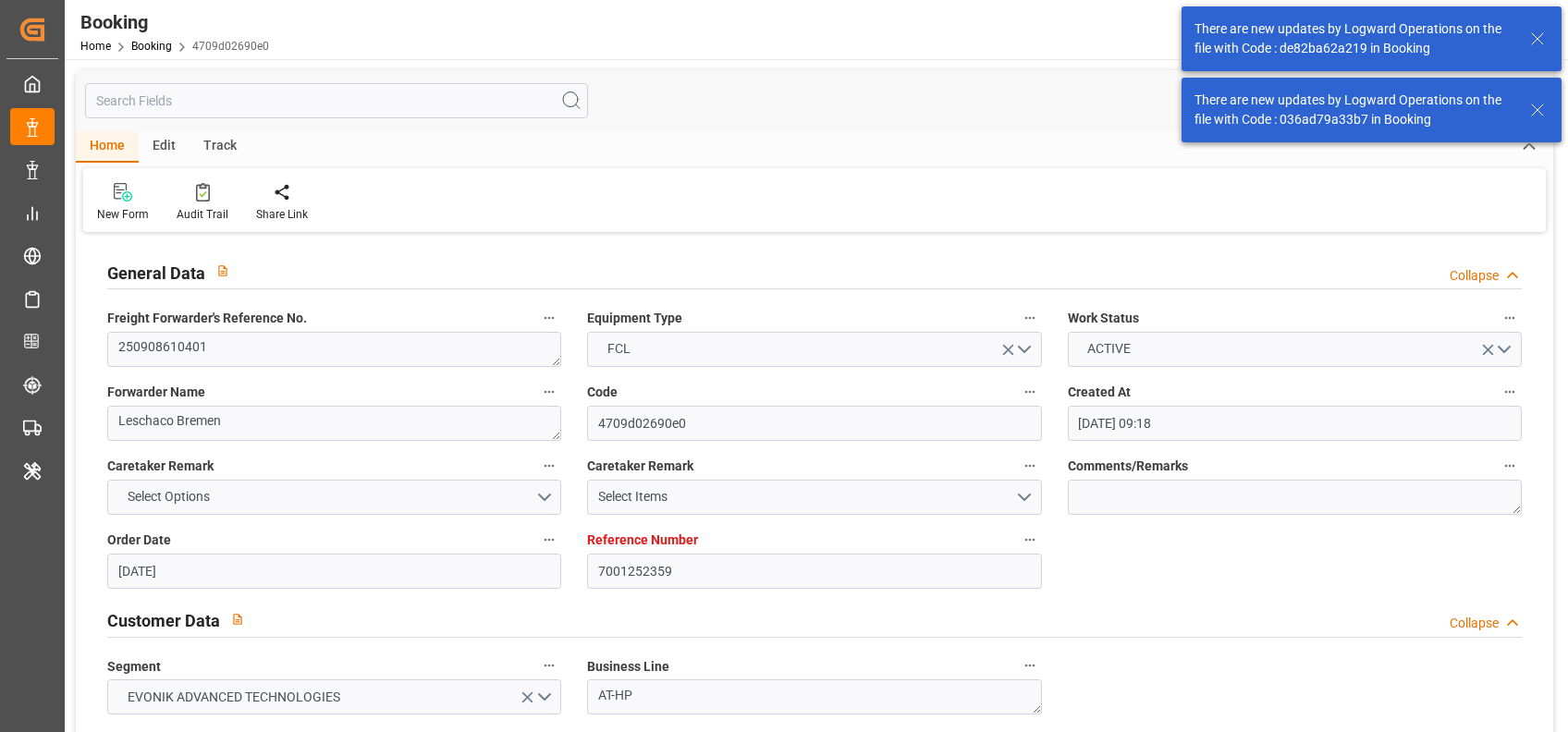
type input "[DATE]"
type input "[DATE] 23:00"
type input "[DATE] 00:00"
type input "[DATE] 08:00"
type input "[DATE] 00:00"
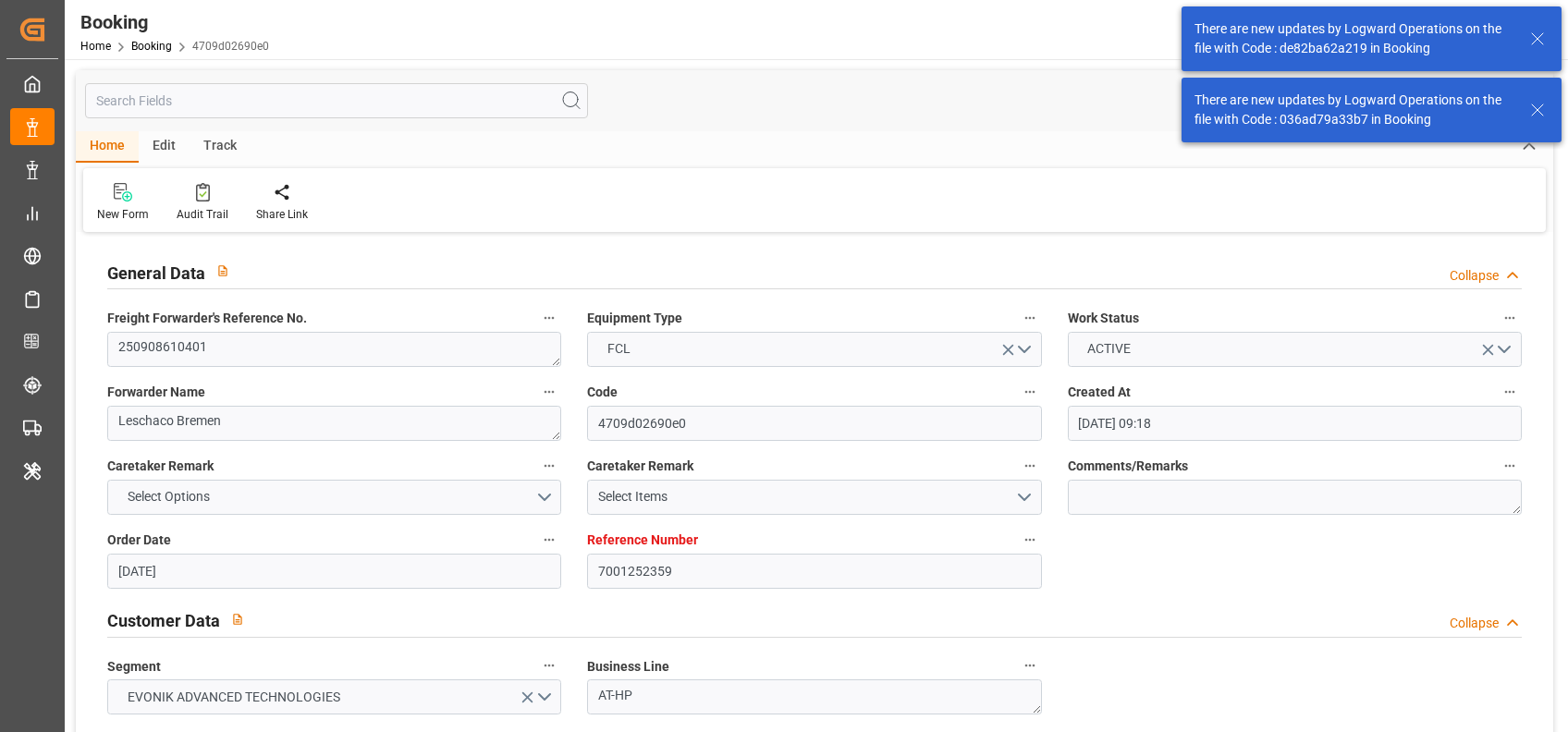
type input "[DATE]"
type input "[DATE] 21:47"
type input "[DATE]"
type input "[DATE] 23:00"
type input "[DATE] 08:00"
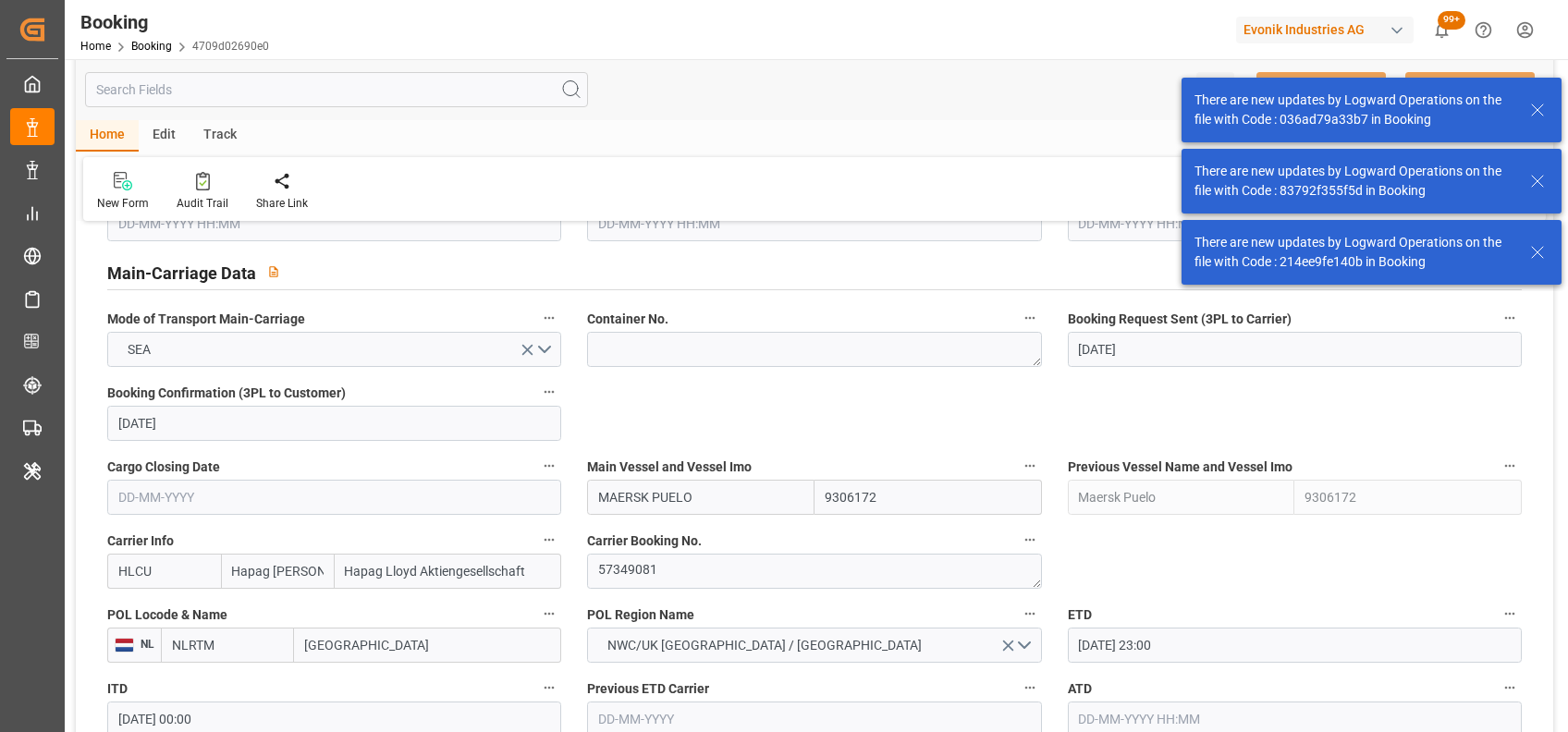
scroll to position [1139, 0]
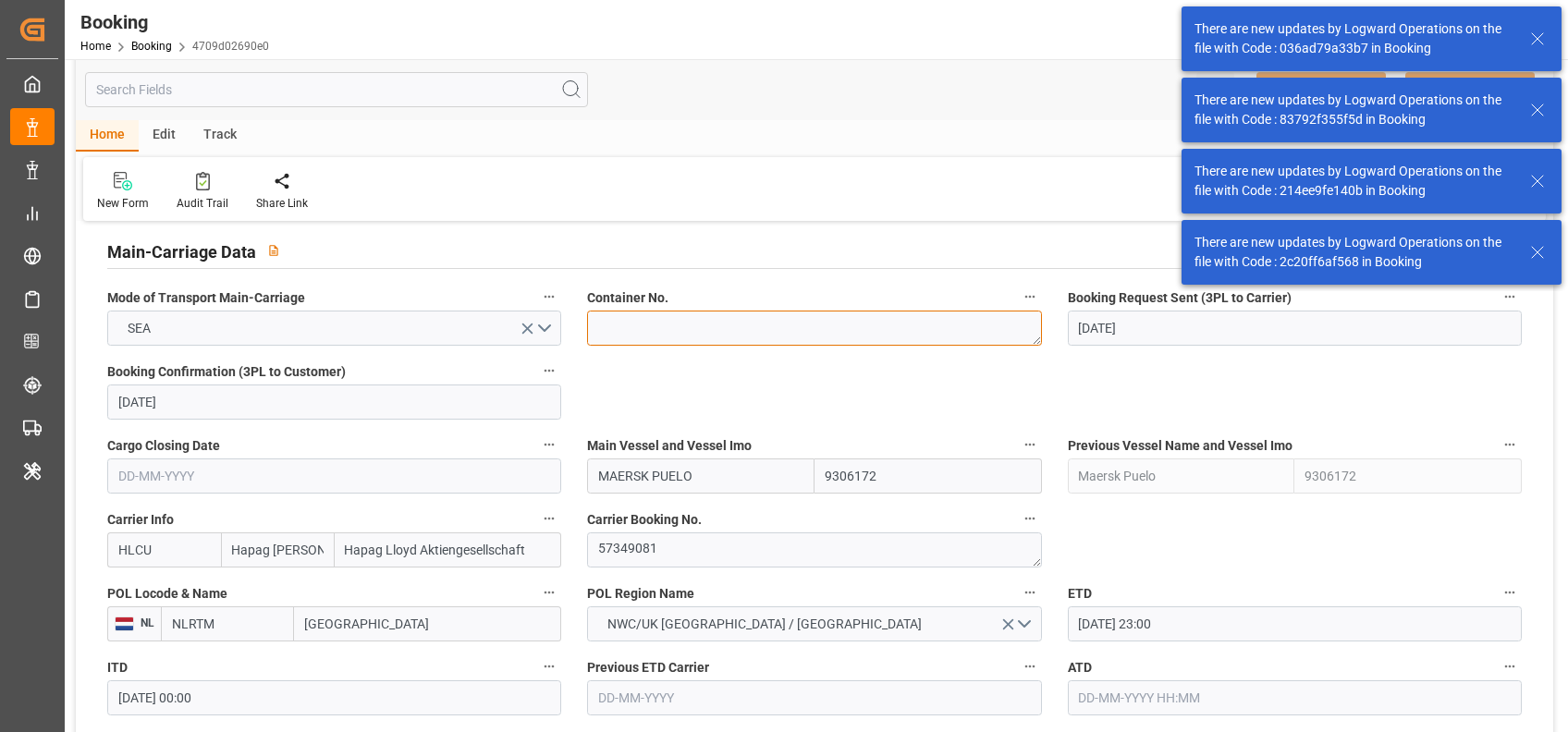
click at [619, 332] on textarea at bounding box center [814, 328] width 454 height 35
paste textarea "HLBU++1400177"
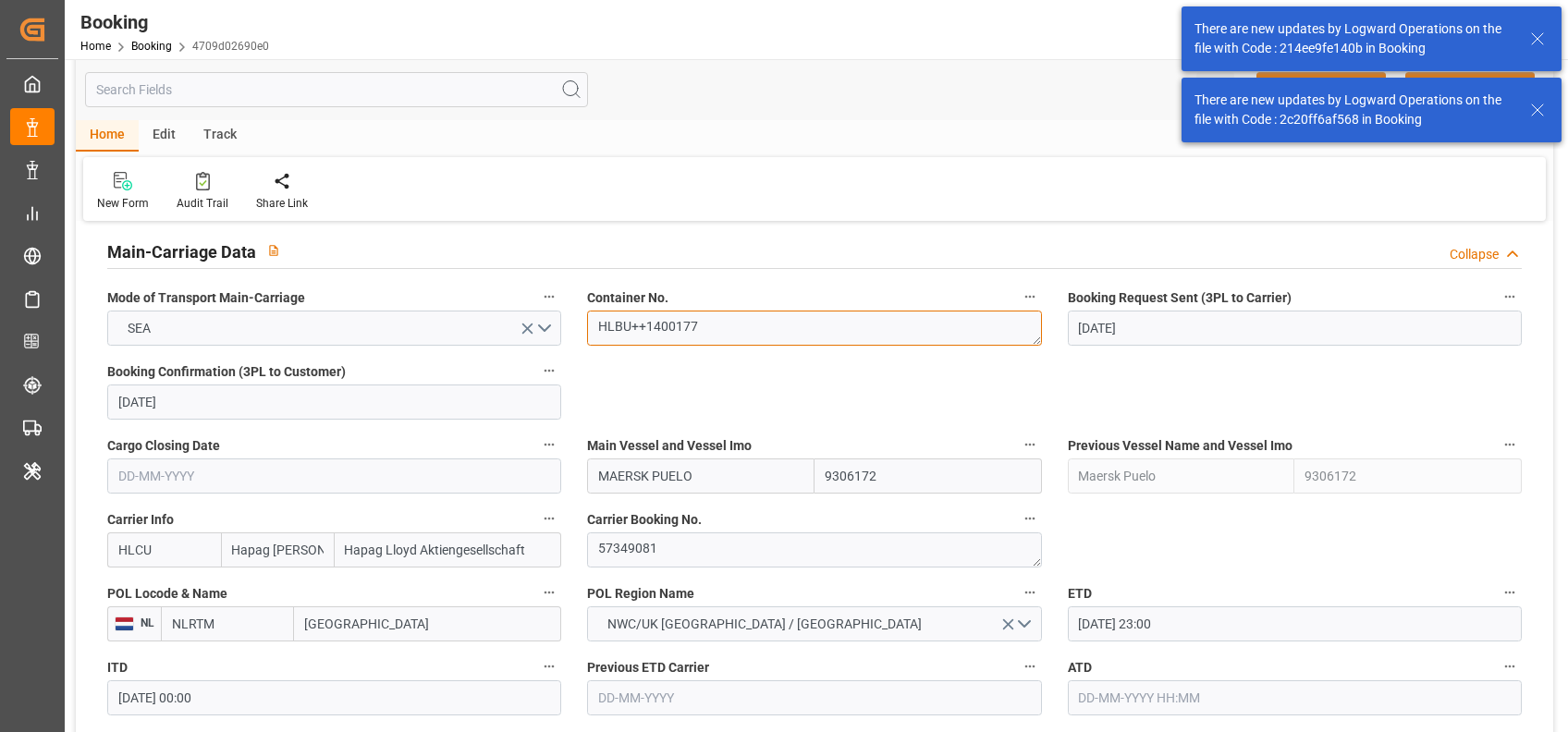
click at [650, 324] on textarea "HLBU++1400177" at bounding box center [814, 328] width 454 height 35
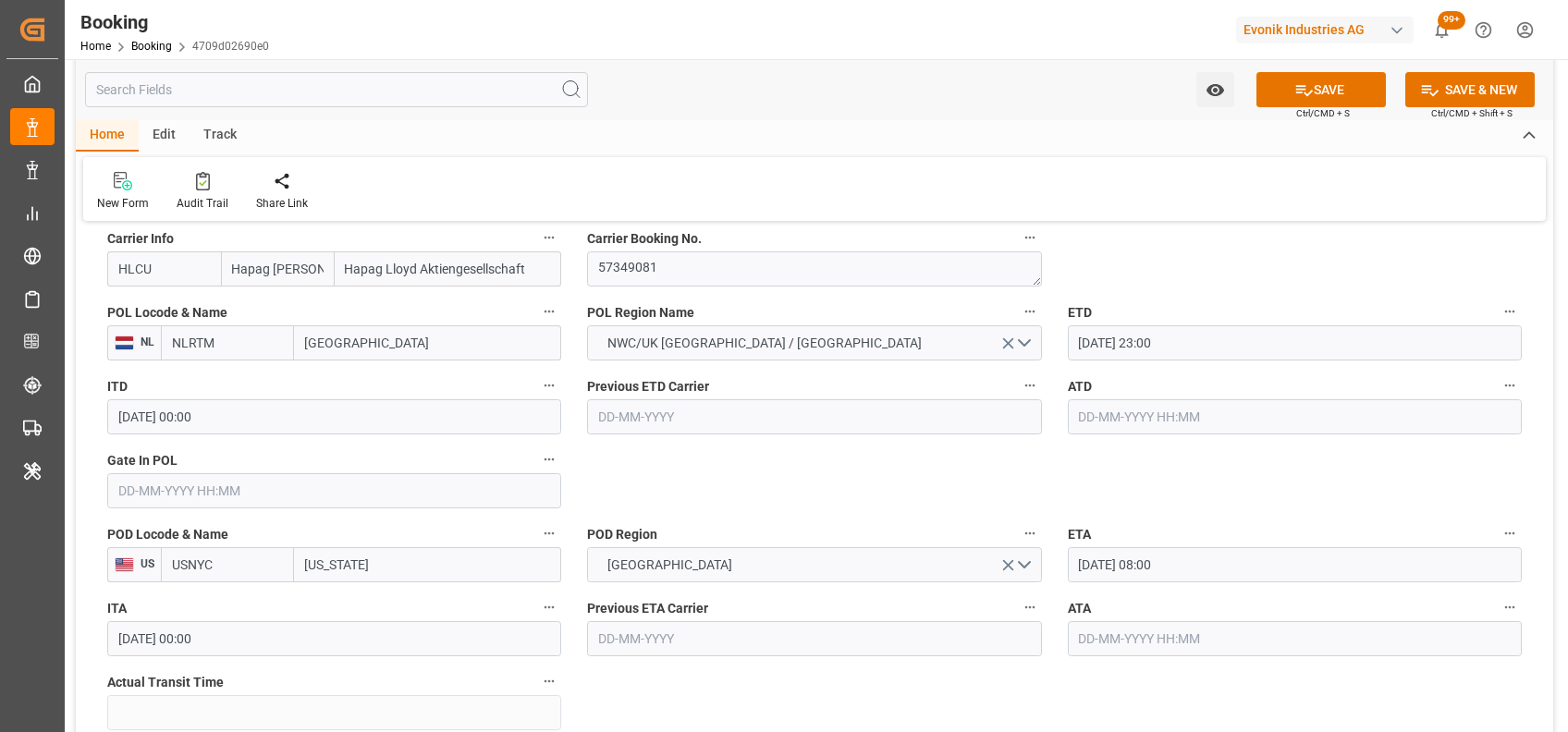
scroll to position [1421, 0]
type textarea "HLBU1400177"
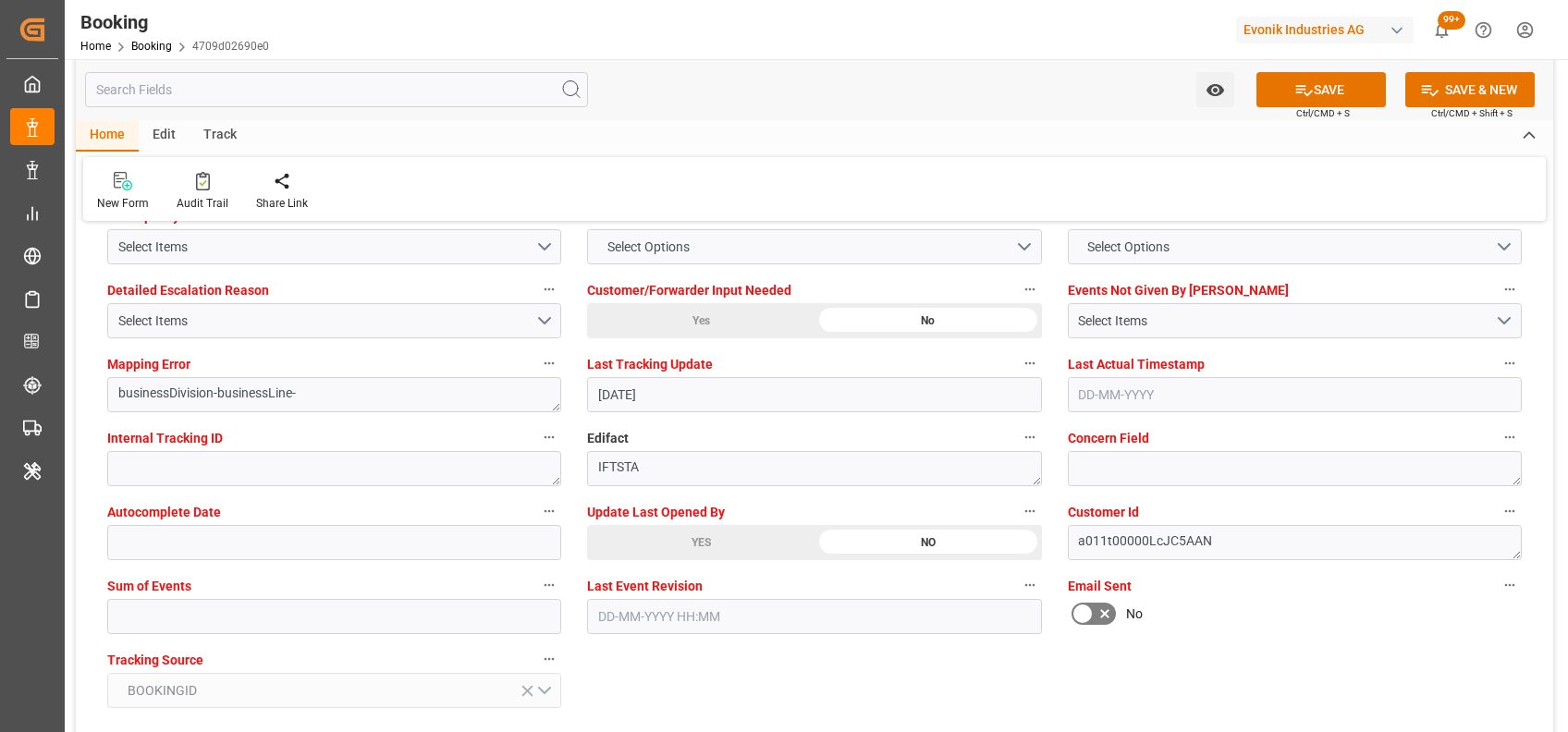
scroll to position [3503, 0]
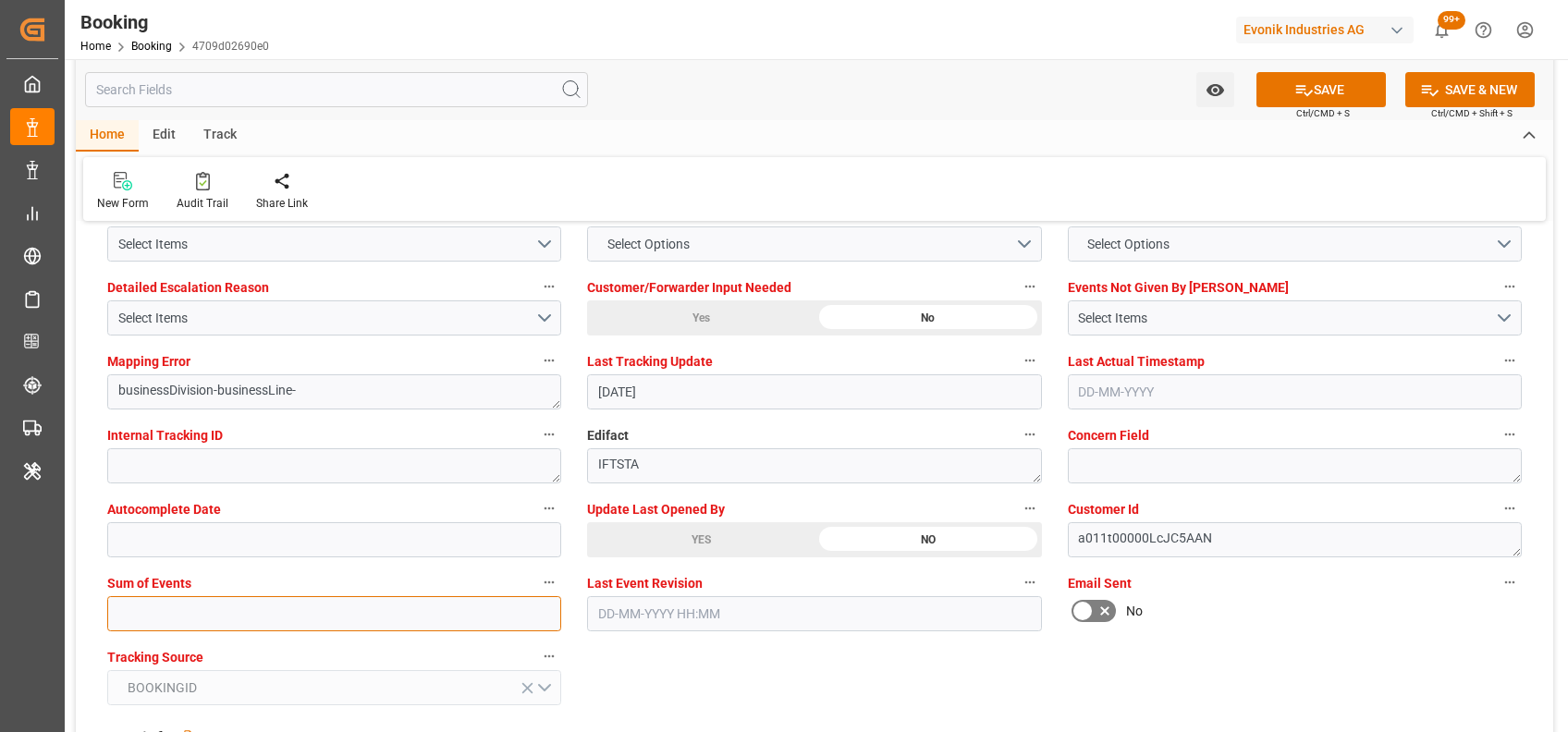
click at [436, 617] on input "text" at bounding box center [334, 613] width 454 height 35
type input "0"
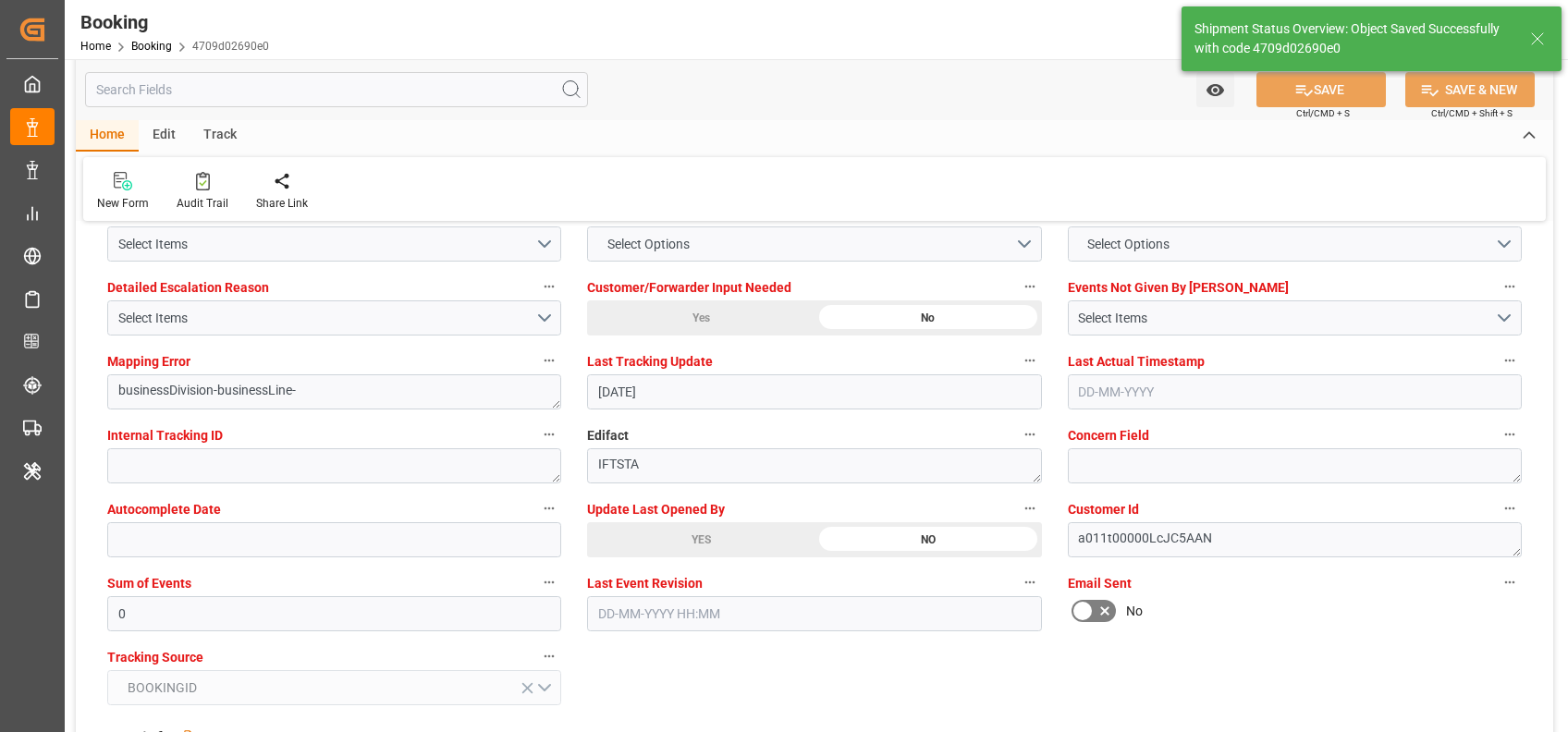
type textarea "[PERSON_NAME]"
type input "[DATE] 07:46"
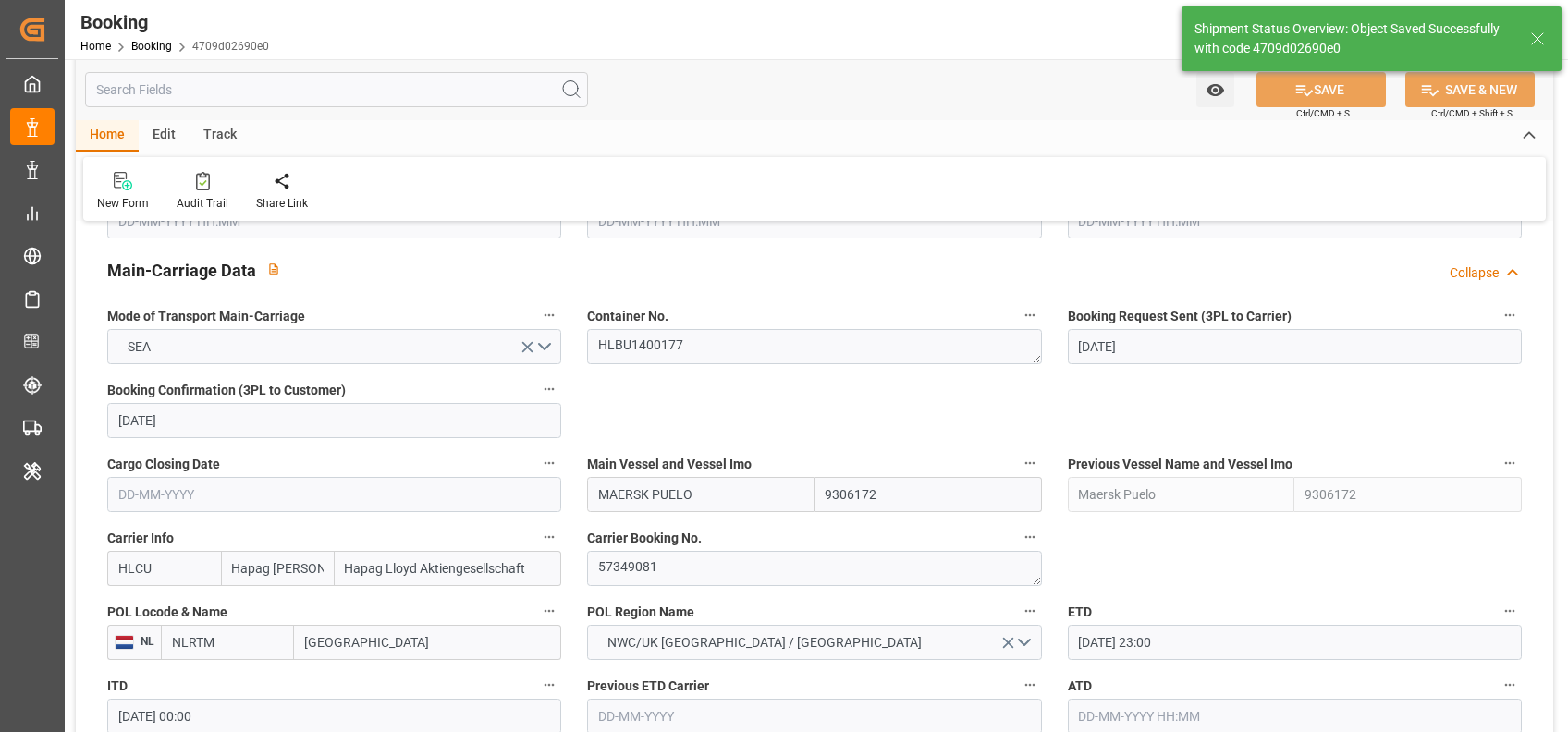
scroll to position [1074, 0]
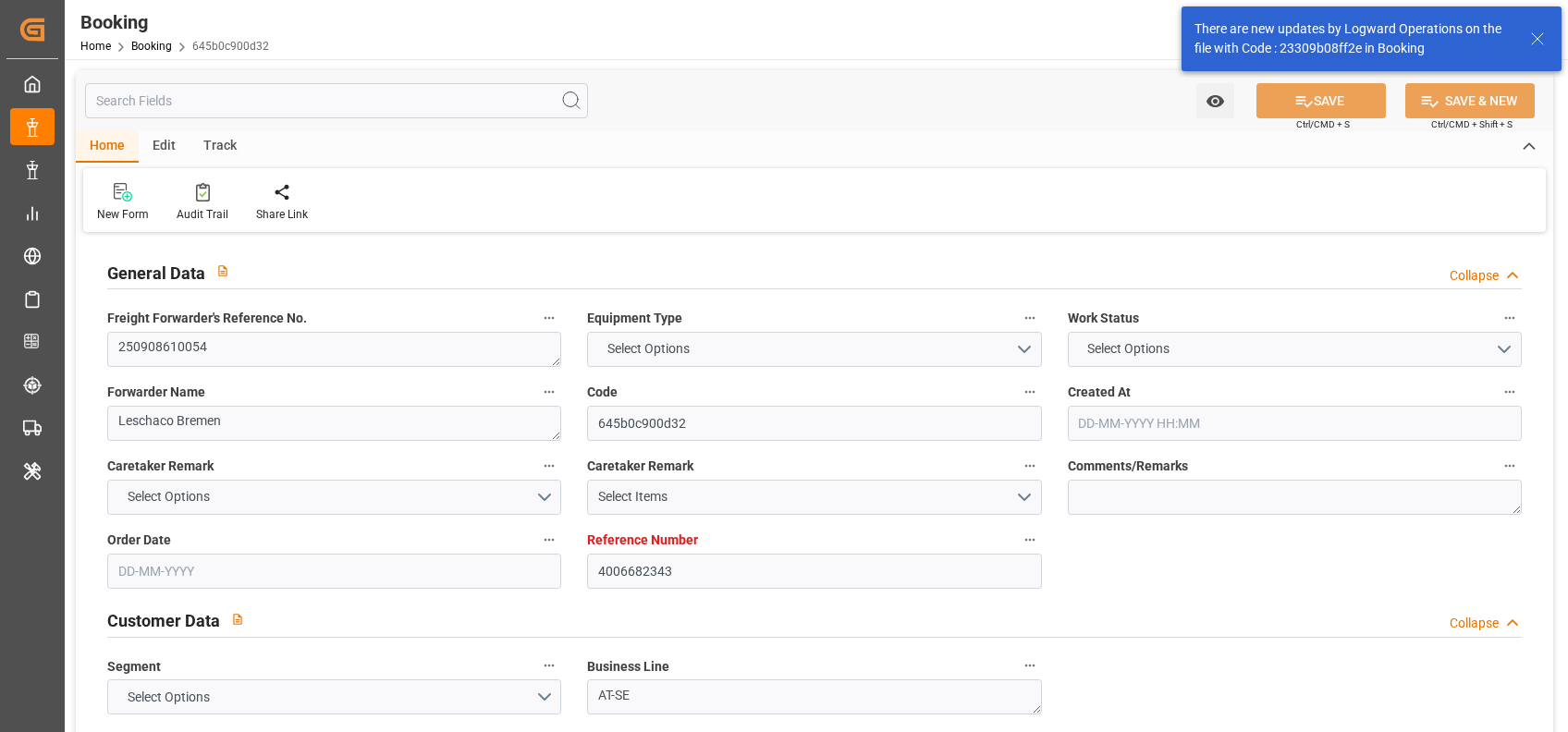
type input "4006682343"
type input "9540118"
type input "Hapag [PERSON_NAME]"
type input "Hapag Lloyd Aktiengesellschaft"
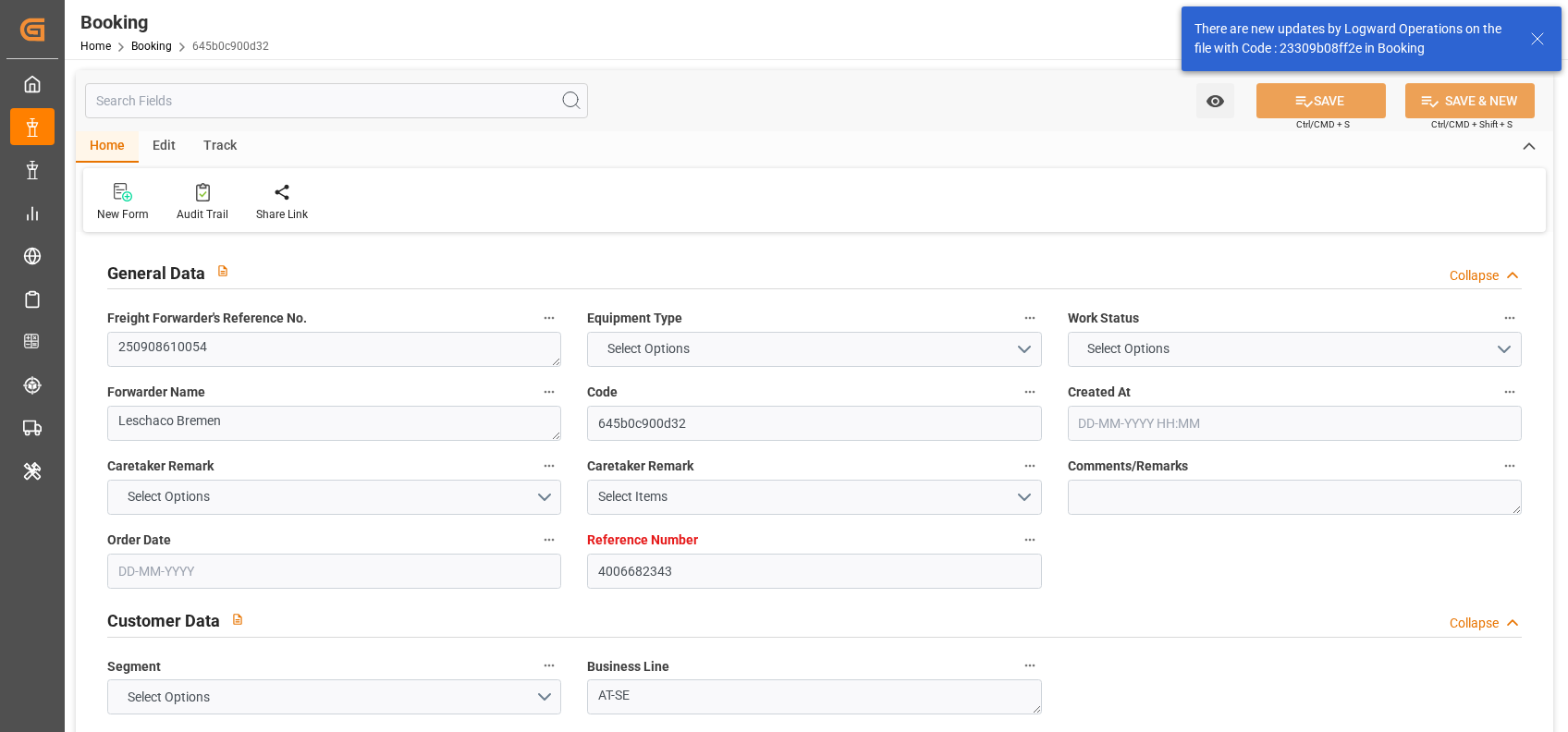
type input "[DEMOGRAPHIC_DATA]"
type input "KRPUS"
type input "CNSHG"
type input "DEWVN"
type input "KRPUS"
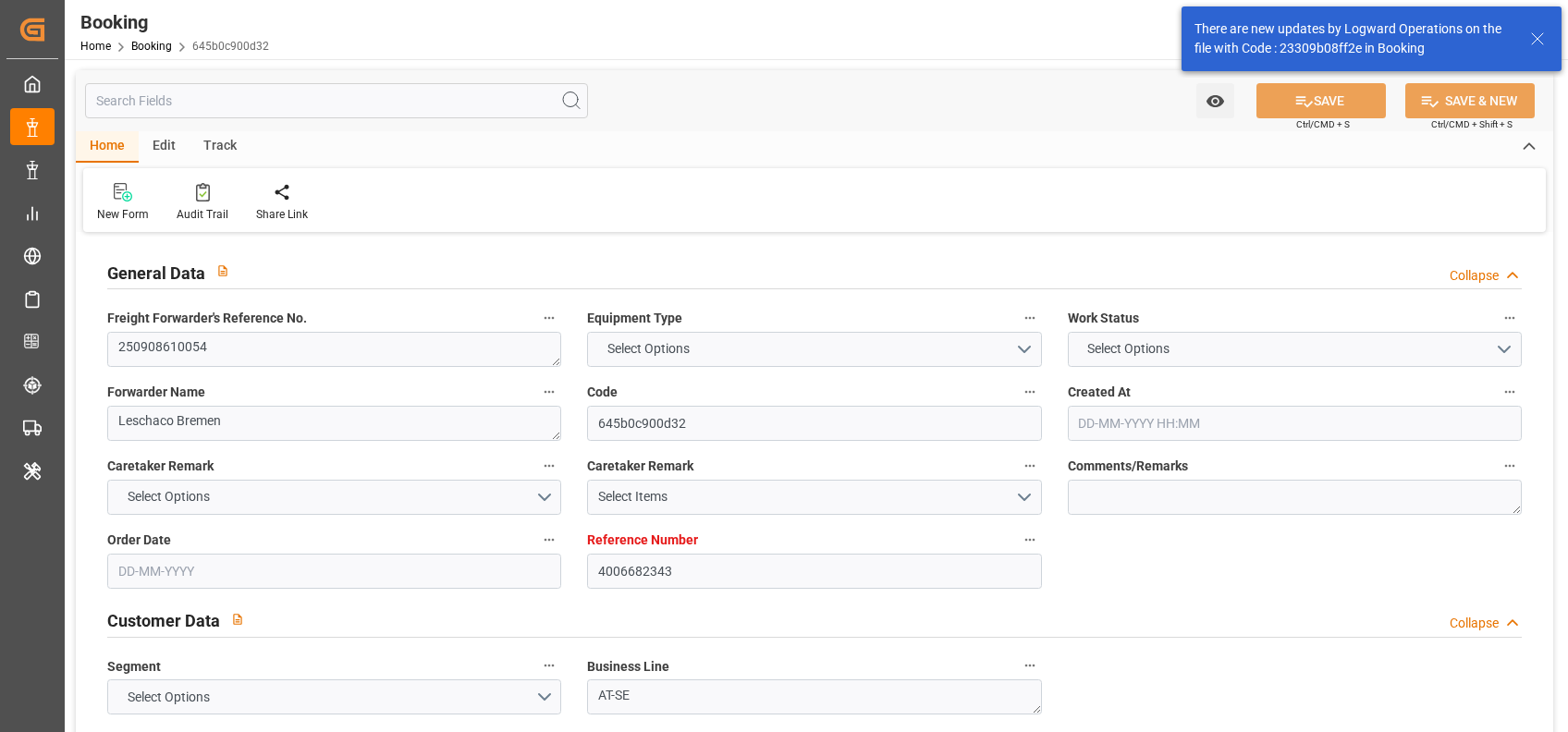
type input "8765432"
type input "30-07-2025 06:43"
type input "30-07-2025"
type input "01-11-2025"
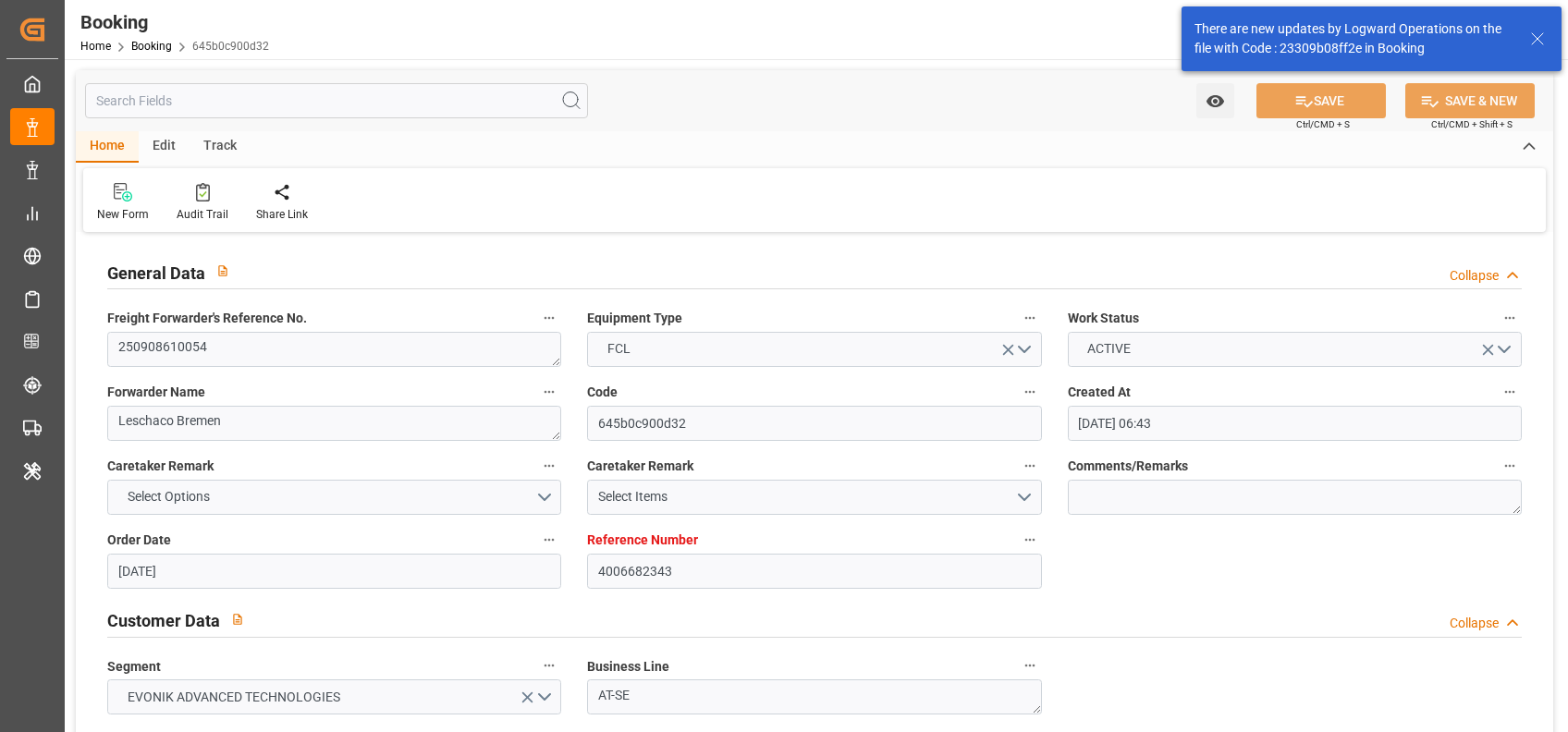
type input "29-08-2025"
type input "18-08-2025"
type input "06-09-2025 22:00"
type input "05-09-2025 00:00"
type input "08-11-2025 15:00"
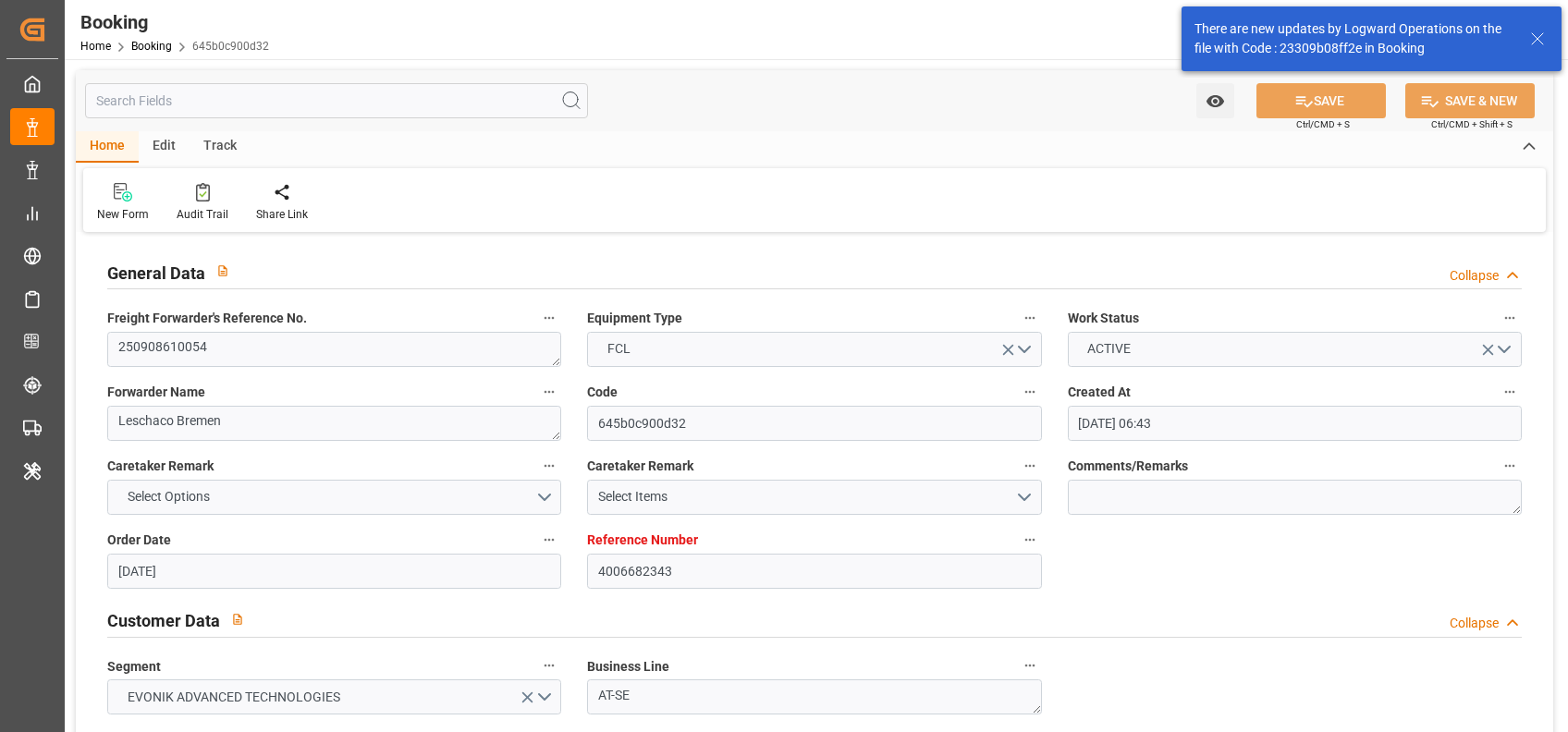
type input "08-11-2025 00:00"
type input "27-10-2025 14:00"
type input "28-10-2025 00:00"
type input "06-11-2025 05:00"
type input "06-11-2025 00:00"
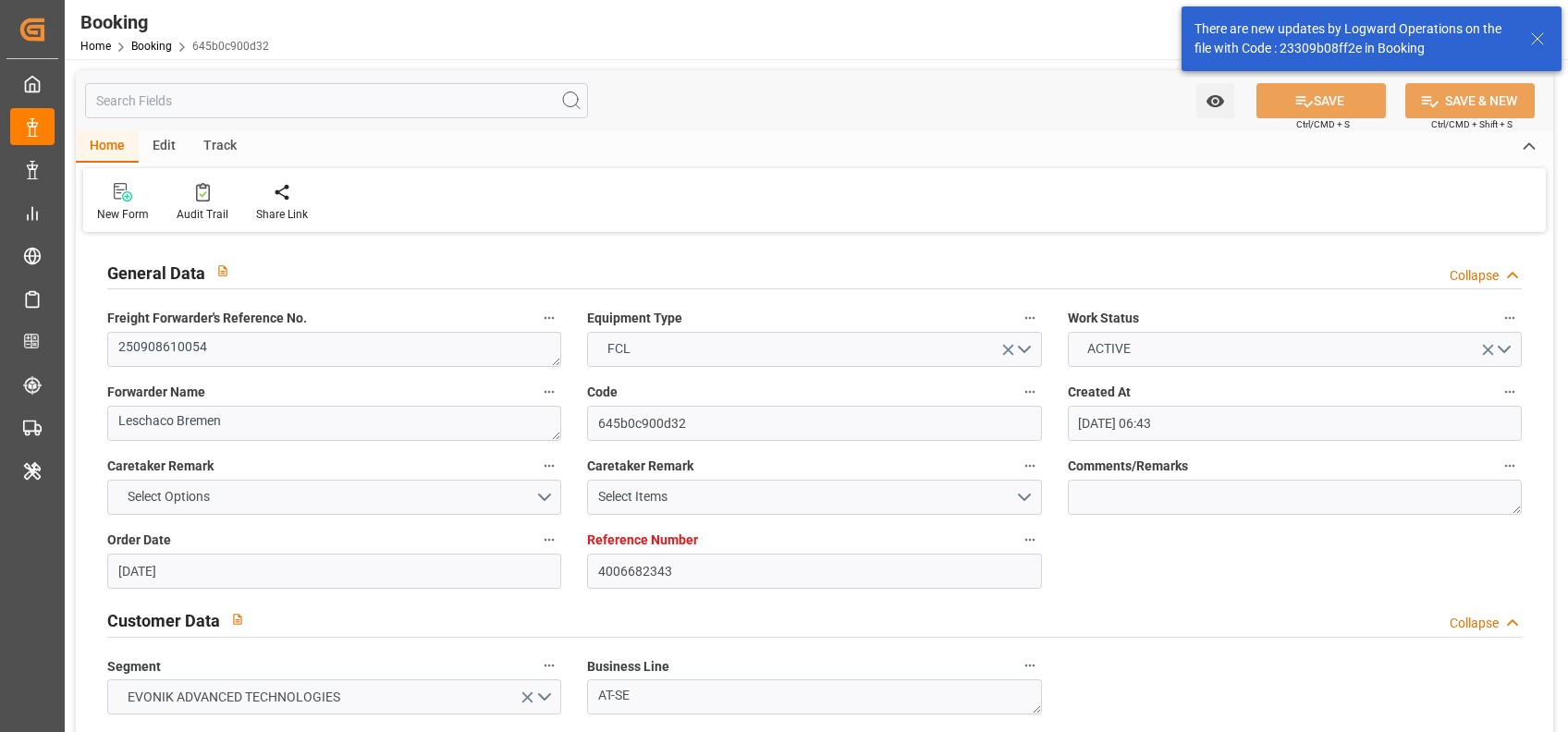
type input "18-08-2025"
type input "28-08-2025 13:48"
type input "[DATE]"
type input "06-09-2025 22:00"
type input "27-10-2025 14:00"
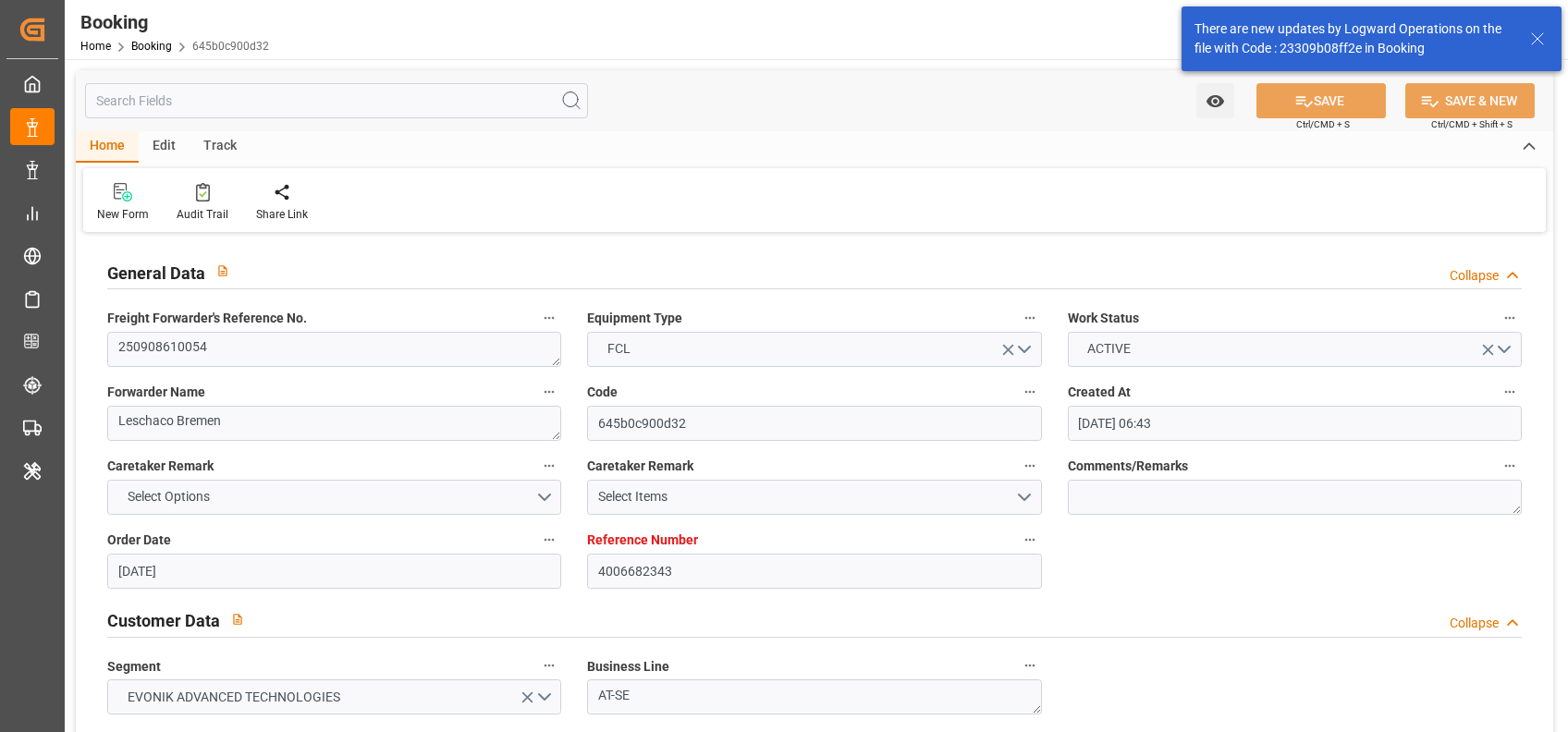
type input "06-11-2025 05:00"
type input "08-11-2025 15:00"
click at [182, 357] on textarea "250908610054" at bounding box center [334, 349] width 454 height 35
type input "4006689797"
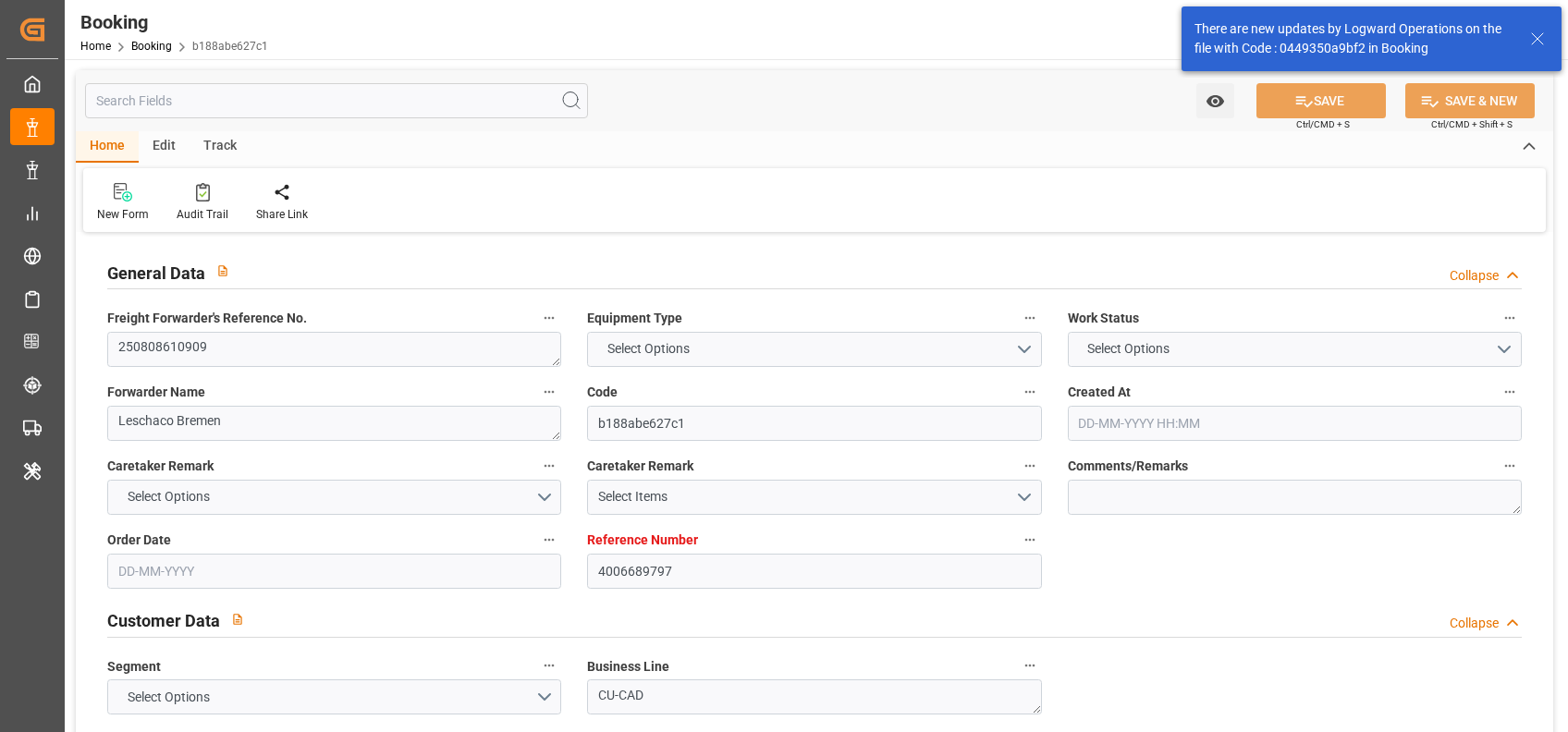
type input "9667150"
type input "9665607"
type input "Maersk"
type input "Maersk Line AS"
type input "DEHAM"
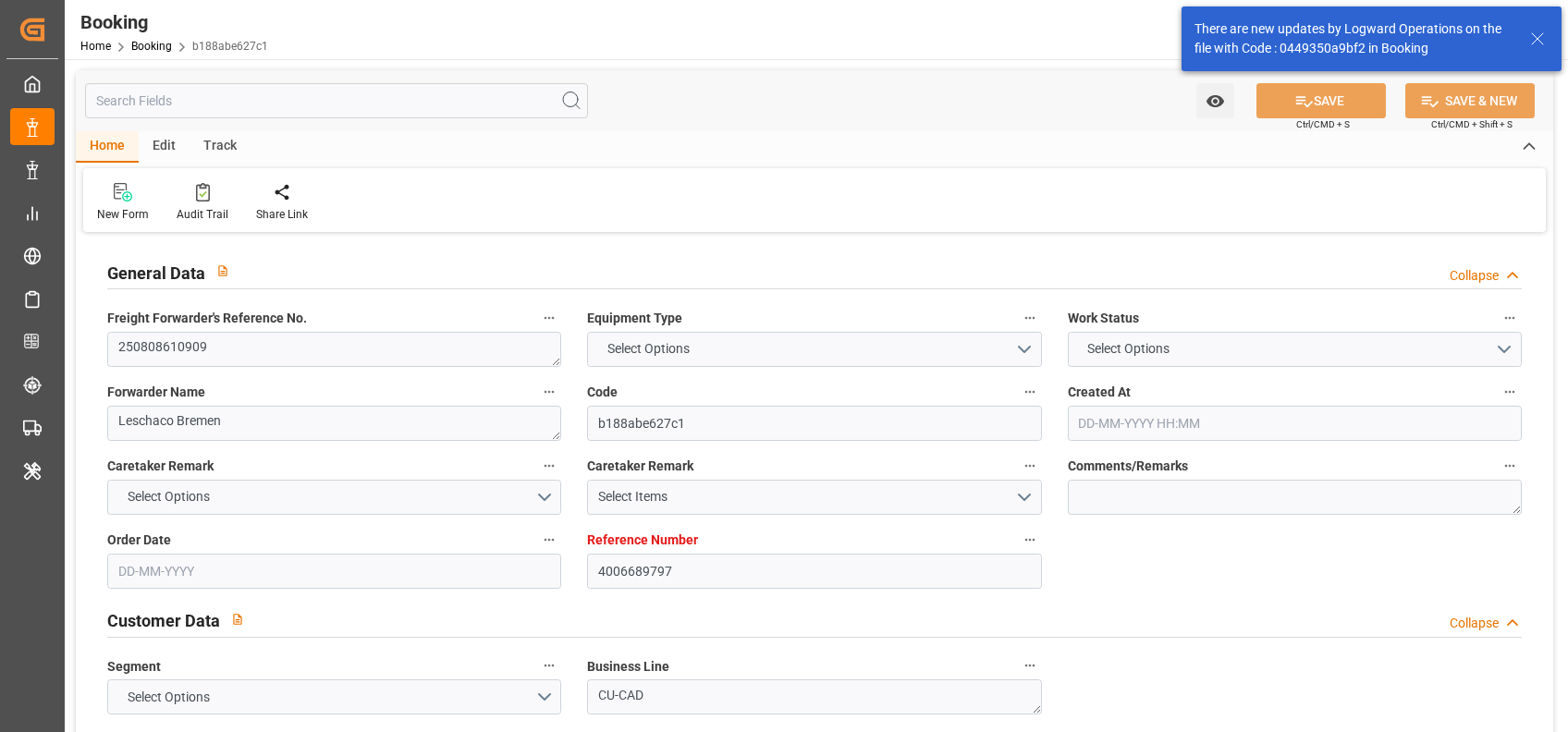
type input "AEJEA"
type input "0"
type input "DEHAM"
type input "AEJEA"
type input "9667150"
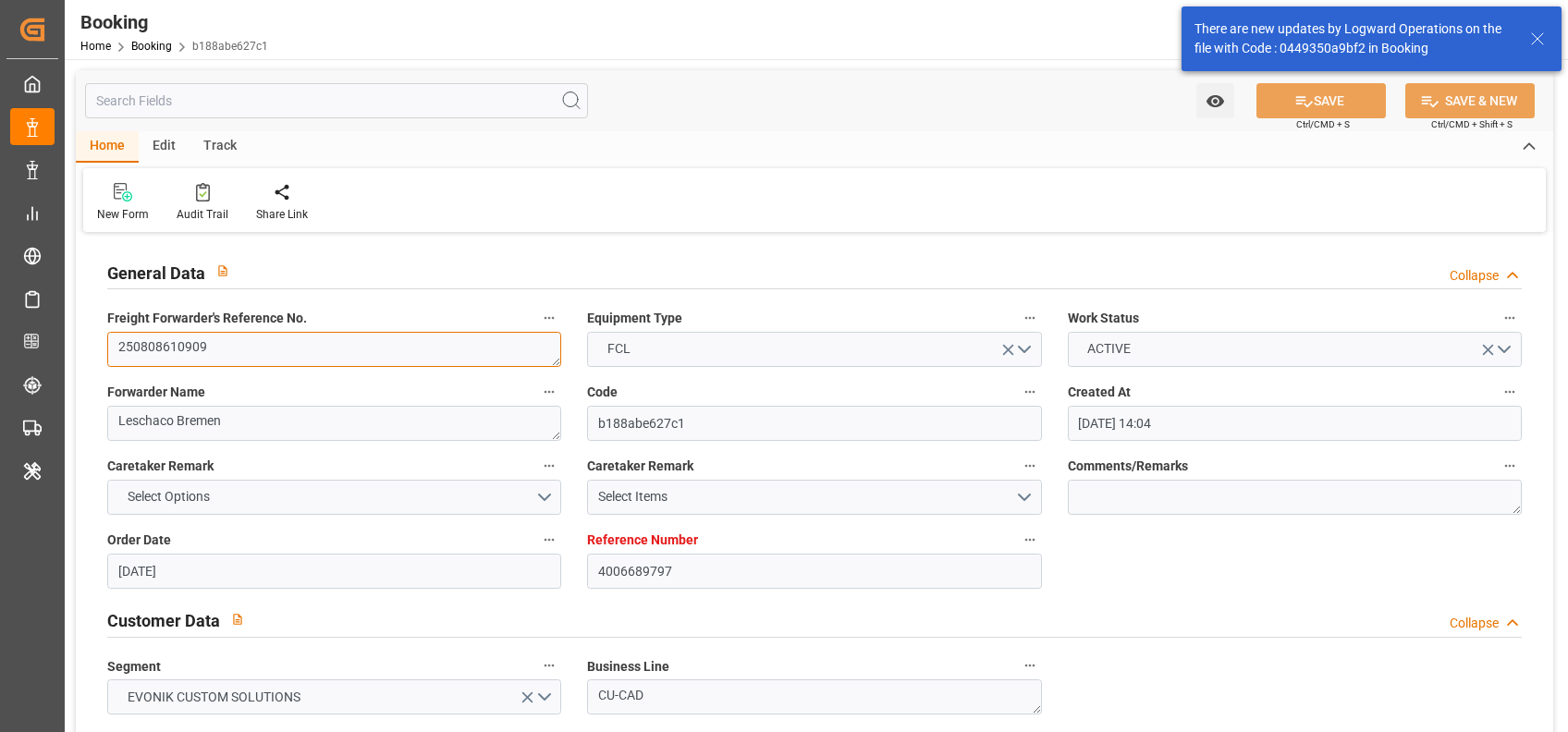
type input "[DATE] 14:04"
type input "[DATE]"
type input "15-10-2025"
type input "21-08-2025"
type input "28-08-2025"
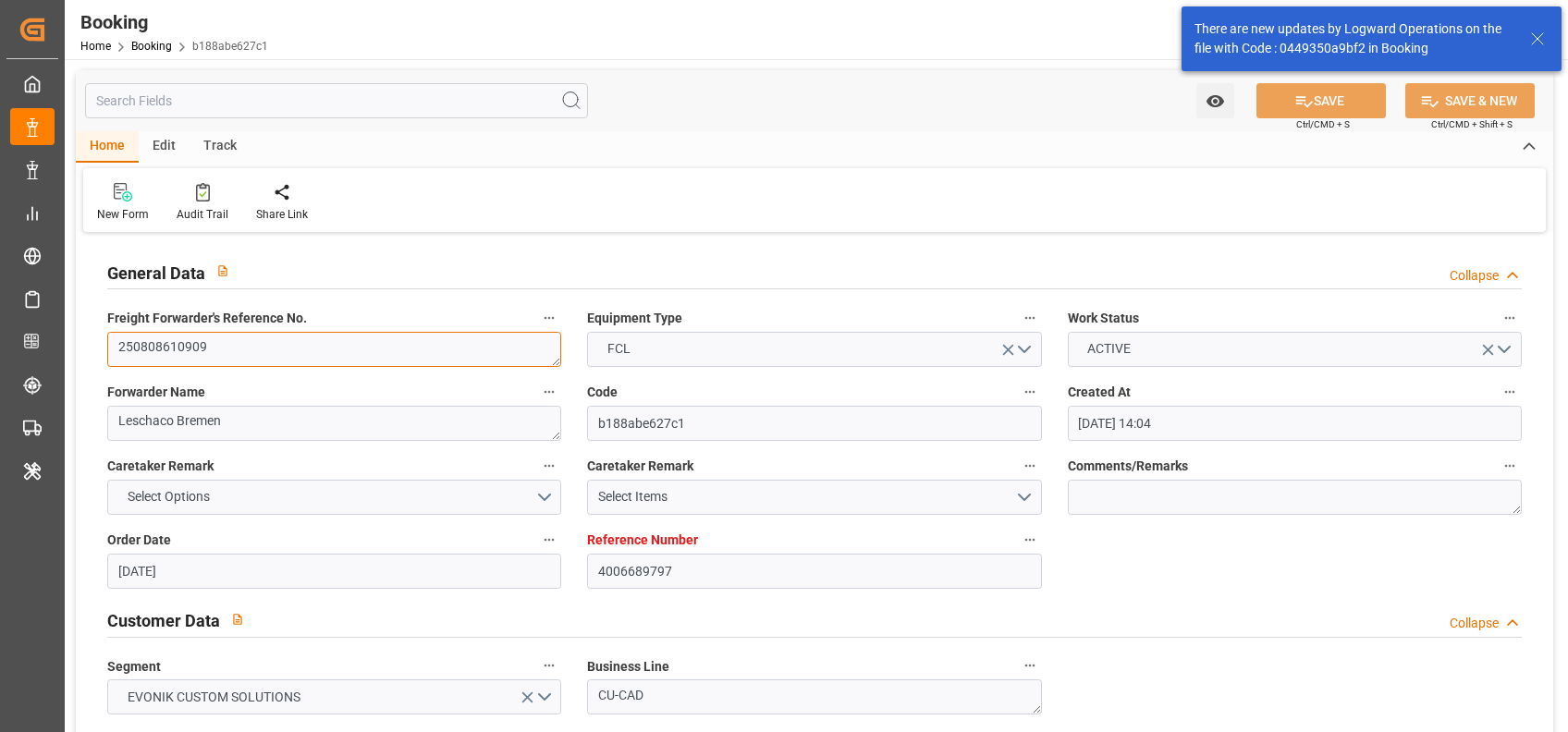
type input "08-09-2025 23:00"
type input "08-09-2025 00:00"
type input "15-10-2025 07:00"
type input "15-10-2025 00:00"
type input "28-08-2025 14:58"
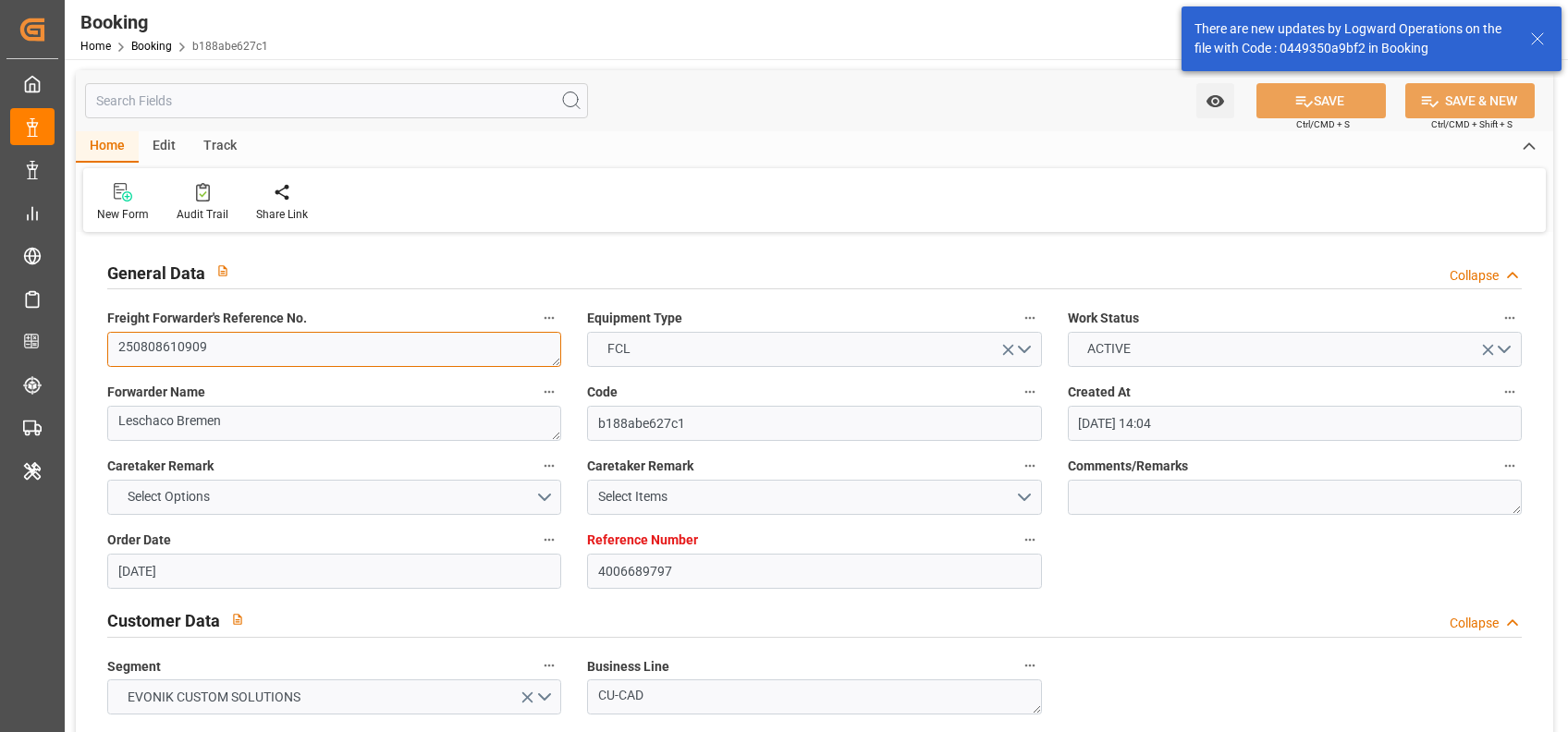
type input "28-08-2025"
type input "25-08-2025 06:59"
type input "08-09-2025 23:00"
type input "15-10-2025 07:00"
type input "15-10-2025 20:16"
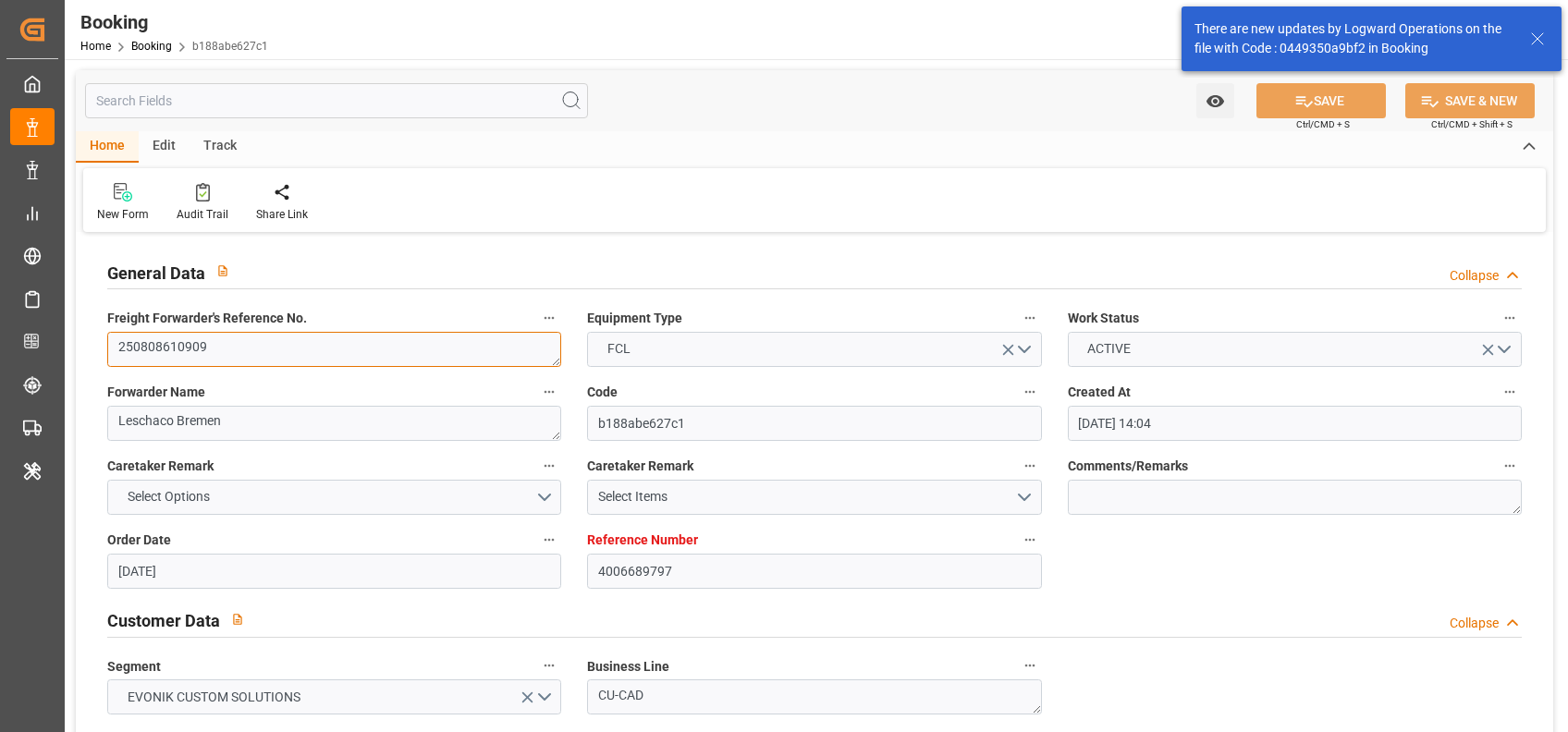
type input "19-10-2025 20:16"
click at [156, 336] on textarea "250808610909" at bounding box center [334, 349] width 454 height 35
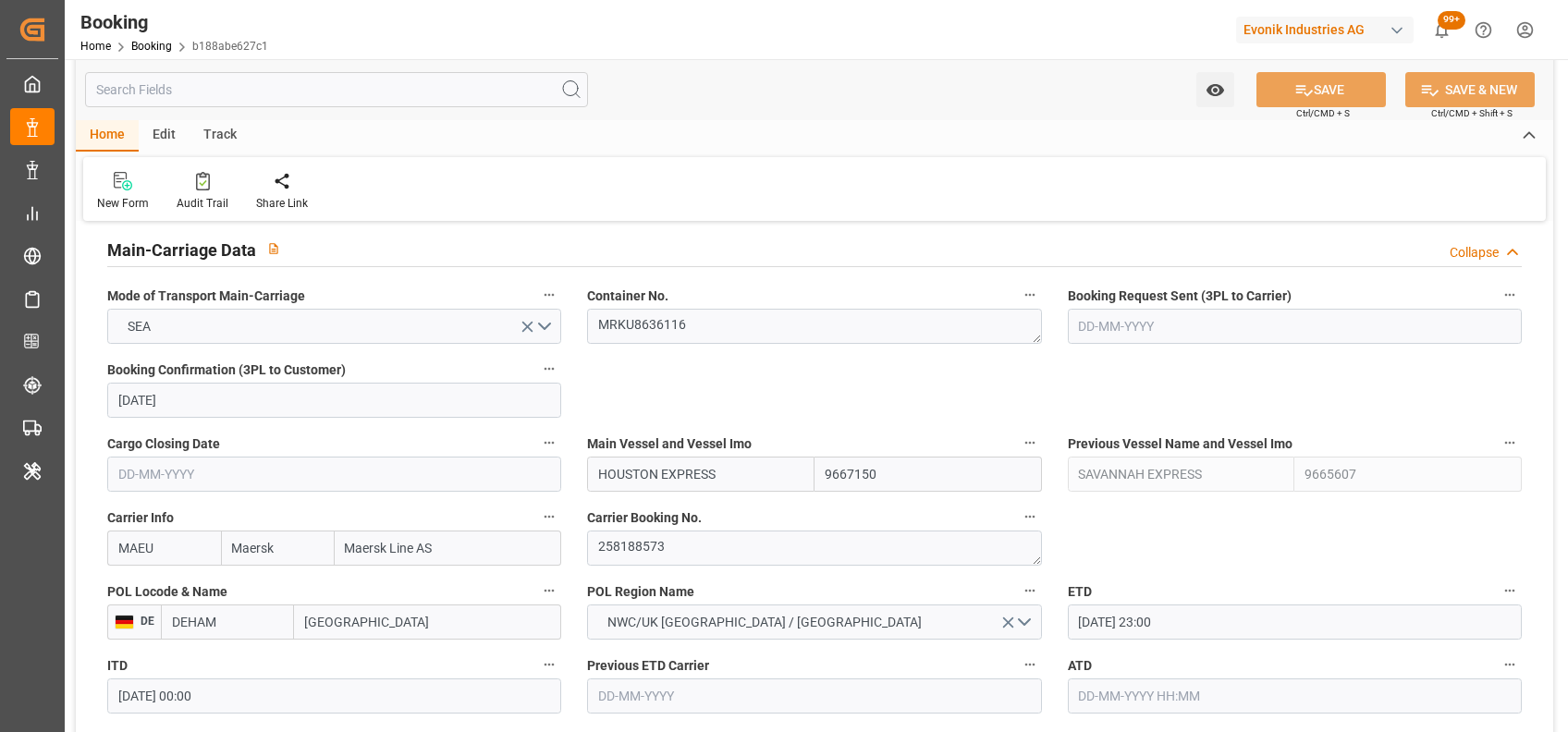
scroll to position [1148, 0]
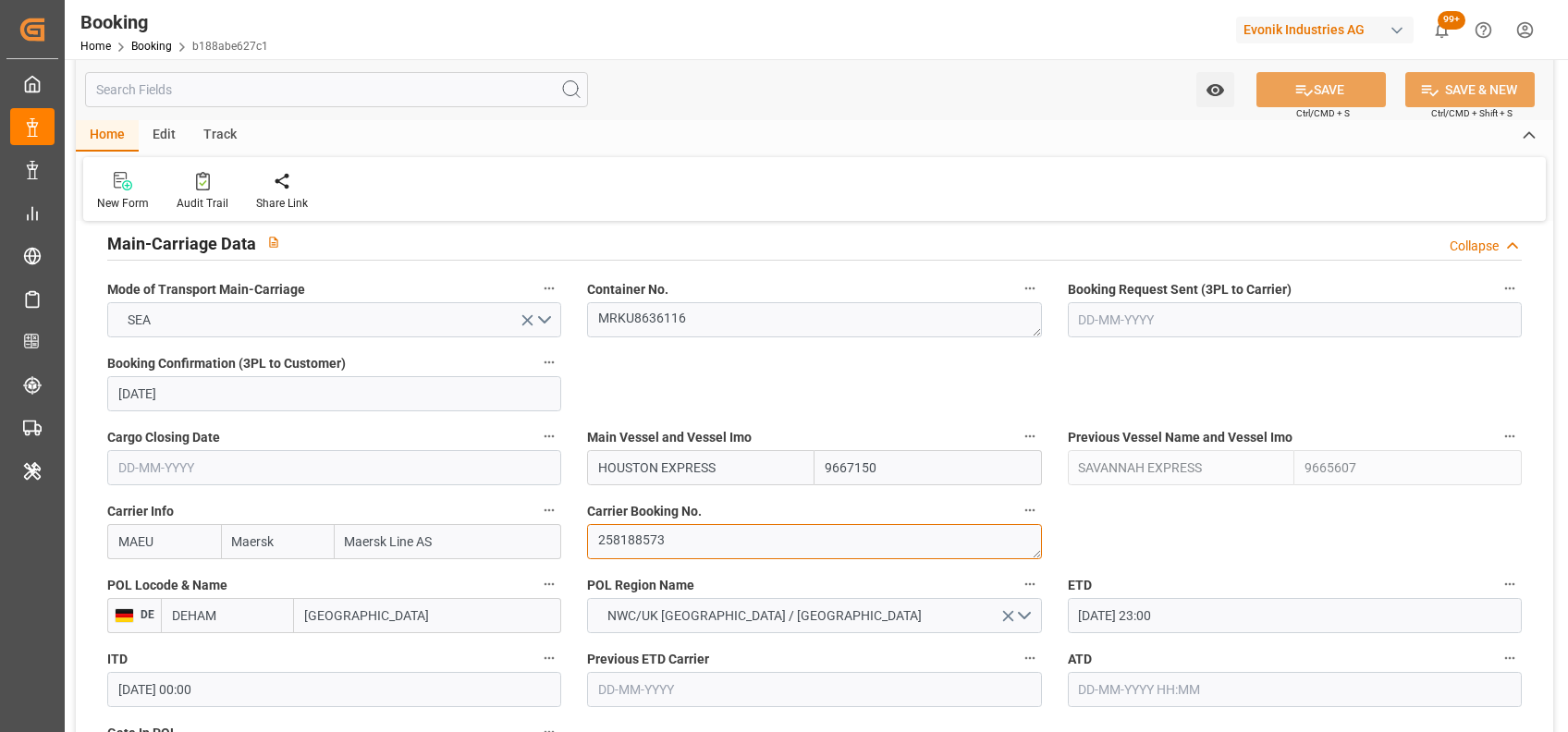
click at [657, 532] on textarea "258188573" at bounding box center [814, 541] width 454 height 35
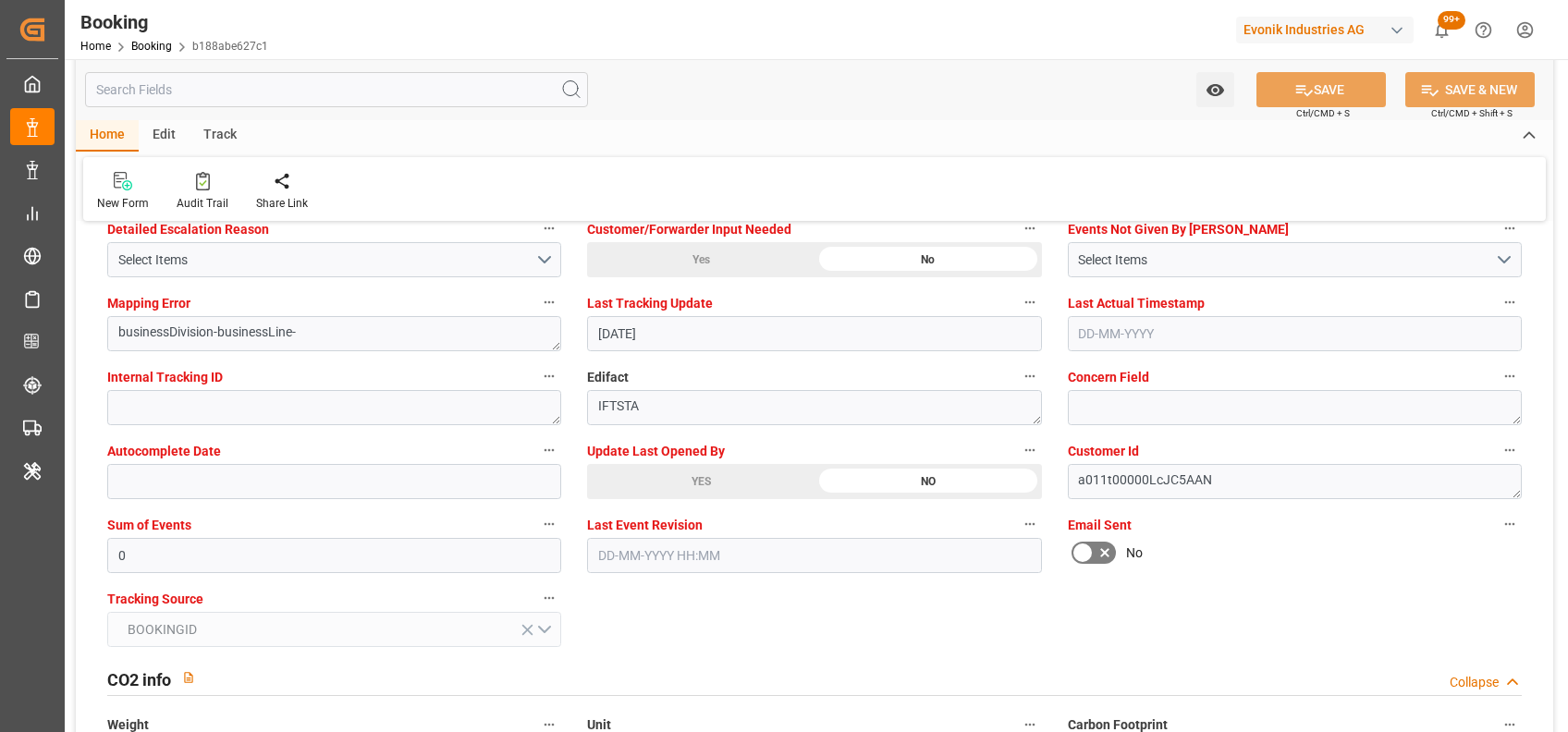
scroll to position [3564, 0]
click at [658, 485] on div "YES" at bounding box center [701, 479] width 227 height 35
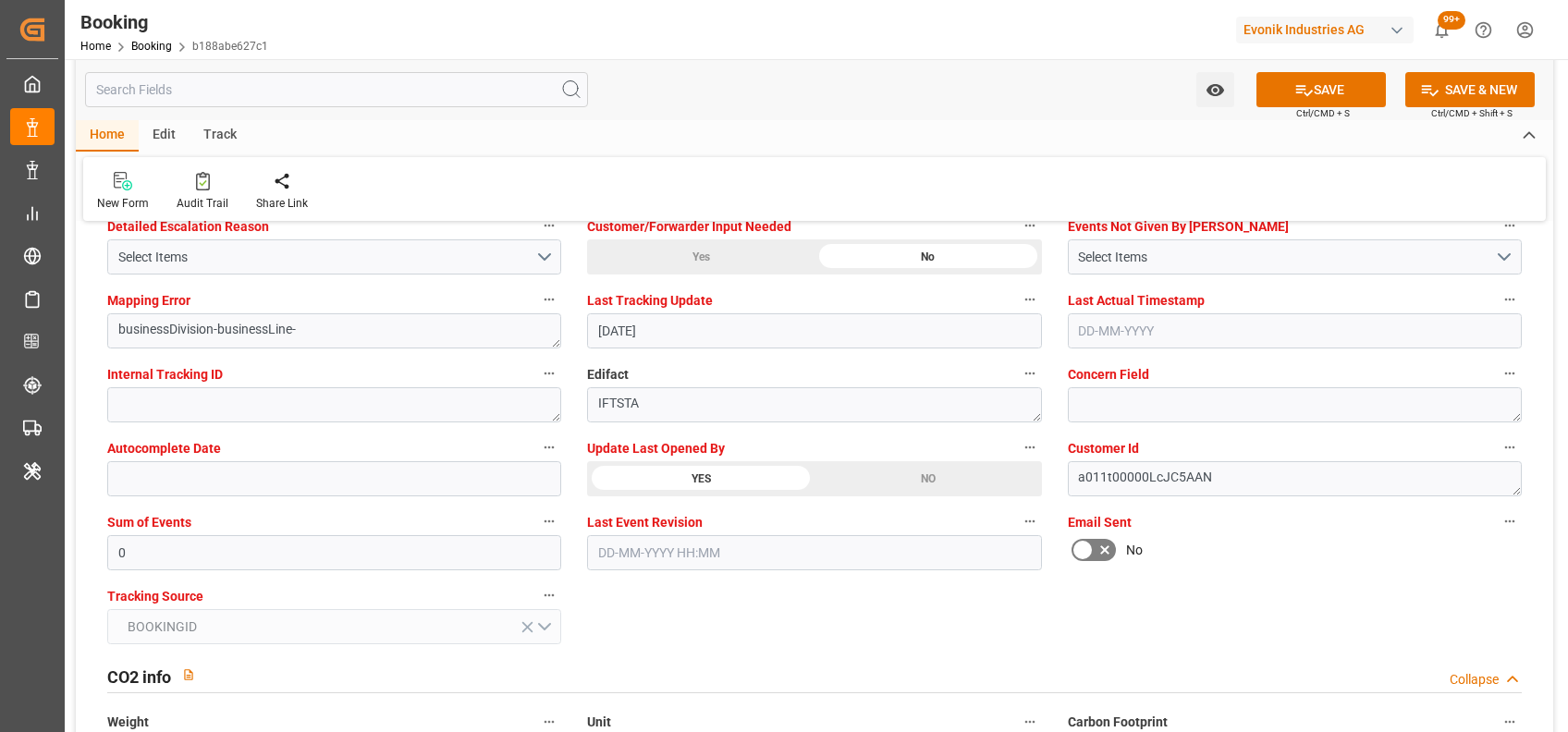
scroll to position [3389, 0]
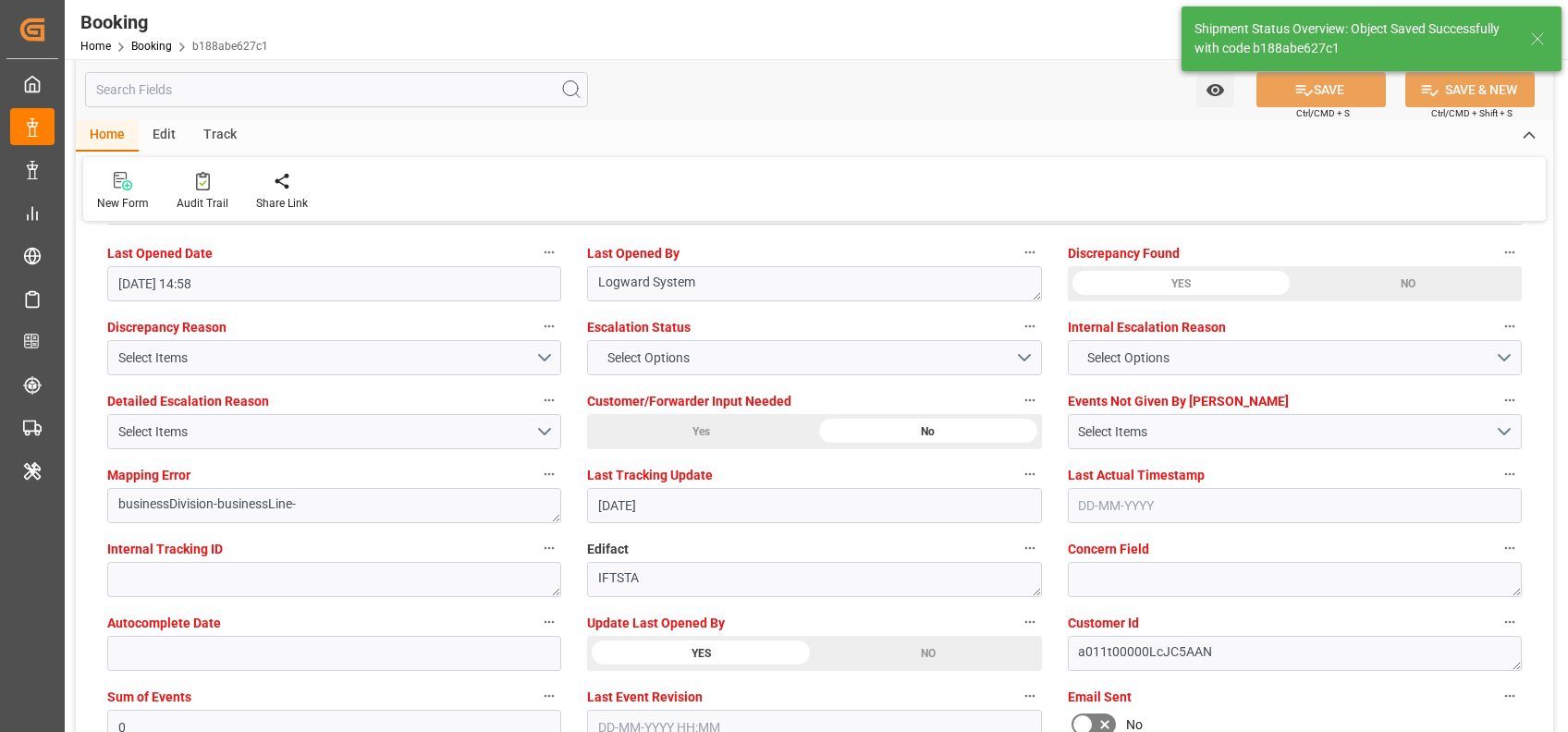
type textarea "shaini ghorai"
type input "29-08-2025 08:03"
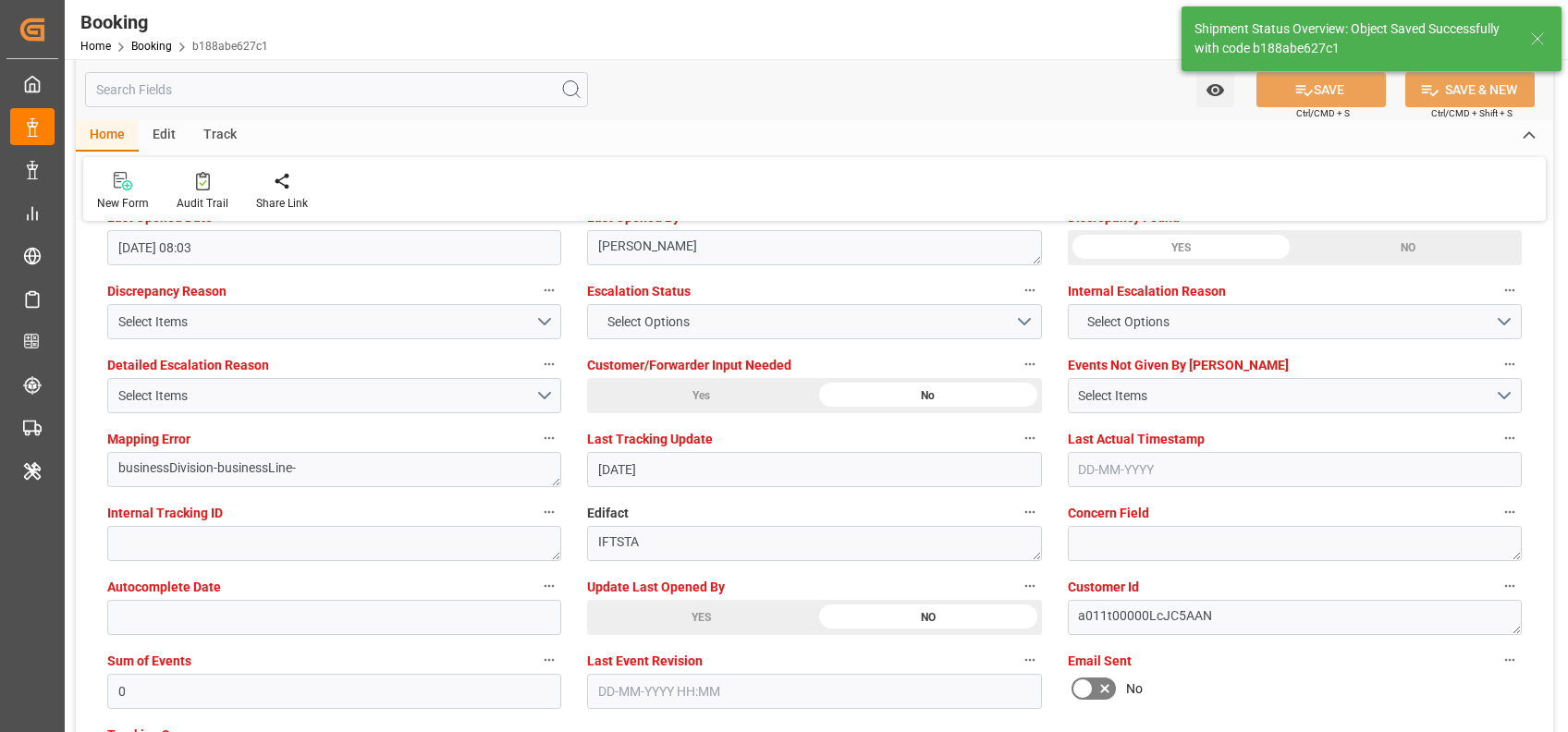
scroll to position [3424, 0]
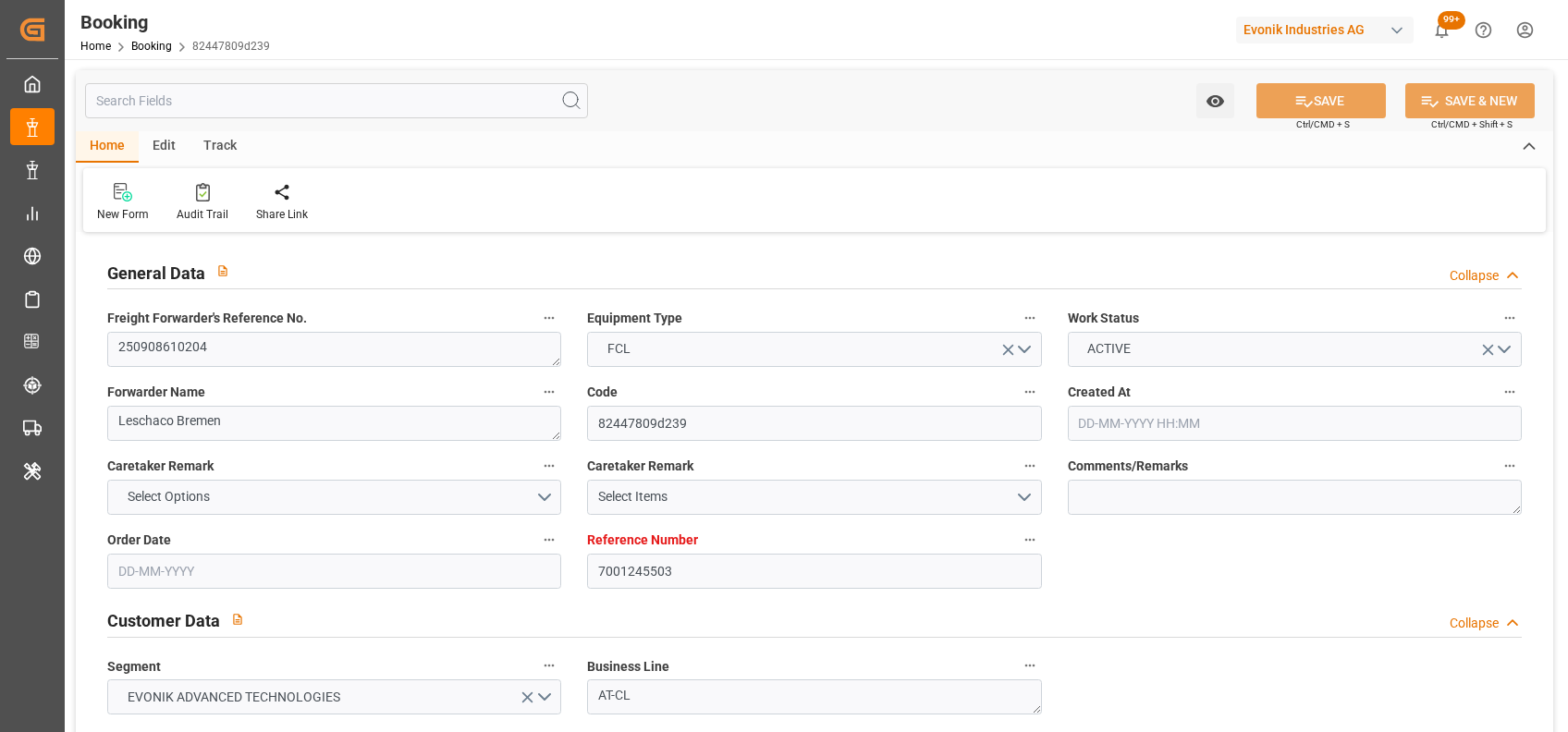
type input "7001245503"
type input "9355331"
type input "Maersk"
type input "Maersk Line AS"
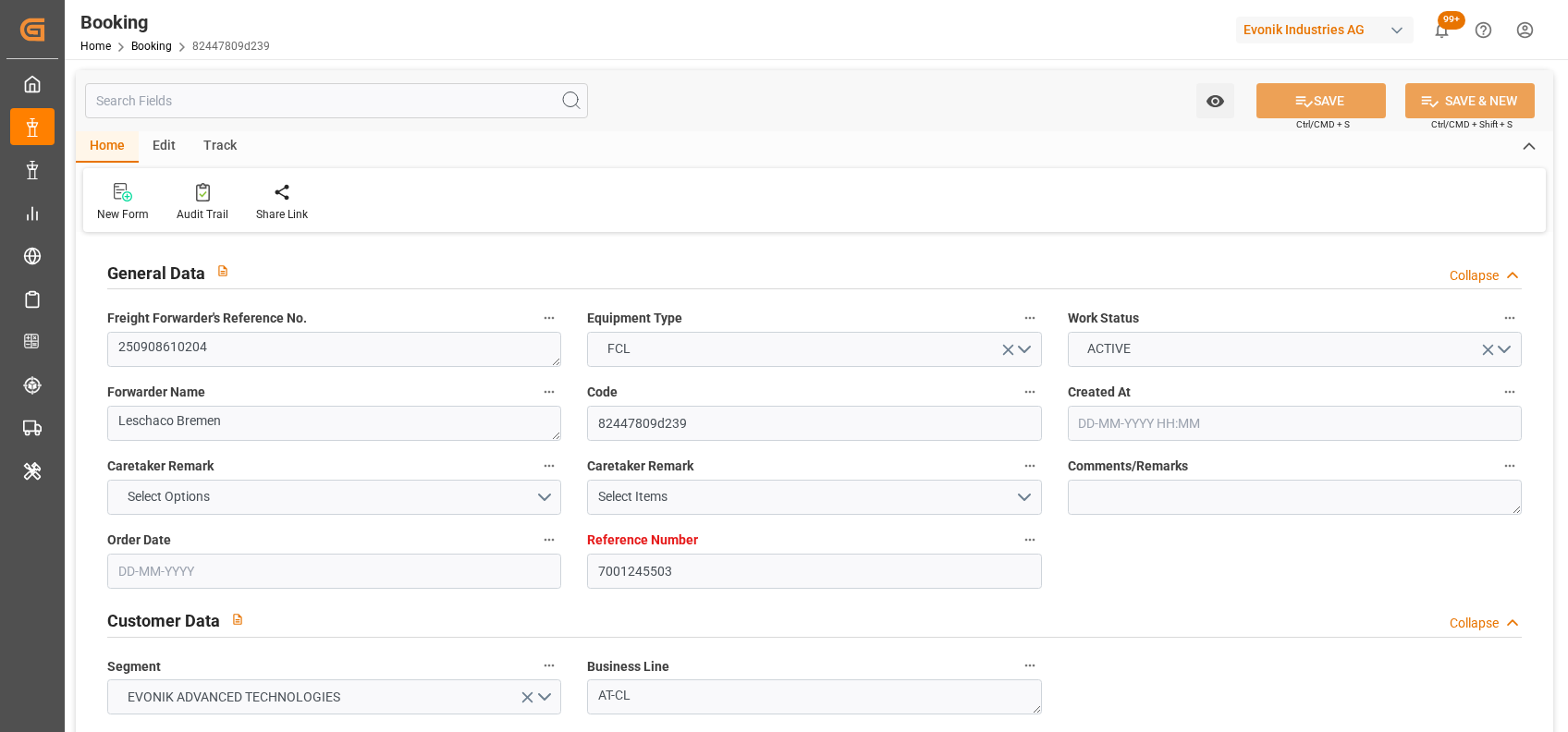
type input "NLRTM"
type input "PECLL"
type input "[DATE] 11:18"
type input "[DATE]"
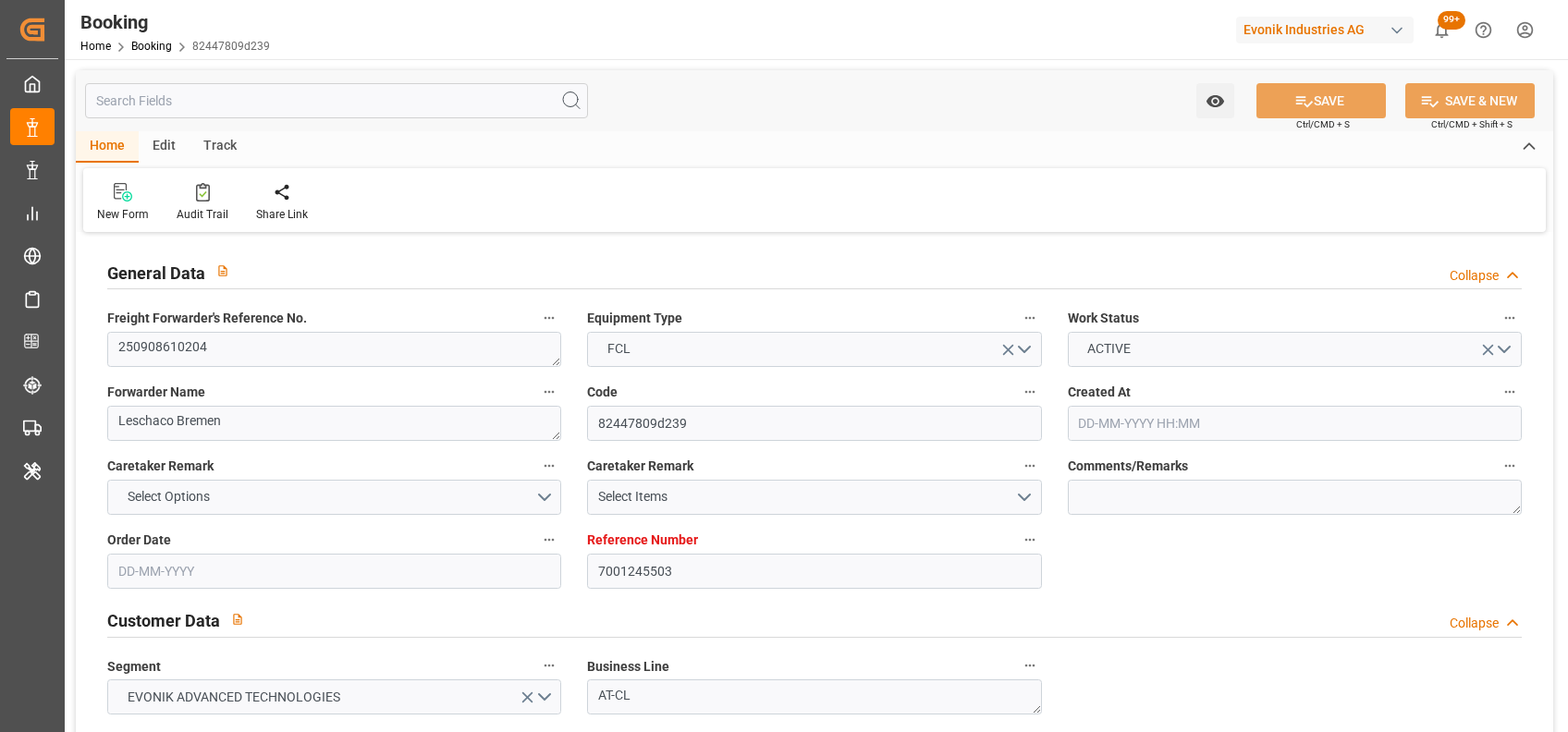
type input "[DATE]"
type input "[DATE] 00:00"
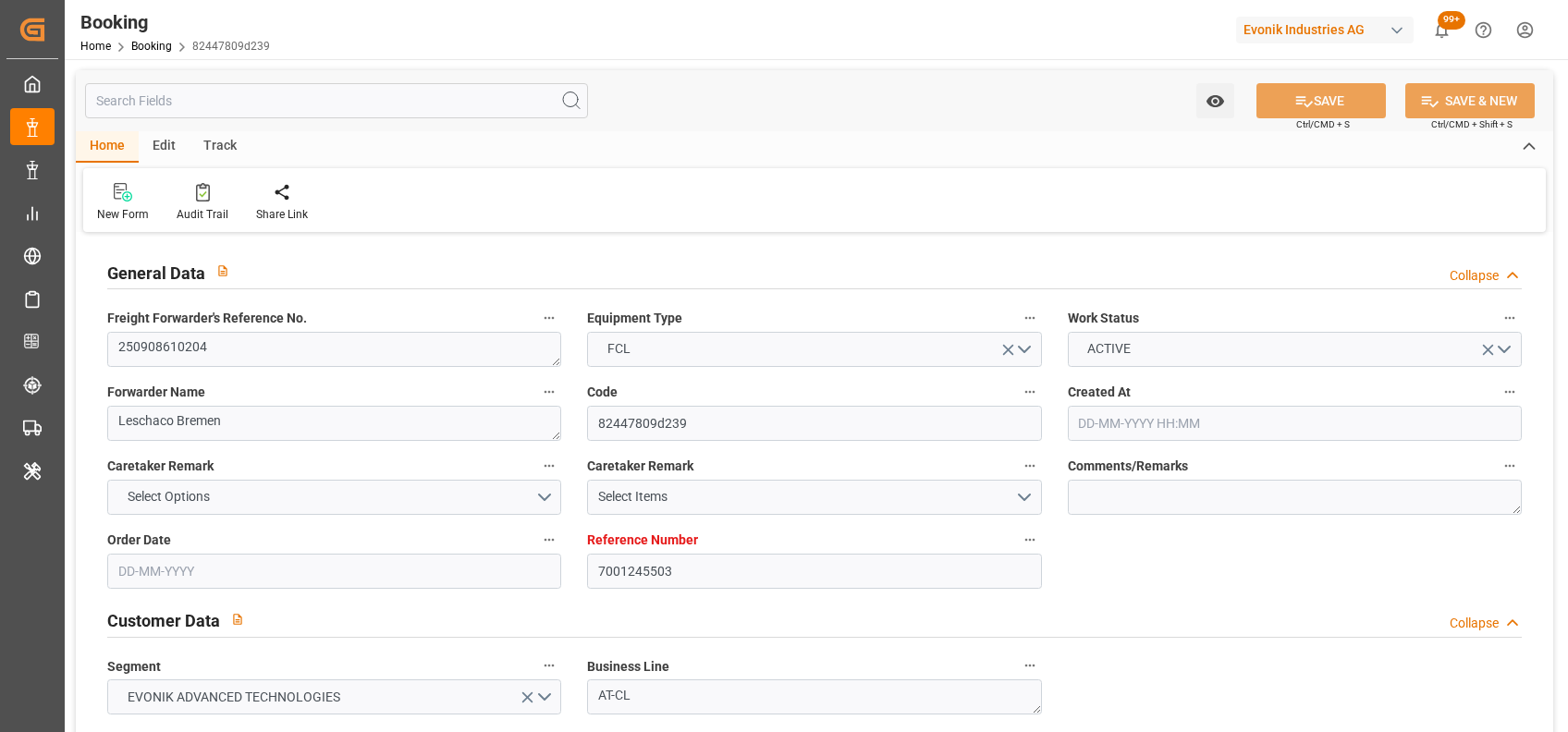
type input "10-10-2025 00:00"
type input "17-08-2025"
type input "28-08-2025 12:44"
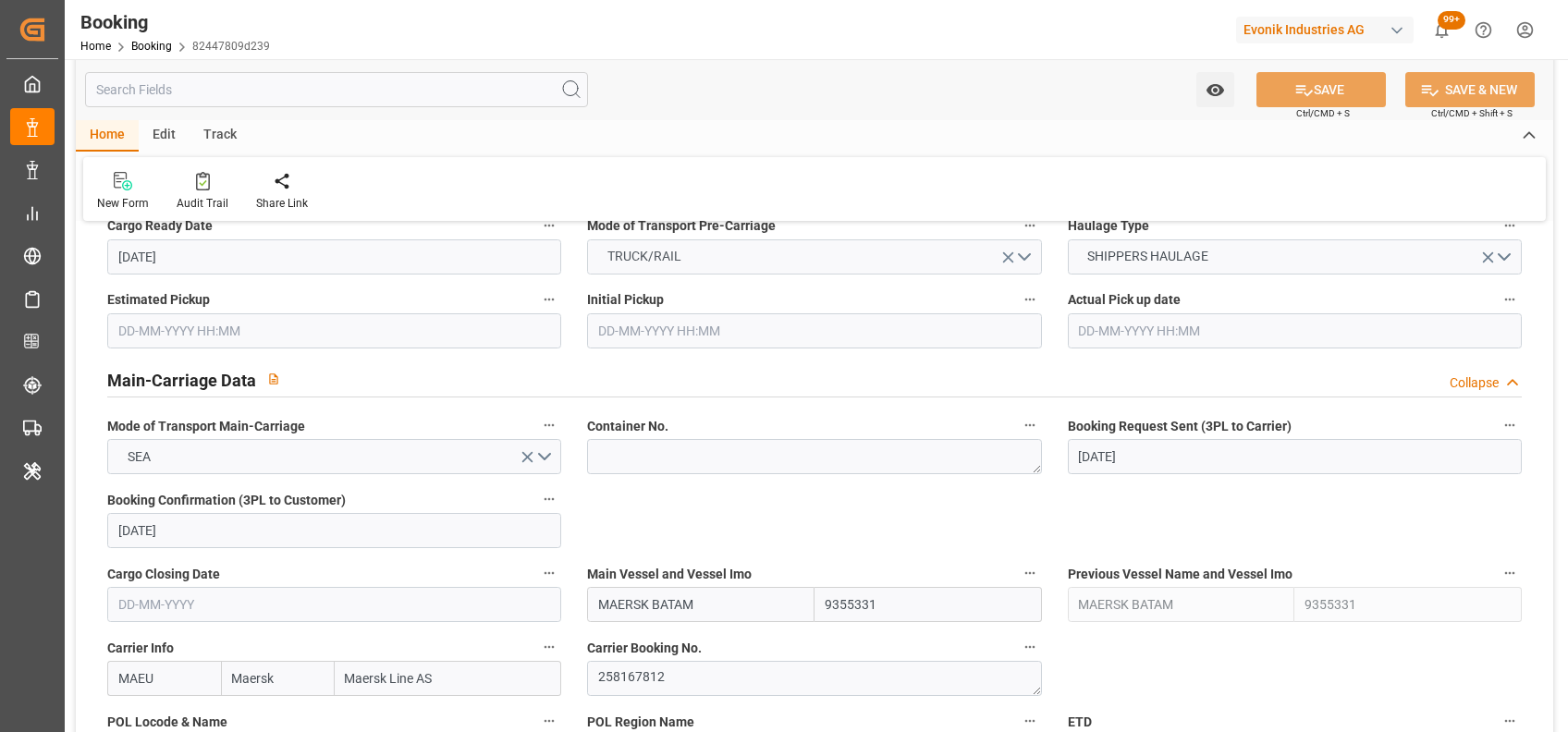
scroll to position [1191, 0]
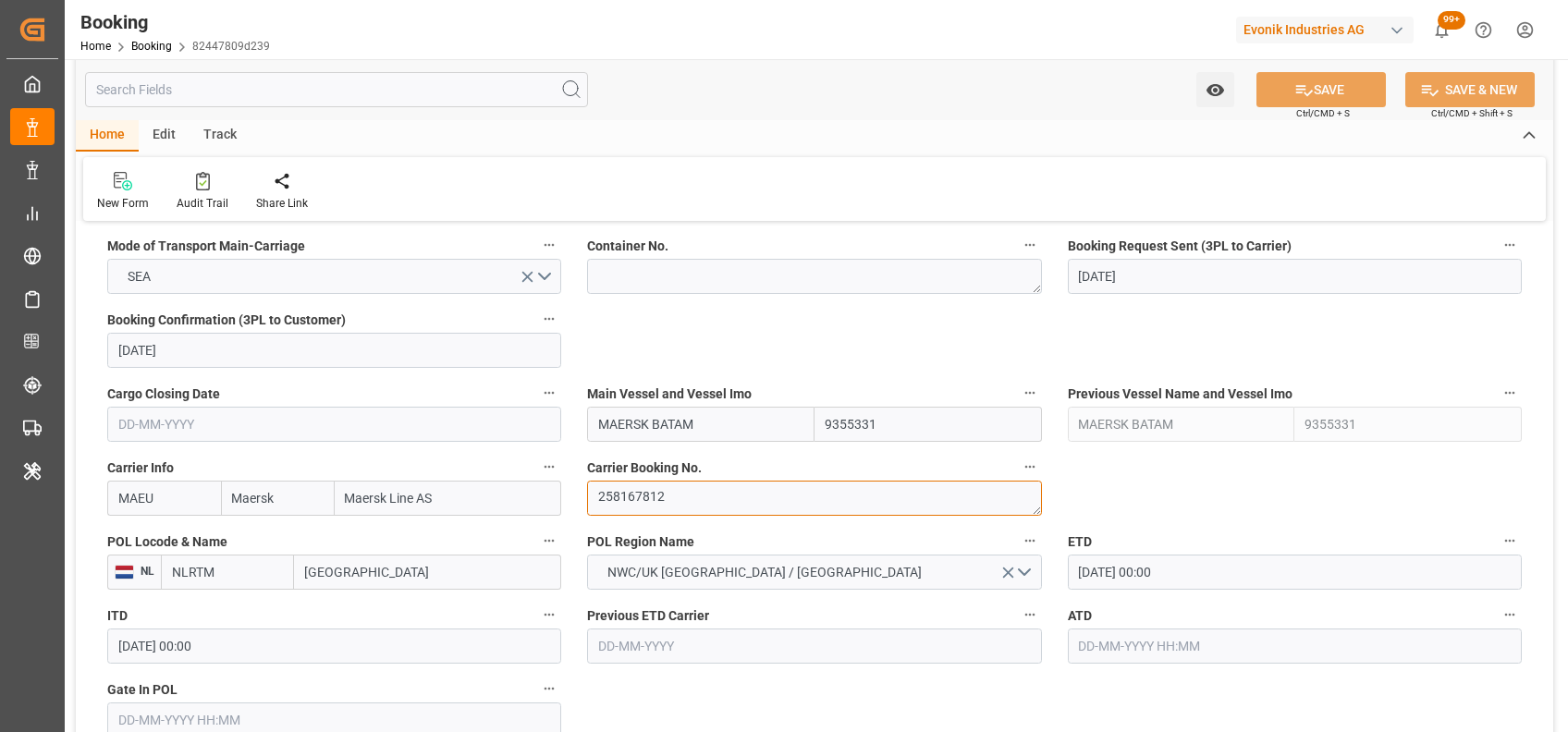
click at [653, 496] on textarea "258167812" at bounding box center [814, 497] width 454 height 35
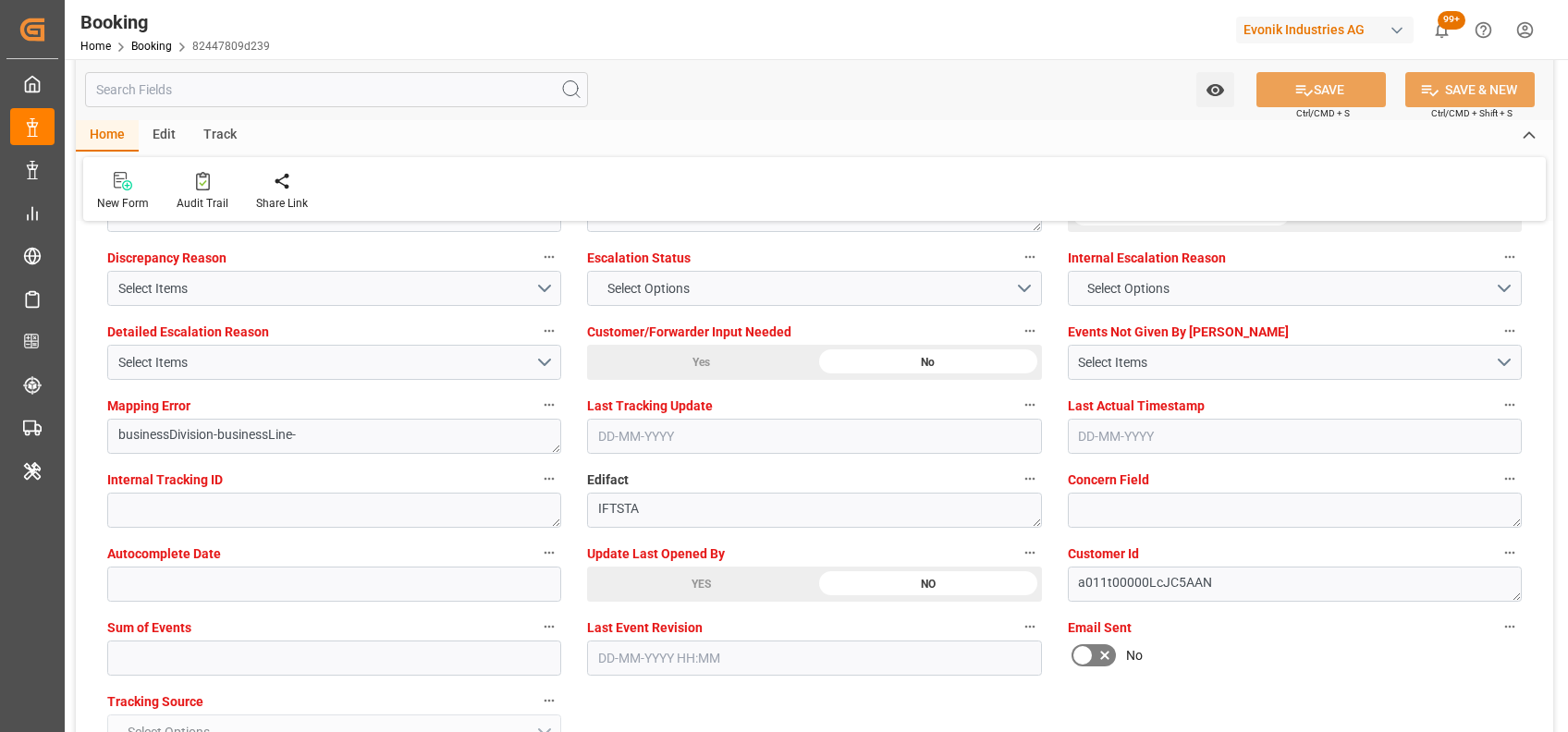
scroll to position [3460, 0]
click at [673, 574] on div "YES" at bounding box center [701, 582] width 227 height 35
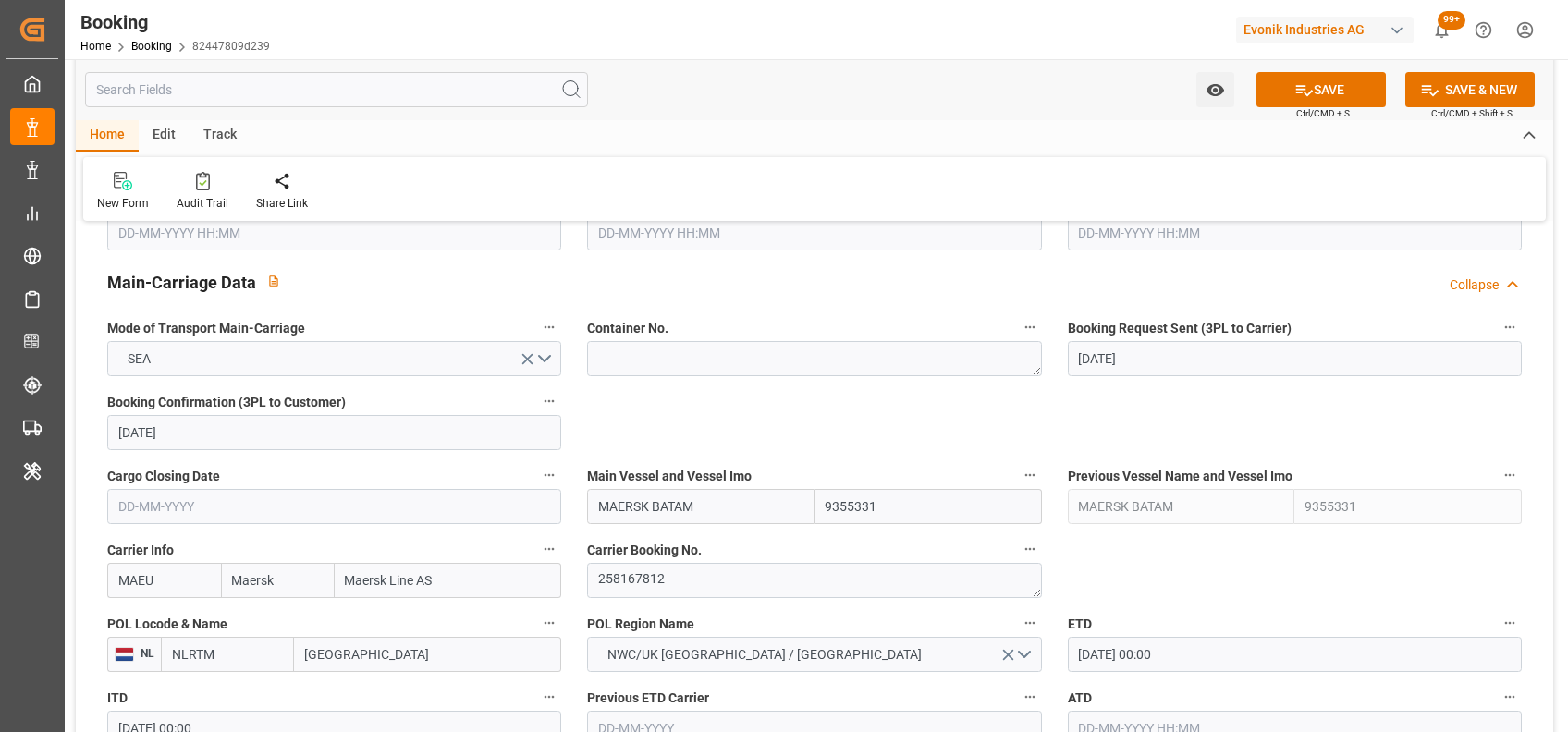
scroll to position [1098, 0]
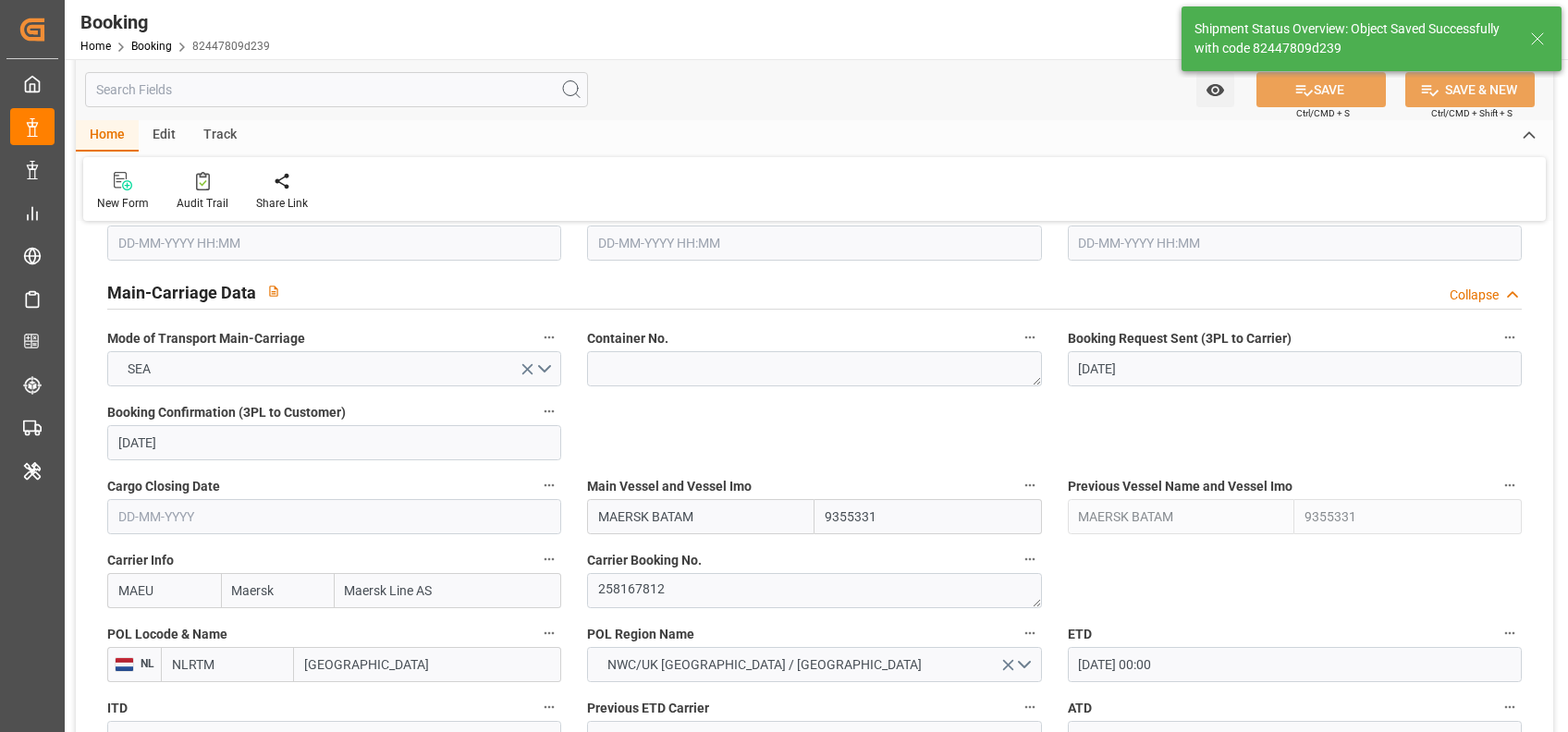
type textarea "shaini ghorai"
type input "29-08-2025 08:04"
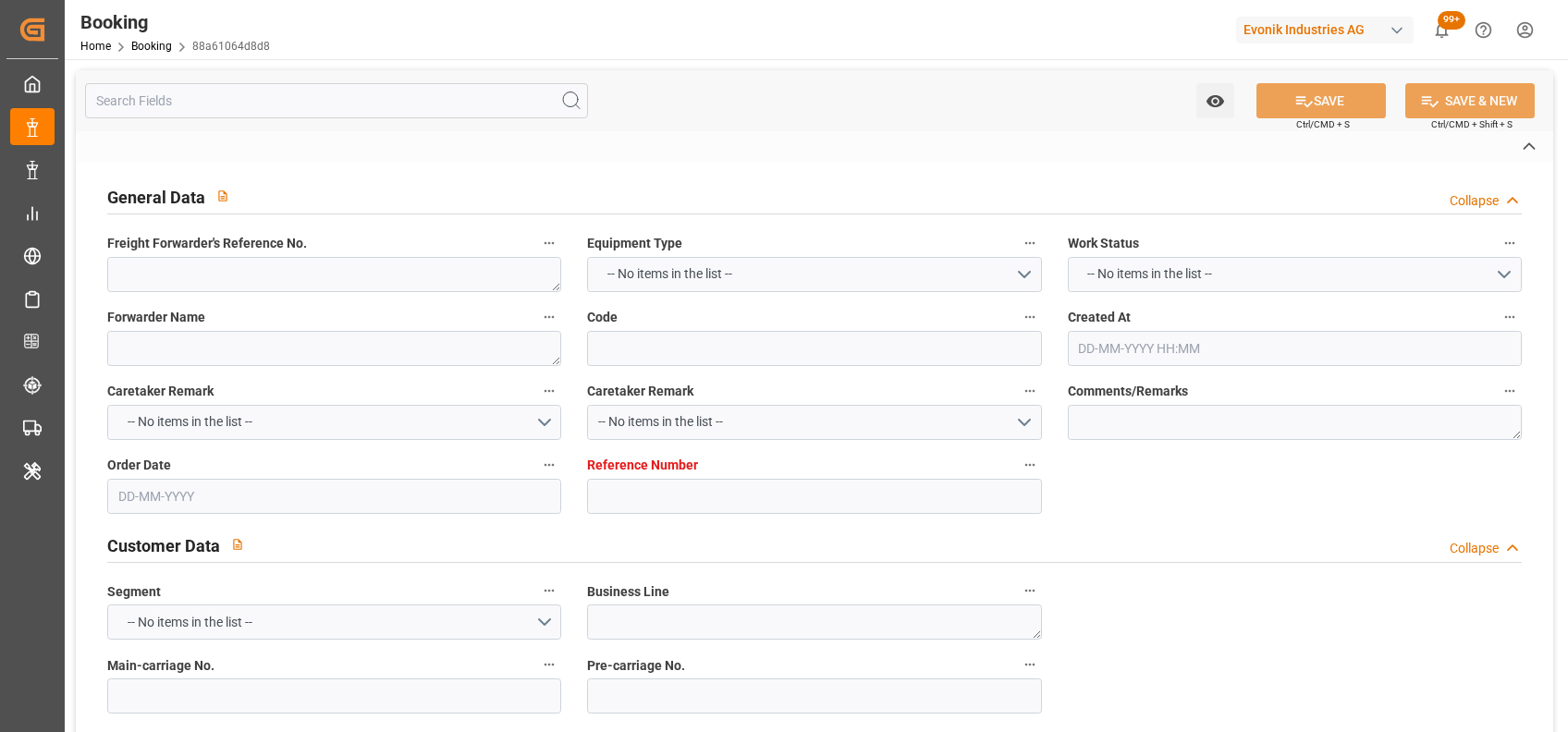
type textarea "250708610704"
type textarea "Leschaco Bremen"
type input "88a61064d8d8"
type input "4006645751"
type textarea "AT-AO"
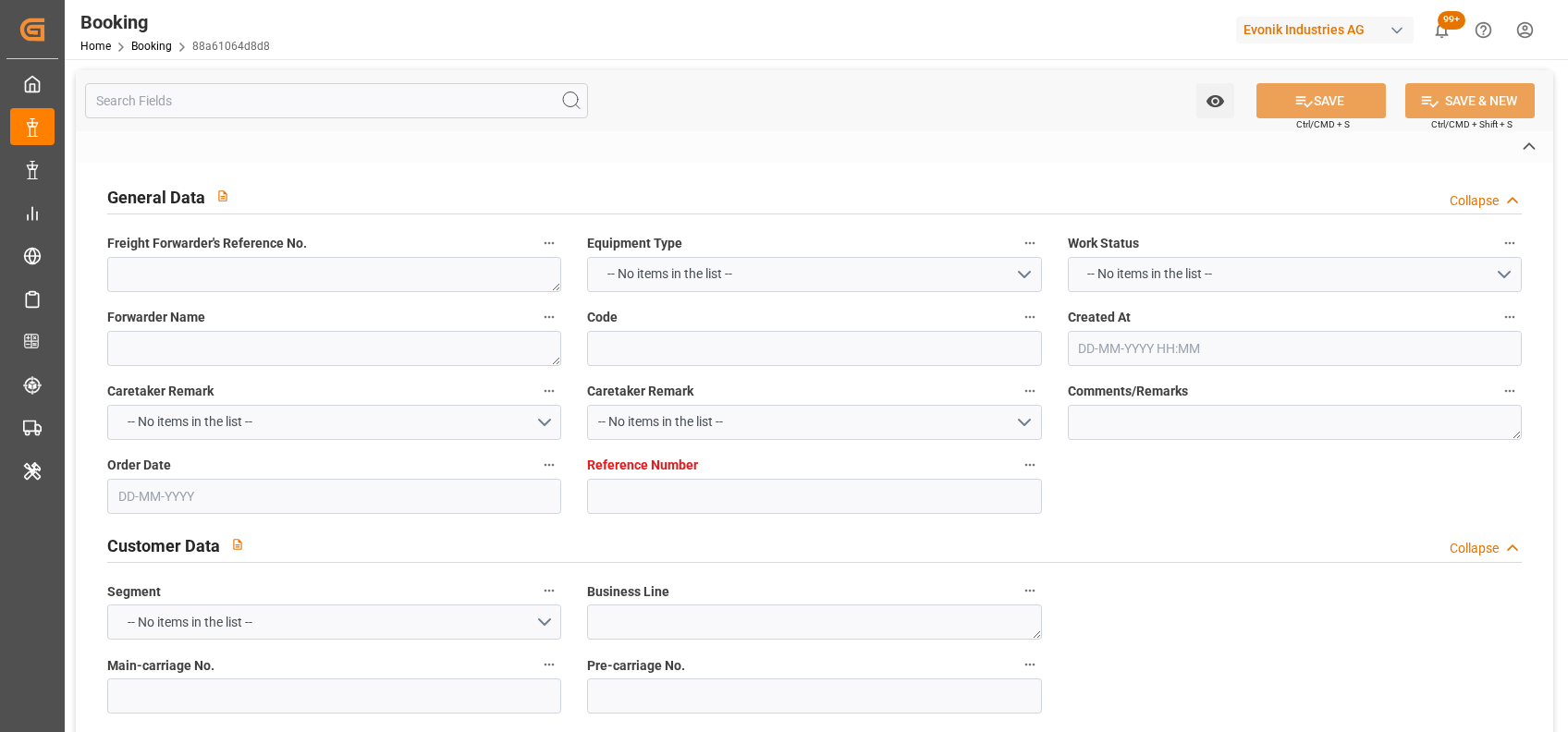
type input "4006645753"
type textarea "[EMAIL_ADDRESS][DOMAIN_NAME]"
type textarea "CFR"
type textarea "Bejaia Port"
type textarea "Evonik Plant 7000101368"
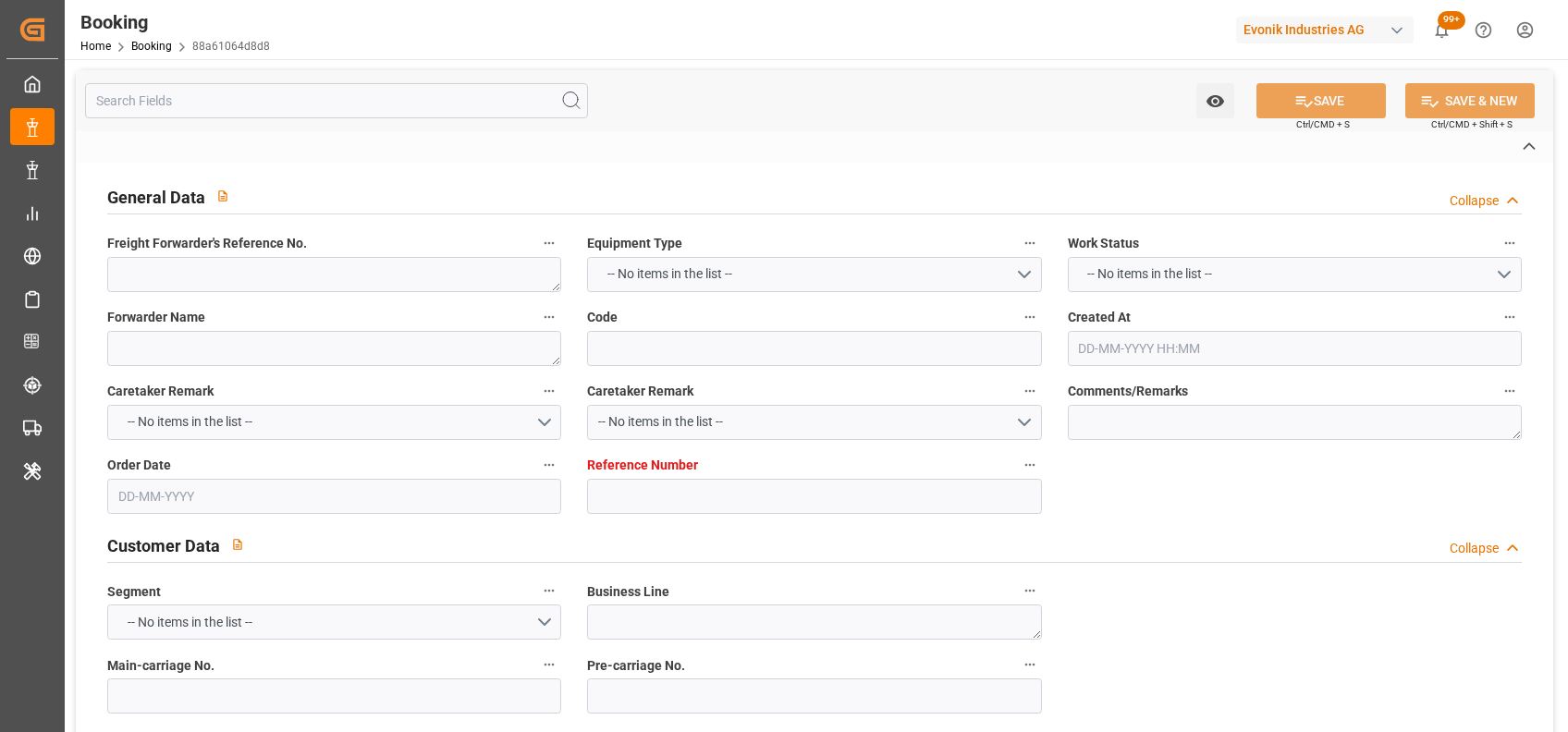
type textarea "5.1"
type textarea "2014"
type textarea "Weißenstein"
type textarea "UETU2229805"
type input "GSL CHATEAU D'IF"
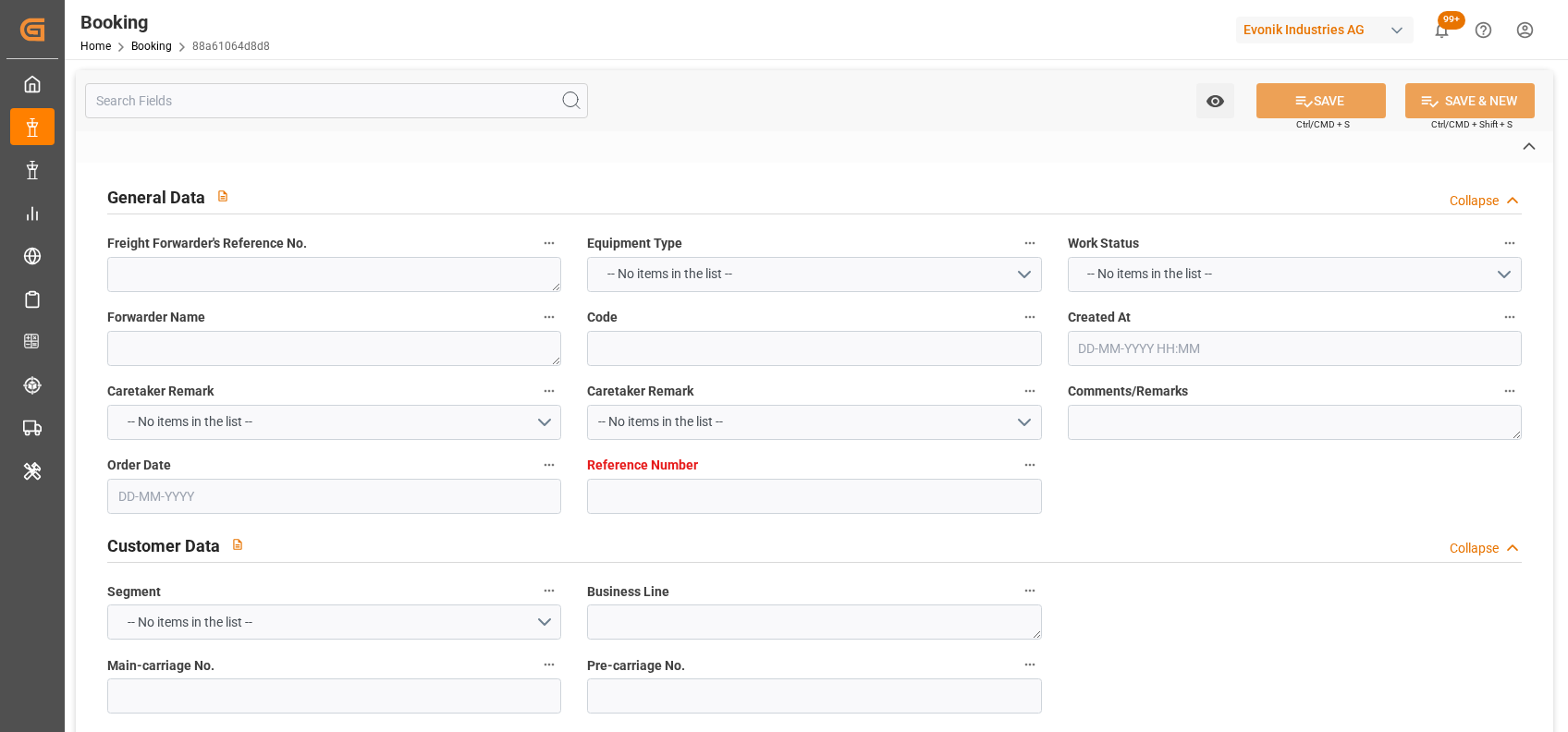
type input "GSL CHATEAU D'IF"
type input "CMDU"
type textarea "HBG2010807"
type input "[GEOGRAPHIC_DATA]"
type input "Bejaia (ex [PERSON_NAME])"
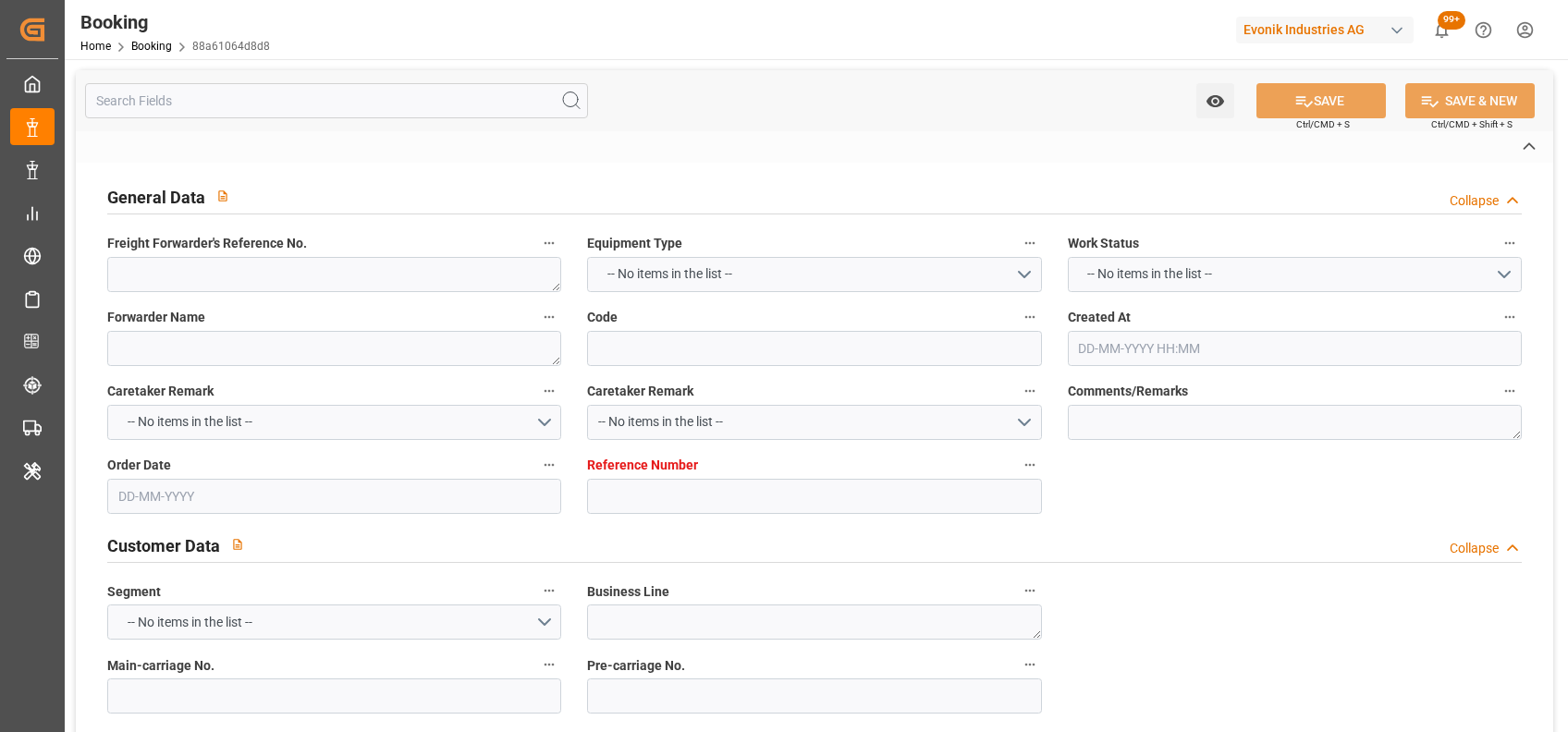
type input "Valletta"
type input "[GEOGRAPHIC_DATA]"
type textarea "vesselName"
type textarea "INPUT_Evonik_Seeburger_LoadTenderOcean_1003038777_20250811075148804.xml"
type textarea "NWC/[GEOGRAPHIC_DATA] [GEOGRAPHIC_DATA] Continent / [GEOGRAPHIC_DATA]-AO"
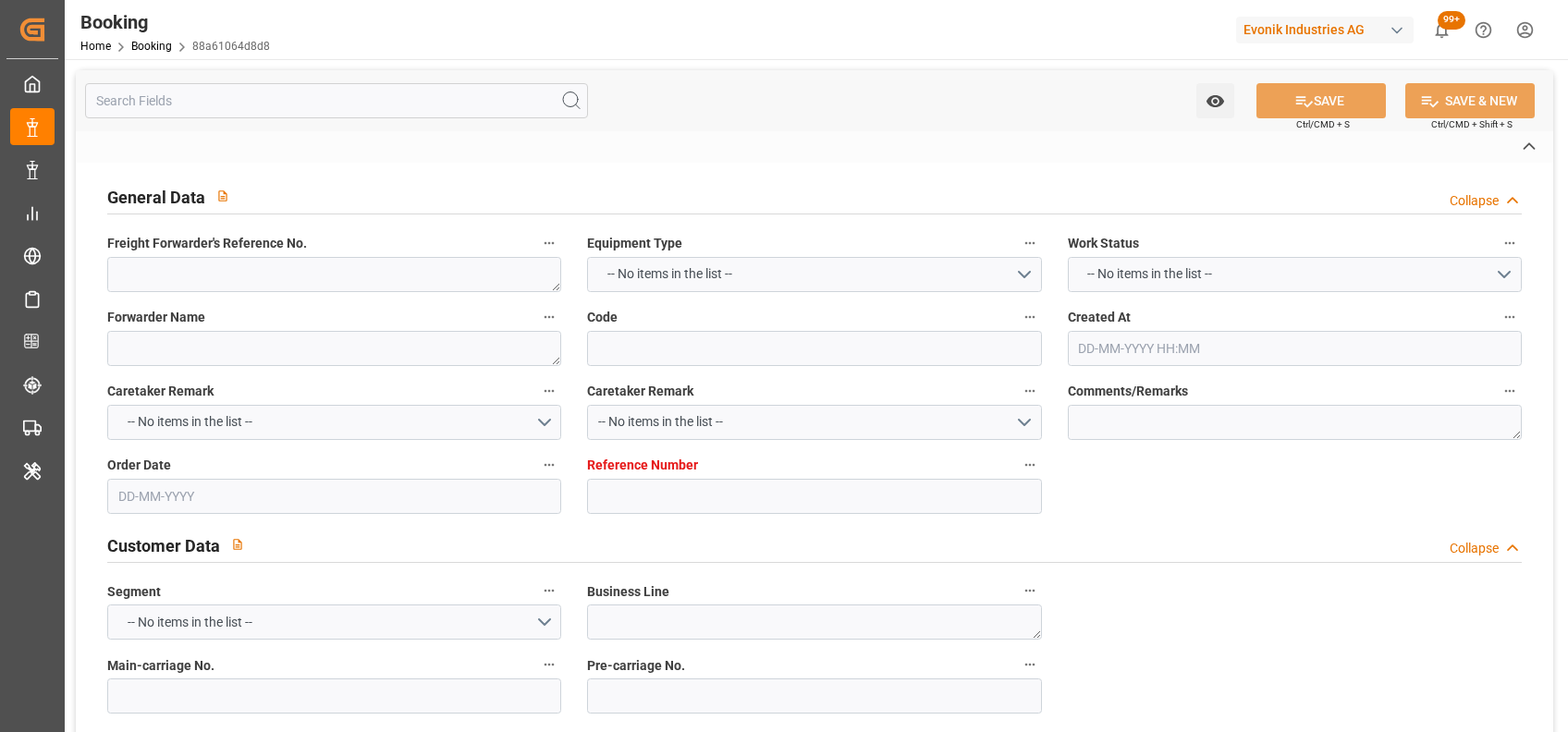
type textarea "INPUT_Evonik_Seeburger_LoadTenderOcean_1002885661_20250623141818428.xml,INPUT_E…"
type textarea "1003038777"
type textarea "[PERSON_NAME]"
type textarea "businessLine-"
type textarea "IFTSTA"
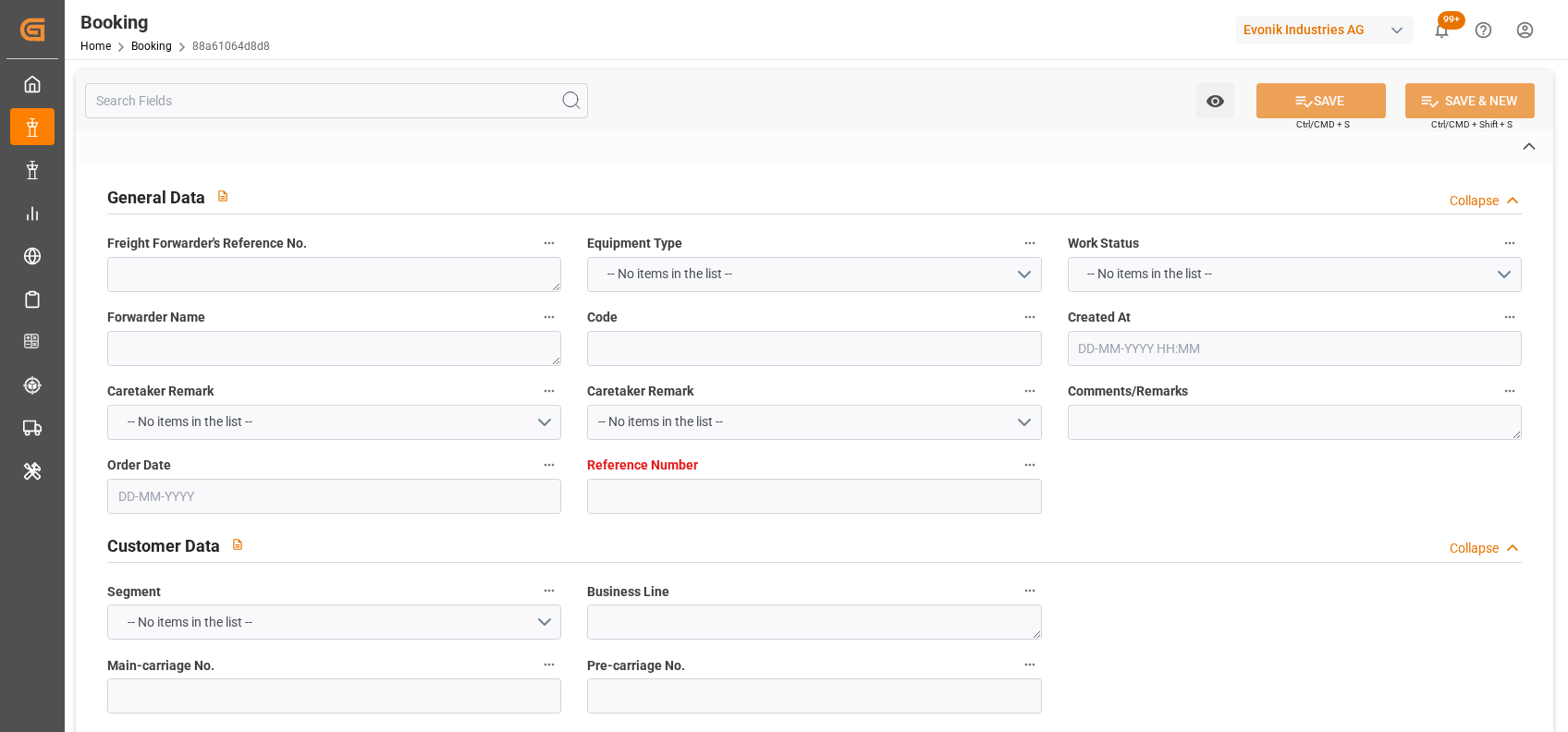
type textarea "a011t00000LcJC5AAN"
type textarea "Yes"
type input "[GEOGRAPHIC_DATA]"
type input "BEJAIA (EX [PERSON_NAME])"
type input "[GEOGRAPHIC_DATA]"
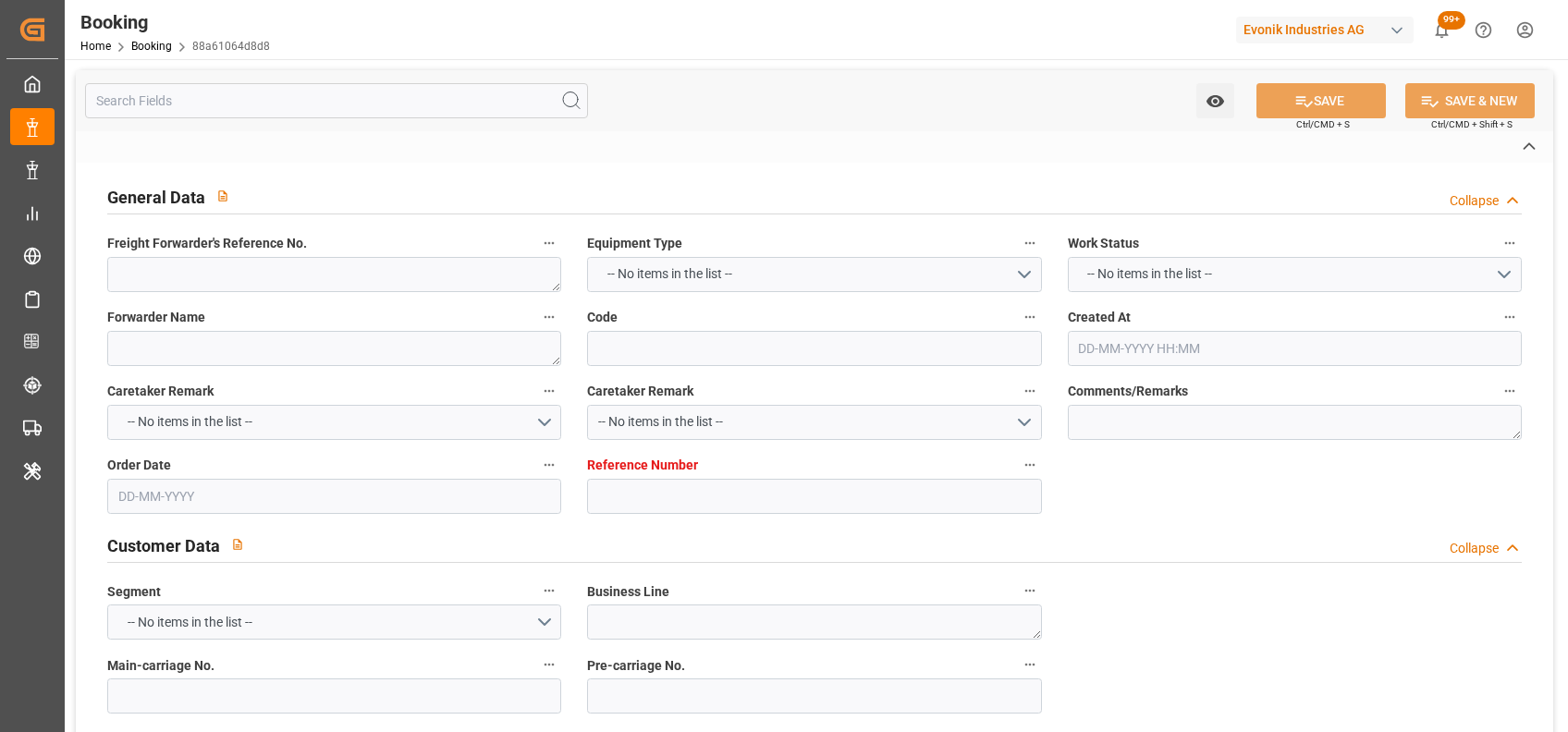
type input "AT"
type input "TRUCK"
type input "0NVK8S1MA"
type input "VESSEL"
type input "CMA CGM ISKENDERUN"
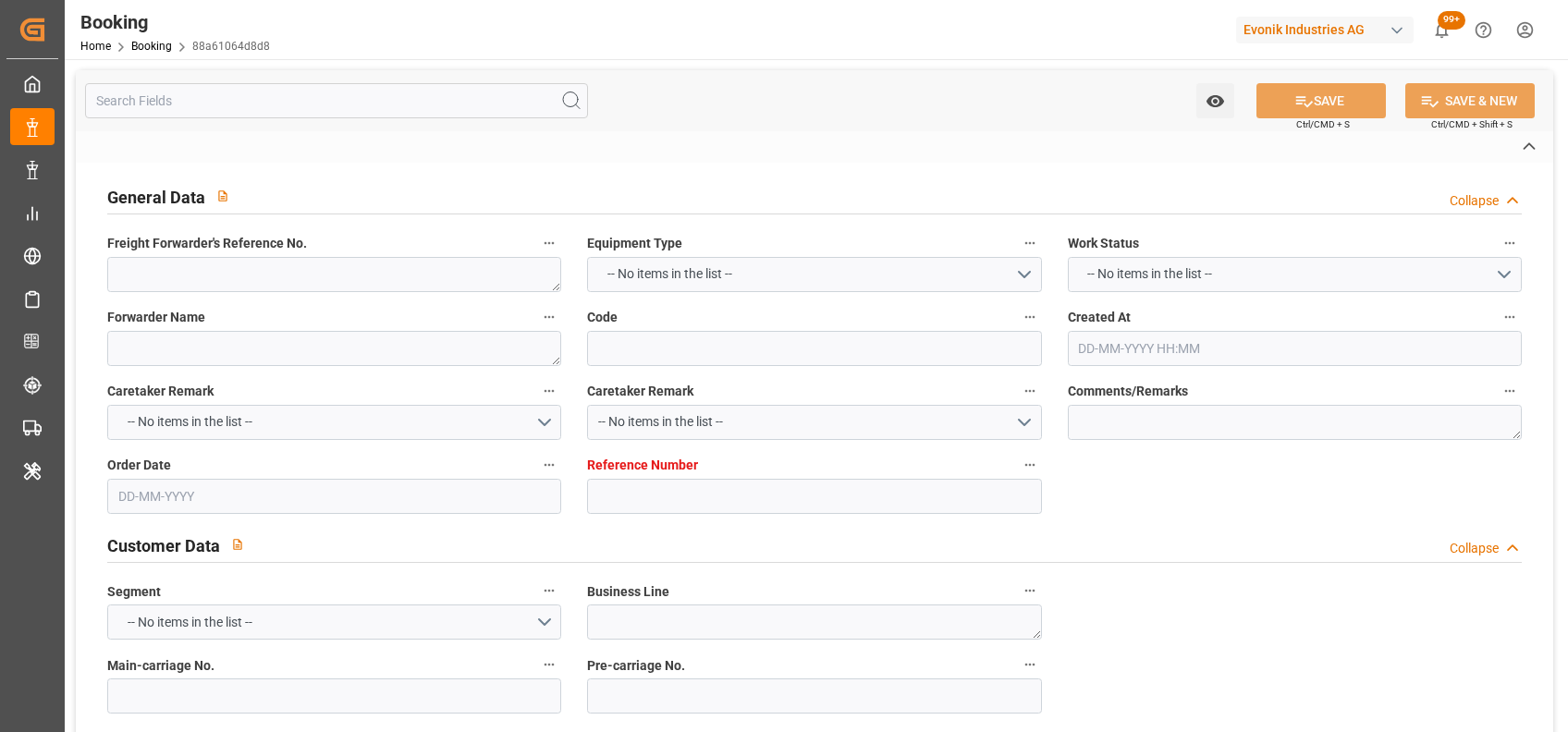
type input "CMA CGM ISKENDERUN"
type input "0BMPZS1MA"
type input "CONTSHIP ACE"
type input "TRUCK"
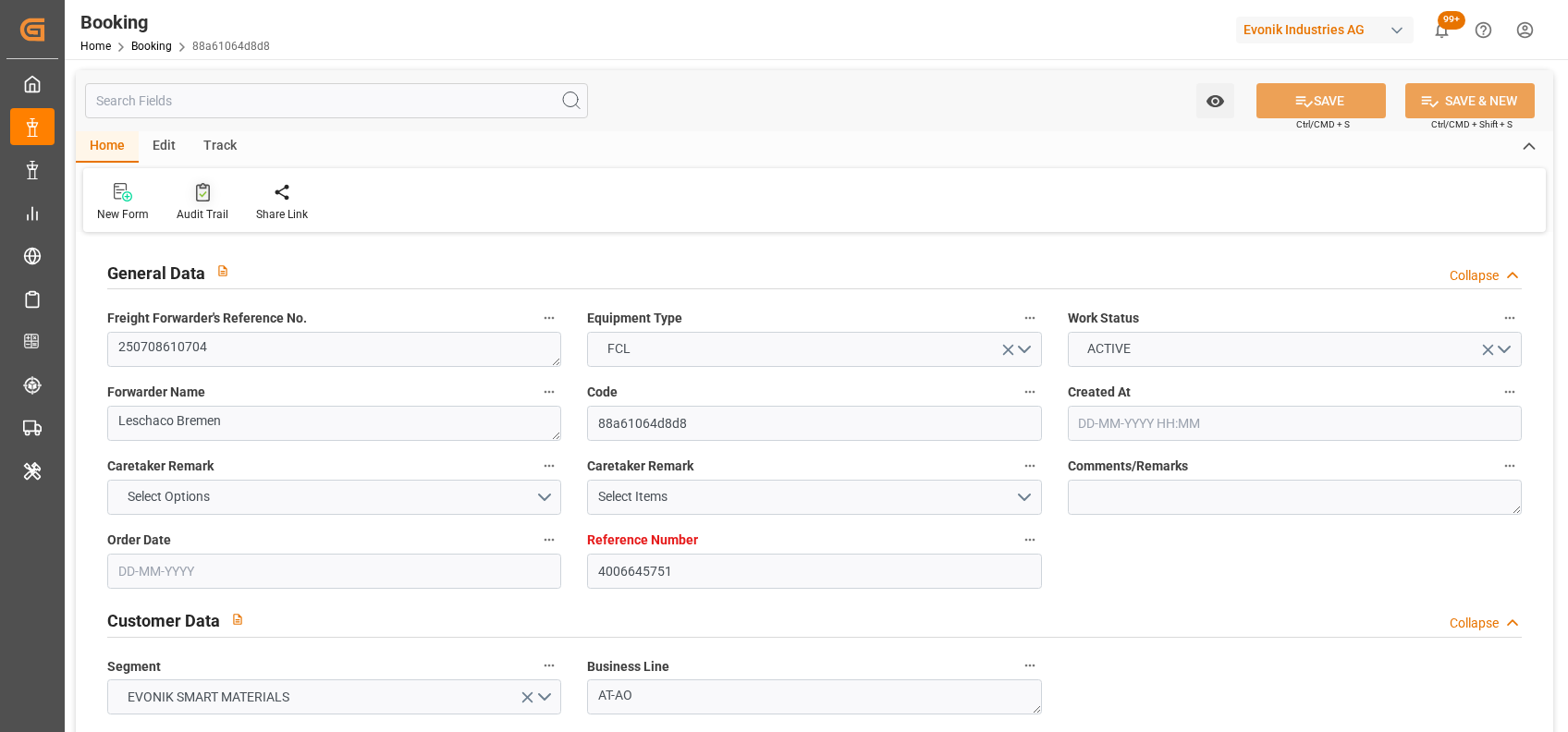
type input "4006645751"
type input "9335202"
type input "CMACGM"
type input "CMA CGM Group"
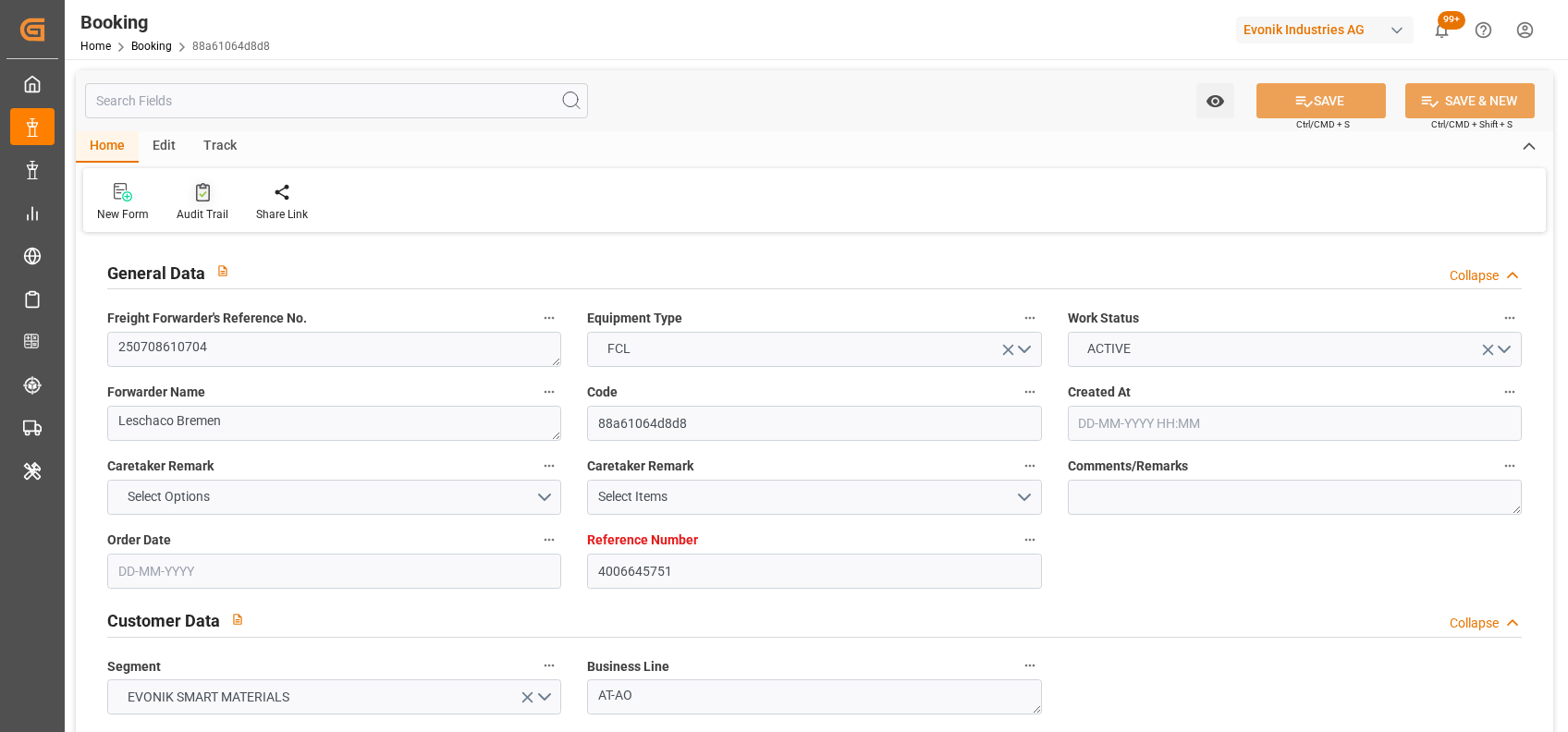
type input "DEHAM"
type input "DZBJA"
type input "MTMLA"
type input "ESVLC"
type input "0"
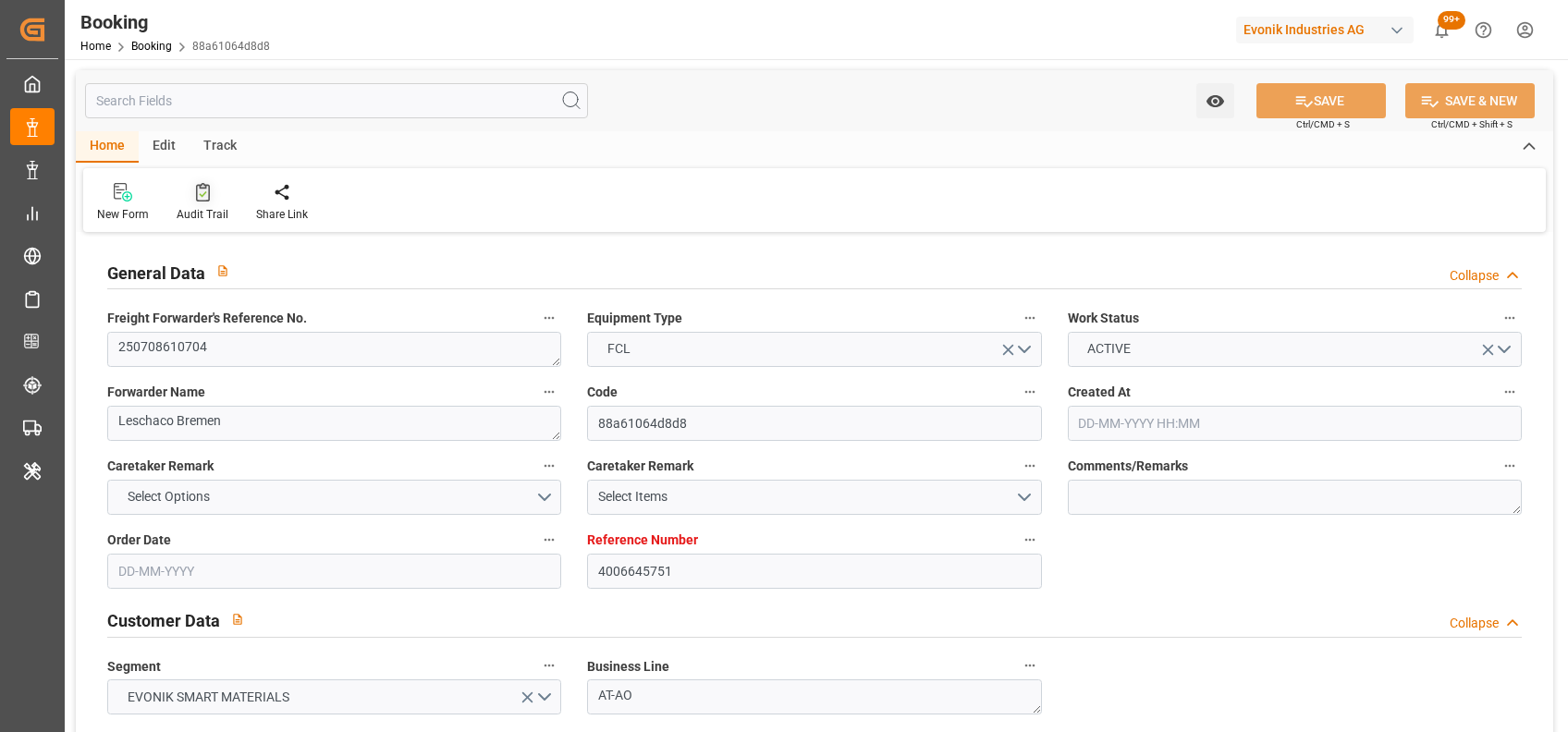
type input "DEHAM"
type input "DZBJA"
type input "9321902"
type input "9348637"
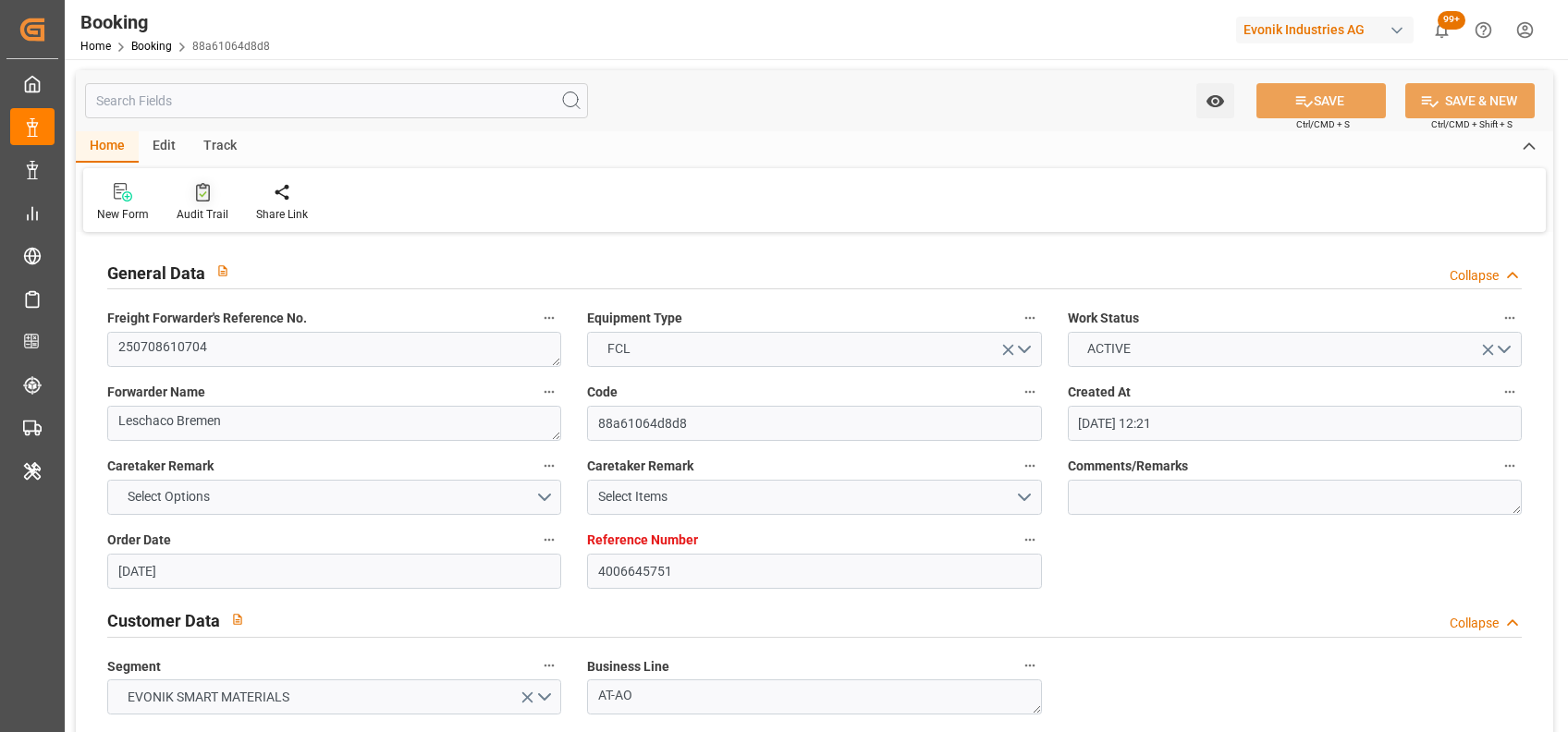
type input "[DATE] 12:21"
type input "[DATE]"
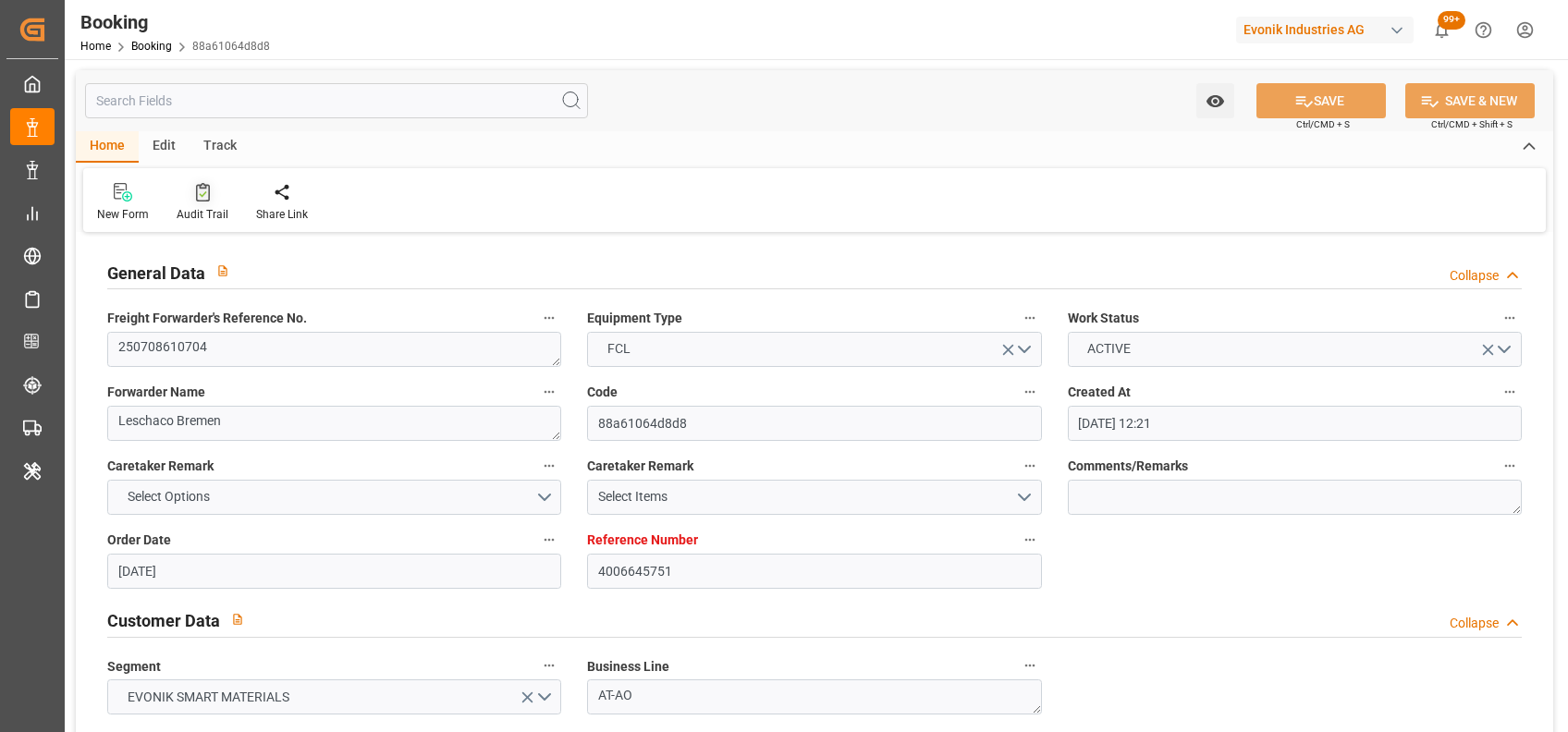
type input "[DATE]"
type input "[DATE] 05:00"
type input "[DATE] 00:00"
type input "[DATE] 07:54"
type input "[DATE] 13:35"
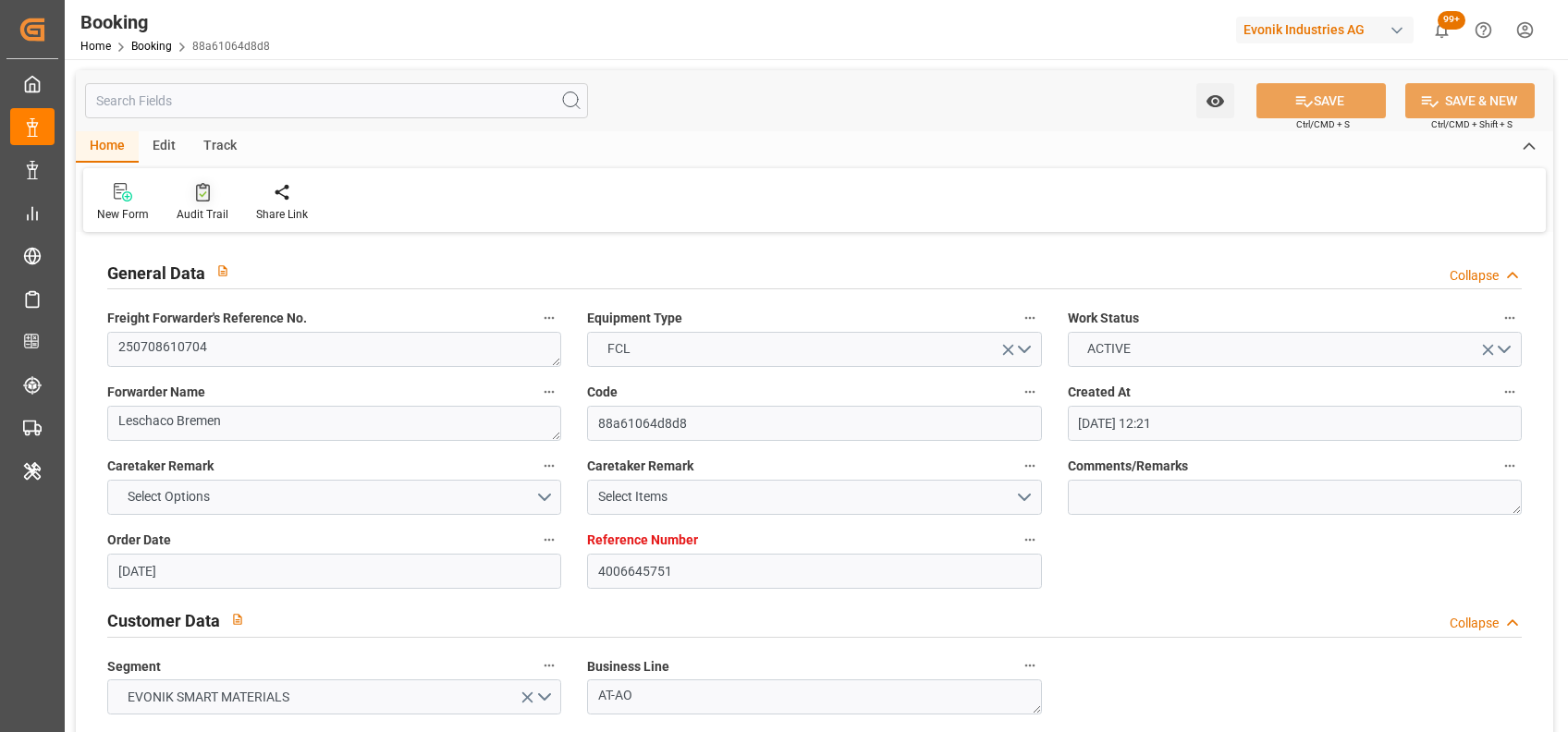
type input "[DATE] 23:00"
type input "[DATE] 00:00"
type input "[DATE] 08:00"
type input "[DATE] 00:00"
type input "[DATE] 09:00"
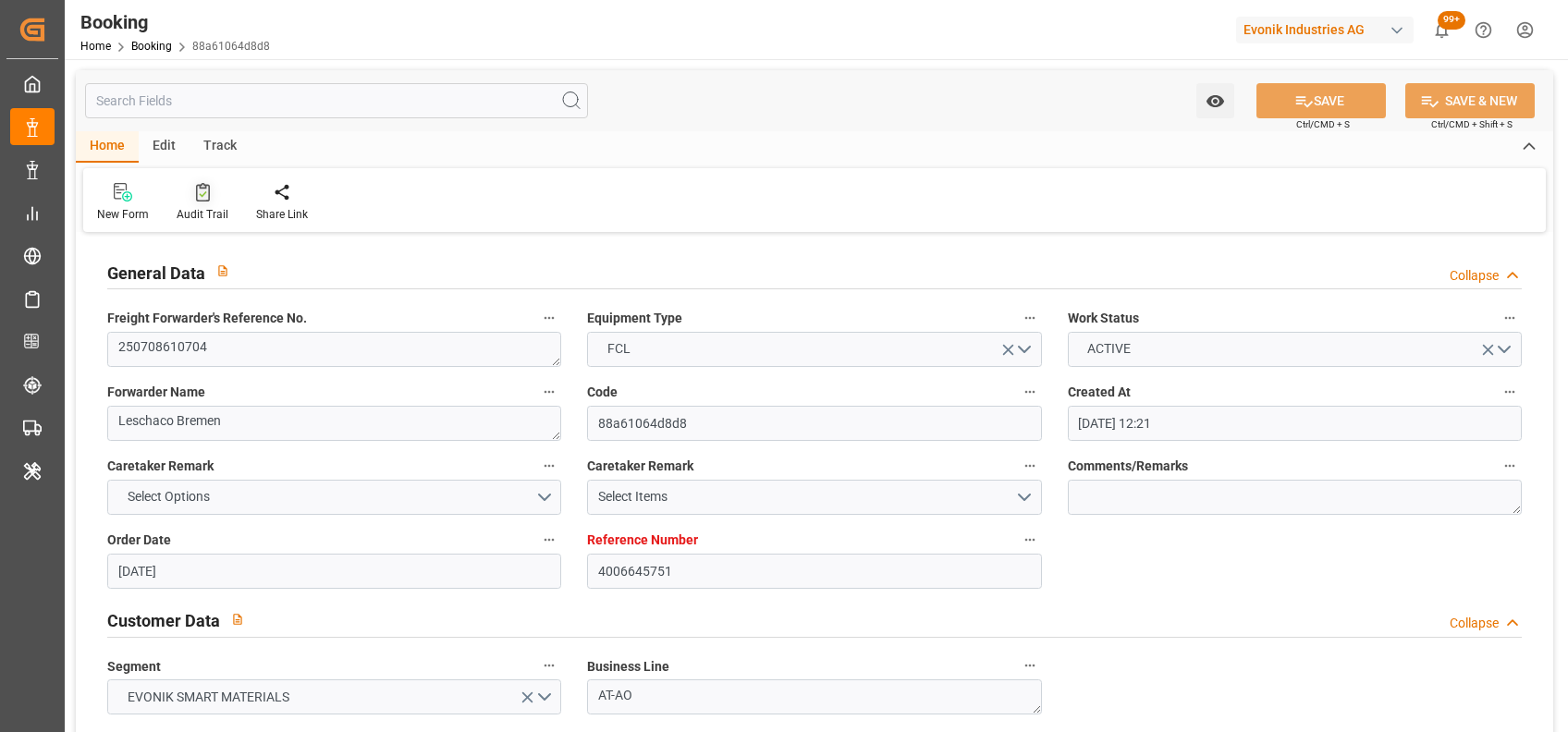
type input "[DATE] 00:00"
type input "[DATE] 02:30"
type input "[DATE] 00:00"
type input "[DATE] 04:00"
type input "[DATE] 00:00"
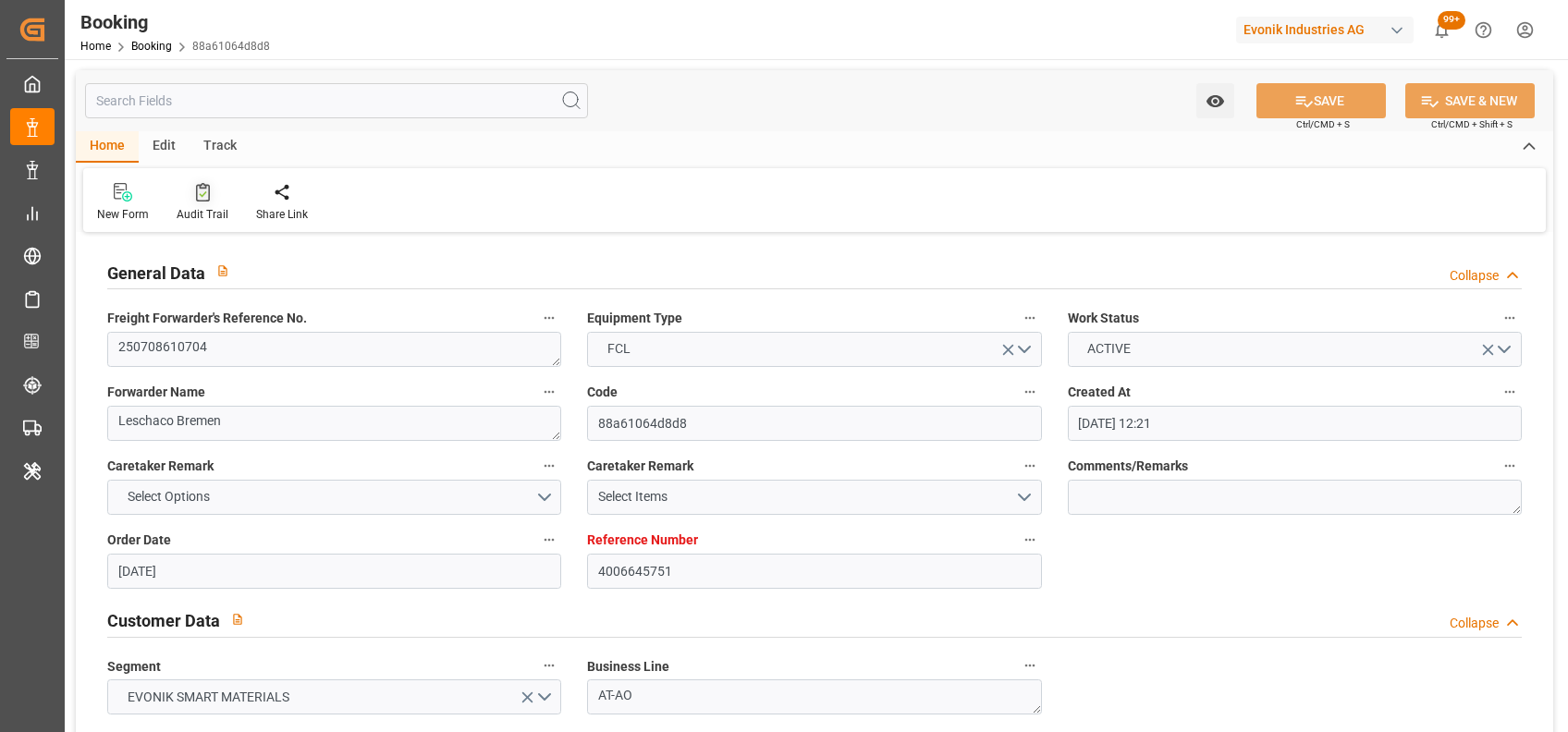
type input "[DATE] 10:00"
type input "[DATE]"
type input "[DATE] 08:27"
type input "[DATE]"
type input "[DATE] 12:00"
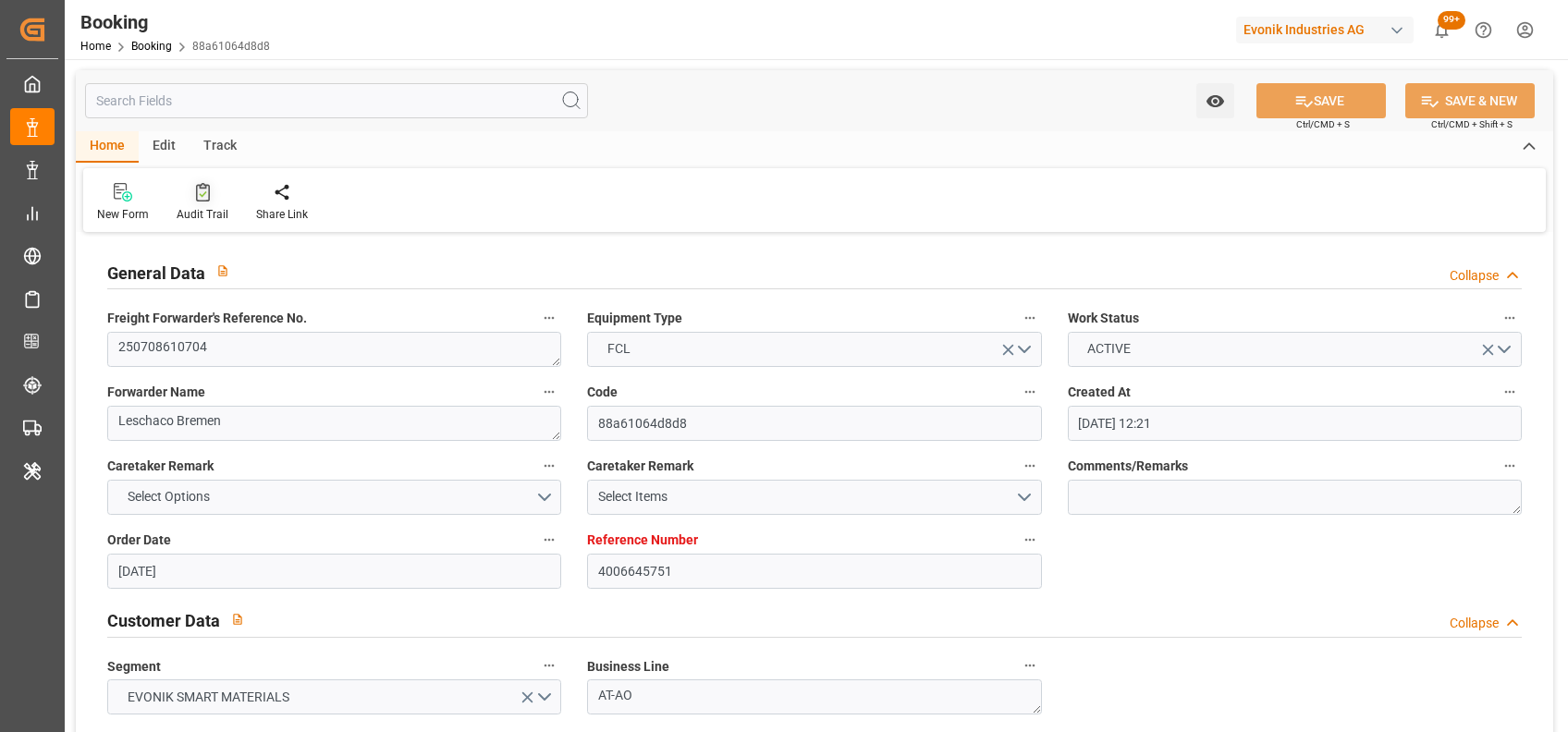
type input "[DATE] 13:17"
type input "[DATE] 05:00"
type input "[DATE] 06:29"
type input "[DATE] 08:00"
type input "[DATE] 16:44"
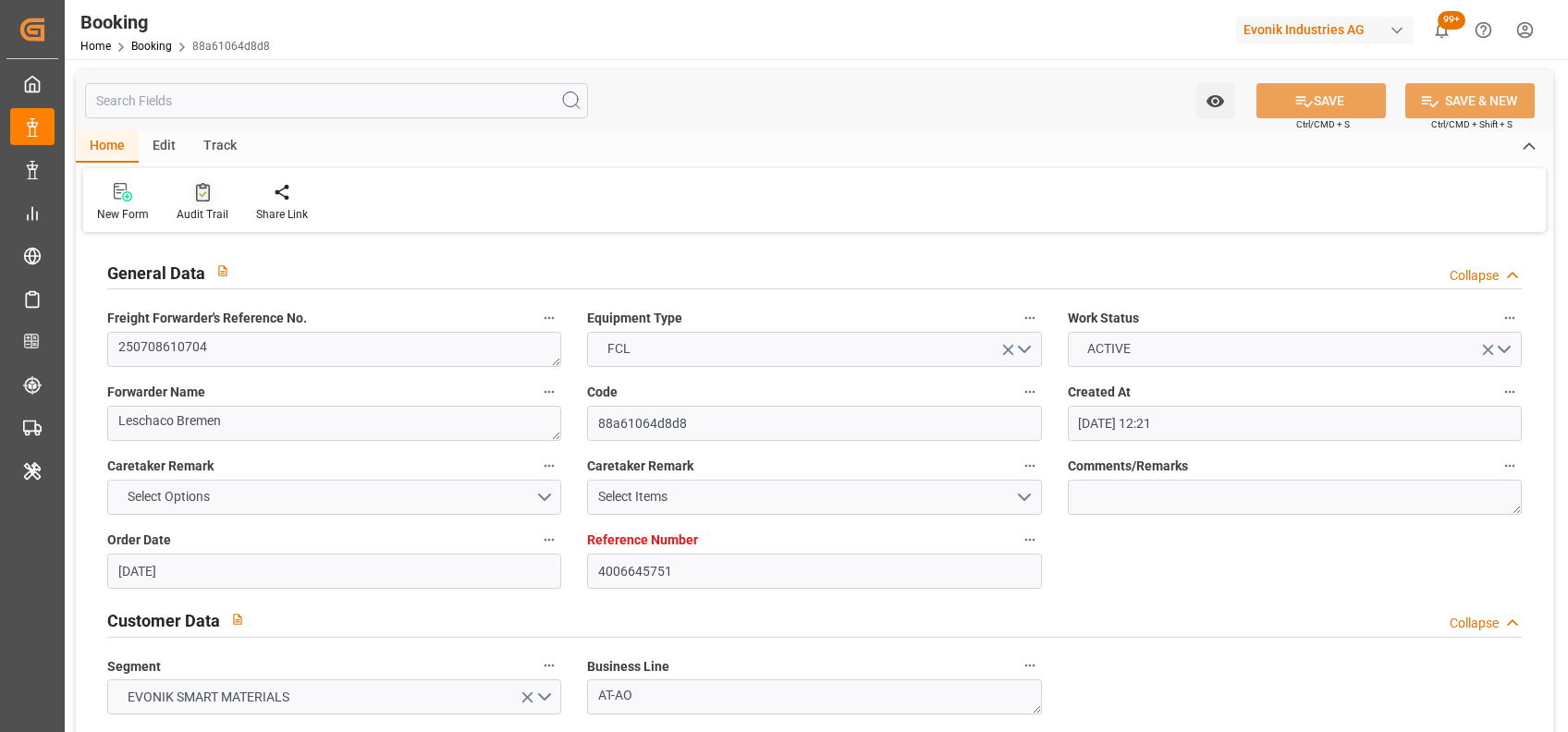
type input "[DATE] 10:30"
type input "[DATE] 02:30"
type input "[DATE] 20:35"
type input "[DATE] 04:00"
type input "[DATE] 14:00"
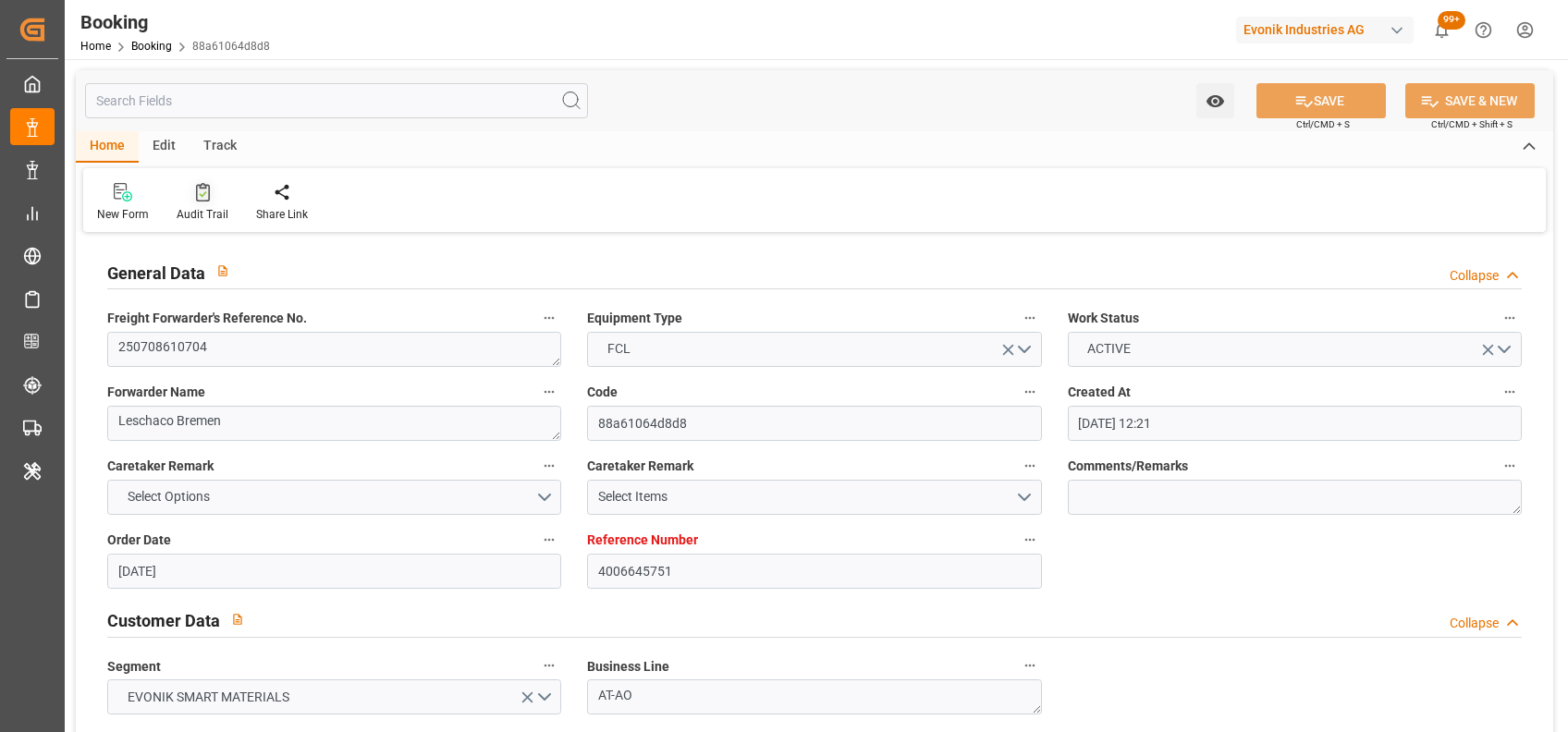
type input "[DATE] 08:05"
type input "[DATE] 23:00"
type input "[DATE] 08:08"
click at [188, 203] on div "Audit Trail" at bounding box center [202, 202] width 80 height 40
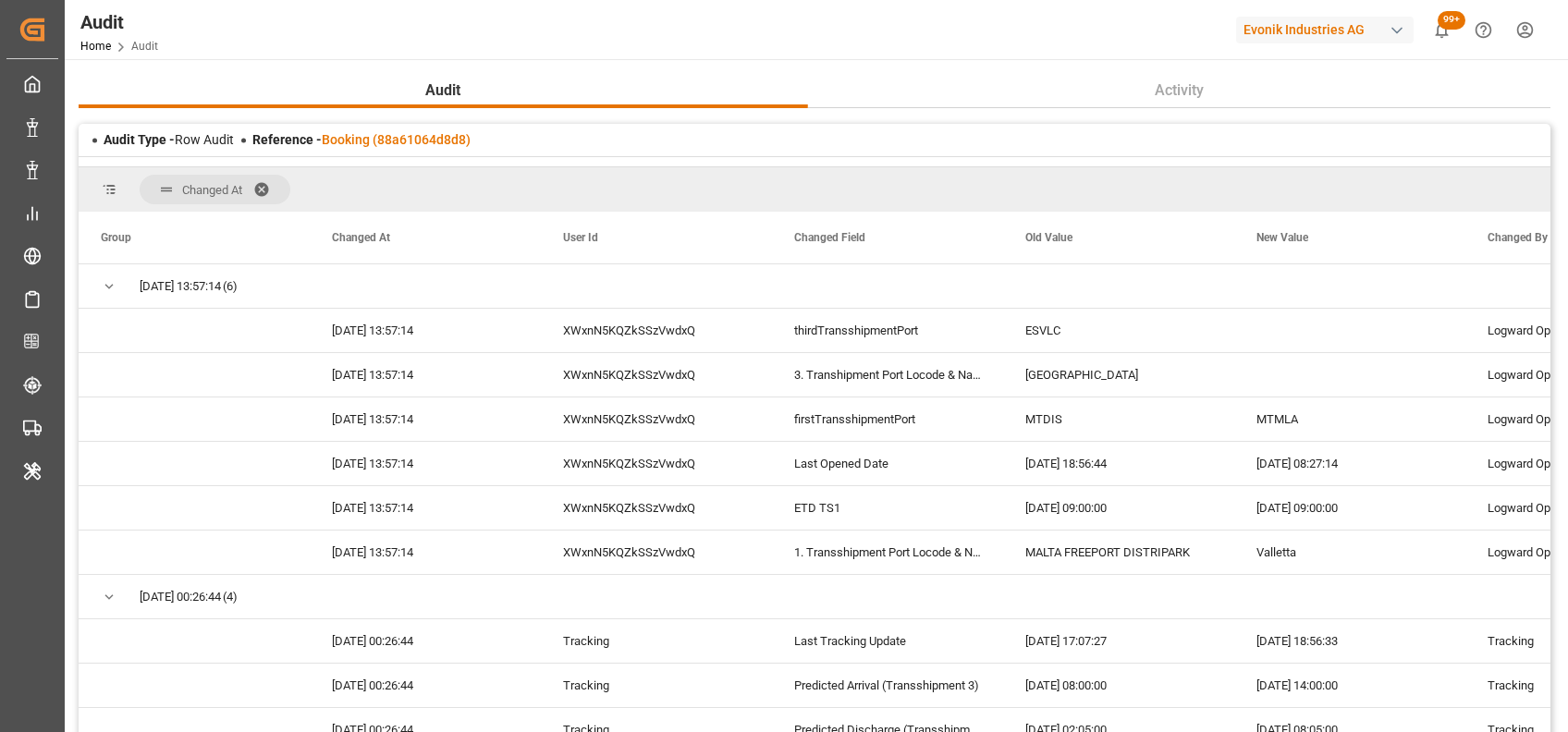
click at [263, 191] on span at bounding box center [268, 190] width 30 height 17
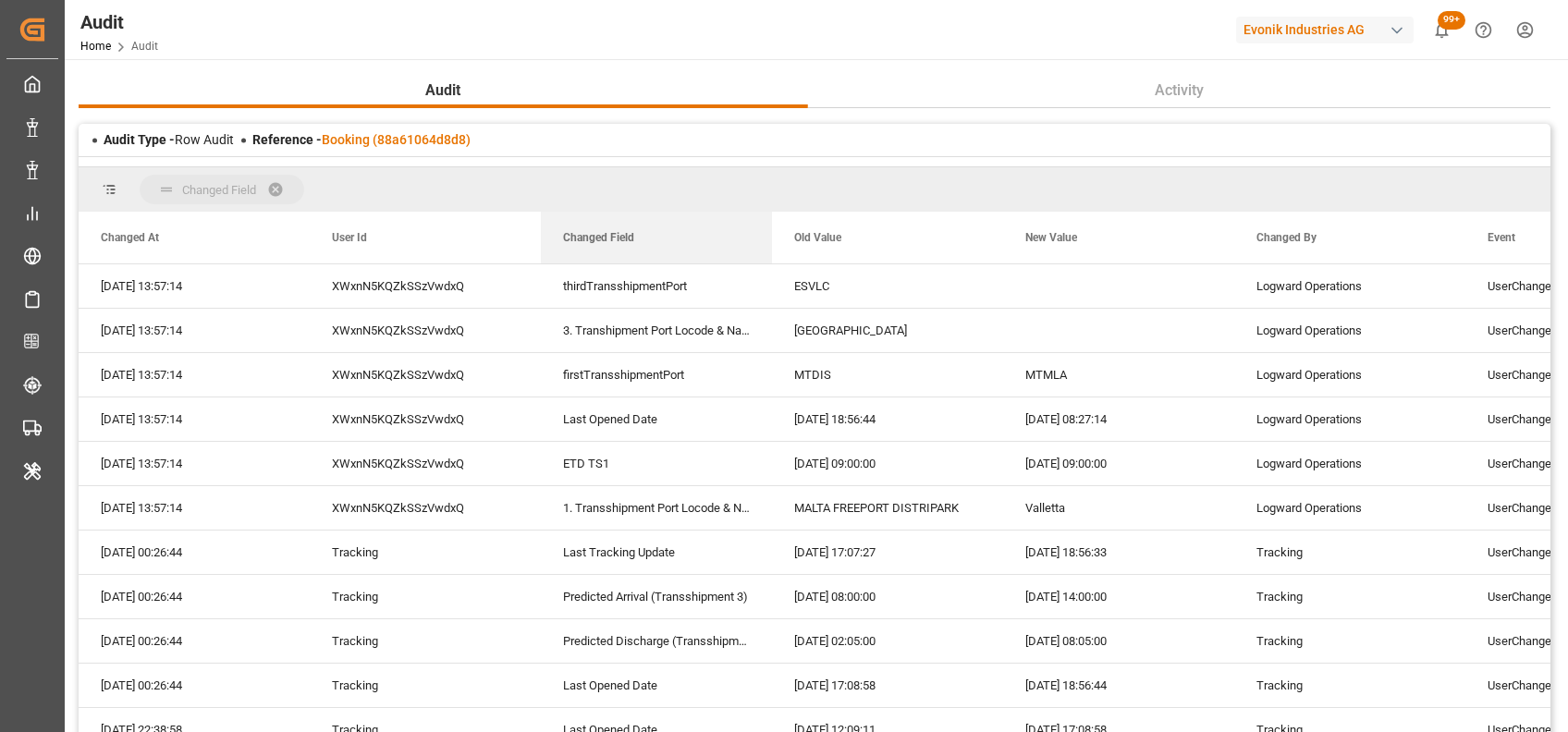
drag, startPoint x: 601, startPoint y: 244, endPoint x: 556, endPoint y: 176, distance: 81.5
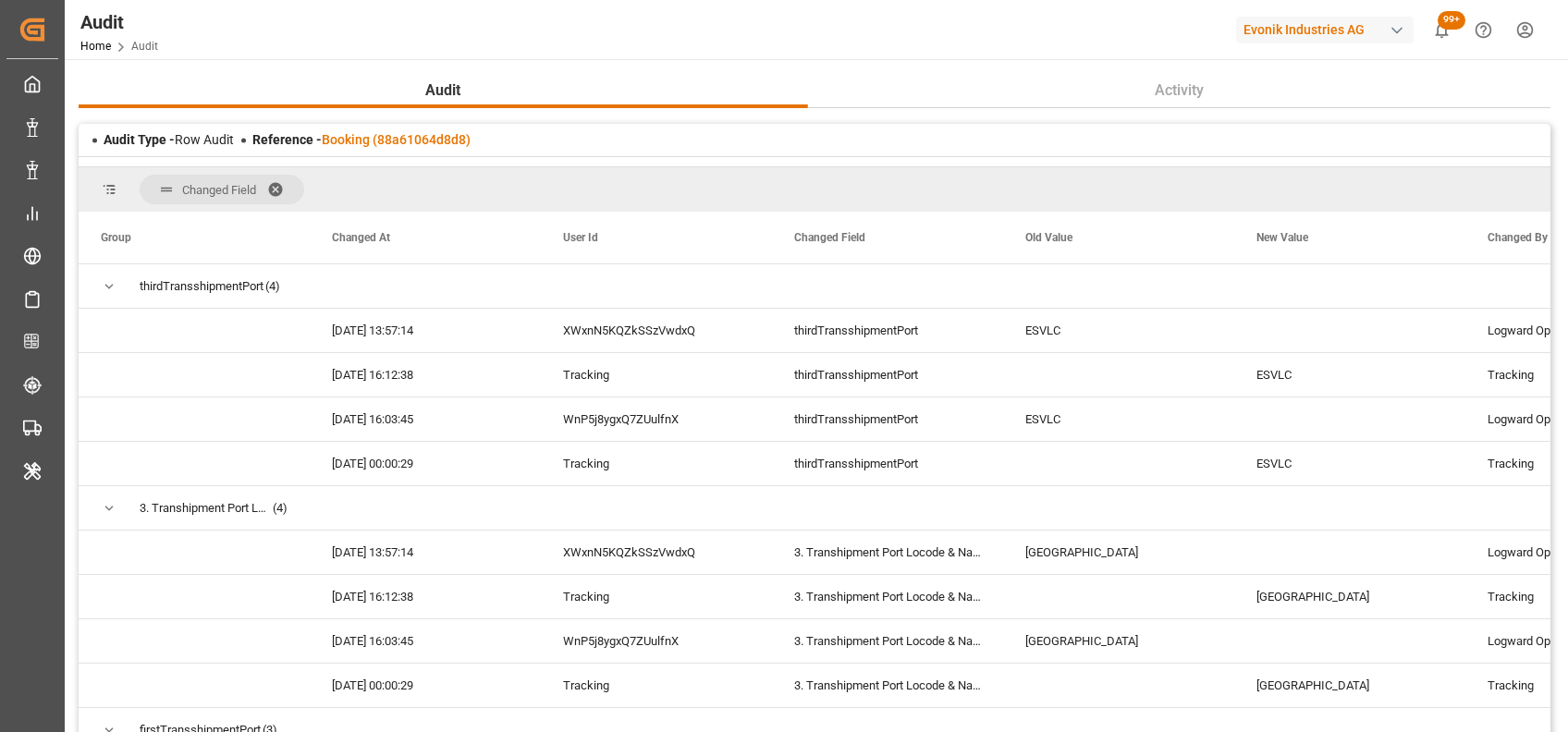
click at [335, 188] on div "Changed Field" at bounding box center [814, 189] width 1471 height 44
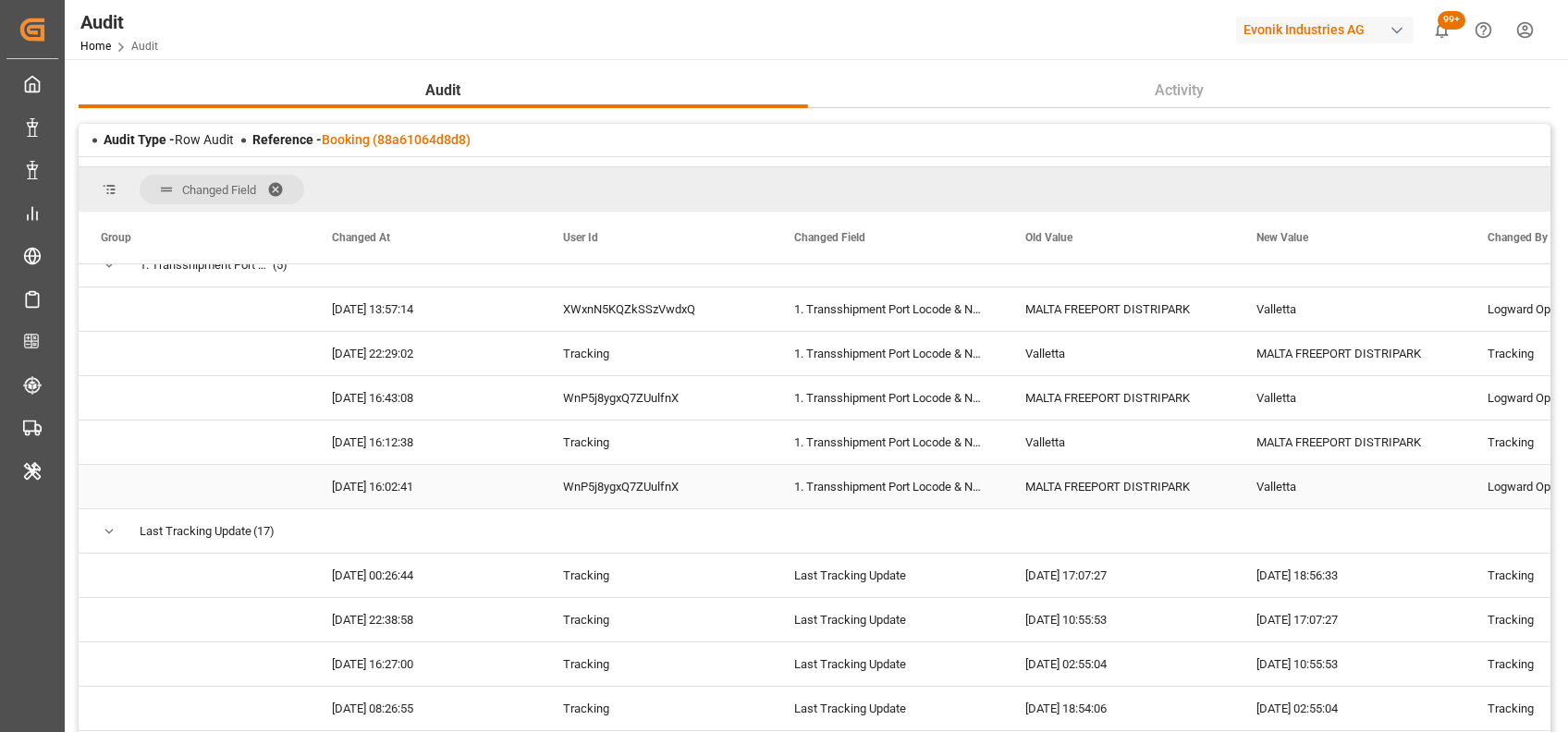
scroll to position [1967, 0]
